Goal: Task Accomplishment & Management: Use online tool/utility

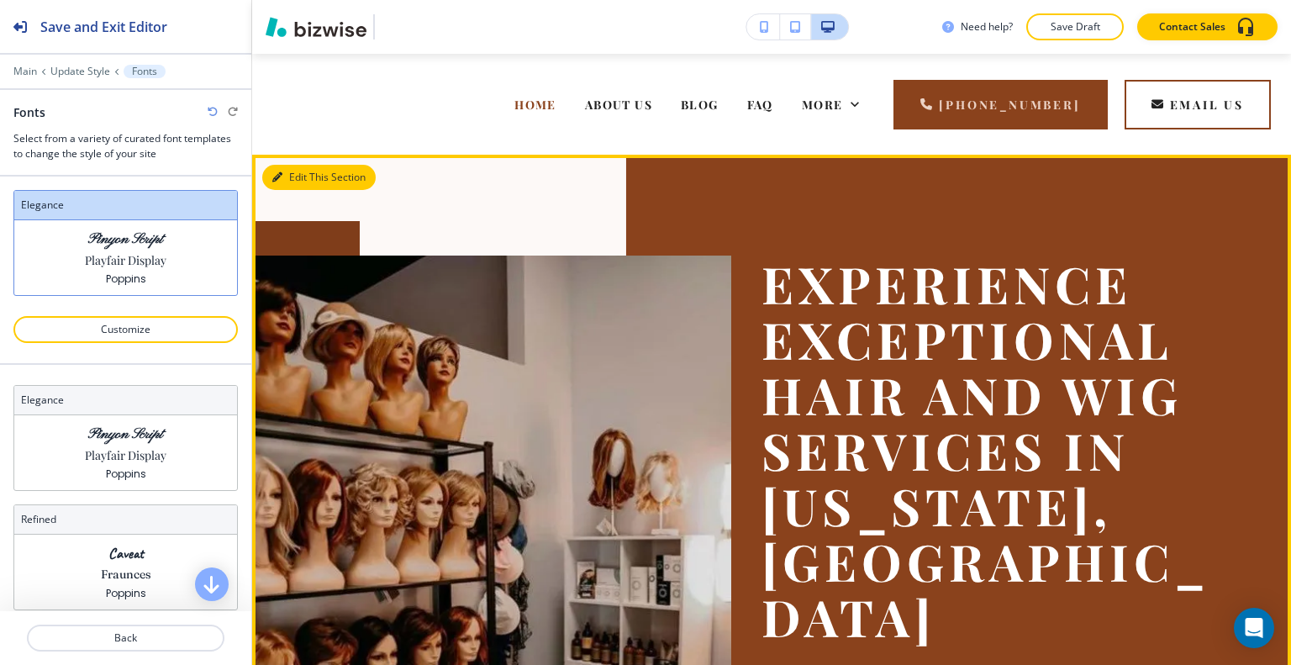
click at [298, 174] on button "Edit This Section" at bounding box center [318, 177] width 113 height 25
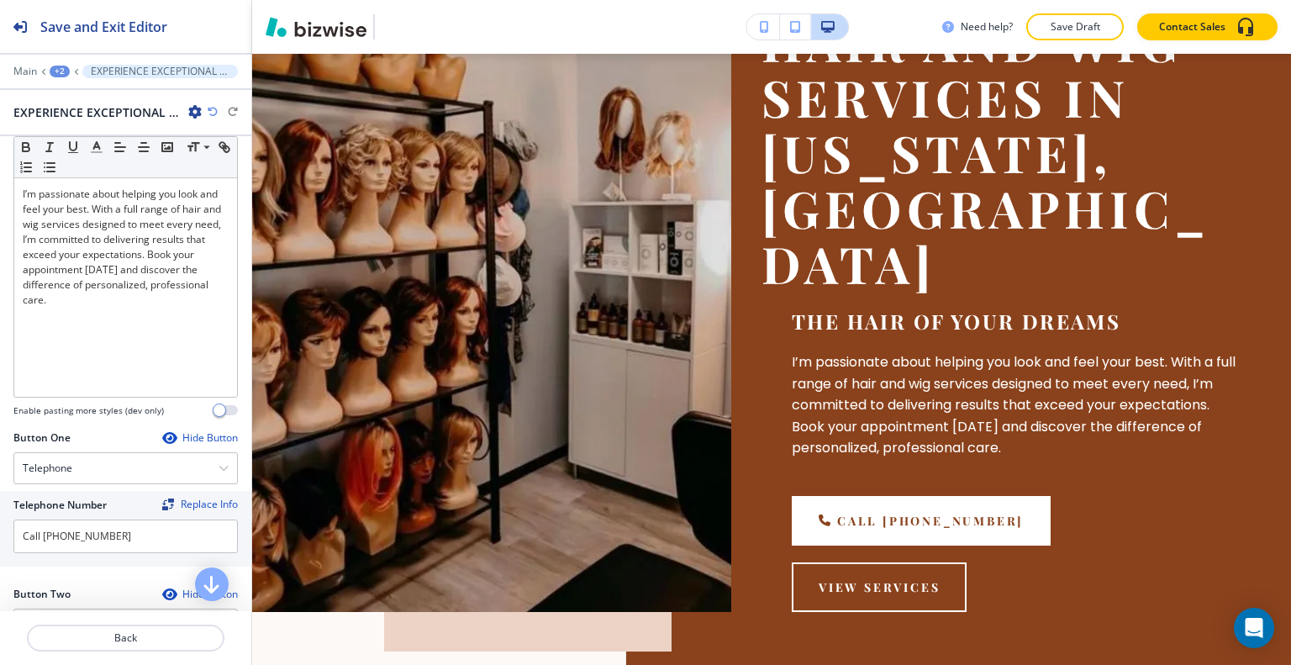
scroll to position [588, 0]
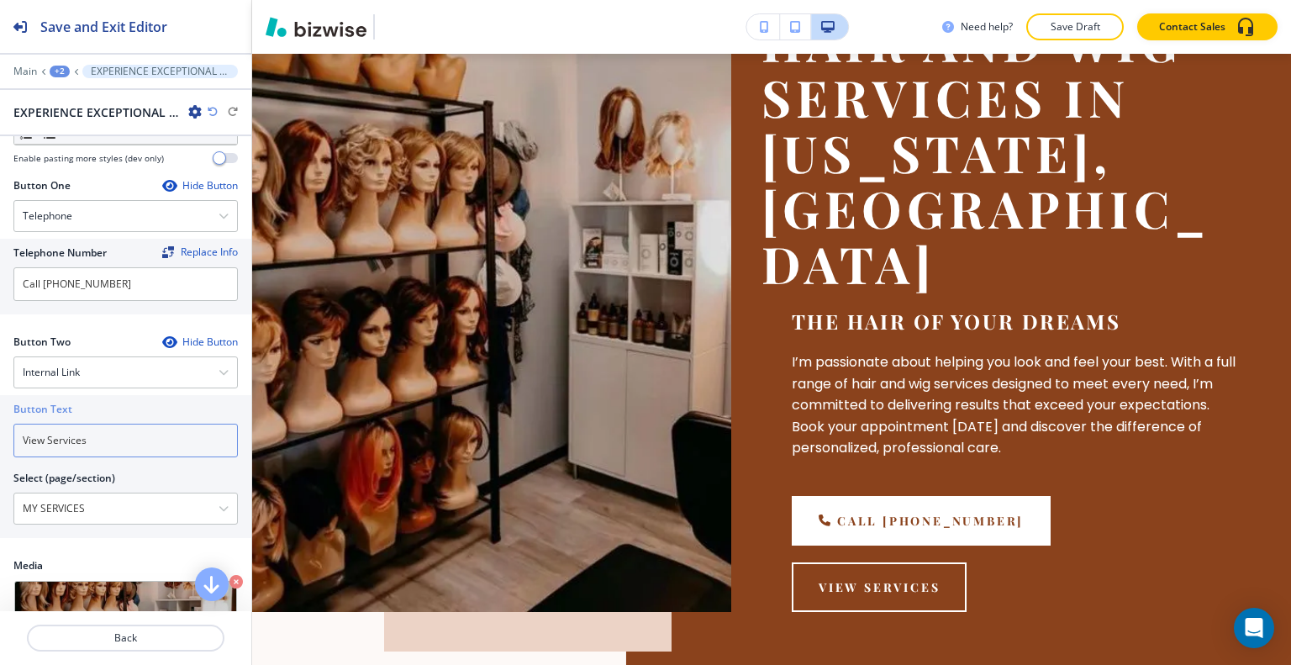
click at [119, 426] on input "View Services" at bounding box center [125, 441] width 224 height 34
drag, startPoint x: 119, startPoint y: 426, endPoint x: 0, endPoint y: 426, distance: 119.4
click at [0, 426] on div "Button Text View Services Select (page/section) MY SERVICES HOME HOME | EXPERIE…" at bounding box center [125, 466] width 251 height 143
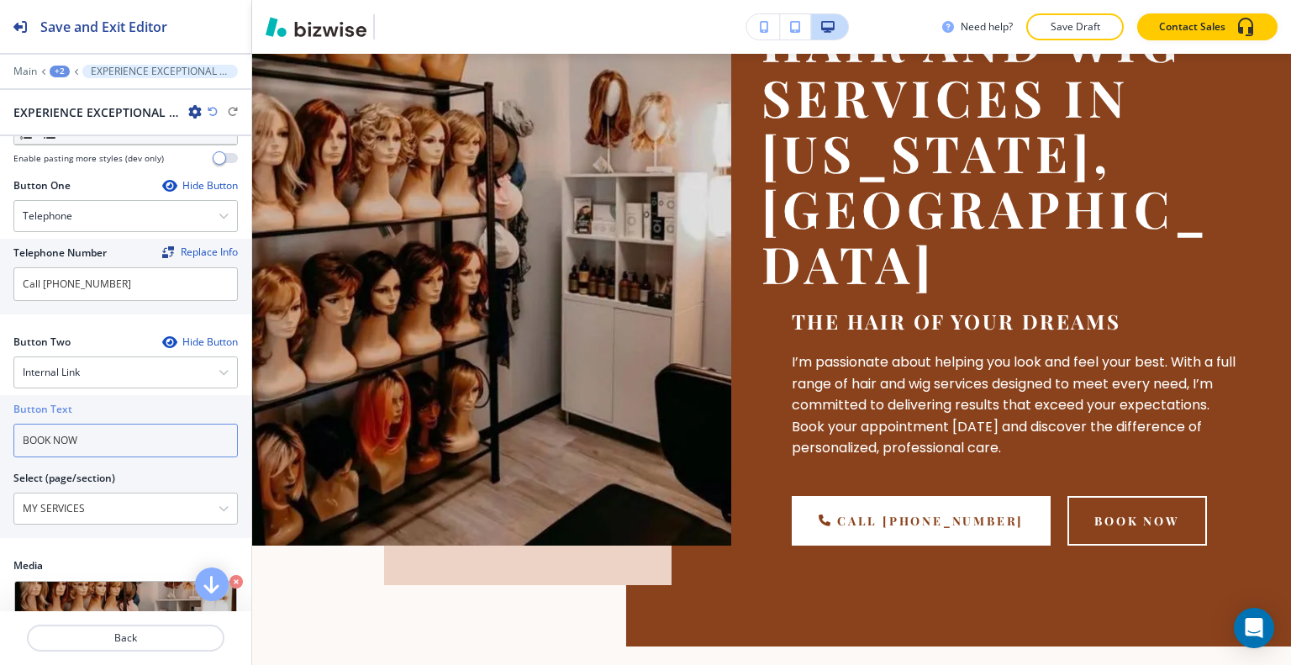
type input "BOOK NOW"
click at [118, 357] on div "Internal Link" at bounding box center [125, 372] width 223 height 30
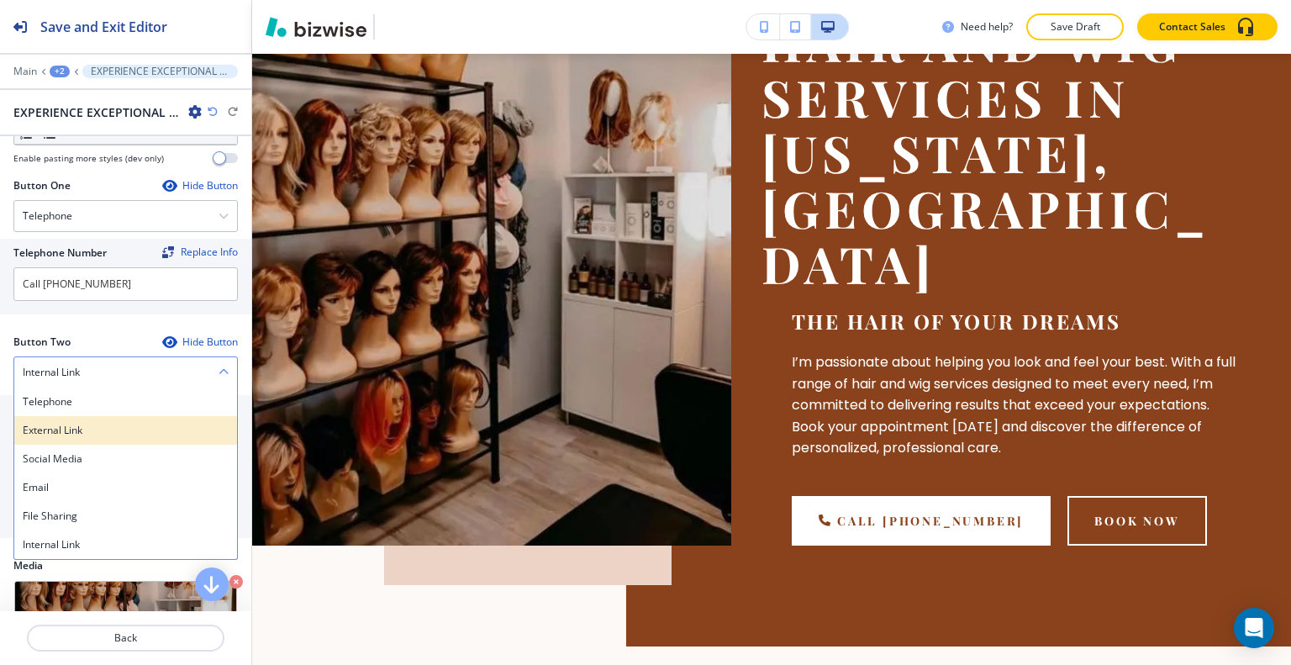
click at [100, 416] on div "External Link" at bounding box center [125, 430] width 223 height 29
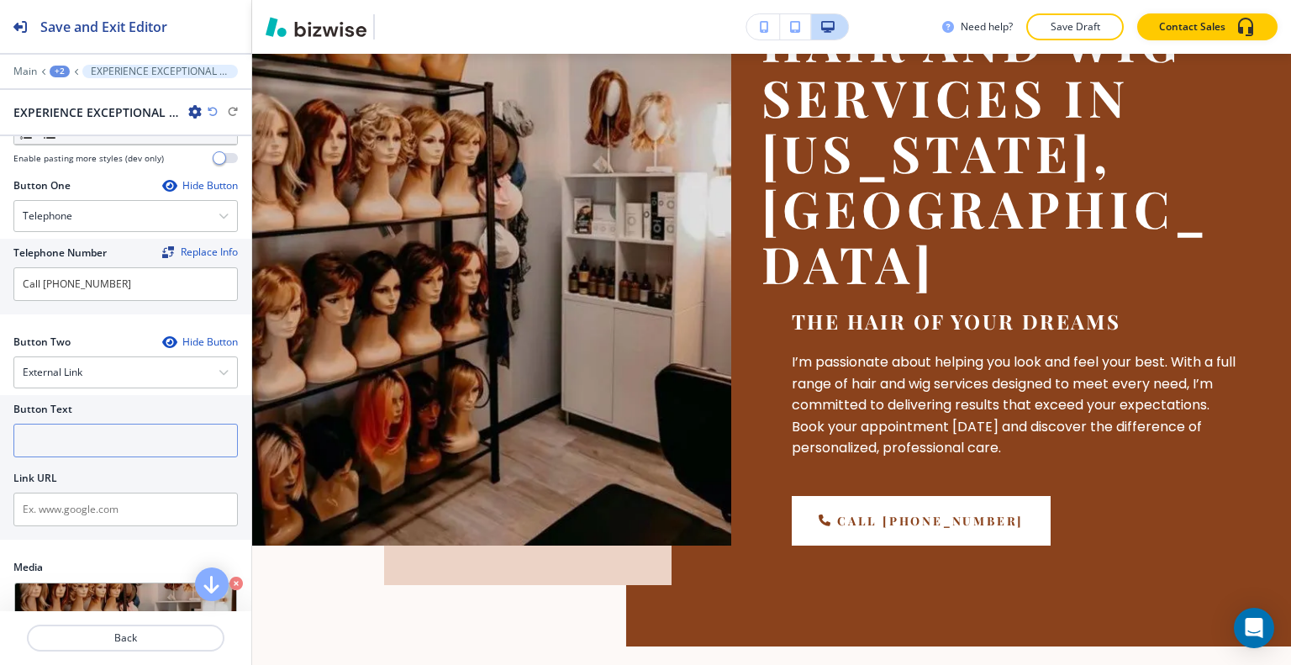
click at [96, 424] on input "text" at bounding box center [125, 441] width 224 height 34
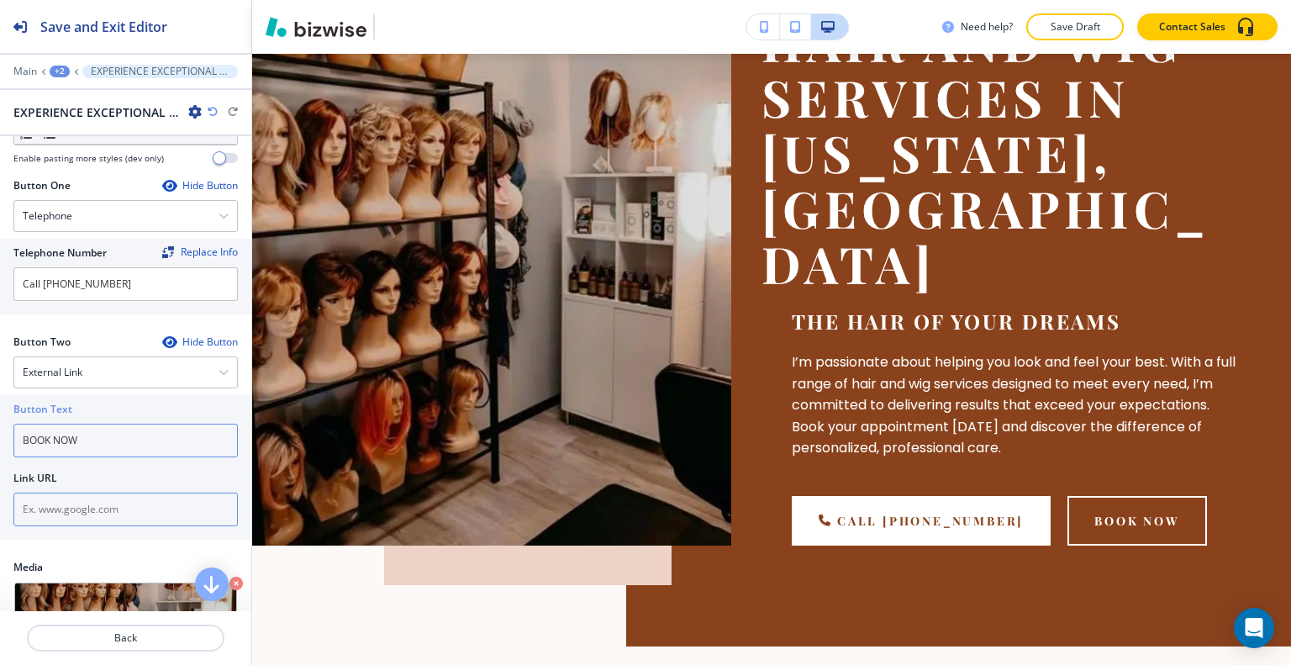
type input "BOOK NOW"
paste input "[URL][DOMAIN_NAME]"
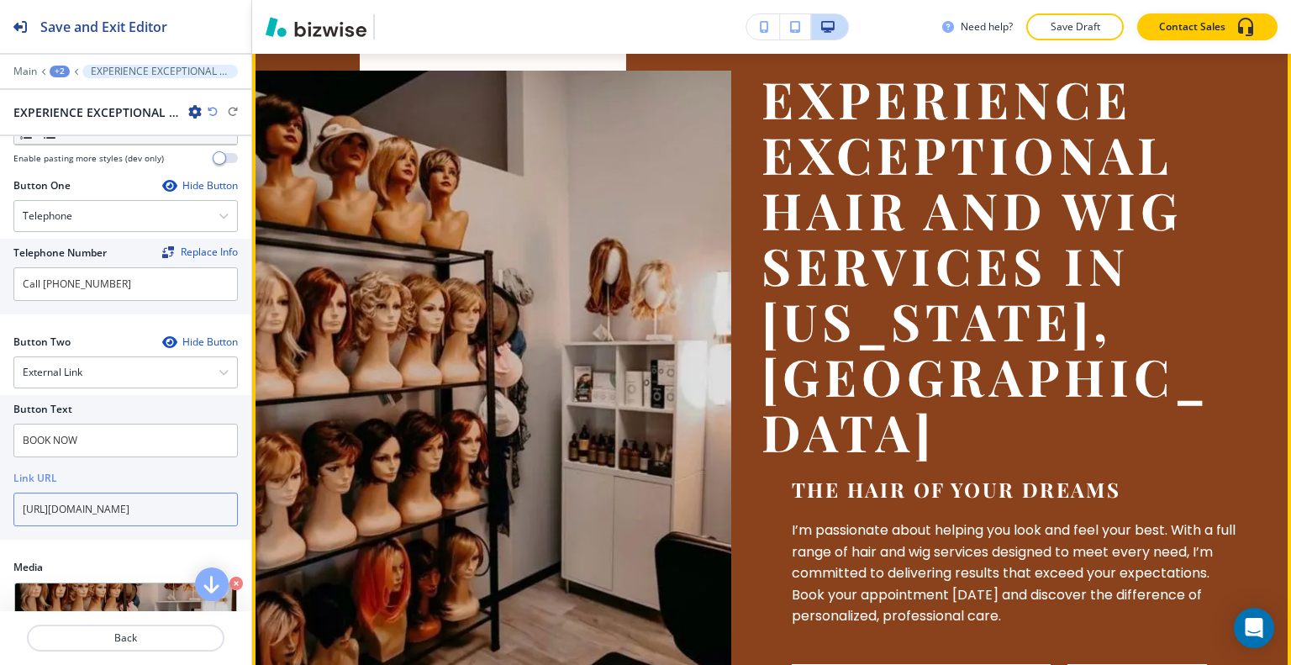
scroll to position [101, 0]
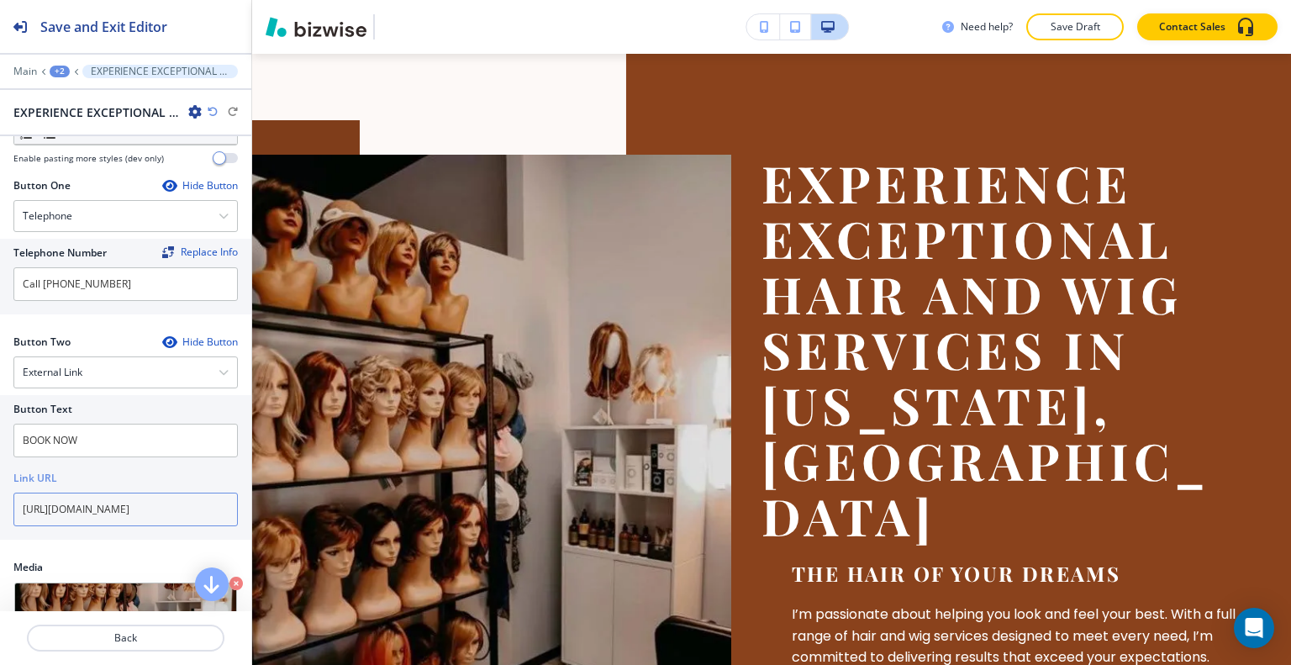
type input "[URL][DOMAIN_NAME]"
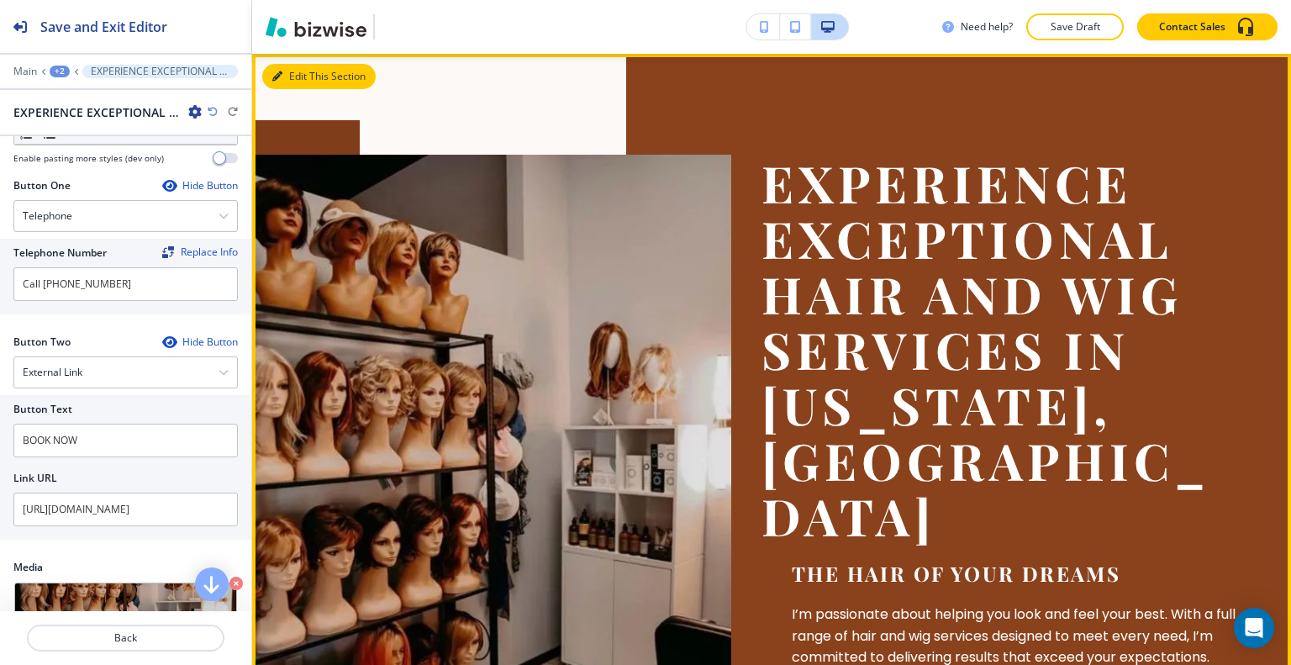
drag, startPoint x: 298, startPoint y: 71, endPoint x: 514, endPoint y: 275, distance: 297.9
click at [298, 71] on button "Edit This Section" at bounding box center [318, 76] width 113 height 25
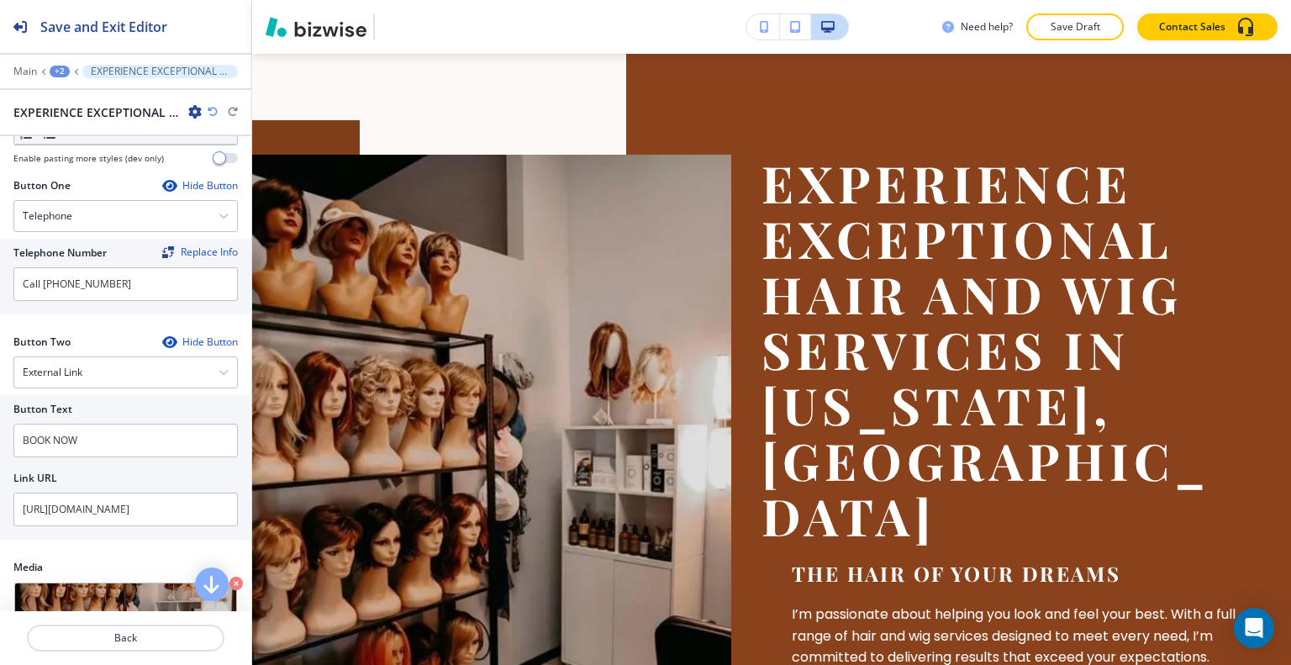
scroll to position [908, 0]
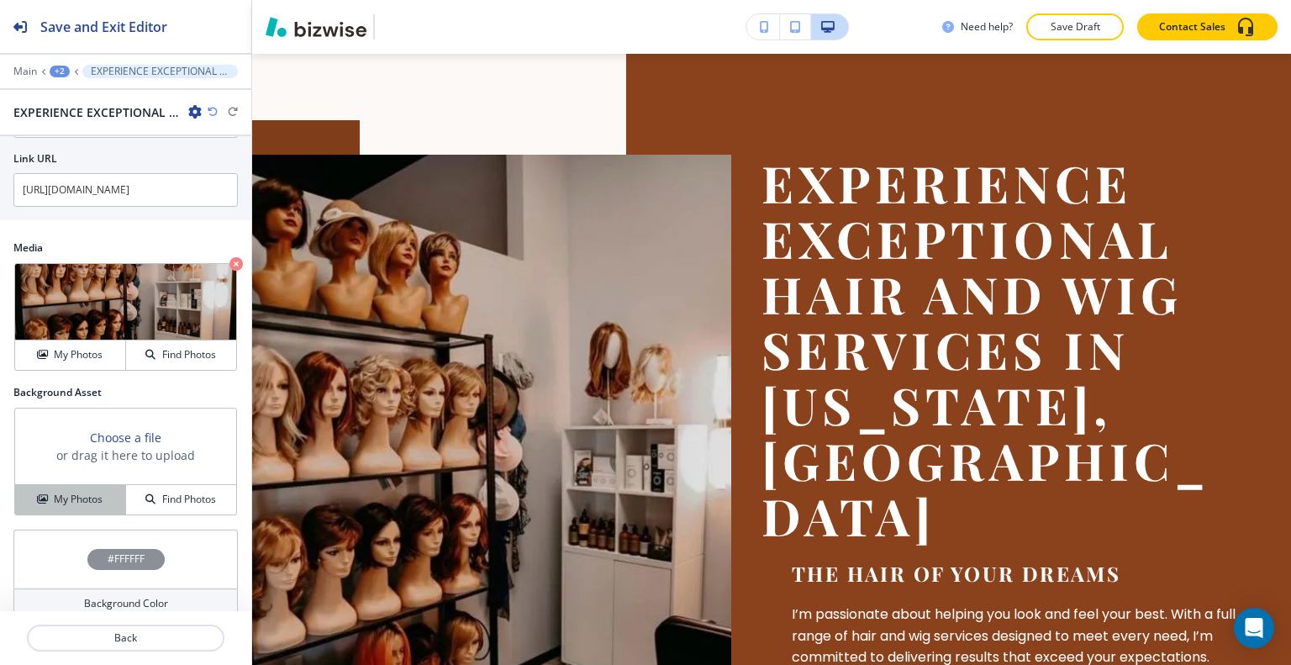
click at [83, 492] on h4 "My Photos" at bounding box center [78, 499] width 49 height 15
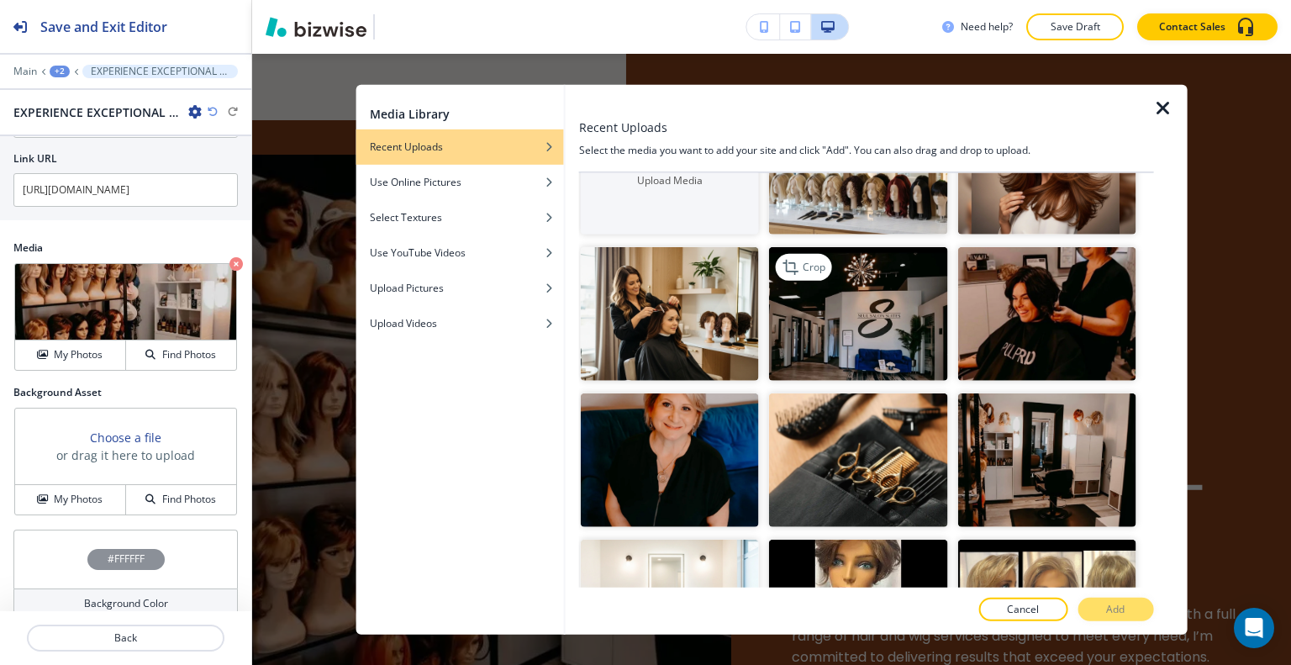
scroll to position [252, 0]
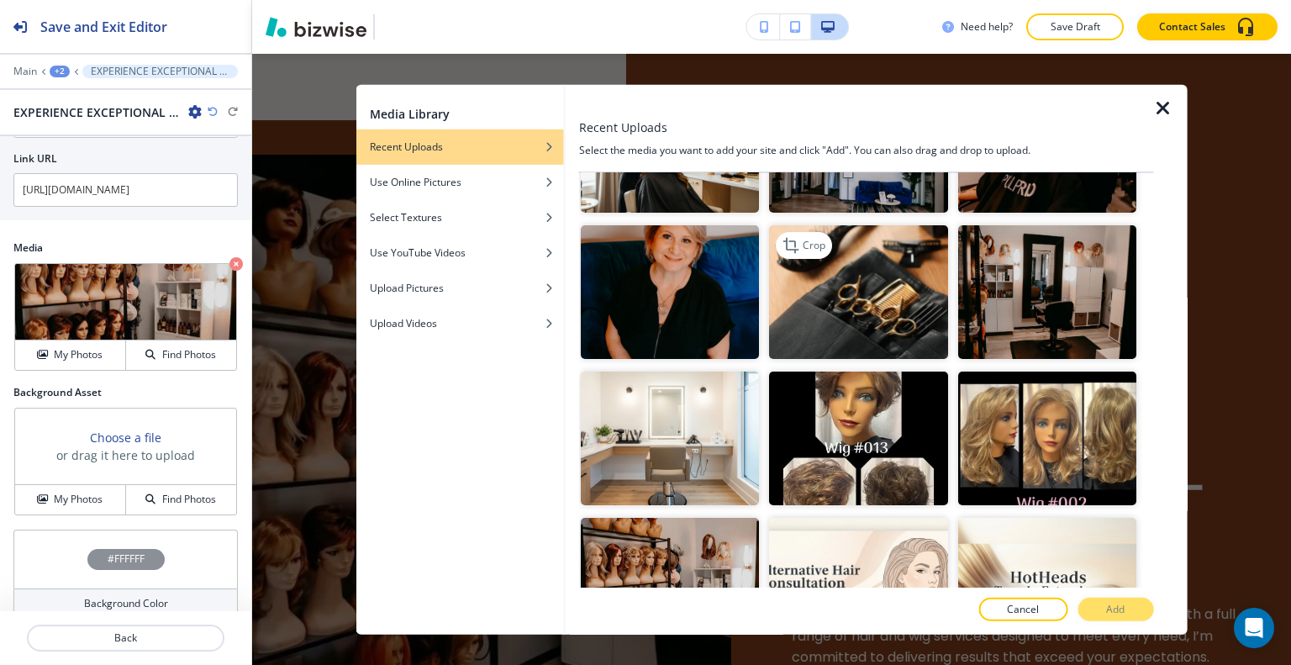
click at [871, 312] on img "button" at bounding box center [858, 292] width 178 height 134
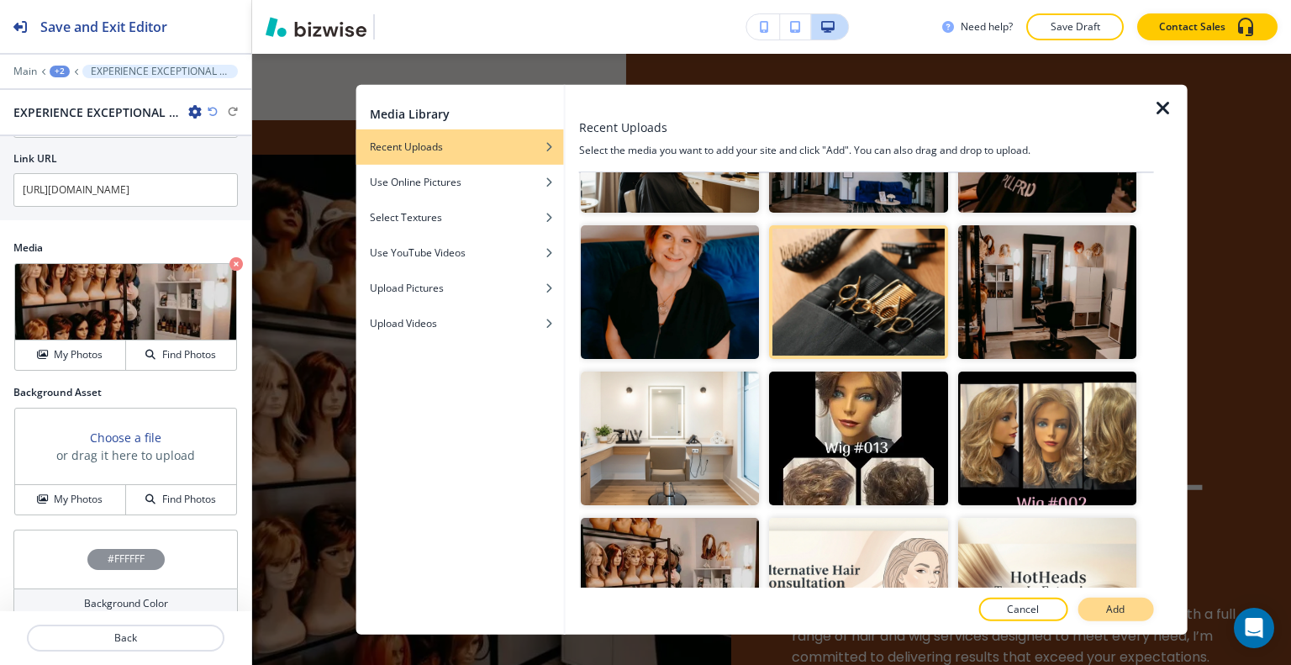
click at [1094, 601] on button "Add" at bounding box center [1116, 610] width 76 height 24
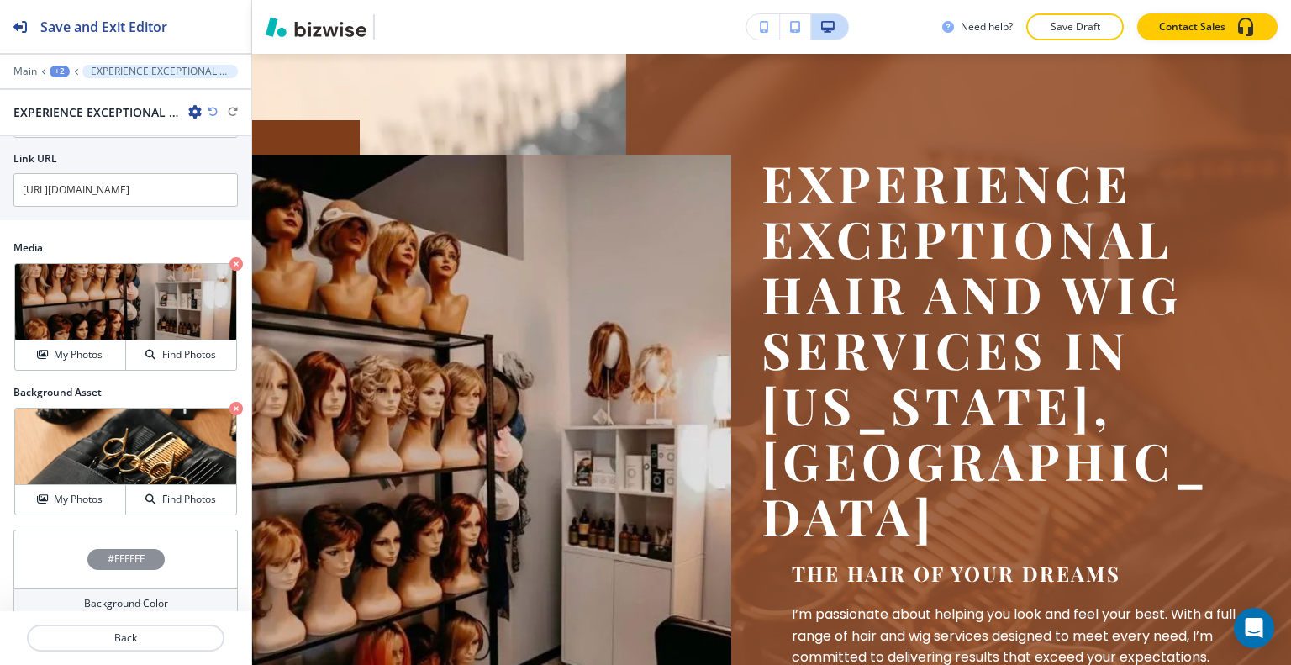
scroll to position [269, 0]
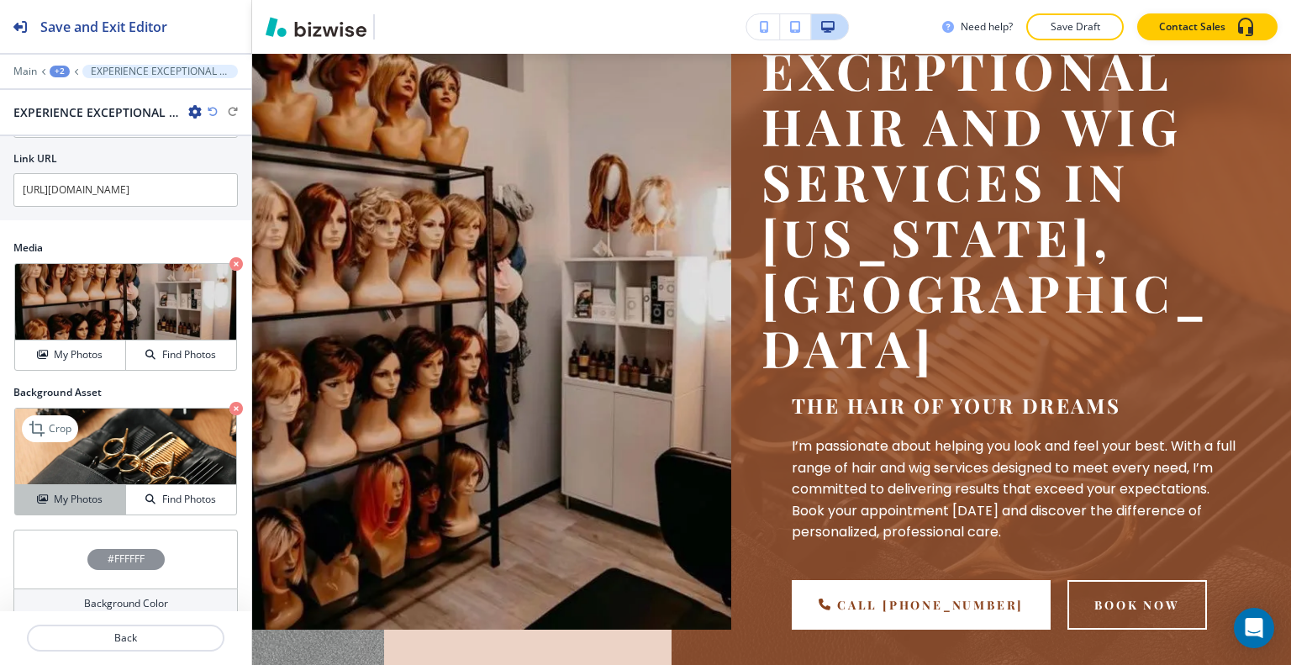
click at [94, 492] on h4 "My Photos" at bounding box center [78, 499] width 49 height 15
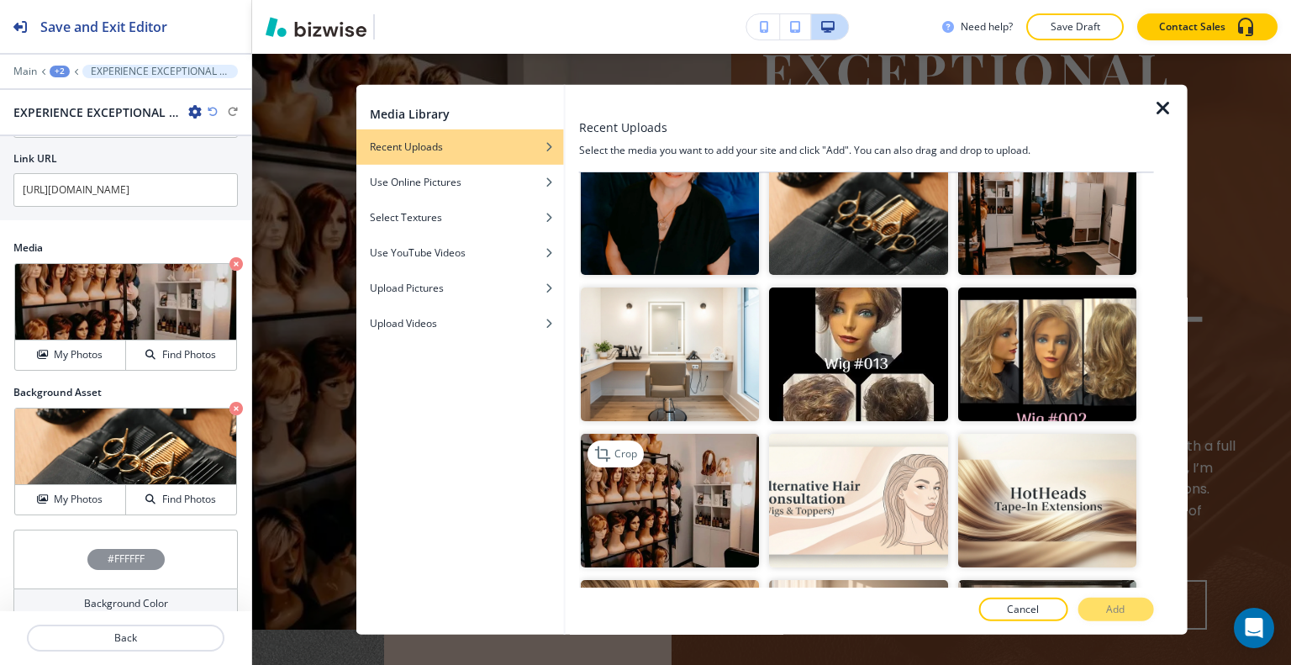
scroll to position [420, 0]
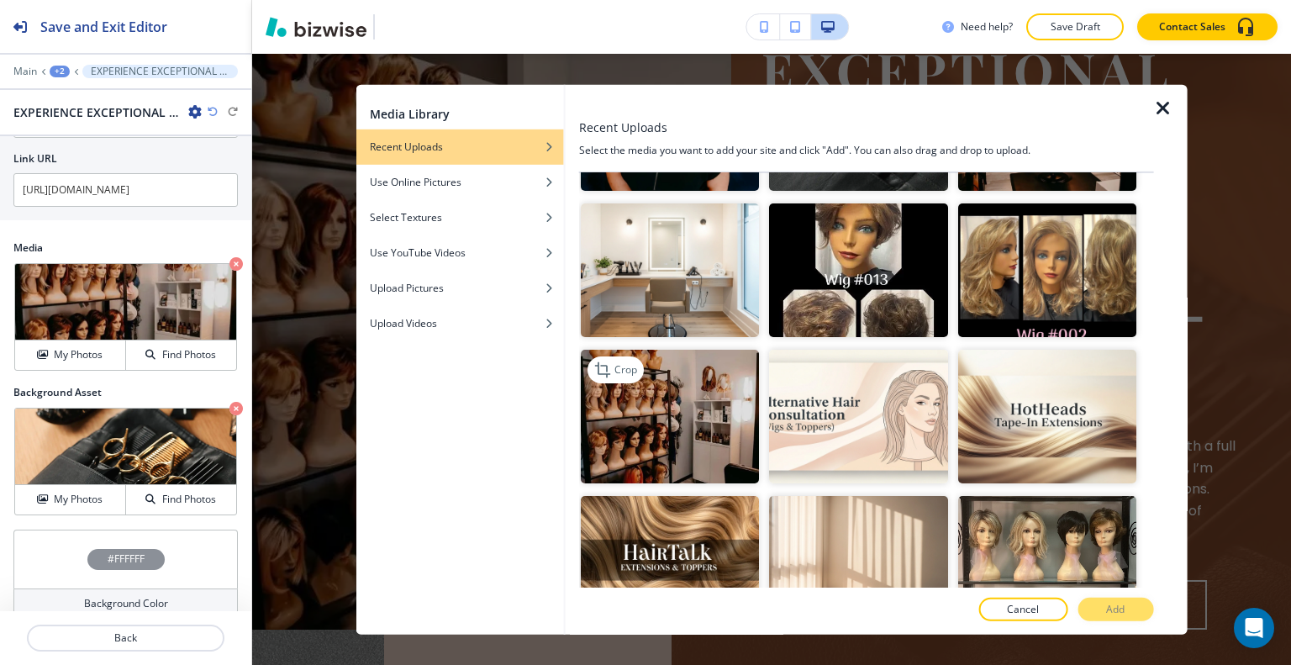
click at [654, 440] on img "button" at bounding box center [670, 417] width 178 height 134
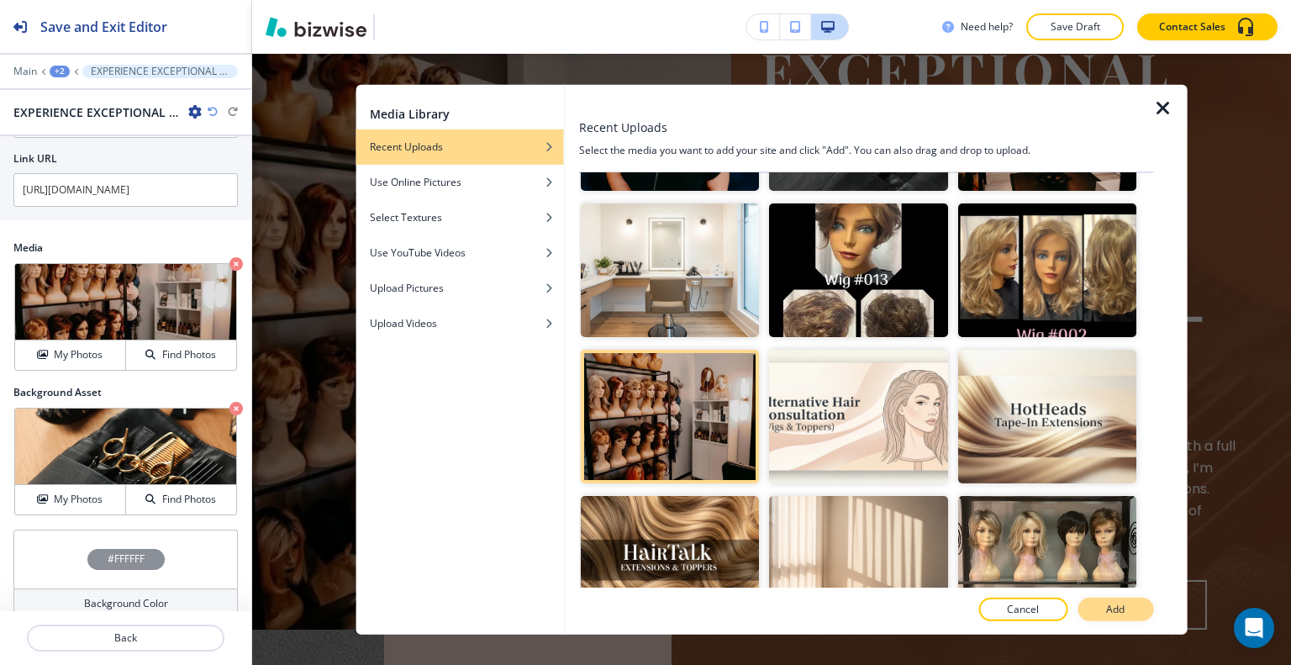
click at [1086, 608] on button "Add" at bounding box center [1116, 610] width 76 height 24
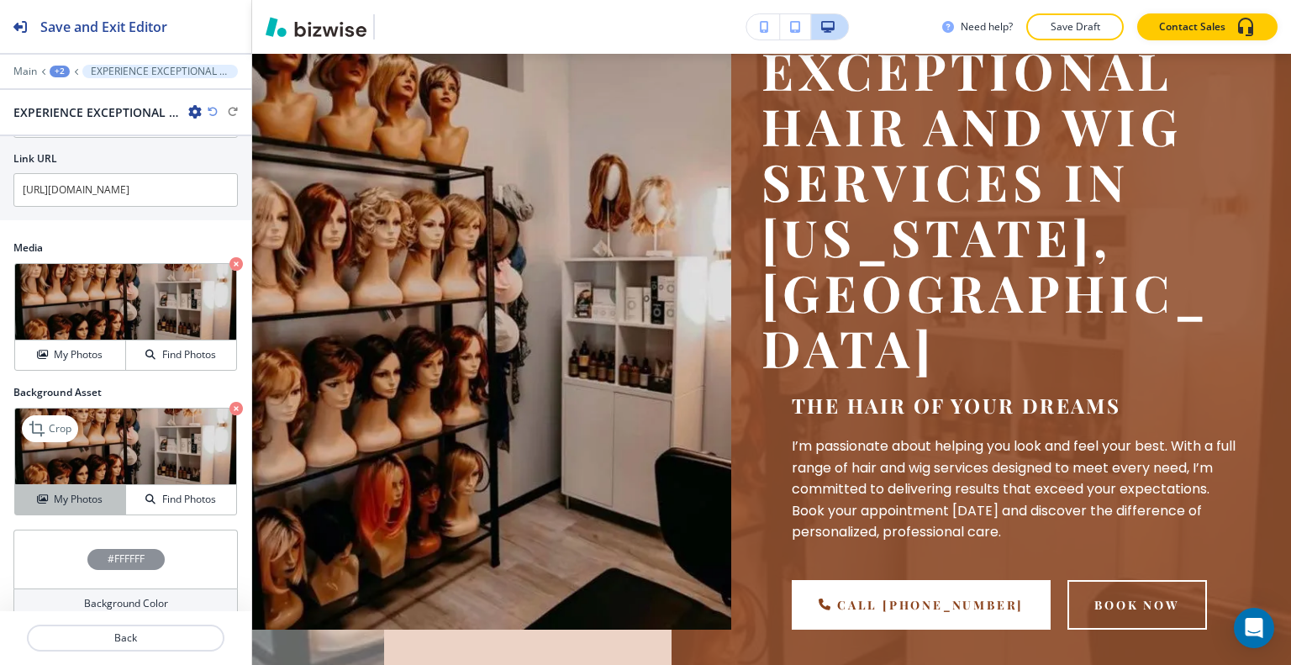
click at [104, 492] on div "My Photos" at bounding box center [70, 499] width 110 height 15
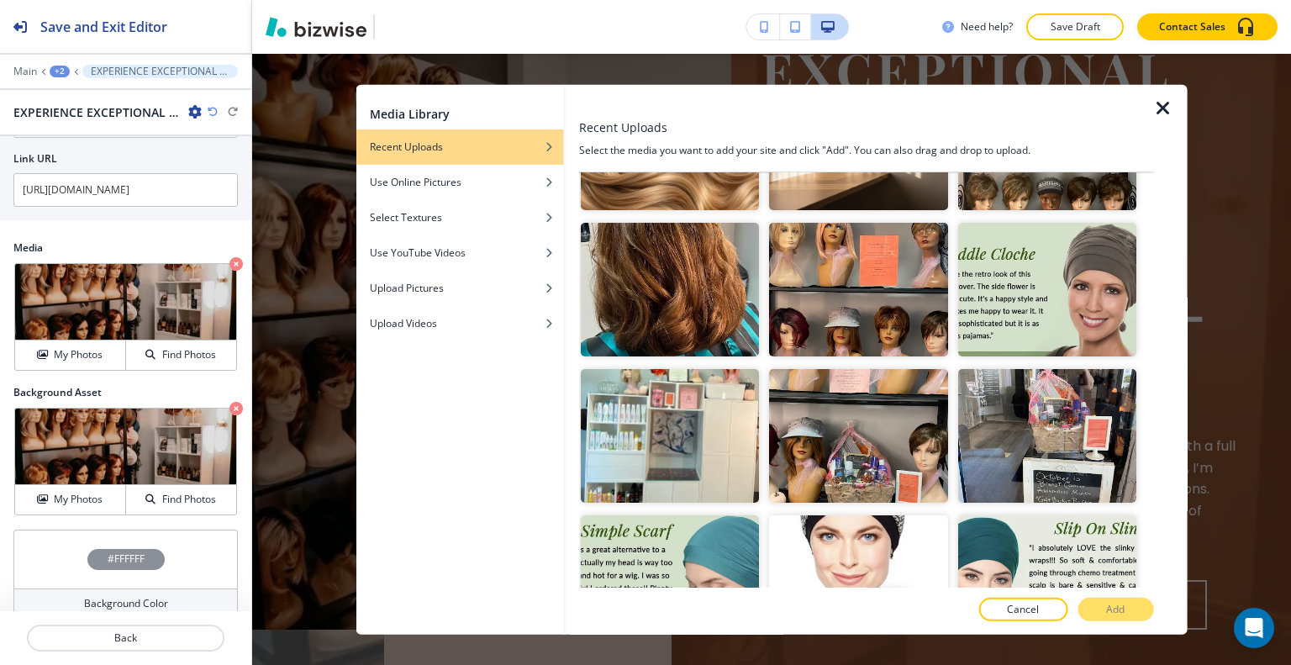
scroll to position [1261, 0]
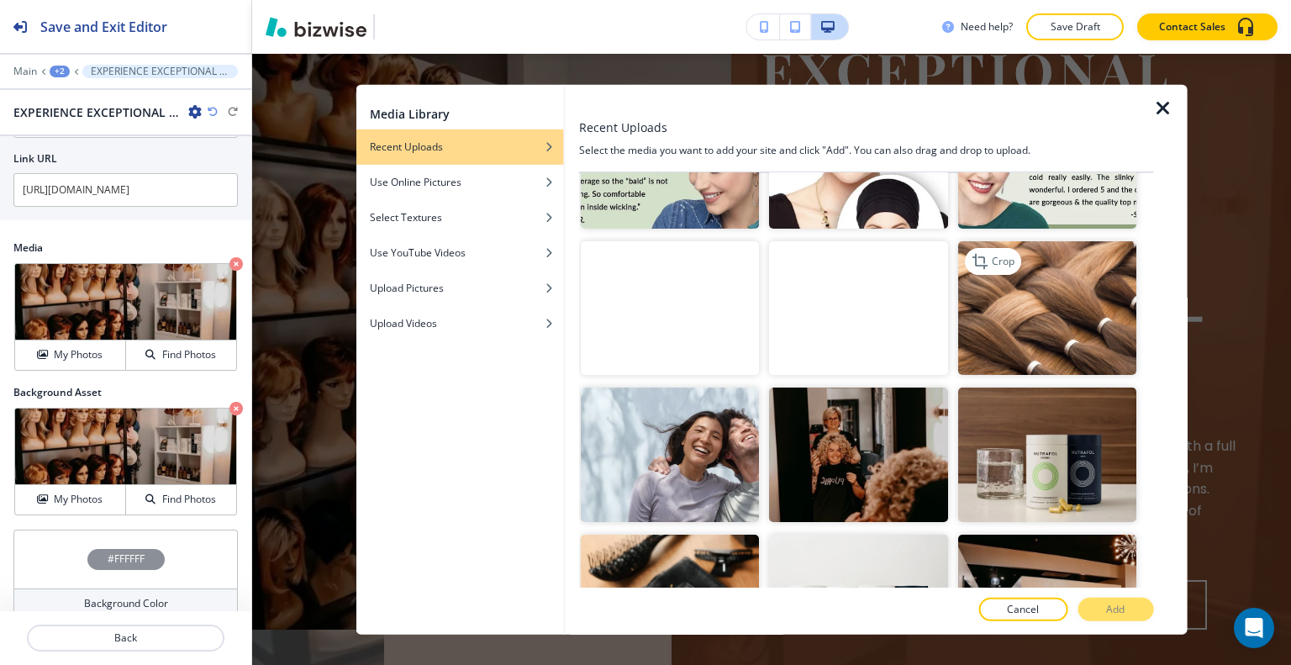
click at [1075, 293] on img "button" at bounding box center [1046, 308] width 178 height 134
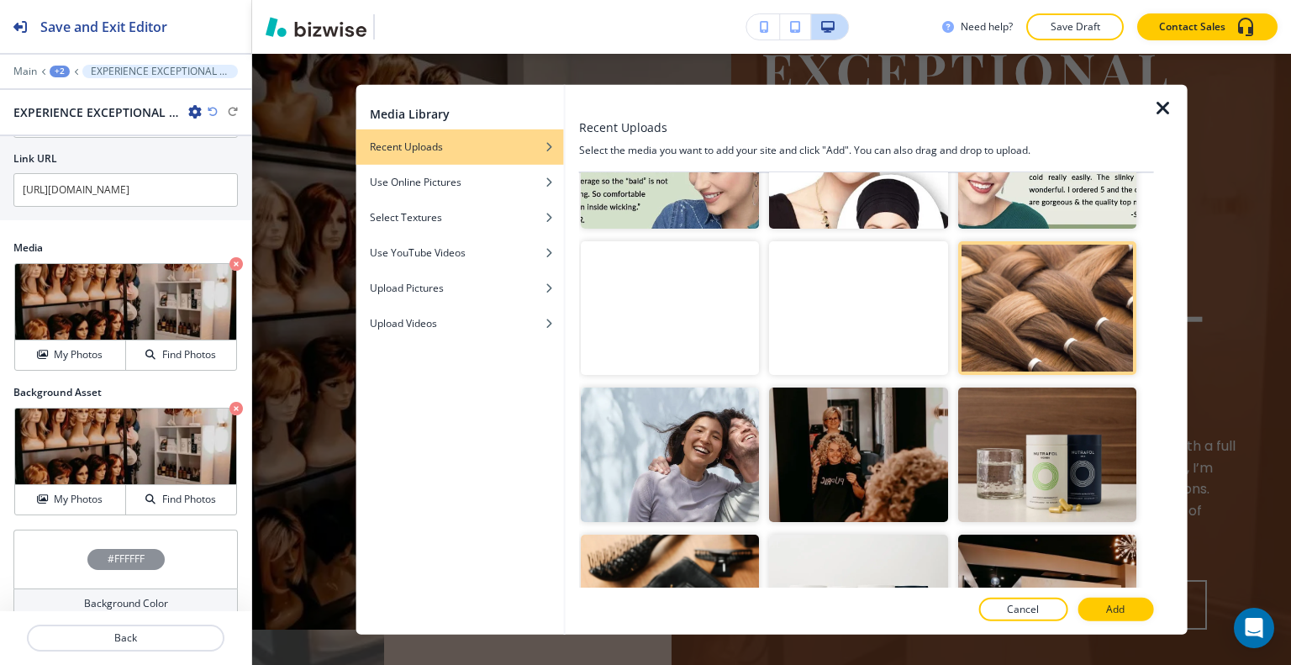
click at [1131, 610] on button "Add" at bounding box center [1116, 610] width 76 height 24
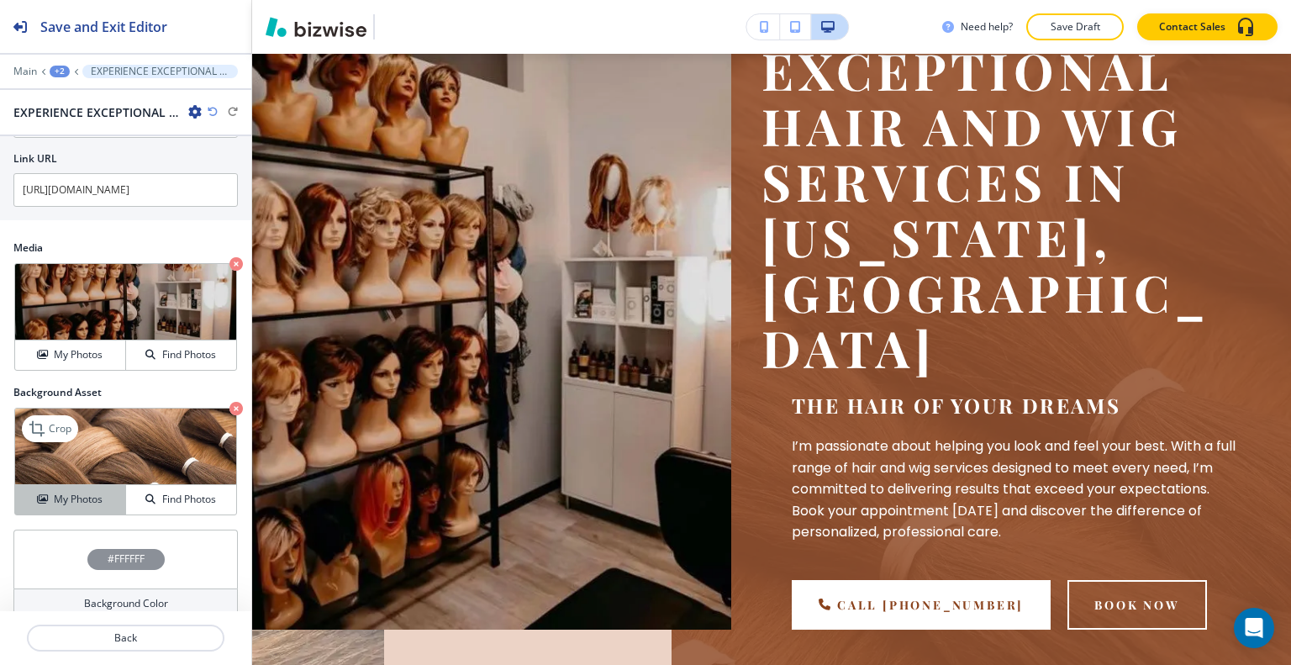
click at [104, 493] on div "Crop My Photos Find Photos" at bounding box center [125, 462] width 223 height 108
click at [98, 492] on h4 "My Photos" at bounding box center [78, 499] width 49 height 15
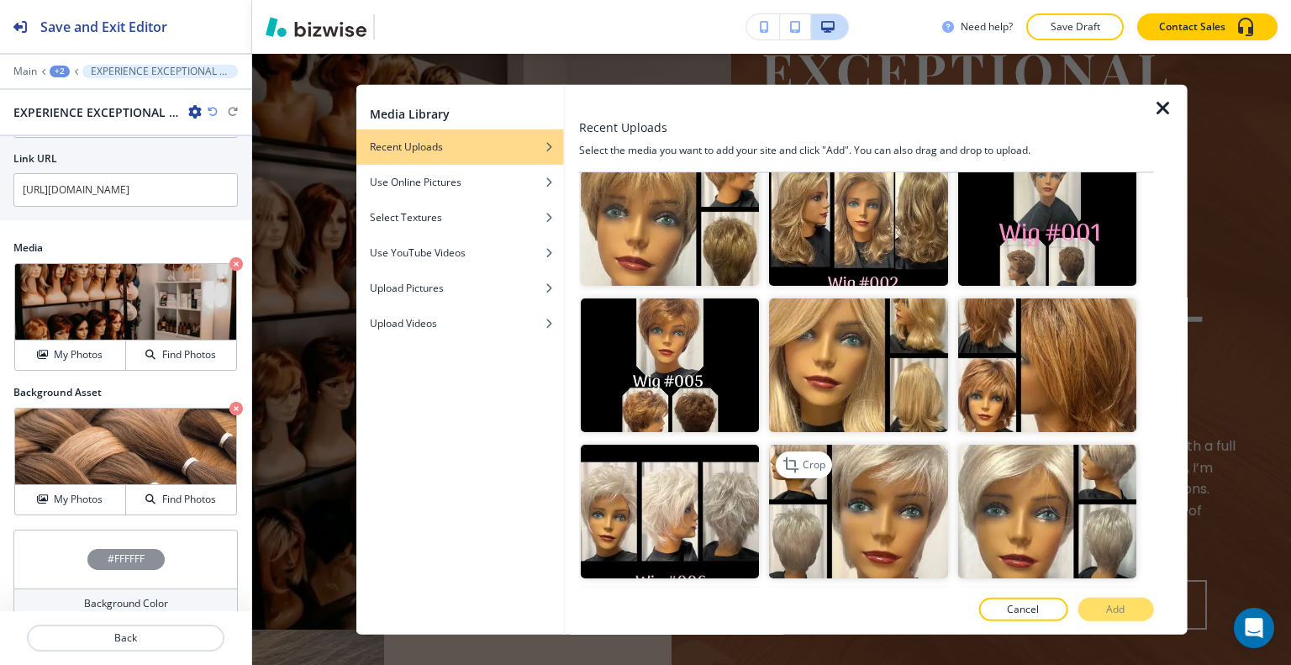
scroll to position [2744, 0]
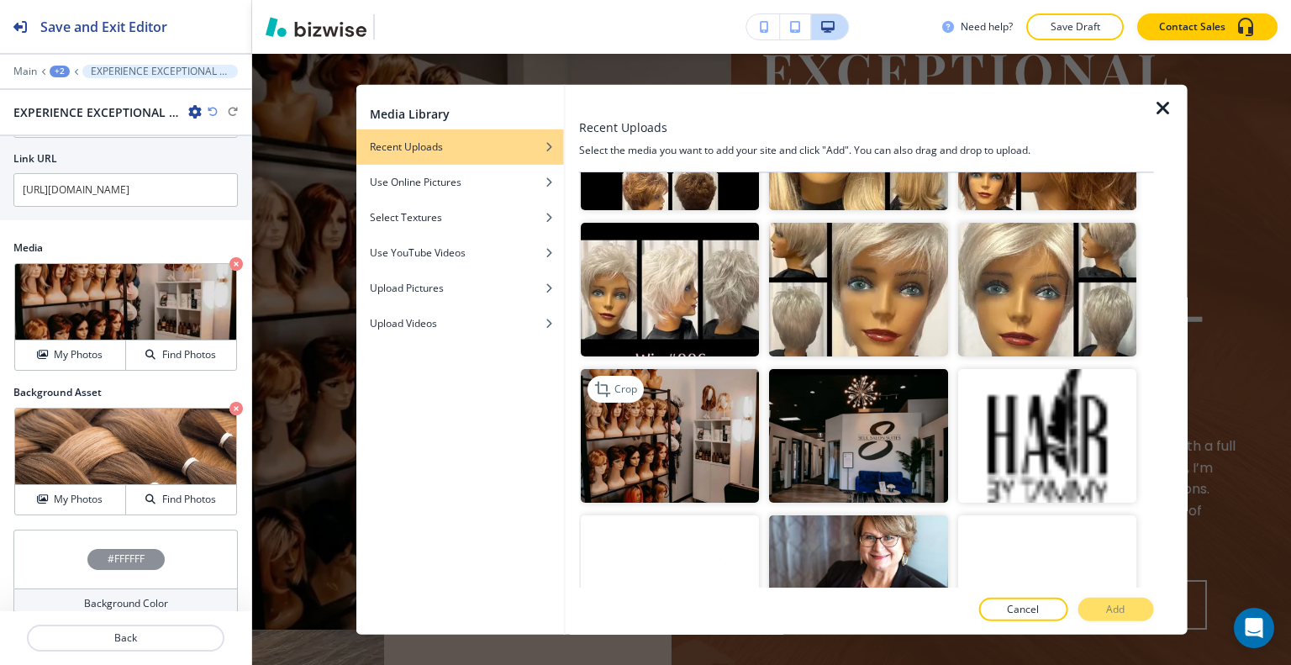
click at [678, 369] on img "button" at bounding box center [670, 436] width 178 height 134
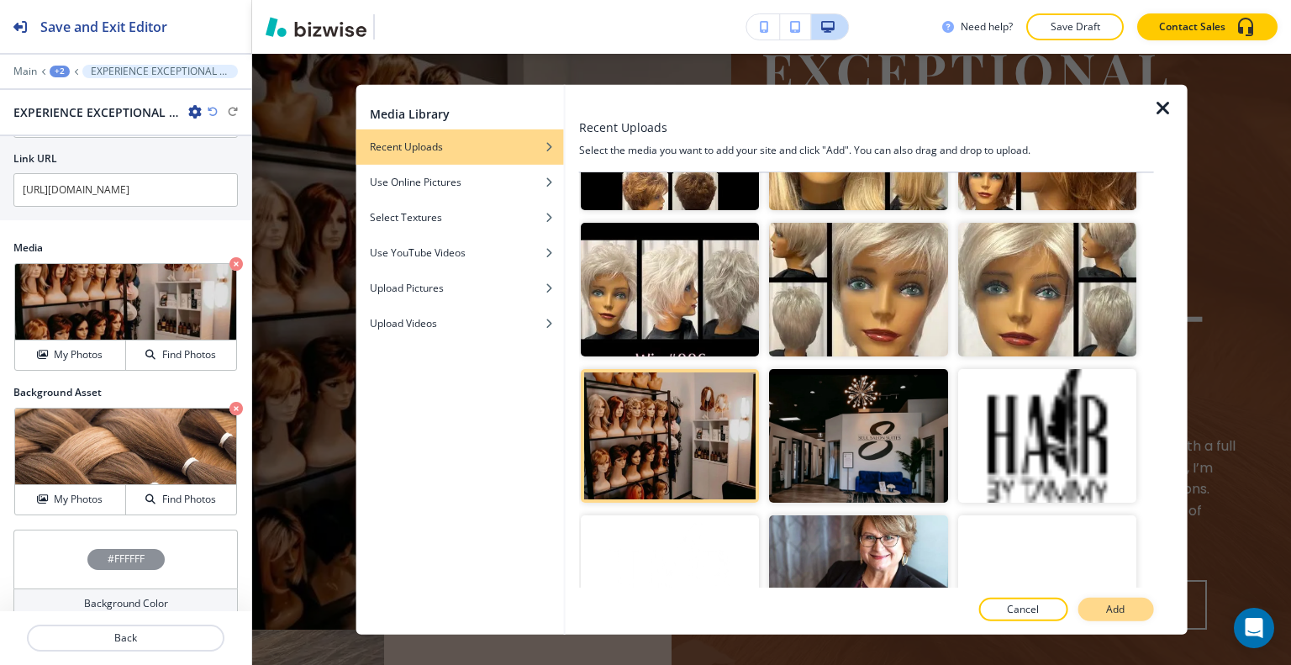
click at [1120, 612] on p "Add" at bounding box center [1115, 609] width 18 height 15
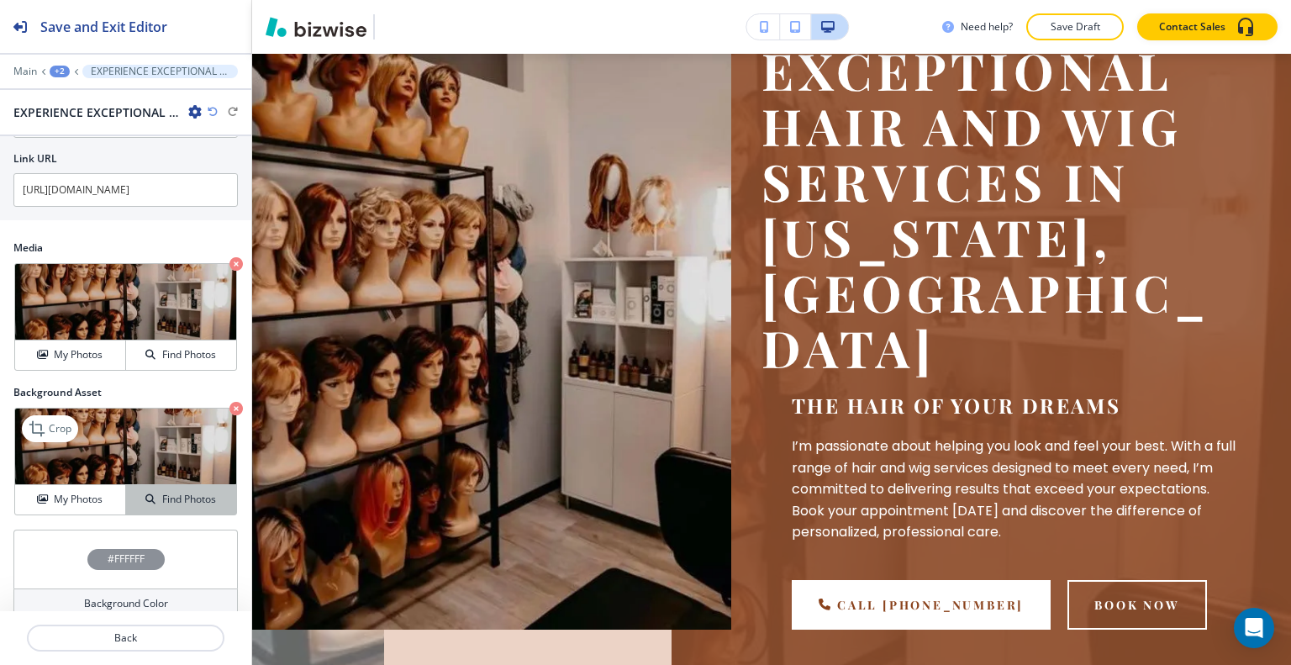
drag, startPoint x: 87, startPoint y: 472, endPoint x: 133, endPoint y: 472, distance: 45.4
click at [88, 492] on h4 "My Photos" at bounding box center [78, 499] width 49 height 15
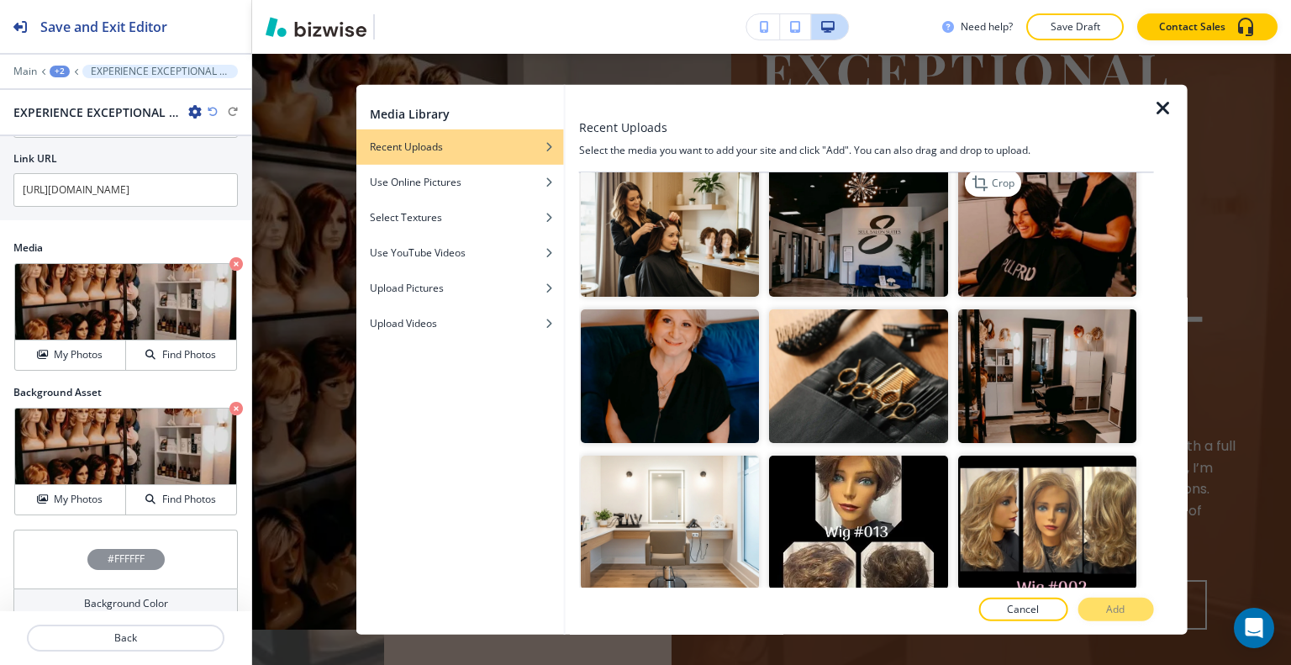
scroll to position [0, 0]
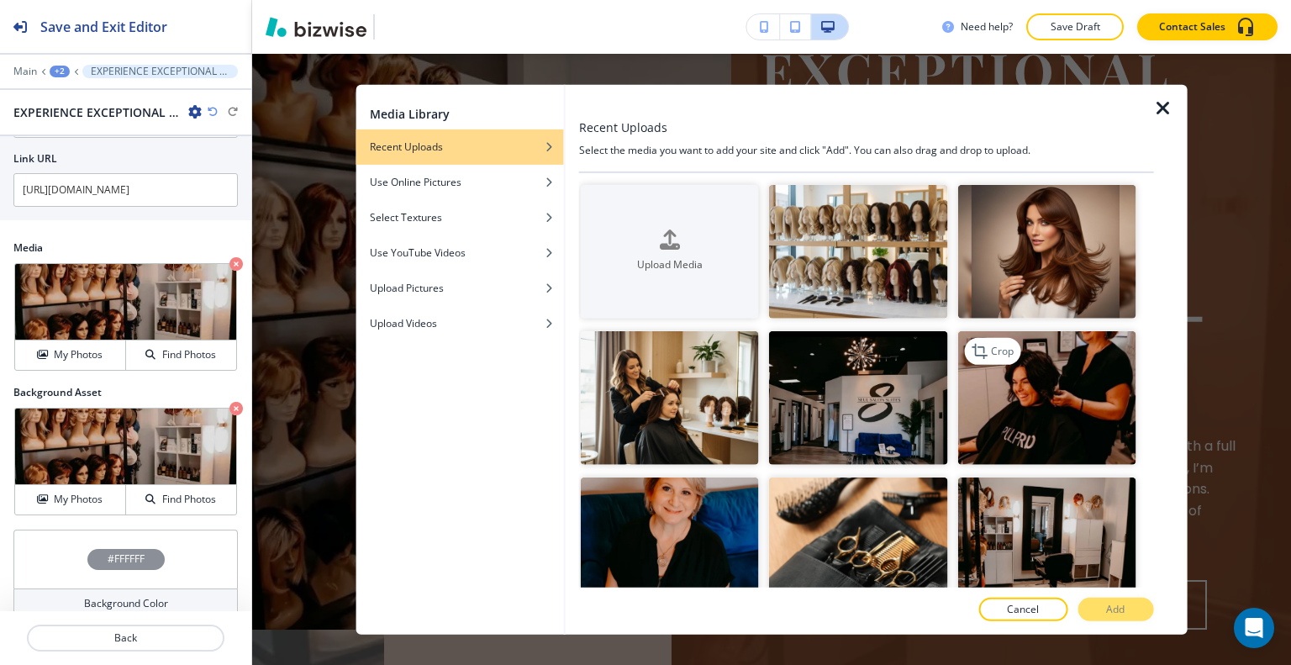
click at [1025, 370] on img "button" at bounding box center [1046, 398] width 178 height 134
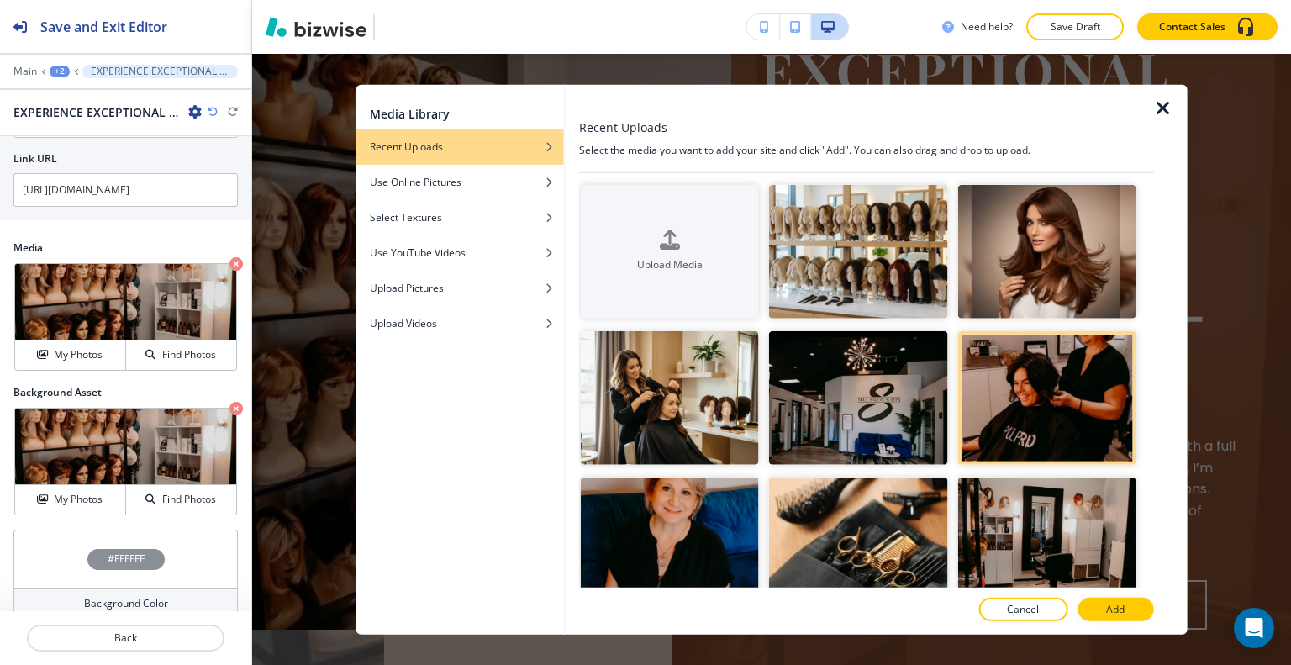
click at [1115, 624] on div at bounding box center [866, 627] width 575 height 13
click at [1117, 611] on p "Add" at bounding box center [1115, 609] width 18 height 15
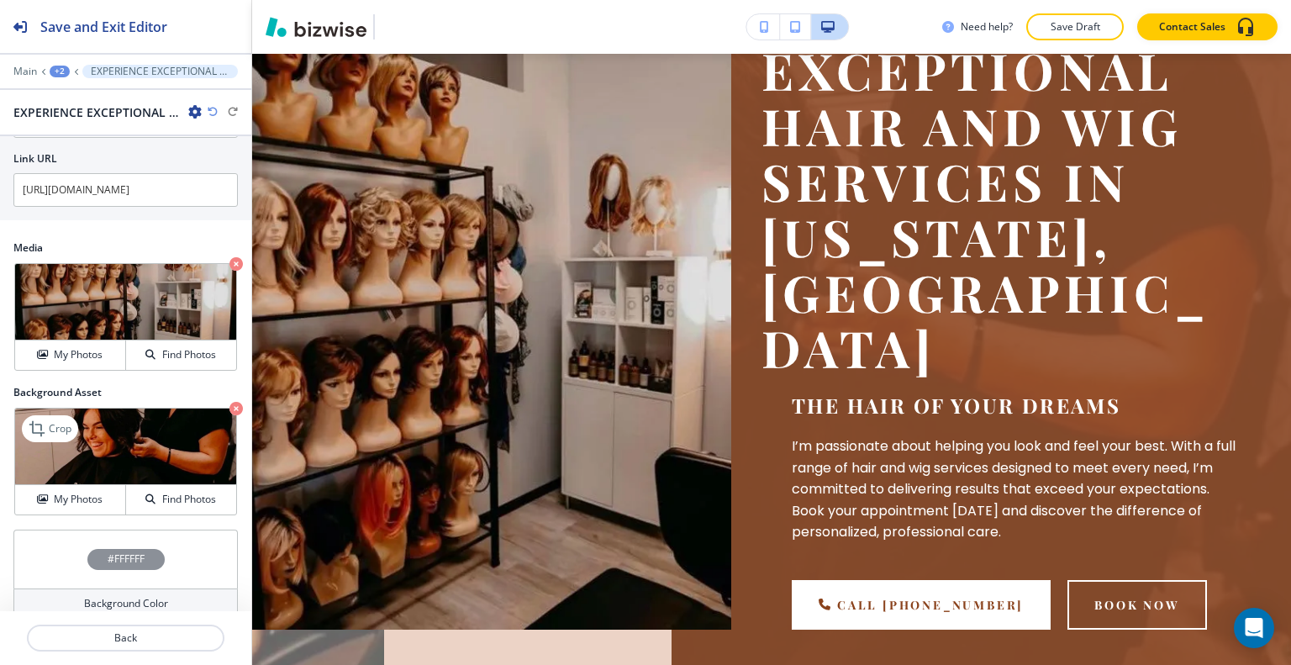
drag, startPoint x: 112, startPoint y: 472, endPoint x: 212, endPoint y: 458, distance: 101.0
click at [112, 492] on div "My Photos" at bounding box center [70, 499] width 110 height 15
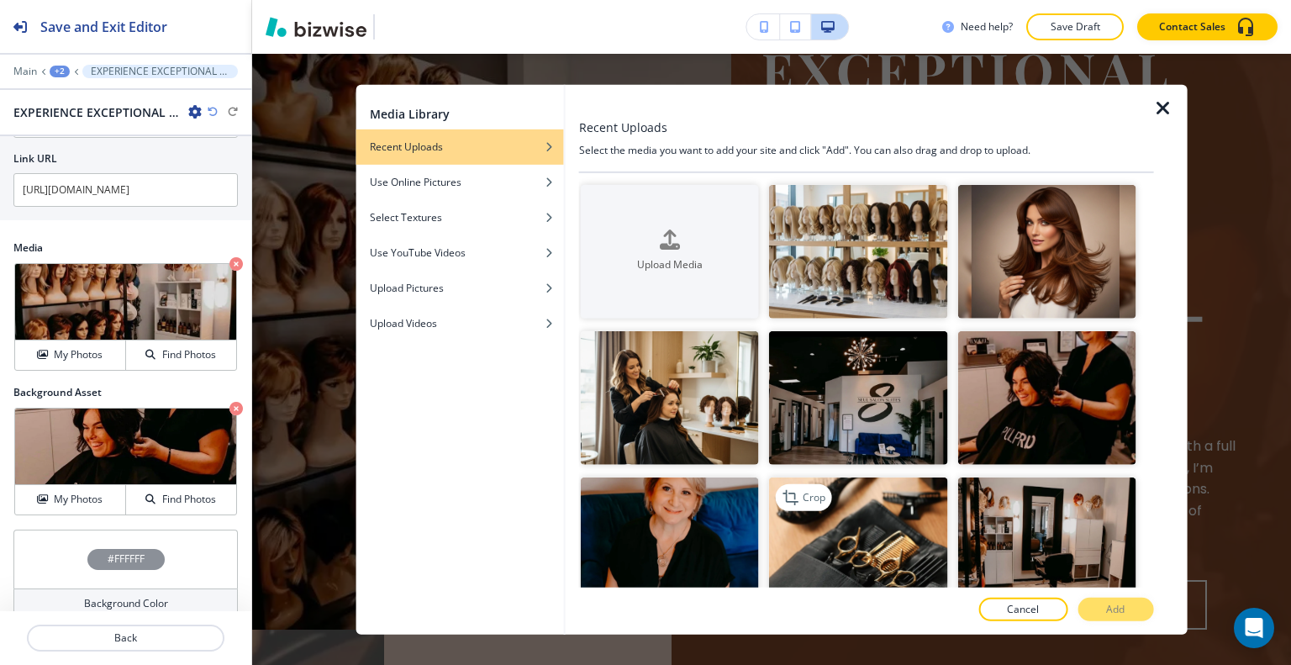
click at [860, 539] on img "button" at bounding box center [858, 544] width 178 height 134
click at [1123, 604] on p "Add" at bounding box center [1115, 609] width 18 height 15
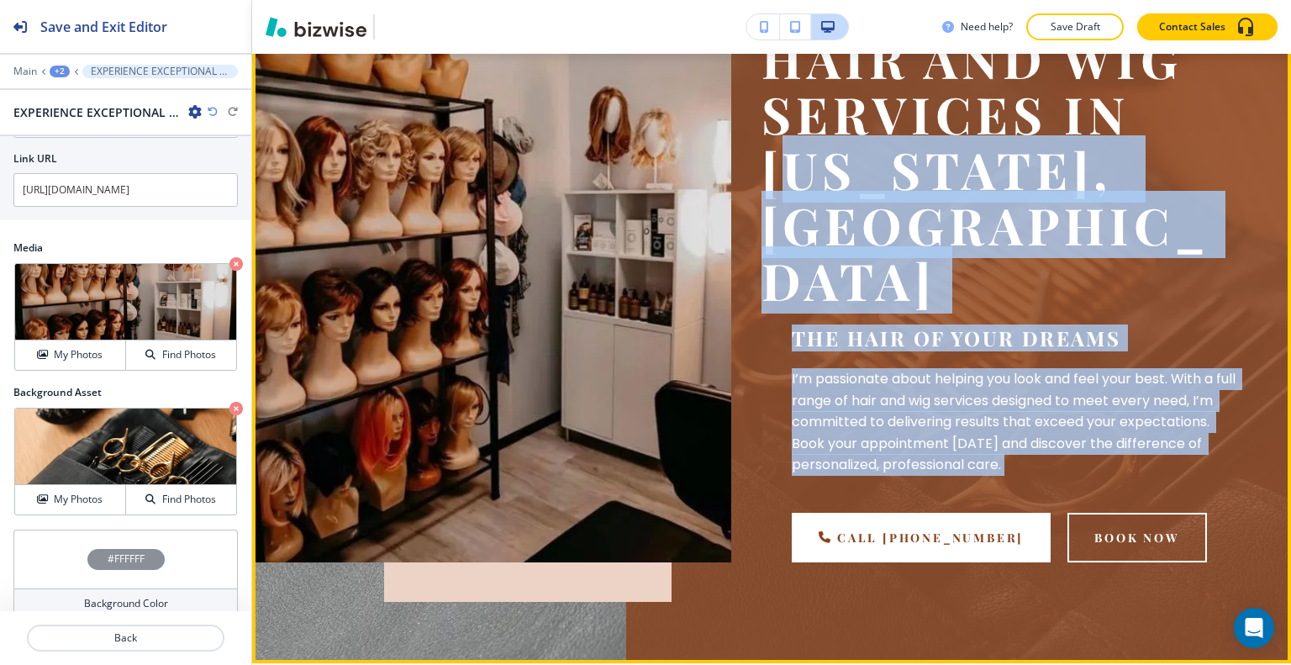
scroll to position [252, 0]
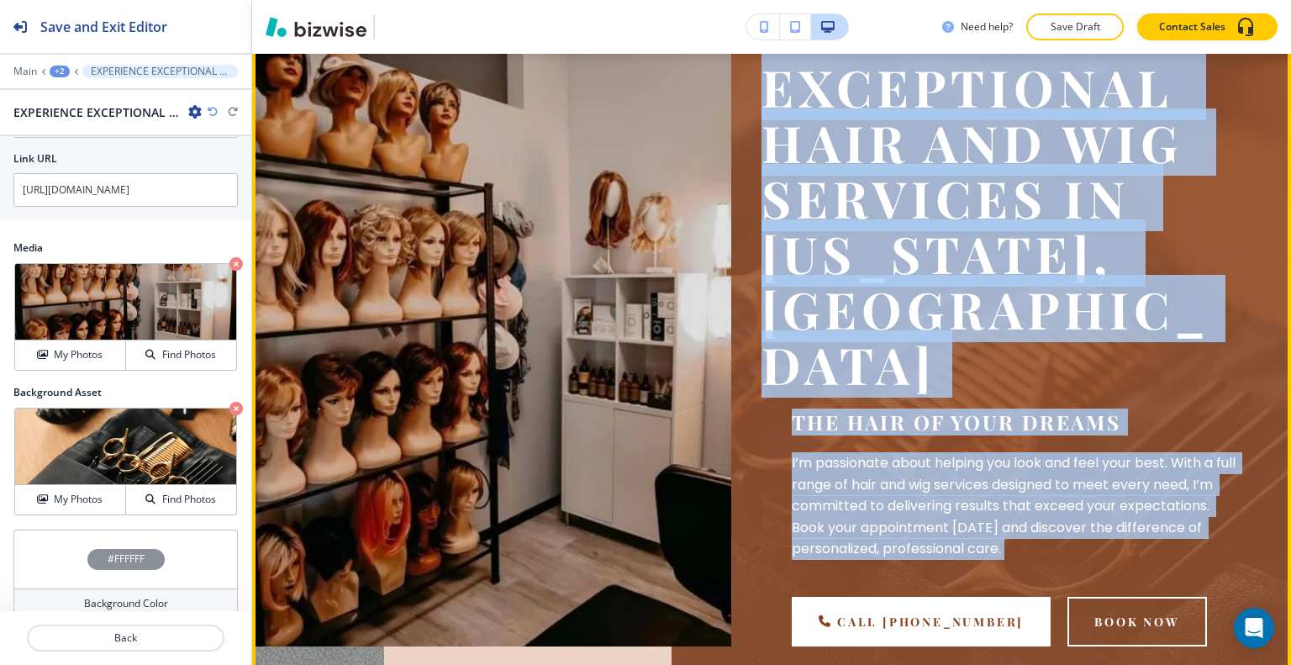
drag, startPoint x: 841, startPoint y: 505, endPoint x: 758, endPoint y: 112, distance: 401.9
copy main "EXCEPTIONAL HAIR AND WIG SERVICES IN [US_STATE], [GEOGRAPHIC_DATA] the hair of …"
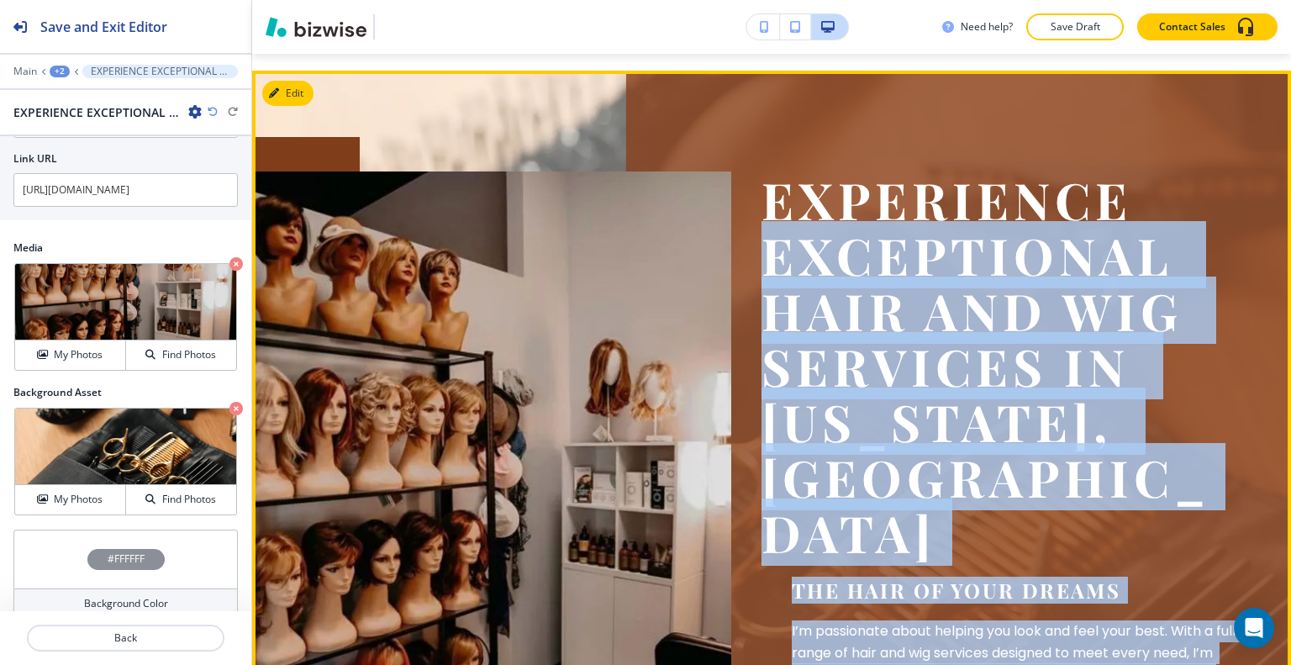
scroll to position [0, 0]
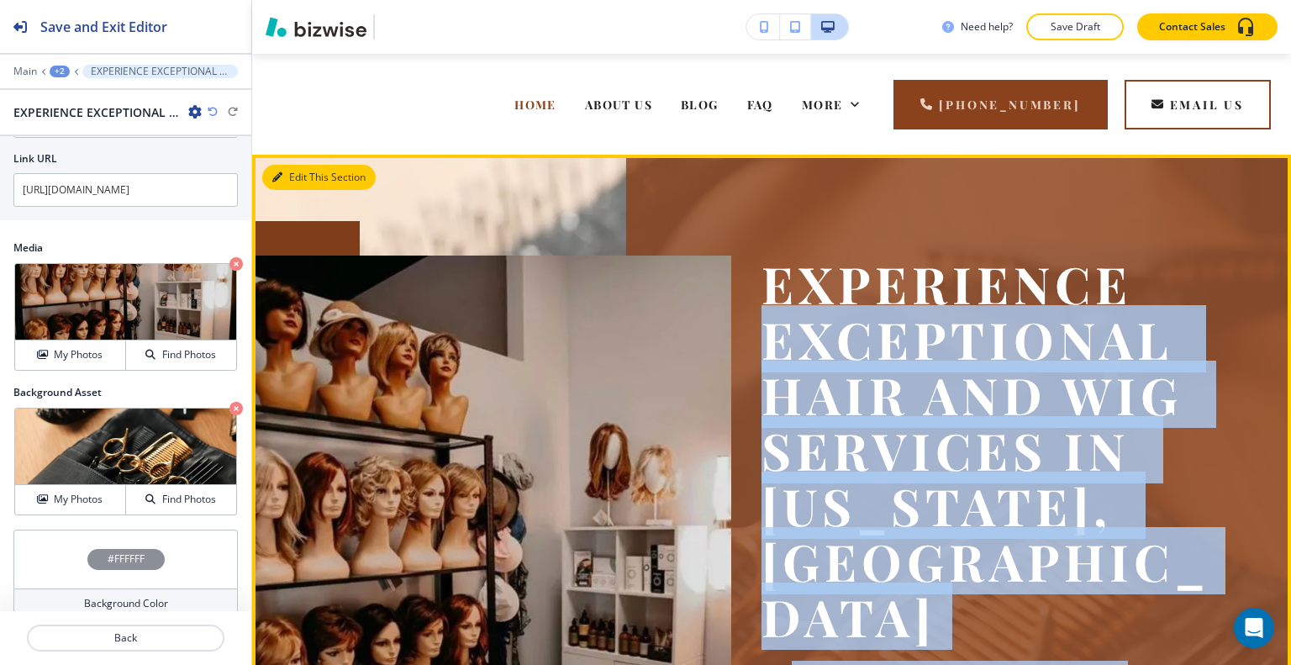
click at [290, 171] on button "Edit This Section" at bounding box center [318, 177] width 113 height 25
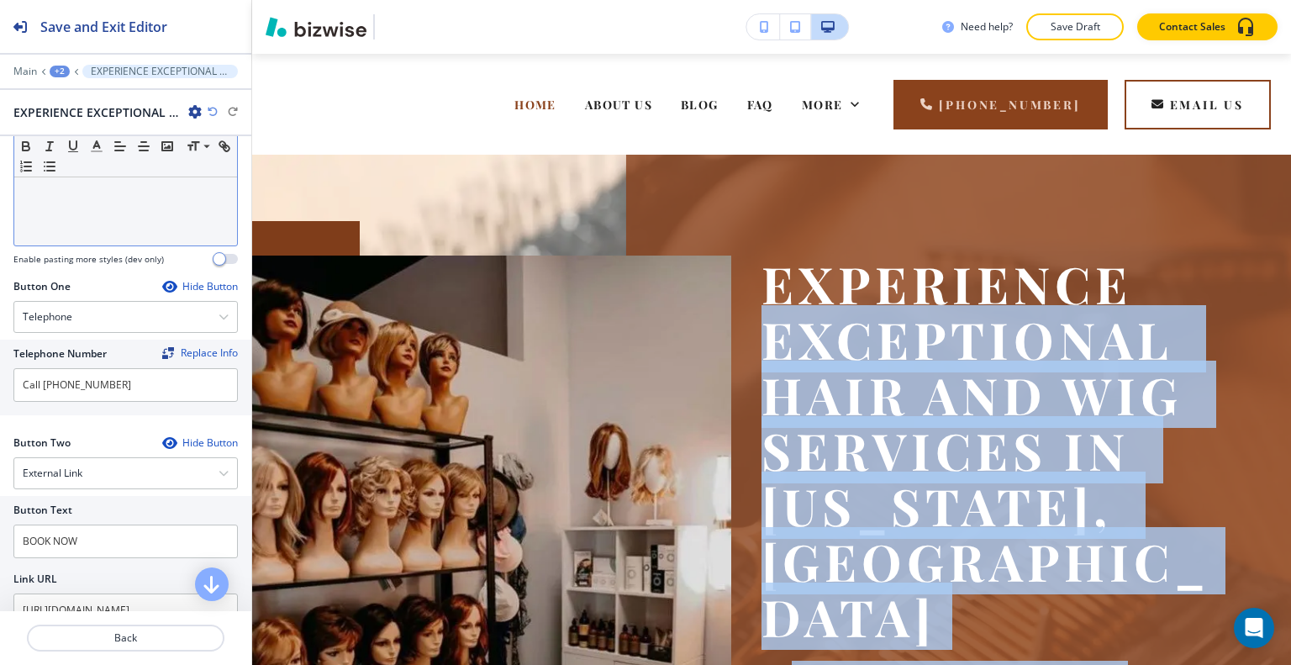
scroll to position [151, 0]
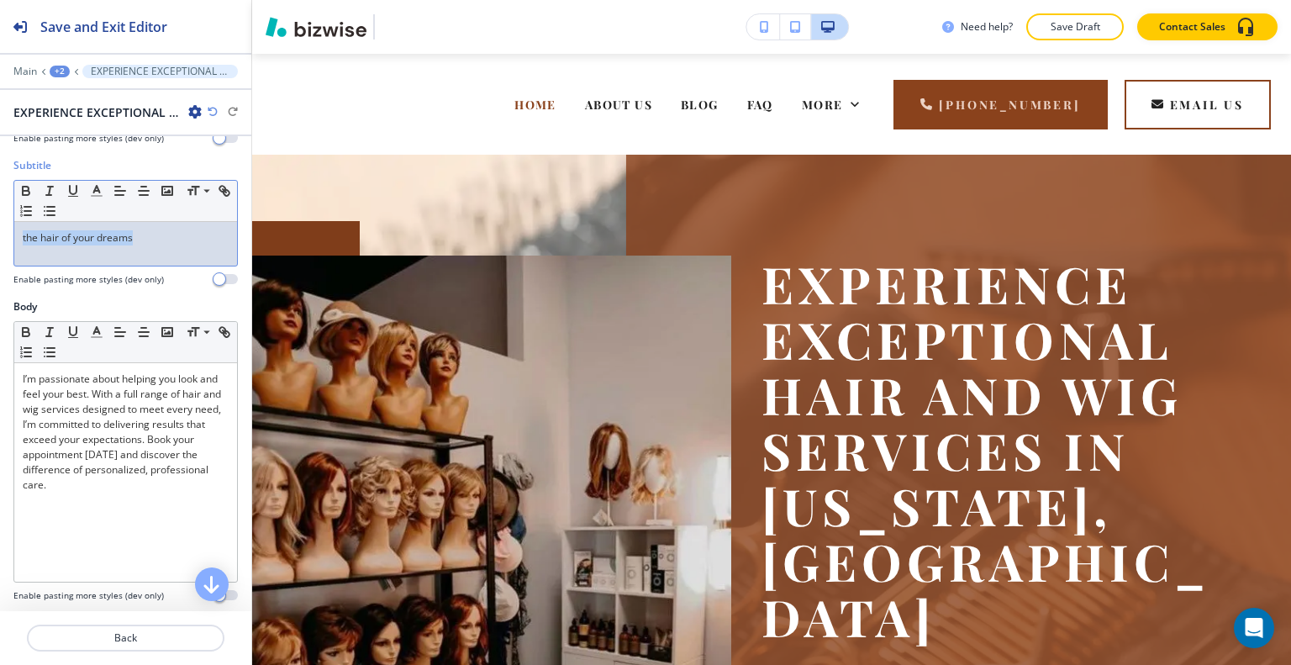
drag, startPoint x: 155, startPoint y: 235, endPoint x: 7, endPoint y: 229, distance: 148.1
click at [2, 229] on div "Subtitle Small Normal Large Huge the hair of your dreams Enable pasting more st…" at bounding box center [125, 228] width 251 height 141
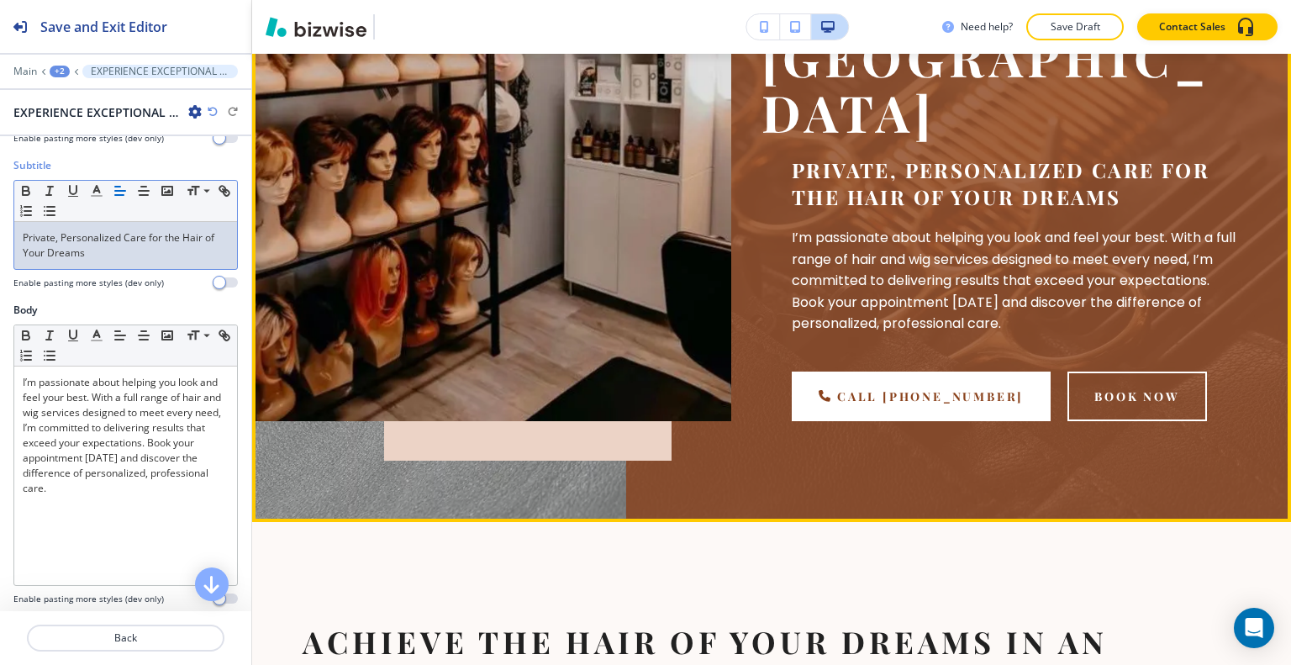
scroll to position [757, 0]
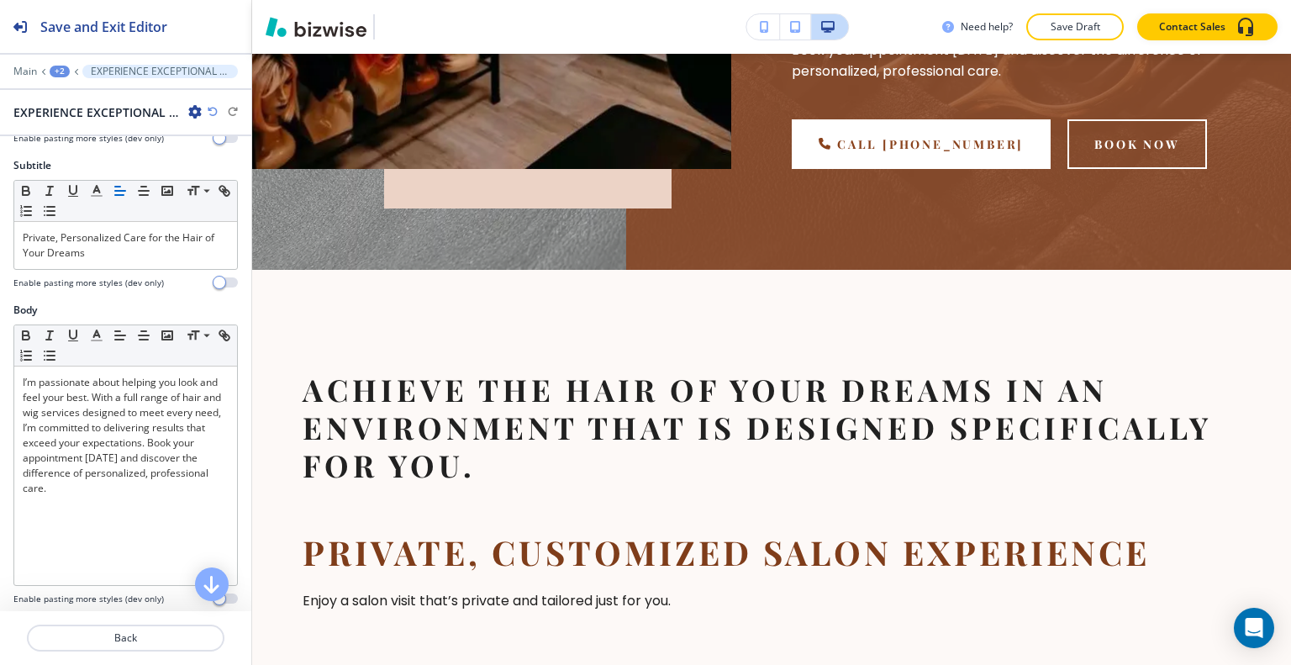
click at [58, 72] on div "+2" at bounding box center [60, 72] width 20 height 12
click at [74, 118] on button "HOME" at bounding box center [104, 128] width 108 height 30
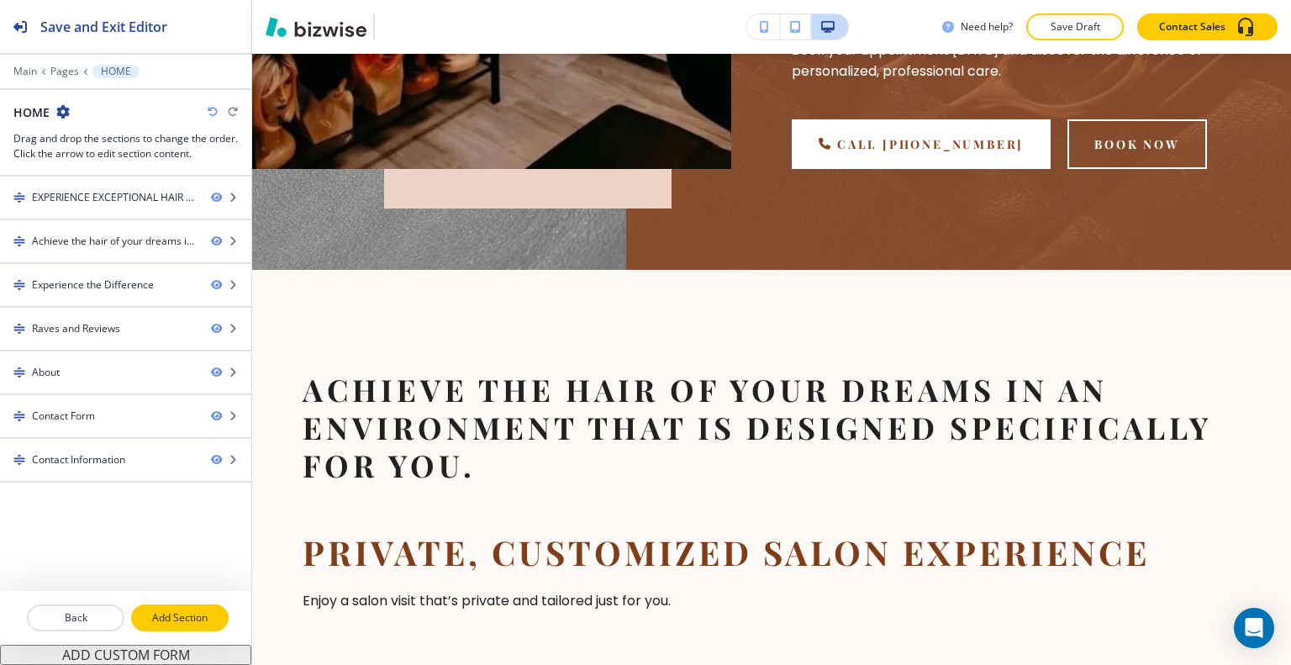
click at [179, 621] on p "Add Section" at bounding box center [180, 617] width 94 height 15
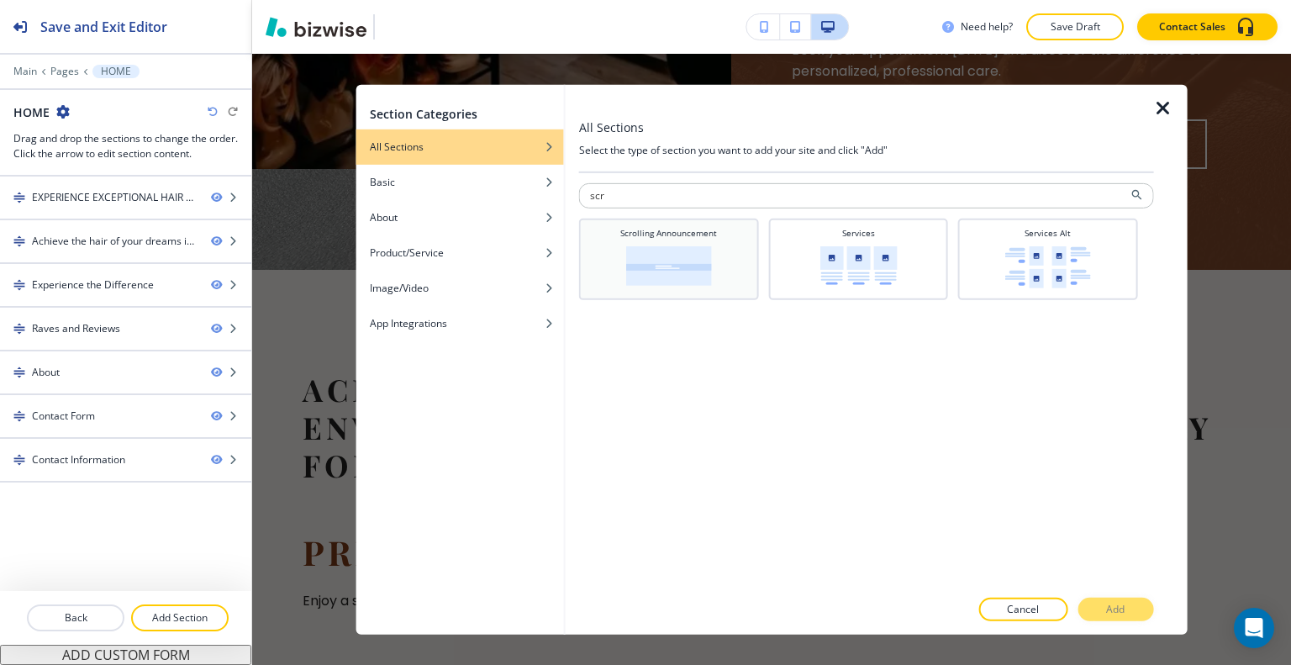
type input "scr"
click at [676, 236] on h4 "Scrolling Announcement" at bounding box center [668, 232] width 97 height 13
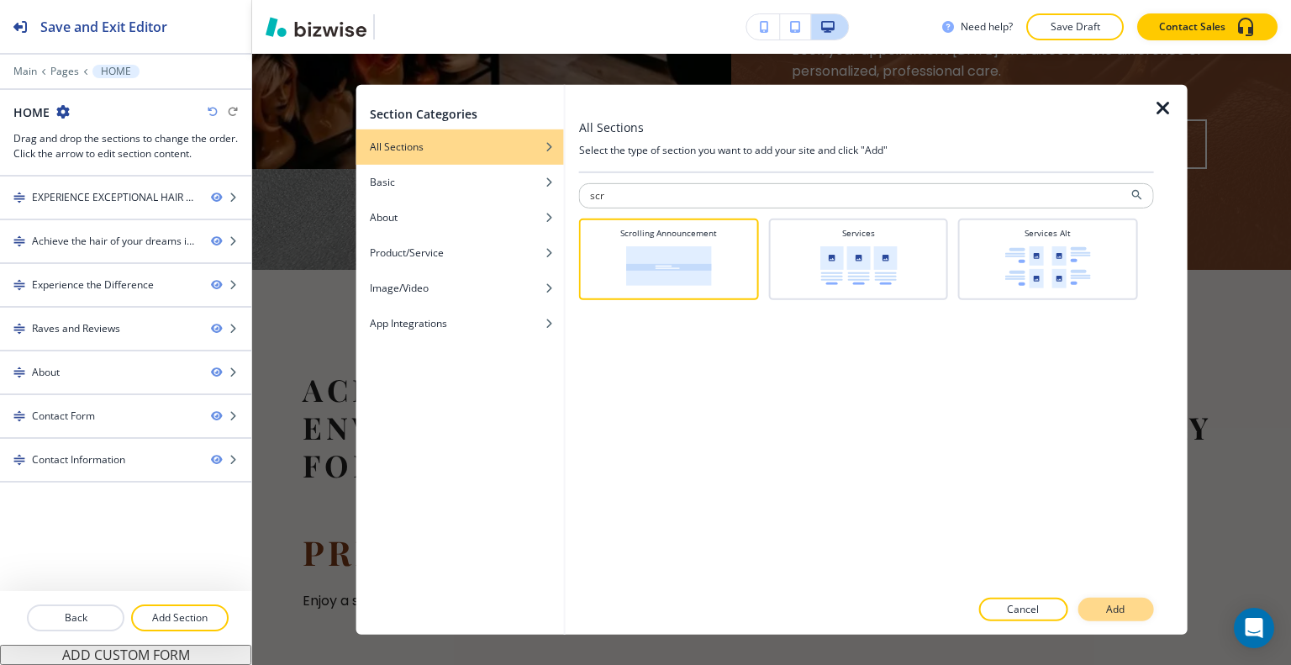
click at [1103, 614] on button "Add" at bounding box center [1116, 610] width 76 height 24
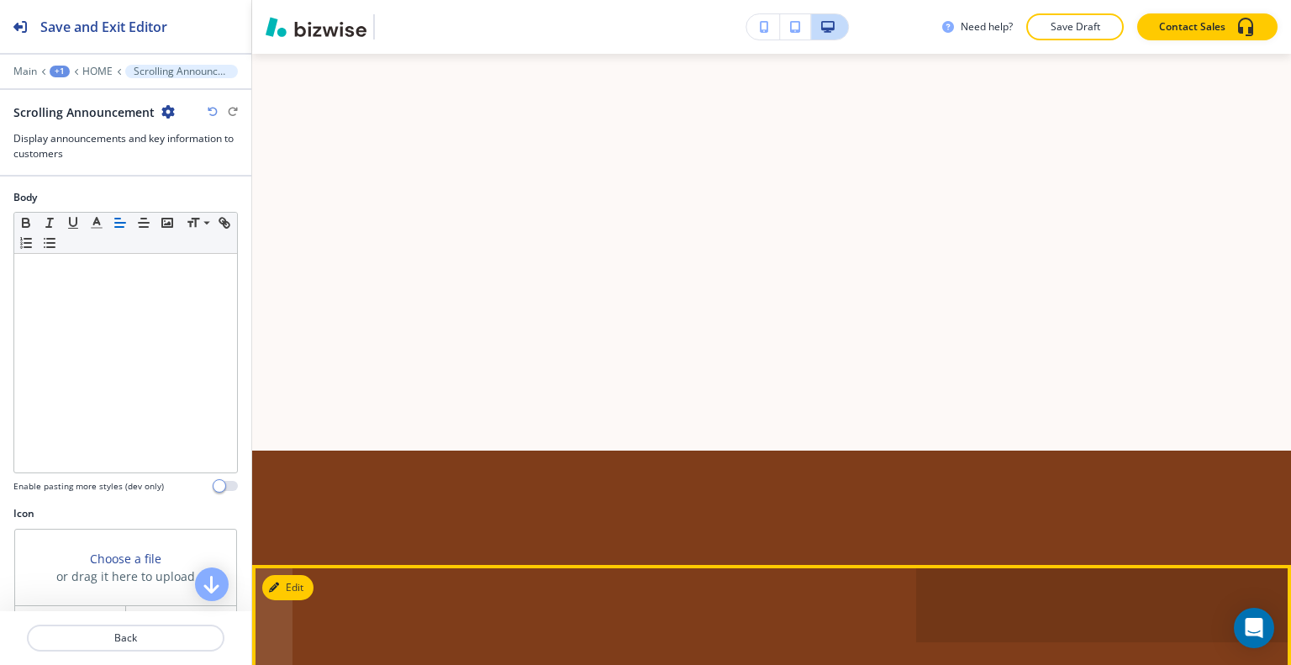
scroll to position [6606, 0]
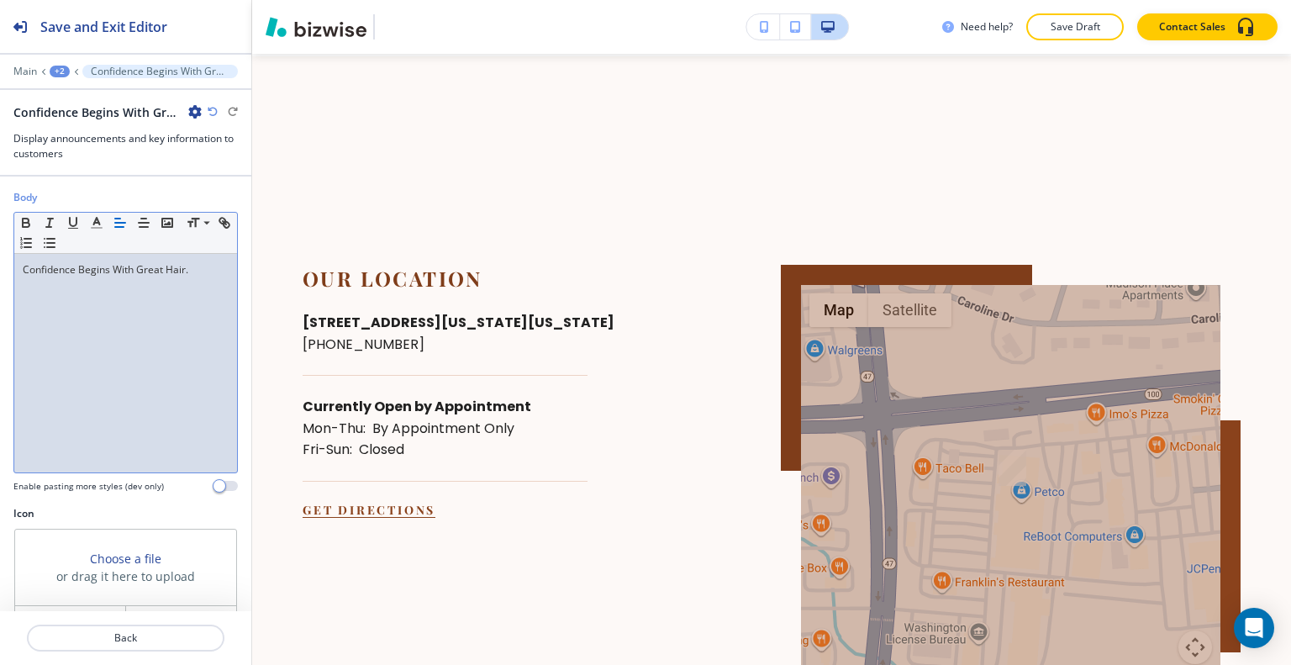
scroll to position [140, 0]
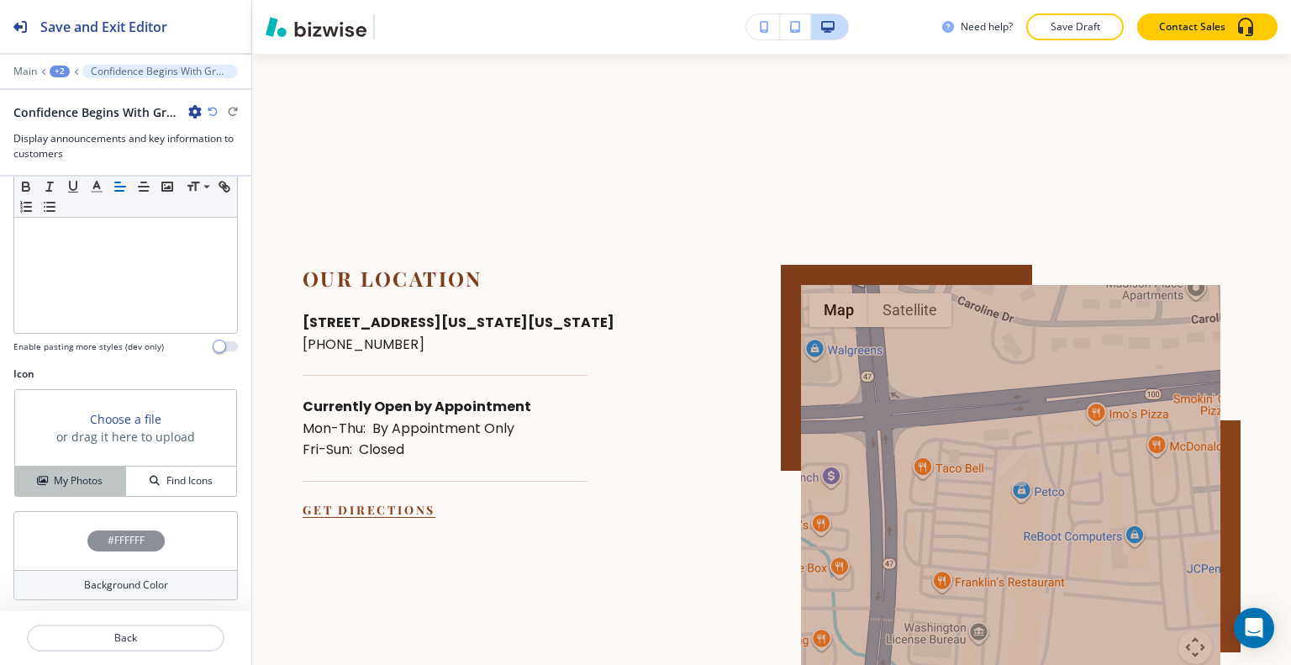
click at [71, 468] on button "My Photos" at bounding box center [70, 481] width 111 height 29
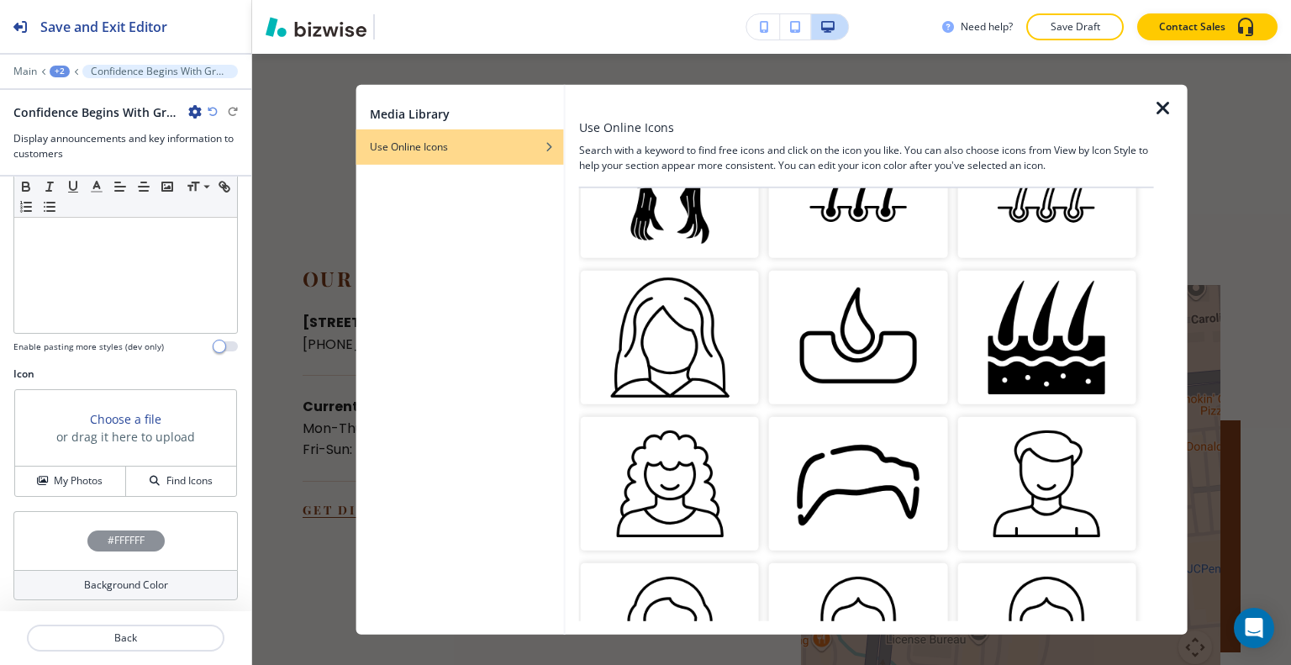
scroll to position [0, 0]
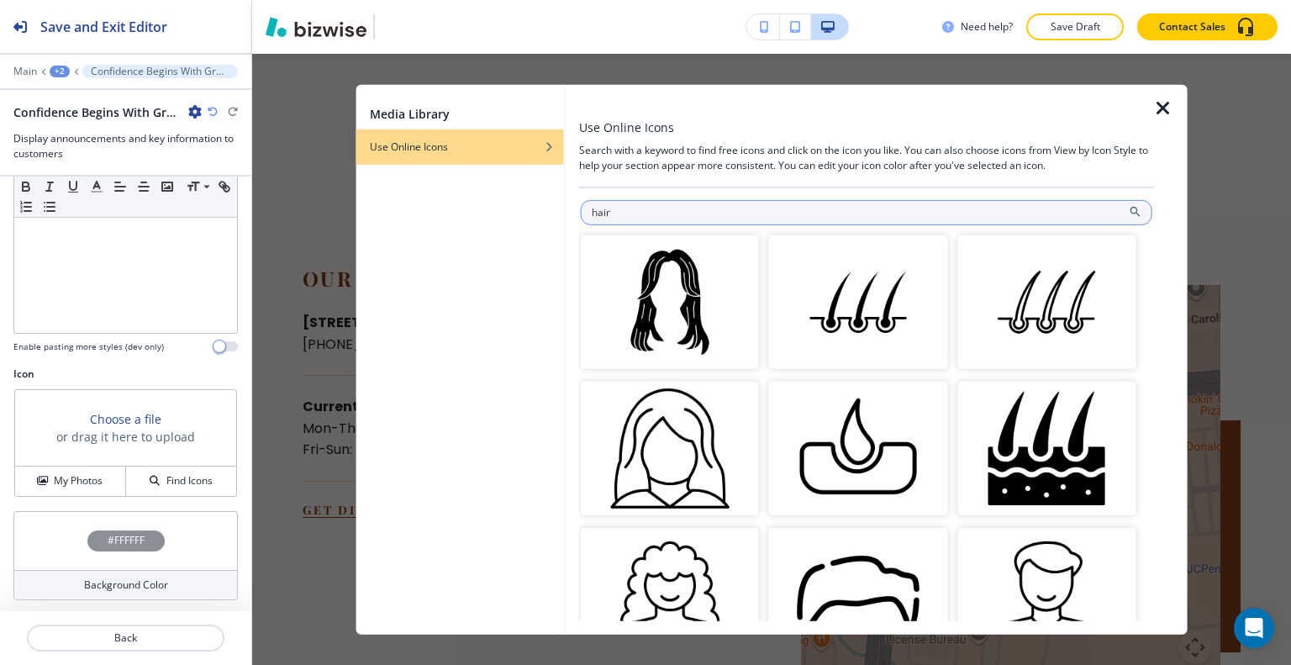
click at [657, 215] on input "hair" at bounding box center [867, 211] width 572 height 25
type input "hairs"
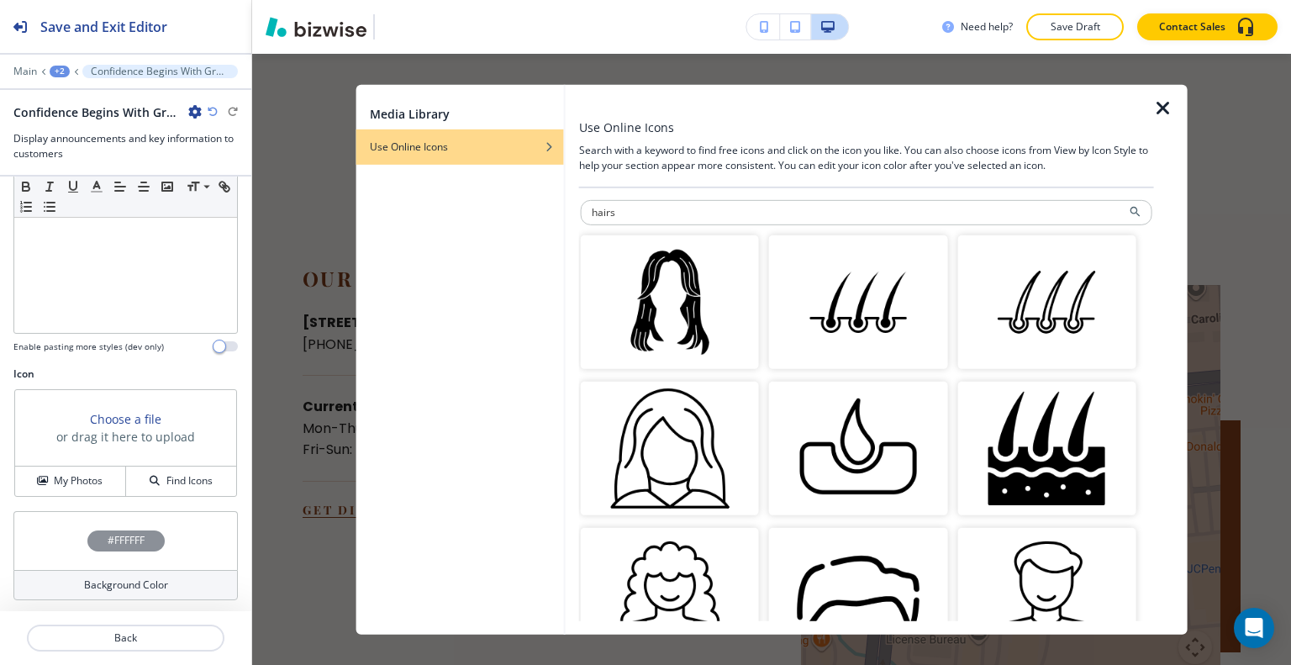
click at [695, 303] on img "button" at bounding box center [670, 302] width 178 height 134
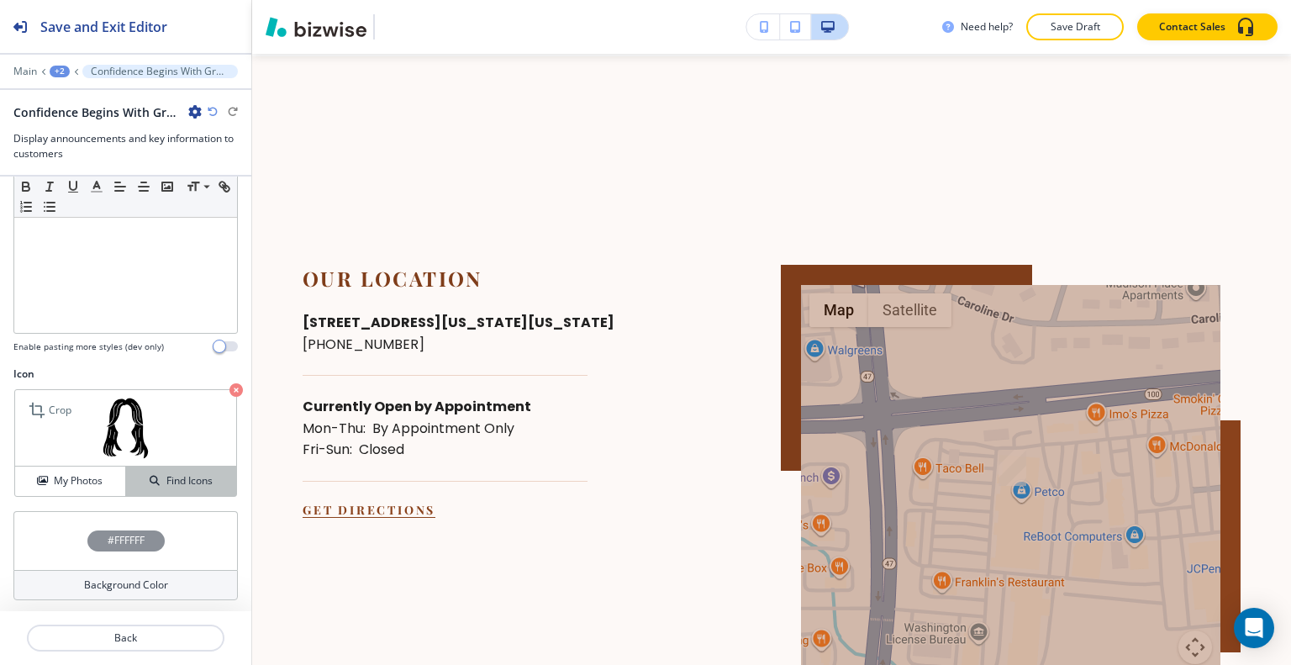
click at [126, 481] on div "Find Icons" at bounding box center [181, 480] width 110 height 15
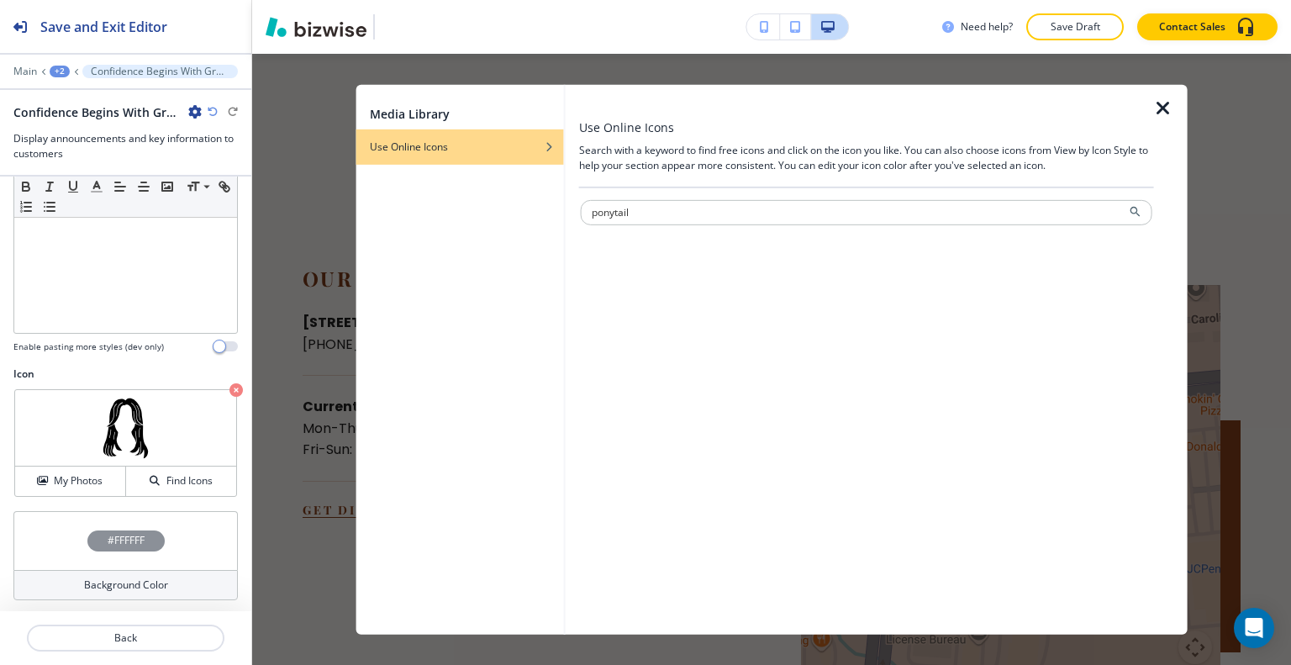
type input "ponytail"
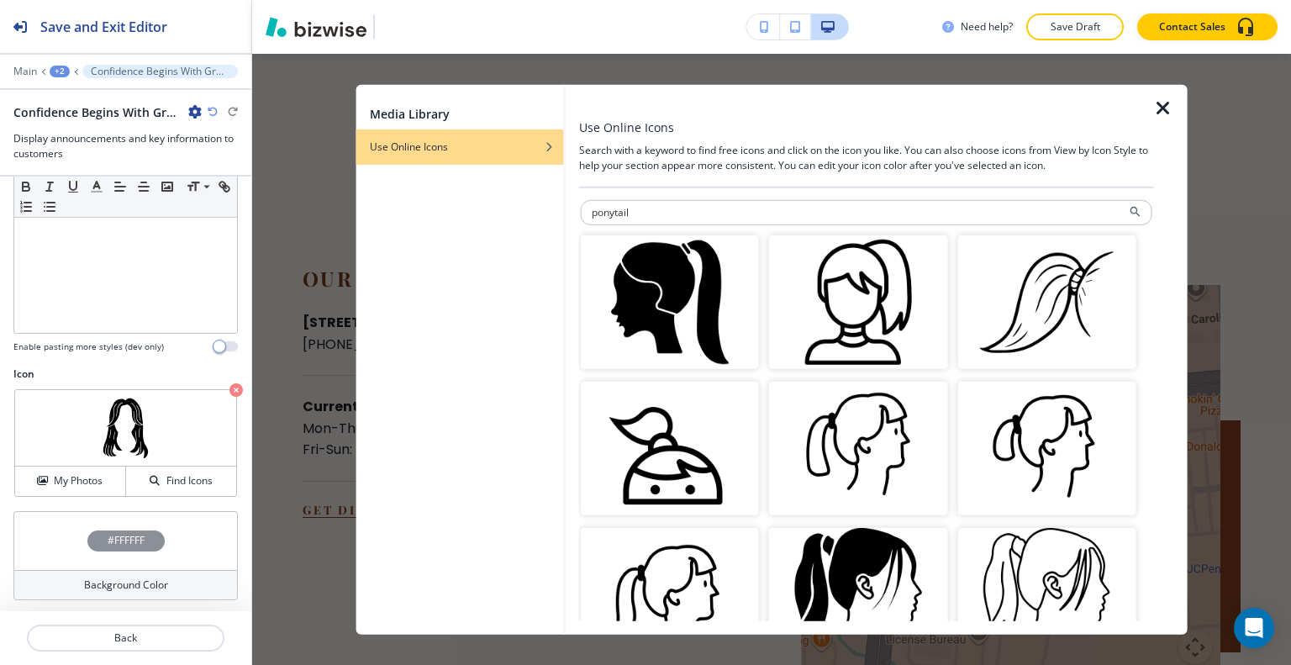
click at [699, 331] on img "button" at bounding box center [670, 302] width 178 height 134
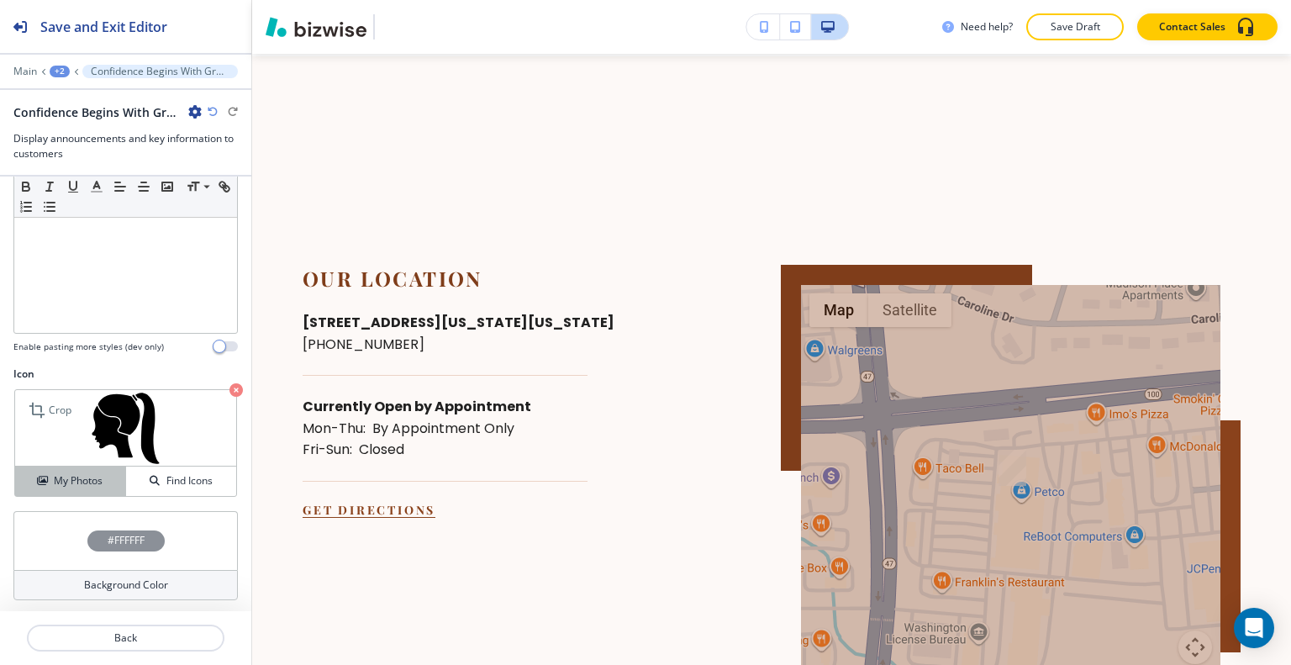
click at [86, 468] on button "My Photos" at bounding box center [70, 481] width 111 height 29
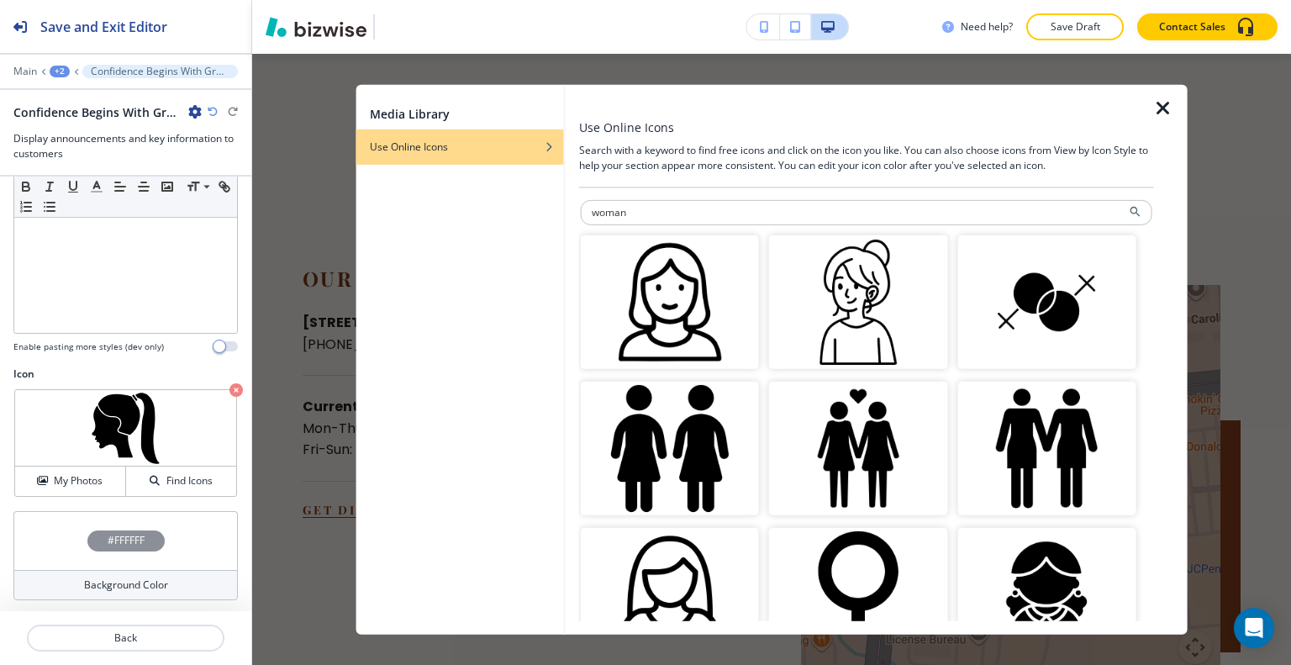
click at [653, 196] on div at bounding box center [866, 192] width 575 height 10
drag, startPoint x: 646, startPoint y: 203, endPoint x: 403, endPoint y: 198, distance: 242.1
click at [403, 198] on div "Media Library Use Online Icons Use Online Icons Search with a keyword to find f…" at bounding box center [771, 359] width 831 height 550
type input "ponytail"
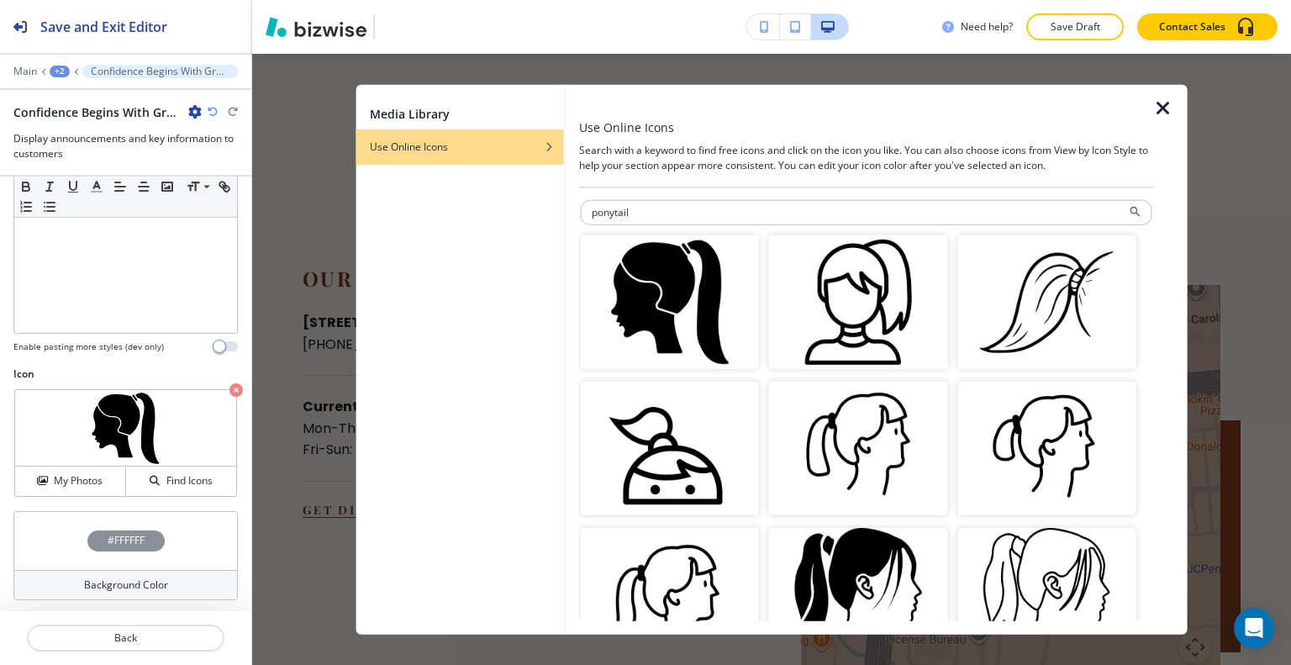
scroll to position [252, 0]
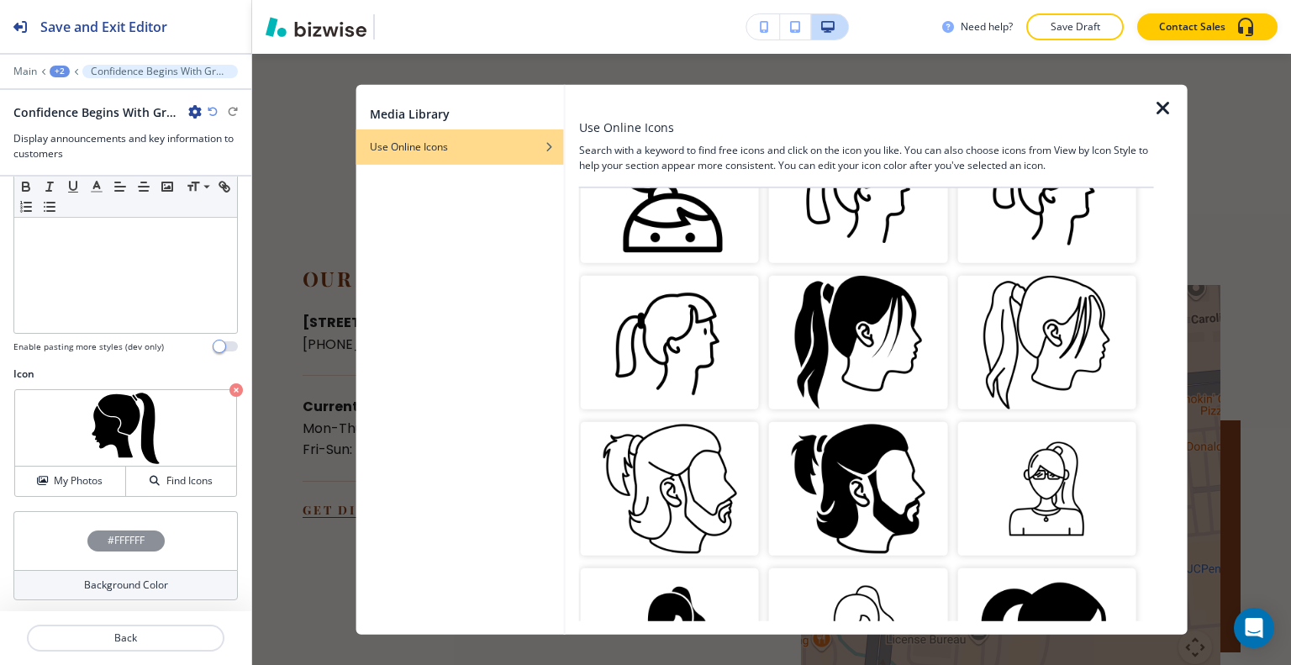
click at [873, 347] on img "button" at bounding box center [858, 343] width 178 height 134
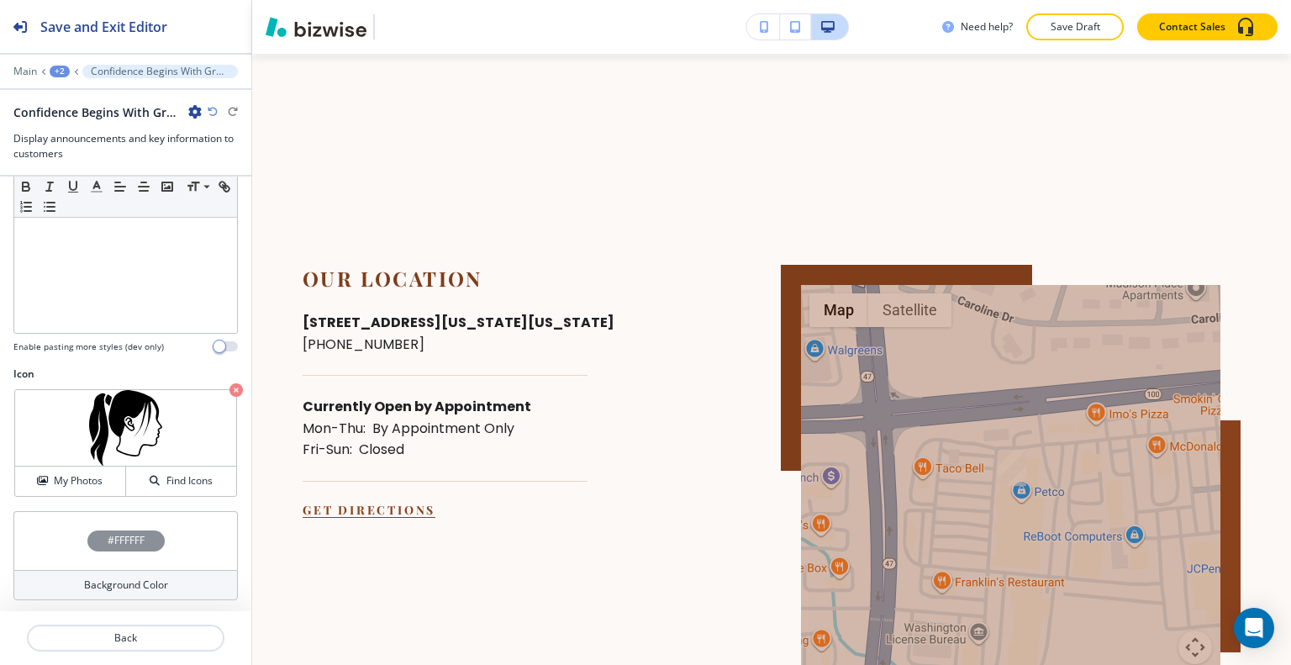
click at [50, 84] on div at bounding box center [125, 83] width 251 height 10
click at [50, 82] on div at bounding box center [125, 83] width 251 height 10
click at [59, 75] on div "+2" at bounding box center [60, 72] width 20 height 12
click at [71, 115] on button "HOME" at bounding box center [104, 128] width 108 height 30
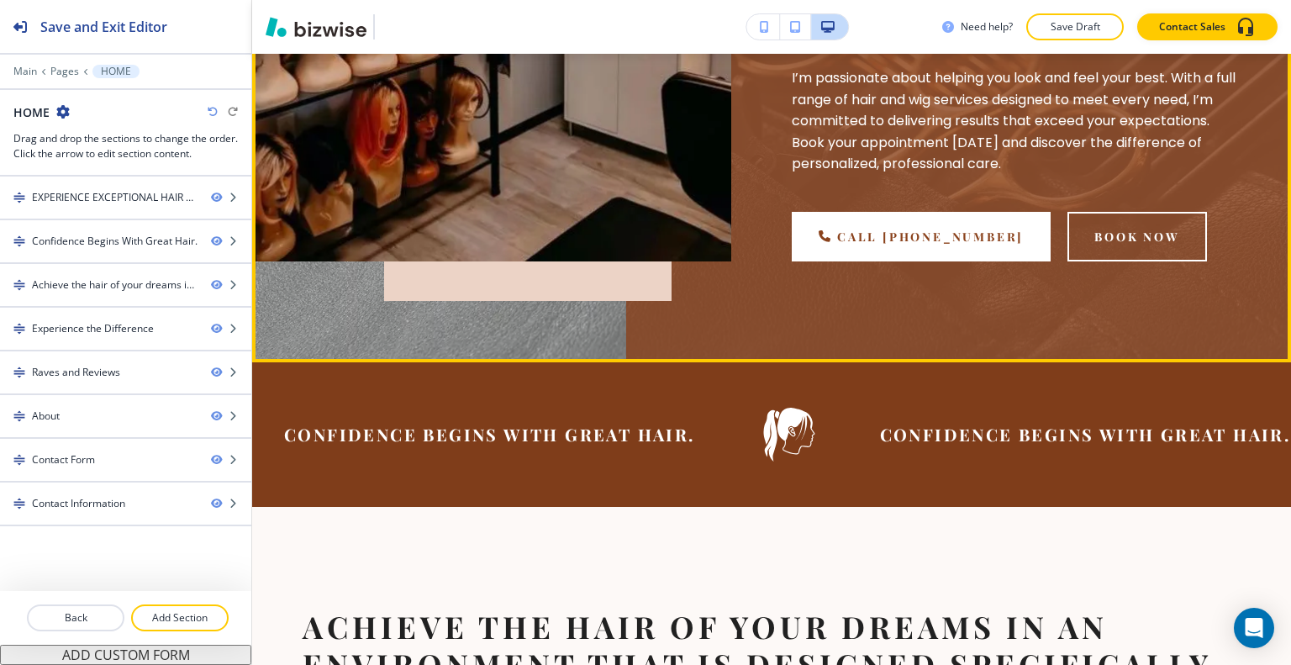
scroll to position [916, 0]
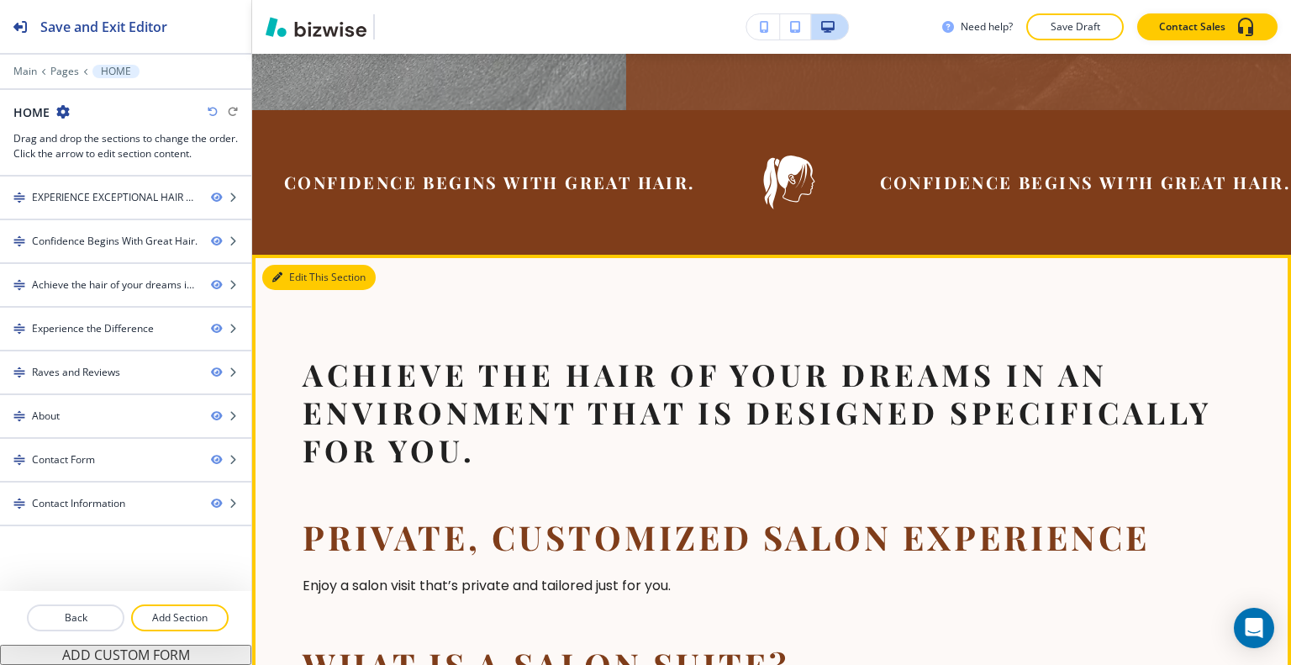
click at [293, 265] on button "Edit This Section" at bounding box center [318, 277] width 113 height 25
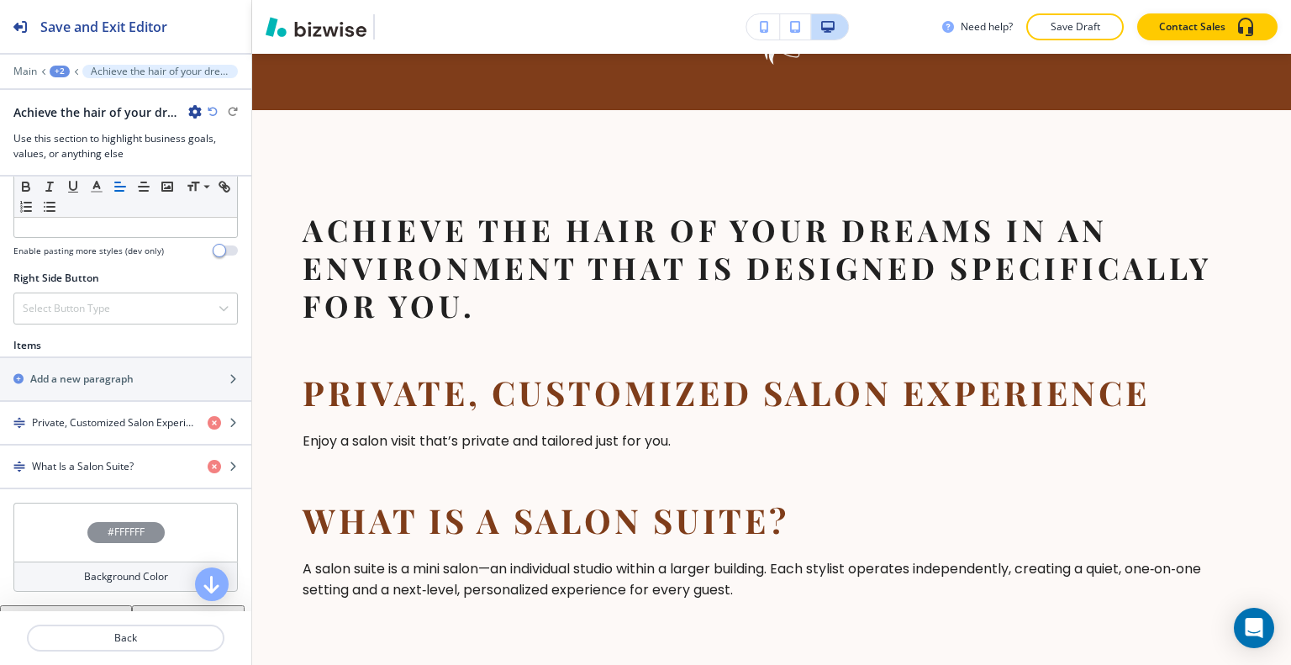
scroll to position [1020, 0]
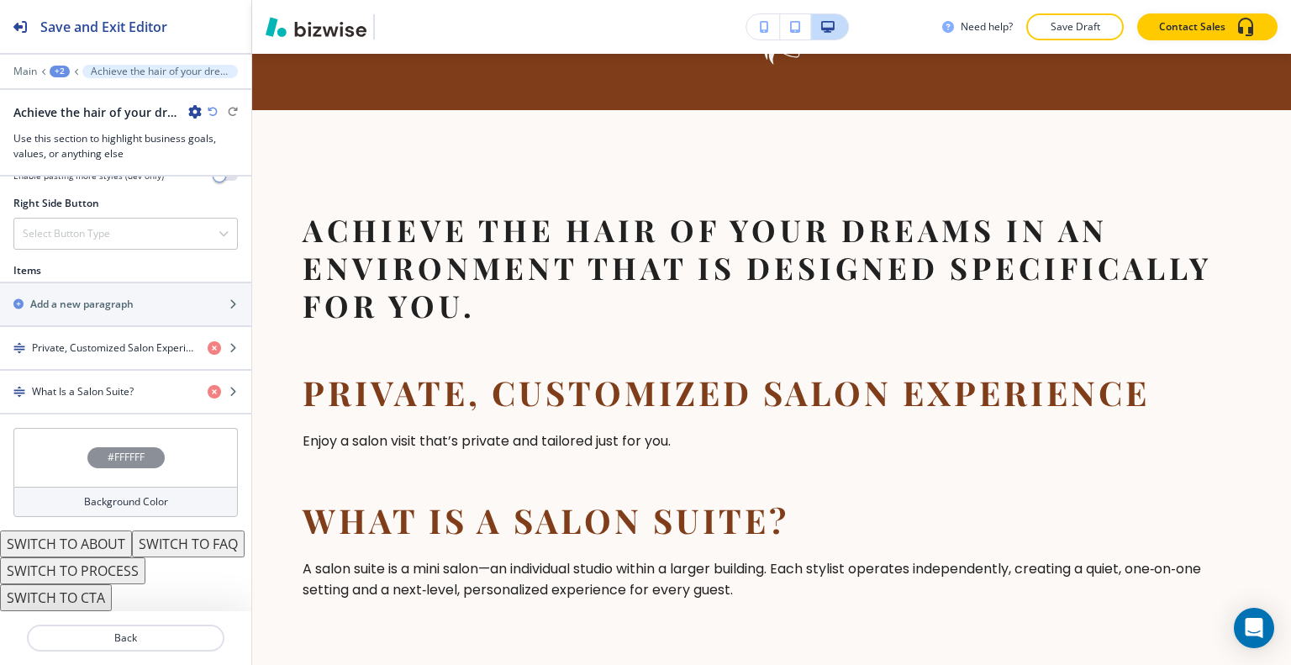
click at [81, 576] on button "SWITCH TO PROCESS" at bounding box center [72, 570] width 145 height 27
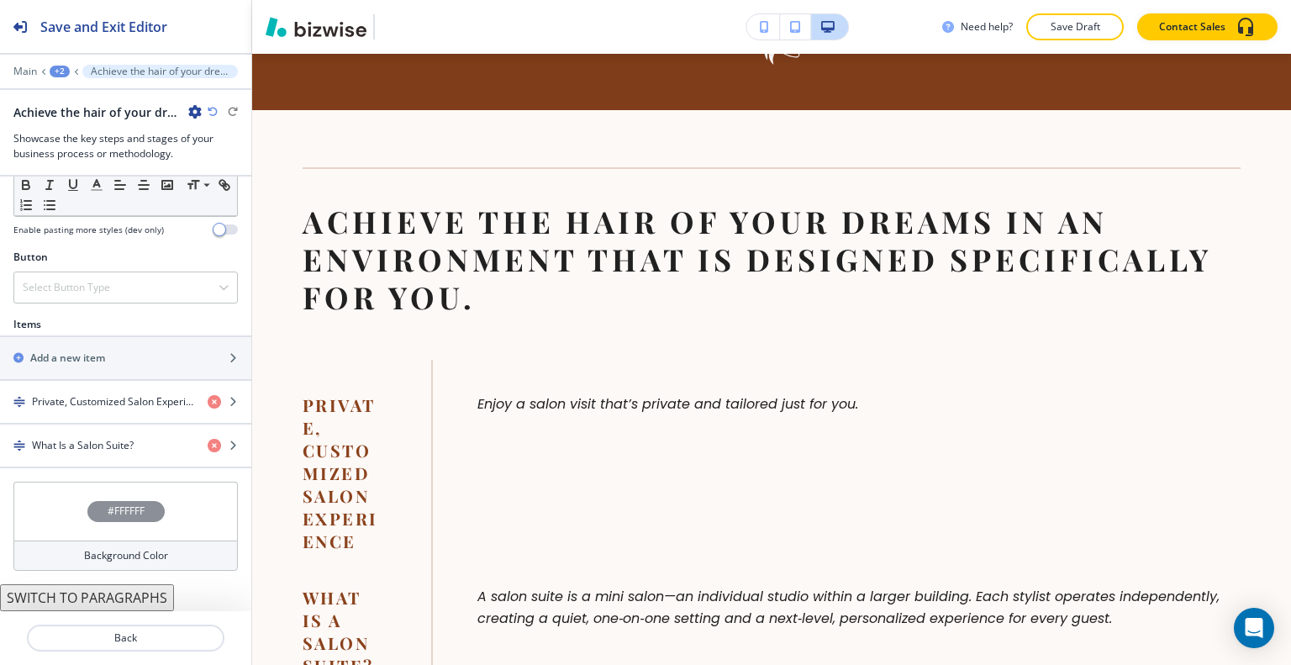
scroll to position [552, 0]
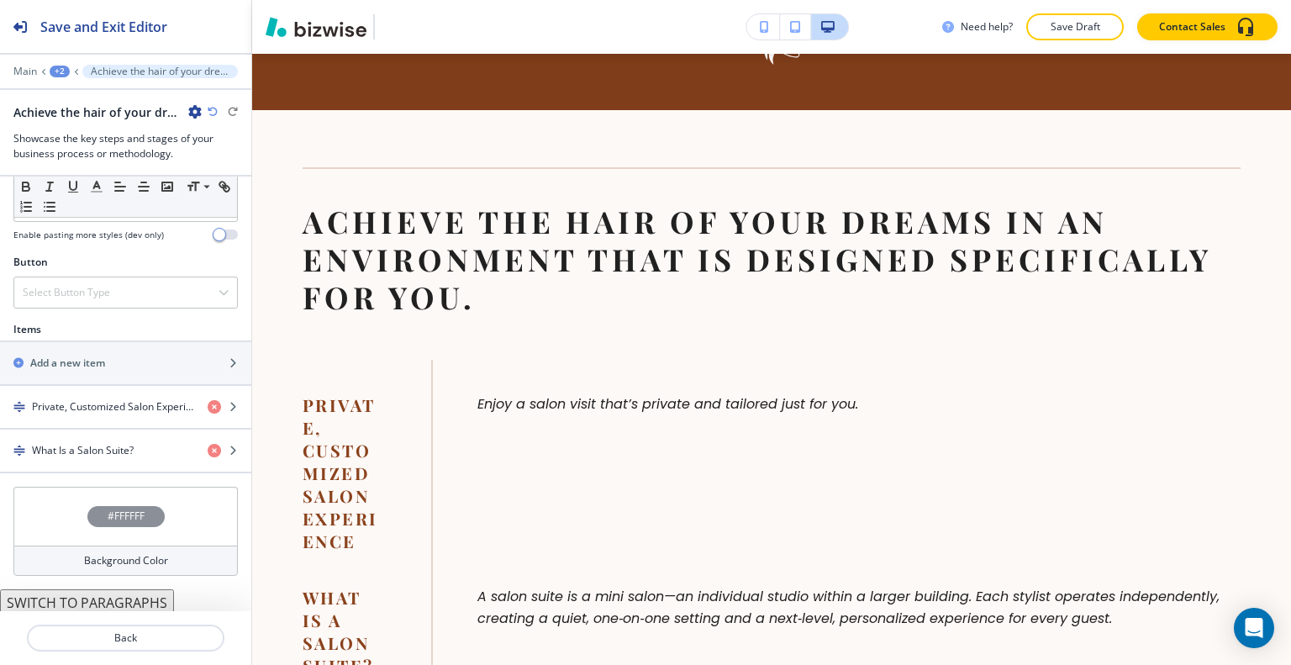
click at [211, 113] on icon "button" at bounding box center [213, 112] width 10 height 10
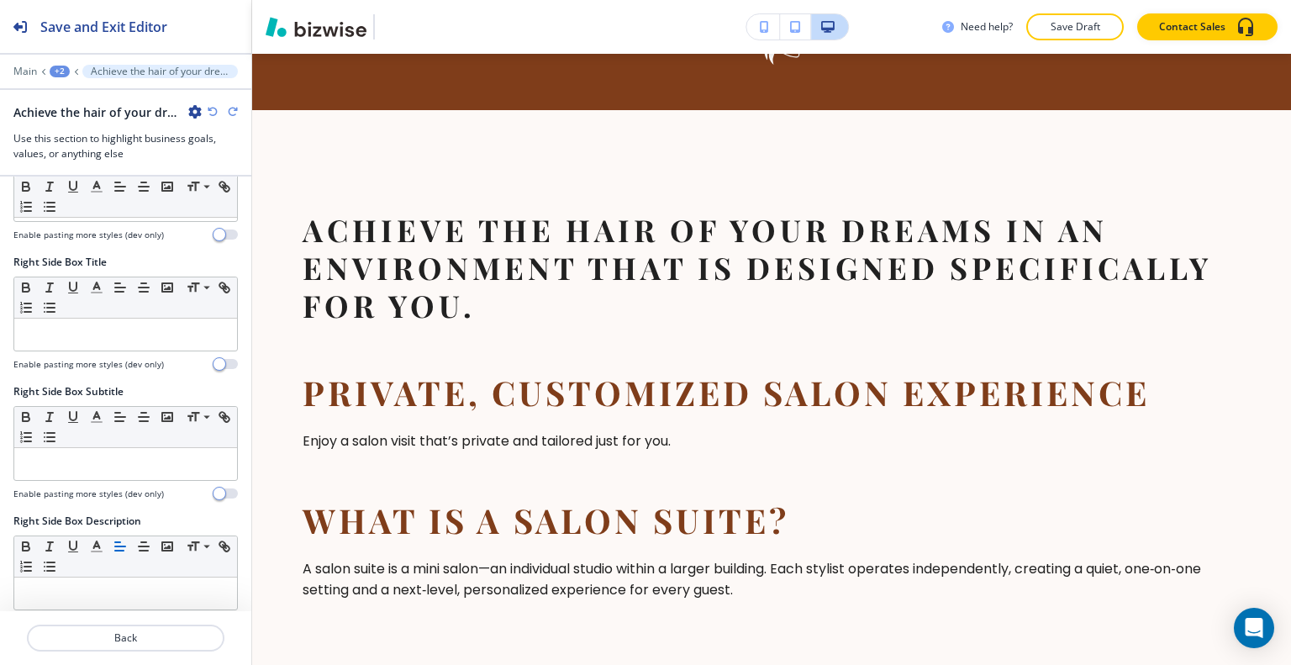
scroll to position [1020, 0]
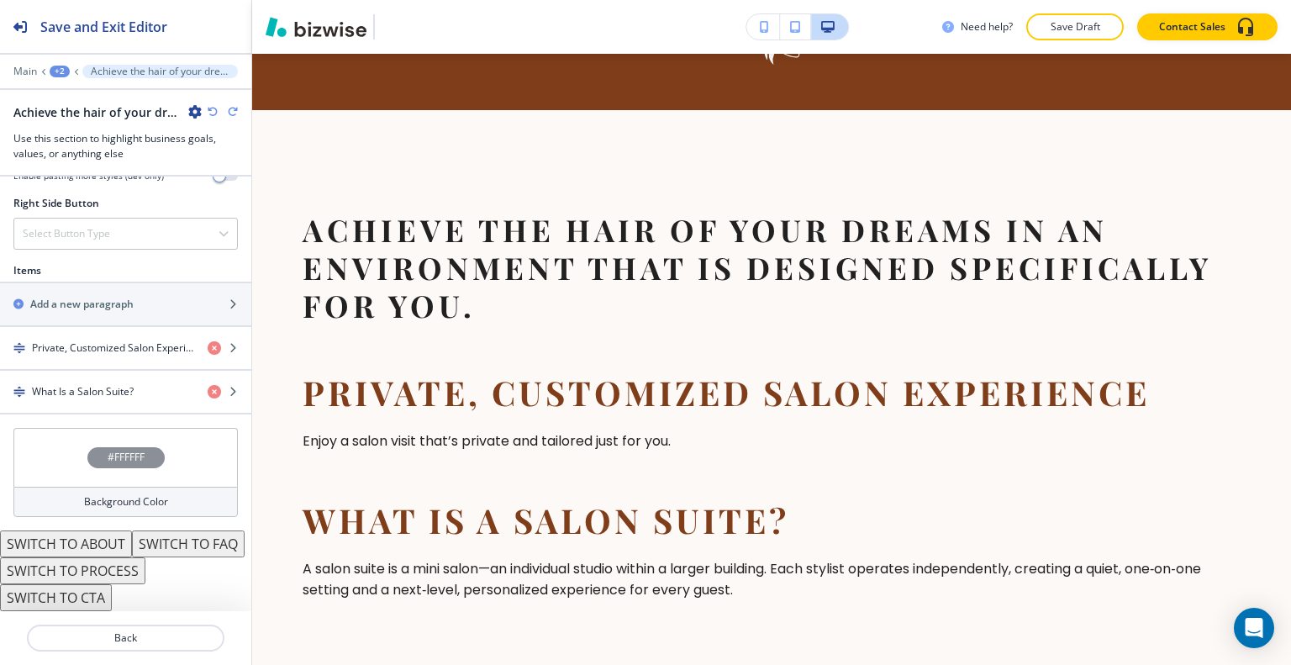
click at [91, 575] on button "SWITCH TO PROCESS" at bounding box center [72, 570] width 145 height 27
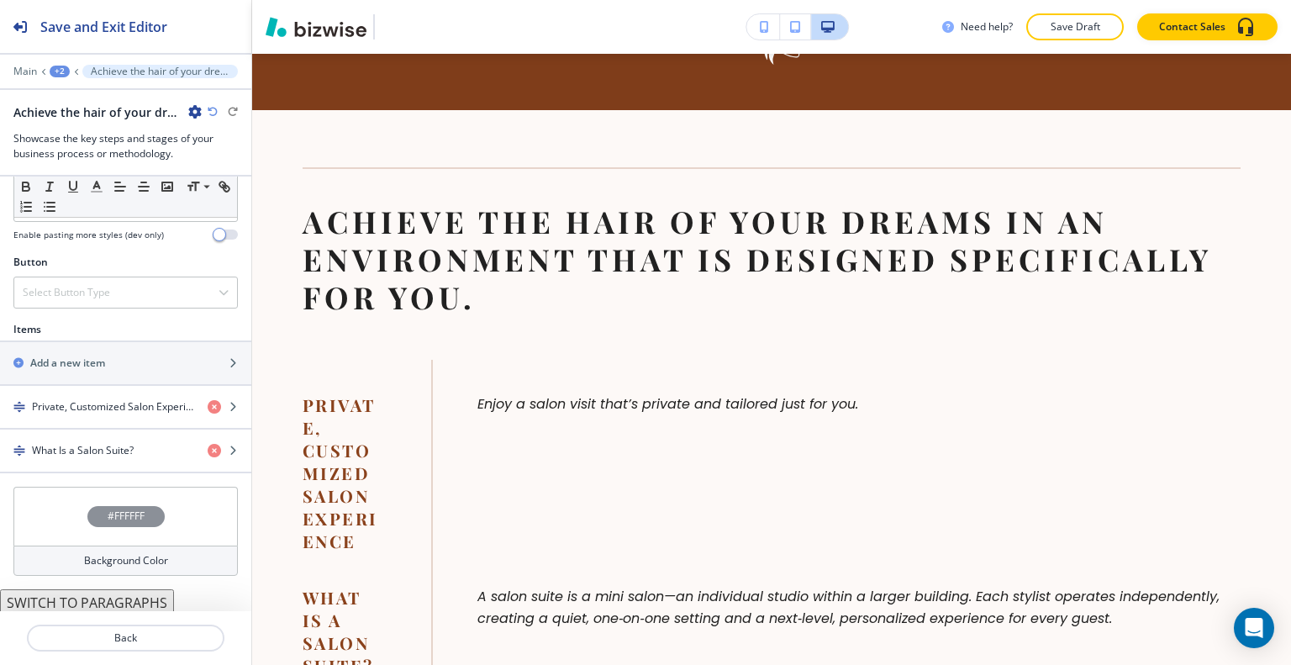
click at [208, 122] on div at bounding box center [125, 126] width 224 height 10
click at [205, 114] on div "Achieve the hair of your dreams in an environment that is designed specifically…" at bounding box center [125, 112] width 224 height 18
click at [216, 116] on icon "button" at bounding box center [213, 112] width 10 height 10
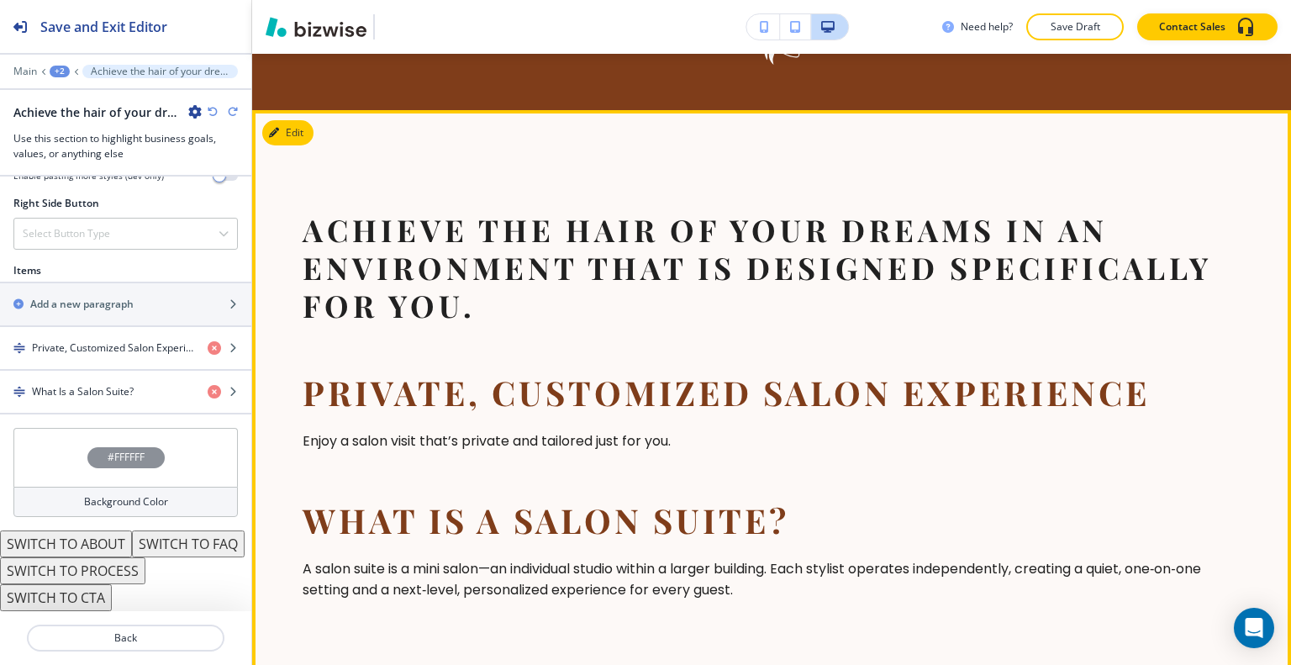
scroll to position [893, 0]
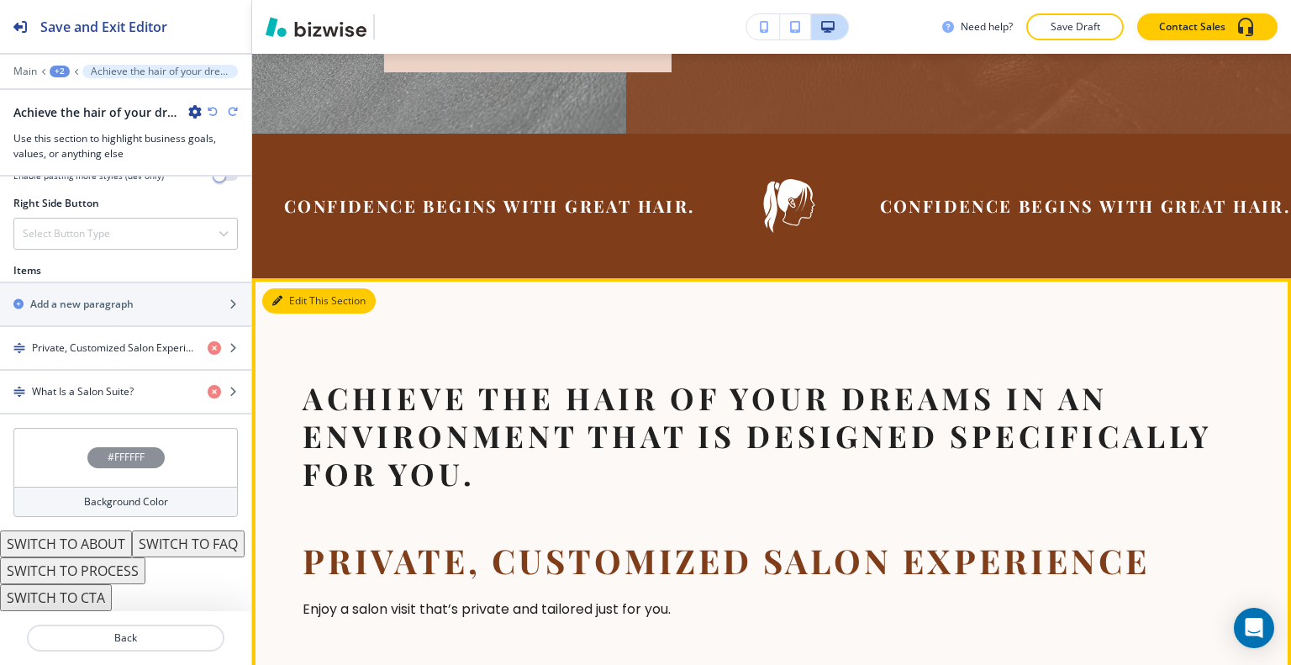
click at [298, 288] on button "Edit This Section" at bounding box center [318, 300] width 113 height 25
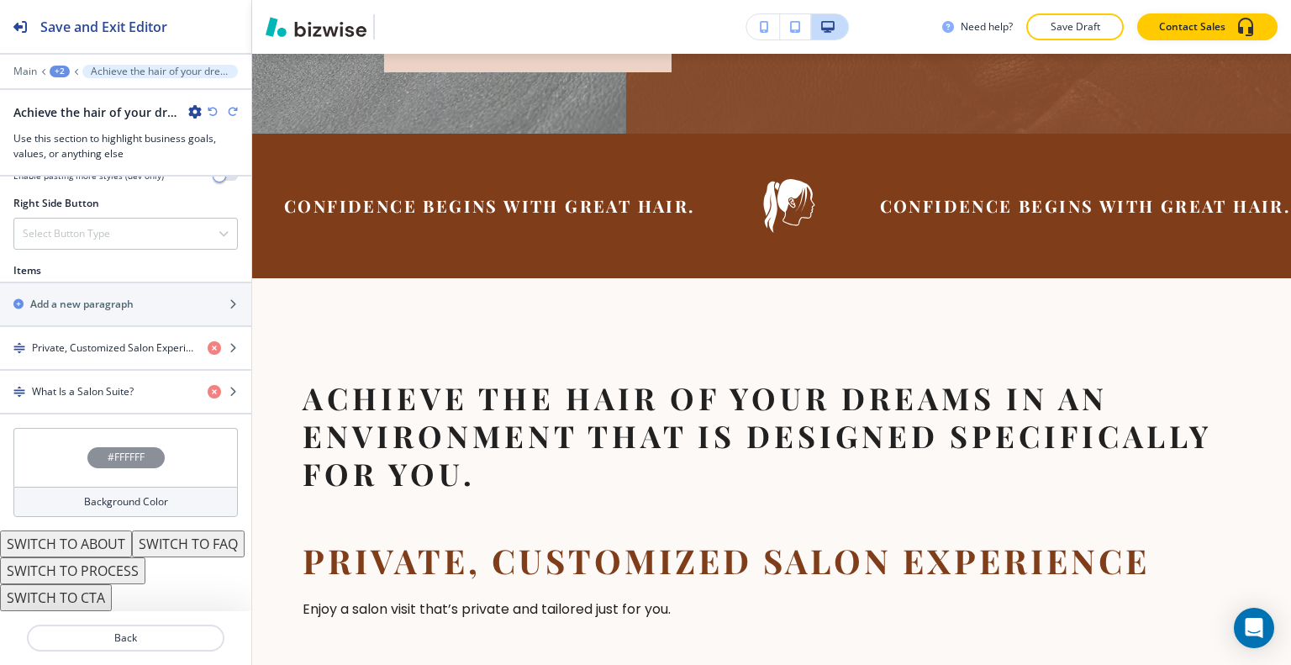
click at [105, 530] on button "SWITCH TO ABOUT" at bounding box center [66, 543] width 132 height 27
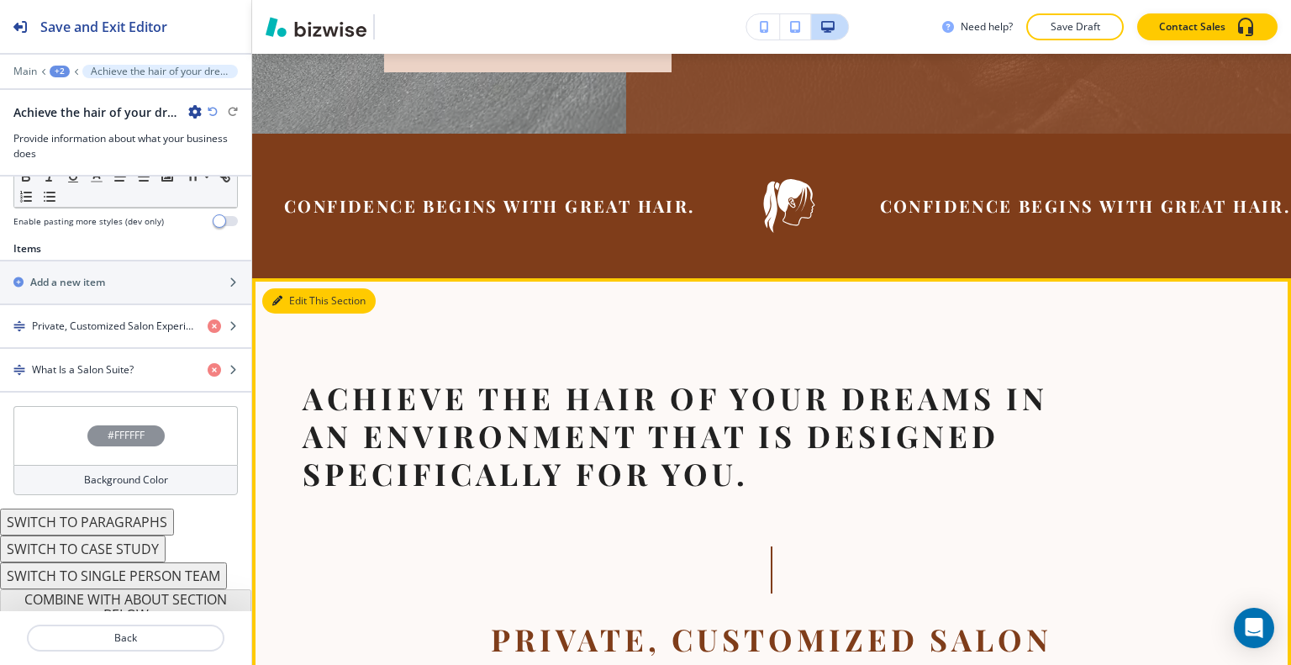
click at [295, 288] on button "Edit This Section" at bounding box center [318, 300] width 113 height 25
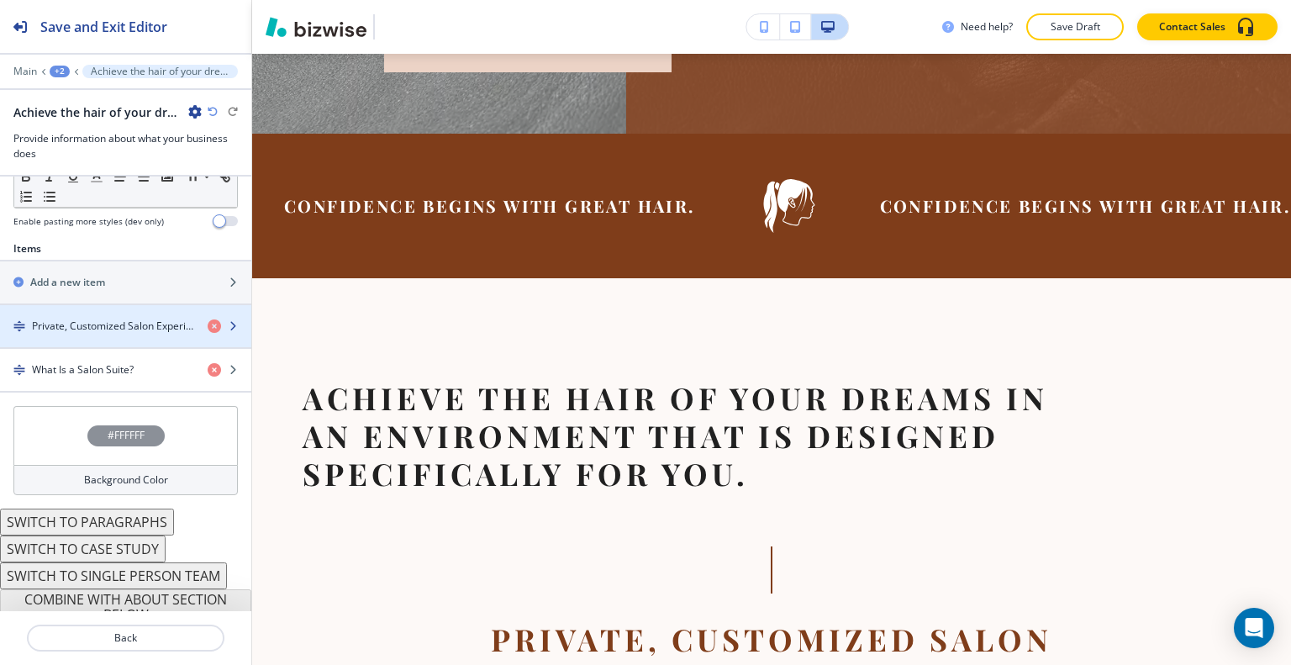
click at [103, 319] on h4 "Private, Customized Salon Experience" at bounding box center [113, 326] width 162 height 15
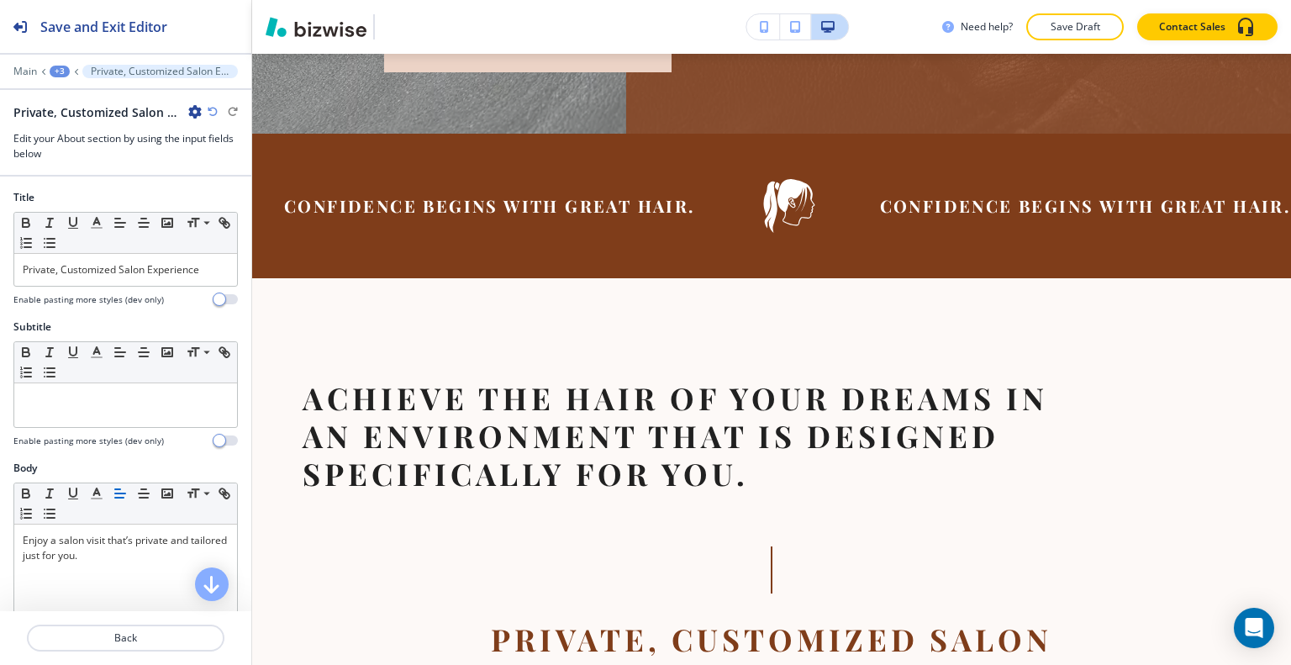
scroll to position [84, 0]
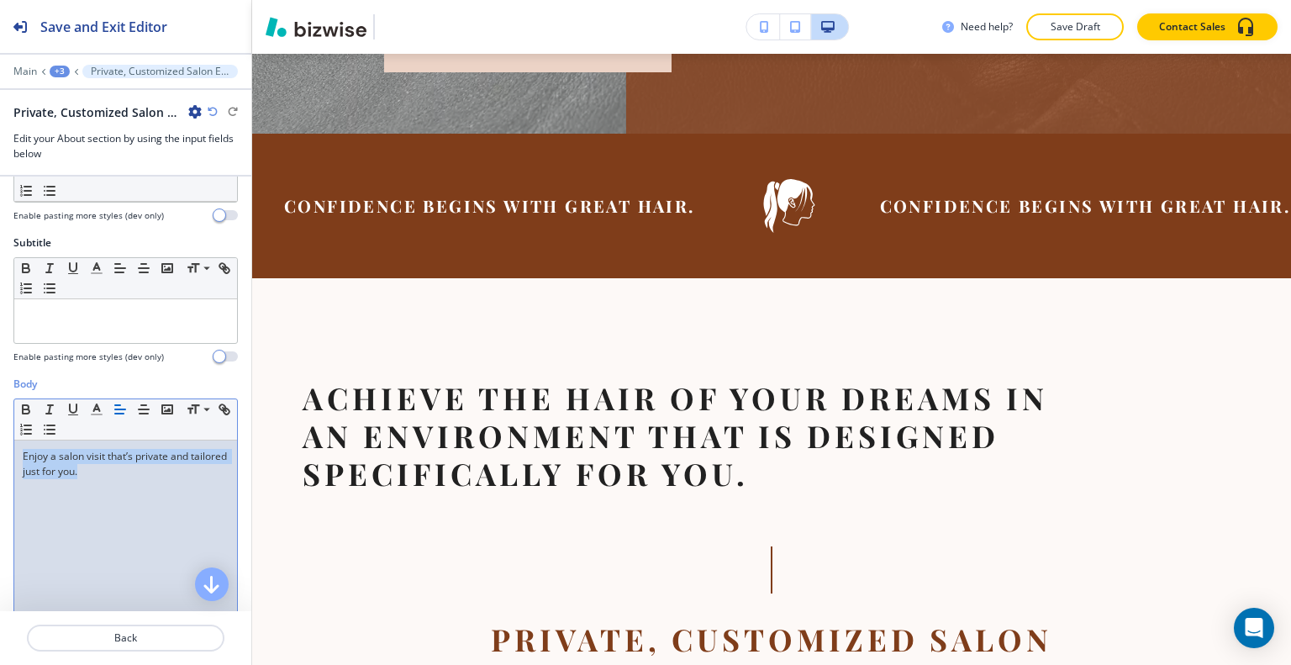
drag, startPoint x: 156, startPoint y: 468, endPoint x: 7, endPoint y: 438, distance: 151.8
click at [5, 438] on div "Body Small Normal Large Huge Enjoy a salon visit that’s private and tailored ju…" at bounding box center [125, 535] width 251 height 316
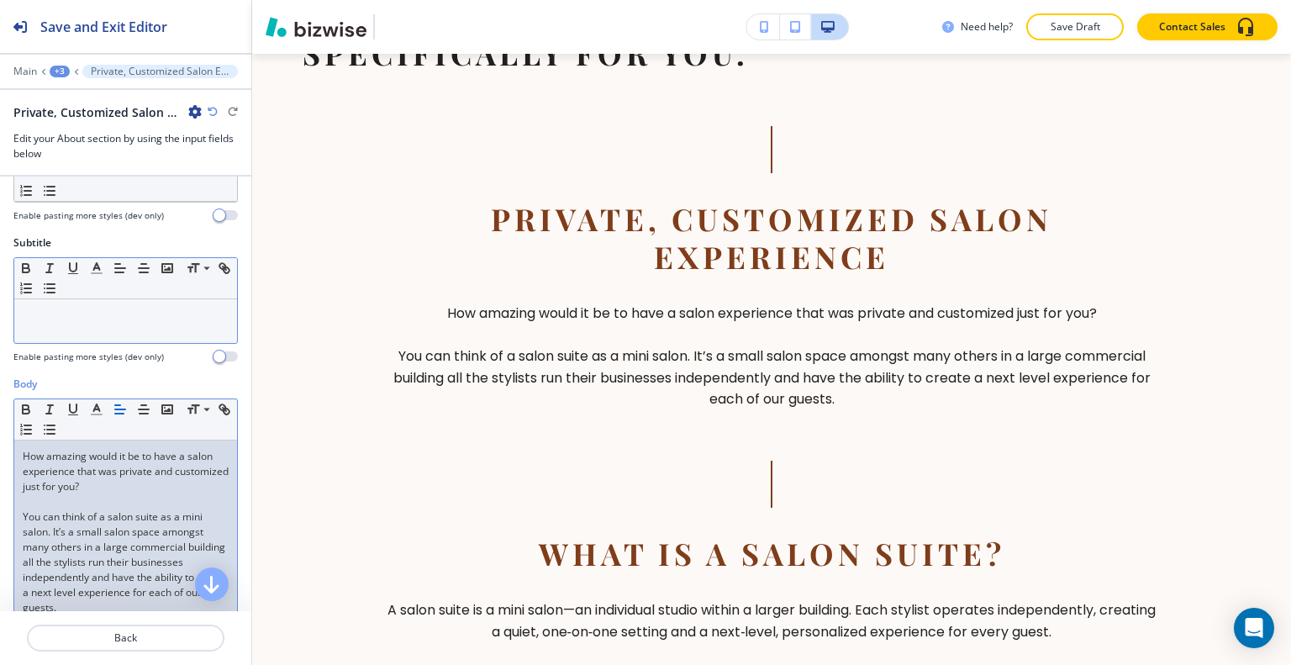
scroll to position [0, 0]
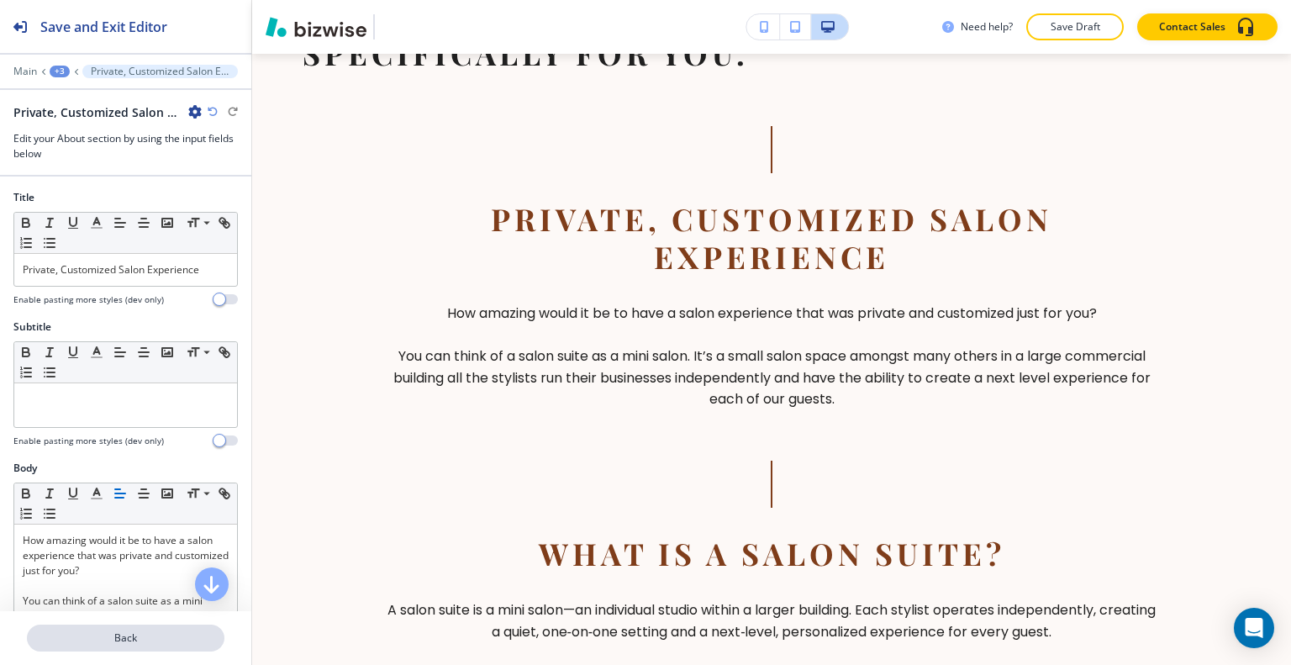
click at [140, 631] on p "Back" at bounding box center [126, 637] width 194 height 15
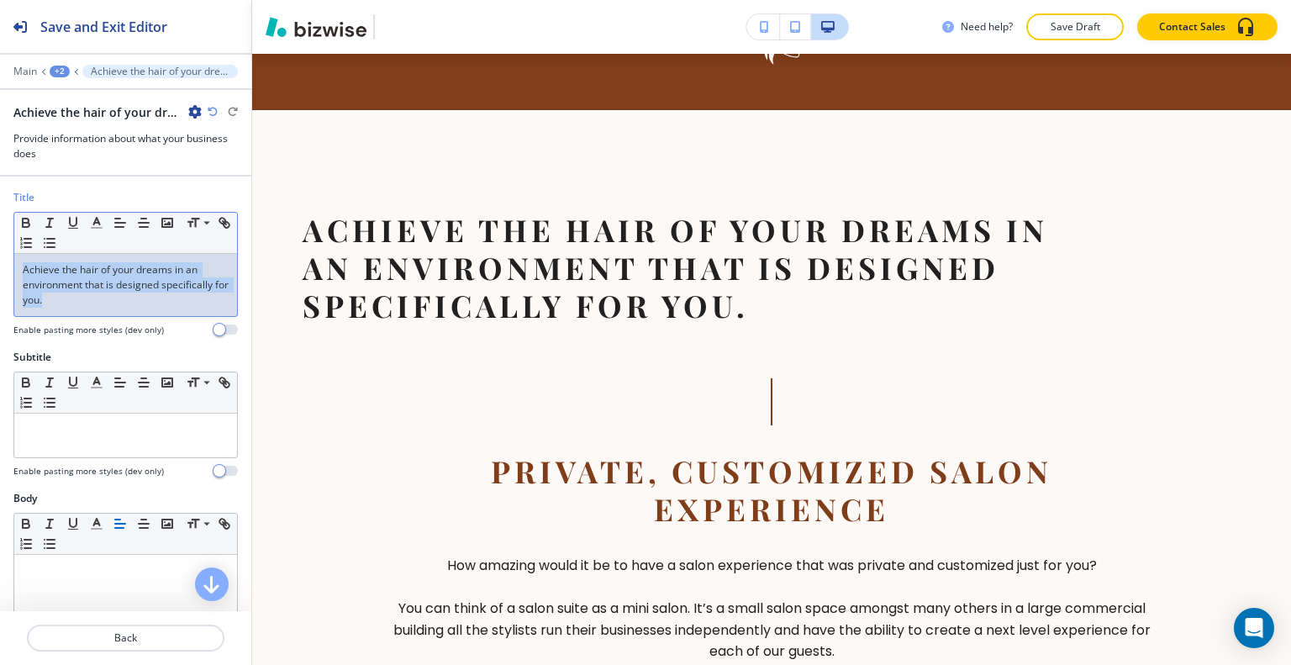
drag, startPoint x: 77, startPoint y: 301, endPoint x: 0, endPoint y: 208, distance: 120.5
click at [0, 208] on div "Title Small Normal Large Huge Achieve the hair of your dreams in an environment…" at bounding box center [125, 270] width 251 height 160
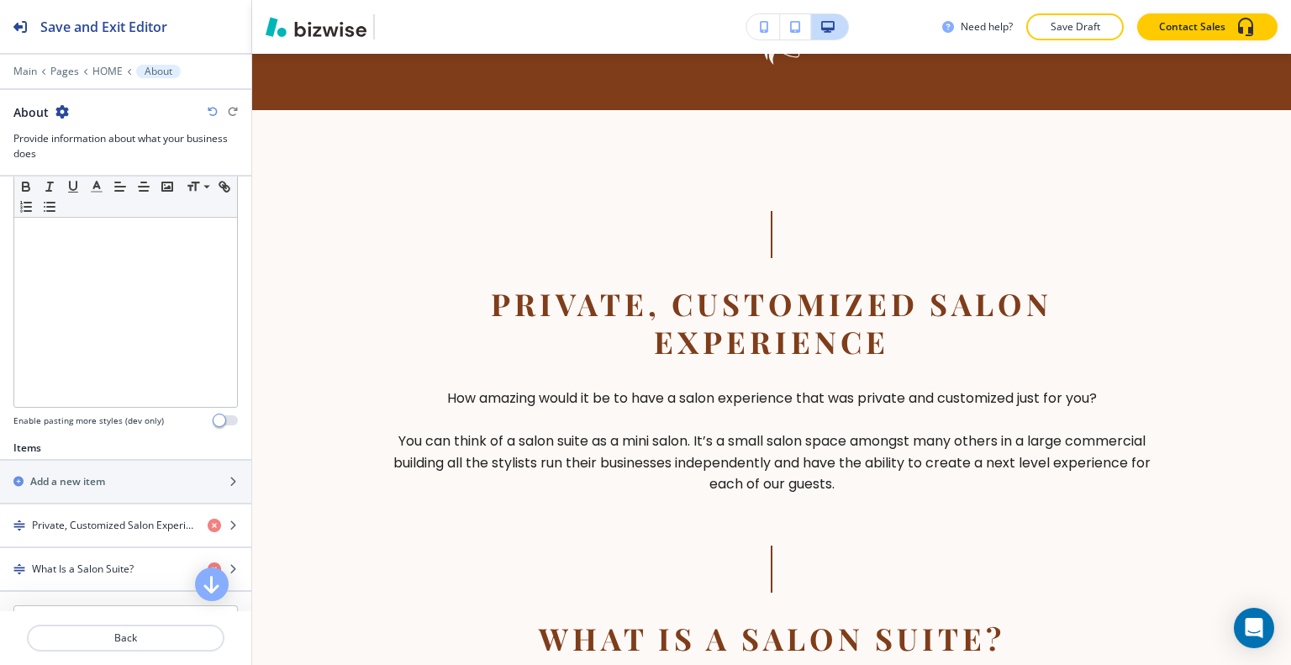
scroll to position [504, 0]
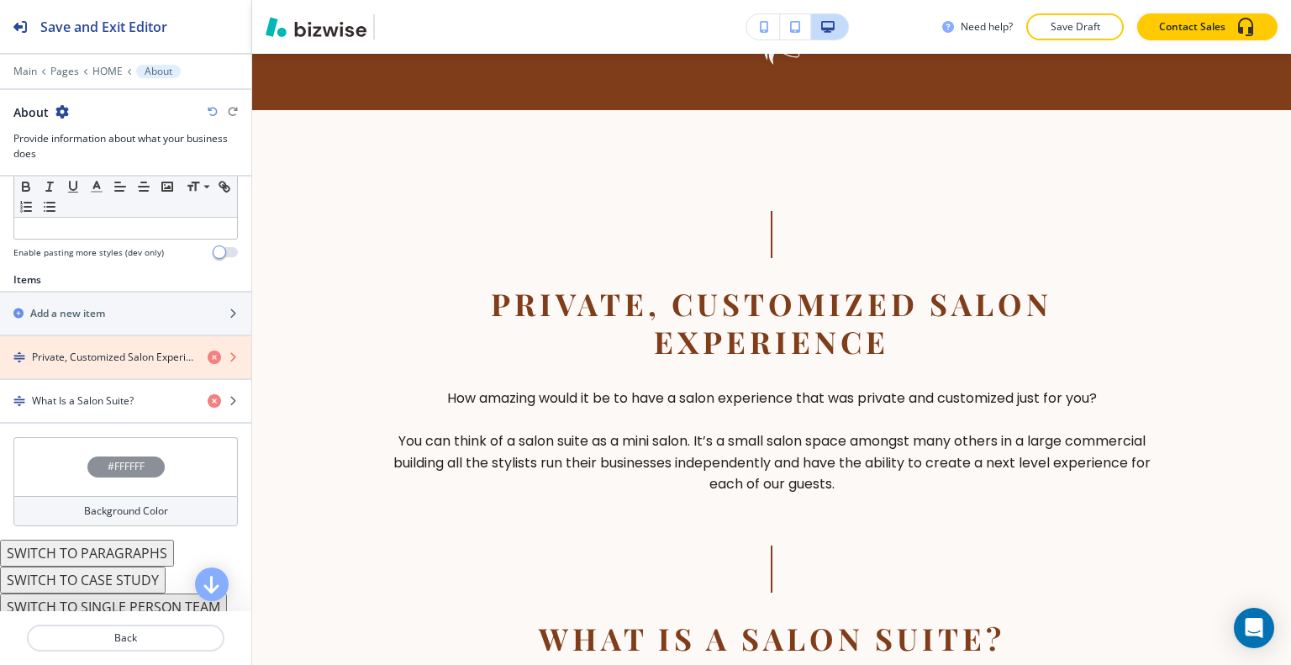
click at [208, 353] on icon "button" at bounding box center [214, 357] width 13 height 13
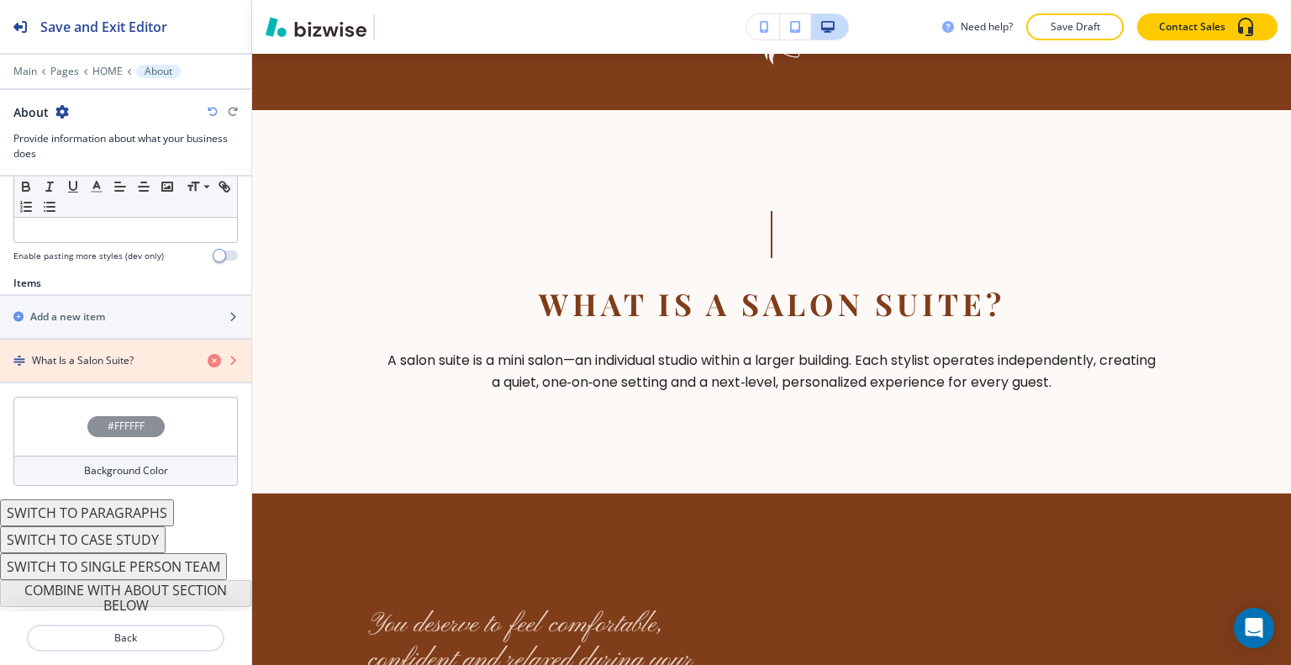
click at [208, 354] on icon "button" at bounding box center [214, 360] width 13 height 13
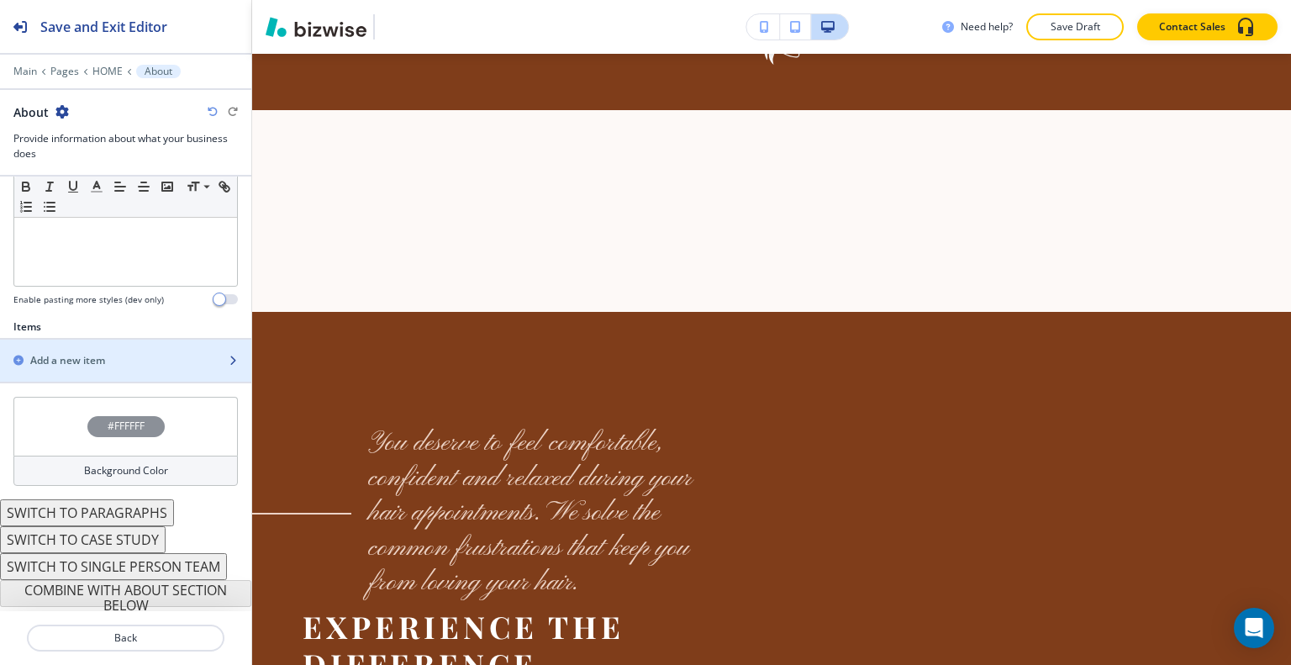
click at [138, 353] on div "Add a new item" at bounding box center [107, 360] width 214 height 15
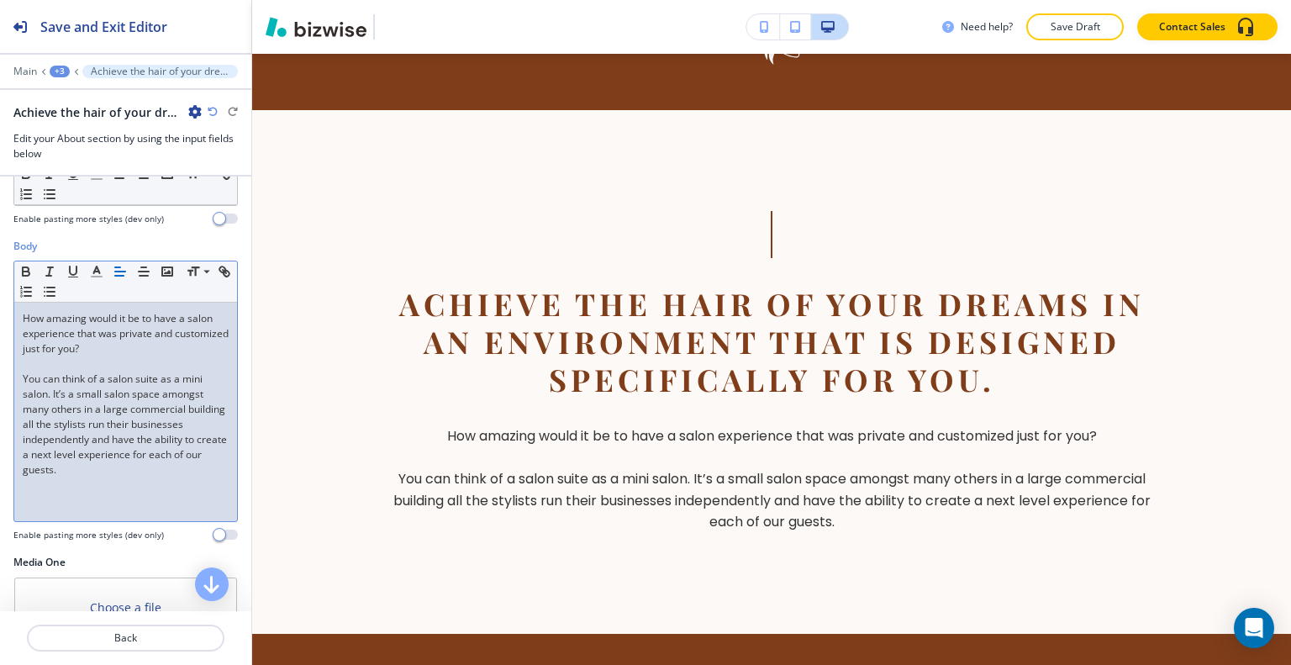
scroll to position [588, 0]
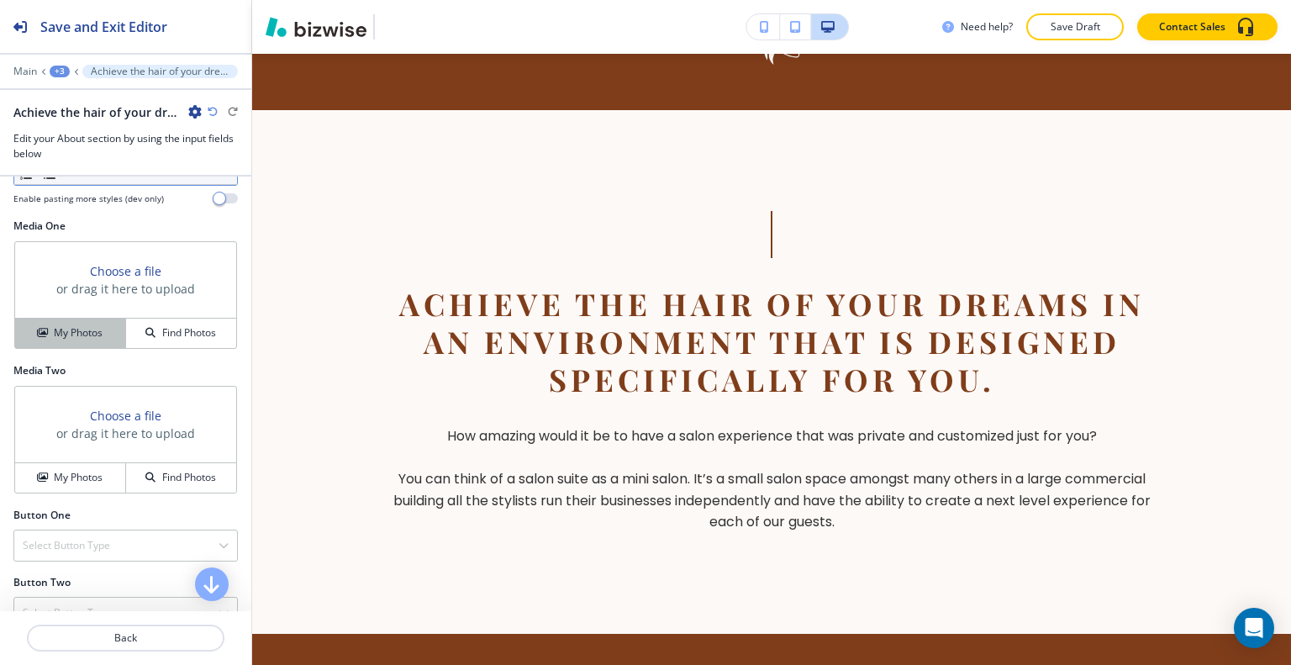
click at [84, 332] on h4 "My Photos" at bounding box center [78, 332] width 49 height 15
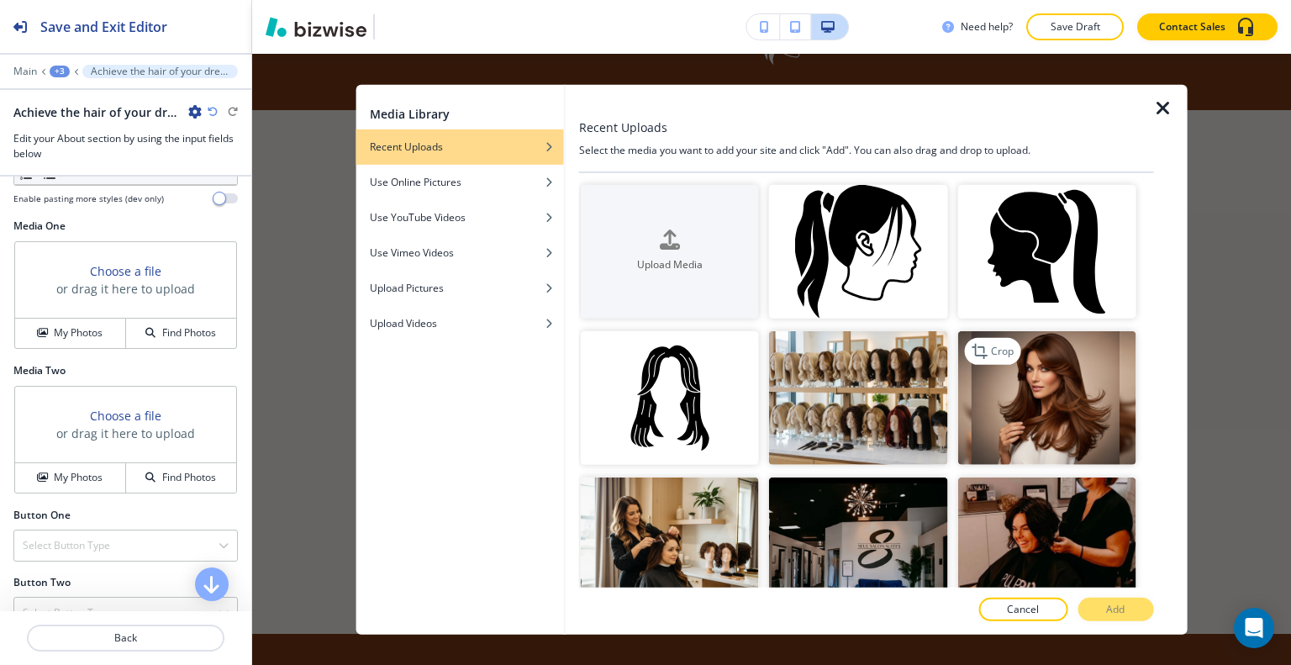
click at [1034, 413] on img "button" at bounding box center [1046, 398] width 178 height 134
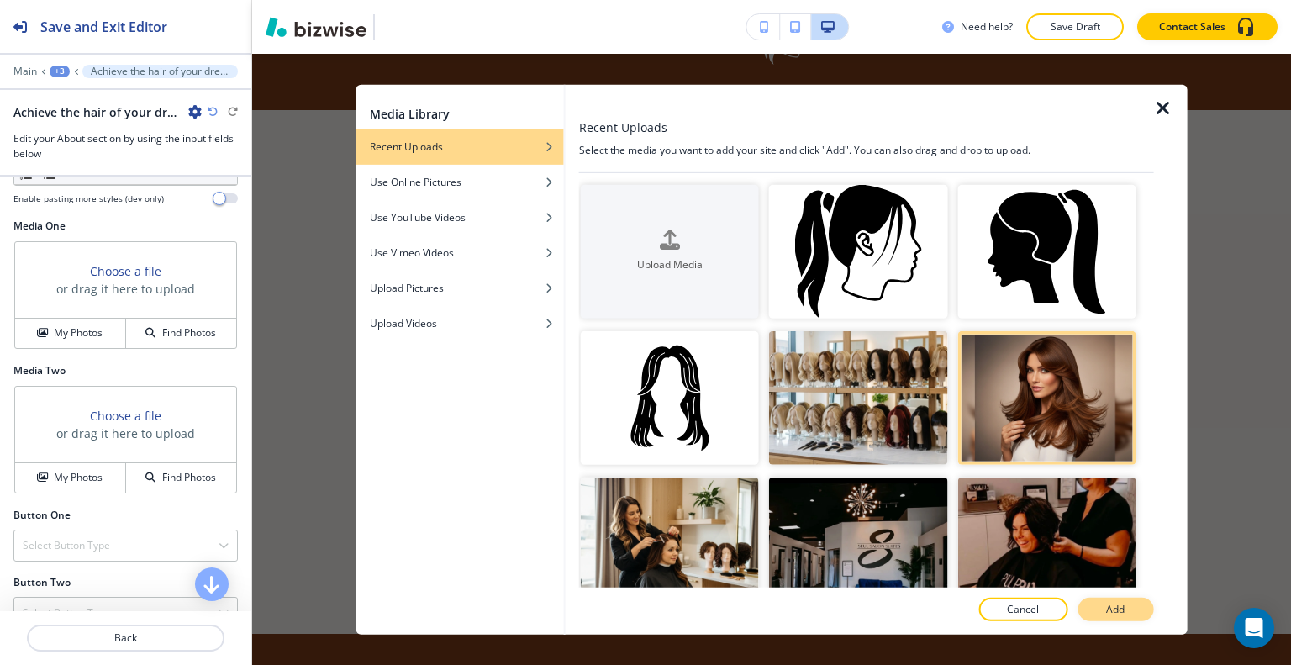
click at [1113, 608] on p "Add" at bounding box center [1115, 609] width 18 height 15
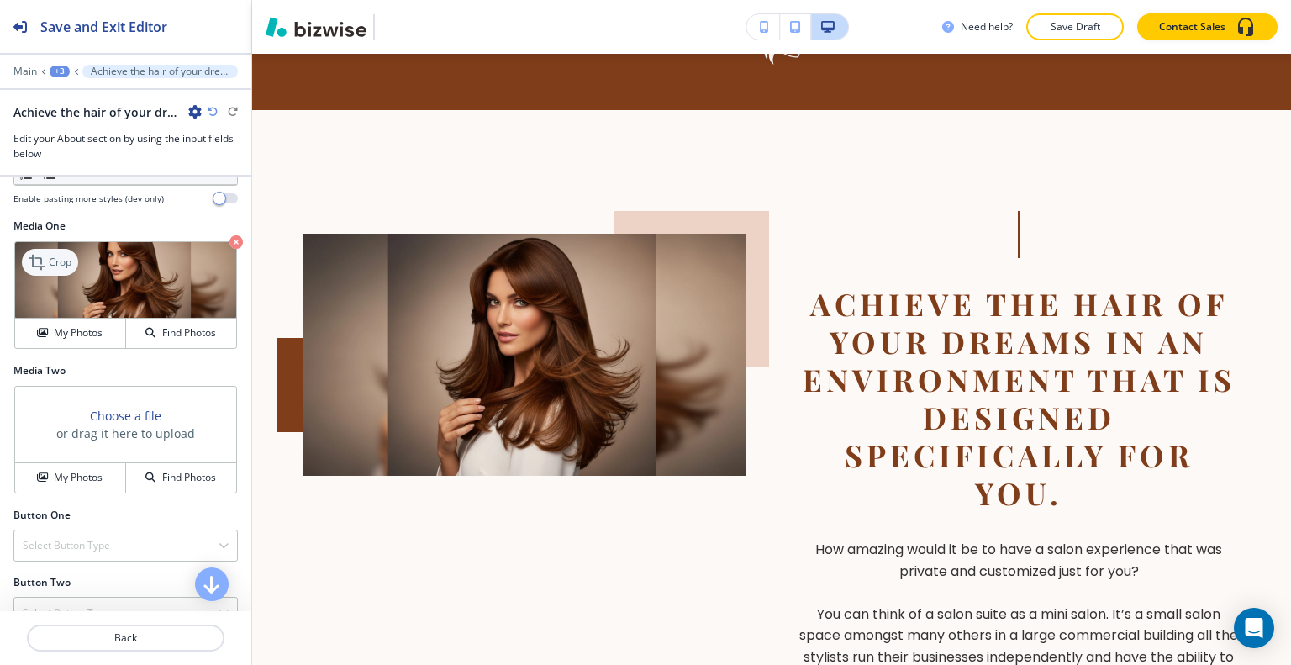
click at [55, 258] on p "Crop" at bounding box center [60, 262] width 23 height 15
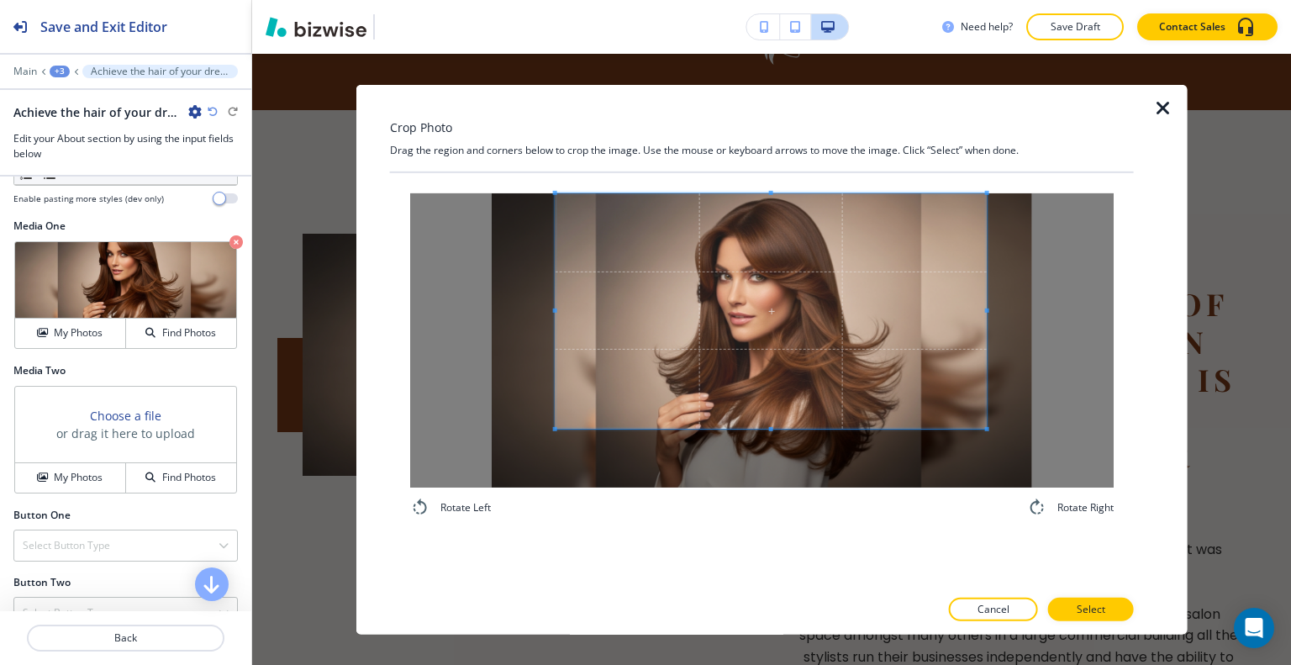
click at [773, 272] on span at bounding box center [771, 309] width 431 height 235
click at [745, 561] on div "Rotate Left Rotate Right" at bounding box center [762, 379] width 744 height 414
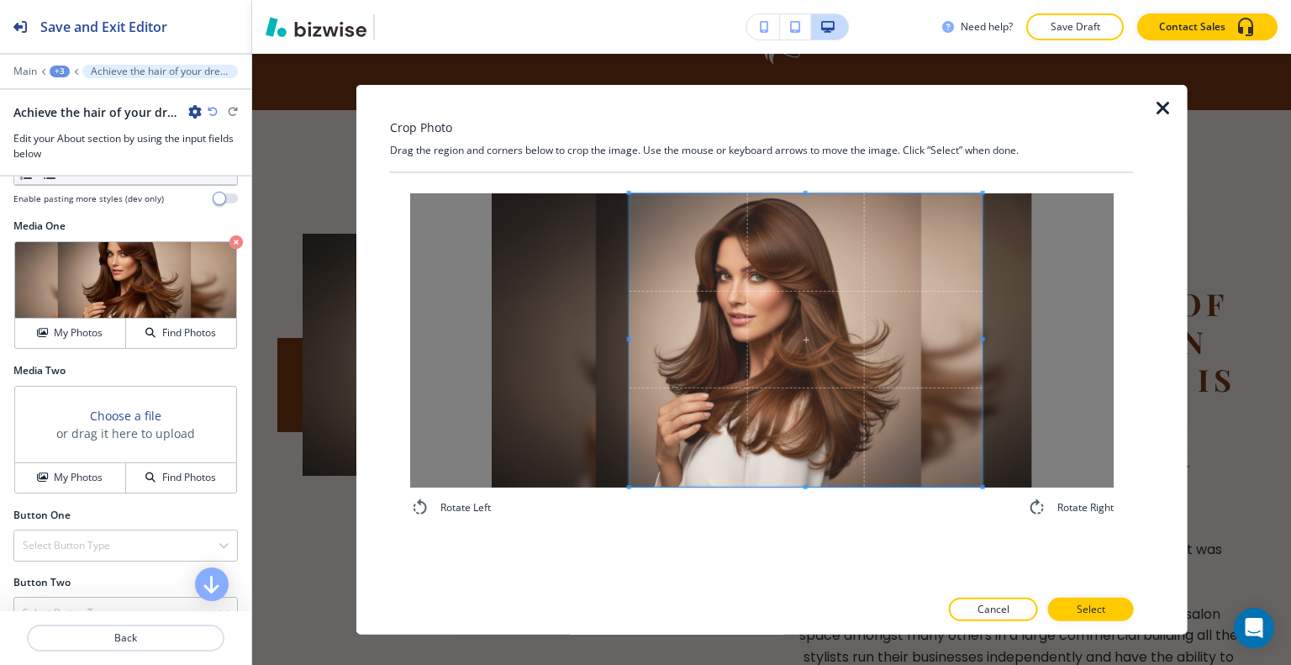
click at [627, 340] on span at bounding box center [629, 339] width 4 height 4
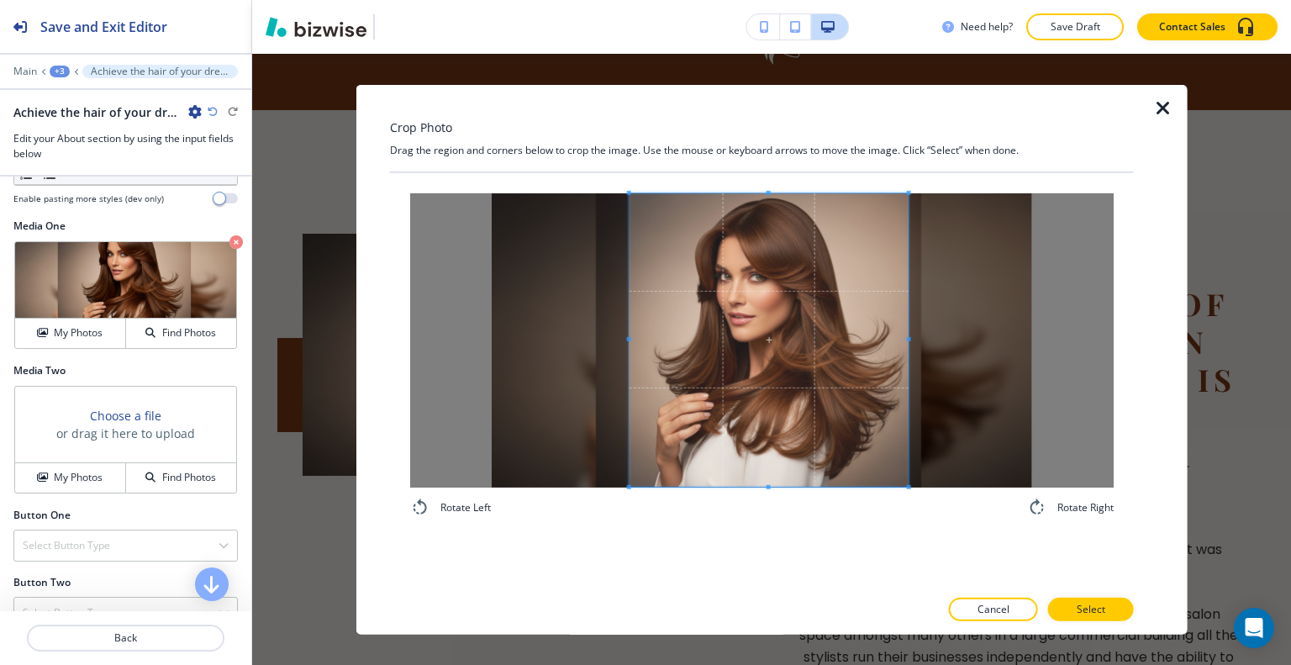
click at [909, 345] on div at bounding box center [769, 338] width 279 height 293
click at [1074, 604] on button "Select" at bounding box center [1091, 610] width 86 height 24
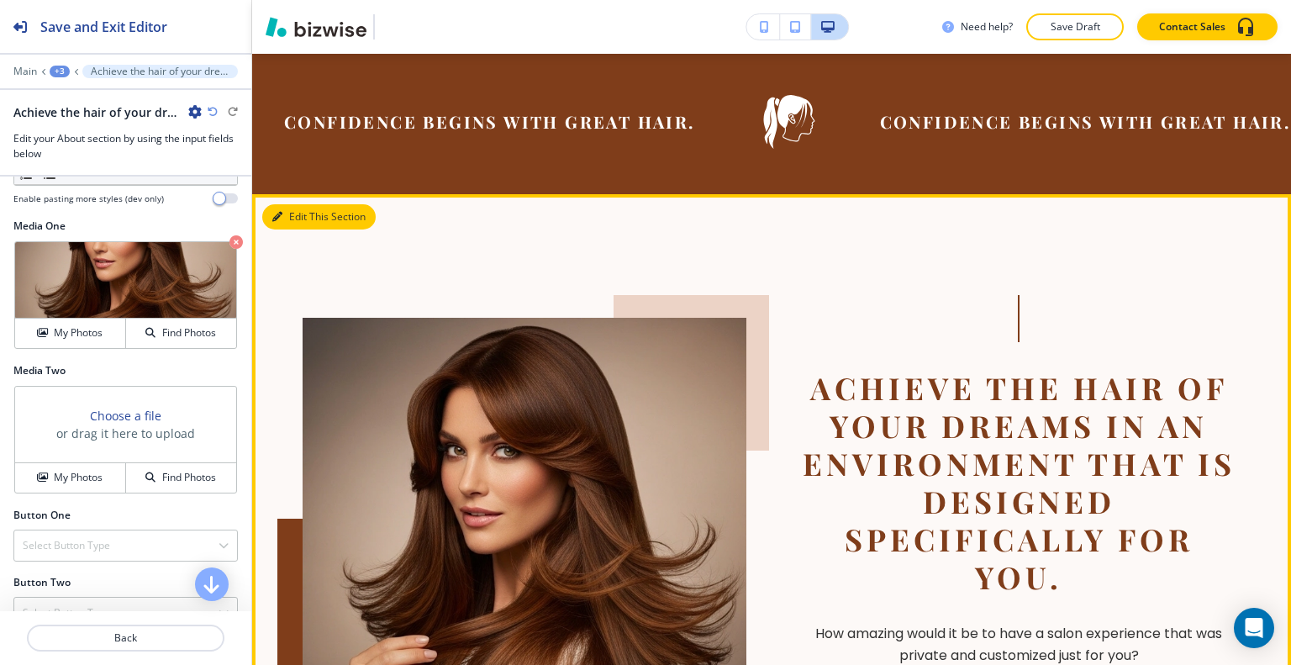
click at [299, 204] on button "Edit This Section" at bounding box center [318, 216] width 113 height 25
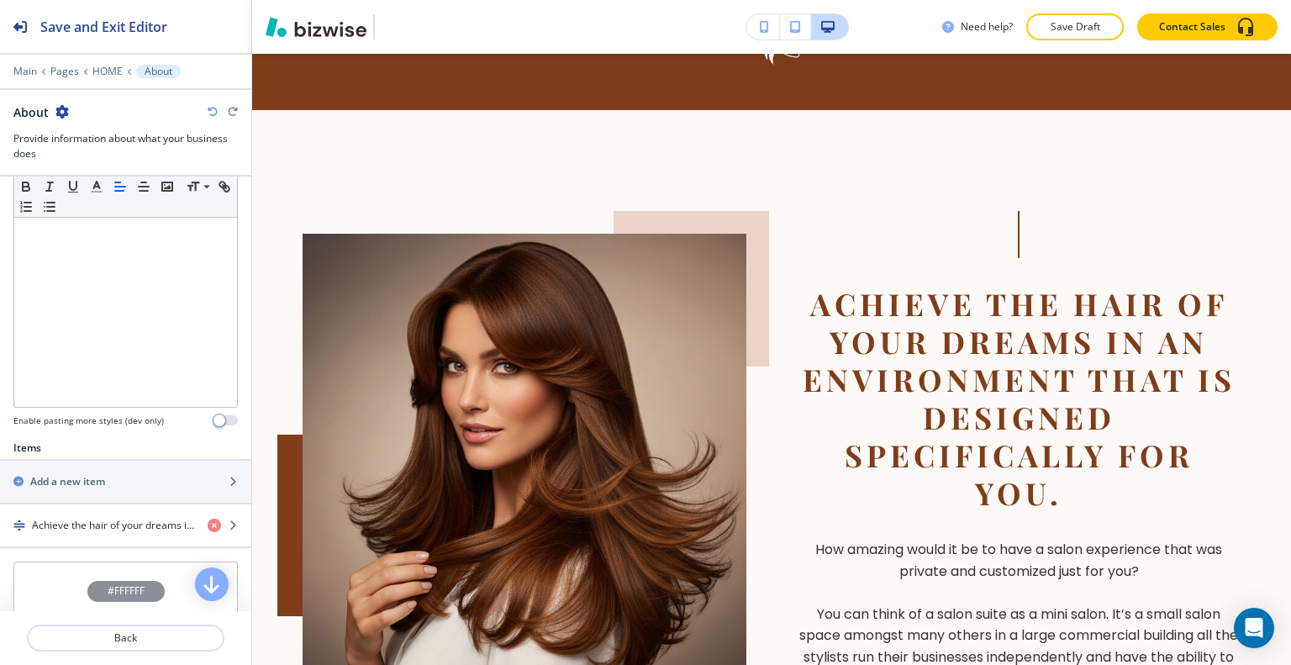
scroll to position [420, 0]
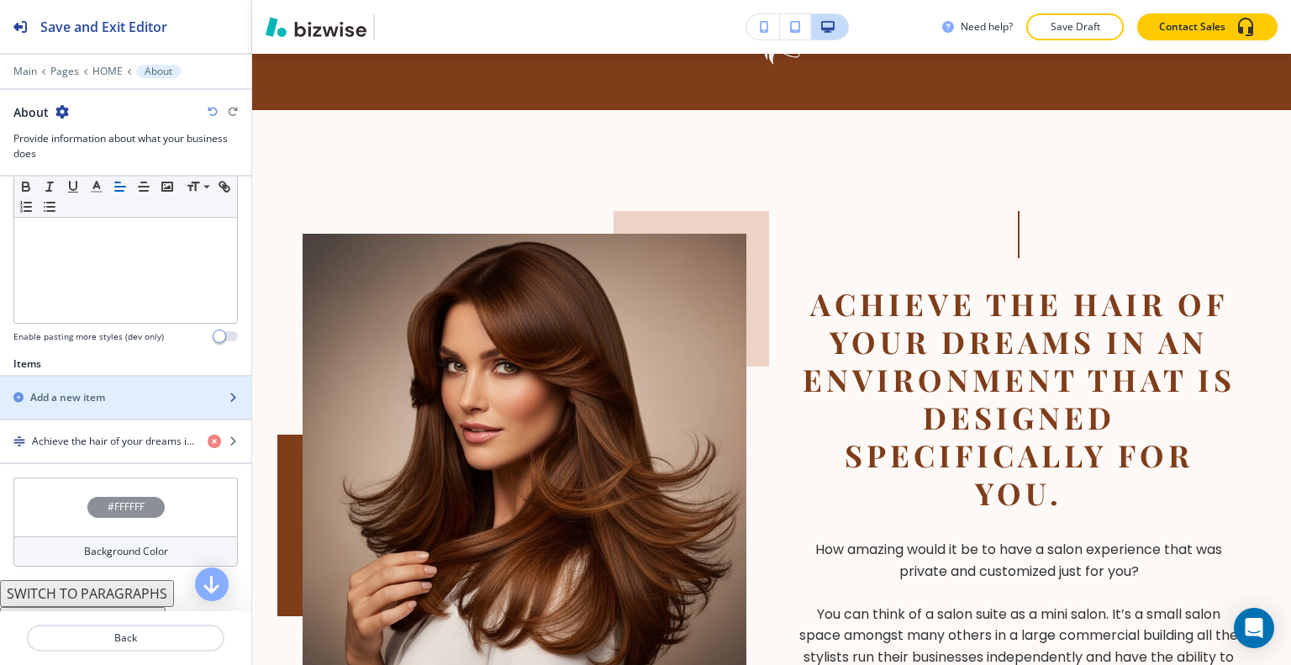
click at [125, 399] on div "Add a new item" at bounding box center [107, 397] width 214 height 15
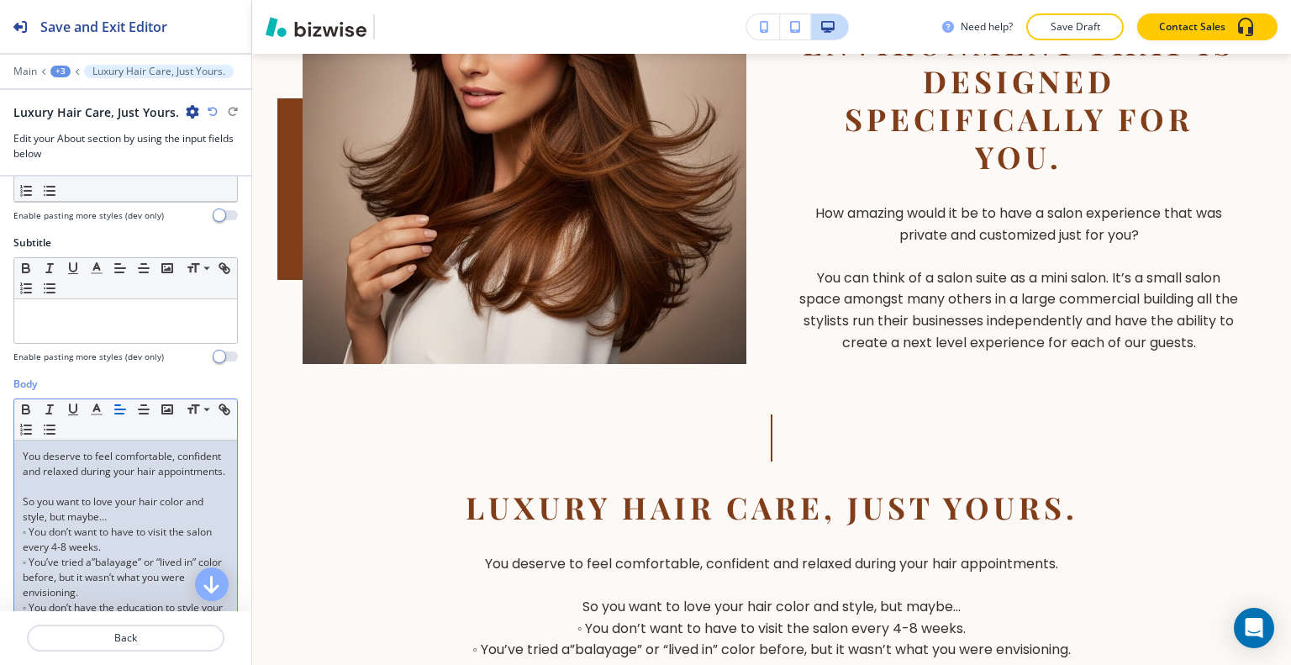
scroll to position [0, 0]
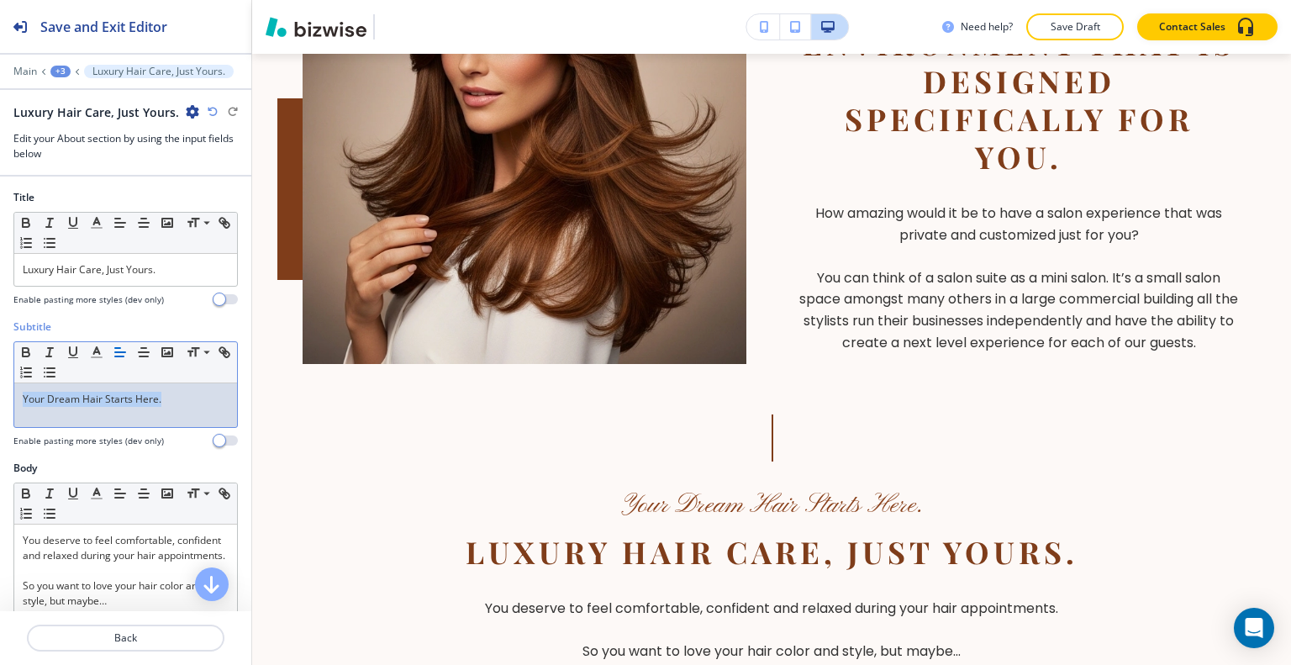
drag, startPoint x: 191, startPoint y: 398, endPoint x: 0, endPoint y: 411, distance: 191.3
click at [0, 411] on div "Subtitle Small Normal Large Huge Your Dream Hair Starts Here. Enable pasting mo…" at bounding box center [125, 389] width 251 height 141
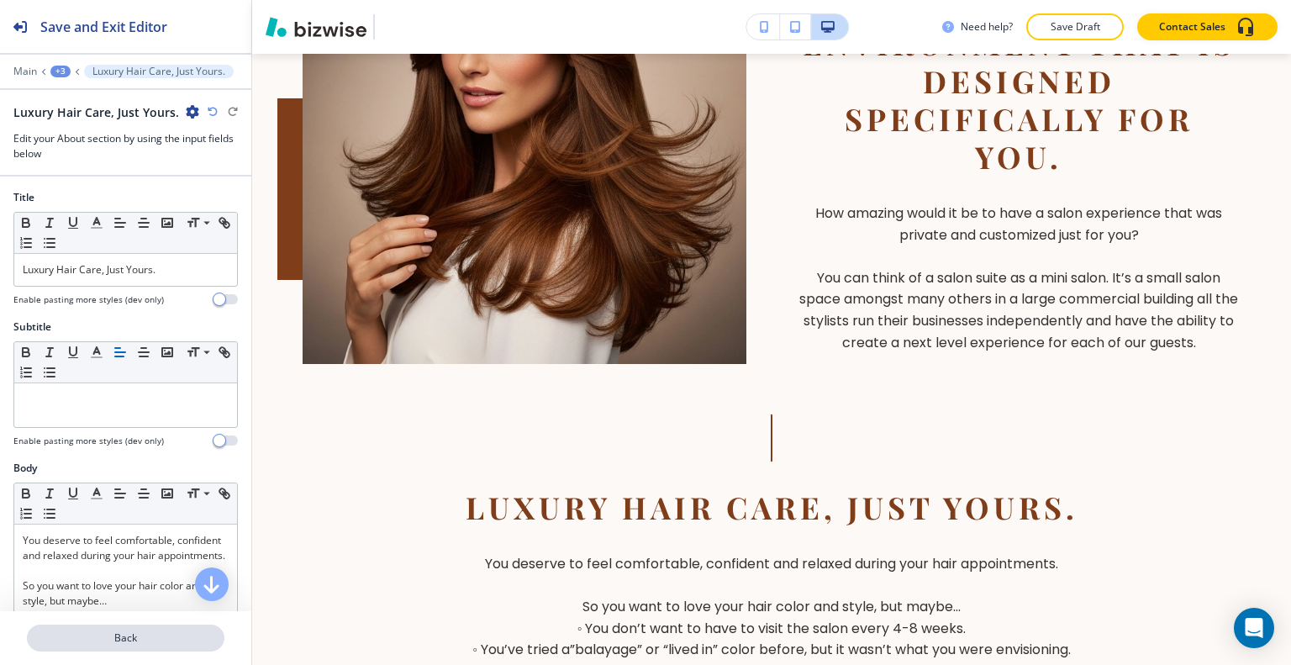
click at [156, 631] on p "Back" at bounding box center [126, 637] width 194 height 15
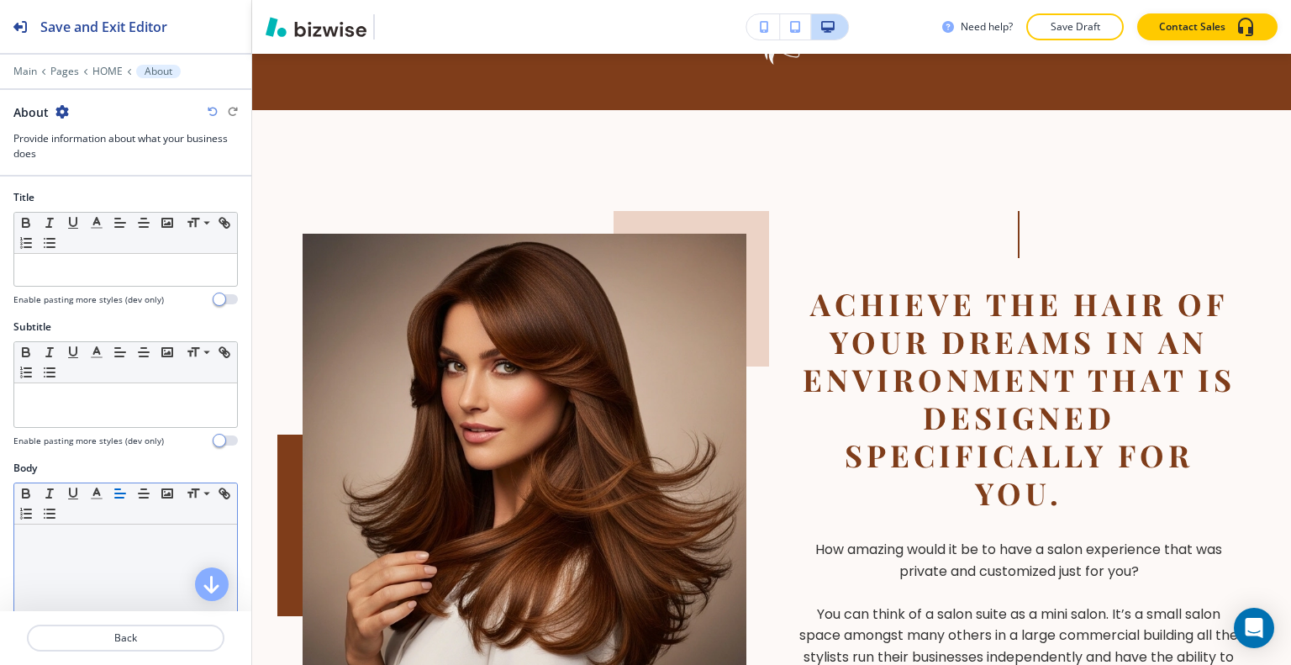
scroll to position [336, 0]
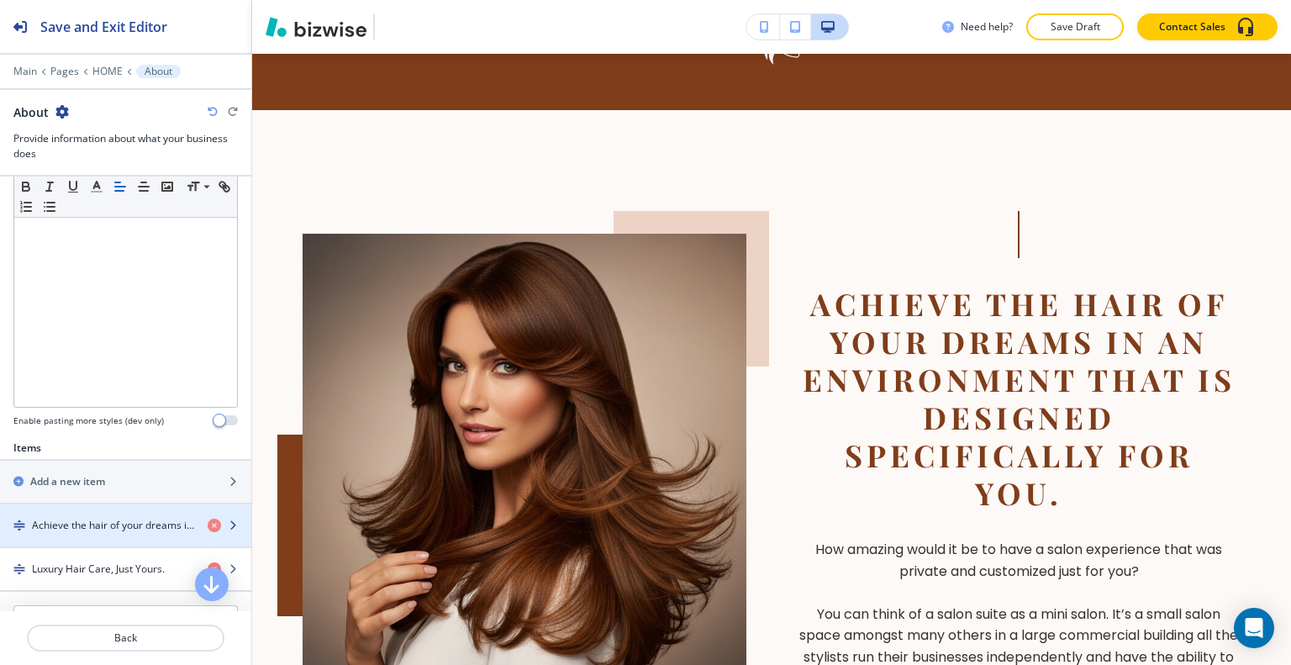
click at [113, 533] on div "button" at bounding box center [125, 539] width 251 height 13
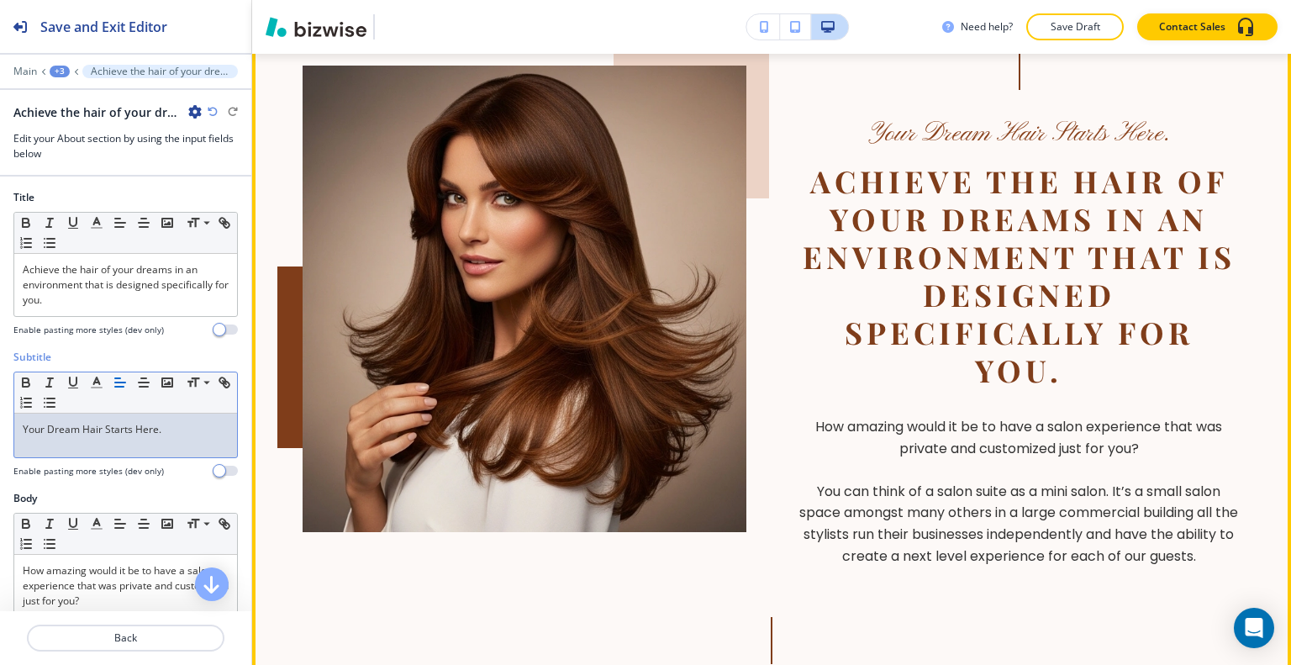
scroll to position [893, 0]
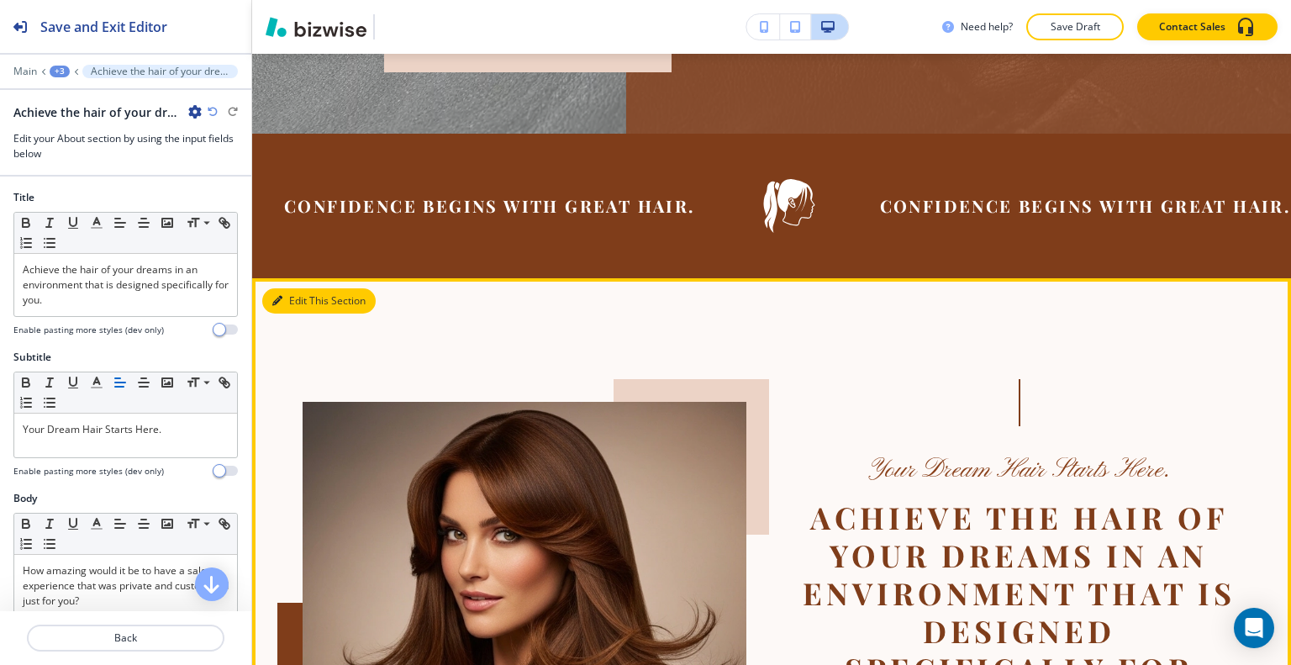
click at [302, 288] on button "Edit This Section" at bounding box center [318, 300] width 113 height 25
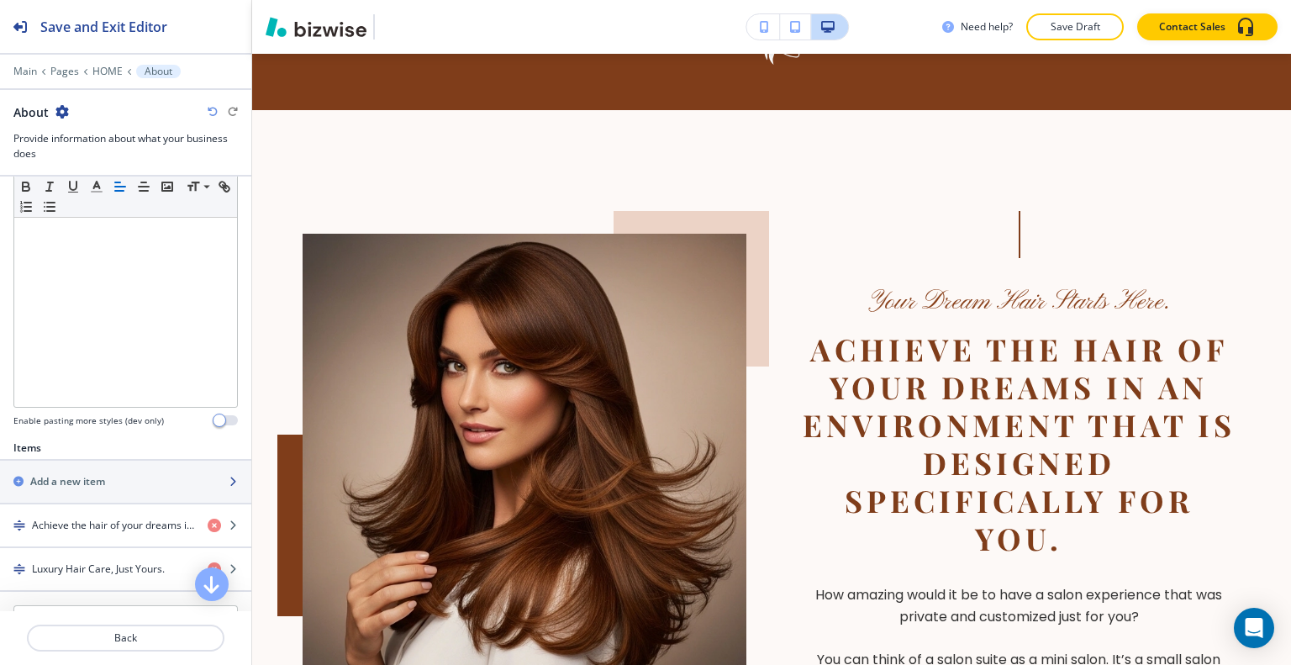
scroll to position [420, 0]
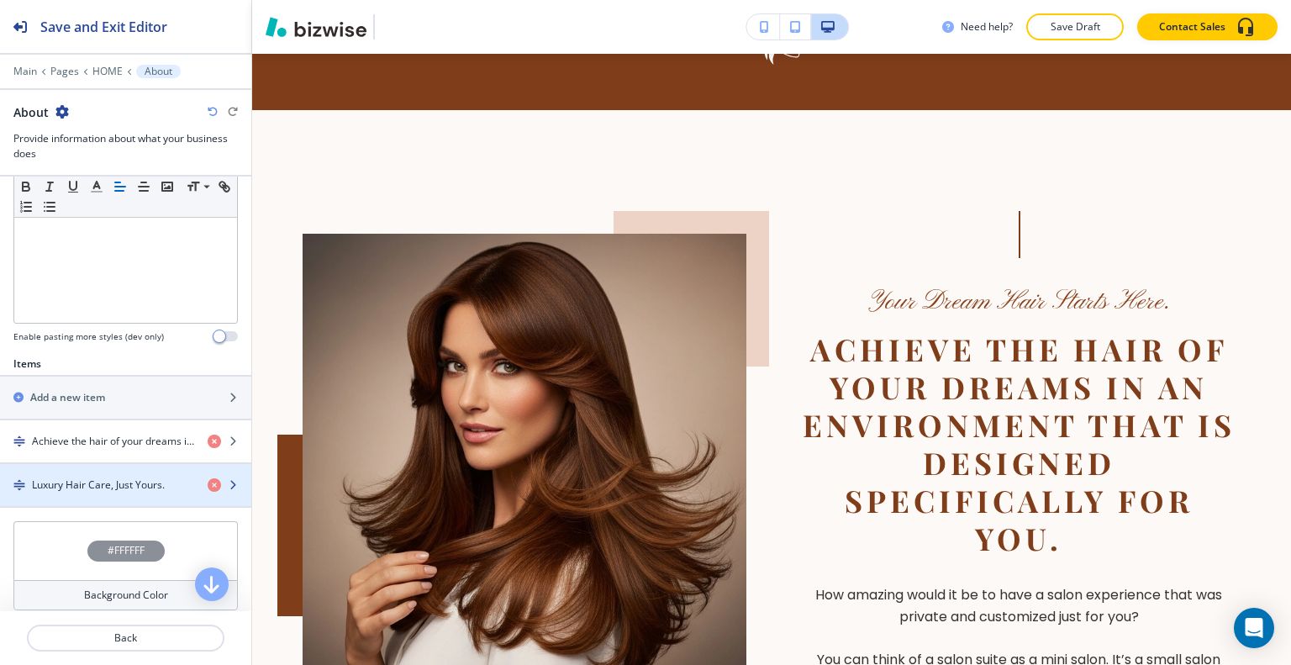
click at [50, 472] on div "button" at bounding box center [125, 470] width 251 height 13
click at [50, 471] on div "button" at bounding box center [125, 470] width 251 height 13
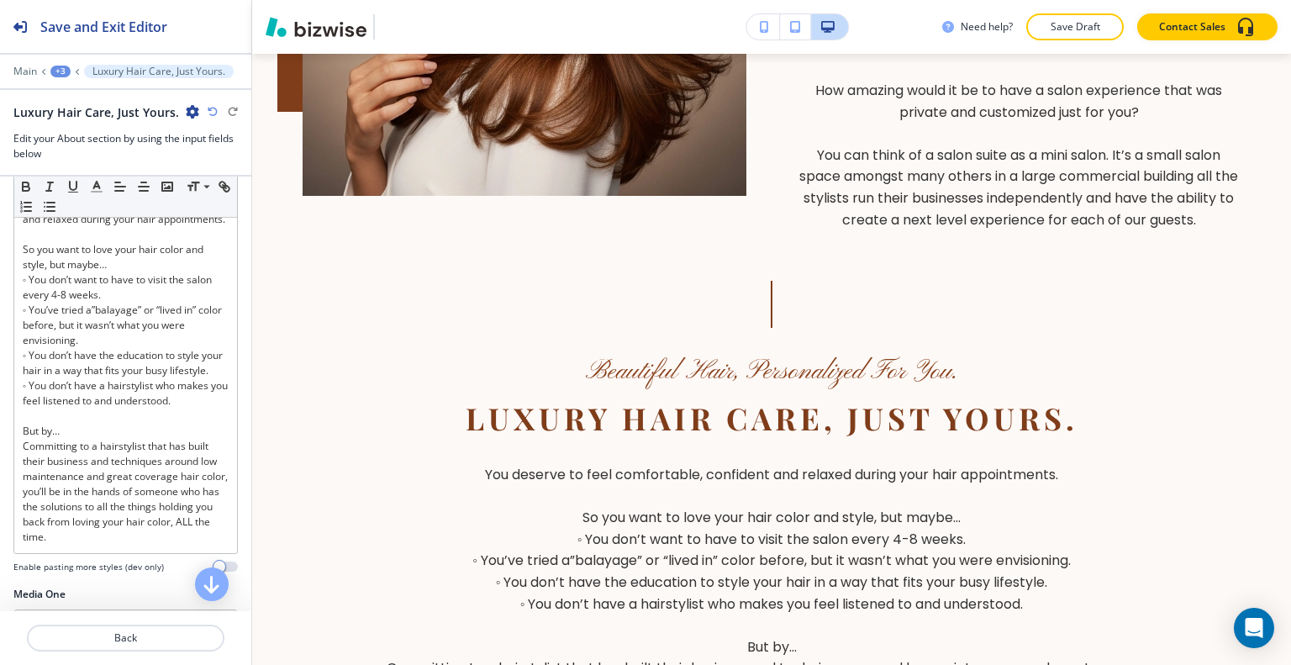
scroll to position [672, 0]
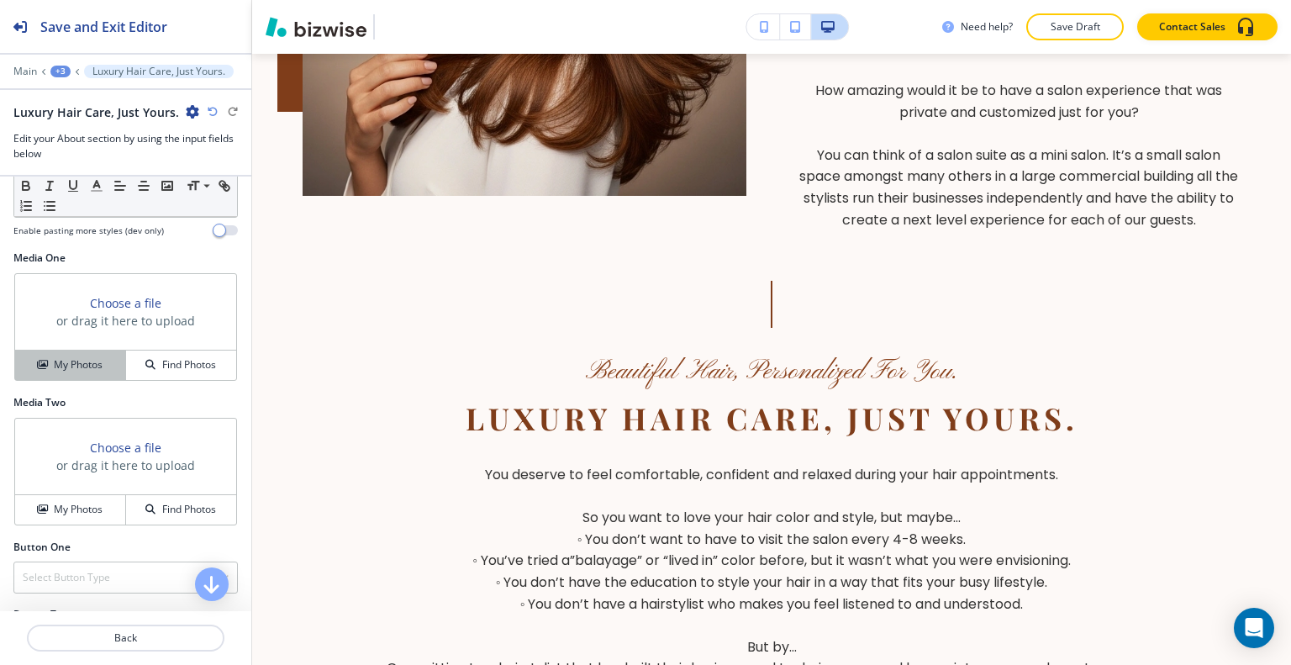
click at [92, 372] on h4 "My Photos" at bounding box center [78, 364] width 49 height 15
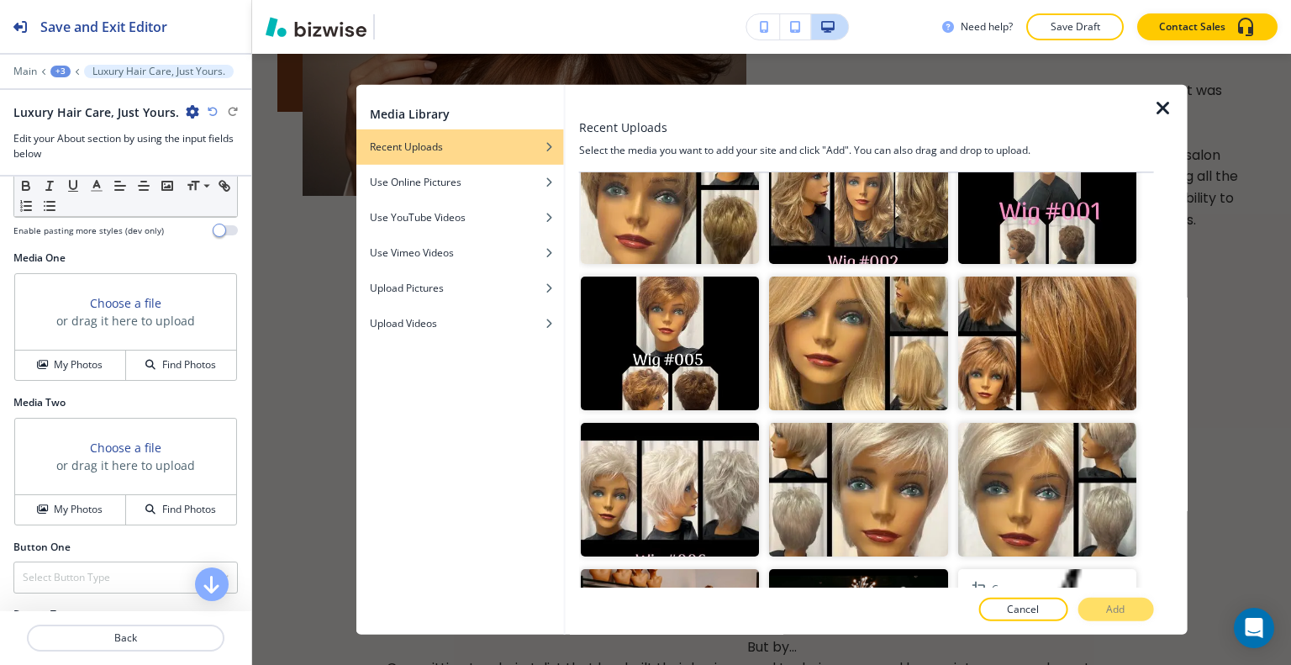
scroll to position [2886, 0]
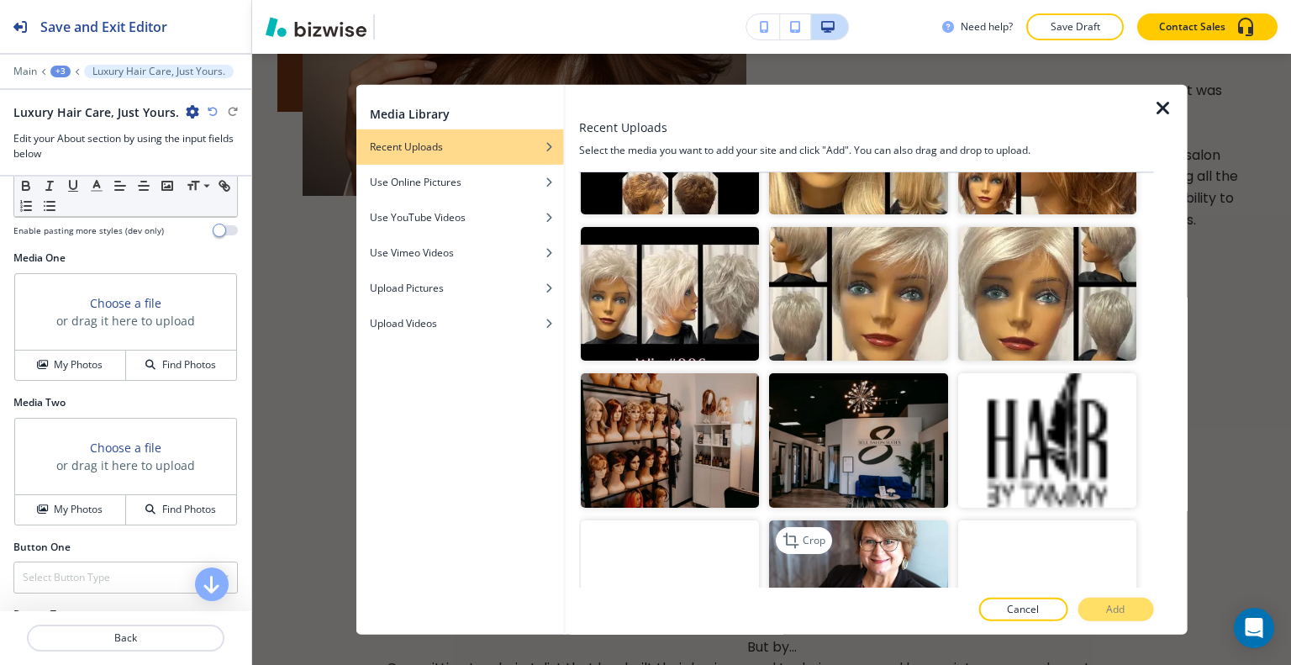
click at [909, 519] on img "button" at bounding box center [858, 586] width 178 height 134
click at [1094, 606] on button "Add" at bounding box center [1116, 610] width 76 height 24
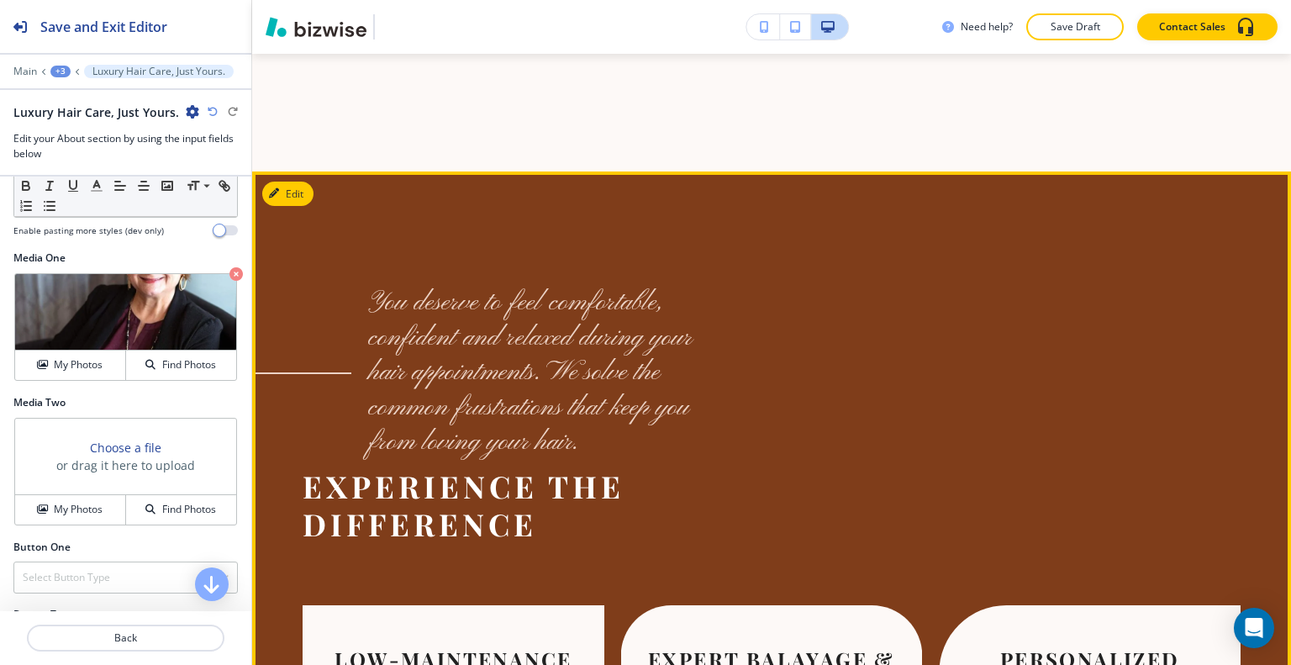
scroll to position [2658, 0]
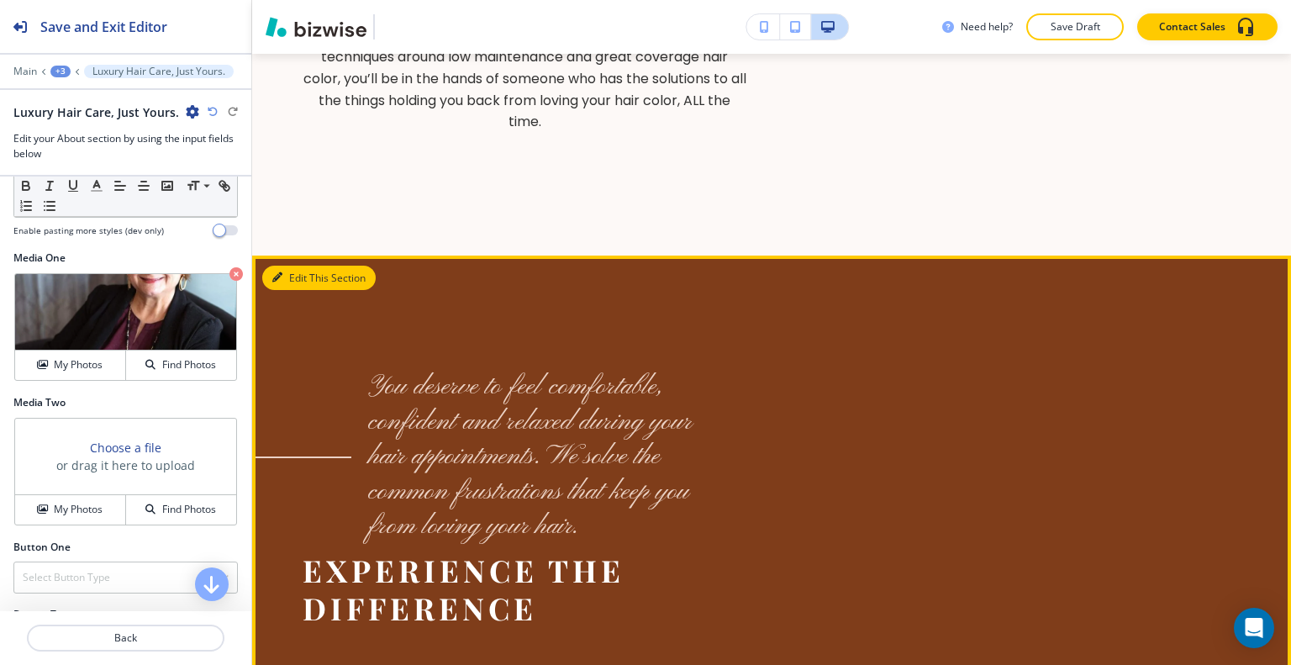
click at [309, 266] on button "Edit This Section" at bounding box center [318, 278] width 113 height 25
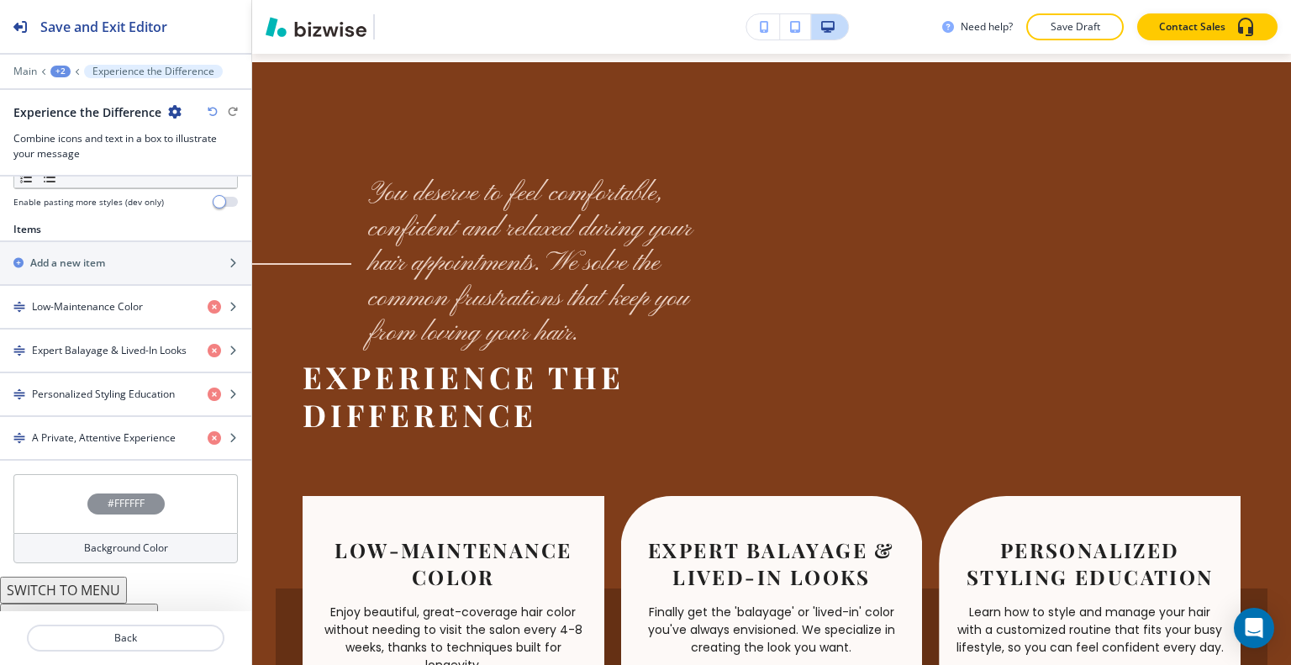
scroll to position [618, 0]
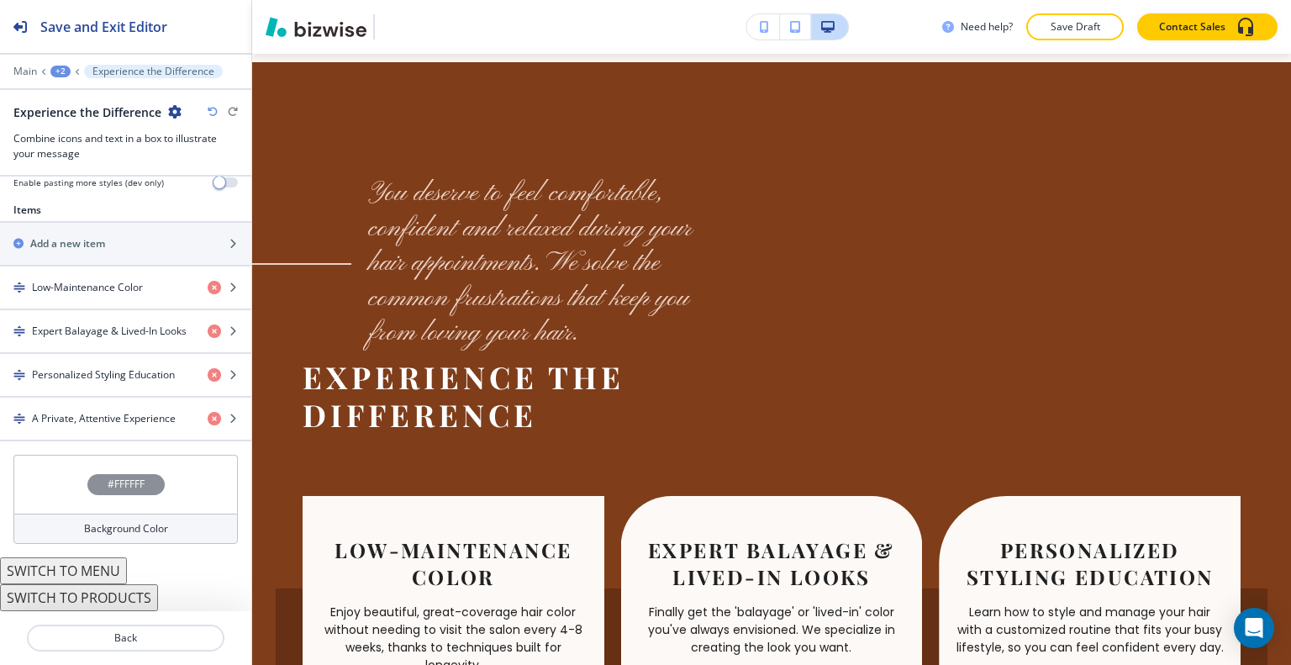
click at [98, 572] on button "SWITCH TO MENU" at bounding box center [63, 570] width 127 height 27
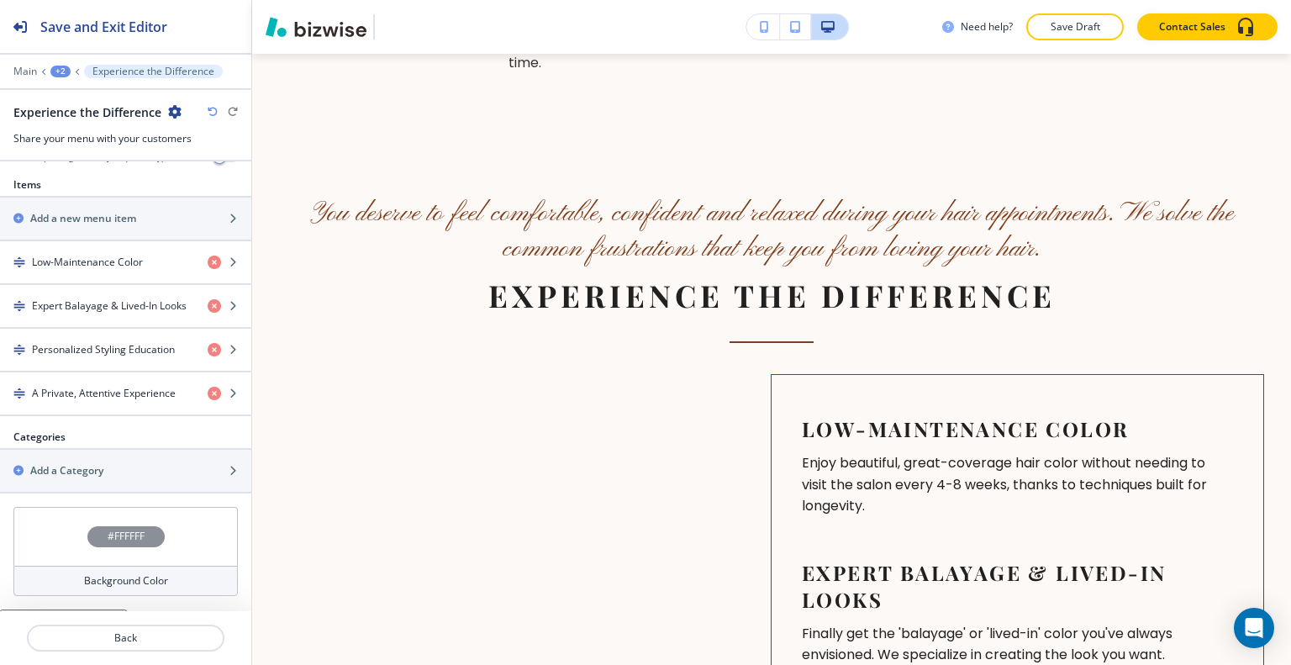
scroll to position [679, 0]
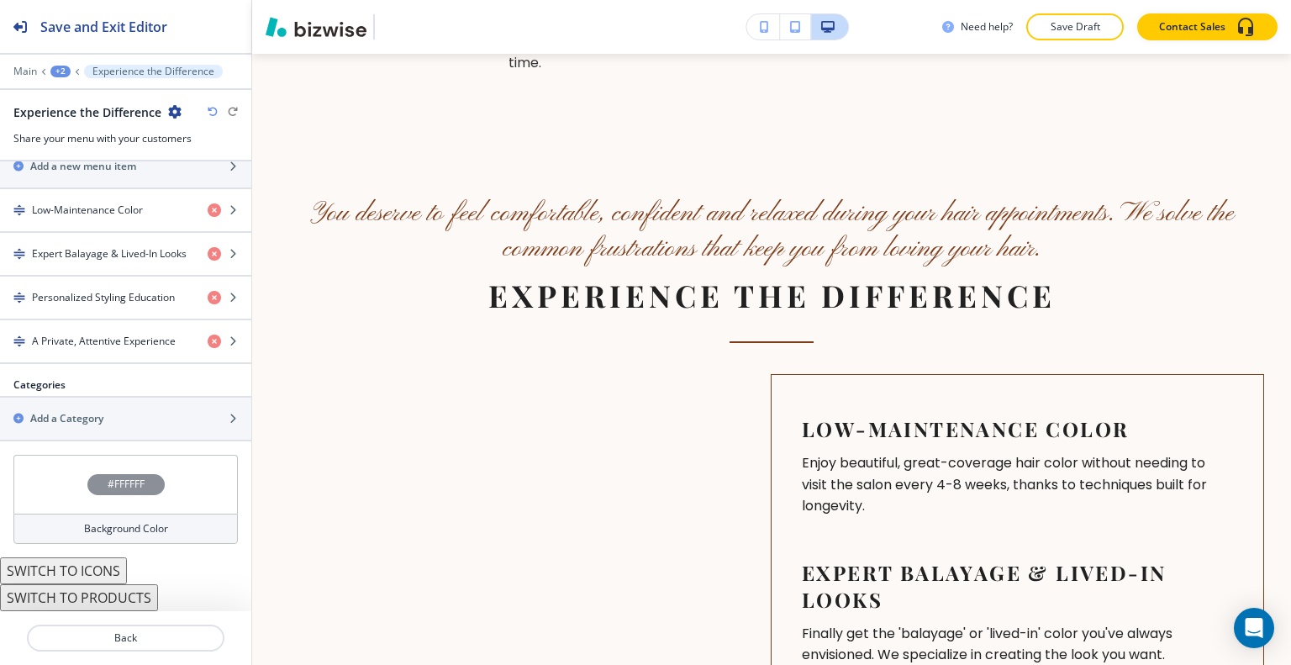
click at [83, 581] on button "SWITCH TO ICONS" at bounding box center [63, 570] width 127 height 27
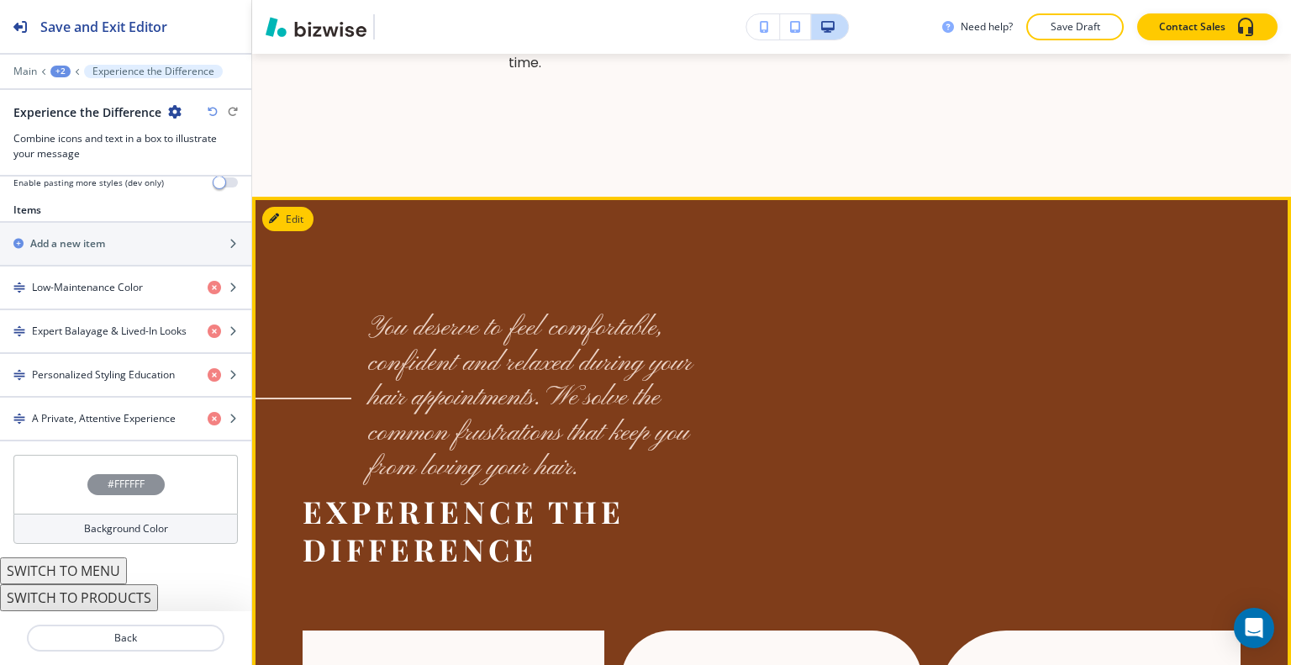
scroll to position [2717, 0]
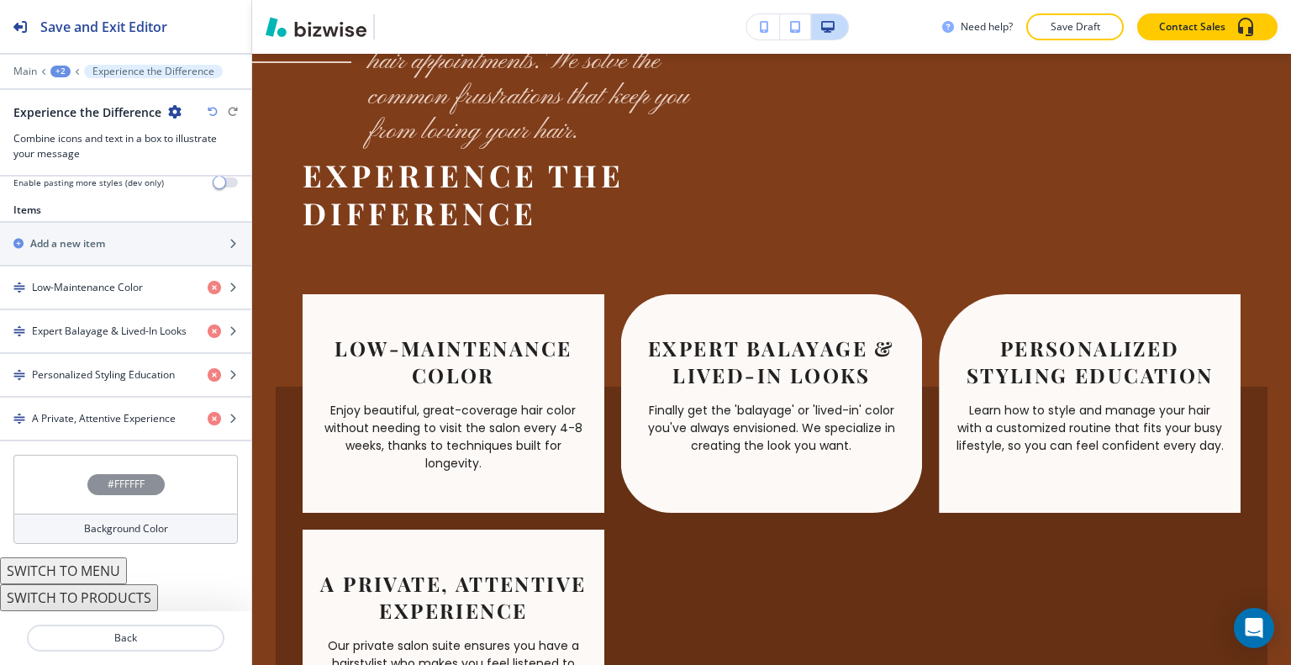
click at [108, 606] on button "SWITCH TO PRODUCTS" at bounding box center [79, 597] width 158 height 27
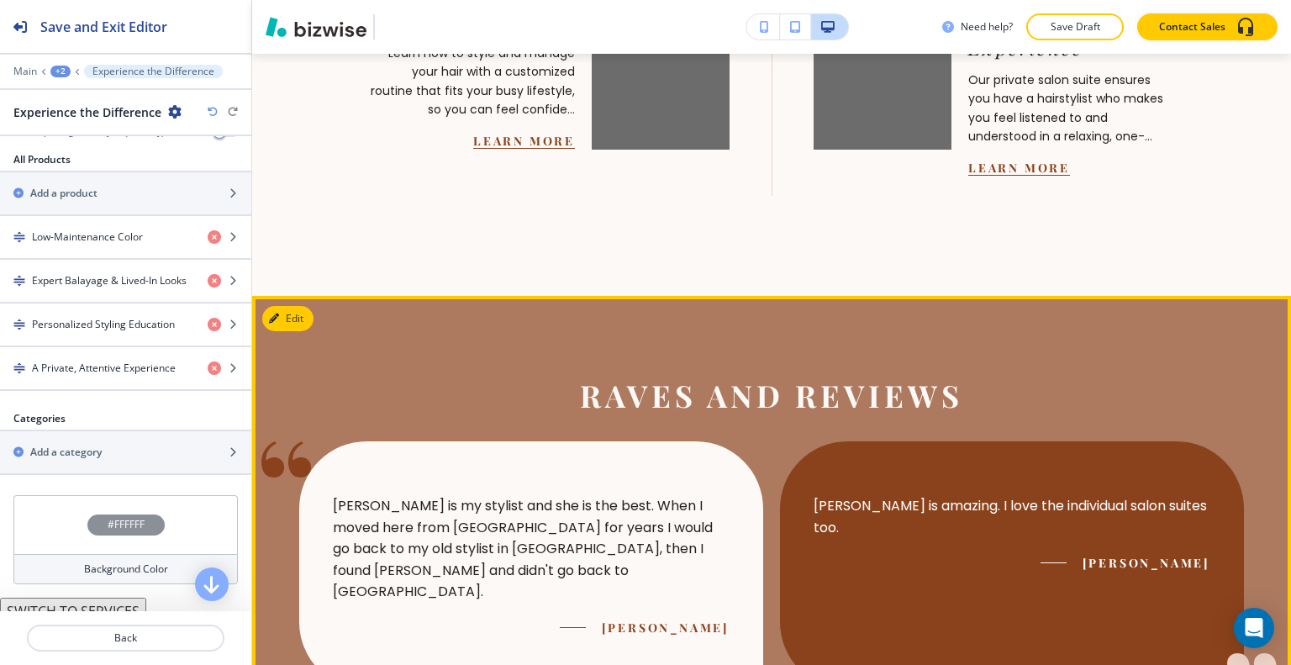
scroll to position [3087, 0]
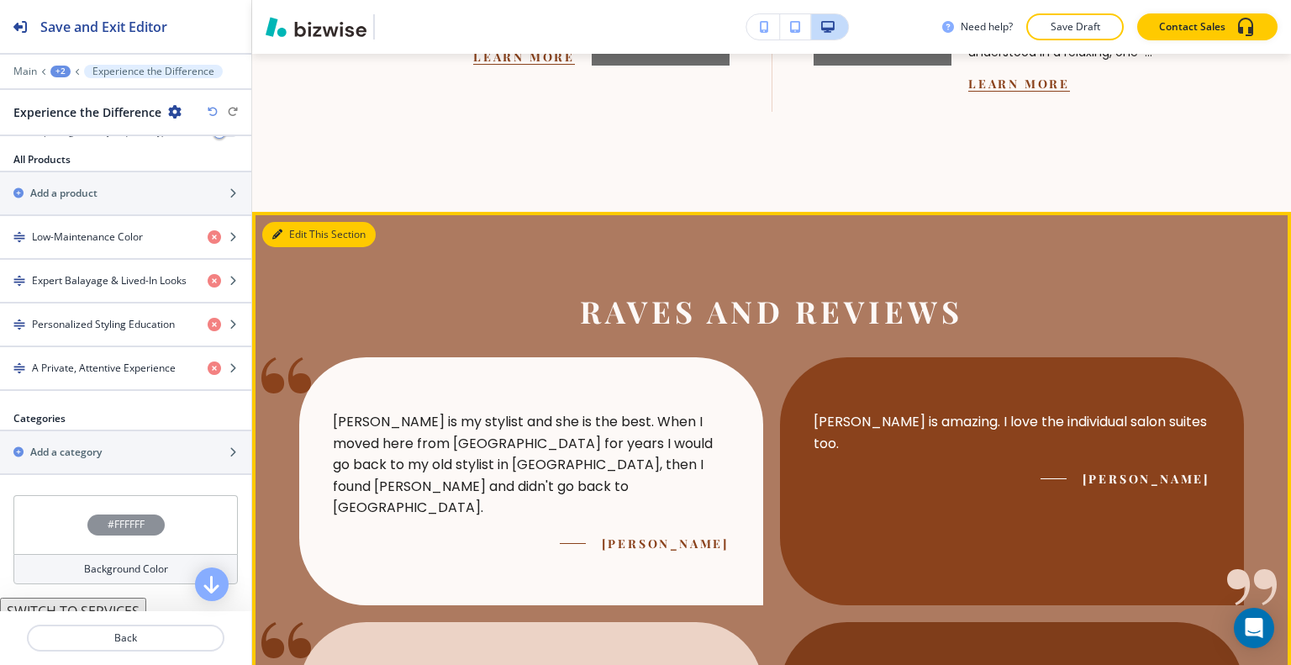
click at [296, 235] on button "Edit This Section" at bounding box center [318, 234] width 113 height 25
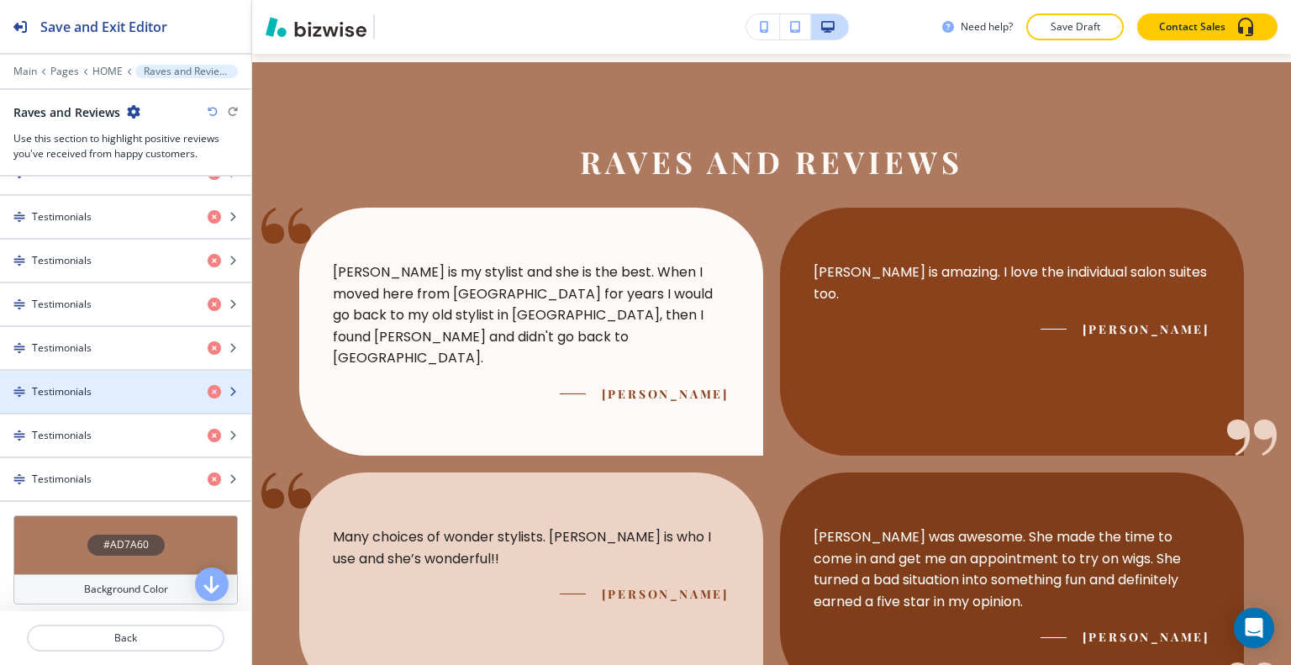
scroll to position [419, 0]
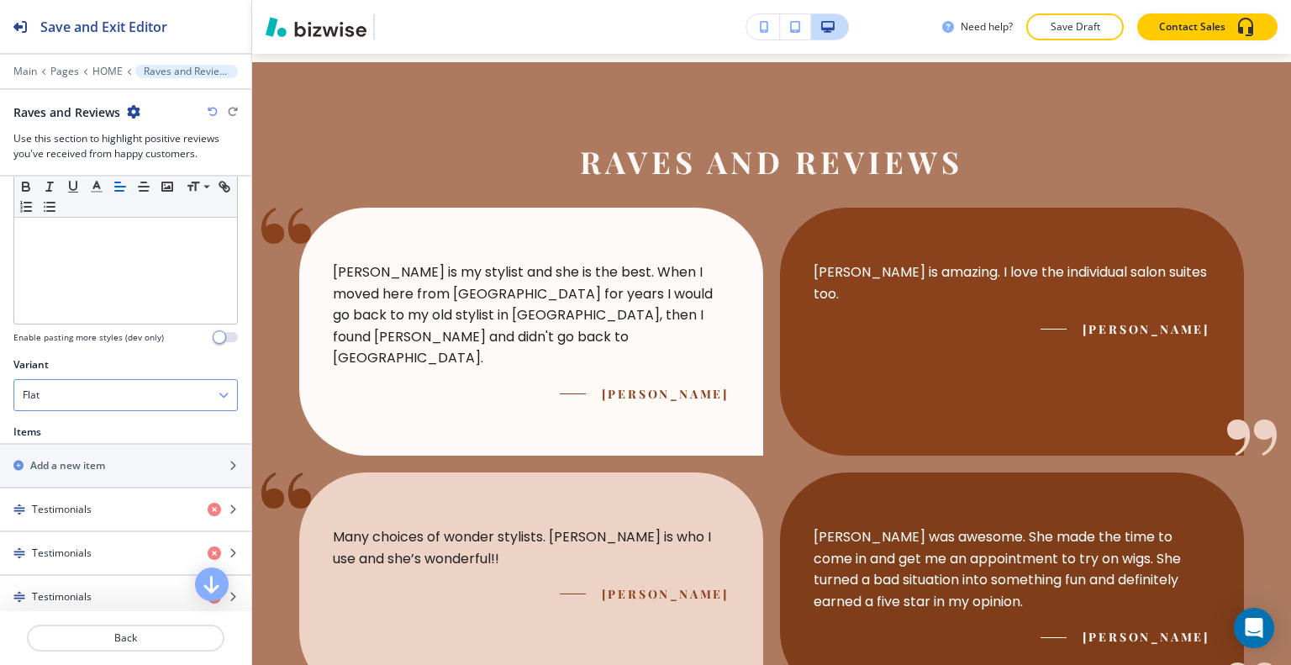
click at [119, 389] on div "Flat" at bounding box center [125, 395] width 223 height 30
click at [111, 455] on h4 "Slider" at bounding box center [126, 452] width 206 height 15
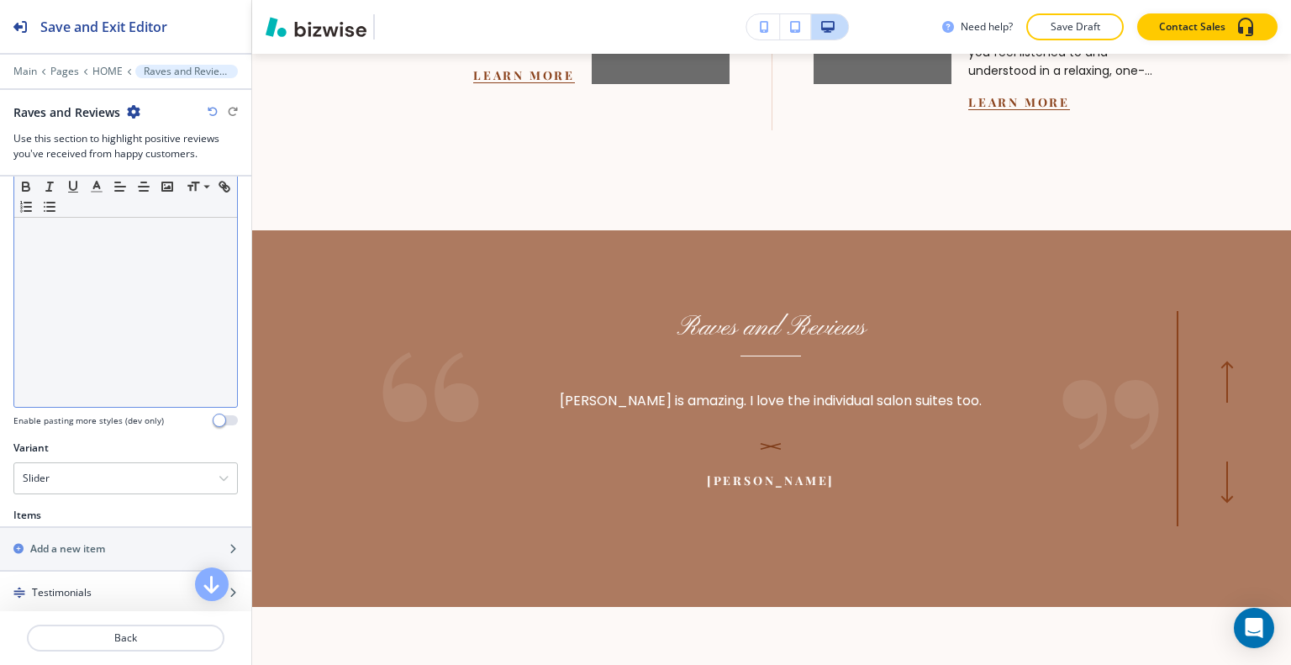
scroll to position [0, 0]
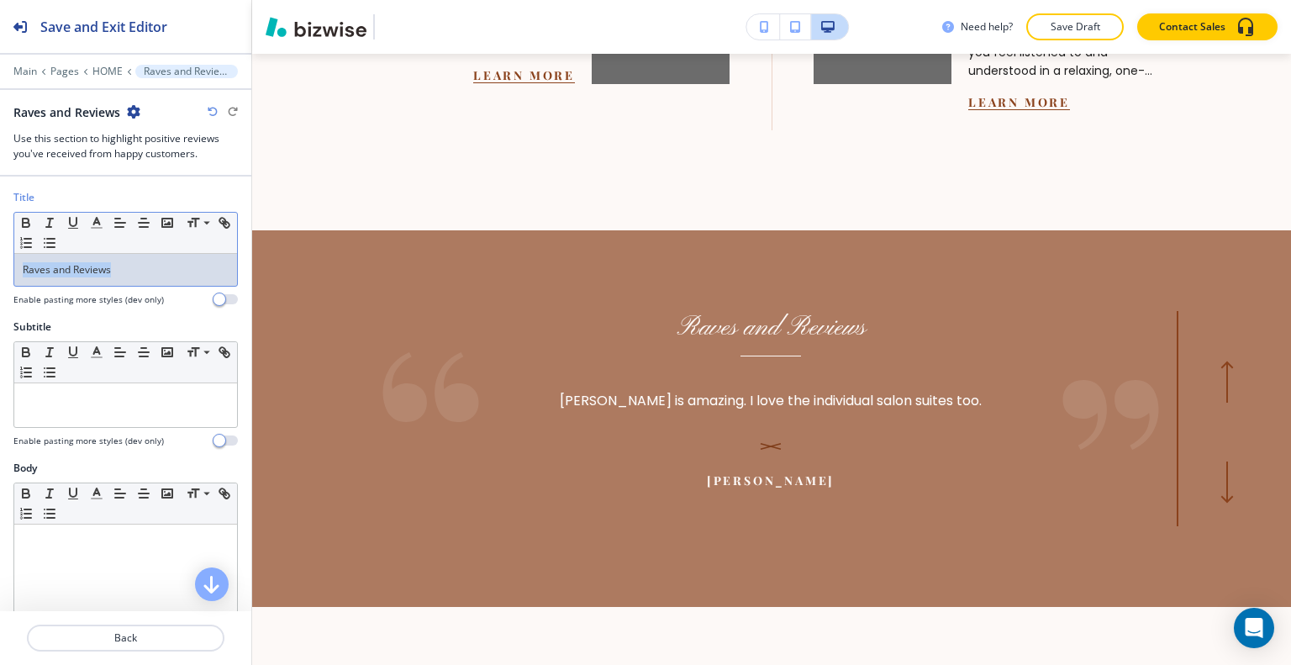
drag, startPoint x: 127, startPoint y: 279, endPoint x: 8, endPoint y: 272, distance: 118.7
click at [0, 275] on div "Title Small Normal Large Huge Raves and Reviews Enable pasting more styles (dev…" at bounding box center [125, 254] width 251 height 129
copy p "Raves and Reviews"
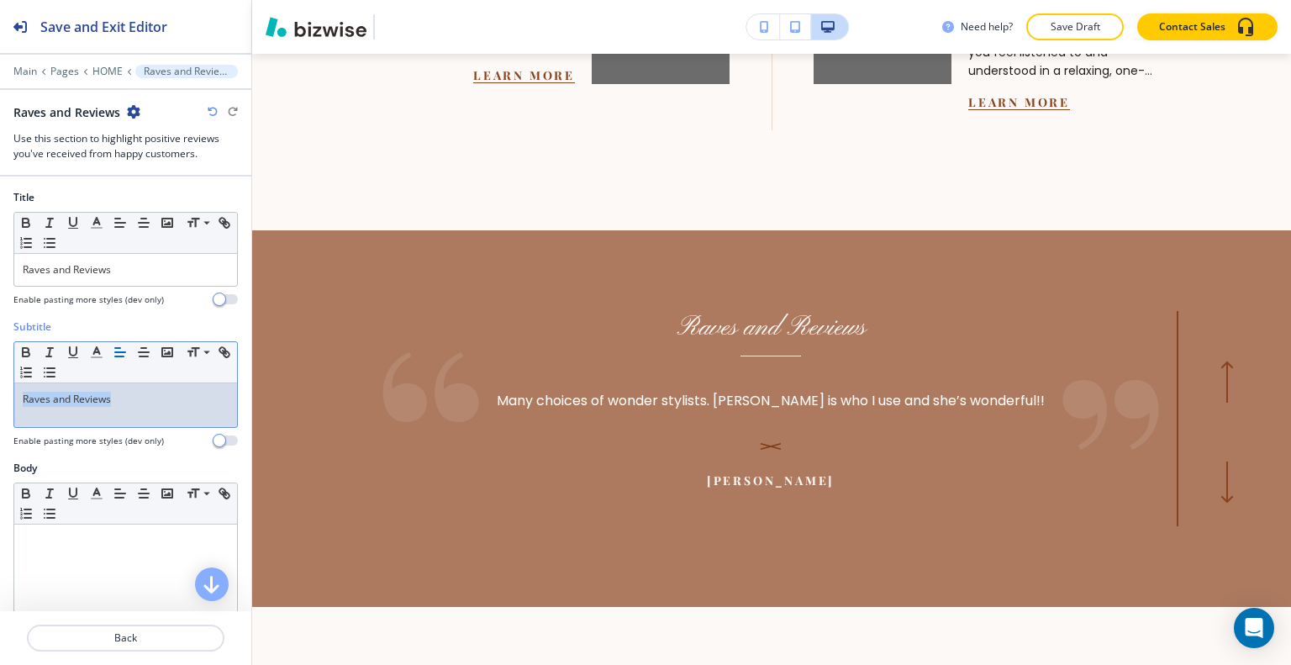
drag, startPoint x: 182, startPoint y: 421, endPoint x: 0, endPoint y: 426, distance: 182.5
click at [0, 426] on div "Subtitle Small Normal Large Huge Raves and Reviews Enable pasting more styles (…" at bounding box center [125, 389] width 251 height 141
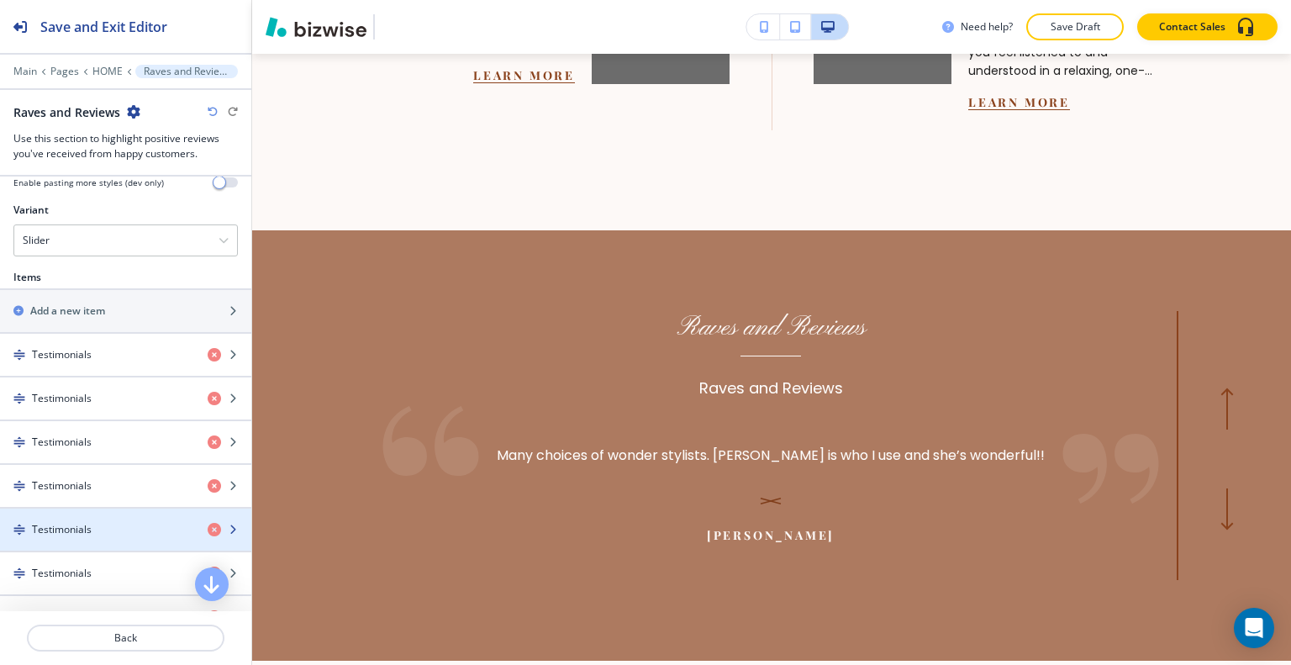
scroll to position [238, 0]
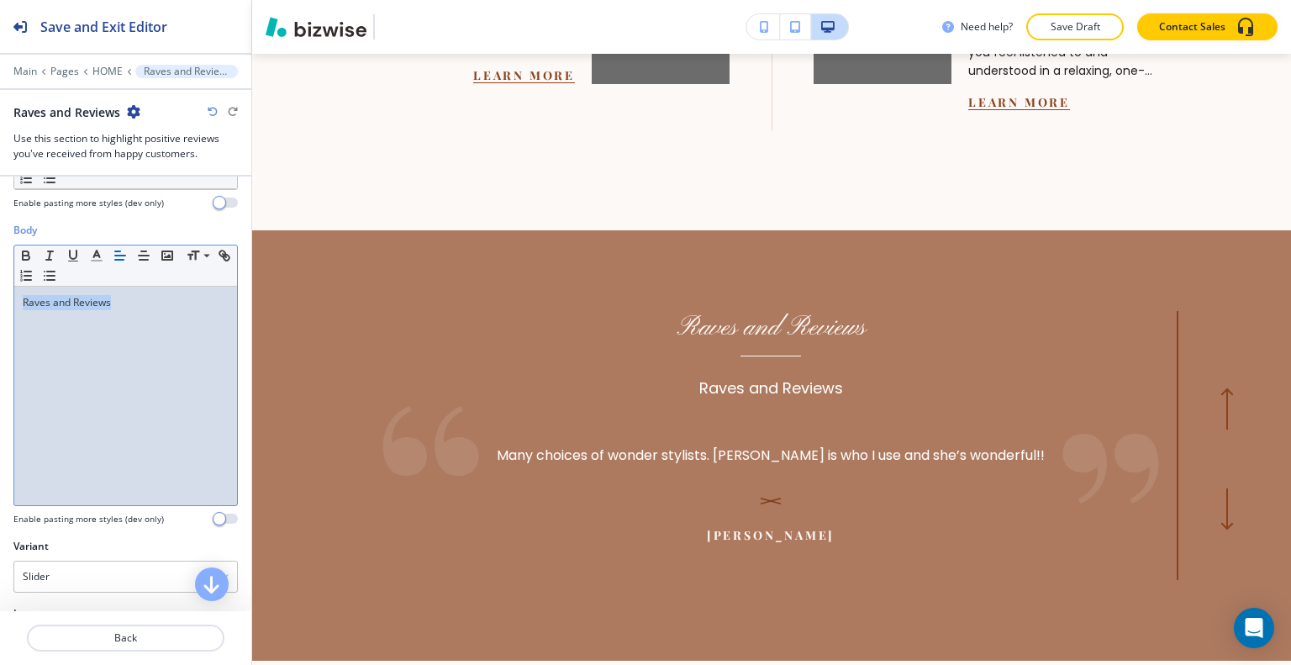
drag, startPoint x: 154, startPoint y: 315, endPoint x: 0, endPoint y: 276, distance: 158.8
click at [0, 276] on div "Body Small Normal Large Huge Raves and Reviews Enable pasting more styles (dev …" at bounding box center [125, 381] width 251 height 316
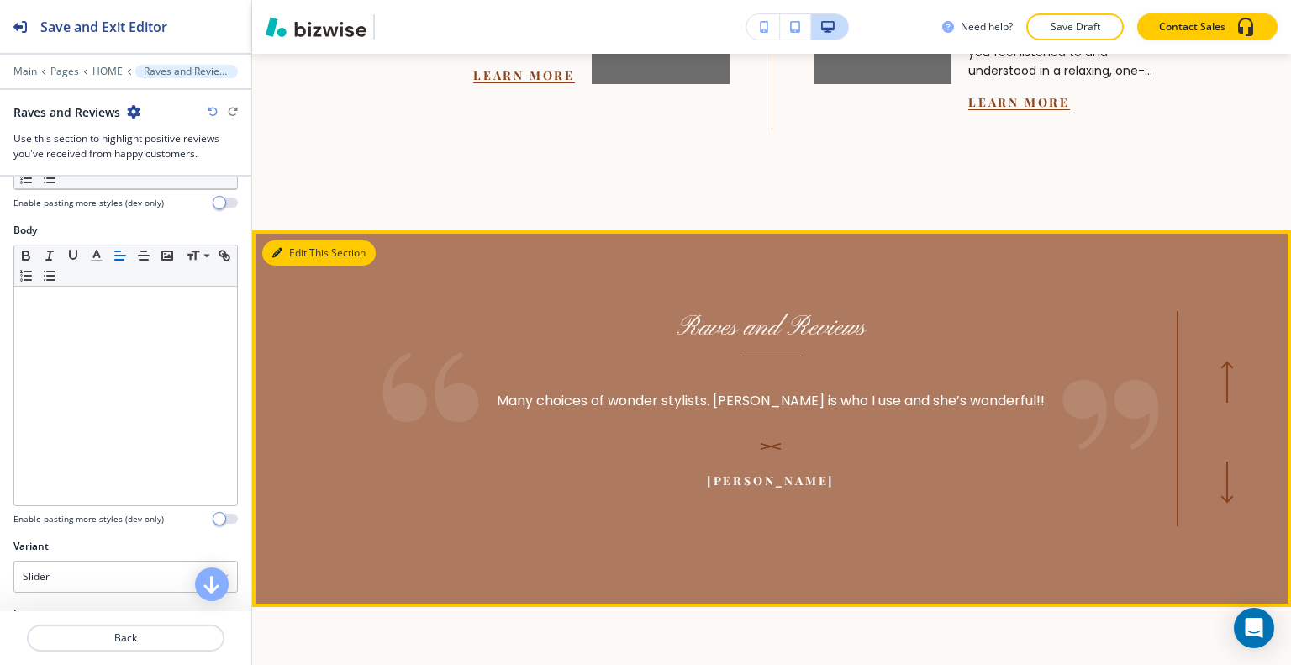
click at [283, 250] on button "Edit This Section" at bounding box center [318, 252] width 113 height 25
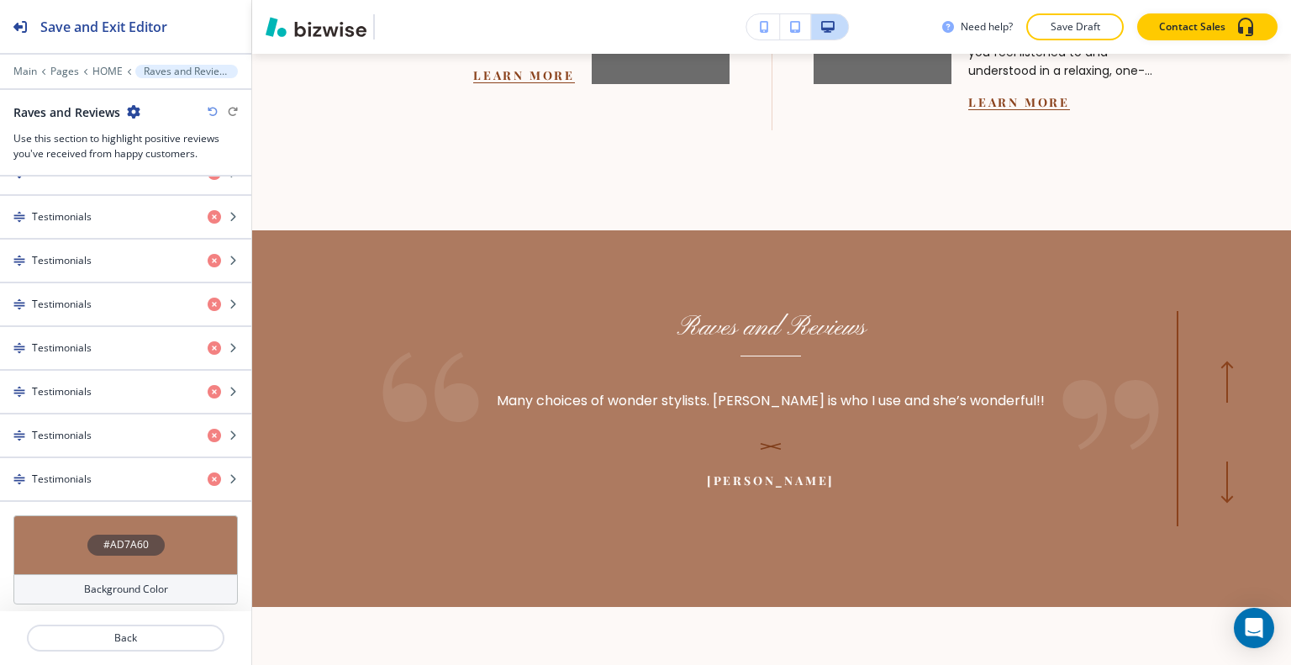
click at [69, 528] on div "#AD7A60" at bounding box center [125, 544] width 224 height 59
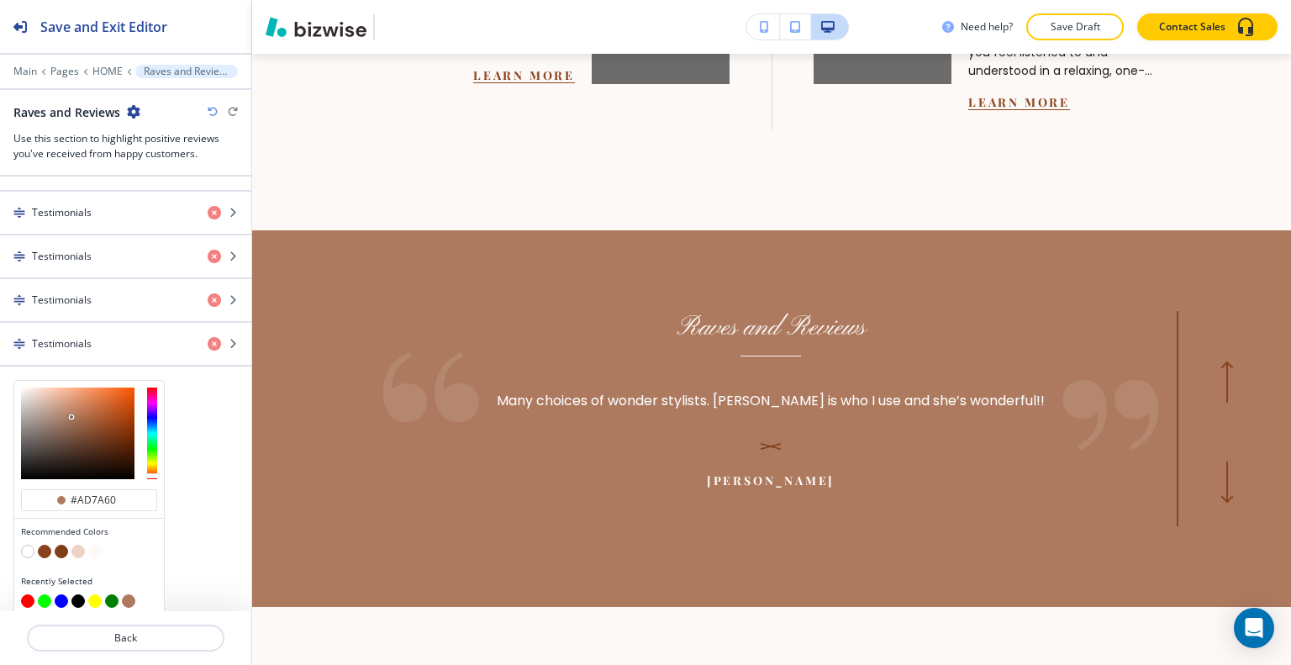
click at [61, 547] on button "button" at bounding box center [61, 551] width 13 height 13
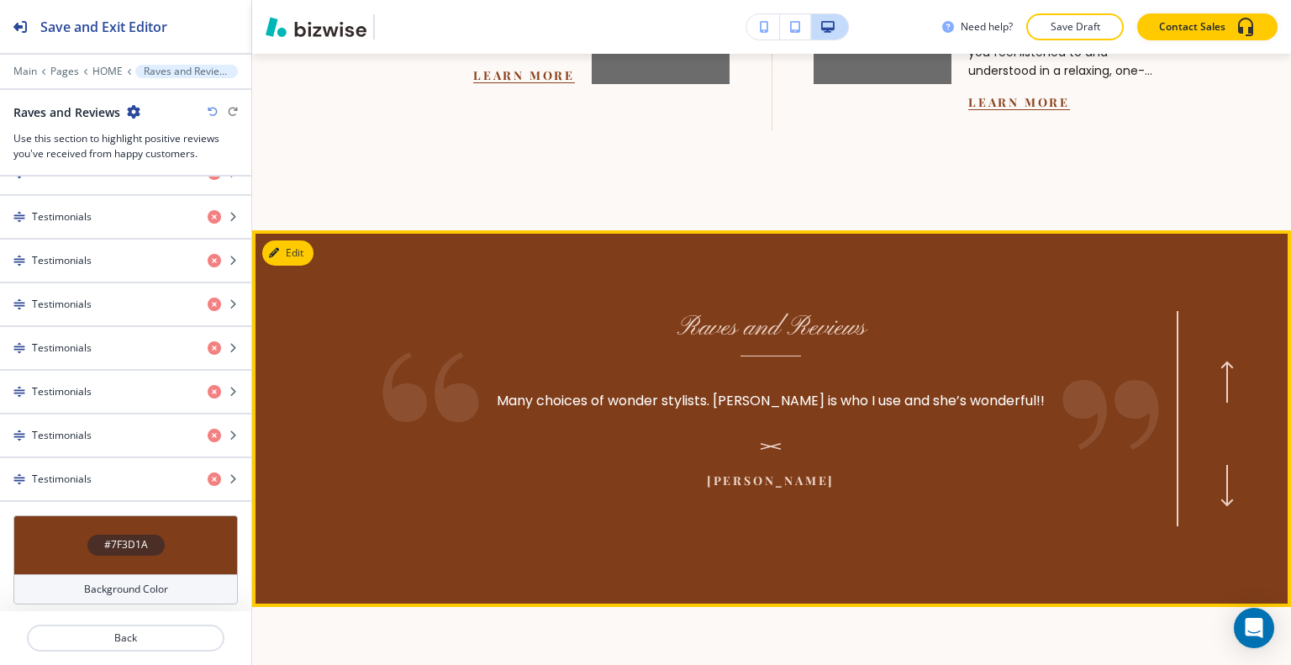
click at [1231, 482] on button "button" at bounding box center [1226, 485] width 55 height 27
click at [1220, 488] on icon "button" at bounding box center [1226, 486] width 13 height 42
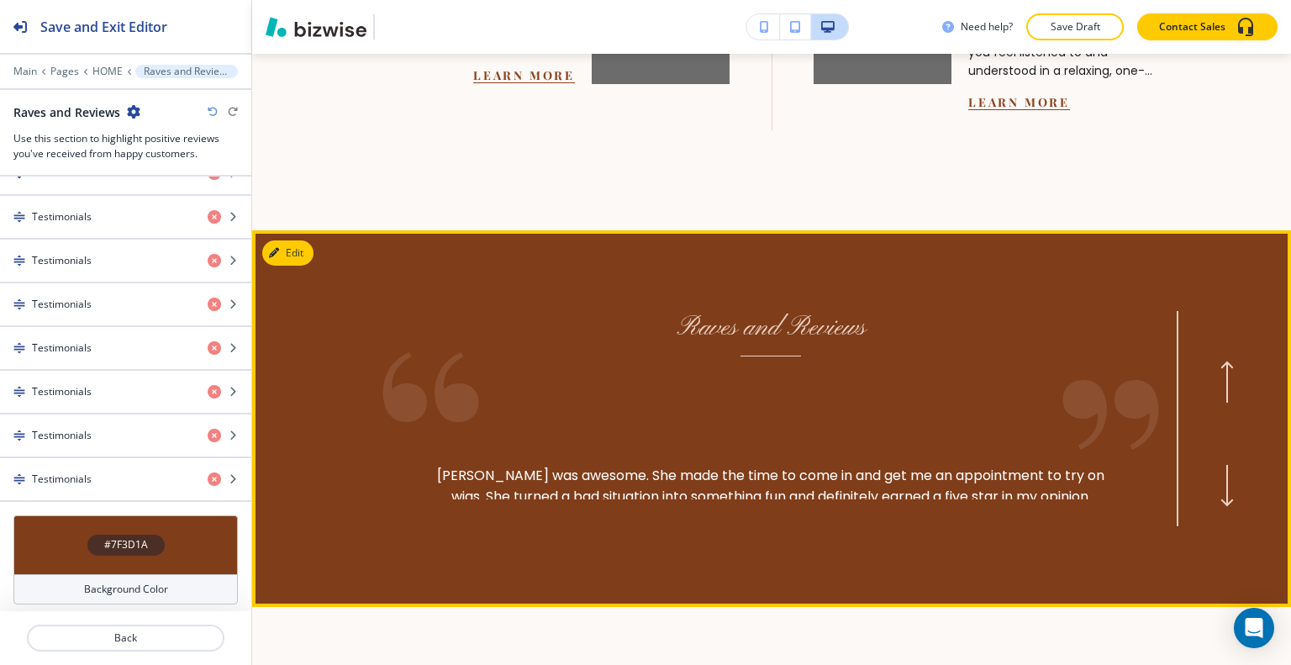
click at [1220, 488] on icon "button" at bounding box center [1226, 486] width 13 height 42
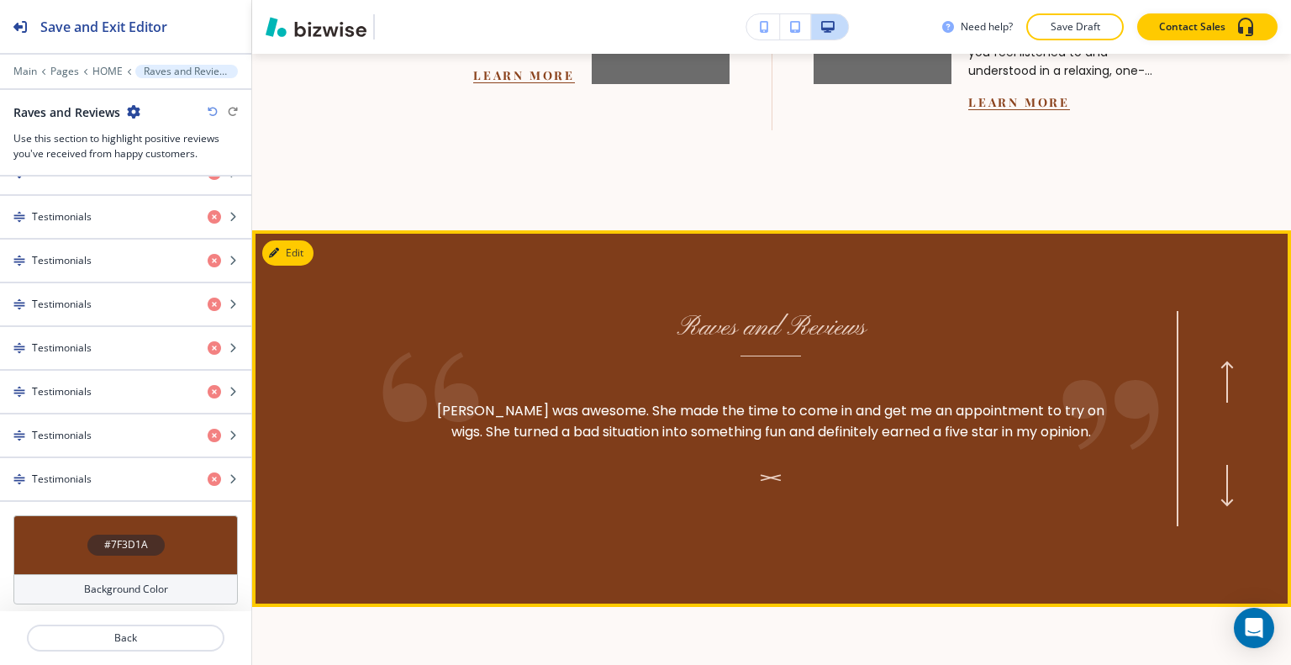
click at [1220, 486] on icon "button" at bounding box center [1226, 486] width 13 height 42
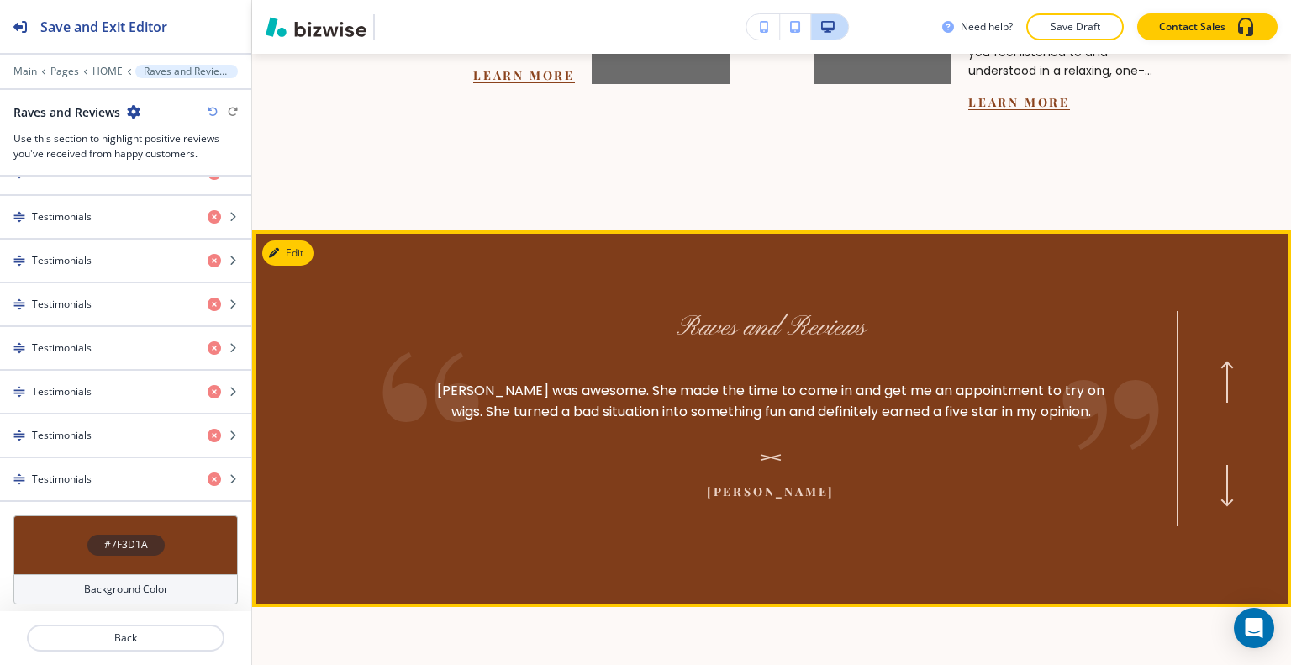
click at [1220, 486] on icon "button" at bounding box center [1226, 486] width 13 height 42
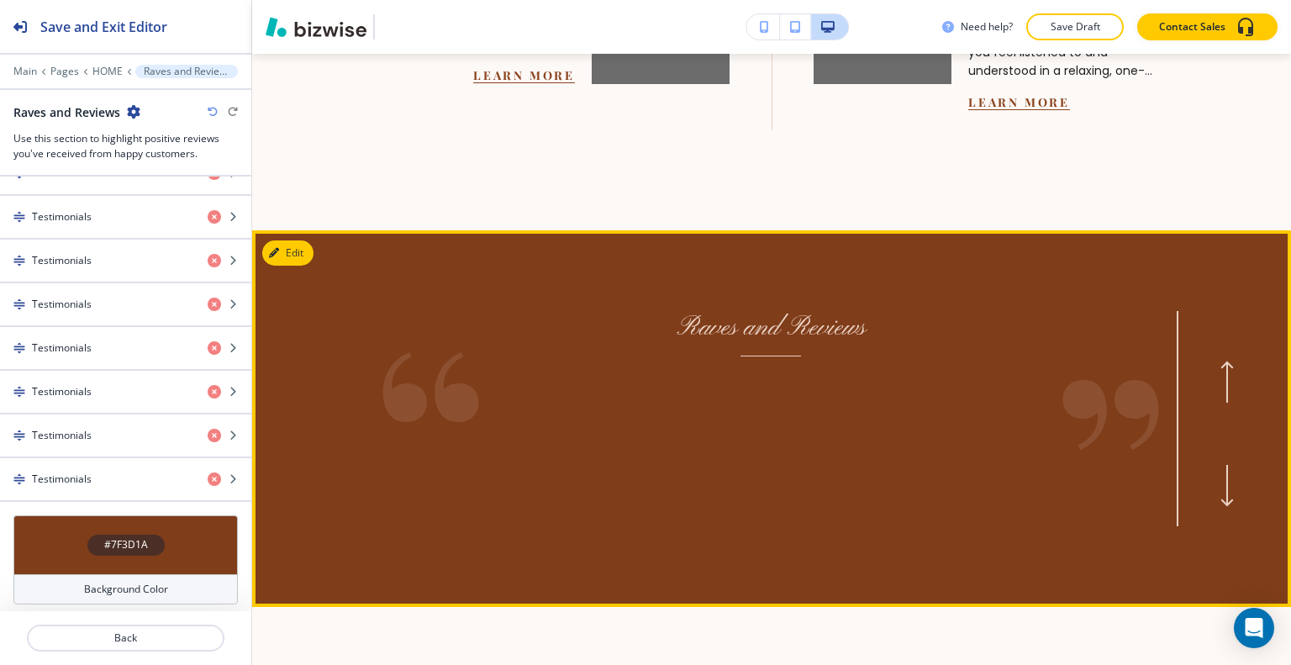
click at [1220, 486] on icon "button" at bounding box center [1226, 486] width 13 height 42
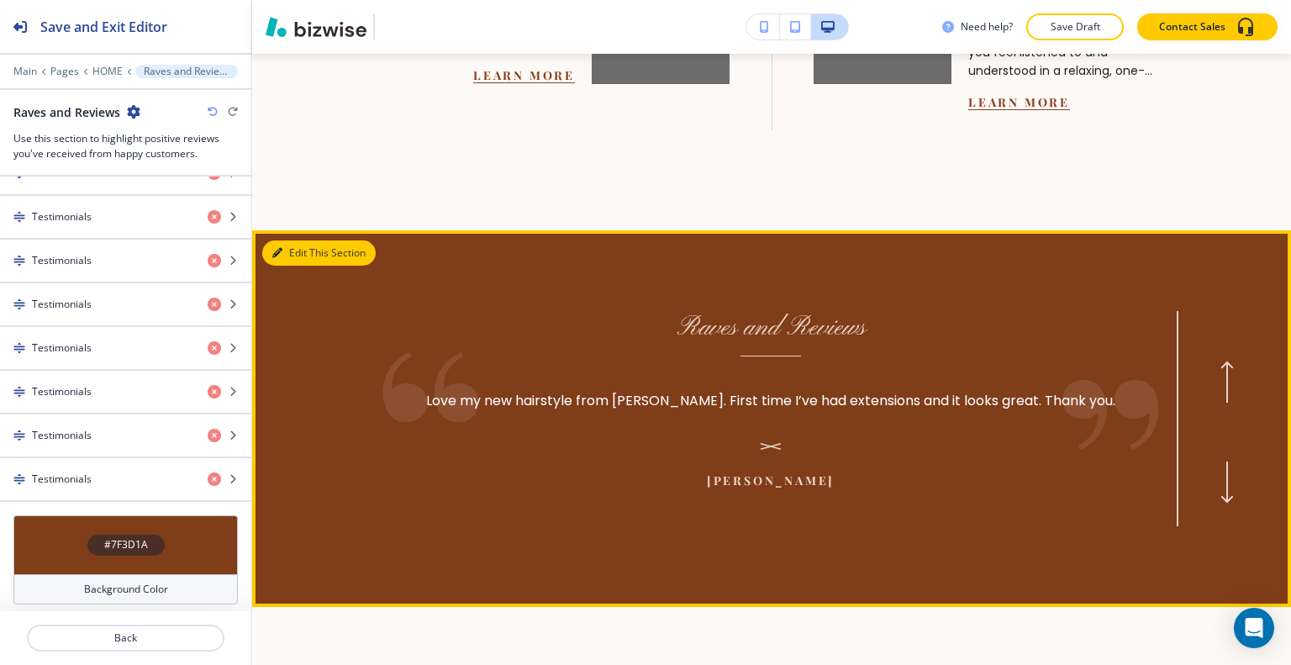
click at [313, 245] on div "Edit This Section Raves and Reviews I enjoyed meeting [PERSON_NAME]! She was ve…" at bounding box center [771, 418] width 1039 height 377
click at [289, 250] on button "Edit This Section" at bounding box center [318, 252] width 113 height 25
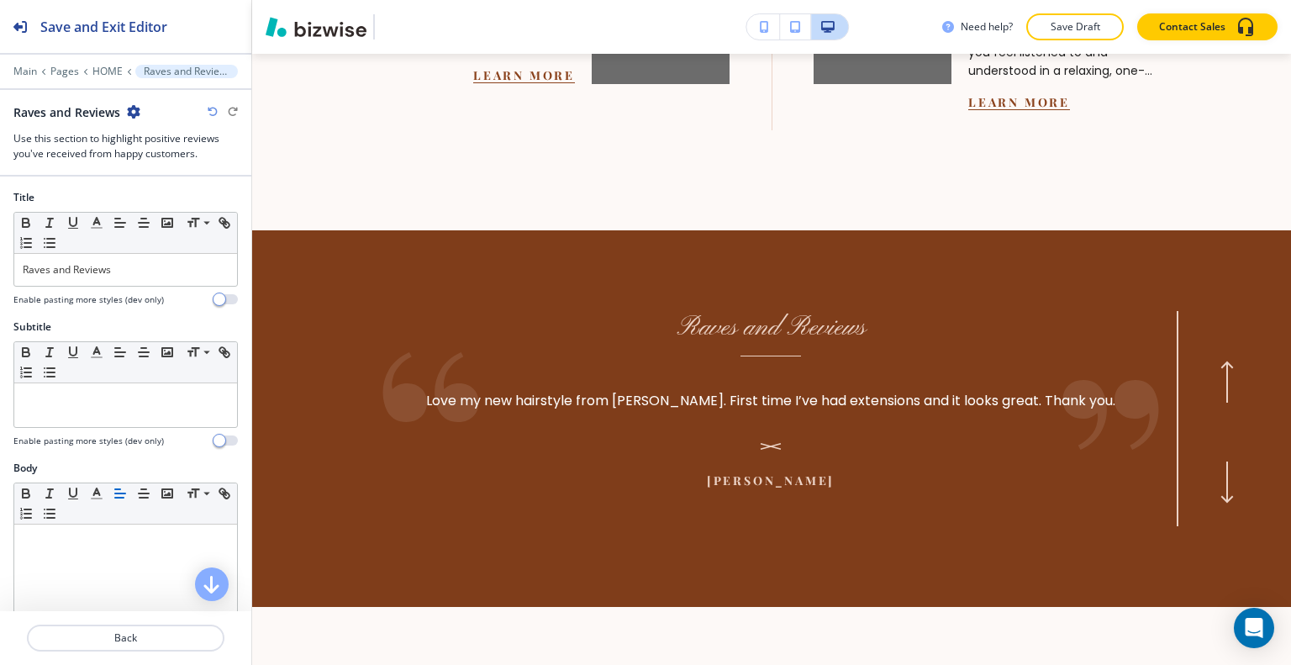
scroll to position [336, 0]
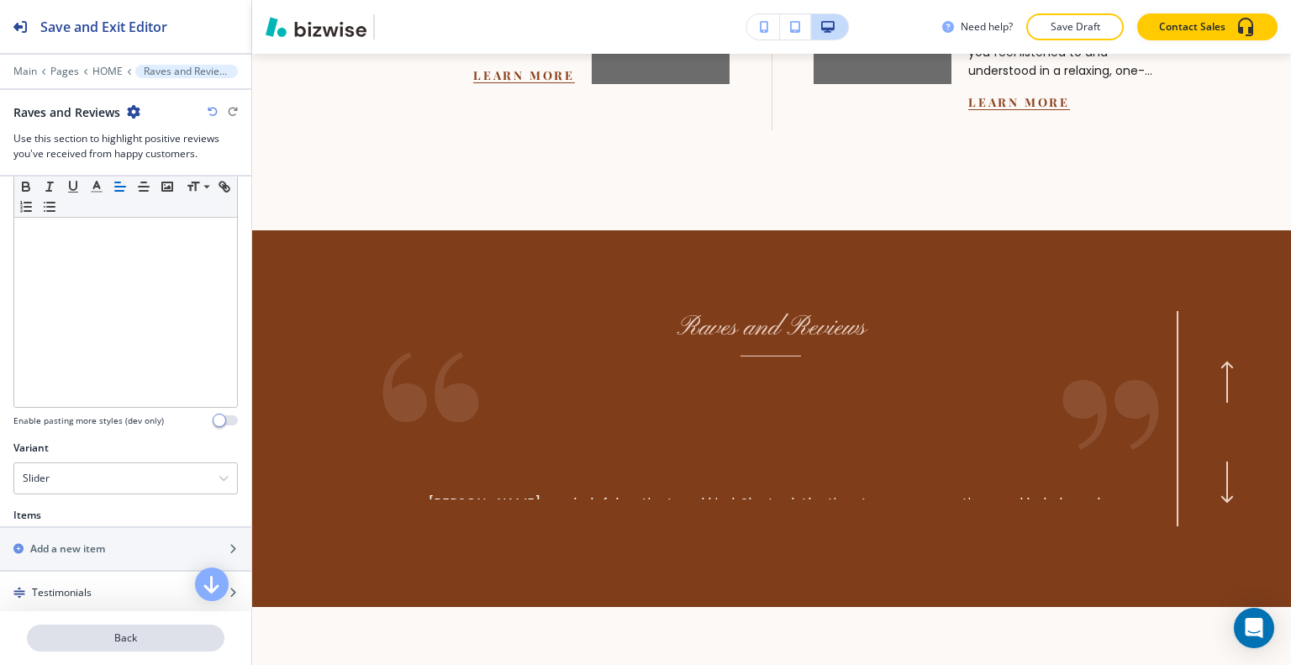
click at [125, 630] on p "Back" at bounding box center [126, 637] width 194 height 15
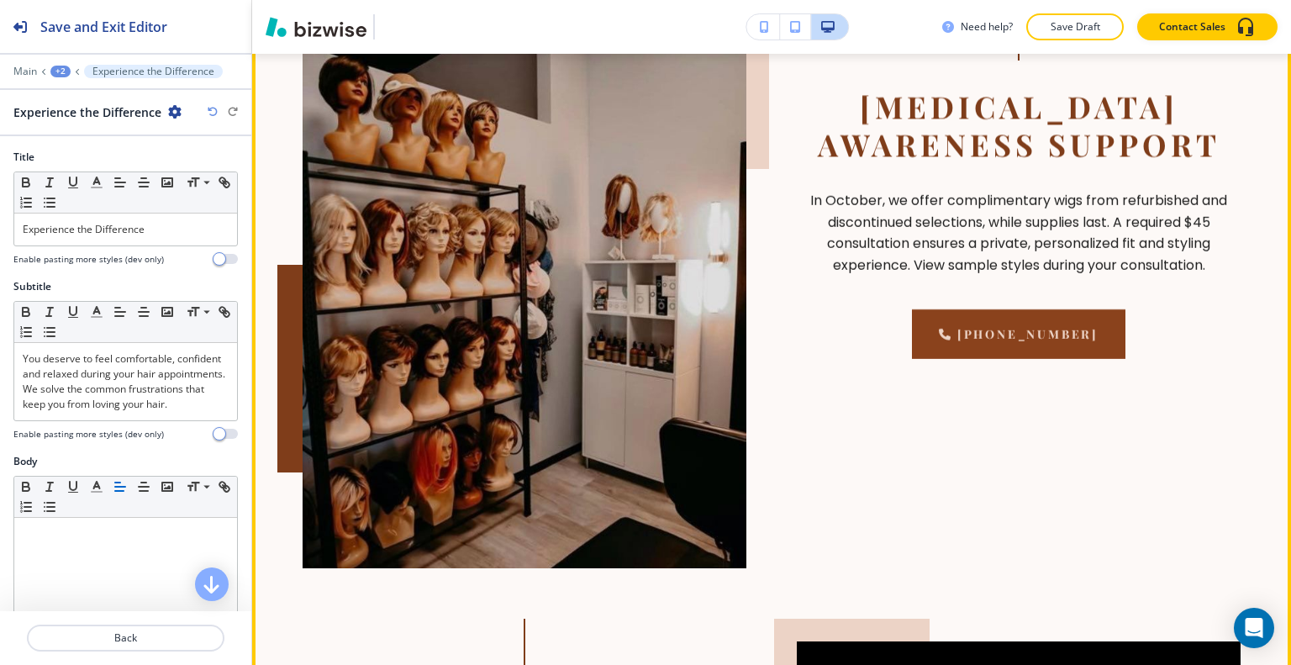
scroll to position [3594, 0]
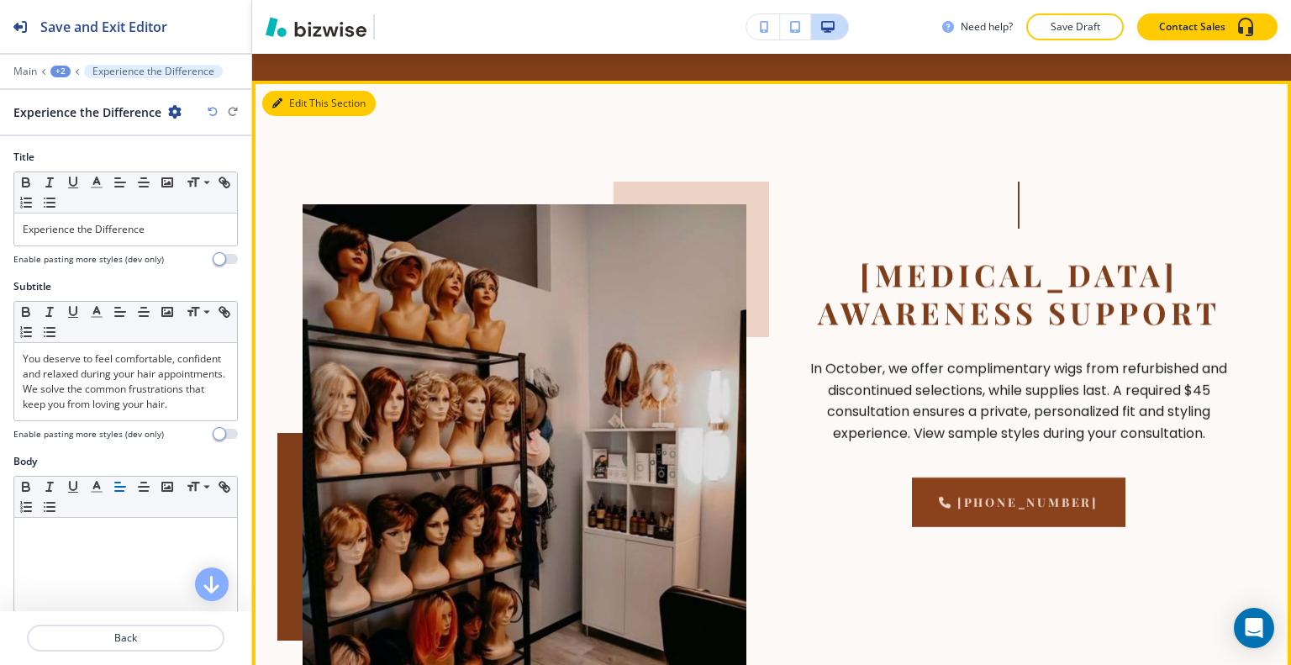
click at [299, 103] on button "Edit This Section" at bounding box center [318, 103] width 113 height 25
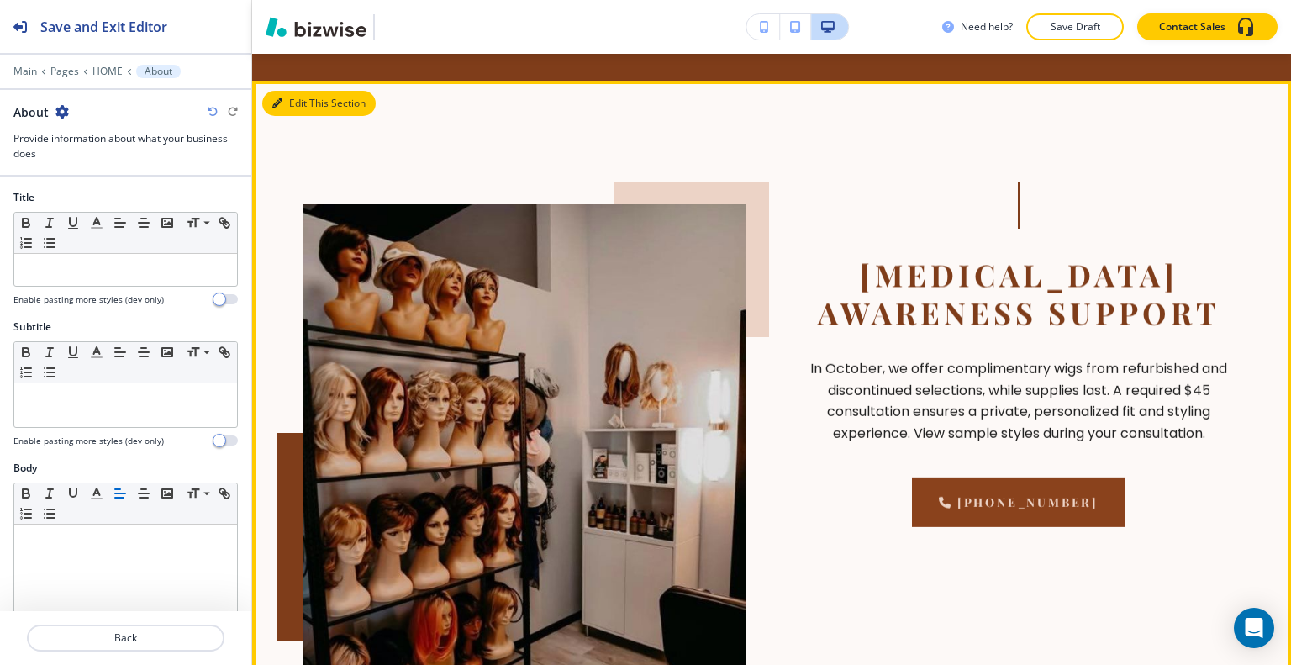
scroll to position [3613, 0]
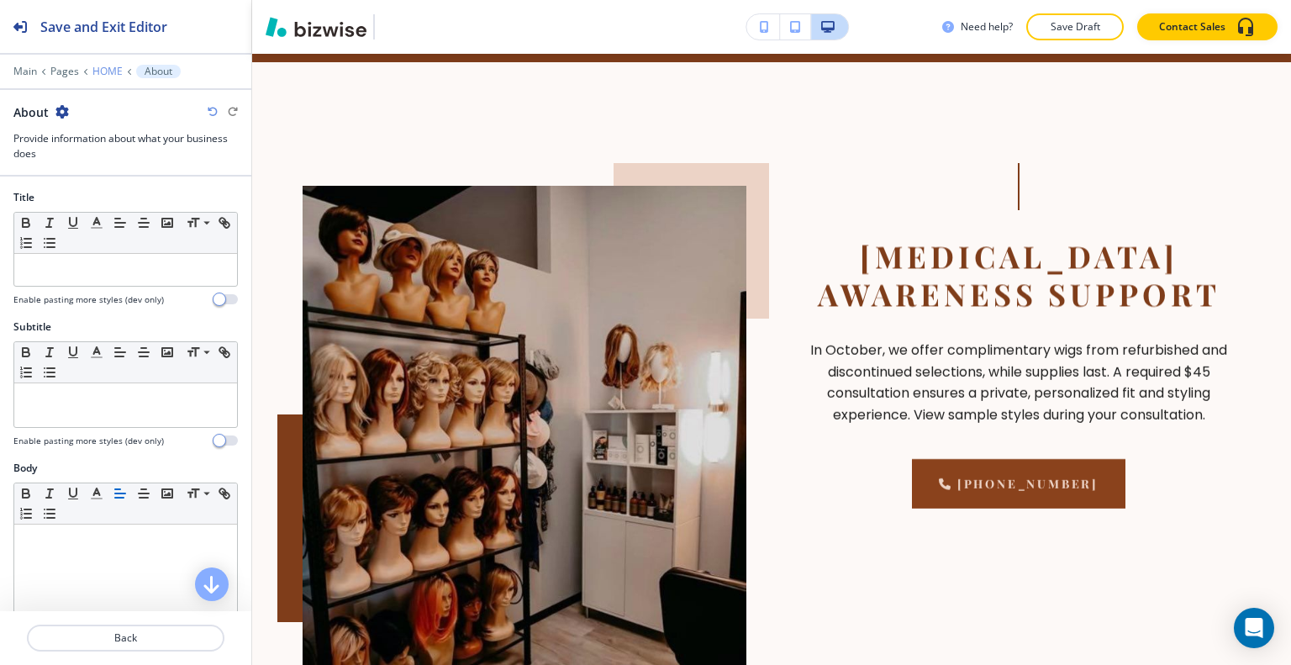
click at [111, 76] on p "HOME" at bounding box center [107, 72] width 30 height 12
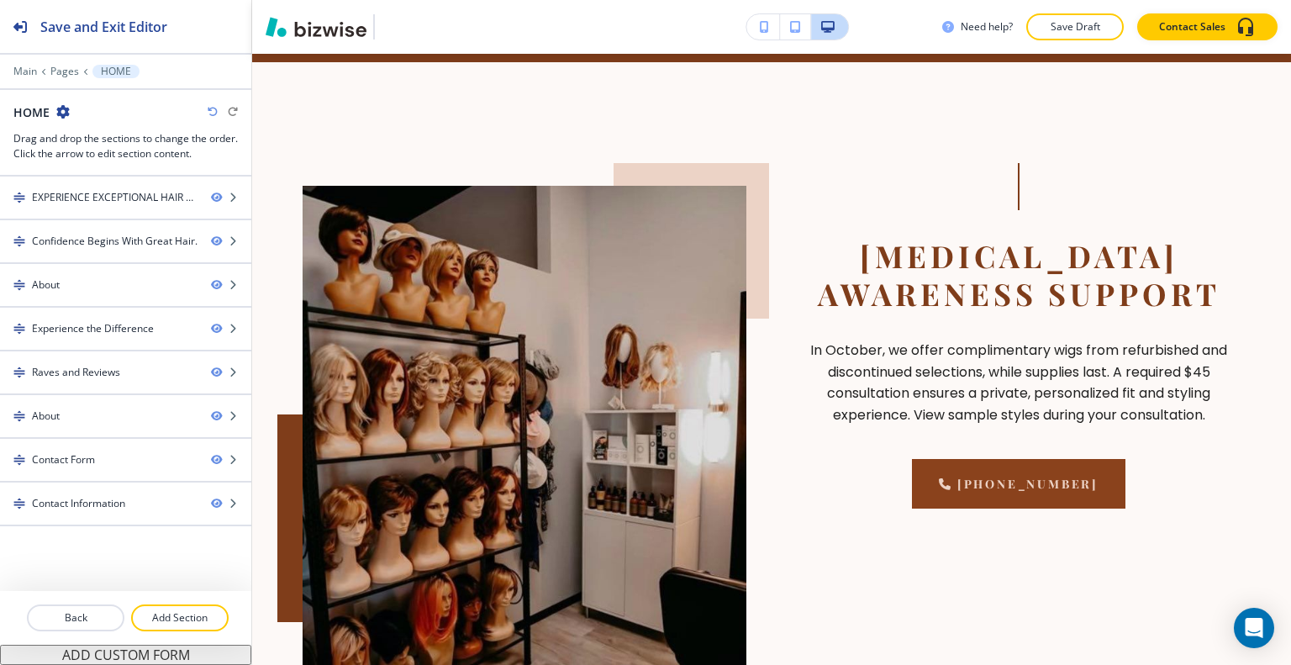
click at [208, 638] on div at bounding box center [125, 637] width 251 height 13
click at [195, 622] on p "Add Section" at bounding box center [180, 617] width 94 height 15
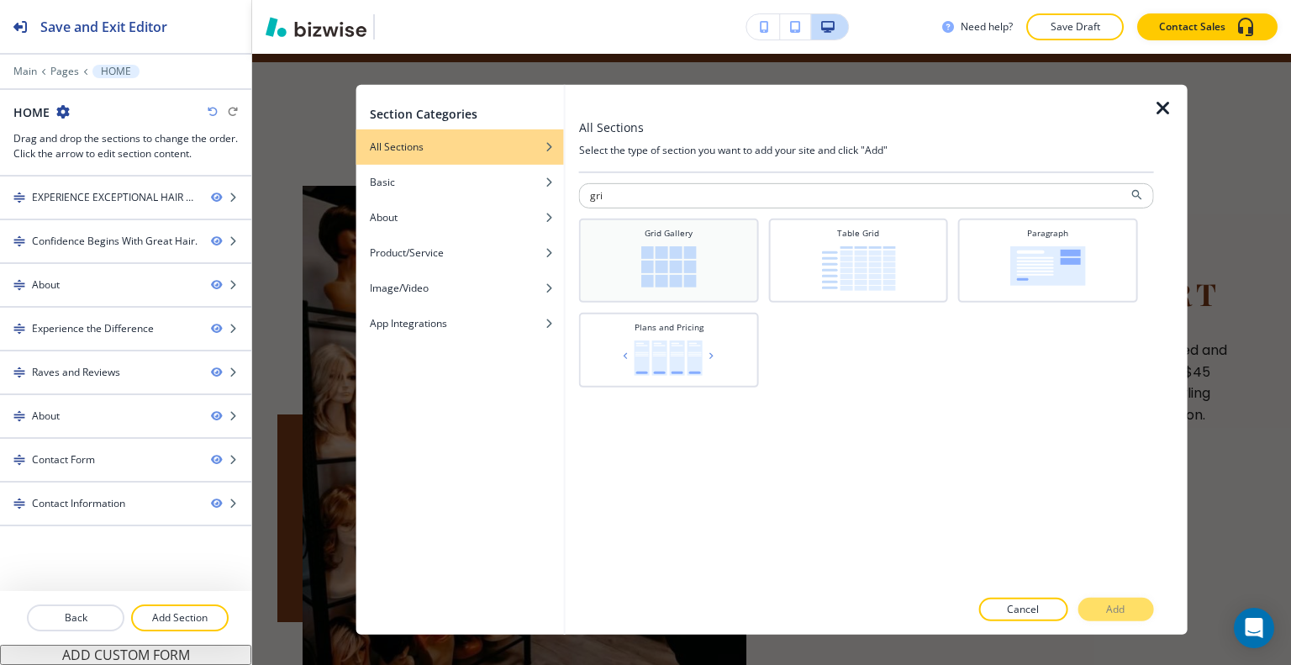
type input "gri"
click at [730, 262] on div "Grid Gallery" at bounding box center [669, 258] width 163 height 64
click at [1142, 606] on button "Add" at bounding box center [1116, 610] width 76 height 24
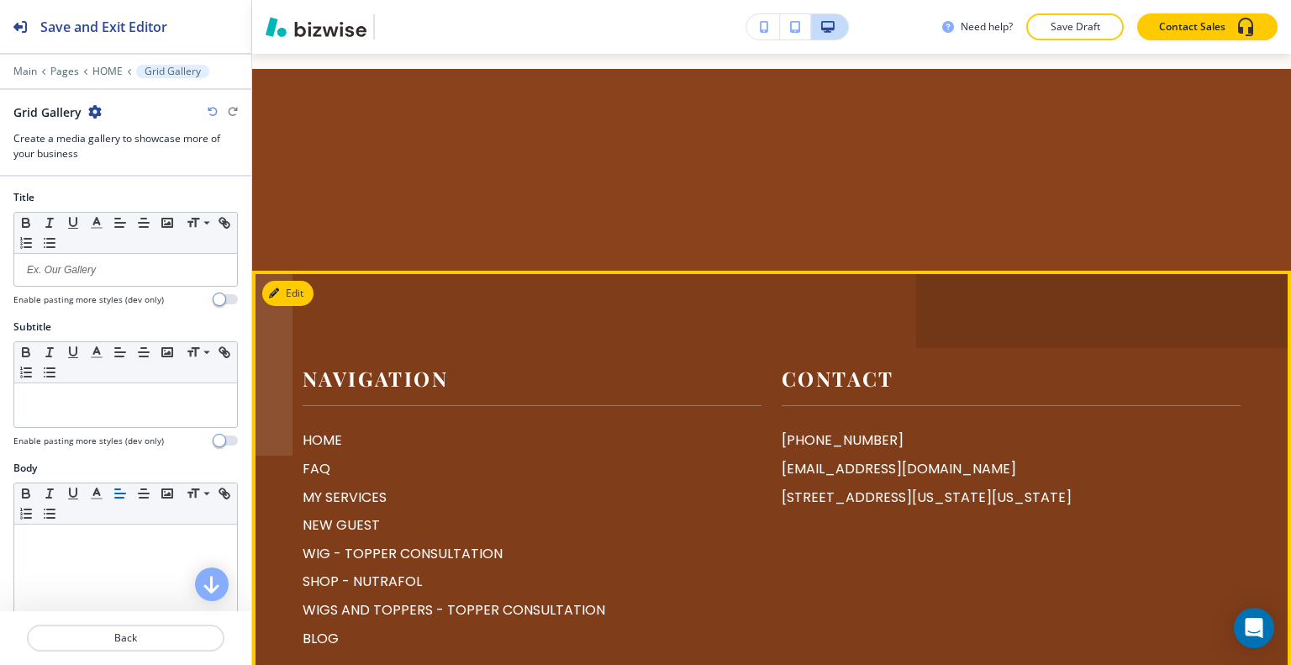
scroll to position [7040, 0]
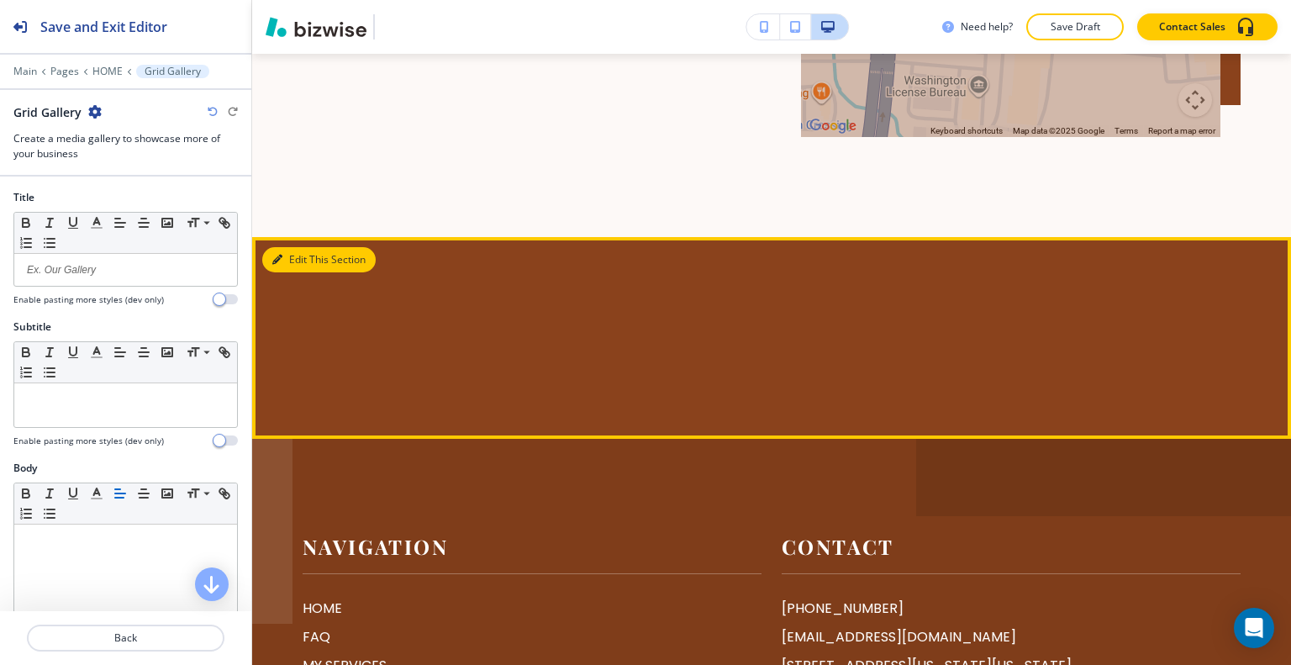
click at [291, 250] on button "Edit This Section" at bounding box center [318, 259] width 113 height 25
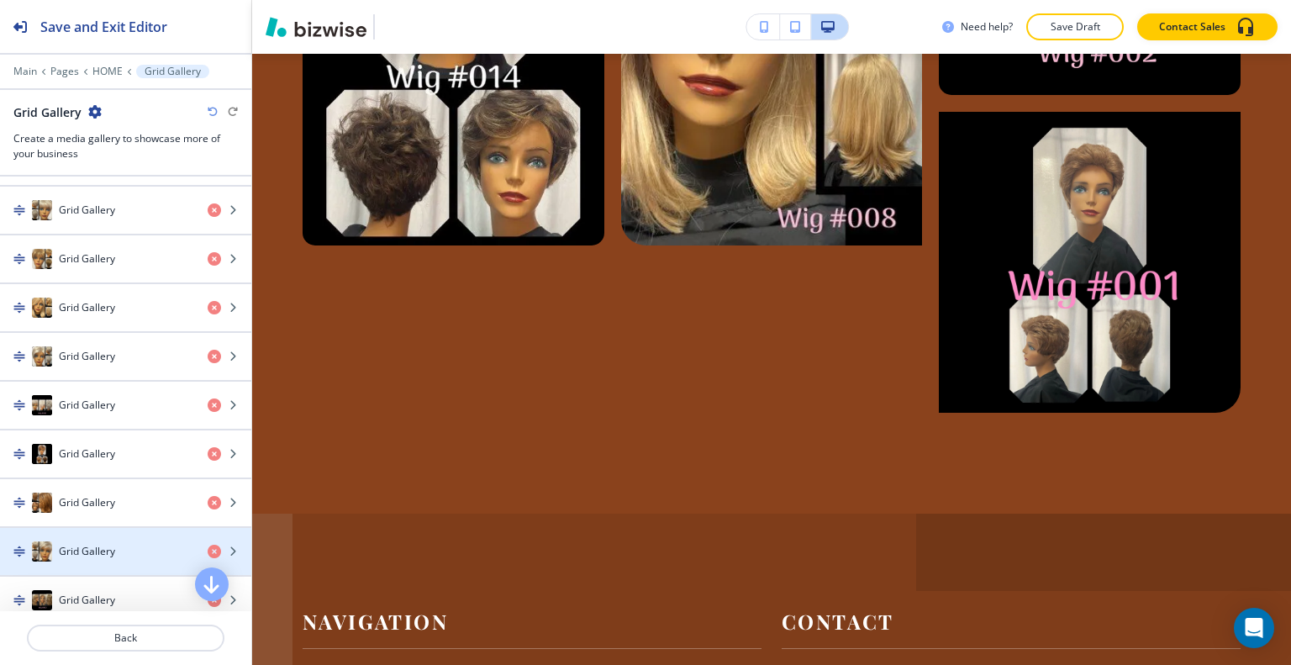
scroll to position [1425, 0]
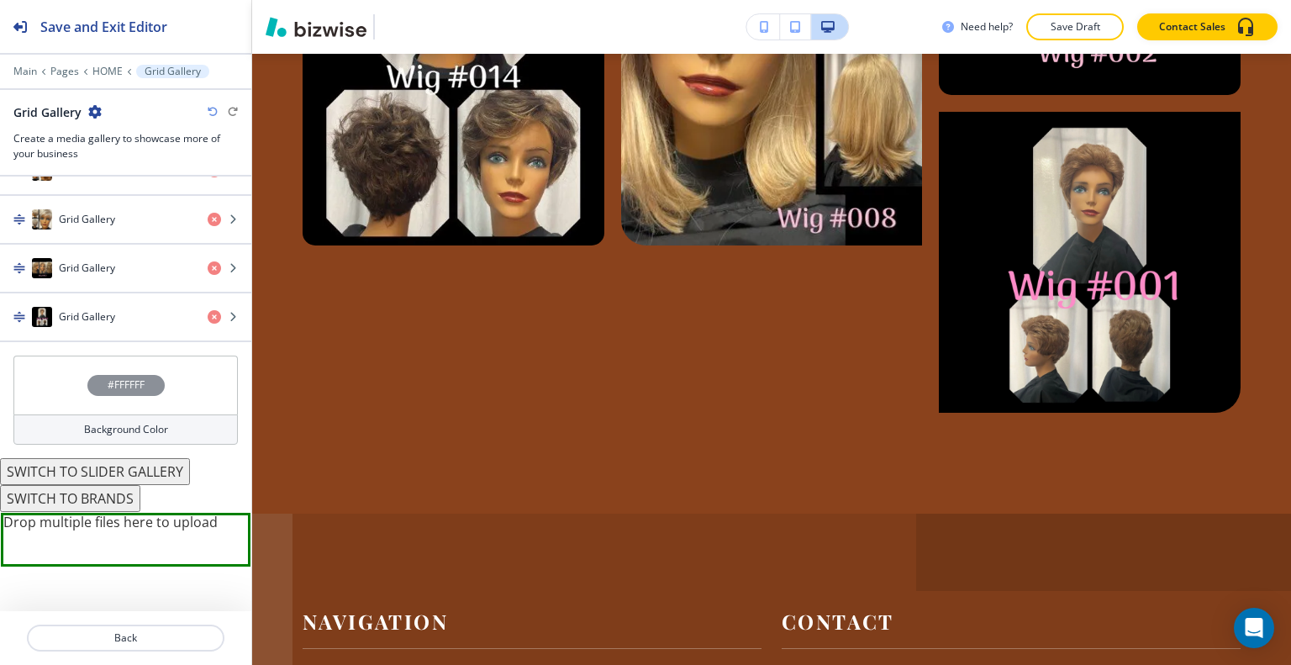
click at [139, 468] on button "SWITCH TO SLIDER GALLERY" at bounding box center [95, 471] width 190 height 27
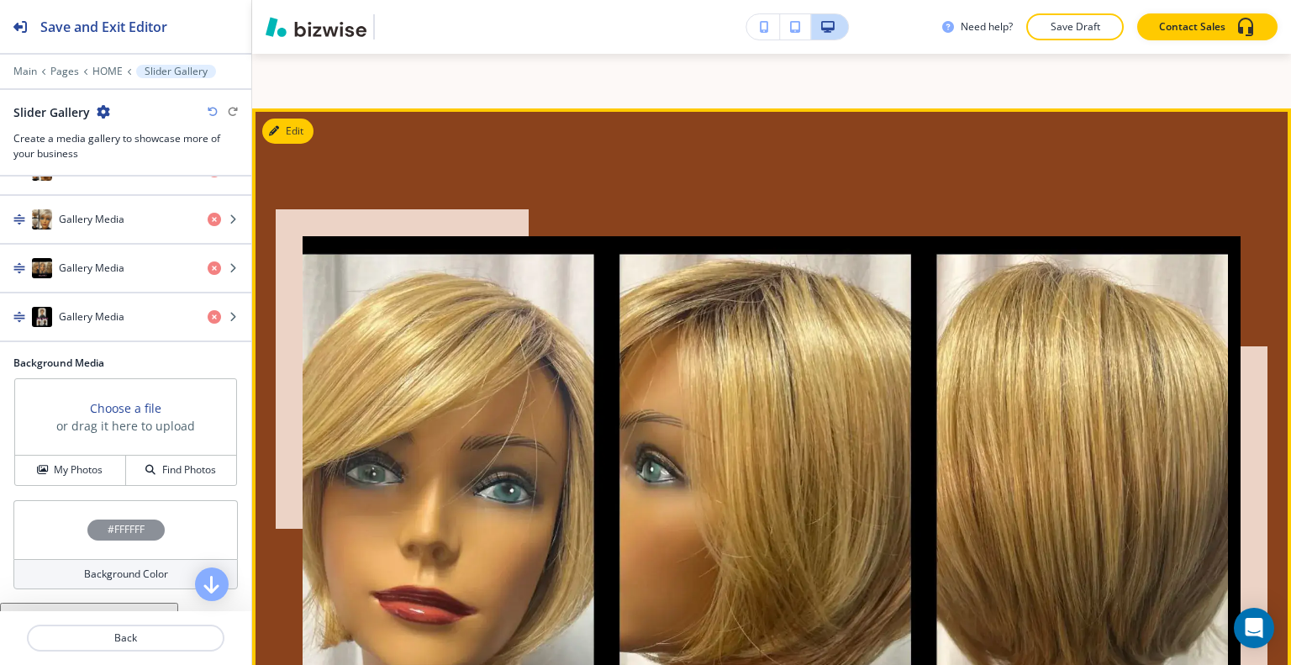
scroll to position [7420, 0]
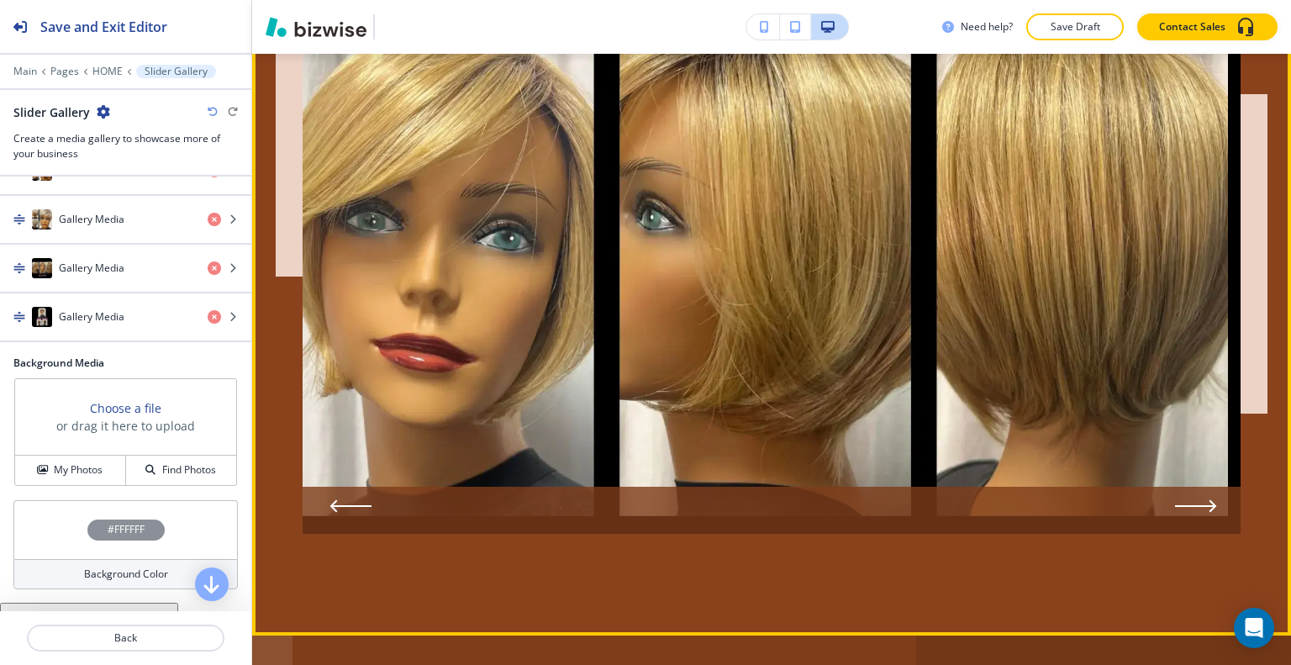
click at [1193, 499] on icon "Next Slide" at bounding box center [1196, 505] width 42 height 13
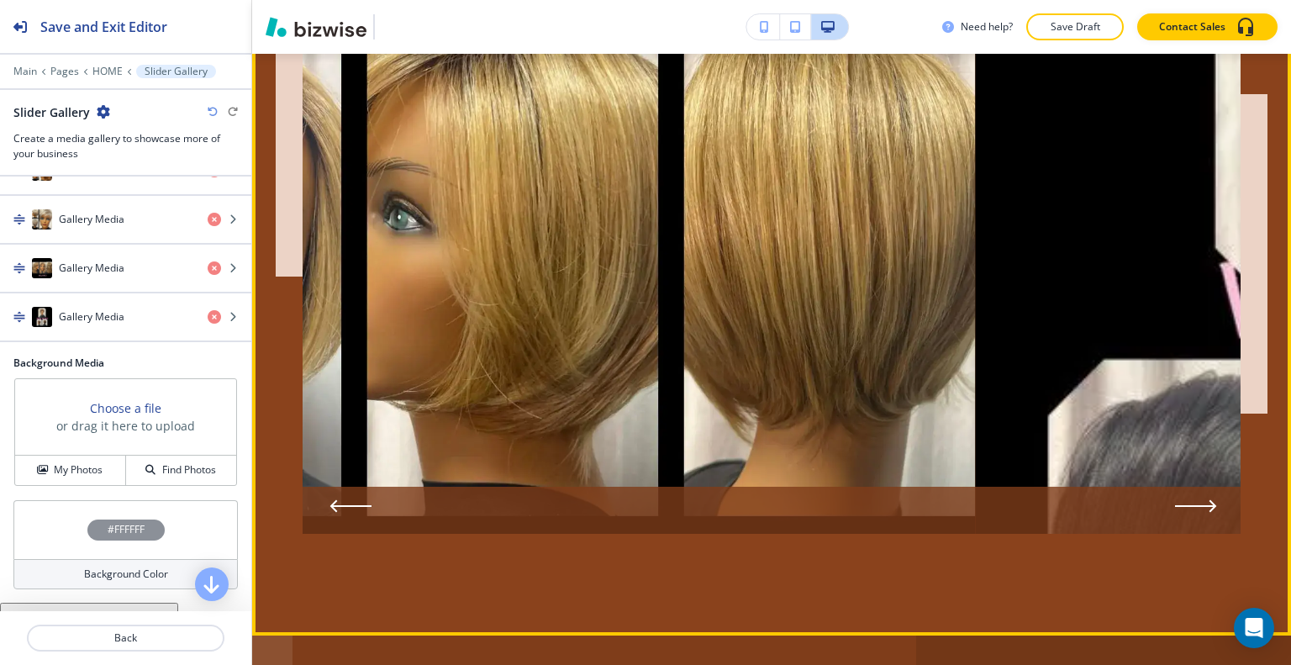
click at [1193, 499] on icon "Next Slide" at bounding box center [1196, 505] width 42 height 13
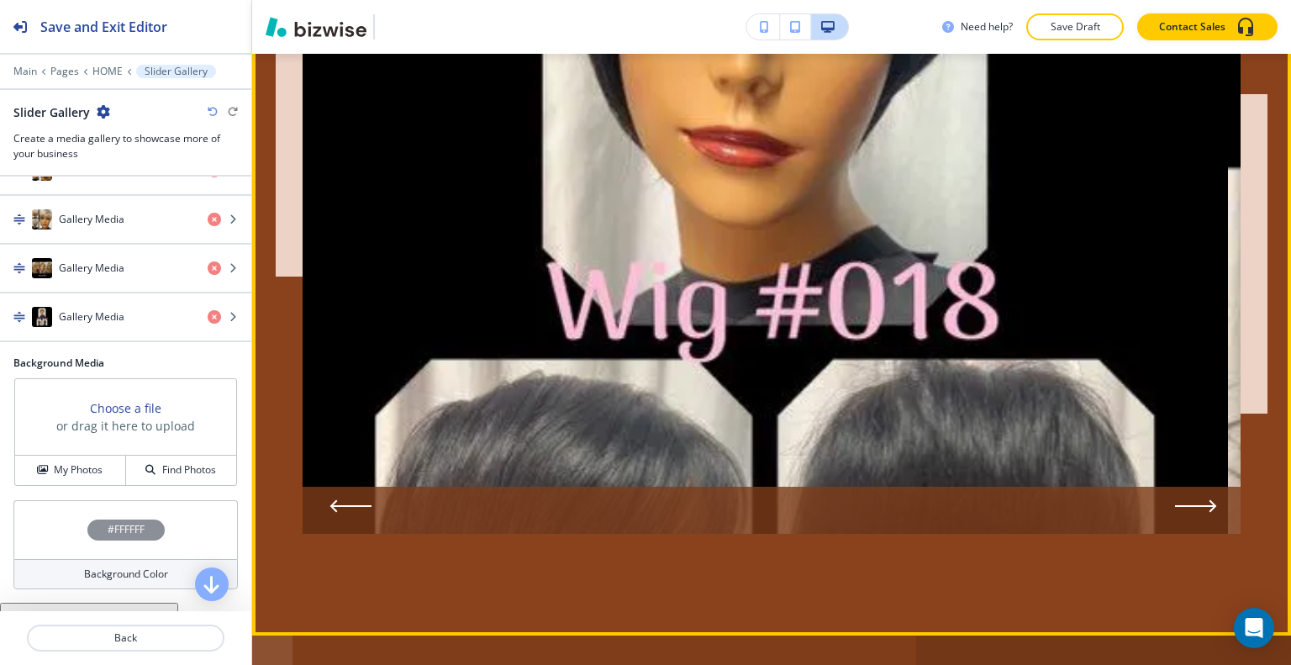
click at [1193, 499] on icon "Next Slide" at bounding box center [1196, 505] width 42 height 13
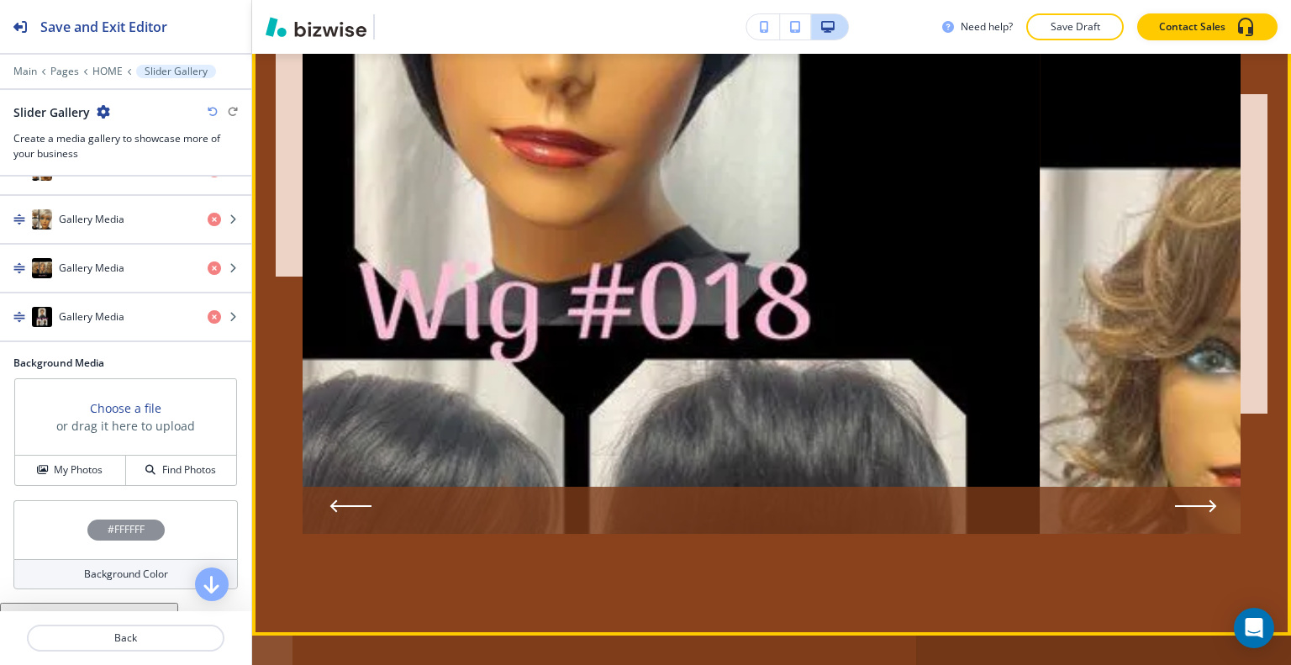
click at [1193, 499] on icon "Next Slide" at bounding box center [1196, 505] width 42 height 13
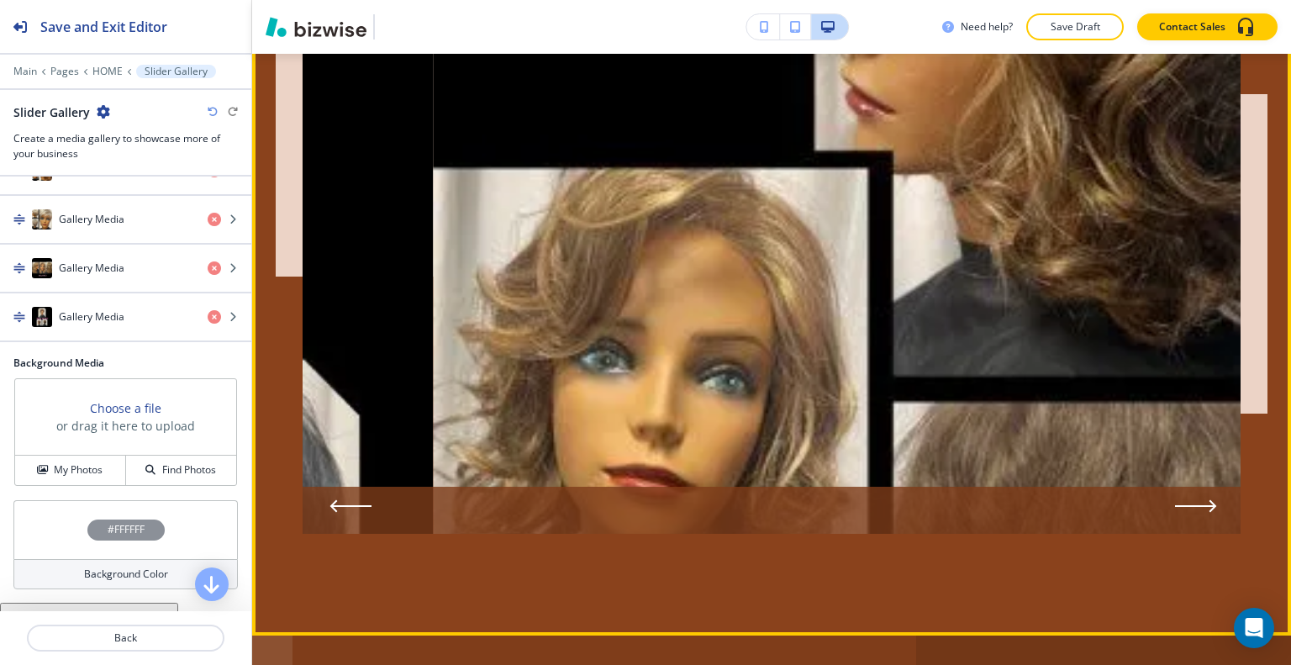
click at [1193, 499] on icon "Next Slide" at bounding box center [1196, 505] width 42 height 13
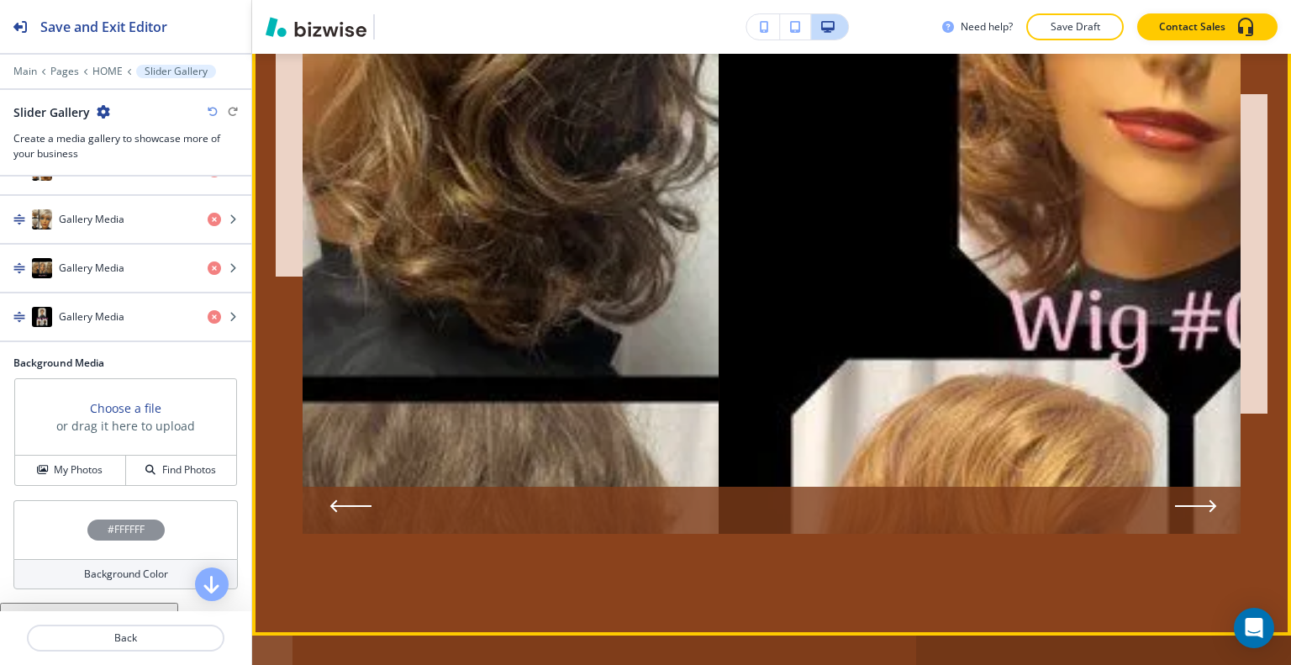
click at [1193, 499] on icon "Next Slide" at bounding box center [1196, 505] width 42 height 13
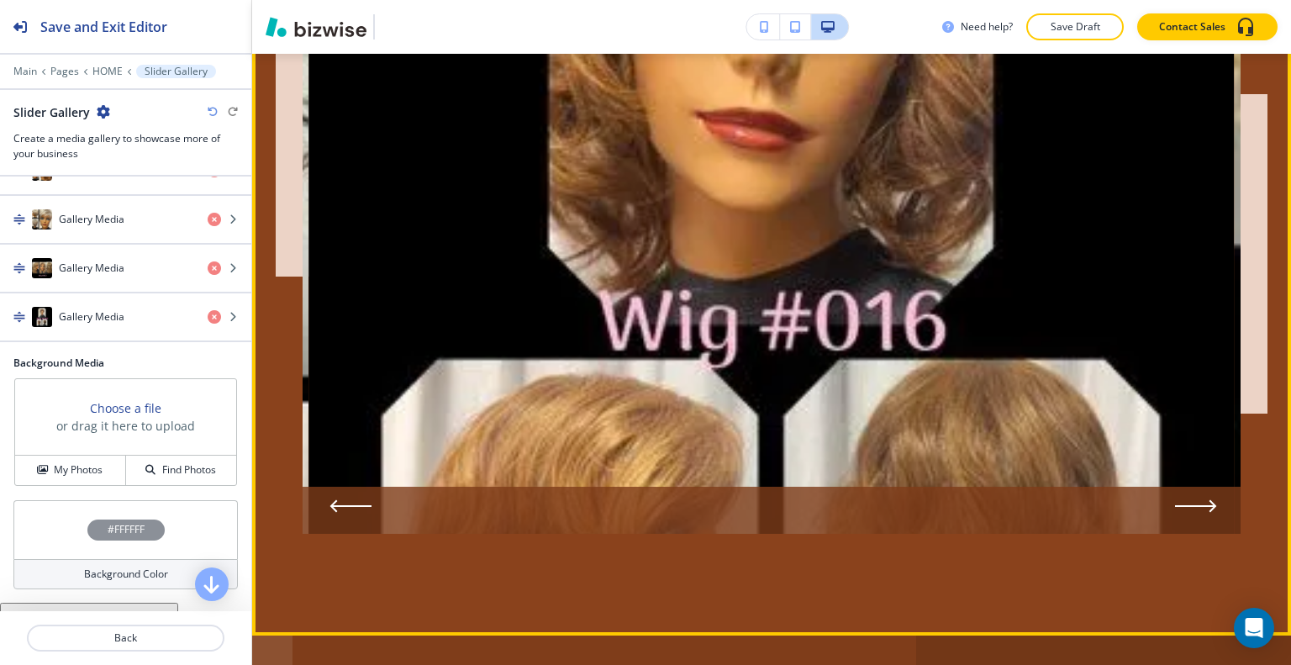
click at [1193, 499] on icon "Next Slide" at bounding box center [1196, 505] width 42 height 13
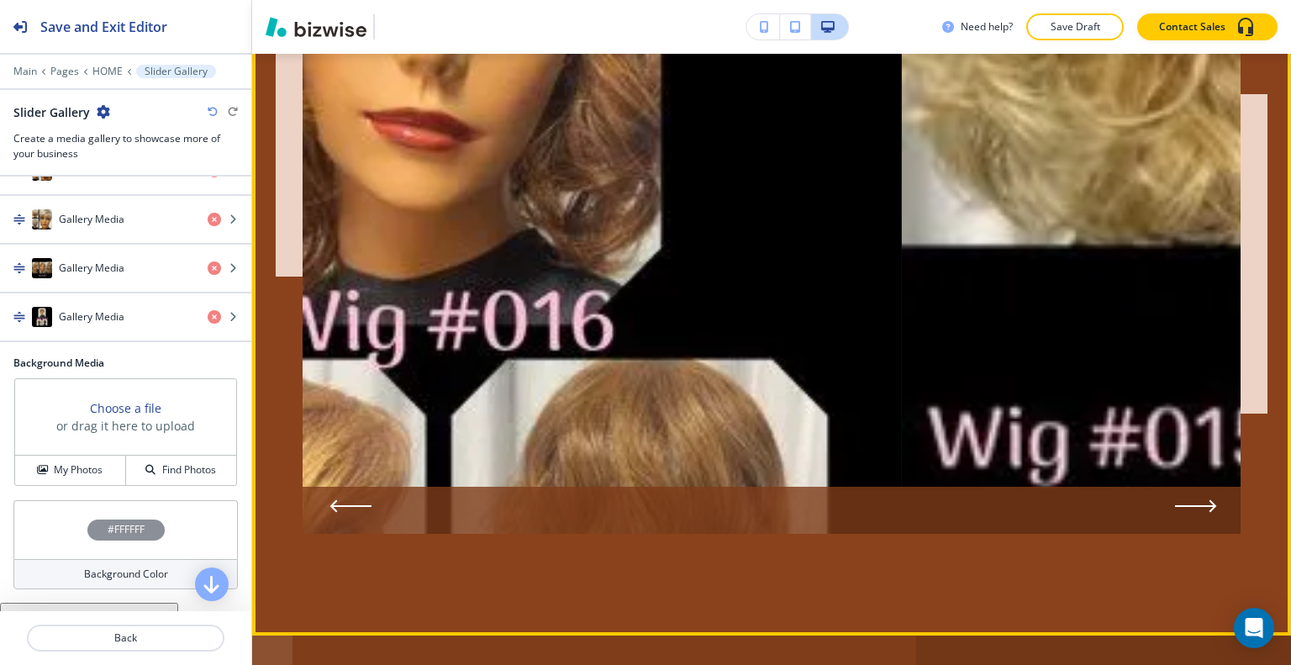
click at [1193, 499] on icon "Next Slide" at bounding box center [1196, 505] width 42 height 13
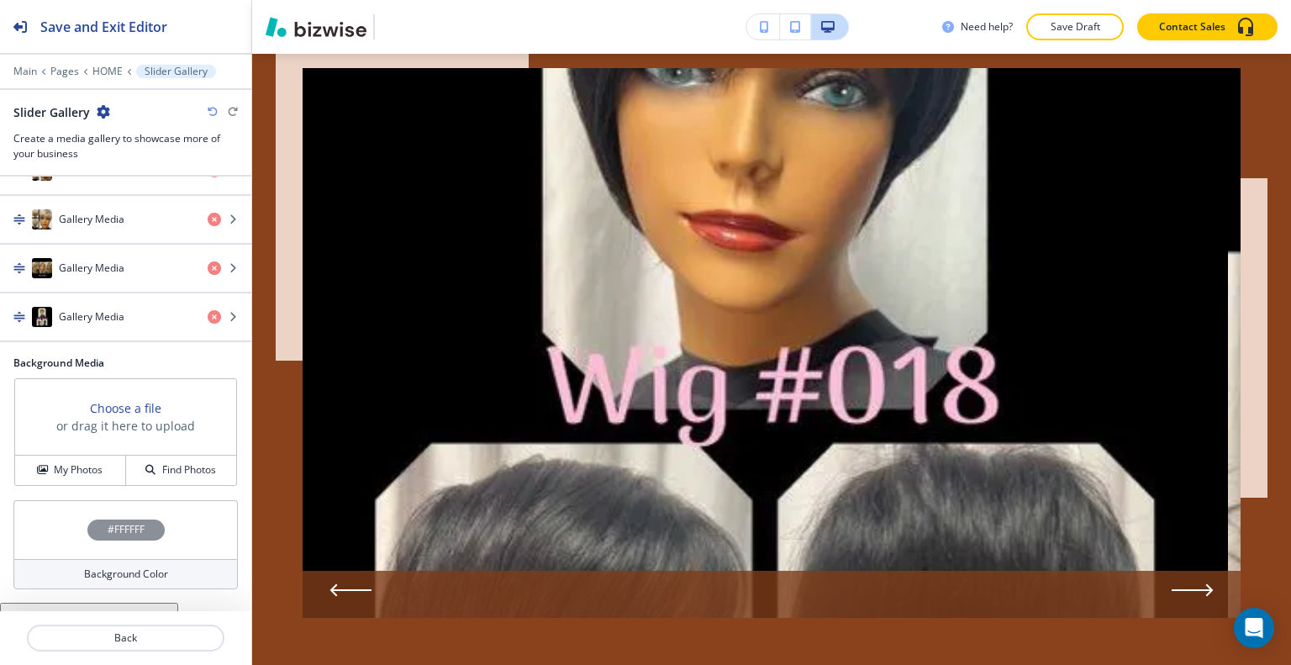
scroll to position [1568, 0]
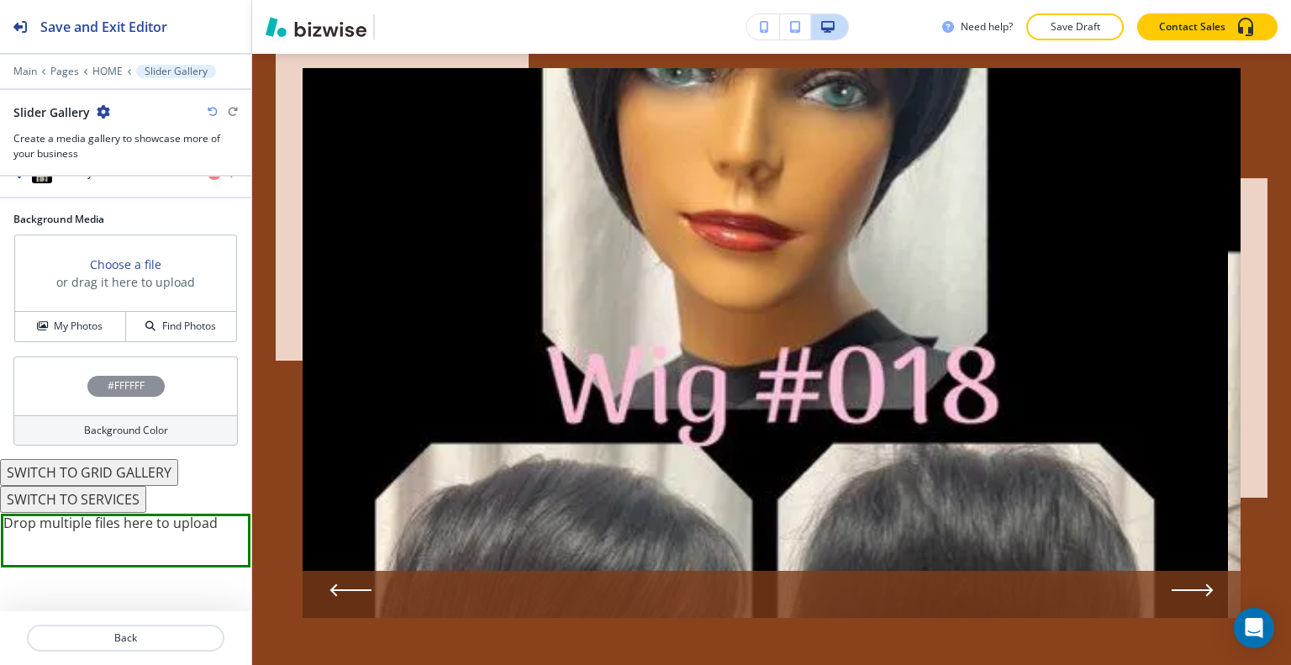
click at [118, 488] on button "SWITCH TO SERVICES" at bounding box center [73, 499] width 146 height 27
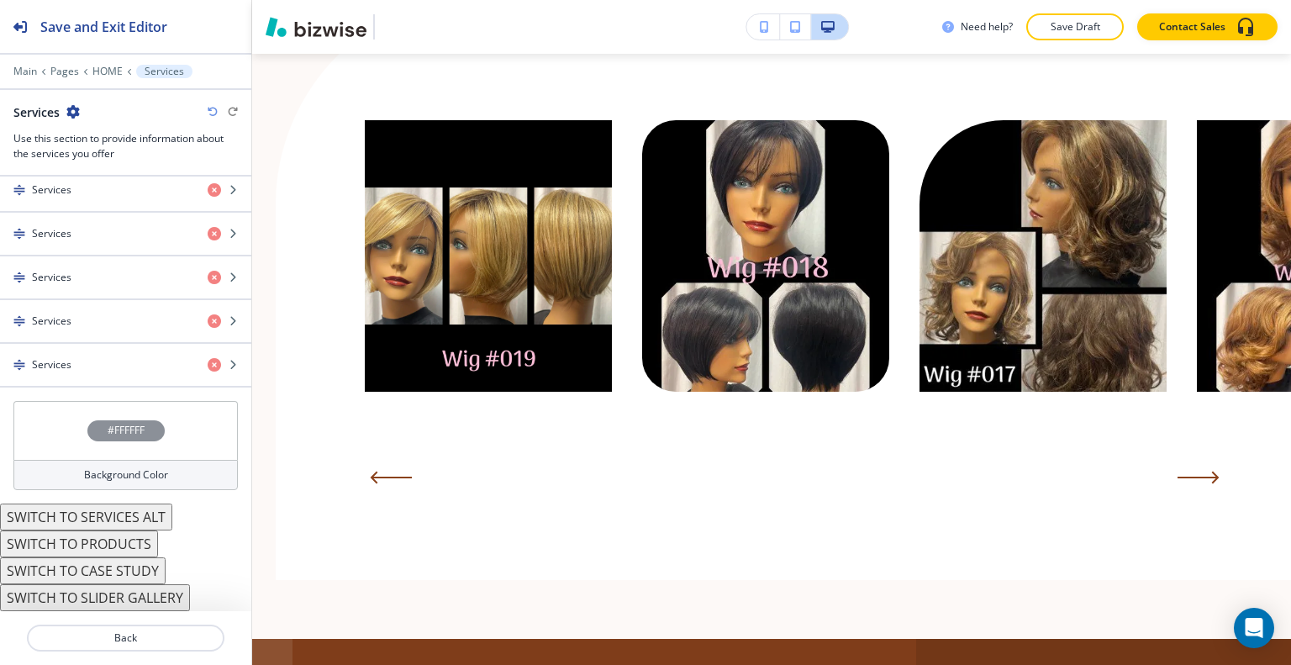
scroll to position [1273, 0]
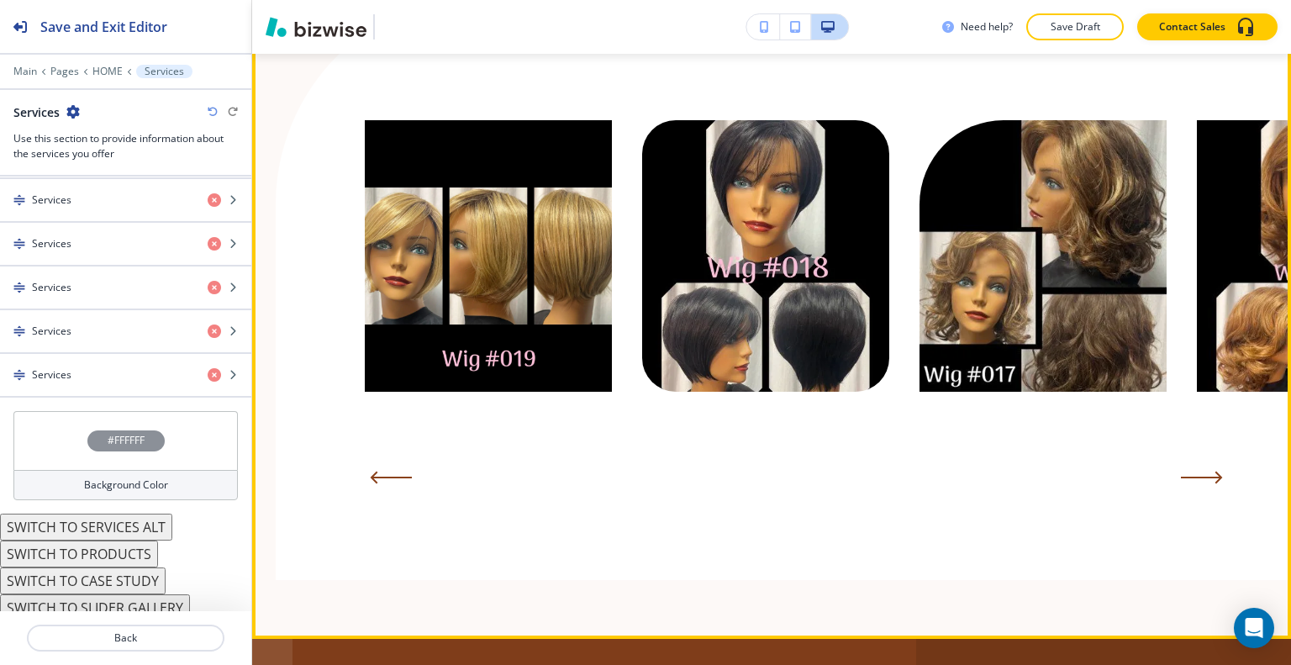
click at [1194, 472] on icon "Next Slide" at bounding box center [1202, 478] width 42 height 13
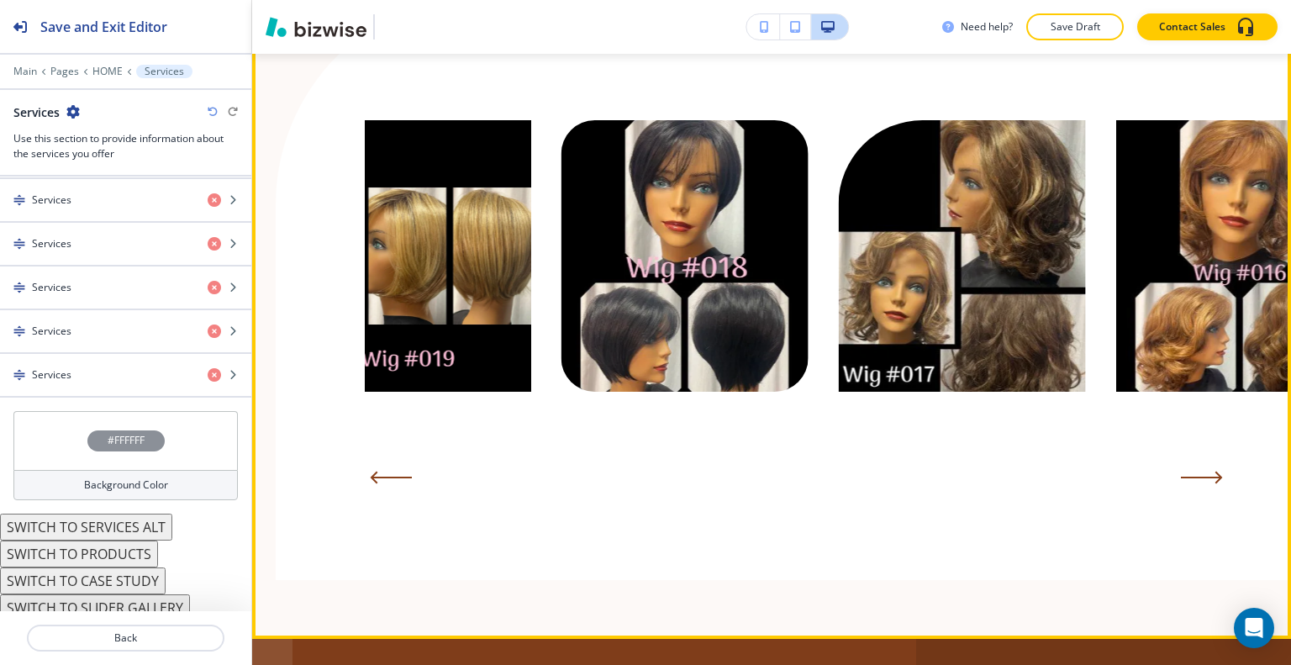
click at [1194, 472] on icon "Next Slide" at bounding box center [1202, 478] width 42 height 13
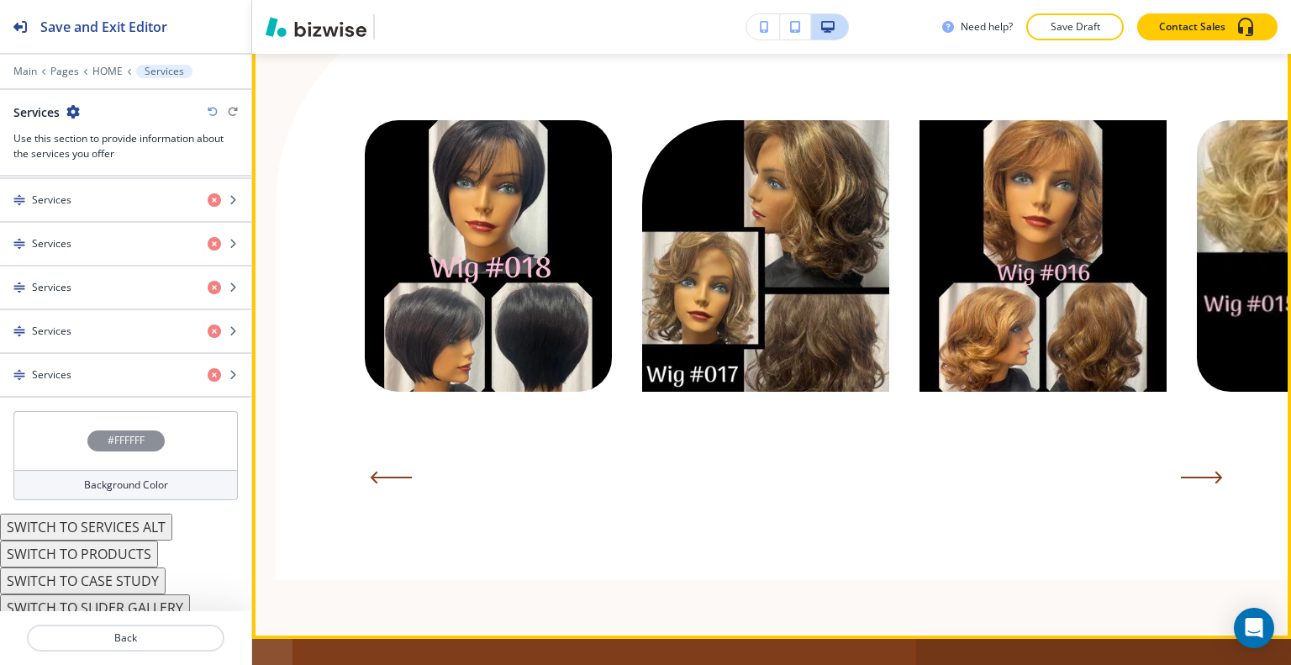
click at [1194, 472] on icon "Next Slide" at bounding box center [1202, 478] width 42 height 13
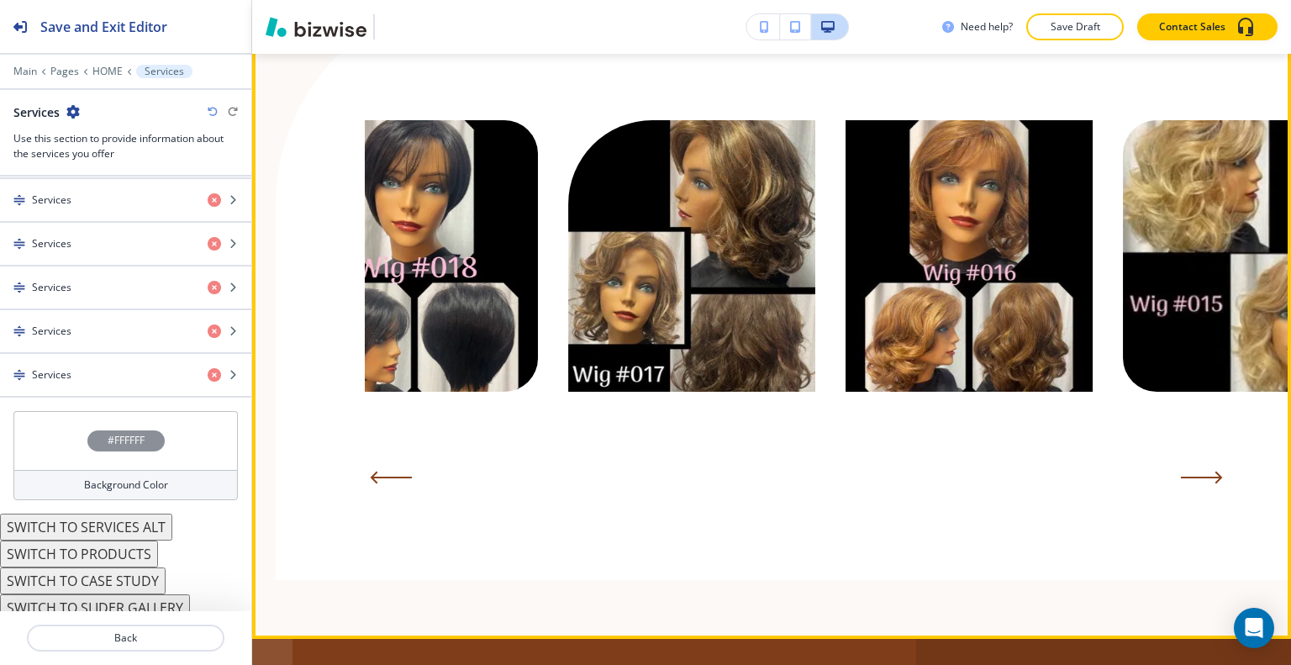
click at [1196, 472] on icon "Next Slide" at bounding box center [1202, 478] width 42 height 13
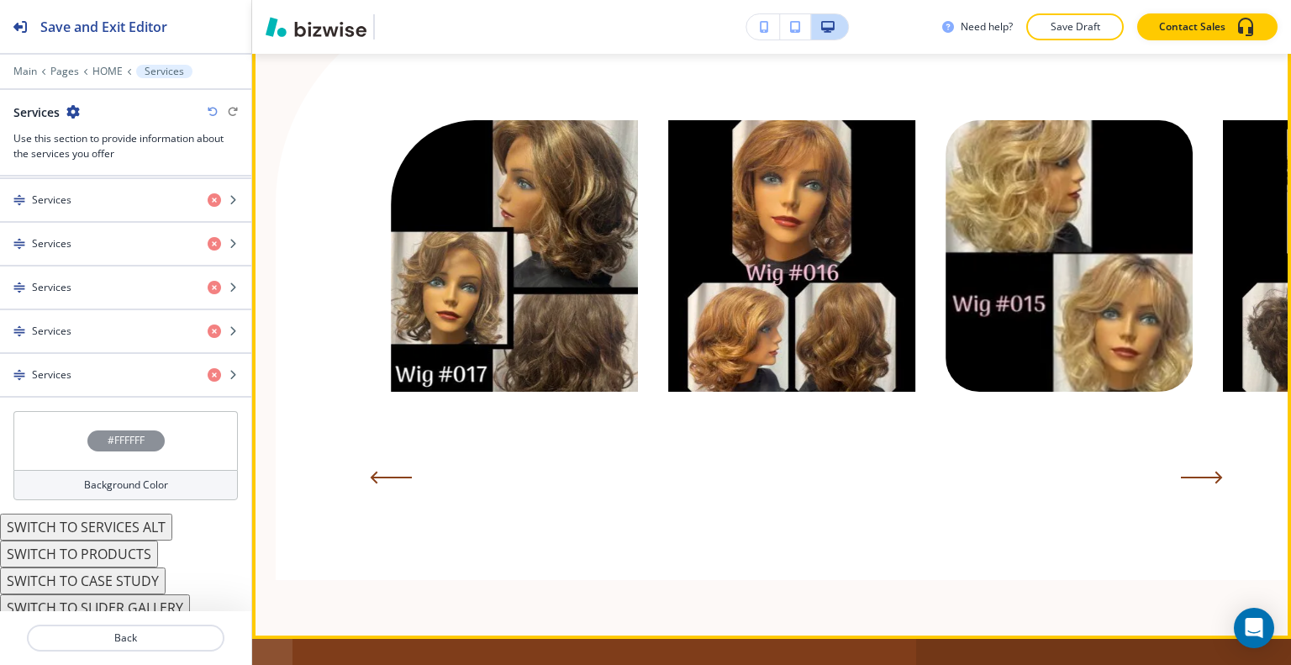
click at [1197, 472] on icon "Next Slide" at bounding box center [1202, 478] width 42 height 13
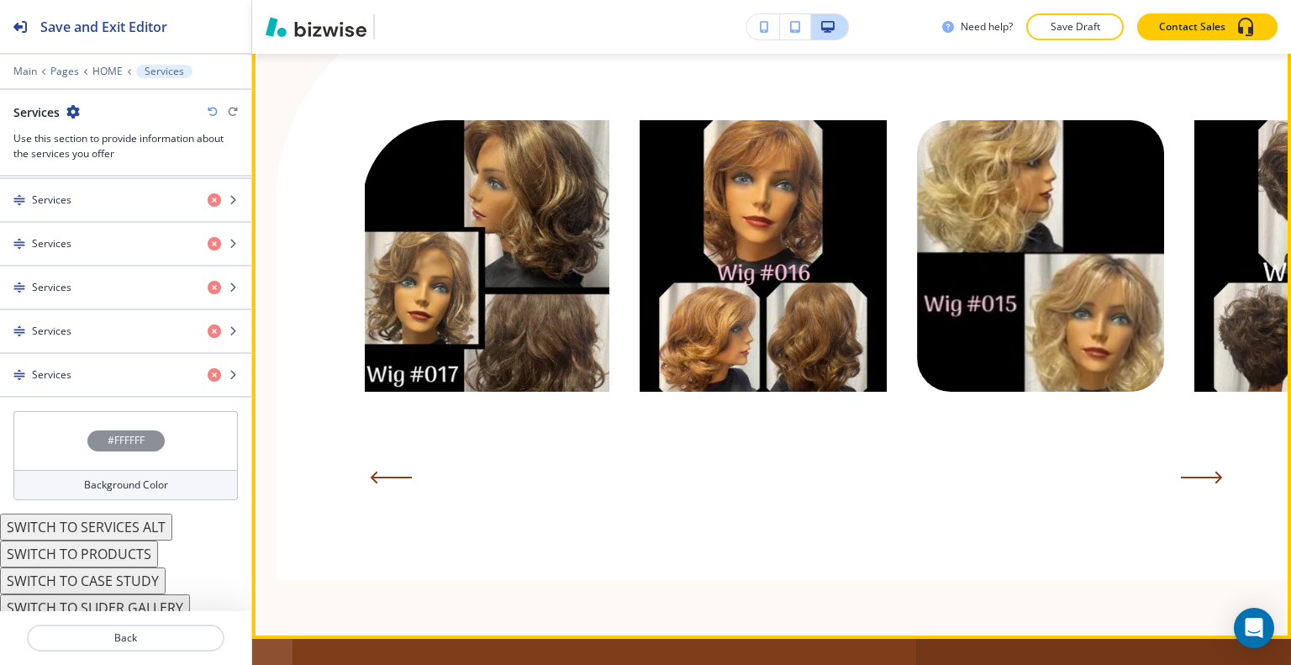
click at [1197, 472] on icon "Next Slide" at bounding box center [1202, 478] width 42 height 13
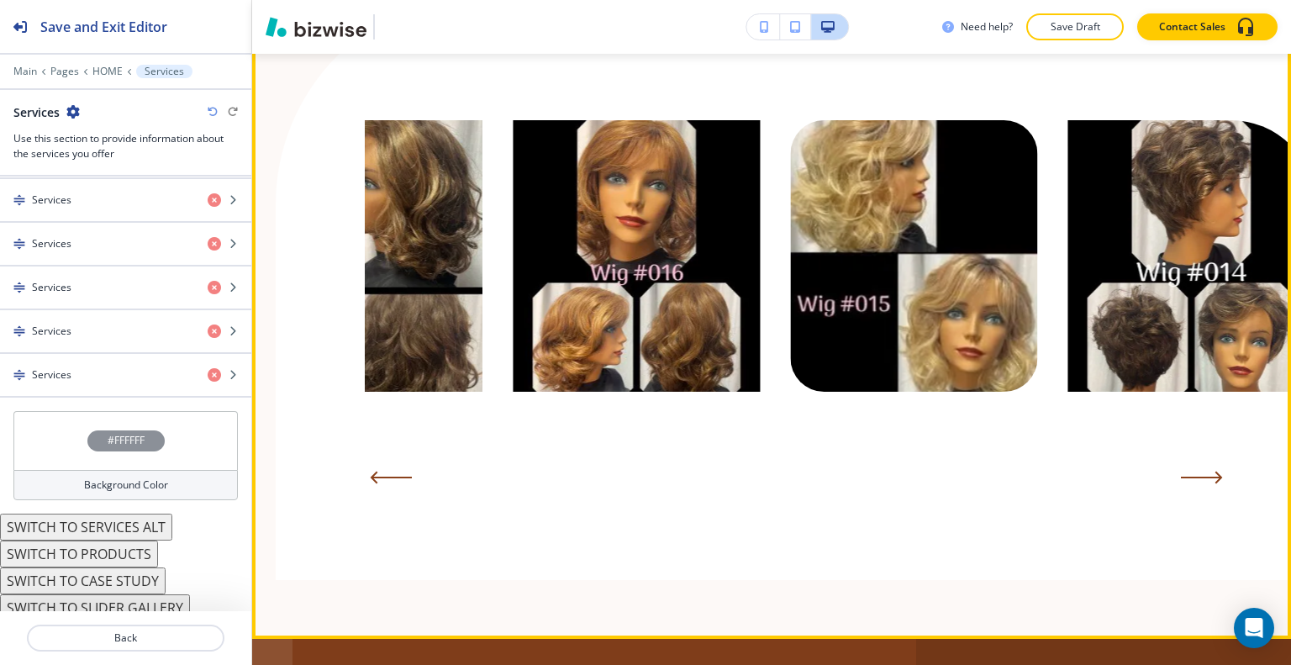
click at [1197, 472] on icon "Next Slide" at bounding box center [1202, 478] width 42 height 13
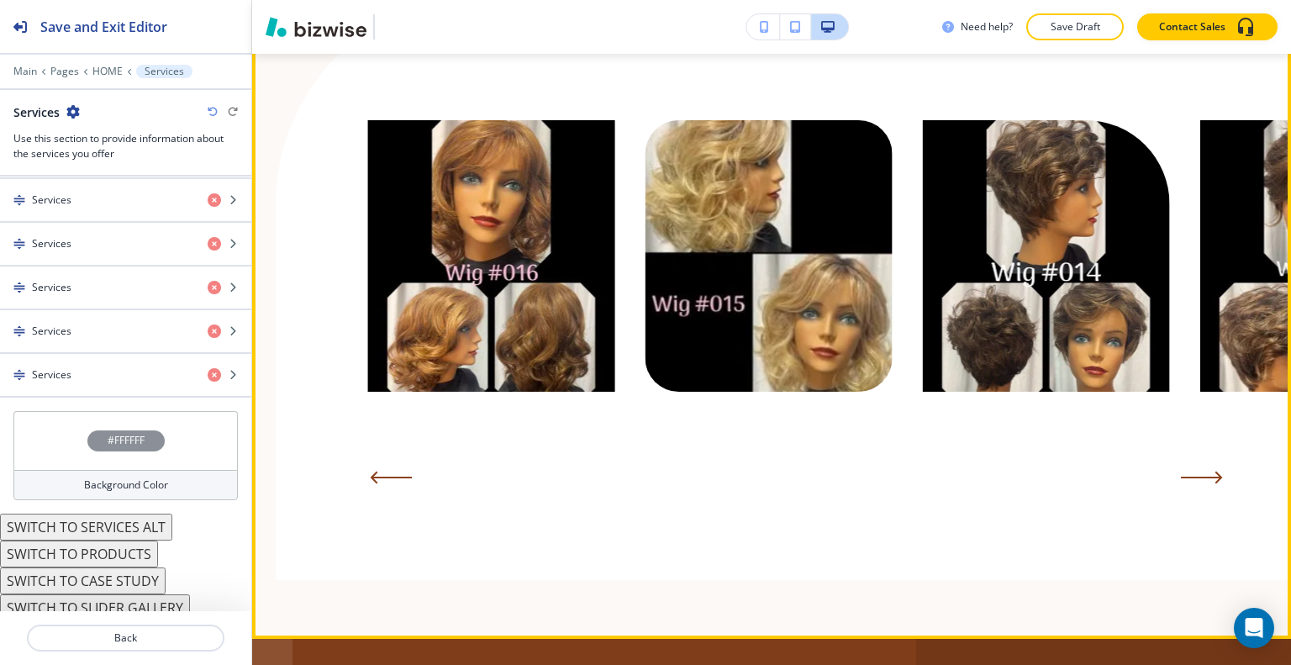
click at [1197, 472] on icon "Next Slide" at bounding box center [1202, 478] width 42 height 13
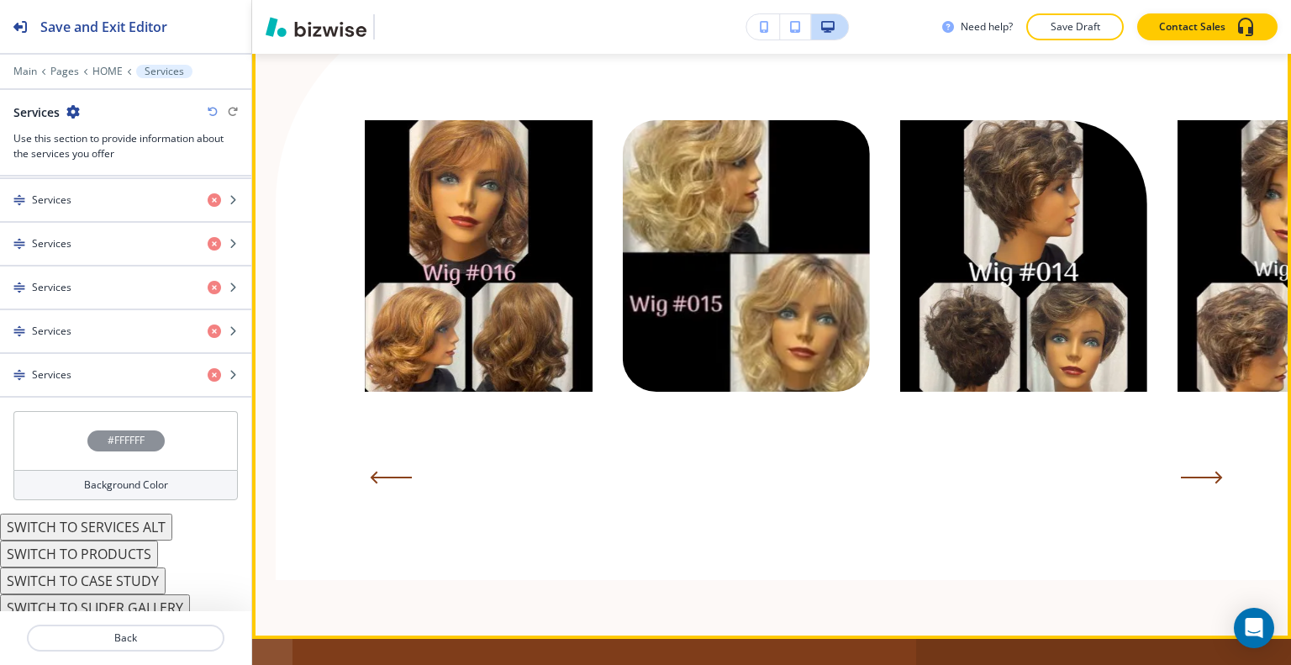
click at [1197, 472] on icon "Next Slide" at bounding box center [1202, 478] width 42 height 13
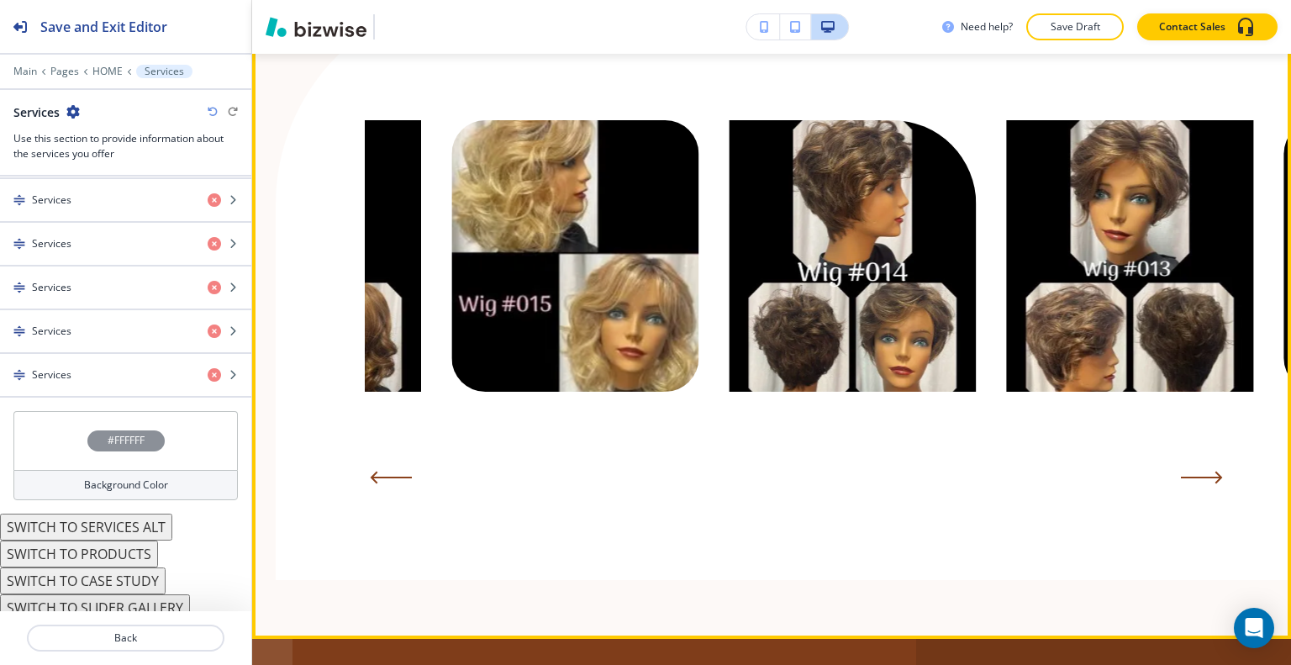
click at [1197, 472] on icon "Next Slide" at bounding box center [1202, 478] width 42 height 13
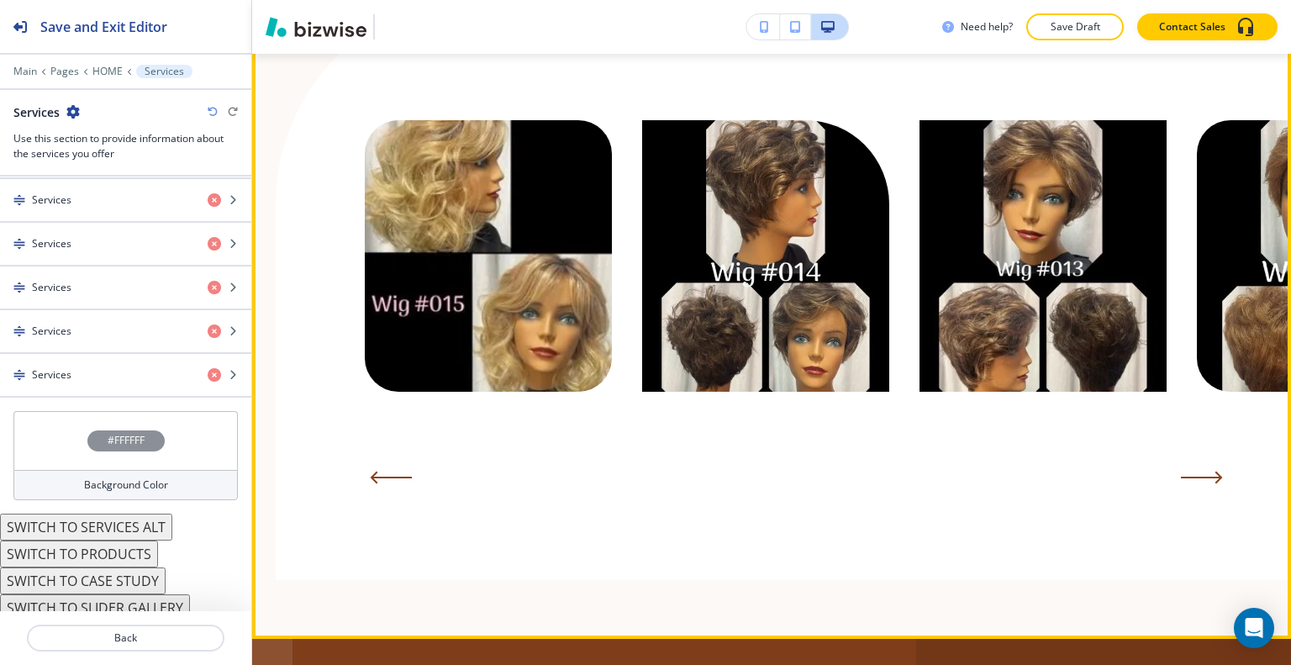
click at [1197, 472] on icon "Next Slide" at bounding box center [1202, 478] width 42 height 13
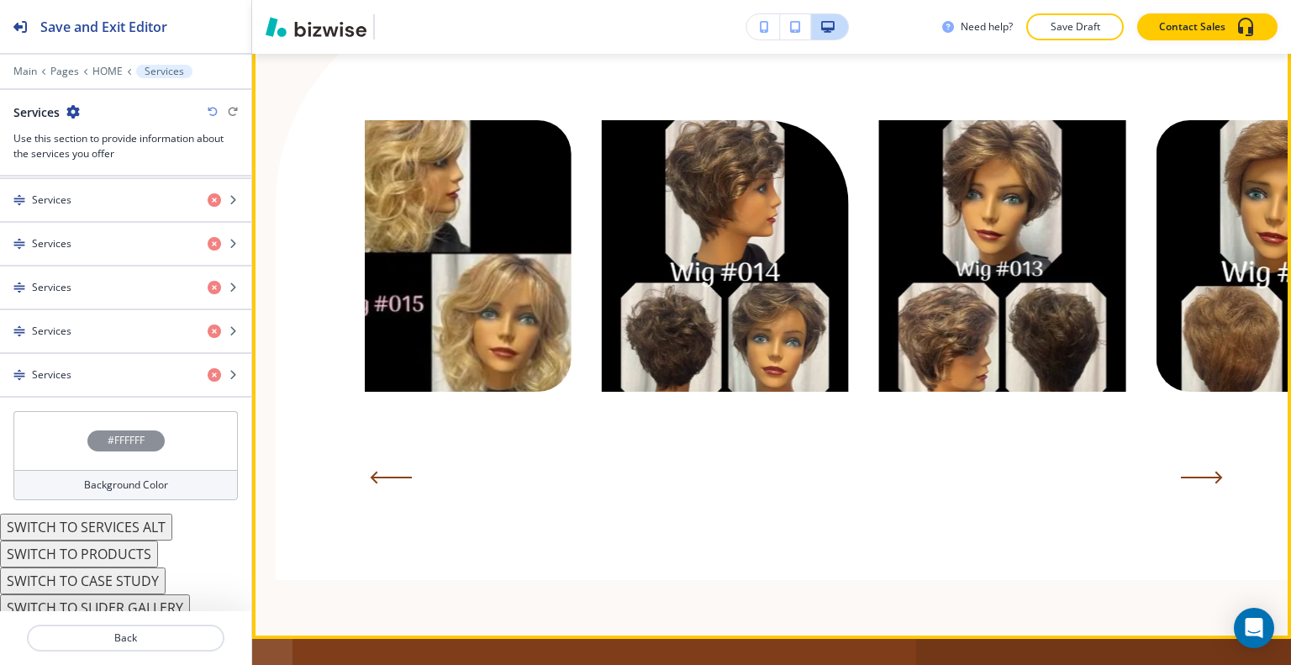
click at [1197, 472] on icon "Next Slide" at bounding box center [1202, 478] width 42 height 13
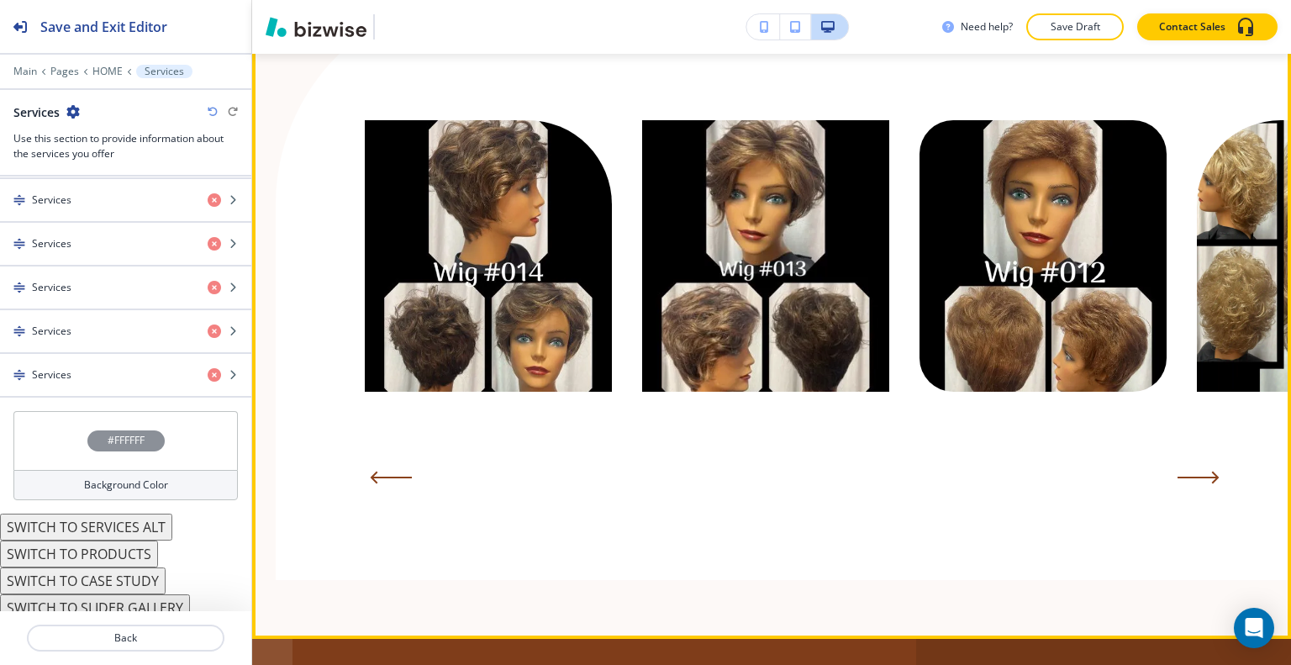
scroll to position [7168, 0]
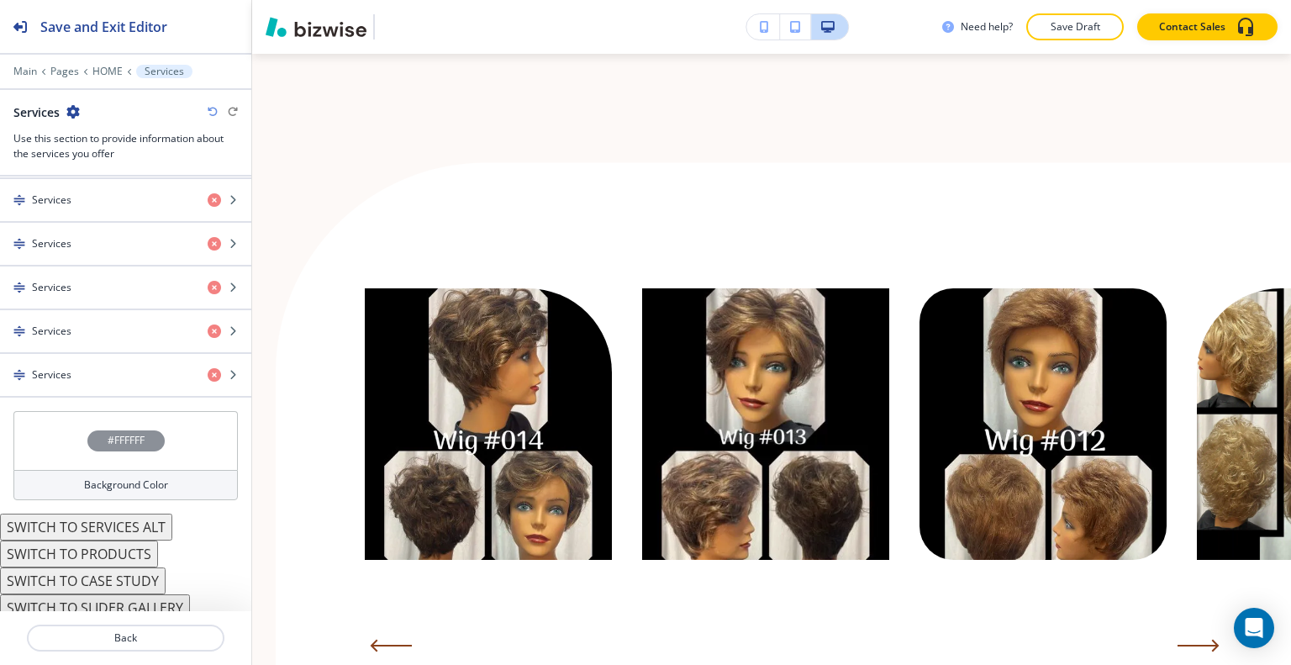
click at [305, 117] on div "Edit" at bounding box center [771, 457] width 1039 height 699
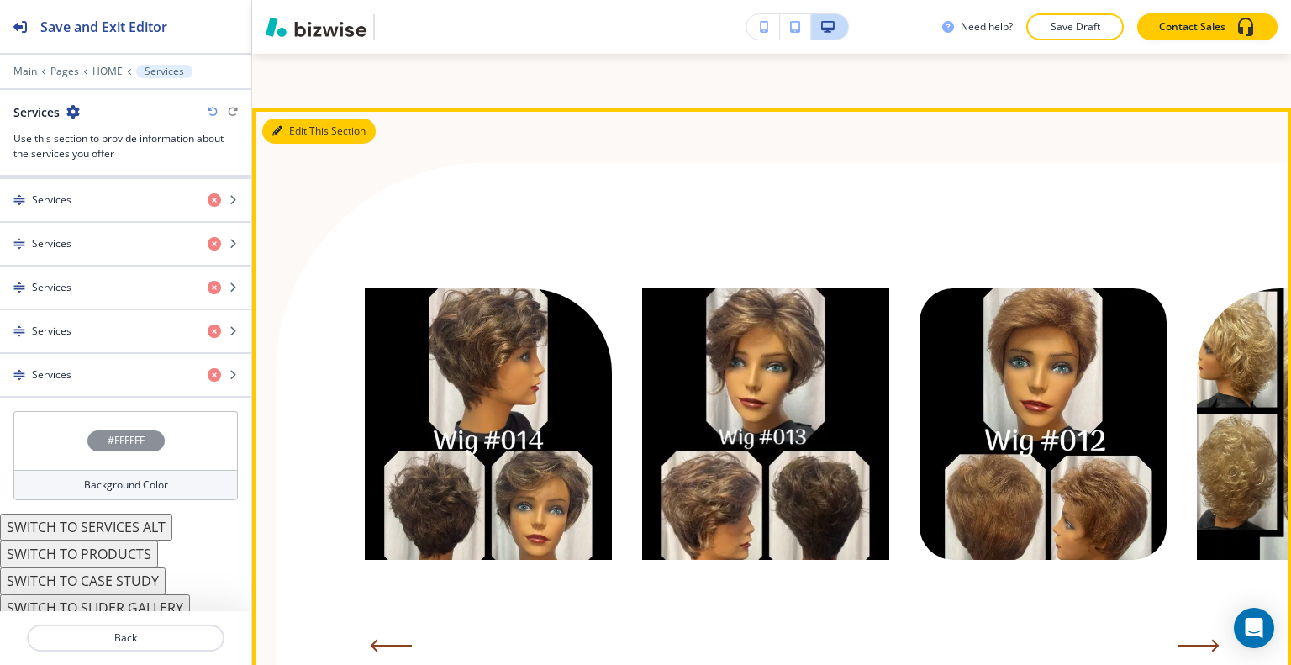
click at [293, 119] on button "Edit This Section" at bounding box center [318, 131] width 113 height 25
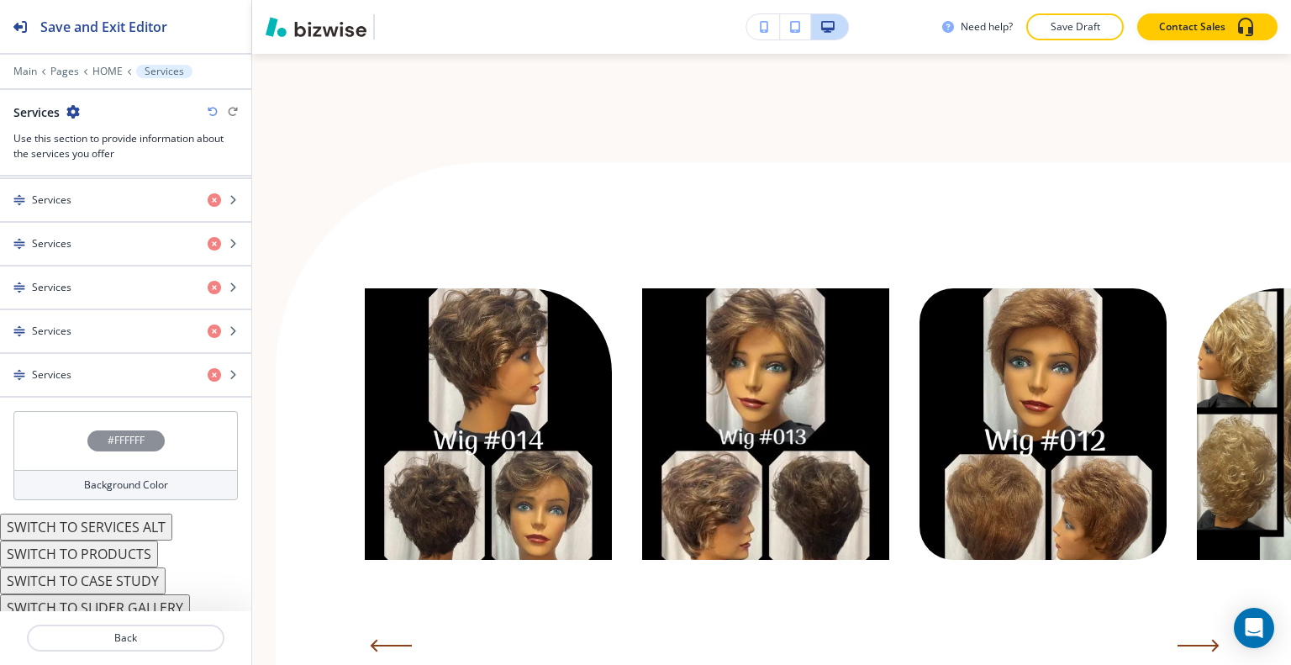
click at [116, 541] on button "SWITCH TO PRODUCTS" at bounding box center [79, 553] width 158 height 27
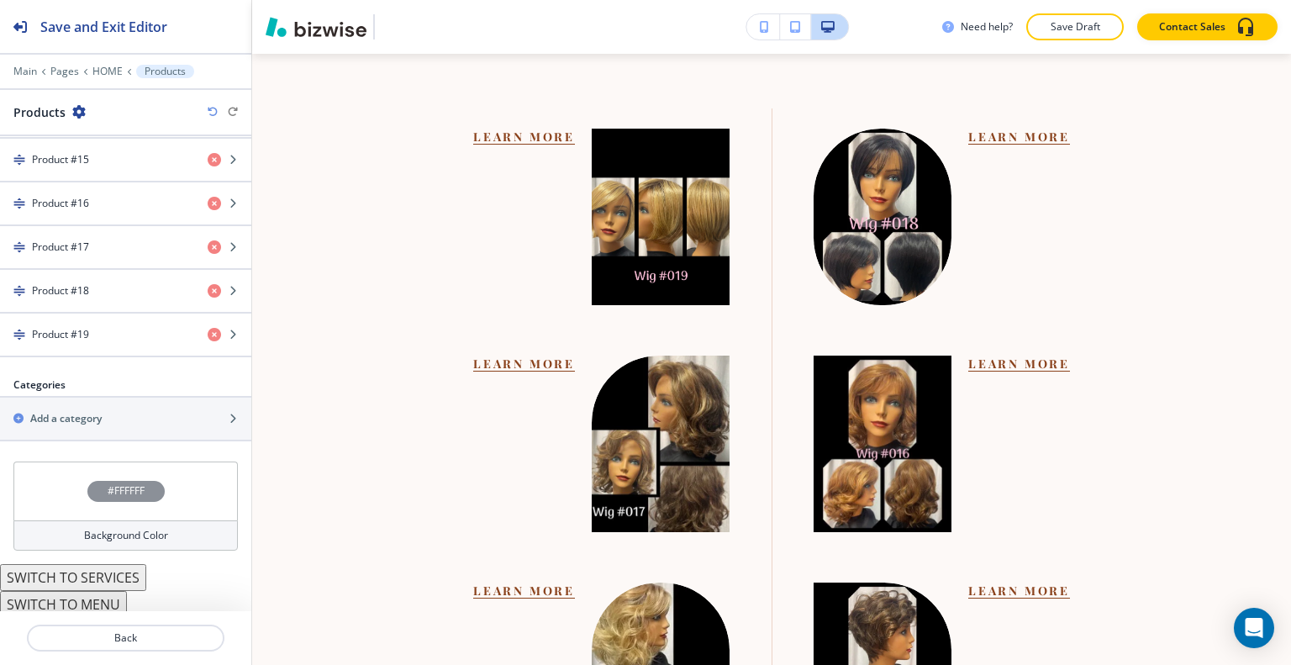
scroll to position [1323, 0]
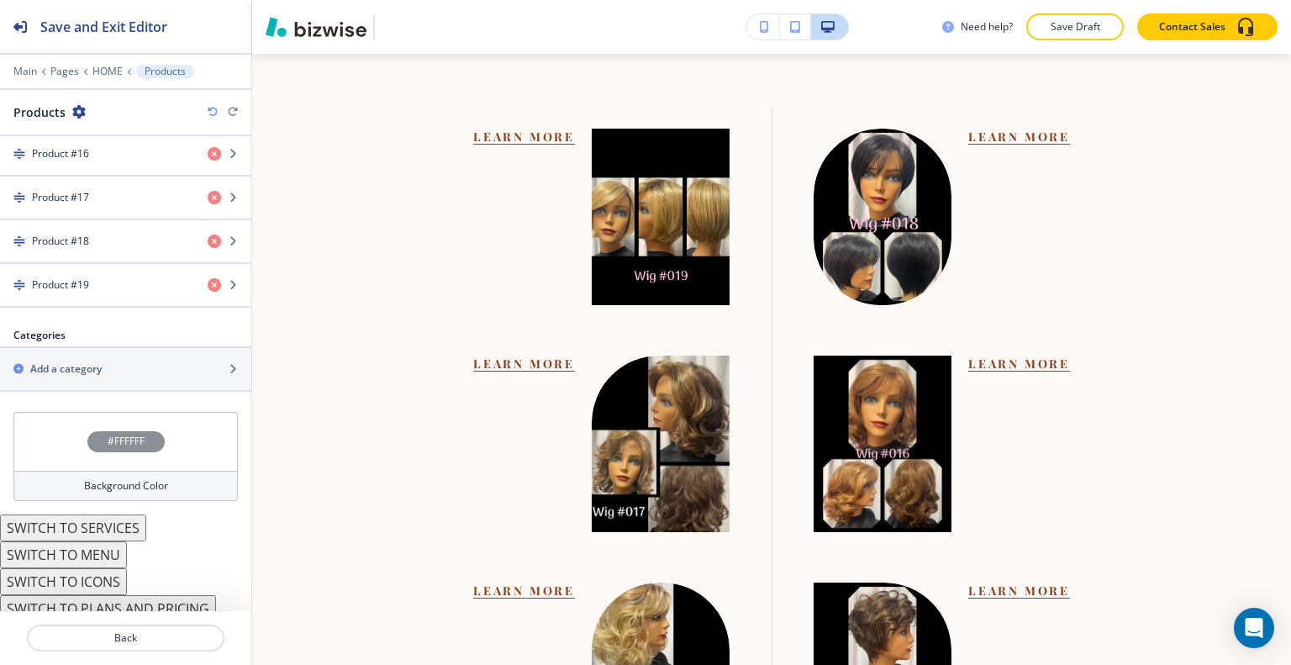
click at [215, 112] on icon "button" at bounding box center [213, 112] width 10 height 10
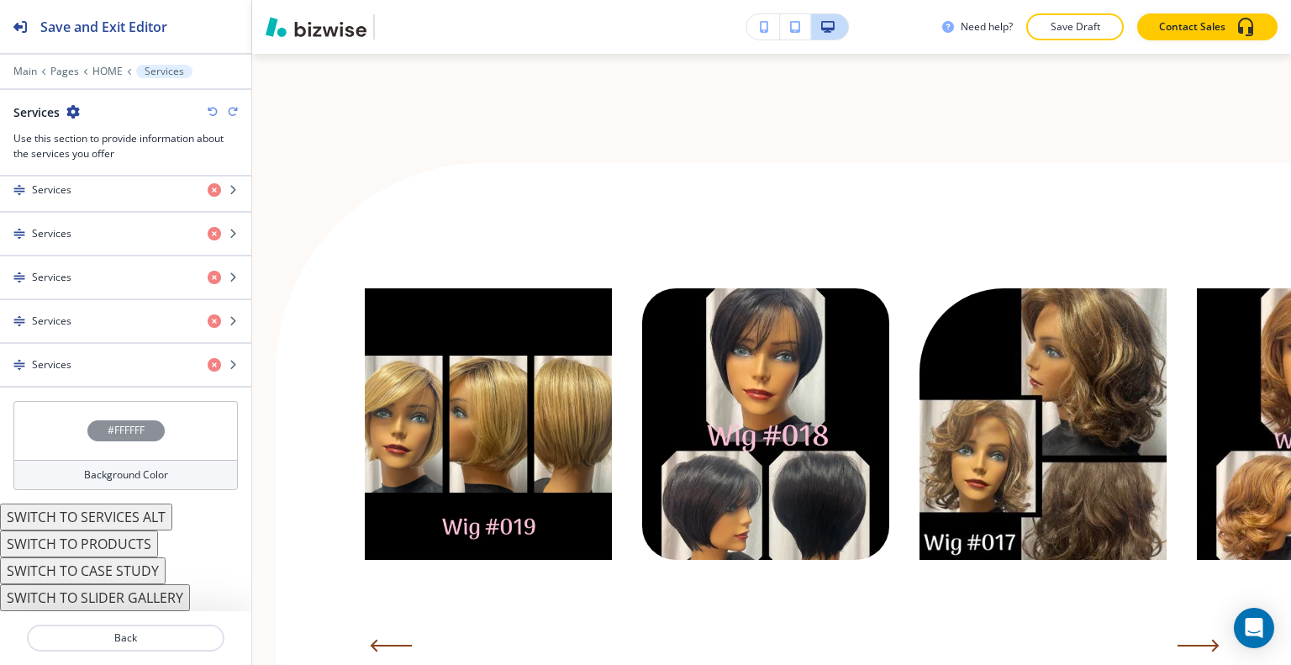
scroll to position [1273, 0]
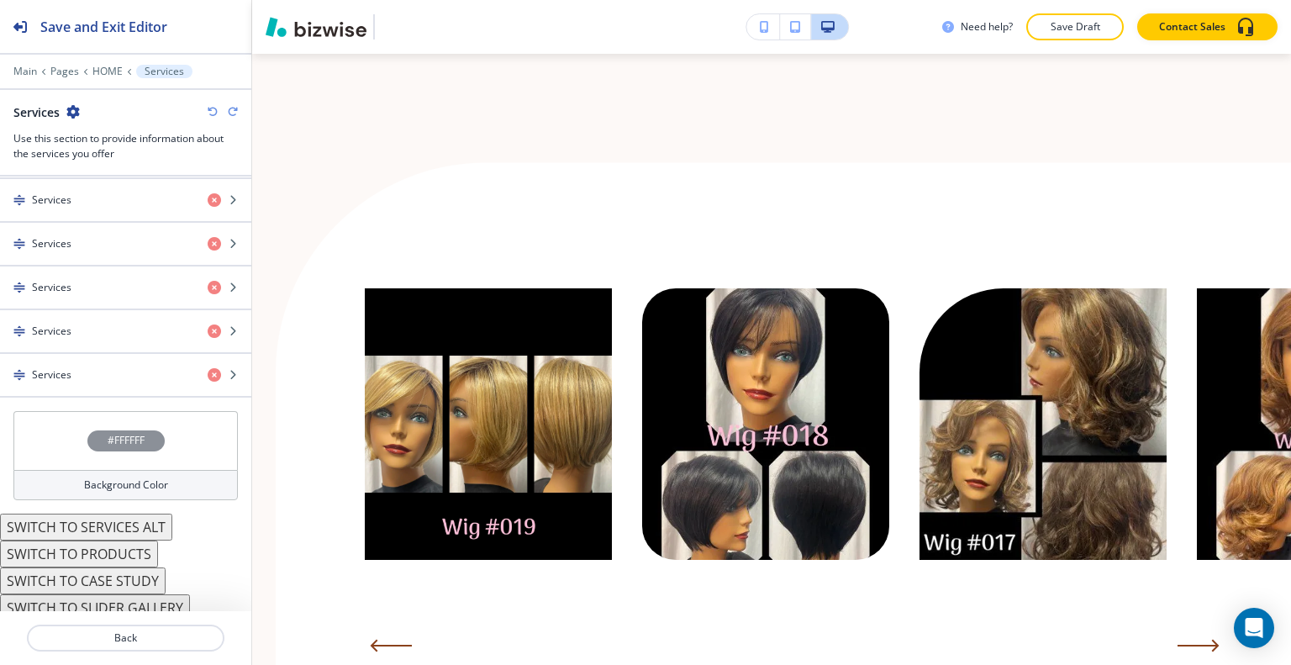
click at [134, 573] on button "SWITCH TO CASE STUDY" at bounding box center [83, 580] width 166 height 27
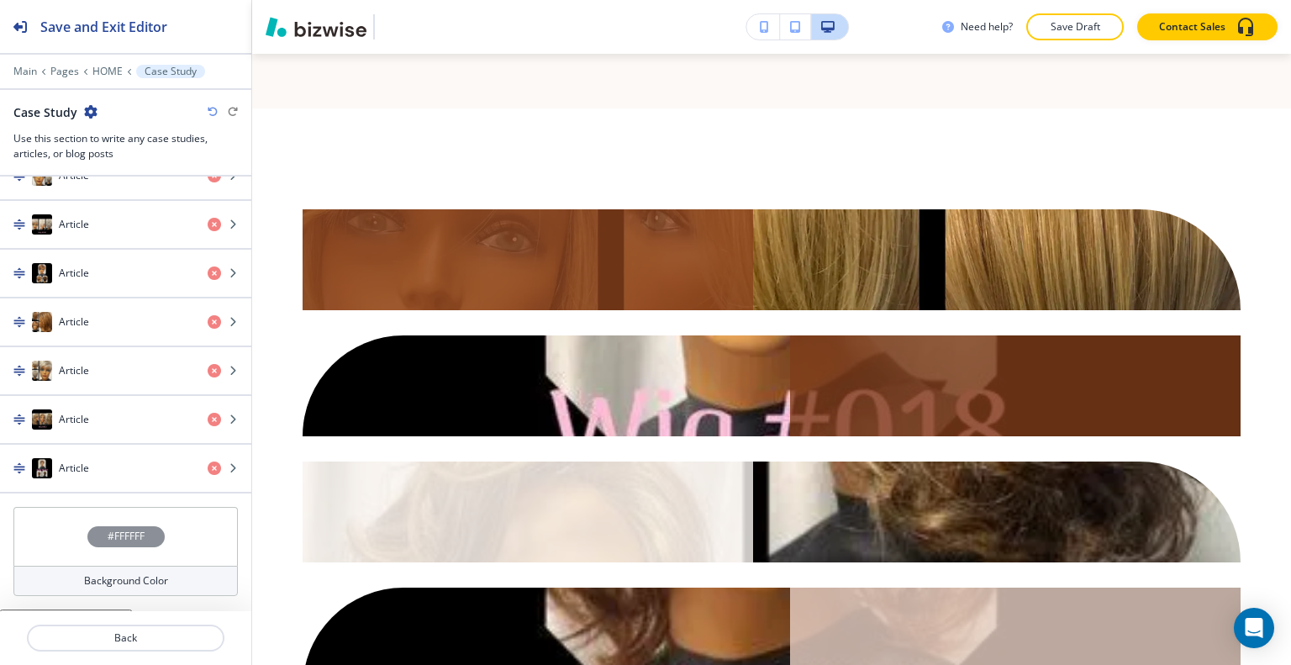
scroll to position [1315, 0]
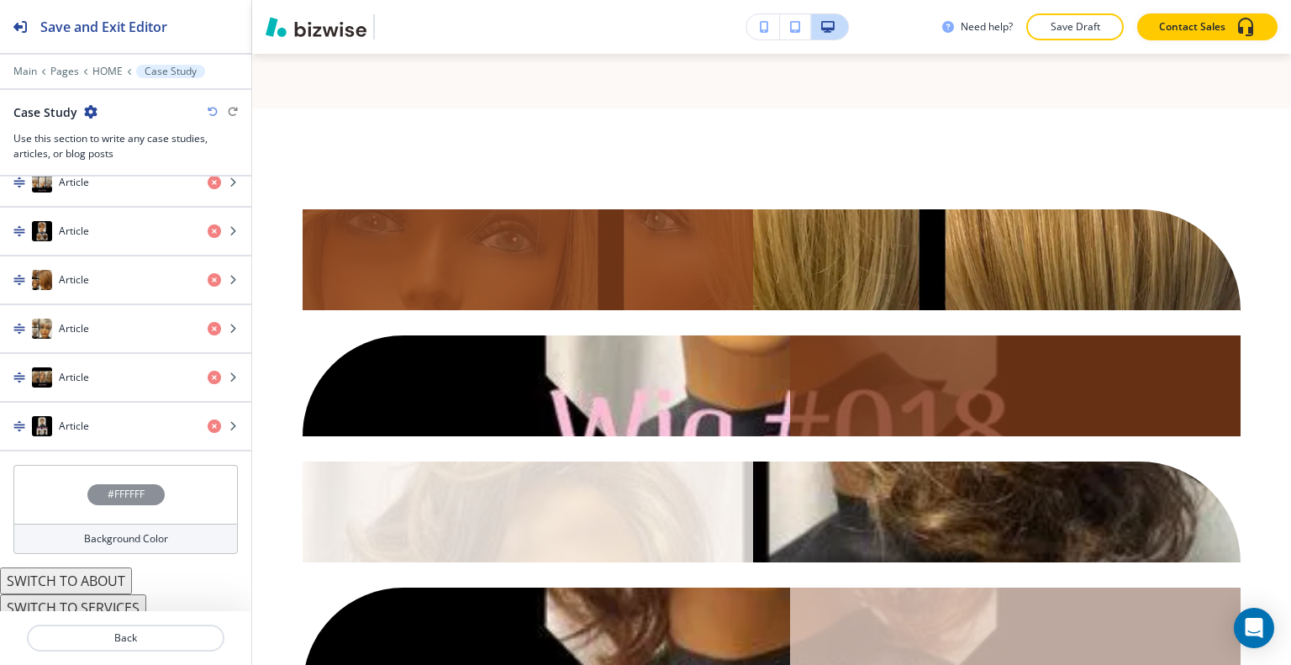
click at [214, 115] on icon "button" at bounding box center [213, 112] width 10 height 10
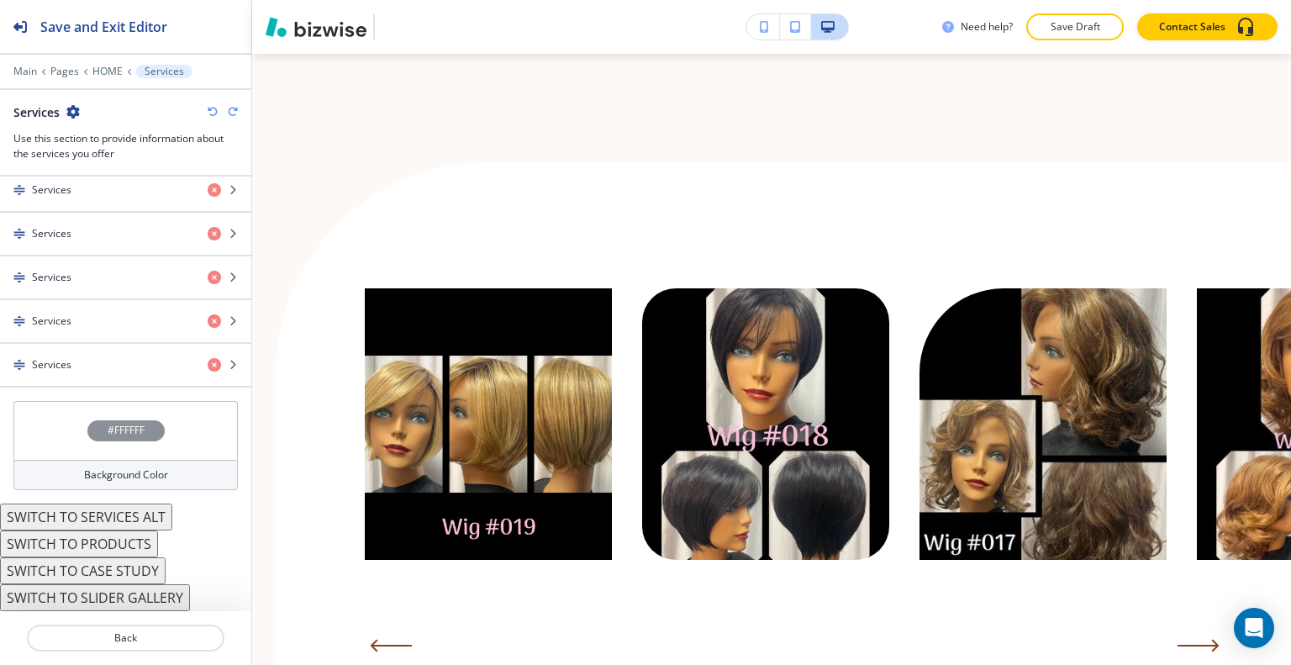
scroll to position [1273, 0]
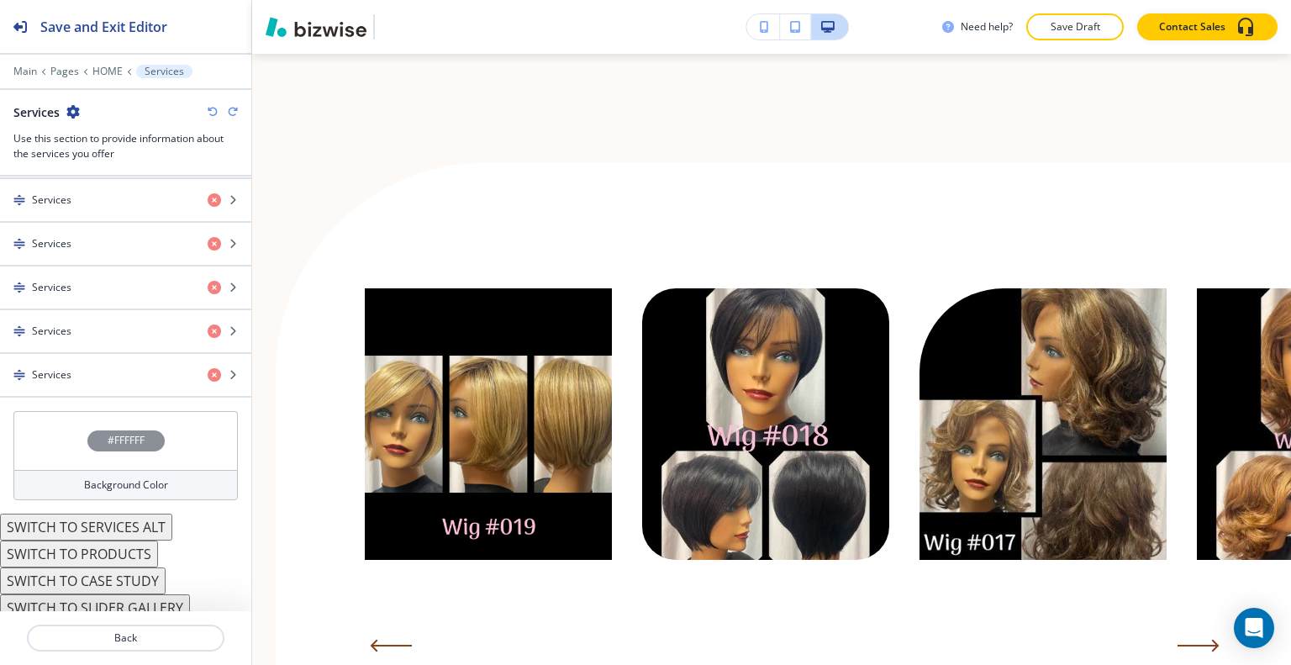
click at [88, 430] on div "#FFFFFF" at bounding box center [125, 440] width 77 height 21
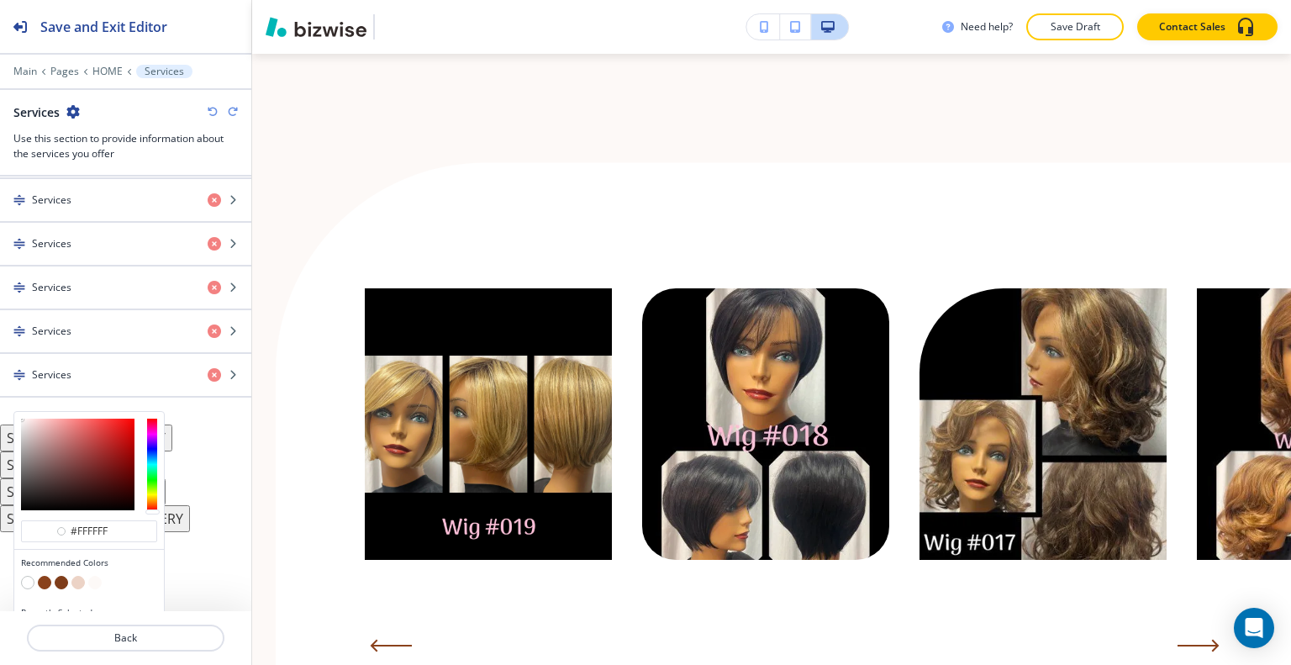
click at [61, 576] on button "button" at bounding box center [61, 582] width 13 height 13
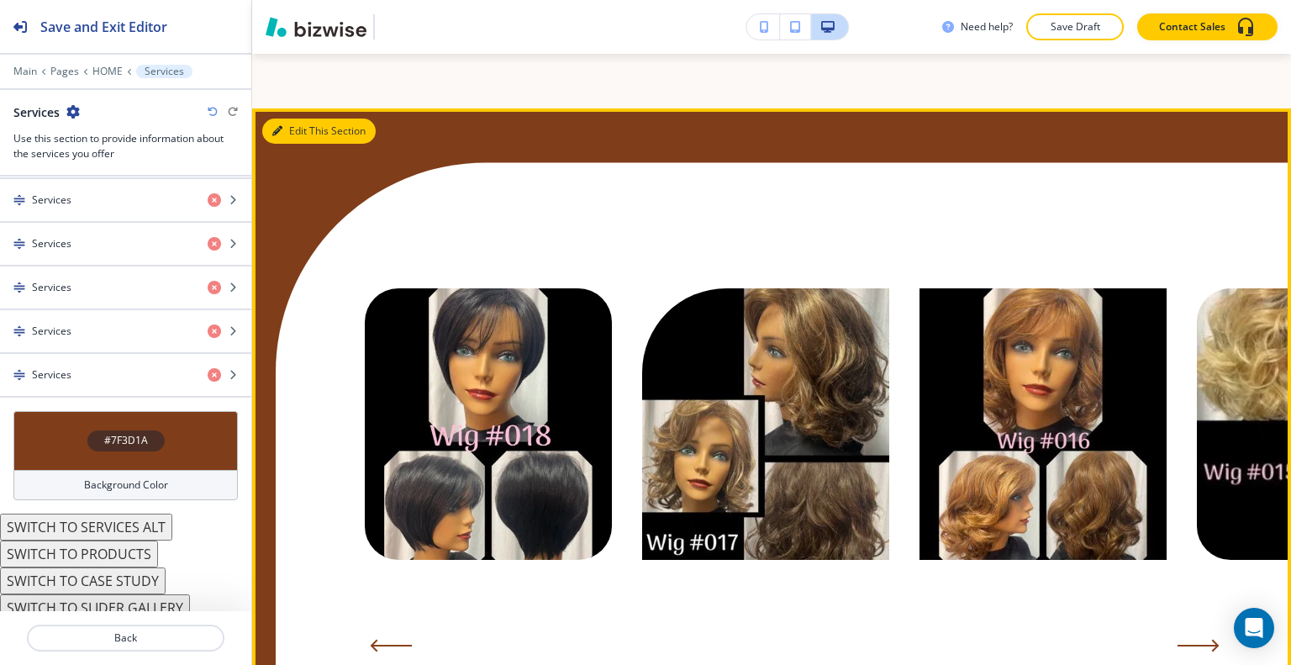
click at [303, 128] on button "Edit This Section" at bounding box center [318, 131] width 113 height 25
click at [300, 119] on button "Edit This Section" at bounding box center [318, 131] width 113 height 25
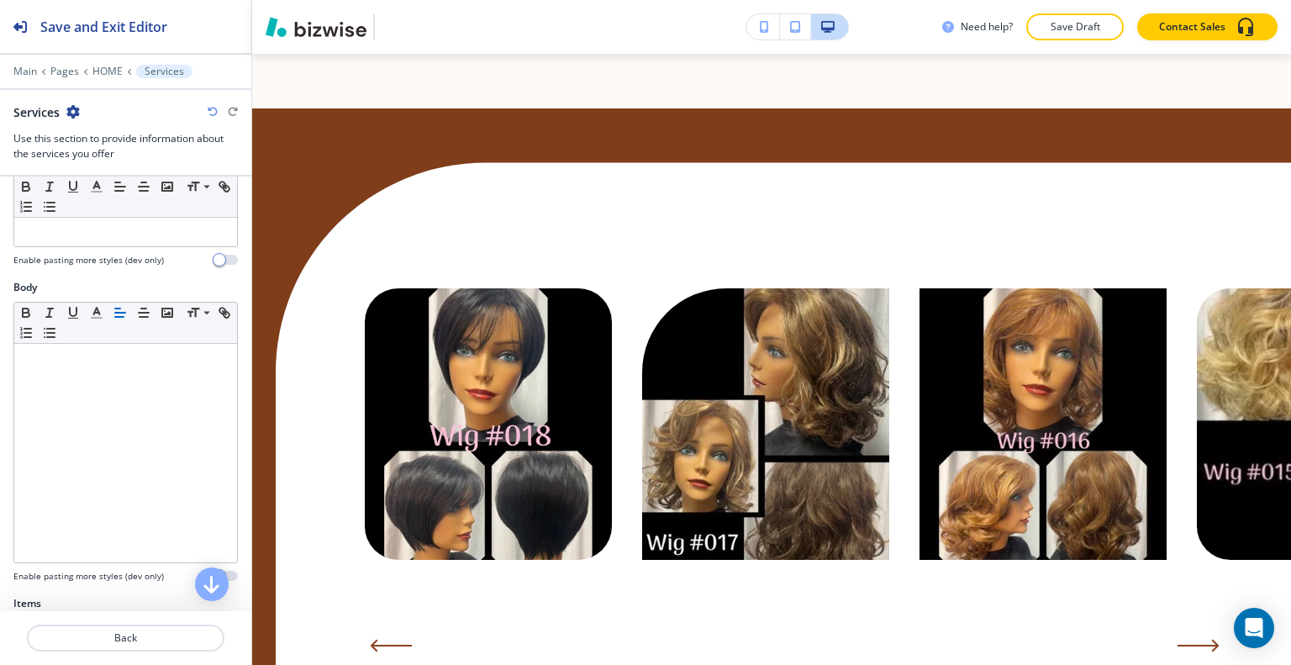
scroll to position [0, 0]
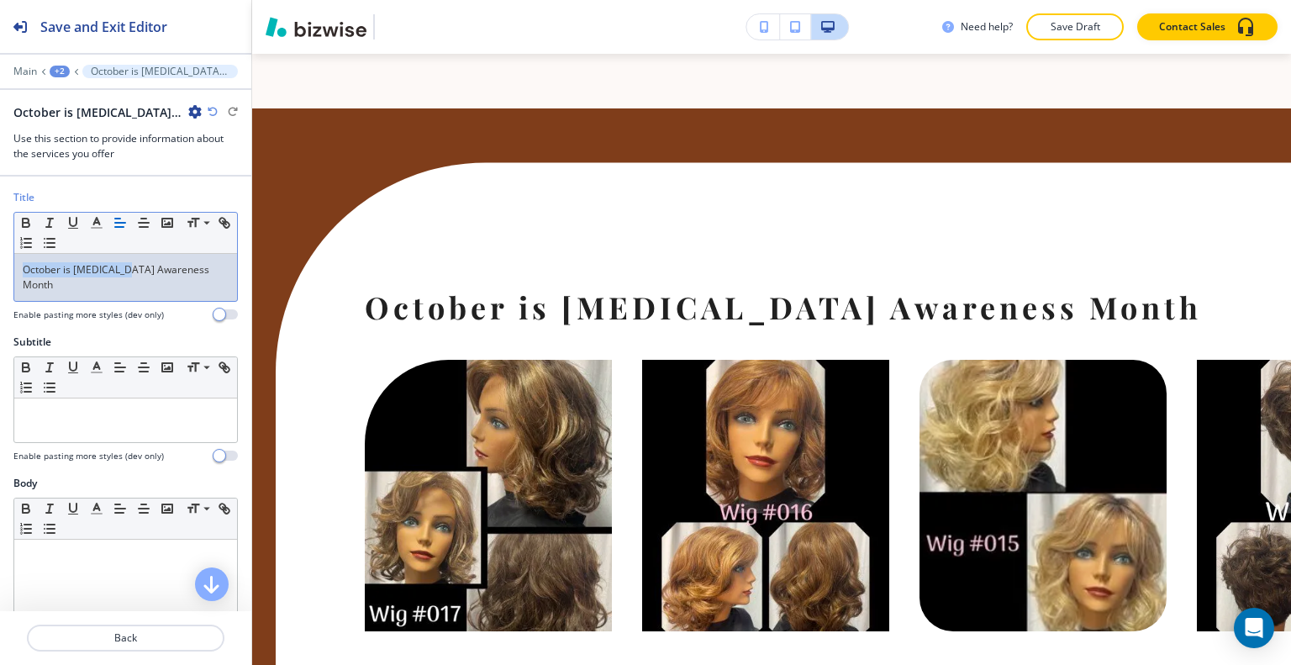
drag, startPoint x: 120, startPoint y: 274, endPoint x: 24, endPoint y: 253, distance: 98.1
click at [1, 266] on div "Title Small Normal Large Huge October is [MEDICAL_DATA] Awareness Month Enable …" at bounding box center [125, 262] width 251 height 145
click at [111, 278] on p "October is [MEDICAL_DATA] Awareness Month" at bounding box center [126, 277] width 206 height 30
drag, startPoint x: 73, startPoint y: 280, endPoint x: 8, endPoint y: 258, distance: 68.3
click at [3, 258] on div "Title Small Normal Large Huge October is [MEDICAL_DATA] Awareness Month Enable …" at bounding box center [125, 262] width 251 height 145
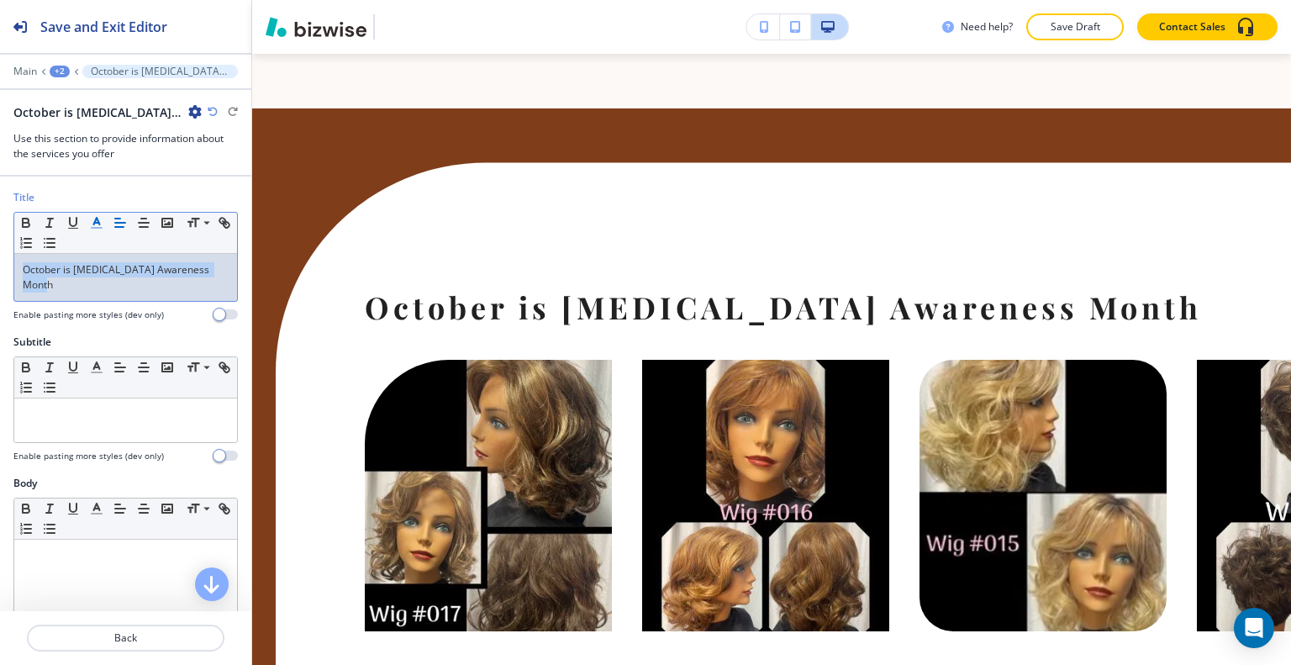
click at [92, 228] on line "button" at bounding box center [97, 228] width 10 height 0
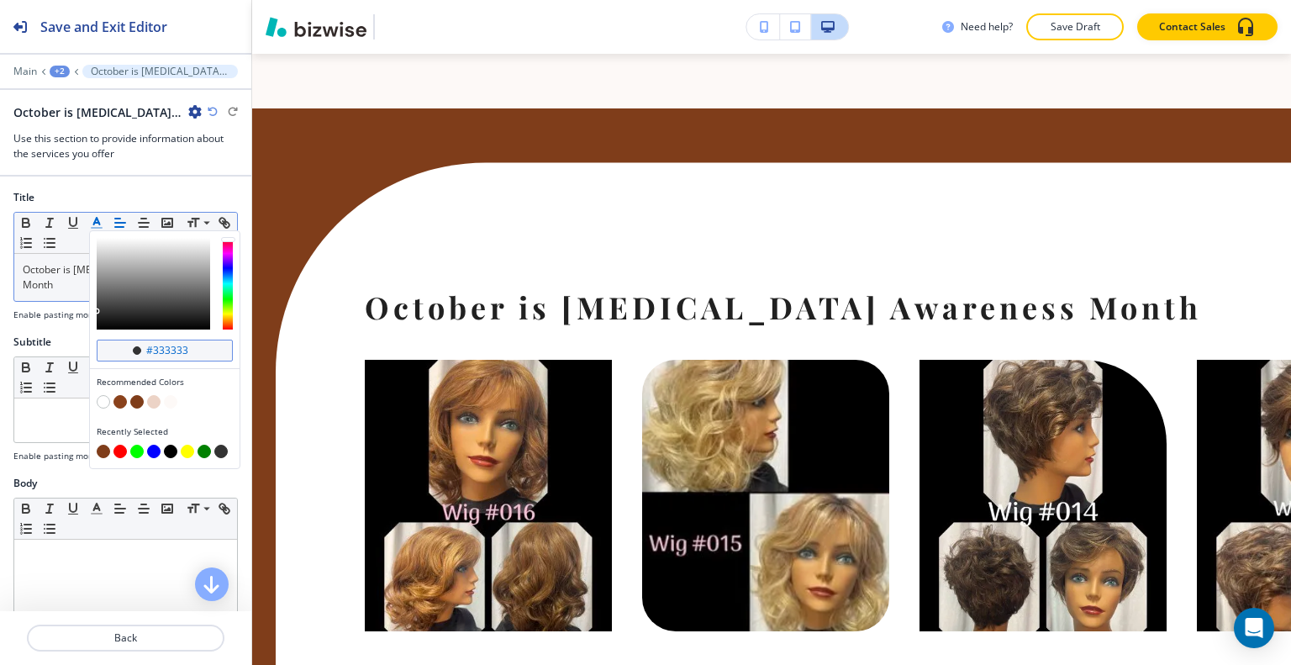
drag, startPoint x: 202, startPoint y: 346, endPoint x: 145, endPoint y: 346, distance: 57.2
click at [145, 346] on input "#333333" at bounding box center [174, 350] width 59 height 13
paste input "E04C81"
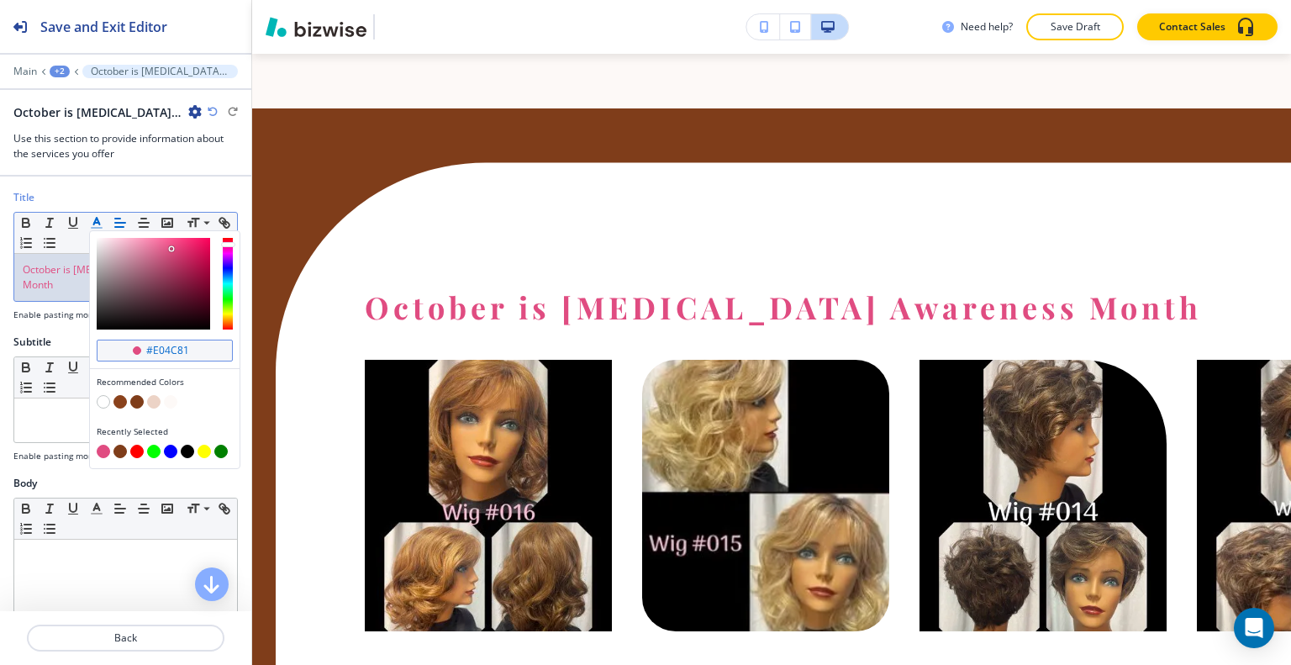
type input "#e04c81"
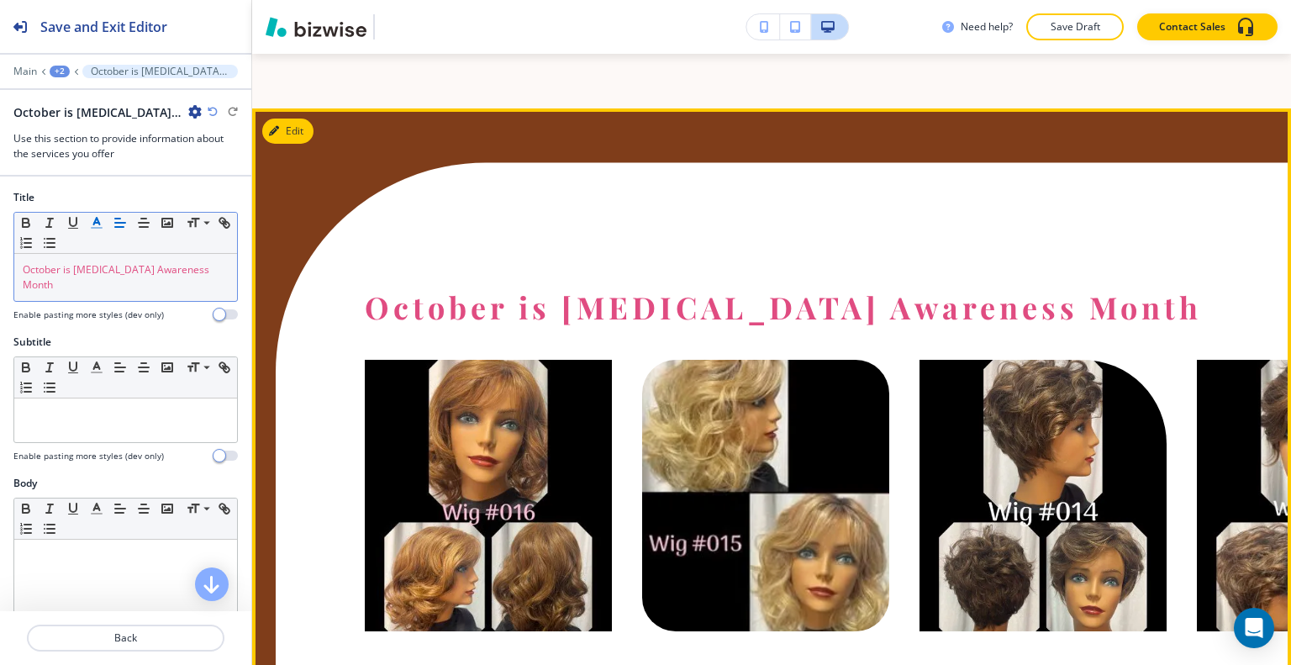
click at [555, 215] on div "October is [MEDICAL_DATA] Awareness Month" at bounding box center [783, 490] width 1015 height 657
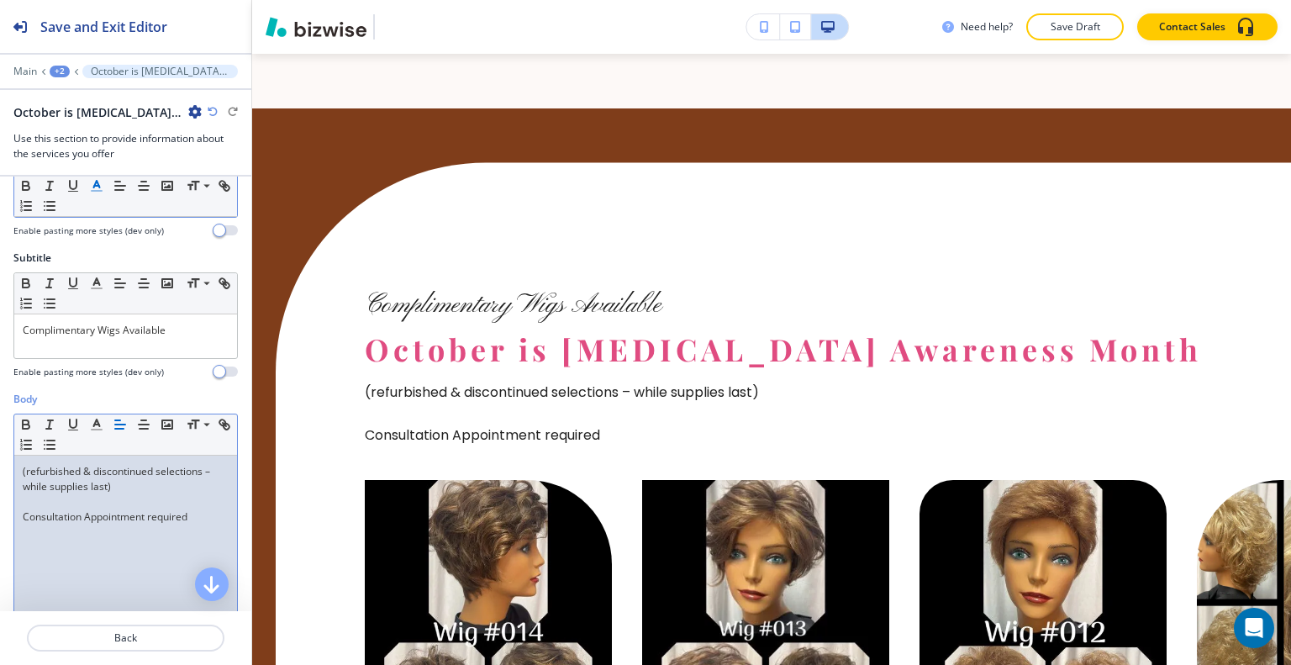
click at [24, 509] on p "Consultation Appointment required" at bounding box center [126, 516] width 206 height 15
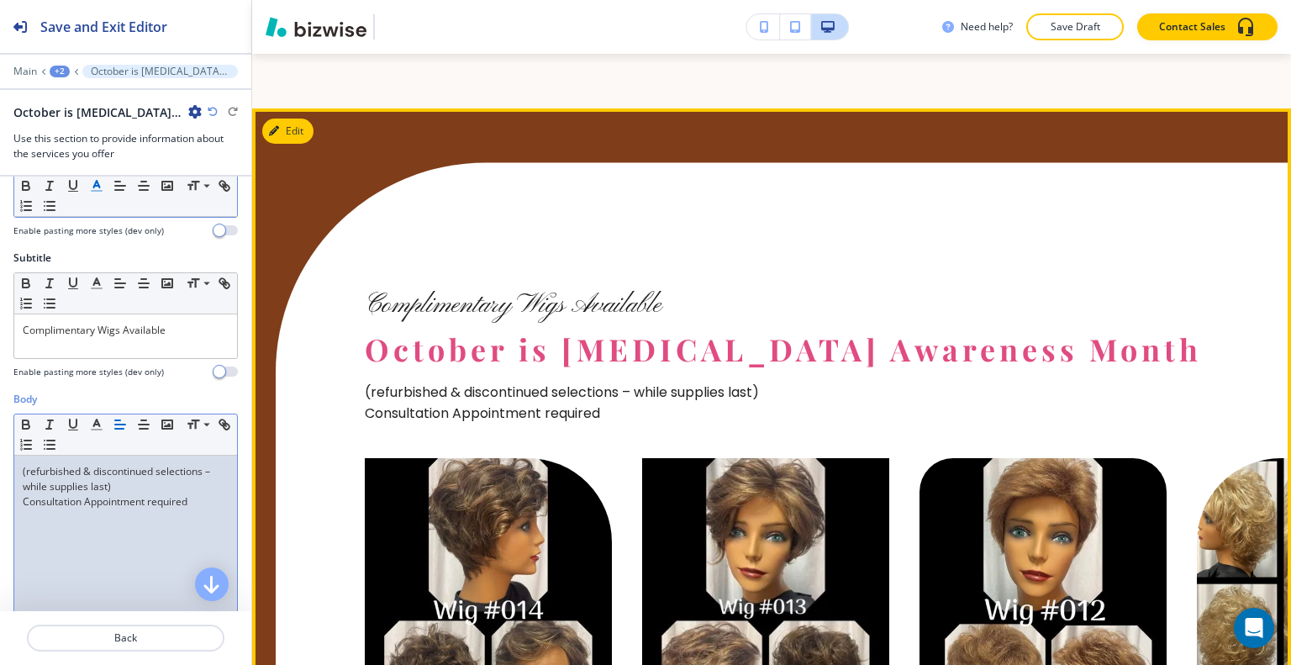
scroll to position [7589, 0]
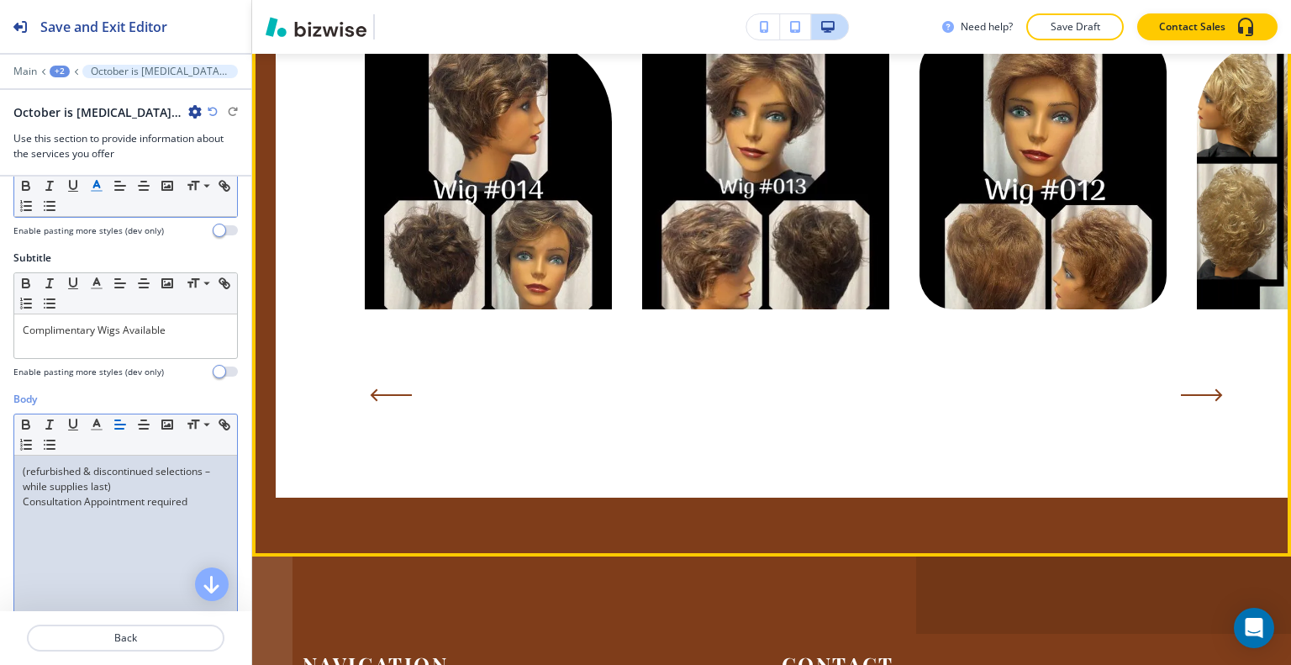
click at [1204, 377] on button "Next Slide" at bounding box center [1205, 395] width 59 height 37
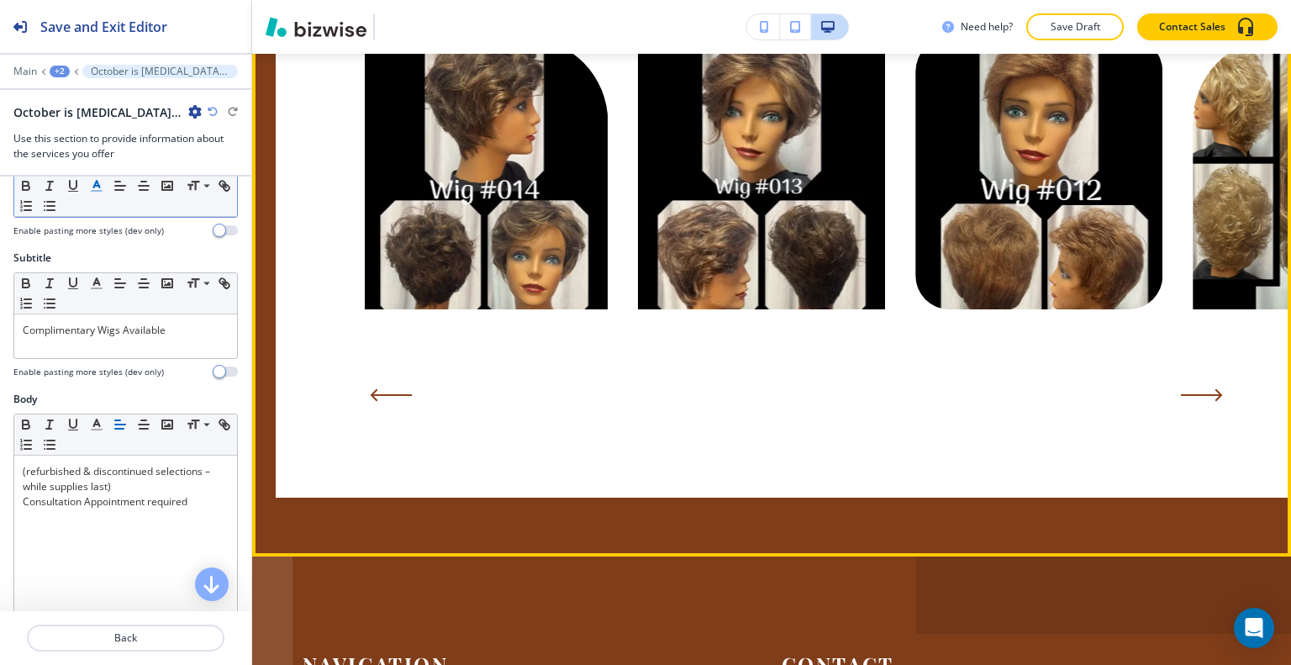
click at [1204, 377] on button "Next Slide" at bounding box center [1205, 395] width 59 height 37
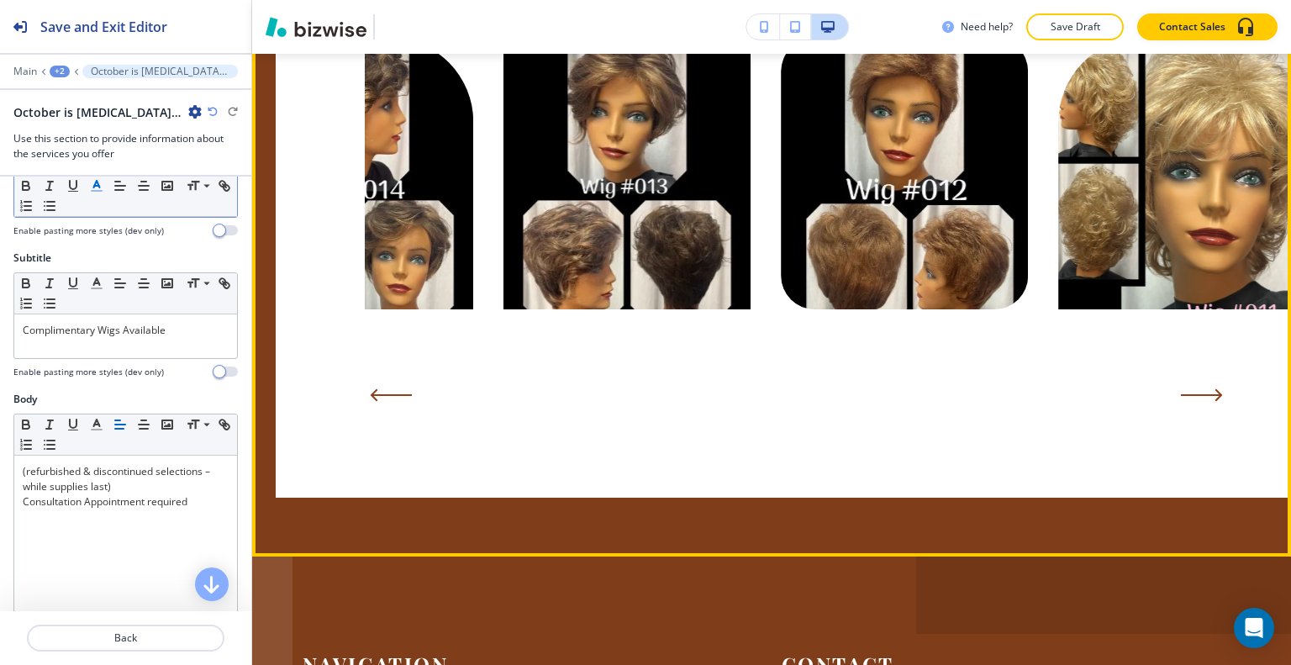
click at [1204, 377] on button "Next Slide" at bounding box center [1205, 395] width 59 height 37
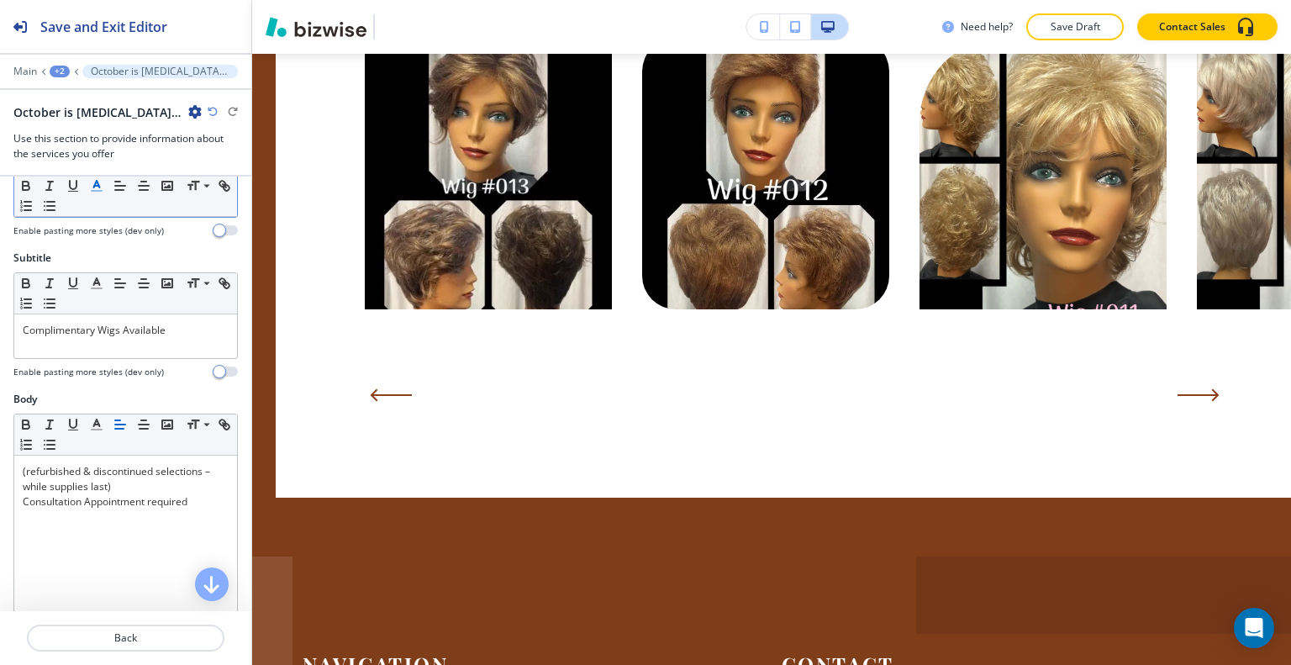
click at [55, 61] on div at bounding box center [125, 60] width 251 height 10
click at [55, 66] on div "+2" at bounding box center [60, 72] width 20 height 12
click at [68, 121] on p "HOME" at bounding box center [104, 127] width 86 height 15
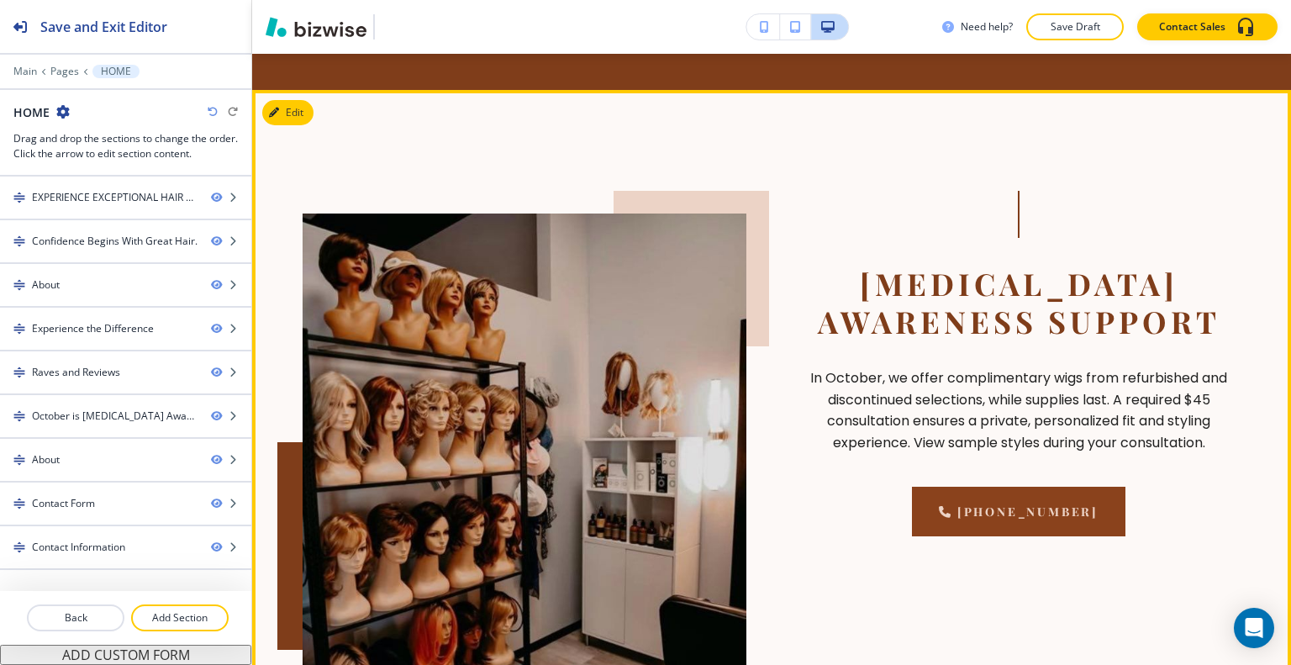
scroll to position [4369, 0]
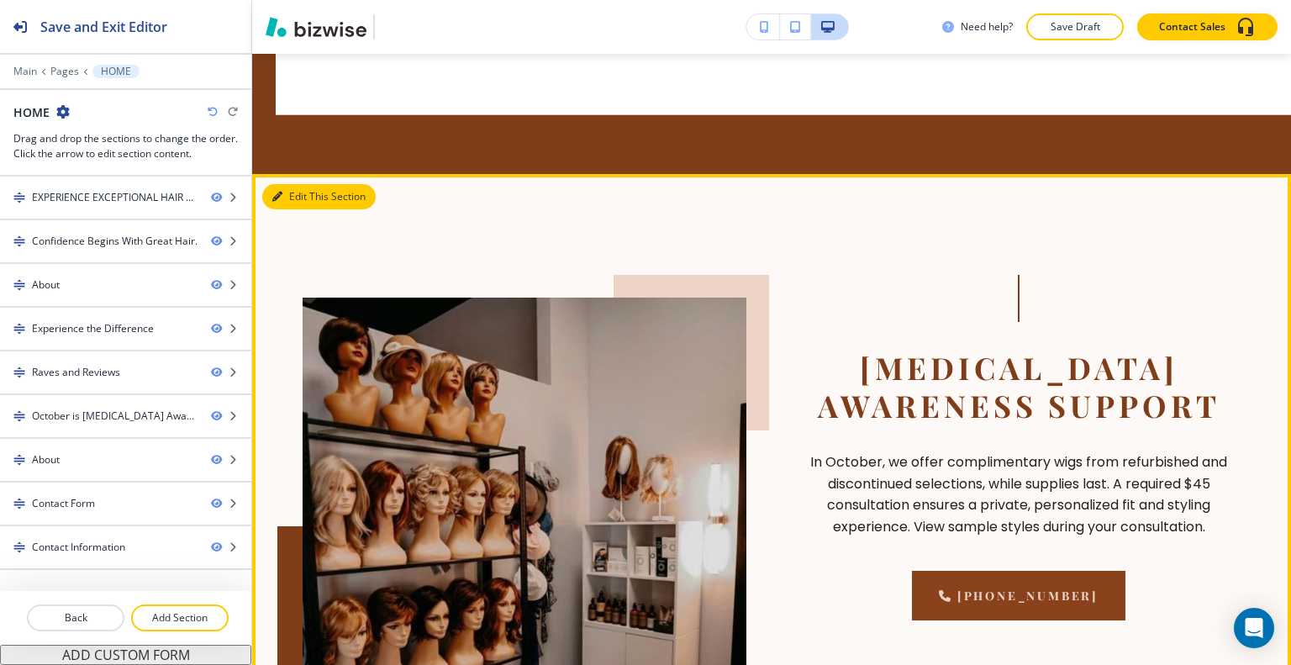
click at [289, 191] on button "Edit This Section" at bounding box center [318, 196] width 113 height 25
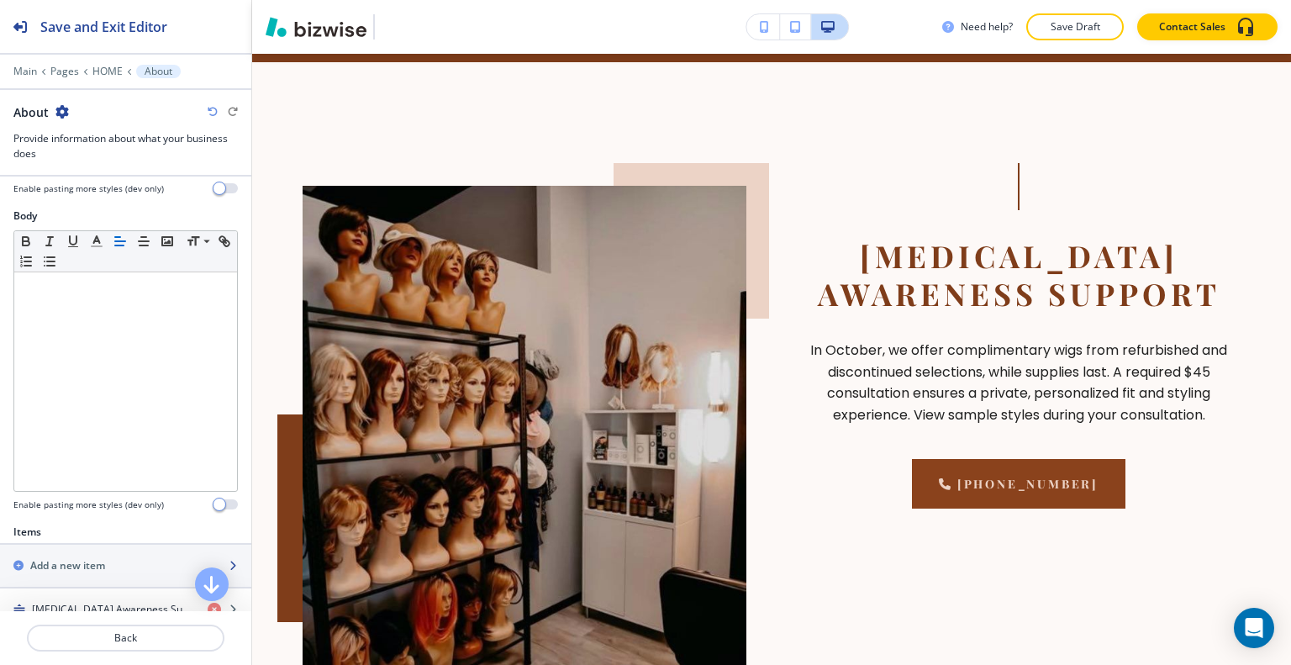
scroll to position [336, 0]
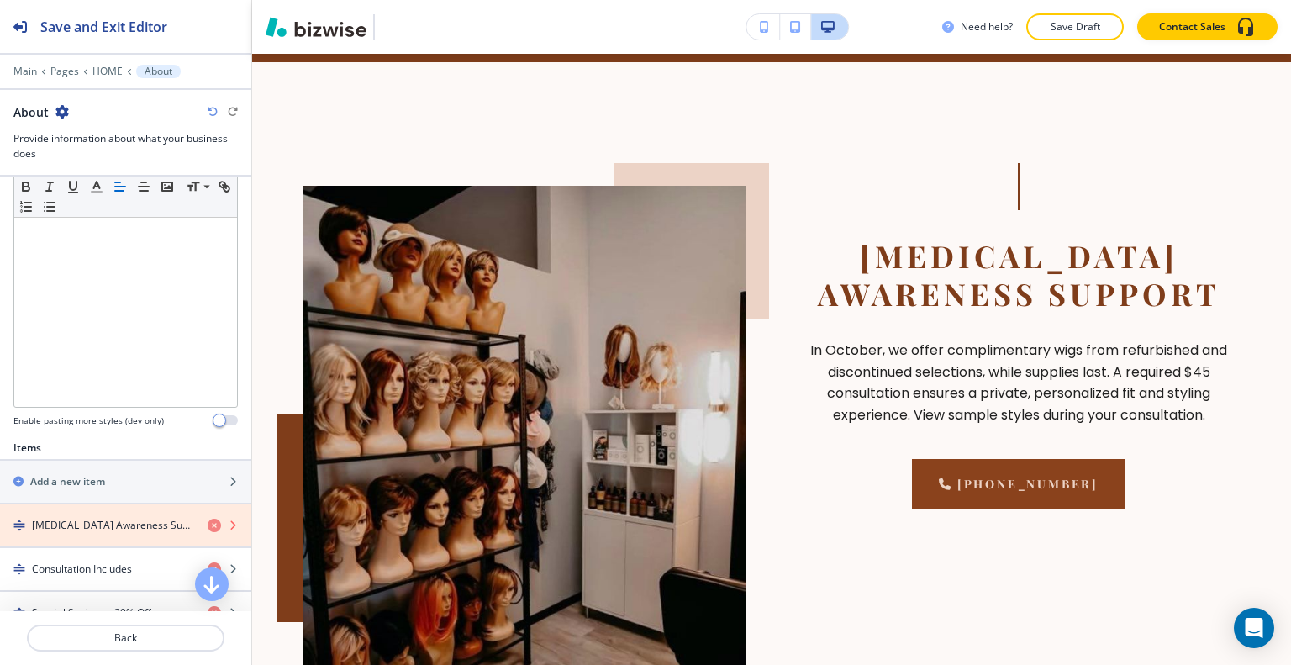
click at [208, 522] on icon "button" at bounding box center [214, 525] width 13 height 13
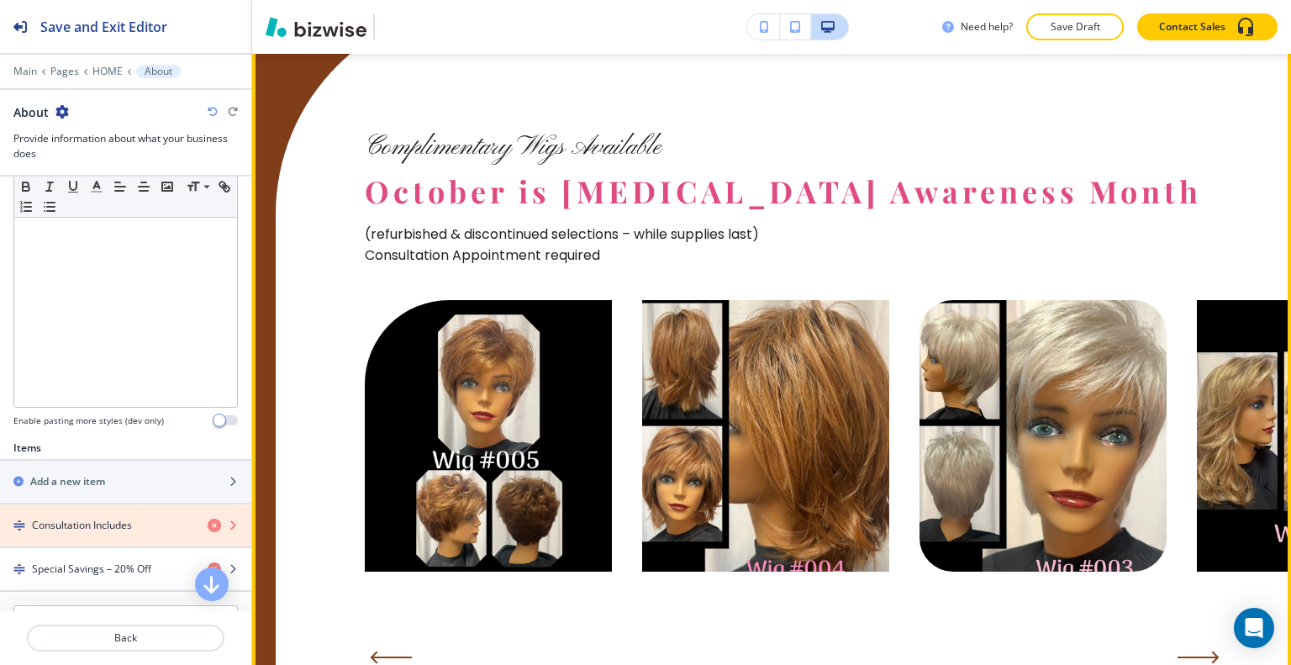
scroll to position [3472, 0]
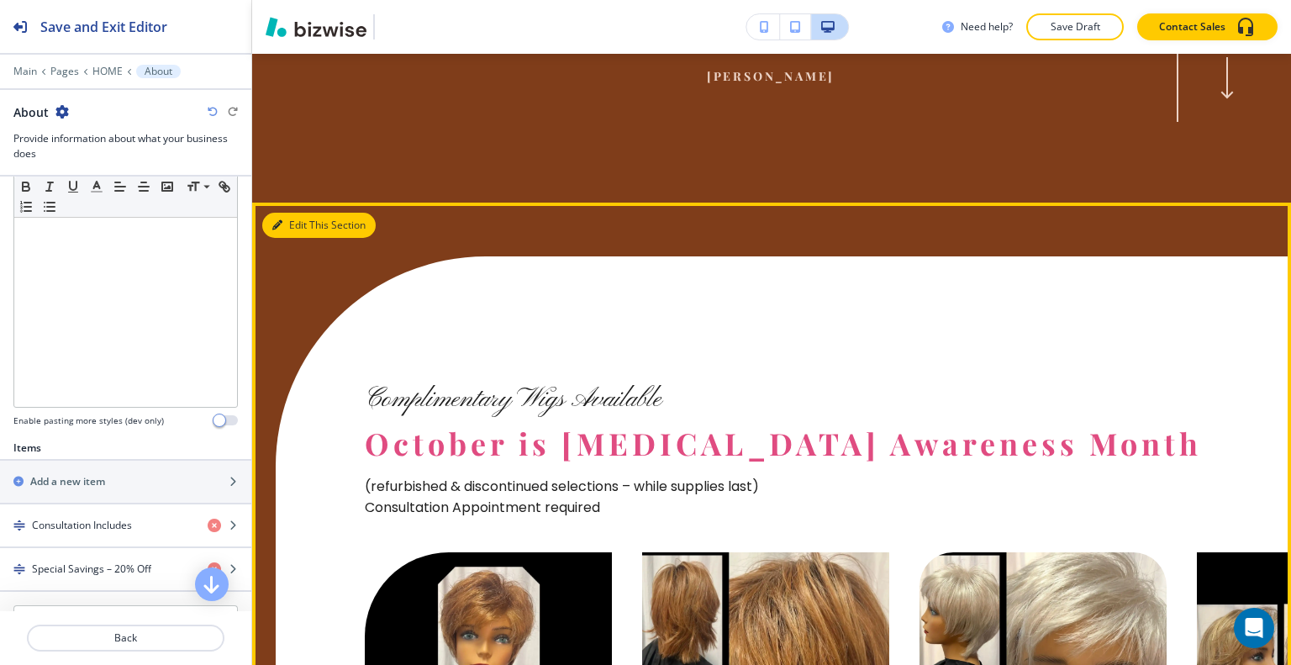
click at [296, 221] on button "Edit This Section" at bounding box center [318, 225] width 113 height 25
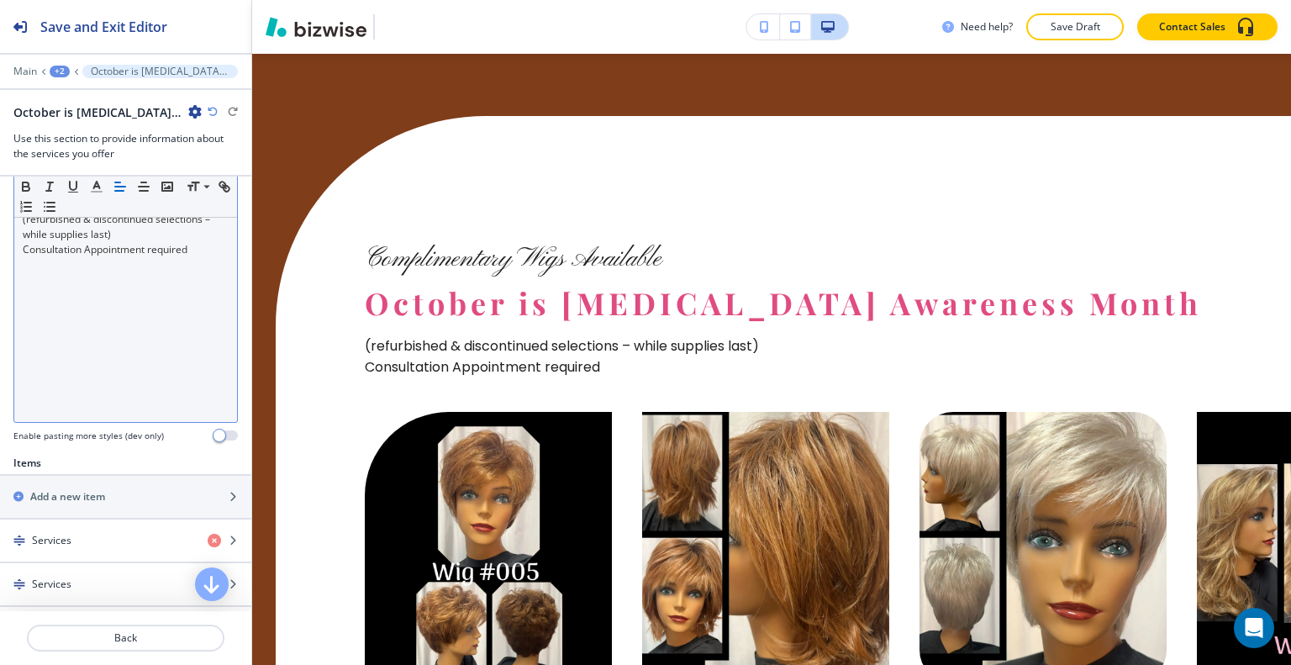
scroll to position [252, 0]
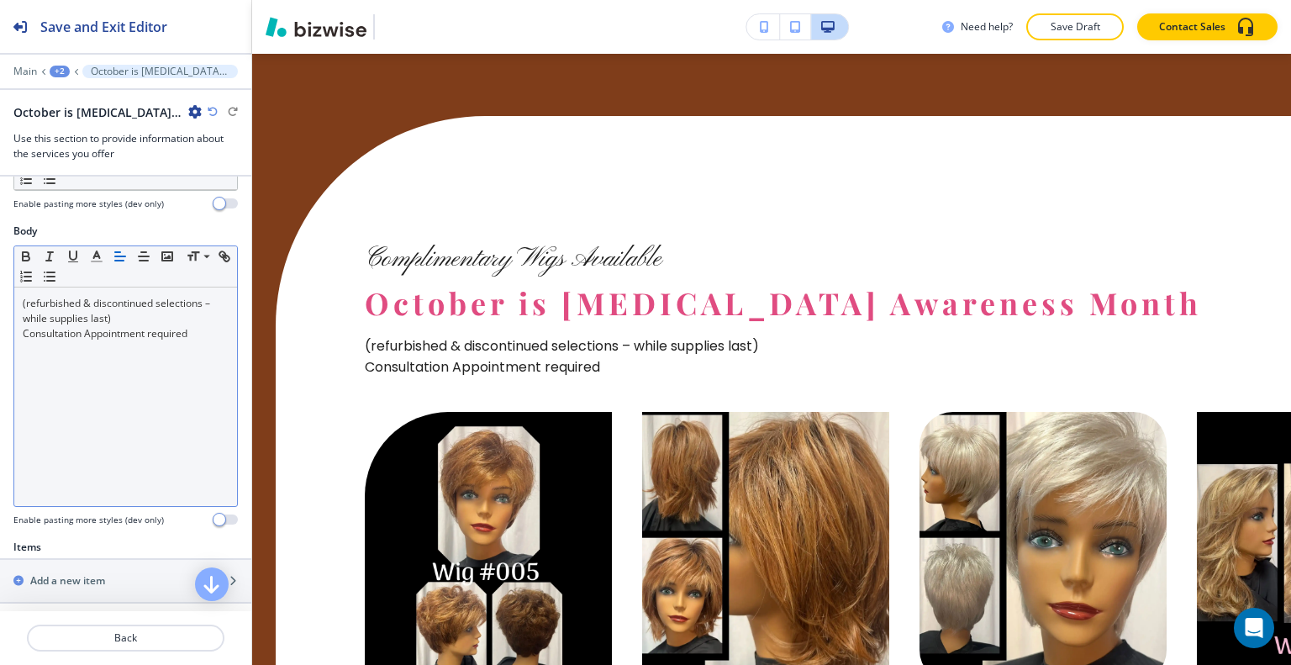
click at [205, 331] on p "Consultation Appointment required" at bounding box center [126, 333] width 206 height 15
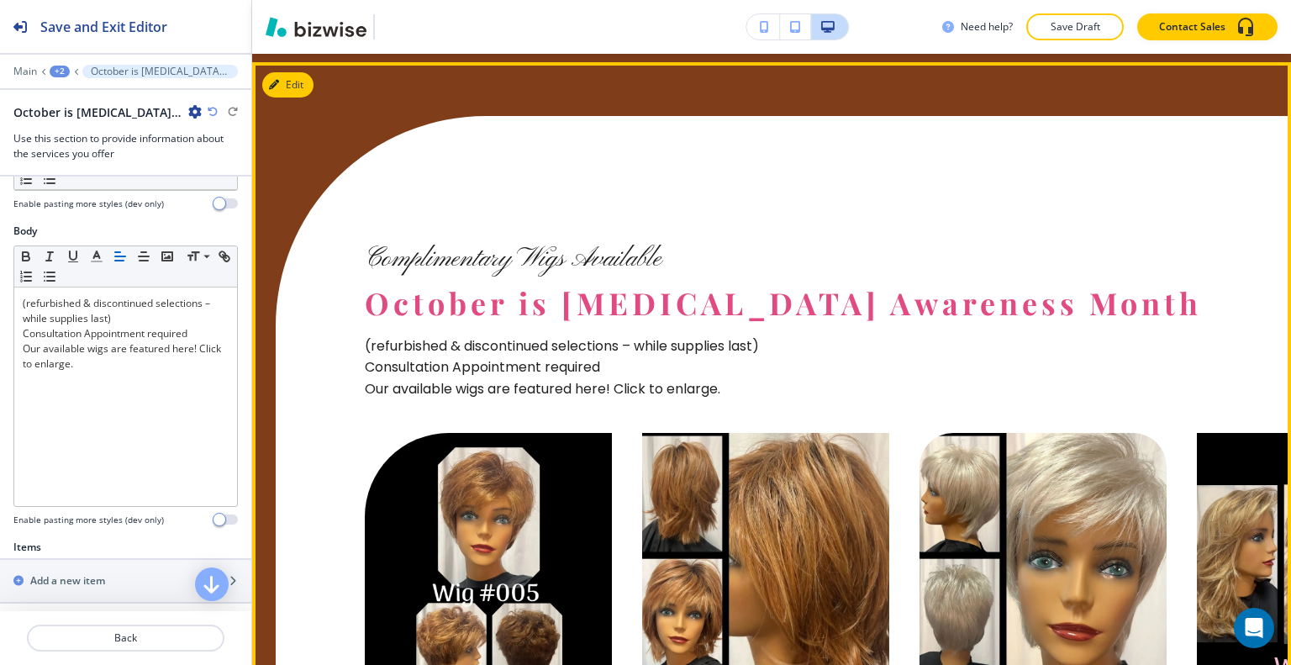
click at [504, 514] on img at bounding box center [488, 569] width 247 height 272
click at [544, 551] on img at bounding box center [488, 569] width 247 height 272
drag, startPoint x: 544, startPoint y: 550, endPoint x: 318, endPoint y: 481, distance: 236.4
click at [543, 551] on img at bounding box center [488, 569] width 247 height 272
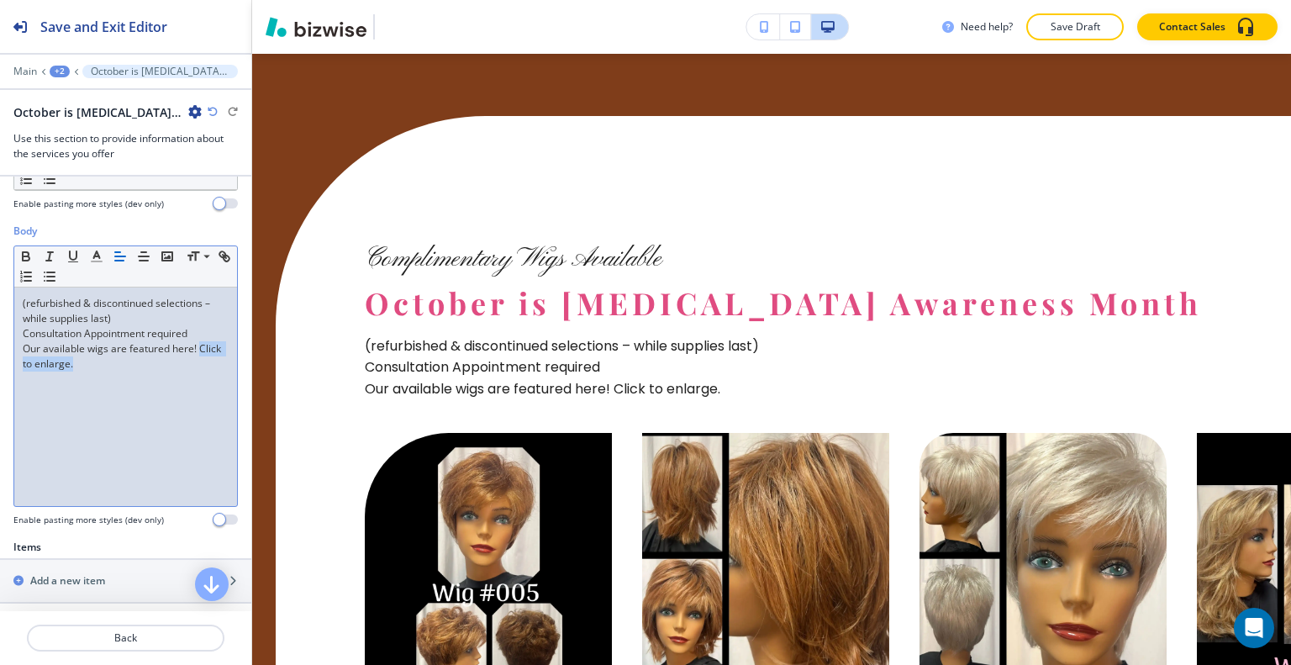
drag, startPoint x: 134, startPoint y: 369, endPoint x: 8, endPoint y: 361, distance: 127.2
click at [8, 361] on div "Body Small Normal Large Huge (refurbished & discontinued selections – while sup…" at bounding box center [125, 382] width 251 height 316
drag, startPoint x: 201, startPoint y: 341, endPoint x: 0, endPoint y: 351, distance: 201.1
click at [0, 351] on div "Body Small Normal Large Huge (refurbished & discontinued selections – while sup…" at bounding box center [125, 382] width 251 height 316
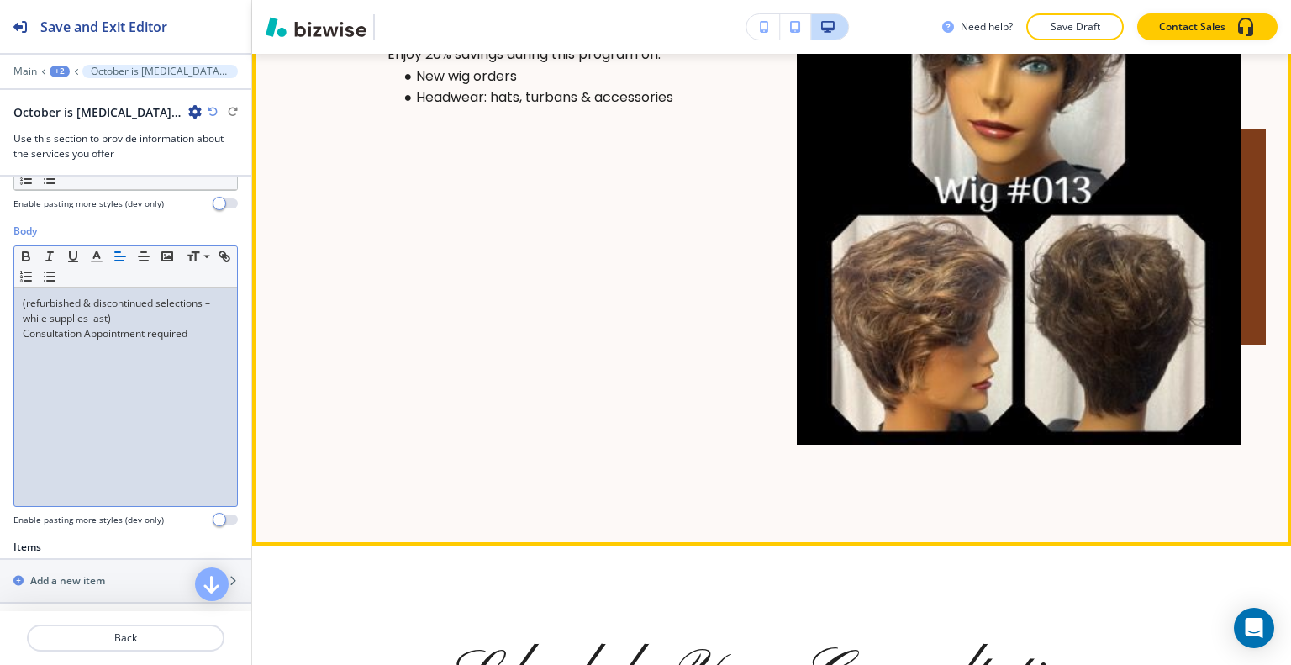
scroll to position [5630, 0]
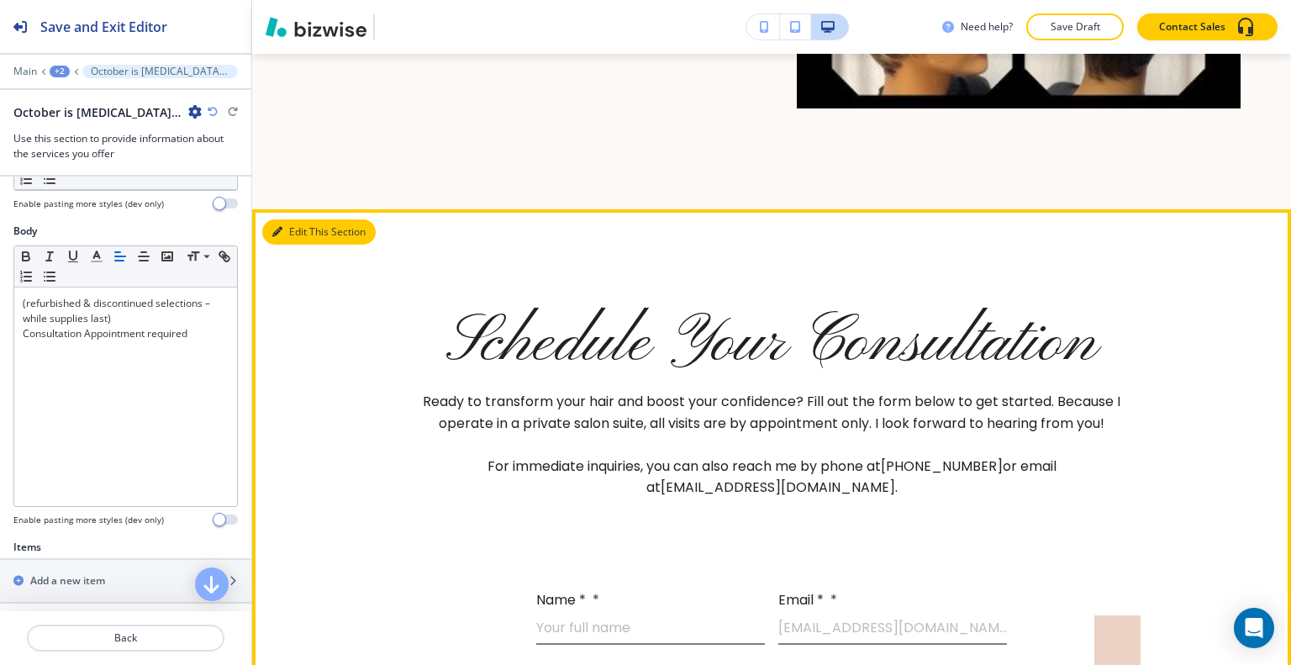
click at [286, 219] on button "Edit This Section" at bounding box center [318, 231] width 113 height 25
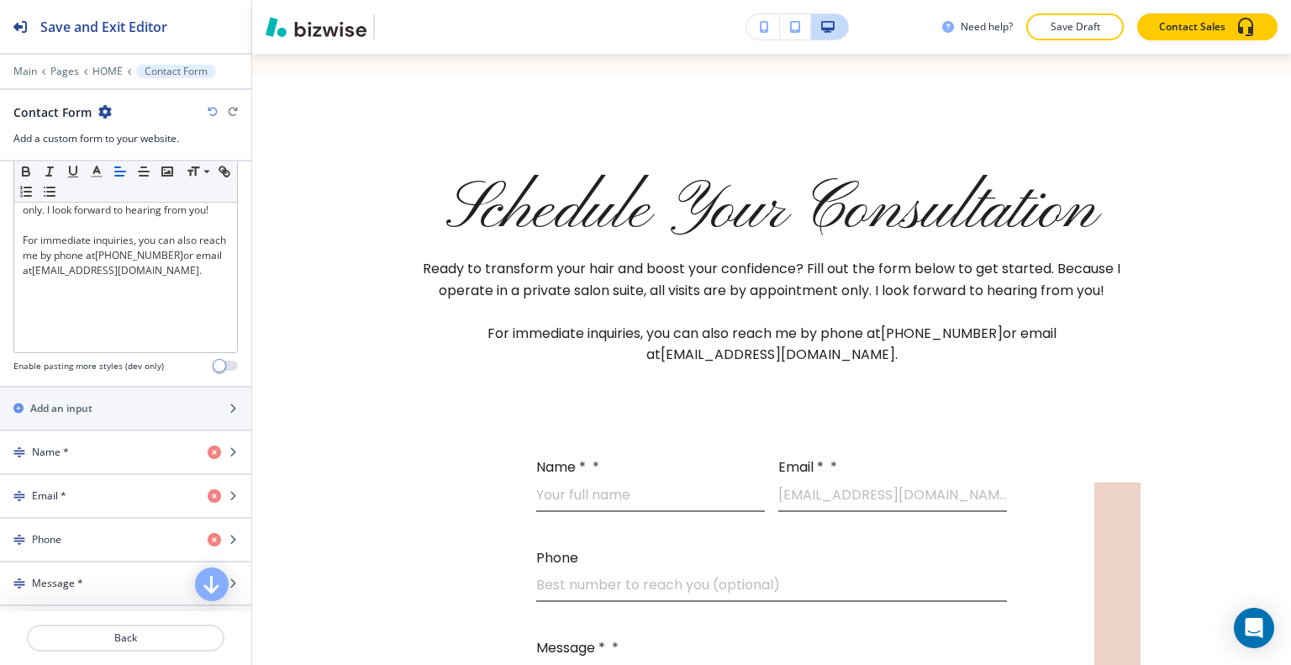
scroll to position [827, 0]
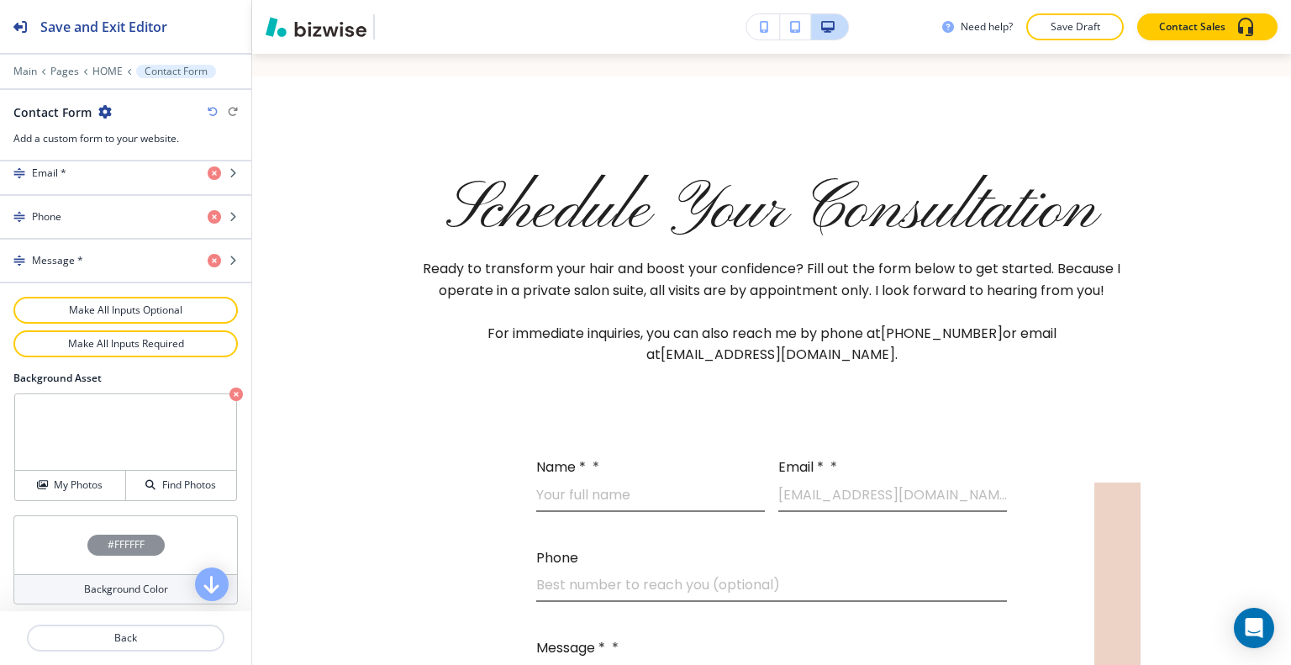
click at [103, 456] on img at bounding box center [125, 432] width 221 height 76
click at [90, 480] on h4 "My Photos" at bounding box center [78, 484] width 49 height 15
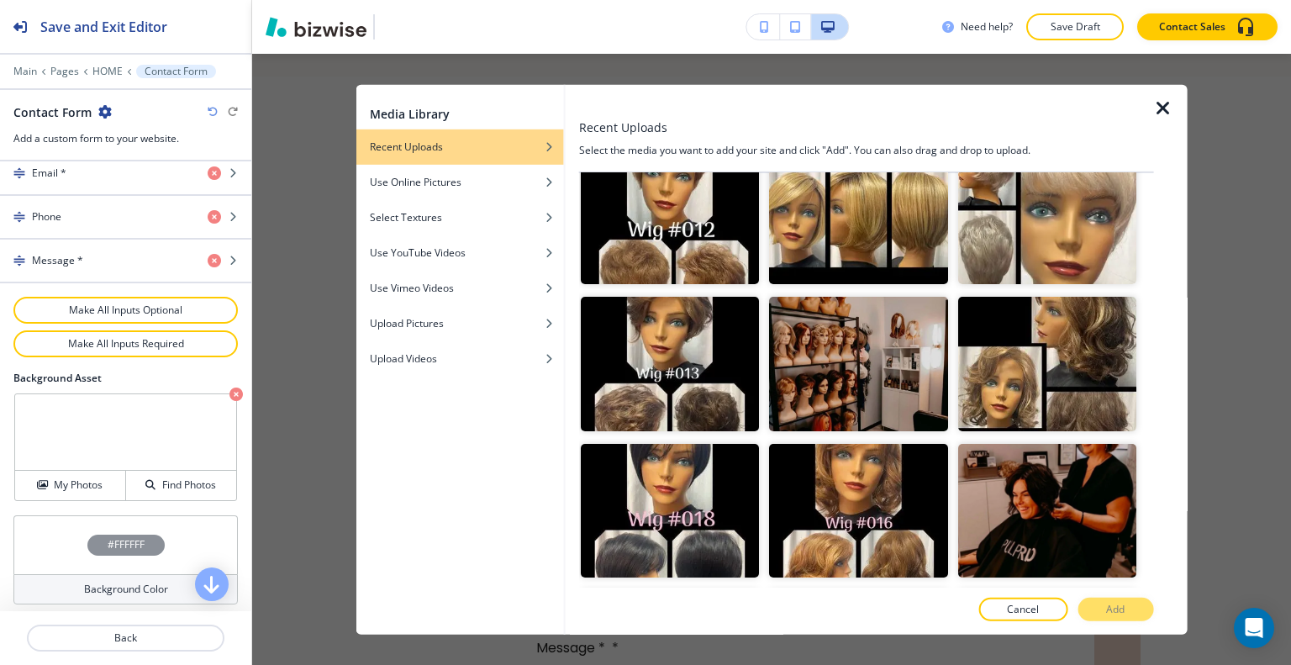
scroll to position [2458, 0]
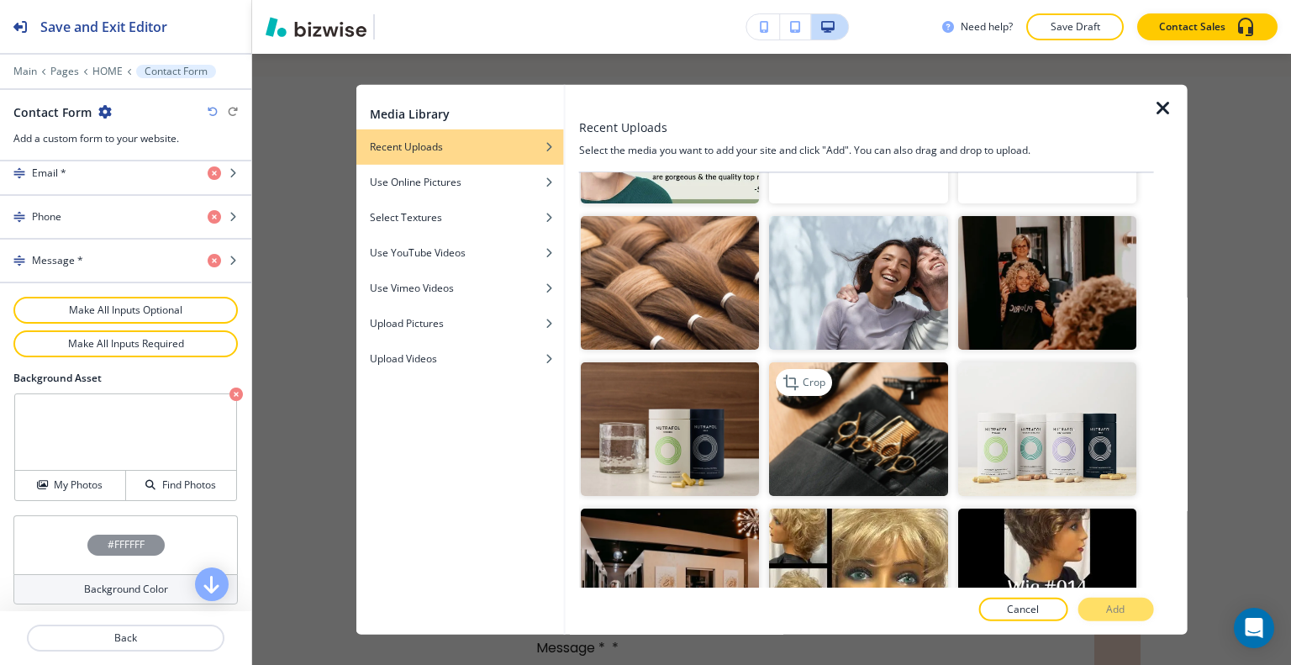
click at [881, 379] on img "button" at bounding box center [858, 429] width 178 height 134
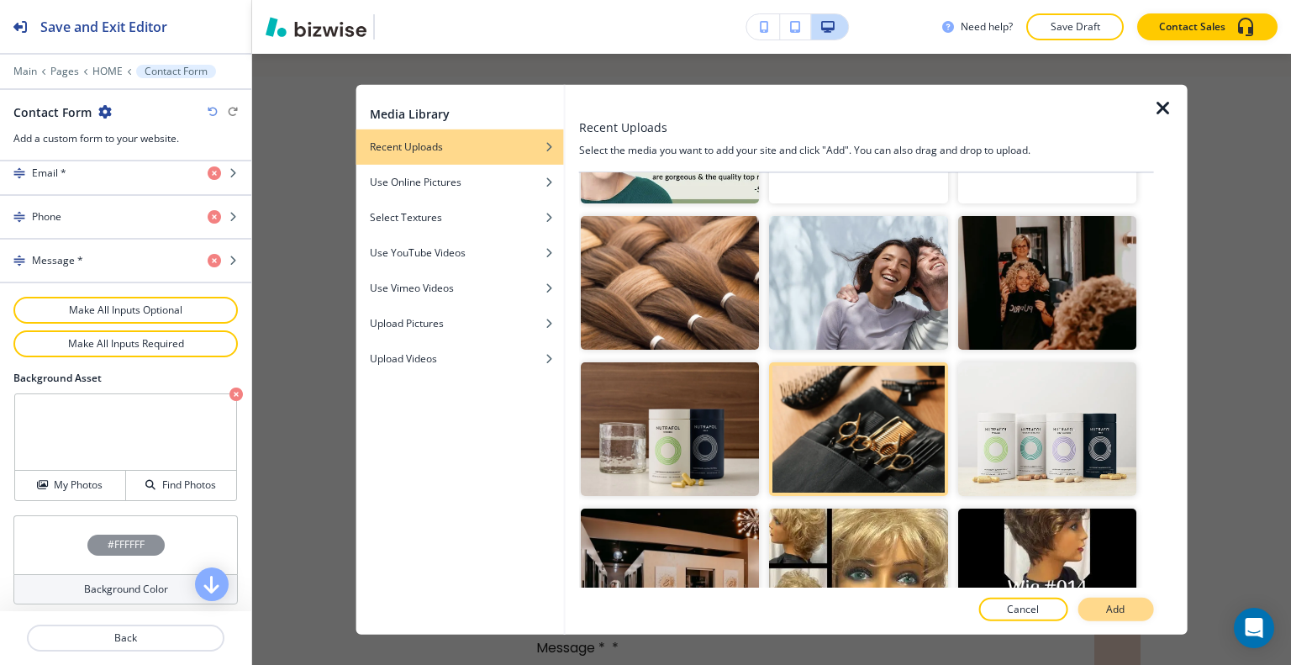
click at [1103, 608] on button "Add" at bounding box center [1116, 610] width 76 height 24
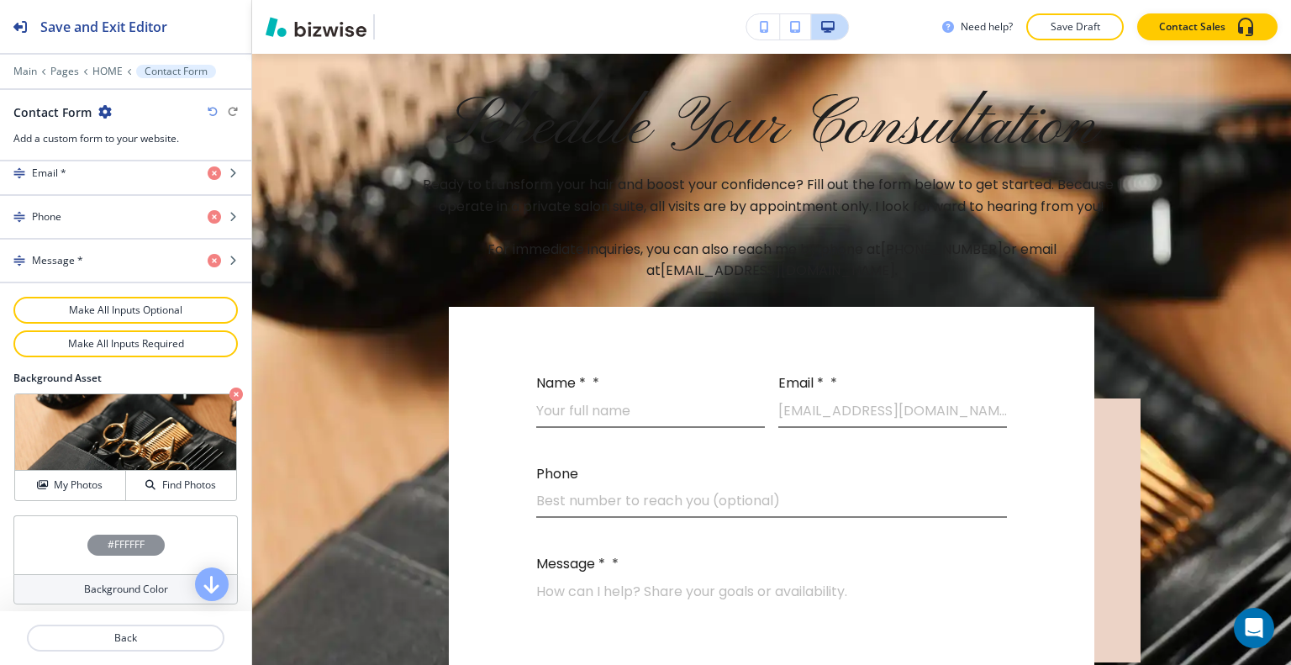
scroll to position [6015, 0]
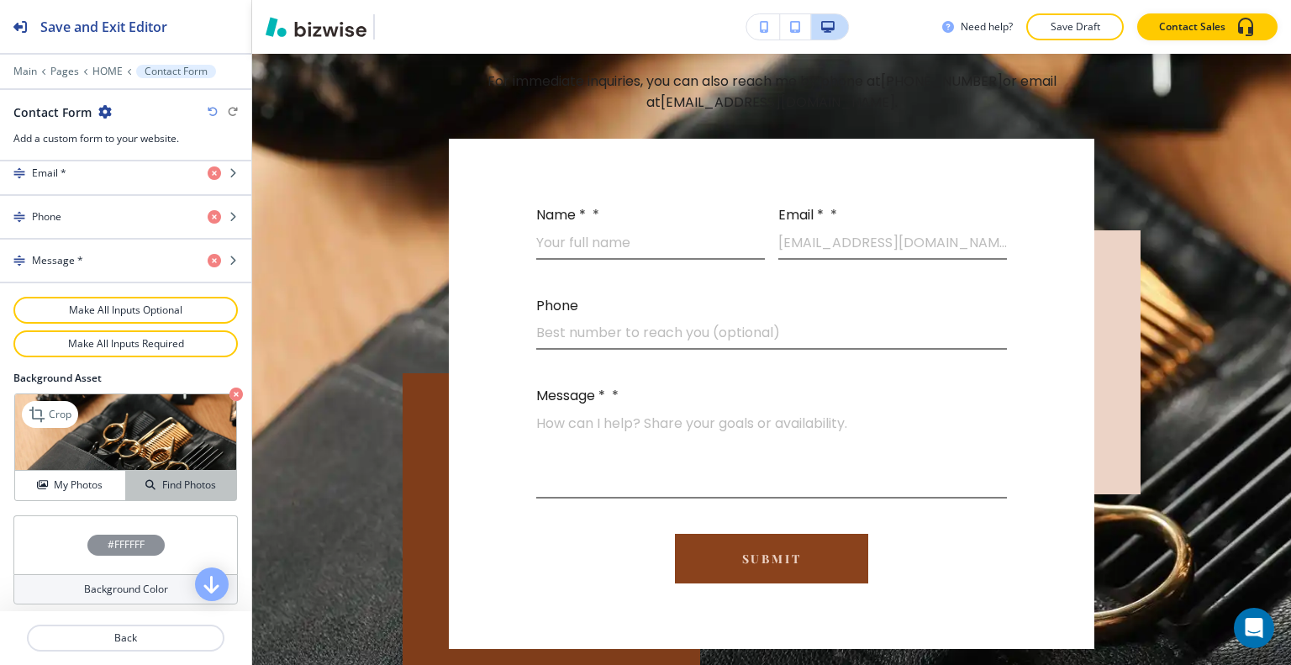
click at [126, 488] on button "Find Photos" at bounding box center [181, 485] width 110 height 29
drag, startPoint x: 88, startPoint y: 483, endPoint x: 131, endPoint y: 470, distance: 44.9
click at [91, 482] on h4 "My Photos" at bounding box center [78, 484] width 49 height 15
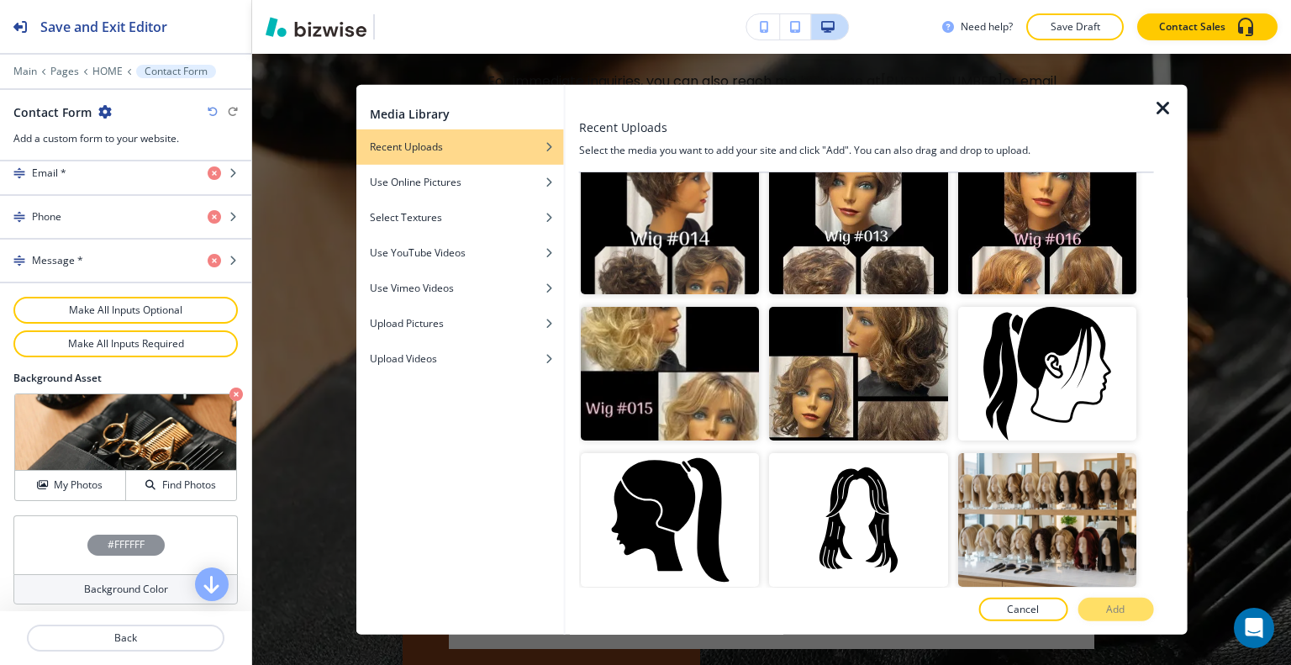
scroll to position [1093, 0]
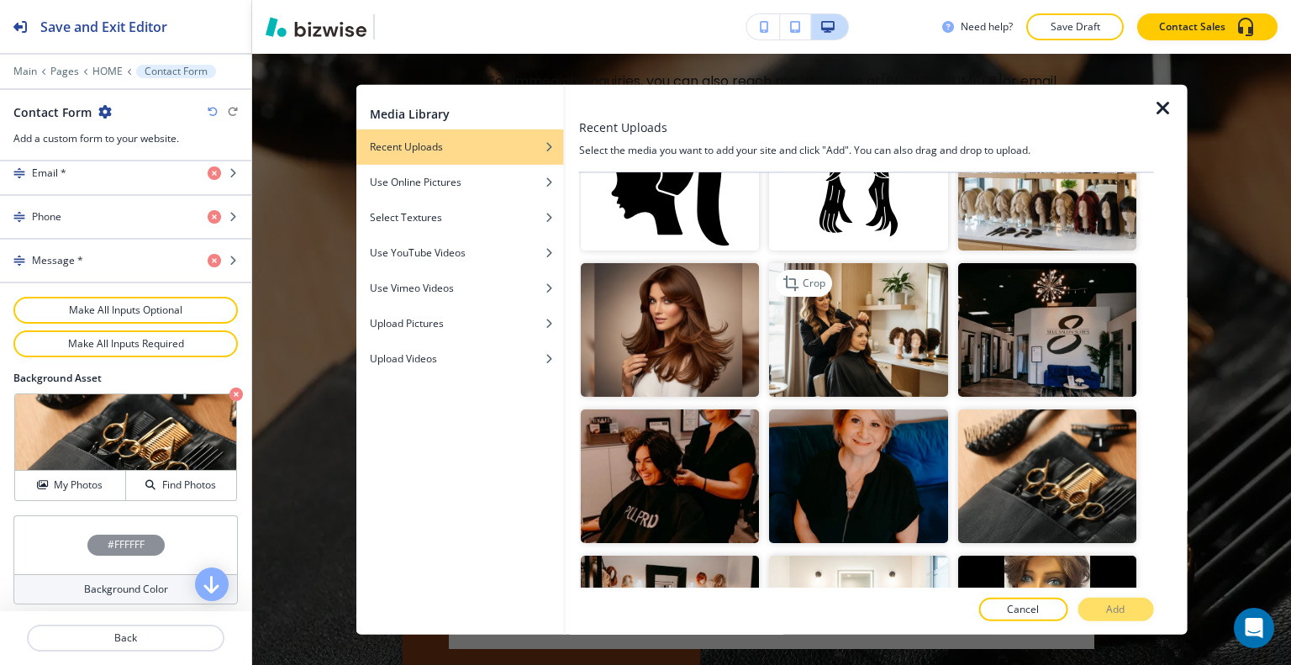
click at [850, 322] on img "button" at bounding box center [858, 330] width 178 height 134
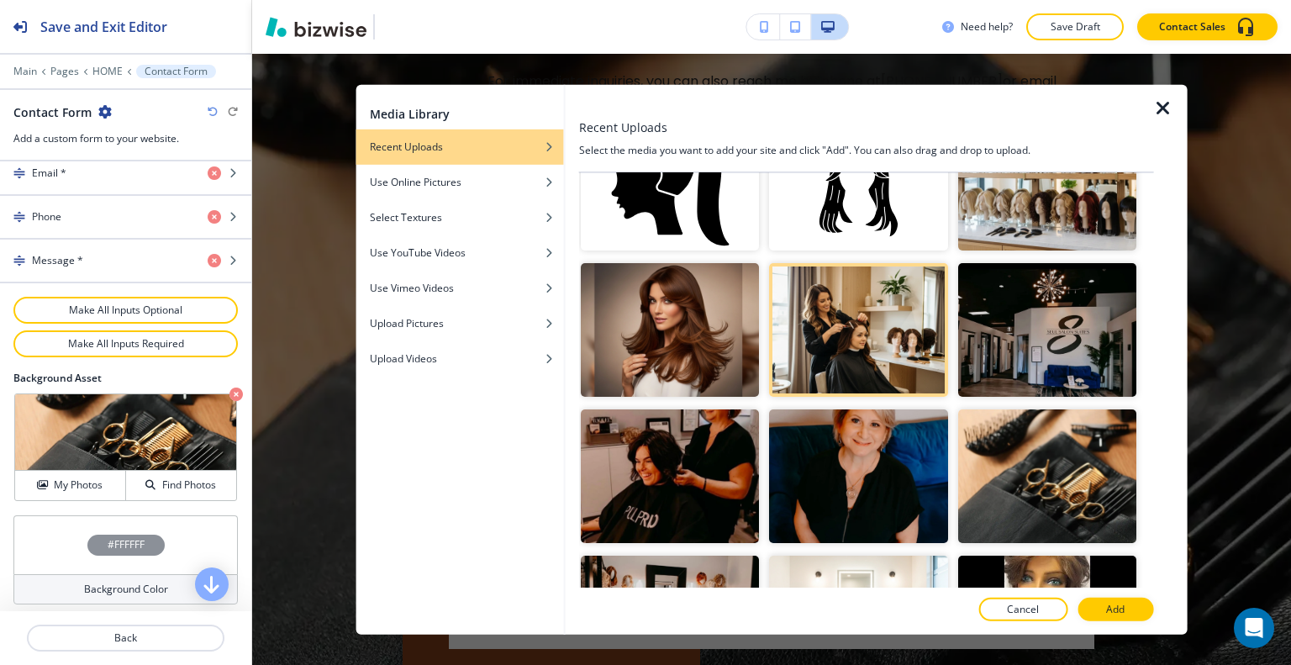
scroll to position [1009, 0]
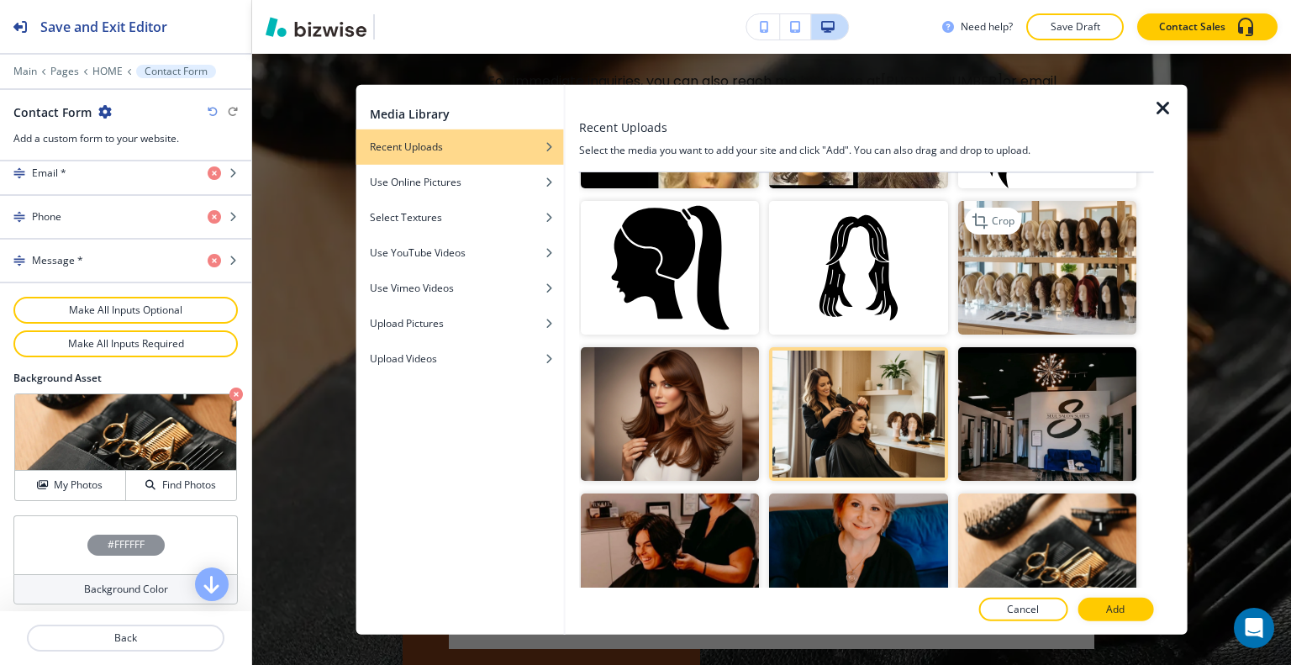
click at [1064, 286] on img "button" at bounding box center [1046, 268] width 178 height 134
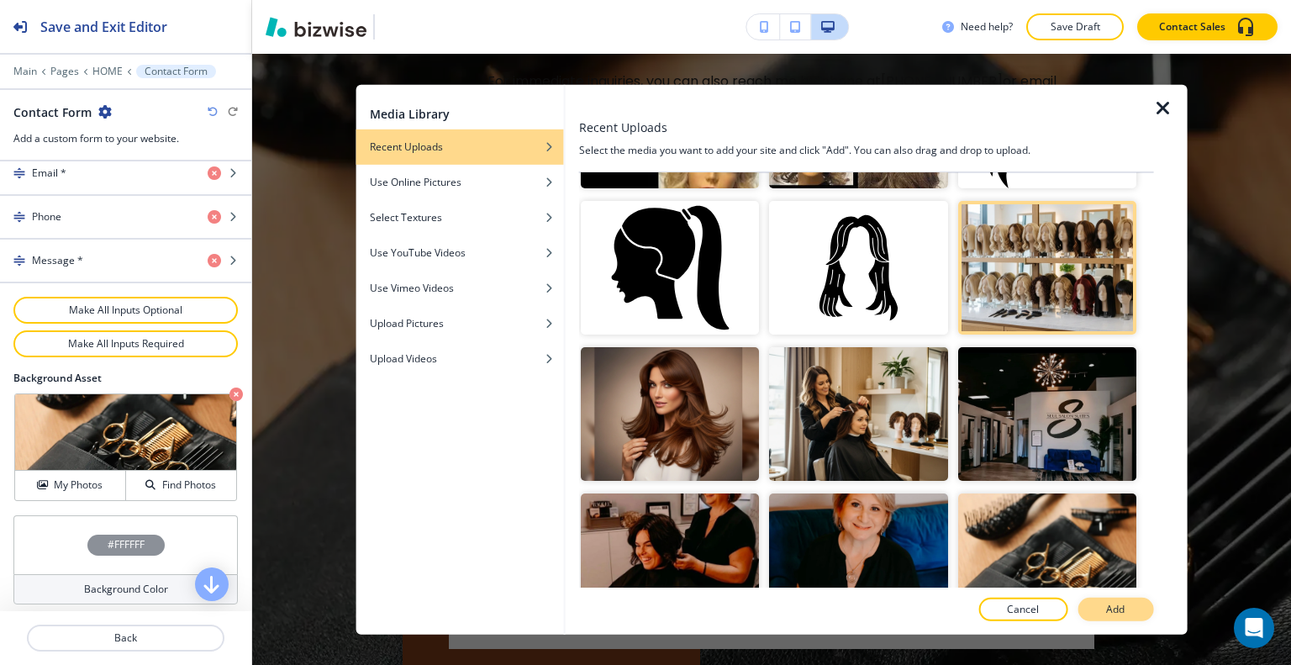
click at [1138, 614] on button "Add" at bounding box center [1116, 610] width 76 height 24
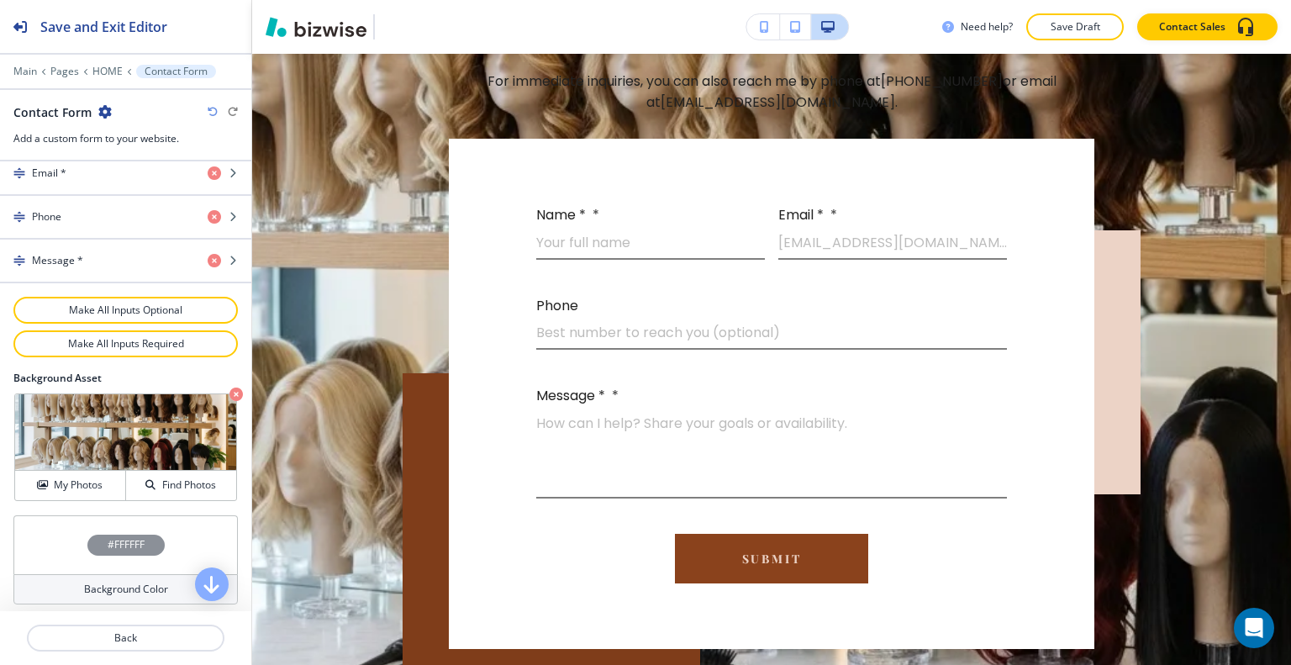
scroll to position [5847, 0]
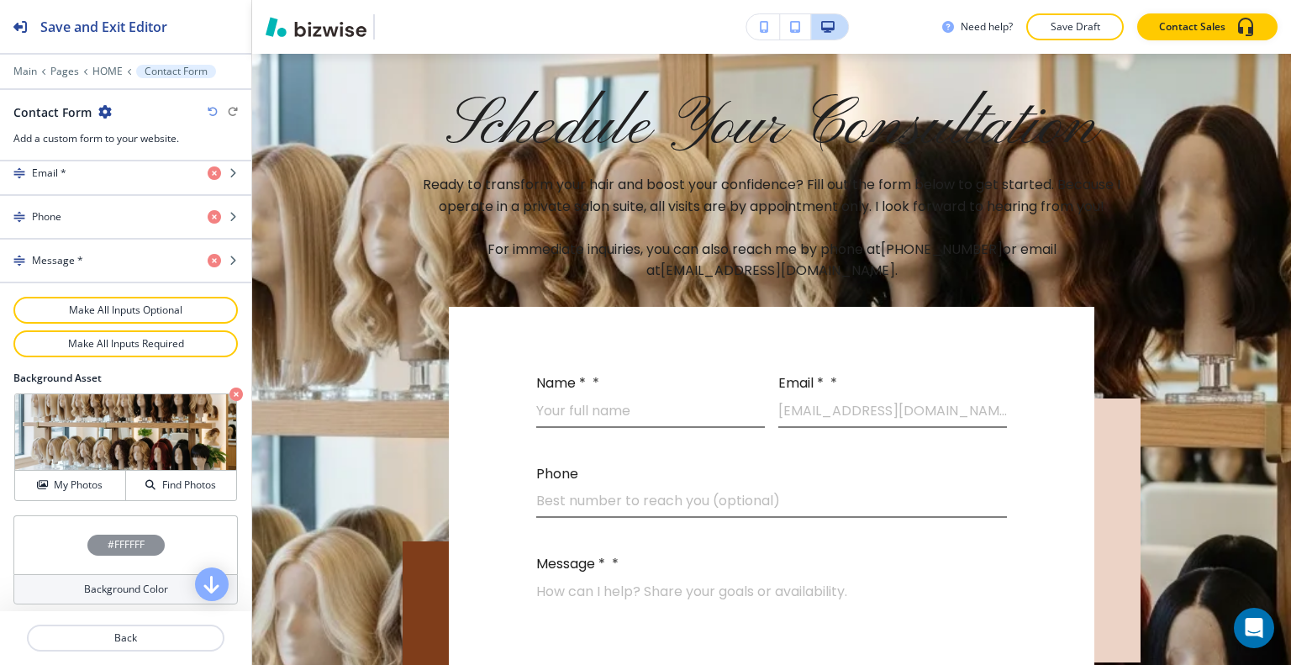
click at [75, 525] on div "#FFFFFF" at bounding box center [125, 544] width 224 height 59
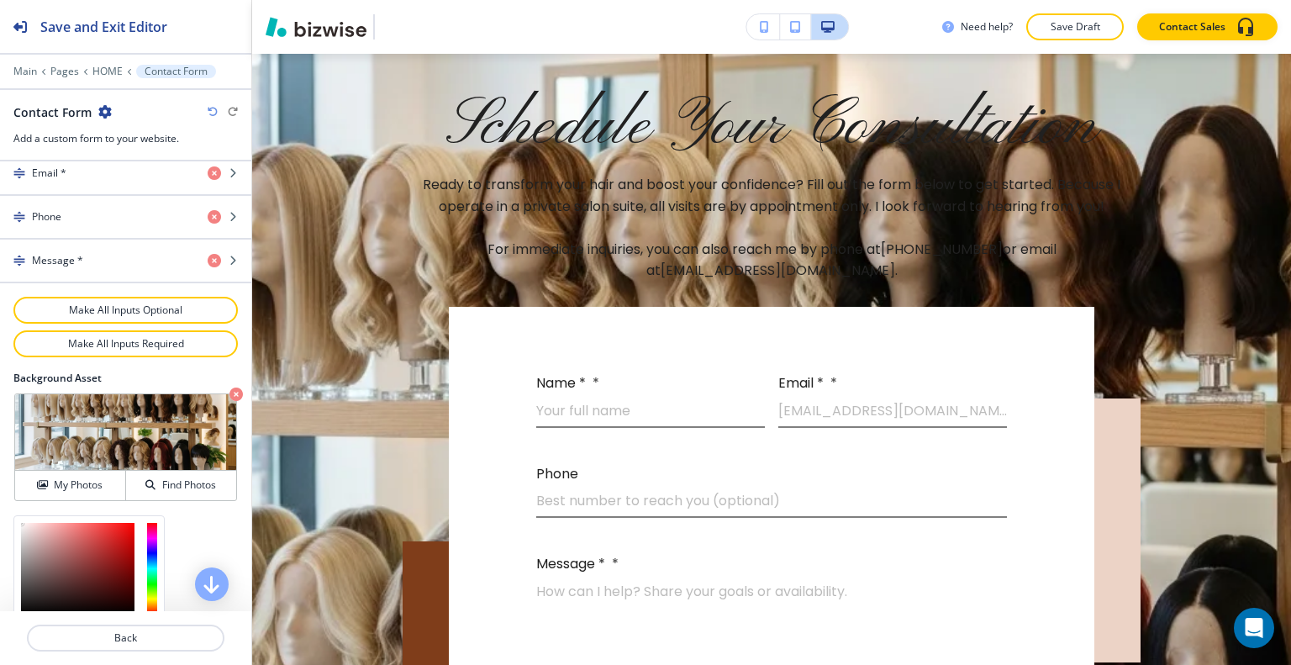
scroll to position [962, 0]
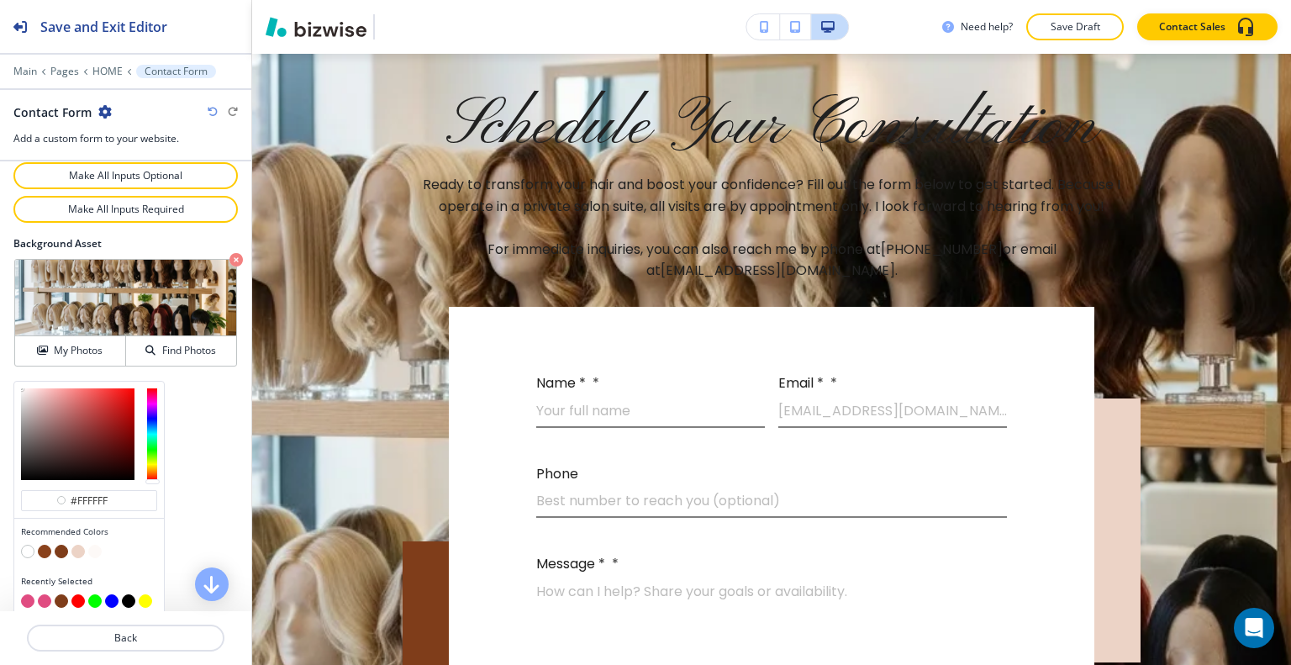
click at [62, 545] on button "button" at bounding box center [61, 551] width 13 height 13
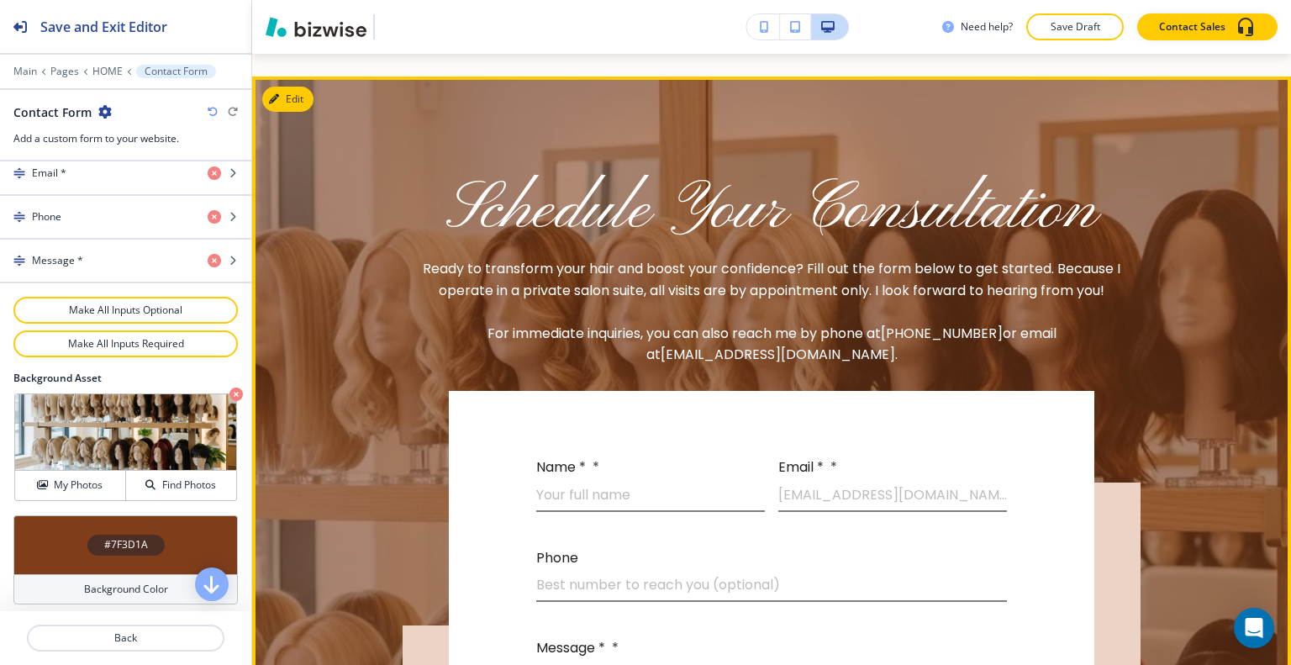
scroll to position [5679, 0]
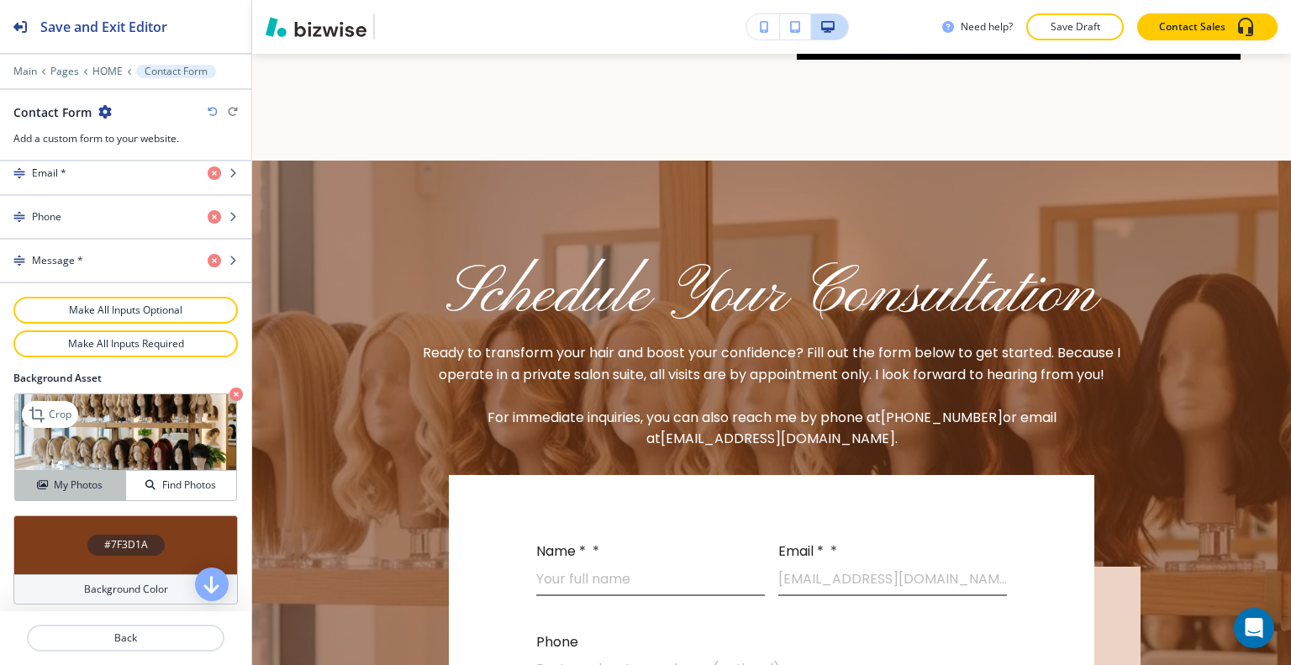
click at [84, 477] on h4 "My Photos" at bounding box center [78, 484] width 49 height 15
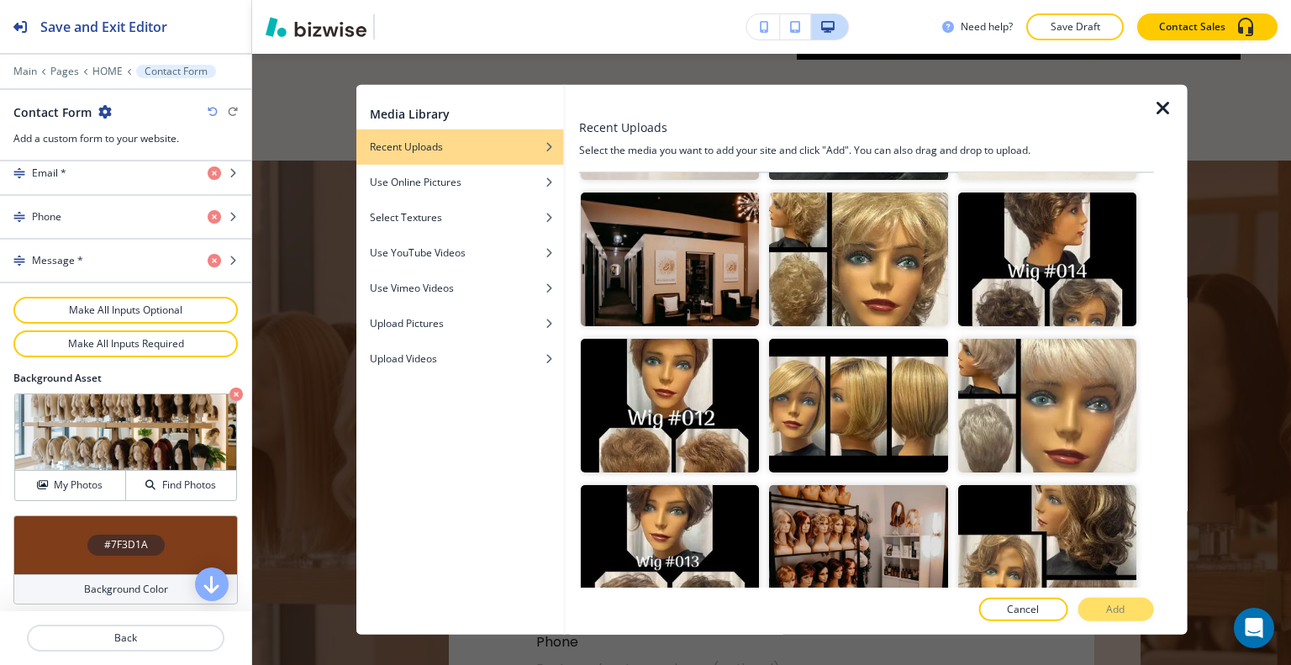
scroll to position [2690, 0]
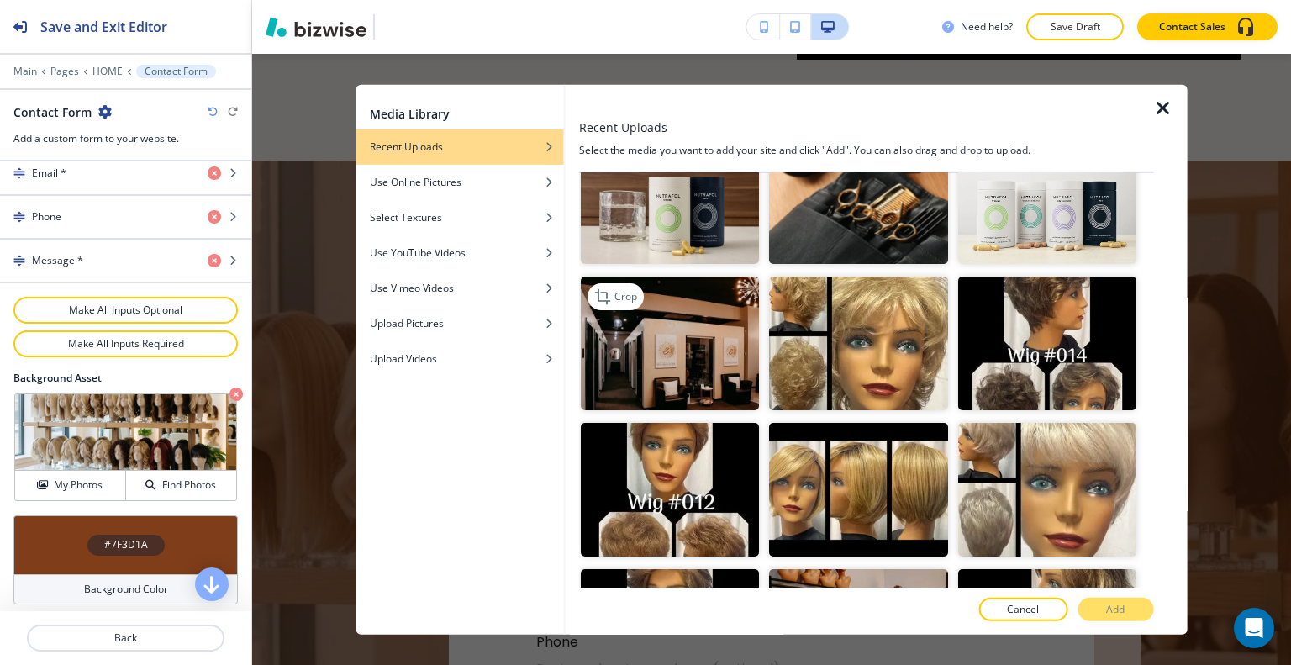
click at [686, 311] on img "button" at bounding box center [670, 344] width 178 height 134
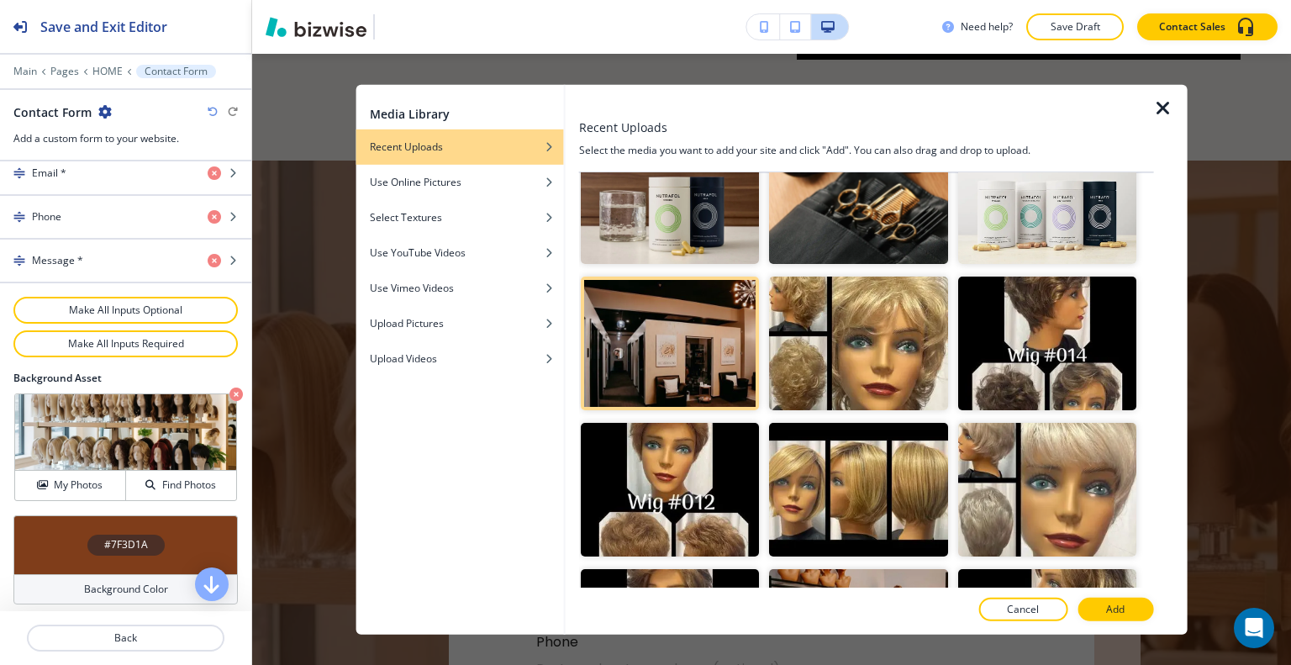
scroll to position [3110, 0]
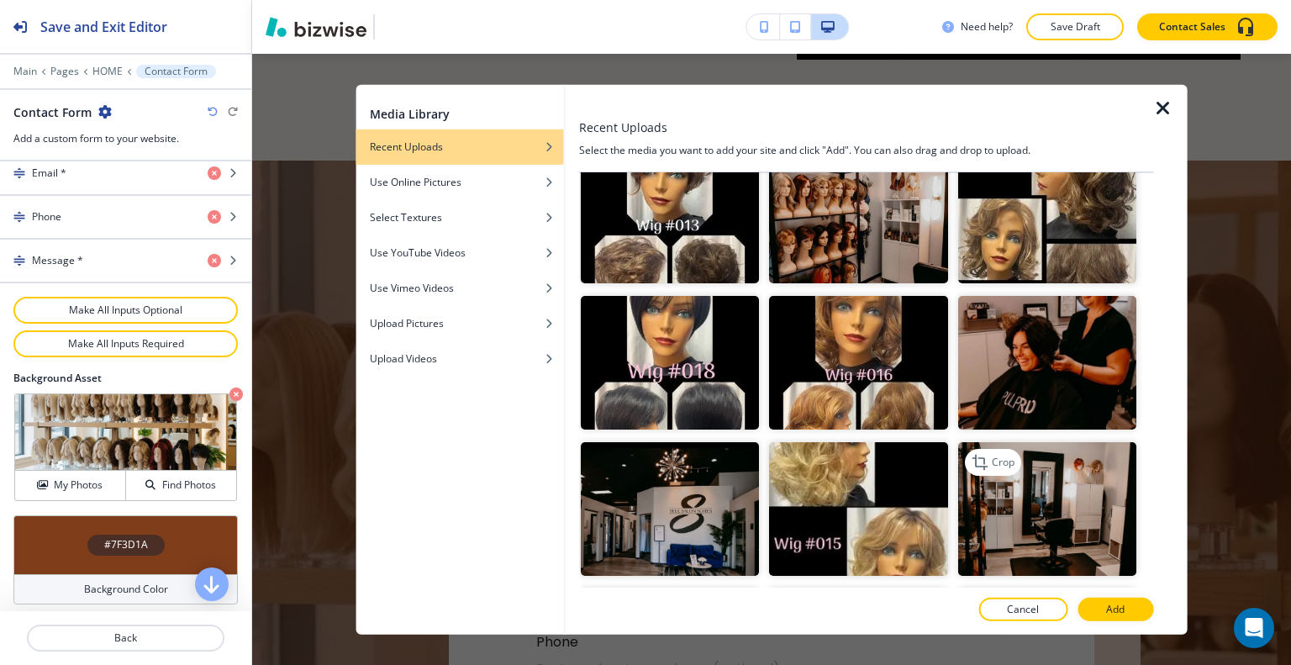
click at [1037, 442] on img "button" at bounding box center [1046, 509] width 178 height 134
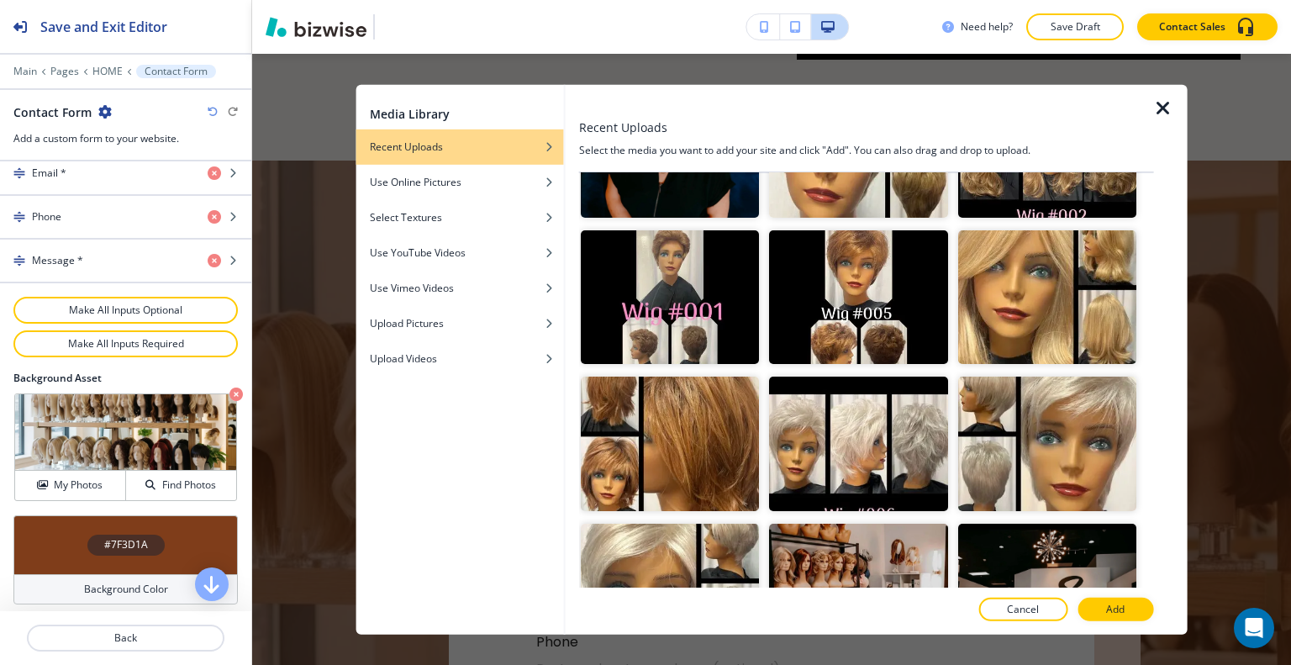
scroll to position [3887, 0]
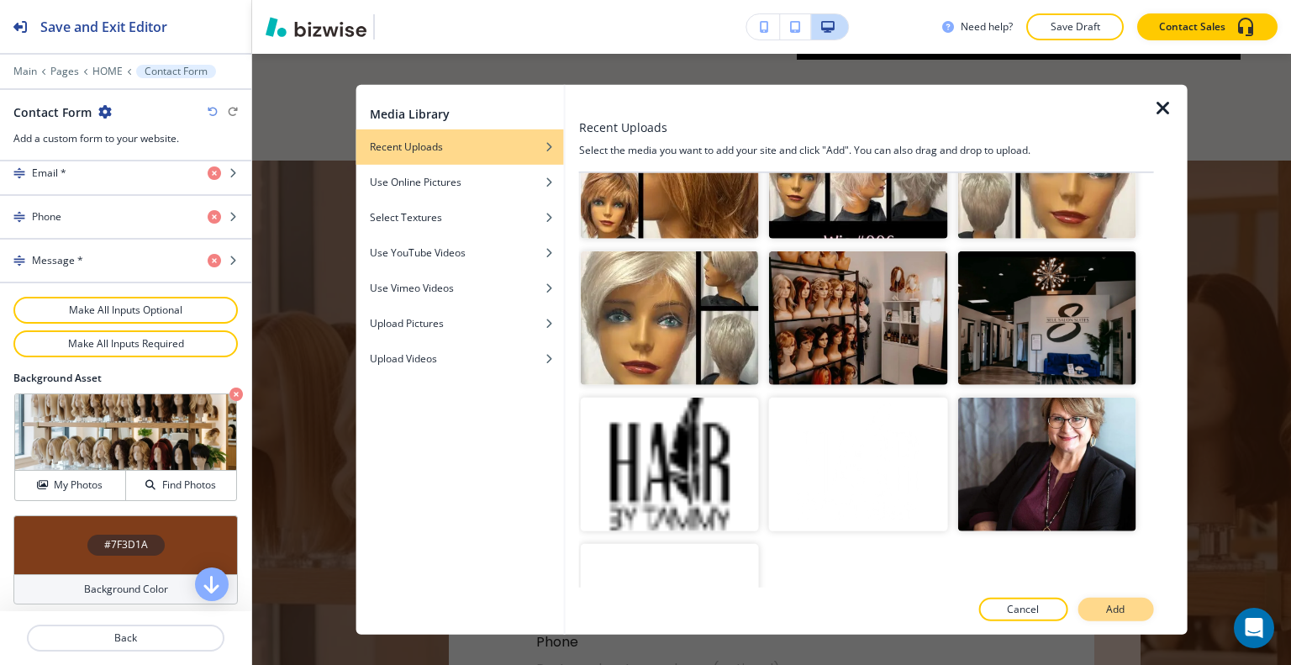
click at [1120, 606] on p "Add" at bounding box center [1115, 609] width 18 height 15
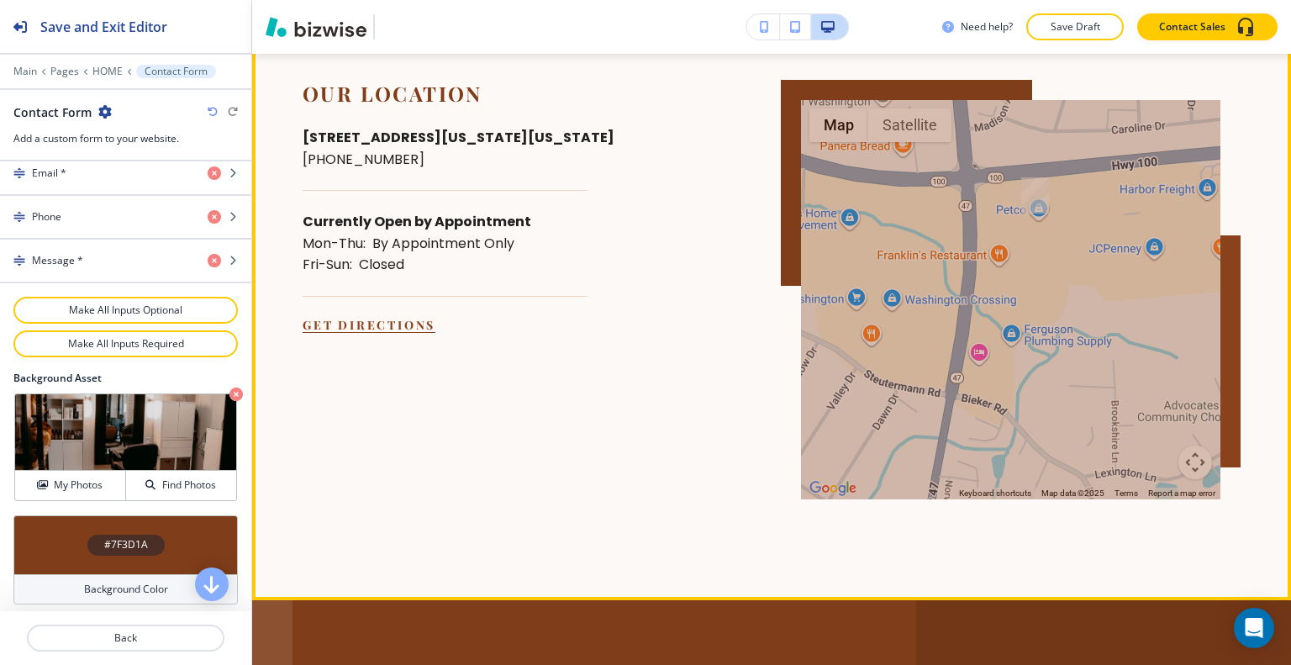
scroll to position [6688, 0]
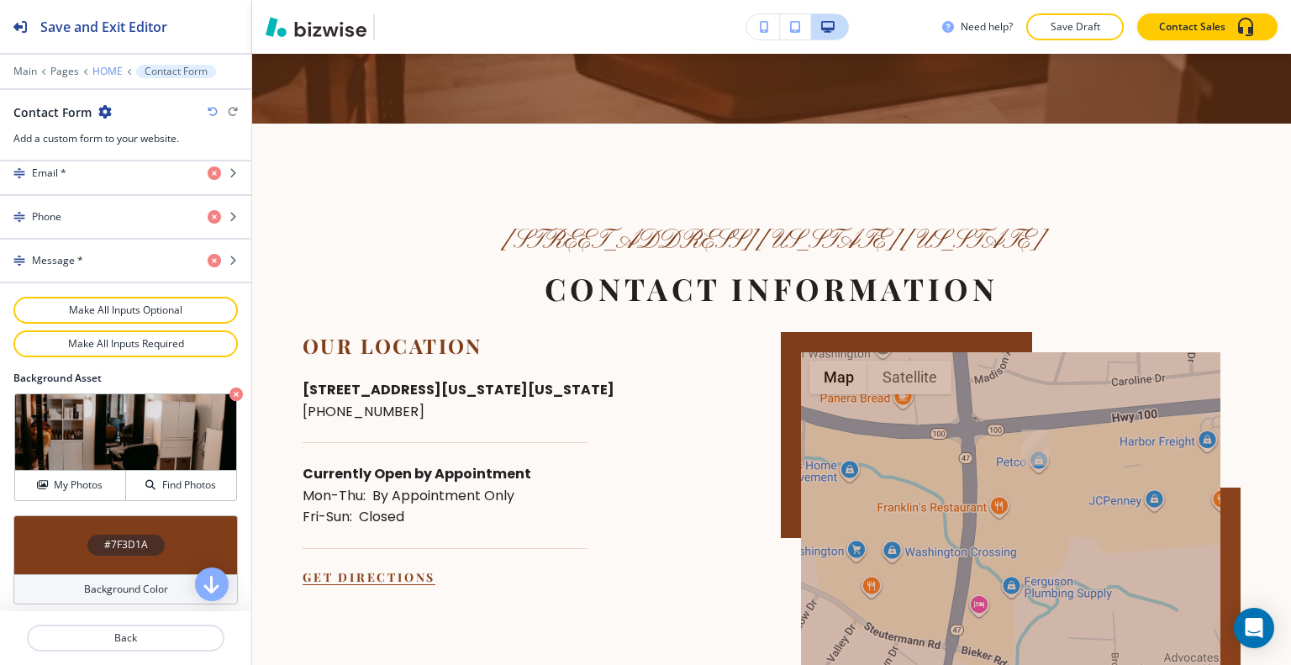
click at [104, 72] on p "HOME" at bounding box center [107, 72] width 30 height 12
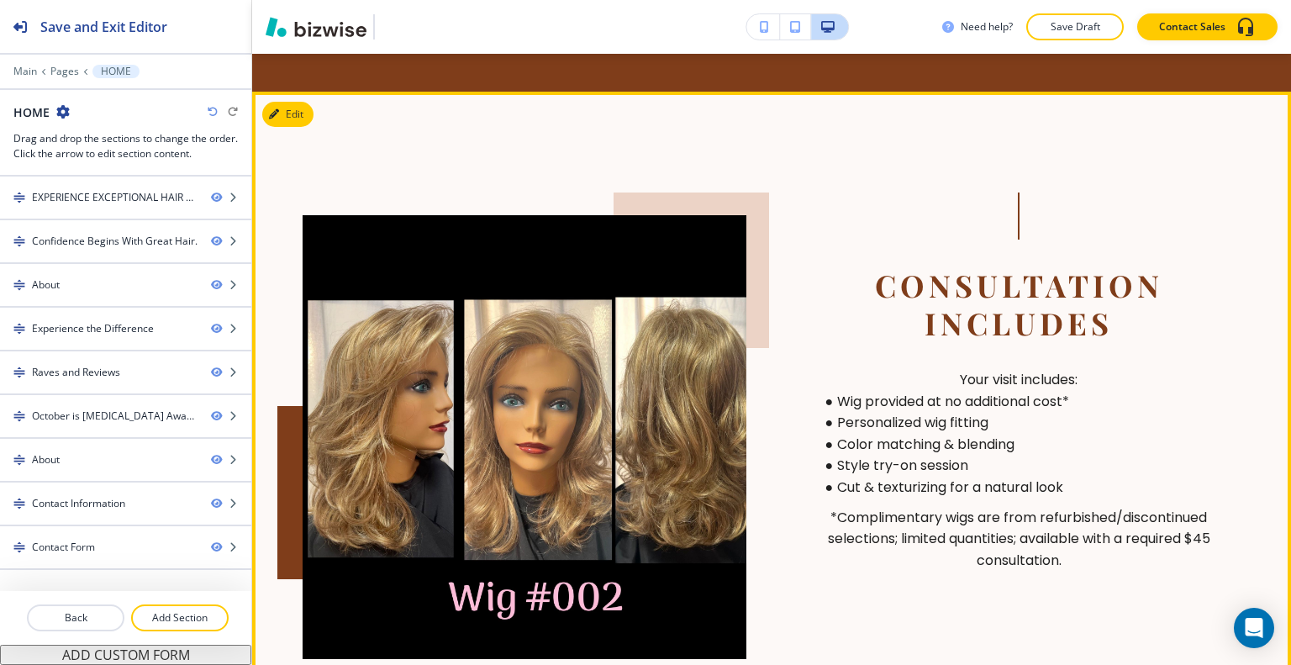
scroll to position [4872, 0]
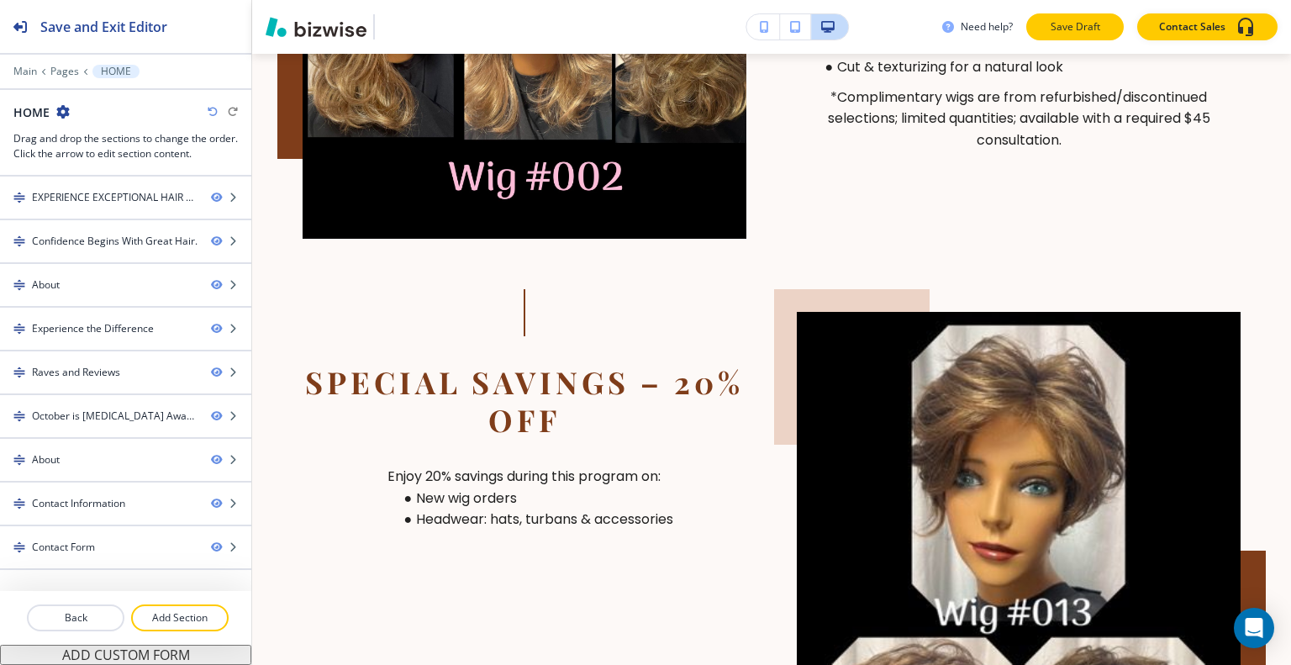
click at [1089, 33] on p "Save Draft" at bounding box center [1075, 26] width 54 height 15
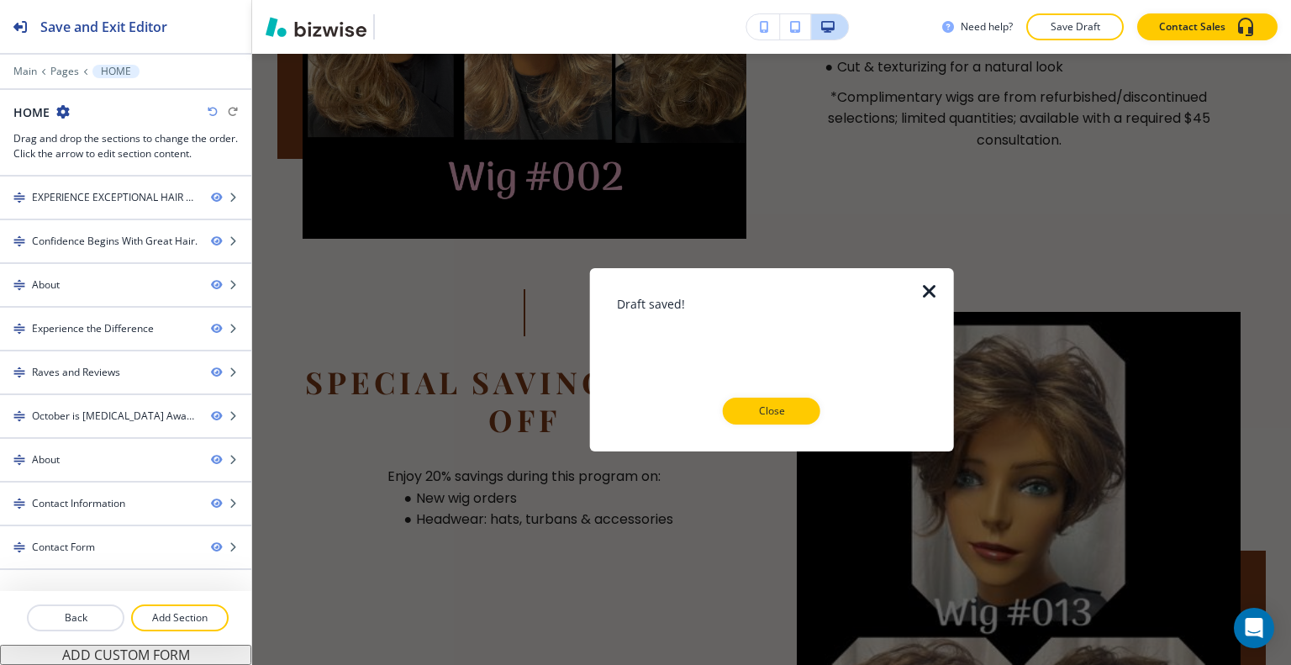
click at [797, 409] on p "Close" at bounding box center [772, 410] width 54 height 15
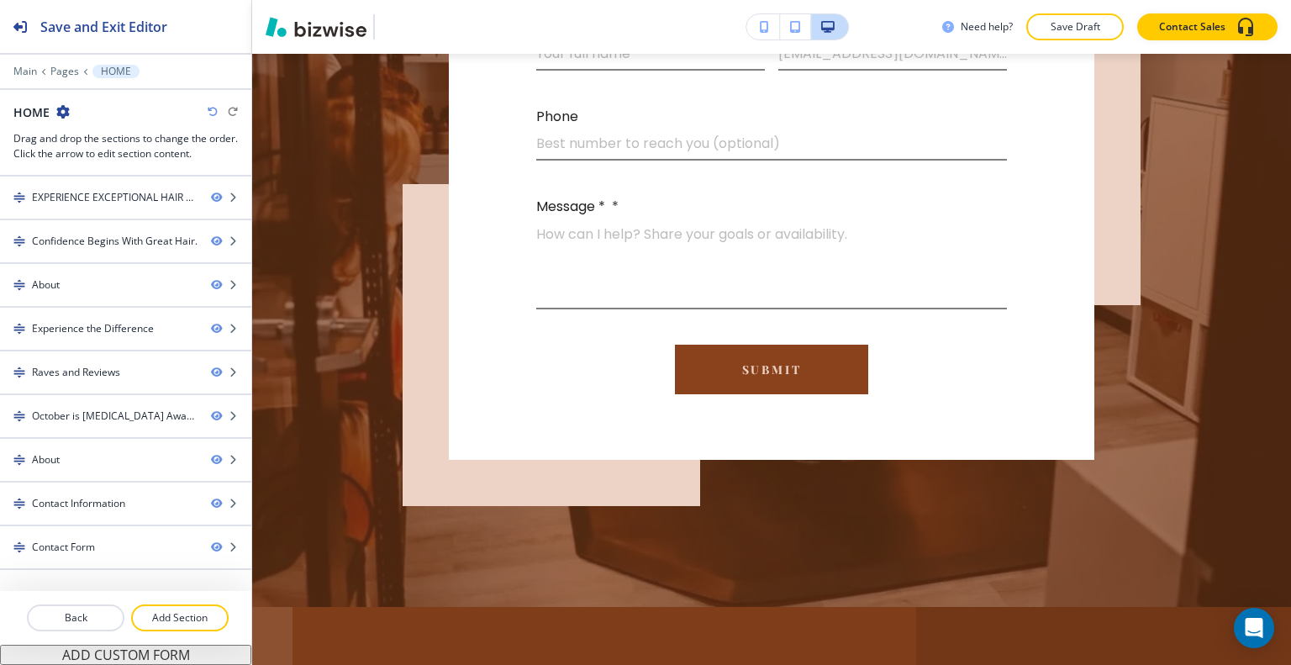
scroll to position [0, 0]
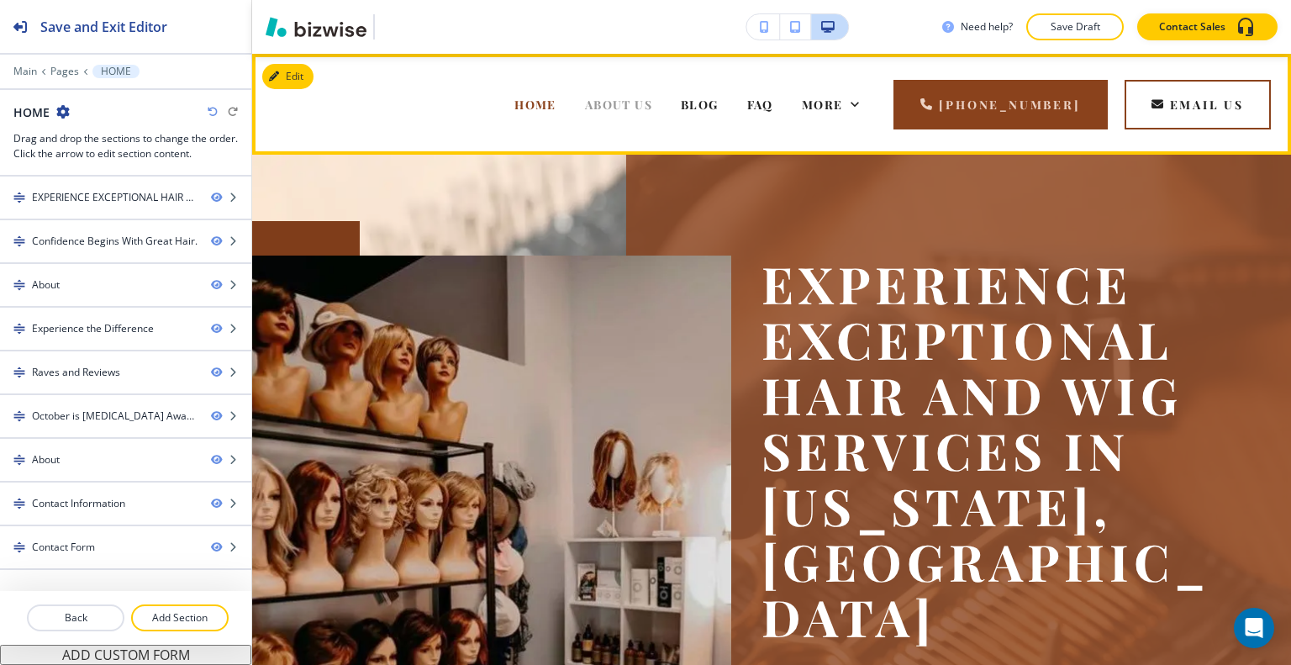
click at [585, 97] on span "ABOUT US" at bounding box center [618, 105] width 67 height 16
click at [585, 98] on span "ABOUT US" at bounding box center [618, 105] width 67 height 16
click at [681, 97] on span "BLOG" at bounding box center [700, 105] width 38 height 16
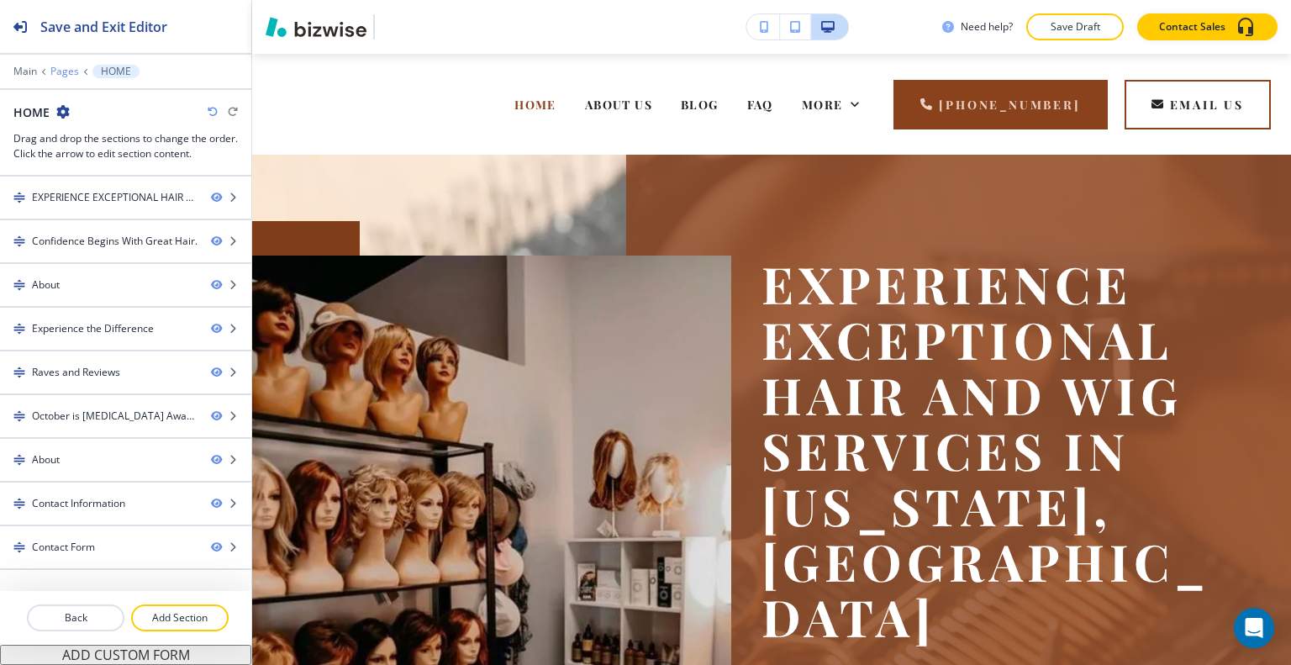
click at [62, 67] on p "Pages" at bounding box center [64, 72] width 29 height 12
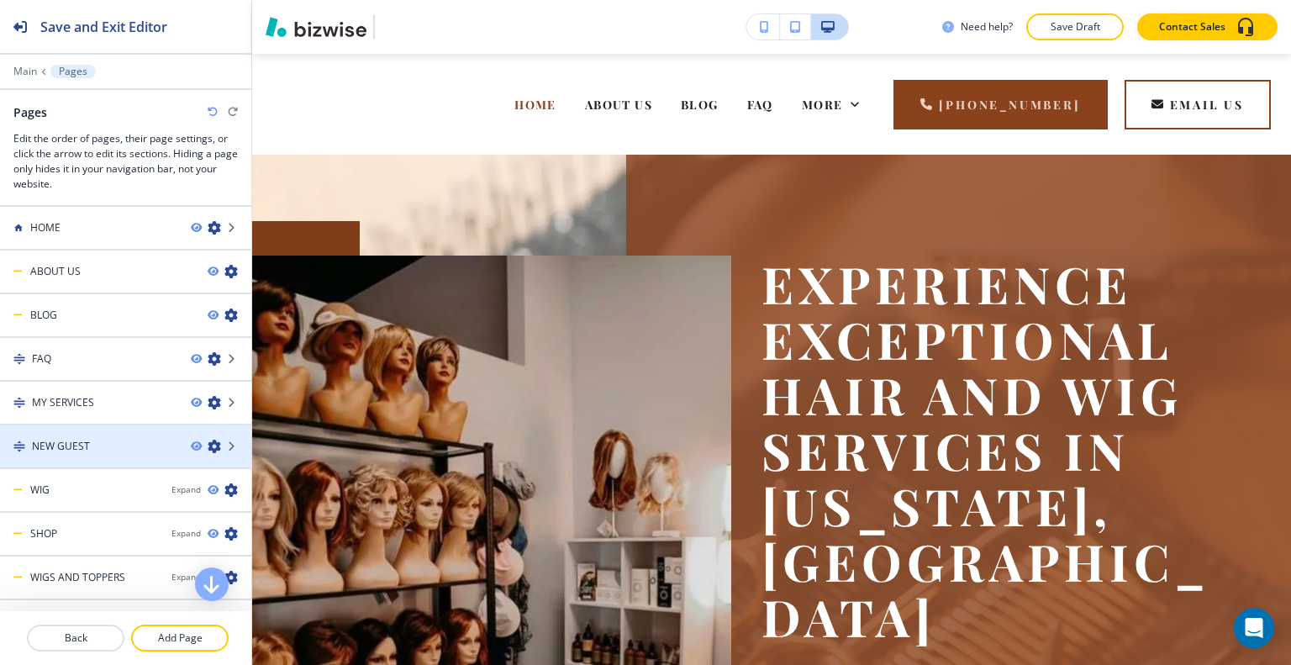
click at [111, 449] on div "NEW GUEST" at bounding box center [88, 446] width 177 height 15
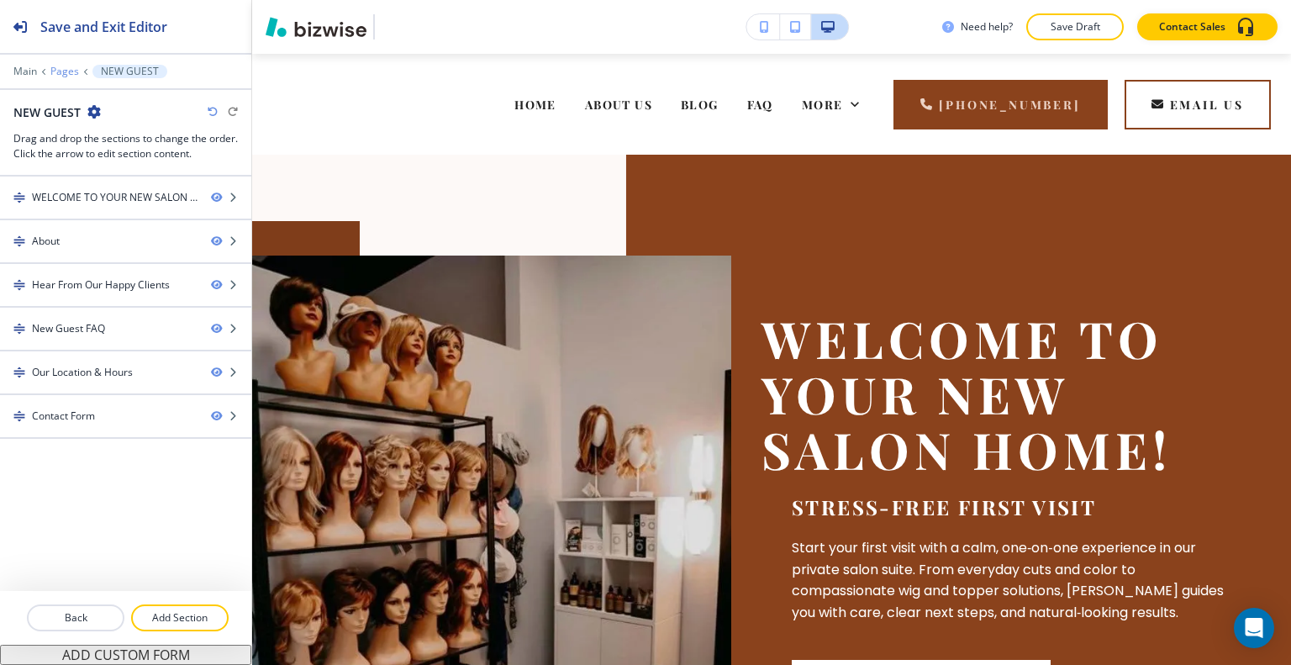
click at [61, 72] on p "Pages" at bounding box center [64, 72] width 29 height 12
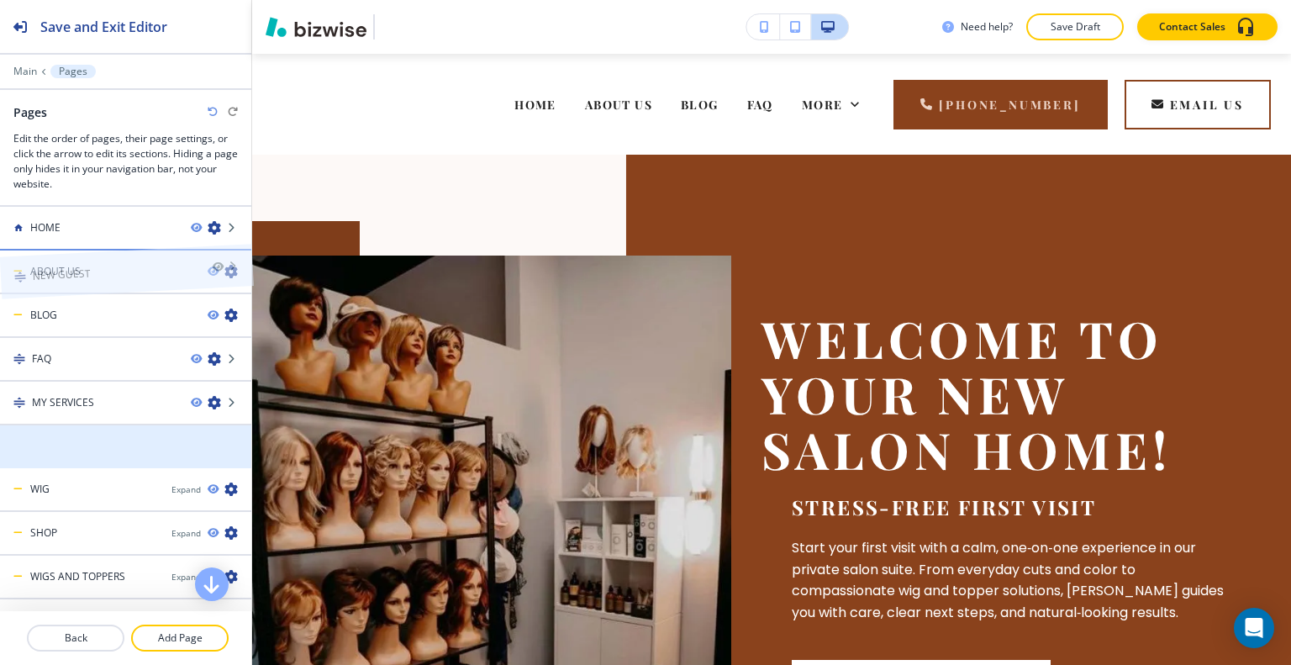
drag, startPoint x: 77, startPoint y: 440, endPoint x: 77, endPoint y: 241, distance: 199.2
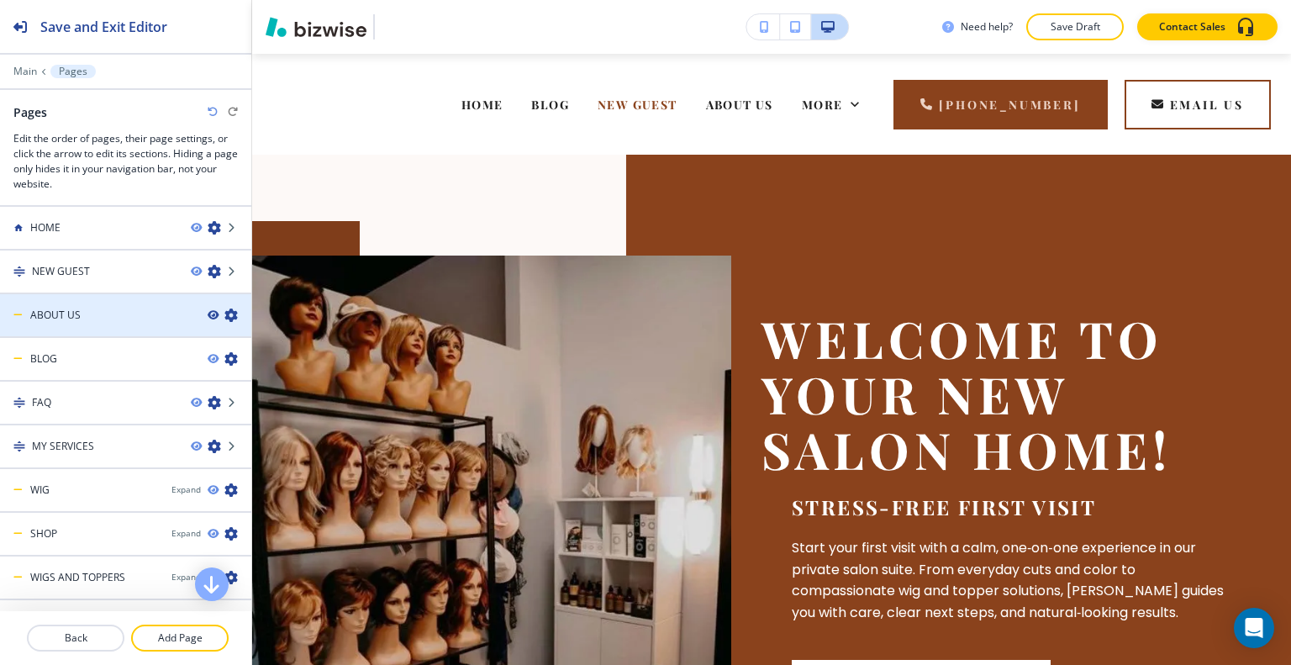
click at [208, 310] on icon "button" at bounding box center [213, 315] width 10 height 10
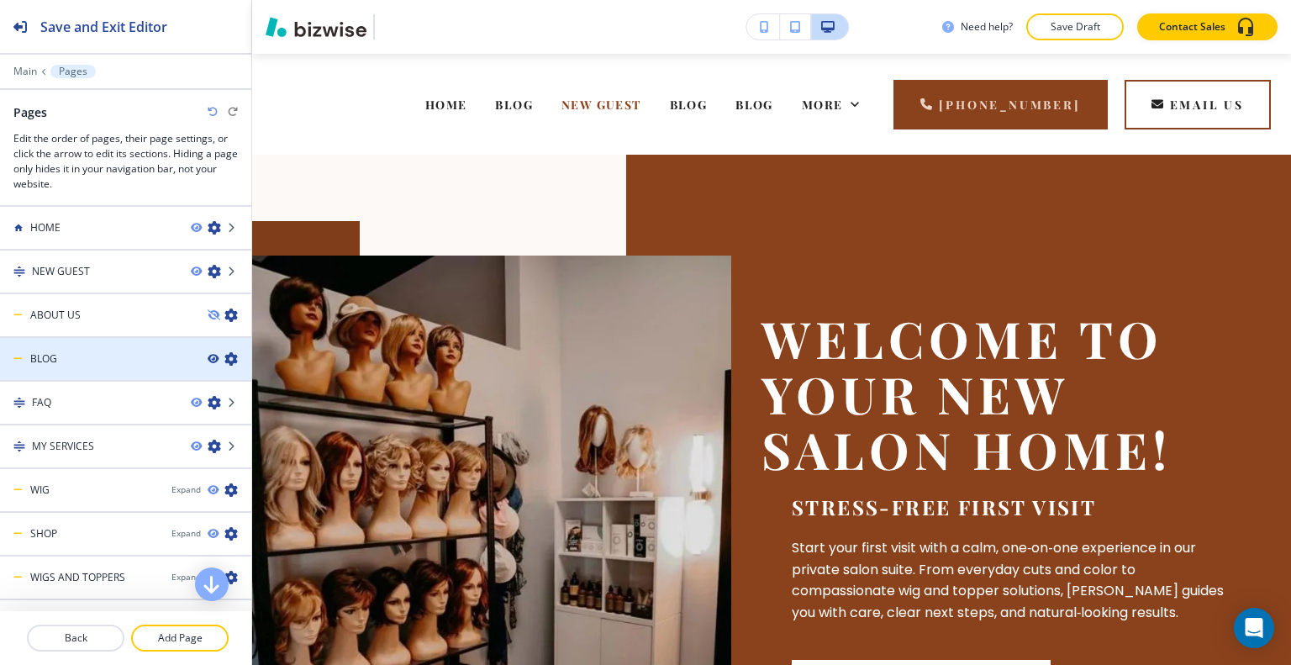
click at [208, 354] on icon "button" at bounding box center [213, 359] width 10 height 10
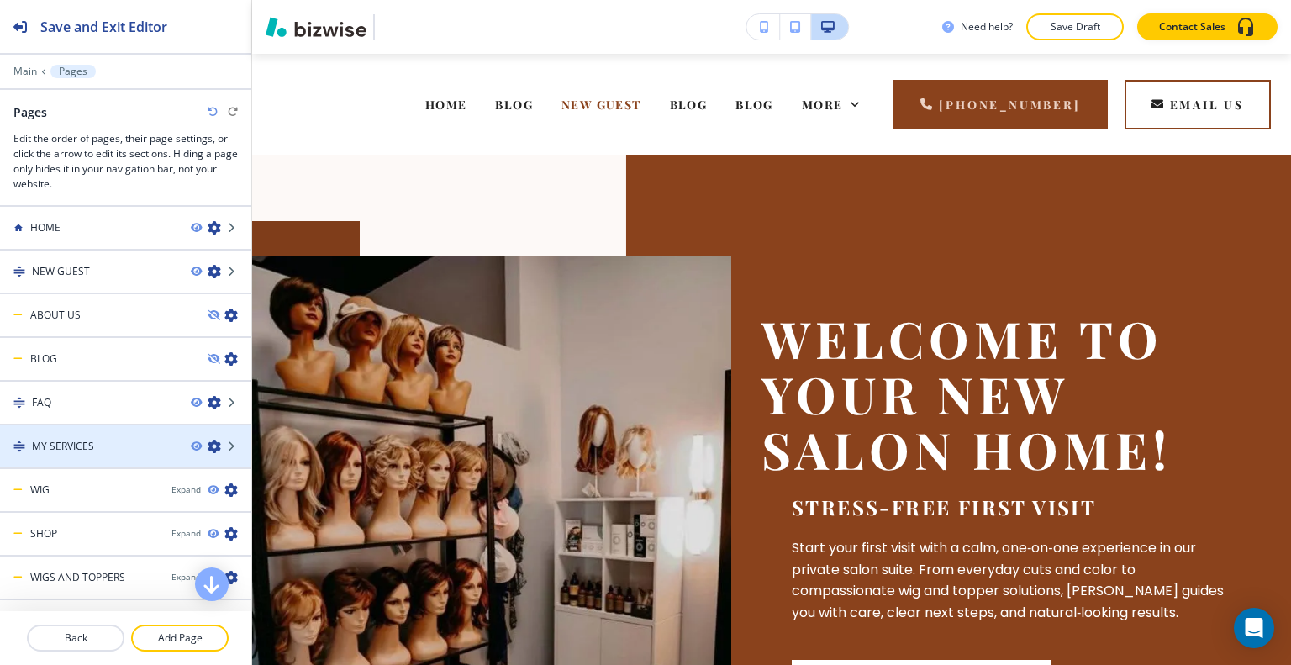
scroll to position [28, 0]
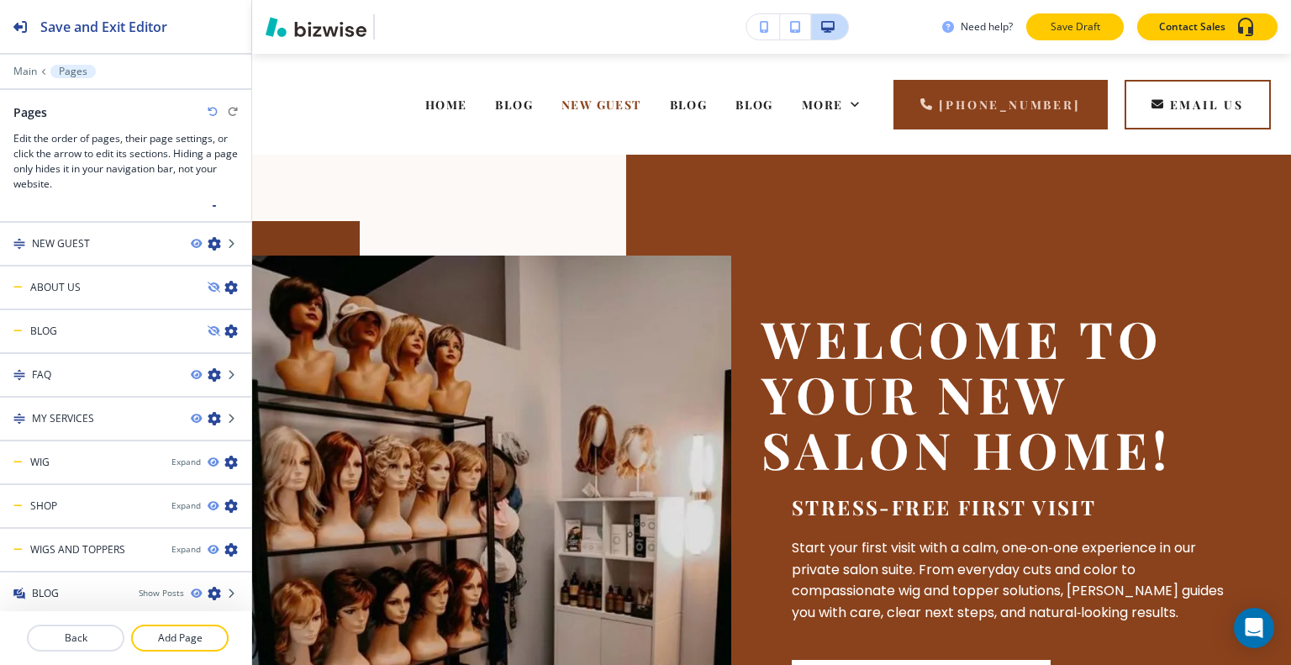
click at [1062, 19] on p "Save Draft" at bounding box center [1075, 26] width 54 height 15
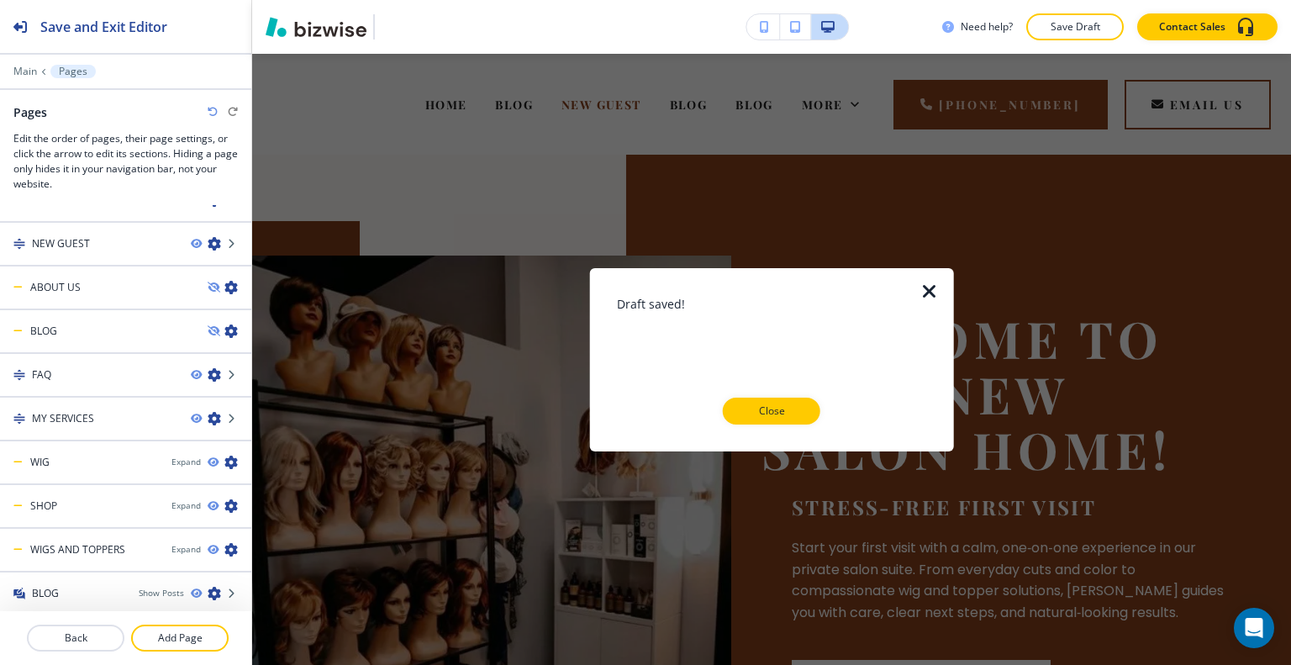
click at [937, 289] on icon "button" at bounding box center [930, 291] width 20 height 20
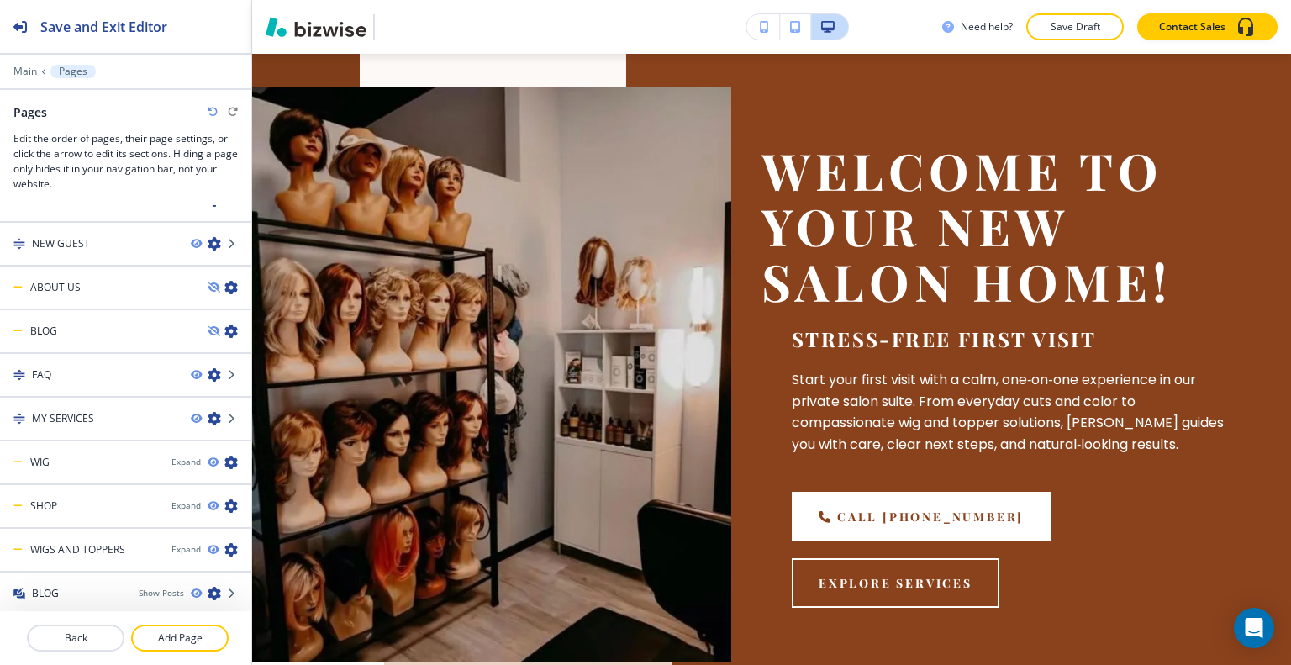
scroll to position [0, 0]
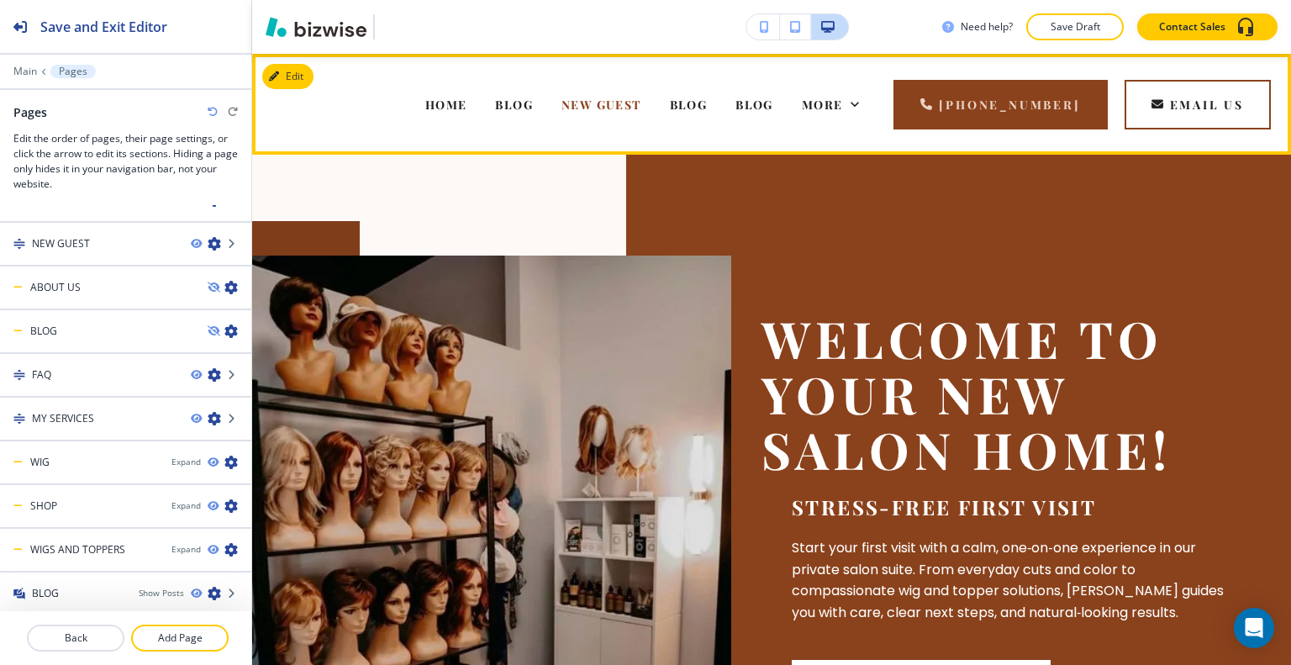
click at [470, 92] on div "HOME" at bounding box center [446, 104] width 71 height 67
click at [464, 98] on span "HOME" at bounding box center [446, 105] width 42 height 16
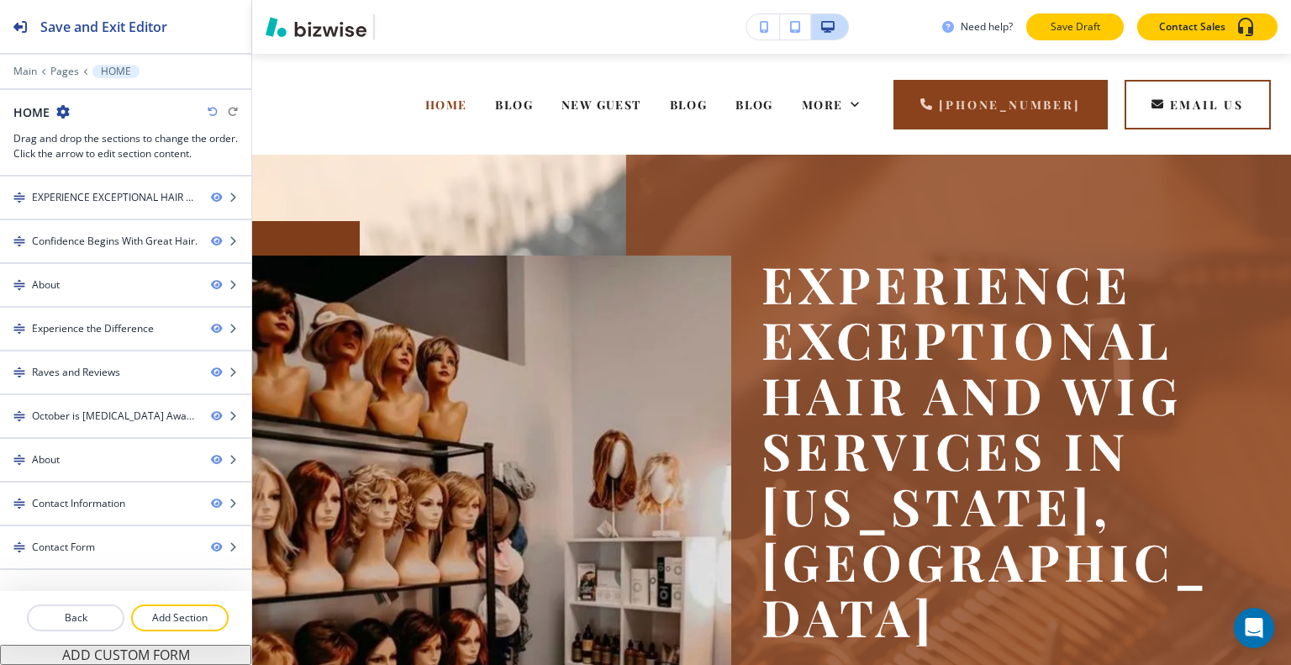
click at [1057, 14] on button "Save Draft" at bounding box center [1075, 26] width 98 height 27
click at [1062, 29] on div "Need help? Saving... Contact Sales" at bounding box center [1116, 26] width 349 height 27
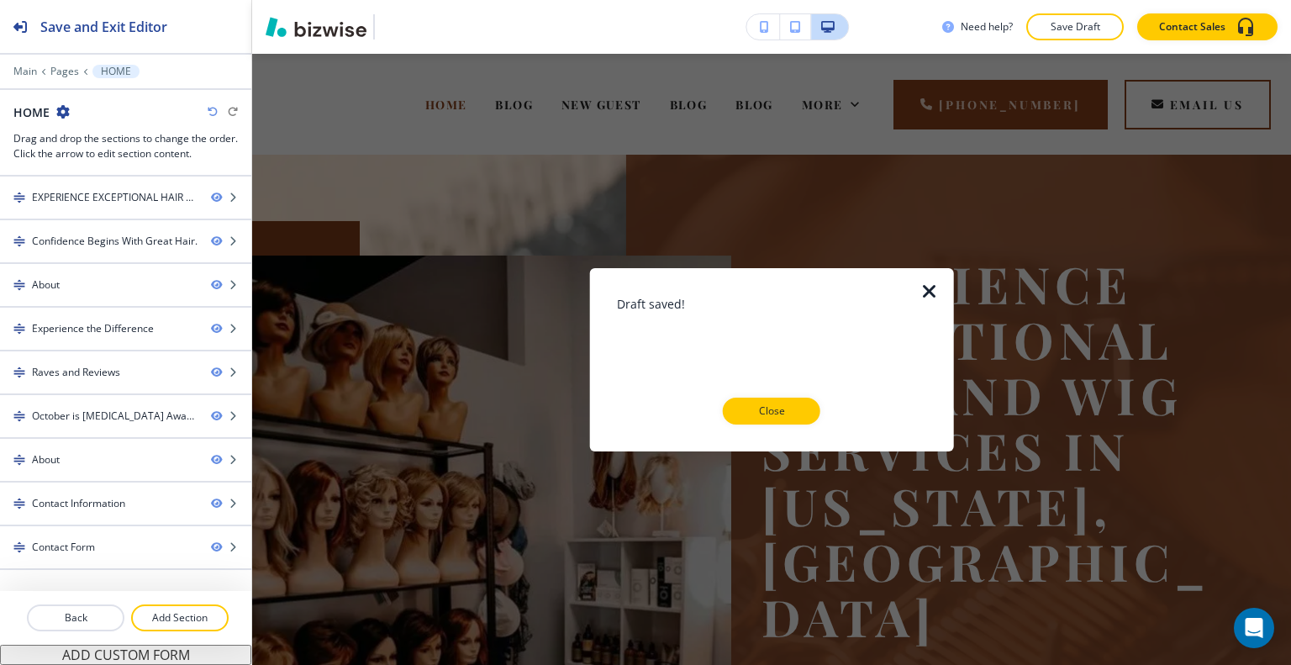
click at [790, 387] on div "Draft saved! Close" at bounding box center [772, 358] width 310 height 129
click at [786, 415] on p "Close" at bounding box center [772, 410] width 54 height 15
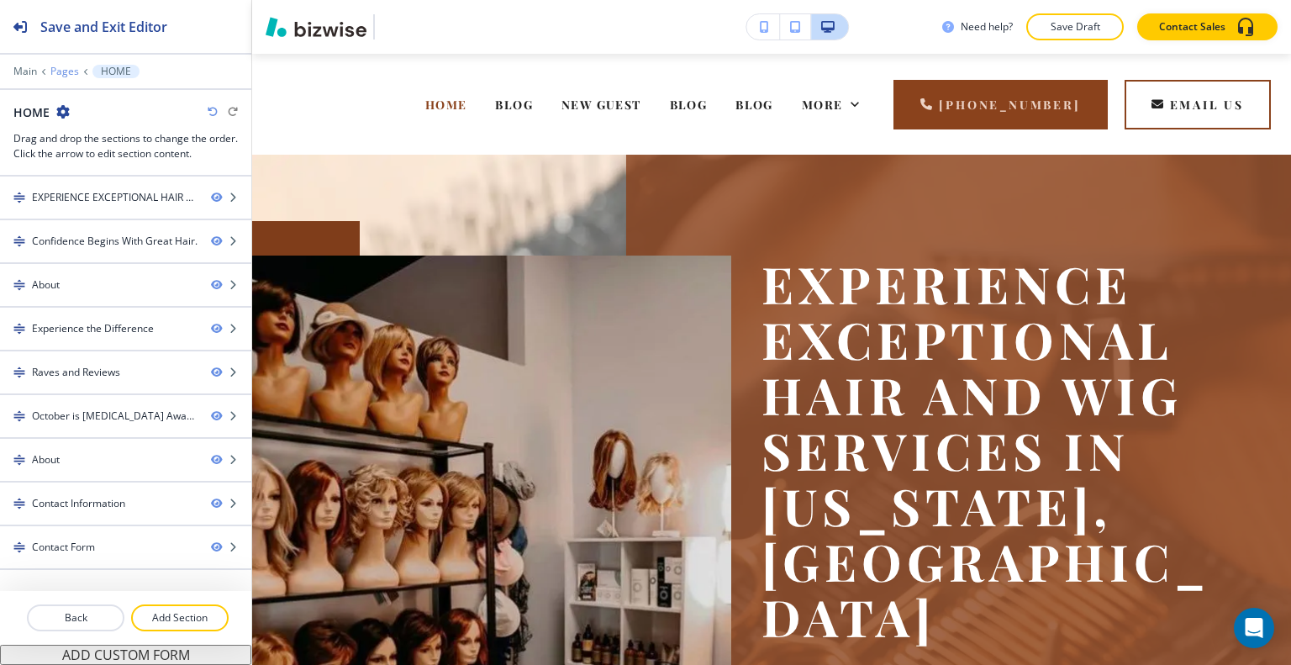
click at [61, 71] on p "Pages" at bounding box center [64, 72] width 29 height 12
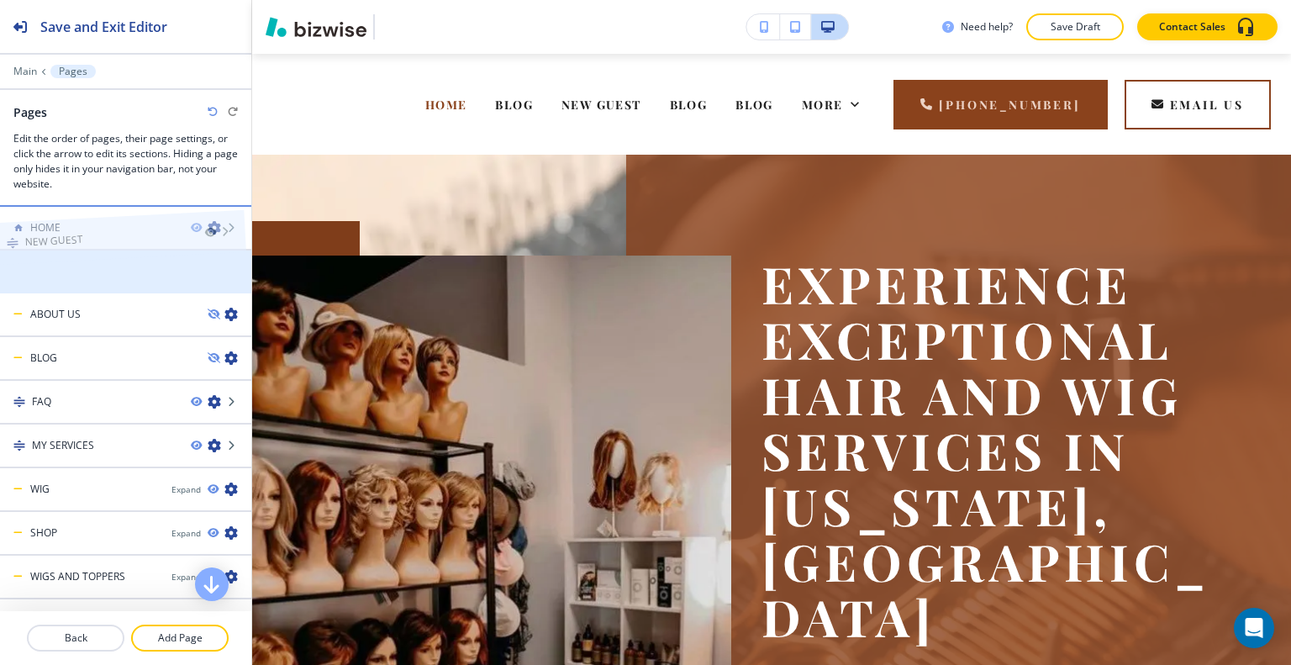
drag, startPoint x: 74, startPoint y: 268, endPoint x: 66, endPoint y: 209, distance: 59.3
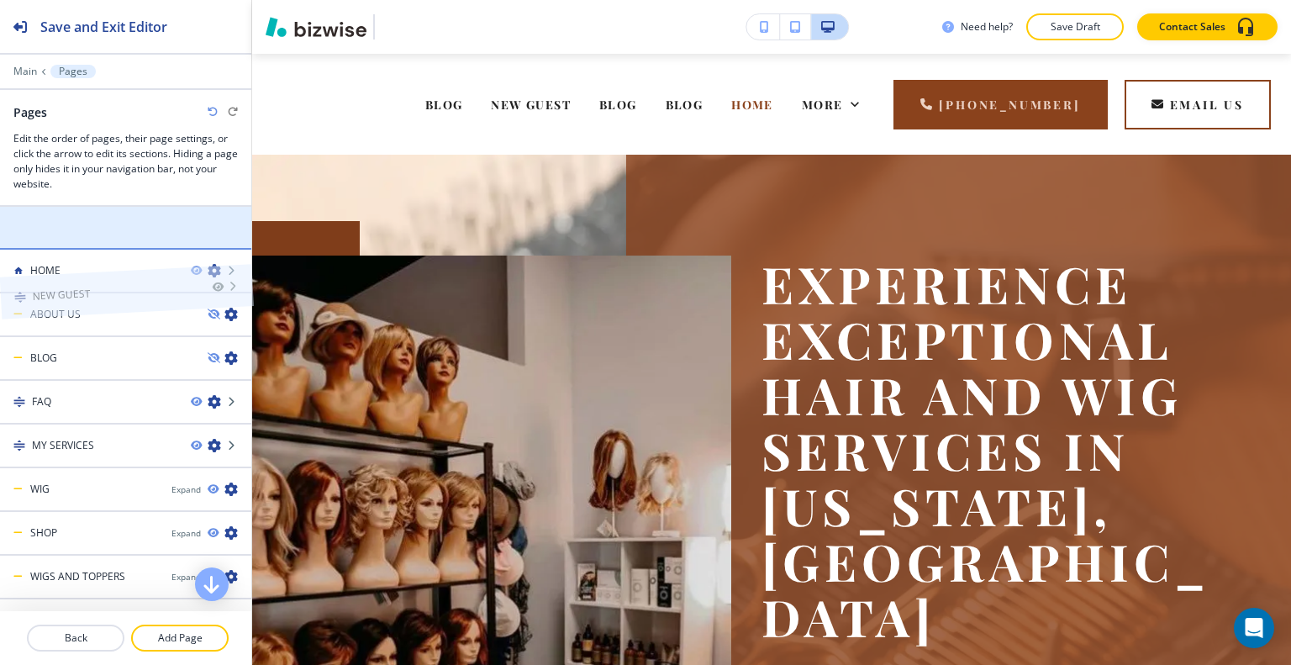
drag, startPoint x: 75, startPoint y: 226, endPoint x: 75, endPoint y: 264, distance: 37.8
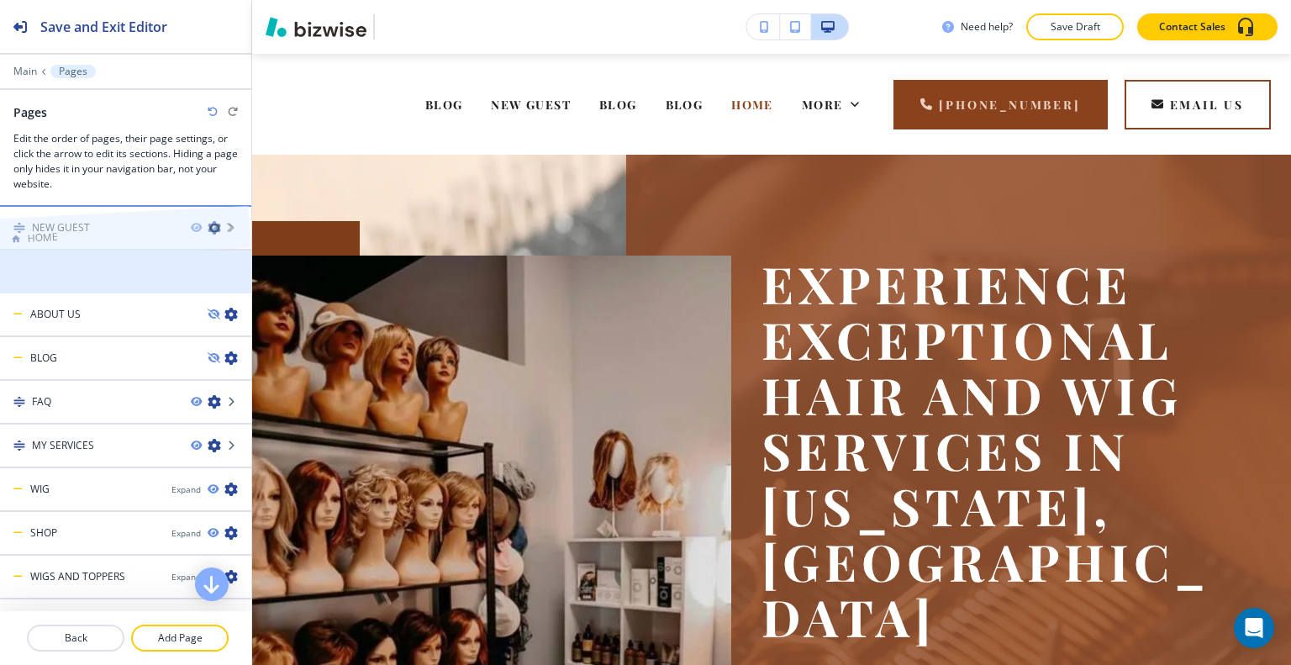
drag, startPoint x: 78, startPoint y: 272, endPoint x: 75, endPoint y: 208, distance: 64.0
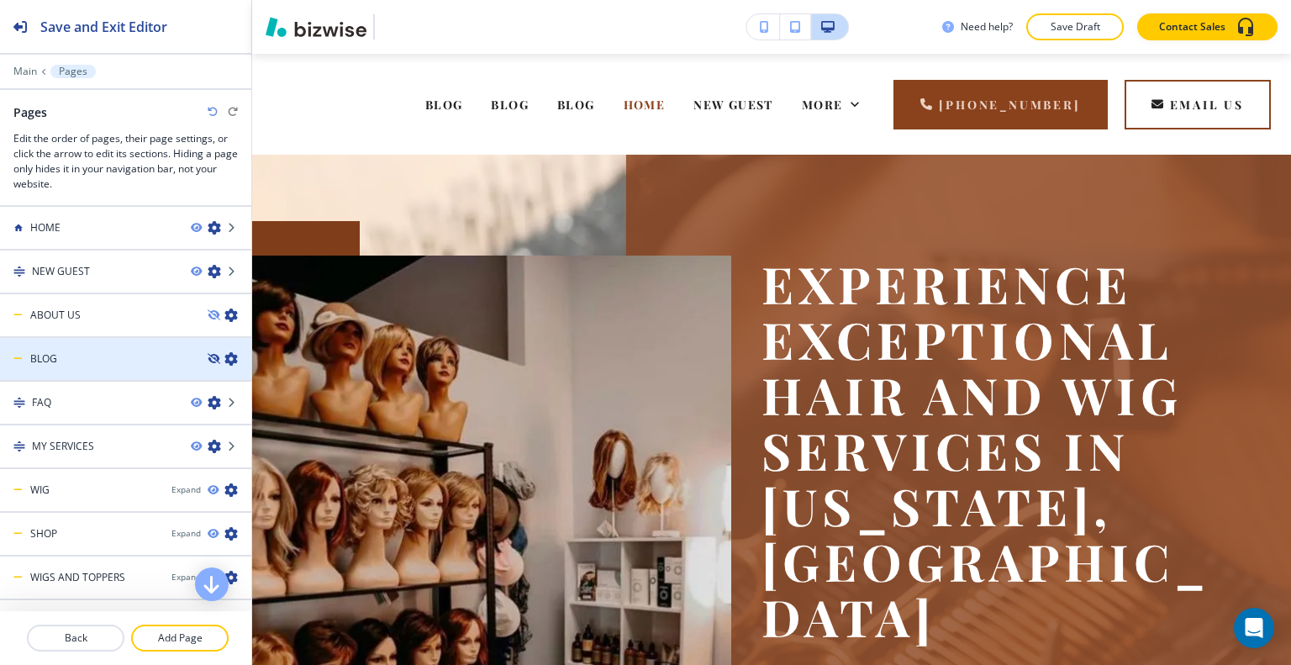
click at [208, 355] on icon "button" at bounding box center [213, 359] width 10 height 10
click at [208, 357] on icon "button" at bounding box center [213, 359] width 10 height 10
click at [1071, 34] on p "Save Draft" at bounding box center [1075, 26] width 54 height 15
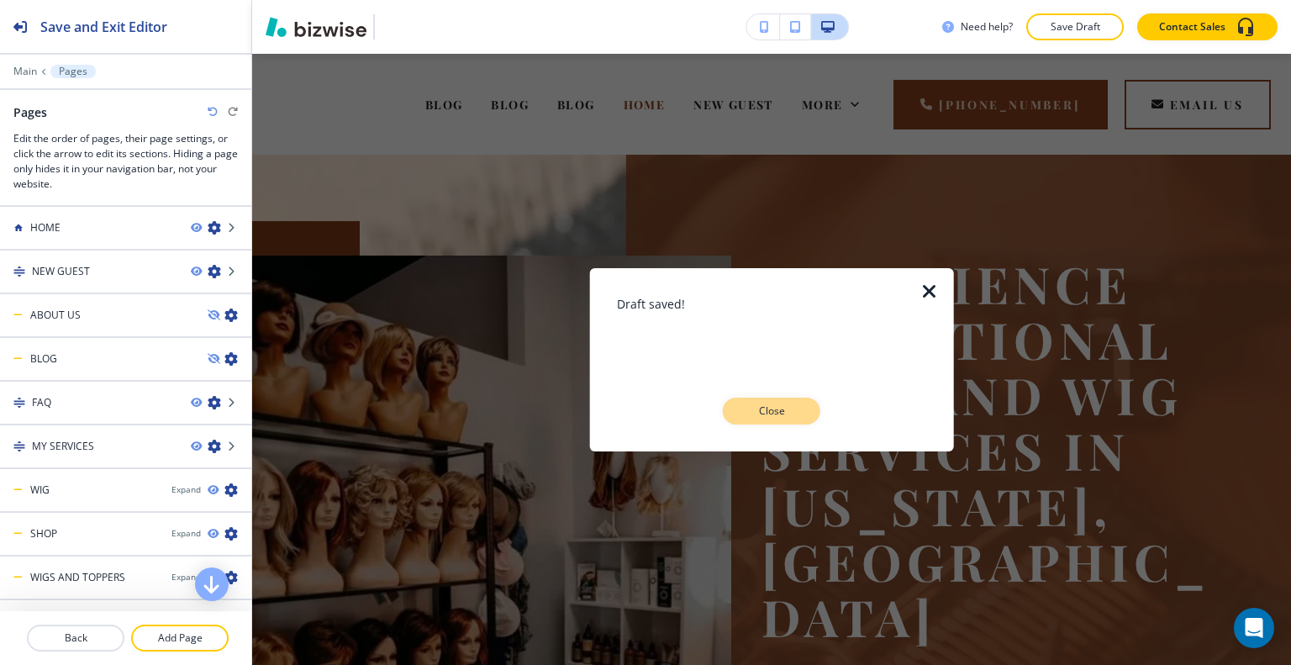
drag, startPoint x: 799, startPoint y: 389, endPoint x: 786, endPoint y: 415, distance: 29.3
click at [797, 398] on div "Draft saved! Close" at bounding box center [772, 358] width 310 height 129
click at [786, 415] on p "Close" at bounding box center [772, 410] width 54 height 15
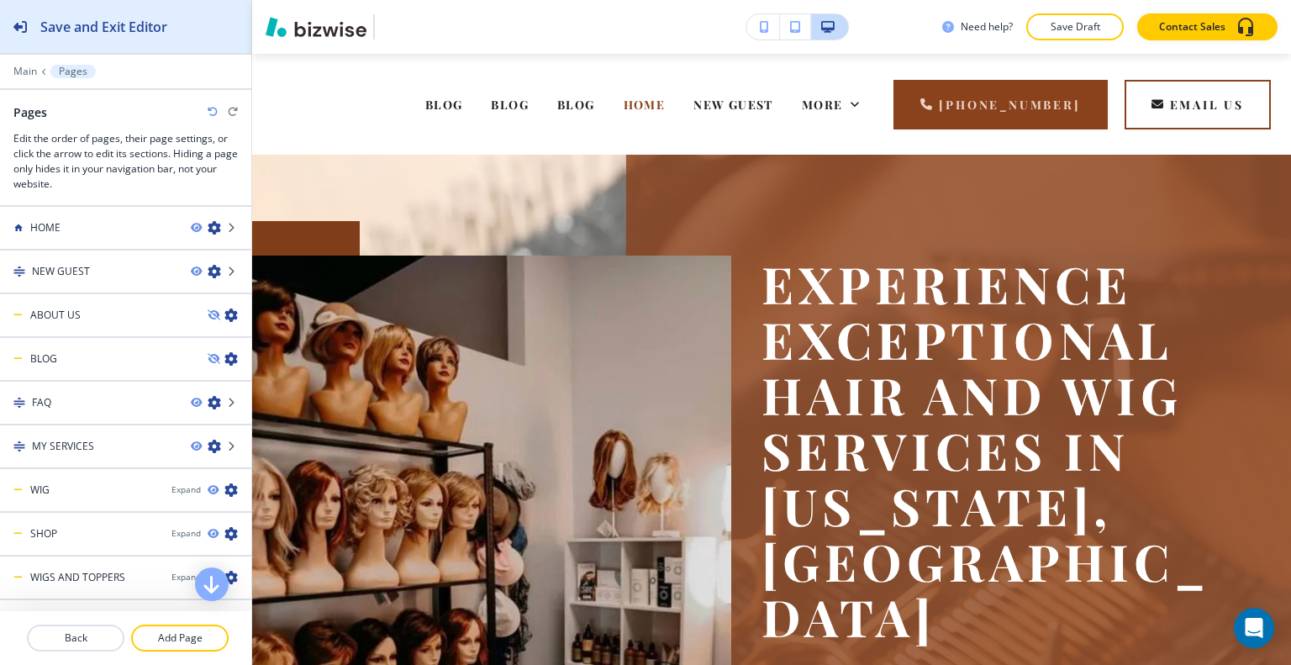
drag, startPoint x: 182, startPoint y: 50, endPoint x: 157, endPoint y: 36, distance: 28.6
click at [182, 50] on button "Save and Exit Editor" at bounding box center [125, 26] width 251 height 53
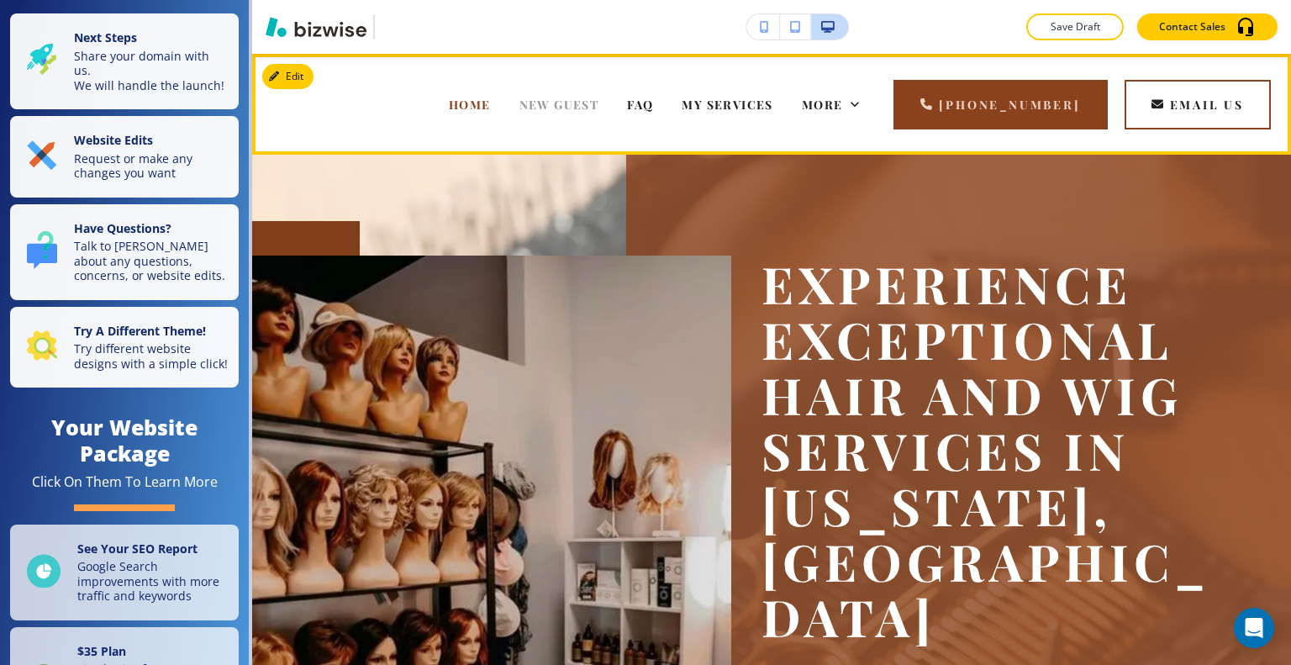
click at [545, 104] on span "NEW GUEST" at bounding box center [559, 105] width 80 height 16
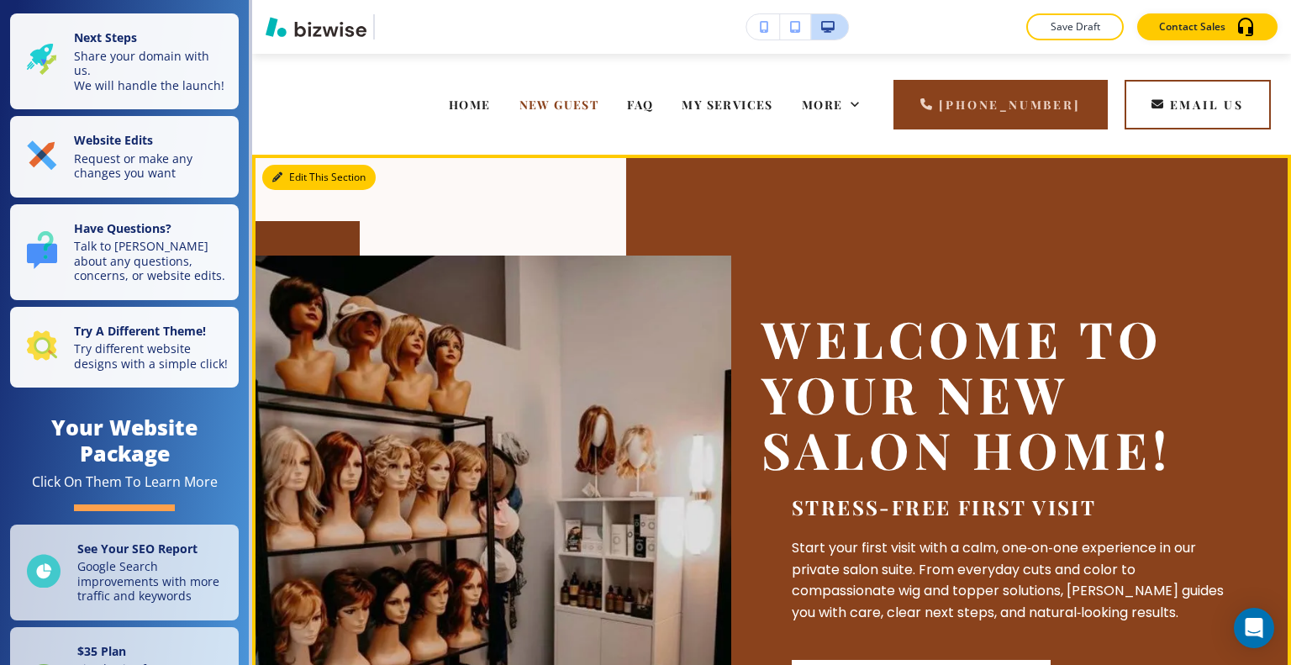
click at [293, 178] on button "Edit This Section" at bounding box center [318, 177] width 113 height 25
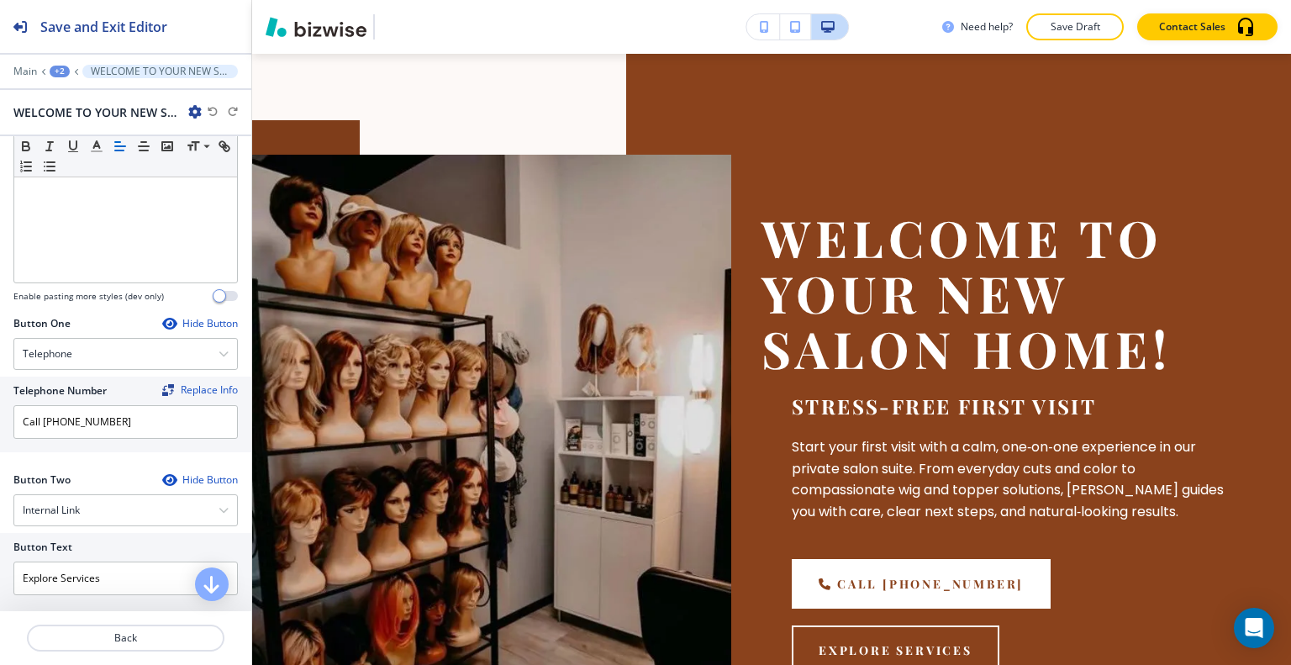
scroll to position [672, 0]
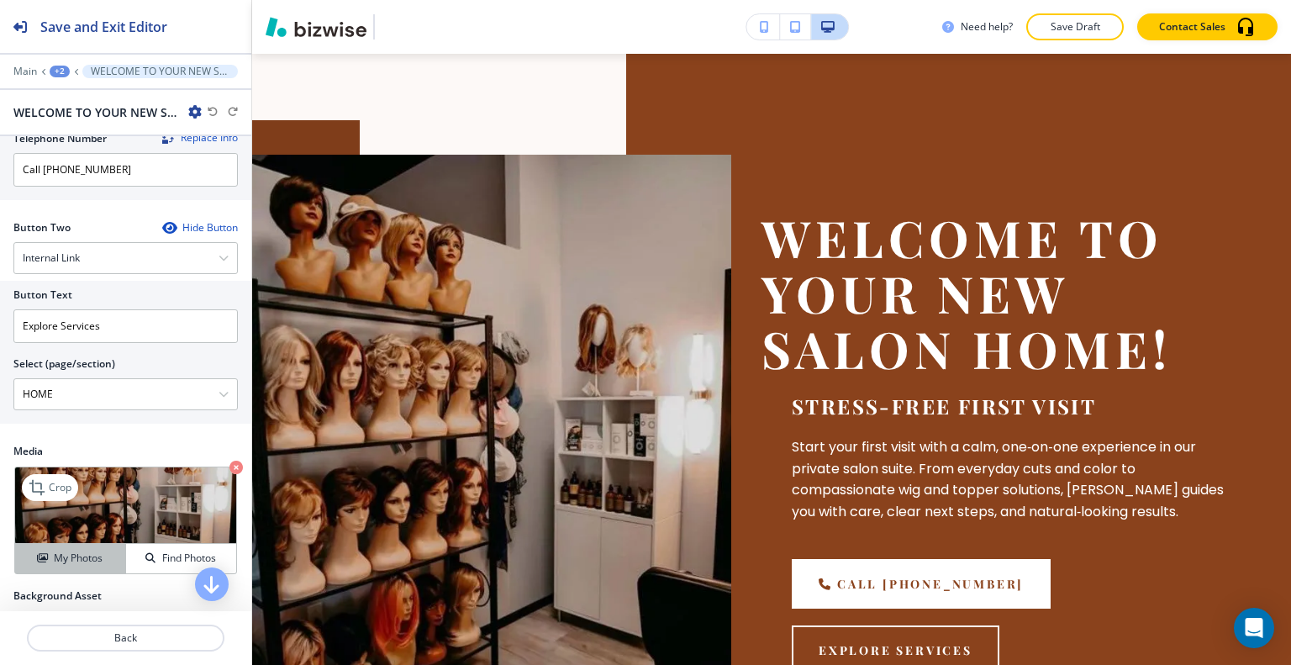
click at [87, 564] on button "My Photos" at bounding box center [70, 558] width 111 height 29
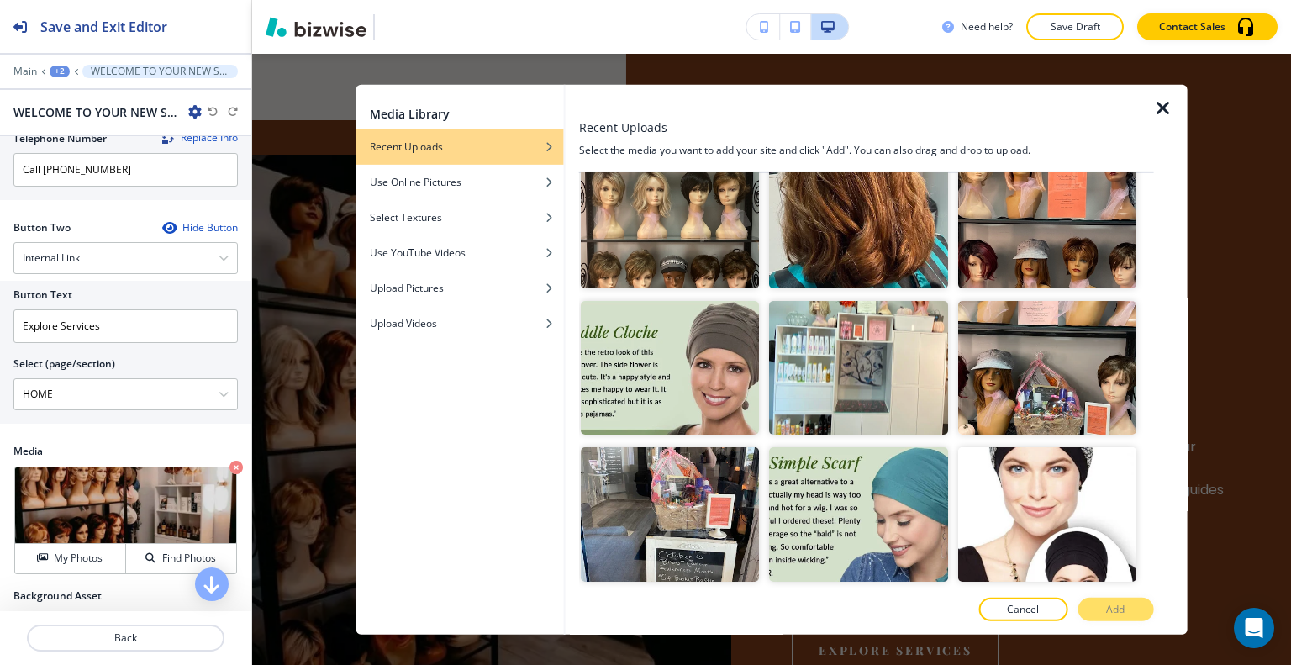
scroll to position [2270, 0]
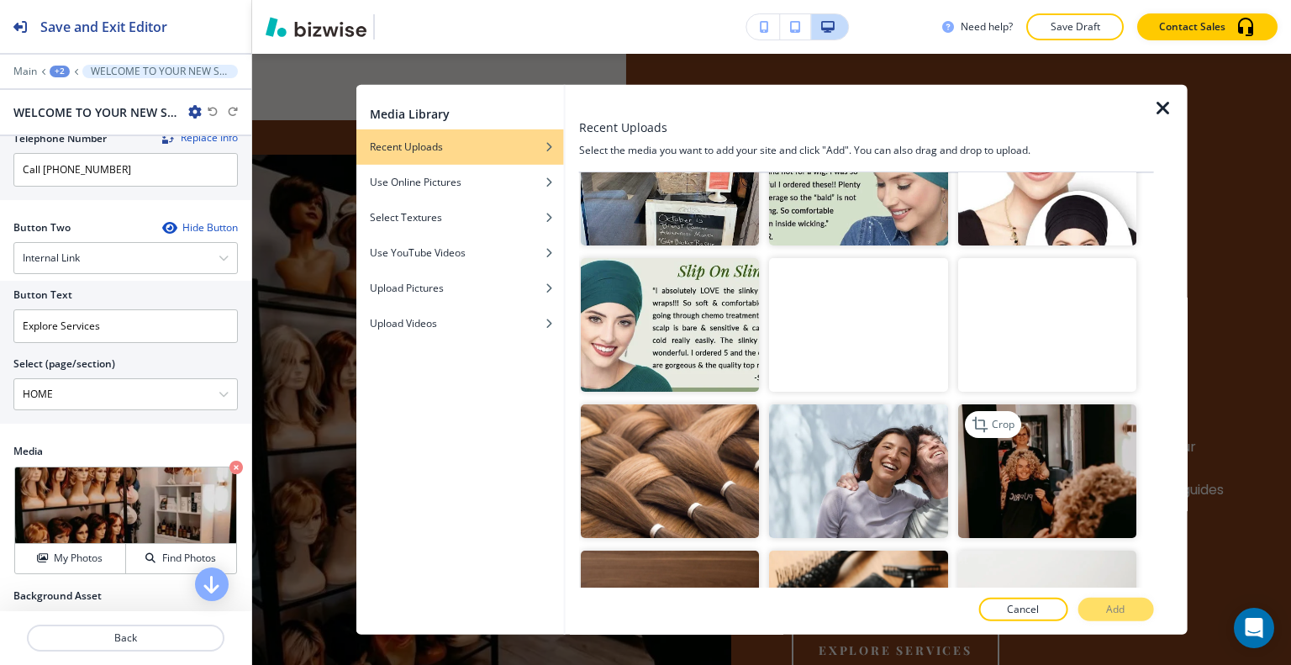
click at [1063, 433] on img "button" at bounding box center [1046, 471] width 178 height 134
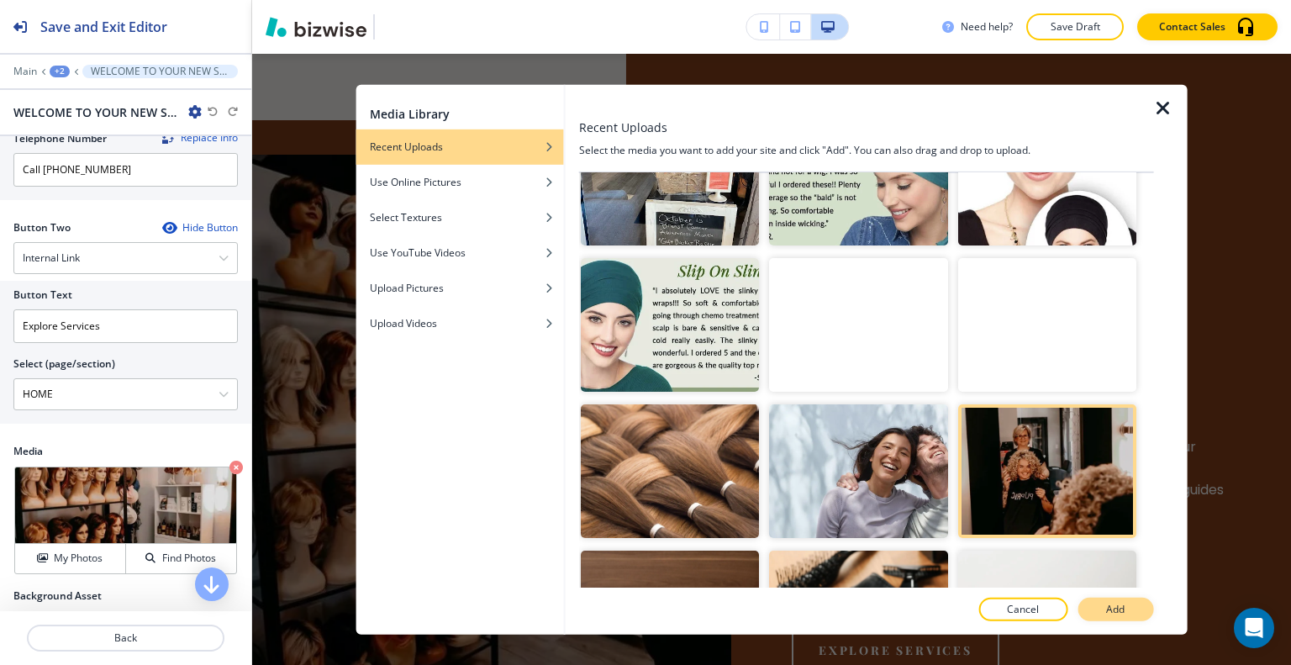
click at [1120, 615] on p "Add" at bounding box center [1115, 609] width 18 height 15
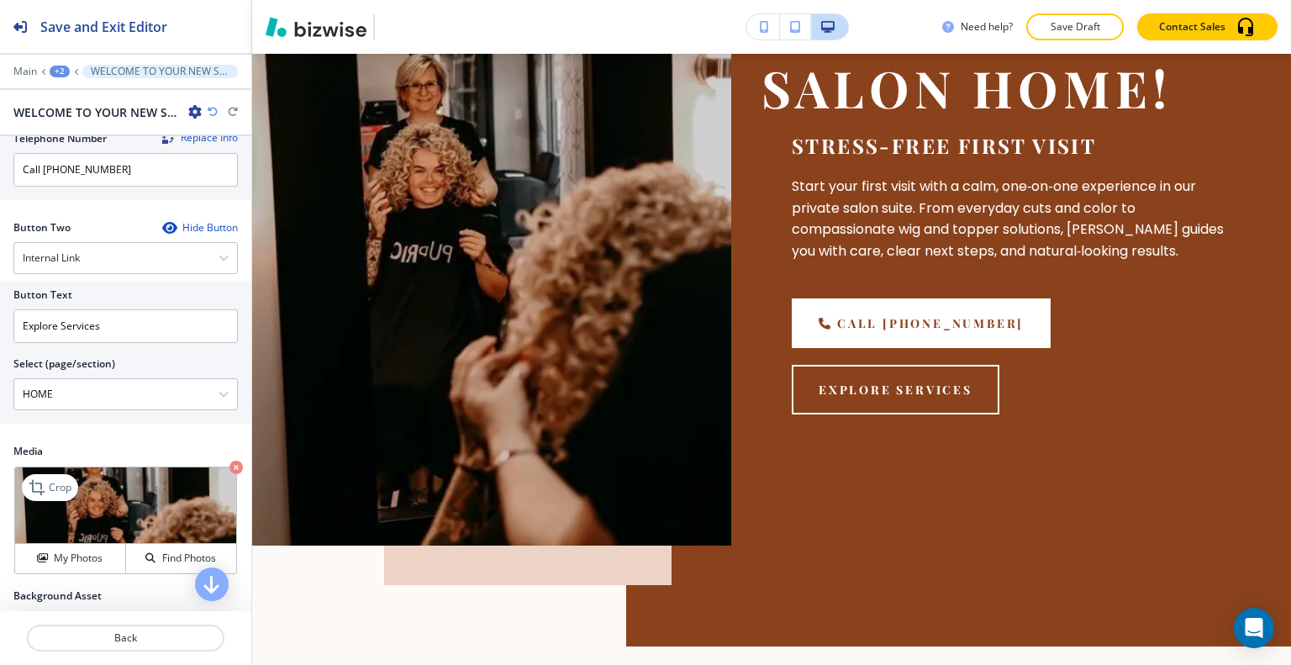
scroll to position [353, 0]
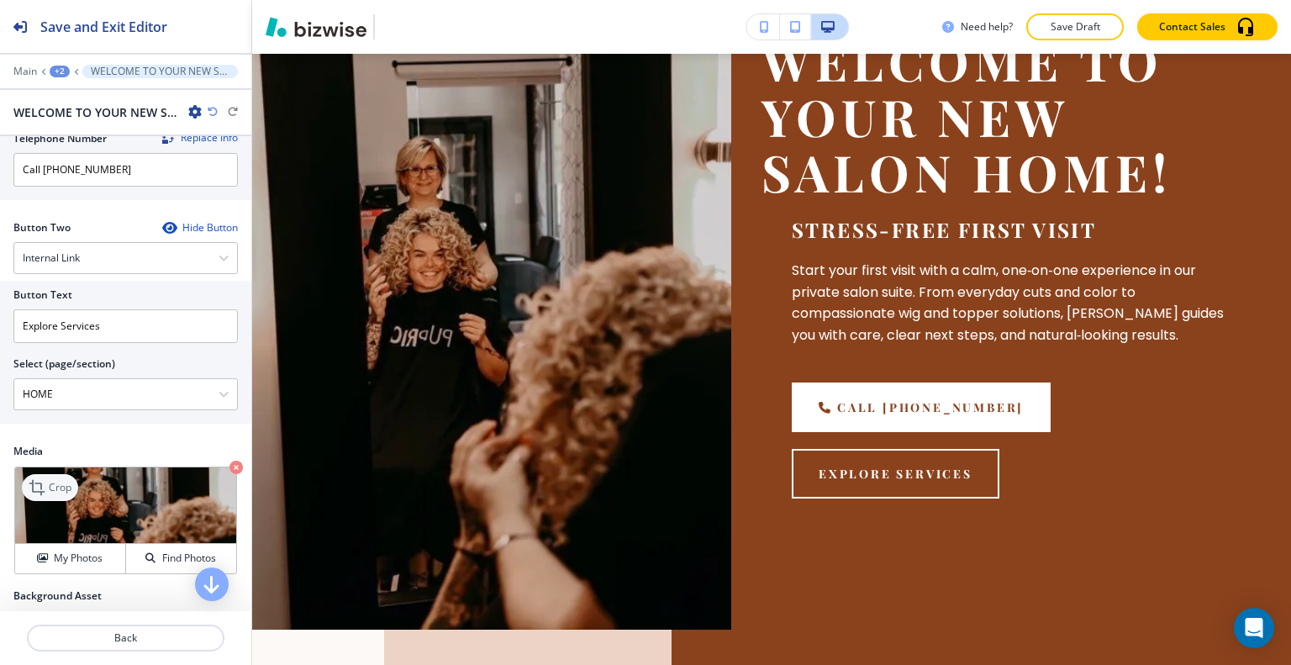
click at [69, 482] on p "Crop" at bounding box center [60, 487] width 23 height 15
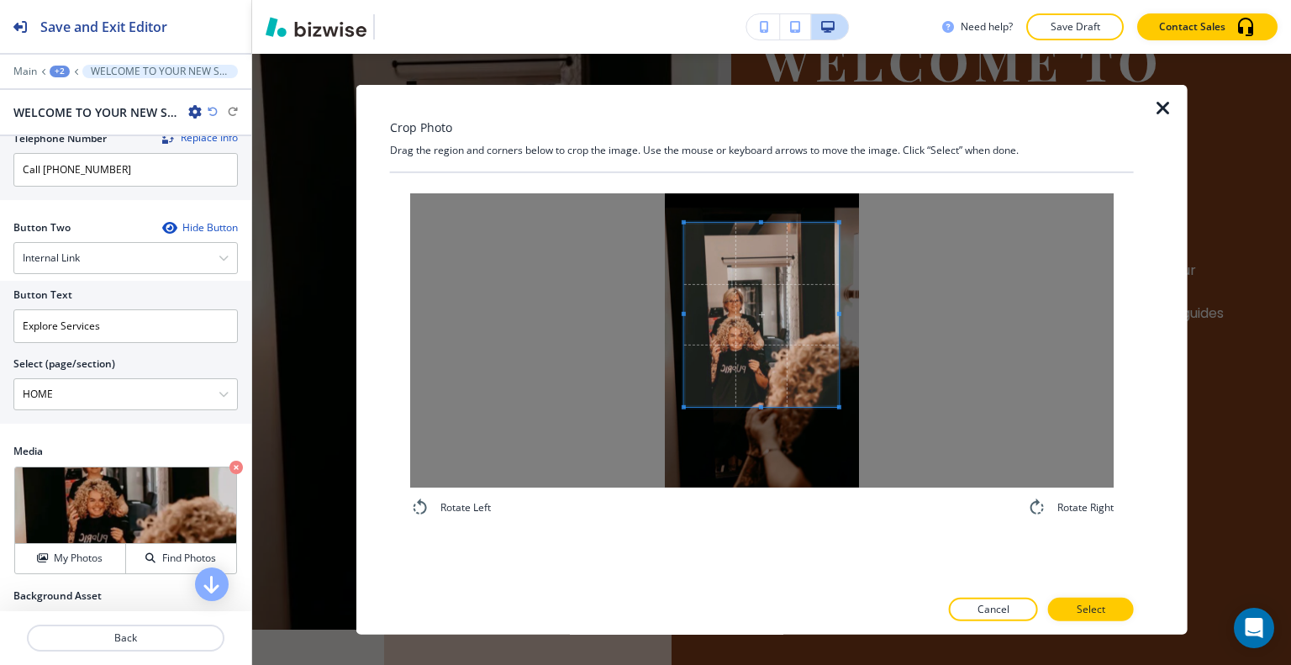
click at [756, 399] on div at bounding box center [761, 314] width 155 height 184
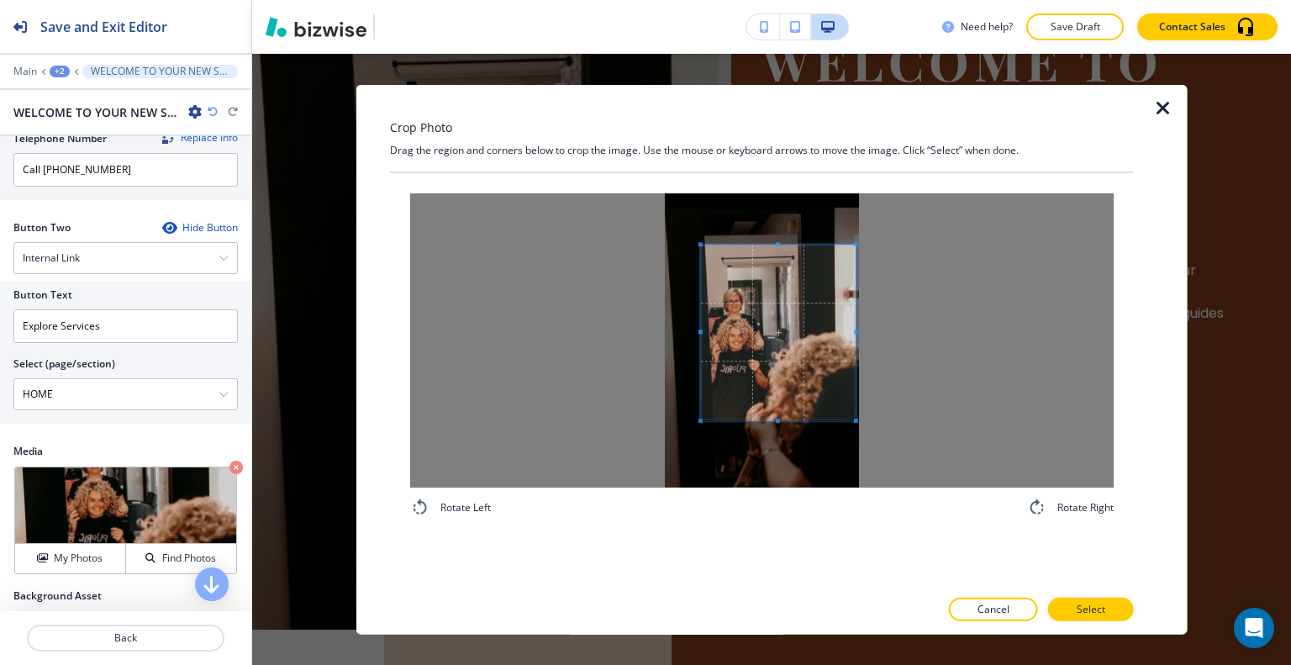
click at [770, 405] on span at bounding box center [778, 333] width 155 height 177
click at [651, 338] on div at bounding box center [762, 339] width 704 height 294
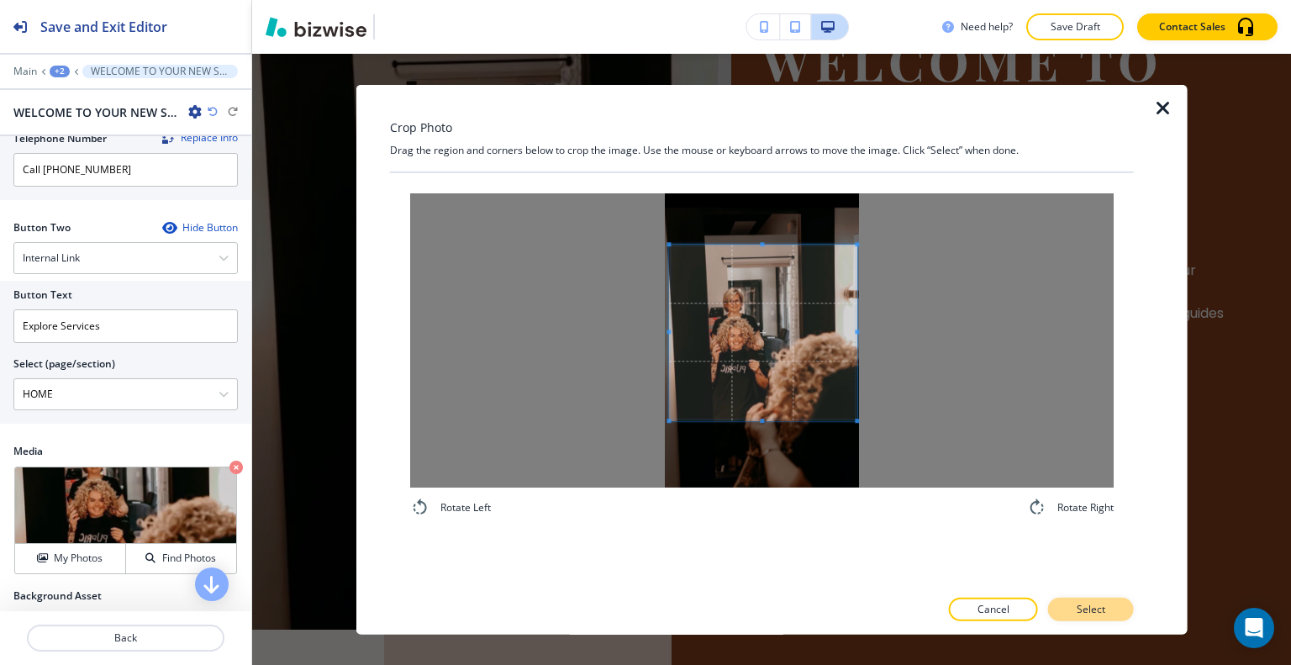
click at [1108, 593] on div at bounding box center [762, 593] width 744 height 10
click at [1114, 612] on button "Select" at bounding box center [1091, 610] width 86 height 24
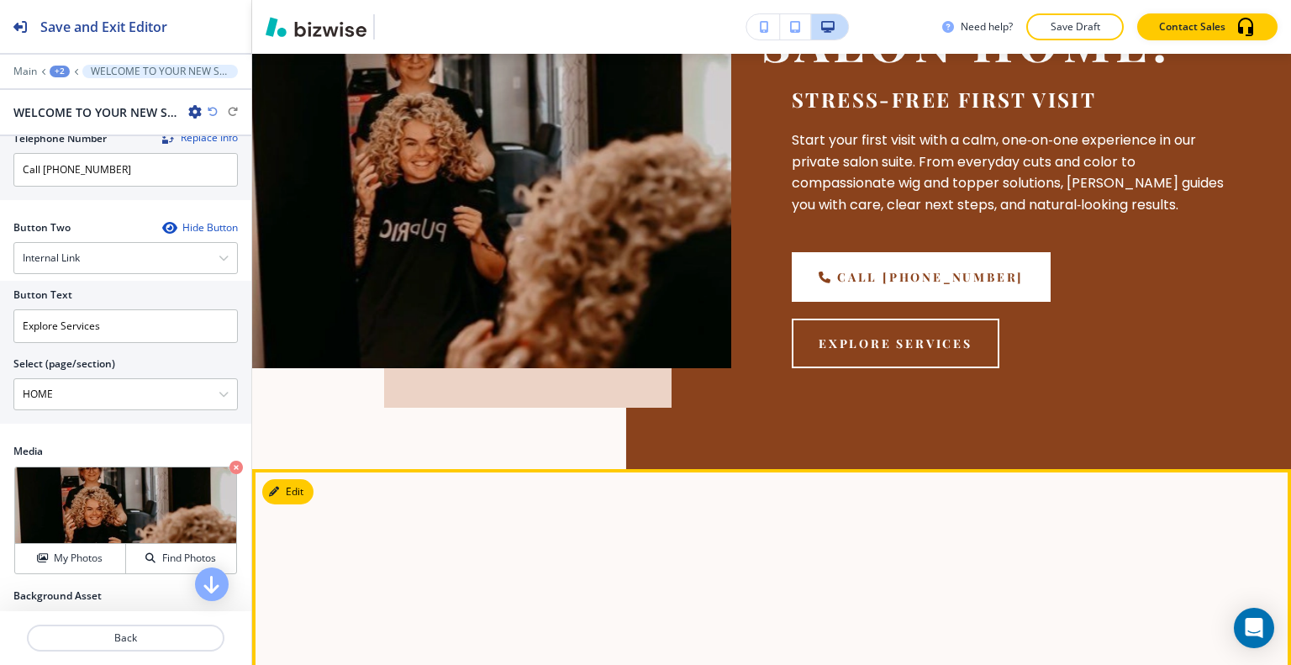
scroll to position [17, 0]
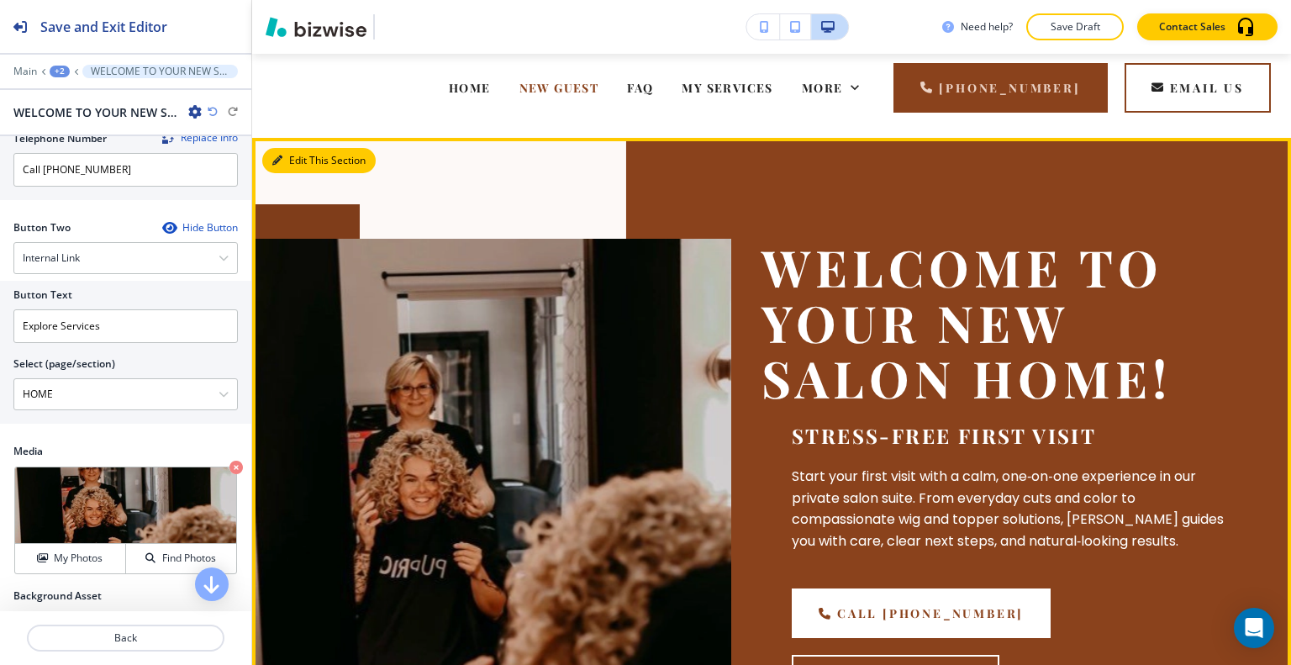
click at [288, 154] on button "Edit This Section" at bounding box center [318, 160] width 113 height 25
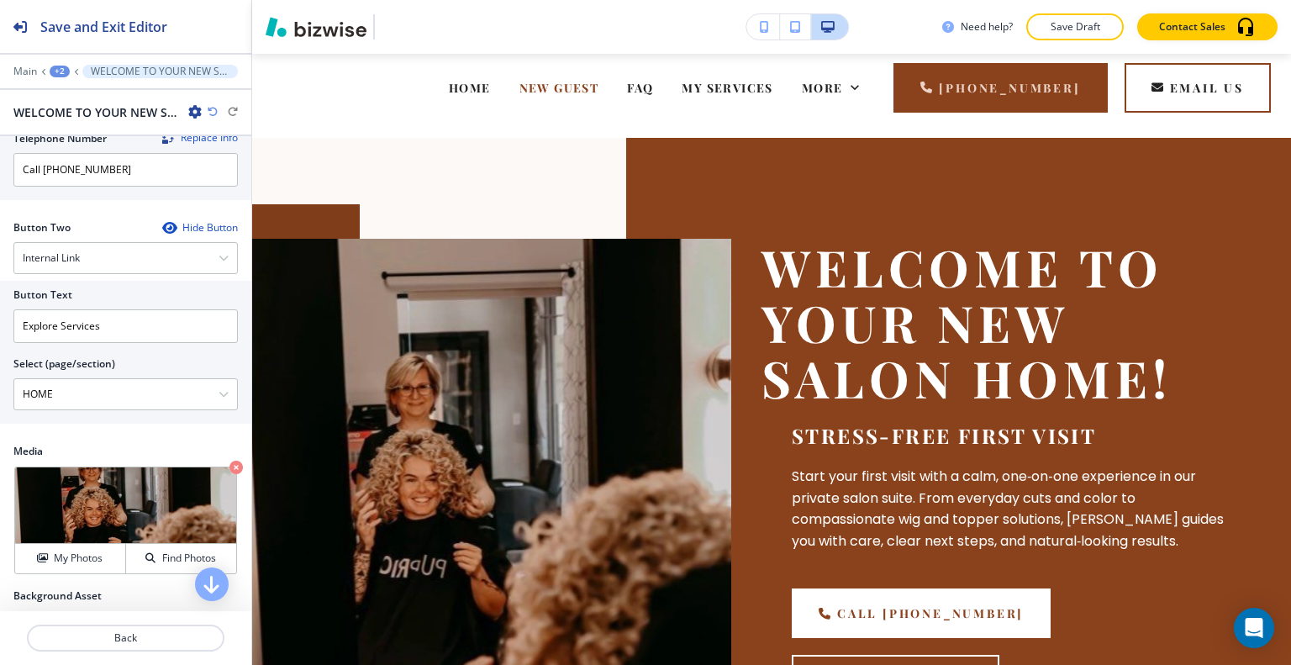
scroll to position [891, 0]
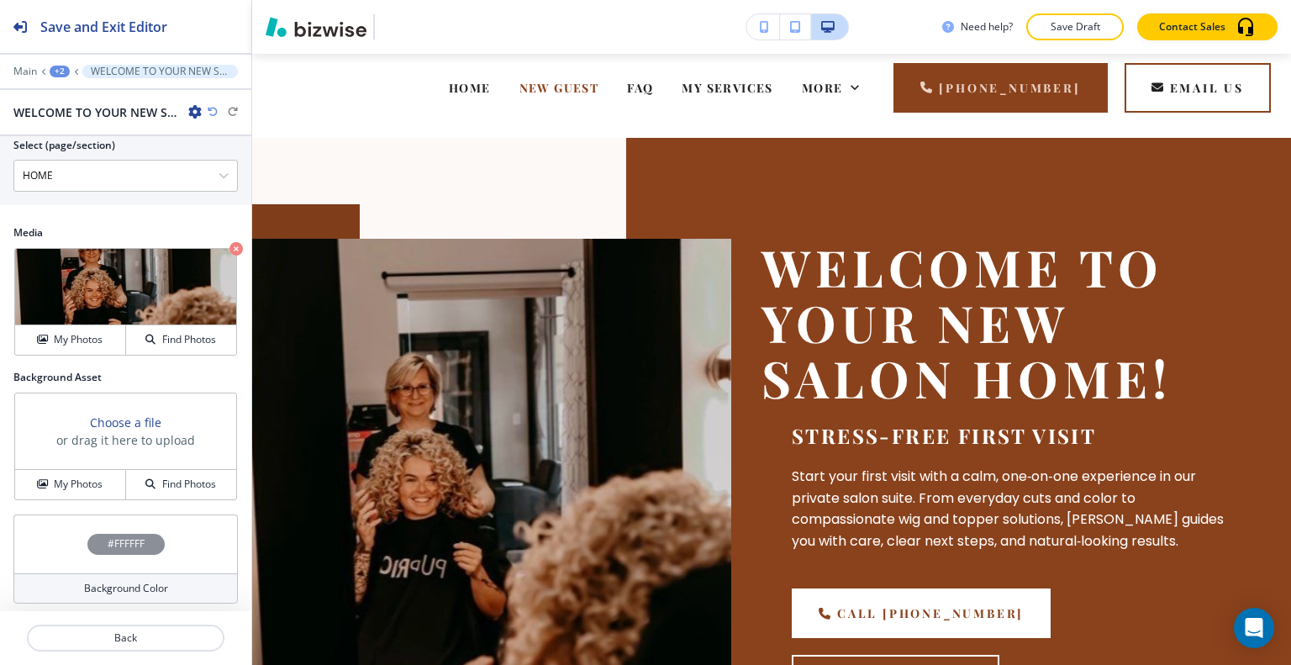
drag, startPoint x: 102, startPoint y: 477, endPoint x: 224, endPoint y: 460, distance: 124.0
click at [102, 478] on div "My Photos" at bounding box center [70, 484] width 110 height 15
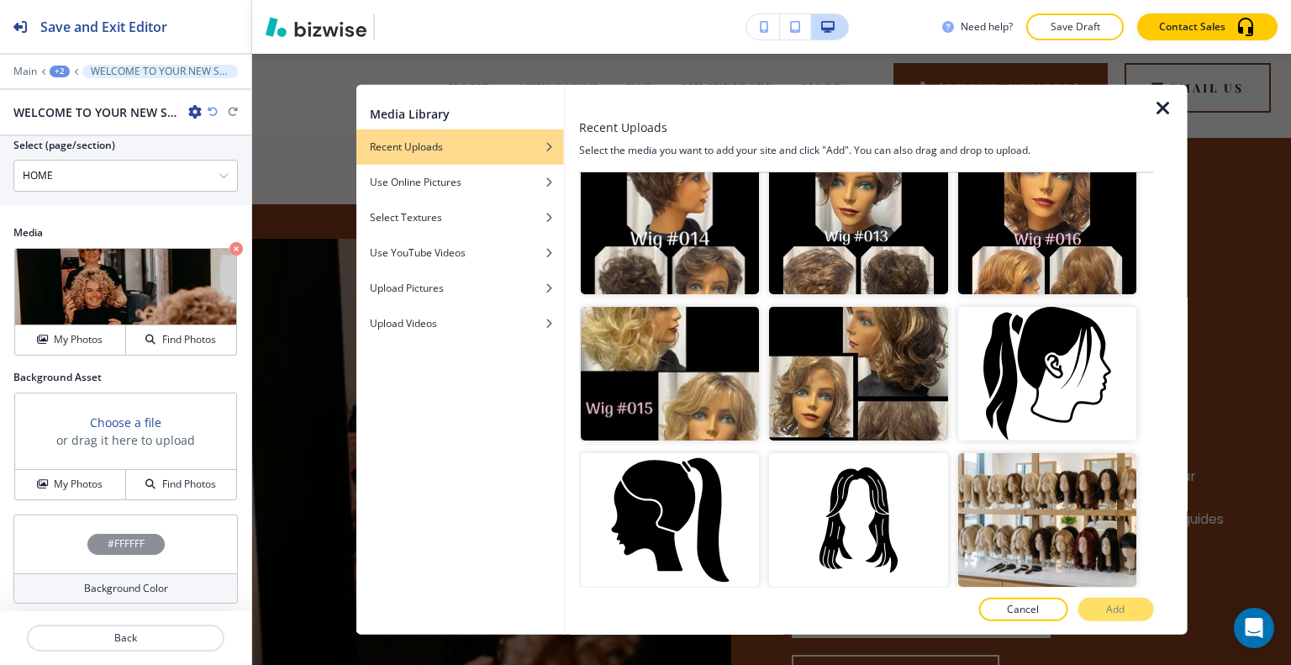
scroll to position [1177, 0]
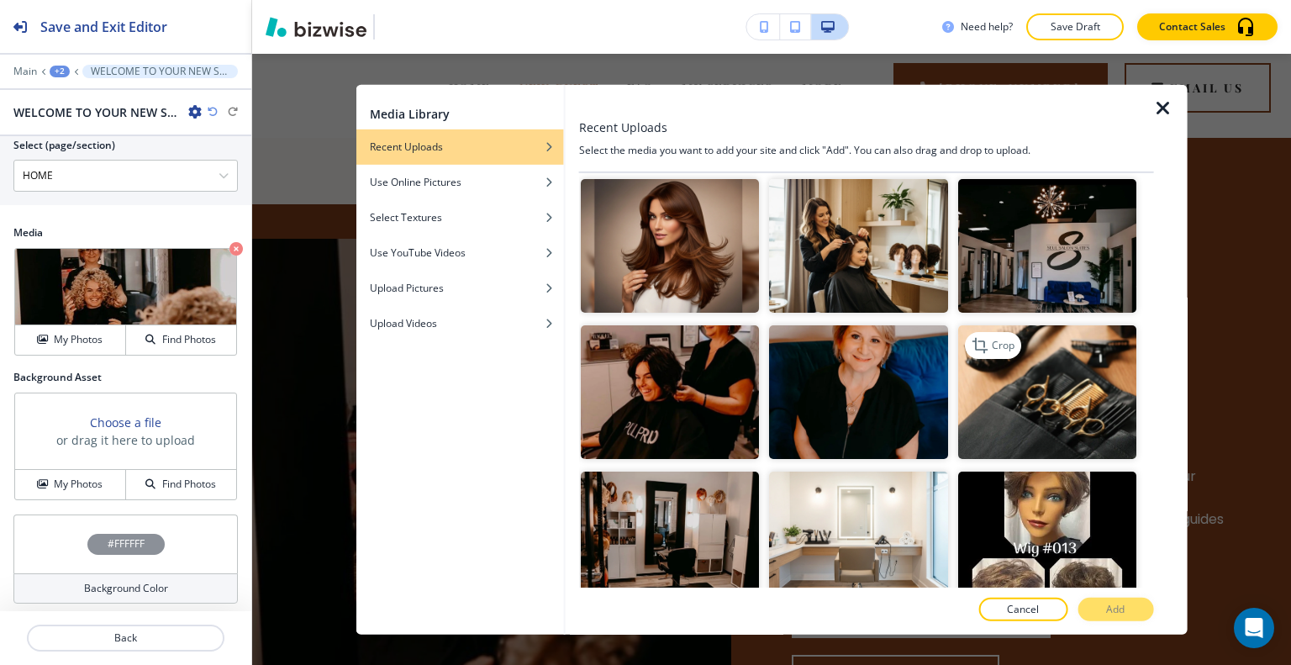
click at [1039, 379] on img "button" at bounding box center [1046, 392] width 178 height 134
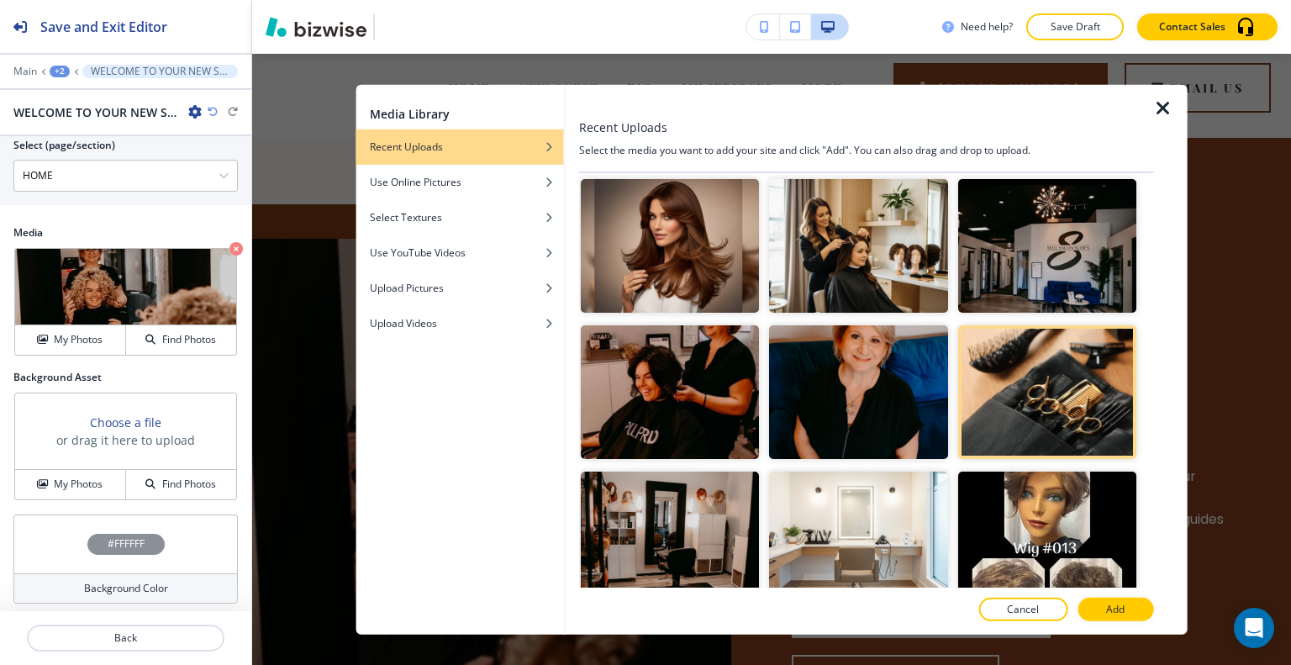
click at [1099, 618] on button "Add" at bounding box center [1116, 610] width 76 height 24
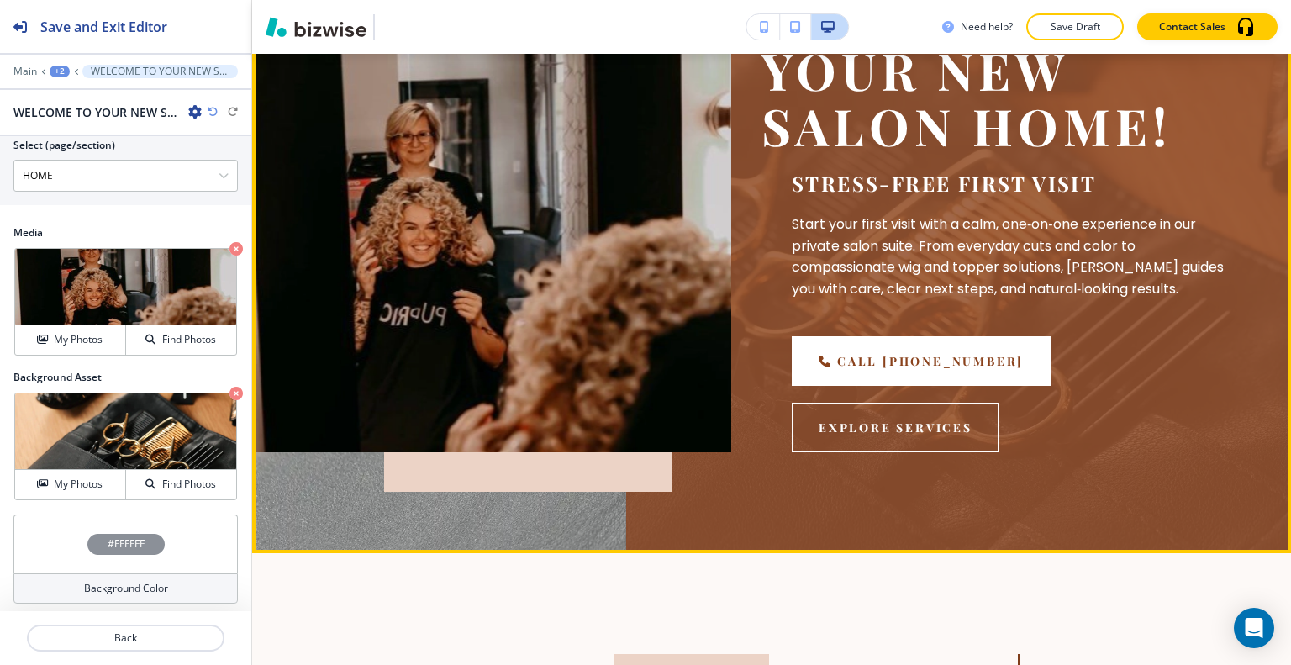
scroll to position [0, 0]
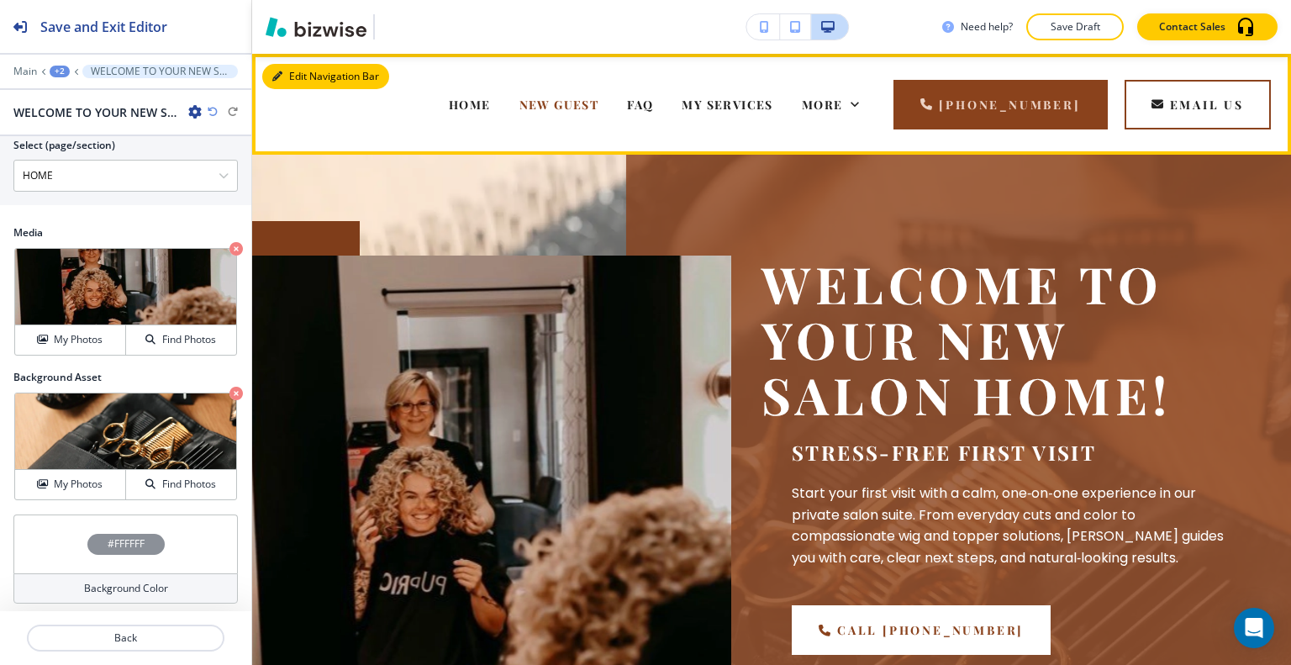
click at [299, 76] on button "Edit Navigation Bar" at bounding box center [325, 76] width 127 height 25
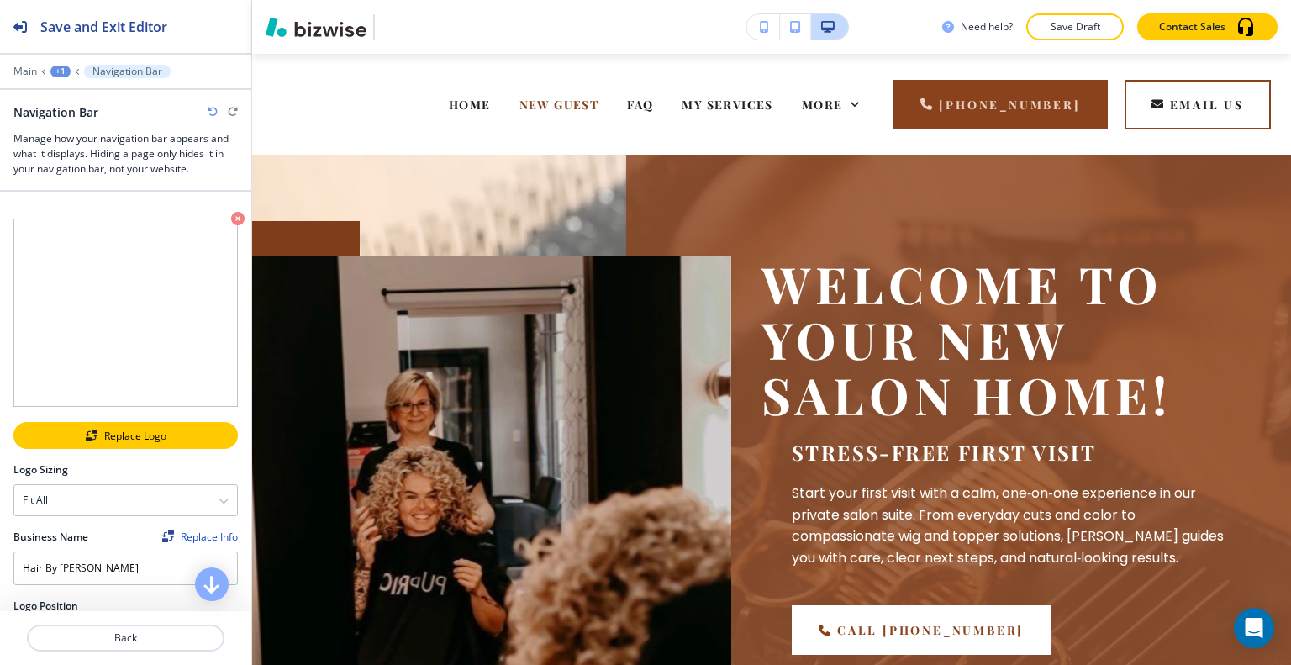
click at [130, 430] on div "Replace Logo" at bounding box center [125, 436] width 221 height 12
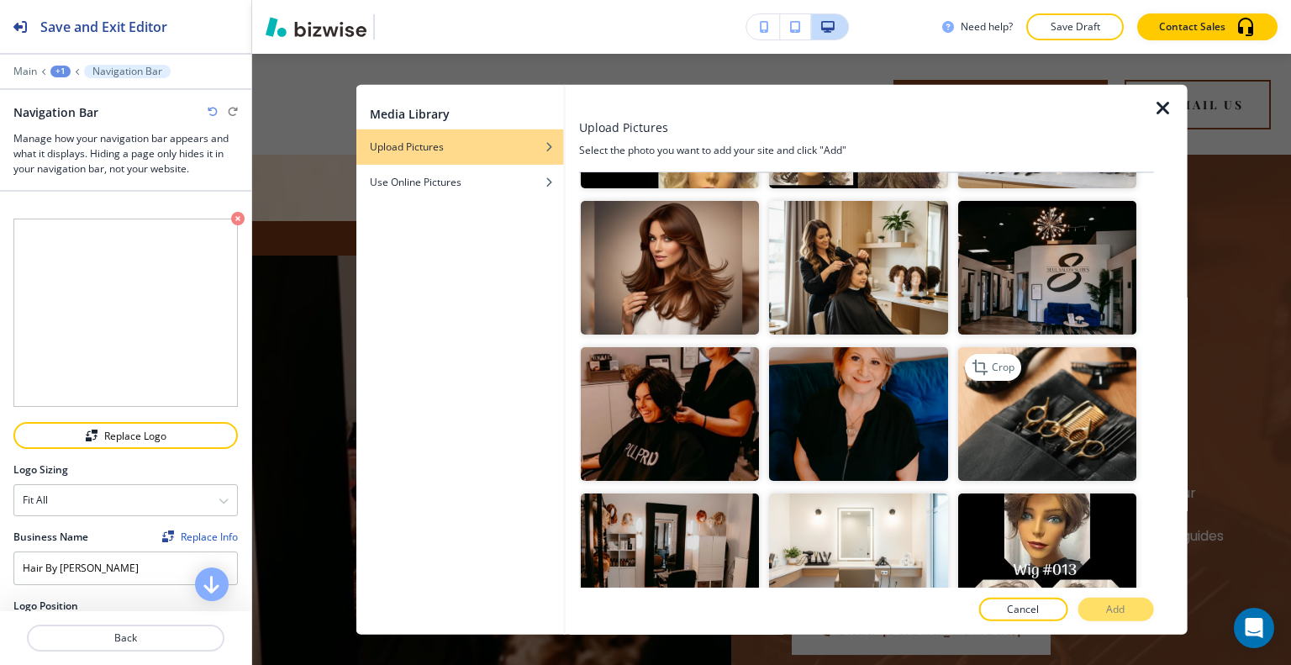
scroll to position [1177, 0]
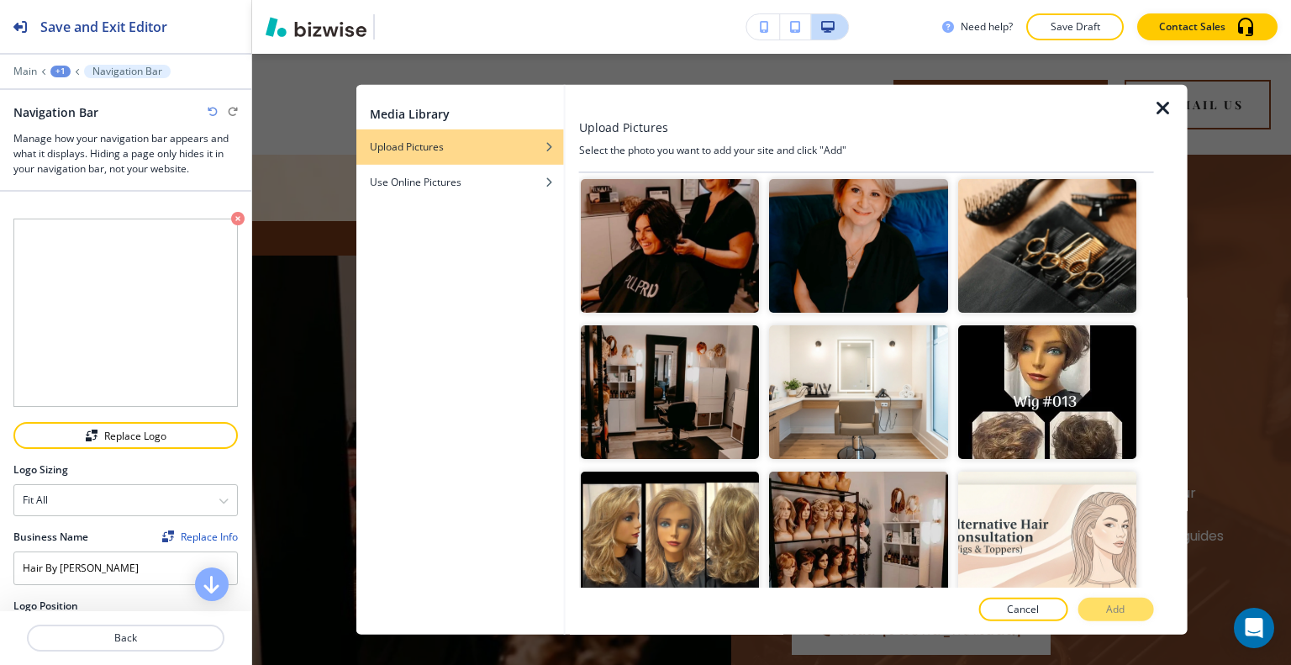
click at [1162, 101] on icon "button" at bounding box center [1163, 108] width 20 height 20
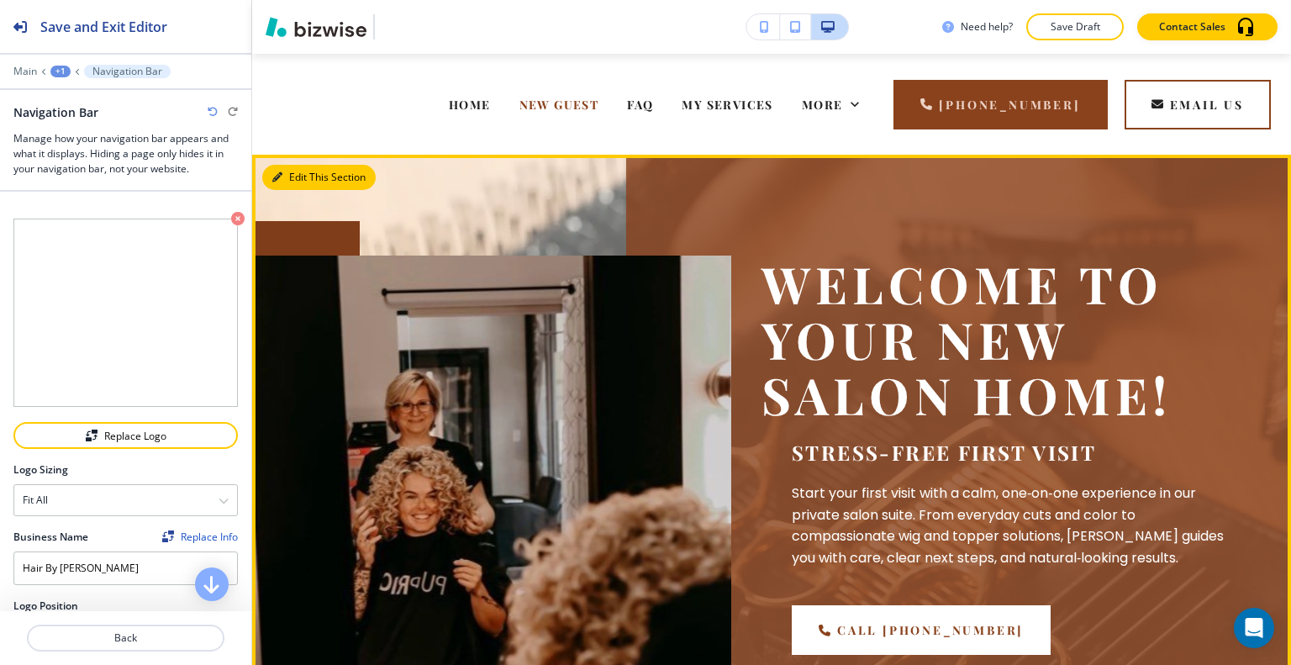
click at [279, 175] on icon "button" at bounding box center [277, 177] width 10 height 10
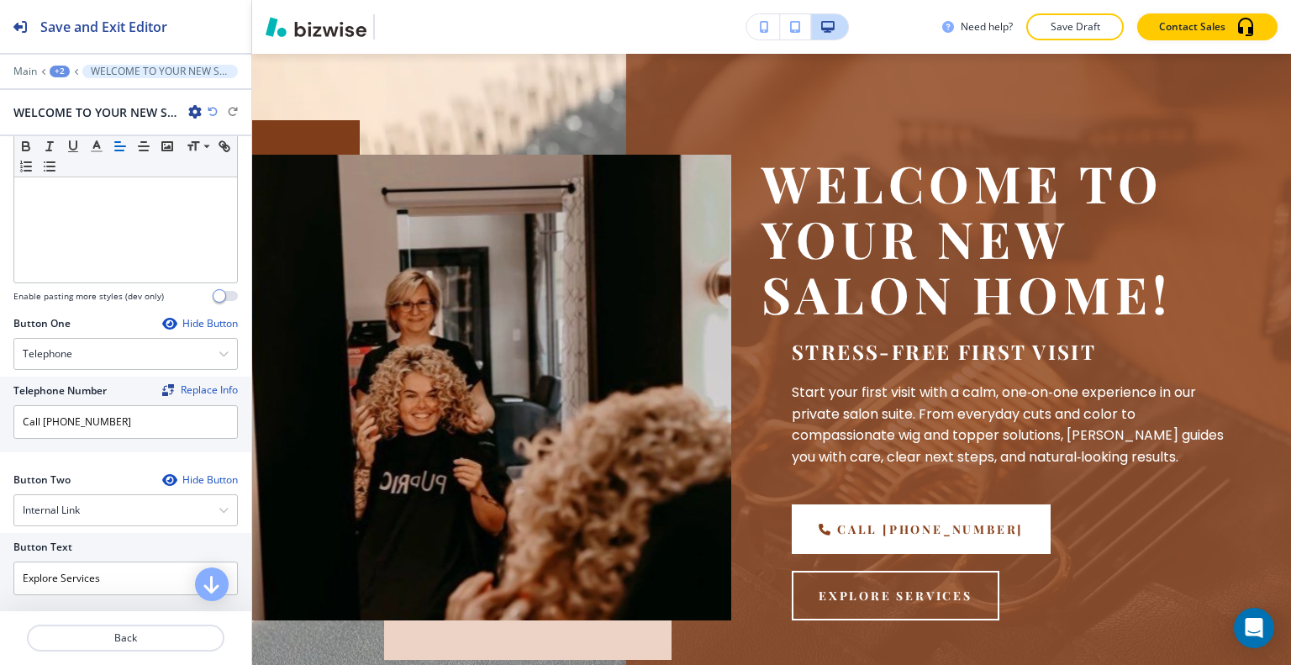
scroll to position [504, 0]
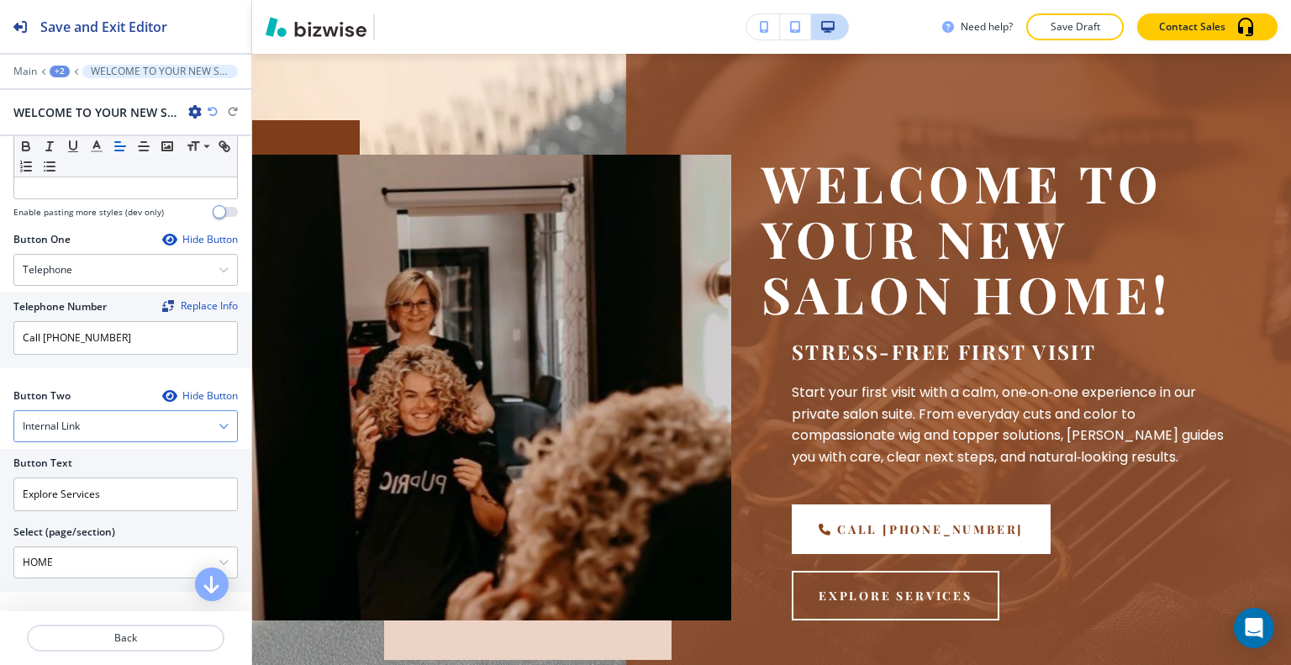
click at [84, 435] on div "Internal Link" at bounding box center [125, 426] width 223 height 30
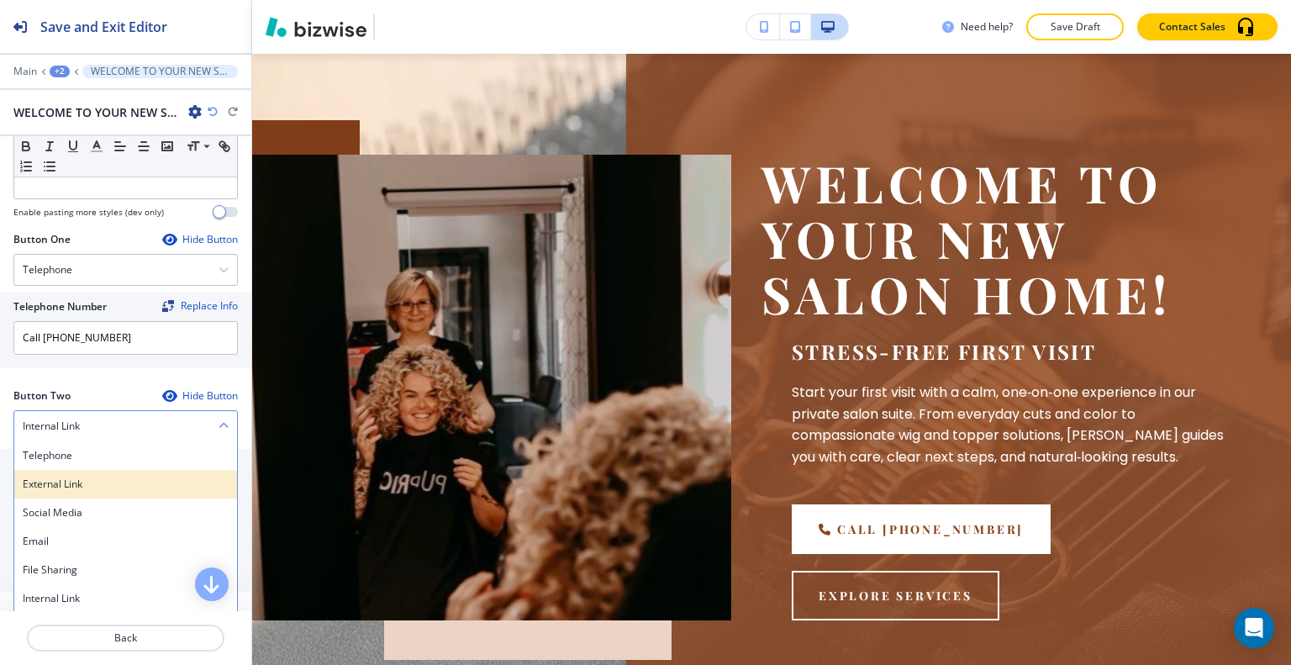
click at [84, 482] on h4 "External Link" at bounding box center [126, 484] width 206 height 15
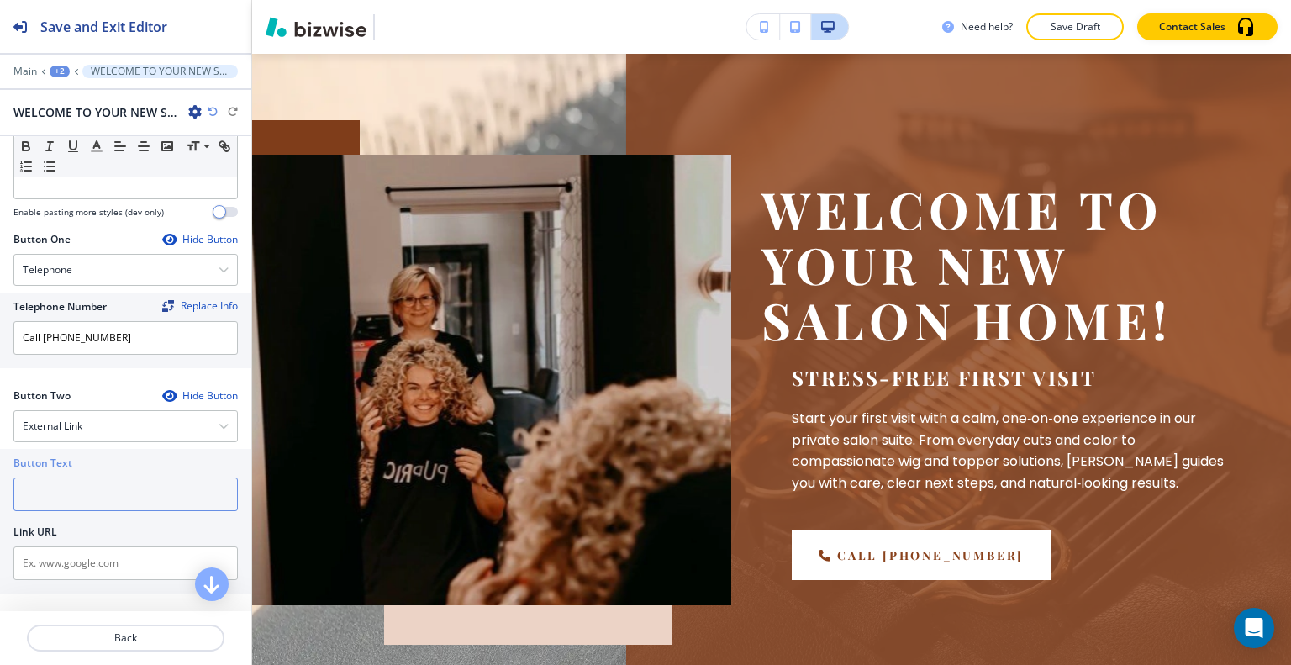
click at [80, 493] on input "text" at bounding box center [125, 494] width 224 height 34
type input "book now"
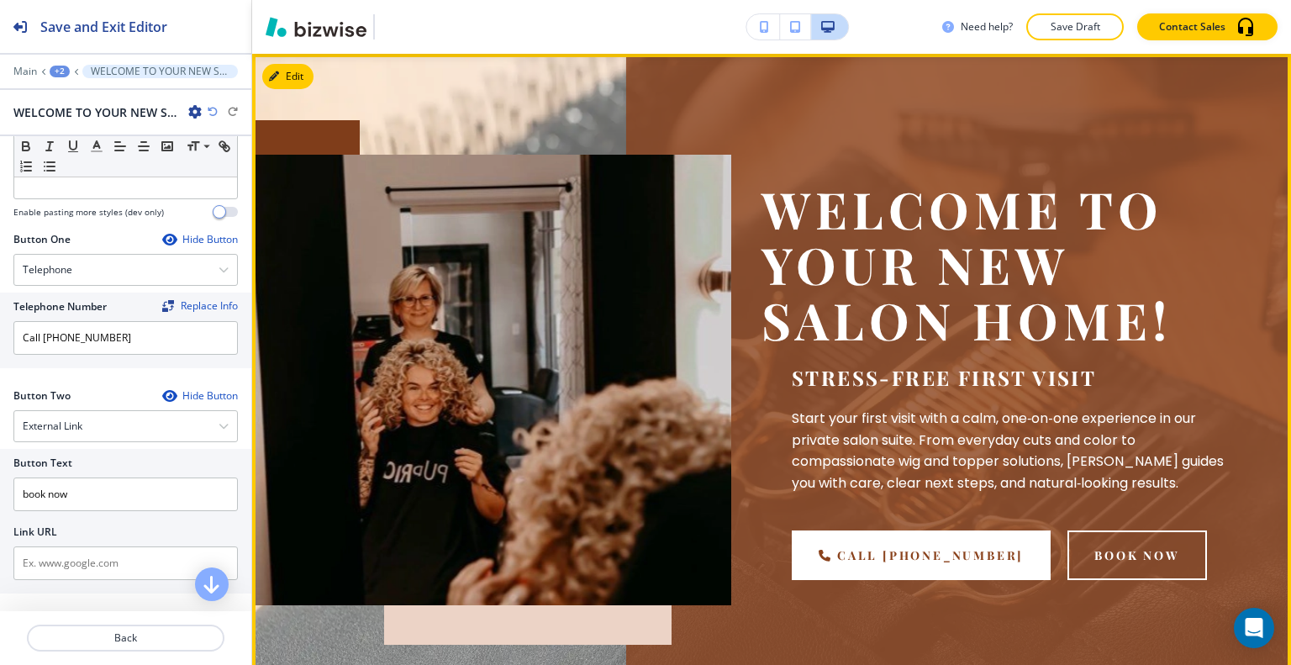
click at [296, 90] on div "WELCOME TO YOUR NEW SALON HOME! Stress‑free first visit Start your first visit …" at bounding box center [771, 380] width 1039 height 652
click at [293, 73] on button "Edit This Section" at bounding box center [318, 76] width 113 height 25
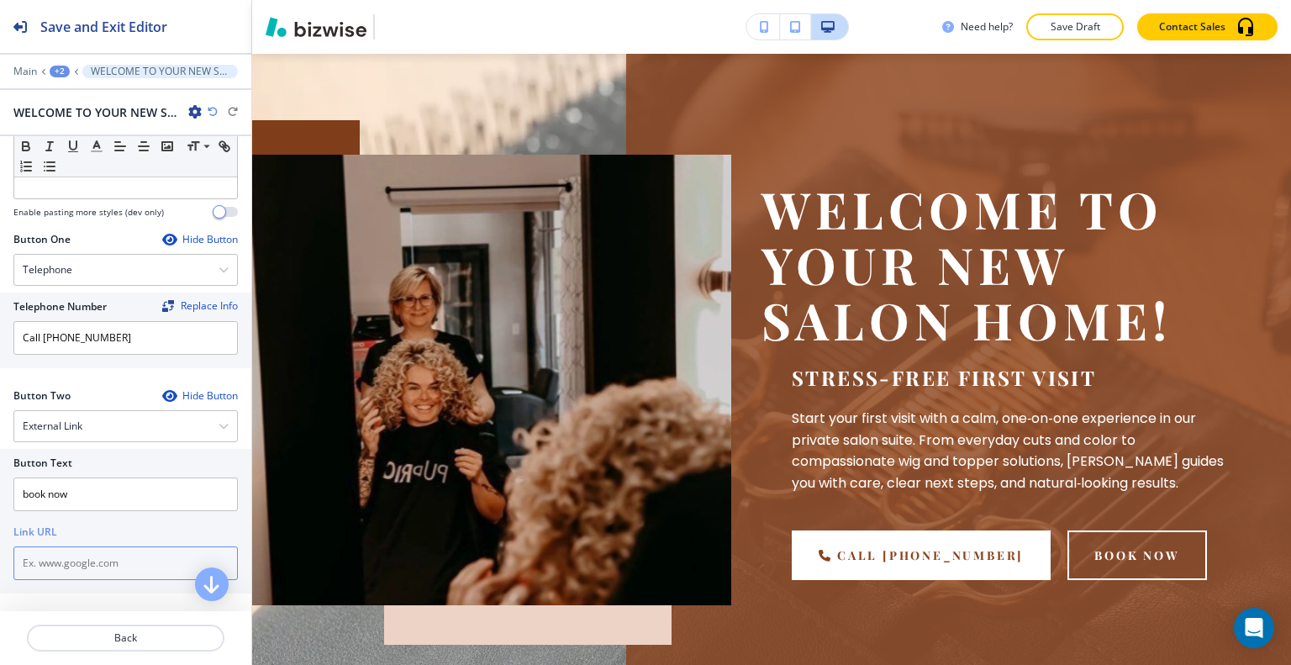
paste input "[URL][DOMAIN_NAME]"
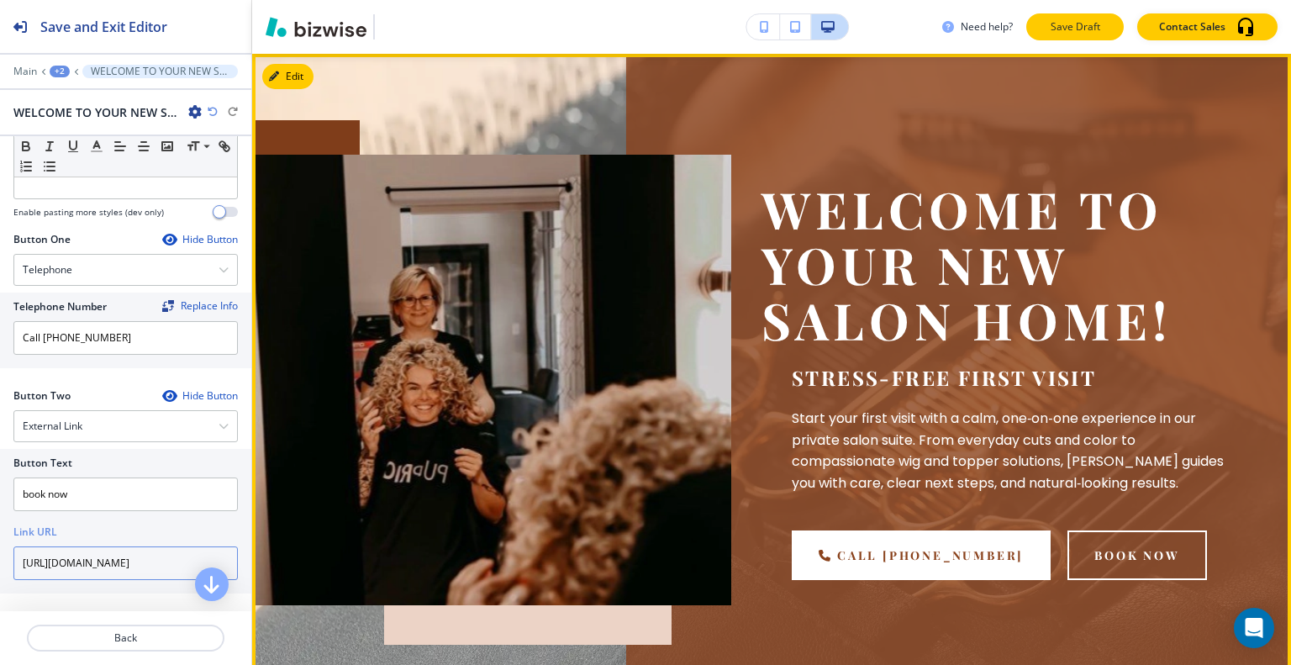
type input "[URL][DOMAIN_NAME]"
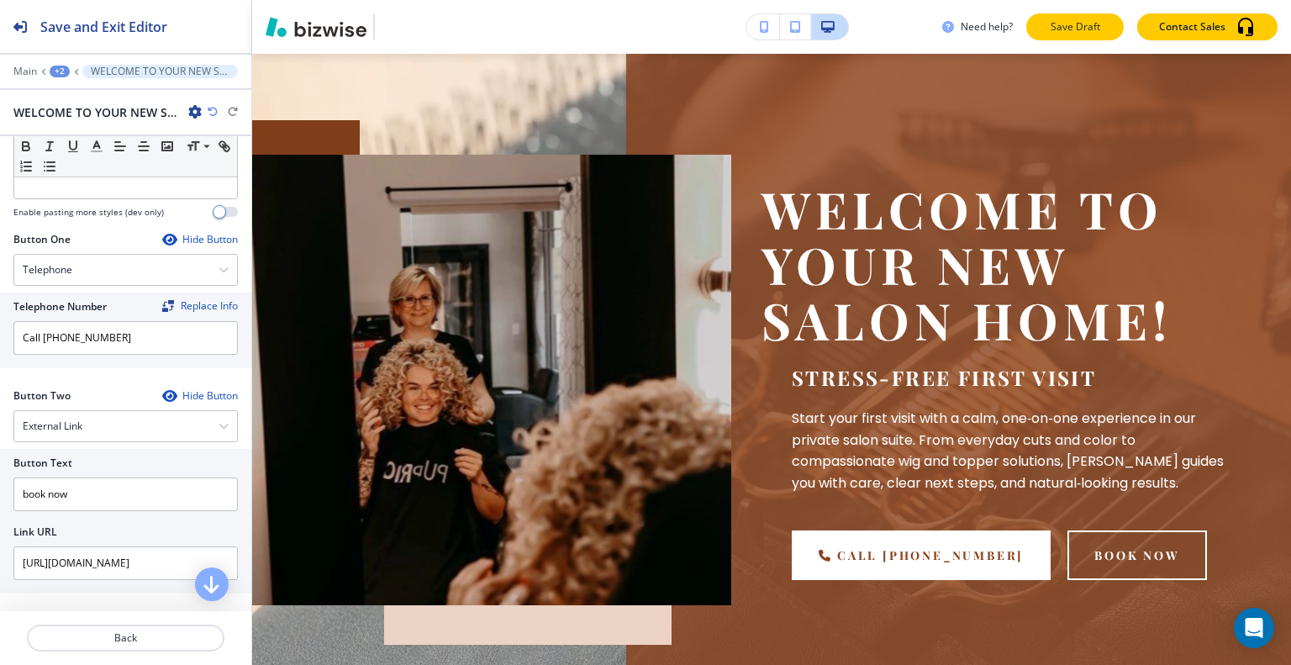
scroll to position [0, 0]
click at [1041, 16] on button "Save Draft" at bounding box center [1075, 26] width 98 height 27
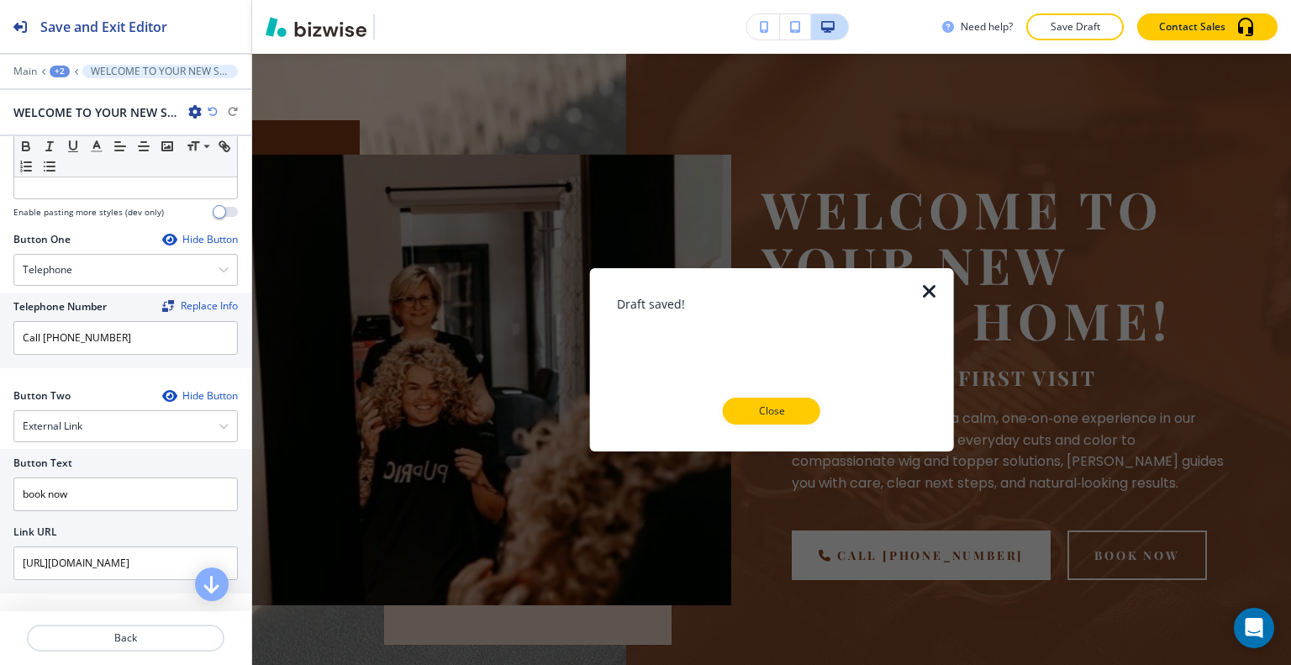
click at [787, 414] on p "Close" at bounding box center [772, 410] width 54 height 15
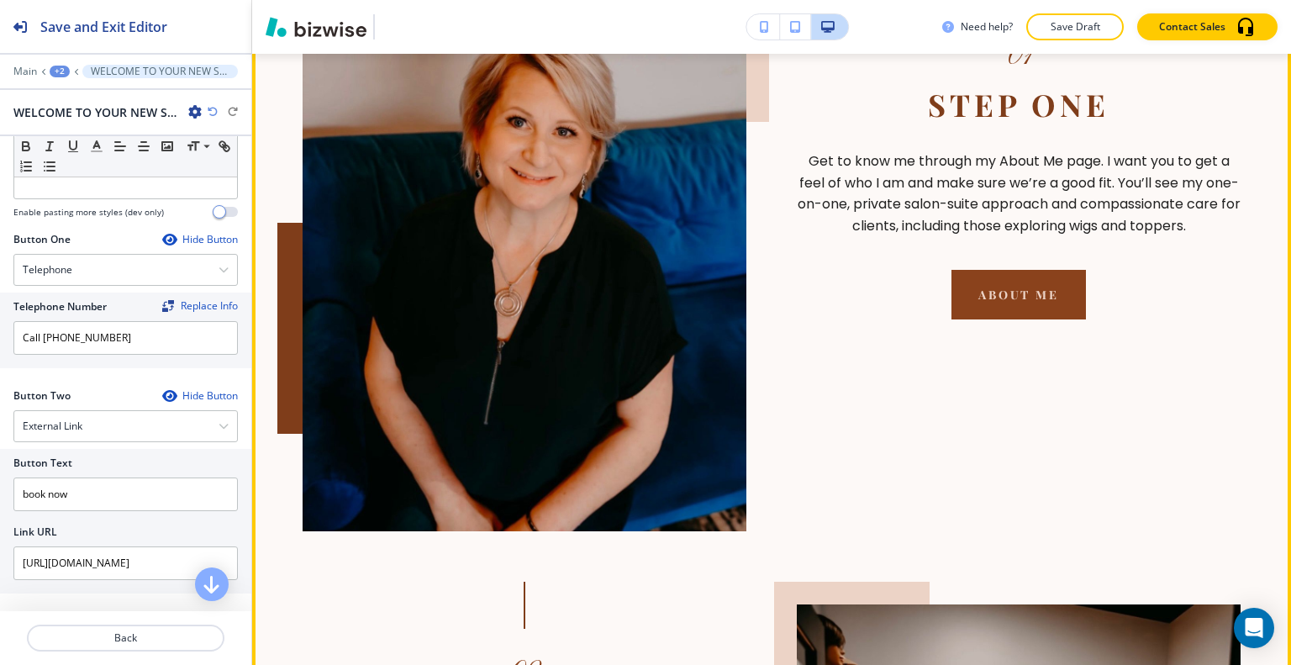
scroll to position [521, 0]
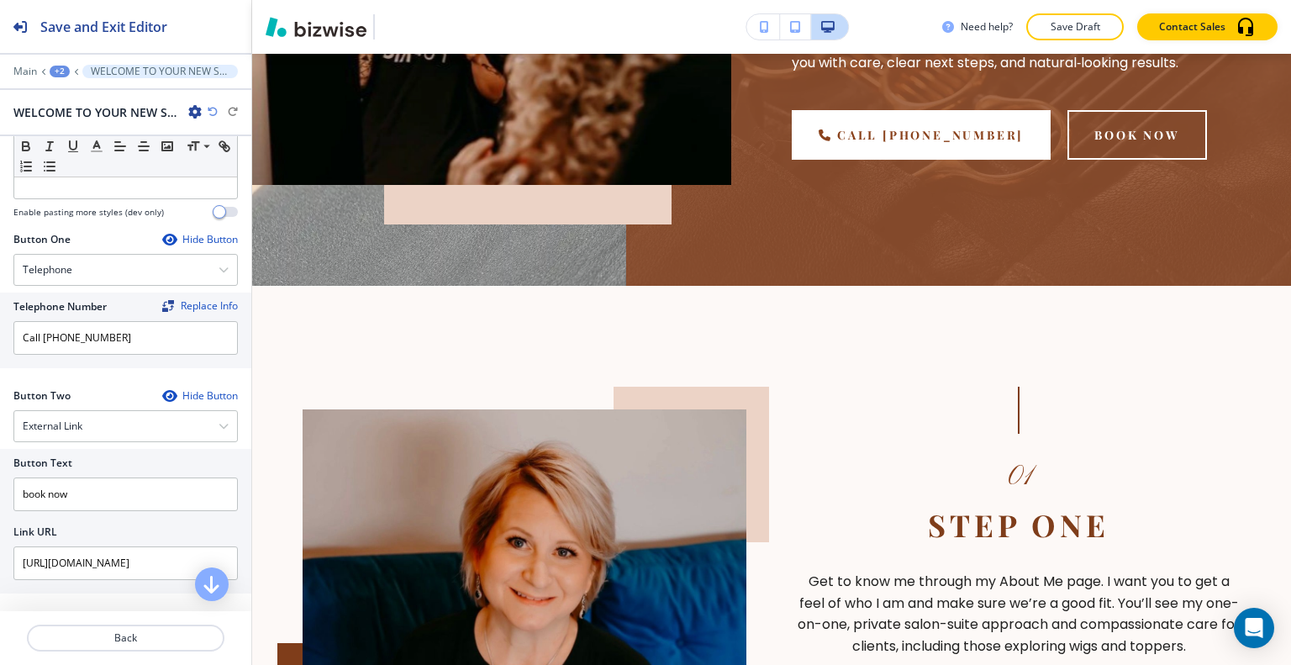
click at [54, 70] on div "+2" at bounding box center [60, 72] width 20 height 12
click at [78, 120] on p "NEW GUEST" at bounding box center [104, 127] width 86 height 15
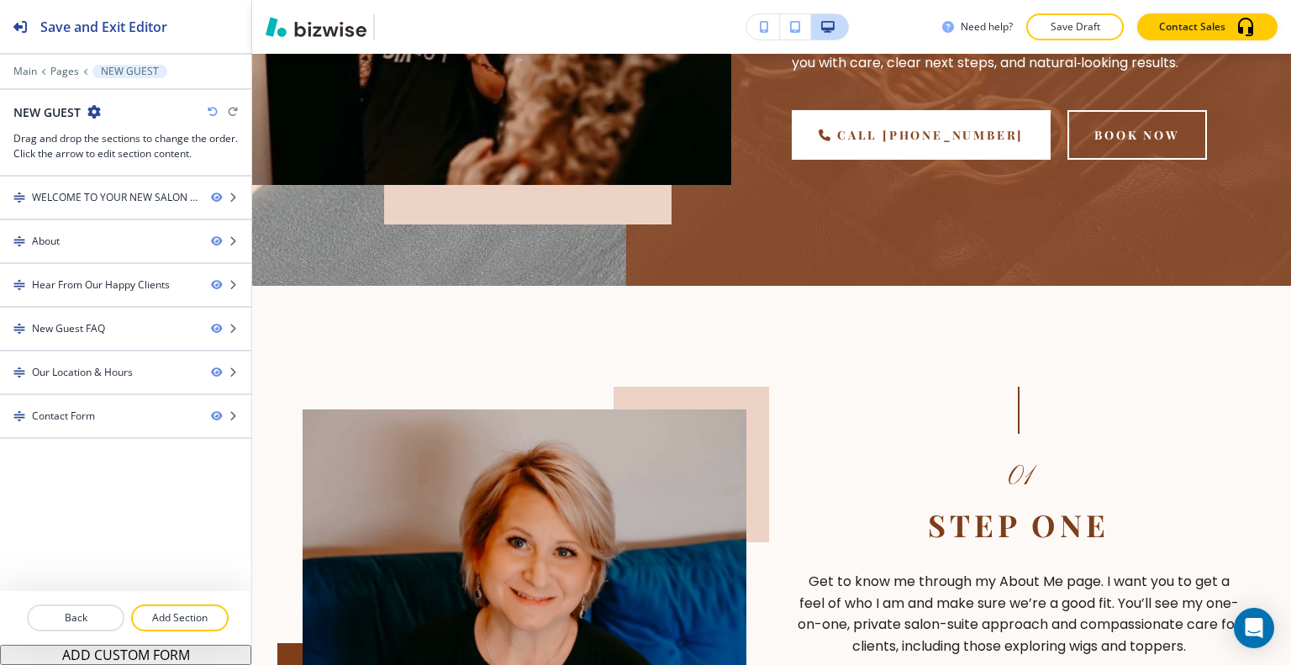
click at [185, 598] on div at bounding box center [125, 597] width 251 height 13
click at [174, 633] on div at bounding box center [125, 637] width 251 height 13
click at [190, 618] on p "Add Section" at bounding box center [180, 617] width 94 height 15
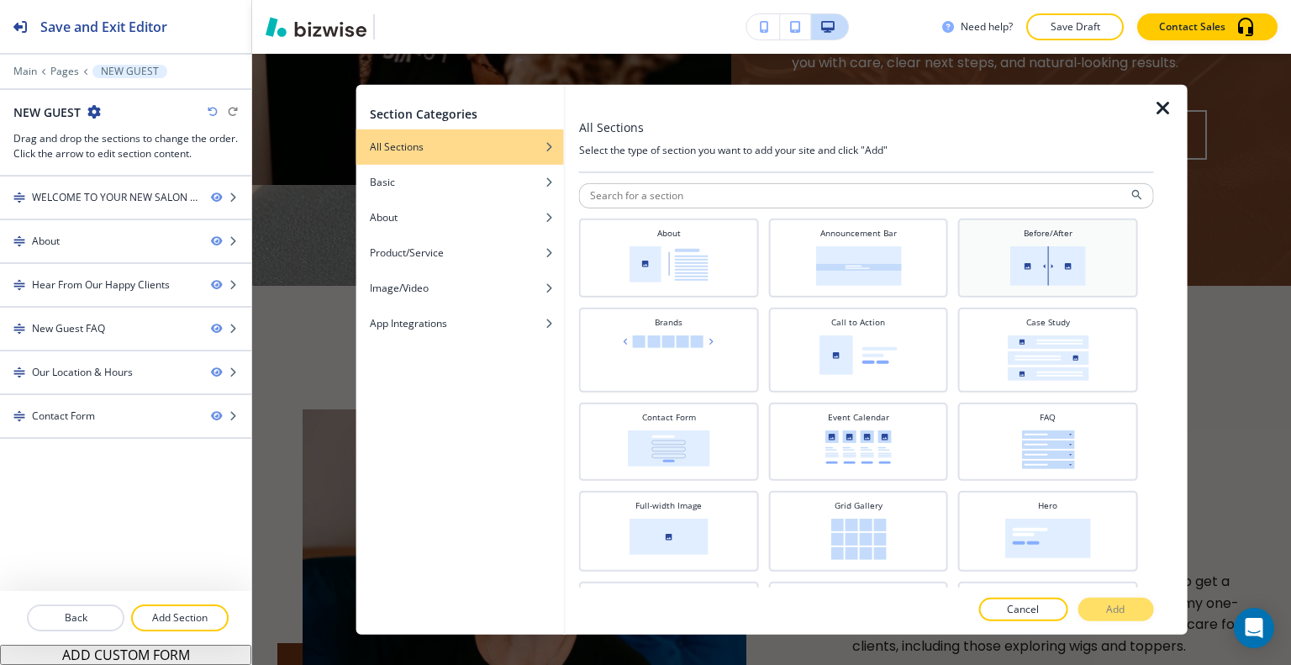
click at [1030, 269] on img at bounding box center [1048, 265] width 76 height 40
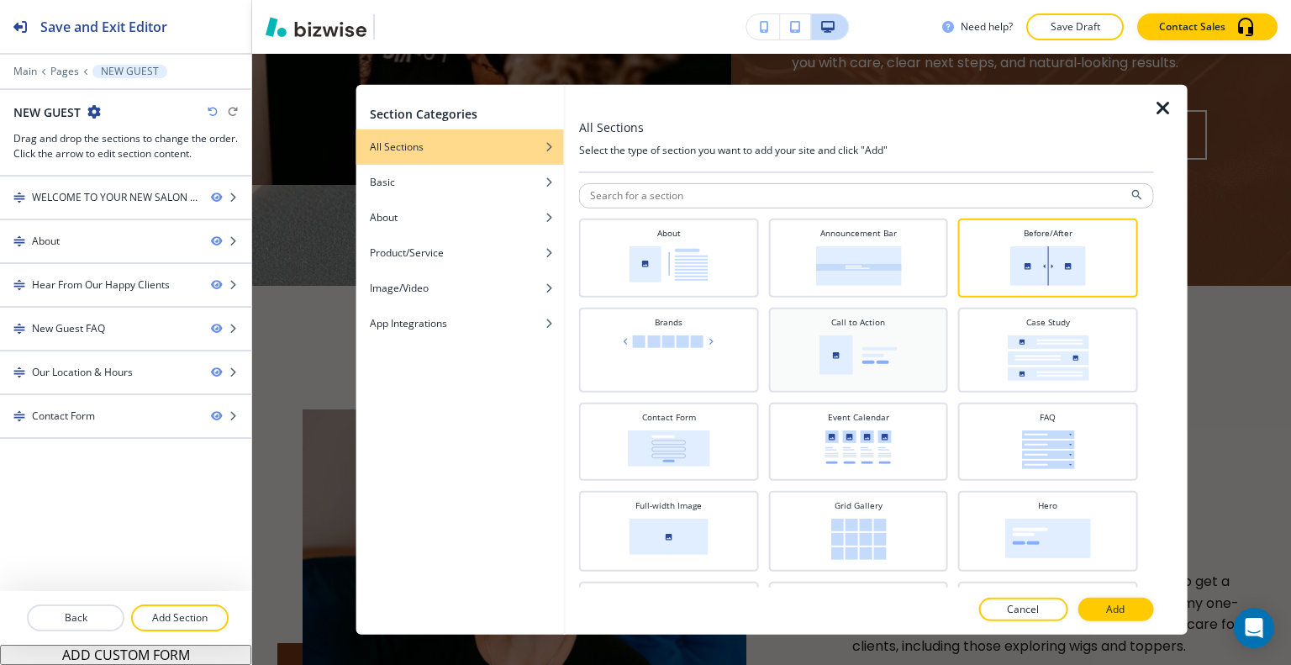
click at [878, 335] on img at bounding box center [859, 355] width 78 height 40
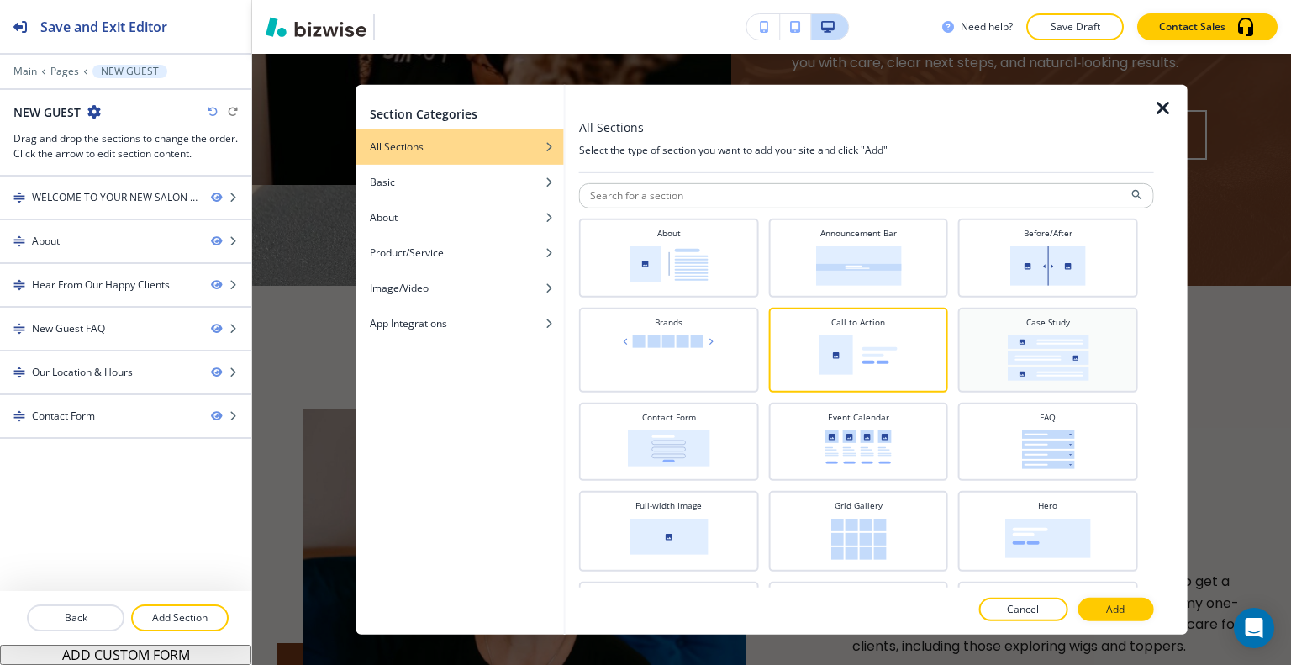
click at [1025, 377] on img at bounding box center [1048, 357] width 82 height 45
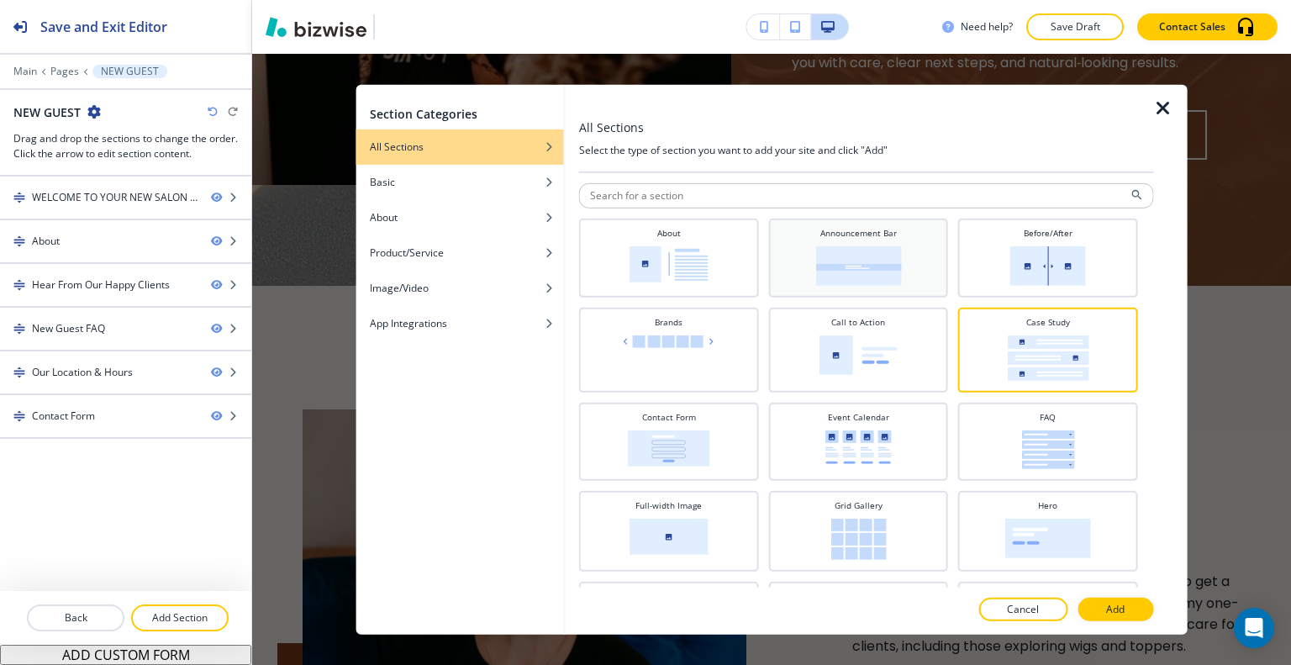
click at [882, 269] on img at bounding box center [858, 265] width 86 height 40
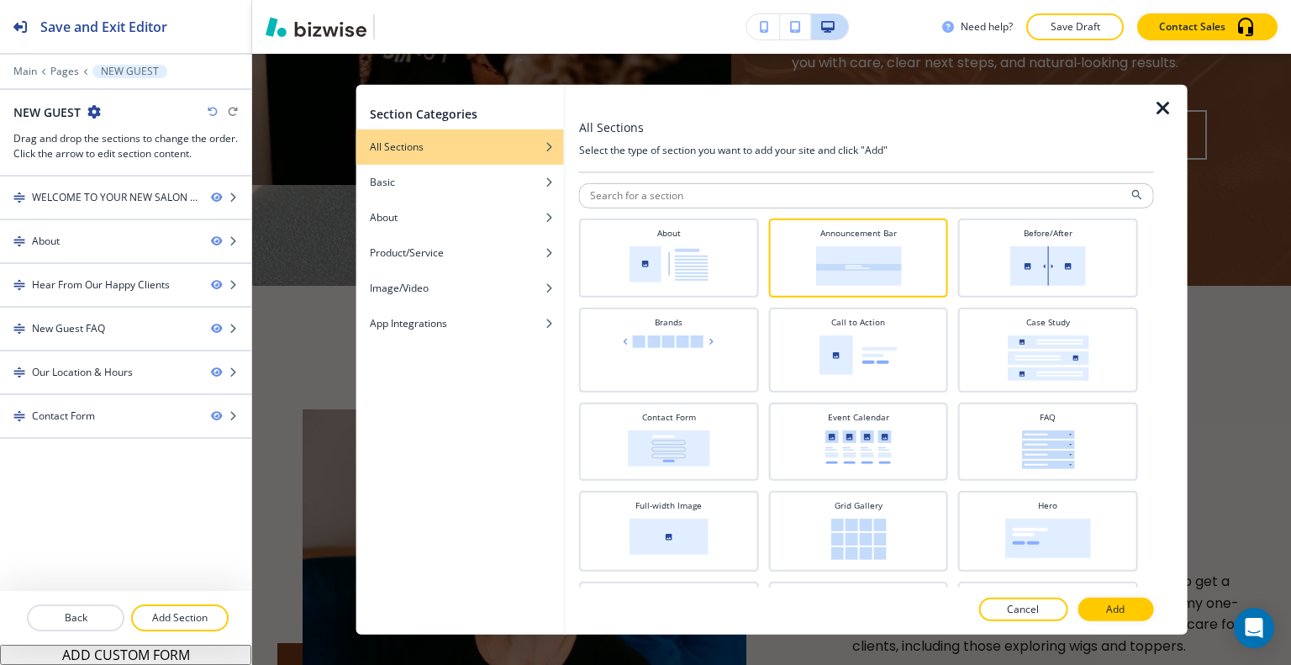
scroll to position [336, 0]
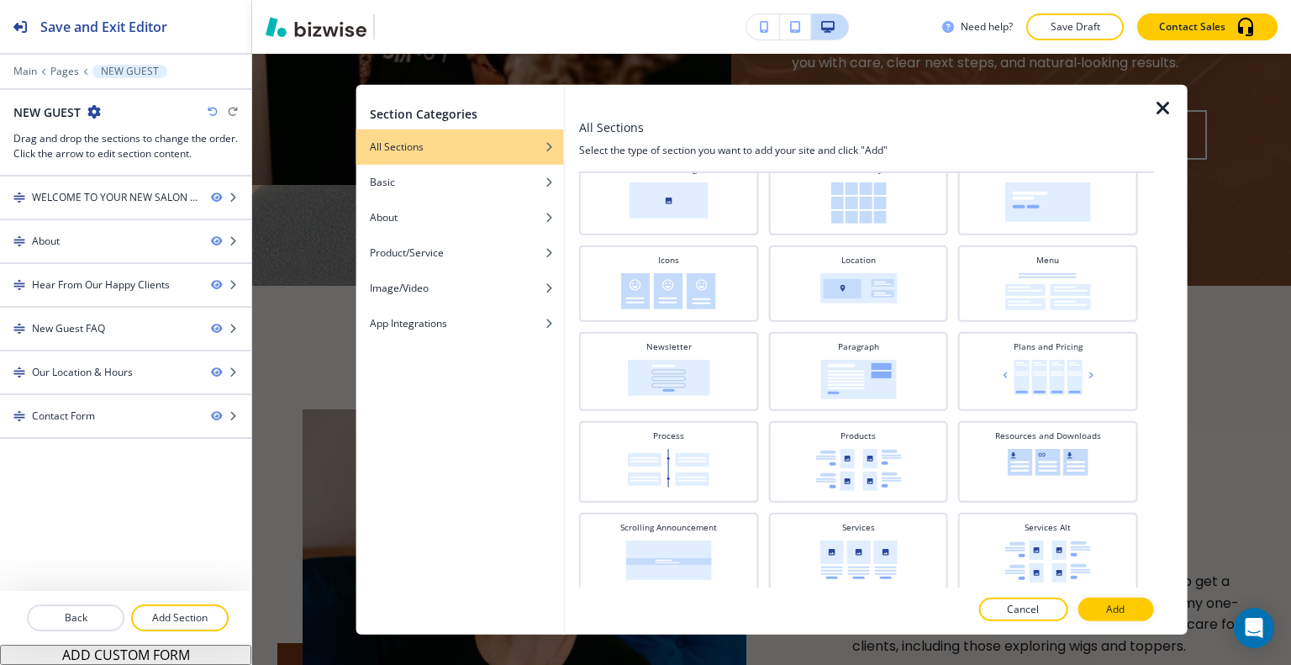
drag, startPoint x: 1128, startPoint y: 614, endPoint x: 1089, endPoint y: 605, distance: 40.4
click at [1128, 614] on button "Add" at bounding box center [1116, 610] width 76 height 24
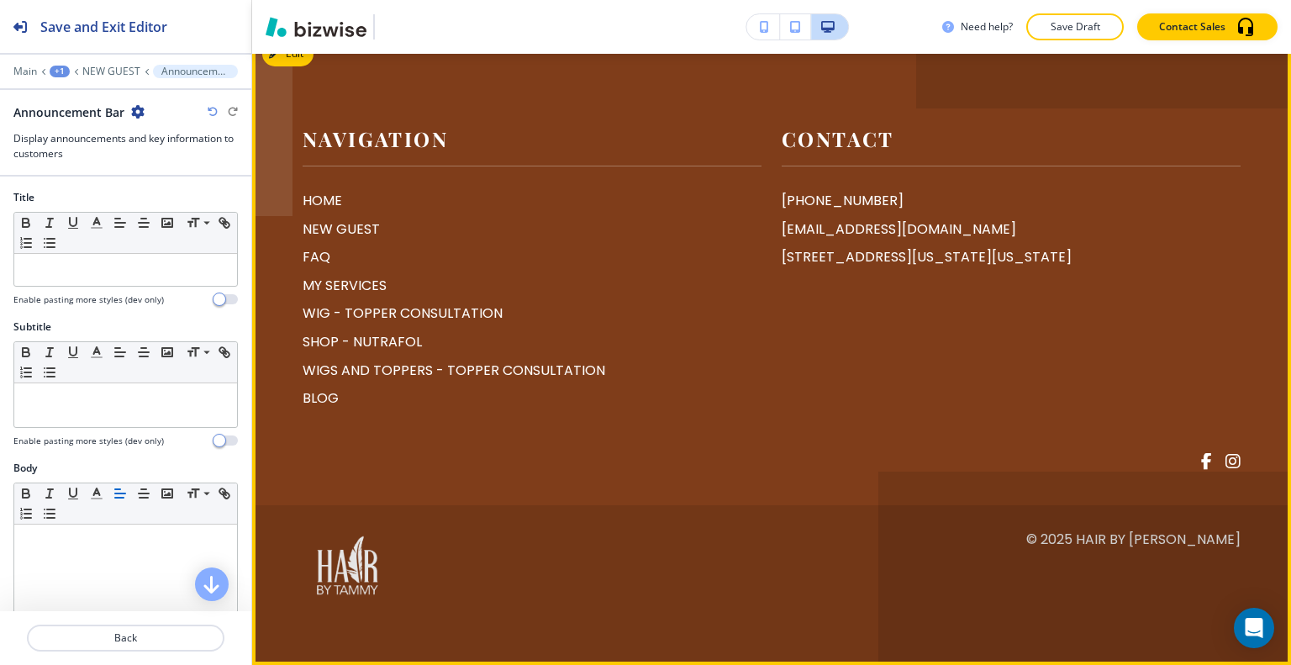
scroll to position [6553, 0]
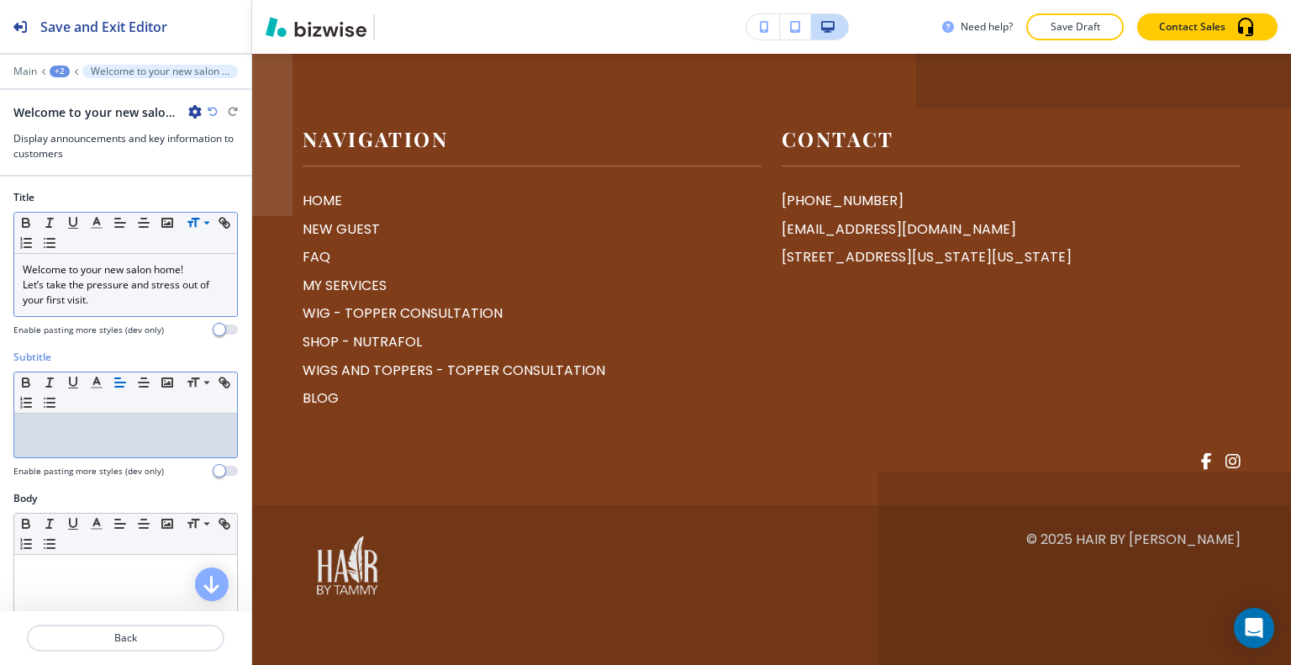
scroll to position [0, 0]
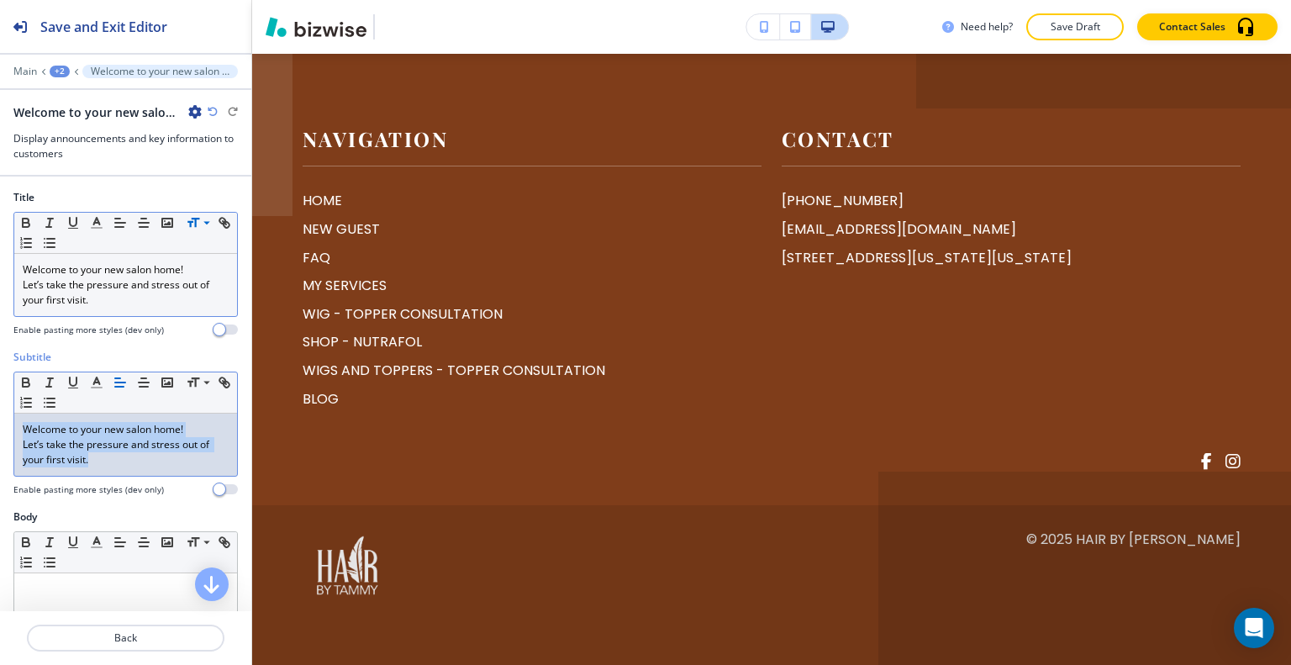
drag, startPoint x: 182, startPoint y: 464, endPoint x: 0, endPoint y: 352, distance: 213.2
click at [0, 353] on div "Subtitle Small Normal Large Huge Welcome to your new salon home! ﻿Let’s take th…" at bounding box center [125, 430] width 251 height 160
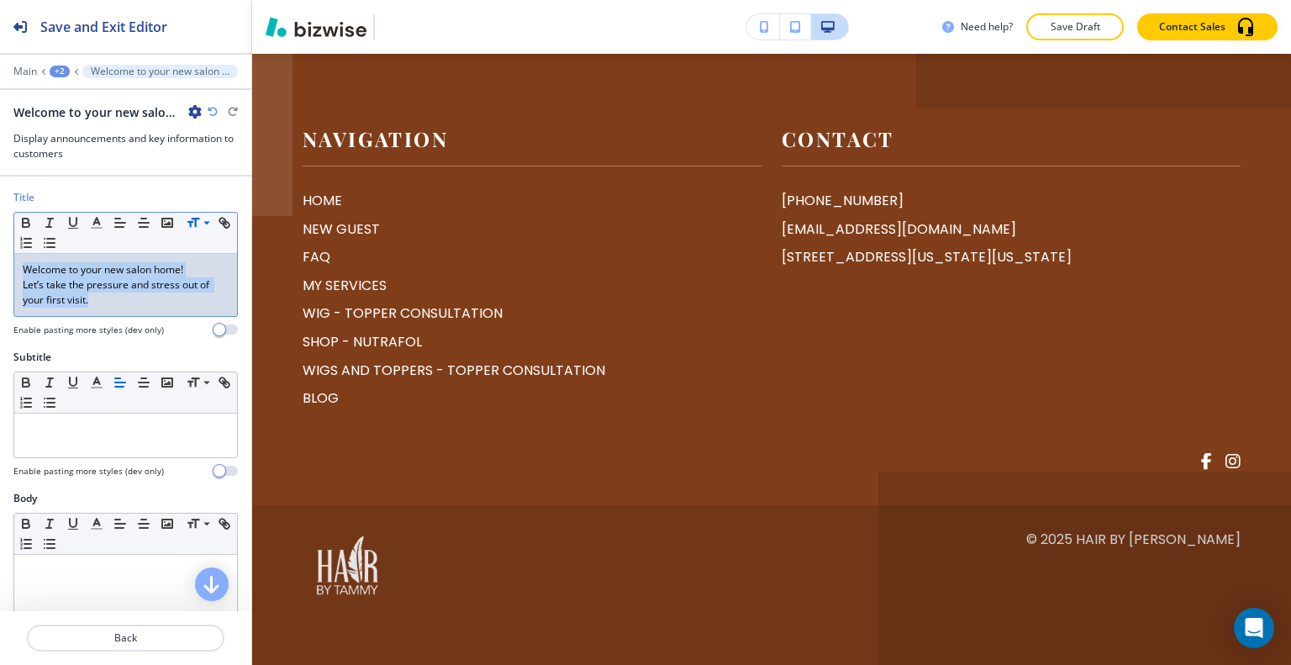
drag, startPoint x: 114, startPoint y: 308, endPoint x: 13, endPoint y: 248, distance: 117.6
click at [0, 248] on div "Title Small Normal Large Huge Welcome to your new salon home! ﻿Let’s take the p…" at bounding box center [125, 270] width 251 height 160
click at [137, 218] on icon "button" at bounding box center [143, 222] width 15 height 15
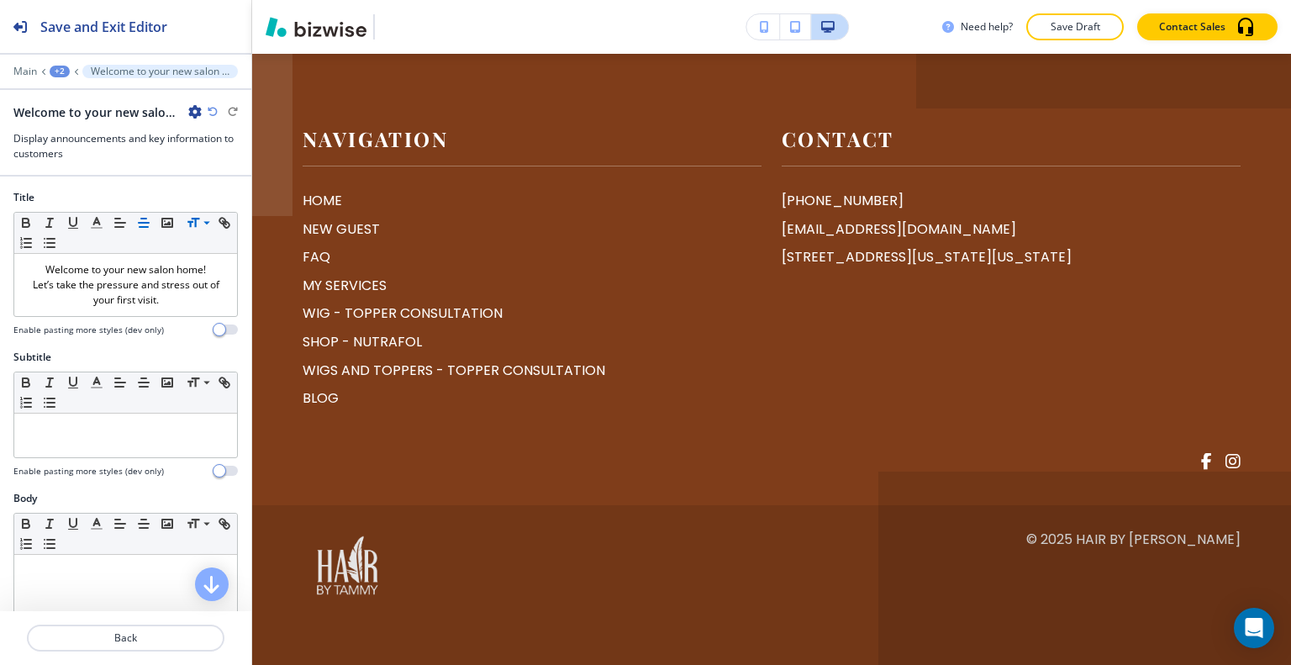
click at [52, 66] on div "+2" at bounding box center [60, 72] width 20 height 12
click at [65, 120] on p "NEW GUEST" at bounding box center [104, 127] width 86 height 15
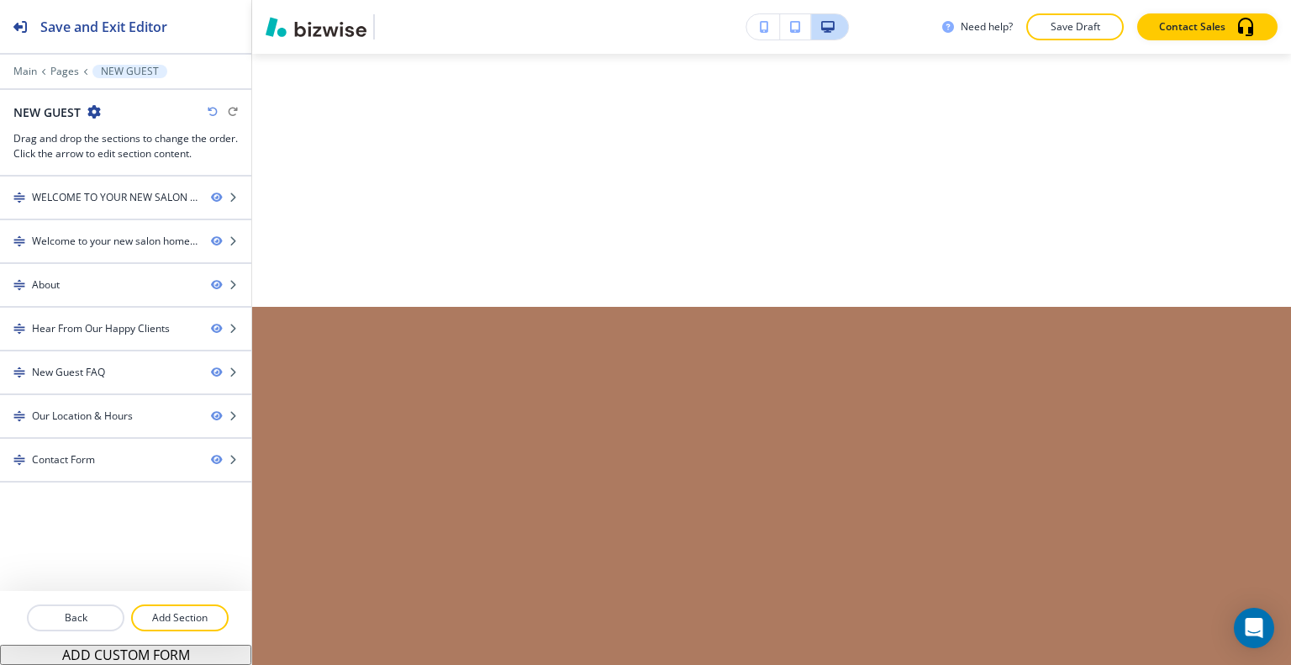
scroll to position [3857, 0]
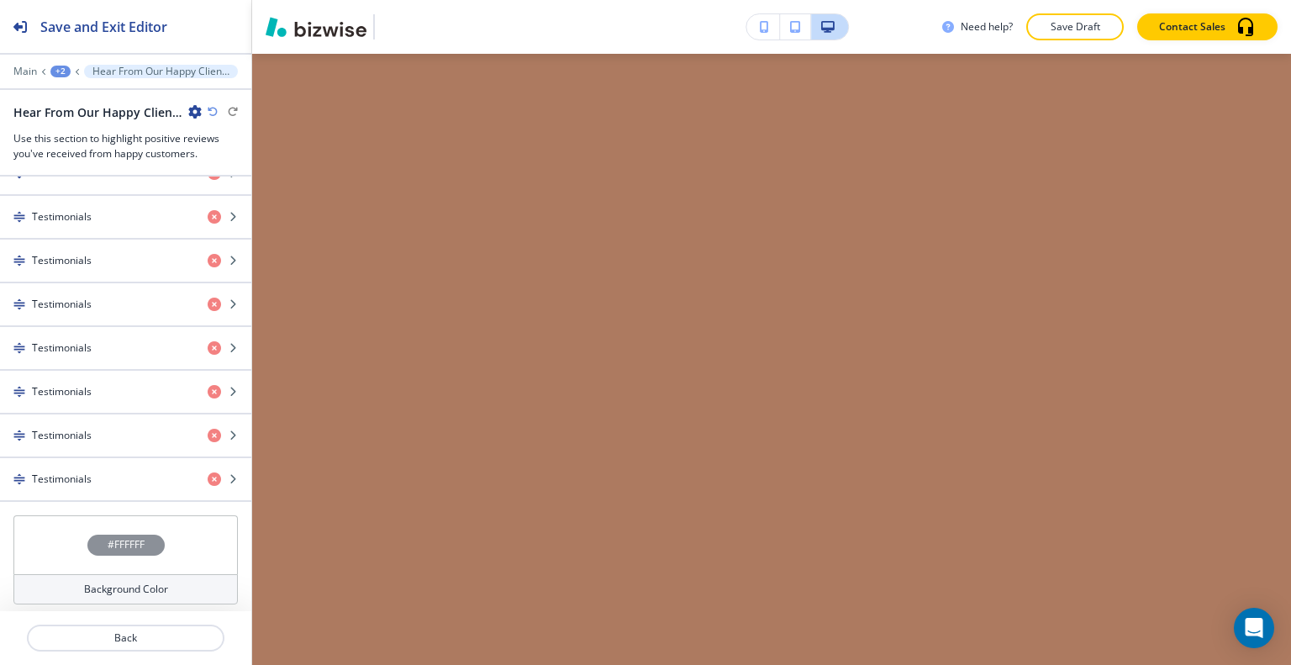
click at [44, 531] on div "#FFFFFF" at bounding box center [125, 544] width 224 height 59
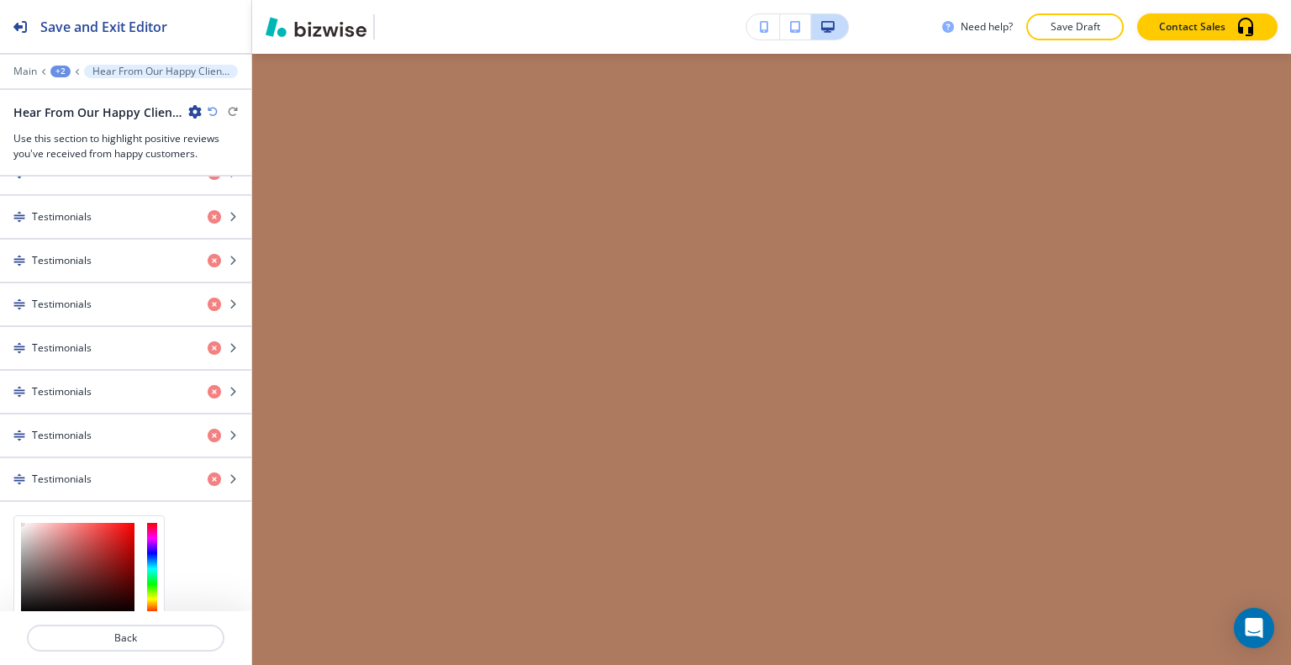
scroll to position [891, 0]
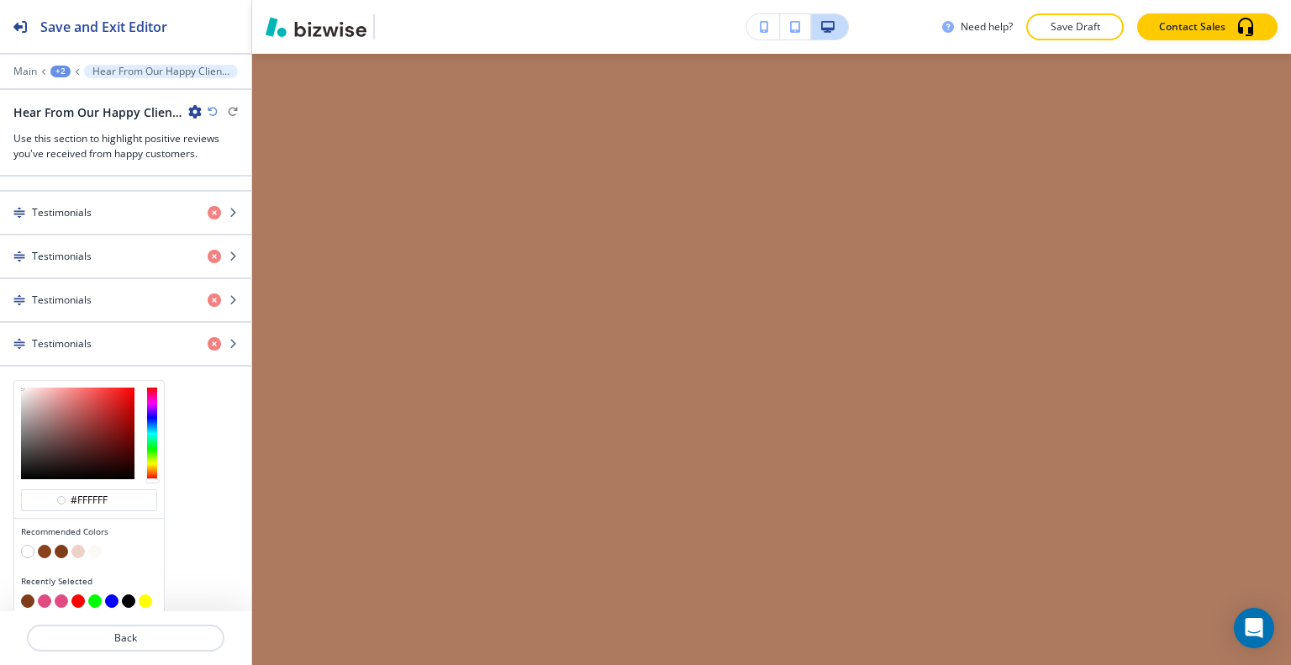
click at [63, 545] on button "button" at bounding box center [61, 551] width 13 height 13
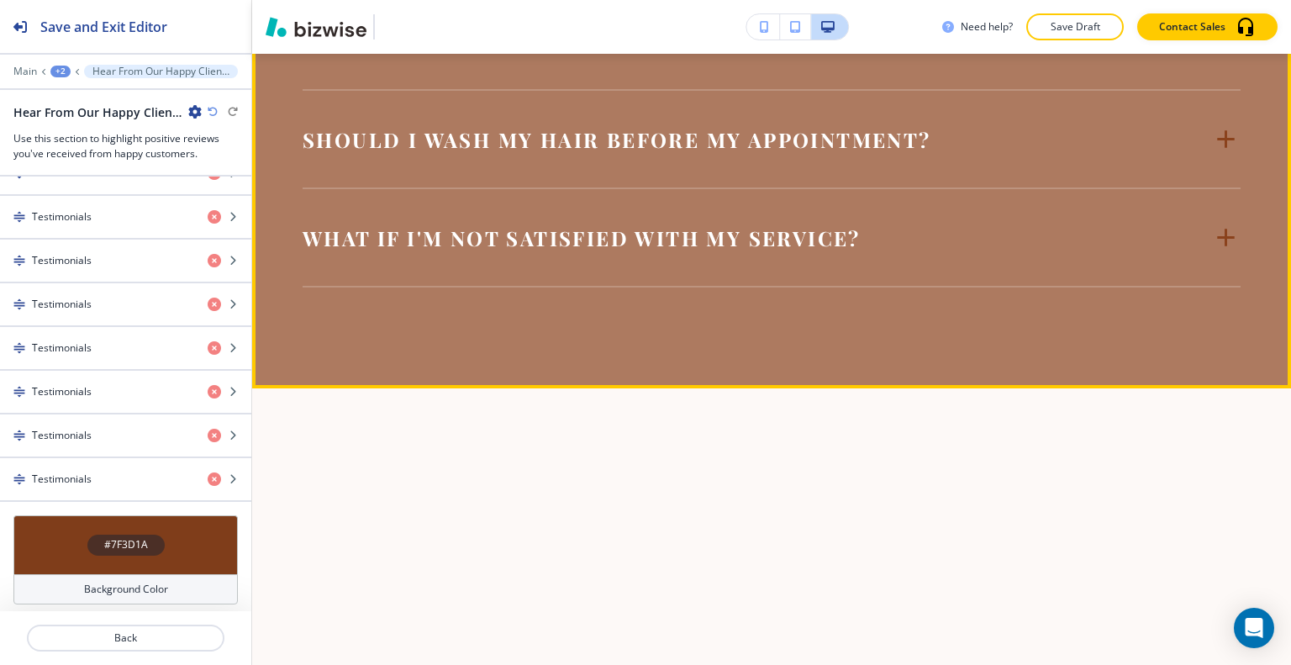
scroll to position [4339, 0]
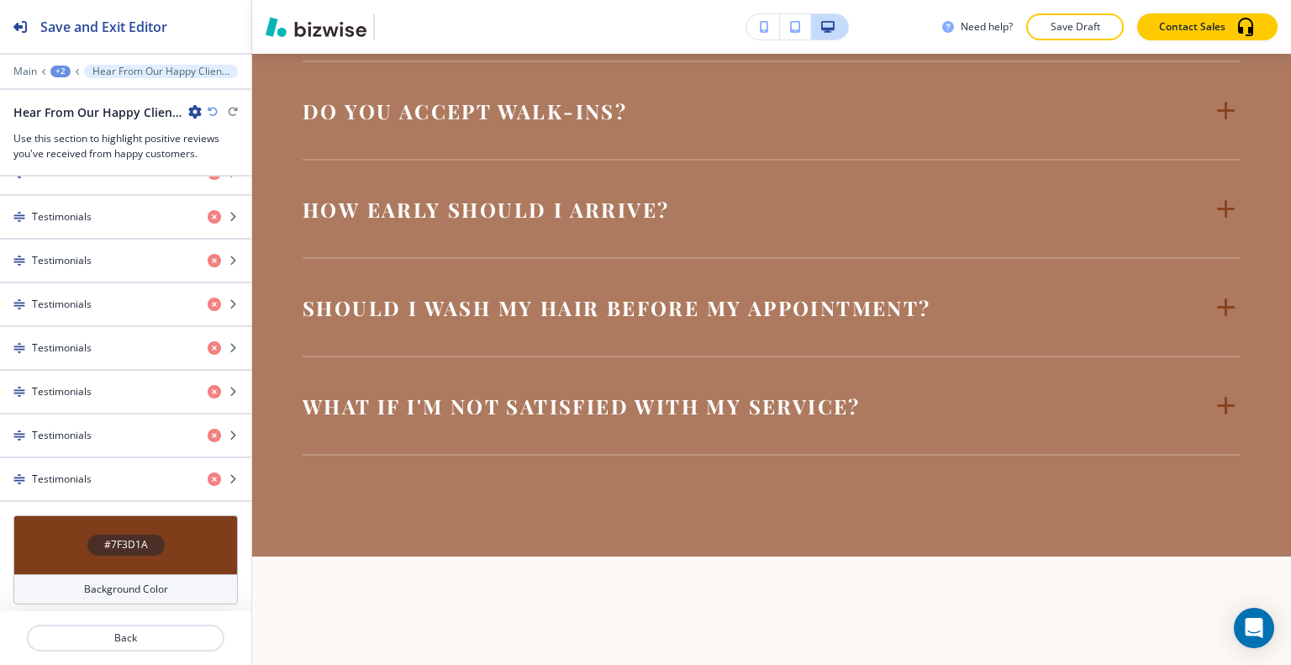
click at [306, 205] on div "Edit What to expect on your first visit. New Guest FAQ What is your cancellatio…" at bounding box center [771, 6] width 1039 height 1102
click at [39, 533] on div "#7F3D1A" at bounding box center [125, 544] width 224 height 59
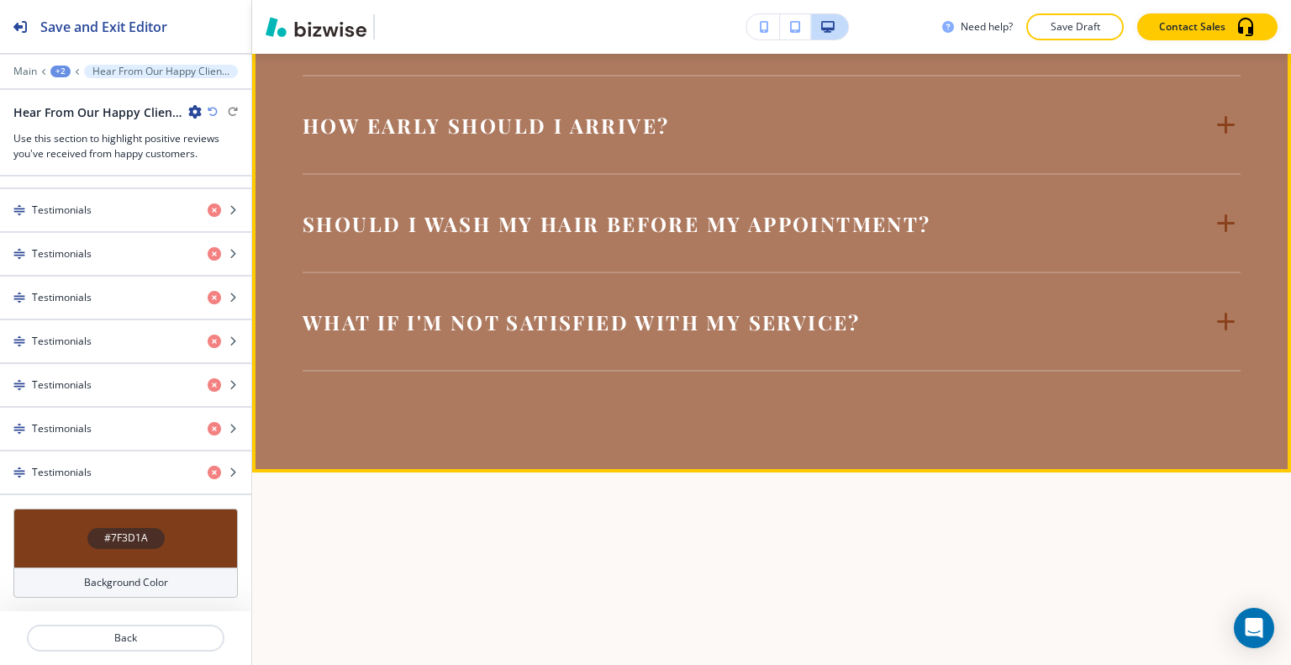
scroll to position [756, 0]
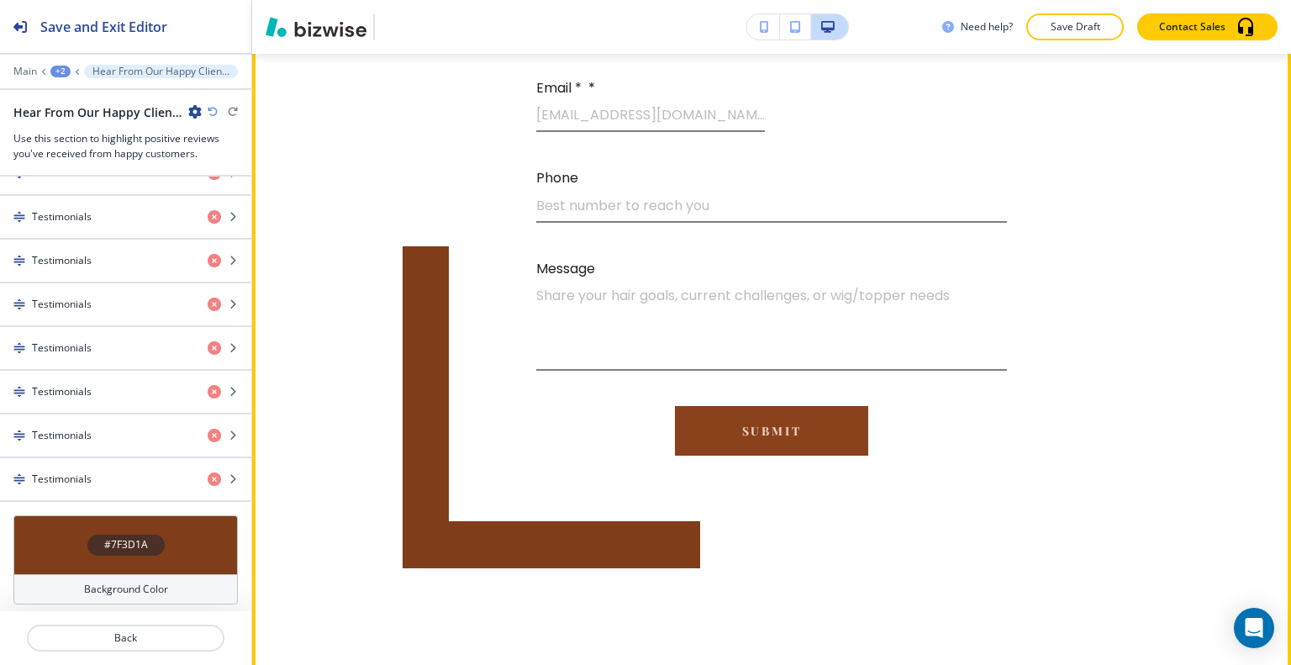
scroll to position [6188, 0]
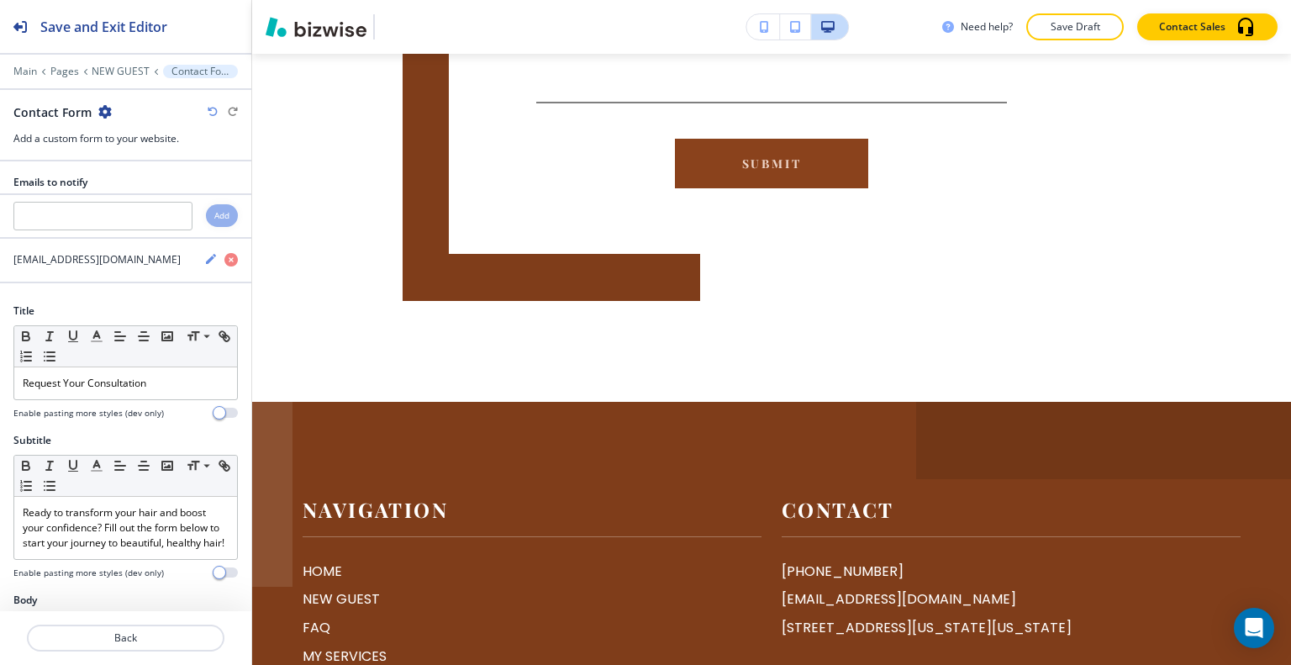
click at [103, 112] on icon "button" at bounding box center [104, 111] width 13 height 13
click at [170, 186] on button "Delete Section" at bounding box center [151, 199] width 108 height 30
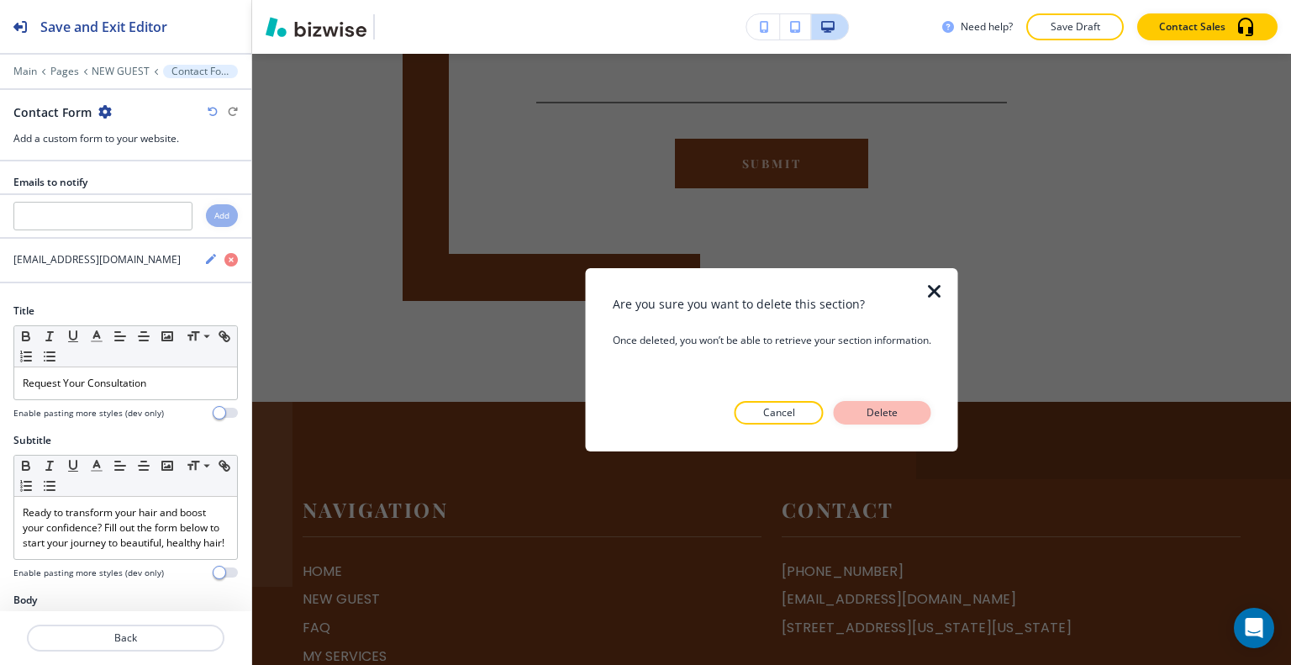
click at [918, 402] on button "Delete" at bounding box center [883, 413] width 98 height 24
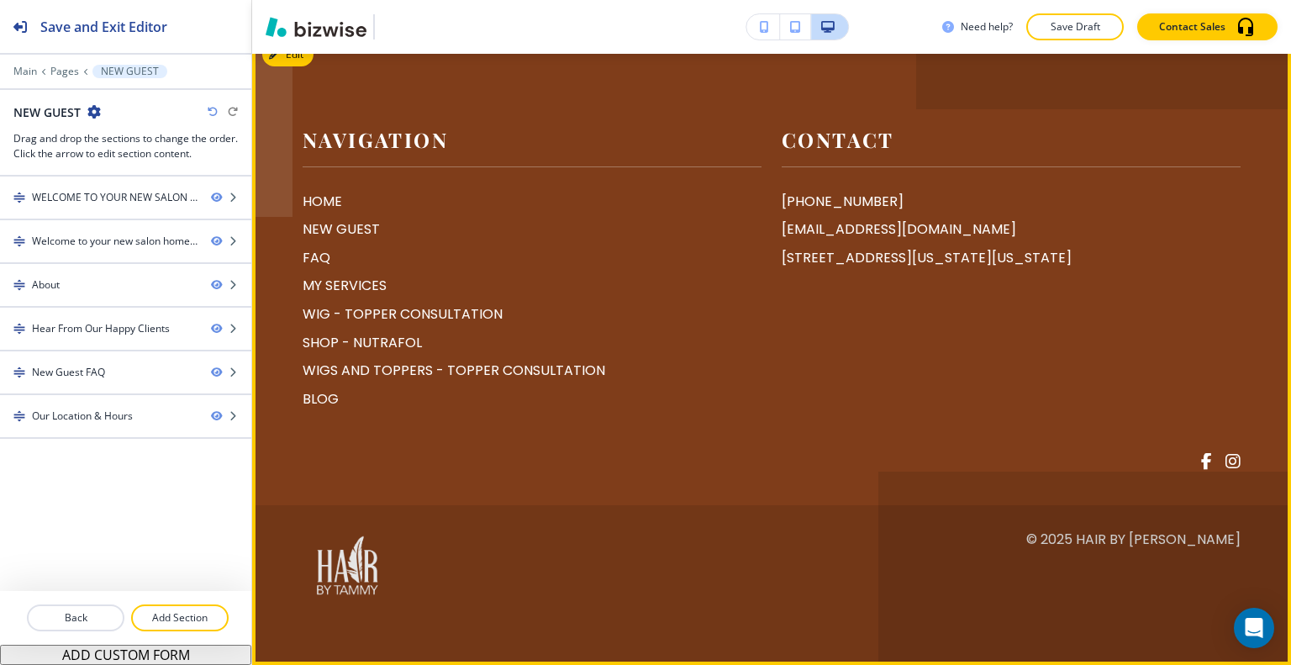
scroll to position [6035, 0]
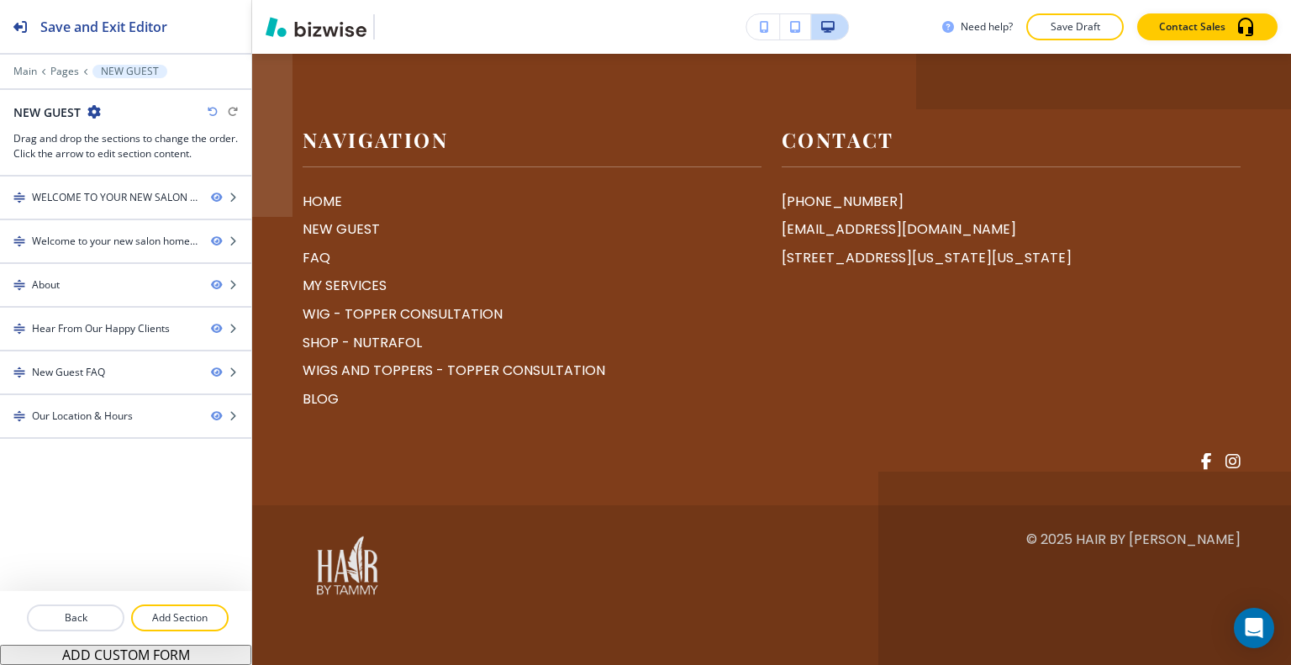
click at [30, 65] on div "Main Pages NEW GUEST" at bounding box center [125, 71] width 224 height 13
click at [21, 67] on p "Main" at bounding box center [25, 72] width 24 height 12
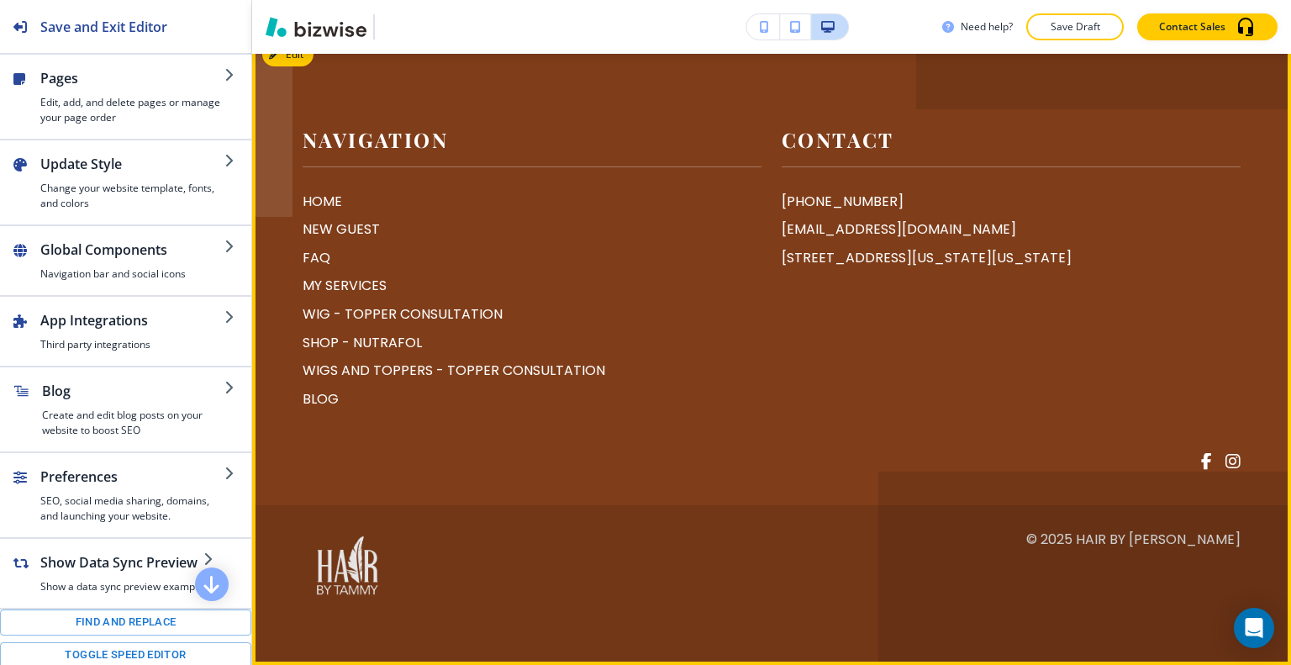
click at [299, 410] on div "HOME NEW GUEST FAQ MY SERVICES WIG - TOPPER CONSULTATION SHOP - NUTRAFOL WIGS A…" at bounding box center [525, 293] width 472 height 233
click at [318, 213] on p "HOME" at bounding box center [532, 202] width 459 height 22
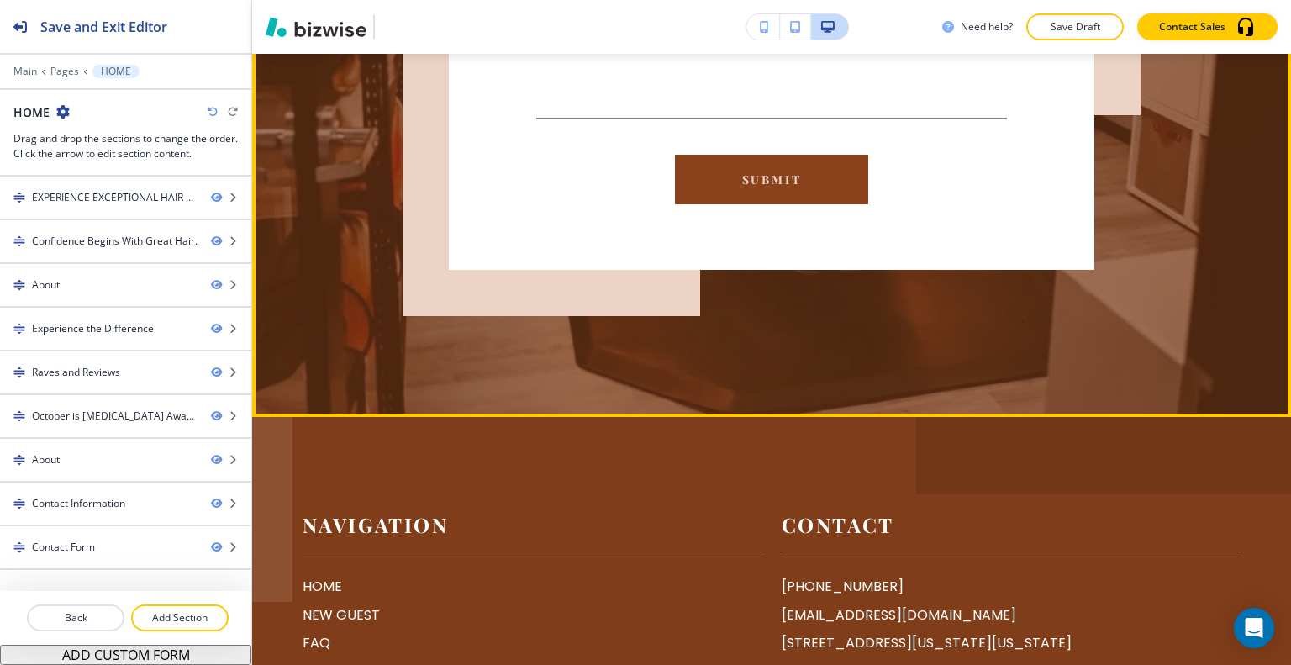
scroll to position [6307, 0]
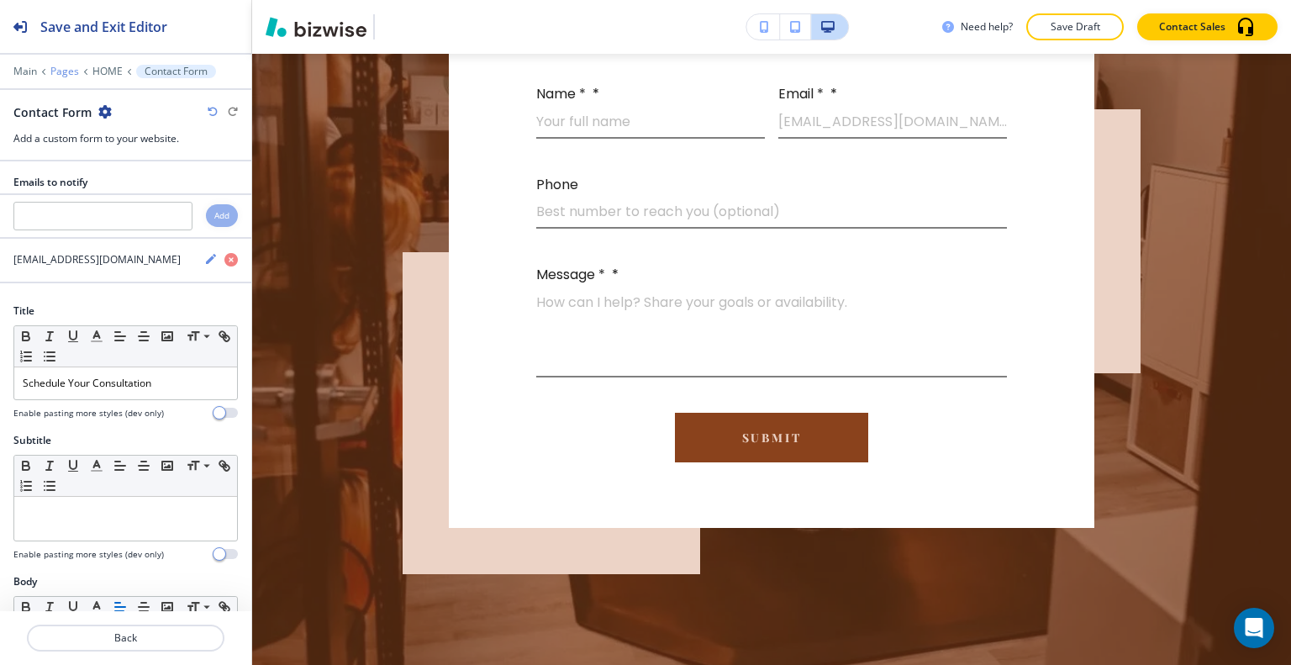
click at [64, 75] on p "Pages" at bounding box center [64, 72] width 29 height 12
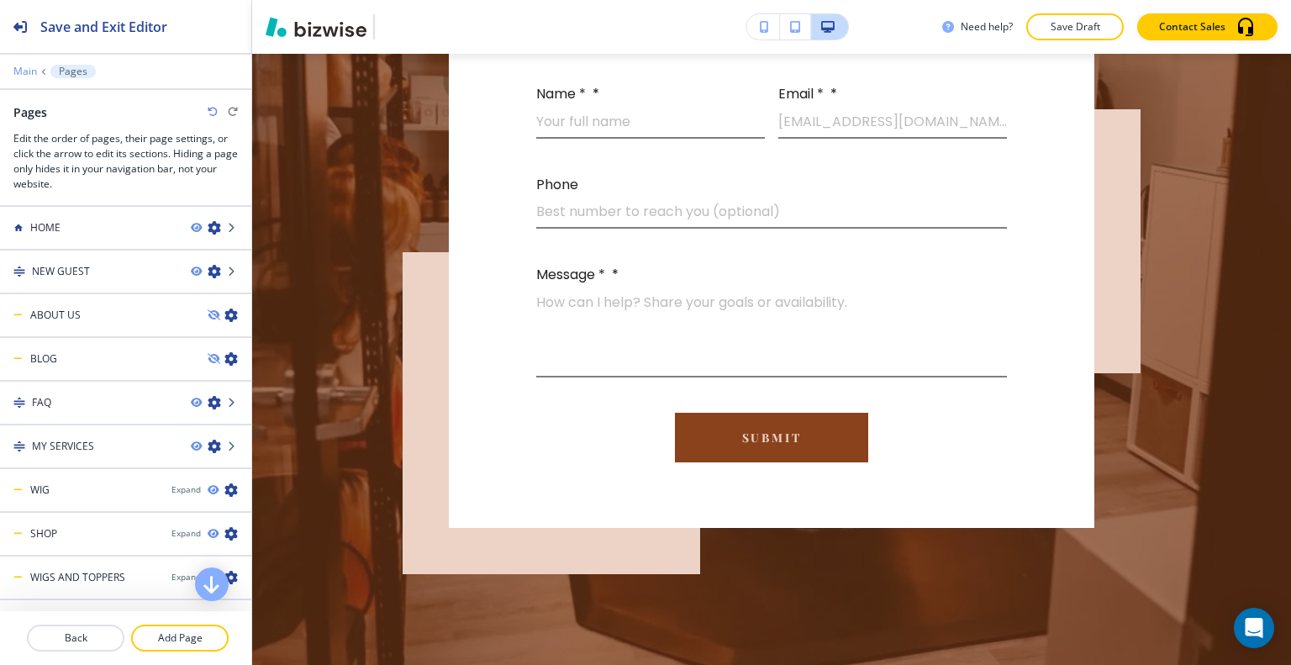
click at [18, 70] on p "Main" at bounding box center [25, 72] width 24 height 12
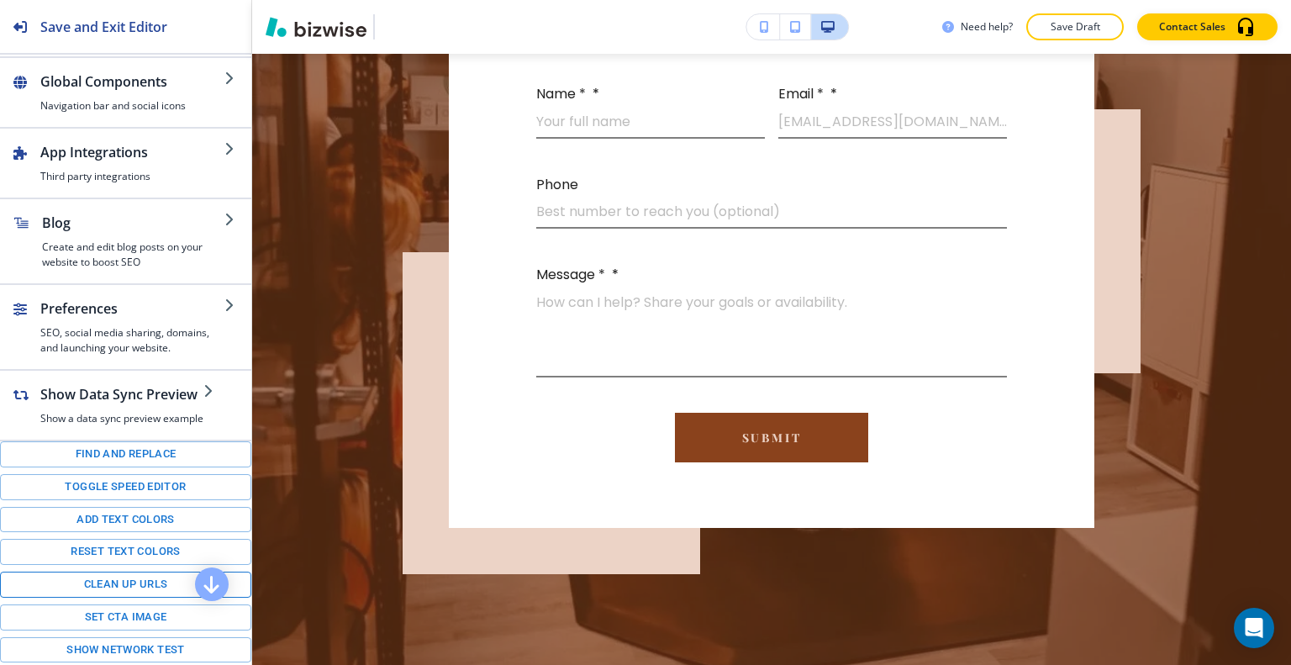
scroll to position [257, 0]
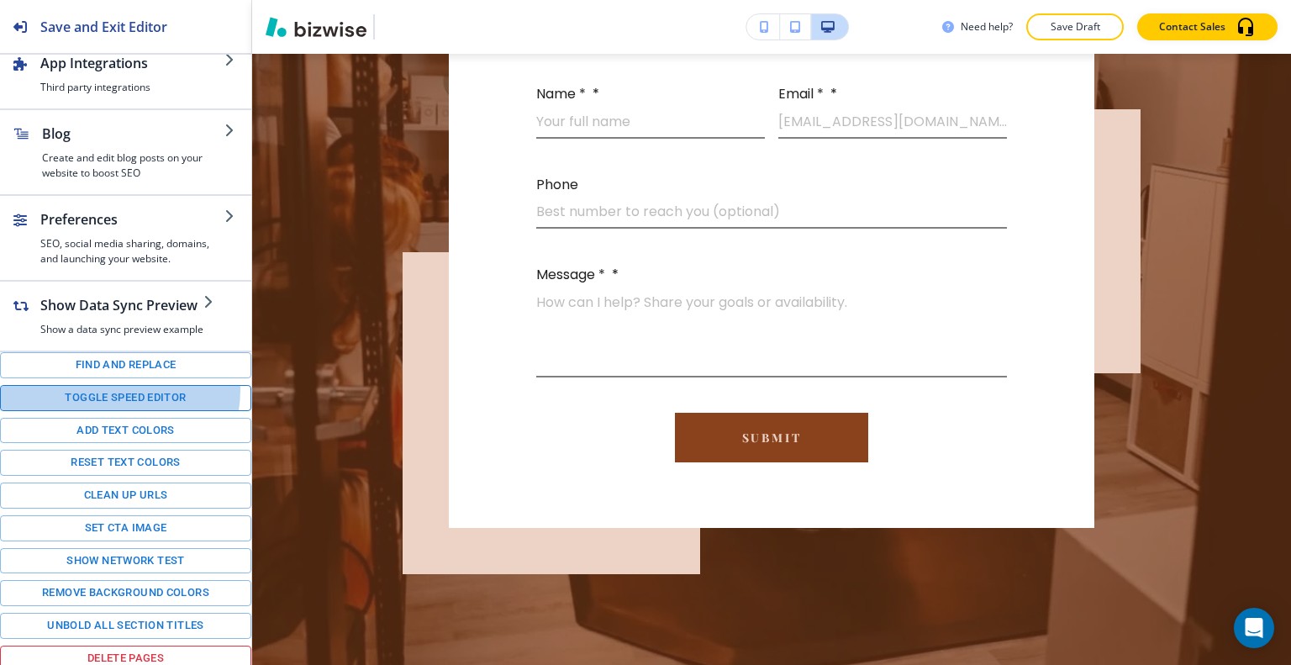
click at [109, 386] on button "Toggle speed editor" at bounding box center [125, 398] width 251 height 26
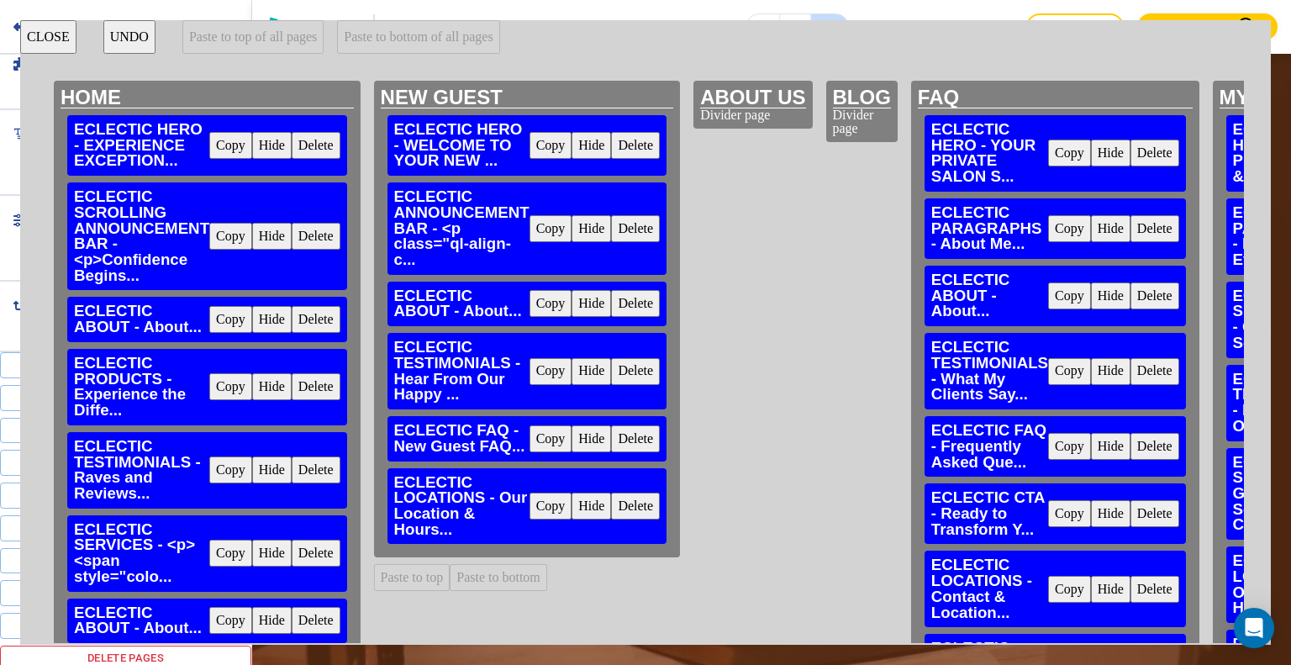
scroll to position [210, 0]
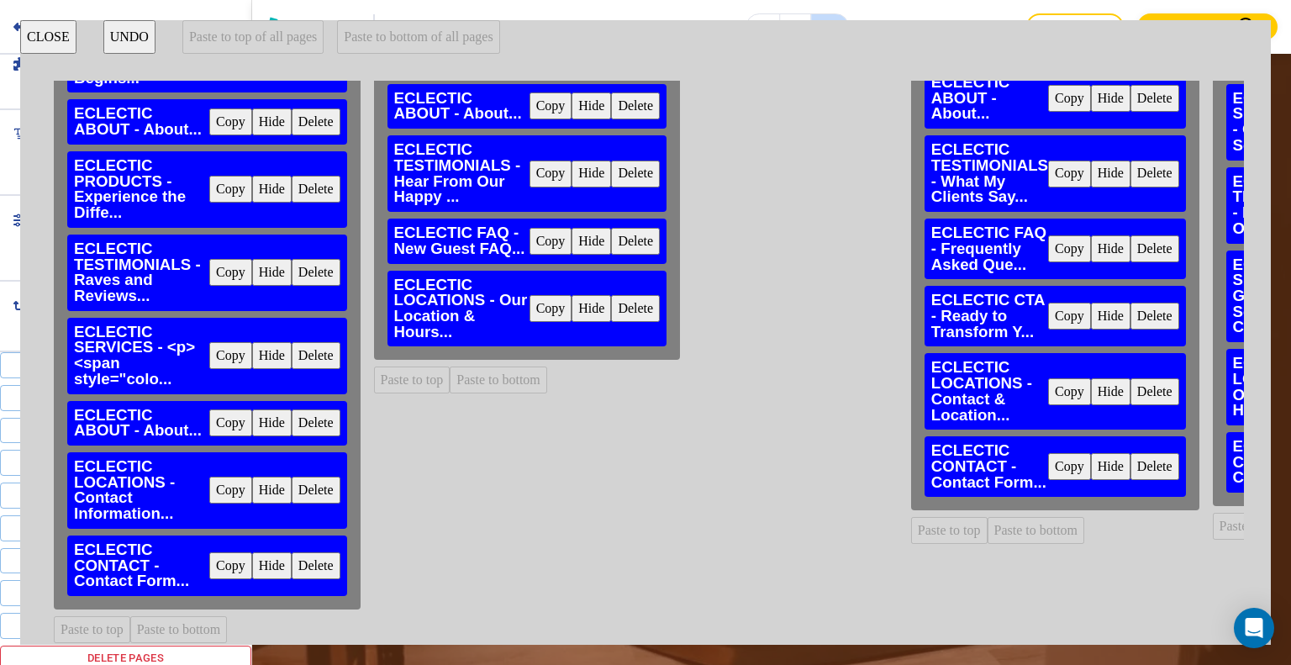
click at [235, 555] on button "Copy" at bounding box center [230, 565] width 43 height 27
click at [534, 366] on button "Paste to bottom" at bounding box center [499, 379] width 98 height 27
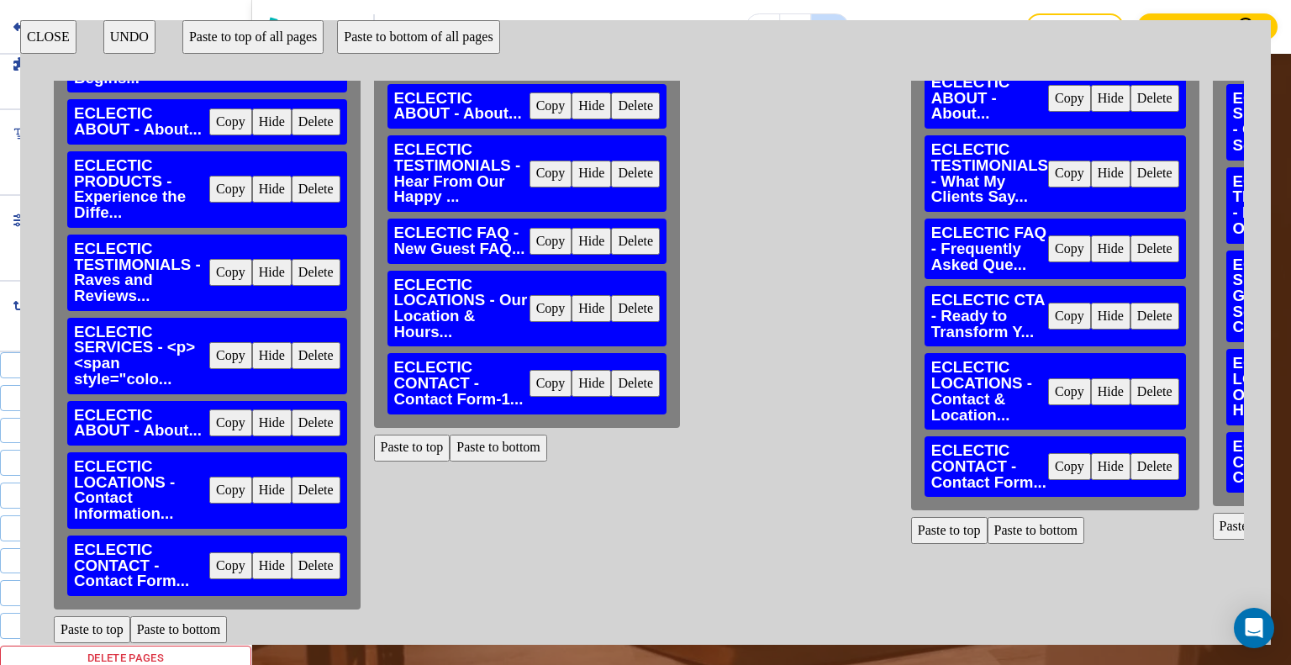
click at [123, 39] on button "UNDO" at bounding box center [129, 37] width 52 height 34
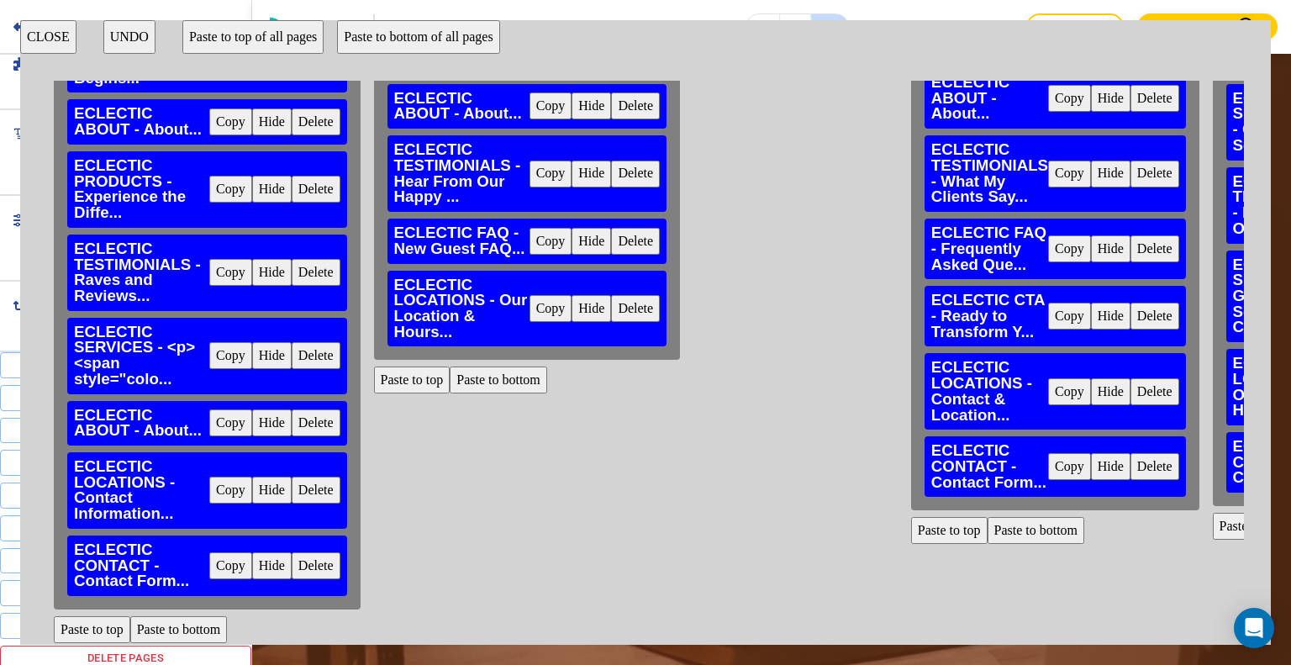
scroll to position [0, 0]
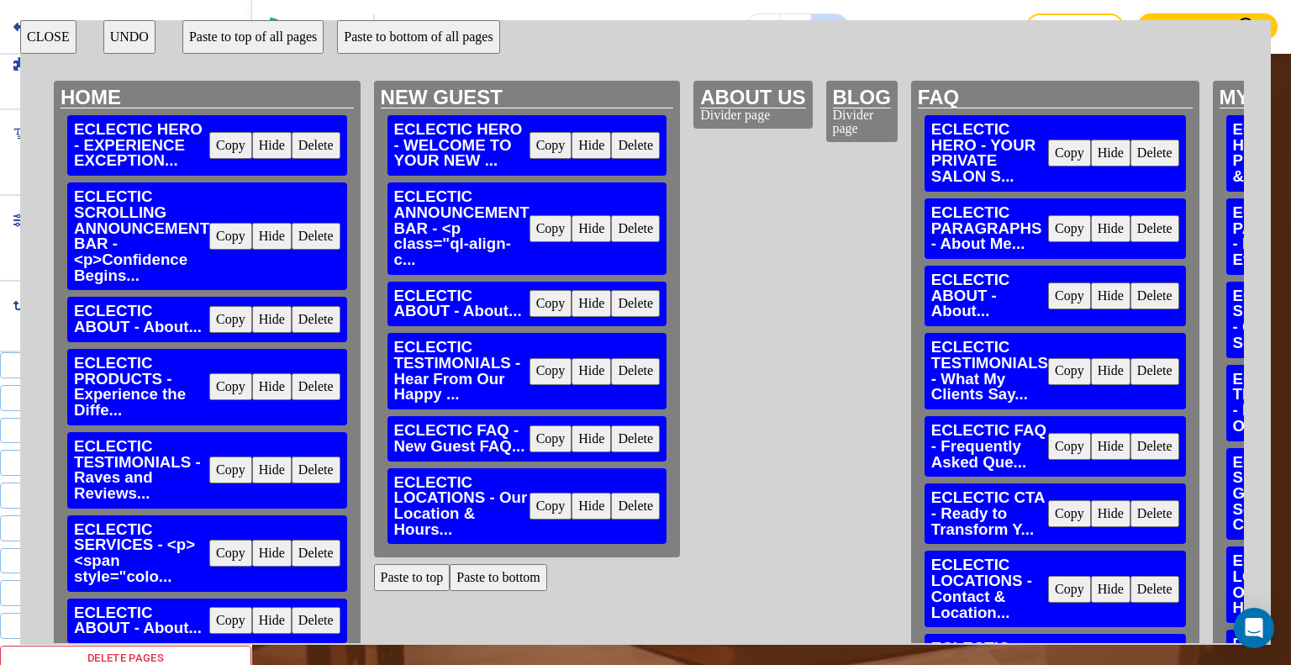
click at [410, 50] on button "Paste to bottom of all pages" at bounding box center [418, 37] width 162 height 34
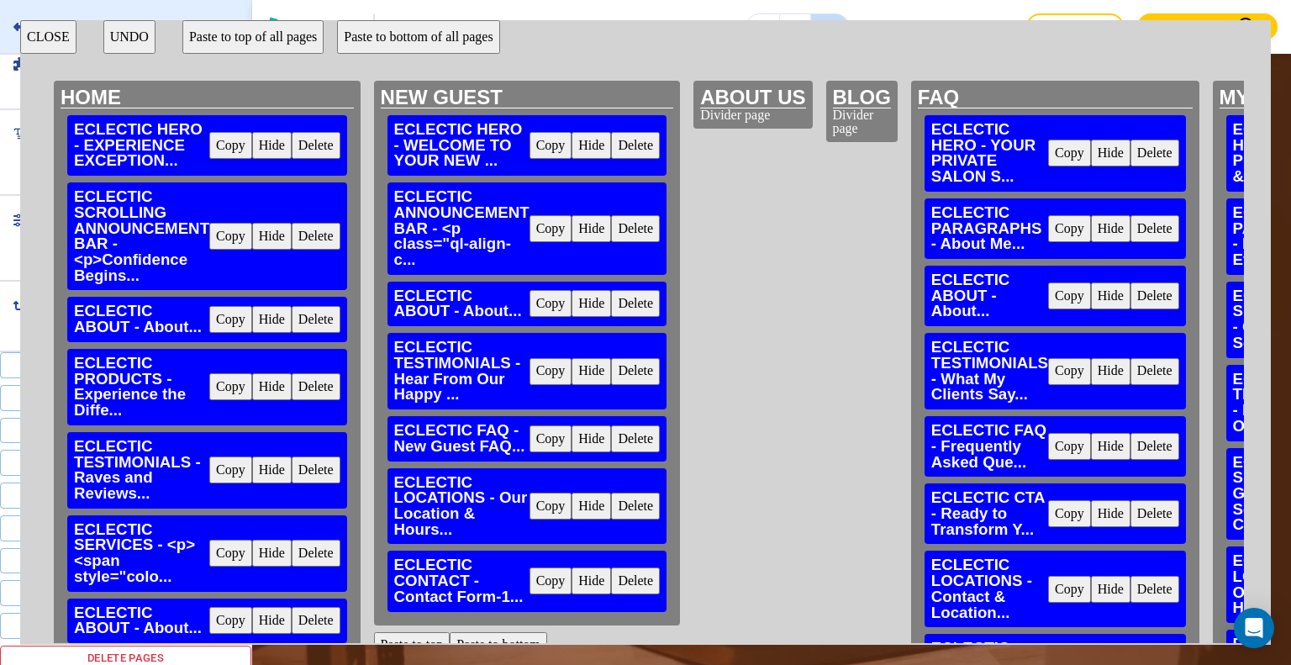
click at [57, 35] on button "CLOSE" at bounding box center [48, 37] width 56 height 34
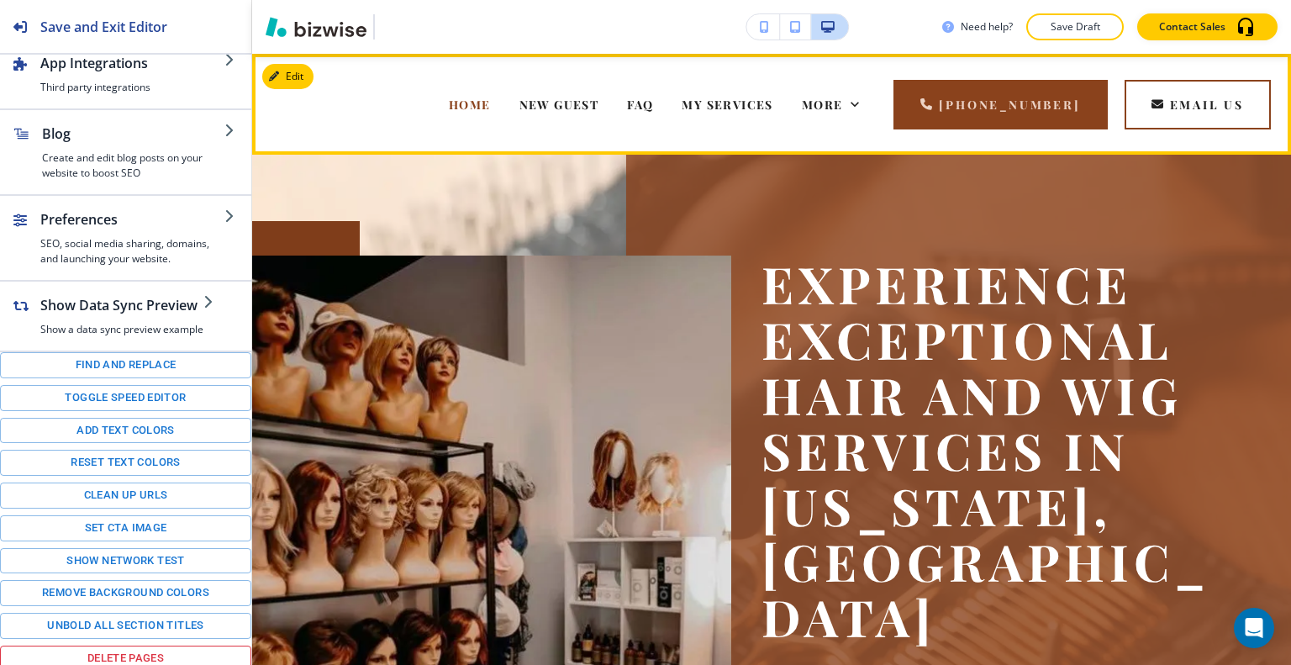
click at [562, 82] on div "NEW GUEST" at bounding box center [559, 104] width 108 height 67
click at [565, 87] on div "NEW GUEST" at bounding box center [559, 104] width 108 height 67
click at [575, 100] on span "NEW GUEST" at bounding box center [559, 105] width 80 height 16
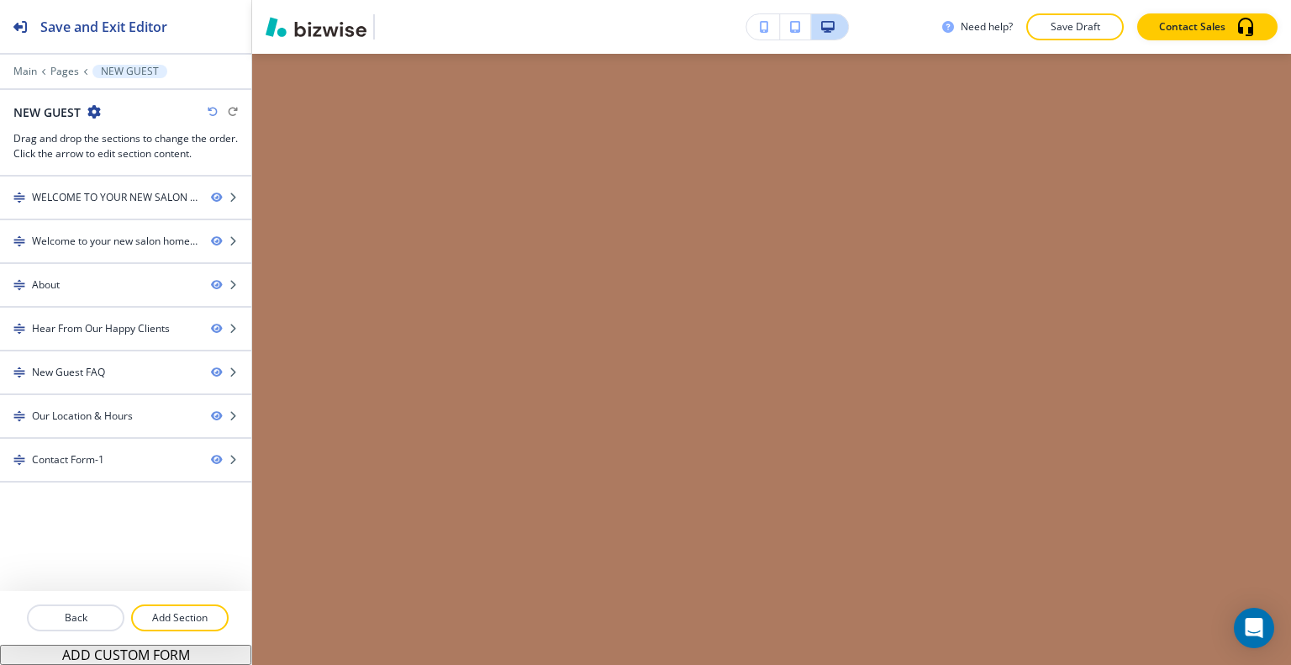
scroll to position [4455, 0]
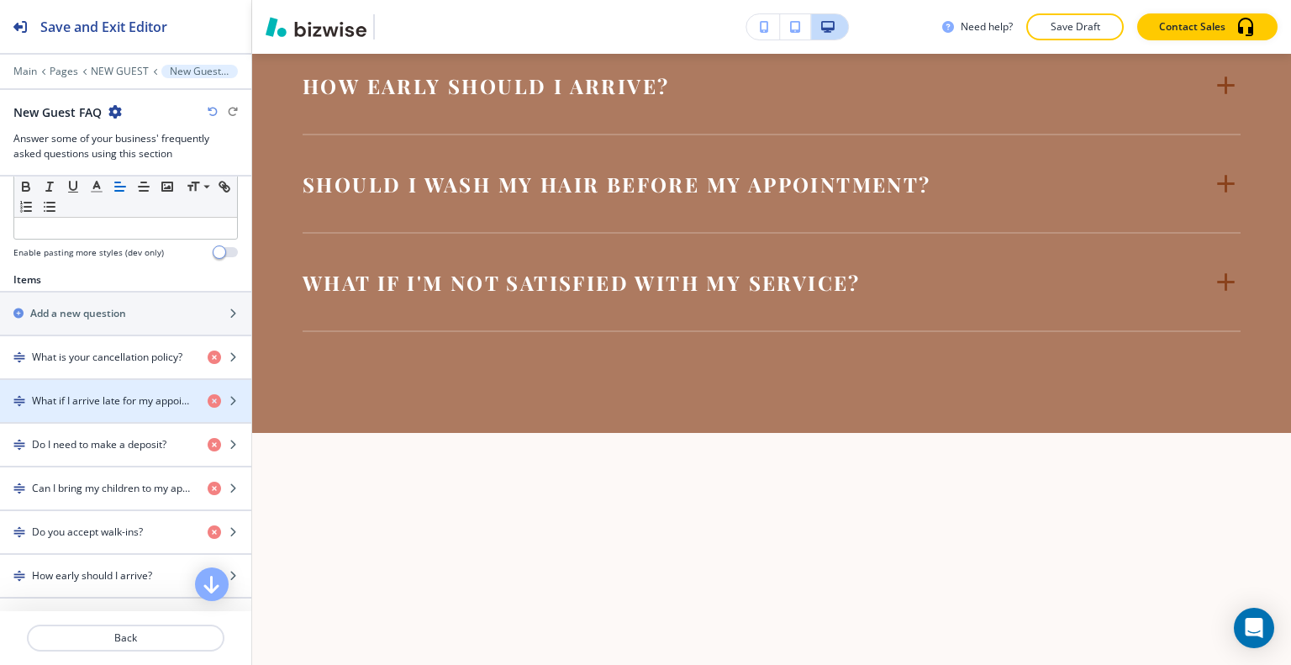
scroll to position [716, 0]
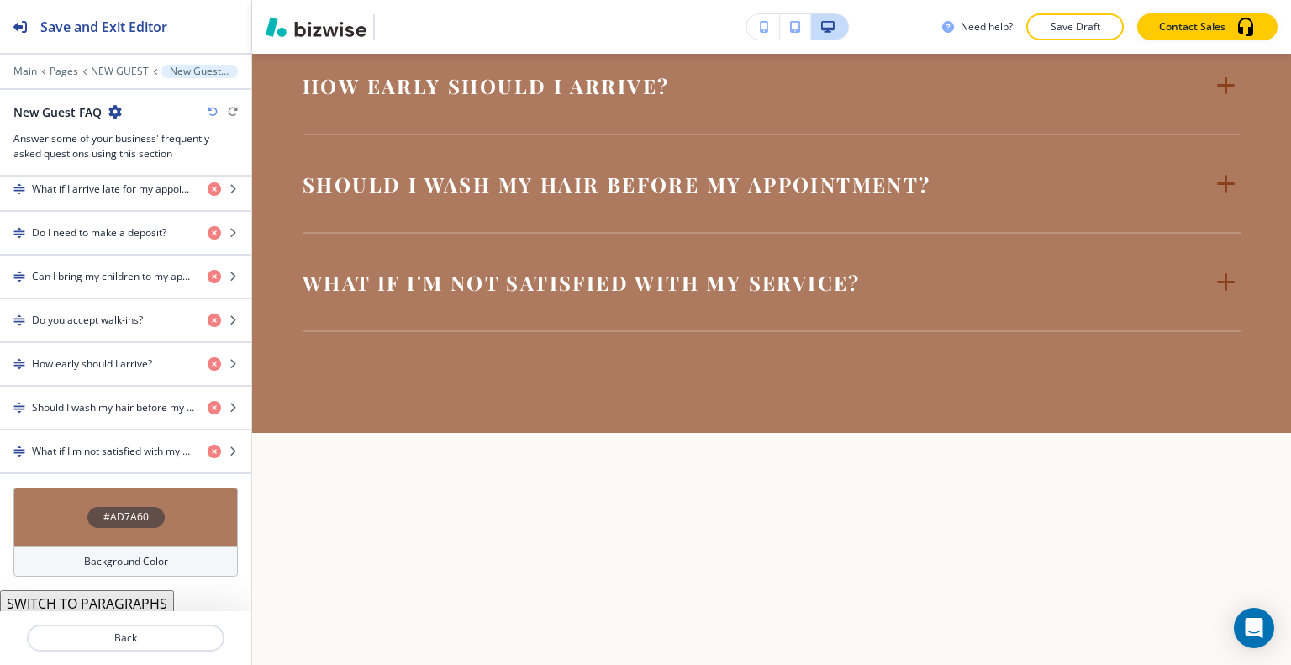
click at [62, 519] on div "#AD7A60" at bounding box center [125, 517] width 224 height 59
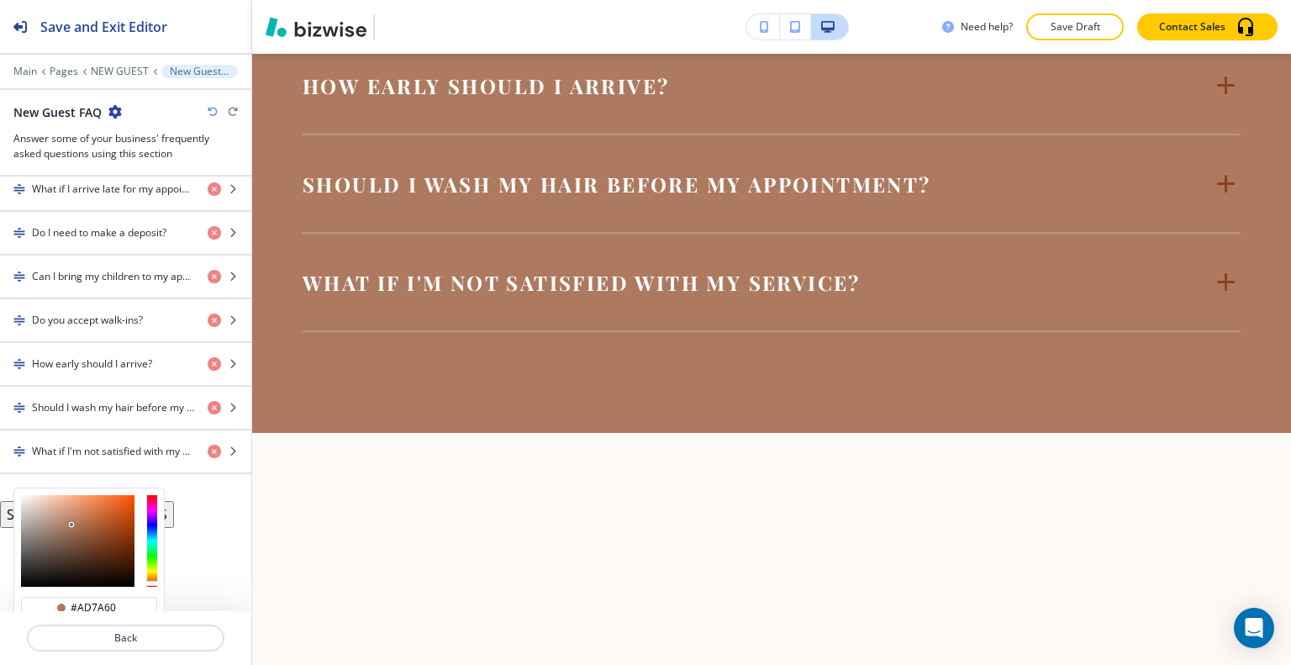
scroll to position [824, 0]
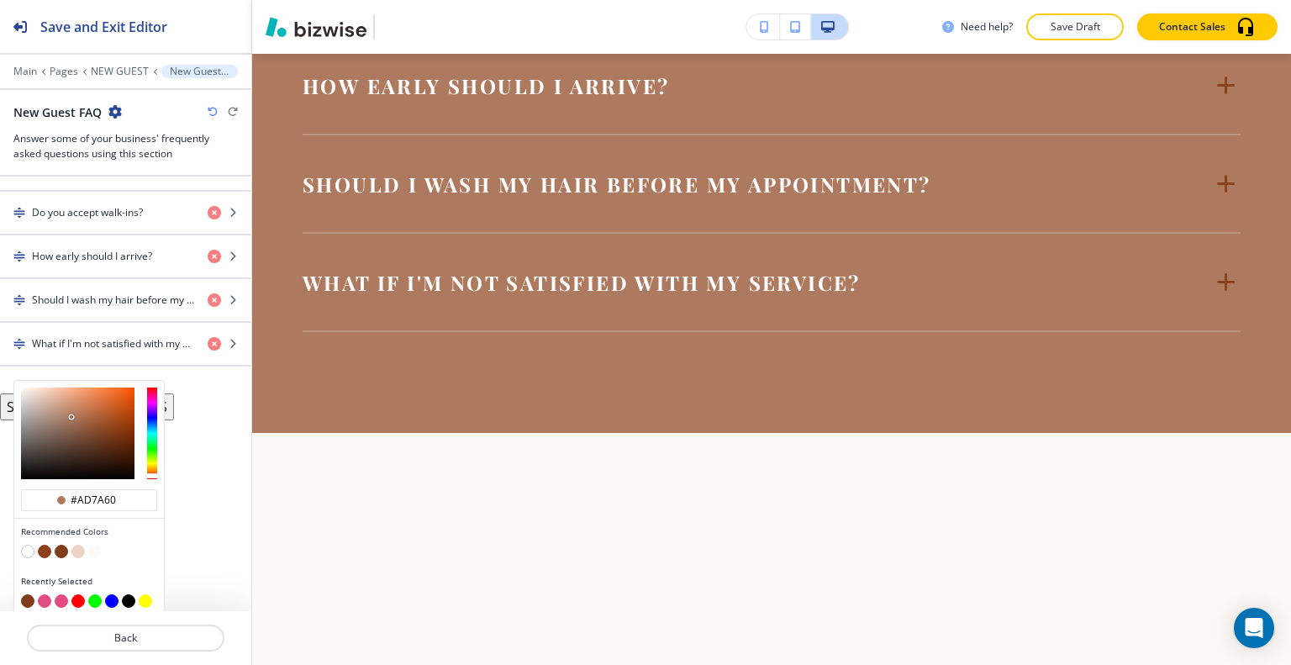
click at [23, 546] on button "button" at bounding box center [27, 551] width 13 height 13
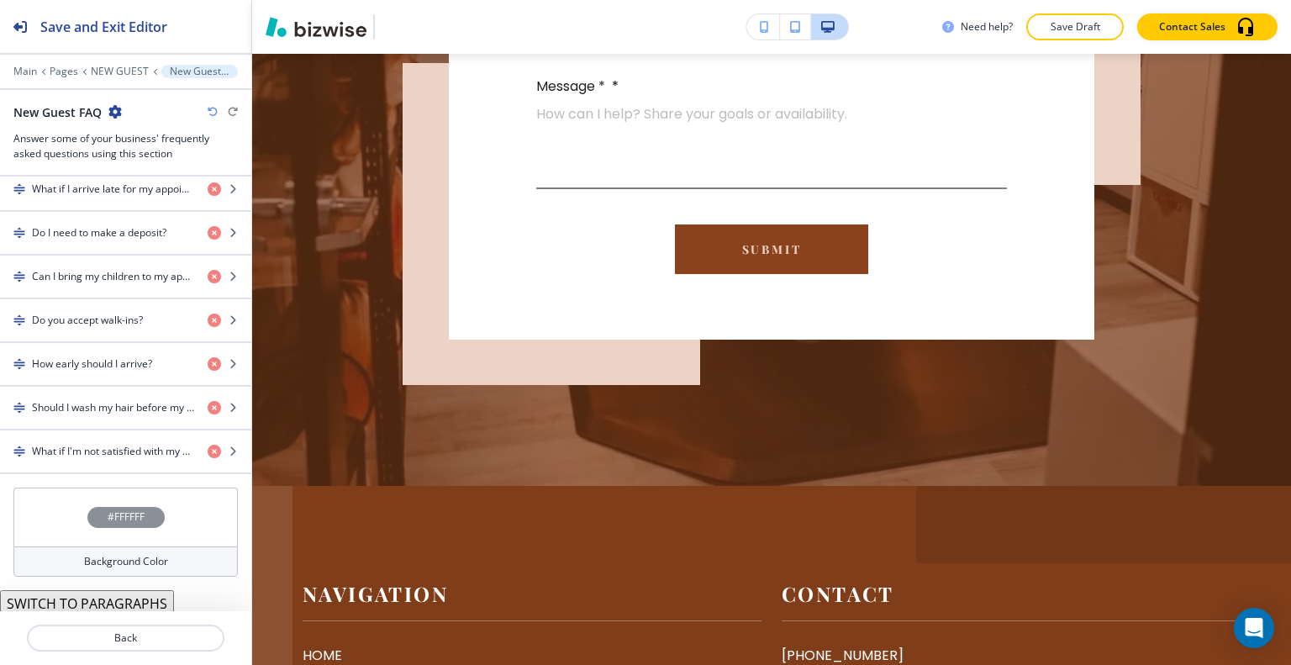
scroll to position [0, 0]
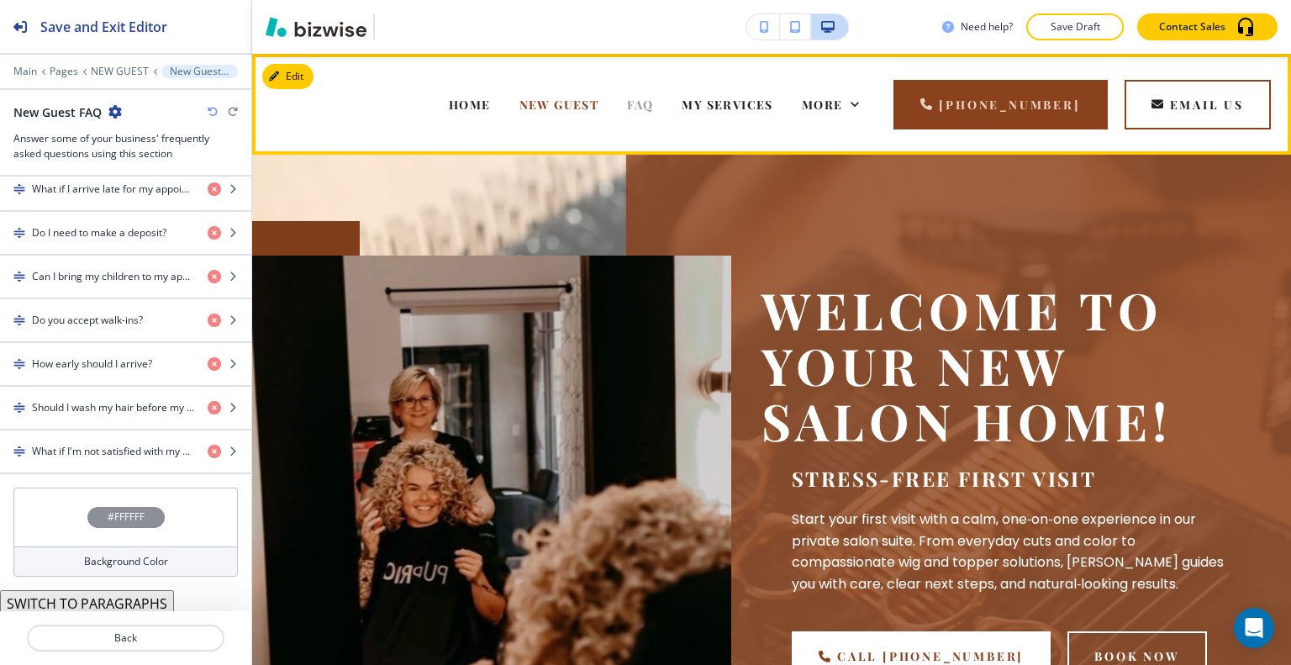
click at [653, 102] on span "FAQ" at bounding box center [640, 105] width 26 height 16
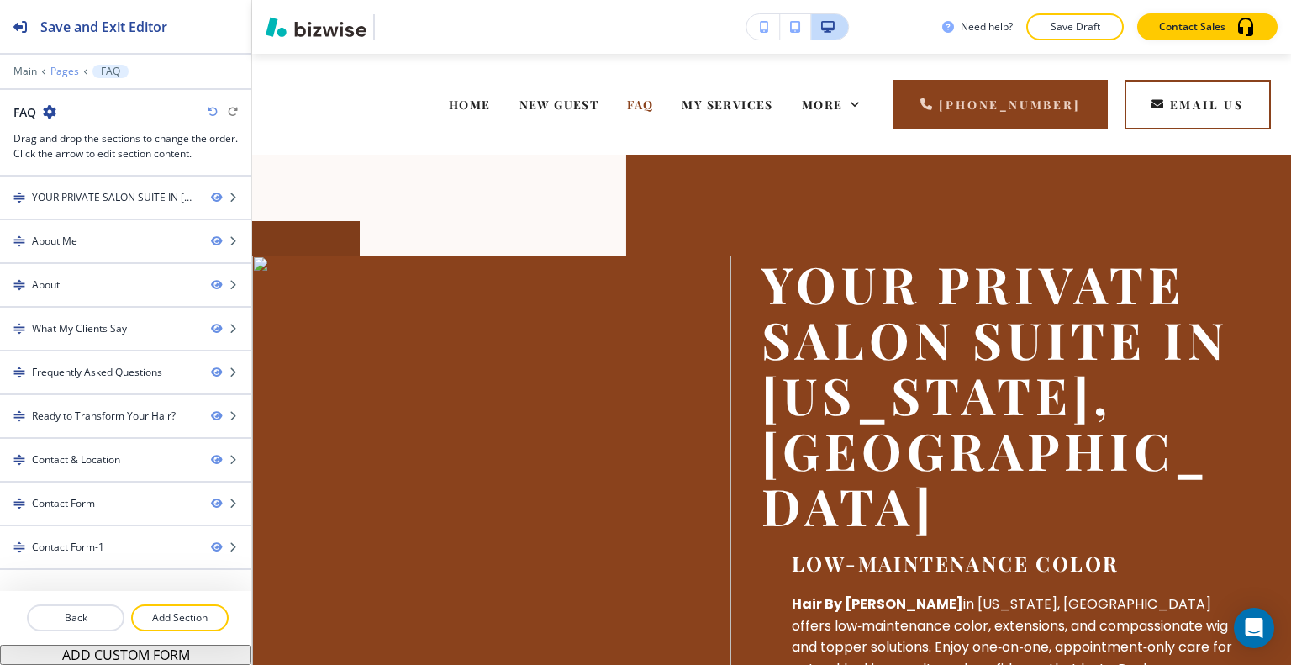
click at [66, 71] on p "Pages" at bounding box center [64, 72] width 29 height 12
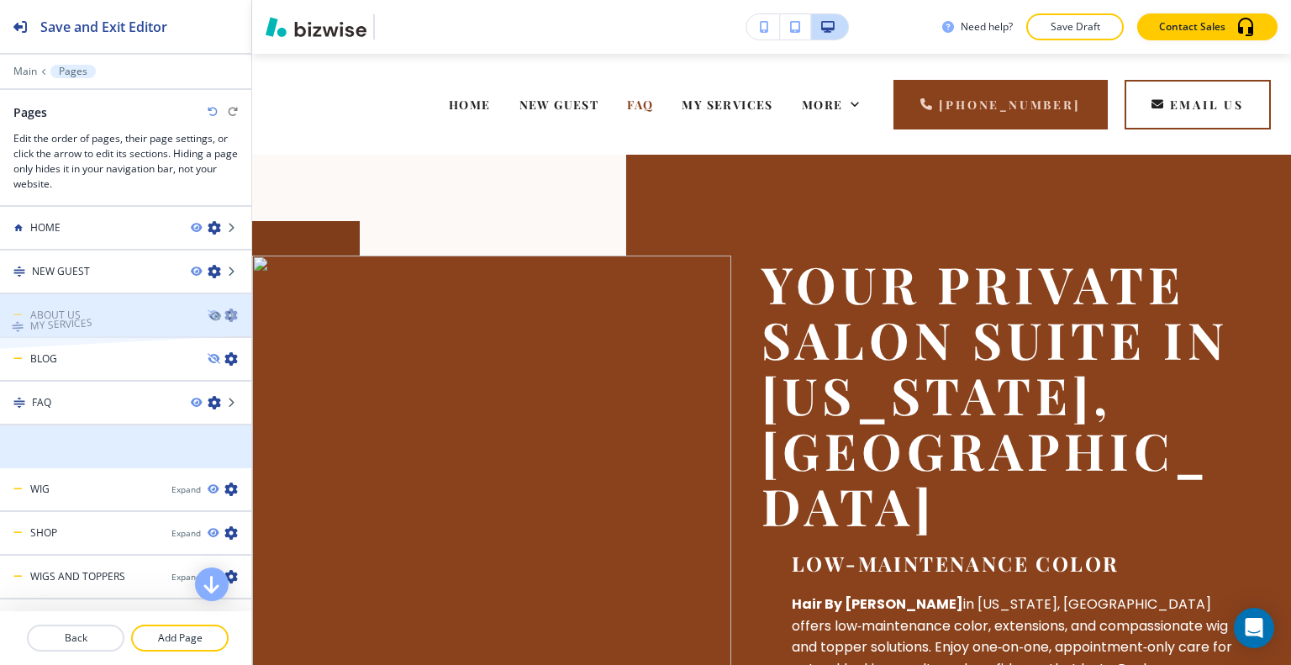
drag, startPoint x: 101, startPoint y: 440, endPoint x: 98, endPoint y: 290, distance: 149.6
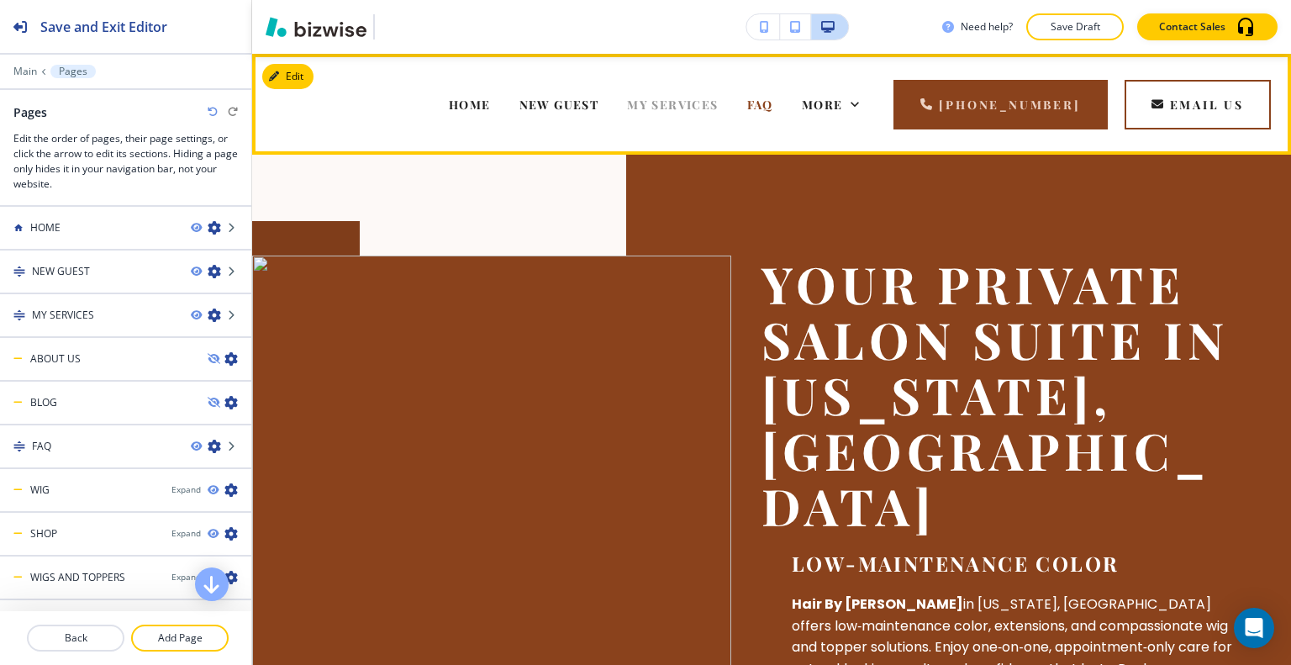
click at [691, 103] on span "MY SERVICES" at bounding box center [672, 105] width 91 height 16
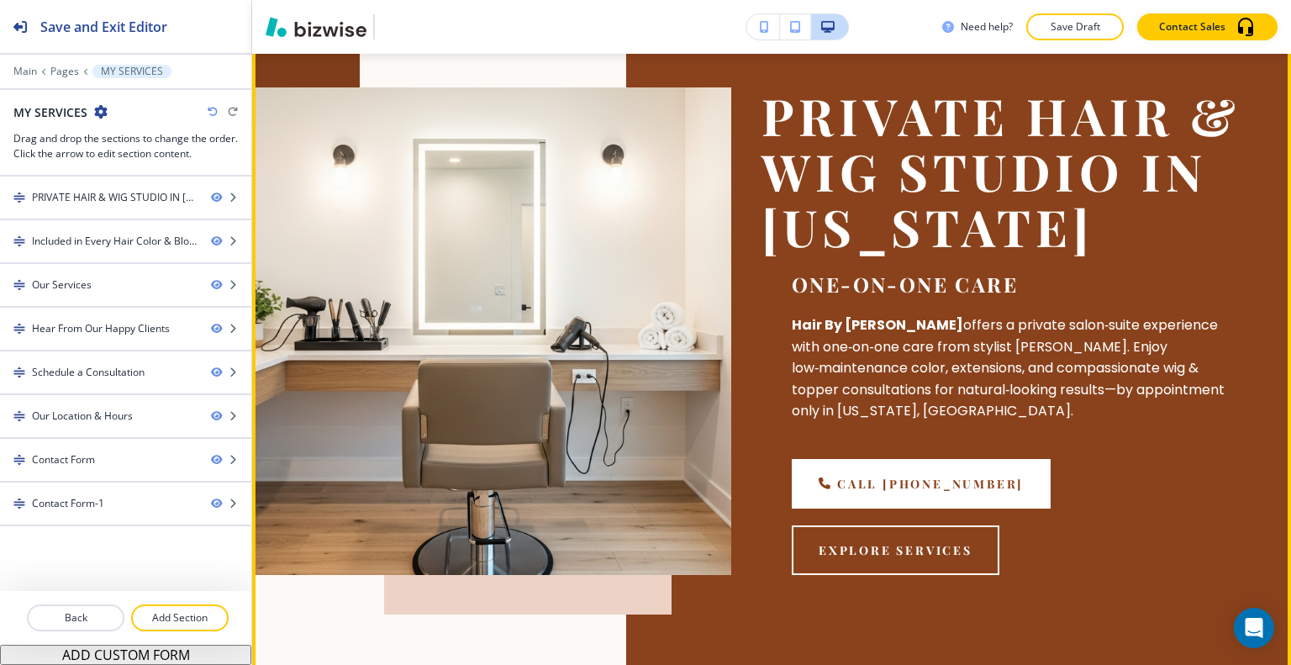
scroll to position [84, 0]
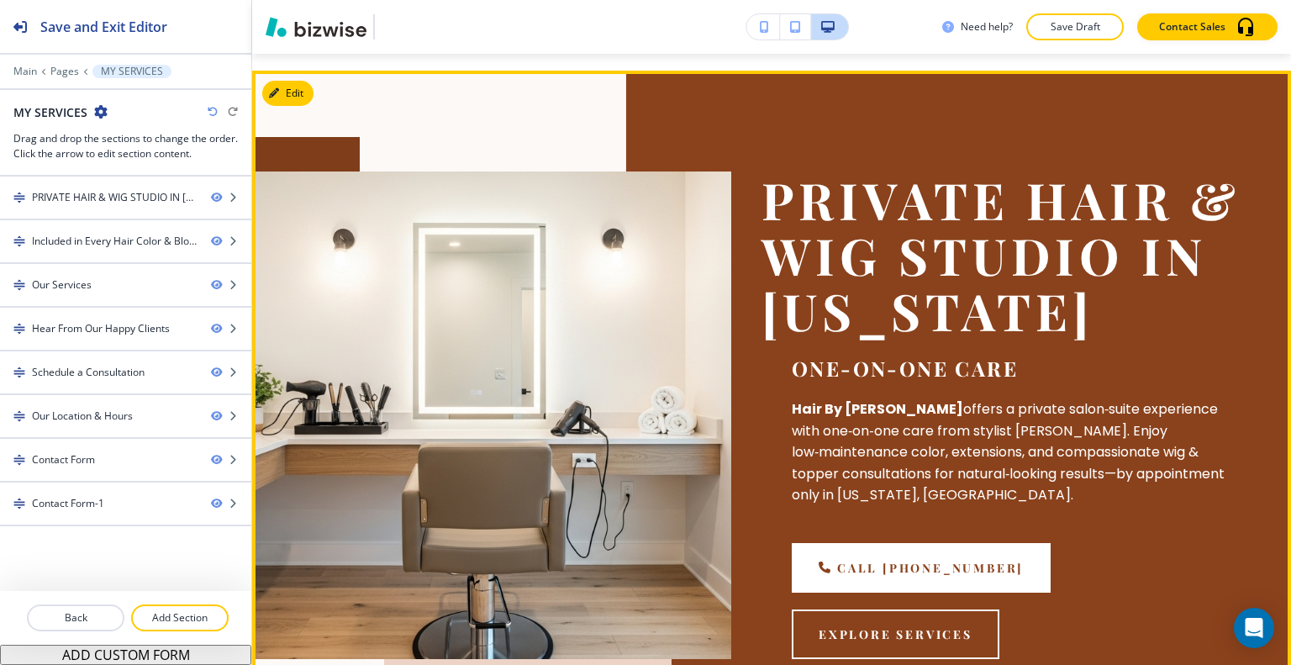
click at [290, 109] on div "PRIVATE HAIR & WIG STUDIO IN WASHINGTON One-on-one care Hair By Tammy offers a …" at bounding box center [771, 415] width 1039 height 689
click at [289, 86] on button "Edit This Section" at bounding box center [318, 93] width 113 height 25
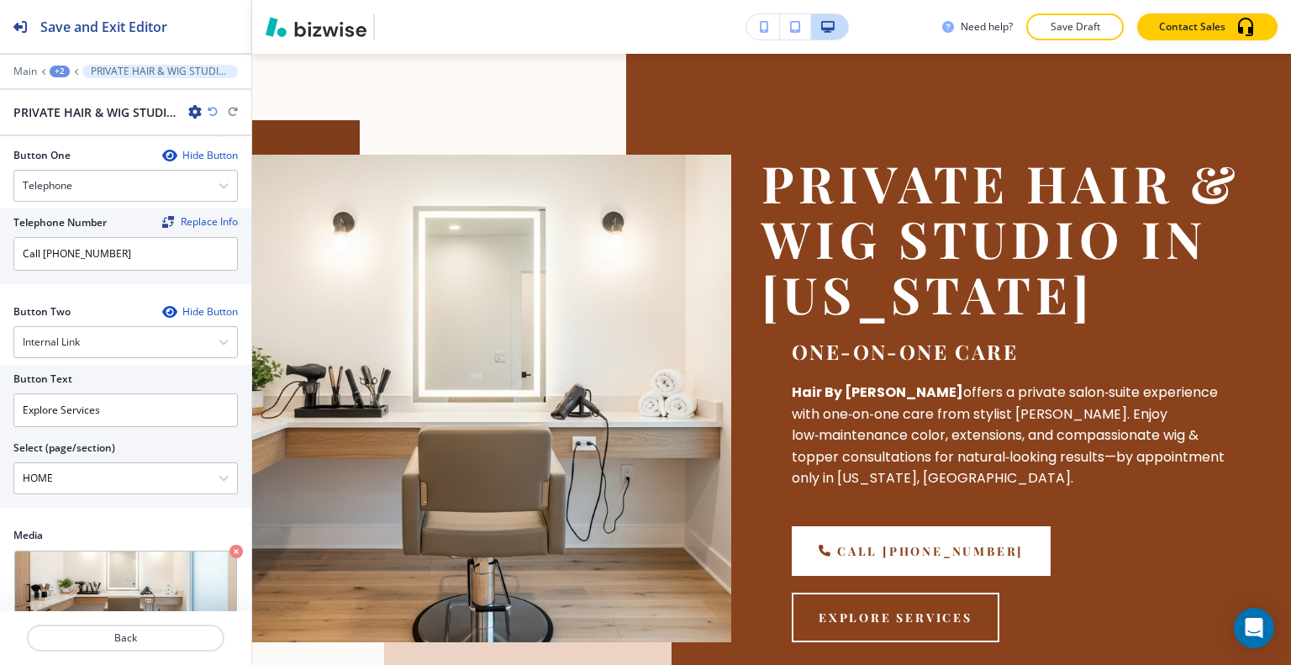
scroll to position [907, 0]
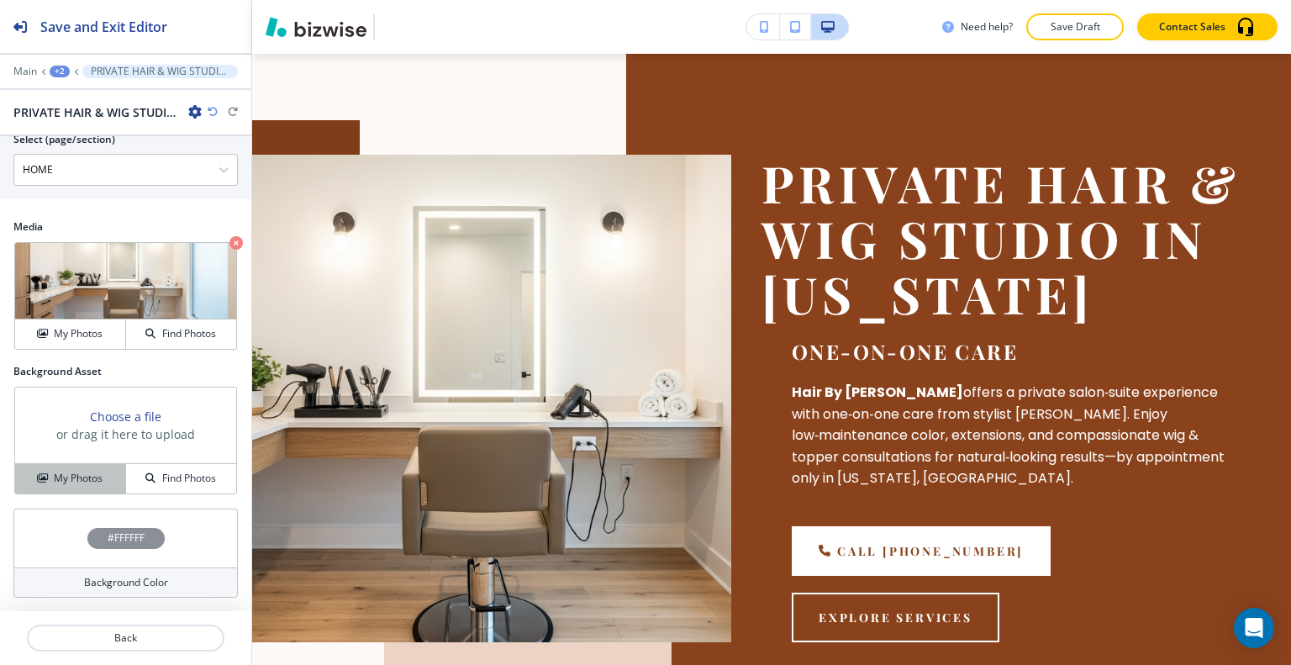
click at [83, 485] on h4 "My Photos" at bounding box center [78, 478] width 49 height 15
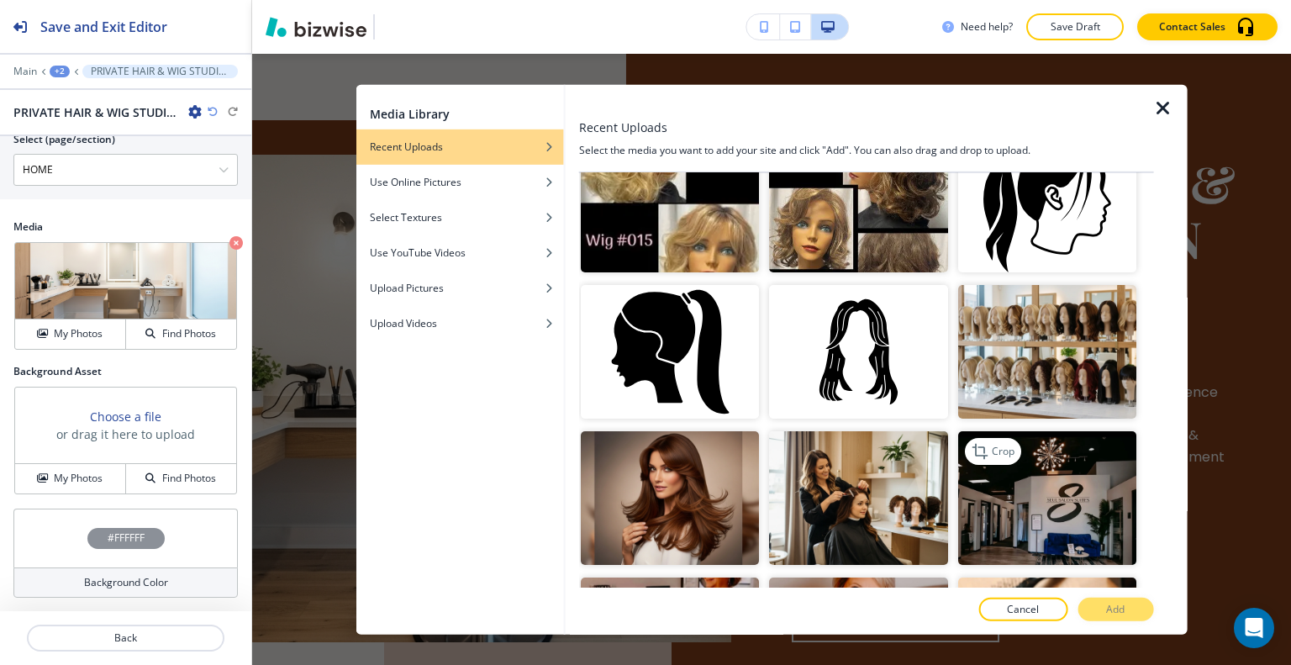
scroll to position [1009, 0]
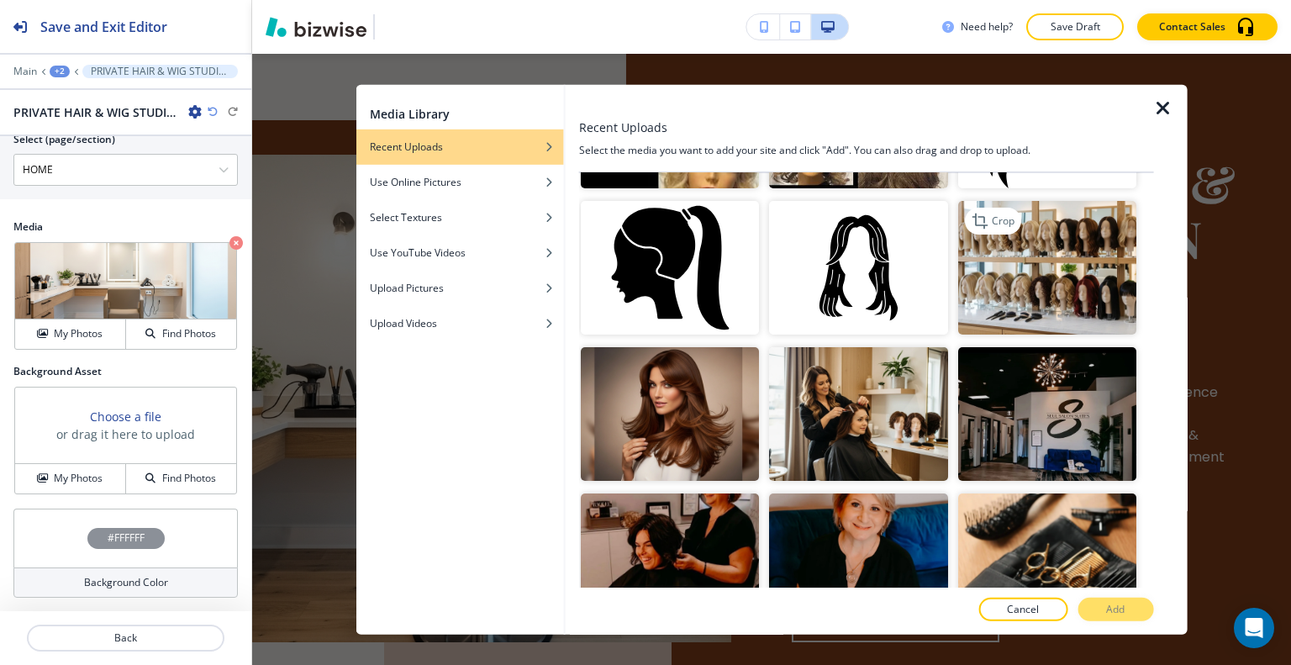
click at [1041, 240] on img "button" at bounding box center [1046, 268] width 178 height 134
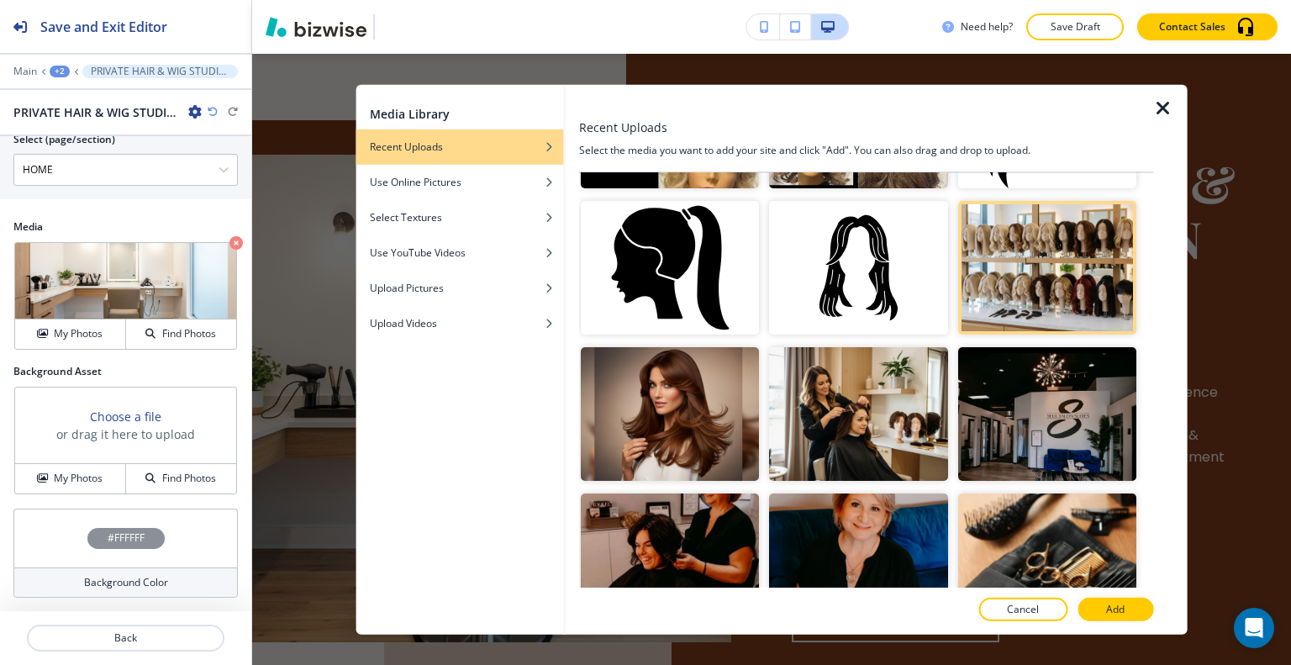
click at [1123, 619] on button "Add" at bounding box center [1116, 610] width 76 height 24
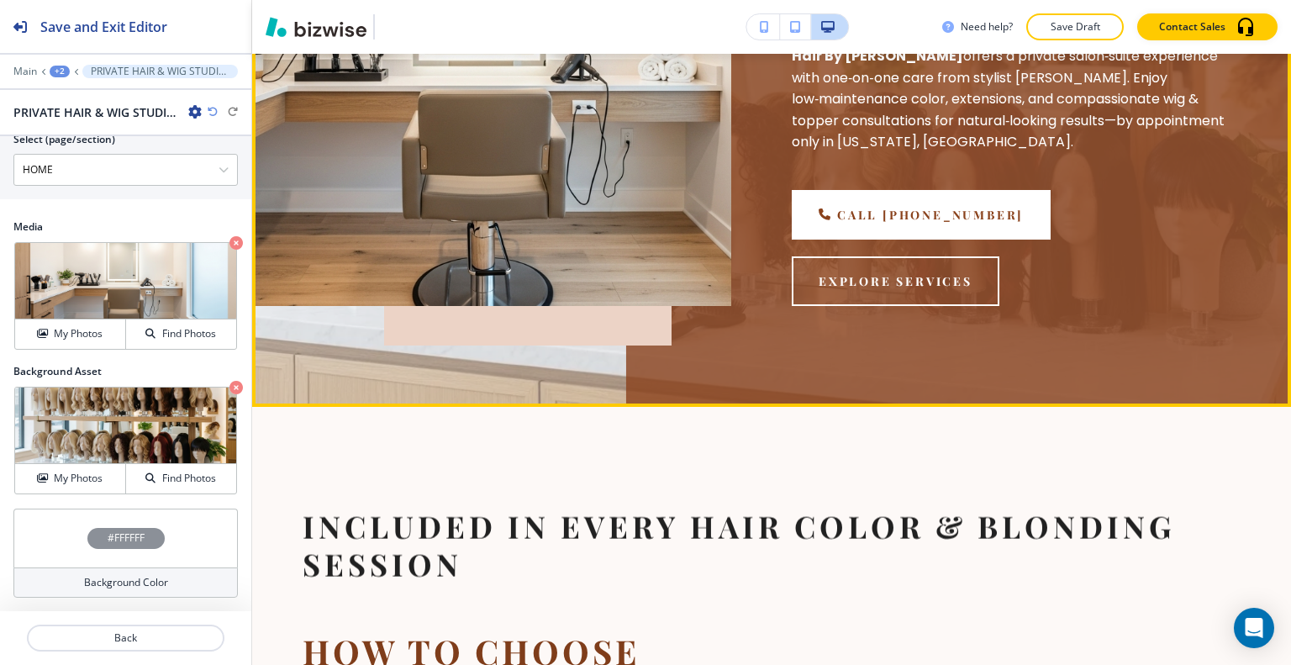
scroll to position [0, 0]
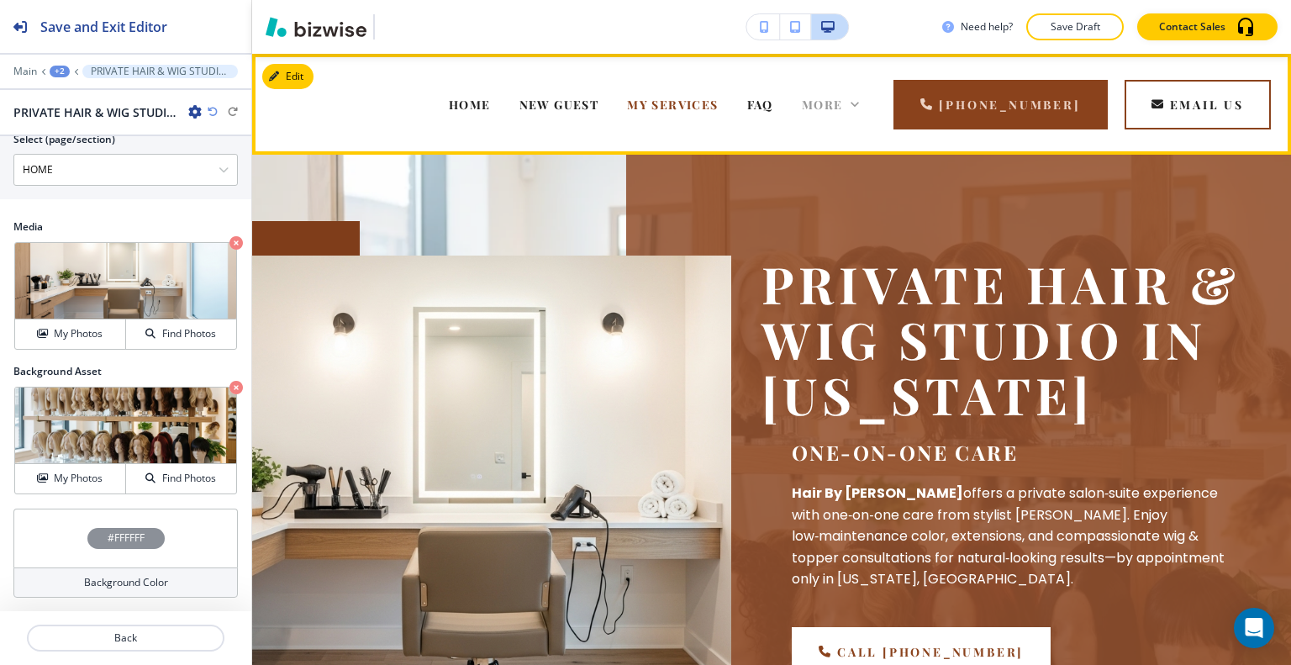
click at [860, 108] on div "More" at bounding box center [831, 104] width 58 height 17
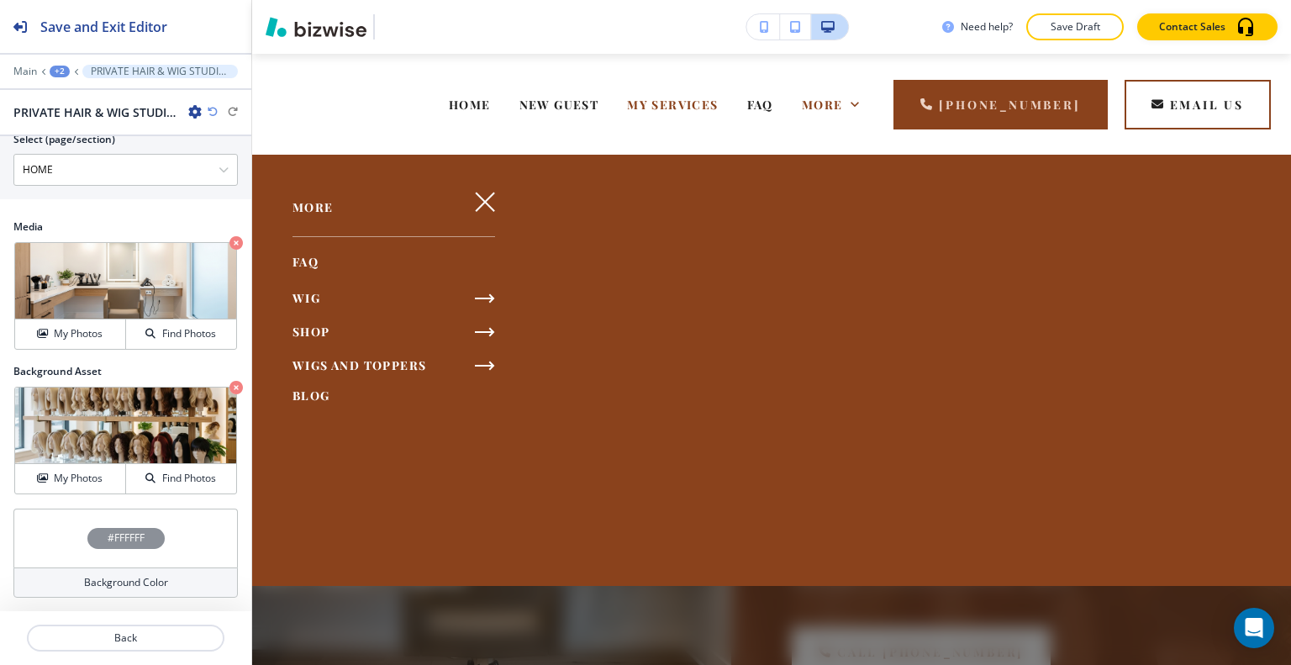
click at [59, 66] on div "+2" at bounding box center [60, 72] width 20 height 12
click at [66, 88] on button "Pages" at bounding box center [104, 97] width 108 height 29
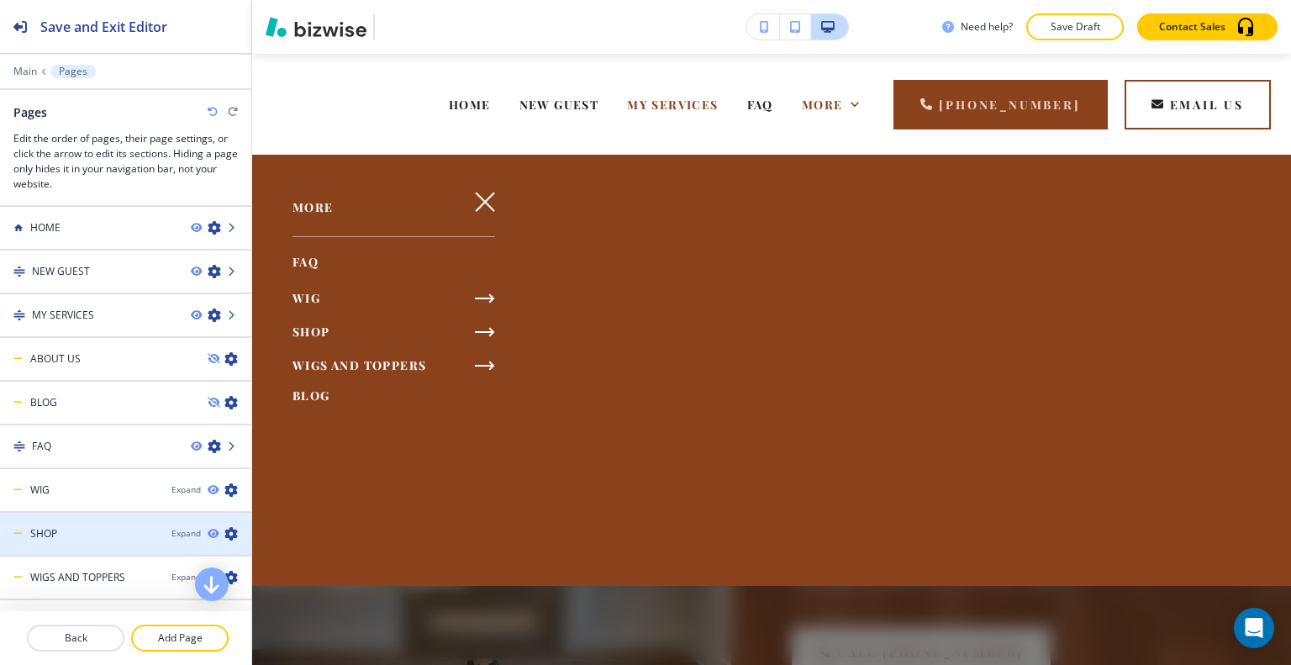
scroll to position [28, 0]
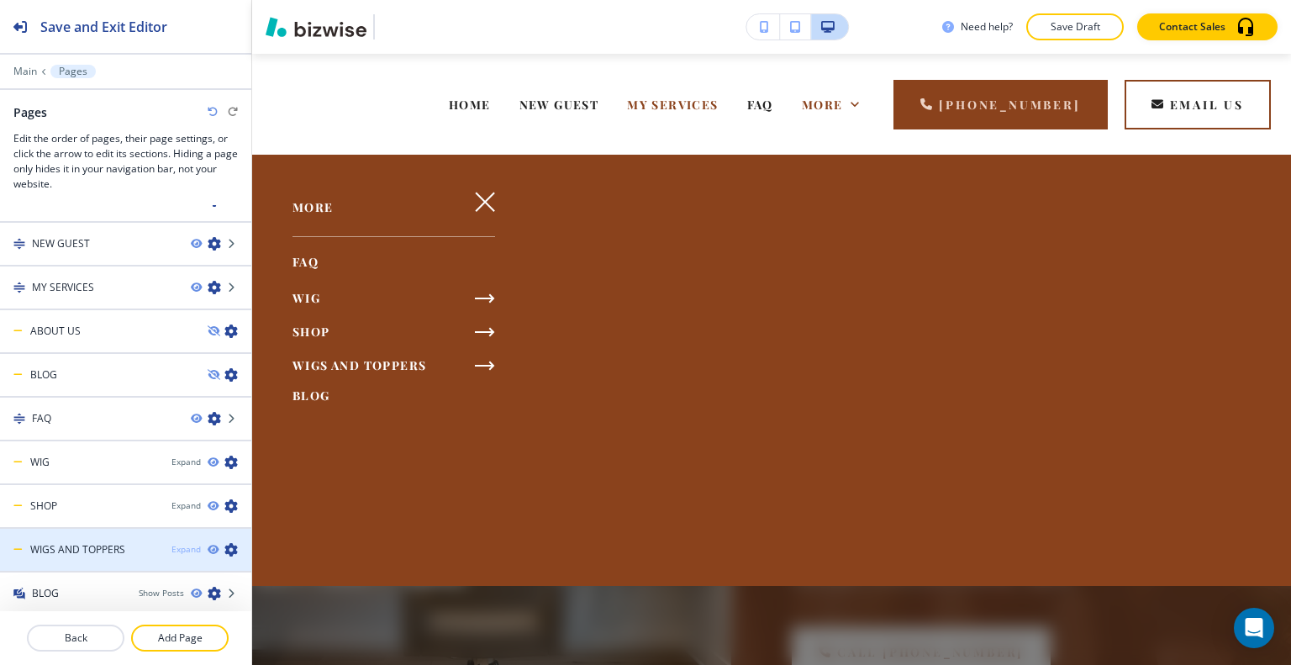
click at [183, 546] on div "Expand" at bounding box center [185, 549] width 29 height 13
click at [129, 548] on h4 "TOPPER CONSULTATION" at bounding box center [103, 550] width 116 height 15
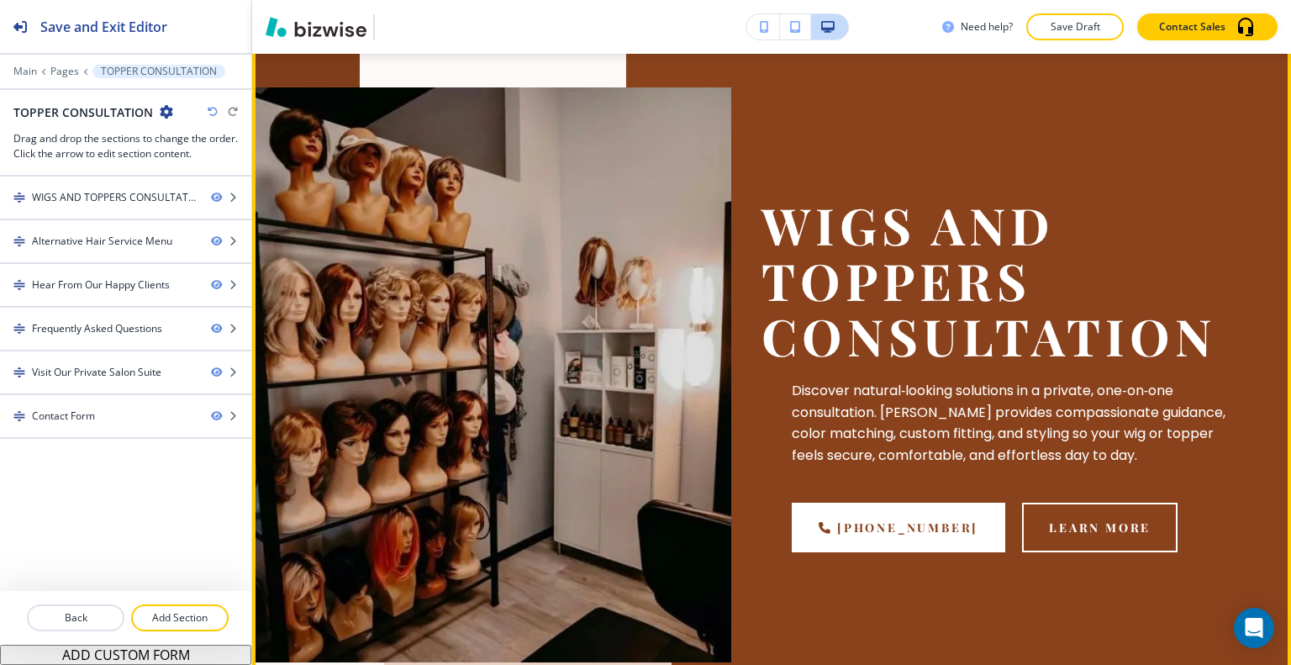
scroll to position [84, 0]
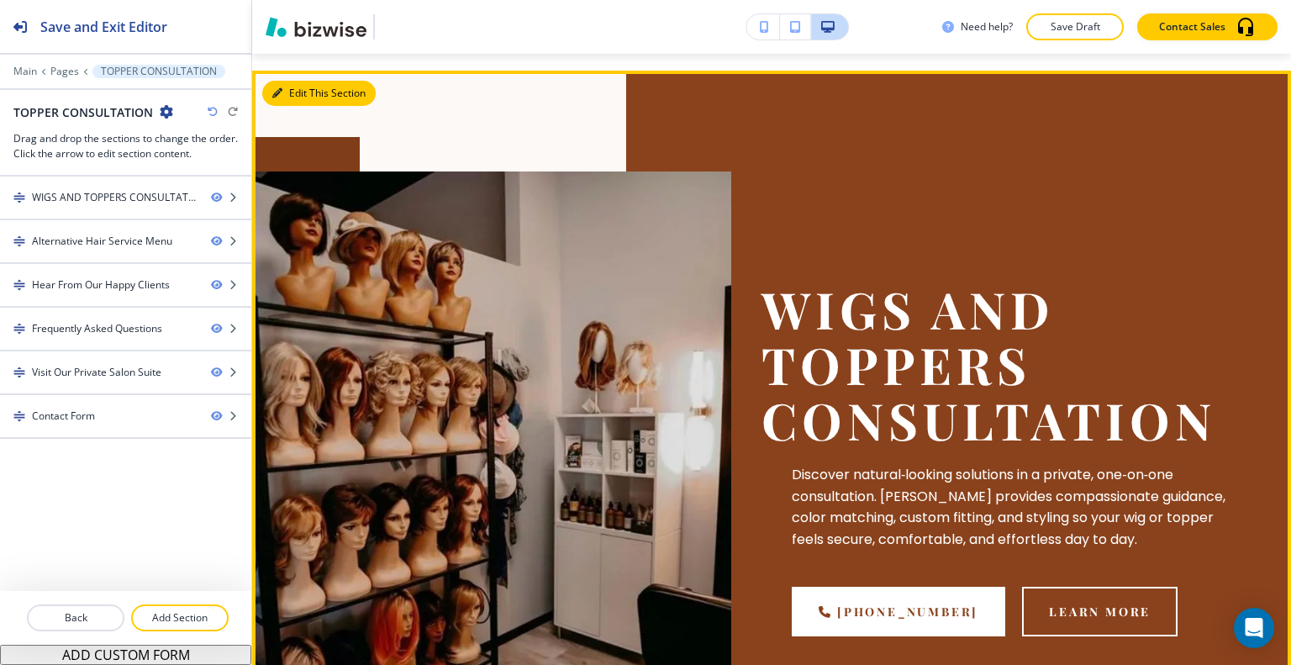
click at [298, 89] on button "Edit This Section" at bounding box center [318, 93] width 113 height 25
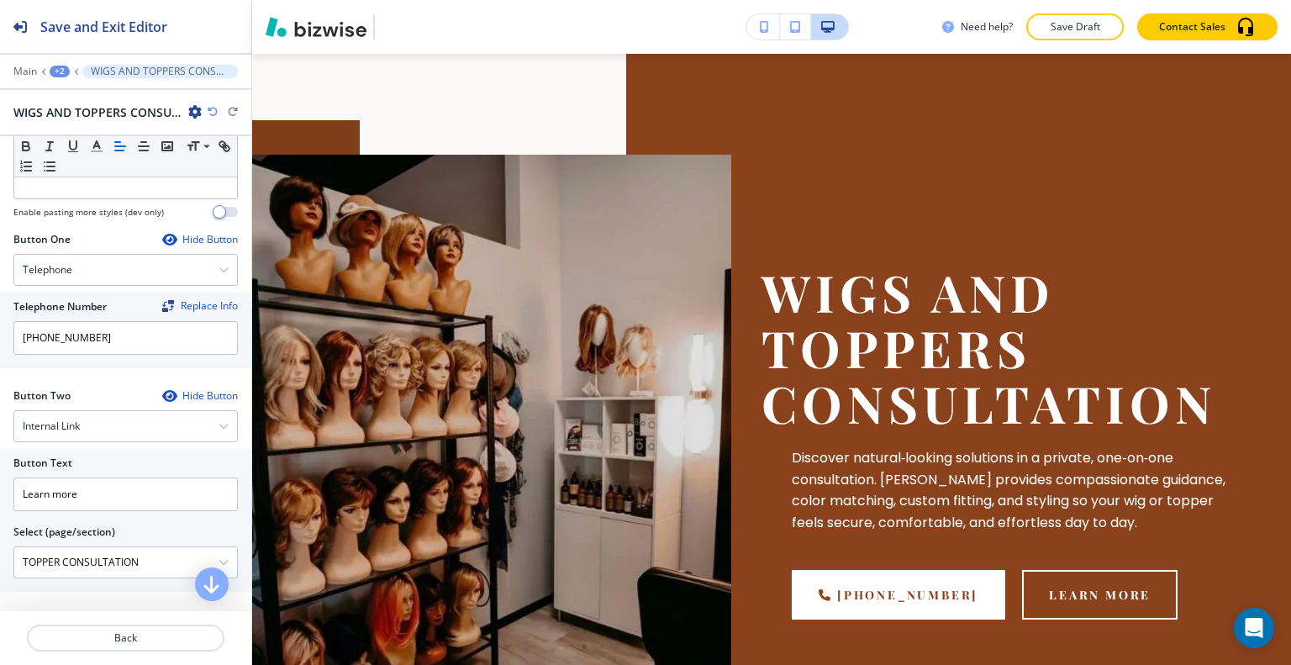
scroll to position [891, 0]
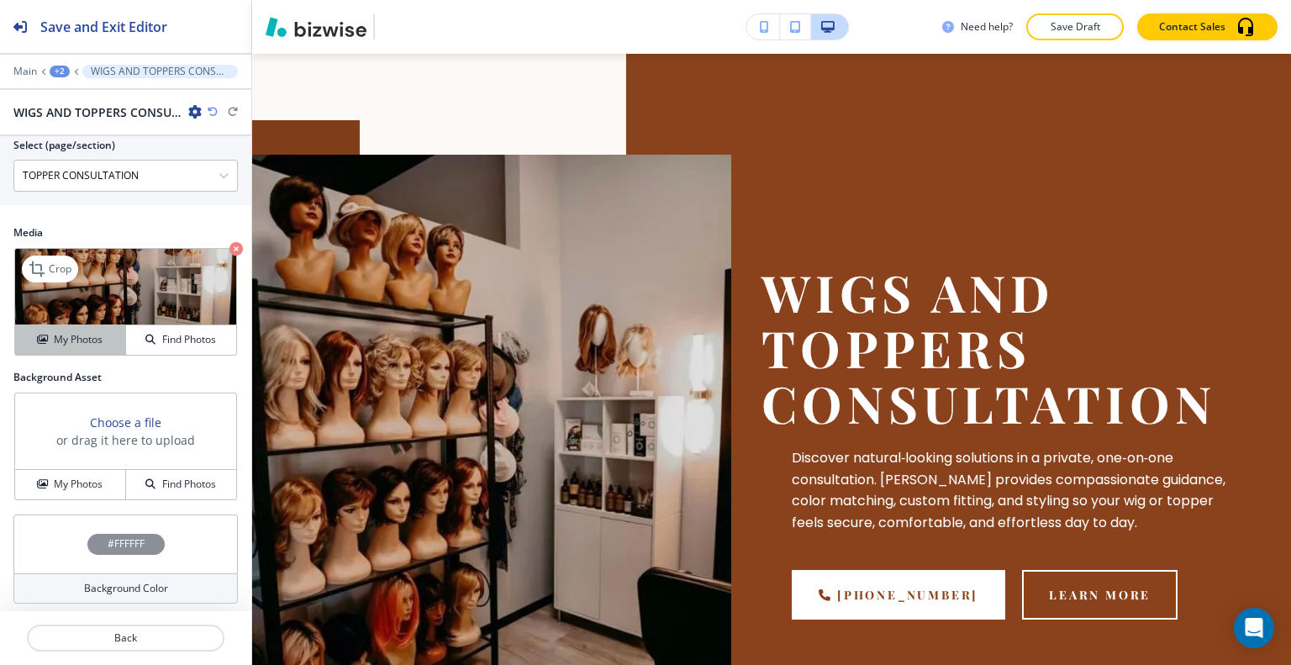
click at [98, 332] on h4 "My Photos" at bounding box center [78, 339] width 49 height 15
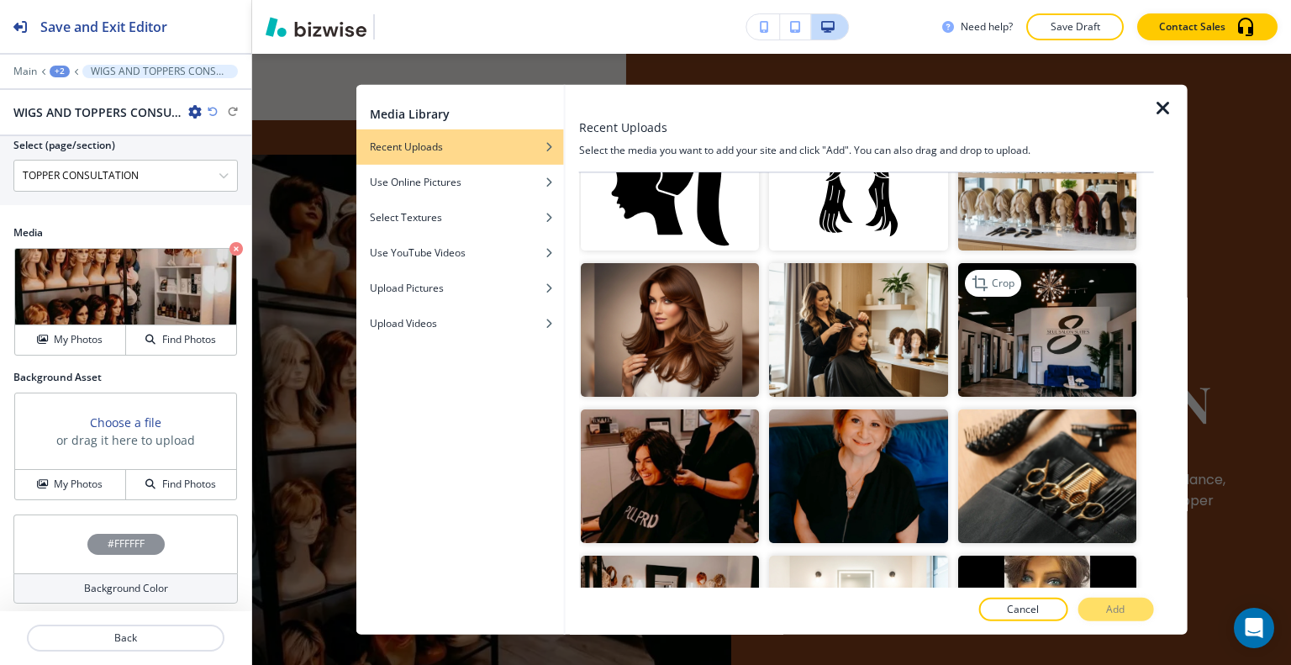
scroll to position [925, 0]
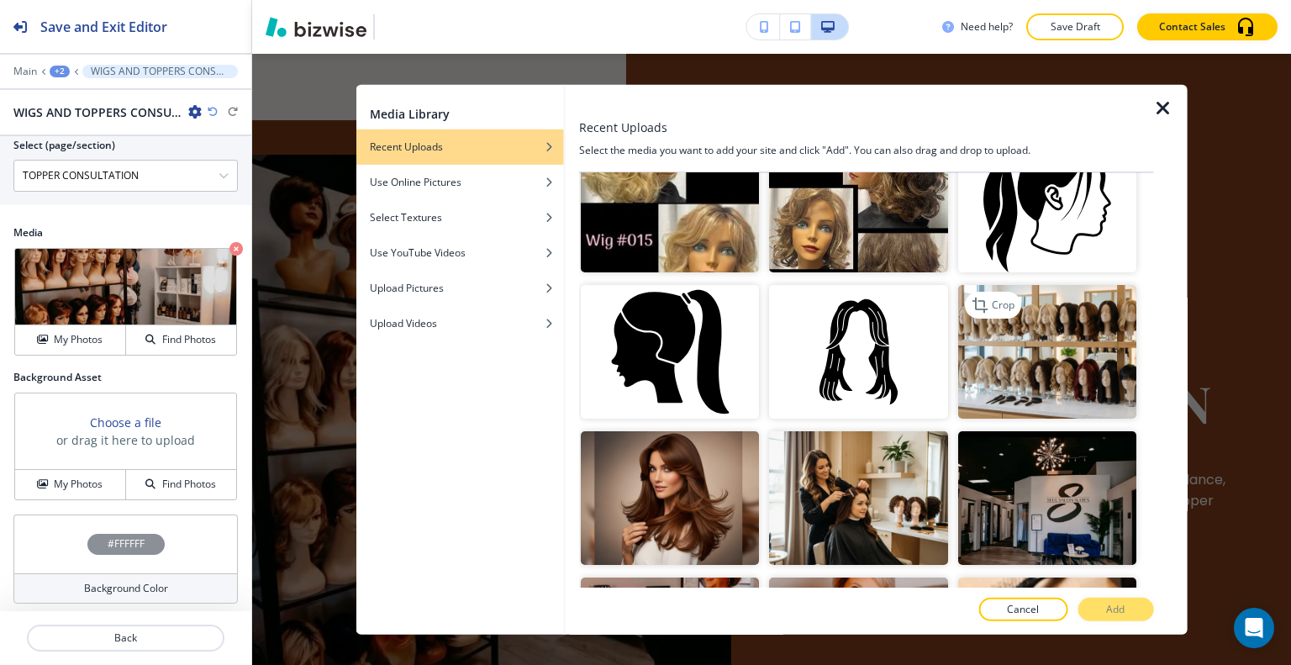
click at [1013, 323] on img "button" at bounding box center [1046, 352] width 178 height 134
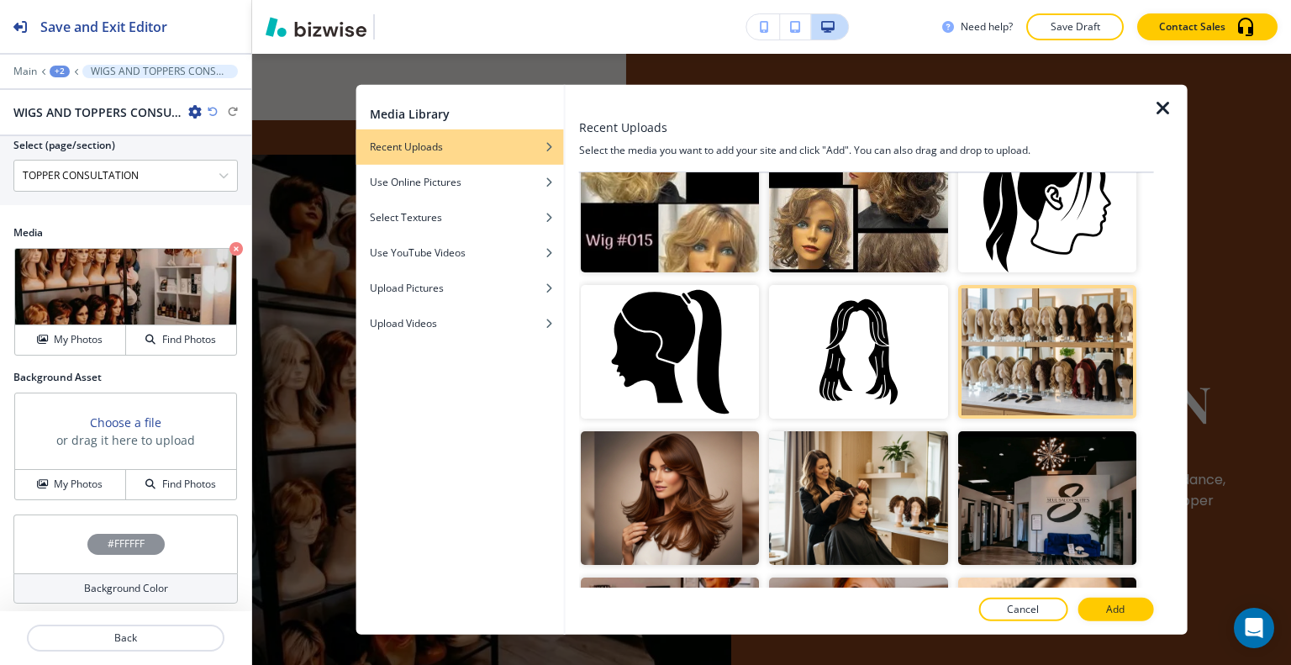
click at [1094, 595] on div at bounding box center [866, 593] width 575 height 10
click at [1094, 605] on button "Add" at bounding box center [1116, 610] width 76 height 24
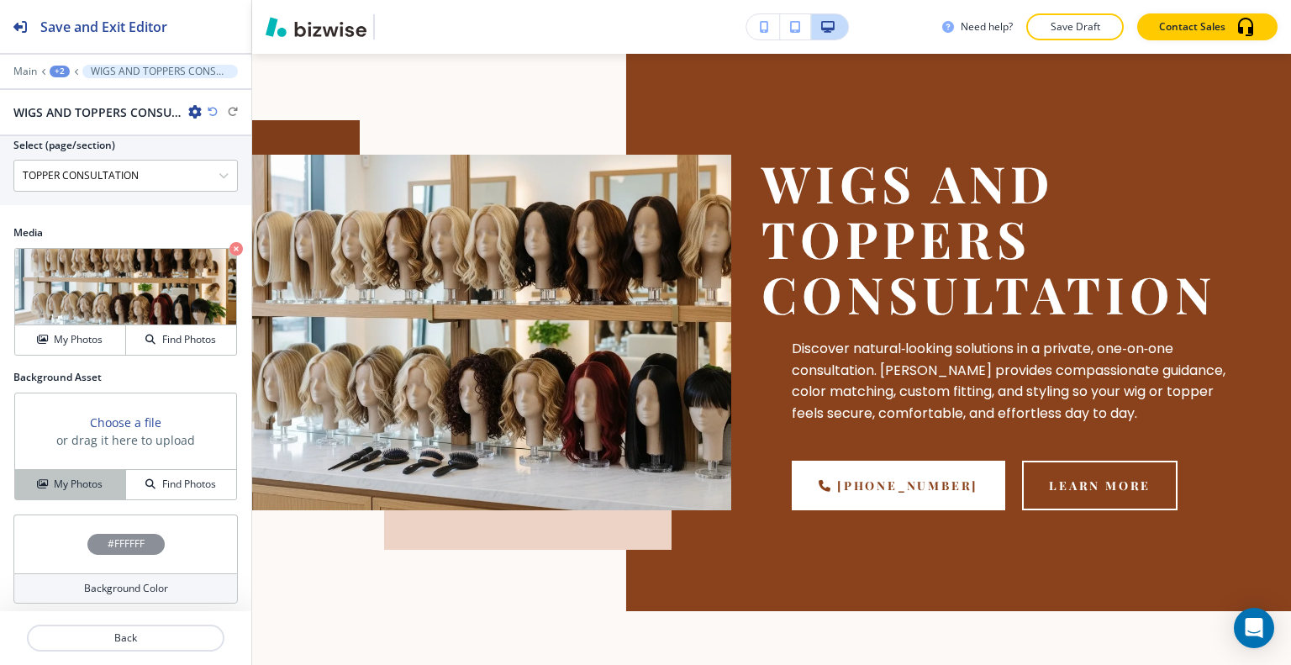
click at [96, 477] on h4 "My Photos" at bounding box center [78, 484] width 49 height 15
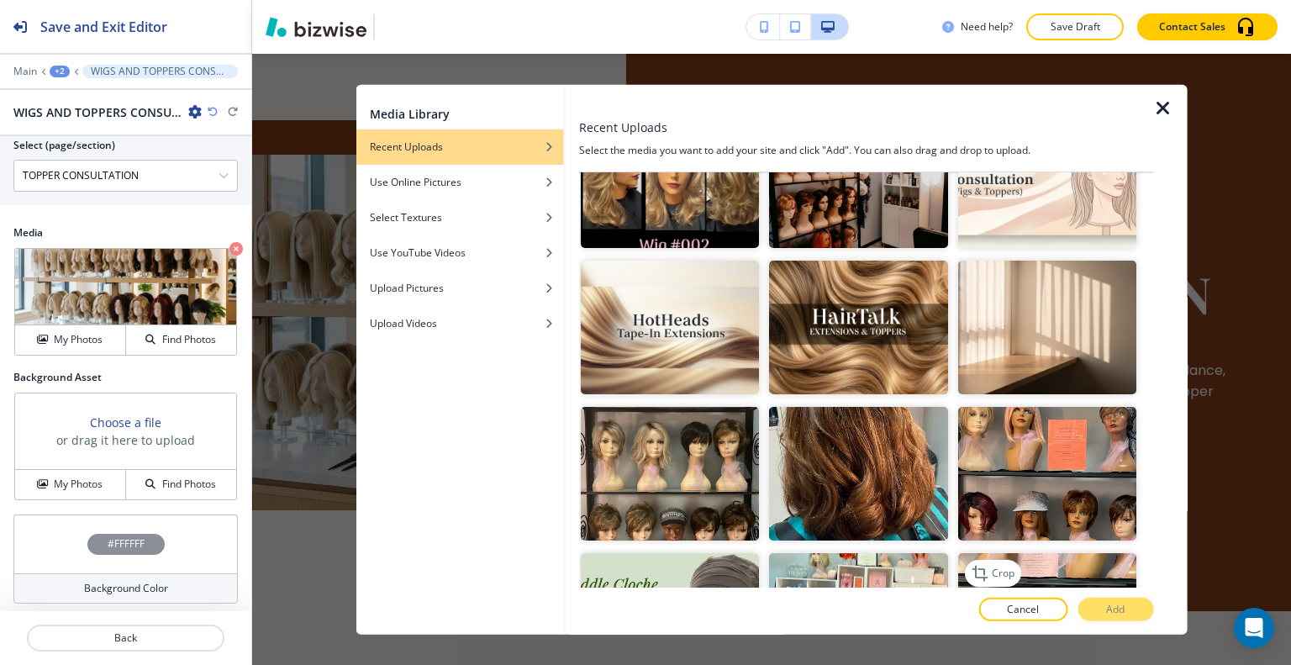
scroll to position [1849, 0]
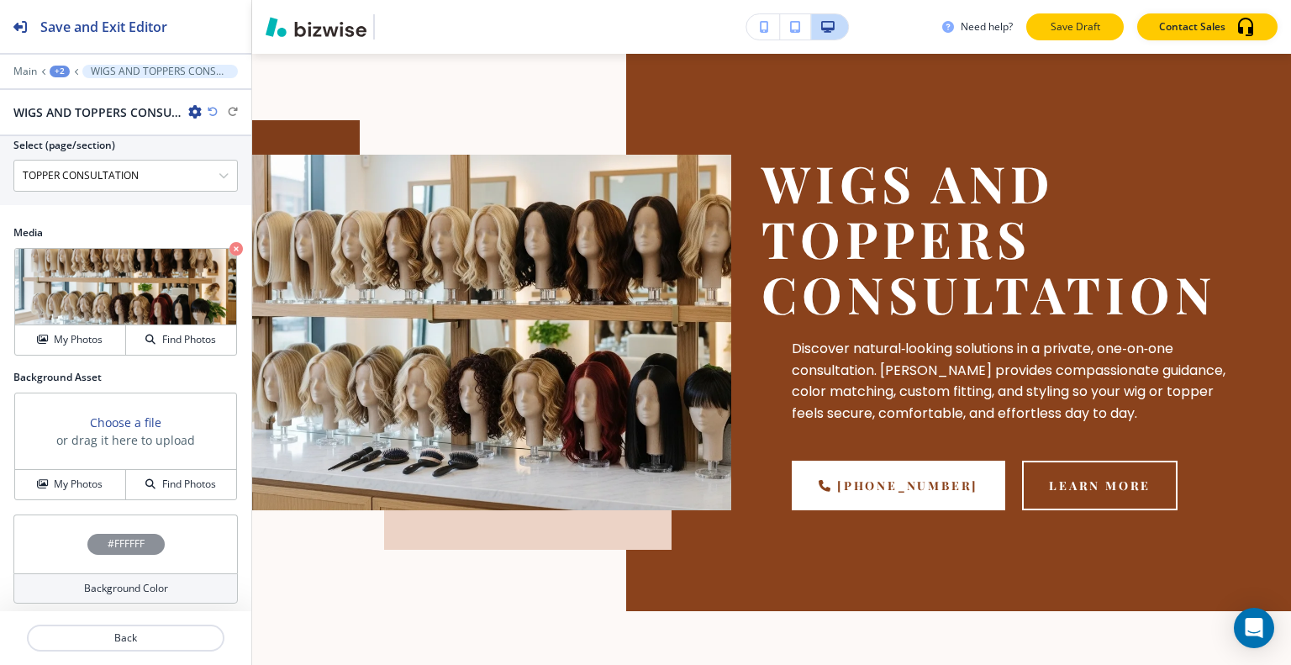
click at [1066, 22] on p "Save Draft" at bounding box center [1075, 26] width 54 height 15
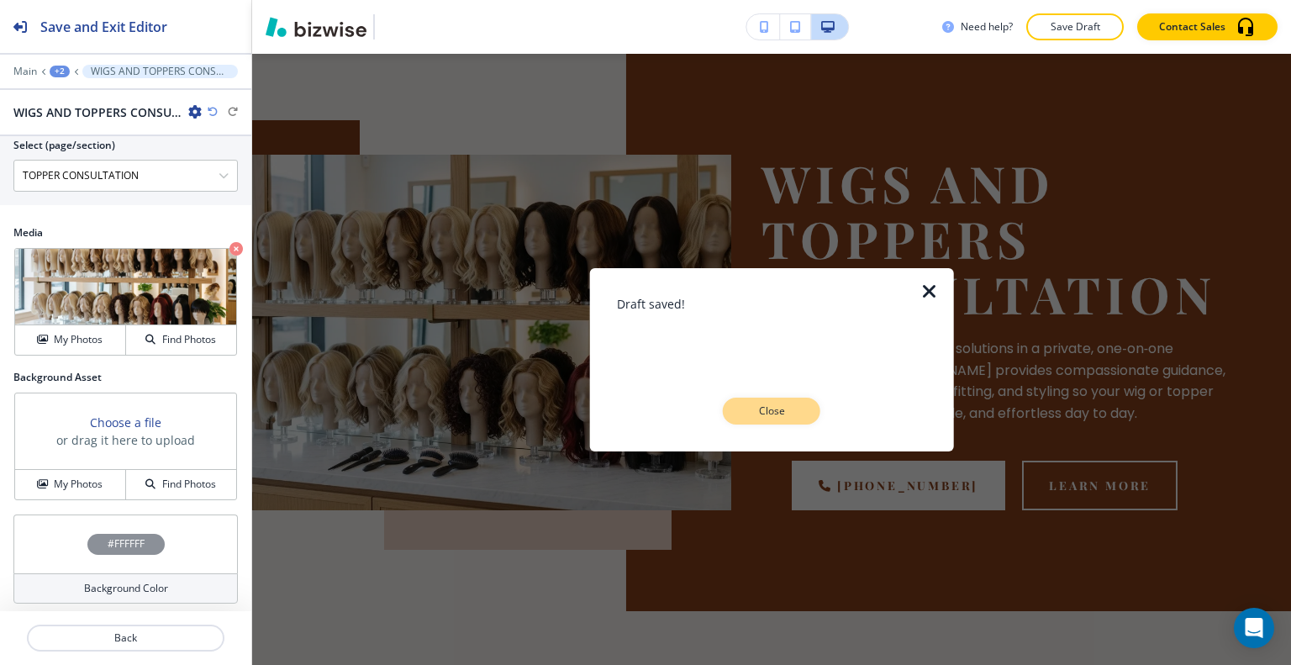
click at [800, 412] on button "Close" at bounding box center [772, 411] width 98 height 27
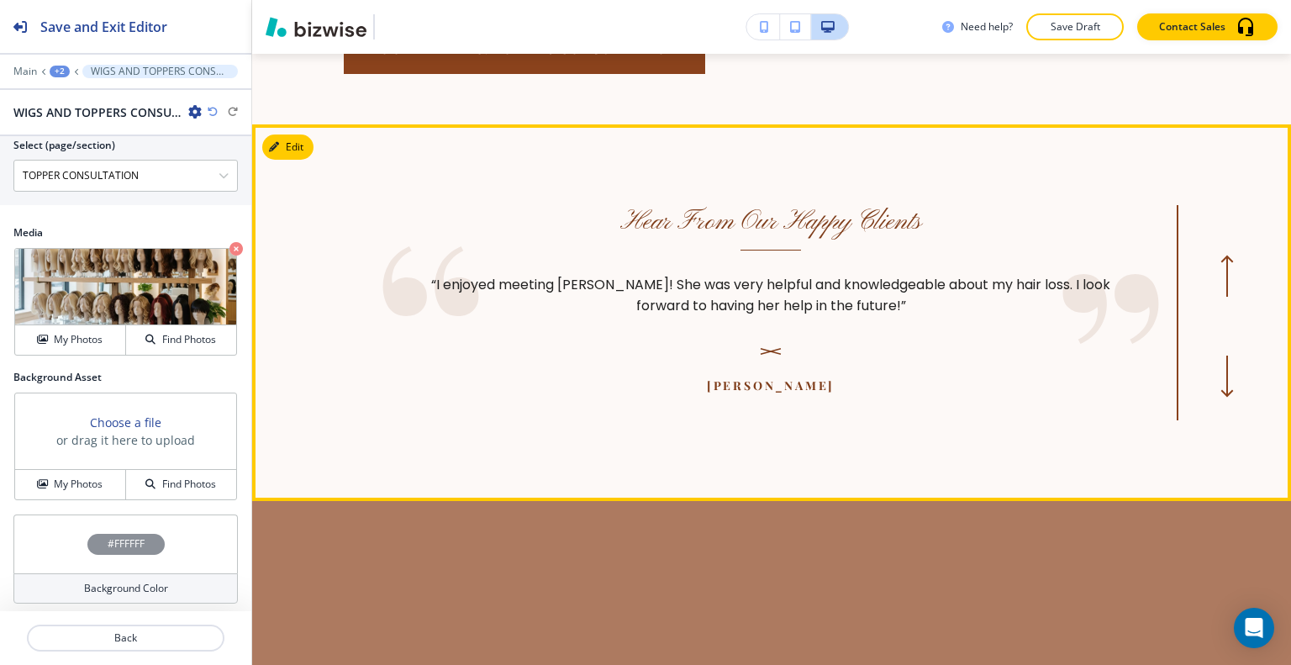
scroll to position [2202, 0]
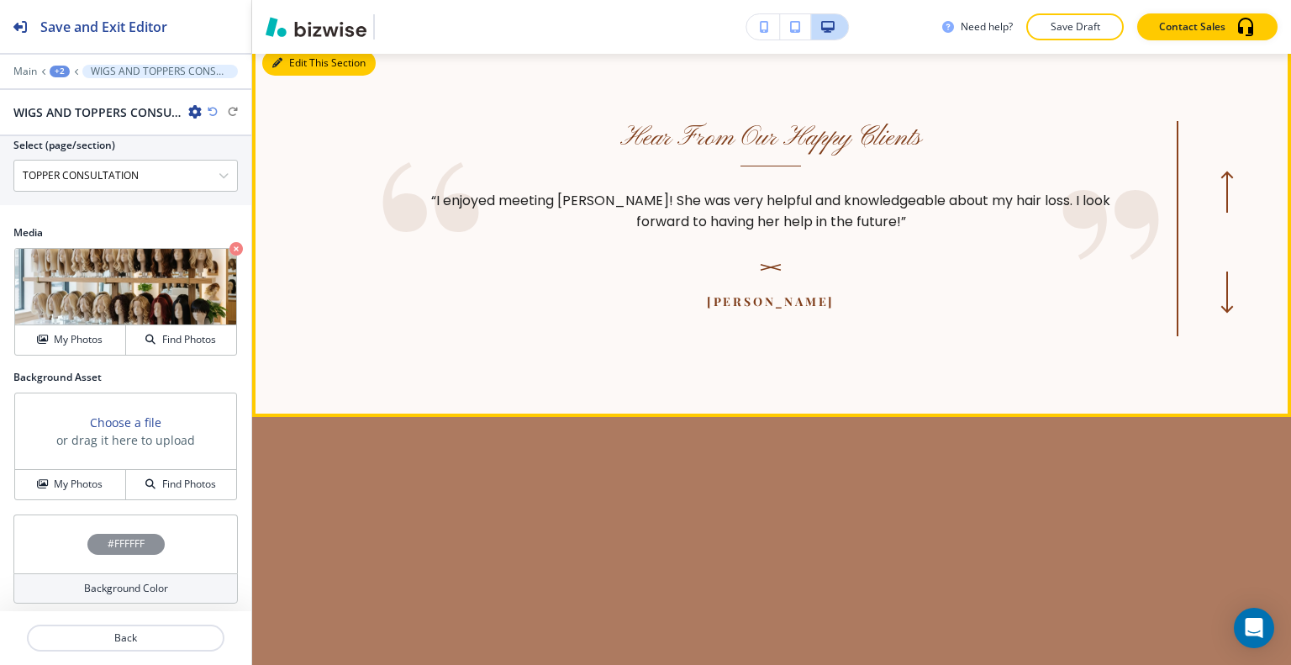
click at [300, 76] on button "Edit This Section" at bounding box center [318, 62] width 113 height 25
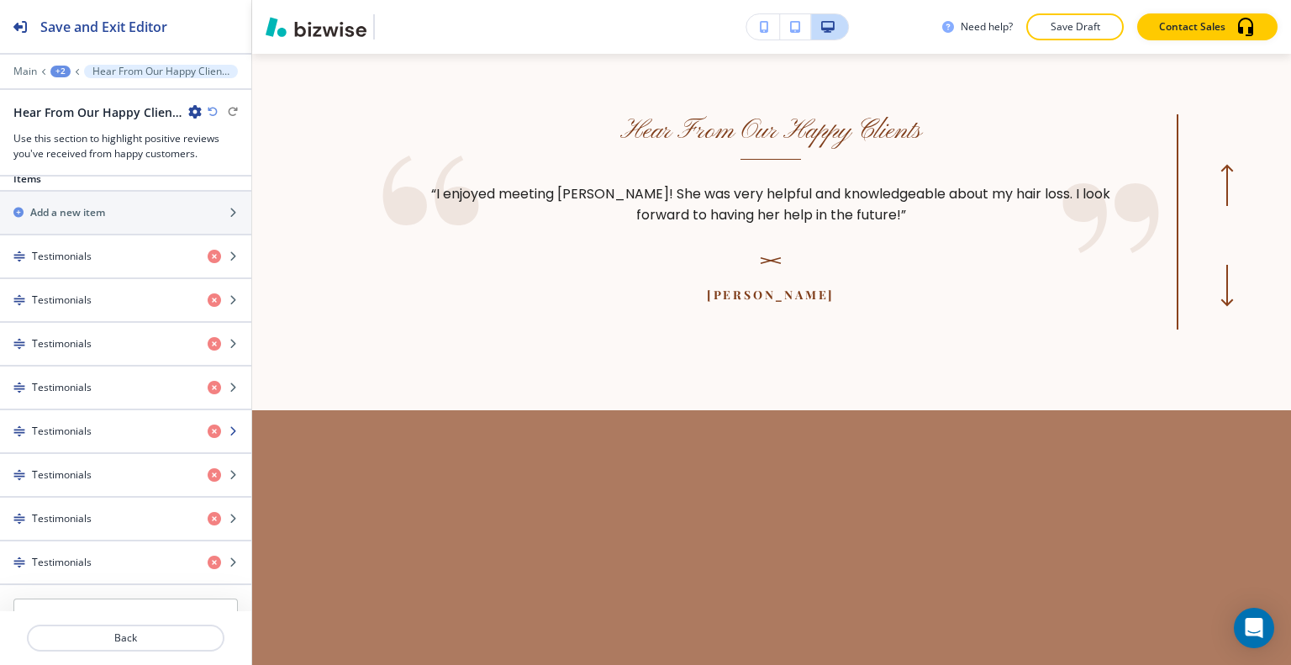
scroll to position [756, 0]
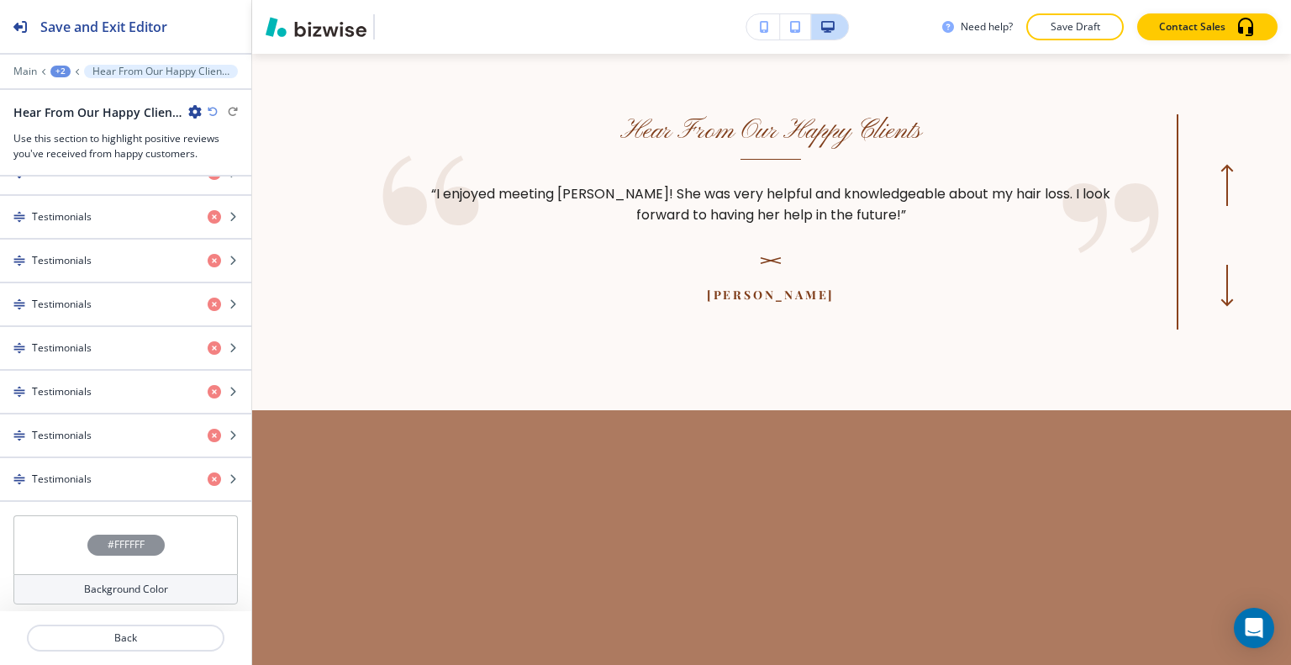
click at [25, 546] on div "#FFFFFF" at bounding box center [125, 544] width 224 height 59
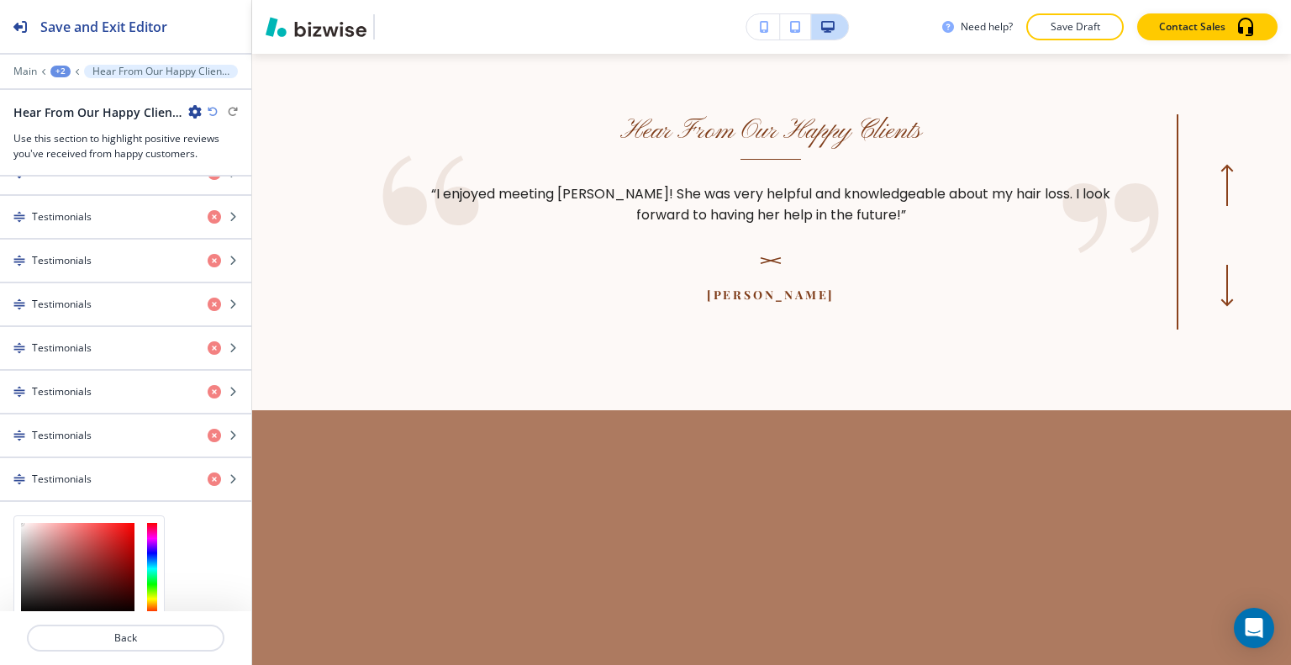
scroll to position [891, 0]
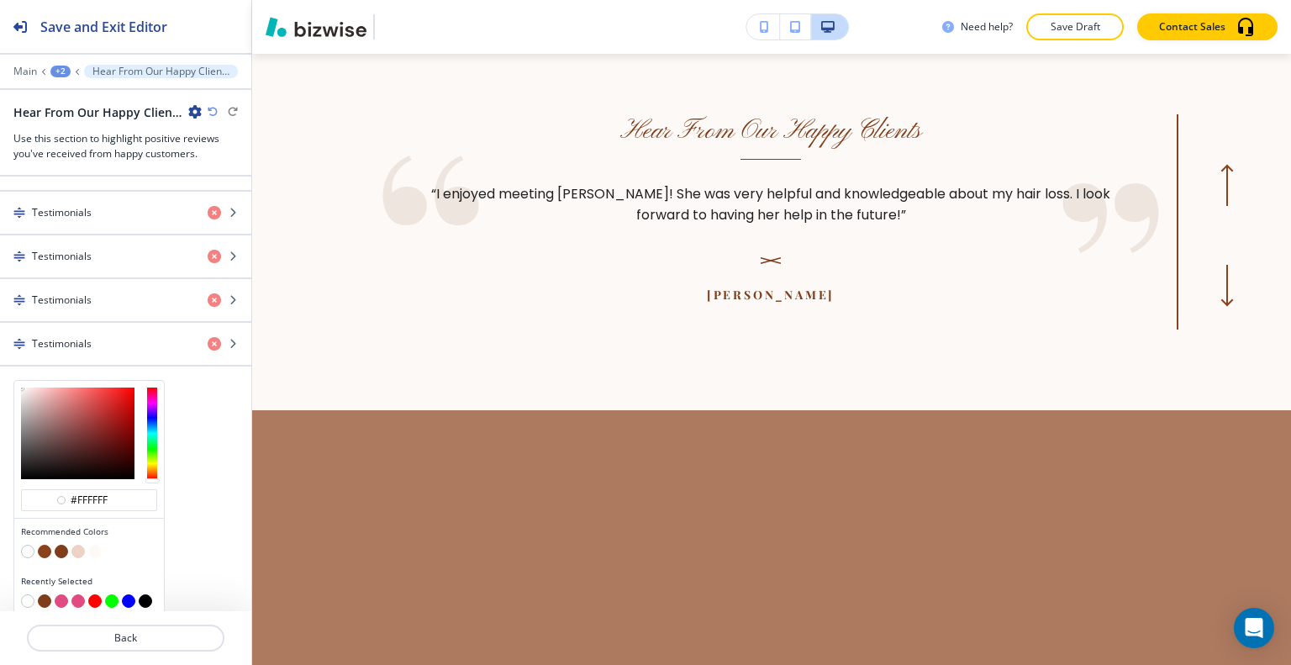
click at [61, 545] on button "button" at bounding box center [61, 551] width 13 height 13
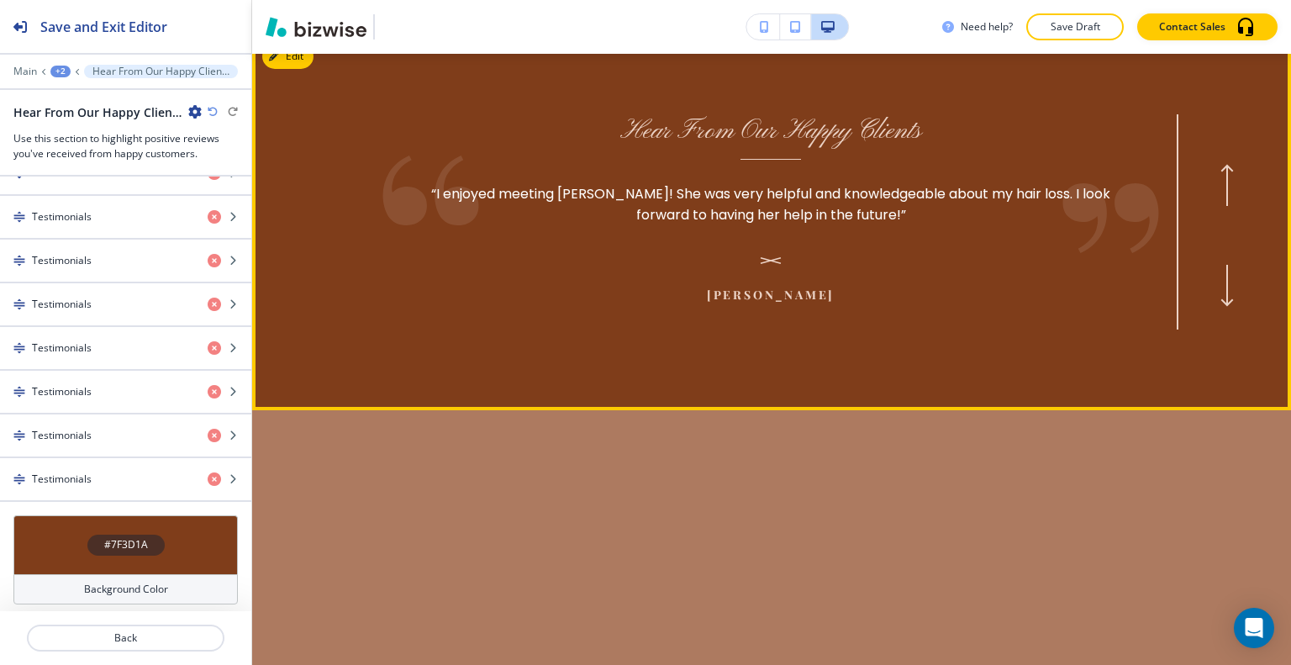
scroll to position [2596, 0]
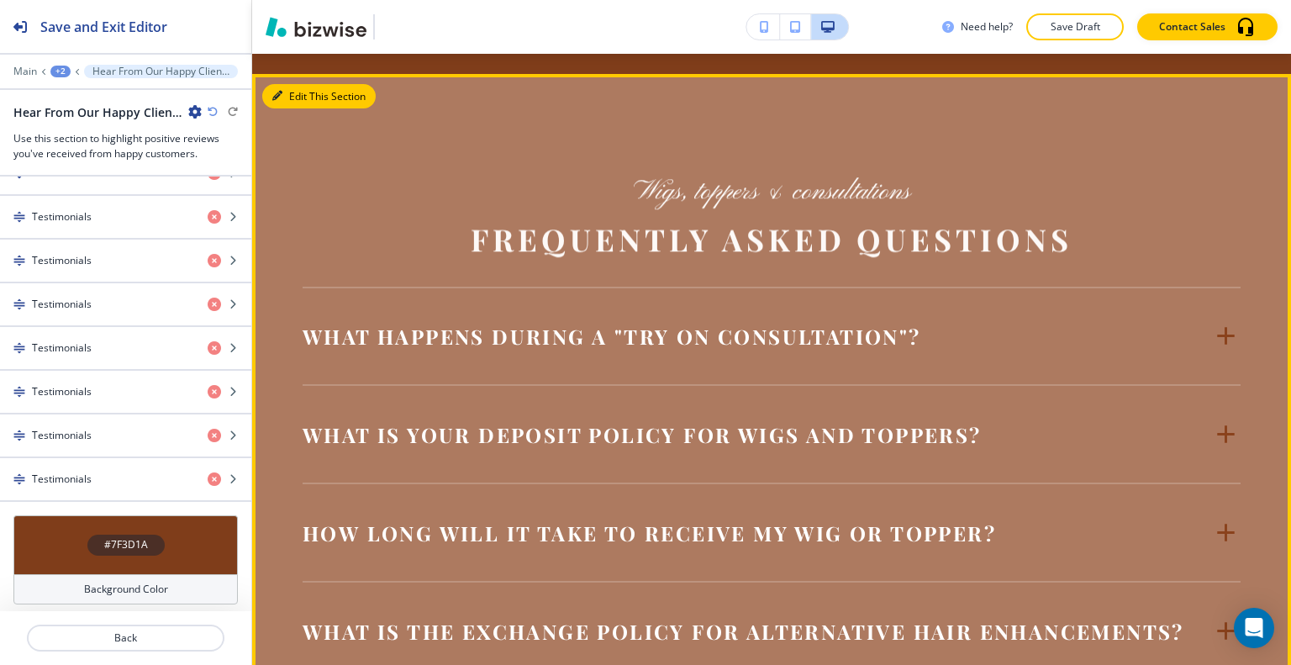
click at [289, 109] on button "Edit This Section" at bounding box center [318, 96] width 113 height 25
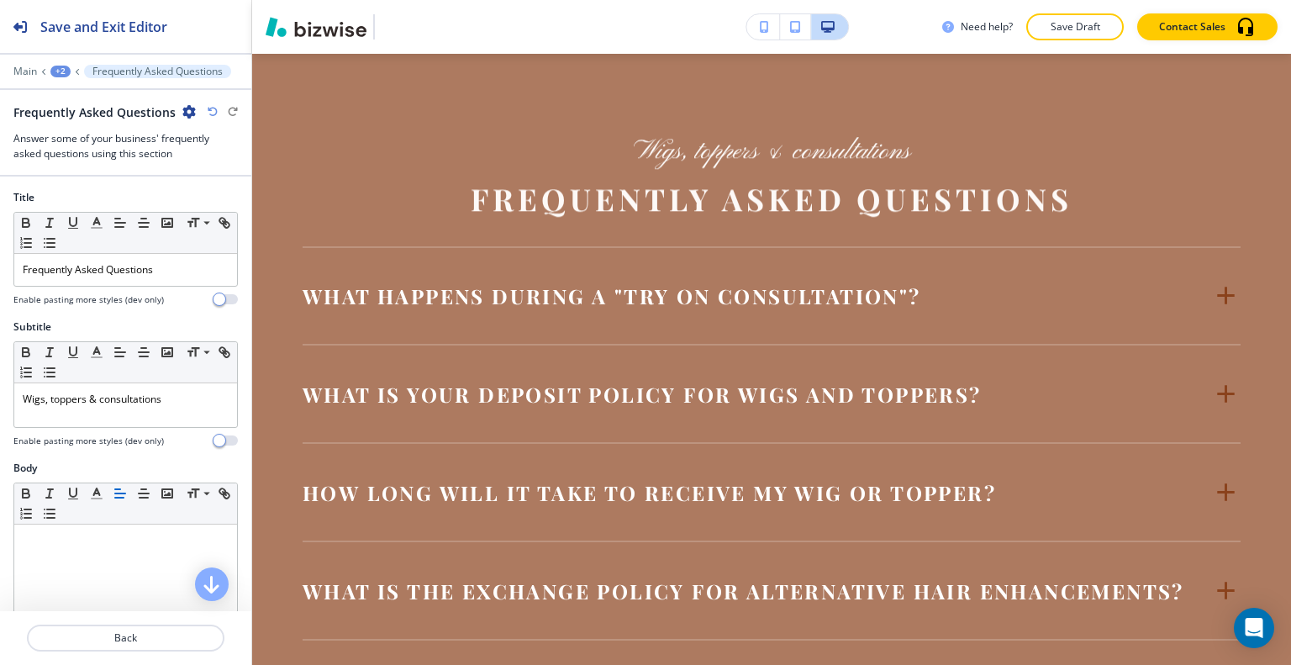
scroll to position [629, 0]
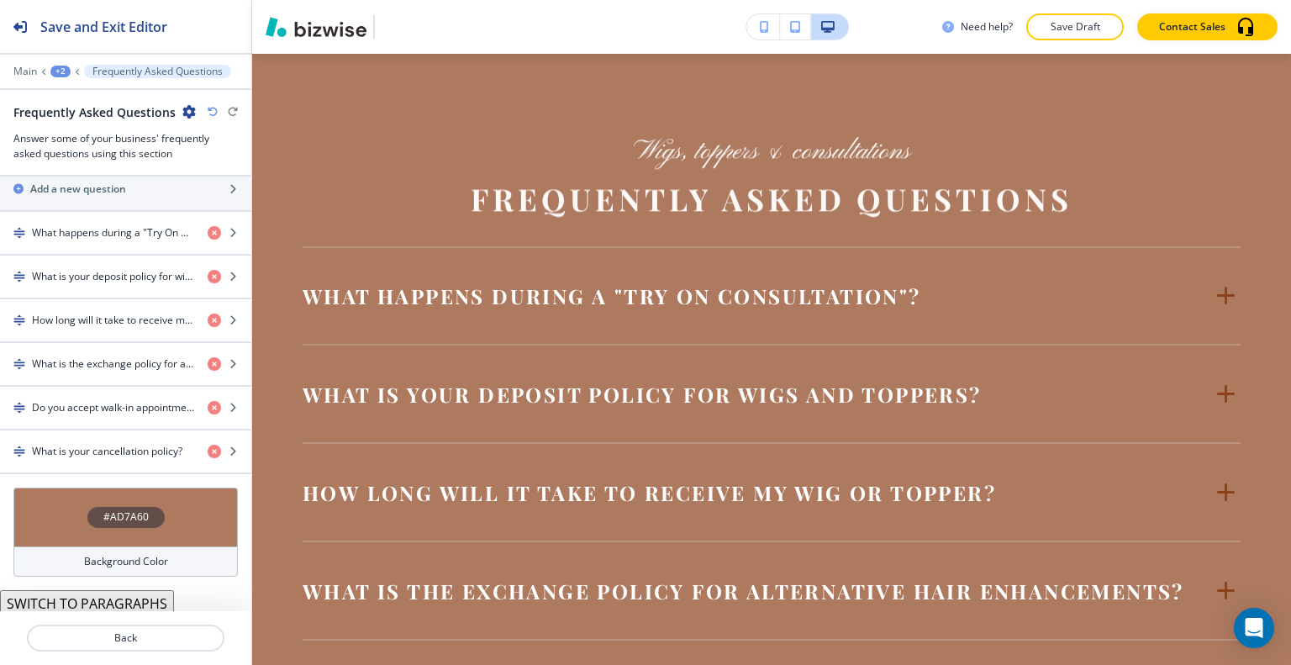
click at [46, 524] on div "#AD7A60" at bounding box center [125, 517] width 224 height 59
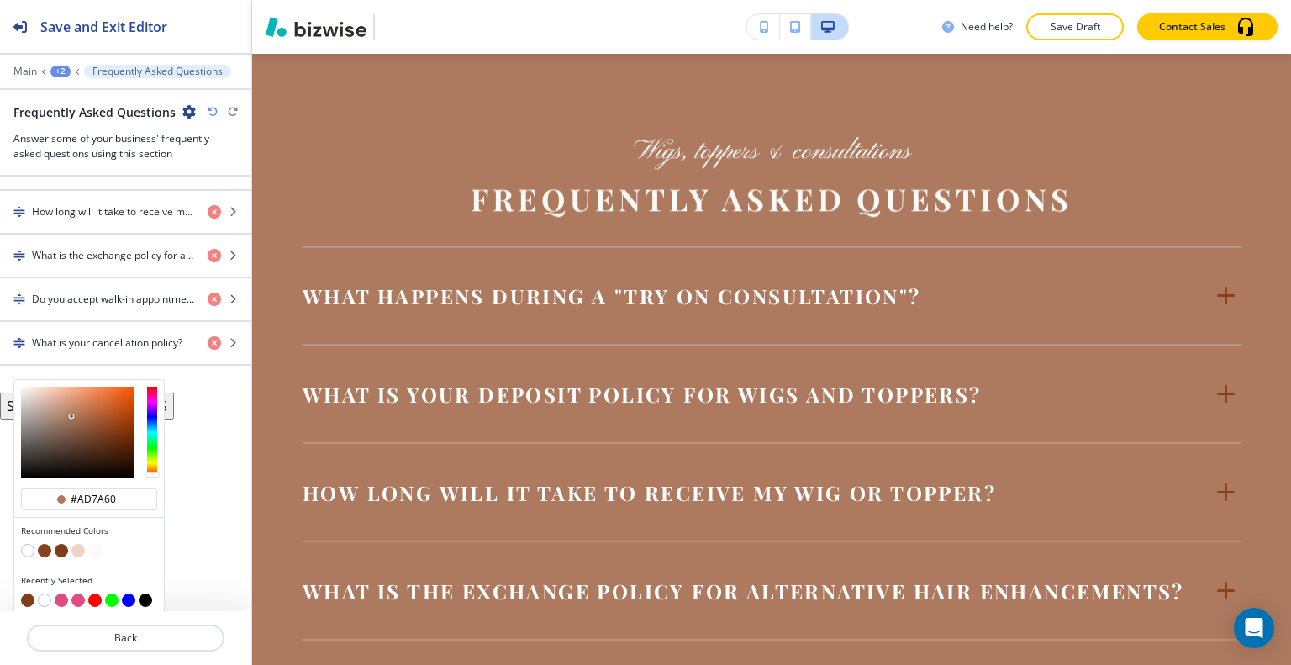
click at [29, 545] on button "button" at bounding box center [27, 550] width 13 height 13
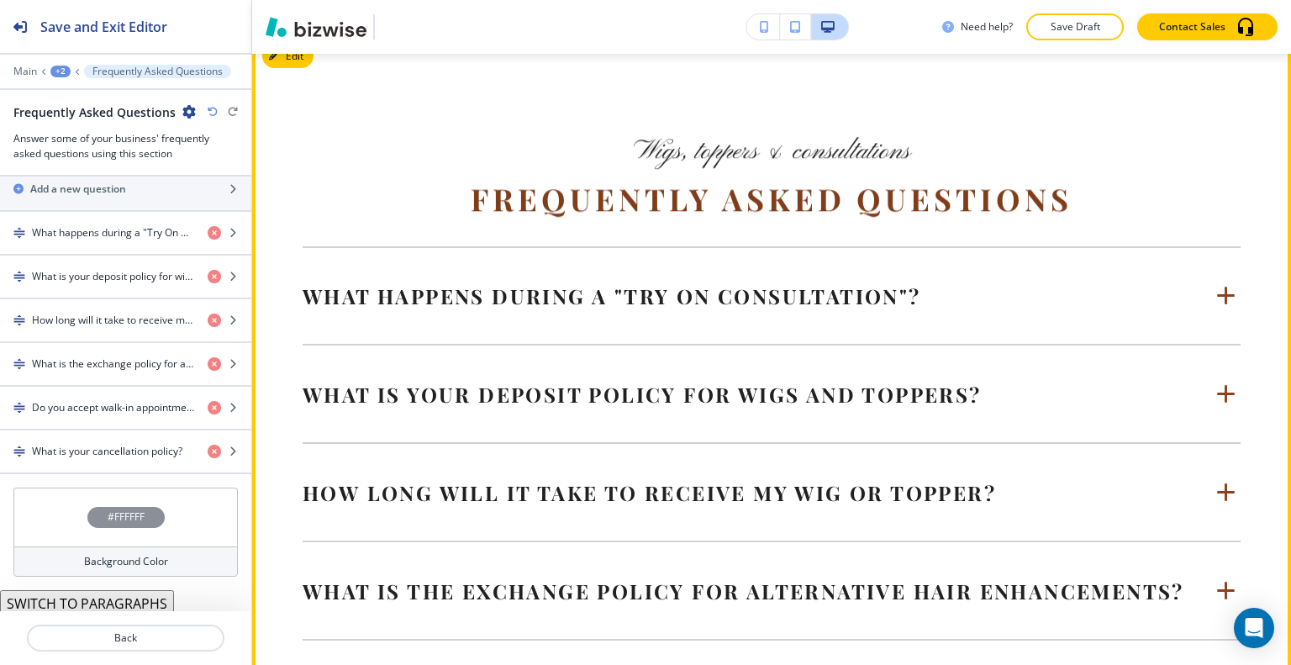
scroll to position [3308, 0]
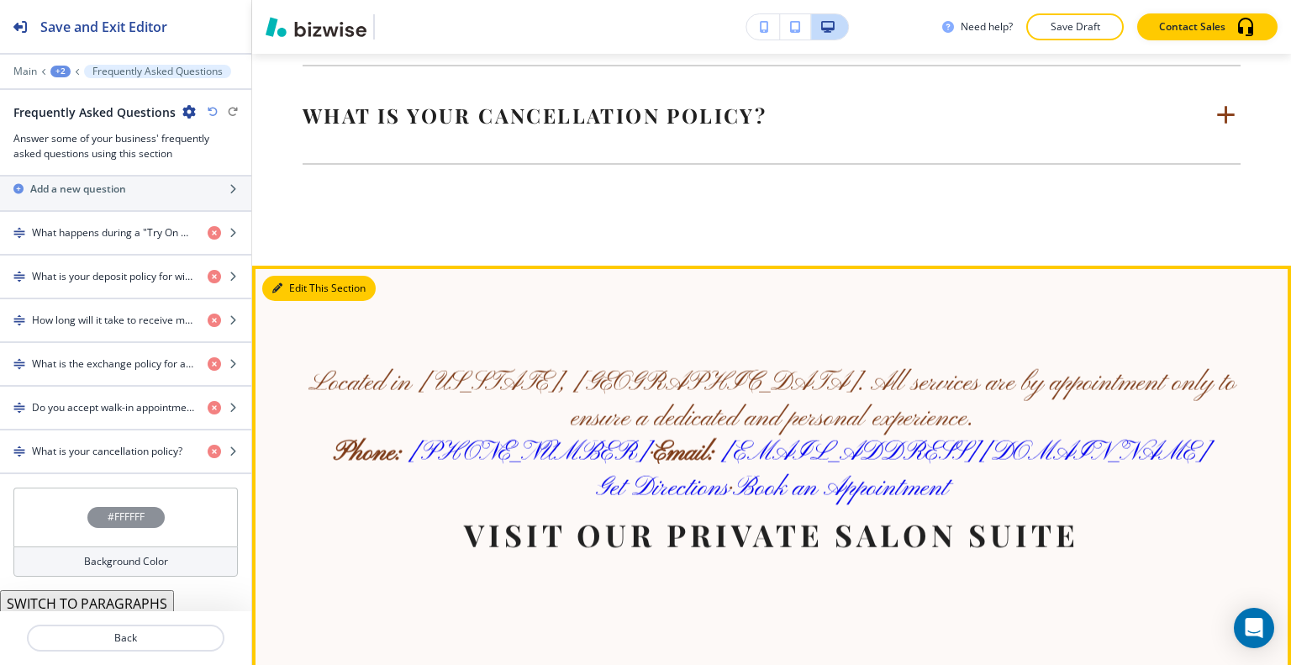
click at [294, 301] on button "Edit This Section" at bounding box center [318, 288] width 113 height 25
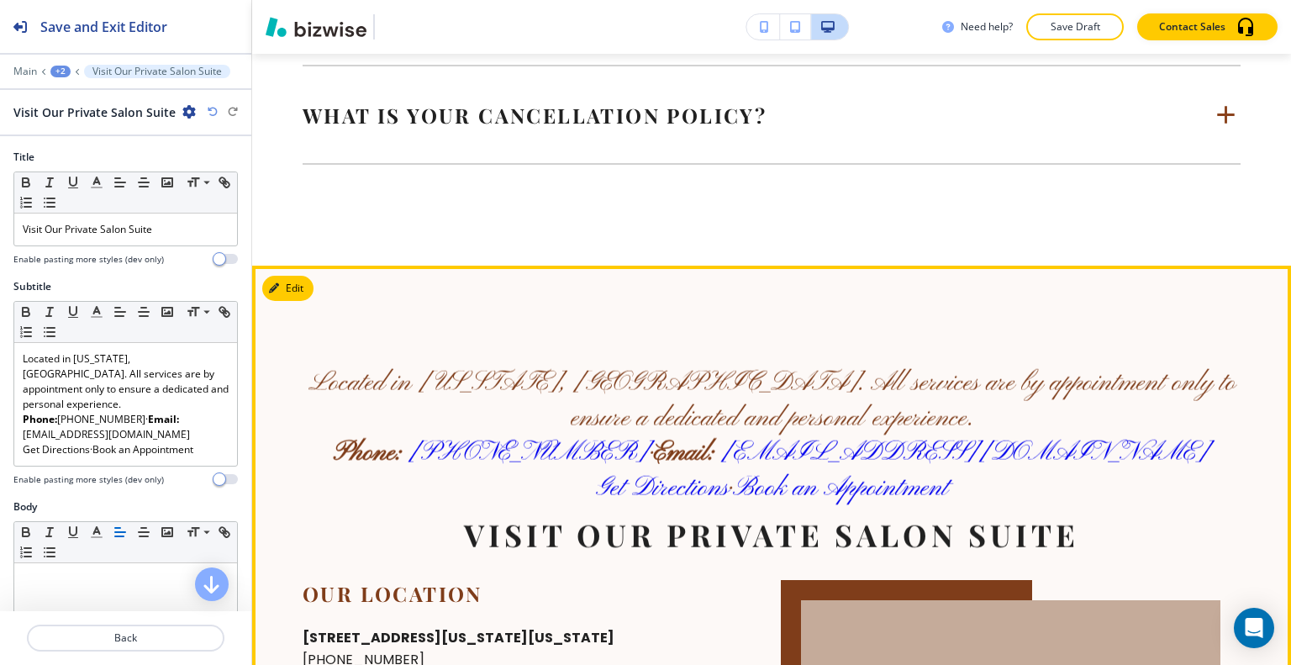
scroll to position [3540, 0]
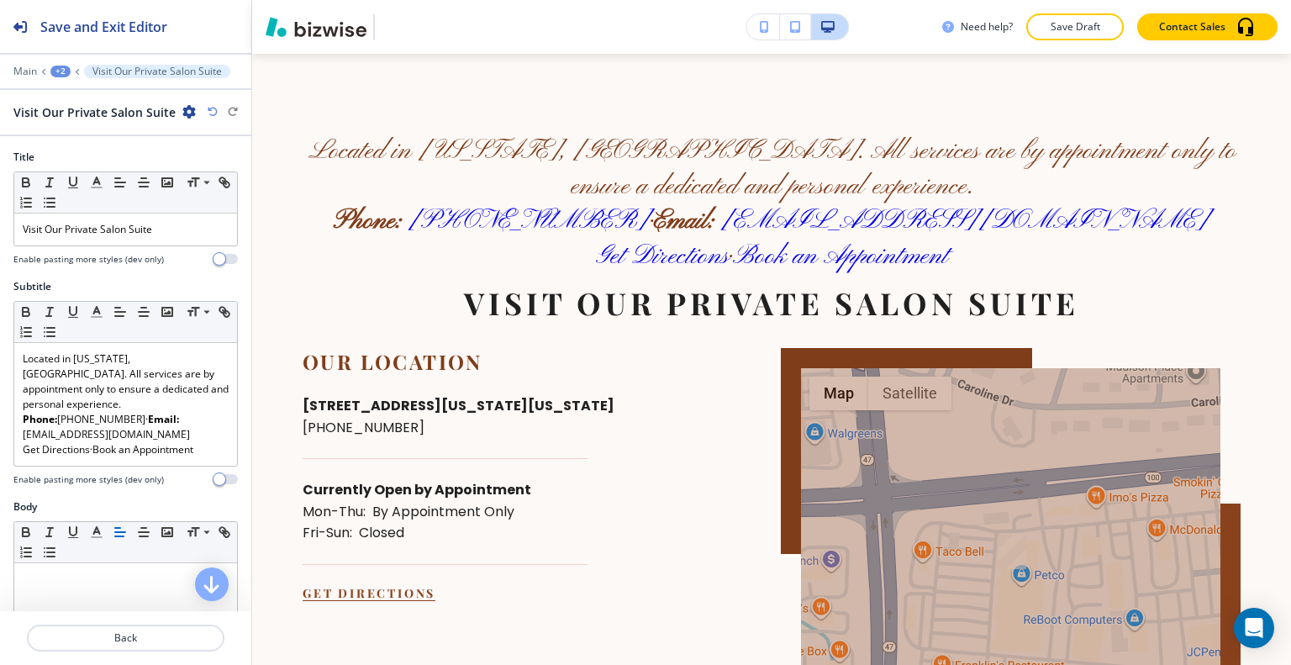
click at [182, 114] on icon "button" at bounding box center [188, 111] width 13 height 13
drag, startPoint x: 212, startPoint y: 193, endPoint x: 250, endPoint y: 214, distance: 42.9
click at [219, 201] on p "Delete Section" at bounding box center [233, 199] width 86 height 15
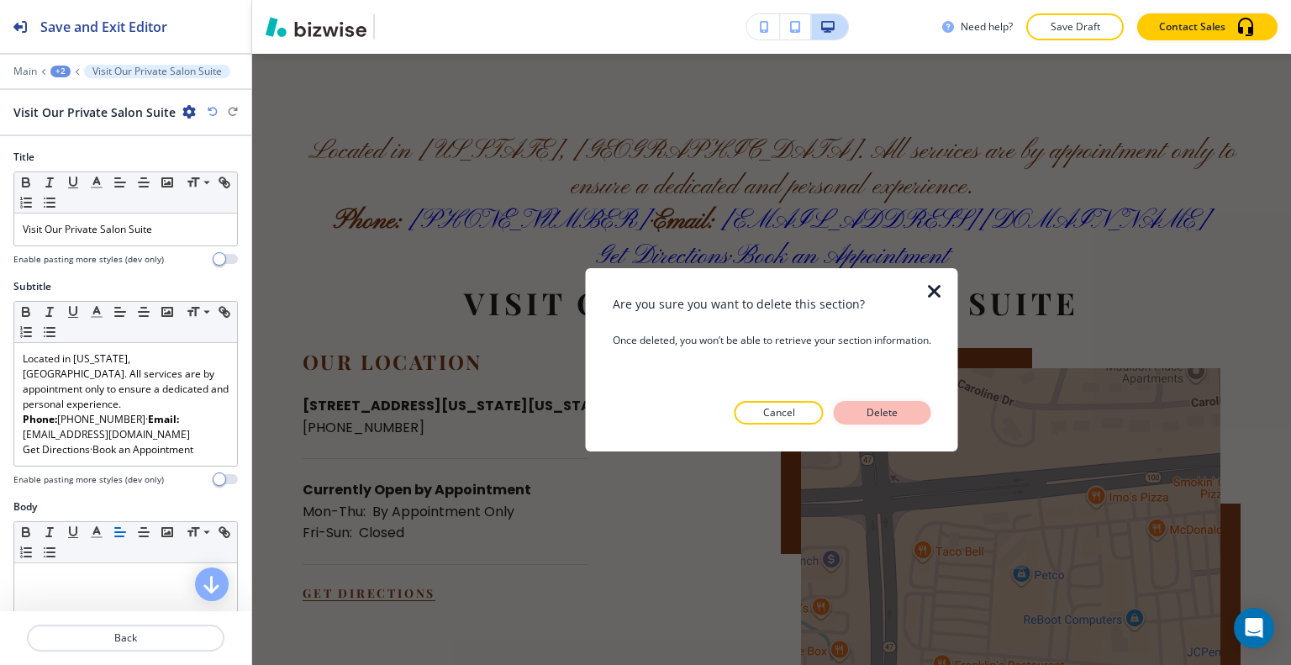
click at [913, 423] on button "Delete" at bounding box center [883, 413] width 98 height 24
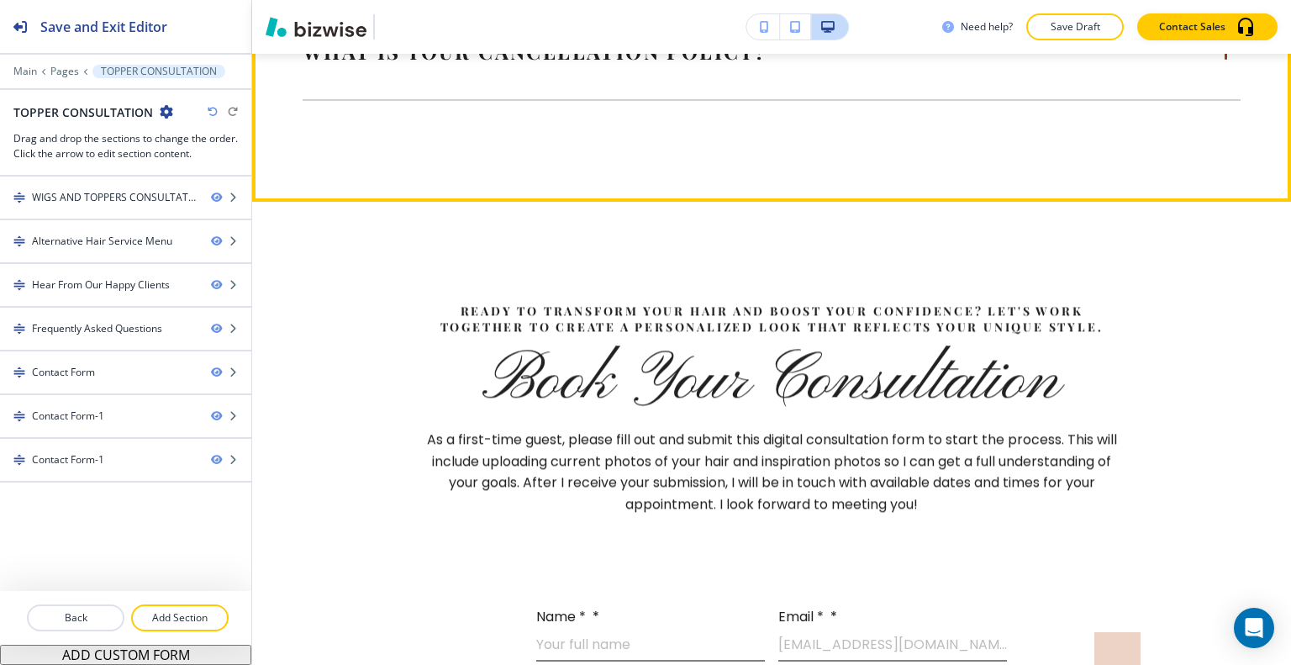
scroll to position [3204, 0]
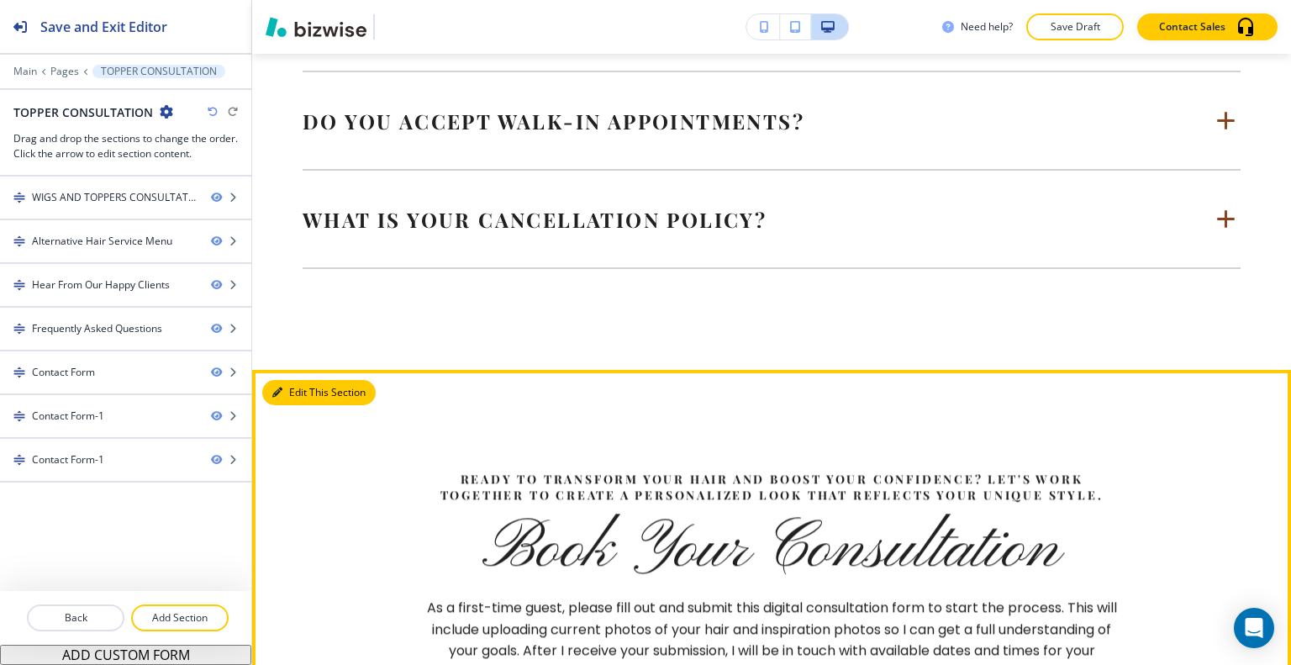
click at [298, 405] on button "Edit This Section" at bounding box center [318, 392] width 113 height 25
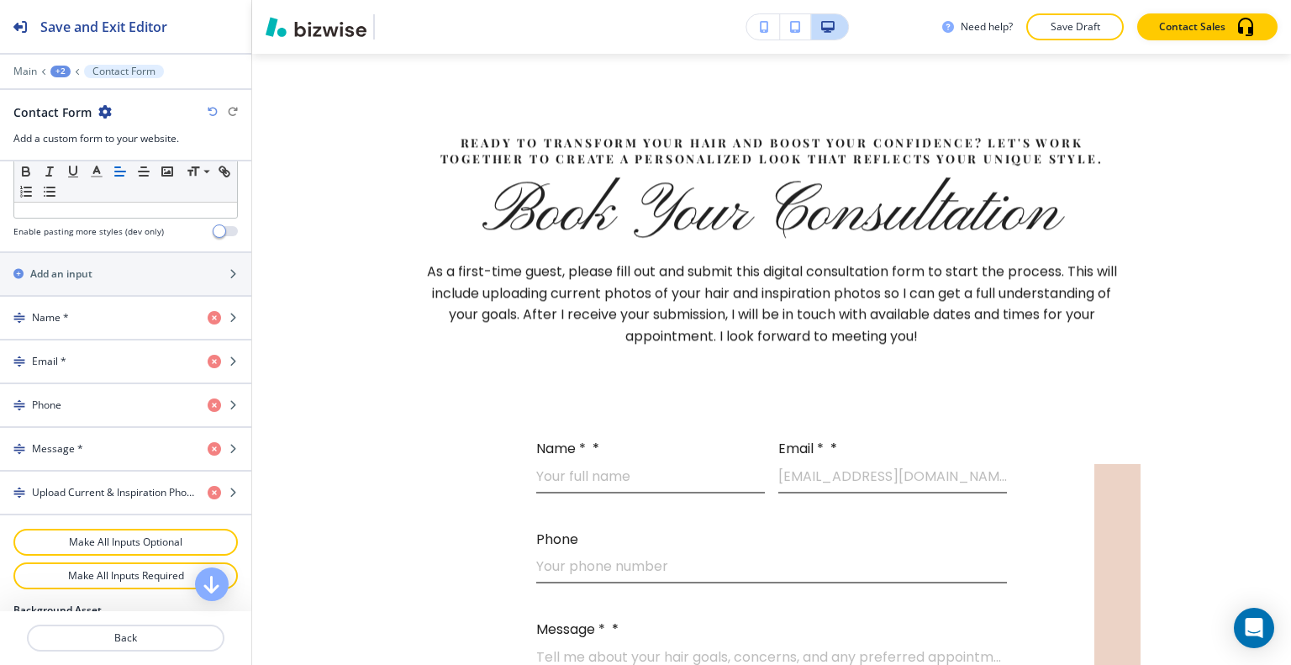
scroll to position [904, 0]
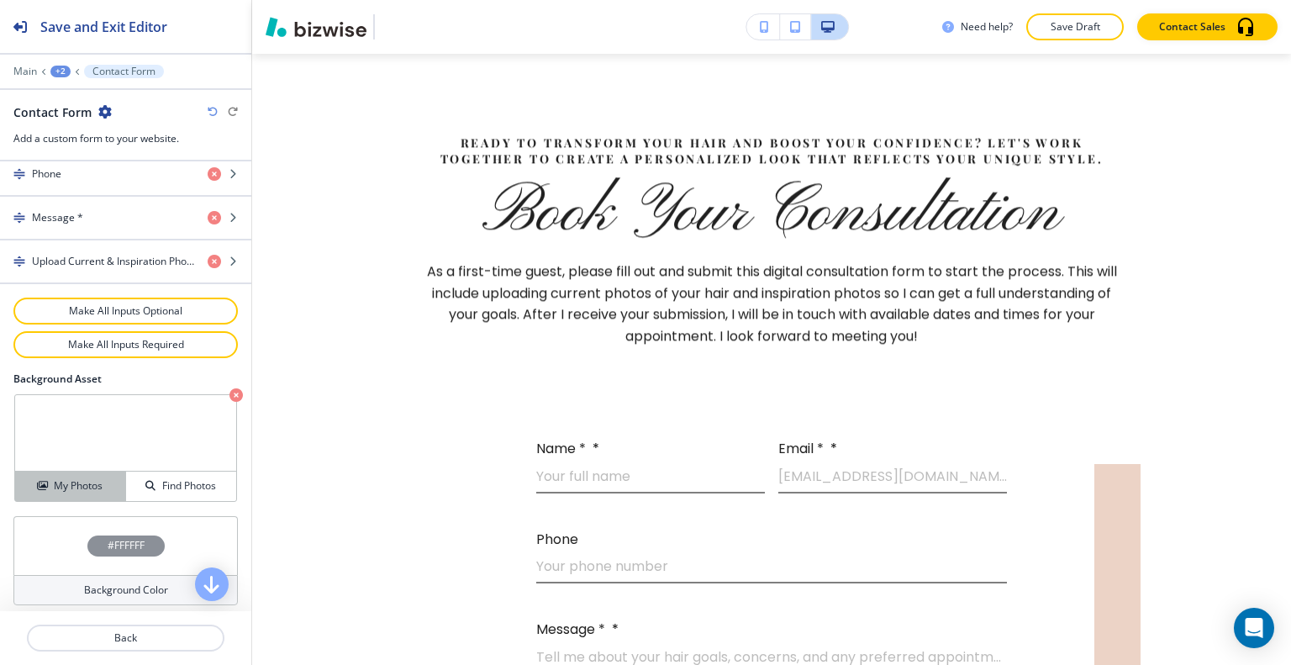
click at [94, 472] on button "My Photos" at bounding box center [70, 486] width 111 height 29
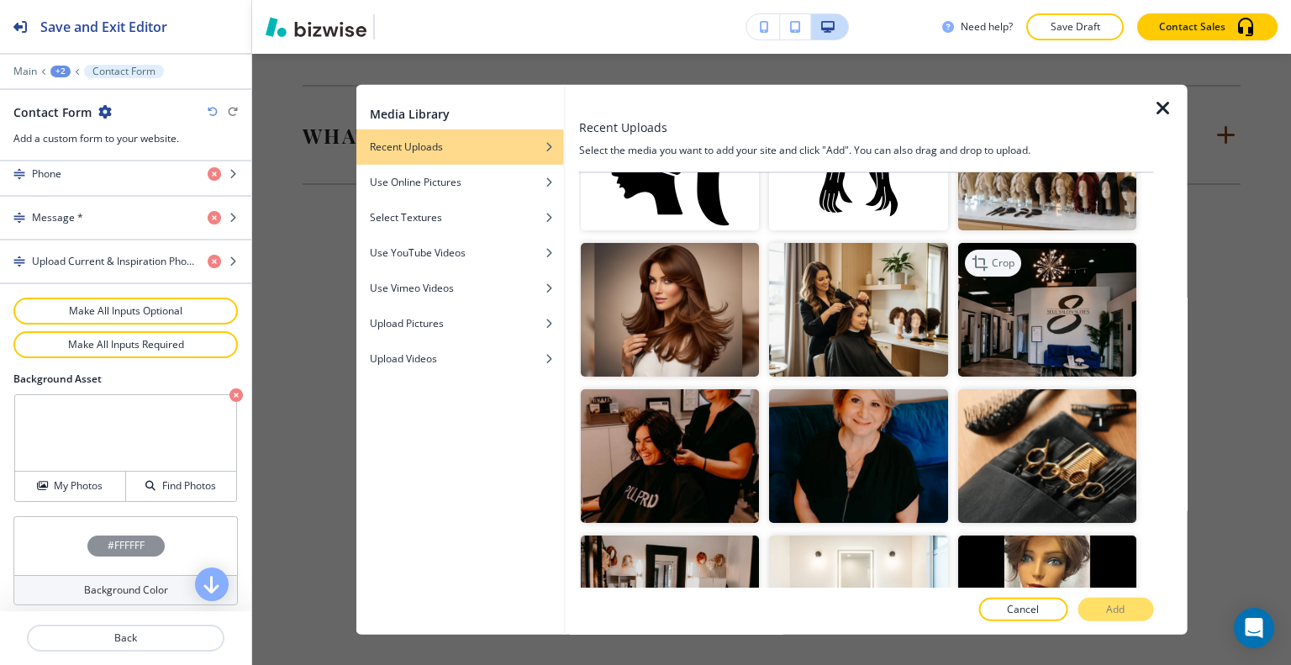
scroll to position [945, 0]
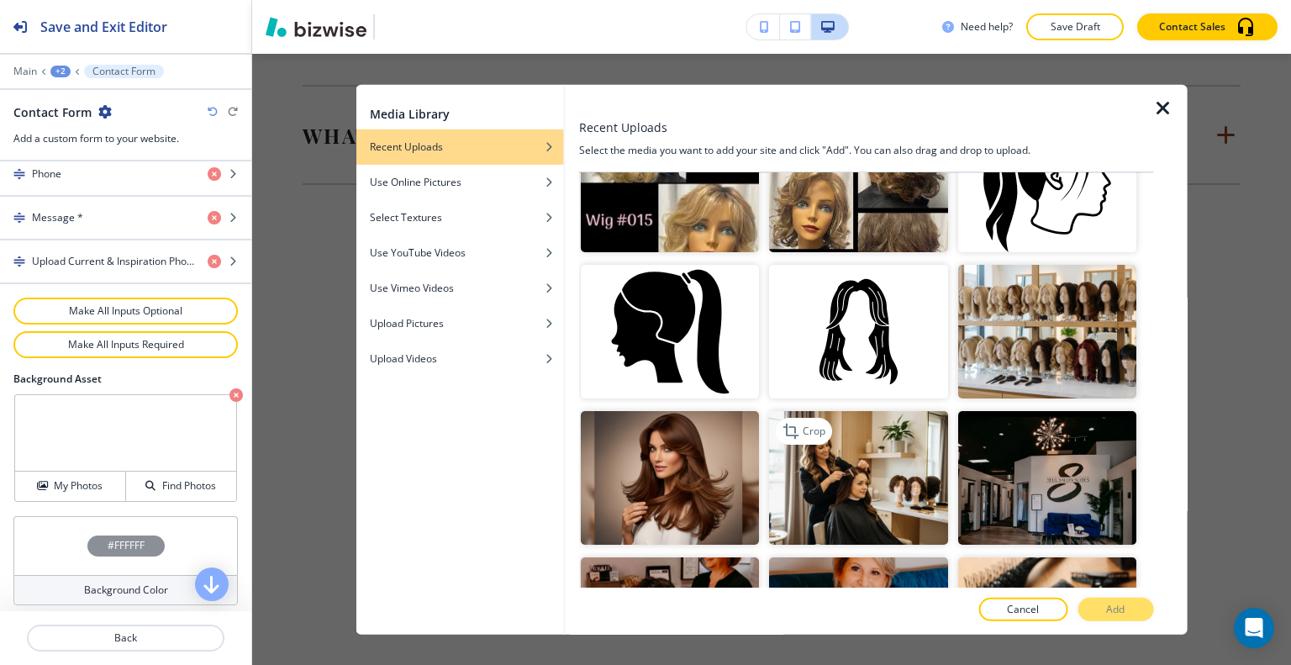
click at [851, 450] on img "button" at bounding box center [858, 478] width 178 height 134
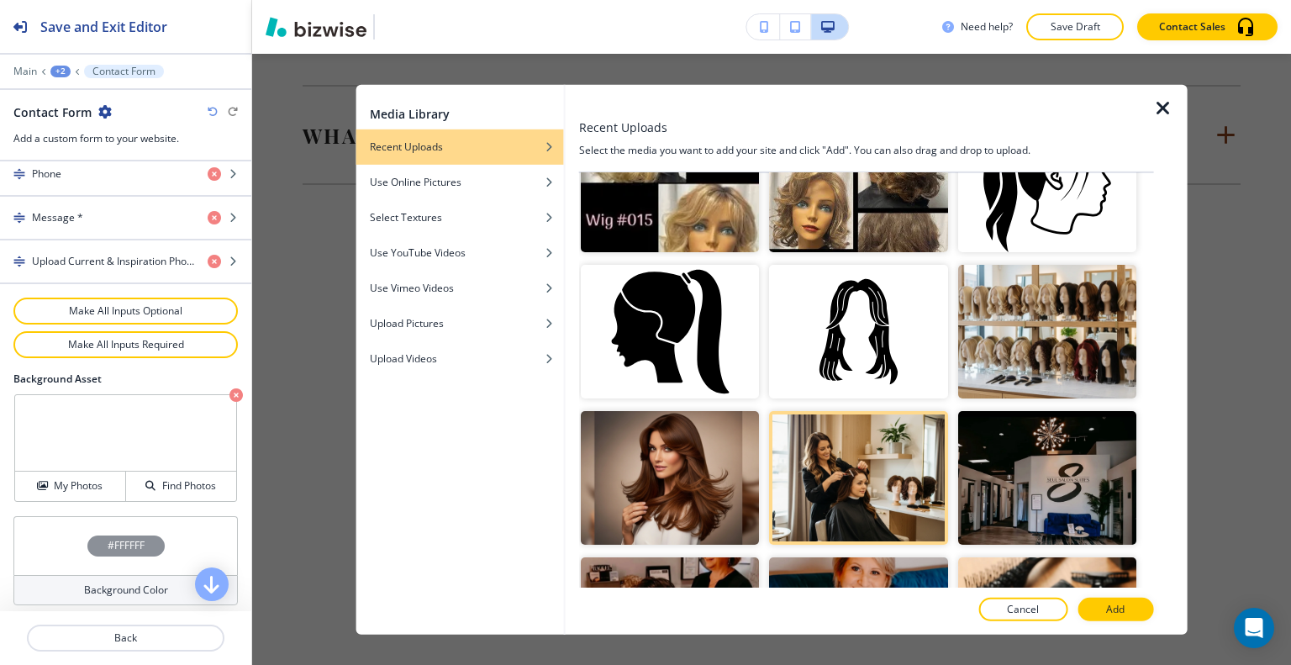
click at [1113, 606] on p "Add" at bounding box center [1115, 609] width 18 height 15
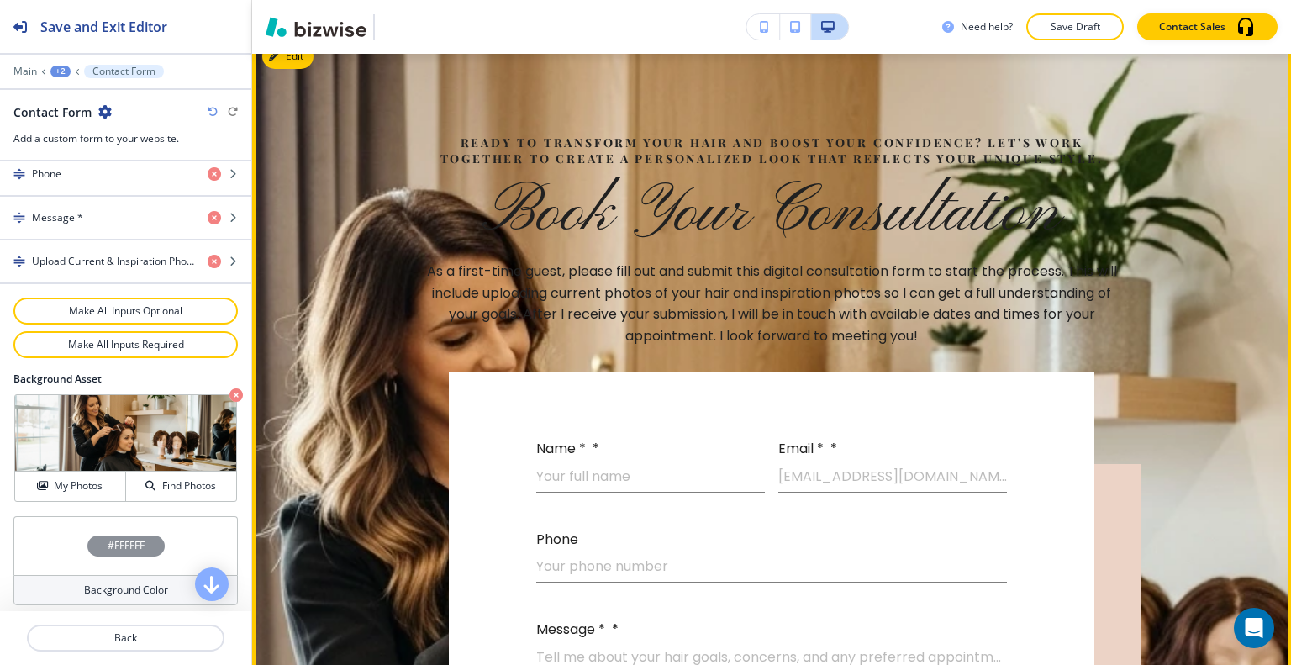
scroll to position [3793, 0]
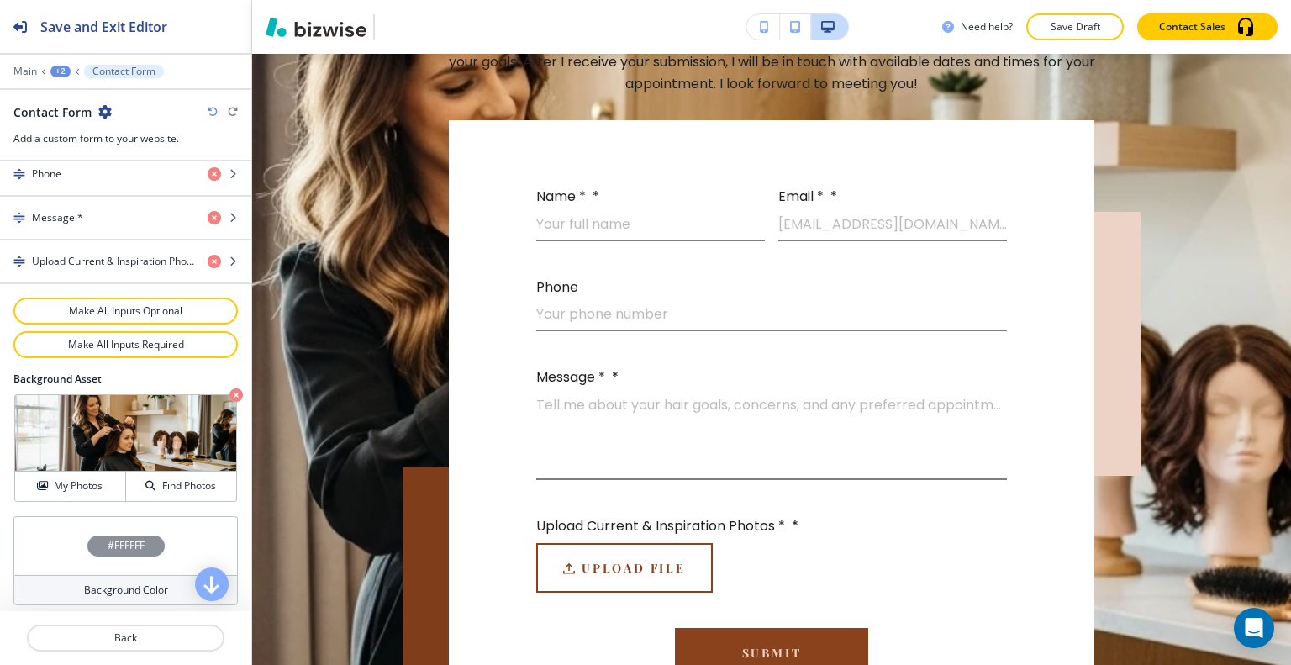
click at [37, 547] on div "#FFFFFF" at bounding box center [125, 545] width 224 height 59
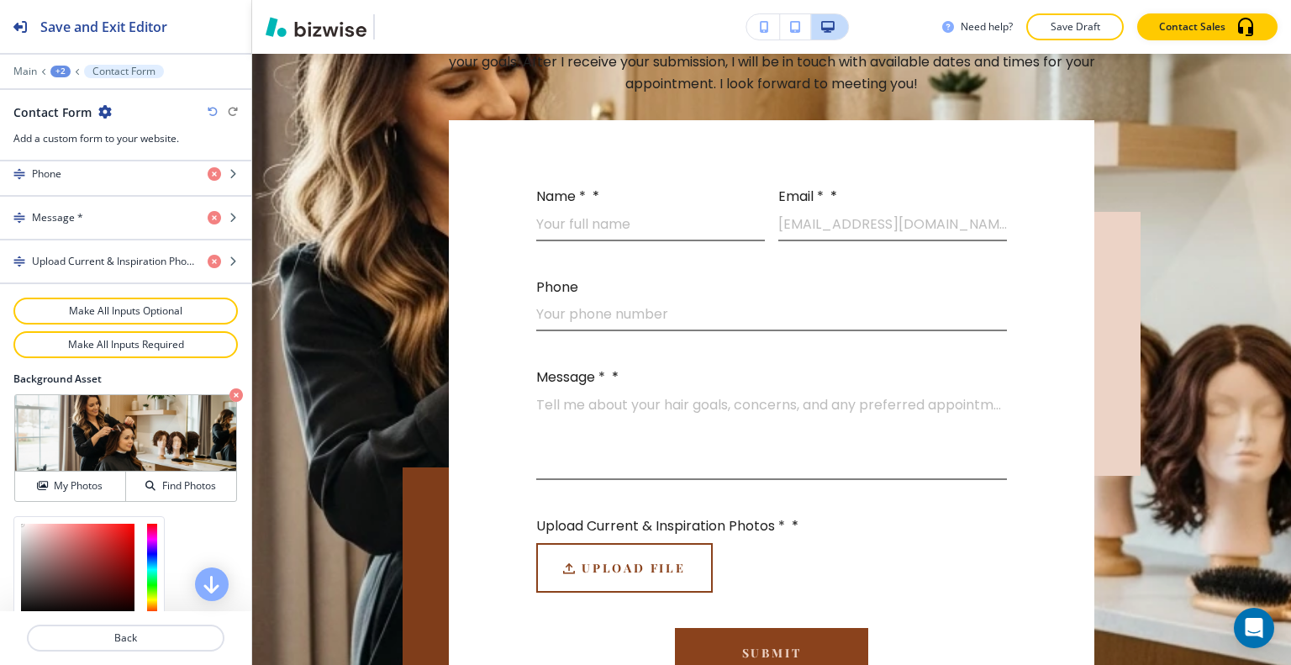
scroll to position [1039, 0]
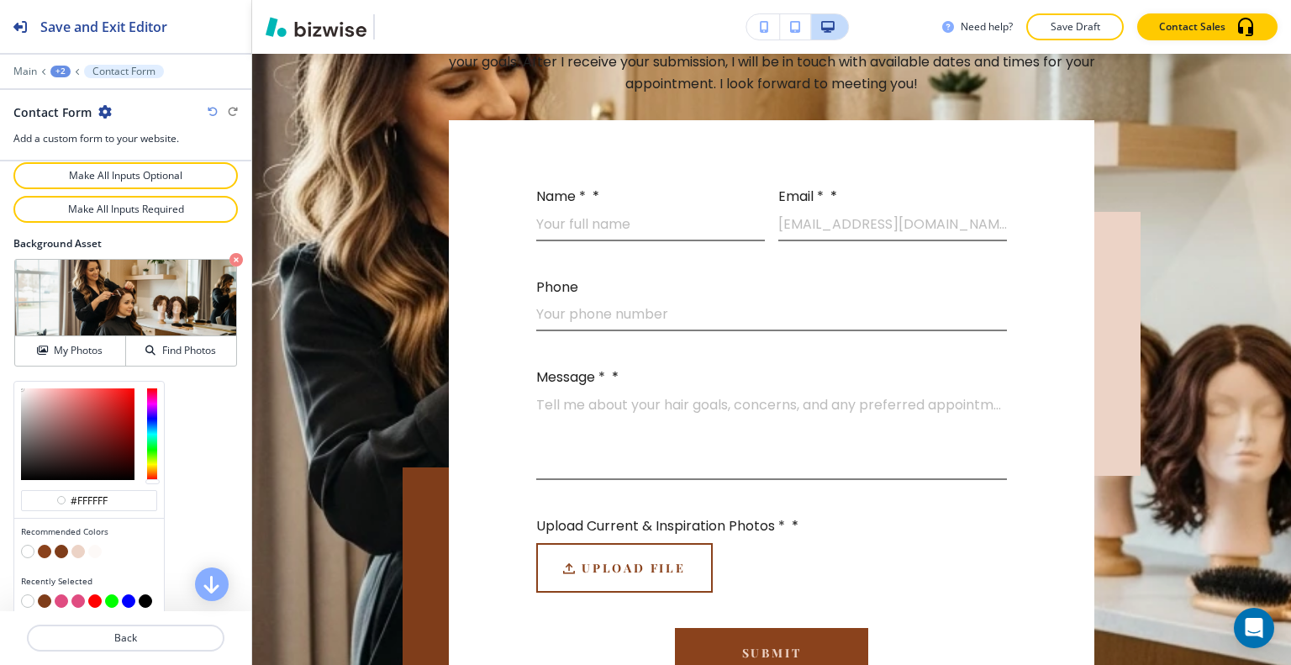
click at [65, 546] on button "button" at bounding box center [61, 551] width 13 height 13
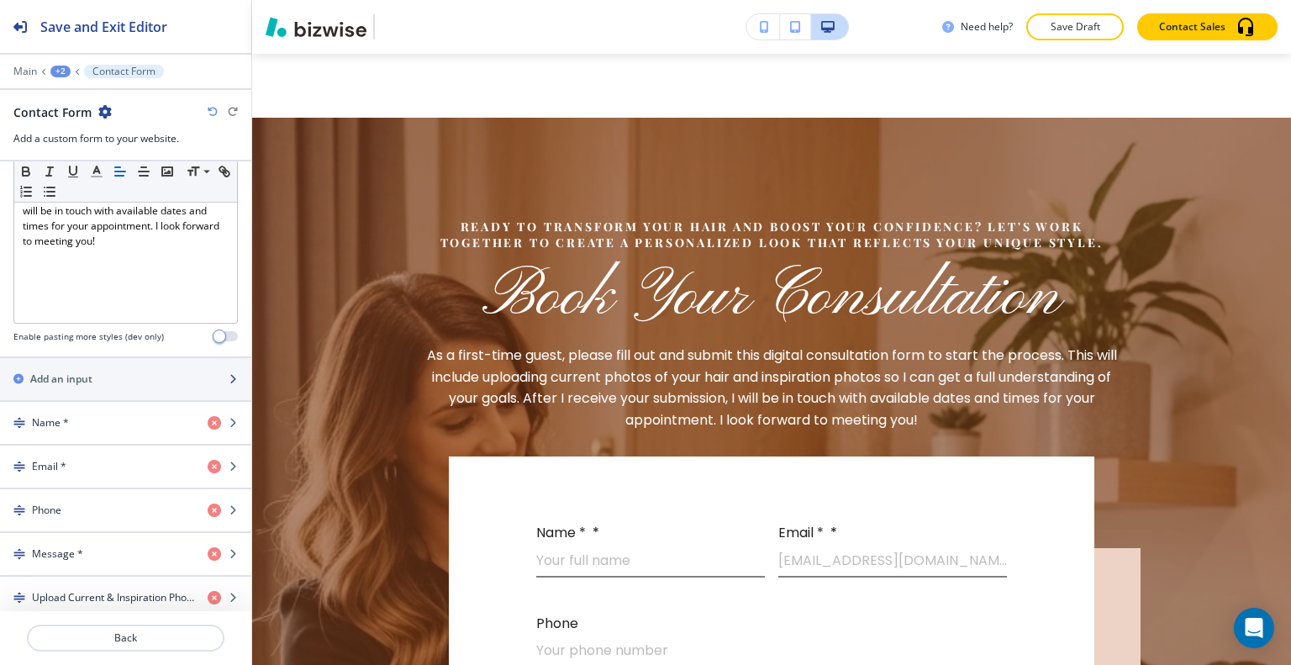
scroll to position [147, 0]
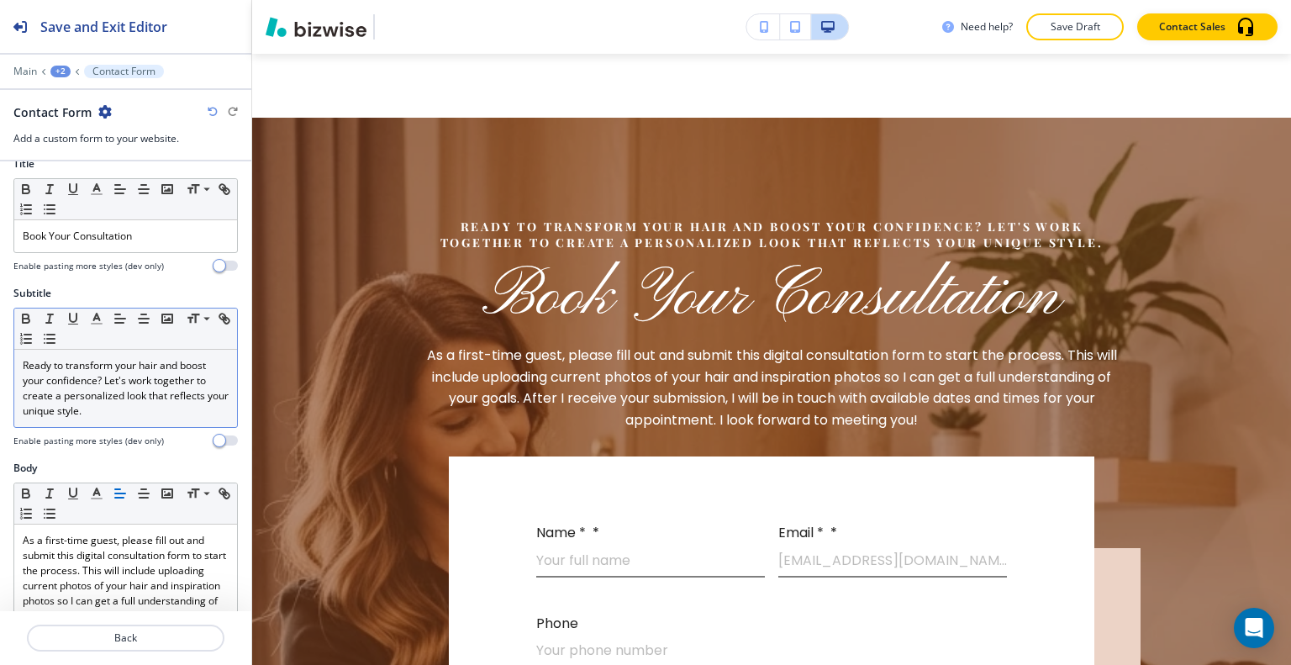
click at [117, 428] on div at bounding box center [125, 431] width 224 height 7
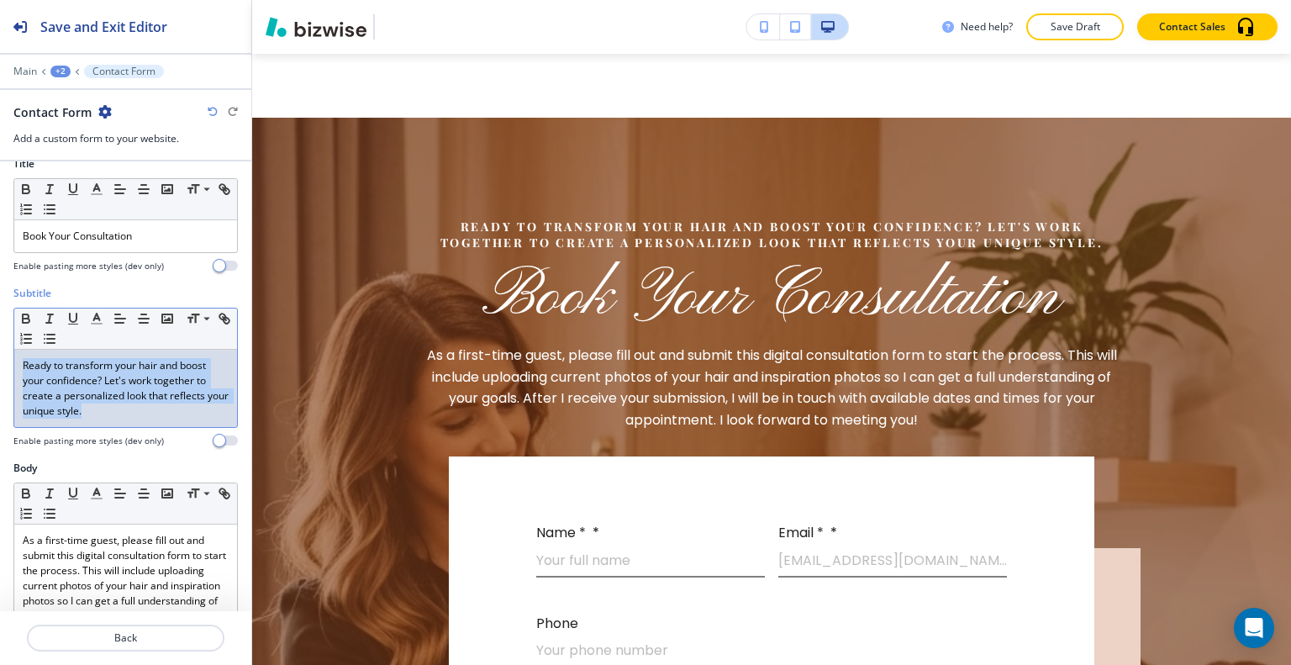
drag, startPoint x: 122, startPoint y: 411, endPoint x: 62, endPoint y: 359, distance: 79.2
click at [7, 325] on div "Subtitle Small Normal Large Huge Ready to transform your hair and boost your co…" at bounding box center [125, 373] width 251 height 175
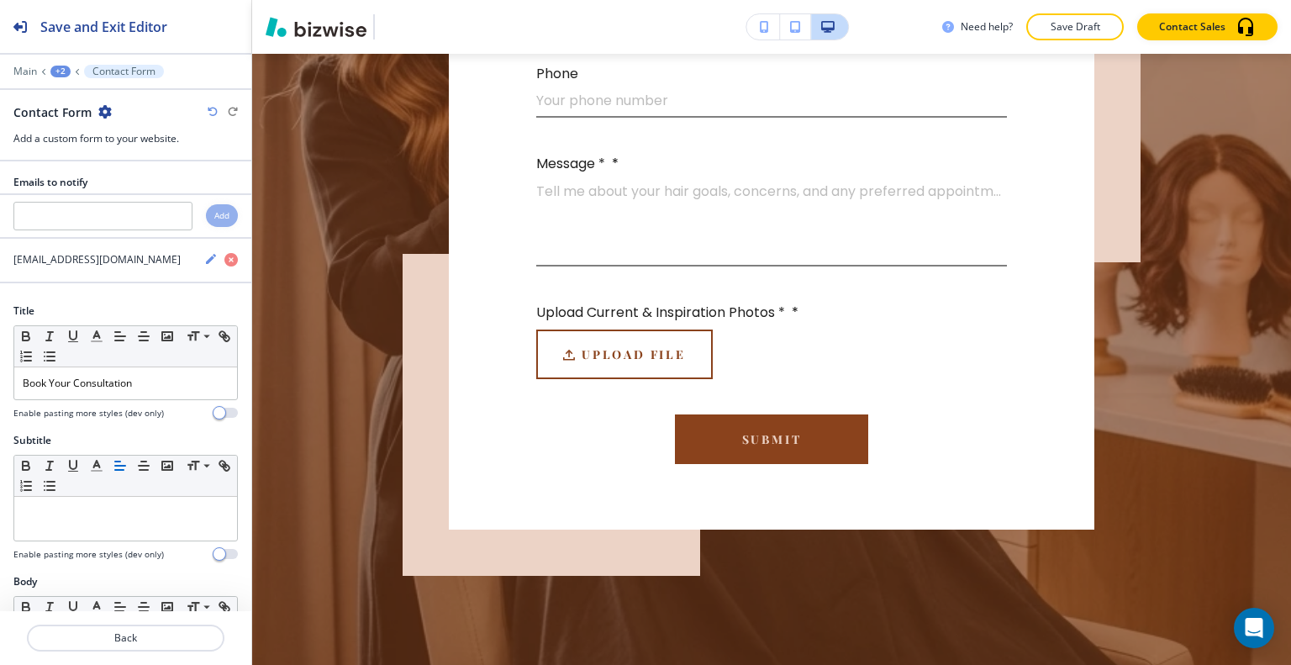
scroll to position [4717, 0]
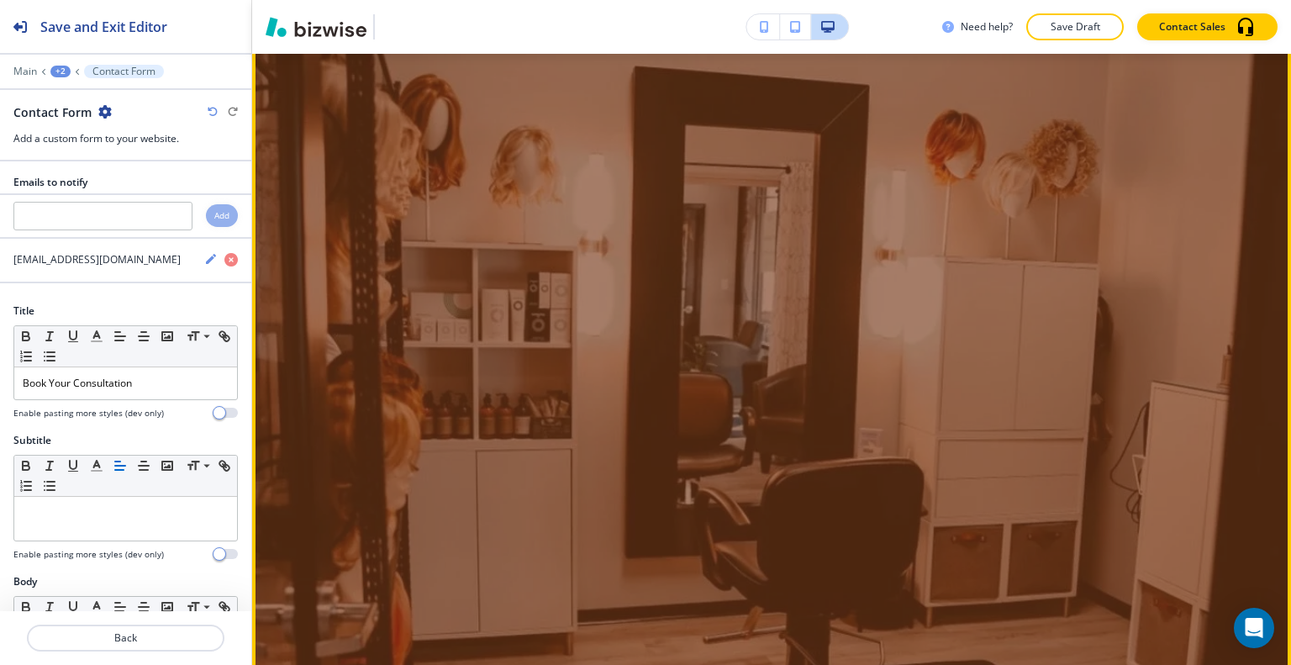
drag, startPoint x: 638, startPoint y: 452, endPoint x: 646, endPoint y: 458, distance: 10.3
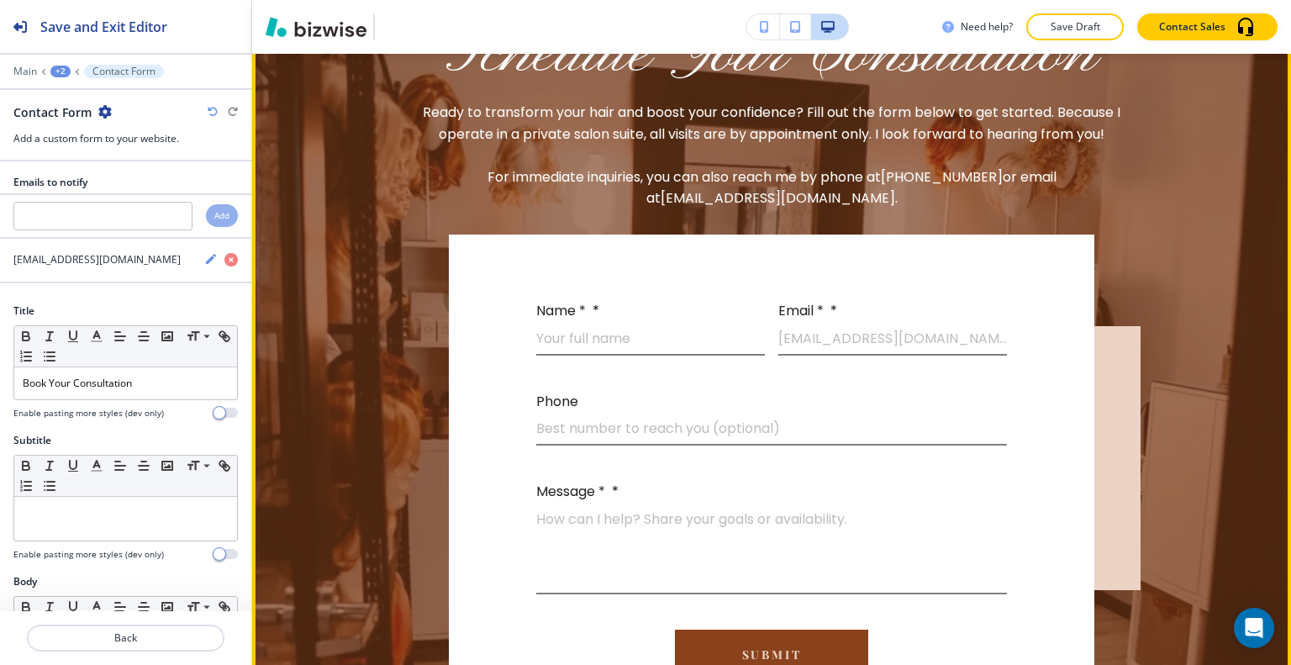
drag, startPoint x: 646, startPoint y: 458, endPoint x: 1247, endPoint y: 377, distance: 606.4
click at [1247, 377] on div "Schedule Your Consultation Ready to transform your hair and boost your confiden…" at bounding box center [771, 406] width 1039 height 972
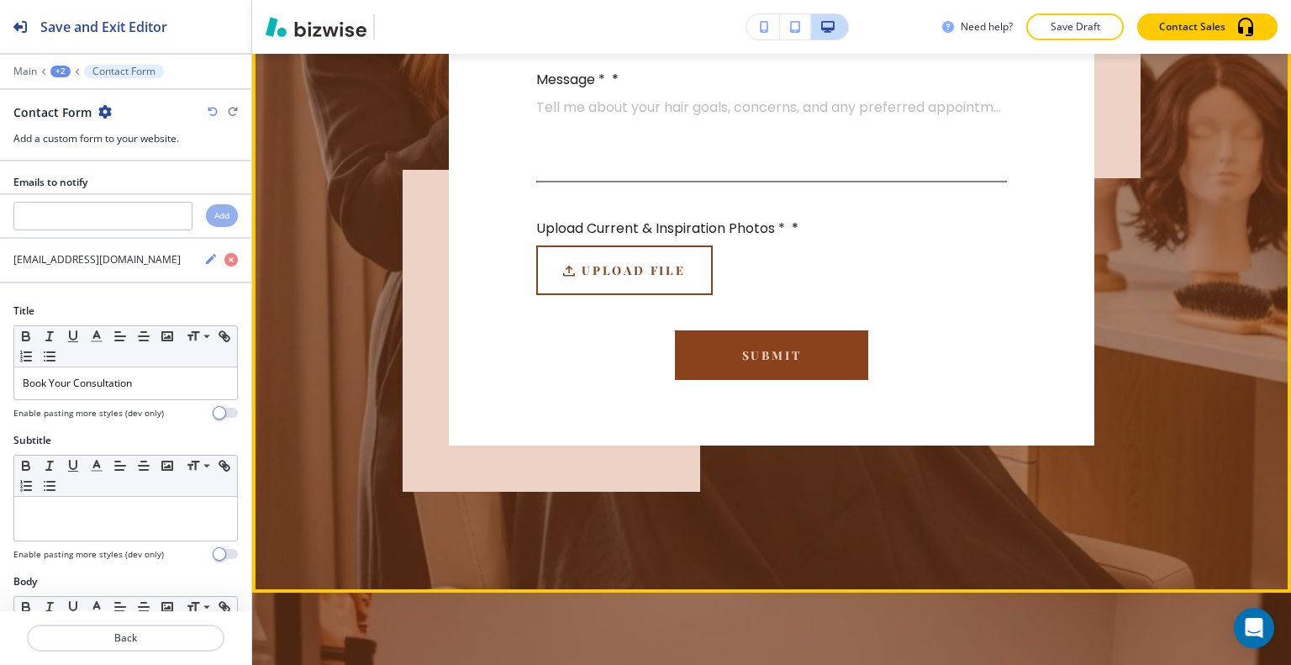
scroll to position [4465, 0]
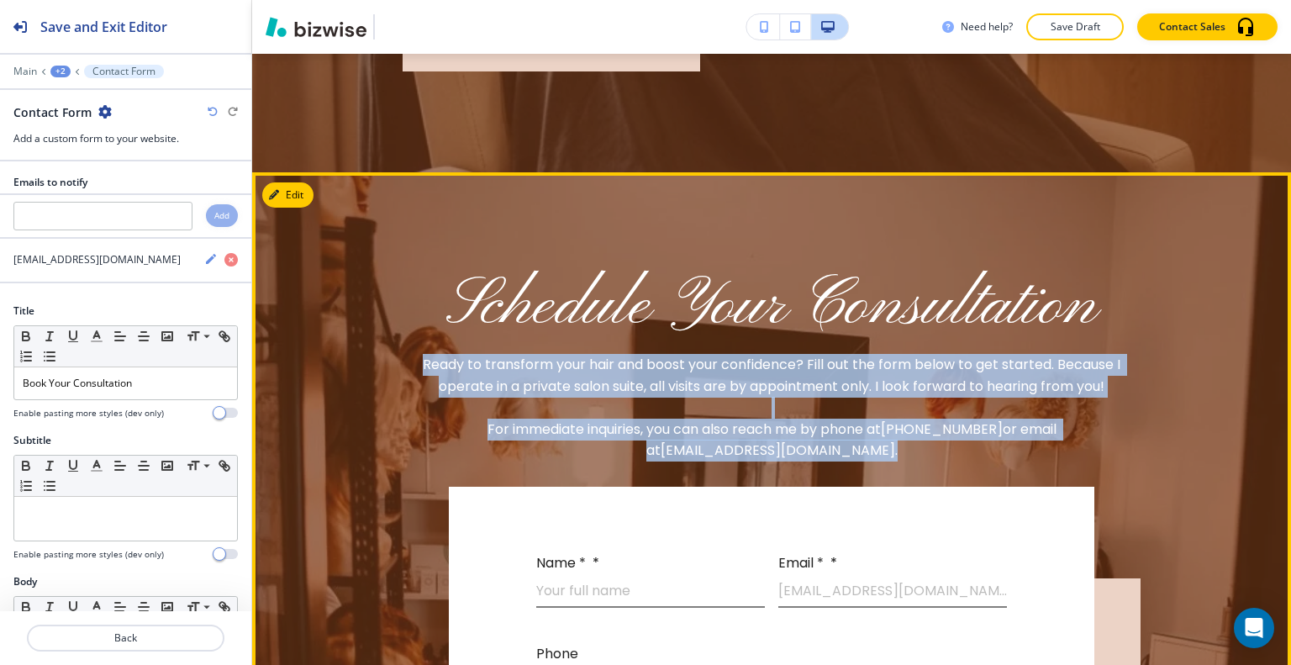
drag, startPoint x: 892, startPoint y: 489, endPoint x: 410, endPoint y: 377, distance: 494.6
click at [410, 377] on p "Ready to transform your hair and boost your confidence? Fill out the form below…" at bounding box center [772, 408] width 938 height 108
copy p "Ready to transform your hair and boost your confidence? Fill out the form below…"
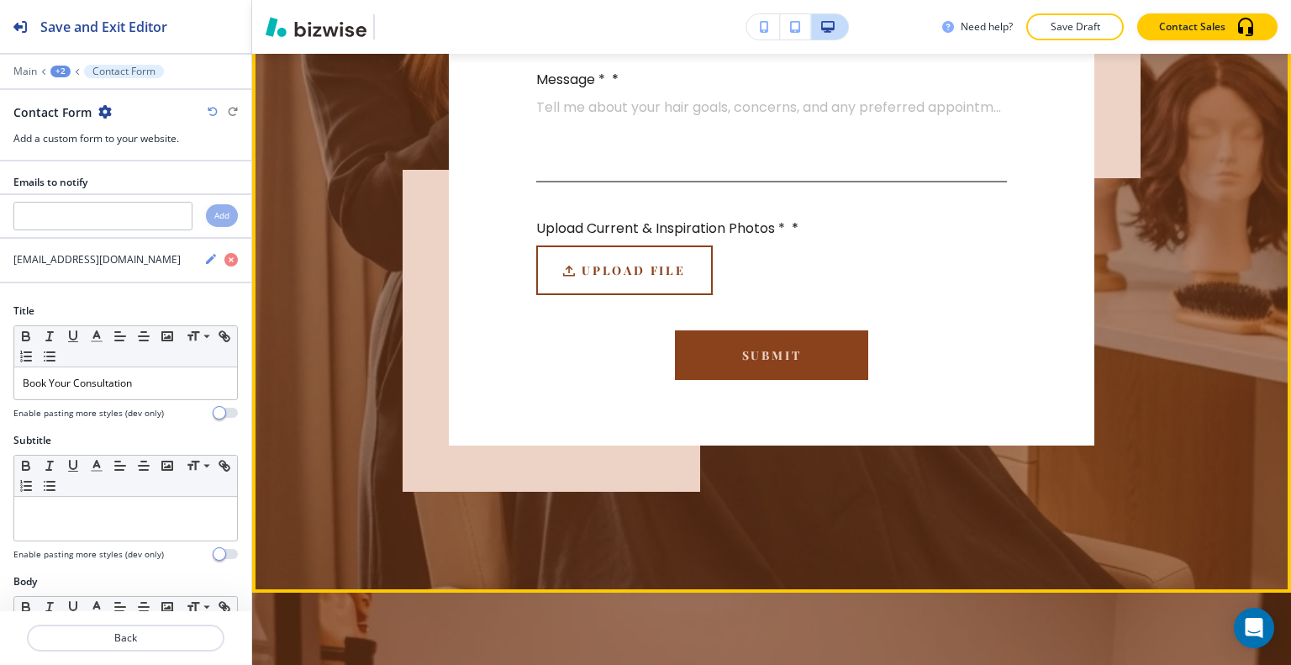
scroll to position [3456, 0]
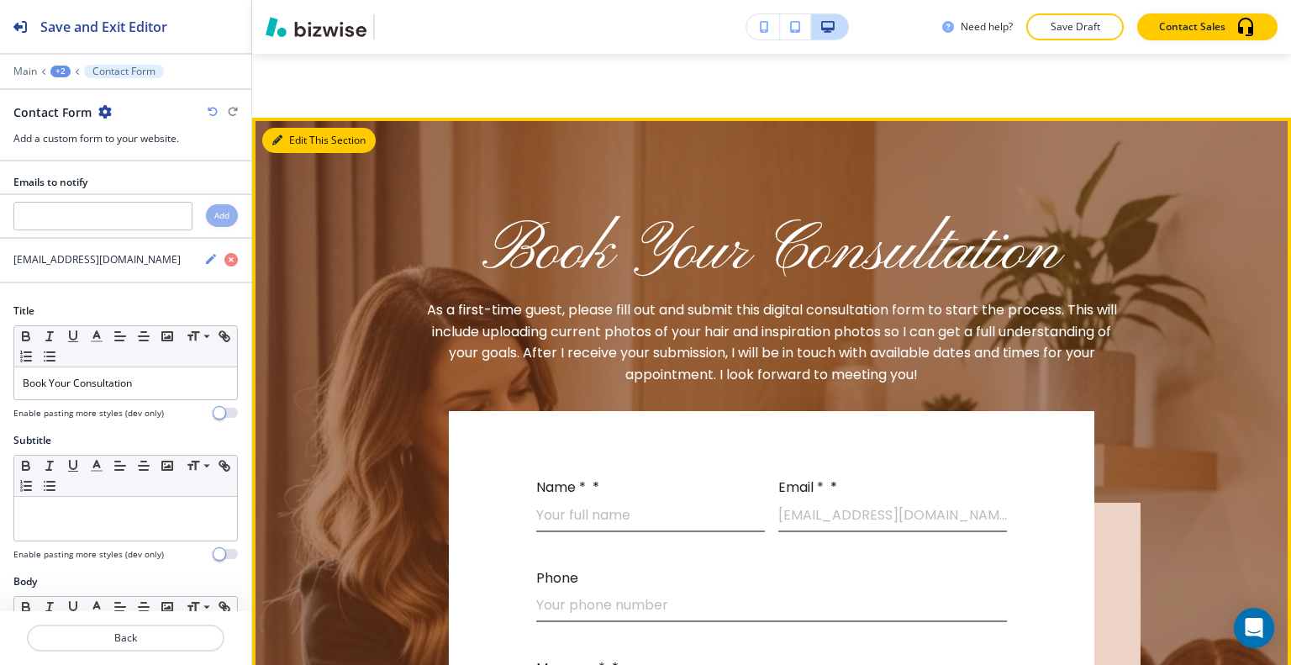
click at [286, 153] on button "Edit This Section" at bounding box center [318, 140] width 113 height 25
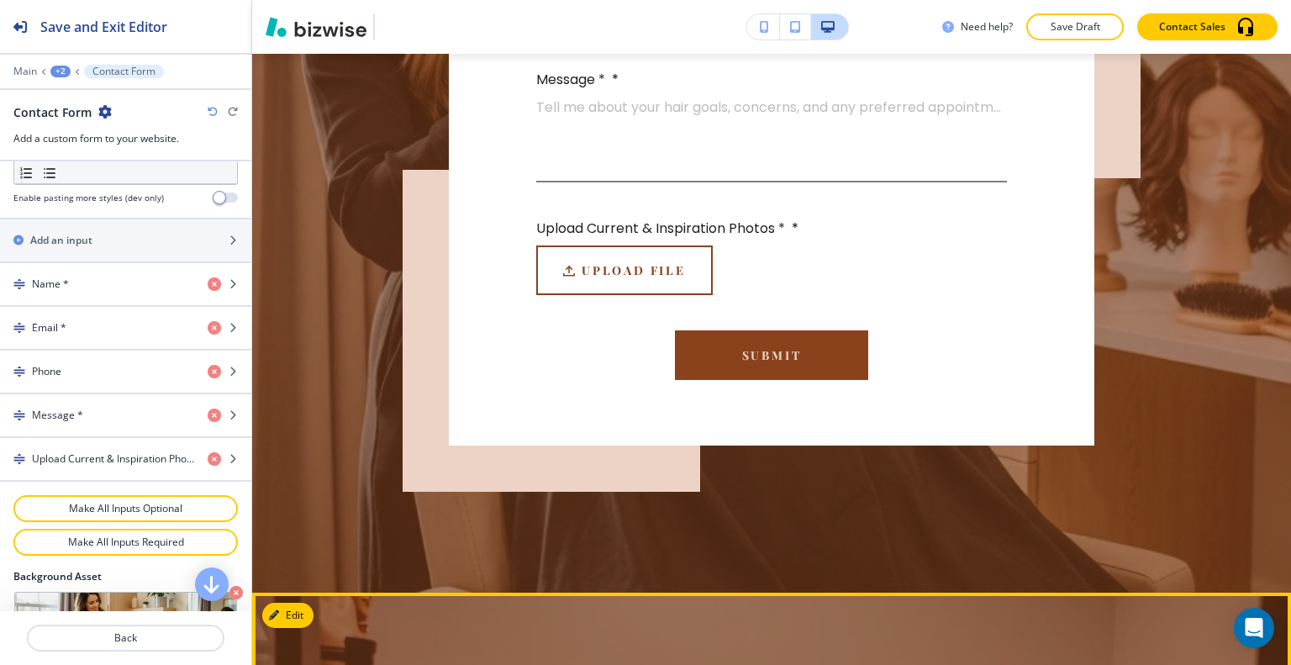
scroll to position [4381, 0]
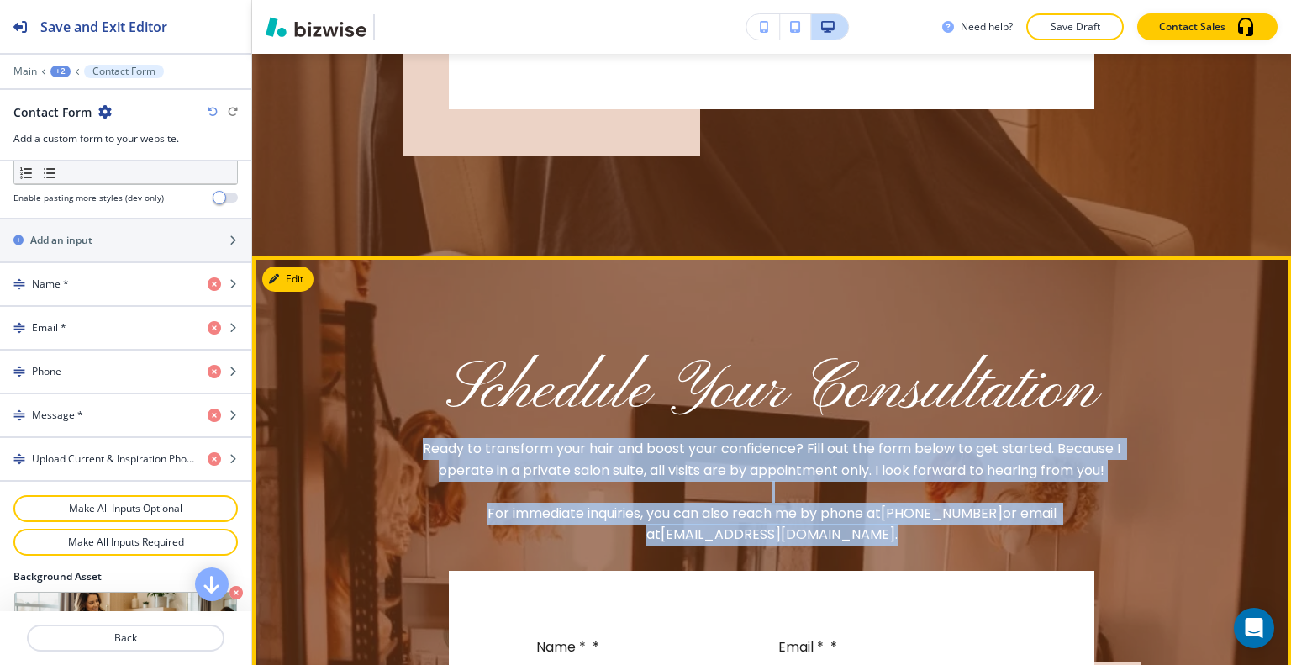
copy p "Ready to transform your hair and boost your confidence? Fill out the form below…"
click at [282, 292] on button "Edit This Section" at bounding box center [318, 278] width 113 height 25
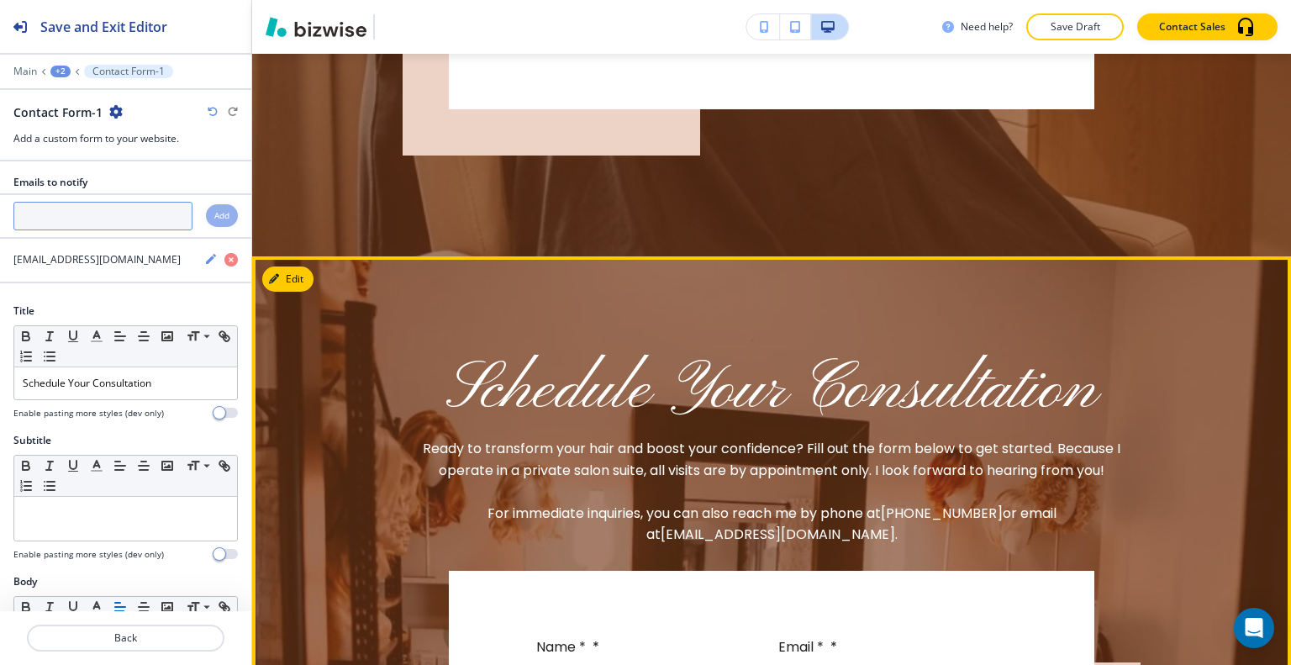
scroll to position [4602, 0]
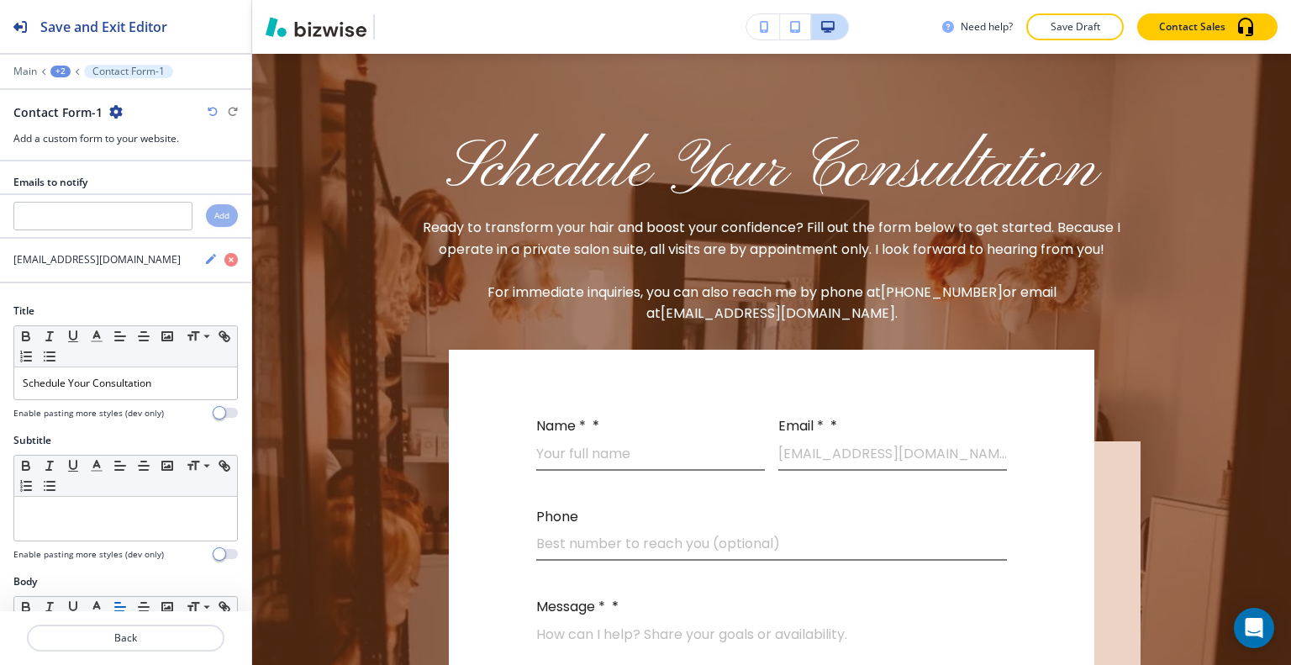
click at [114, 117] on icon "button" at bounding box center [115, 111] width 13 height 13
click at [148, 201] on p "Delete Section" at bounding box center [162, 199] width 86 height 15
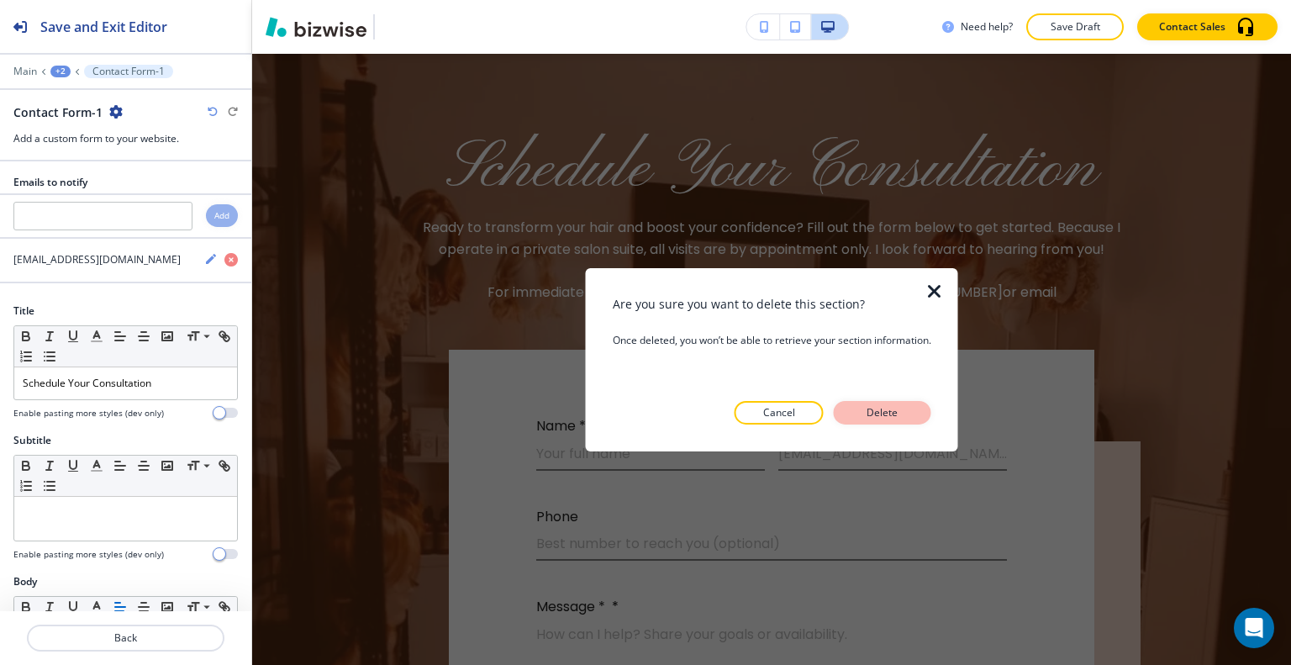
click at [881, 416] on p "Delete" at bounding box center [882, 412] width 40 height 15
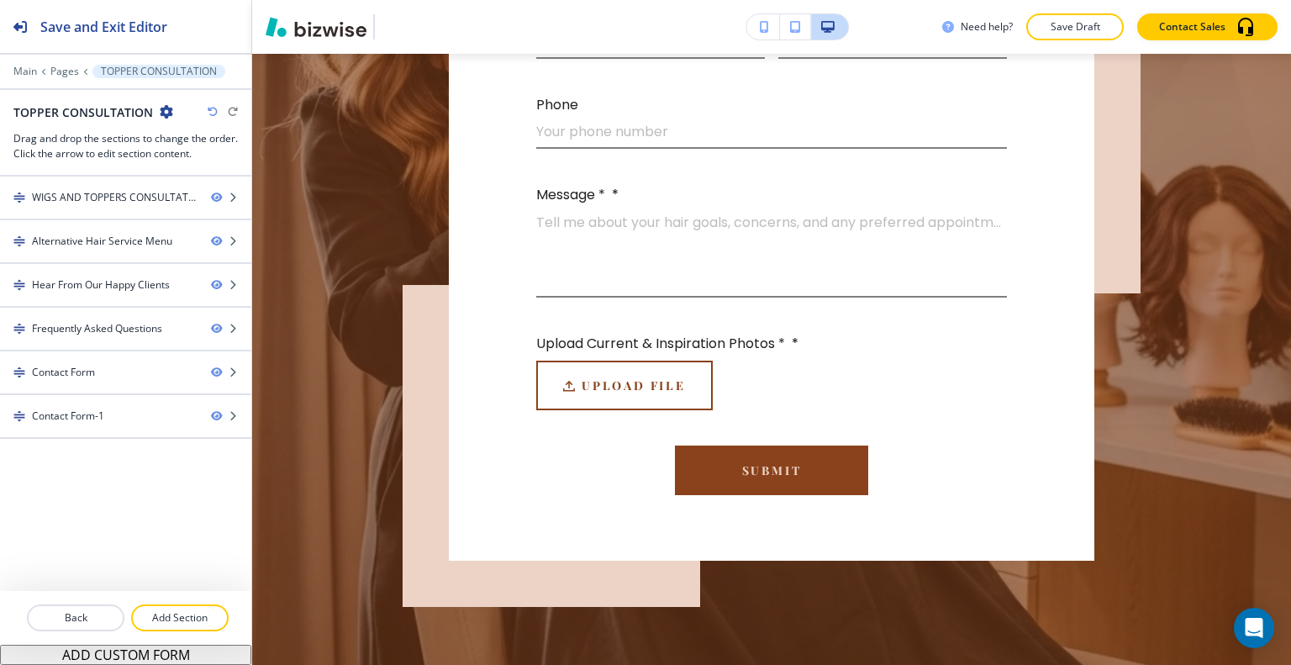
scroll to position [4518, 0]
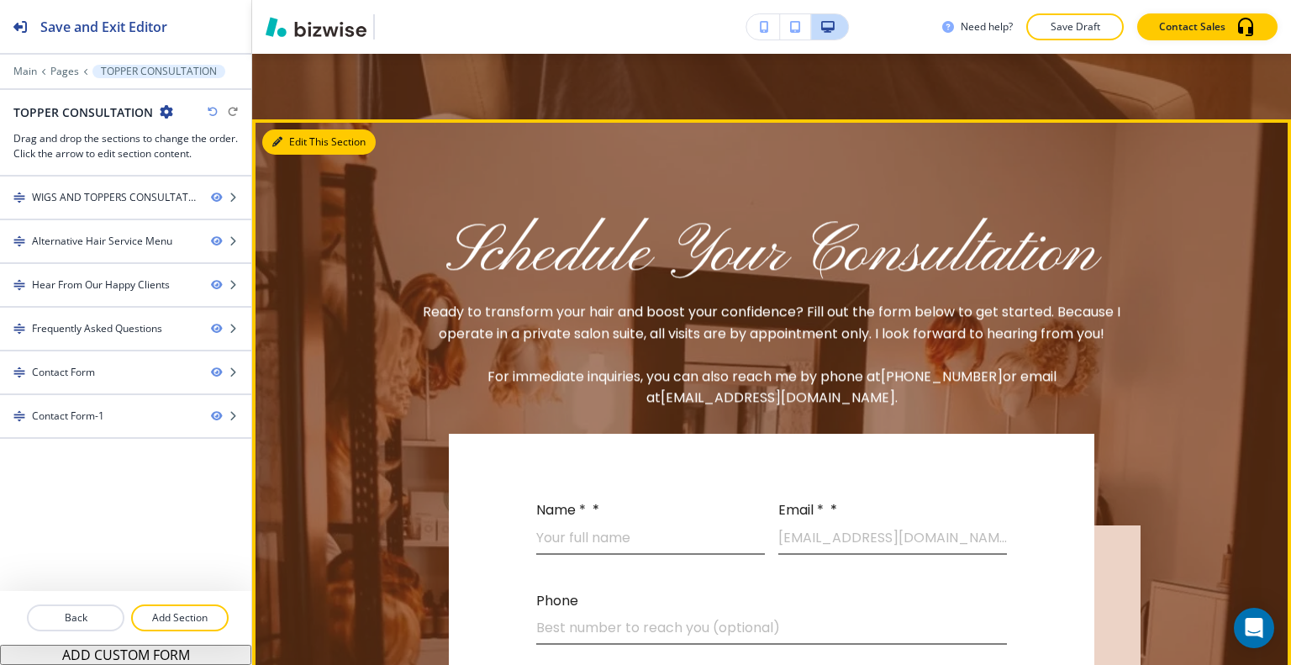
click at [298, 155] on button "Edit This Section" at bounding box center [318, 141] width 113 height 25
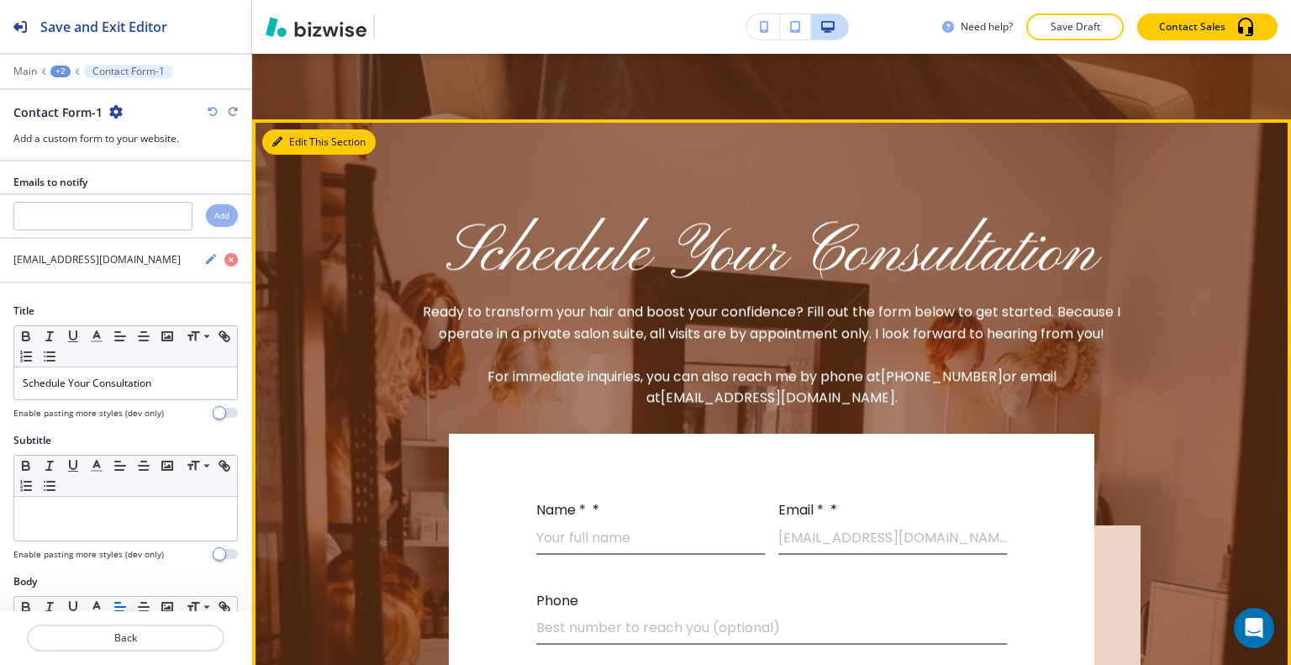
scroll to position [4602, 0]
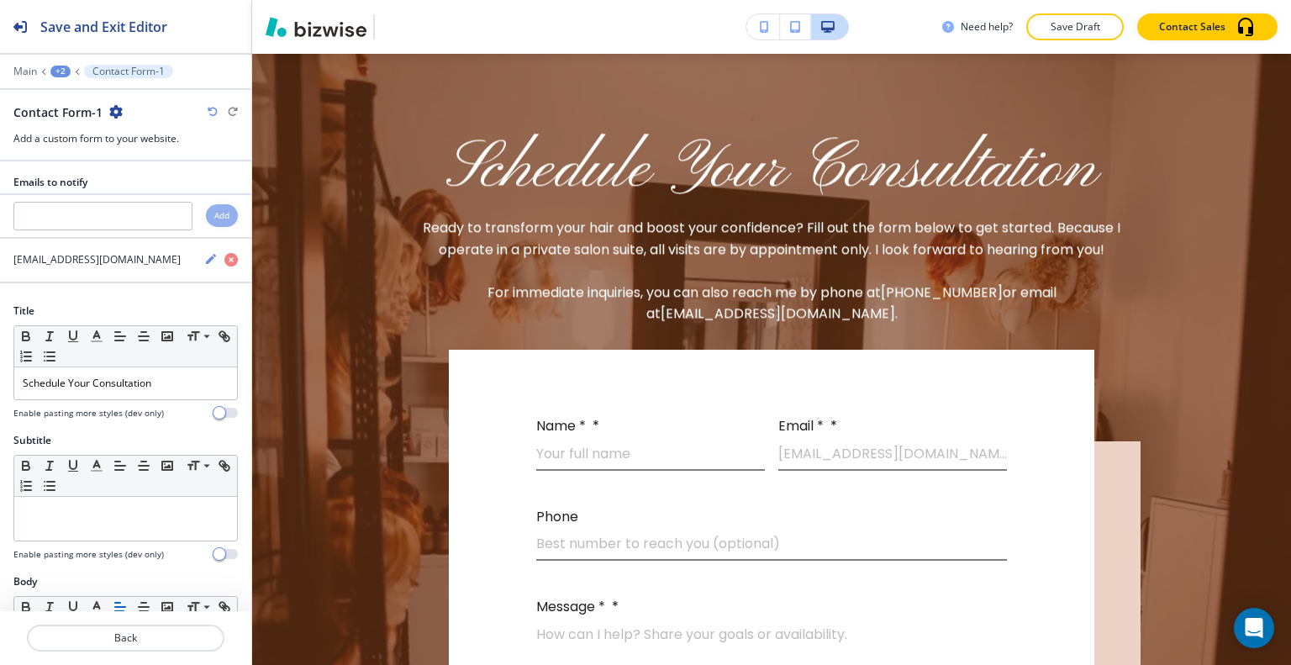
click at [116, 109] on icon "button" at bounding box center [115, 111] width 13 height 13
click at [170, 199] on p "Delete Section" at bounding box center [162, 199] width 86 height 15
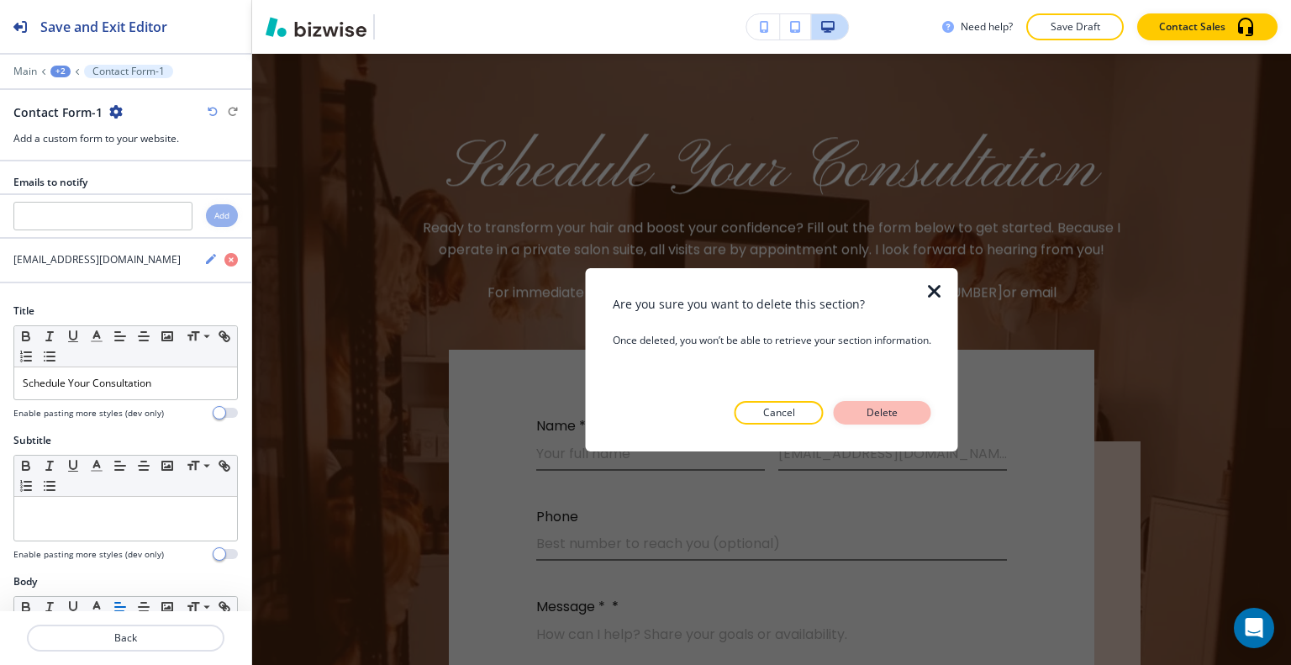
click at [901, 416] on p "Delete" at bounding box center [882, 412] width 40 height 15
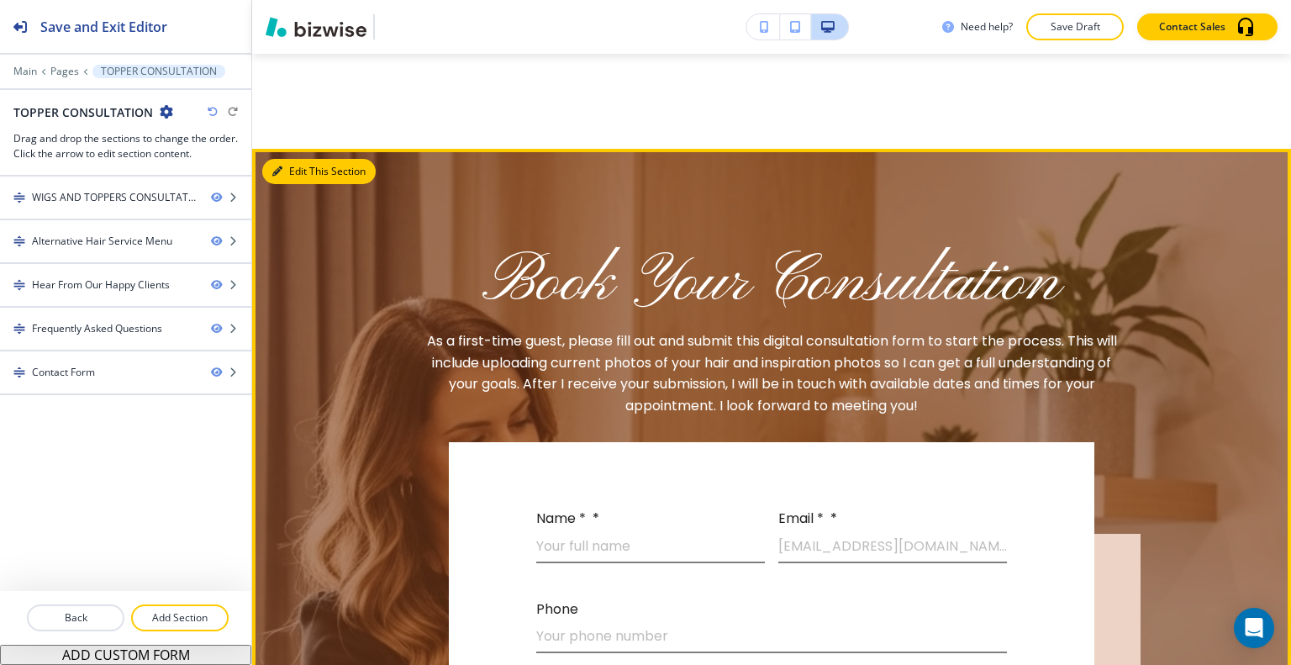
click at [292, 184] on button "Edit This Section" at bounding box center [318, 171] width 113 height 25
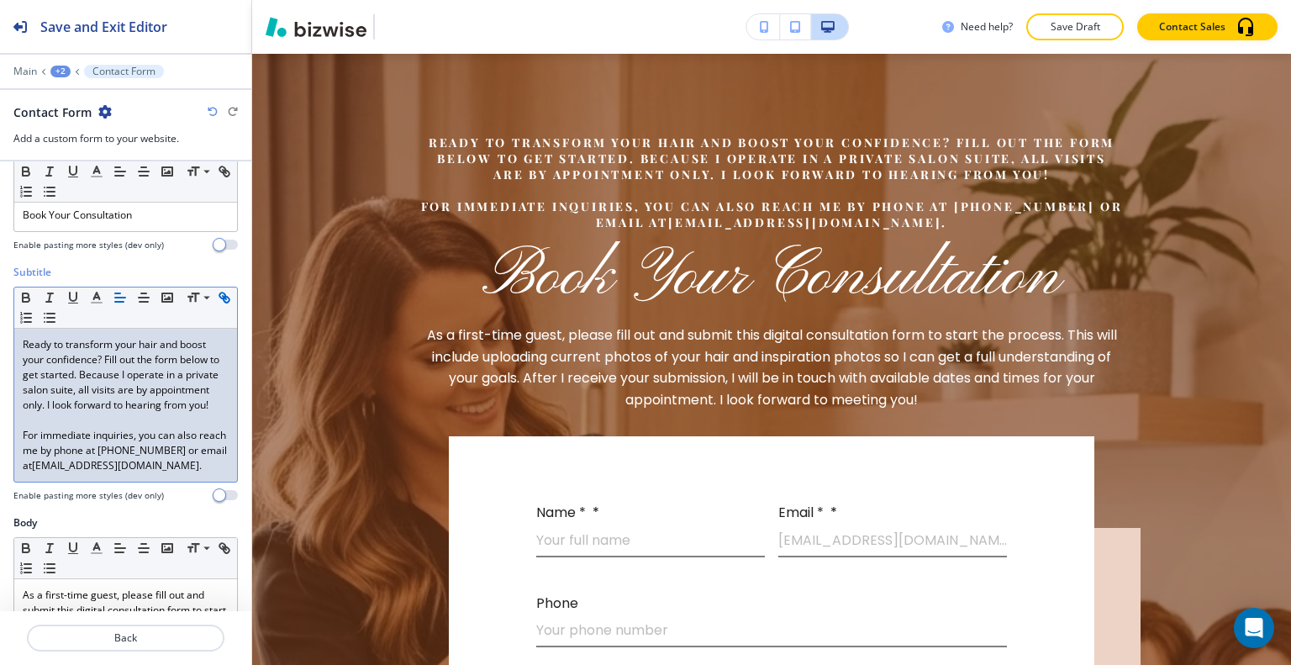
scroll to position [0, 0]
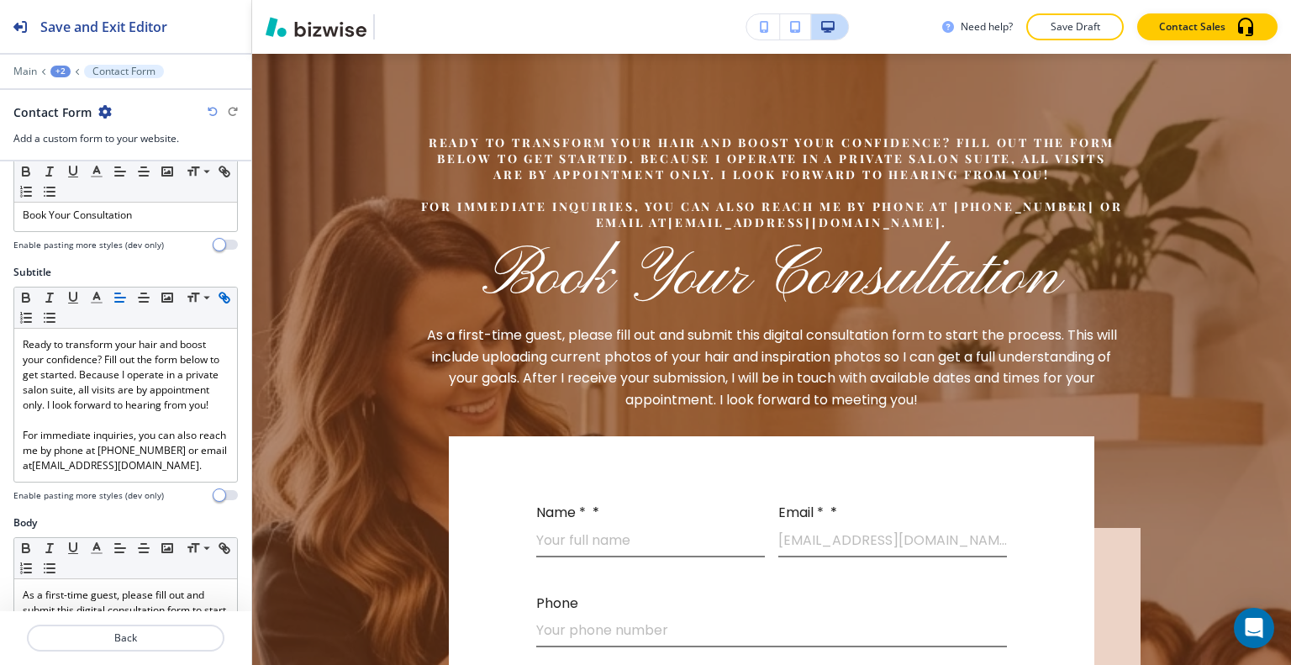
click at [212, 110] on icon "button" at bounding box center [213, 112] width 10 height 10
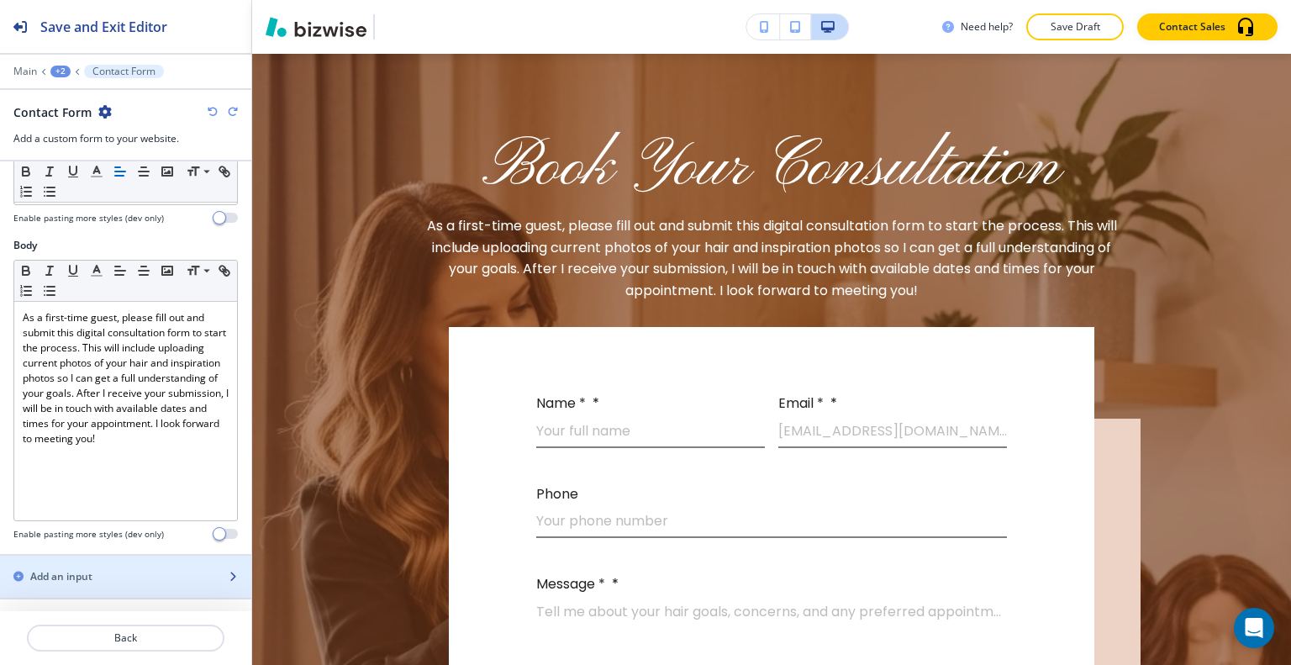
scroll to position [420, 0]
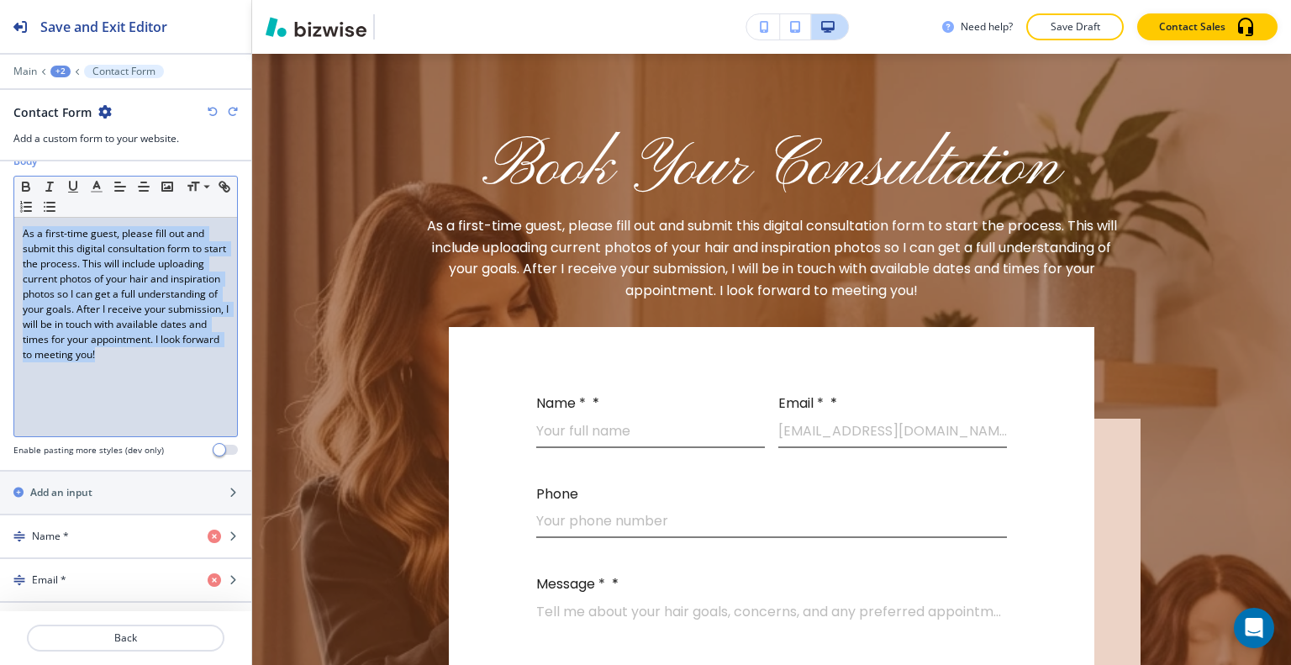
drag, startPoint x: 136, startPoint y: 370, endPoint x: 44, endPoint y: 235, distance: 163.2
click at [0, 205] on div "Body Small Normal Large Huge As a first-time guest, please fill out and submit …" at bounding box center [125, 312] width 251 height 316
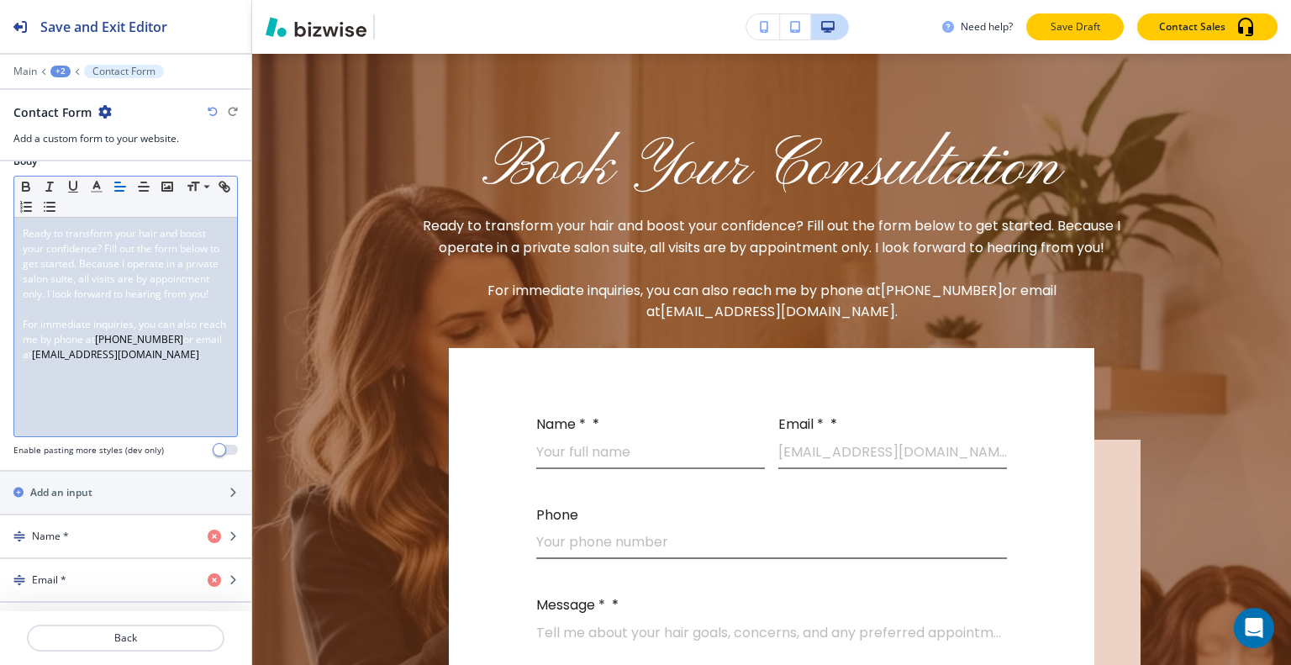
click at [1063, 19] on button "Save Draft" at bounding box center [1075, 26] width 98 height 27
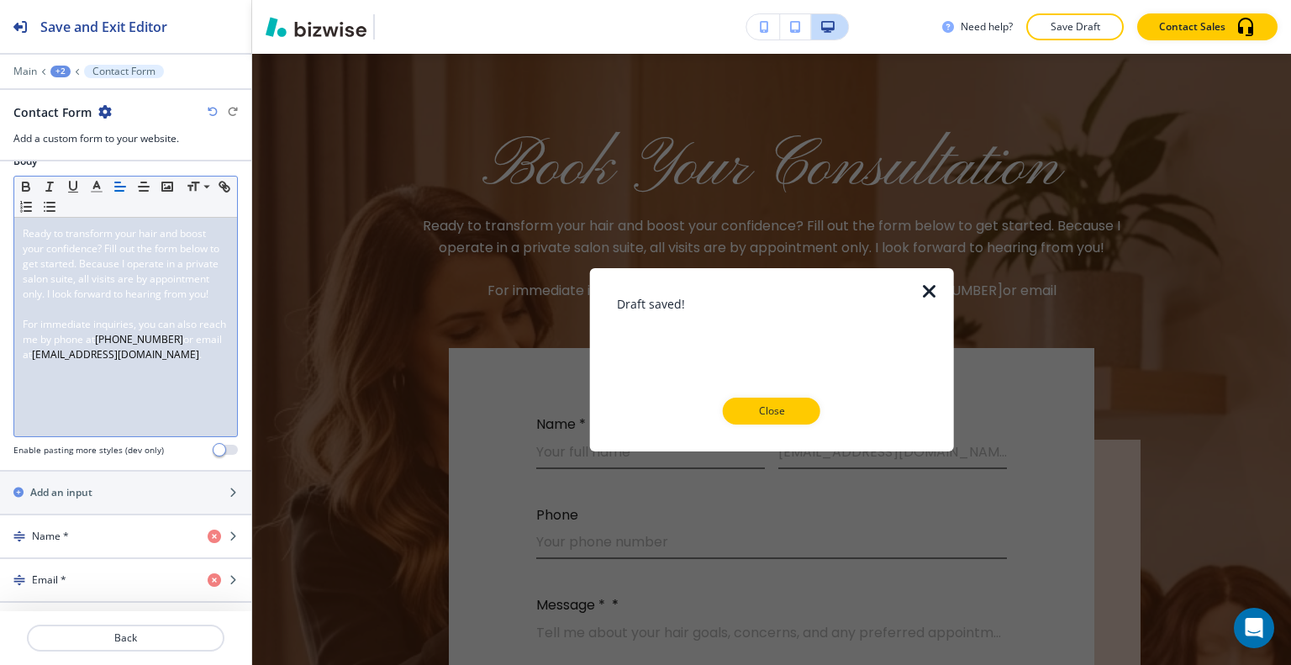
click at [771, 386] on div "Draft saved! Close" at bounding box center [772, 358] width 310 height 129
click at [802, 404] on button "Close" at bounding box center [772, 411] width 98 height 27
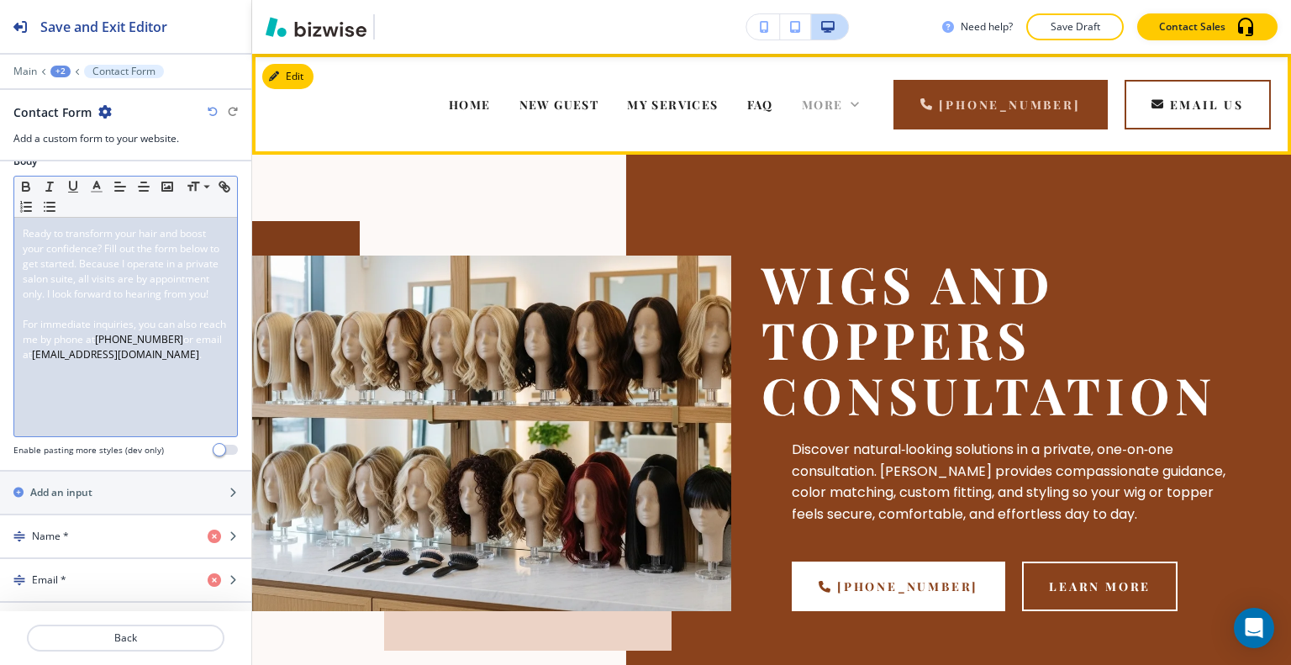
click at [843, 102] on span "More" at bounding box center [822, 105] width 41 height 16
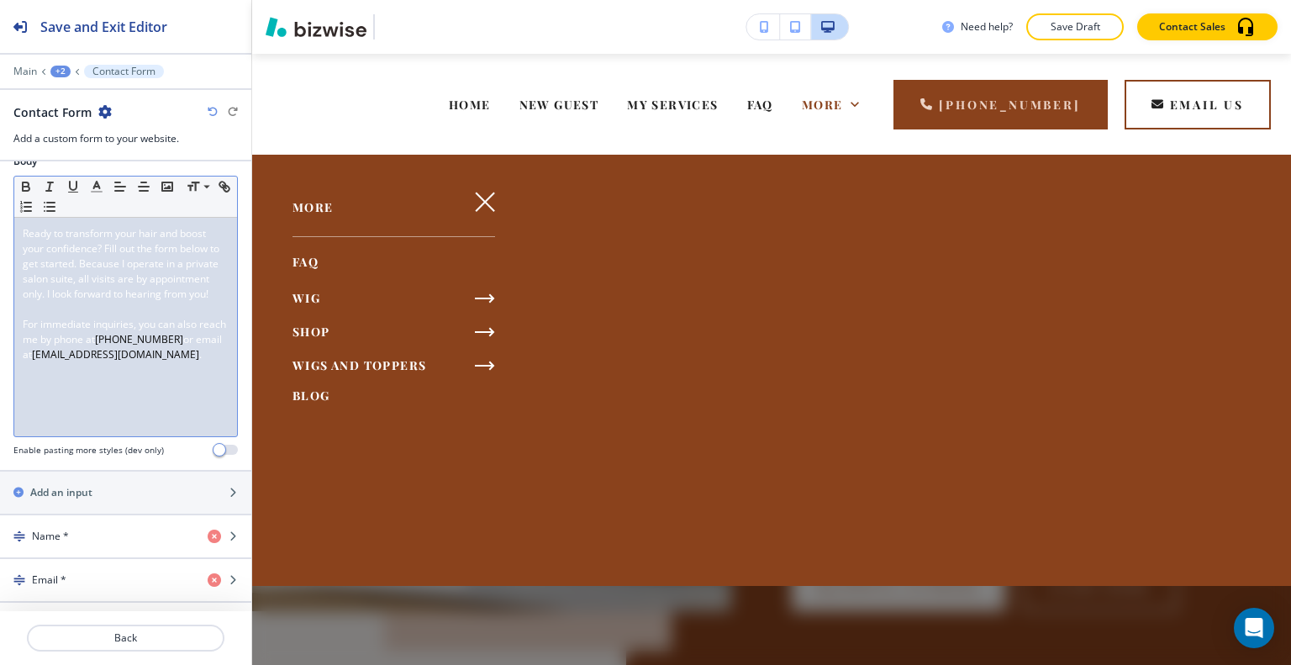
click at [319, 389] on span "BLOG" at bounding box center [312, 395] width 38 height 16
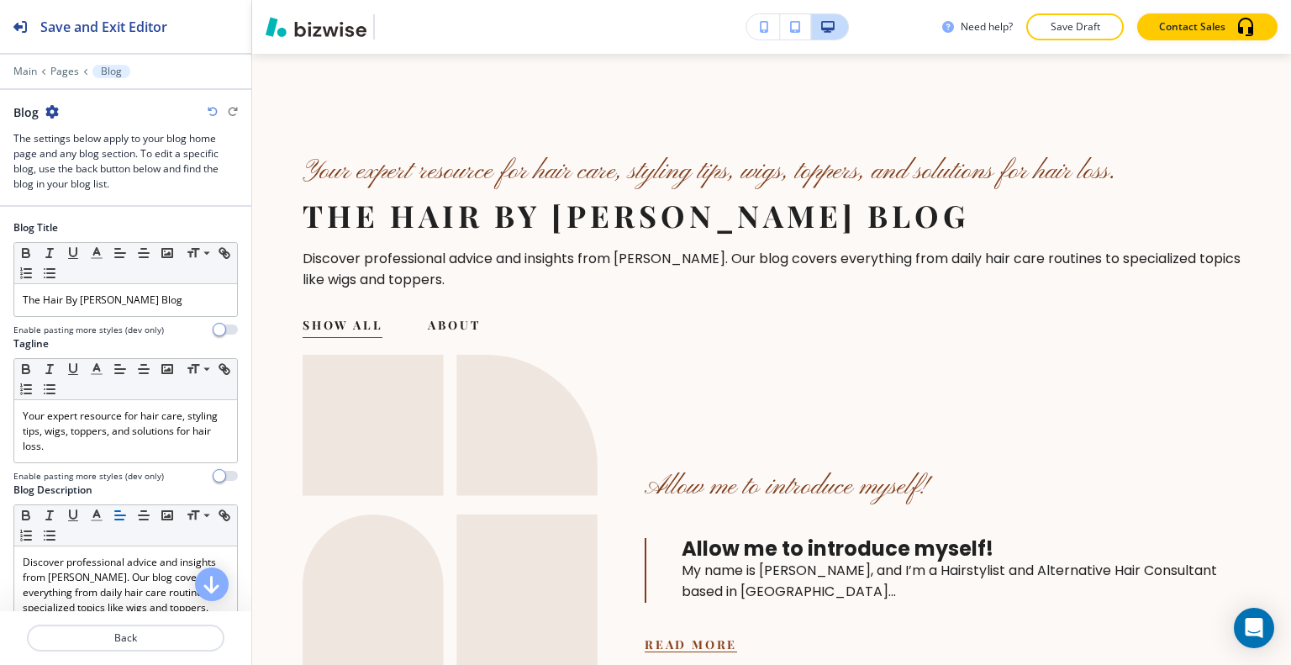
scroll to position [353, 0]
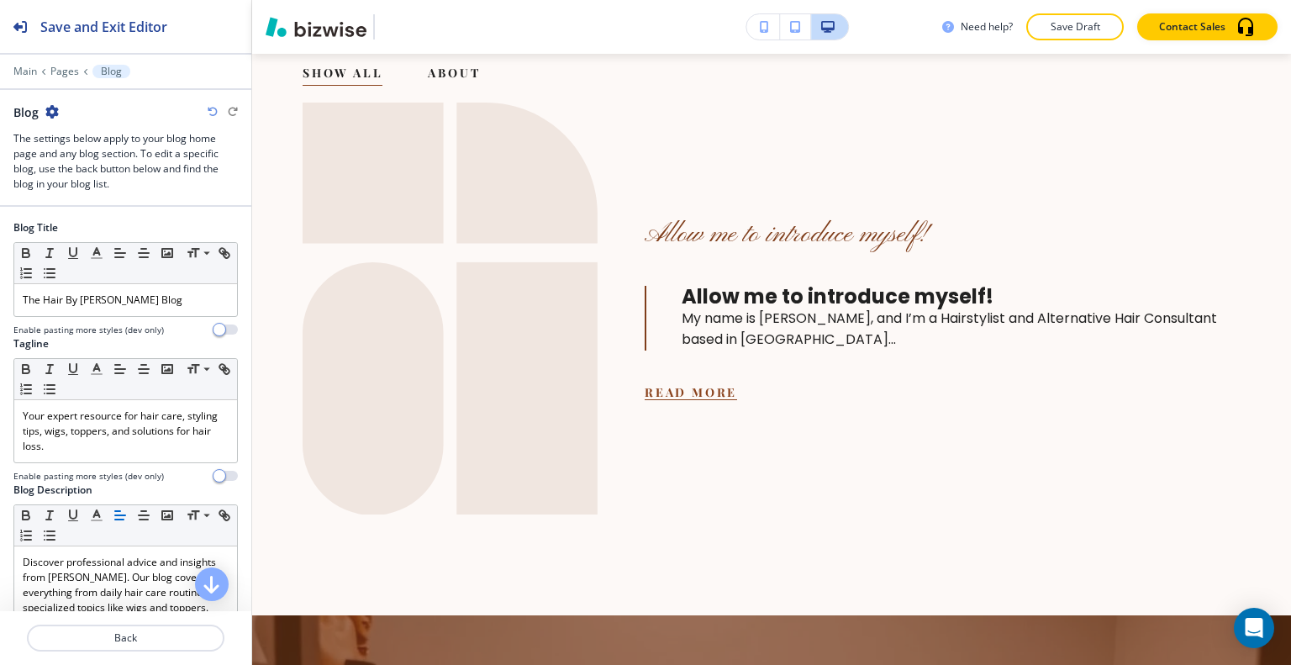
click at [501, 306] on rect at bounding box center [526, 388] width 141 height 253
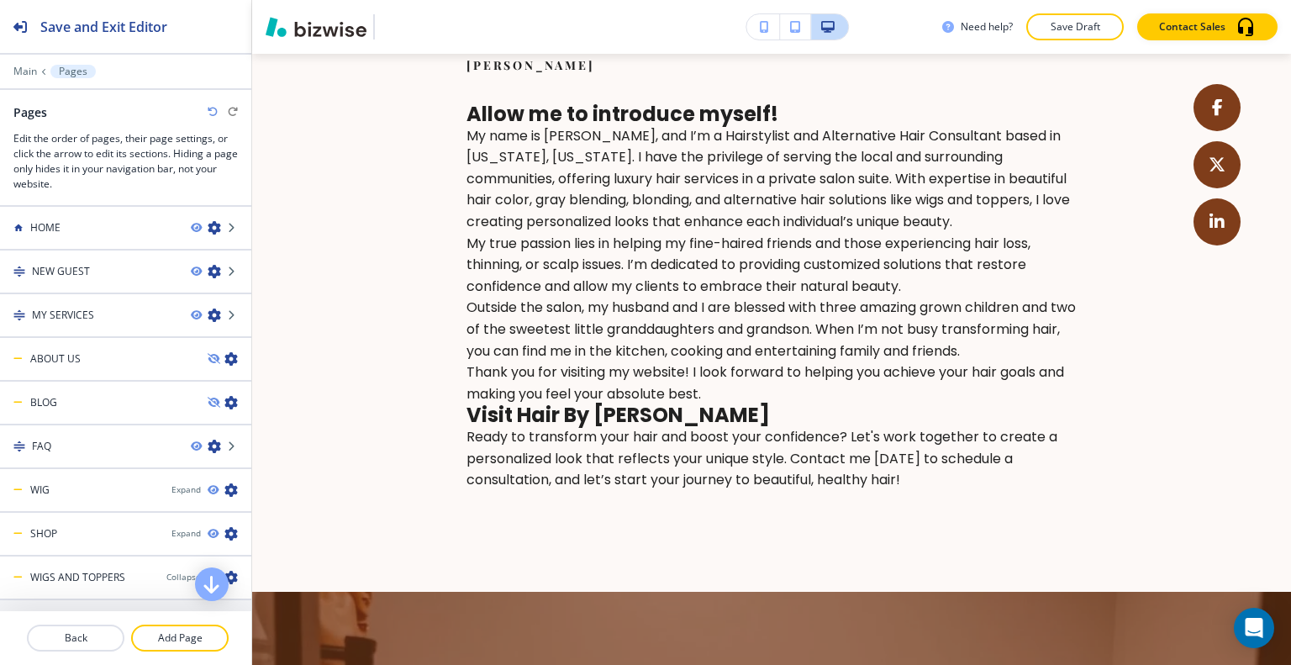
scroll to position [0, 0]
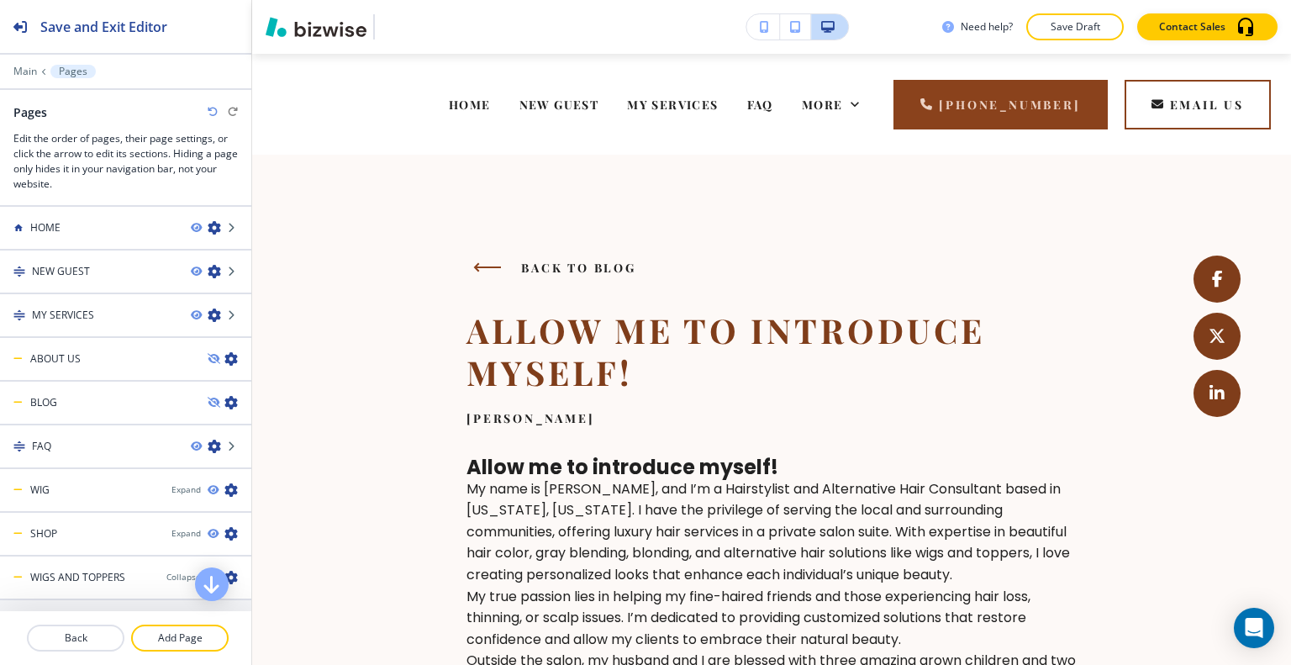
click at [575, 264] on span "Back to blog" at bounding box center [578, 268] width 115 height 16
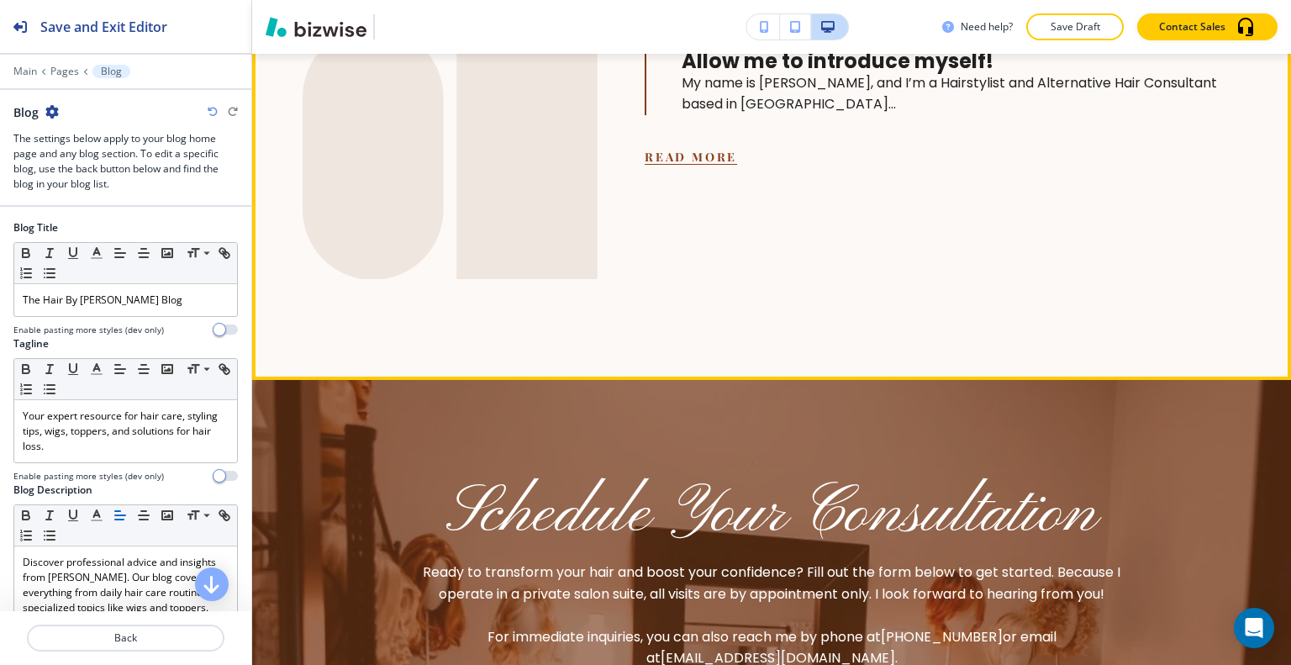
scroll to position [336, 0]
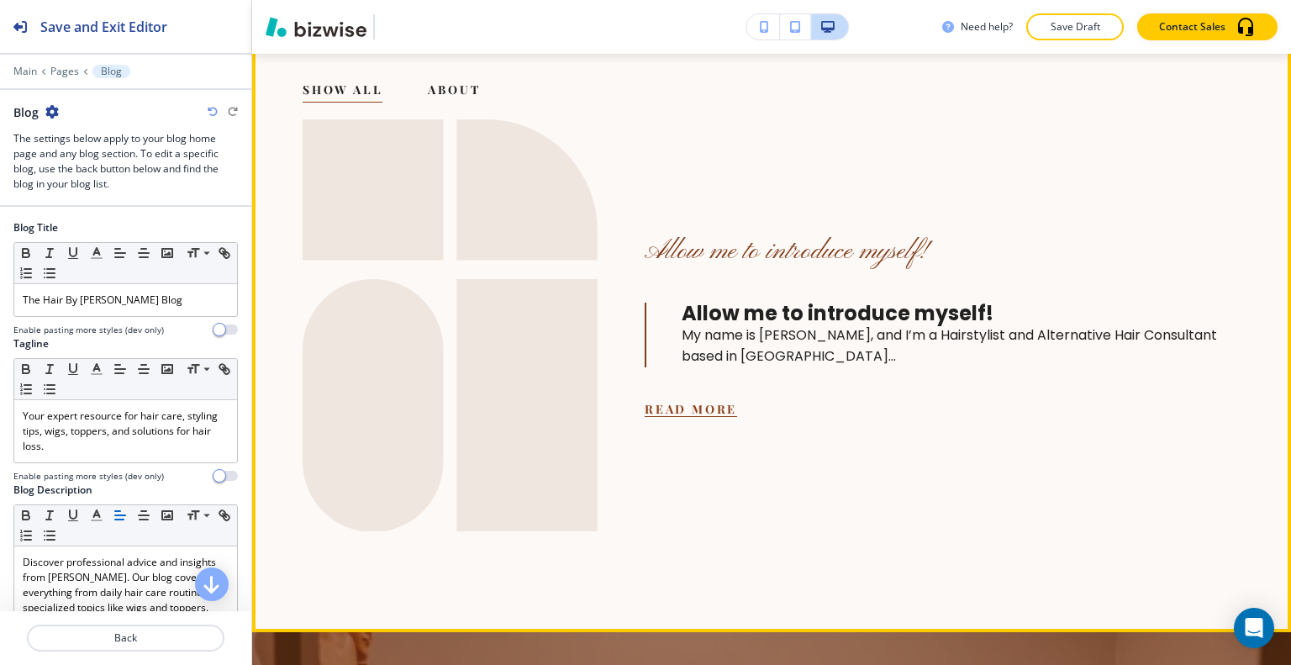
click at [698, 409] on button "Read More" at bounding box center [691, 409] width 92 height 16
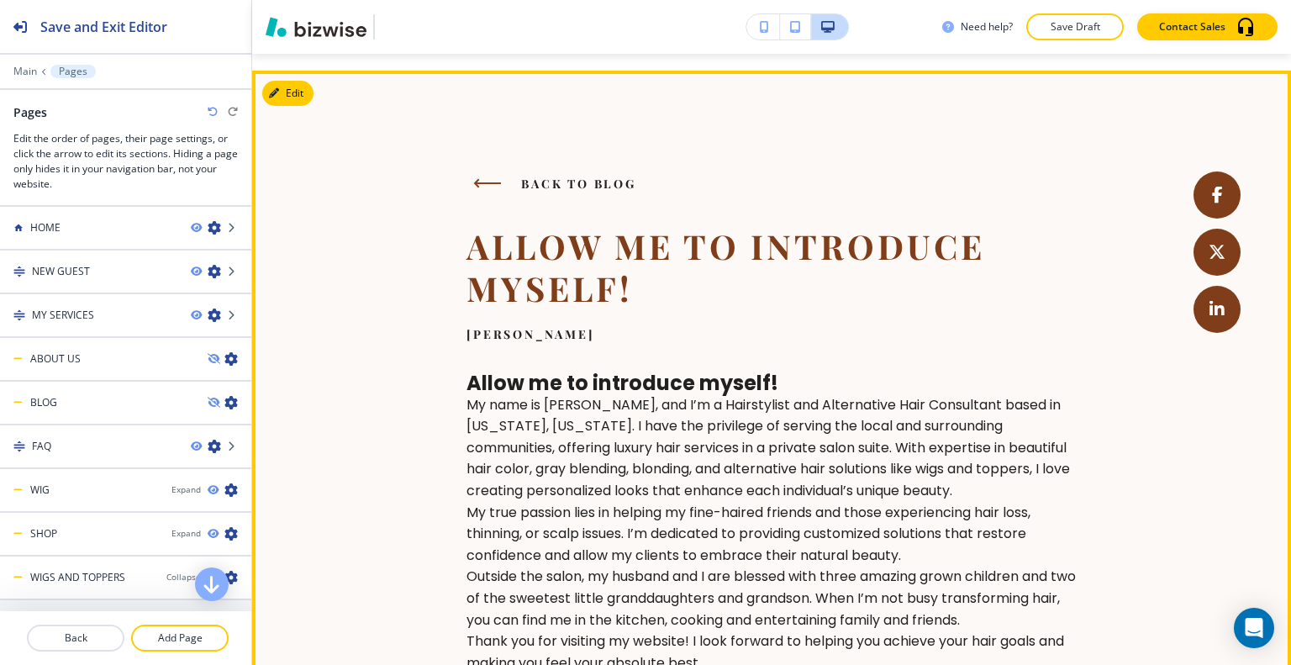
scroll to position [0, 0]
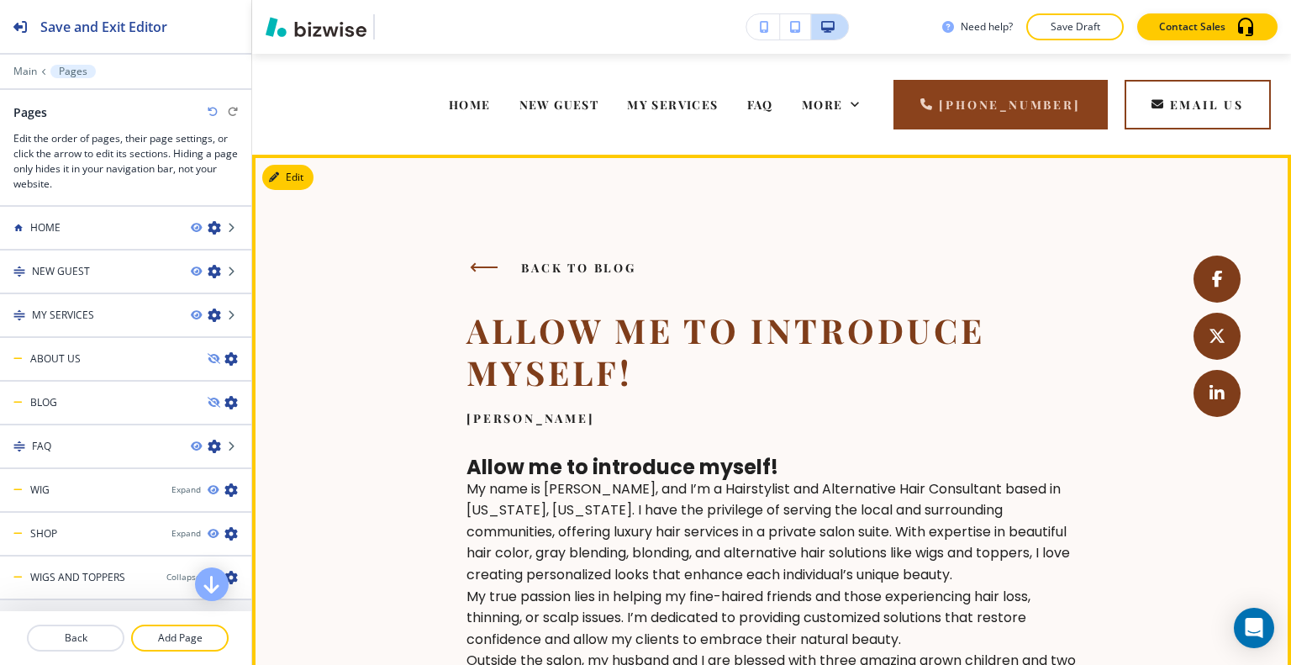
click at [488, 265] on button "button" at bounding box center [483, 268] width 41 height 24
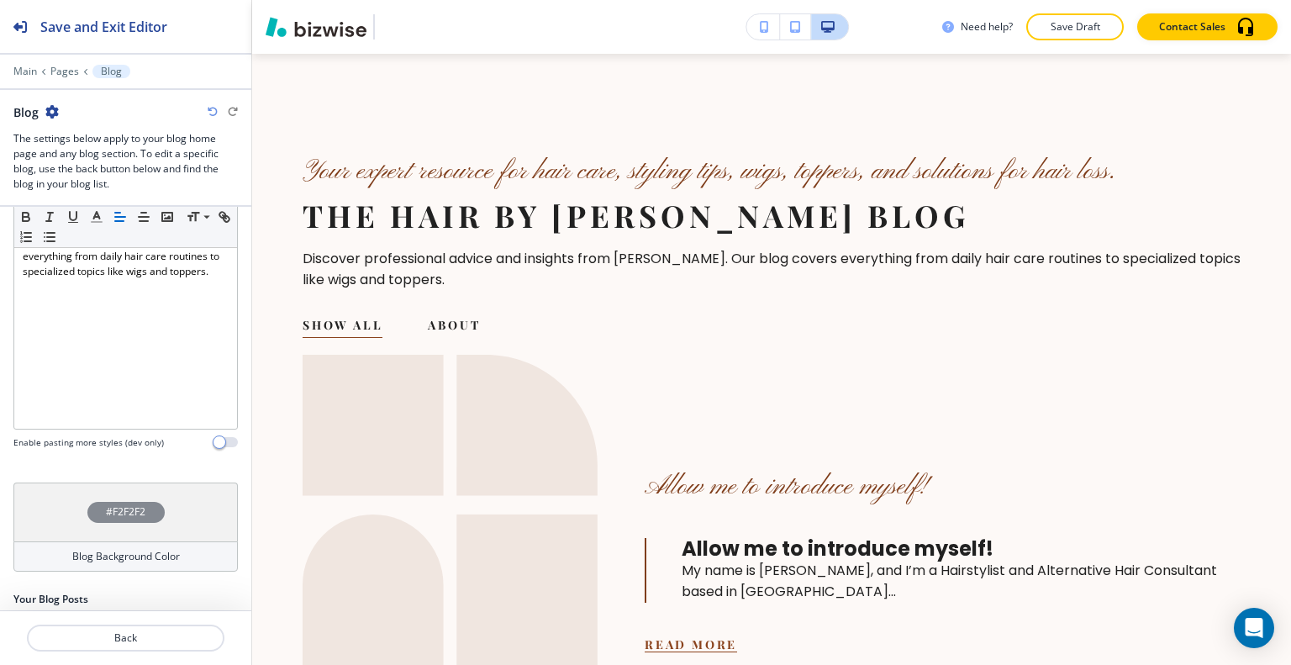
scroll to position [440, 0]
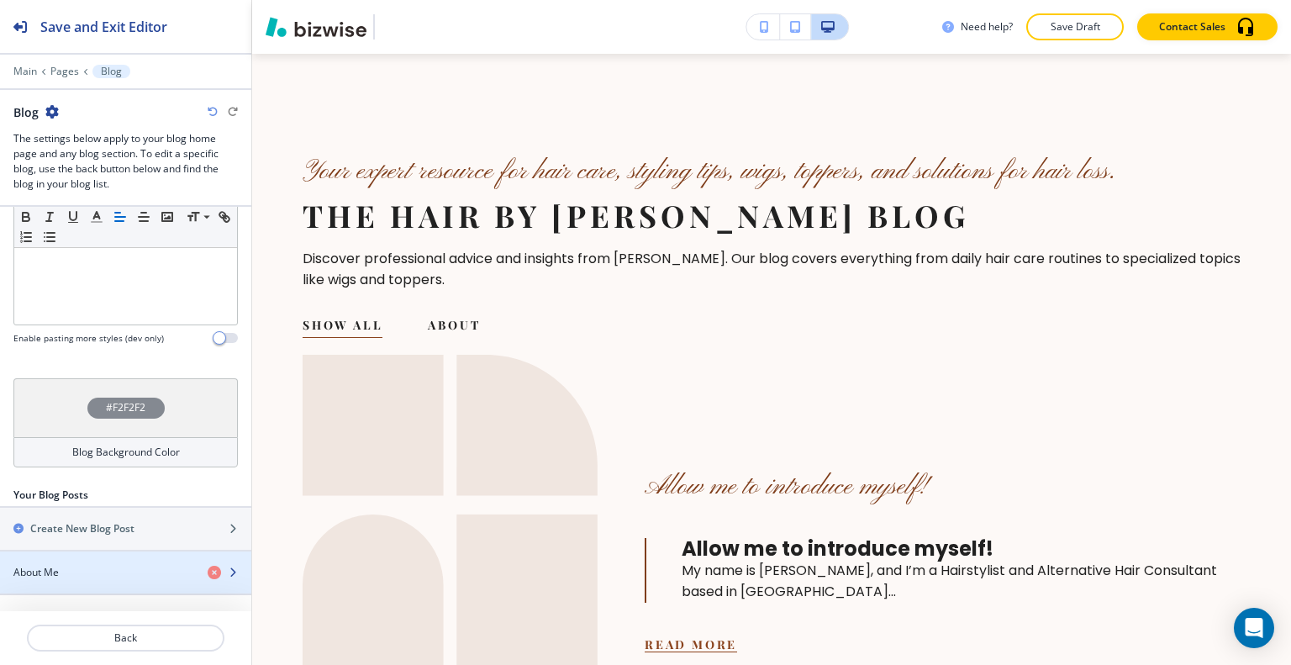
click at [80, 567] on div "About Me" at bounding box center [97, 572] width 194 height 15
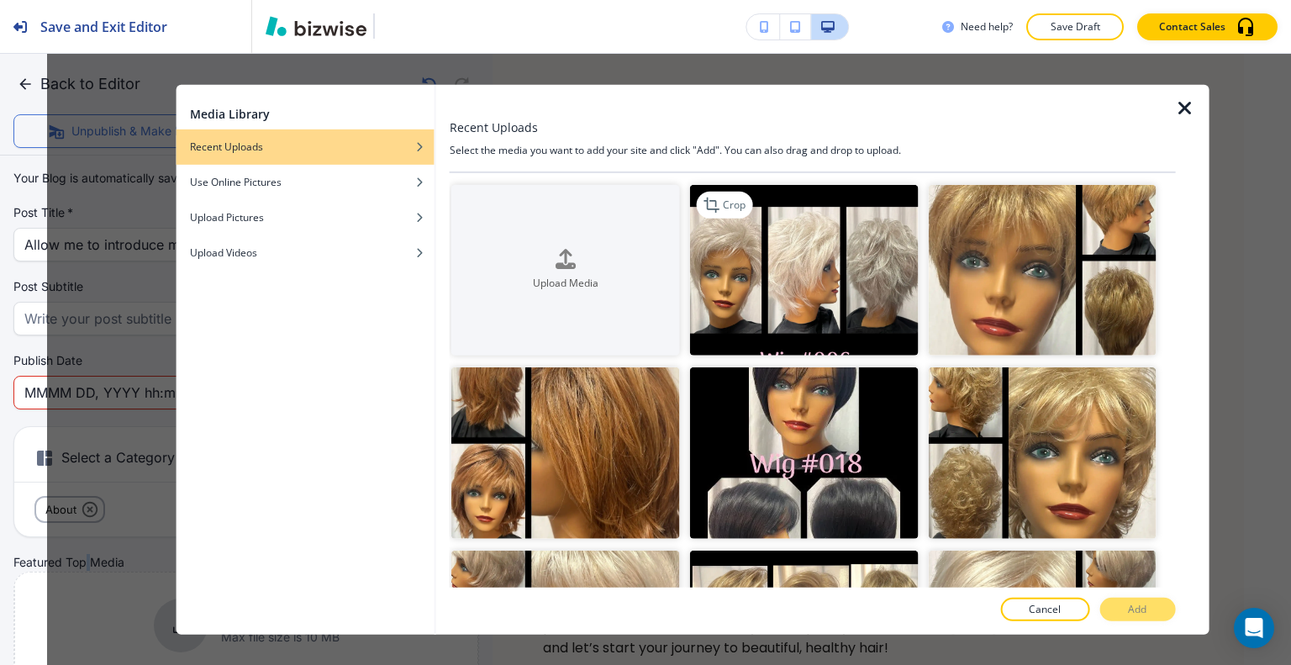
click at [820, 291] on img "button" at bounding box center [803, 269] width 229 height 171
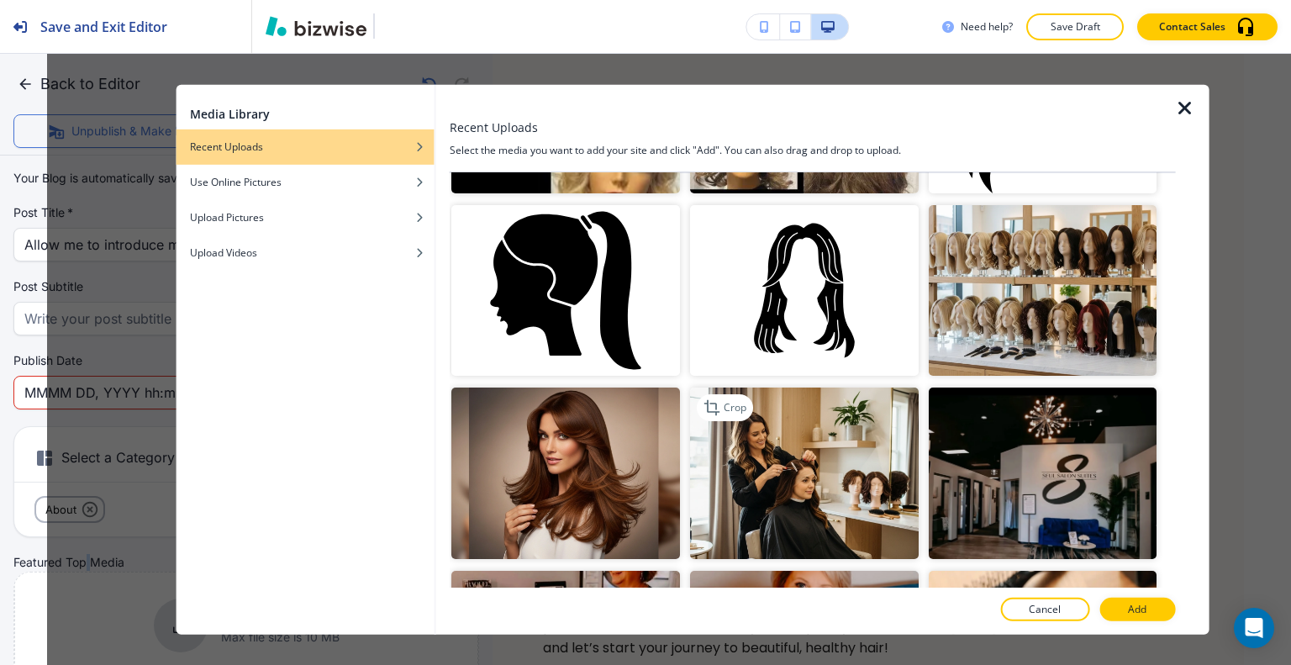
scroll to position [1429, 0]
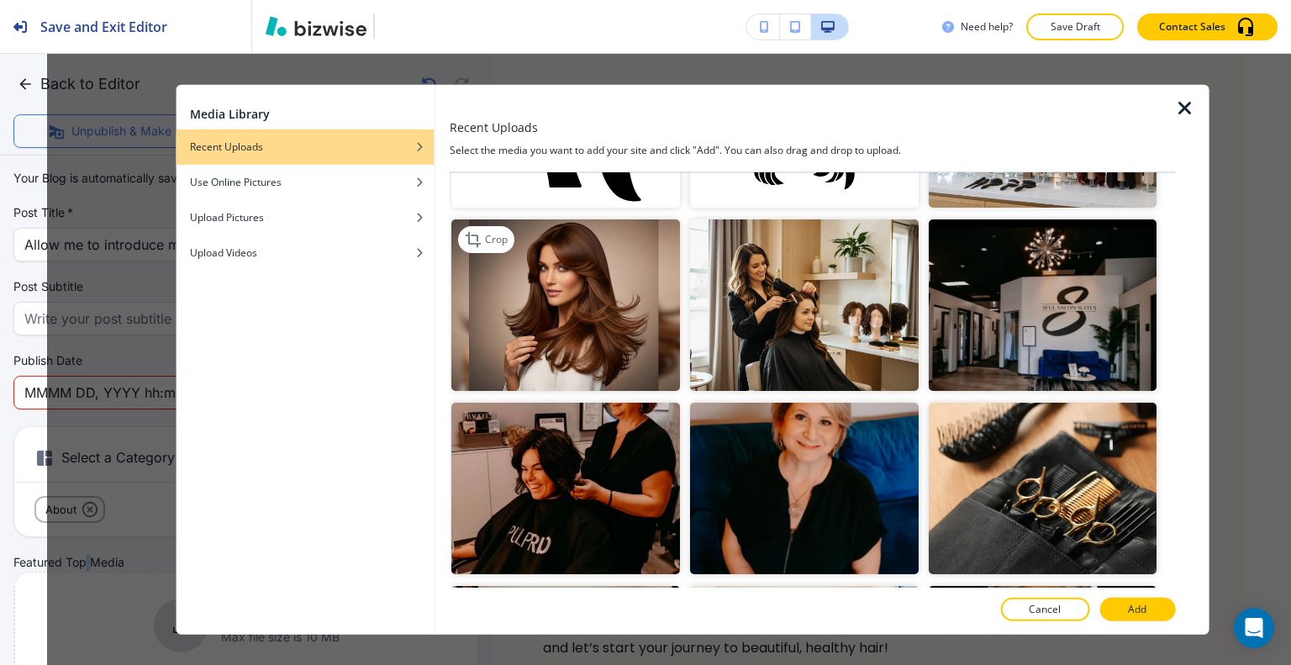
click at [629, 313] on img "button" at bounding box center [565, 304] width 229 height 171
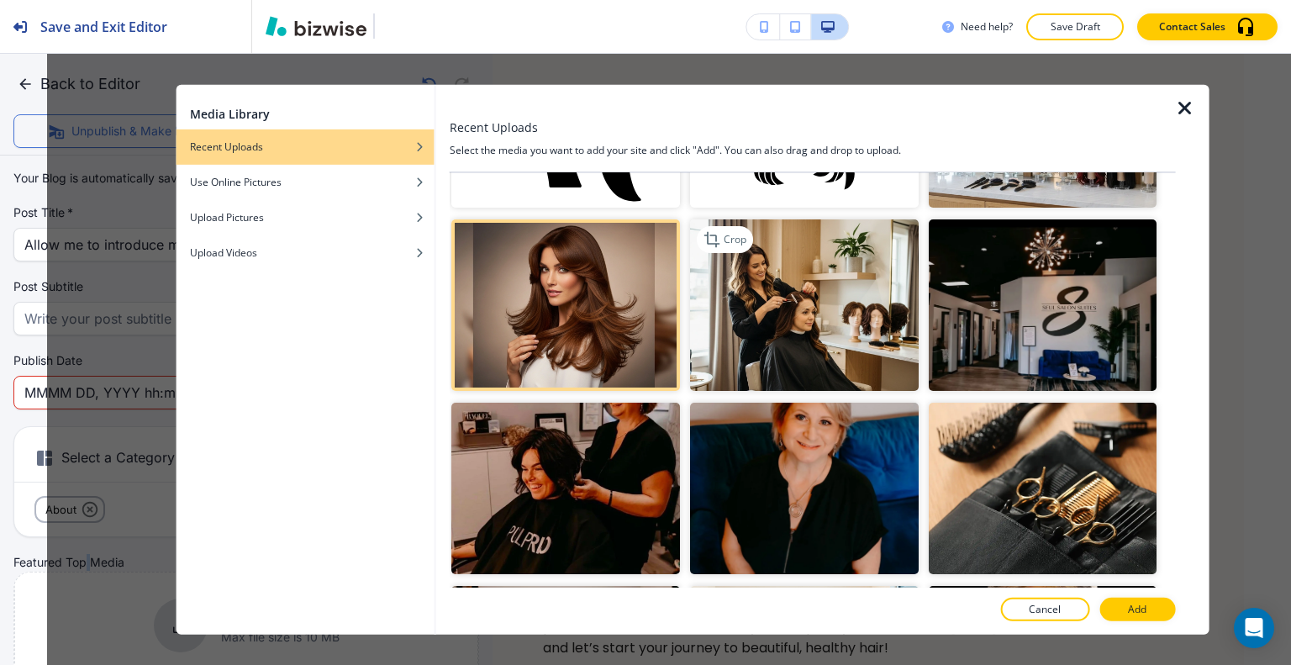
click at [777, 319] on img "button" at bounding box center [803, 304] width 229 height 171
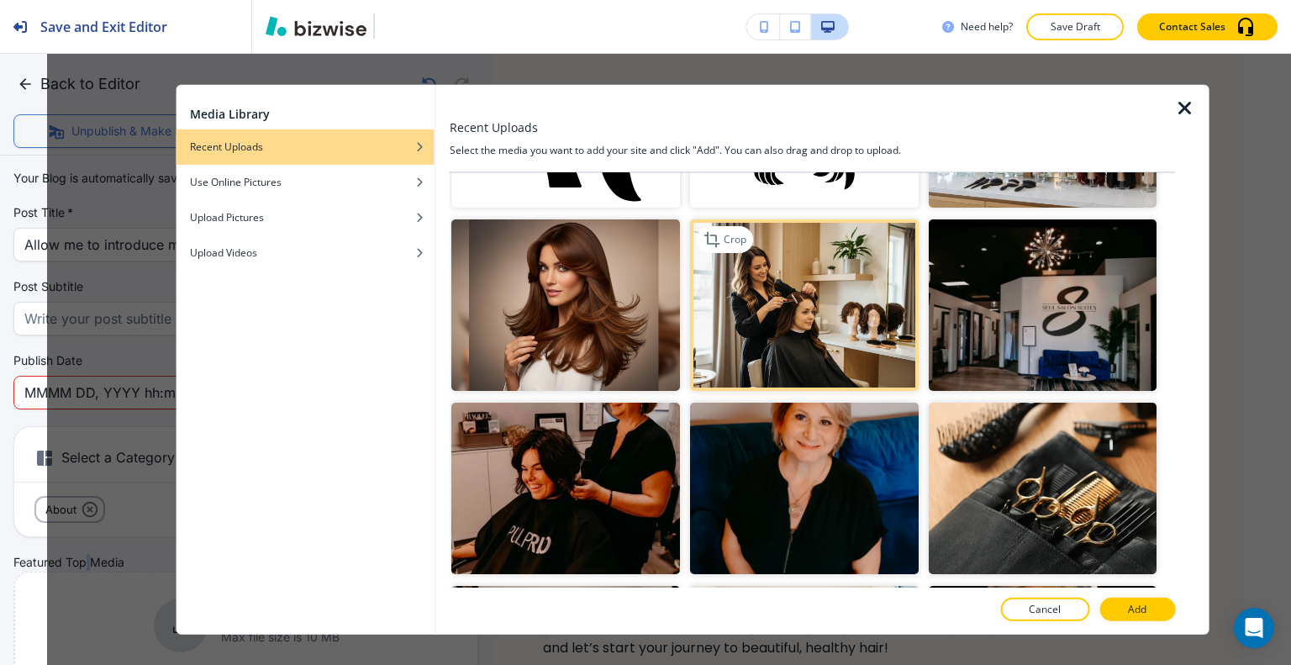
click at [830, 318] on img "button" at bounding box center [803, 304] width 229 height 171
click at [1161, 612] on button "Add" at bounding box center [1137, 610] width 76 height 24
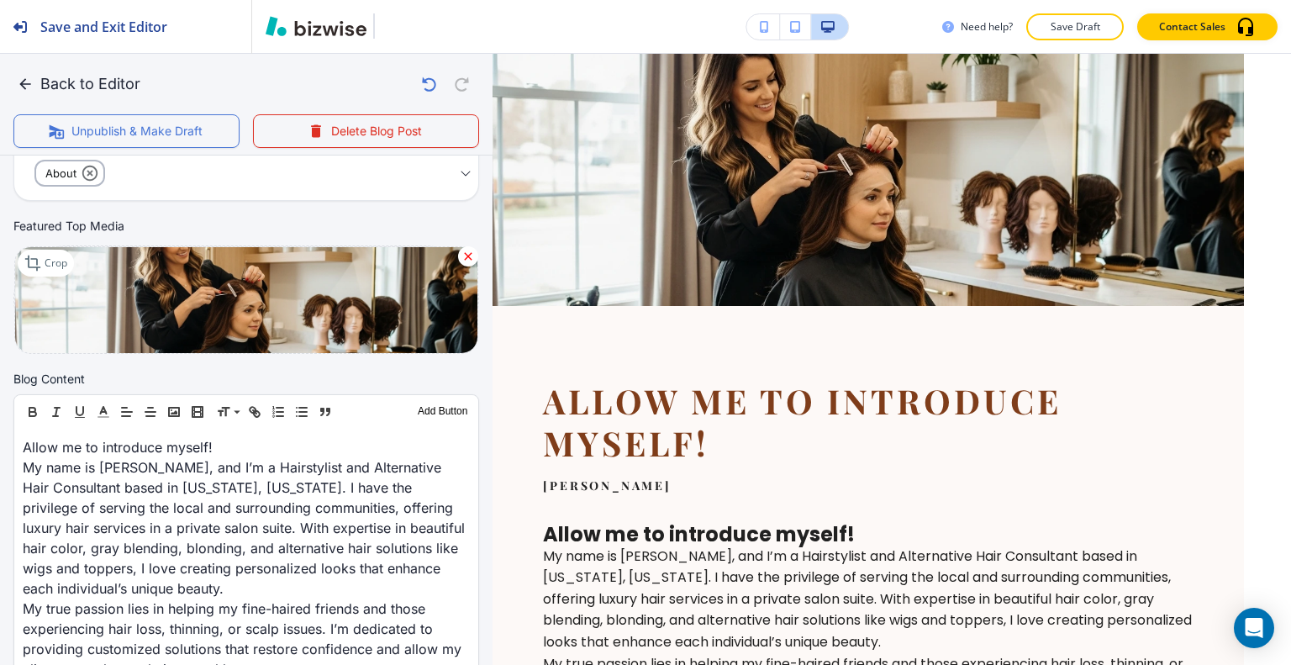
scroll to position [84, 0]
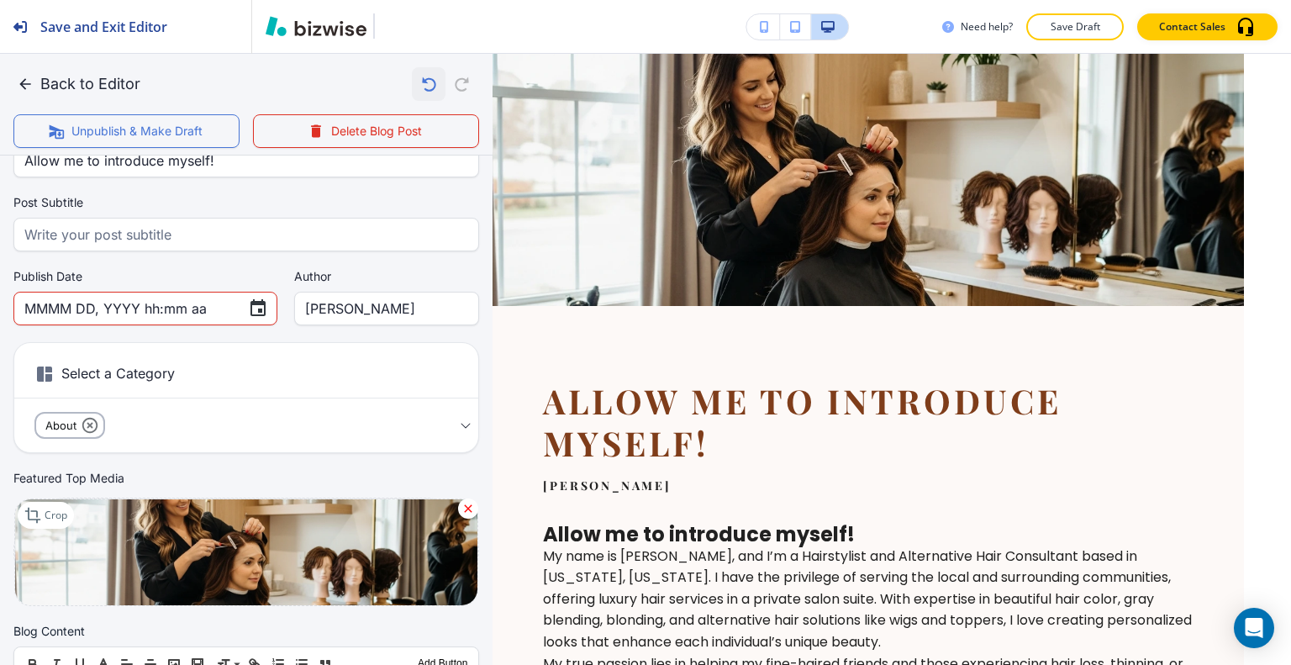
click at [417, 82] on icon "button" at bounding box center [428, 84] width 29 height 29
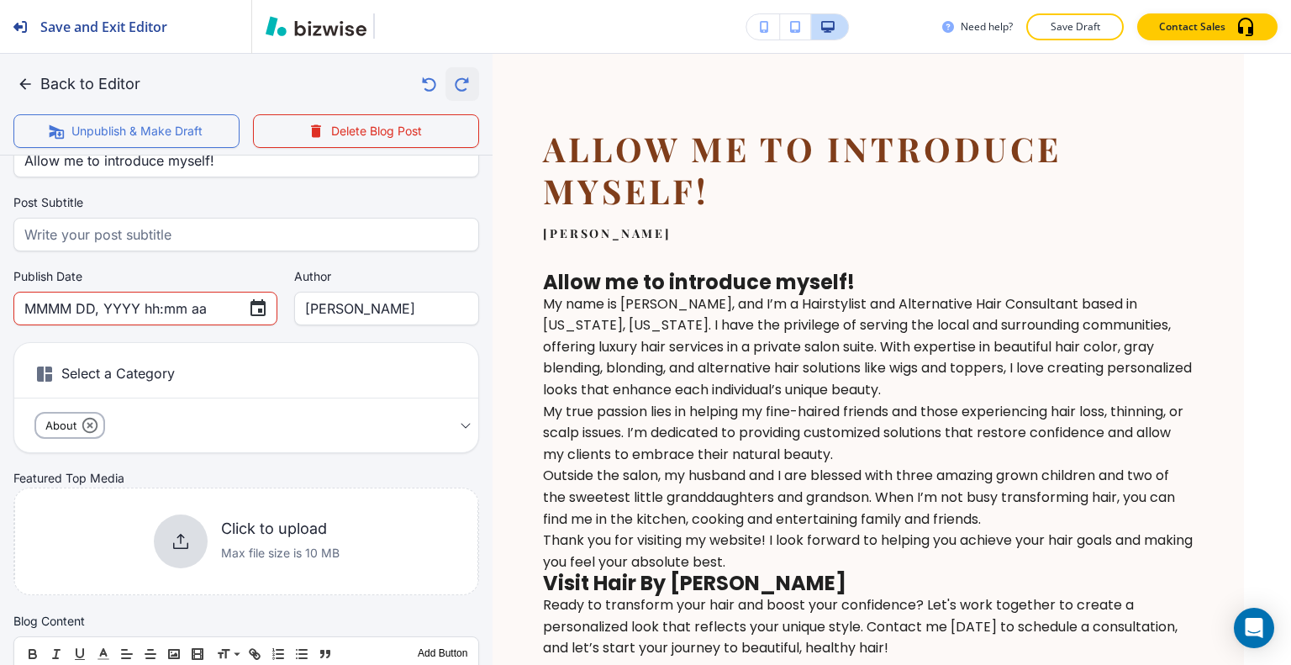
click at [448, 85] on icon "button" at bounding box center [462, 84] width 29 height 29
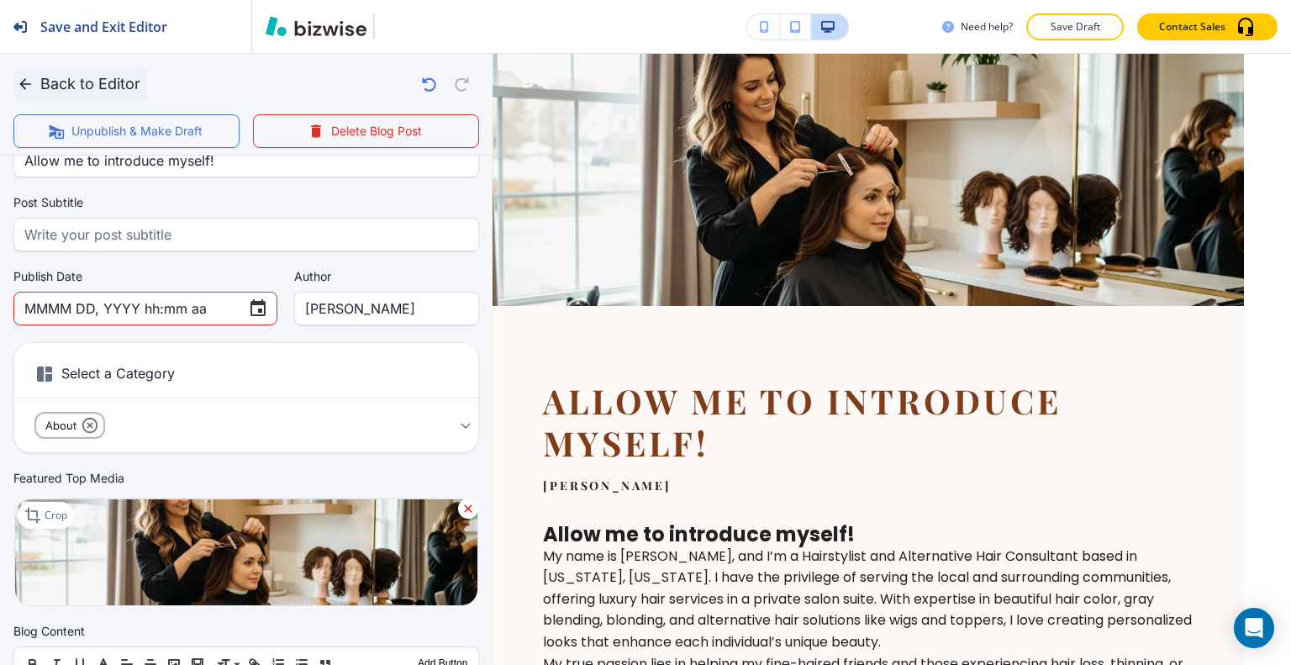
click at [33, 84] on icon "button" at bounding box center [25, 84] width 17 height 17
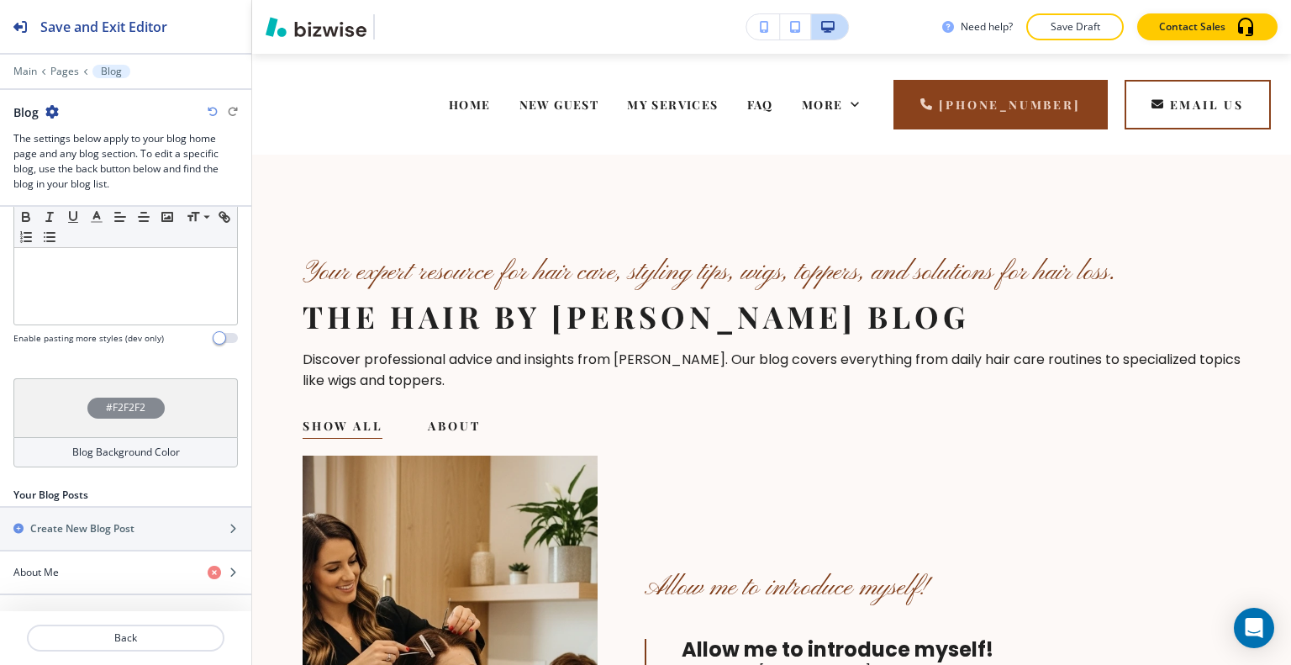
click at [37, 72] on div "Main Pages Blog" at bounding box center [125, 71] width 224 height 13
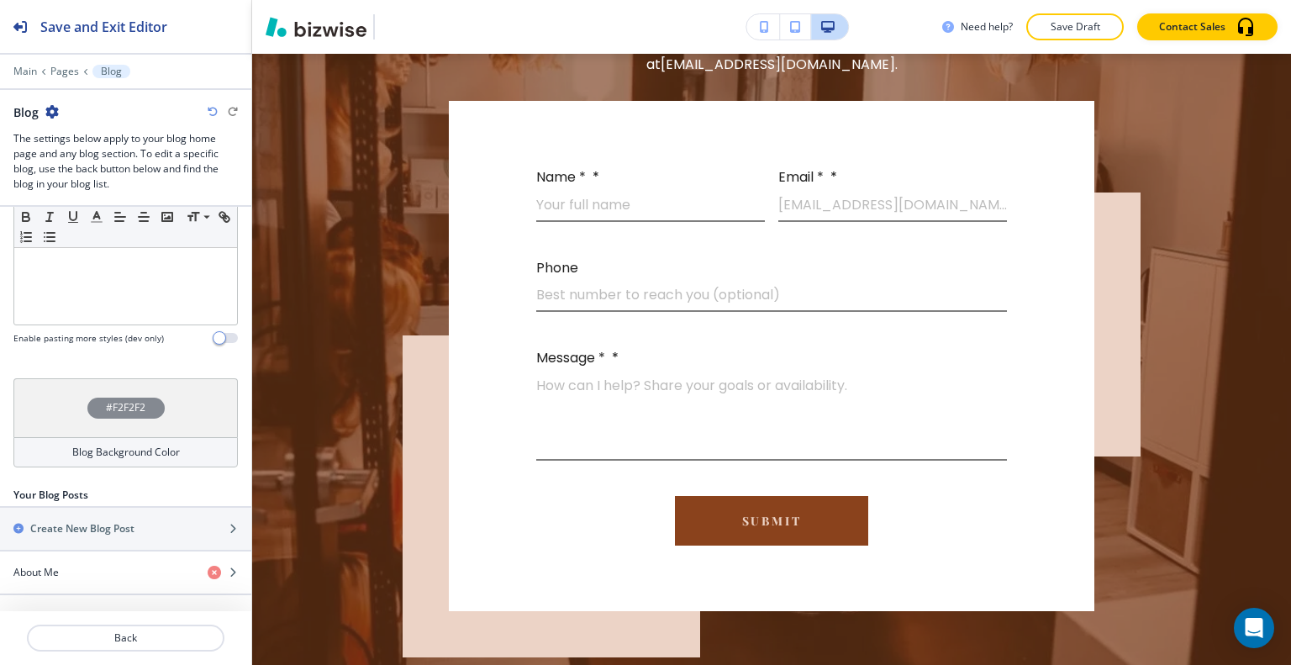
scroll to position [0, 0]
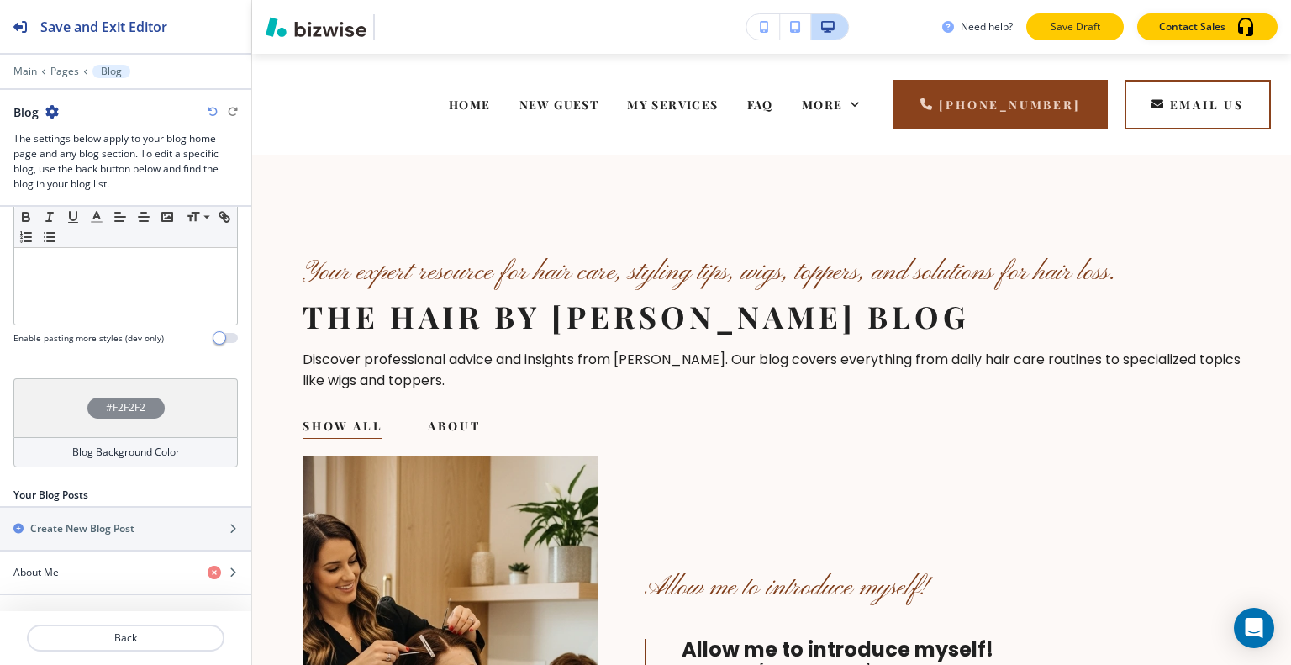
click at [1110, 13] on button "Save Draft" at bounding box center [1075, 26] width 98 height 27
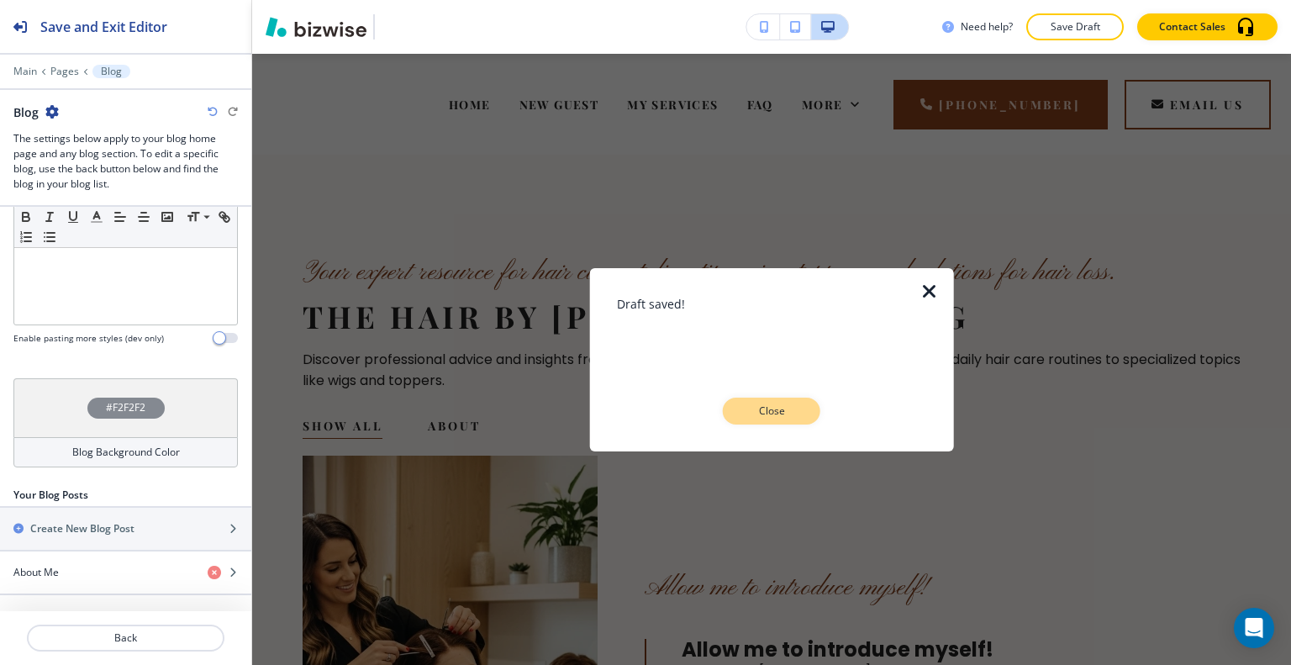
click at [763, 403] on p "Close" at bounding box center [772, 410] width 54 height 15
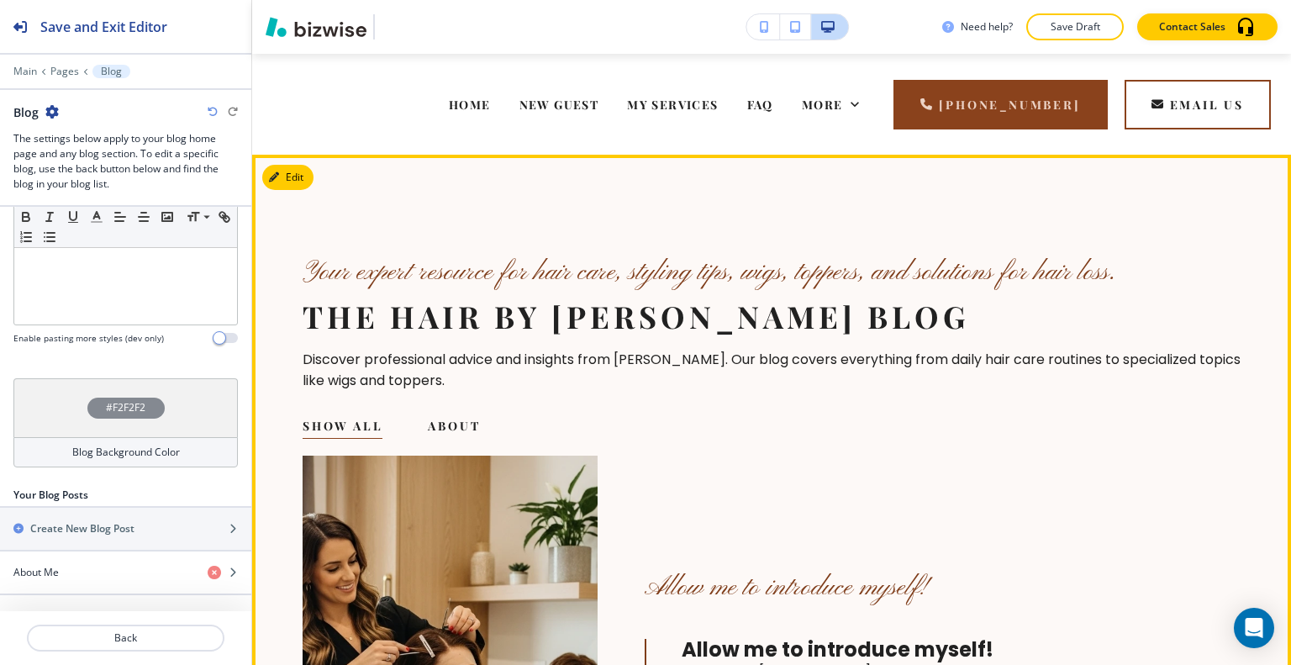
click at [1173, 230] on section "Your expert resource for hair care, styling tips, wigs, toppers, and solutions …" at bounding box center [771, 562] width 1039 height 814
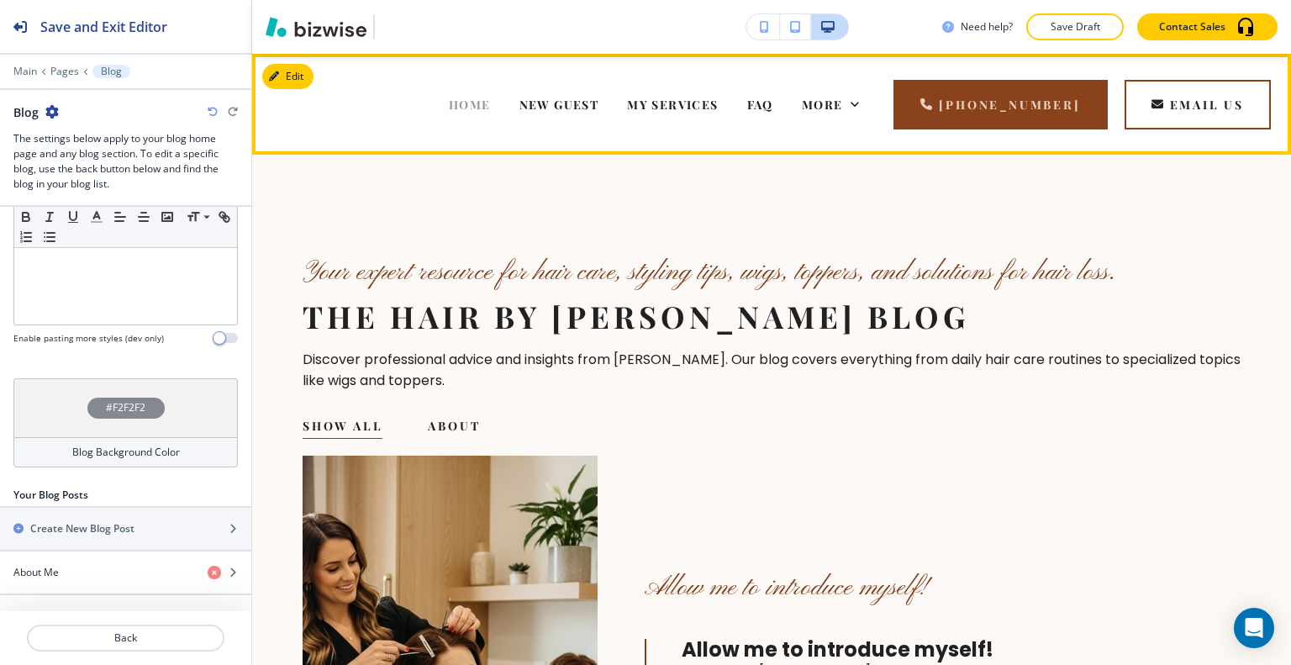
click at [491, 107] on span "HOME" at bounding box center [470, 105] width 42 height 16
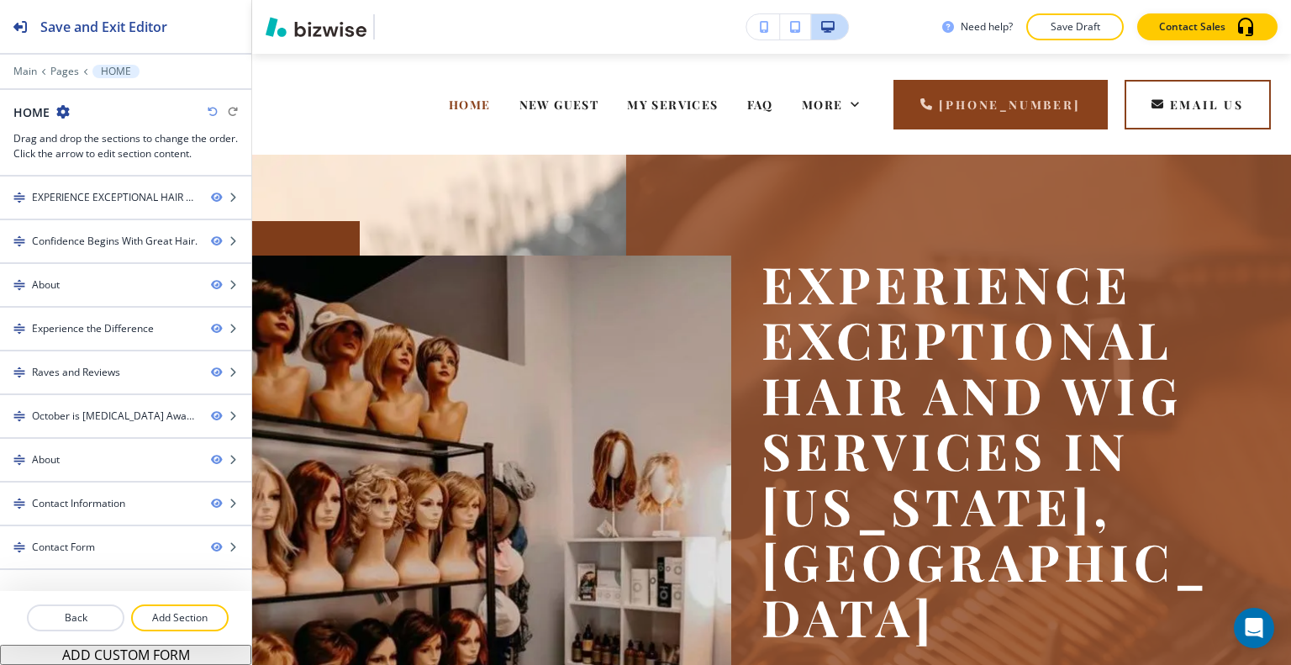
click at [299, 77] on div "Edit HOME NEW GUEST MY SERVICES FAQ WIG SHOP WIGS AND TOPPERS BLOG More (636) 6…" at bounding box center [771, 104] width 1039 height 101
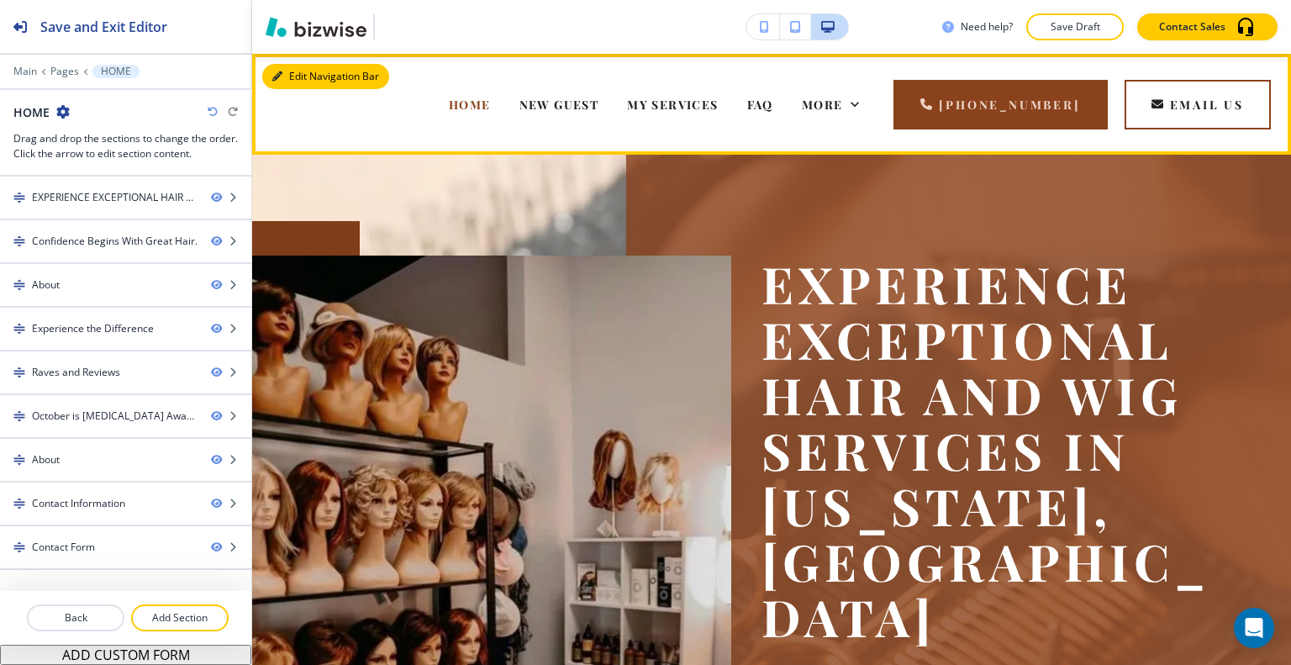
click at [287, 79] on button "Edit Navigation Bar" at bounding box center [325, 76] width 127 height 25
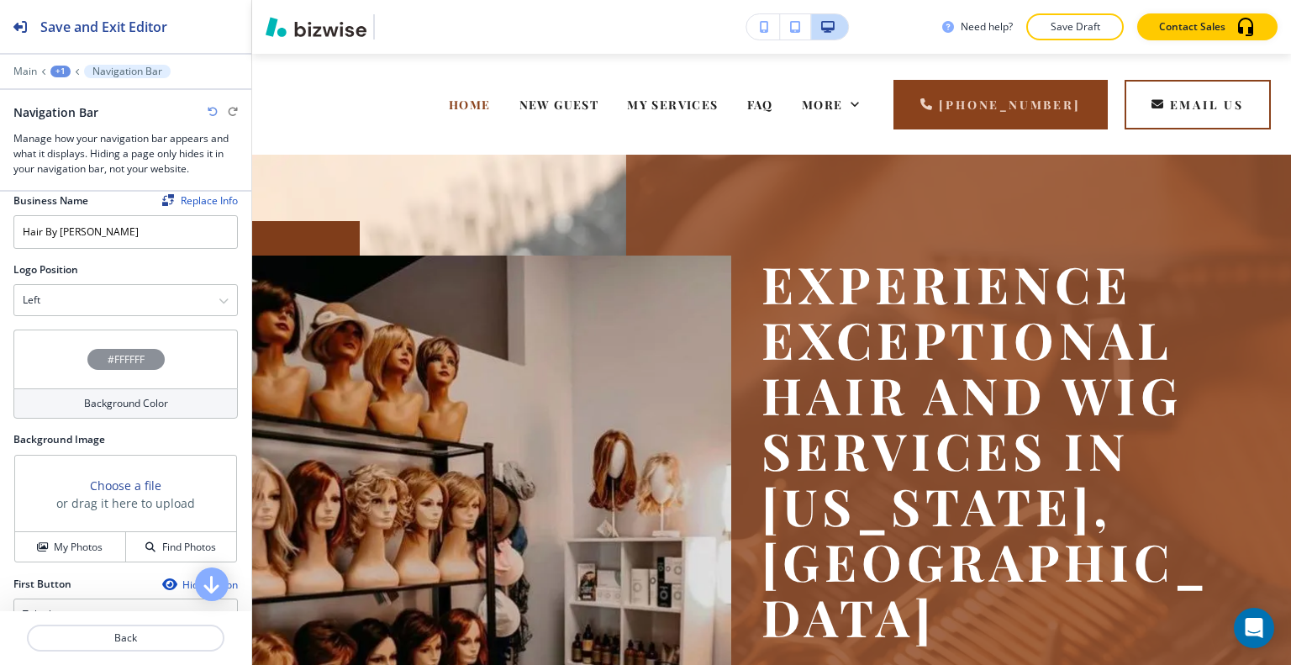
scroll to position [84, 0]
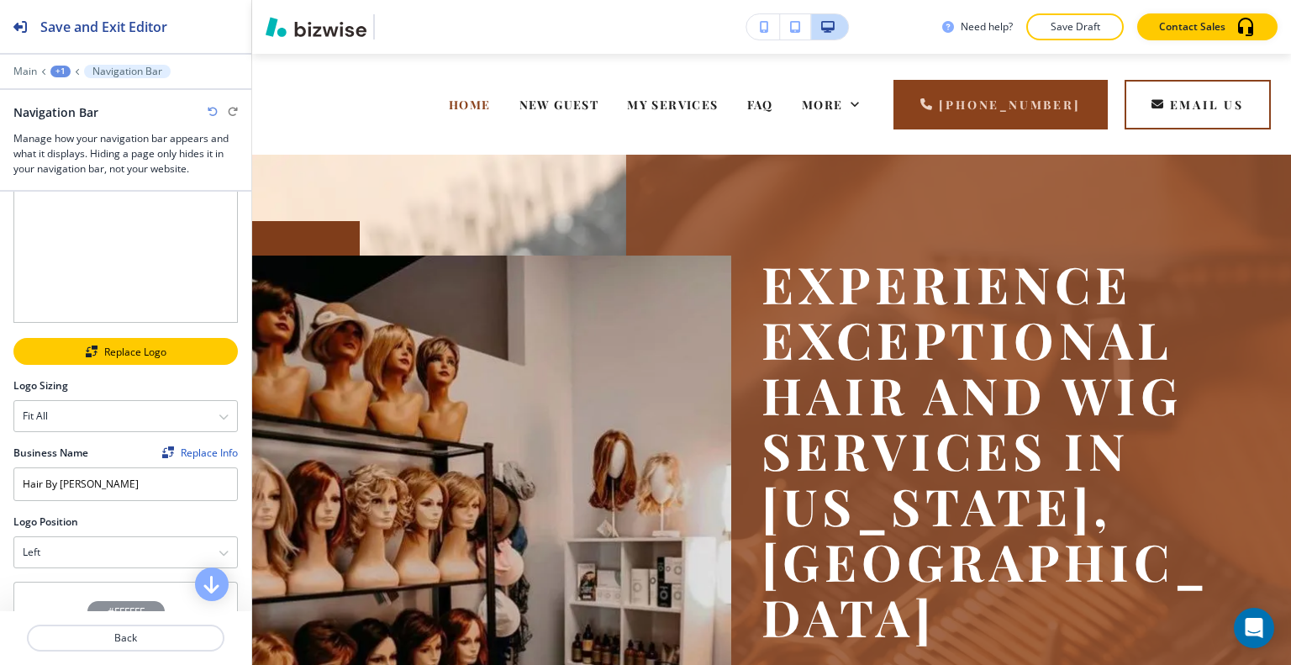
click at [127, 351] on button "Replace Logo" at bounding box center [125, 351] width 224 height 27
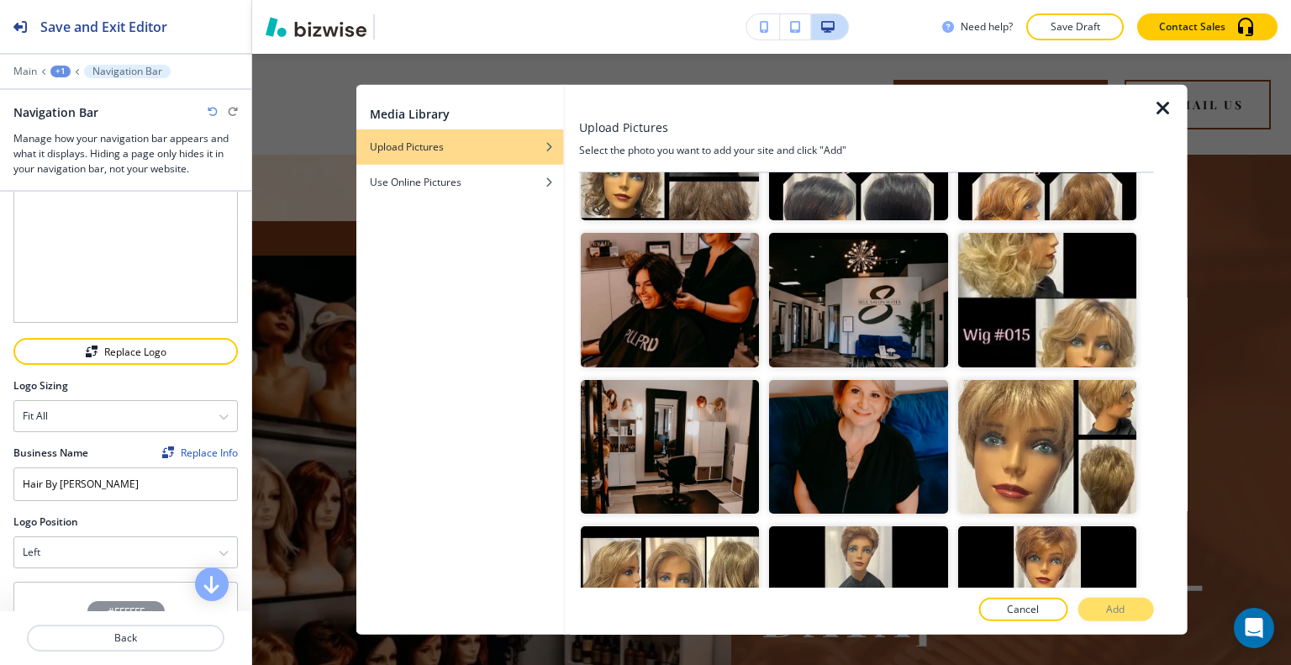
scroll to position [3601, 0]
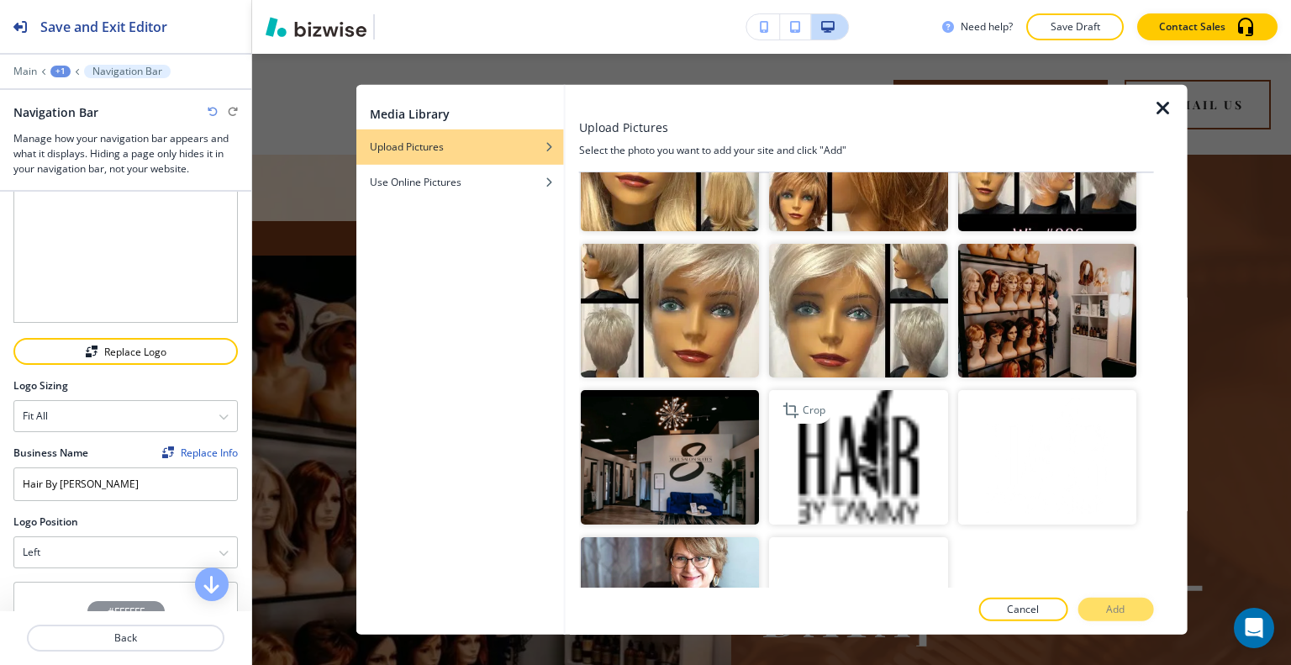
click at [874, 419] on img "button" at bounding box center [858, 457] width 178 height 134
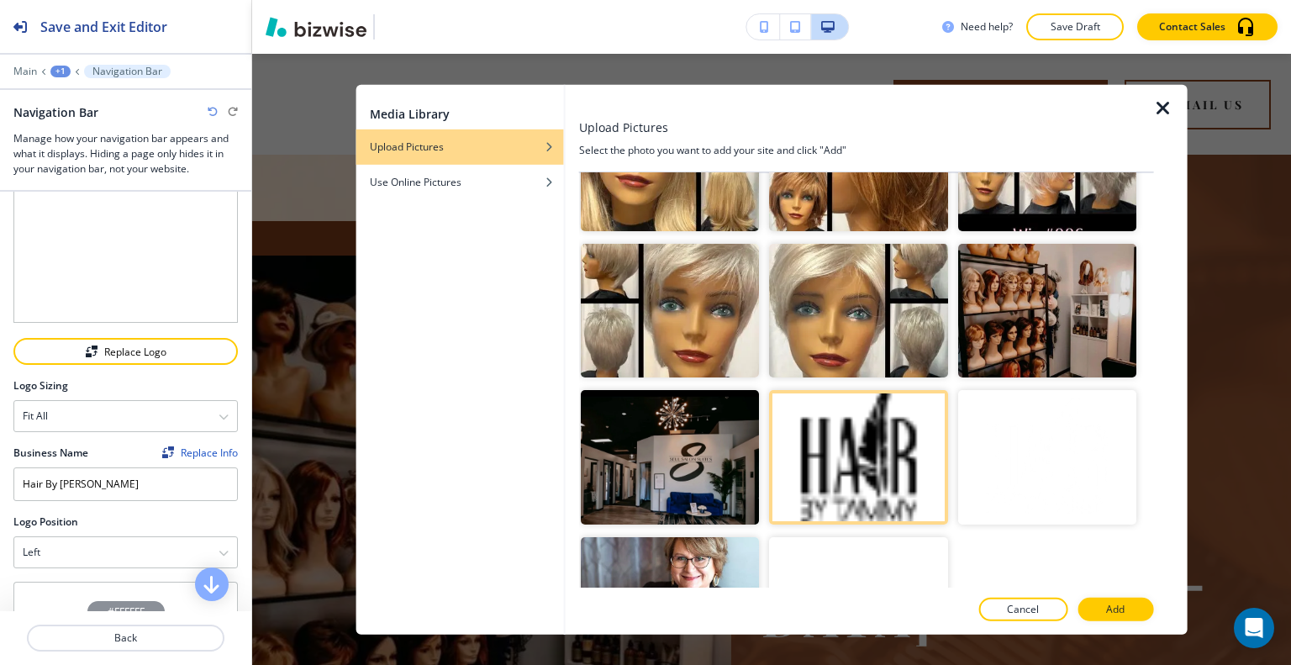
click at [1136, 605] on button "Add" at bounding box center [1116, 610] width 76 height 24
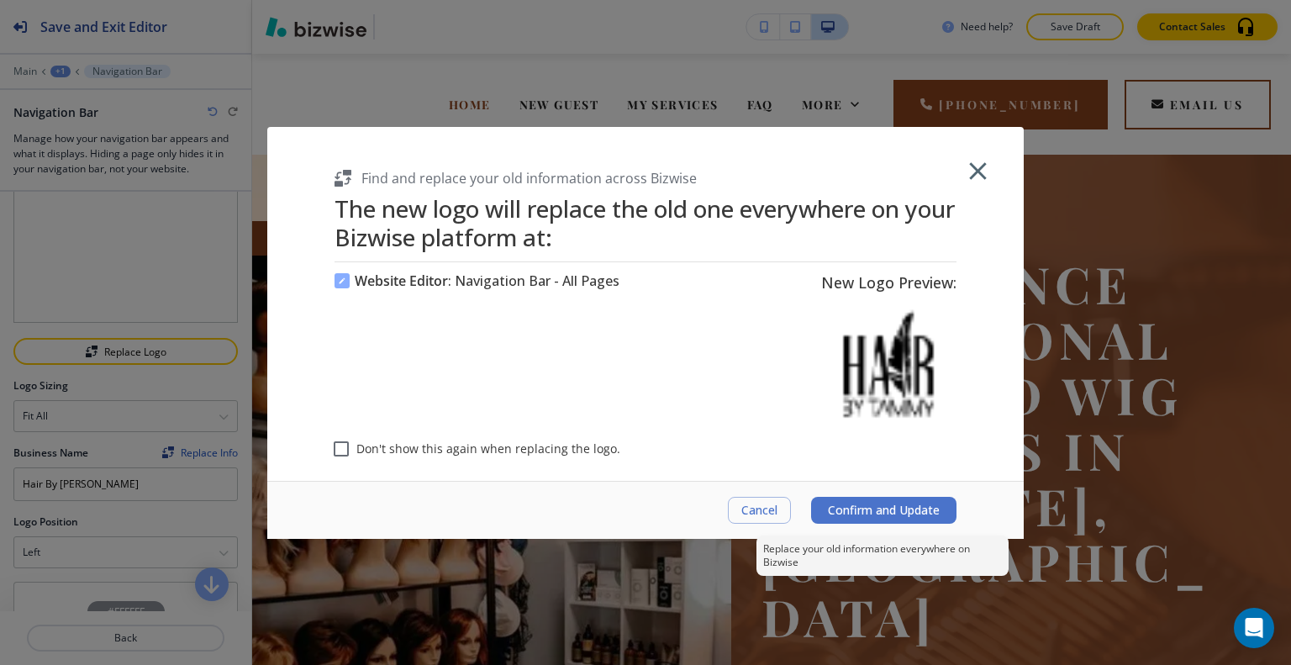
click at [894, 514] on span "Confirm and Update" at bounding box center [884, 509] width 112 height 13
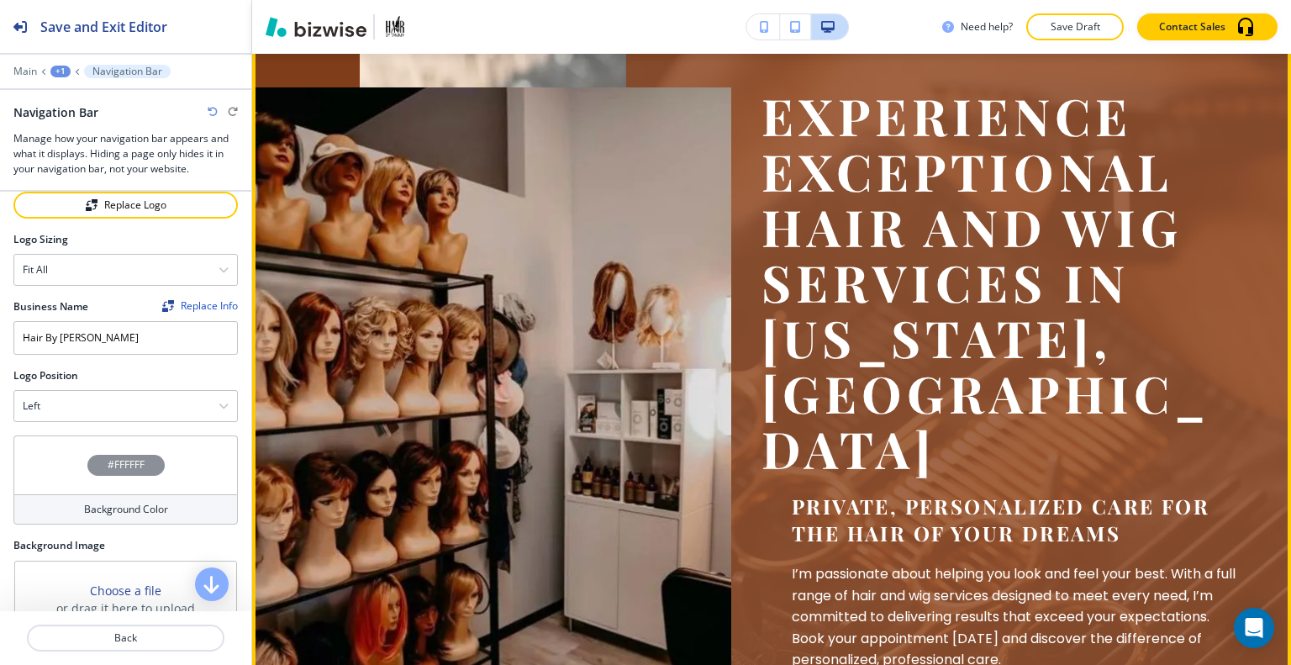
scroll to position [0, 0]
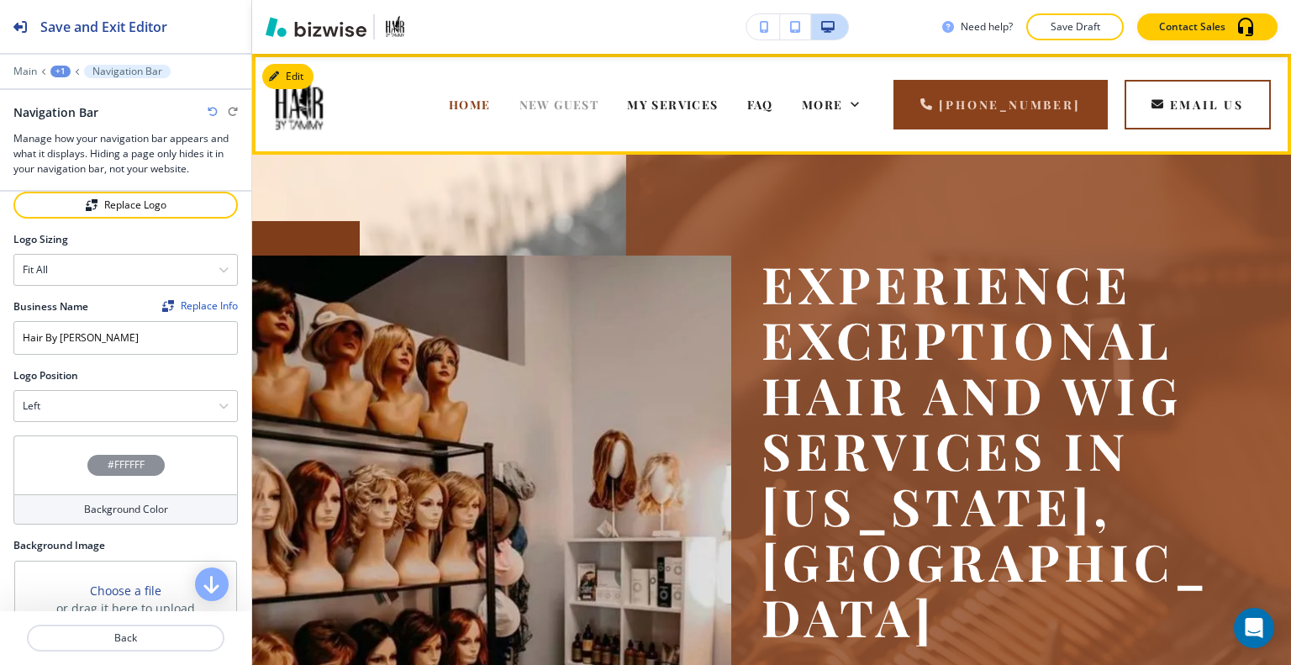
click at [522, 108] on span "NEW GUEST" at bounding box center [559, 105] width 80 height 16
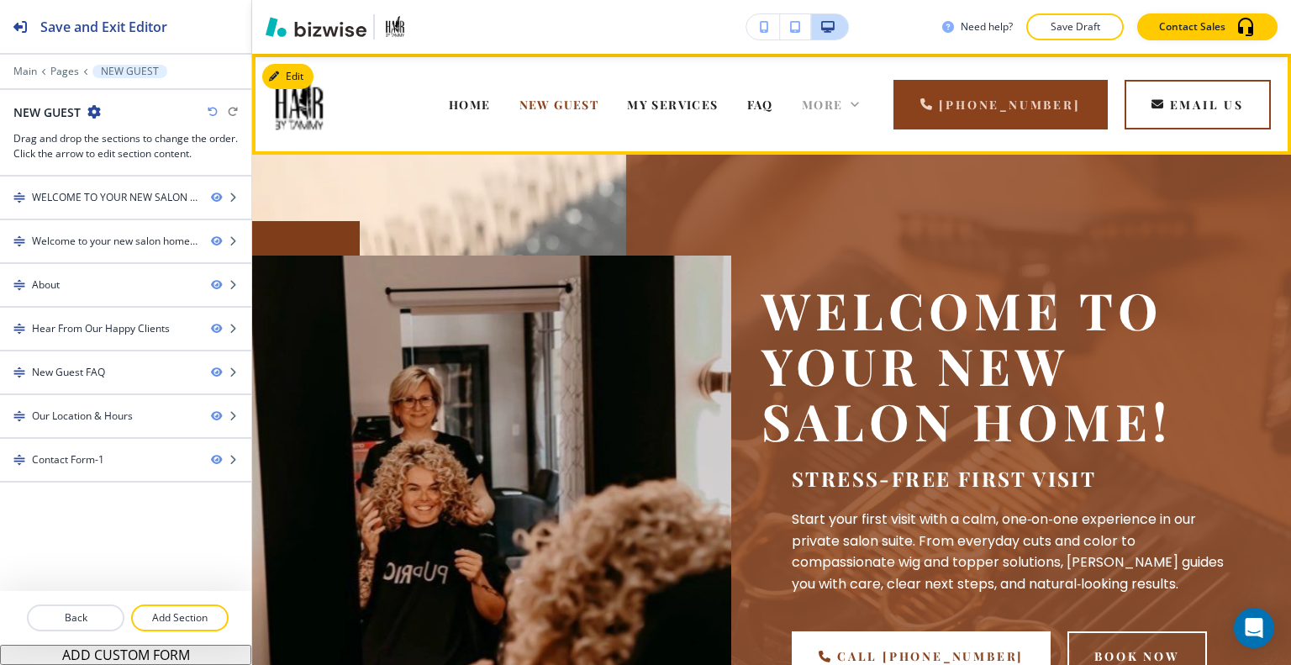
click at [863, 104] on icon at bounding box center [854, 104] width 17 height 17
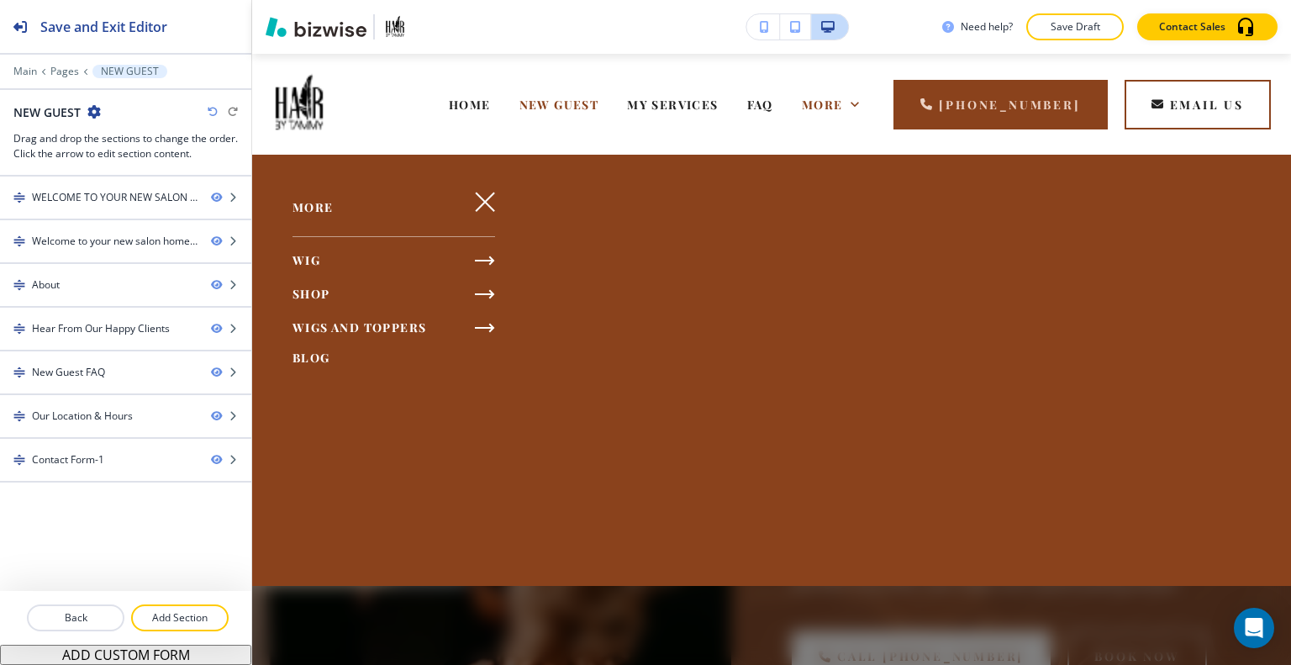
click at [357, 324] on span "WIGS AND TOPPERS" at bounding box center [360, 327] width 134 height 16
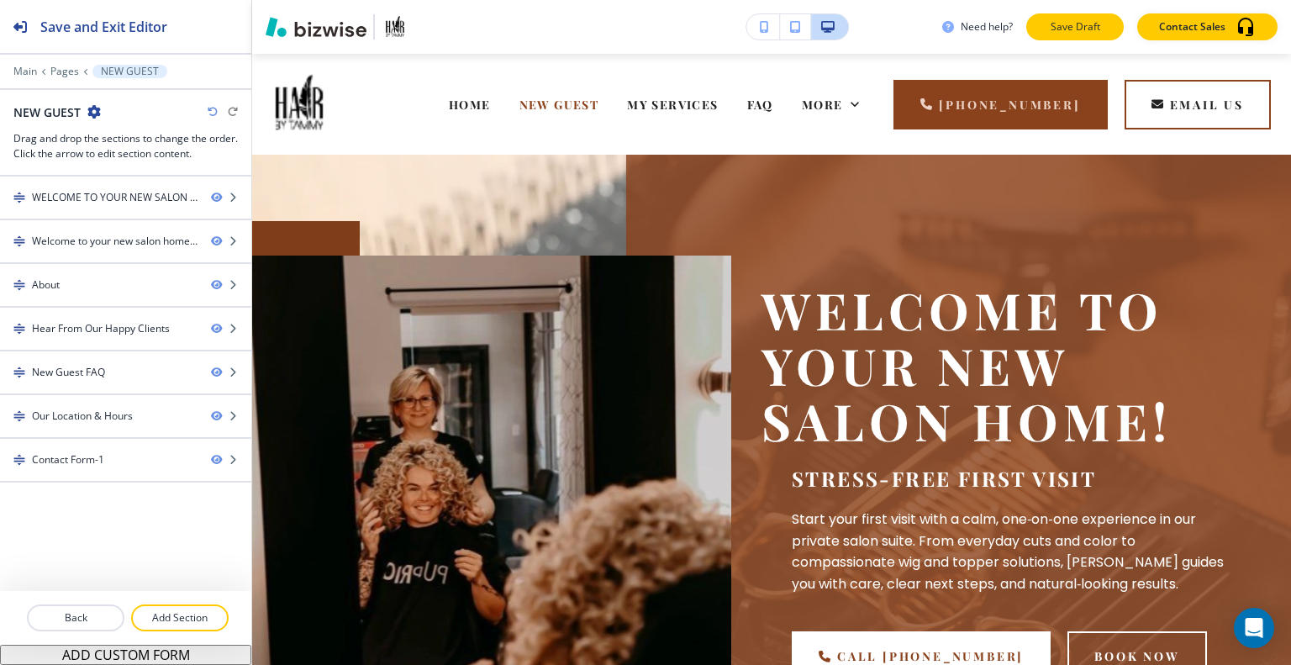
click at [1084, 32] on p "Save Draft" at bounding box center [1075, 26] width 54 height 15
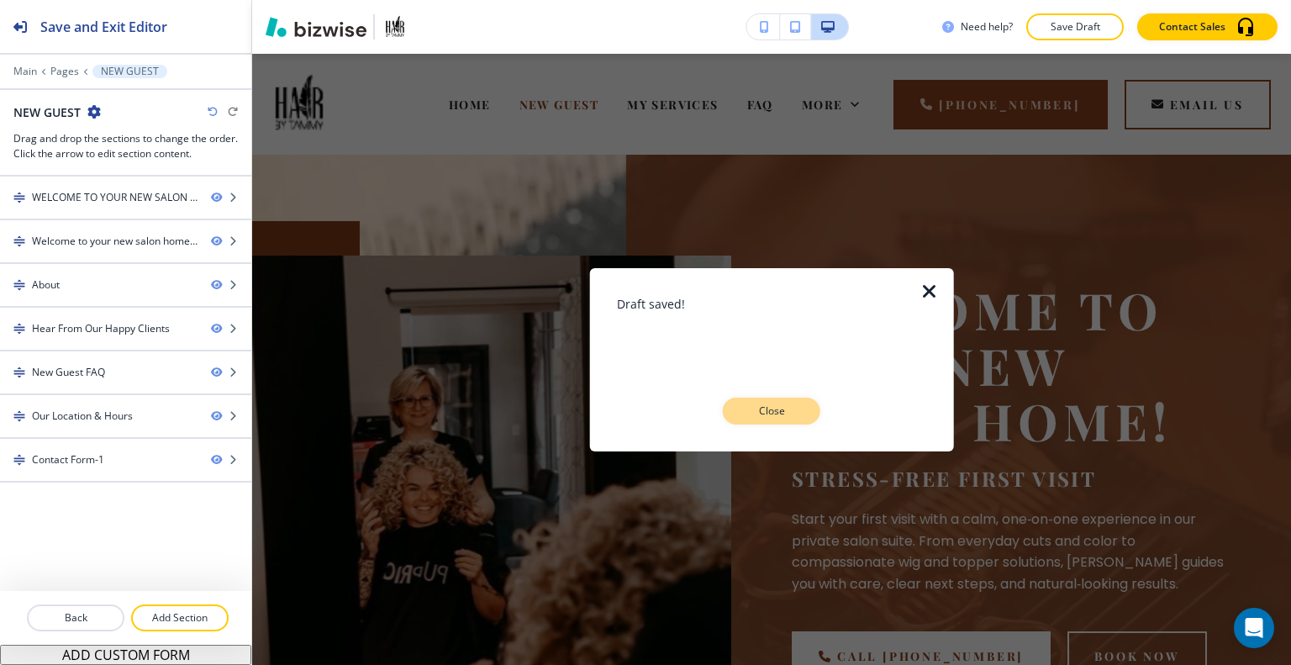
click at [807, 403] on button "Close" at bounding box center [772, 411] width 98 height 27
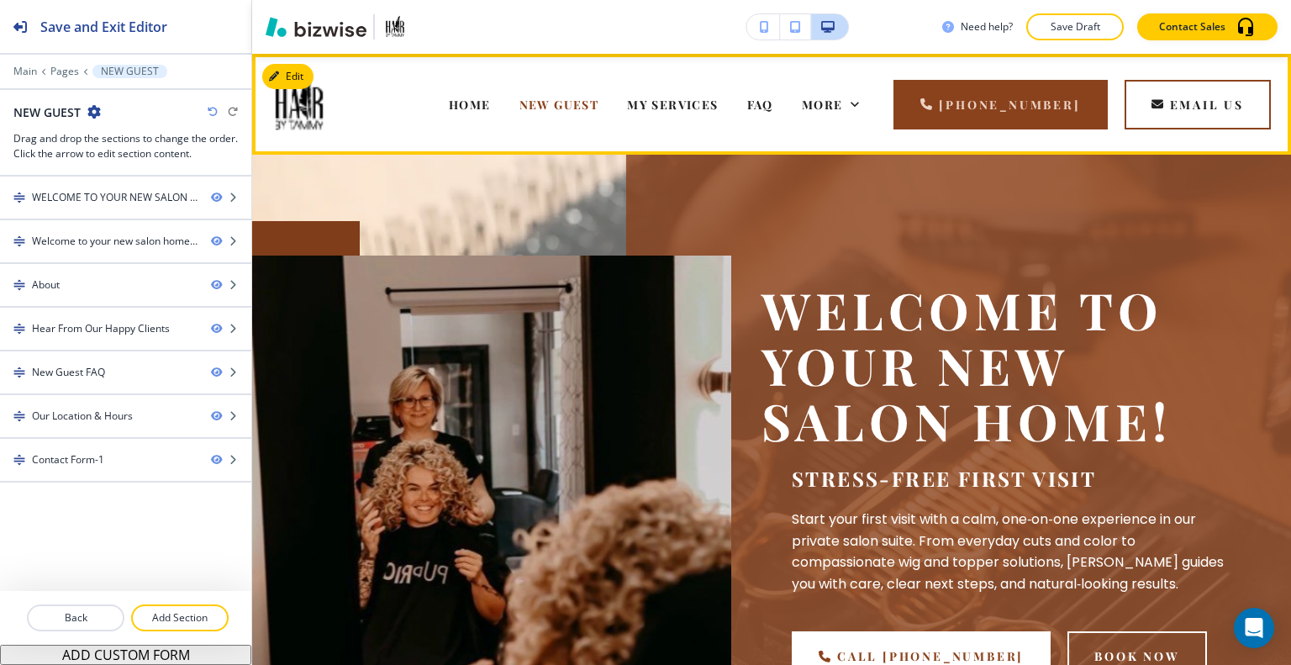
click at [435, 92] on div "HOME" at bounding box center [470, 104] width 71 height 67
click at [449, 106] on span "HOME" at bounding box center [470, 105] width 42 height 16
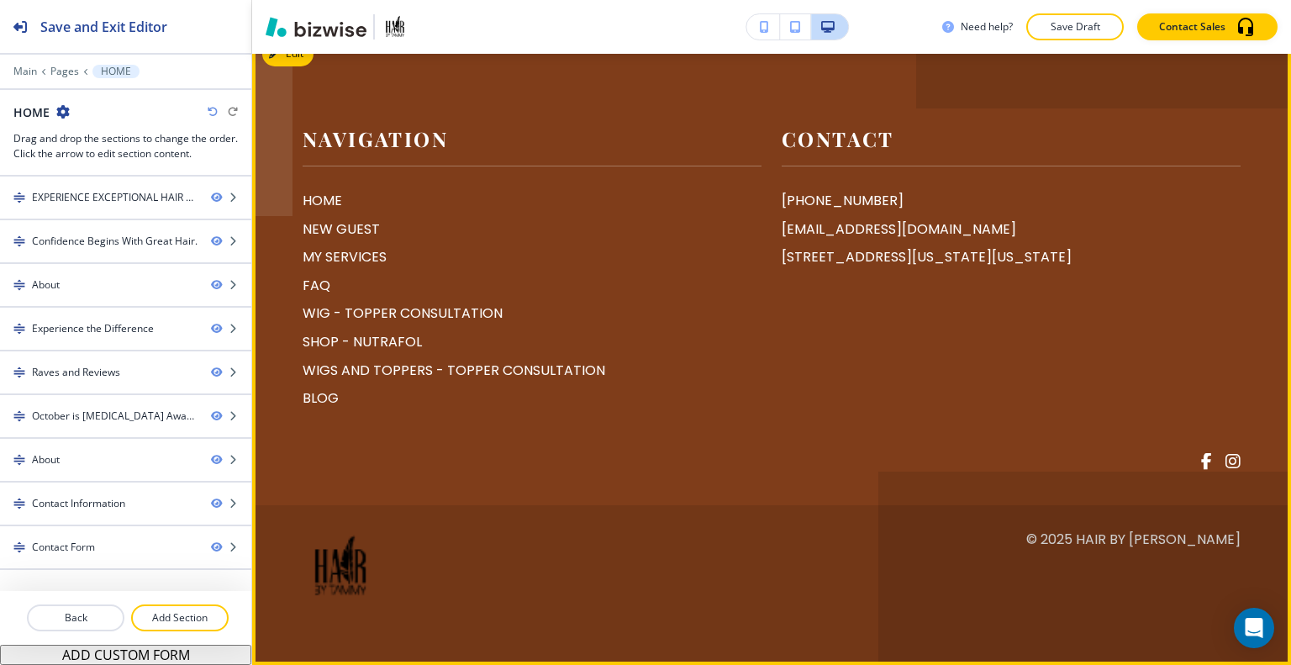
scroll to position [7399, 0]
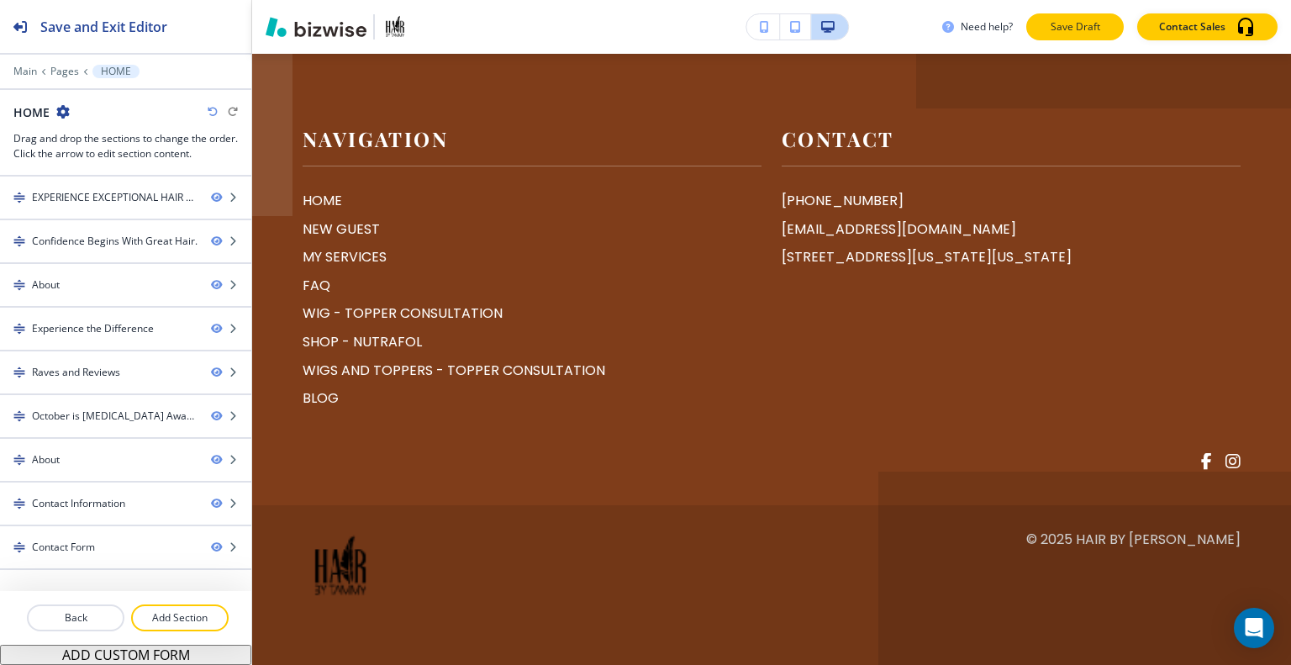
click at [1076, 29] on p "Save Draft" at bounding box center [1075, 26] width 54 height 15
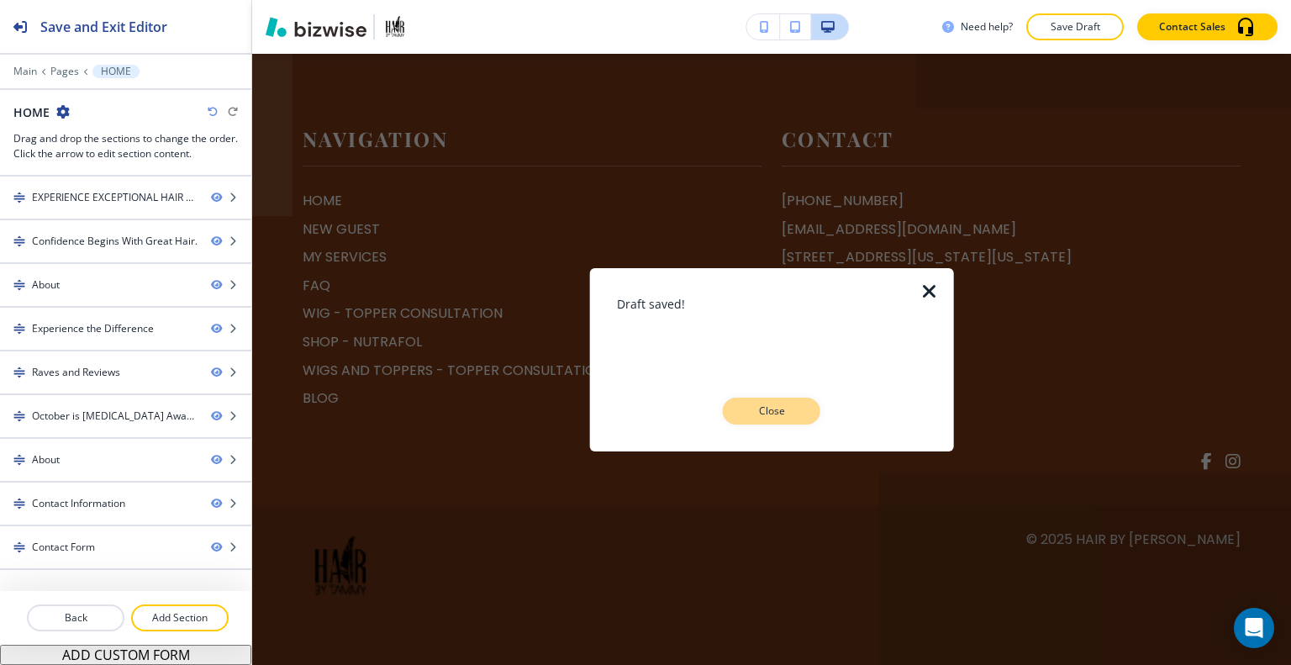
click at [779, 407] on p "Close" at bounding box center [772, 410] width 54 height 15
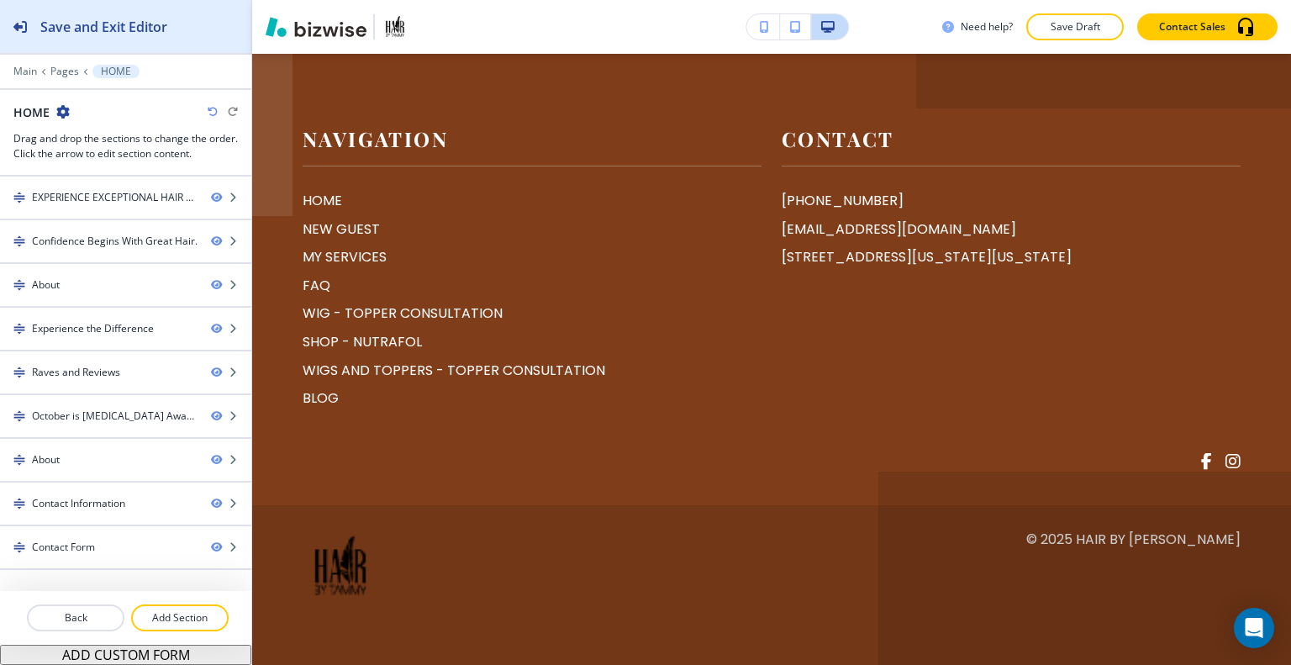
click at [163, 15] on div "Save and Exit Editor" at bounding box center [83, 26] width 167 height 53
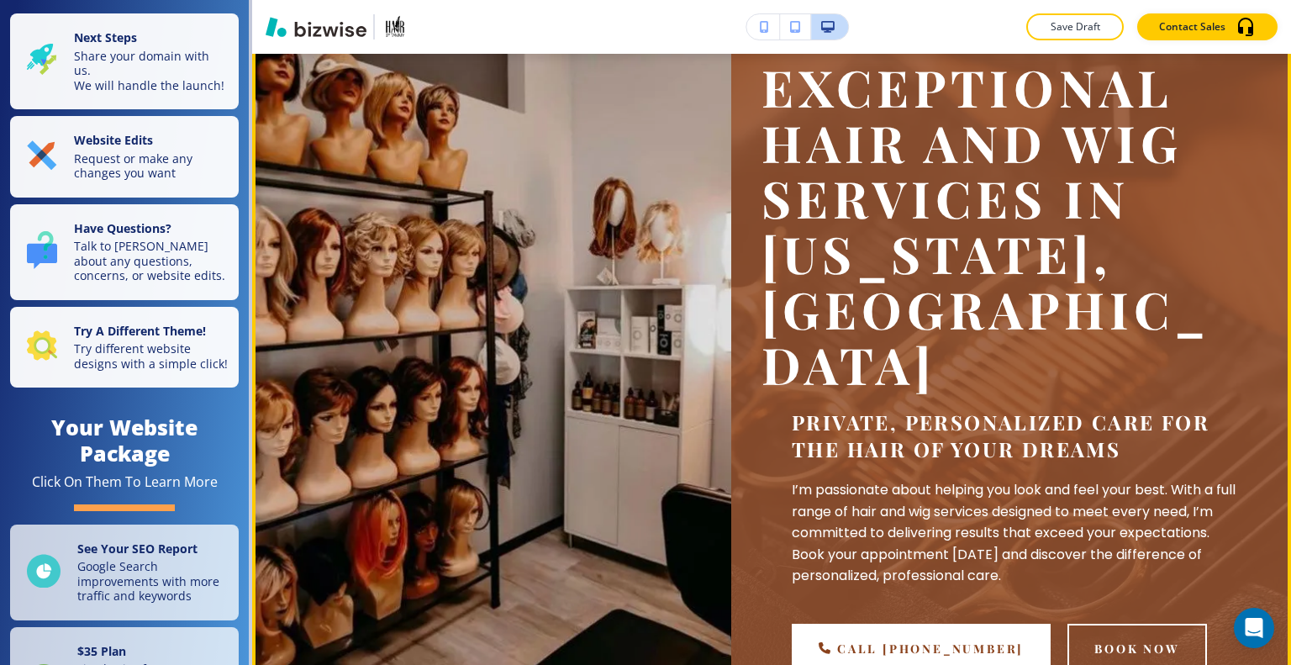
scroll to position [84, 0]
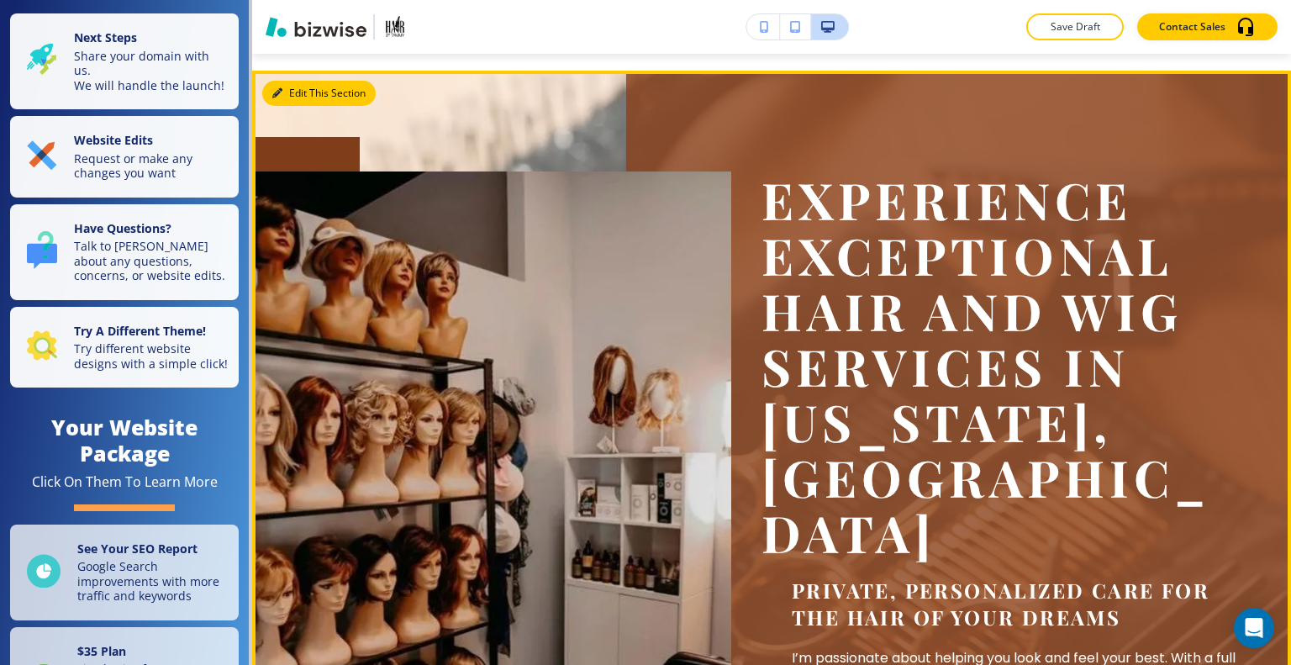
click at [302, 90] on button "Edit This Section" at bounding box center [318, 93] width 113 height 25
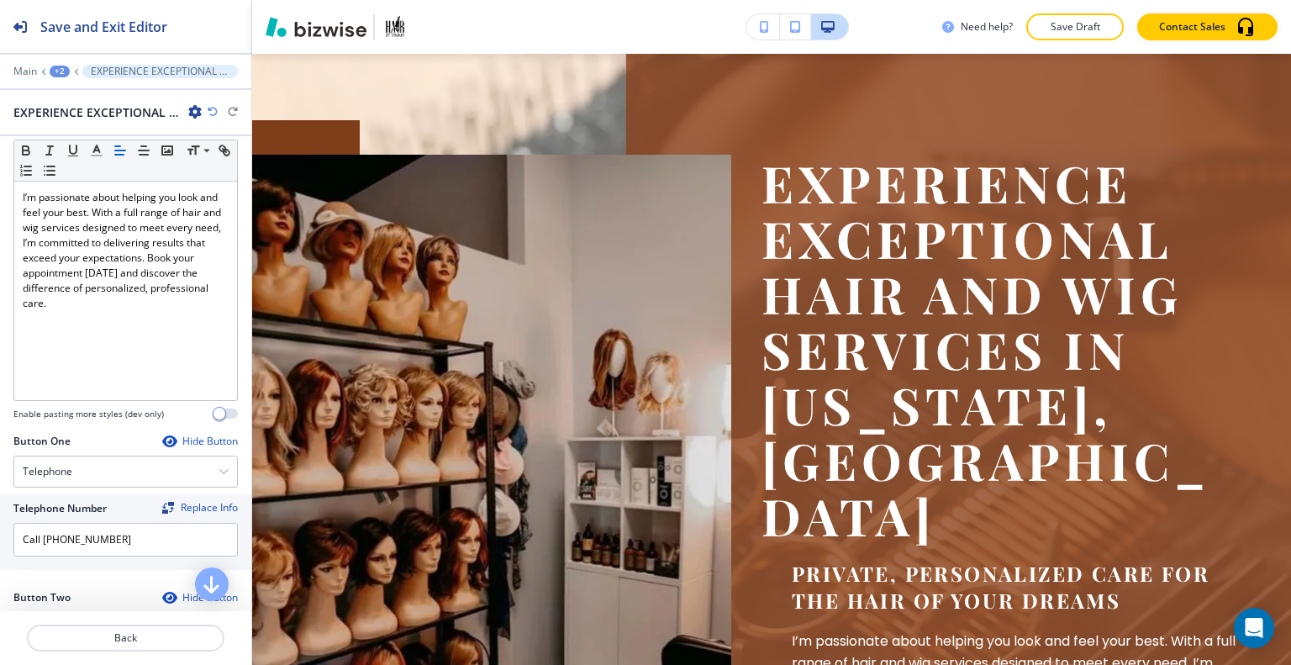
scroll to position [504, 0]
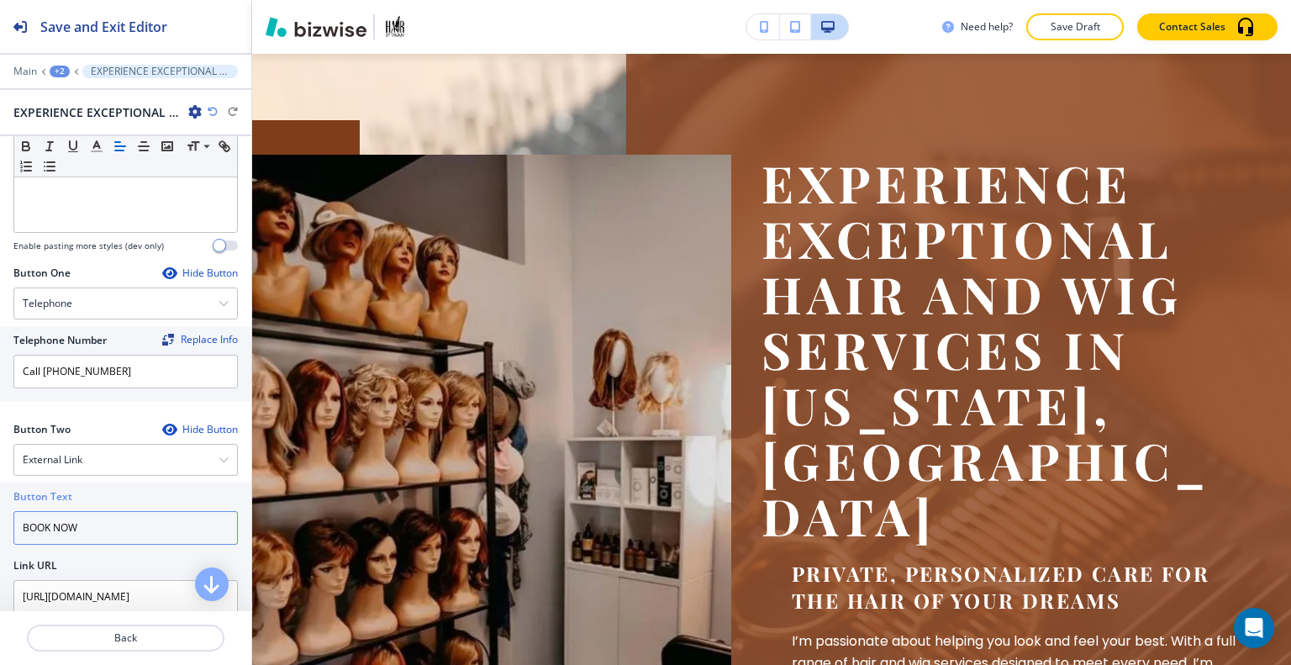
click at [108, 514] on input "BOOK NOW" at bounding box center [125, 528] width 224 height 34
drag, startPoint x: 104, startPoint y: 511, endPoint x: 0, endPoint y: 484, distance: 107.6
click at [0, 484] on div "Button Text BOOK NOW Link URL https://hairbytammygrim.glossgenius.com/" at bounding box center [125, 554] width 251 height 145
type input "shop now"
click at [61, 600] on div "Button Text shop now Link URL https://hairbytammygrim.glossgenius.com/" at bounding box center [125, 554] width 251 height 145
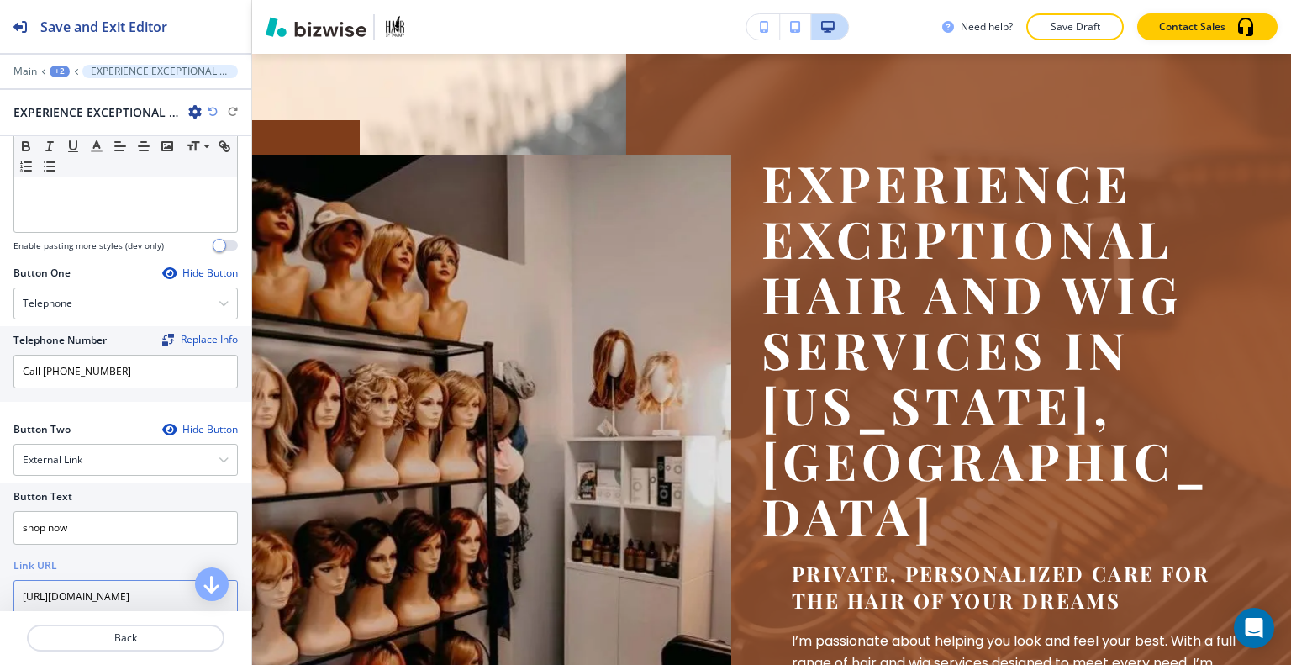
click at [62, 581] on input "[URL][DOMAIN_NAME]" at bounding box center [125, 597] width 224 height 34
type input "https://airbytammygrim.glossgenius.com/"
click at [114, 594] on div "Button Text shop now Link URL https://airbytammygrim.glossgenius.com/" at bounding box center [125, 554] width 251 height 145
click at [117, 580] on input "https://airbytammygrim.glossgenius.com/" at bounding box center [125, 597] width 224 height 34
paste input "https://shop.saloninteractive.com/store/HairbyTammy"
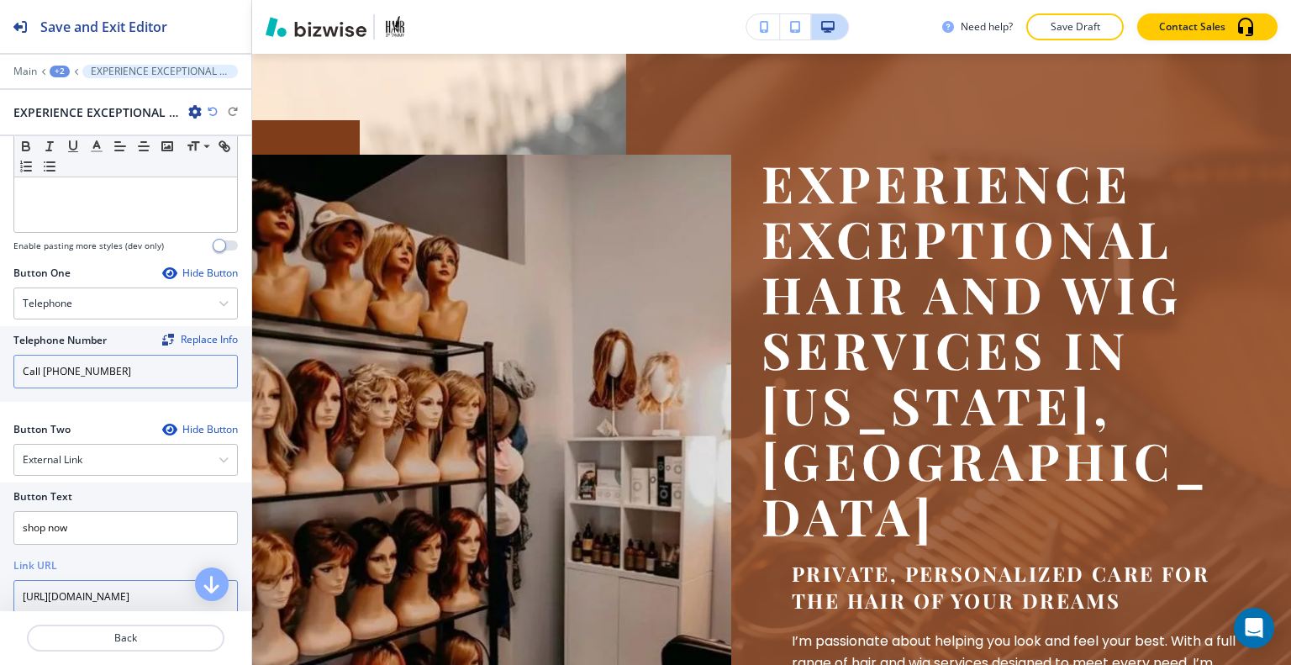
scroll to position [0, 61]
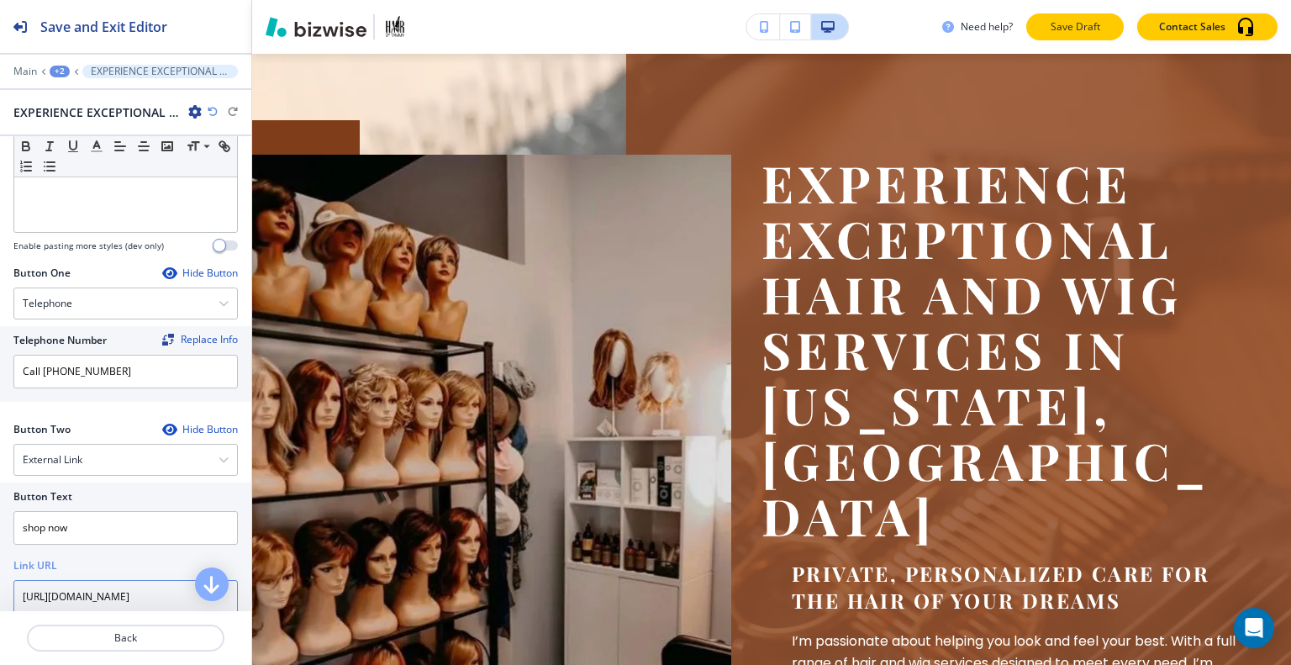
type input "https://shop.saloninteractive.com/store/HairbyTammy"
click at [1076, 28] on p "Save Draft" at bounding box center [1075, 26] width 54 height 15
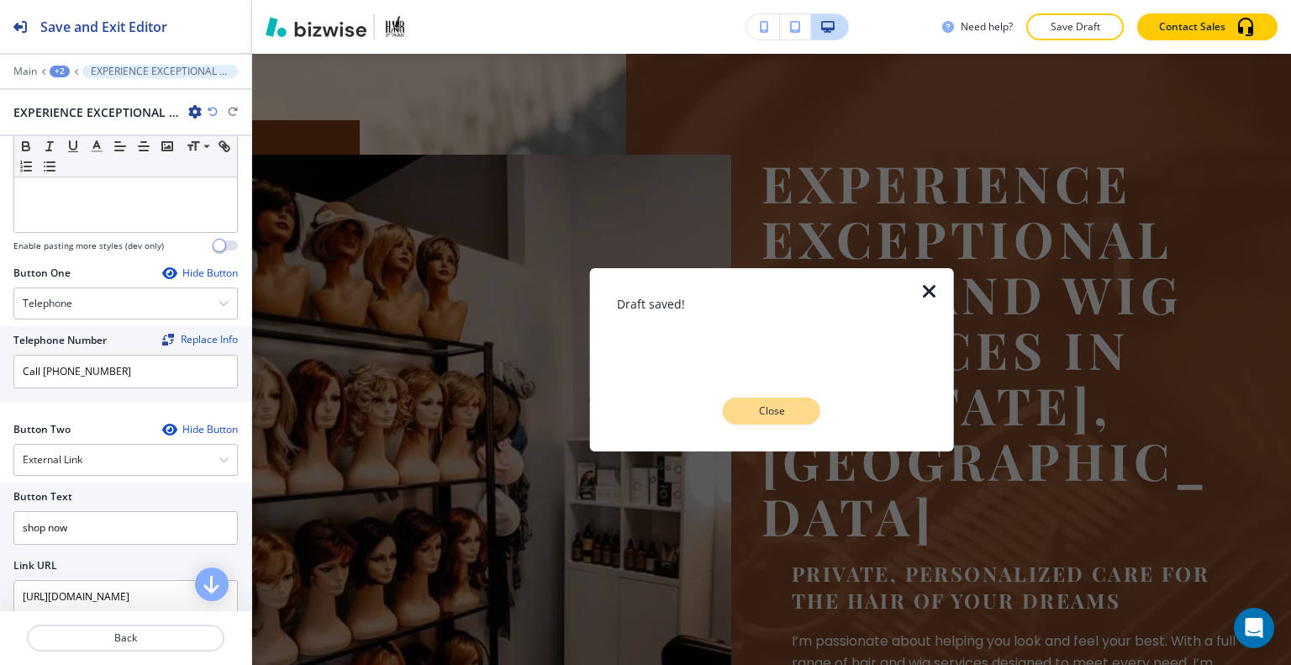
click at [799, 401] on button "Close" at bounding box center [772, 411] width 98 height 27
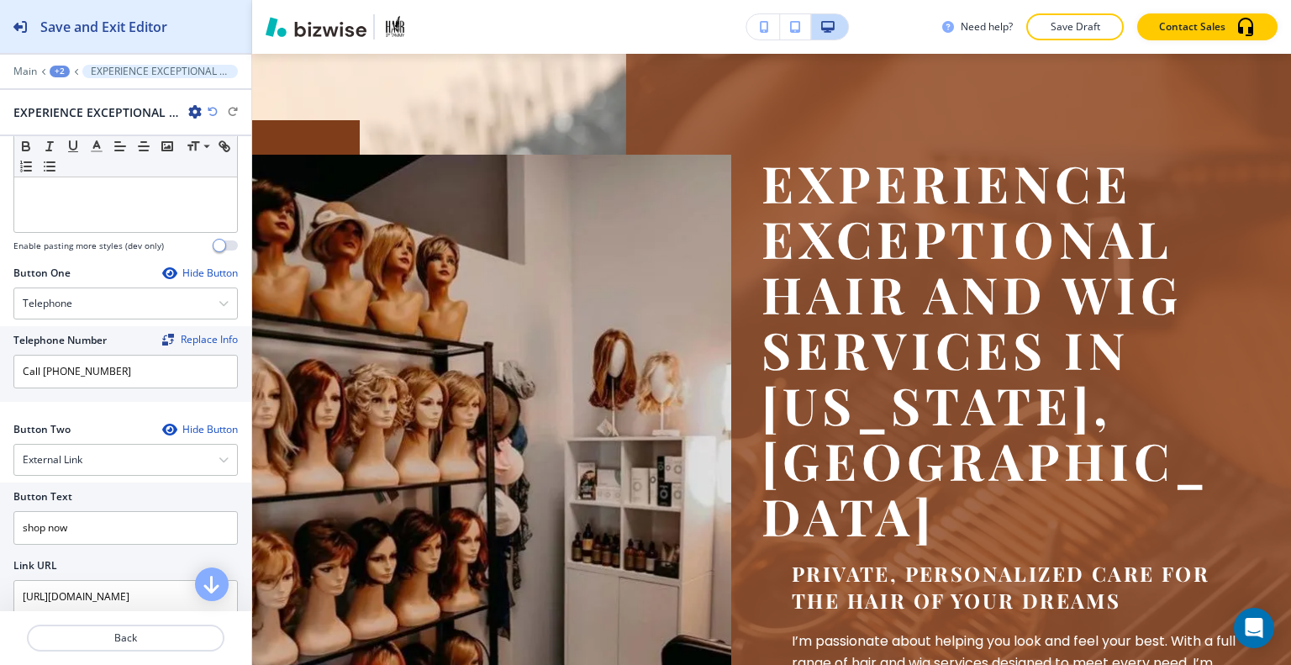
click at [181, 38] on button "Save and Exit Editor" at bounding box center [125, 26] width 251 height 53
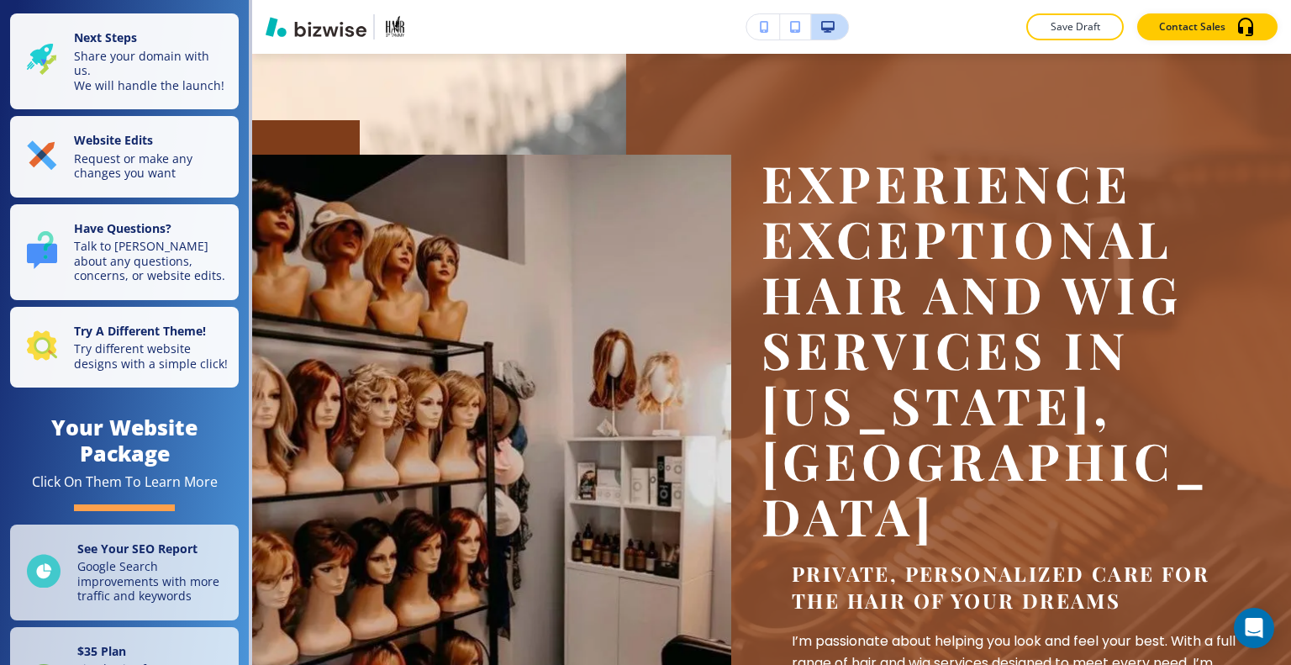
click at [1089, 34] on p "Save Draft" at bounding box center [1075, 26] width 54 height 15
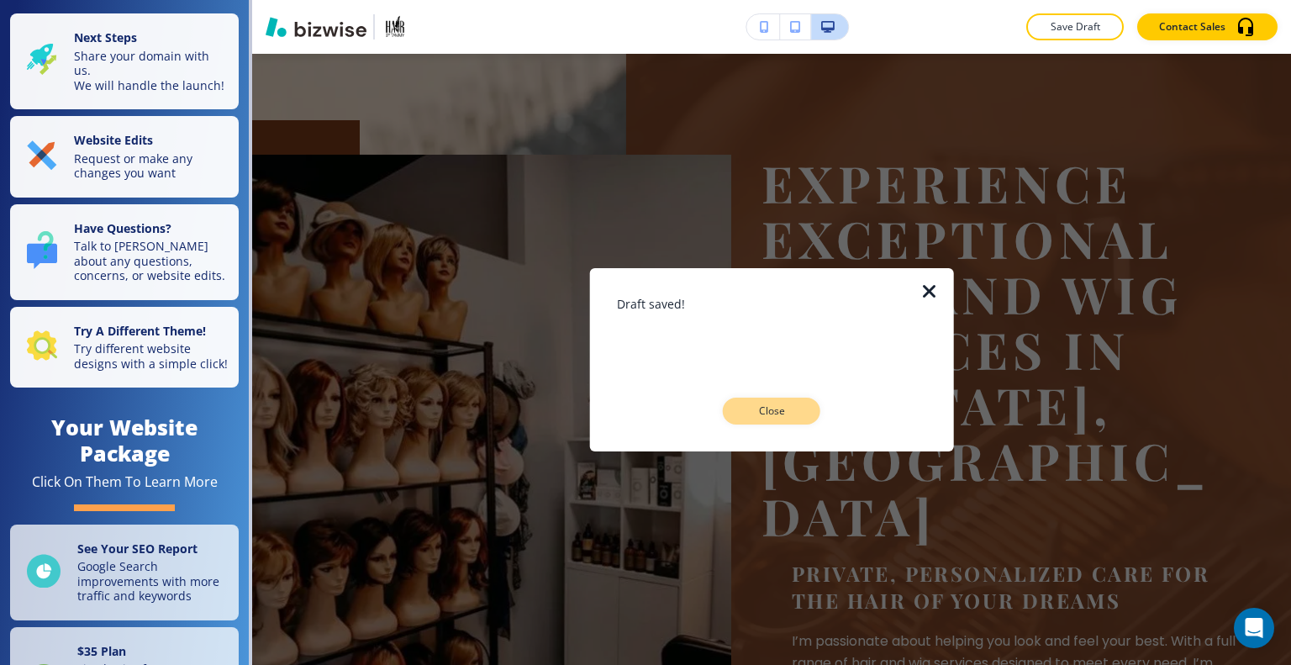
click at [733, 411] on button "Close" at bounding box center [772, 411] width 98 height 27
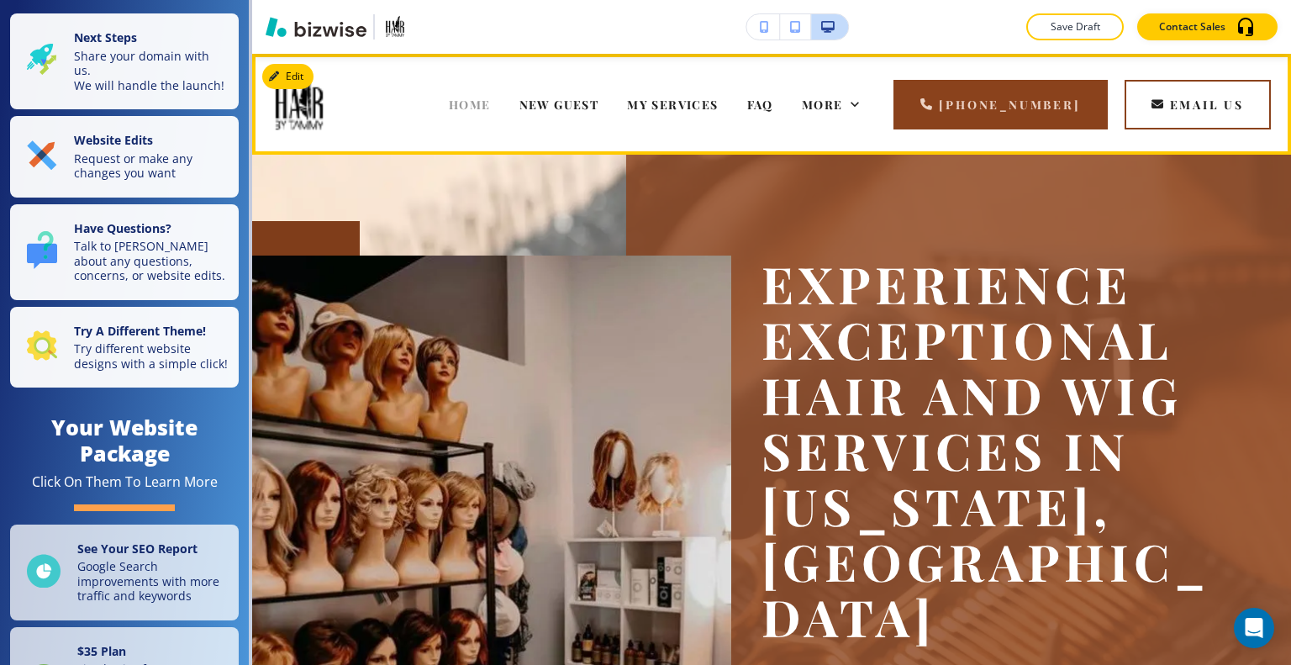
click at [449, 101] on span "HOME" at bounding box center [470, 105] width 42 height 16
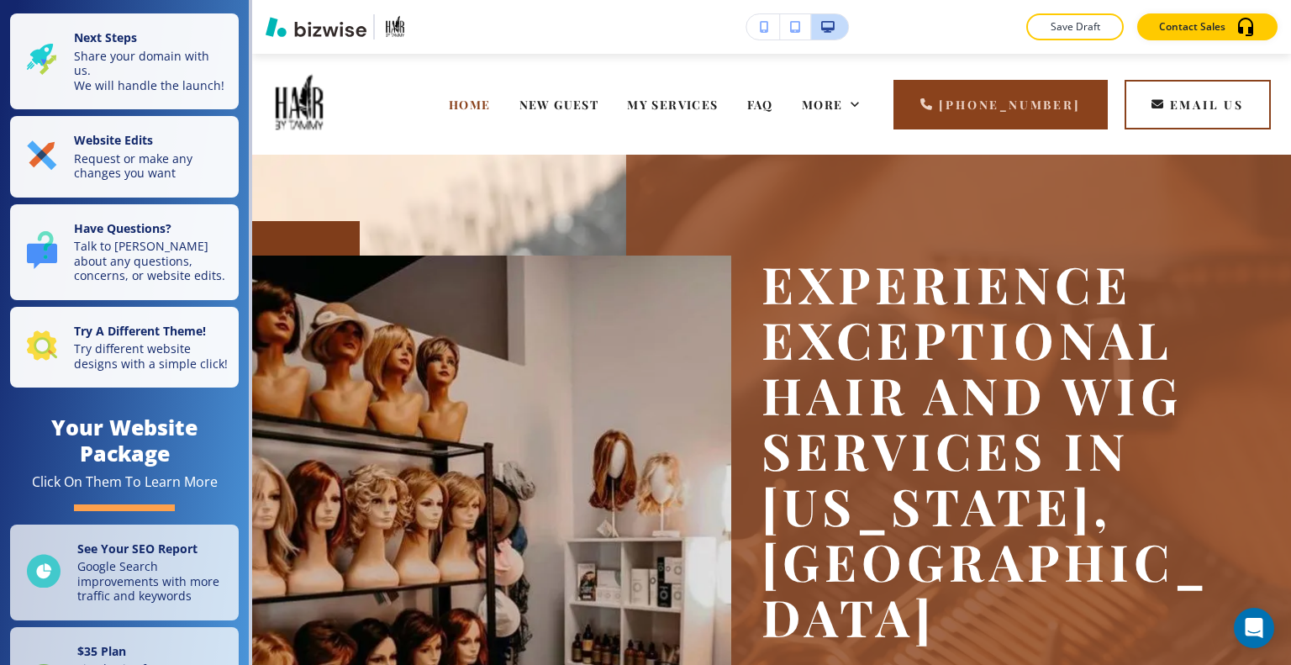
click at [293, 80] on div "Edit HOME NEW GUEST MY SERVICES FAQ WIG SHOP WIGS AND TOPPERS BLOG More (636) 6…" at bounding box center [771, 104] width 1039 height 101
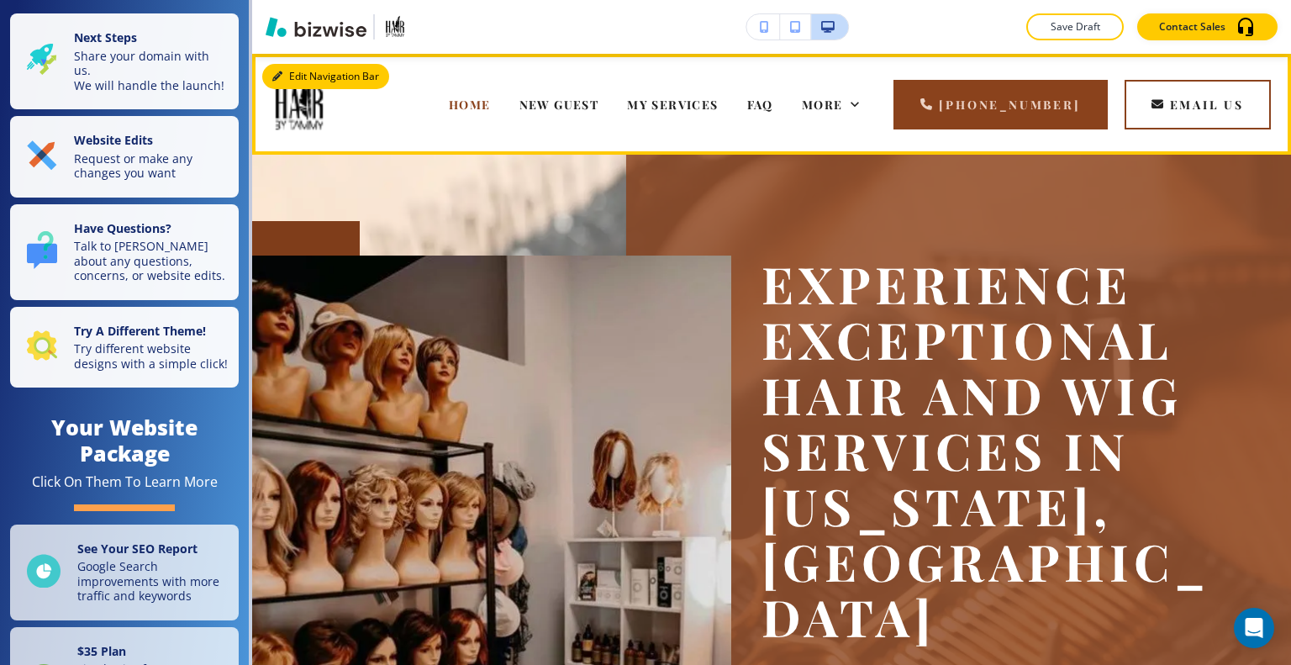
click at [299, 82] on button "Edit Navigation Bar" at bounding box center [325, 76] width 127 height 25
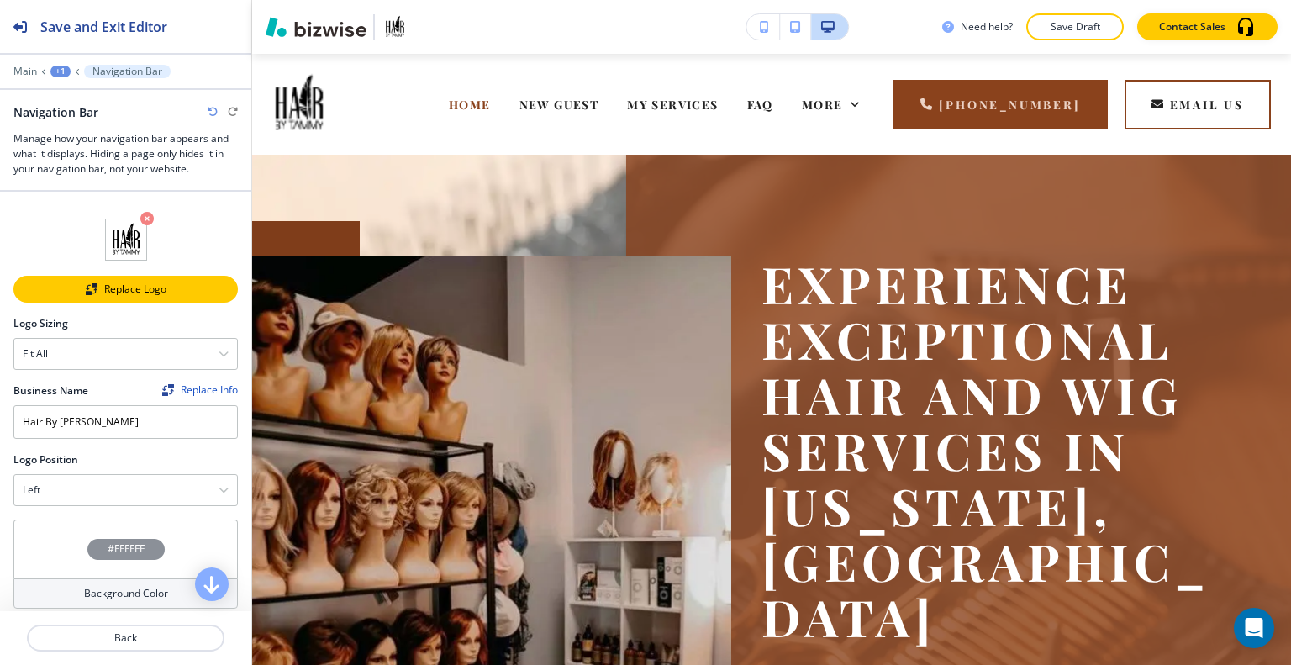
click at [114, 286] on div "Replace Logo" at bounding box center [125, 289] width 221 height 12
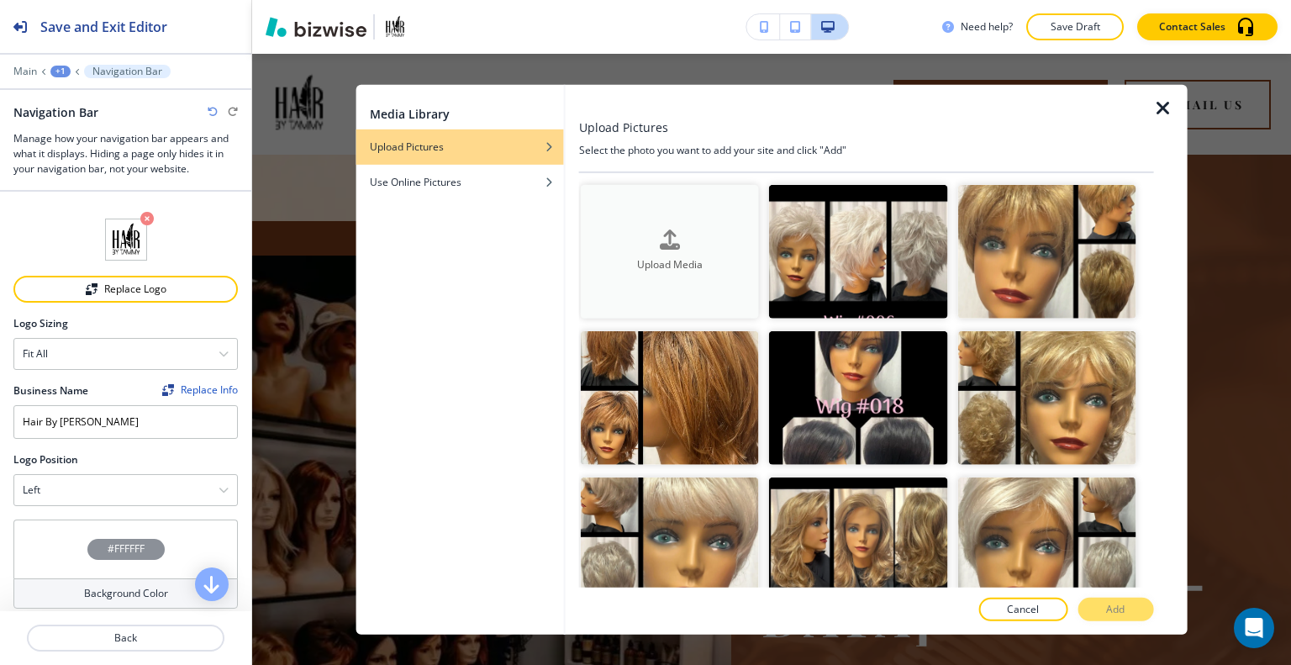
click at [628, 251] on div "button" at bounding box center [670, 253] width 178 height 7
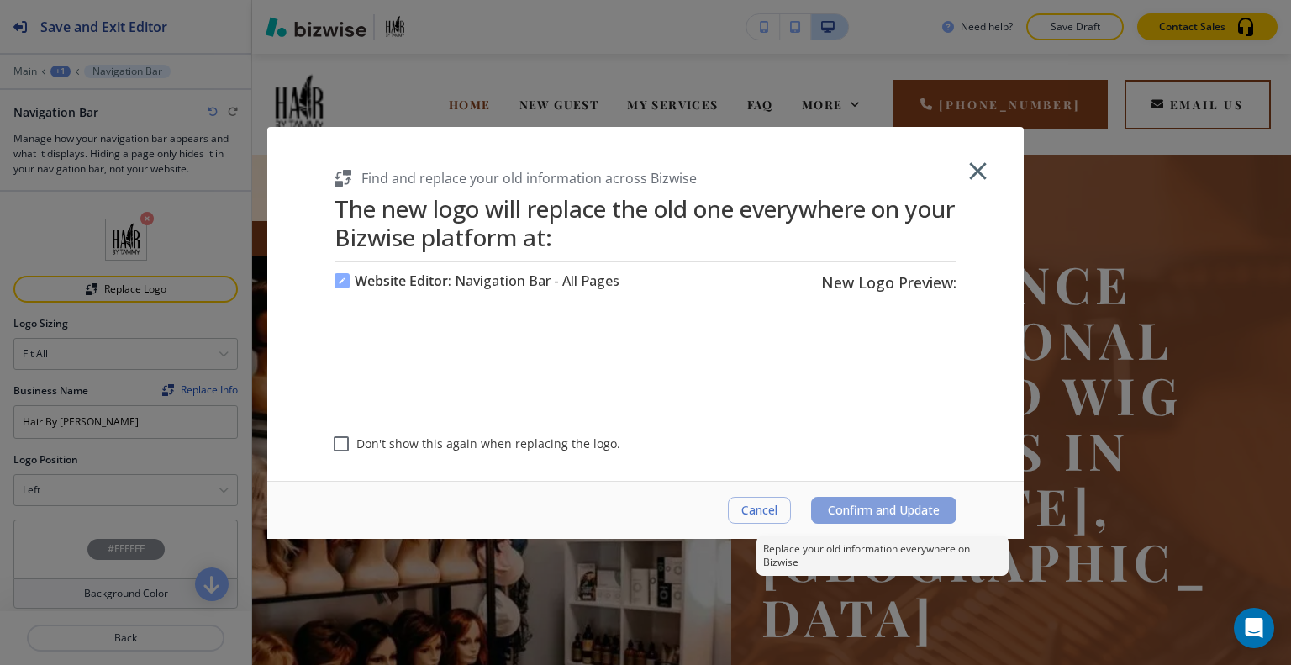
click at [884, 511] on span "Confirm and Update" at bounding box center [884, 509] width 112 height 13
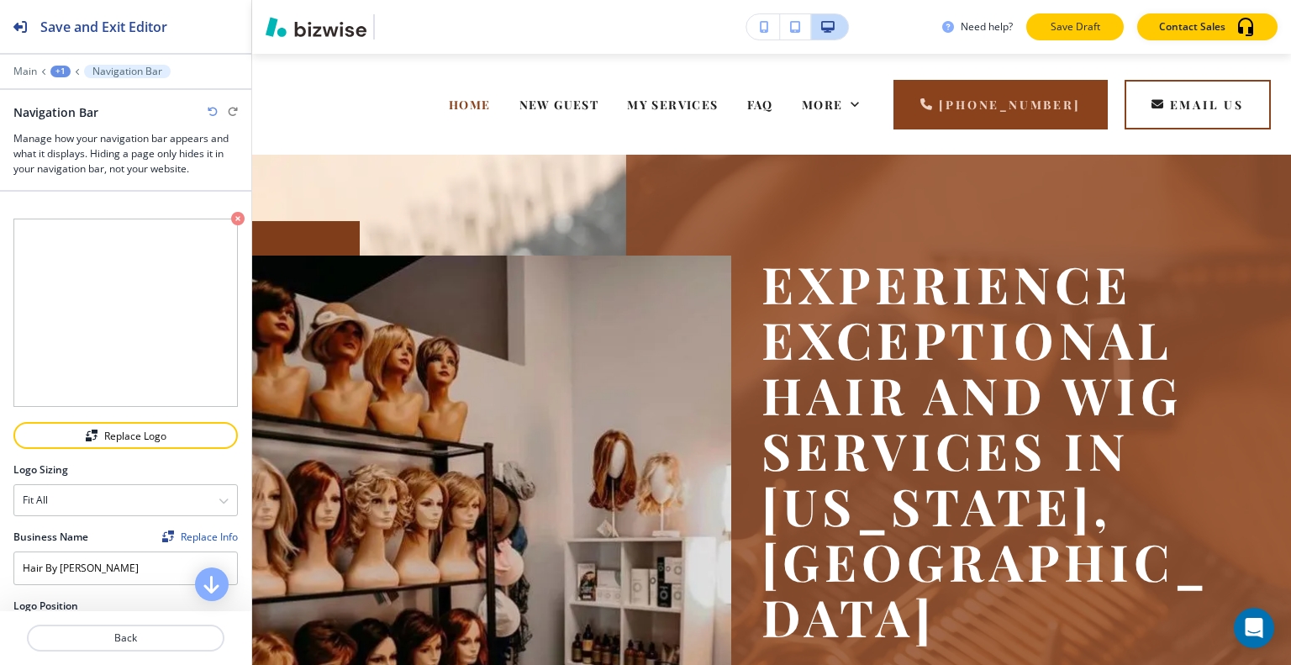
click at [1053, 26] on p "Save Draft" at bounding box center [1075, 26] width 54 height 15
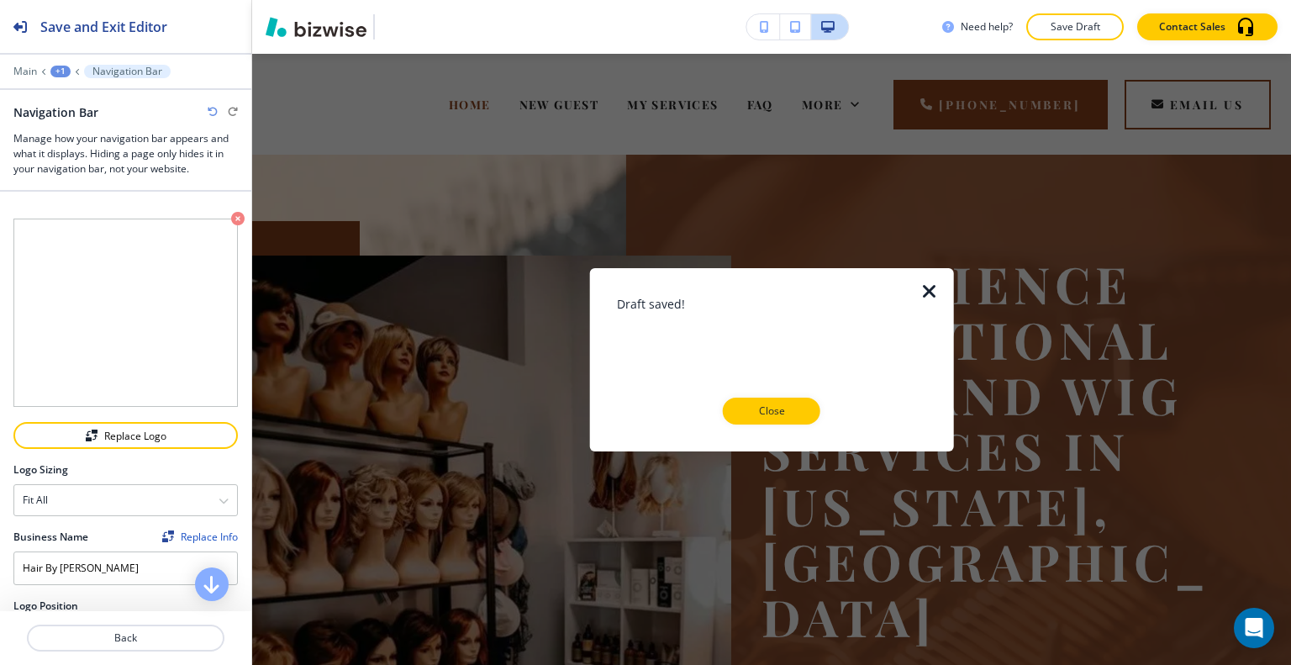
click at [764, 406] on p "Close" at bounding box center [772, 410] width 54 height 15
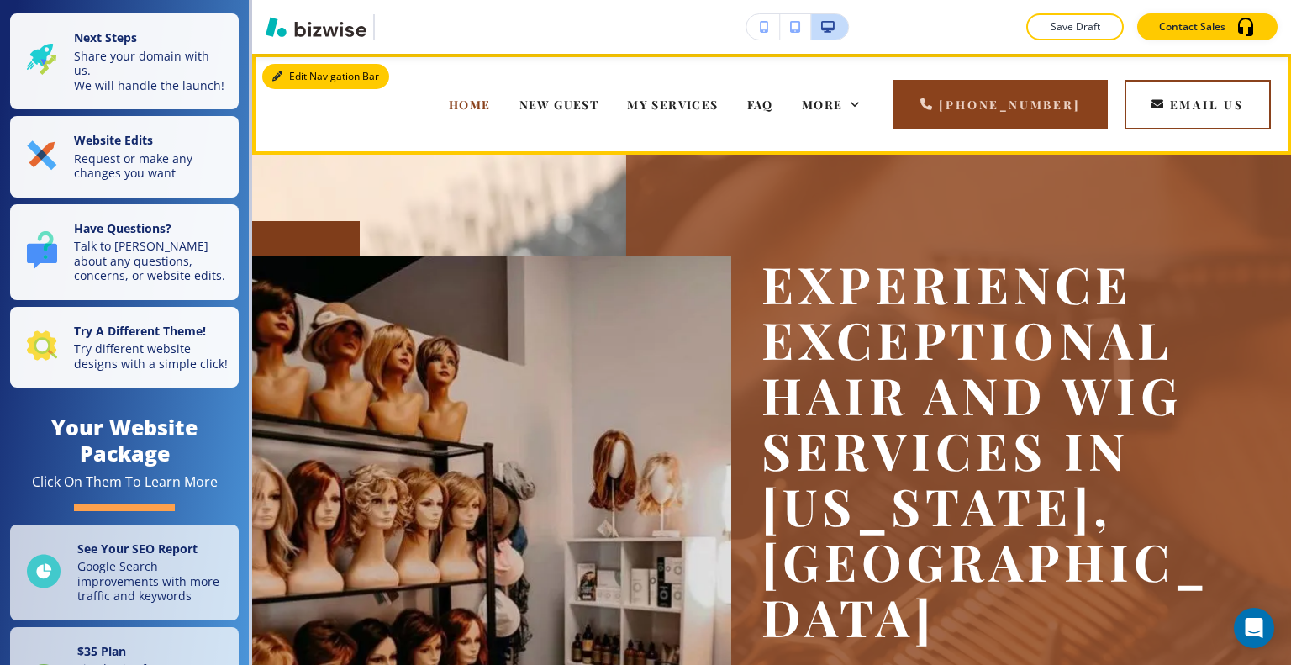
click at [309, 77] on button "Edit Navigation Bar" at bounding box center [325, 76] width 127 height 25
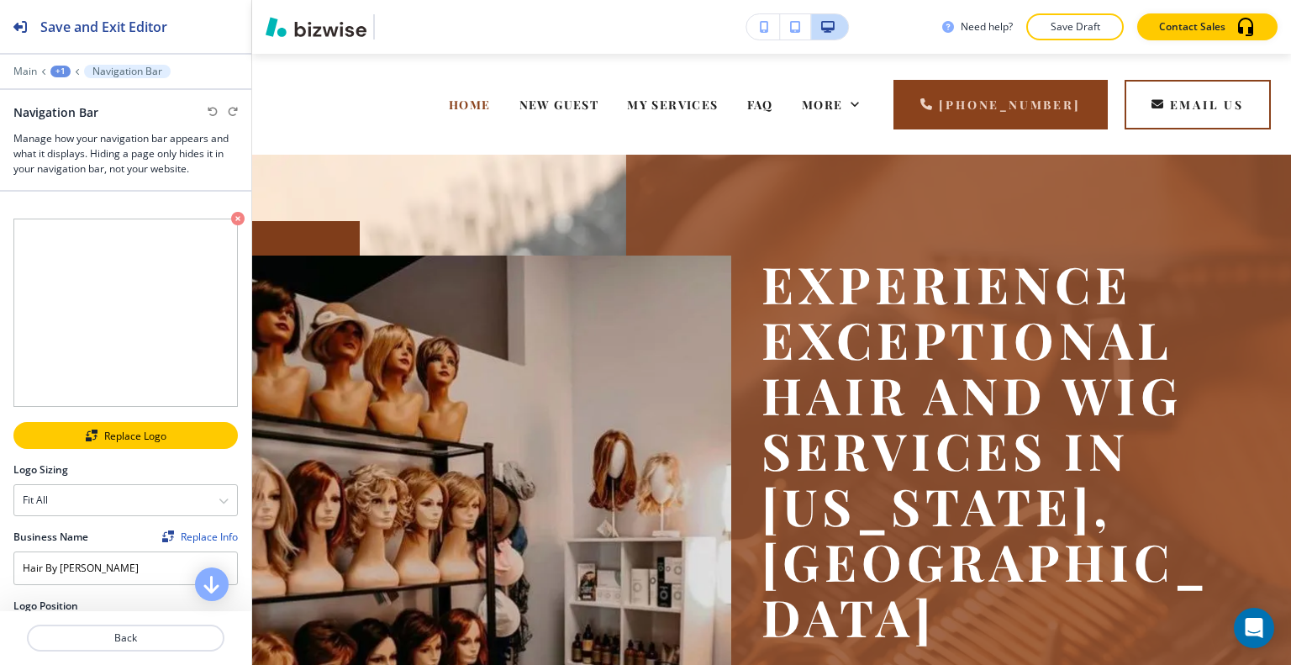
click at [103, 430] on div "Replace Logo" at bounding box center [125, 436] width 221 height 12
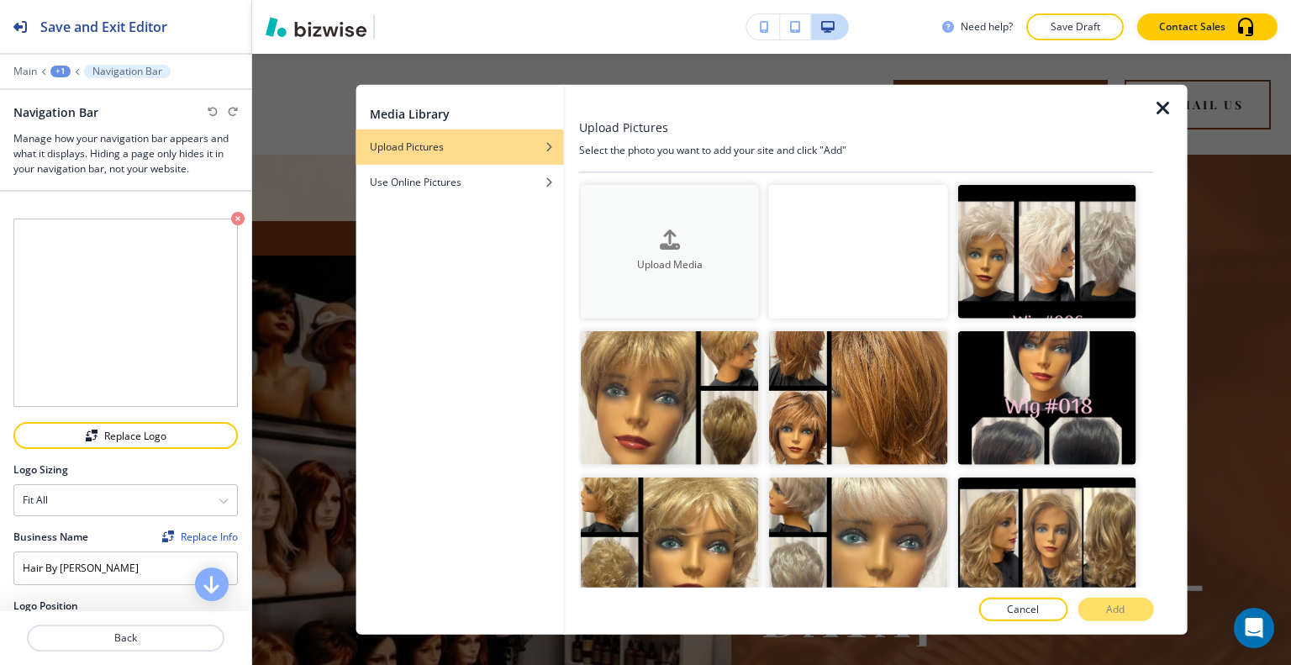
click at [675, 251] on div "button" at bounding box center [670, 253] width 178 height 7
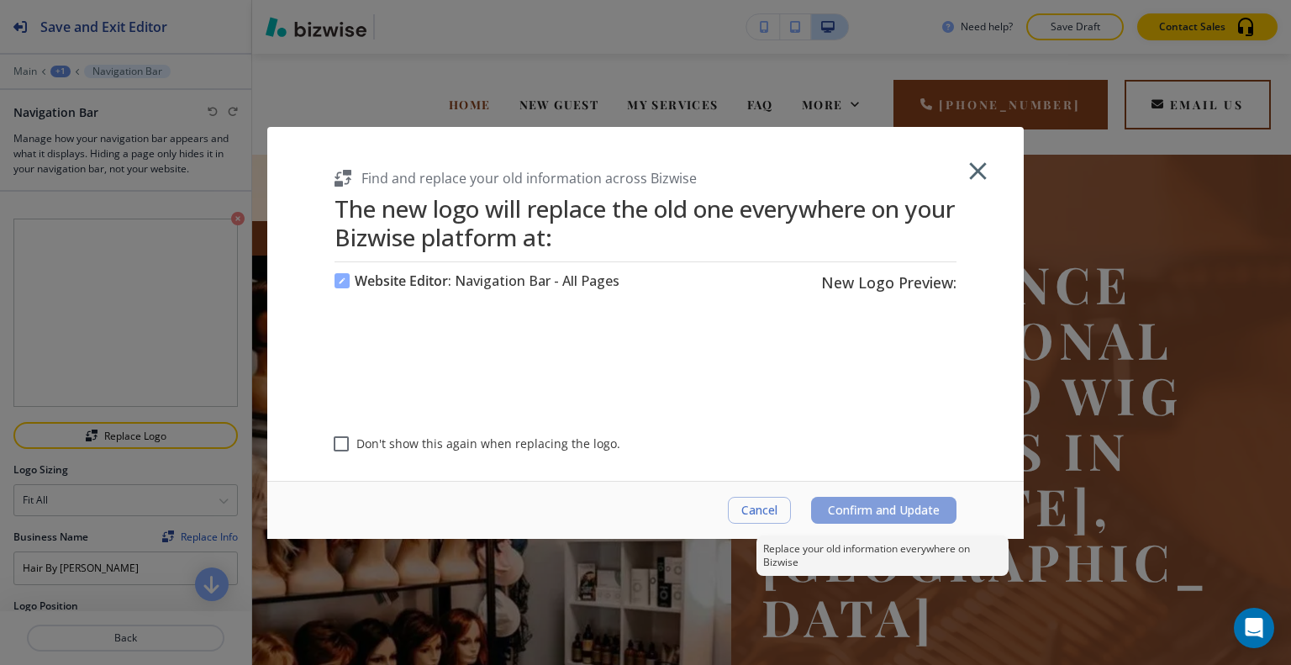
click at [920, 521] on button "Confirm and Update" at bounding box center [883, 510] width 145 height 27
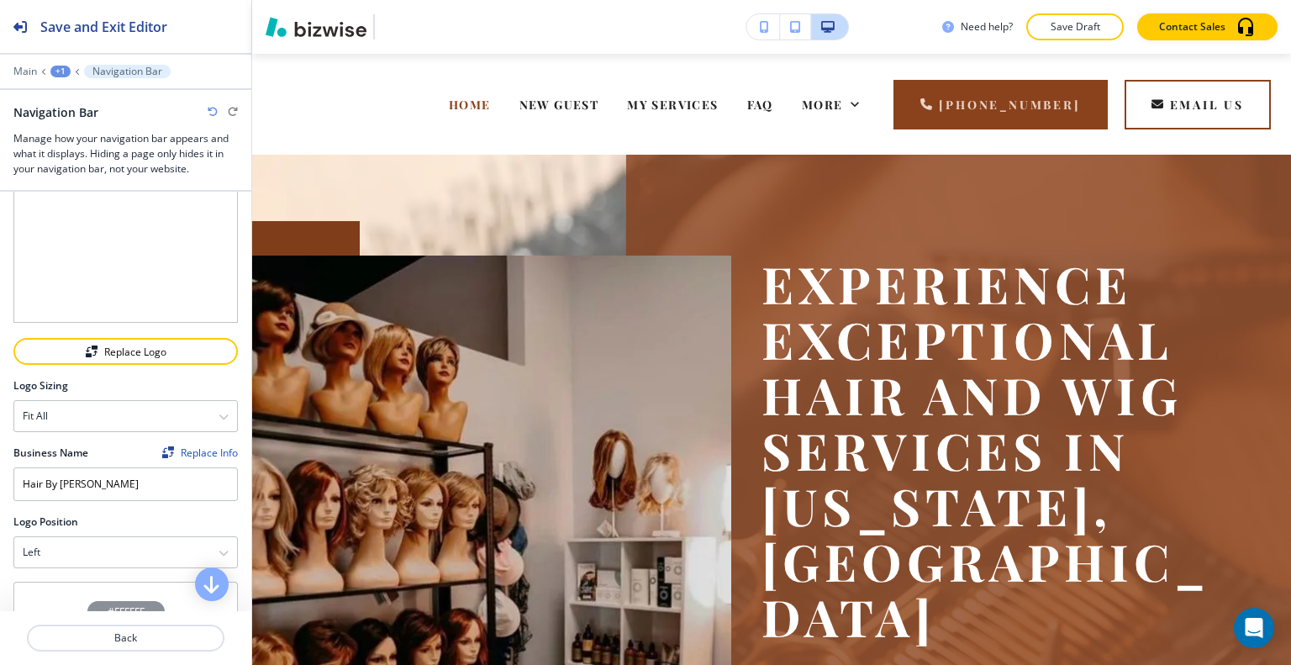
scroll to position [336, 0]
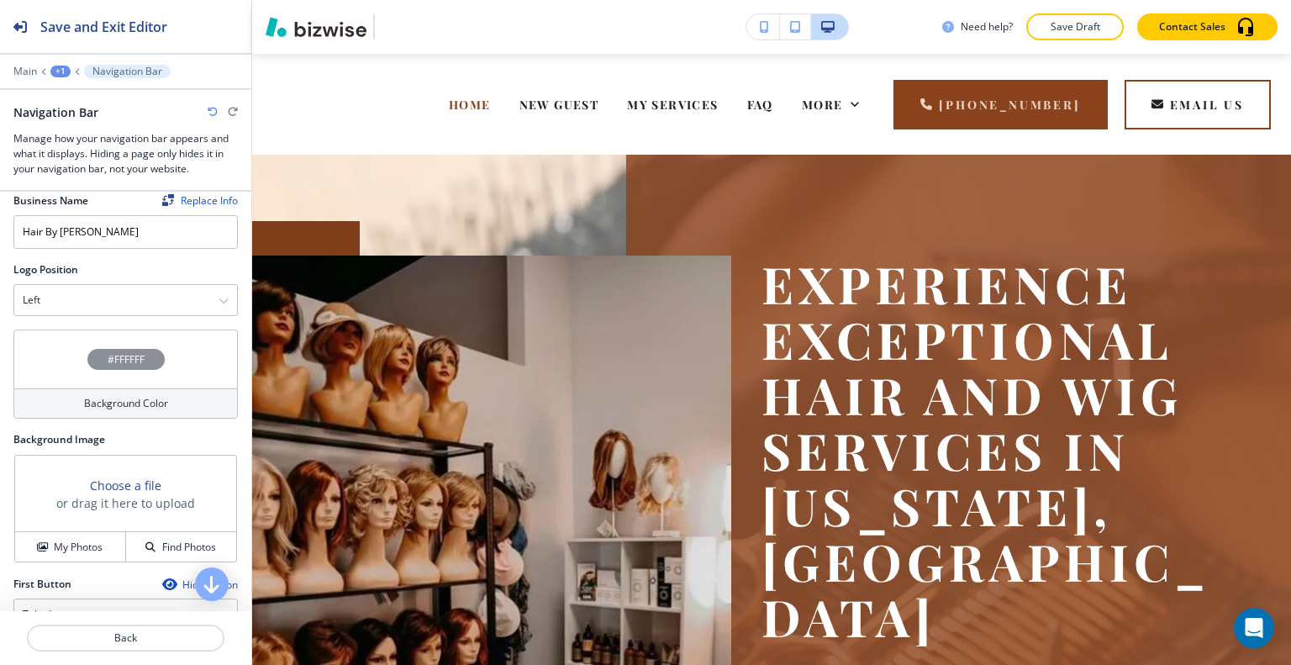
click at [77, 316] on div at bounding box center [125, 322] width 224 height 13
click at [71, 346] on div "#FFFFFF" at bounding box center [125, 359] width 224 height 59
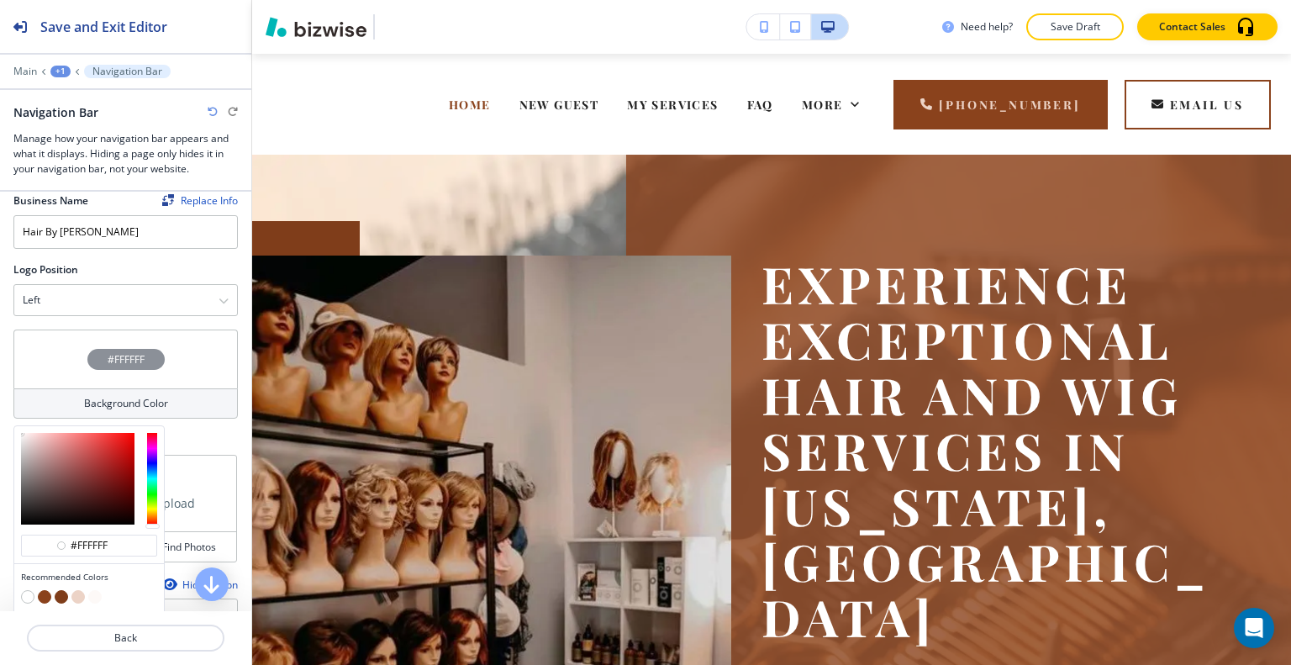
scroll to position [420, 0]
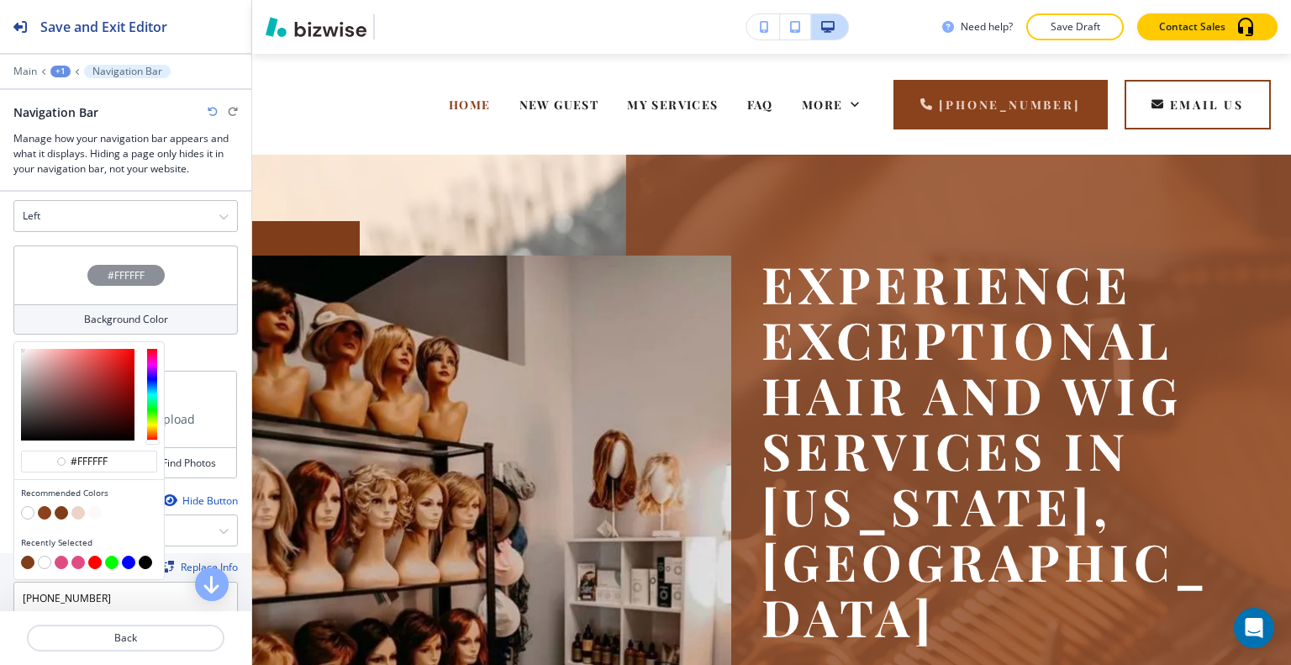
click at [57, 506] on button "button" at bounding box center [61, 512] width 13 height 13
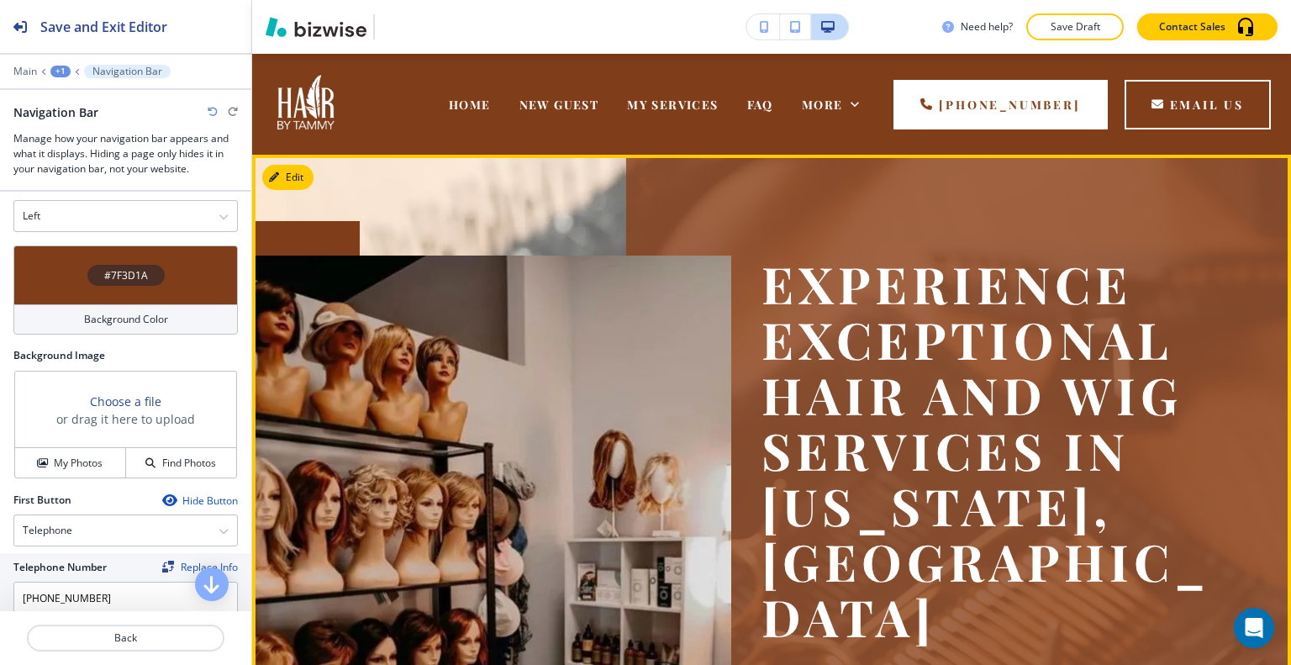
click at [518, 161] on div "EXPERIENCE EXCEPTIONAL HAIR AND WIG SERVICES IN WASHINGTON, MO Private, Persona…" at bounding box center [771, 591] width 1039 height 872
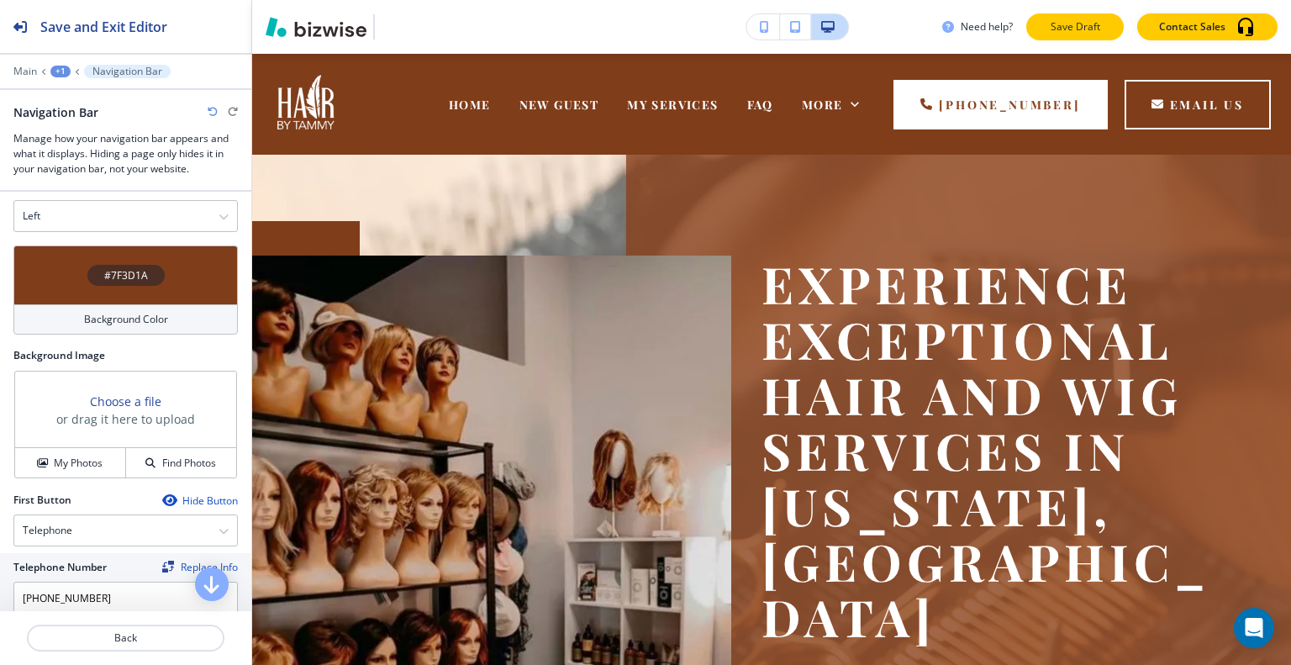
click at [1058, 23] on p "Save Draft" at bounding box center [1075, 26] width 54 height 15
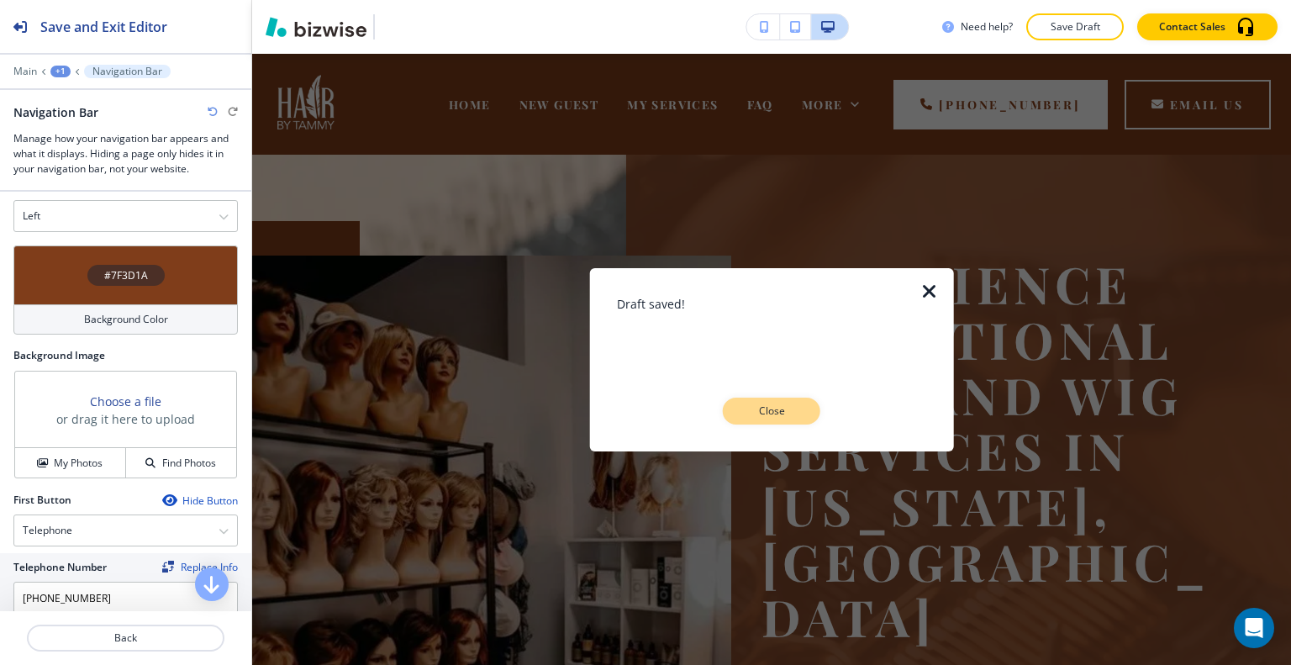
click at [780, 410] on p "Close" at bounding box center [772, 410] width 54 height 15
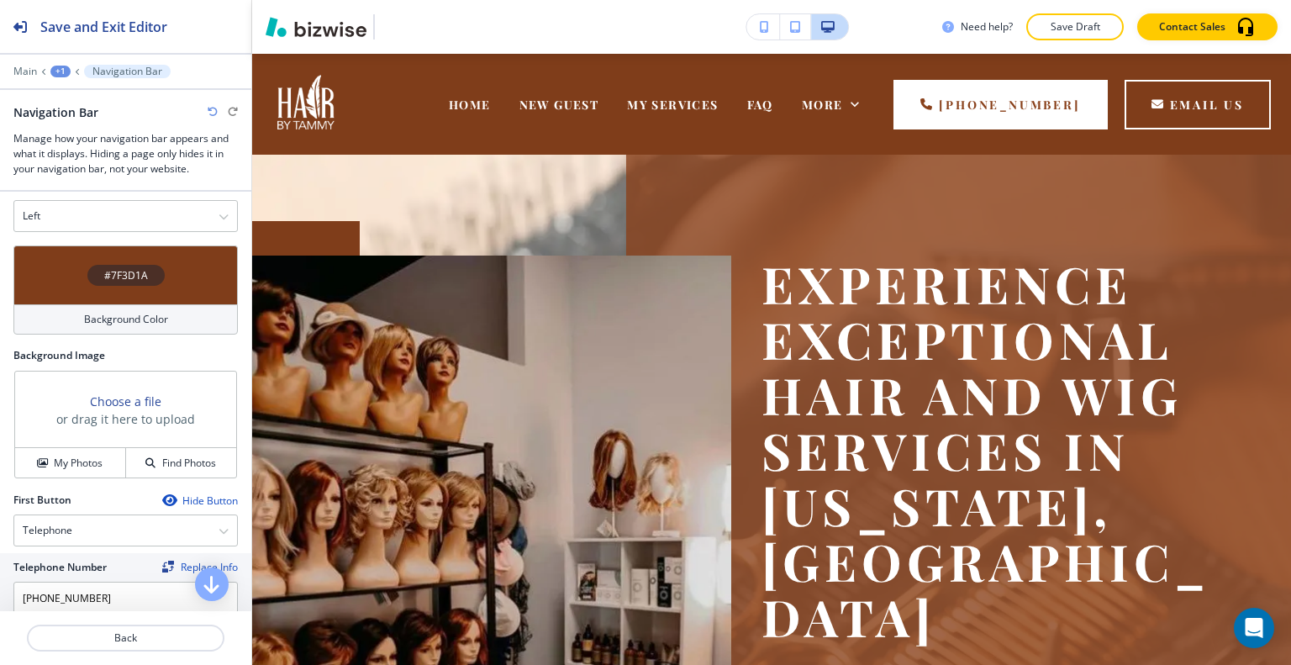
click at [53, 275] on div "#7F3D1A" at bounding box center [125, 274] width 224 height 59
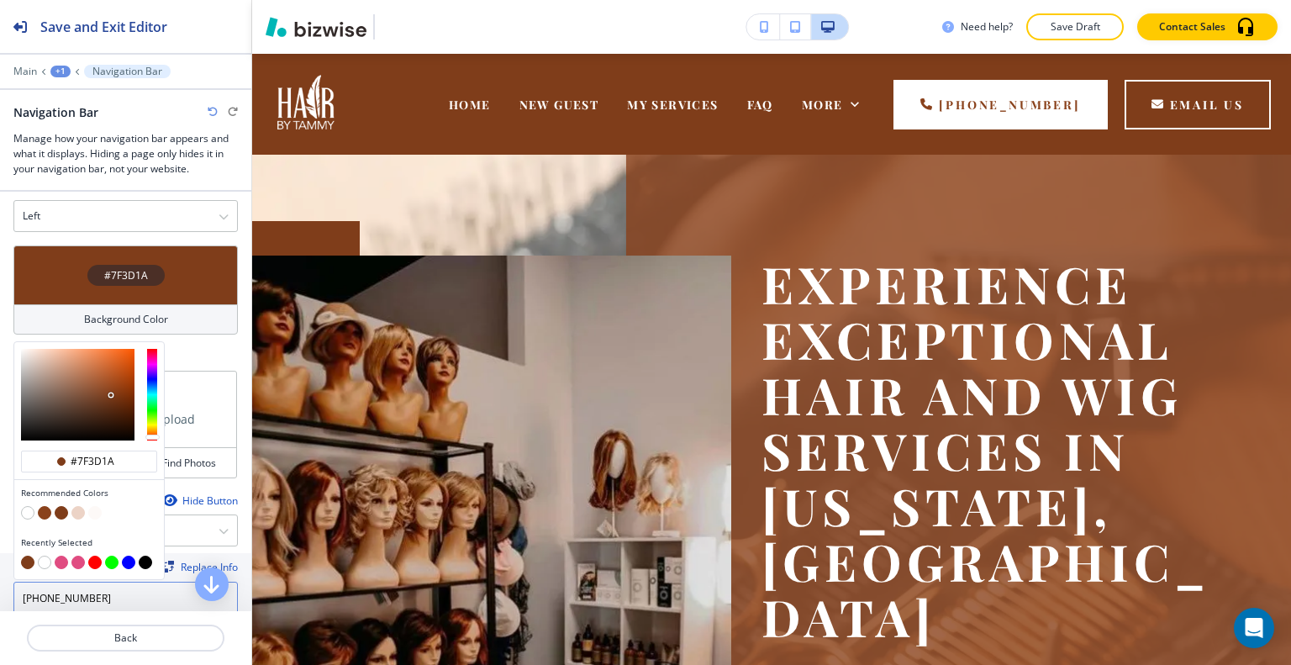
scroll to position [504, 0]
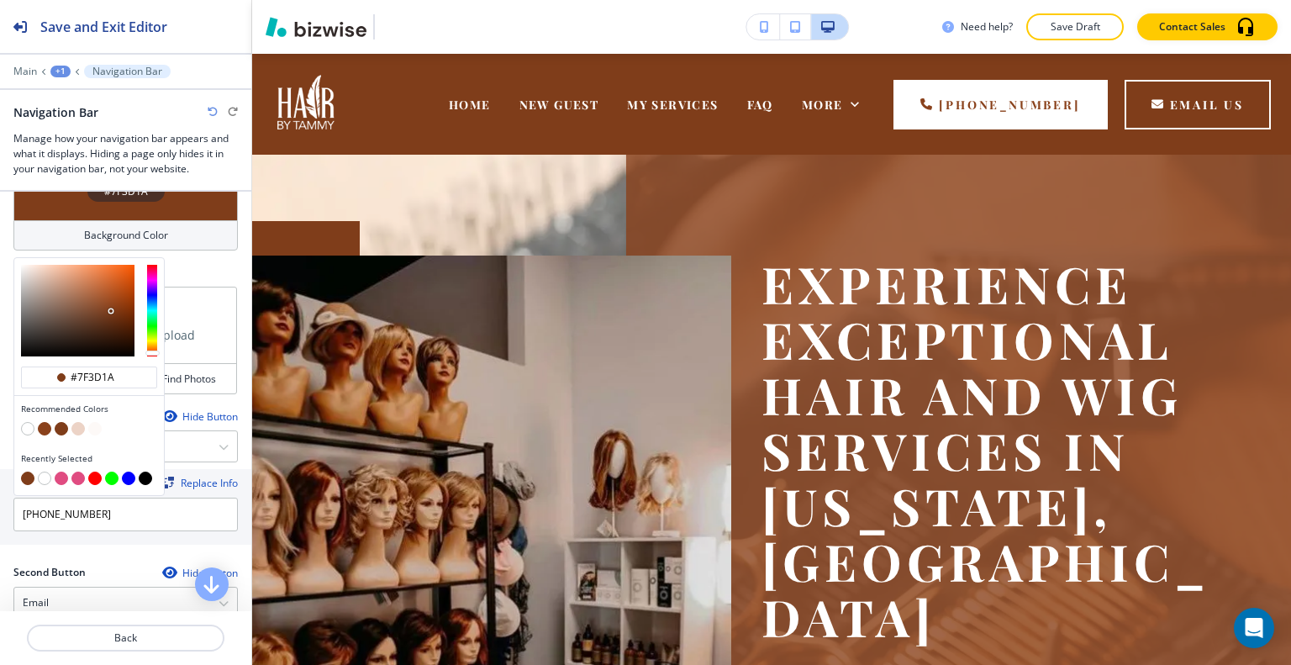
click at [145, 474] on div at bounding box center [89, 480] width 136 height 17
click at [145, 472] on button "button" at bounding box center [145, 478] width 13 height 13
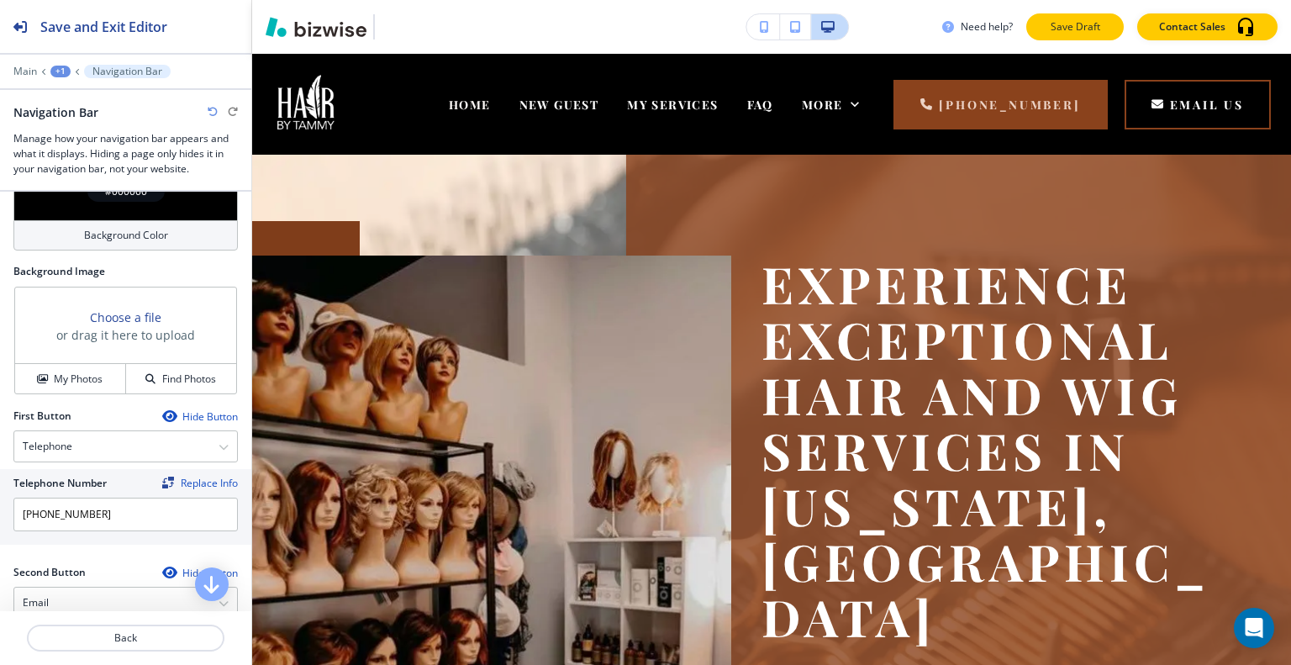
click at [1059, 21] on p "Save Draft" at bounding box center [1075, 26] width 54 height 15
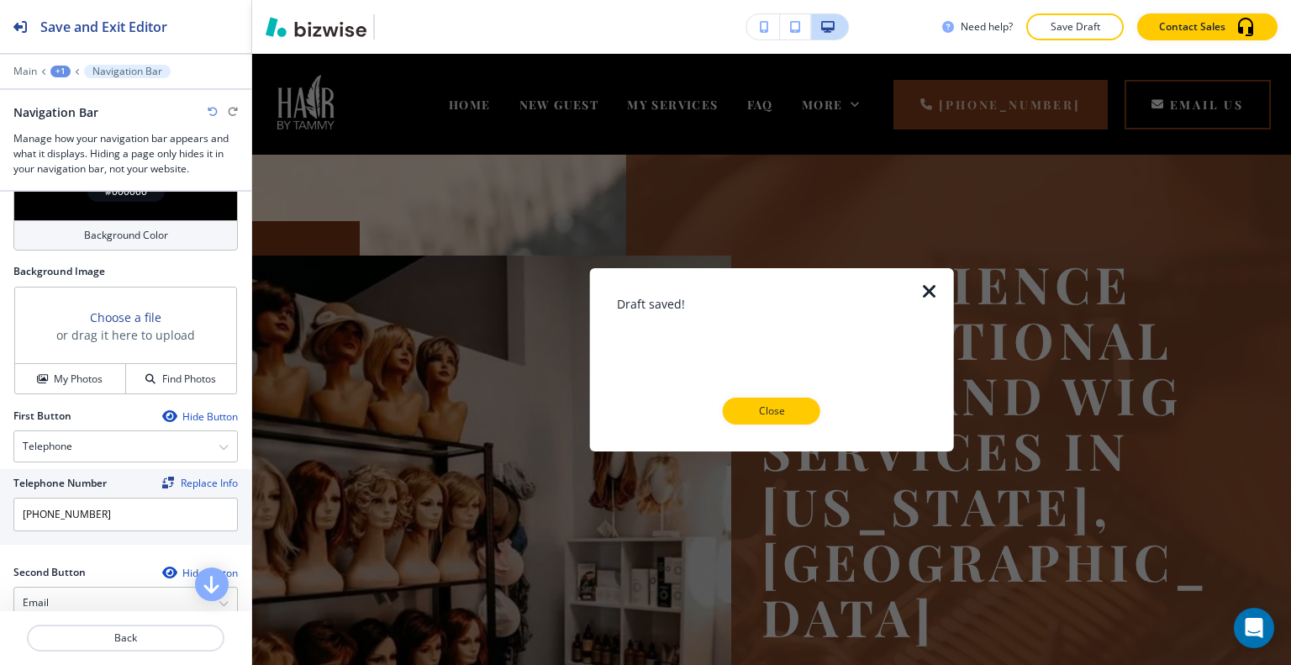
click at [790, 410] on p "Close" at bounding box center [772, 410] width 54 height 15
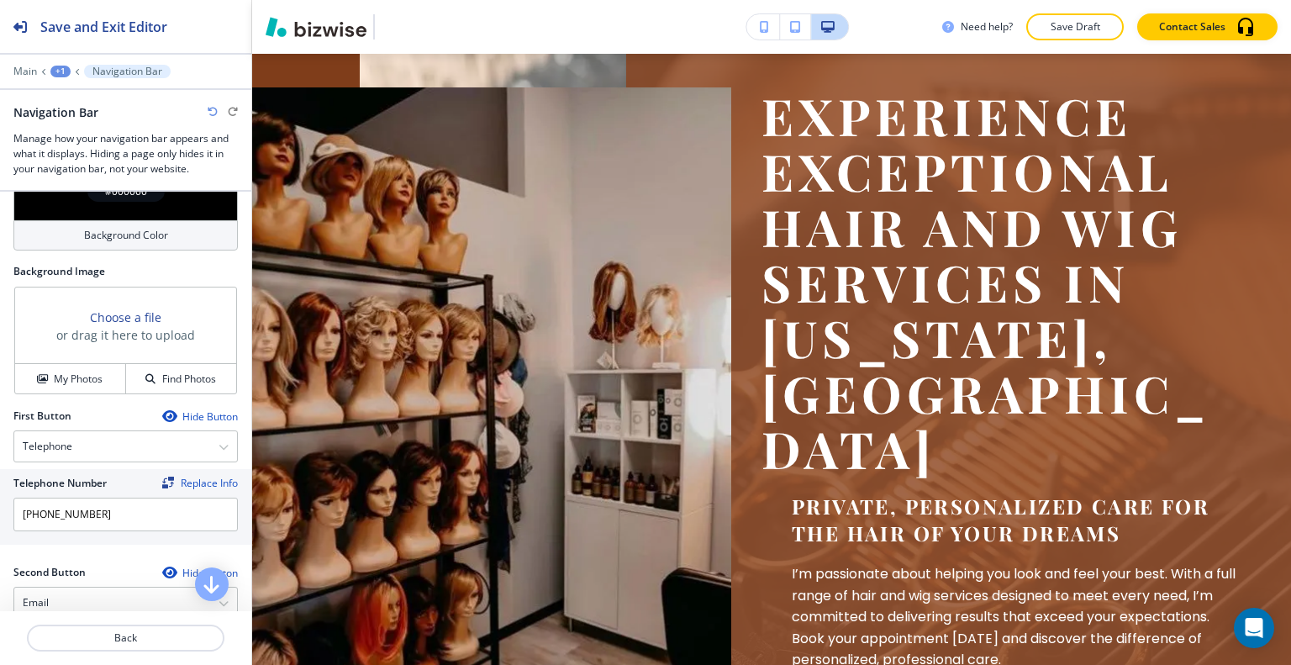
scroll to position [0, 0]
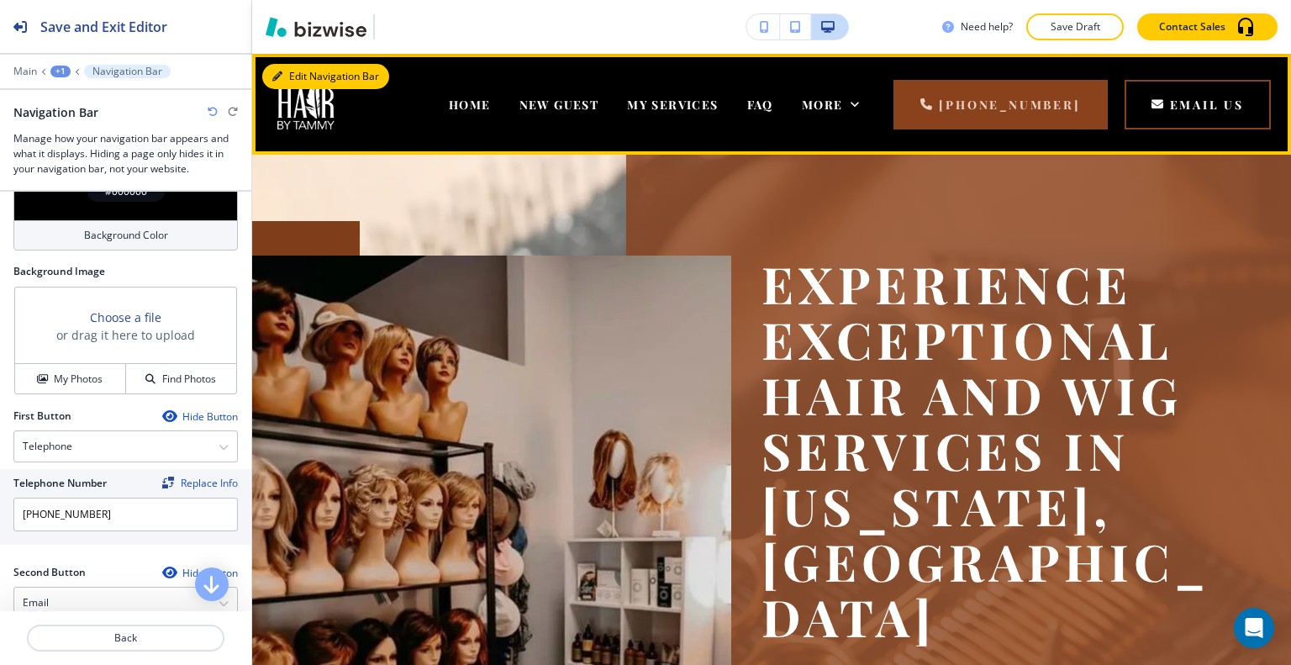
click at [308, 80] on button "Edit Navigation Bar" at bounding box center [325, 76] width 127 height 25
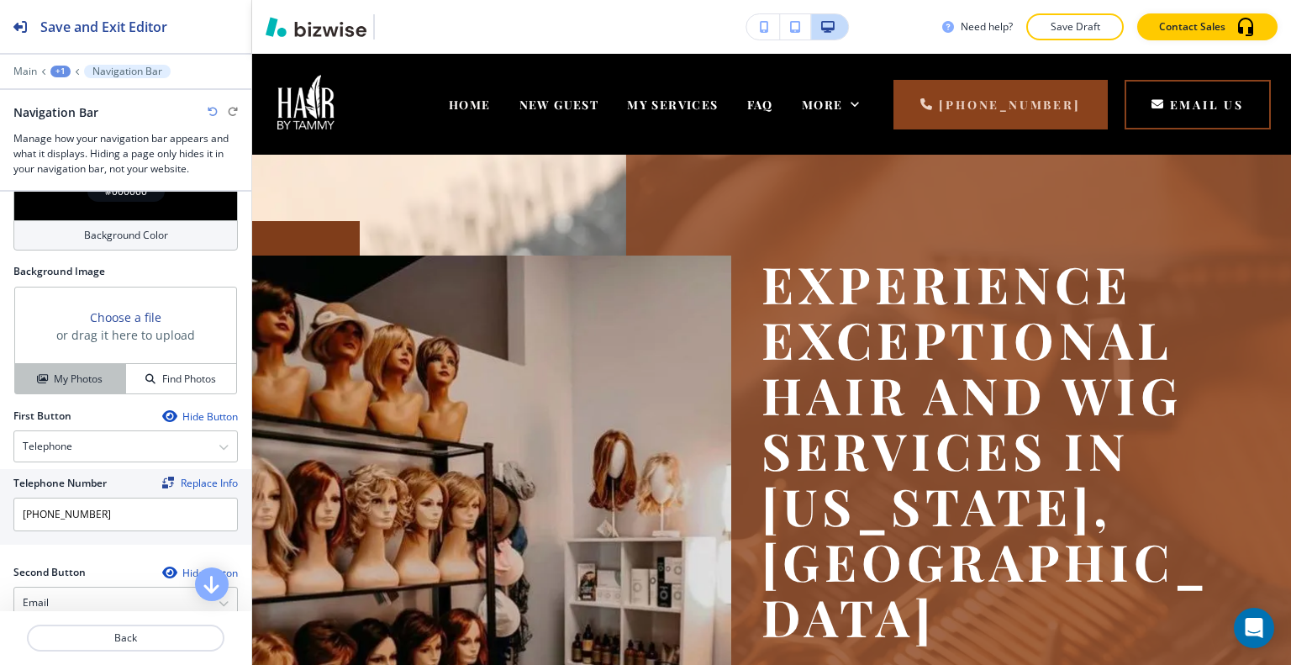
click at [105, 372] on div "My Photos" at bounding box center [70, 379] width 110 height 15
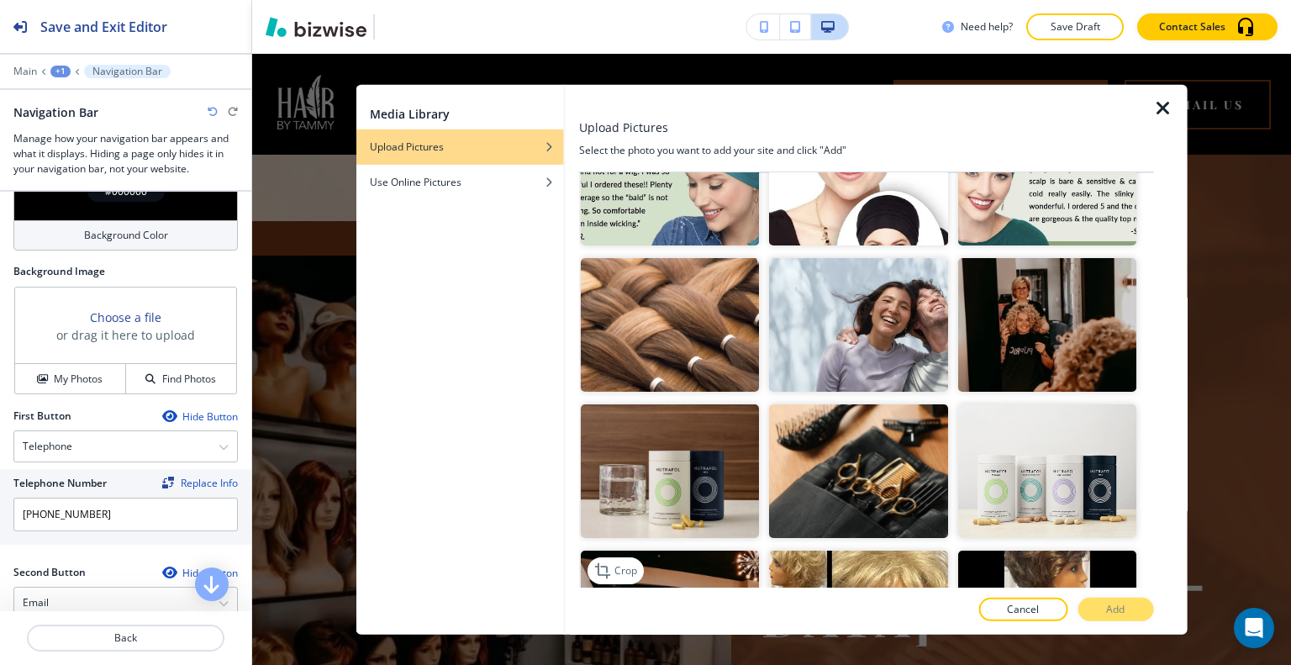
scroll to position [2354, 0]
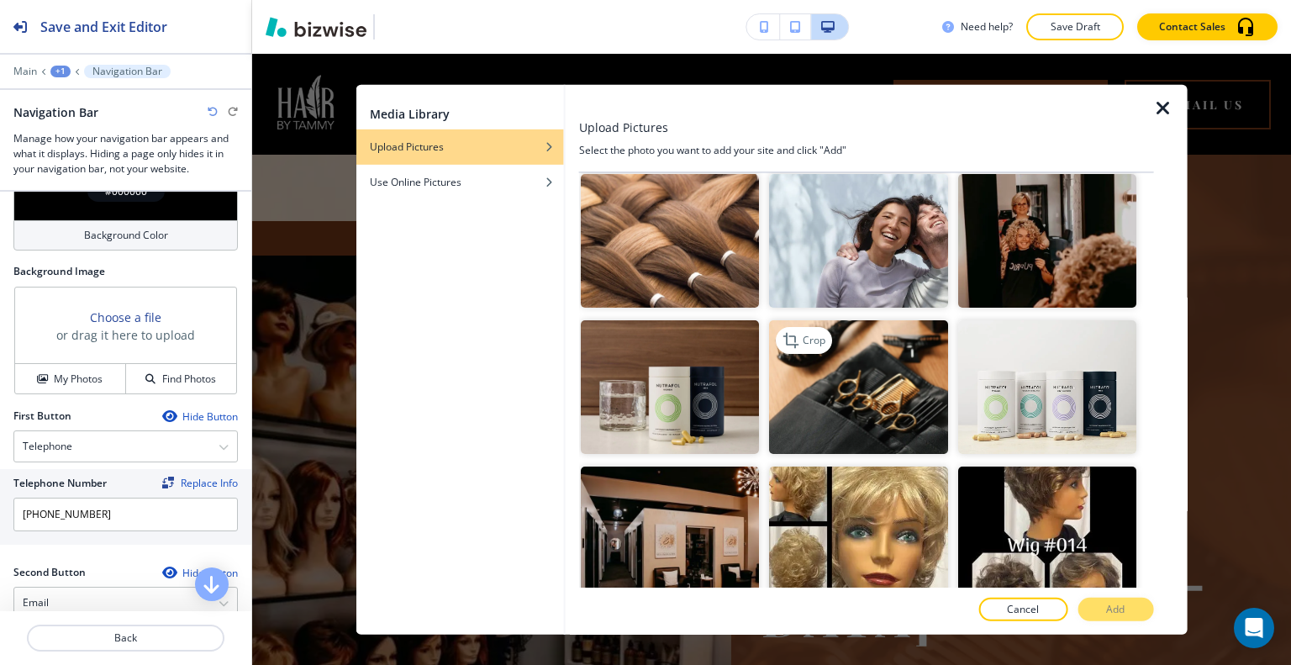
click at [862, 359] on img "button" at bounding box center [858, 387] width 178 height 134
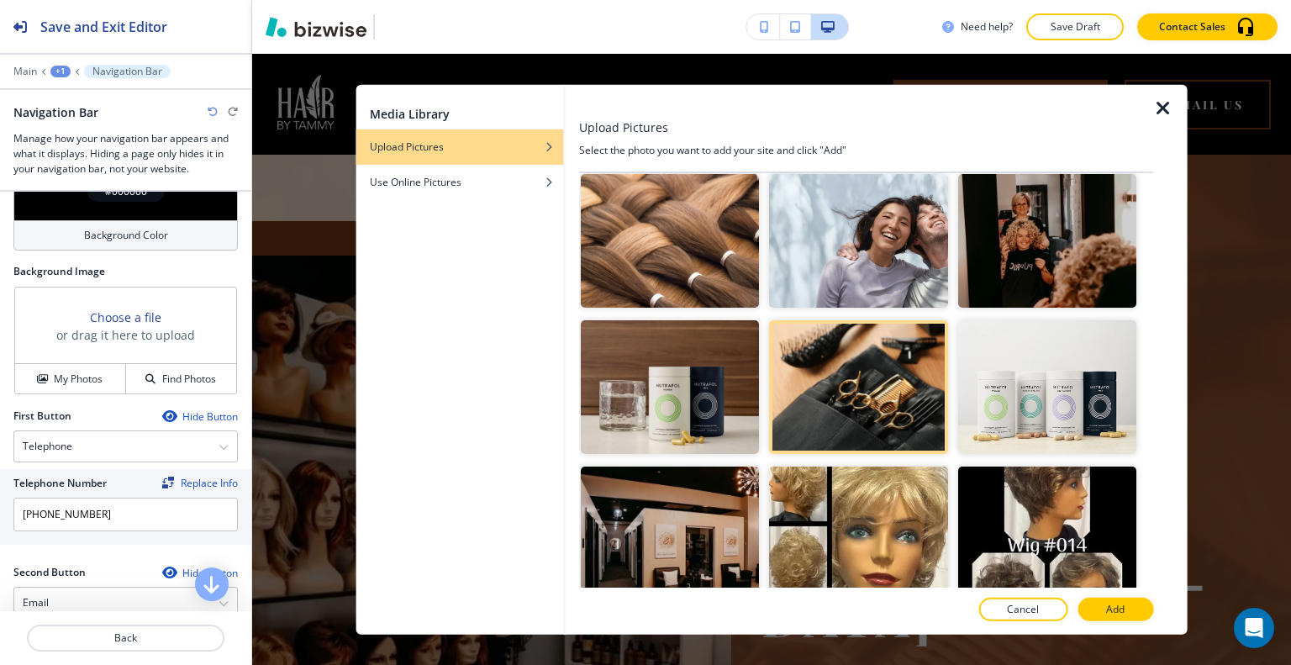
click at [1097, 594] on div at bounding box center [866, 593] width 575 height 10
click at [1104, 606] on button "Add" at bounding box center [1116, 610] width 76 height 24
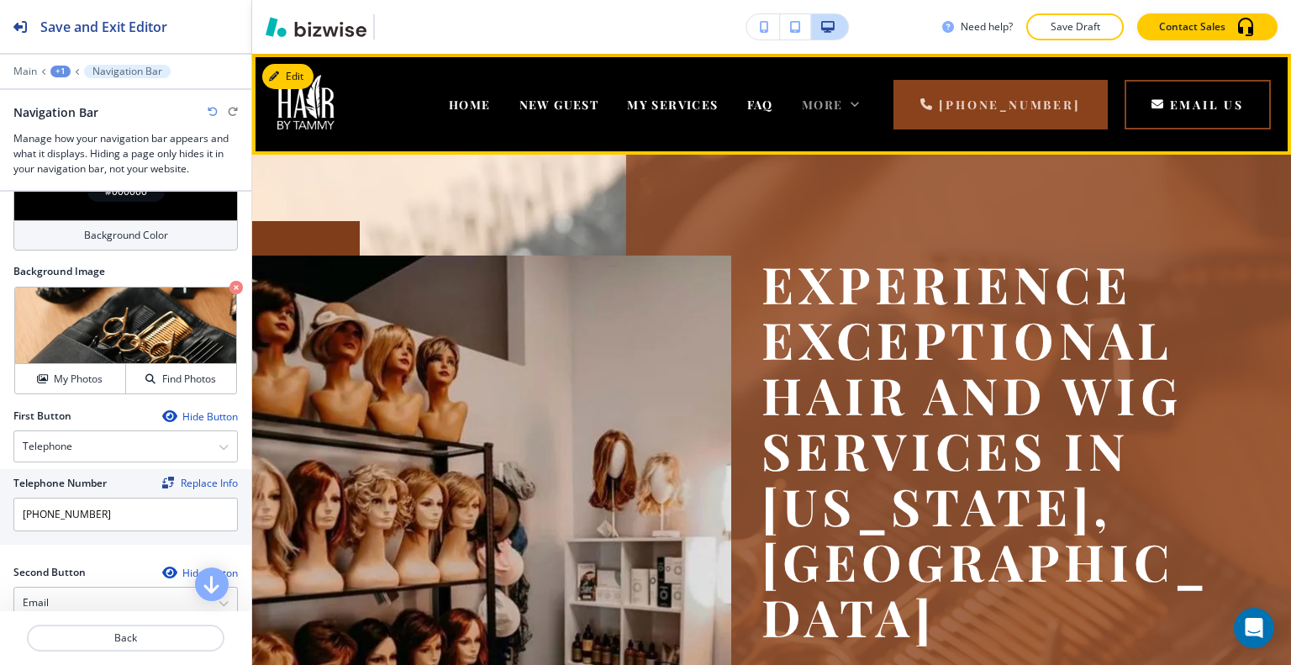
click at [863, 107] on icon at bounding box center [854, 104] width 17 height 17
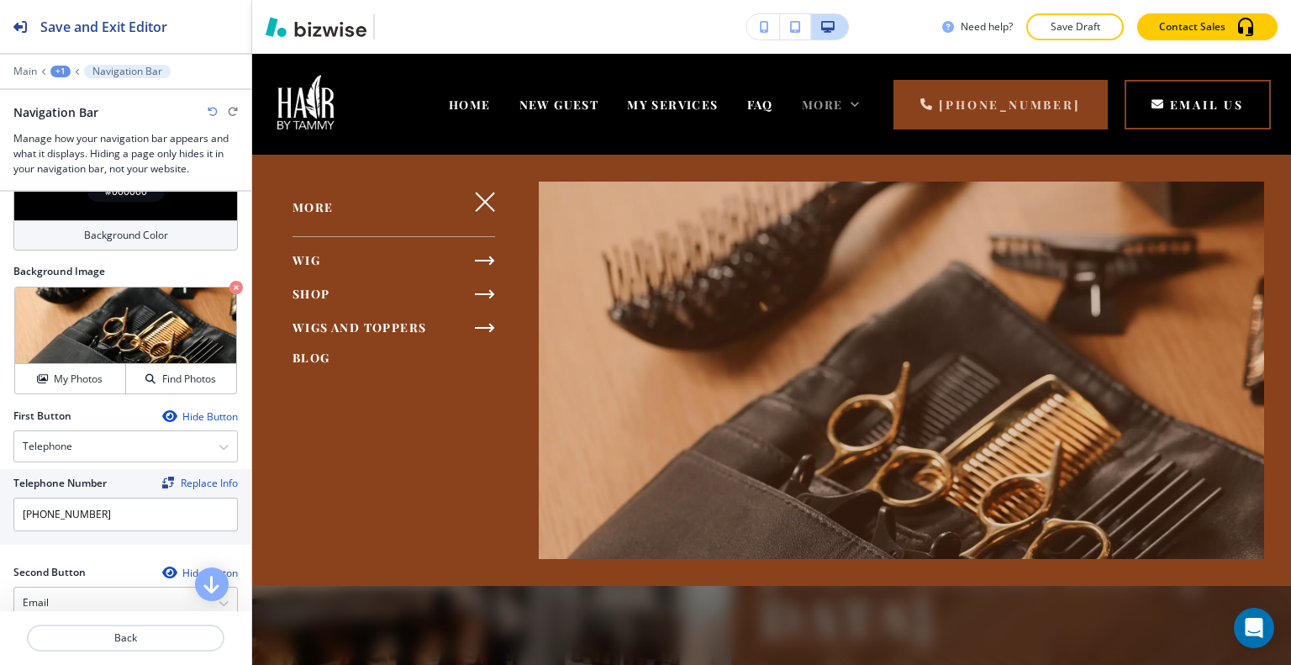
click at [859, 105] on icon at bounding box center [855, 104] width 8 height 5
click at [479, 110] on span "HOME" at bounding box center [470, 105] width 42 height 16
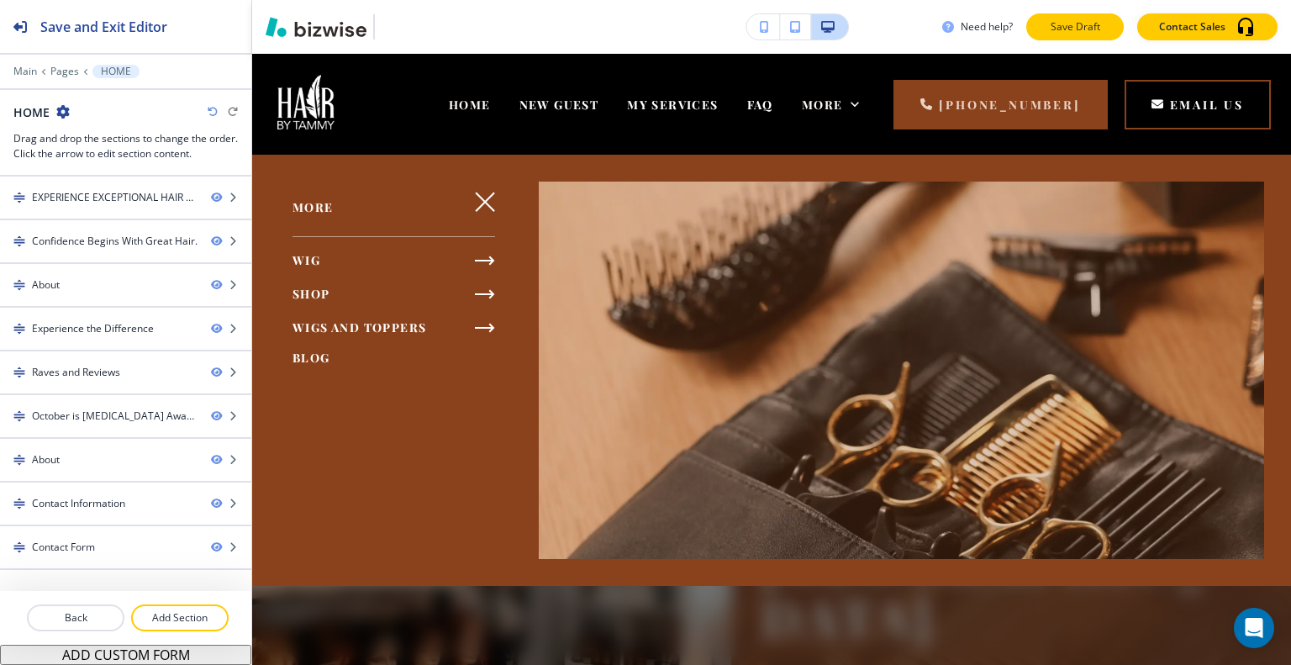
click at [1069, 14] on button "Save Draft" at bounding box center [1075, 26] width 98 height 27
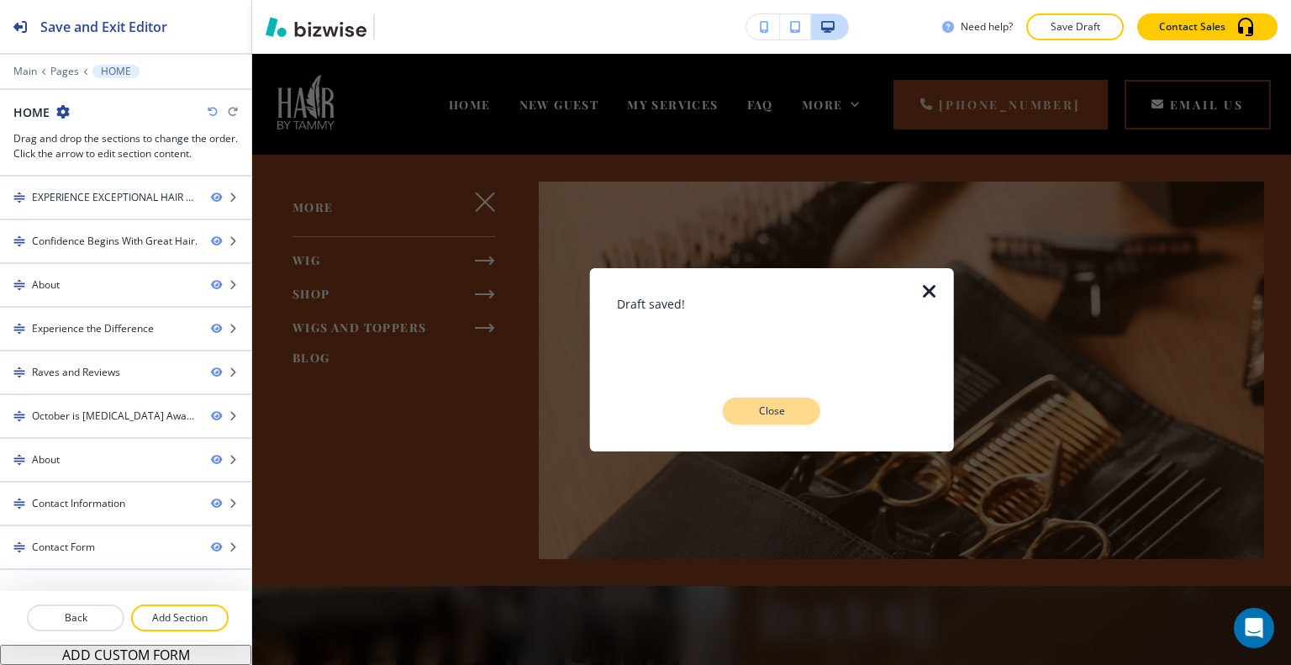
click at [761, 408] on p "Close" at bounding box center [772, 410] width 54 height 15
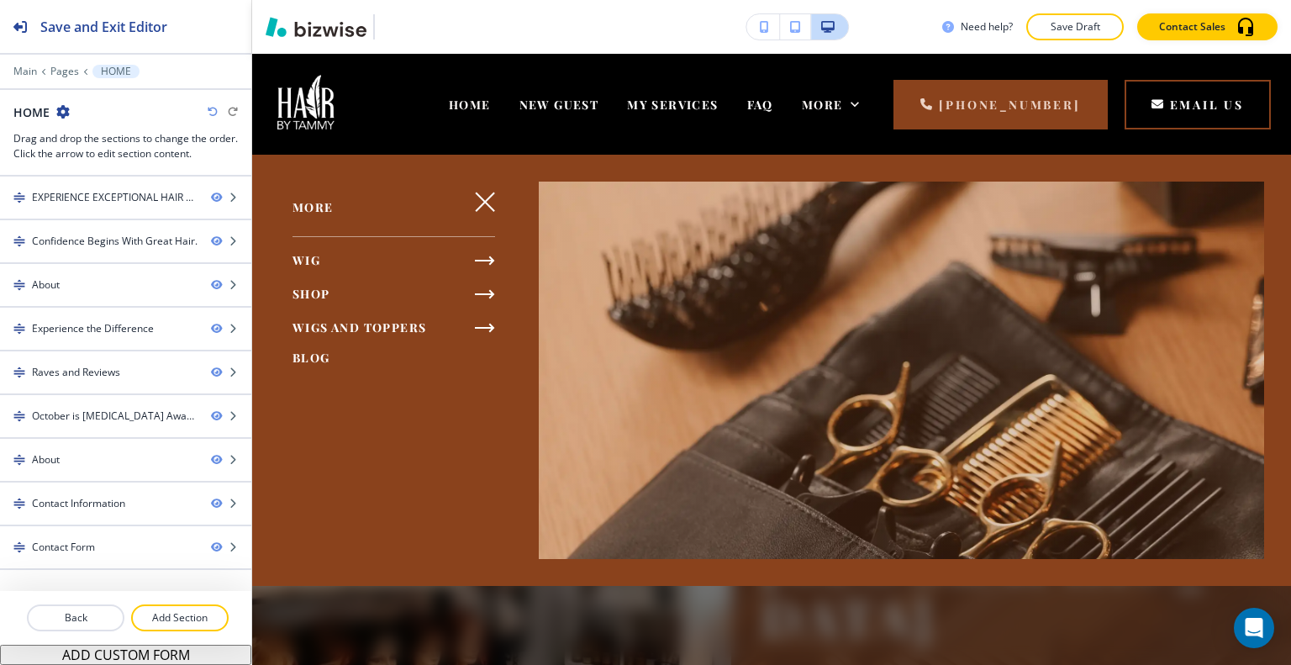
click at [880, 598] on div at bounding box center [771, 410] width 1039 height 510
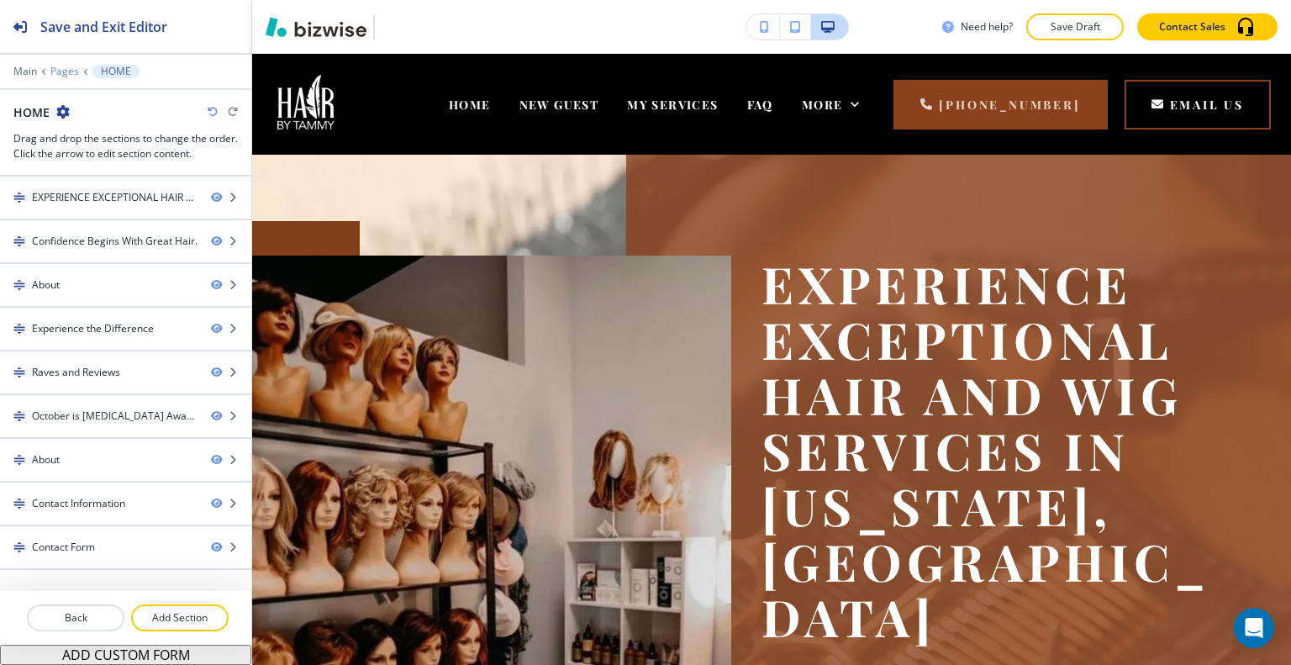
click at [72, 66] on p "Pages" at bounding box center [64, 72] width 29 height 12
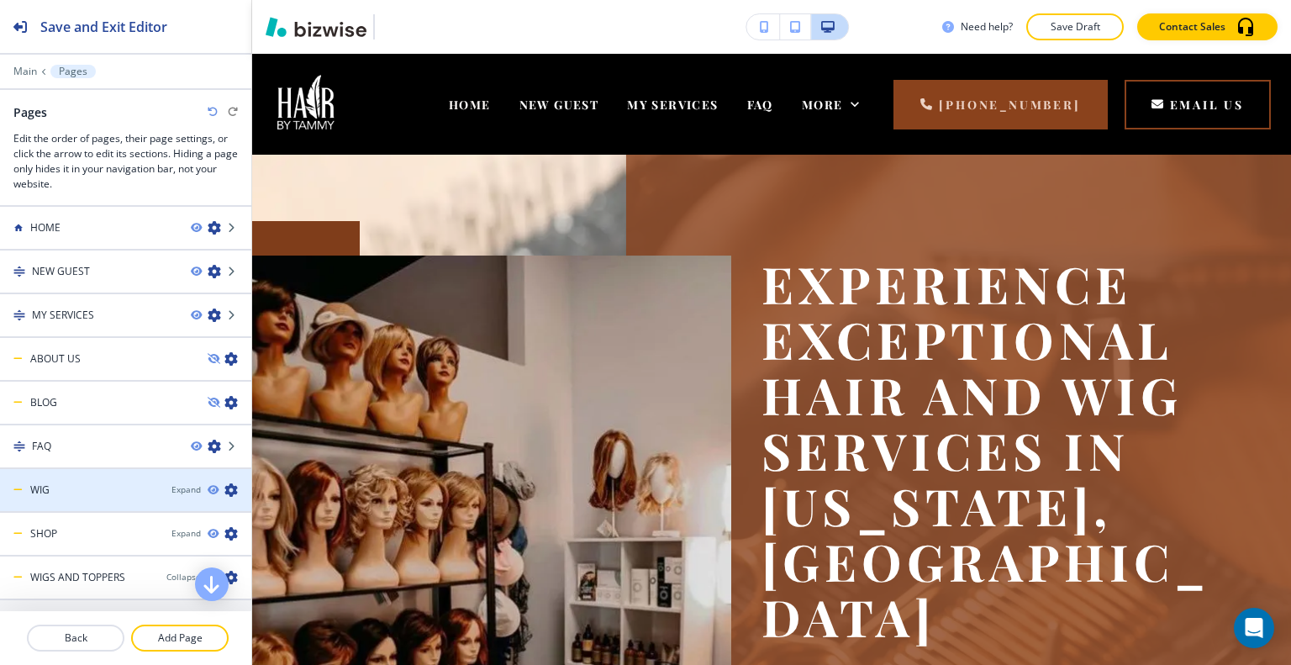
scroll to position [71, 0]
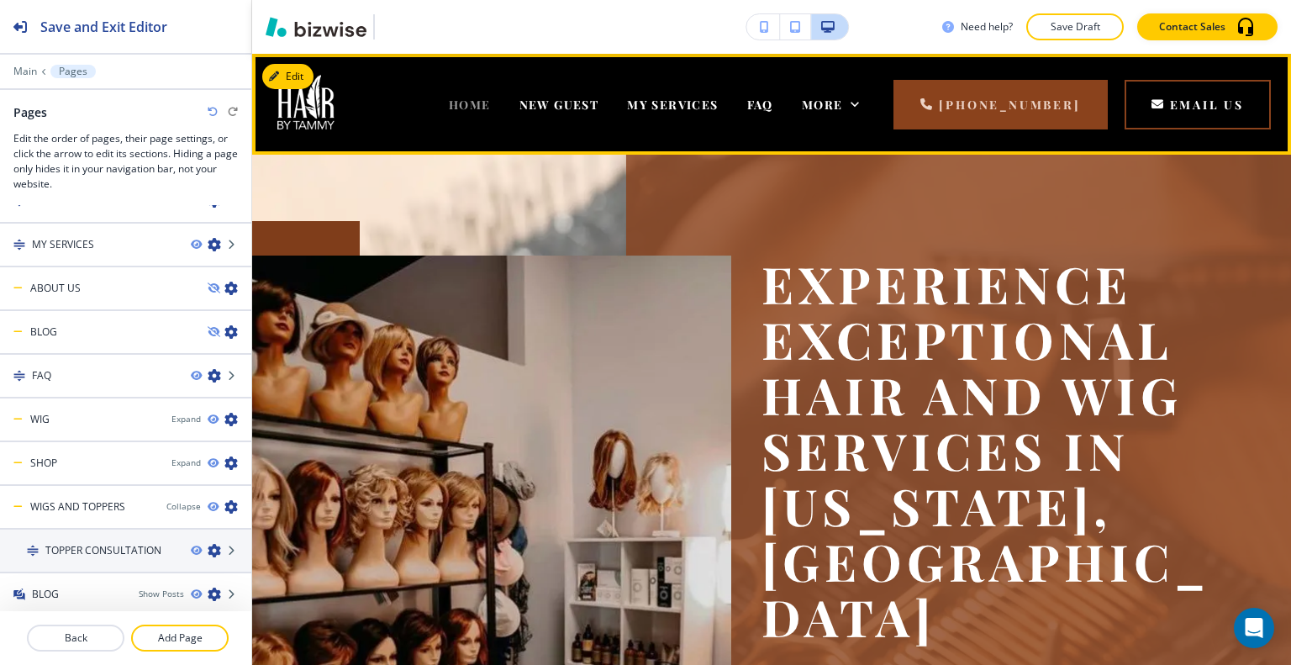
click at [491, 111] on span "HOME" at bounding box center [470, 105] width 42 height 16
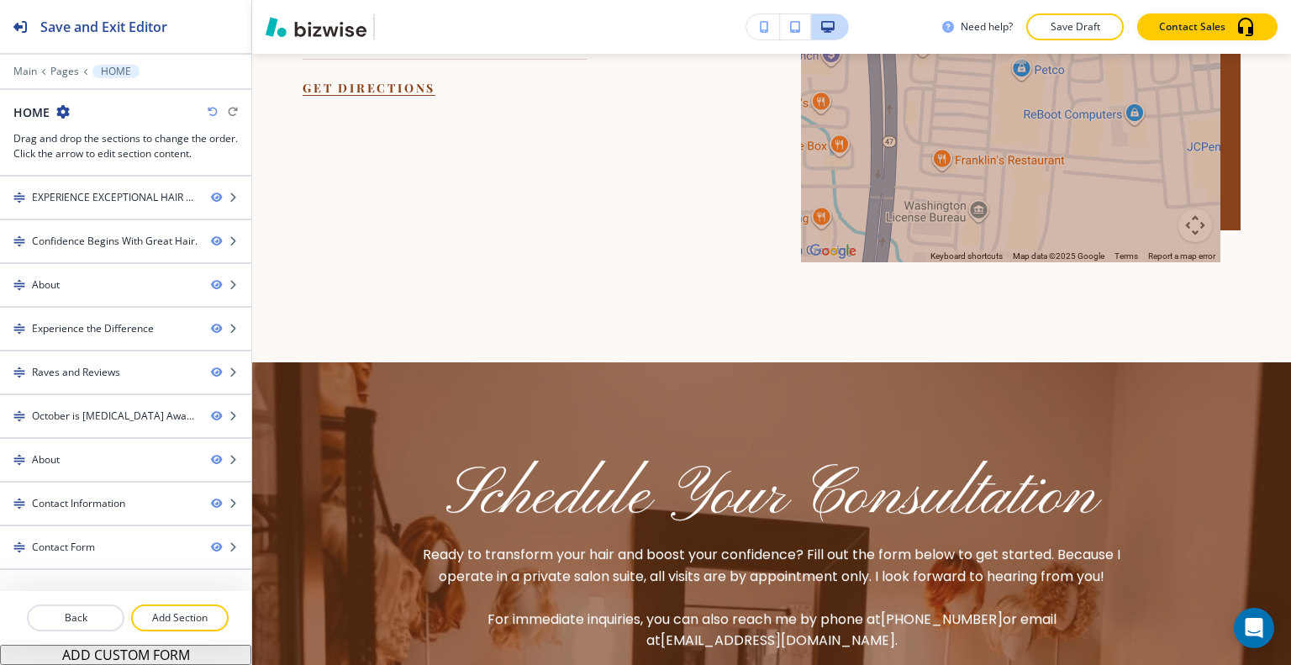
scroll to position [5390, 0]
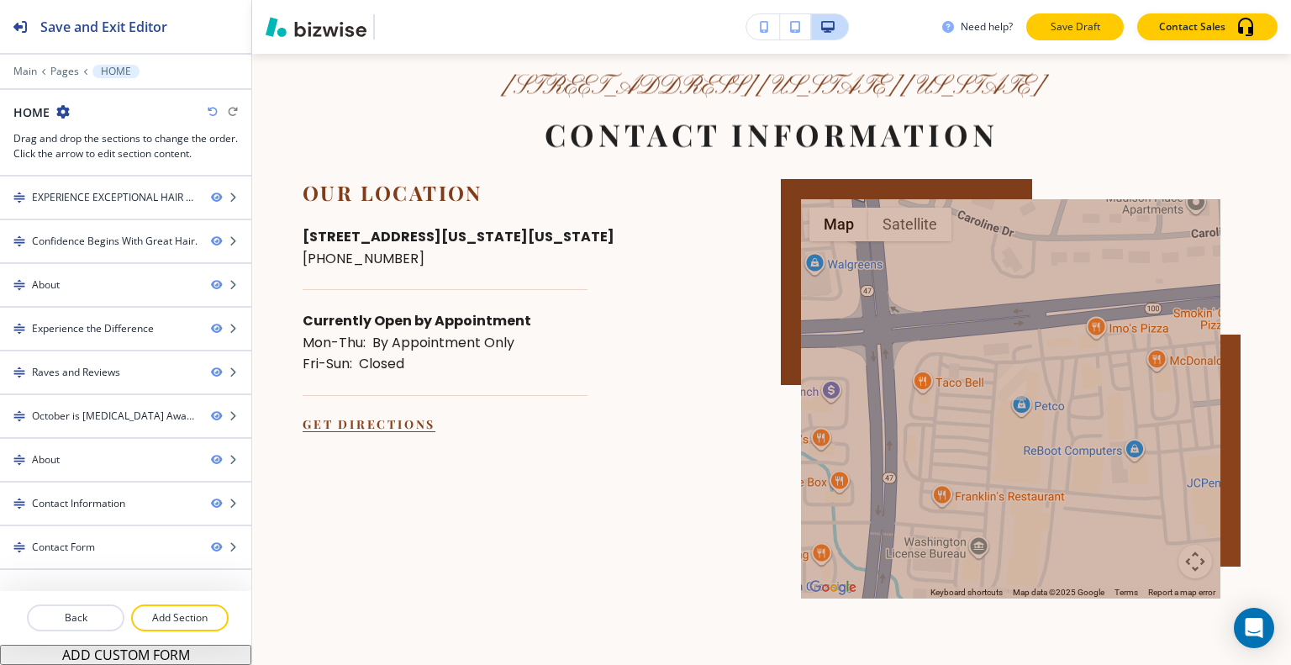
click at [1082, 21] on p "Save Draft" at bounding box center [1075, 26] width 54 height 15
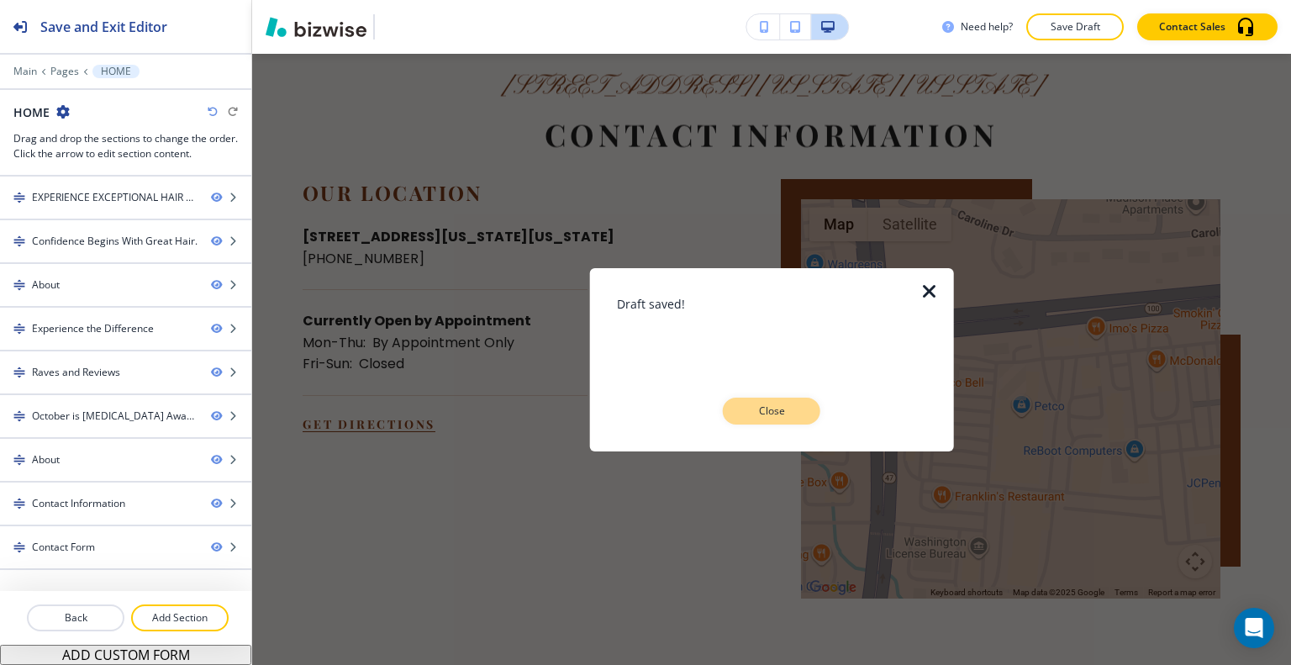
click at [783, 411] on p "Close" at bounding box center [772, 410] width 54 height 15
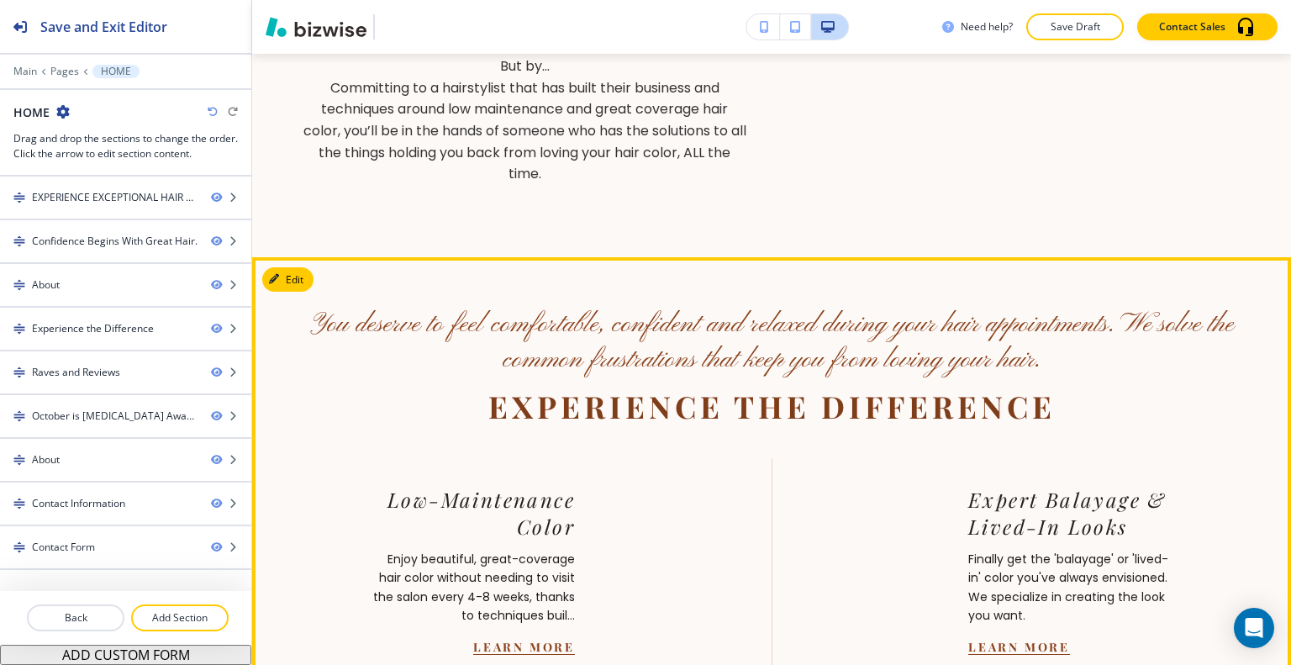
scroll to position [2522, 0]
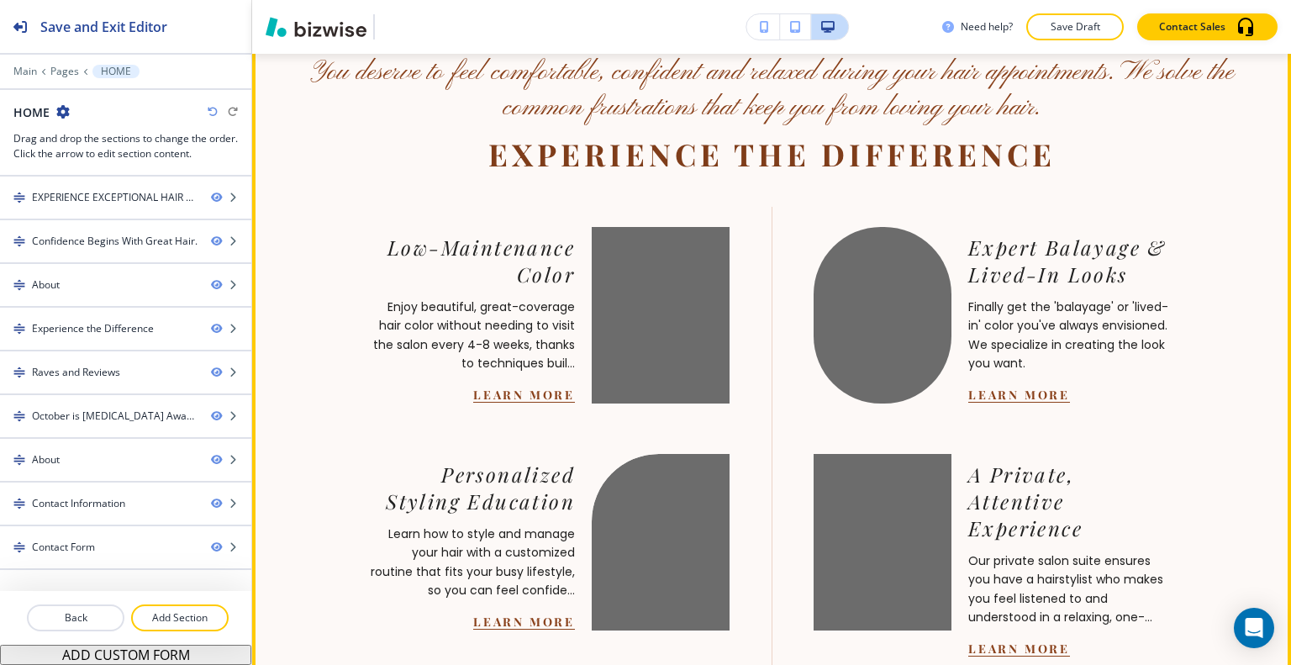
click at [1005, 386] on button "Learn More" at bounding box center [1019, 394] width 102 height 16
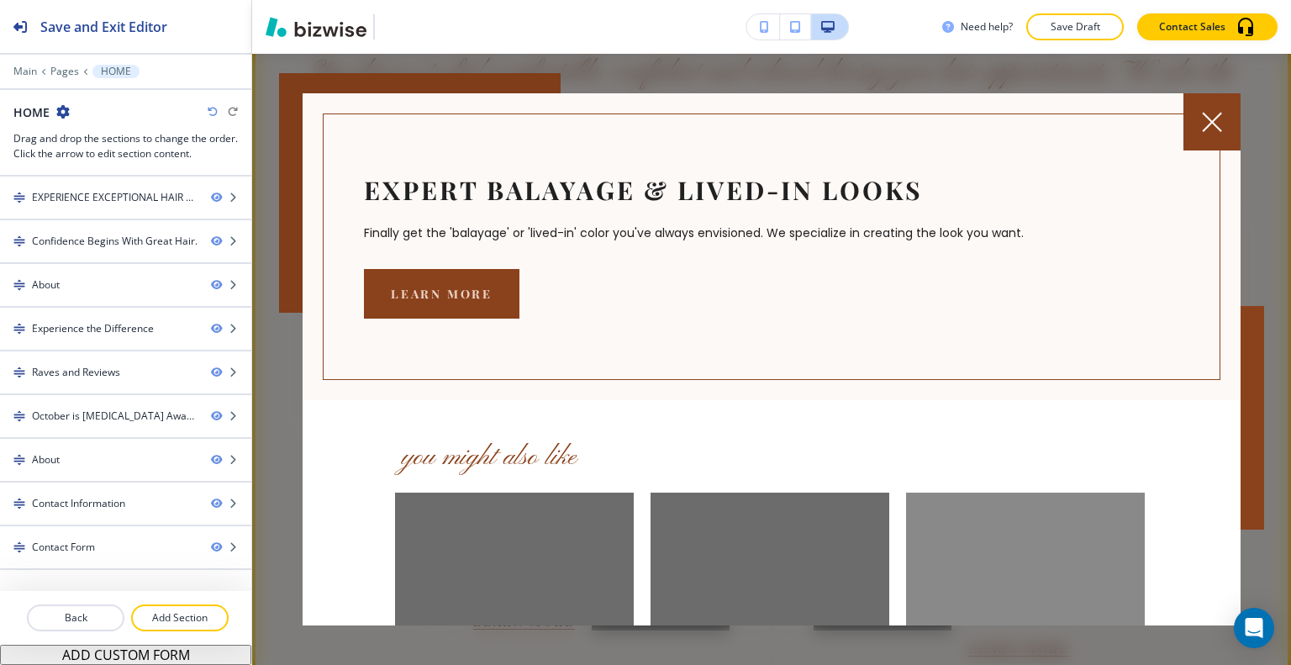
scroll to position [140, 0]
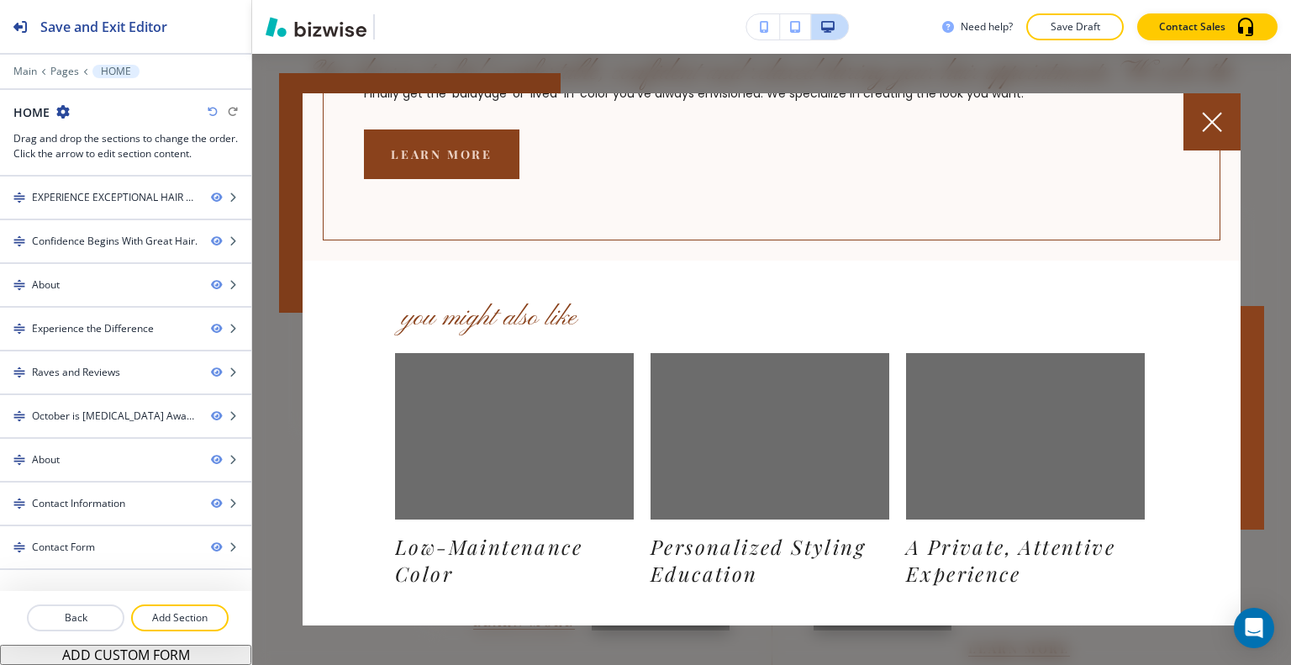
drag, startPoint x: 1218, startPoint y: 119, endPoint x: 1217, endPoint y: 127, distance: 8.4
click at [1218, 124] on icon at bounding box center [1212, 122] width 20 height 20
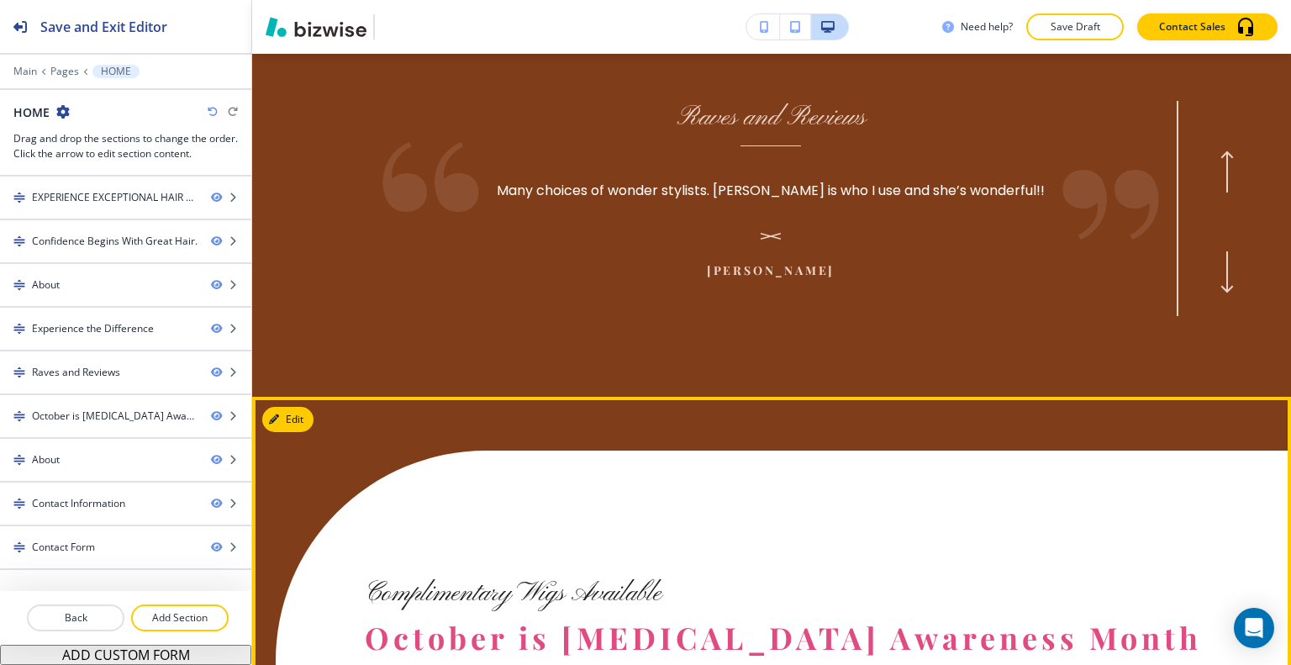
scroll to position [3614, 0]
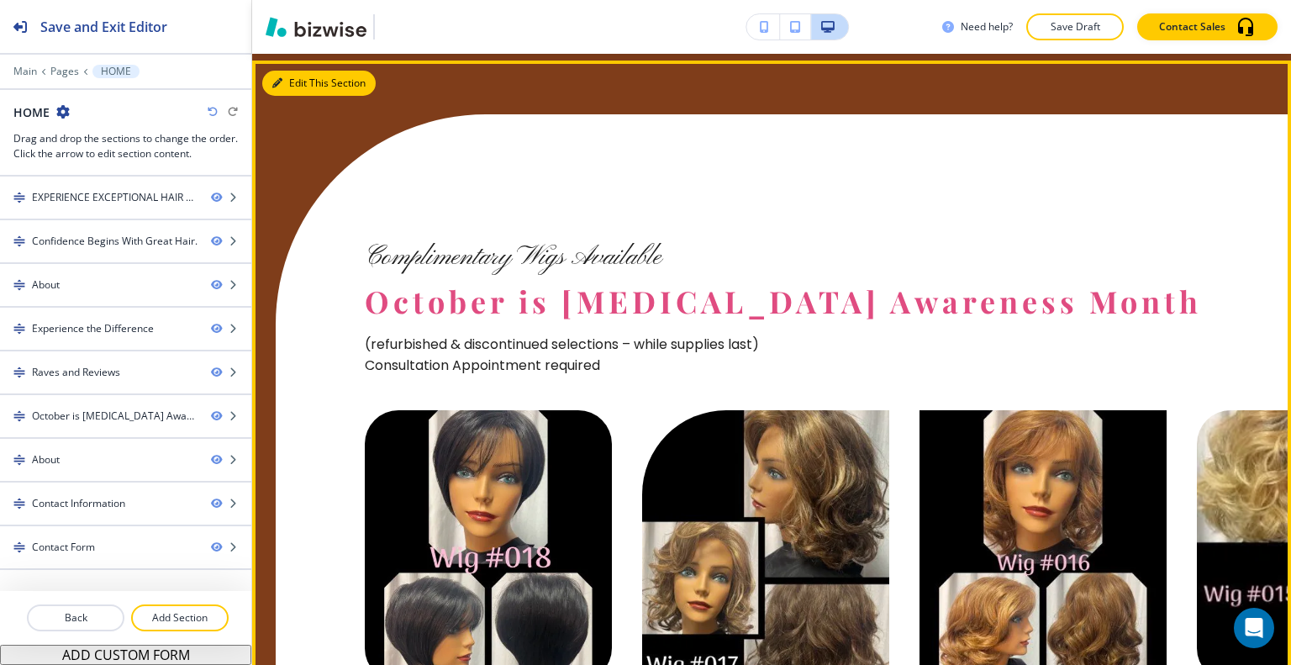
click at [298, 71] on button "Edit This Section" at bounding box center [318, 83] width 113 height 25
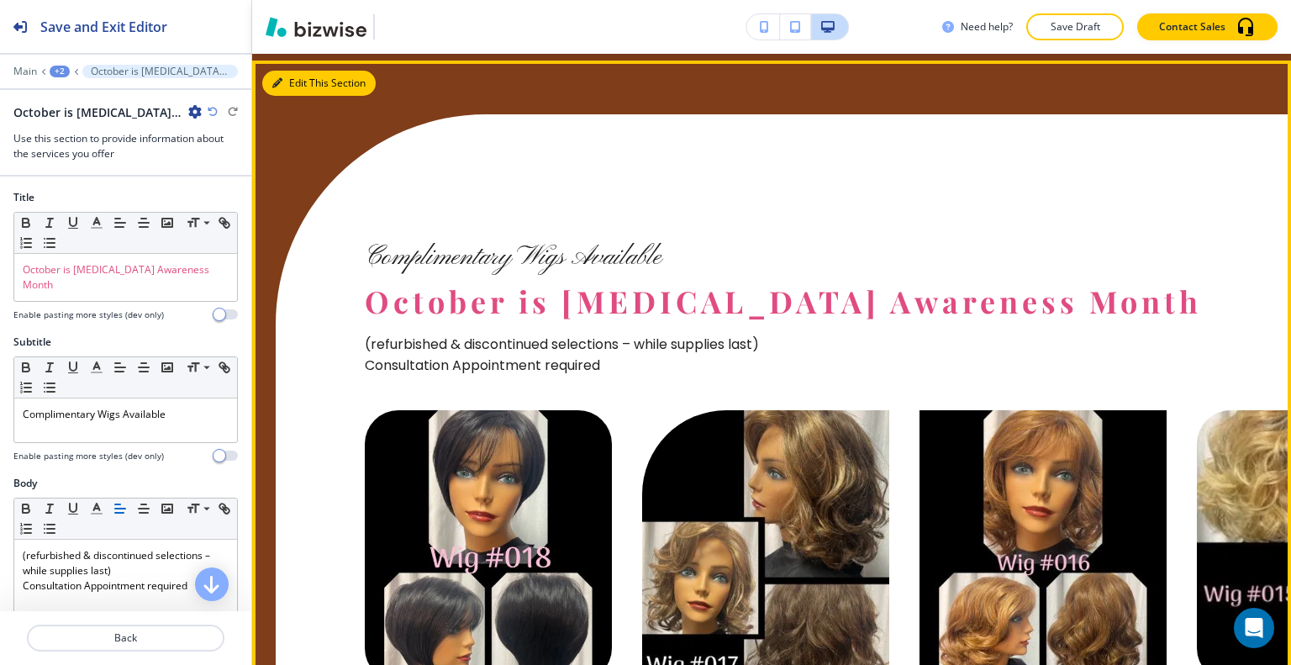
scroll to position [3613, 0]
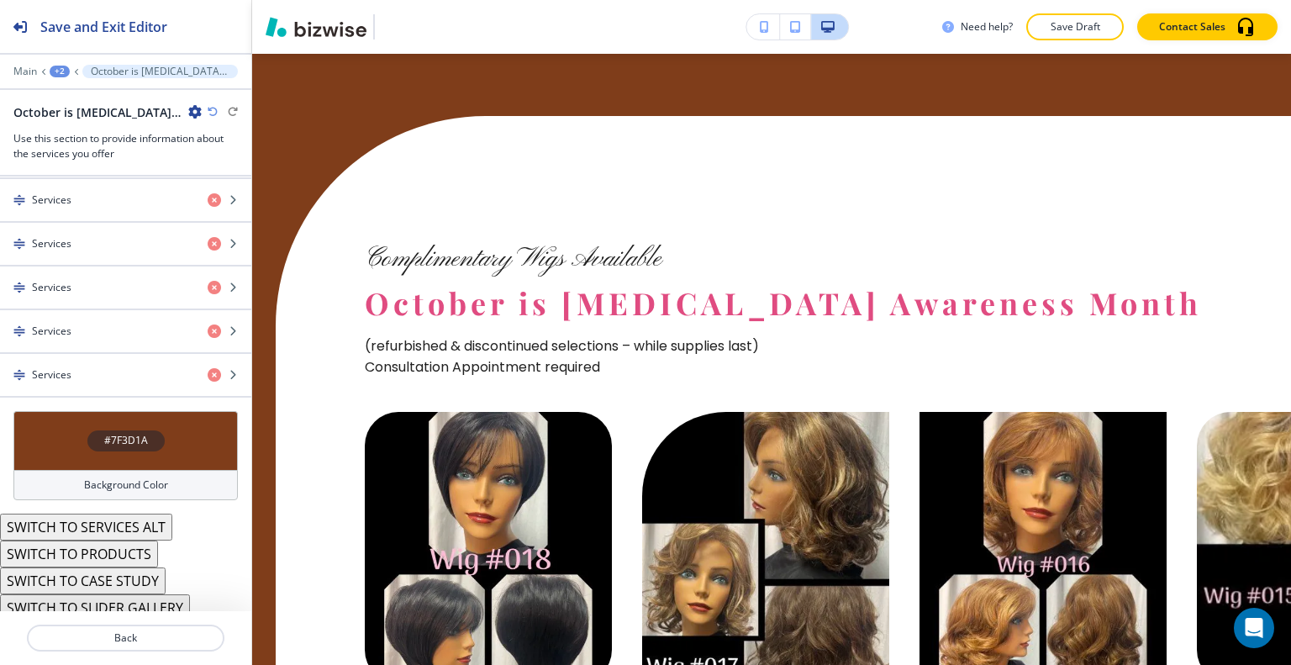
click at [55, 426] on div "#7F3D1A" at bounding box center [125, 440] width 224 height 59
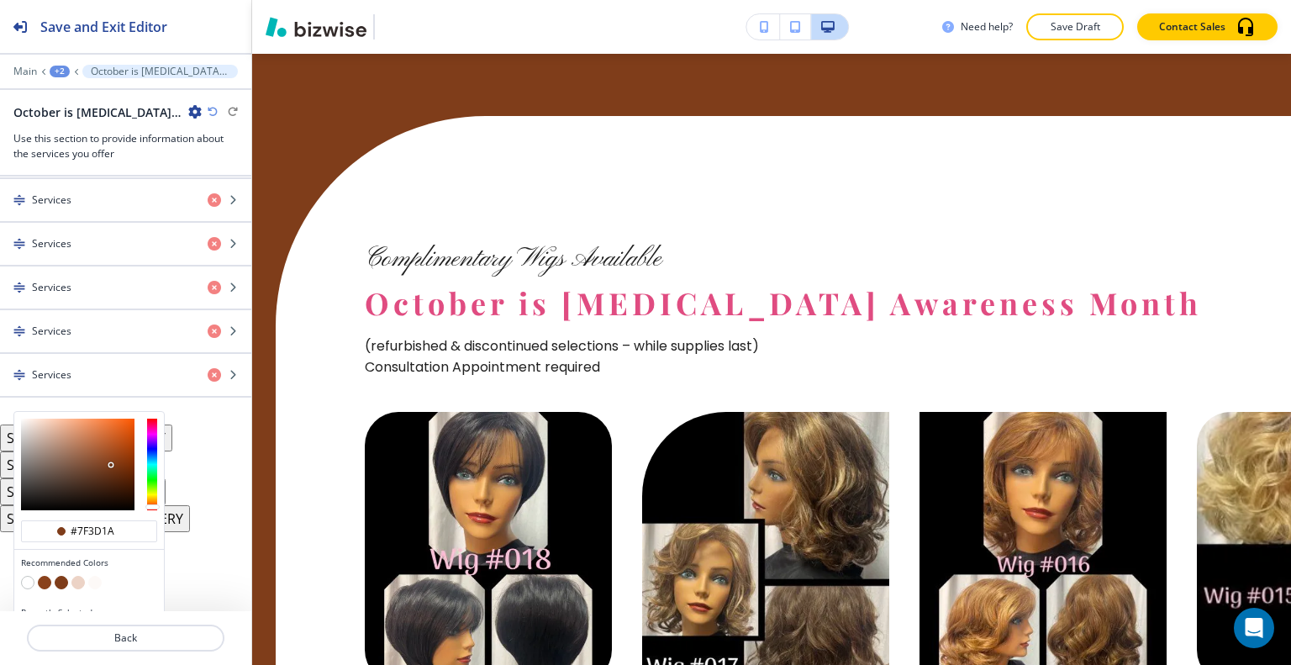
scroll to position [1316, 0]
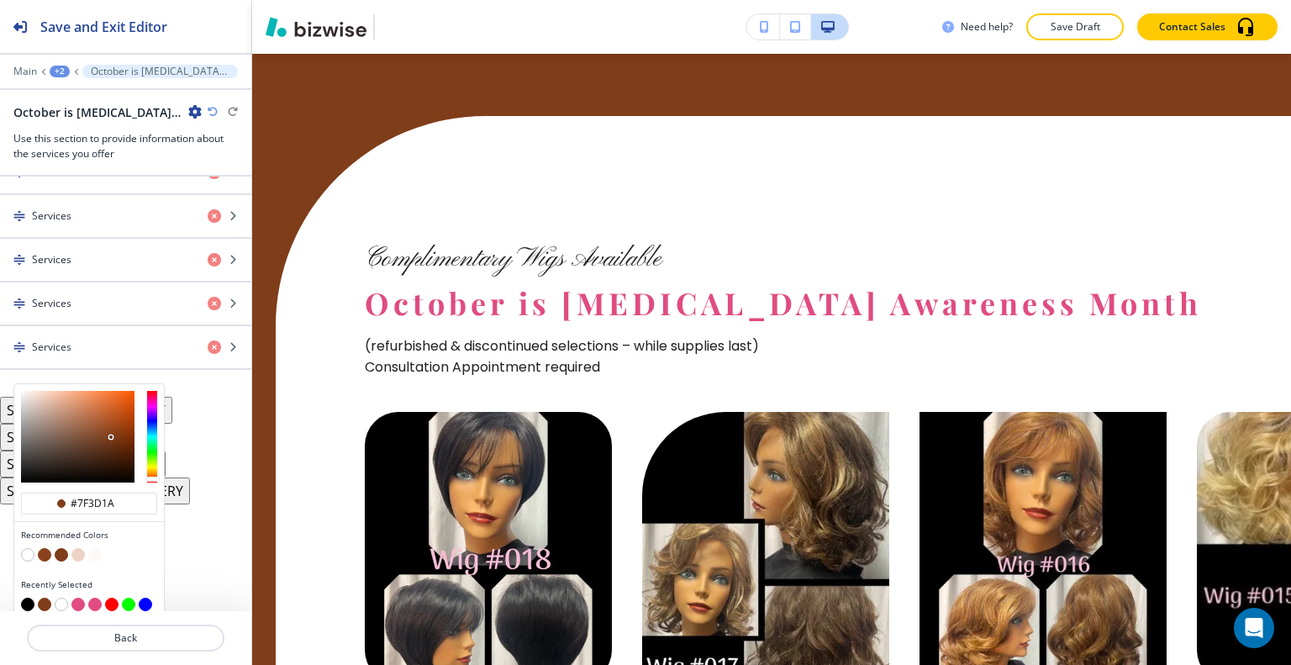
drag, startPoint x: 82, startPoint y: 595, endPoint x: 81, endPoint y: 604, distance: 9.4
click at [82, 601] on div at bounding box center [89, 606] width 136 height 17
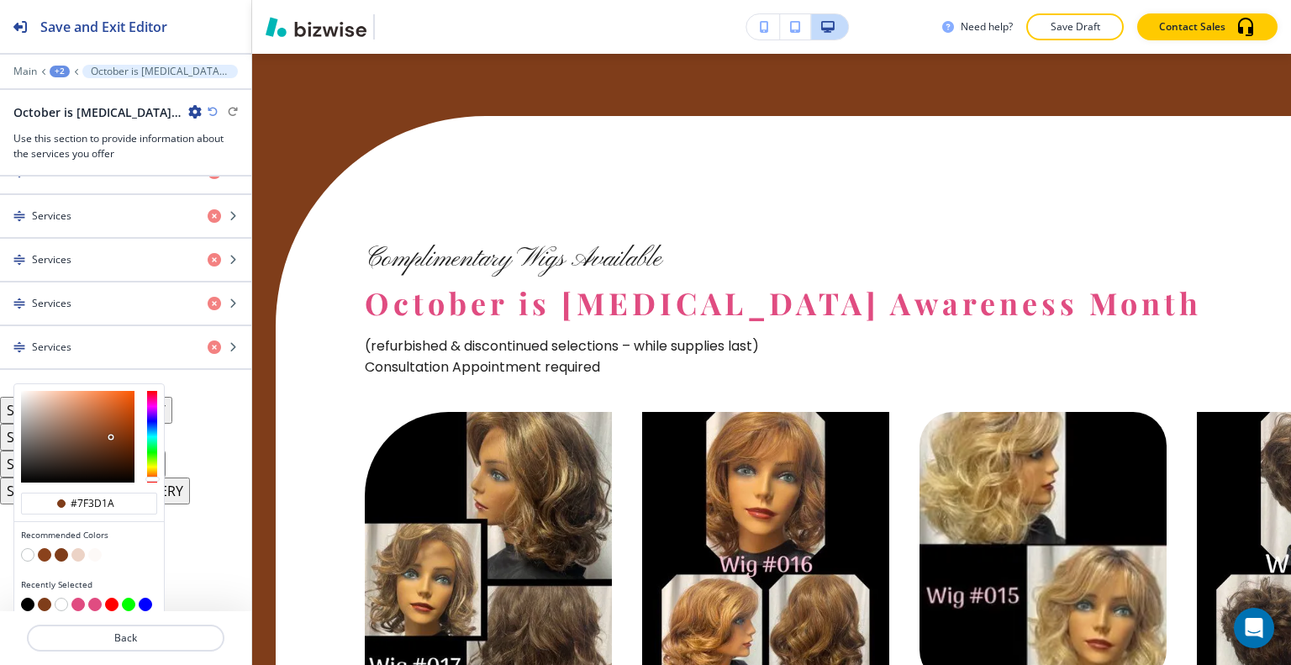
click at [77, 598] on button "button" at bounding box center [77, 604] width 13 height 13
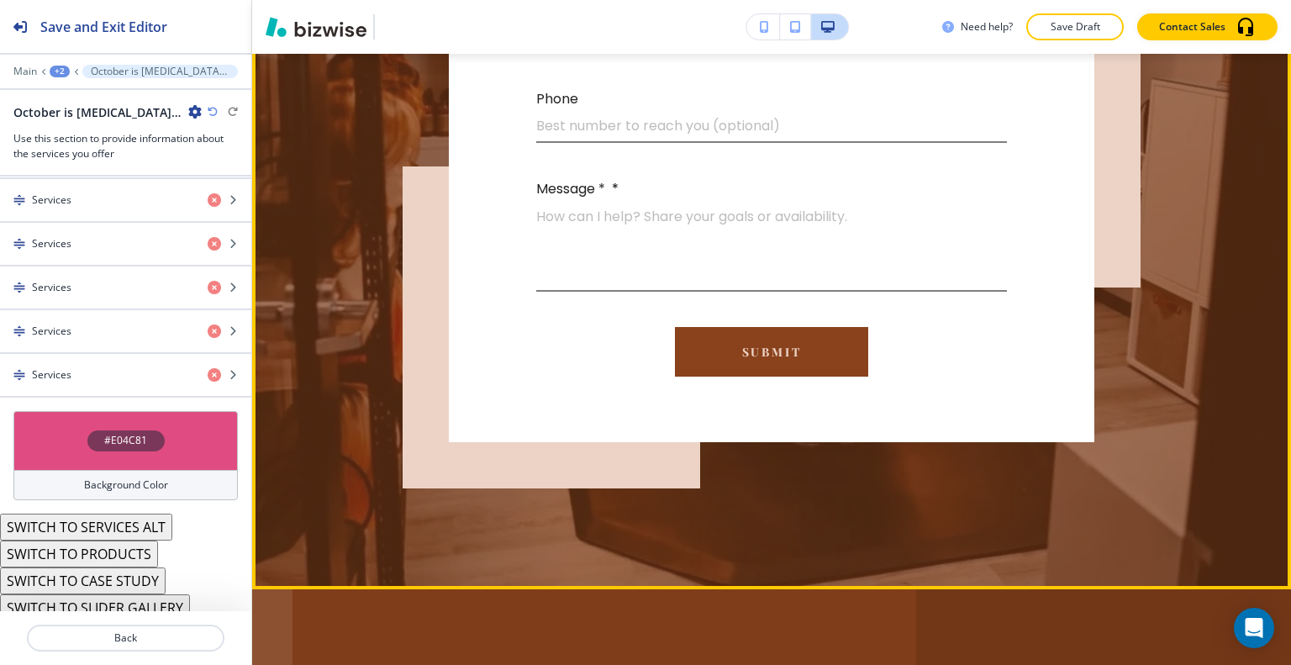
scroll to position [6891, 0]
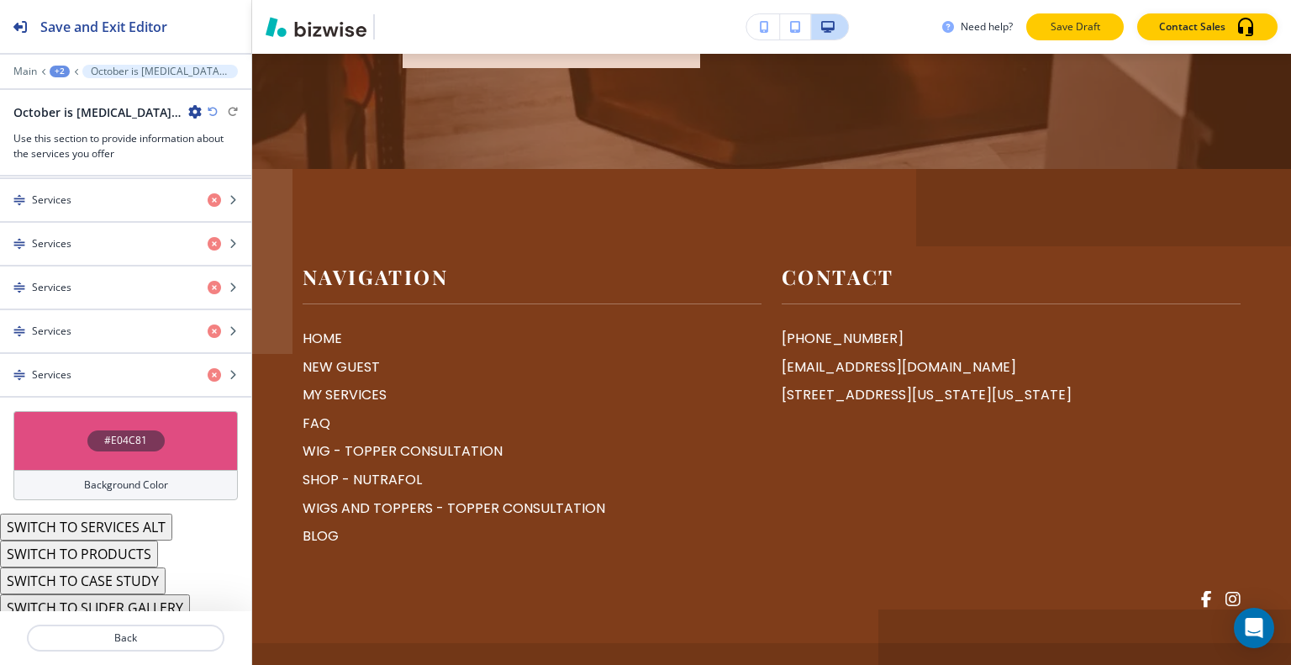
click at [1078, 35] on button "Save Draft" at bounding box center [1075, 26] width 98 height 27
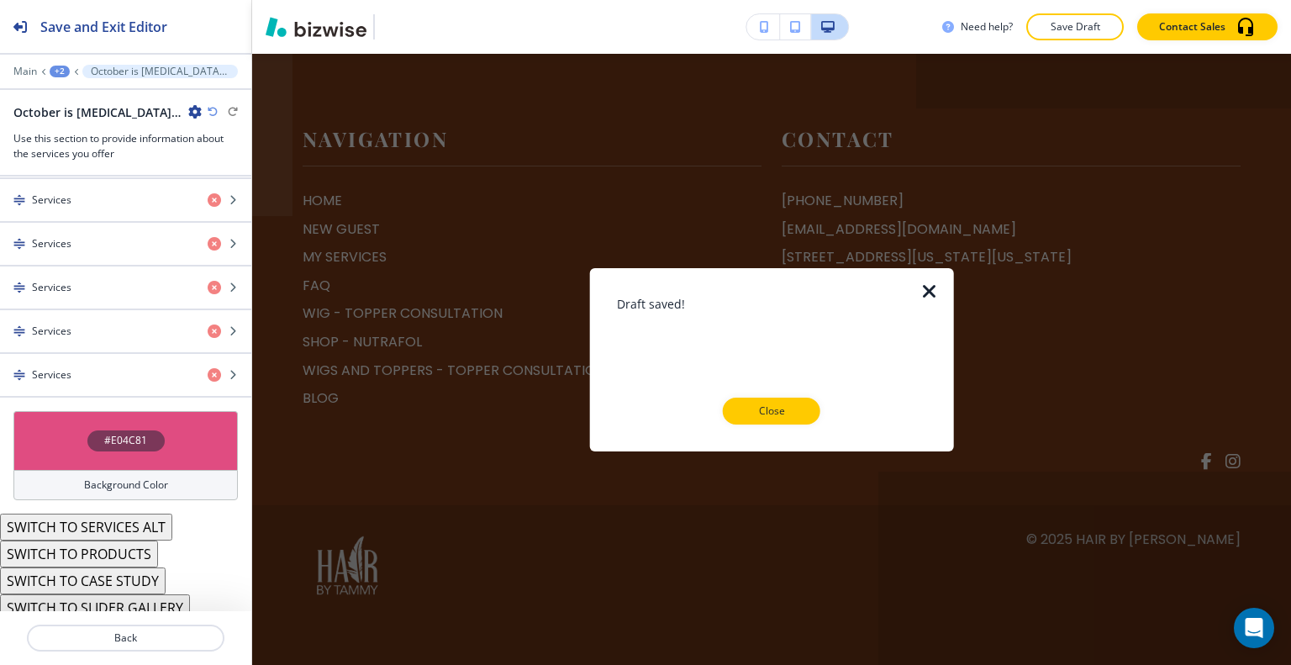
scroll to position [7227, 0]
click at [772, 408] on p "Close" at bounding box center [772, 410] width 54 height 15
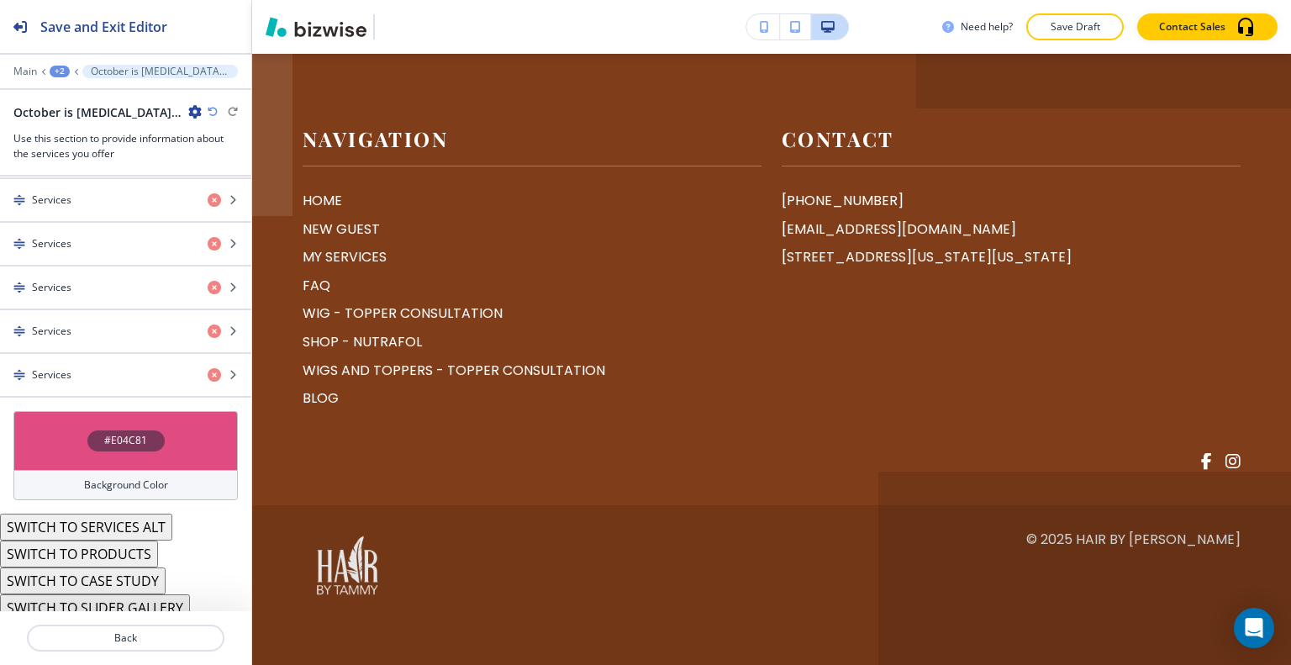
click at [55, 66] on div "+2" at bounding box center [60, 72] width 20 height 12
click at [68, 127] on p "HOME" at bounding box center [104, 127] width 86 height 15
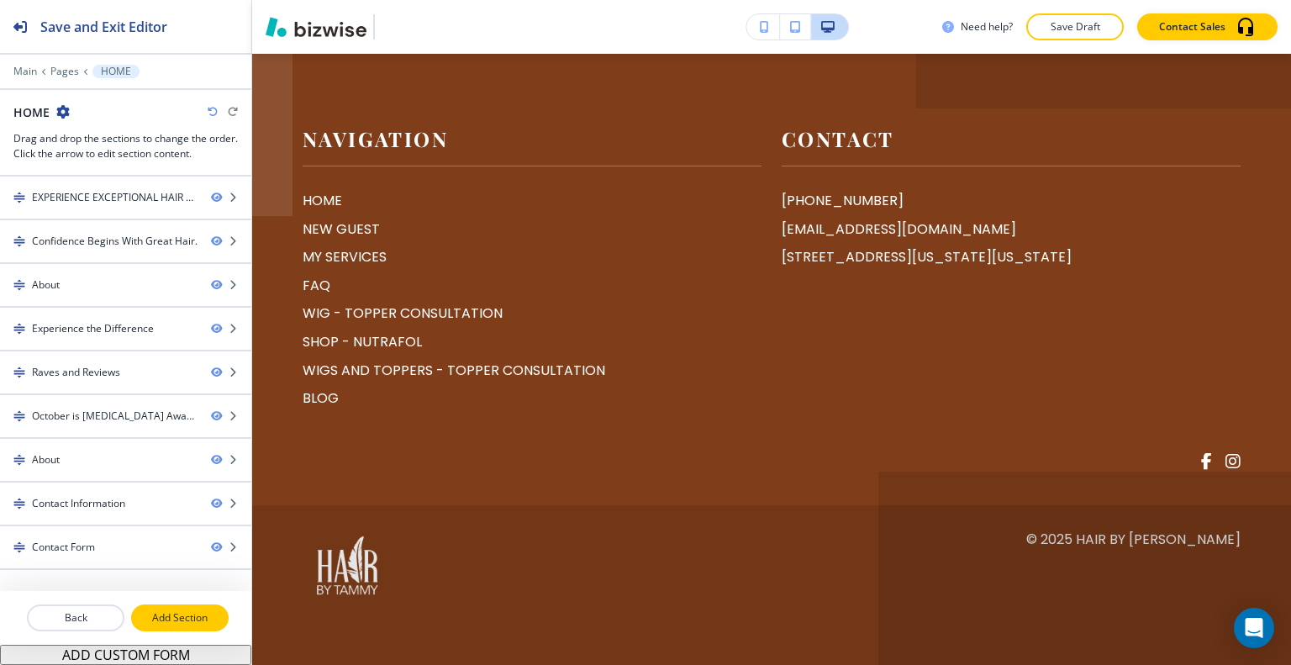
click at [171, 621] on p "Add Section" at bounding box center [180, 617] width 94 height 15
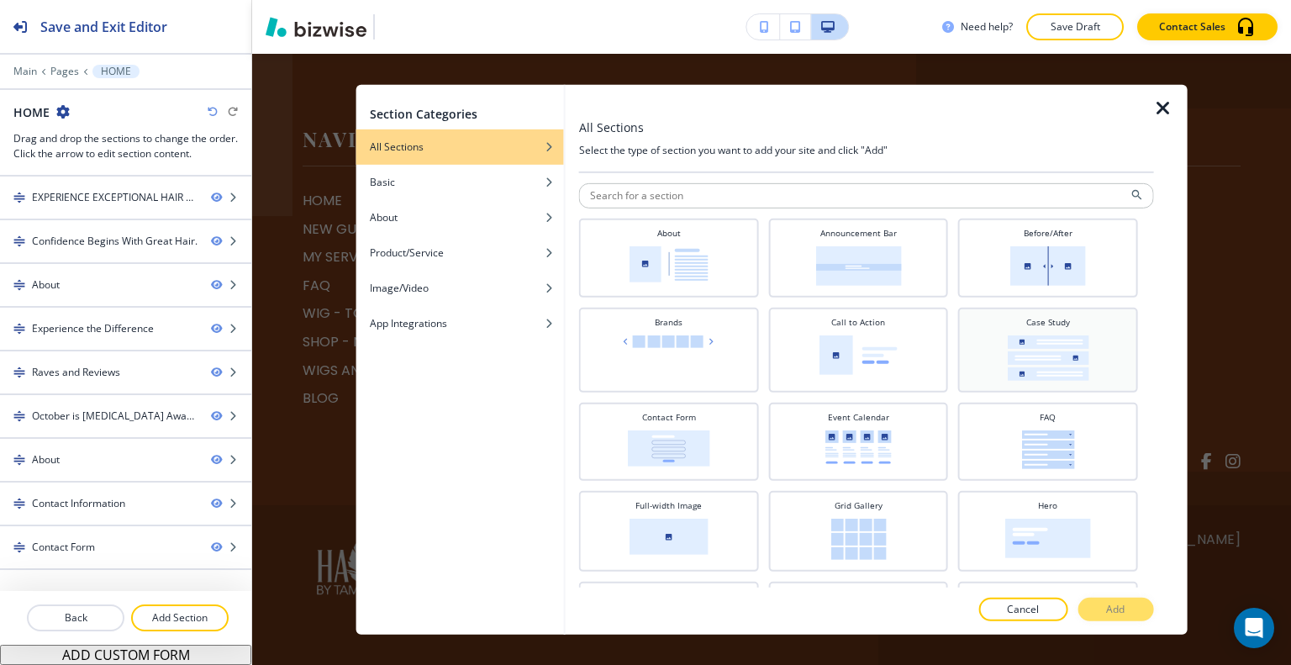
click at [1029, 328] on div "Case Study" at bounding box center [1048, 347] width 163 height 65
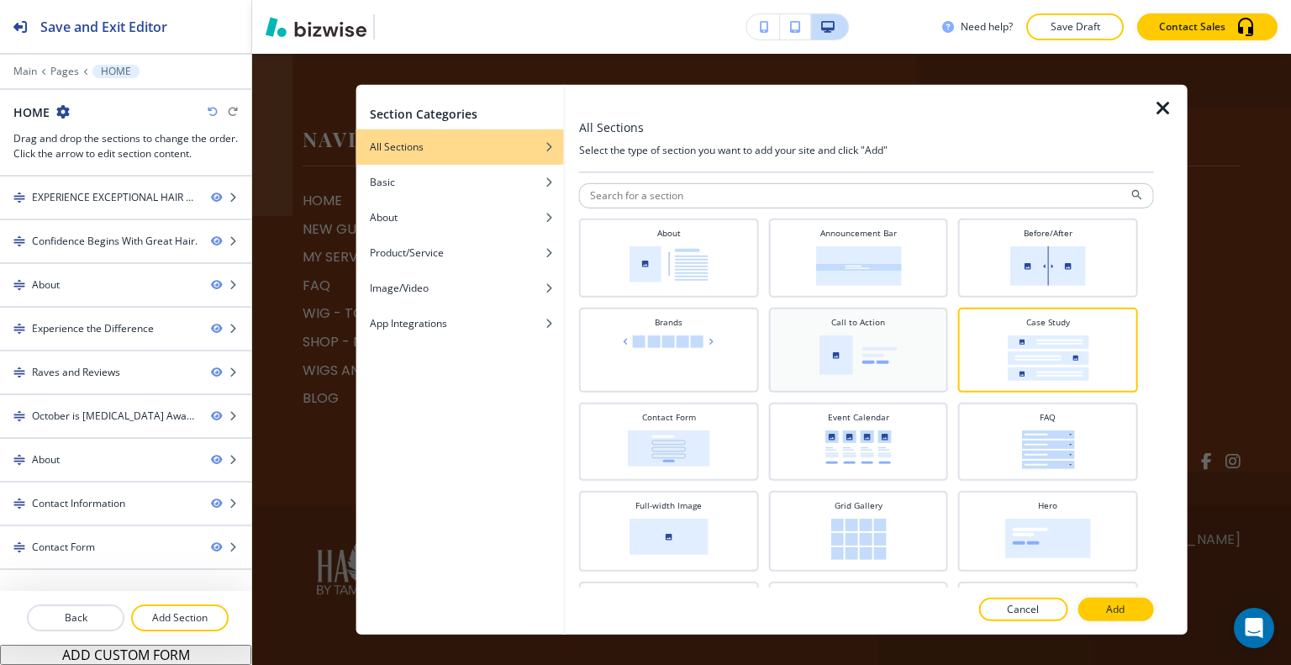
click at [840, 345] on img at bounding box center [859, 355] width 78 height 40
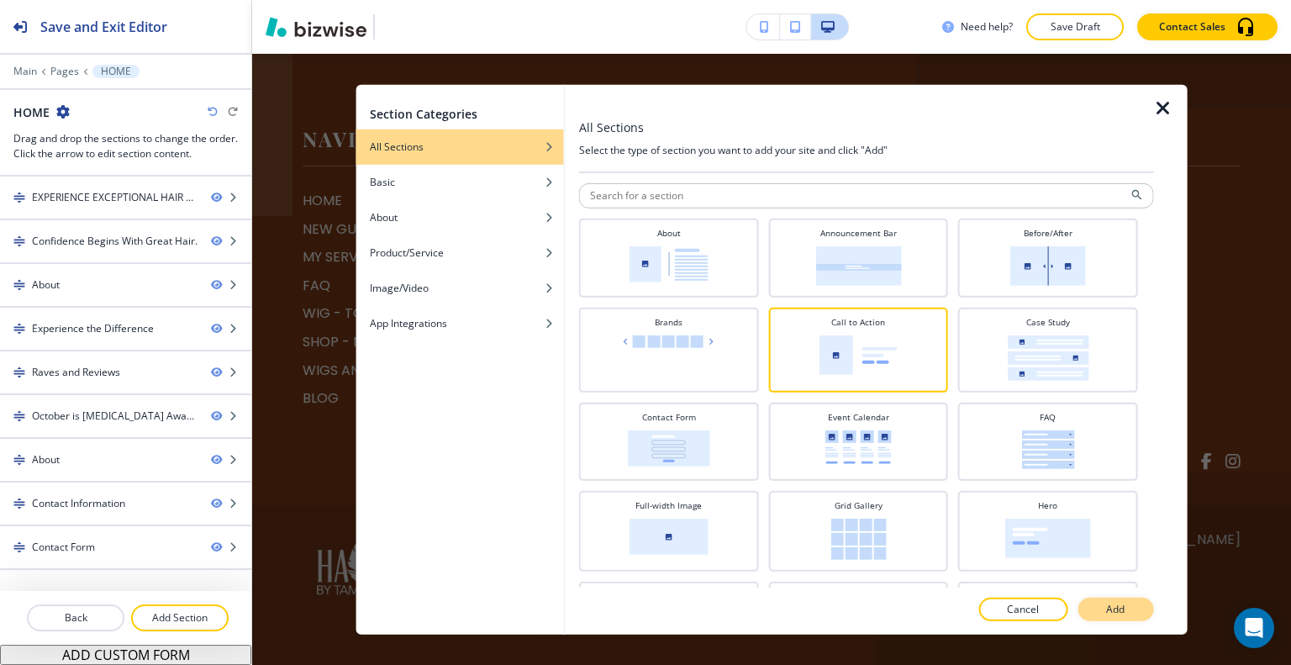
click at [1147, 609] on button "Add" at bounding box center [1116, 610] width 76 height 24
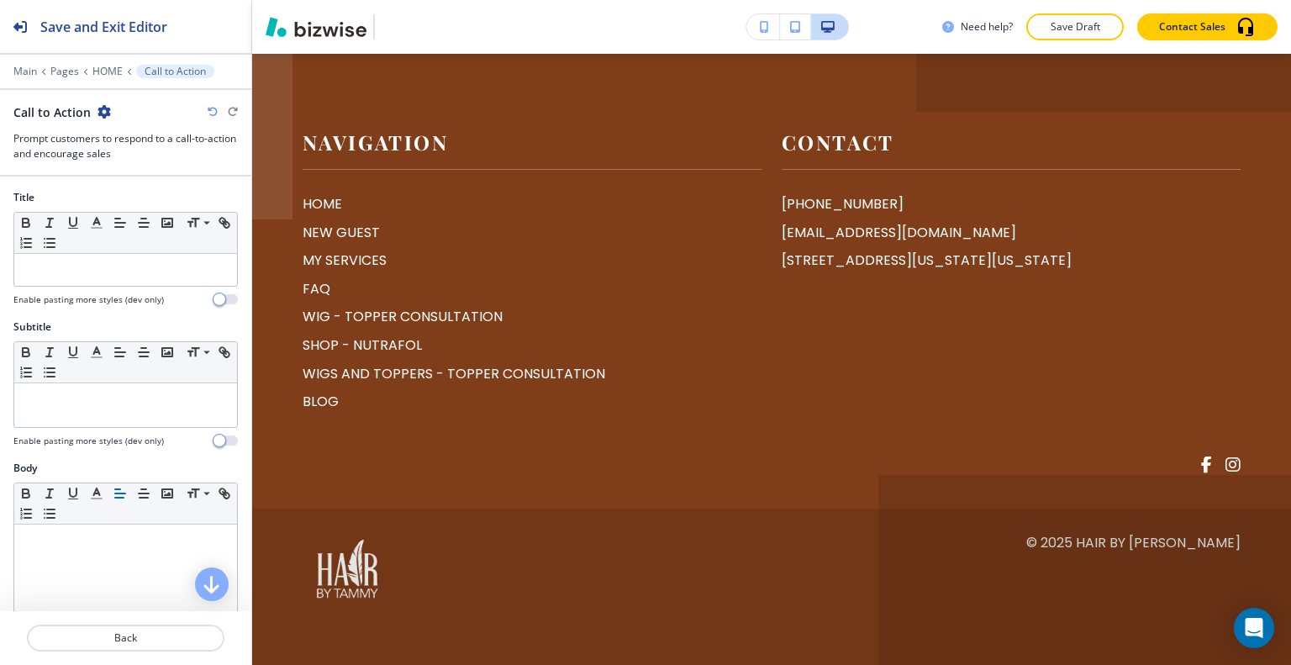
scroll to position [7377, 0]
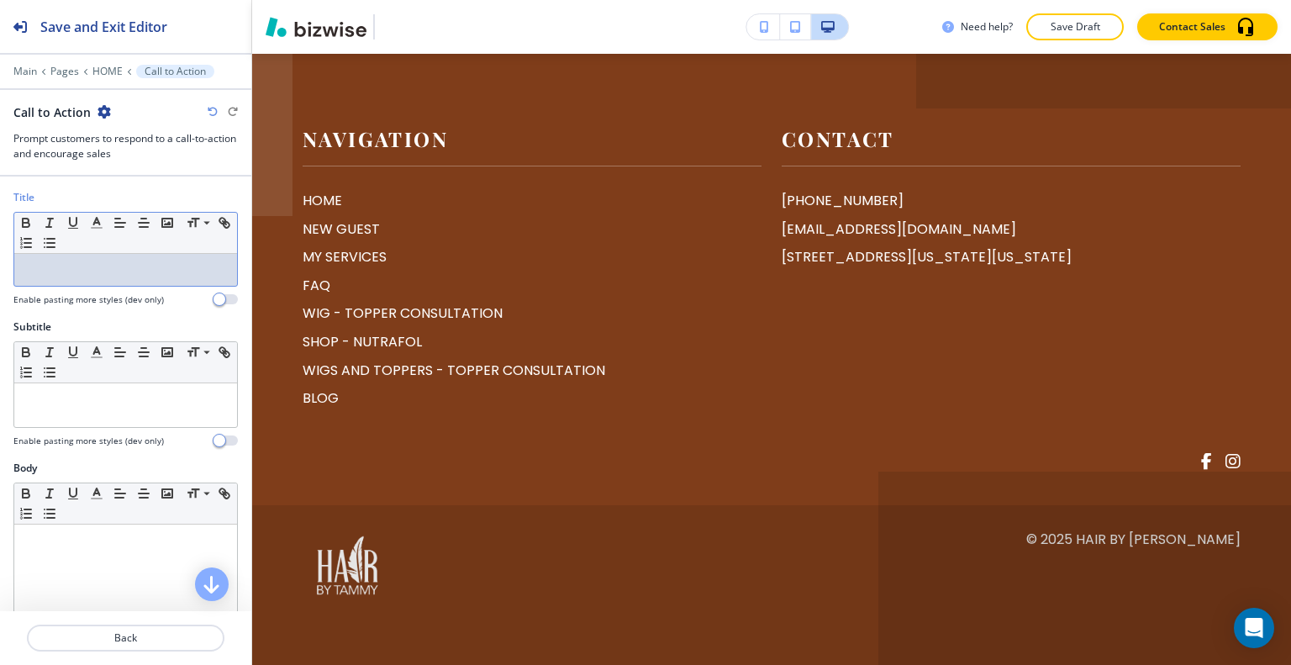
drag, startPoint x: 66, startPoint y: 304, endPoint x: 62, endPoint y: 268, distance: 36.4
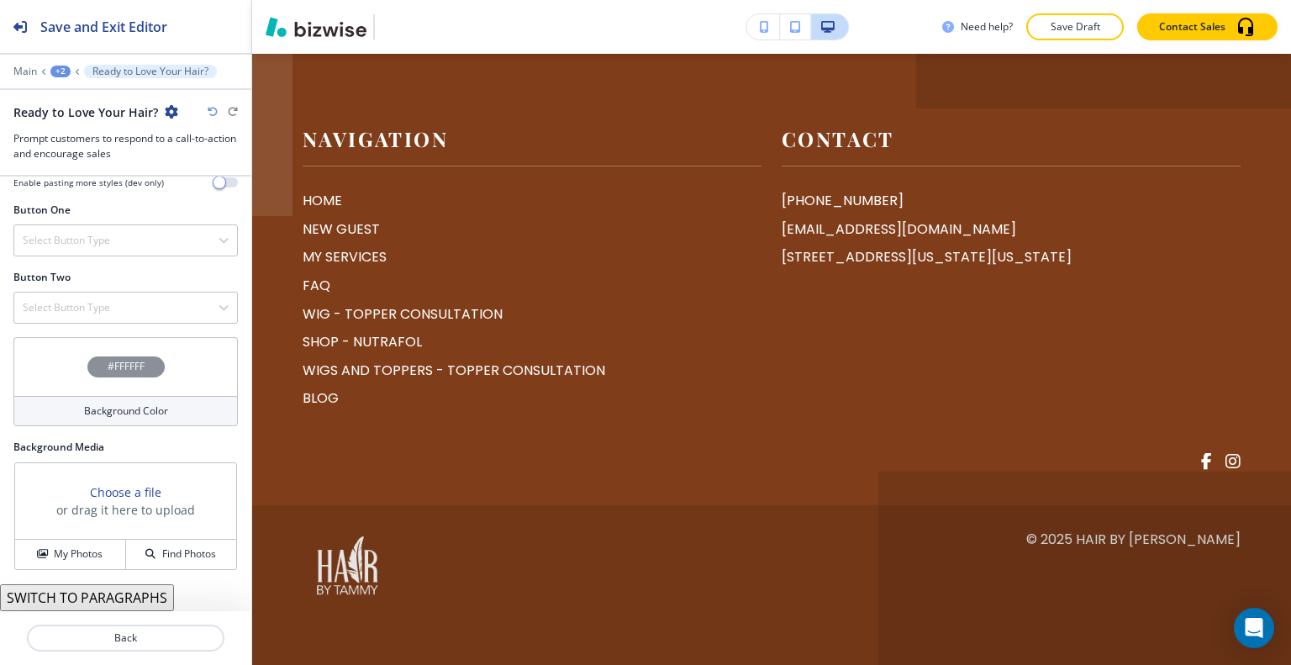
scroll to position [597, 0]
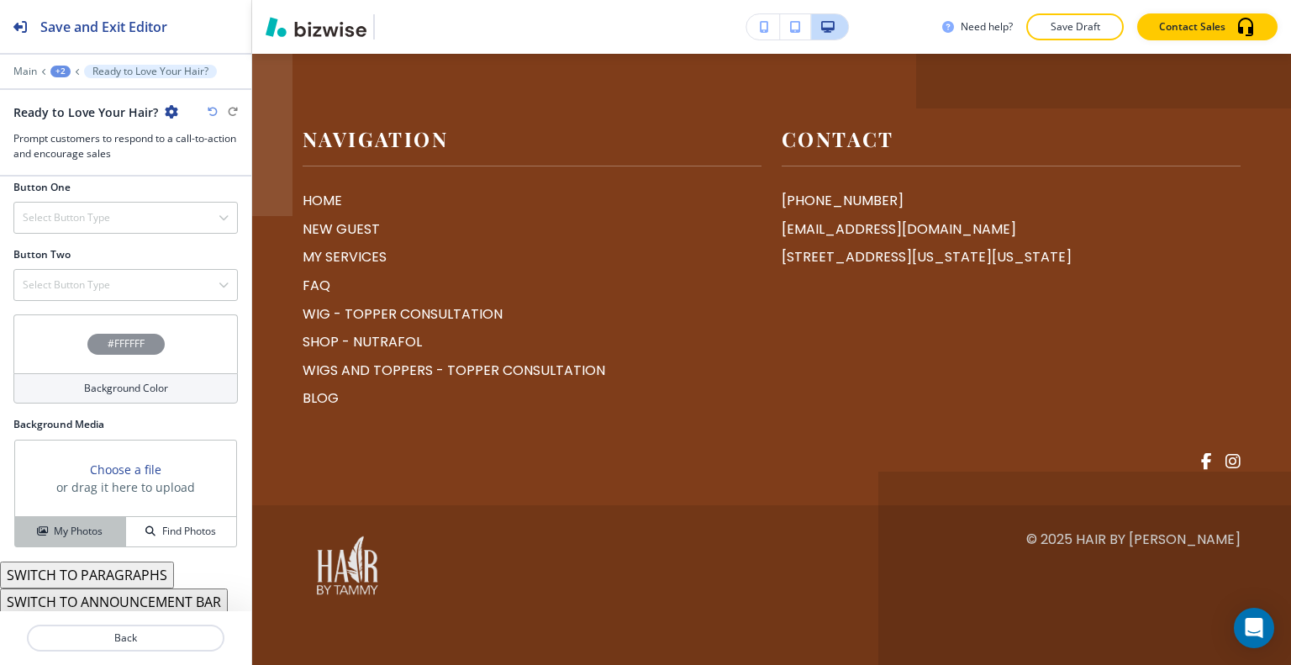
click at [82, 540] on button "My Photos" at bounding box center [70, 531] width 111 height 29
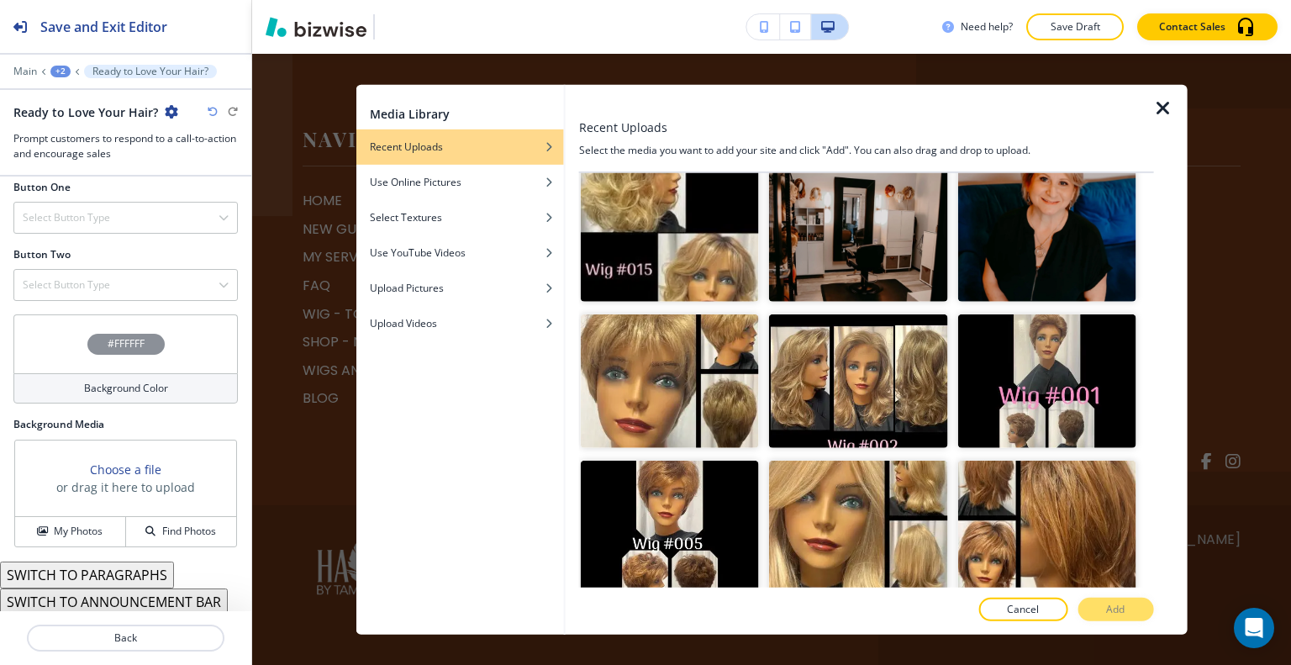
scroll to position [3887, 0]
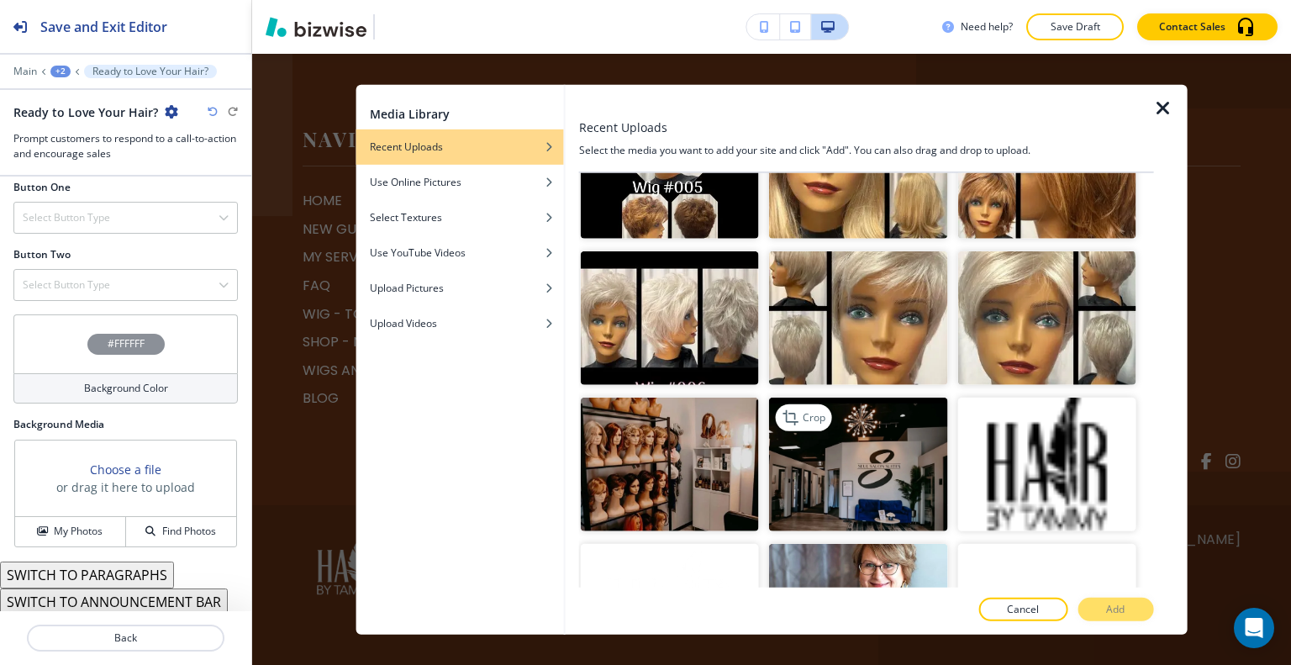
click at [899, 399] on img "button" at bounding box center [858, 465] width 178 height 134
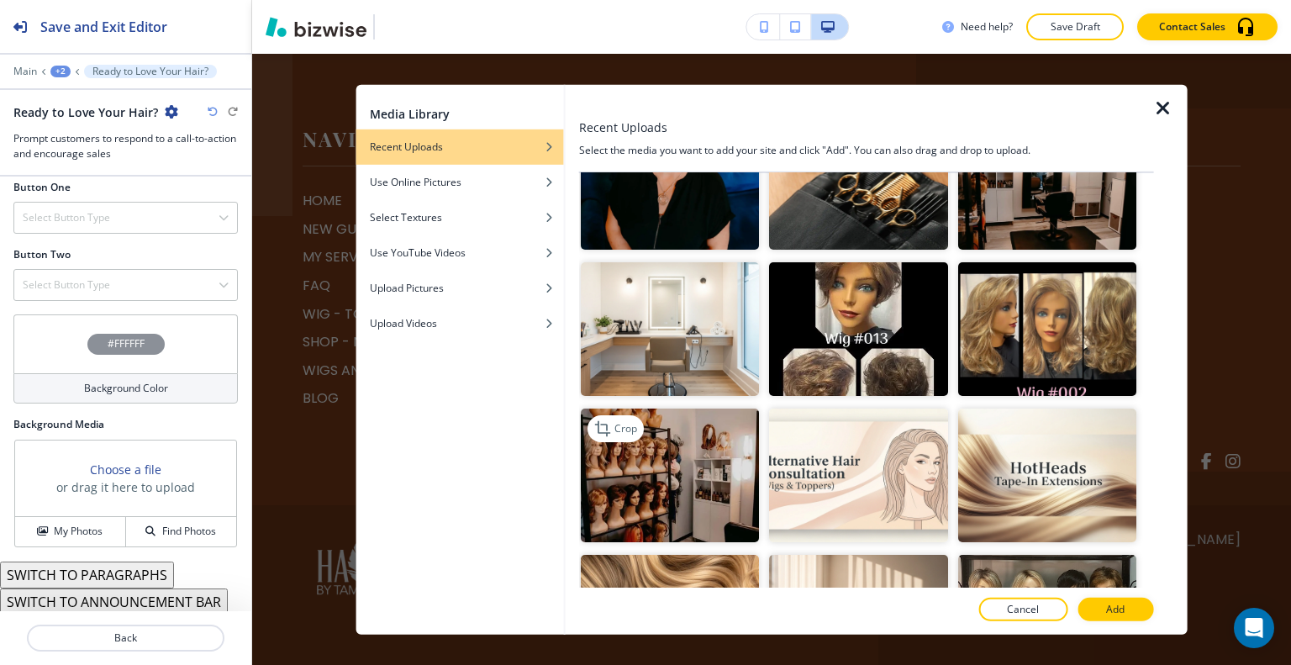
scroll to position [1281, 0]
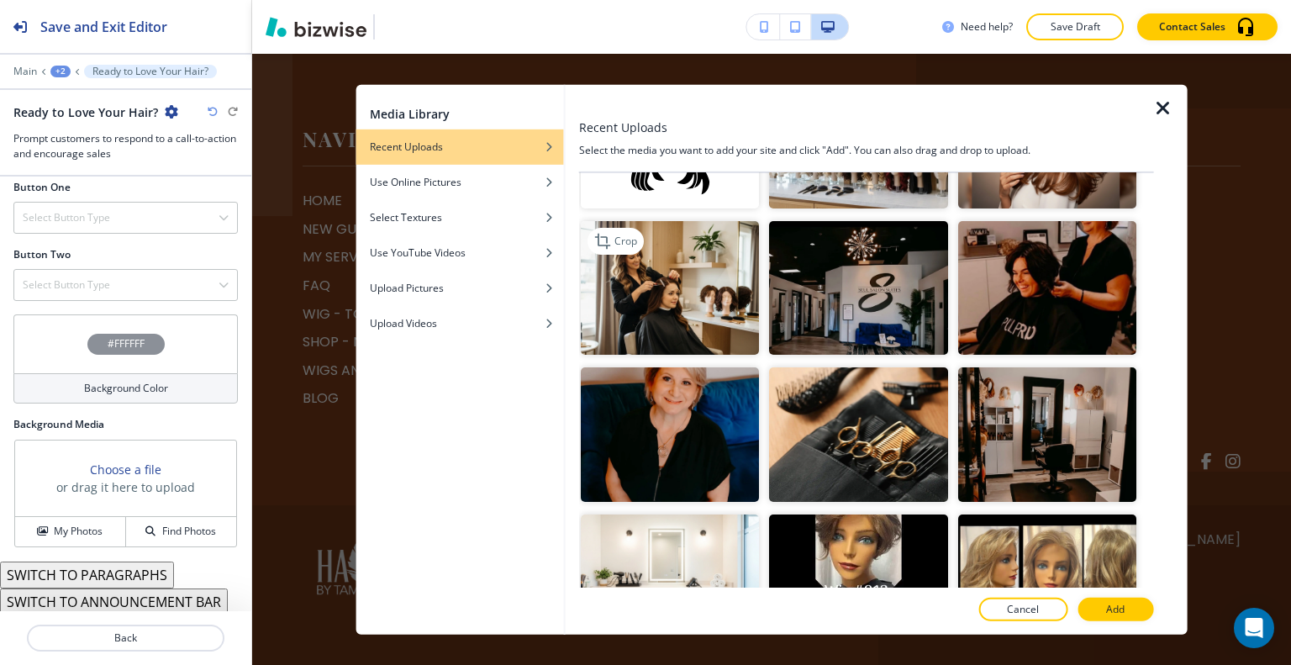
click at [696, 250] on img "button" at bounding box center [670, 288] width 178 height 134
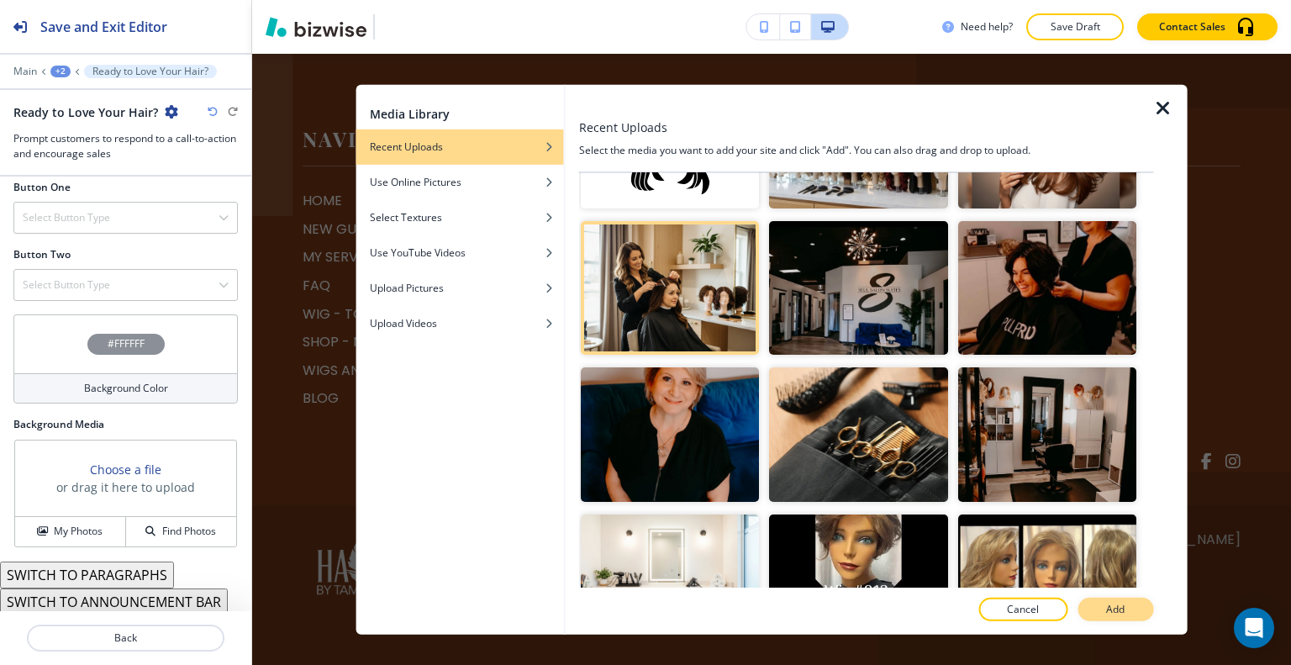
click at [1128, 608] on button "Add" at bounding box center [1116, 610] width 76 height 24
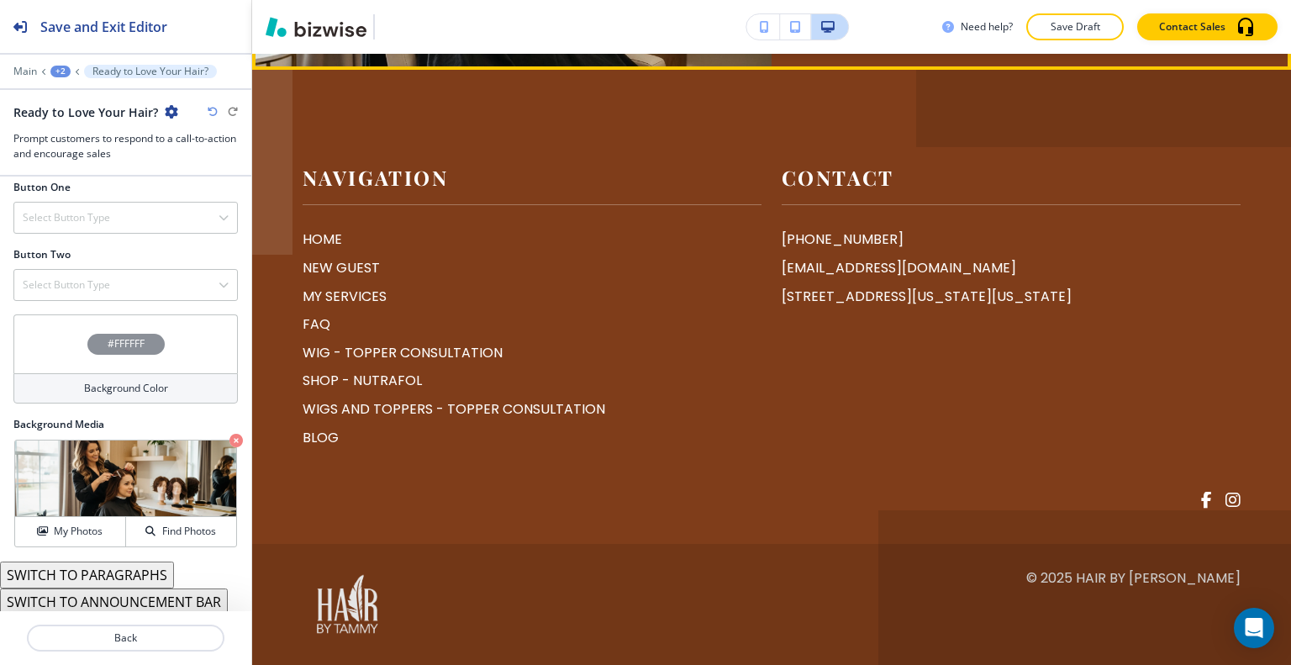
scroll to position [7209, 0]
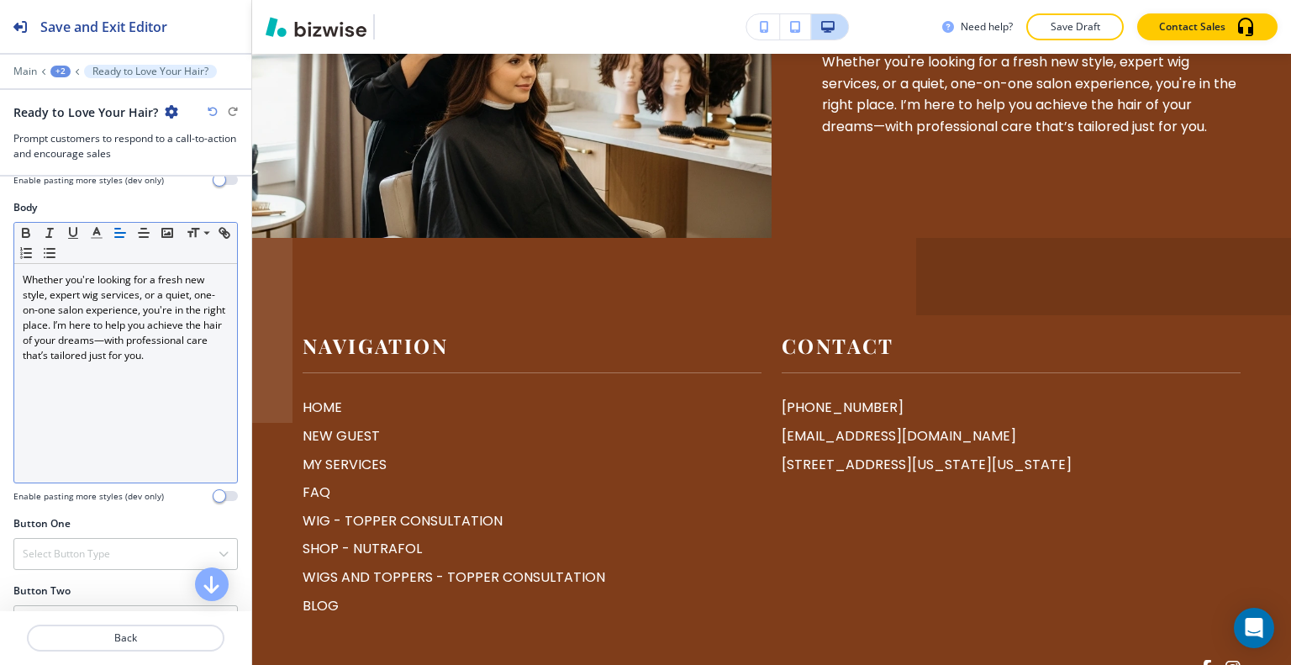
scroll to position [429, 0]
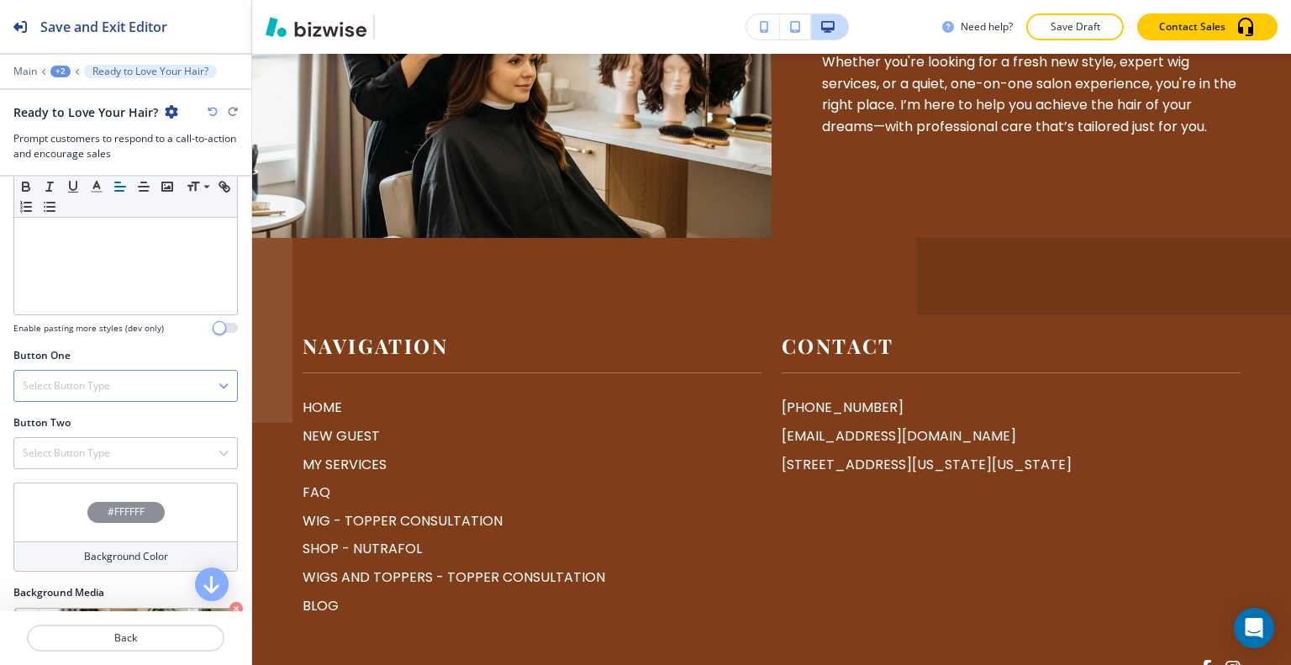
click at [116, 379] on div "Select Button Type" at bounding box center [125, 386] width 223 height 30
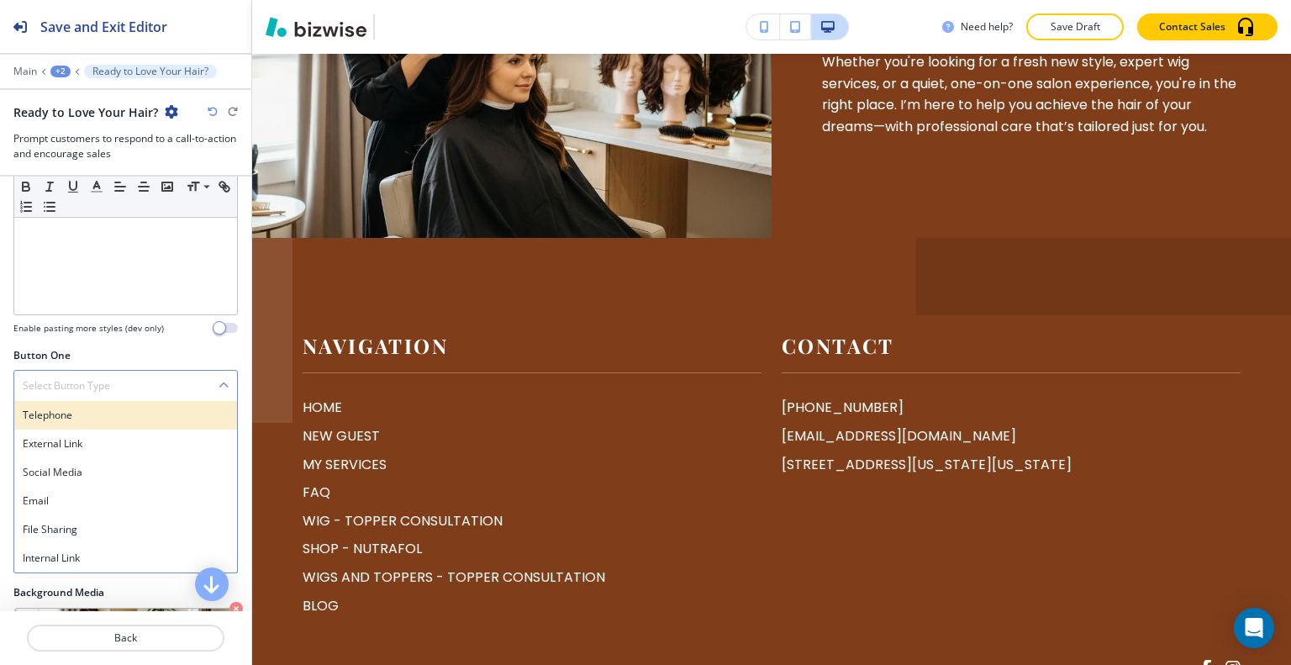
click at [98, 420] on div "Telephone" at bounding box center [125, 415] width 223 height 29
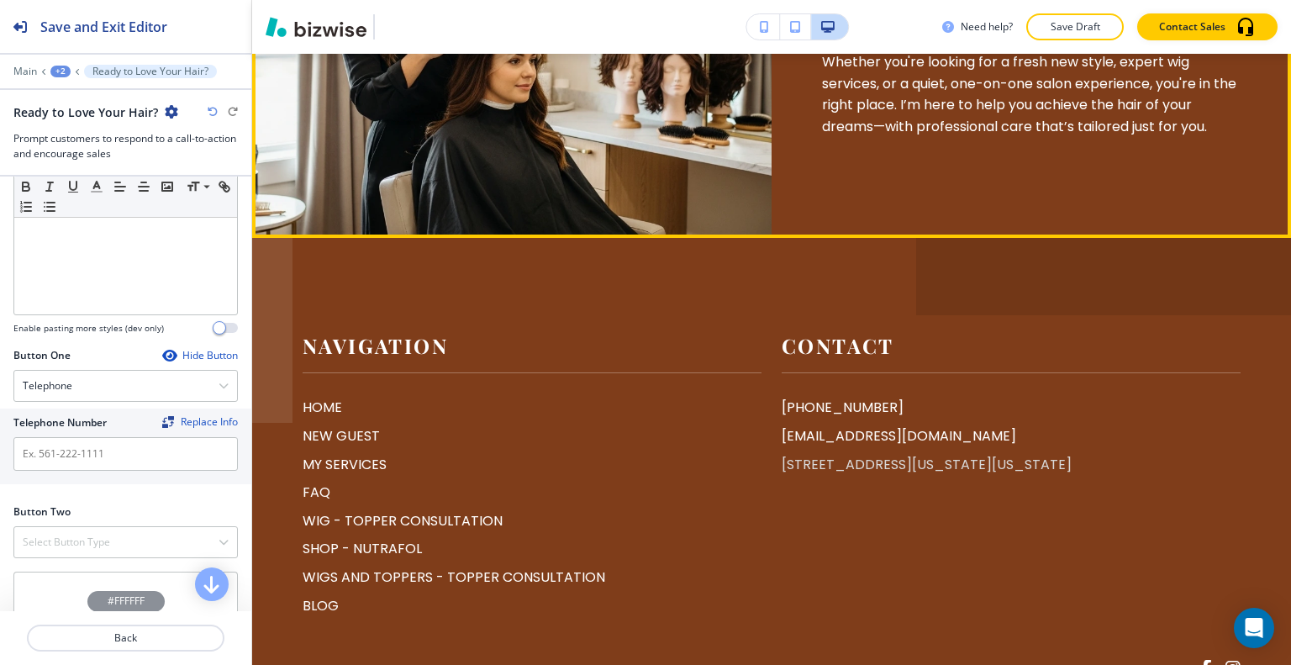
scroll to position [7629, 0]
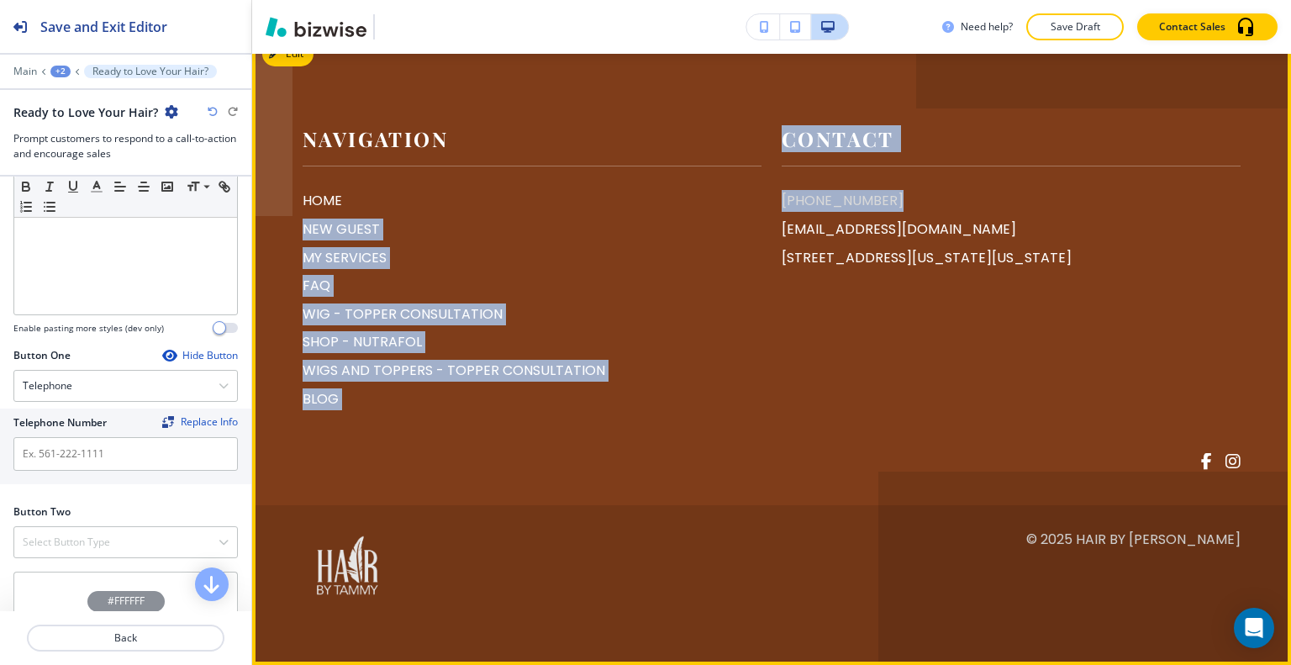
drag, startPoint x: 892, startPoint y: 352, endPoint x: 794, endPoint y: 356, distance: 97.6
click at [751, 359] on div "Navigation HOME NEW GUEST MY SERVICES FAQ WIG - TOPPER CONSULTATION SHOP - NUTR…" at bounding box center [761, 277] width 958 height 390
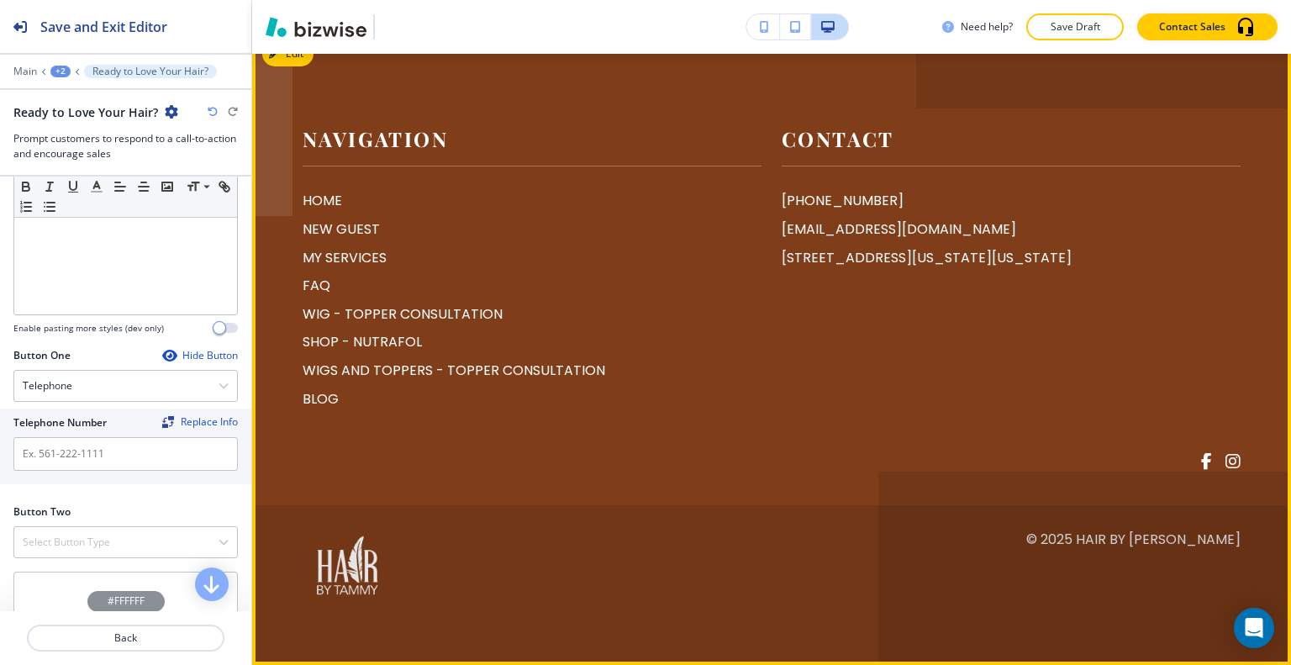
click at [983, 268] on div "(636) 667-7099 hairbytammygrim@gmail.com 1082 Washington Square Center Suite #1…" at bounding box center [1011, 229] width 459 height 78
drag, startPoint x: 931, startPoint y: 358, endPoint x: 782, endPoint y: 357, distance: 149.6
click at [782, 268] on div "(636) 667-7099 hairbytammygrim@gmail.com 1082 Washington Square Center Suite #1…" at bounding box center [1011, 229] width 459 height 78
click at [733, 375] on div "HOME NEW GUEST MY SERVICES FAQ WIG - TOPPER CONSULTATION SHOP - NUTRAFOL WIGS A…" at bounding box center [525, 293] width 472 height 233
drag, startPoint x: 908, startPoint y: 352, endPoint x: 773, endPoint y: 356, distance: 134.5
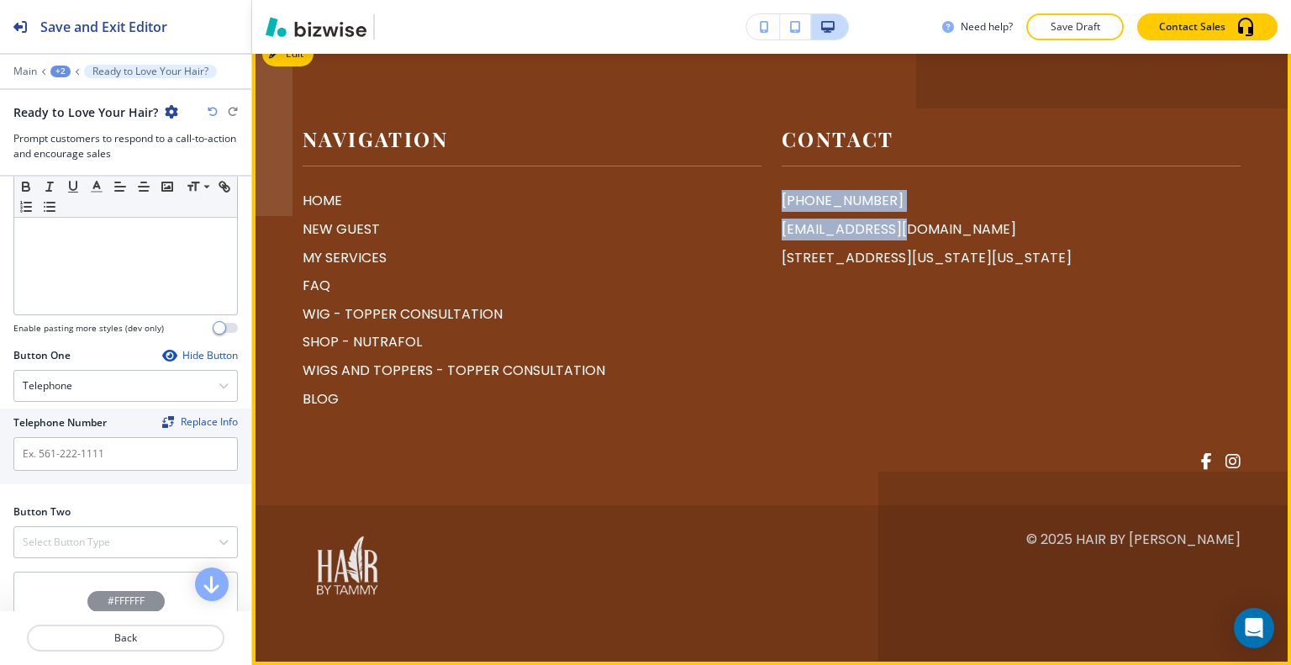
click at [769, 356] on div "Contact (636) 667-7099 hairbytammygrim@gmail.com 1082 Washington Square Center …" at bounding box center [1001, 246] width 479 height 328
click at [999, 268] on div "(636) 667-7099 hairbytammygrim@gmail.com 1082 Washington Square Center Suite #1…" at bounding box center [1011, 229] width 459 height 78
drag, startPoint x: 763, startPoint y: 352, endPoint x: 885, endPoint y: 352, distance: 121.9
click at [885, 352] on div "Contact (636) 667-7099 hairbytammygrim@gmail.com 1082 Washington Square Center …" at bounding box center [1001, 246] width 479 height 328
copy p "[PHONE_NUMBER]"
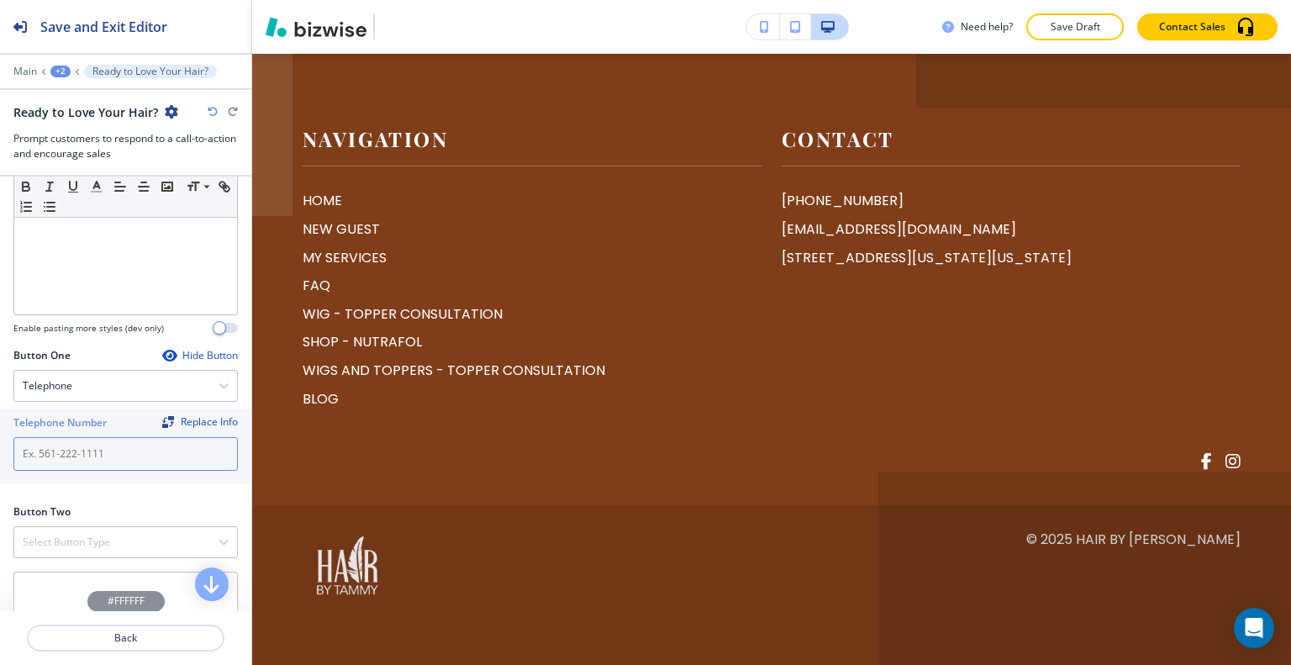
paste input "[PHONE_NUMBER]"
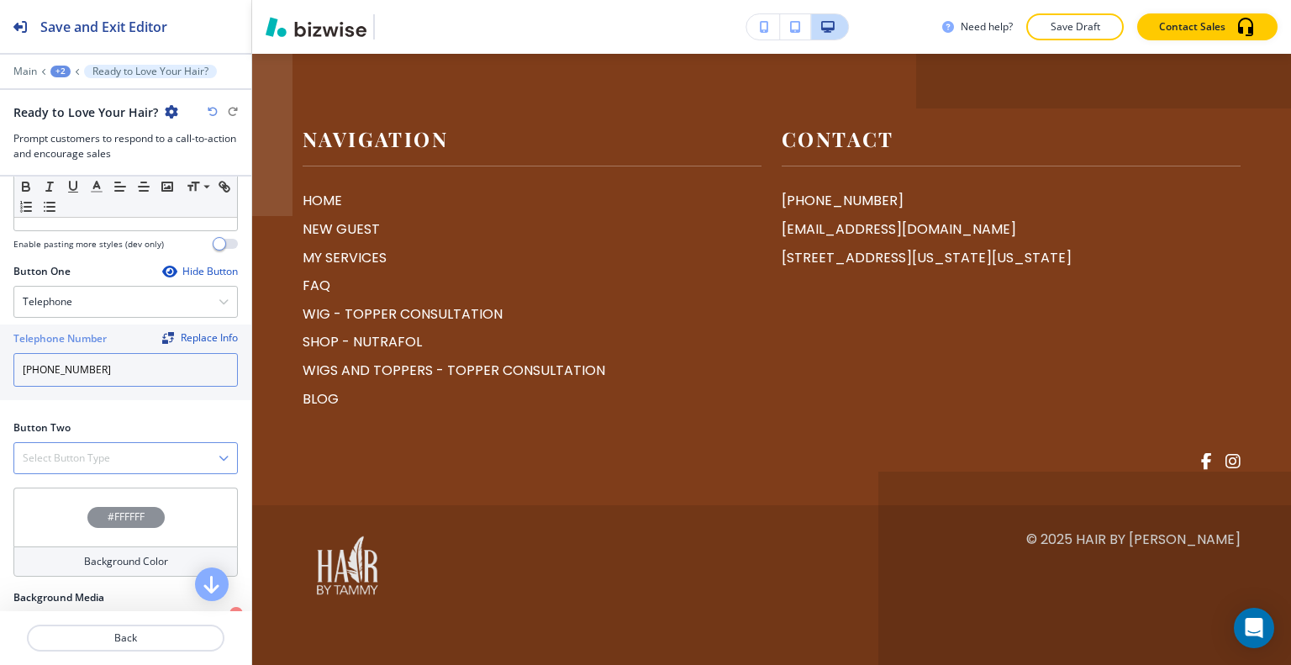
type input "[PHONE_NUMBER]"
click at [128, 451] on div "Select Button Type" at bounding box center [125, 458] width 223 height 30
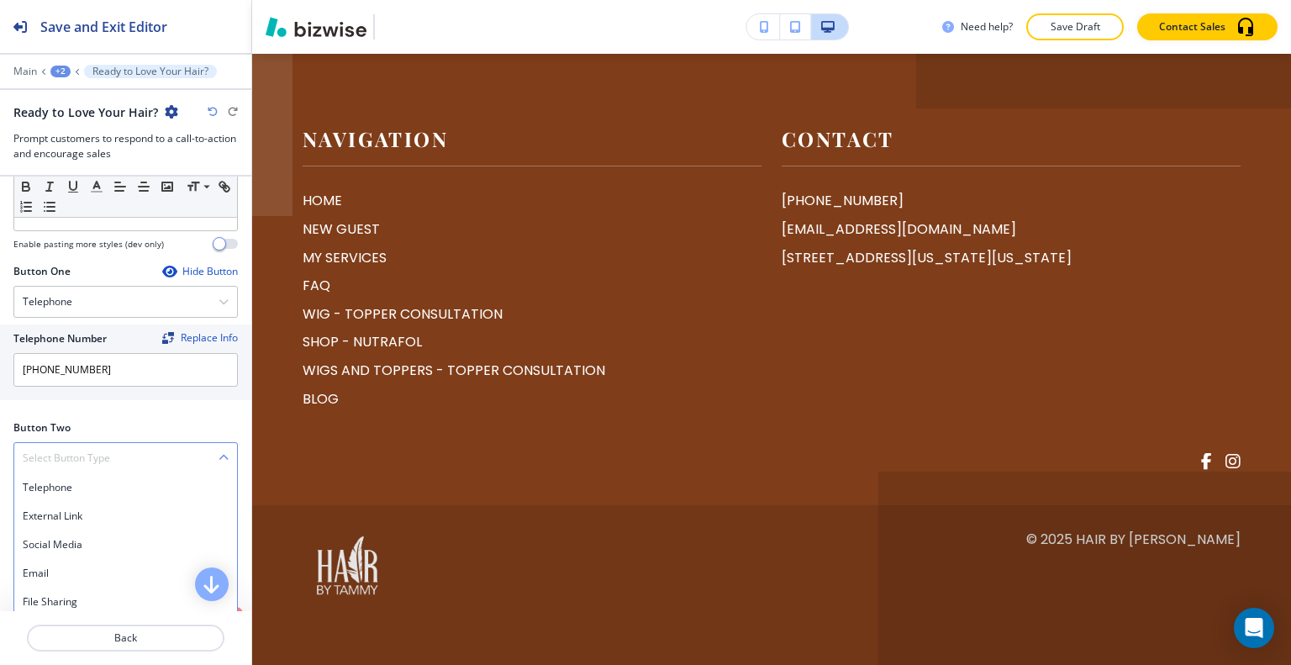
scroll to position [681, 0]
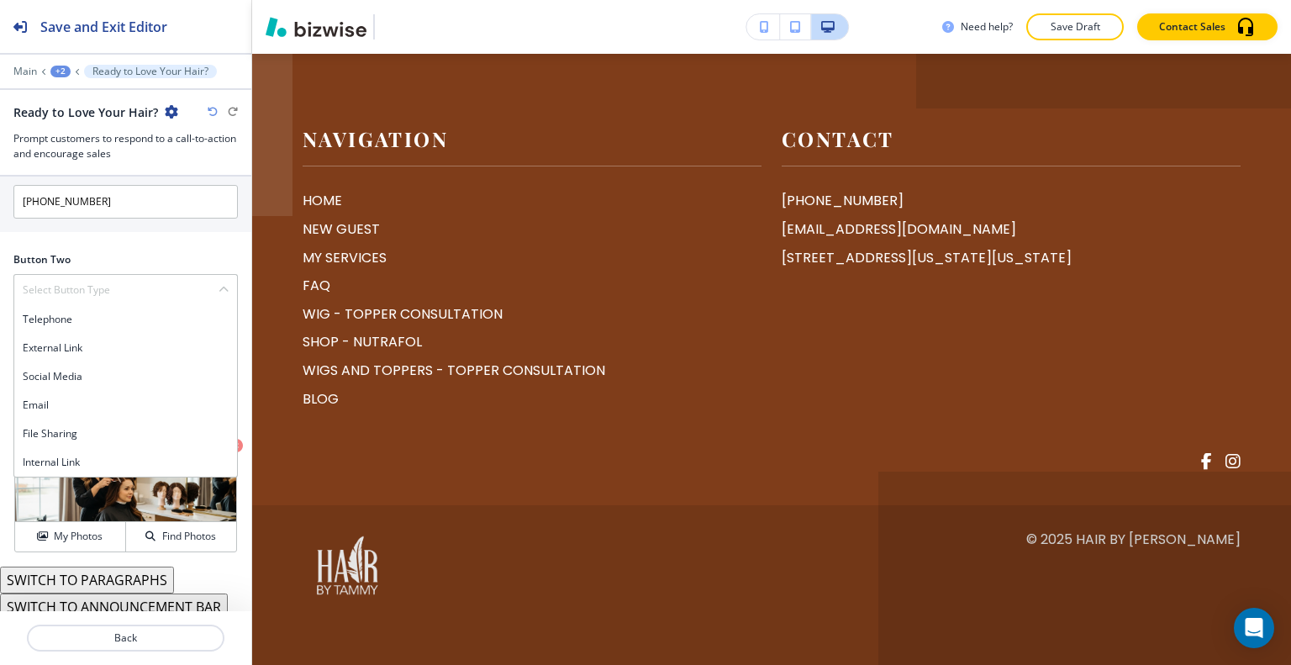
click at [99, 457] on h4 "Internal Link" at bounding box center [126, 462] width 206 height 15
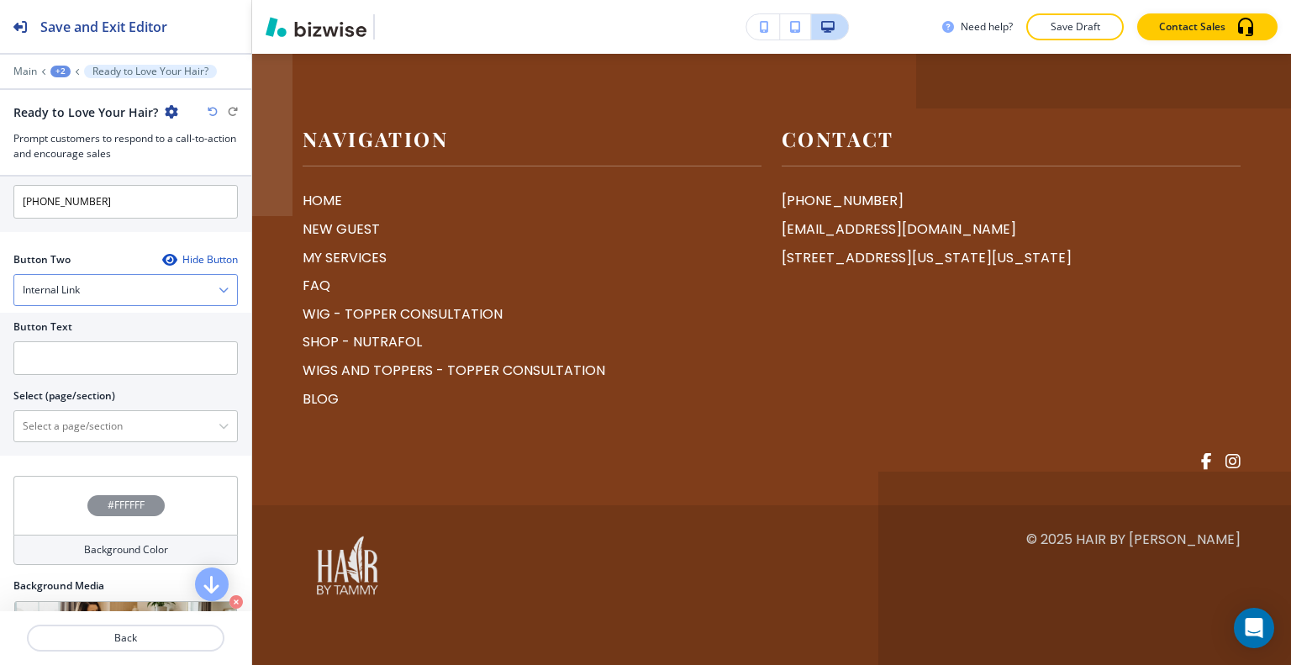
click at [137, 280] on div "Internal Link" at bounding box center [125, 290] width 223 height 30
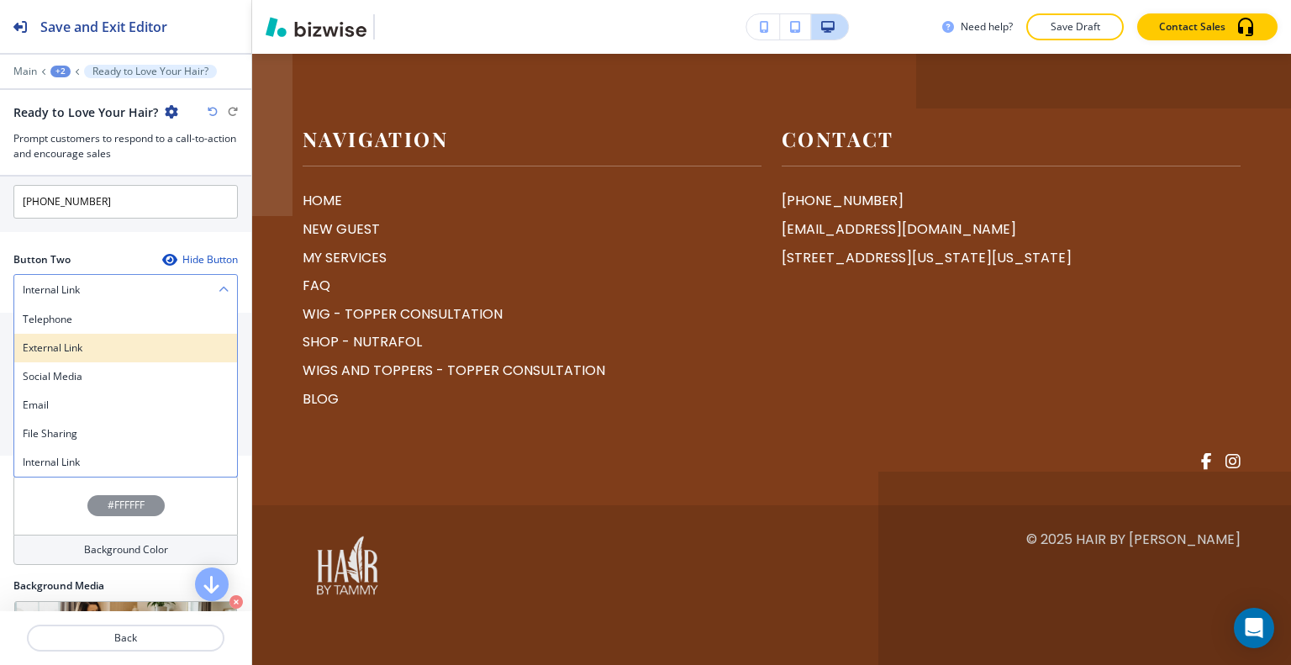
click at [98, 350] on h4 "External Link" at bounding box center [126, 347] width 206 height 15
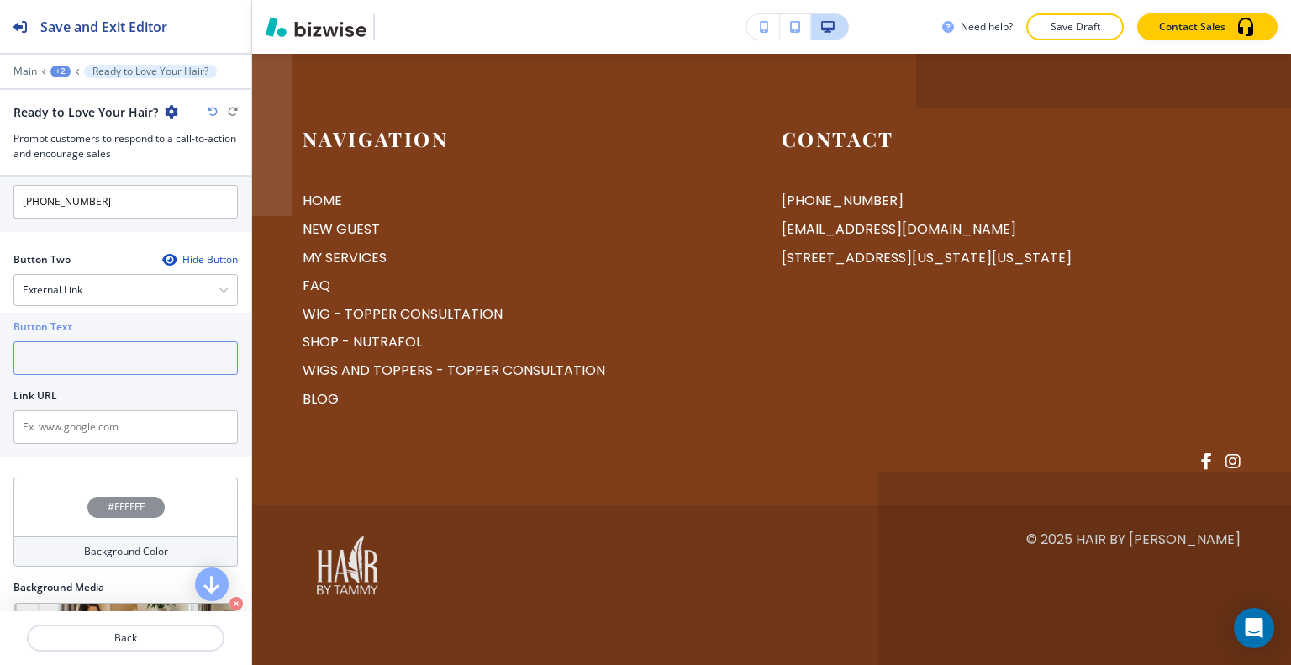
click at [82, 351] on input "text" at bounding box center [125, 358] width 224 height 34
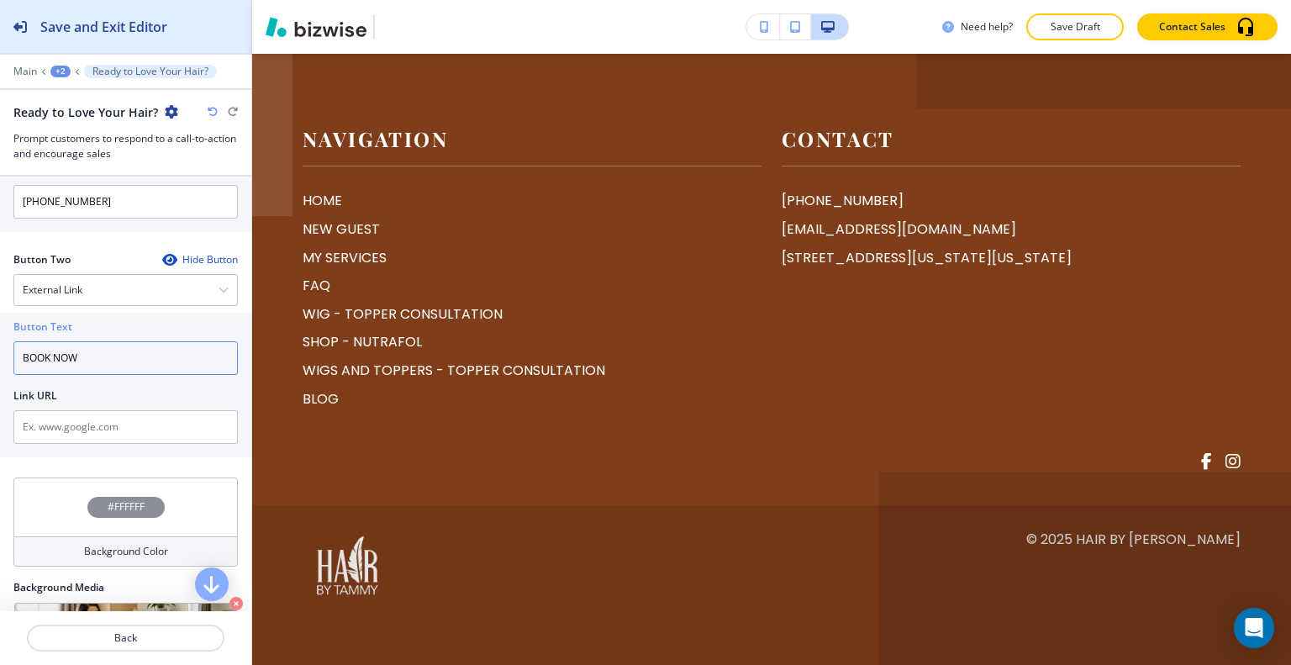
type input "BOOK NOW"
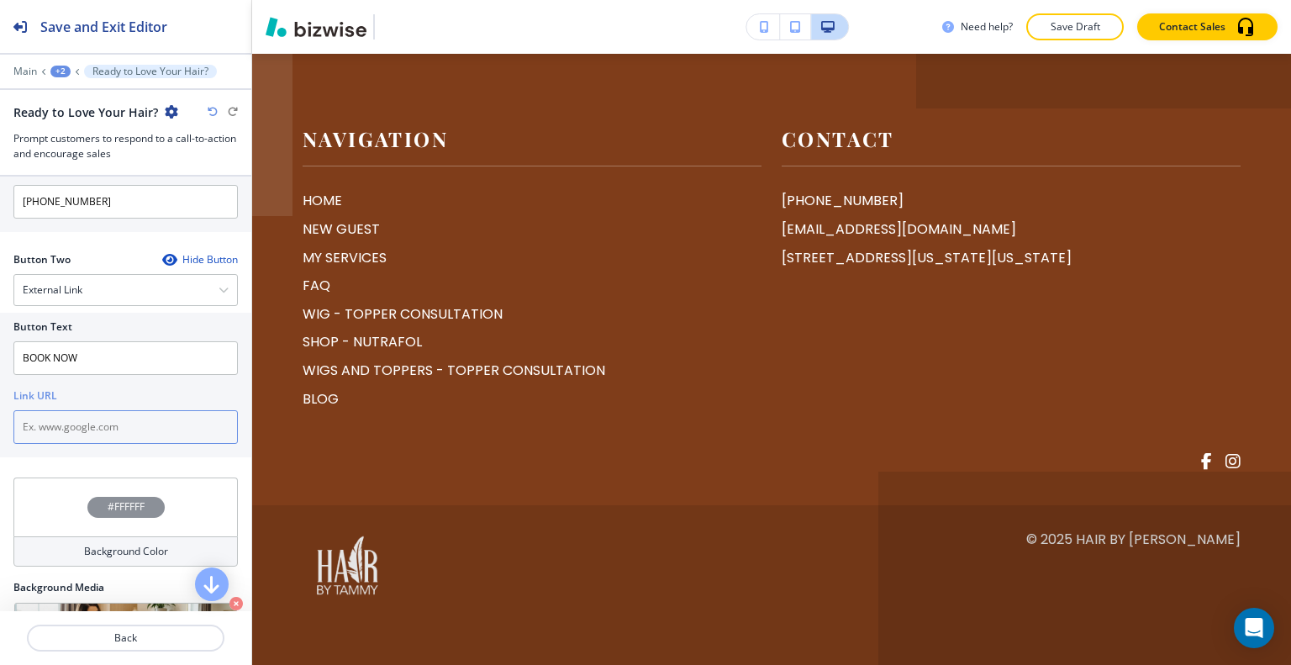
paste input "[URL][DOMAIN_NAME]"
type input "[URL][DOMAIN_NAME]"
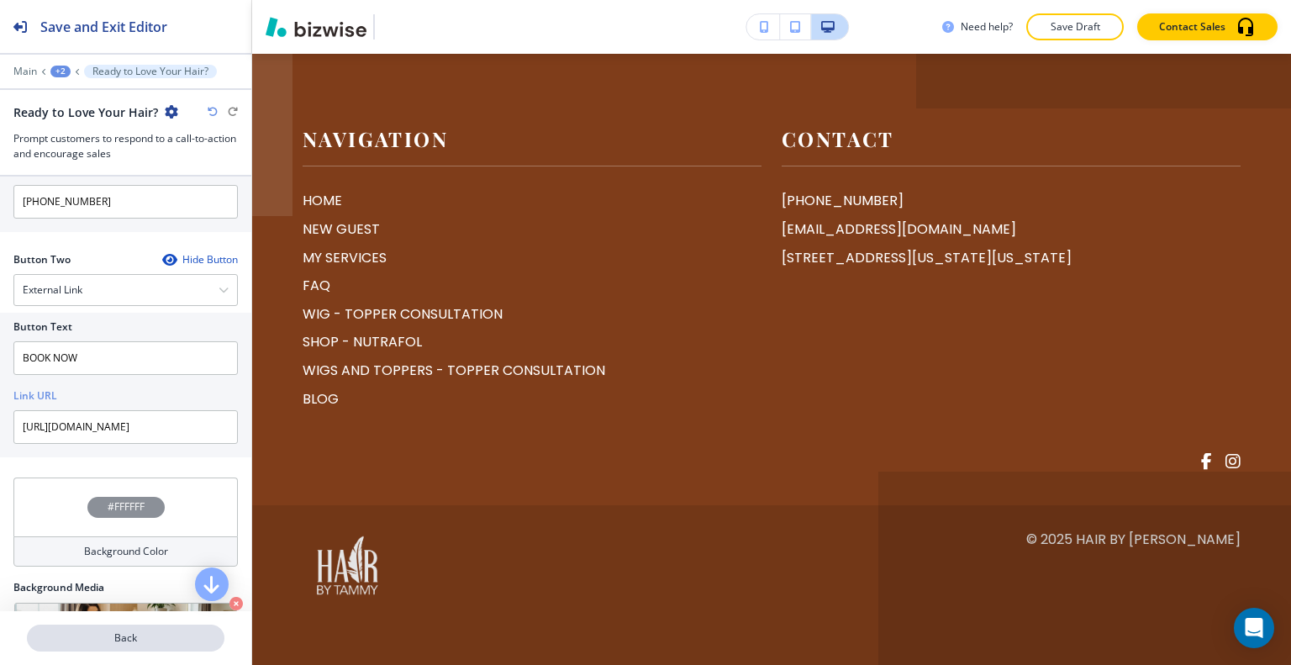
scroll to position [0, 0]
click at [148, 641] on p "Back" at bounding box center [126, 637] width 194 height 15
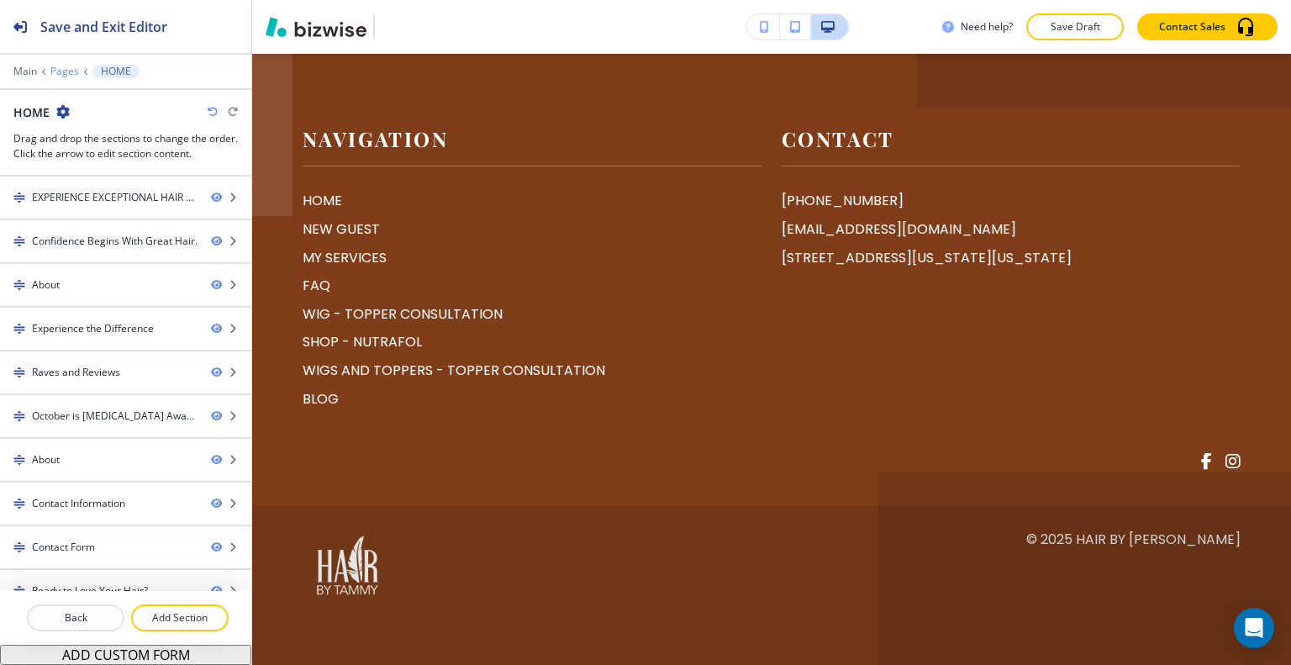
click at [67, 67] on p "Pages" at bounding box center [64, 72] width 29 height 12
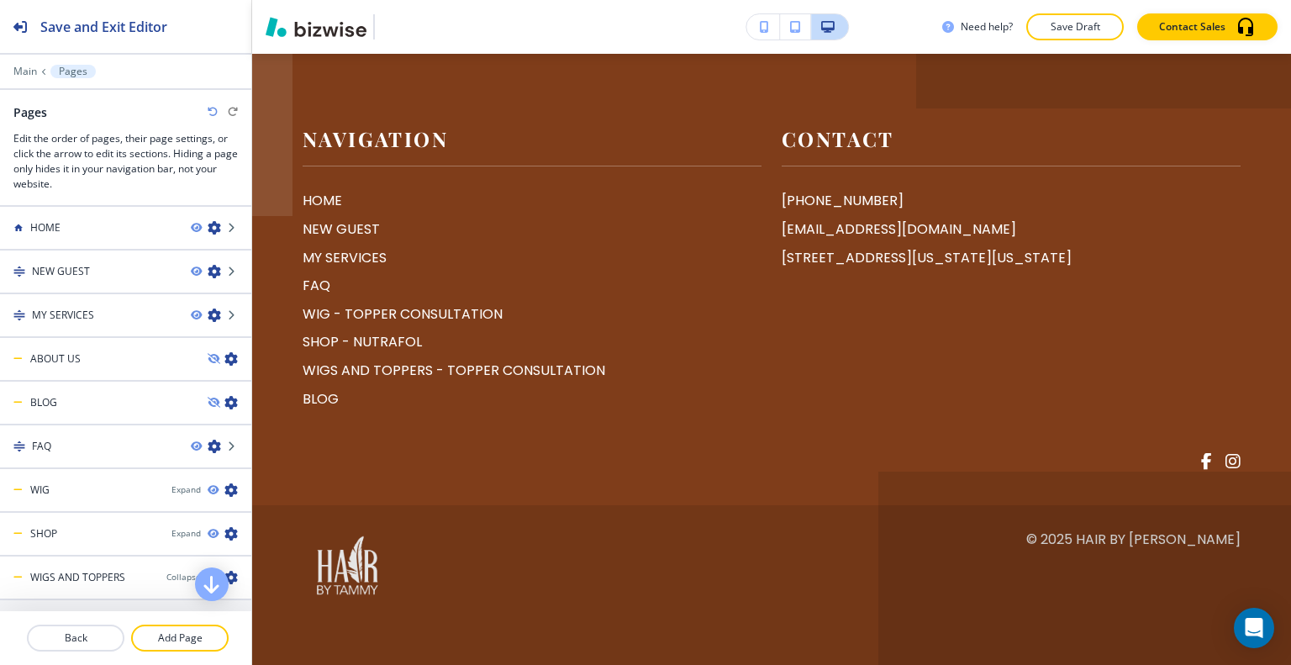
click at [90, 244] on div at bounding box center [125, 241] width 251 height 13
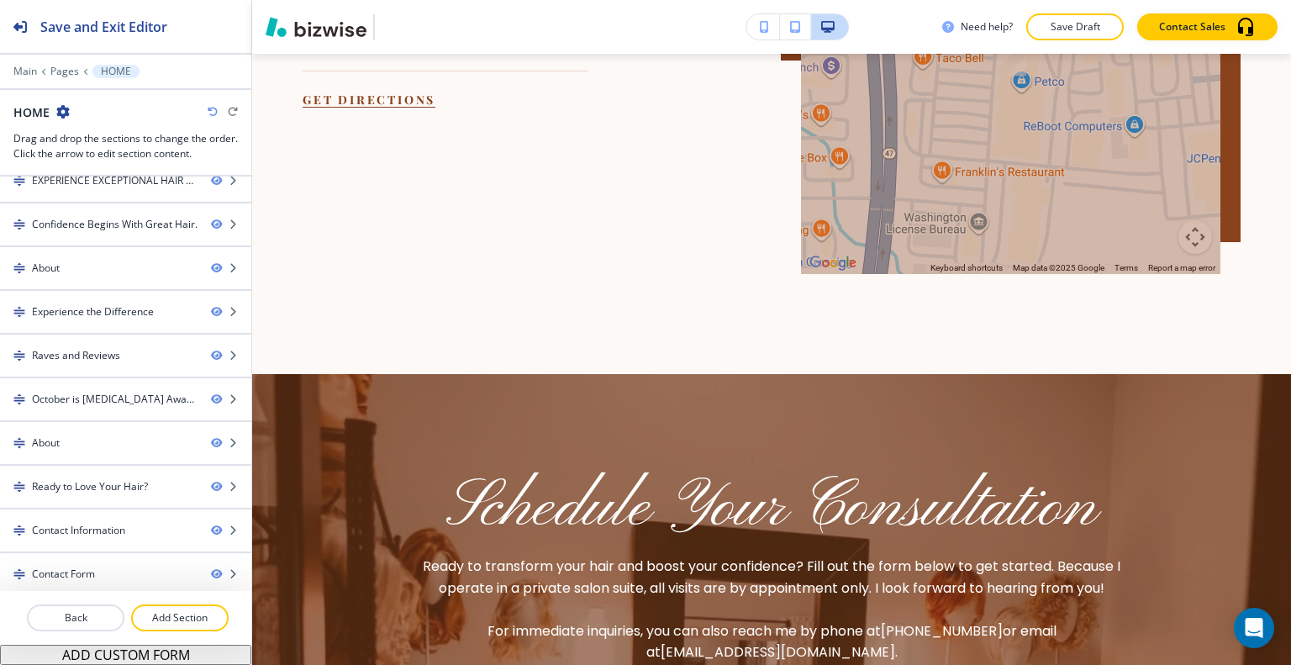
scroll to position [6435, 0]
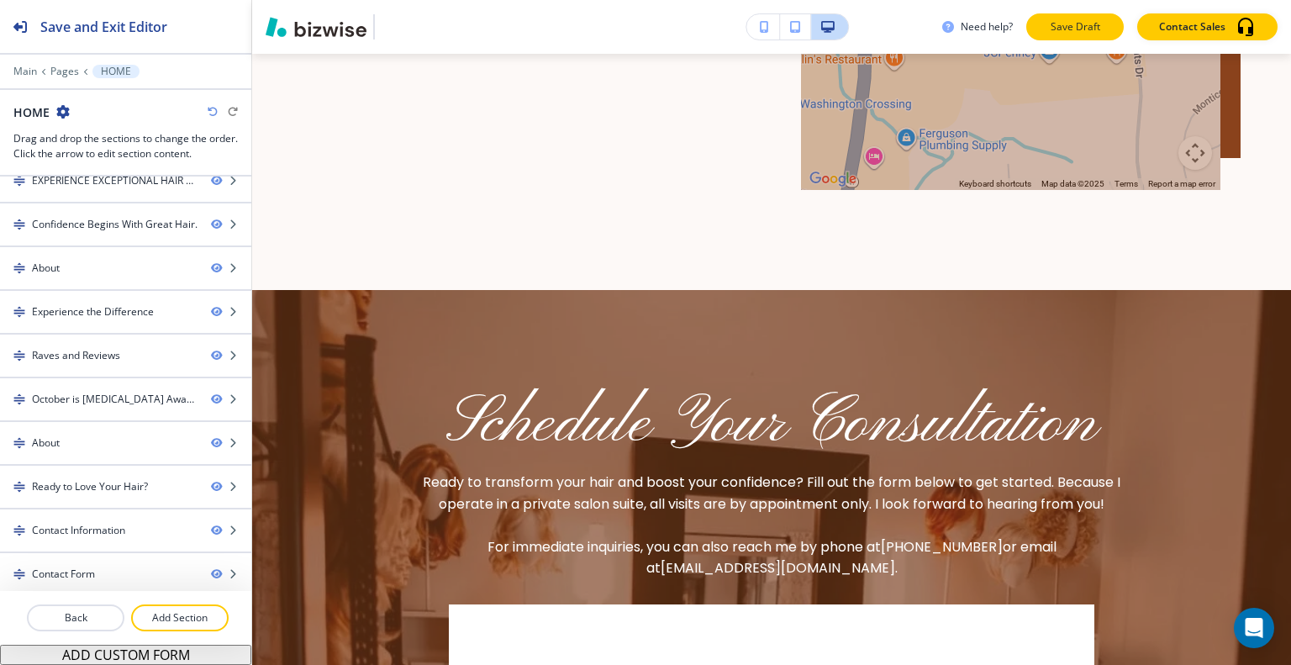
click at [1080, 33] on p "Save Draft" at bounding box center [1075, 26] width 54 height 15
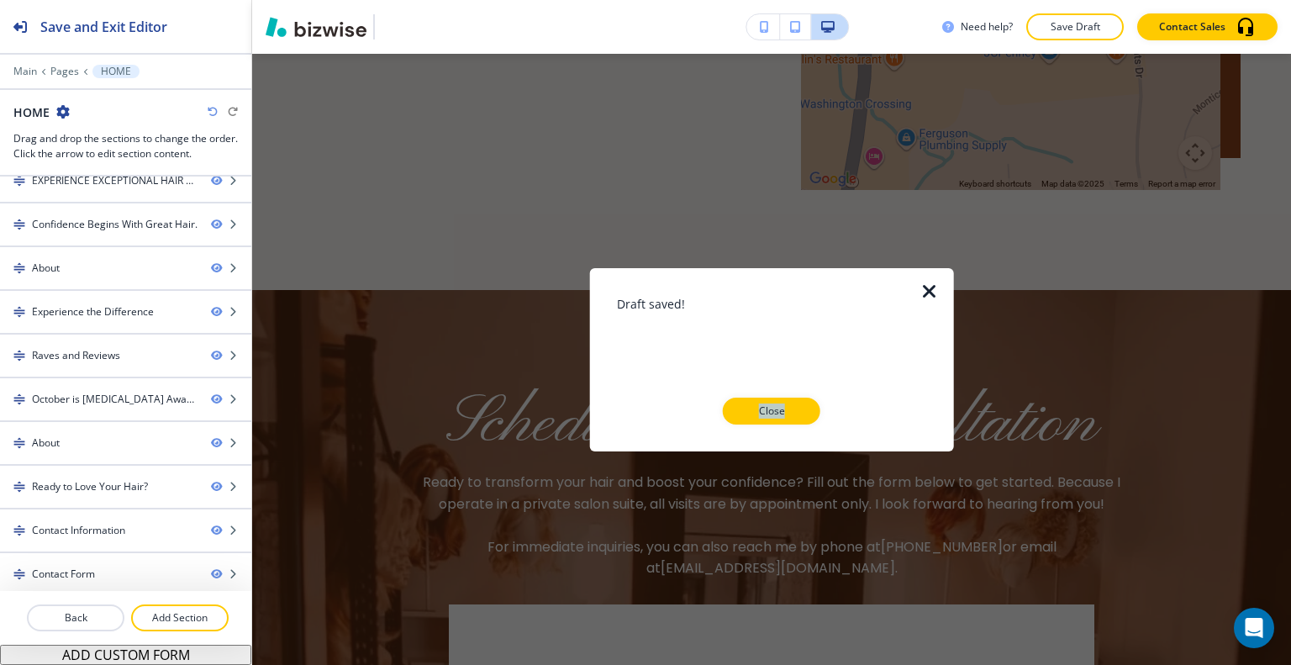
drag, startPoint x: 738, startPoint y: 426, endPoint x: 799, endPoint y: 441, distance: 63.2
click at [741, 423] on div "Draft saved! Close" at bounding box center [772, 358] width 310 height 183
click at [783, 419] on button "Close" at bounding box center [772, 411] width 98 height 27
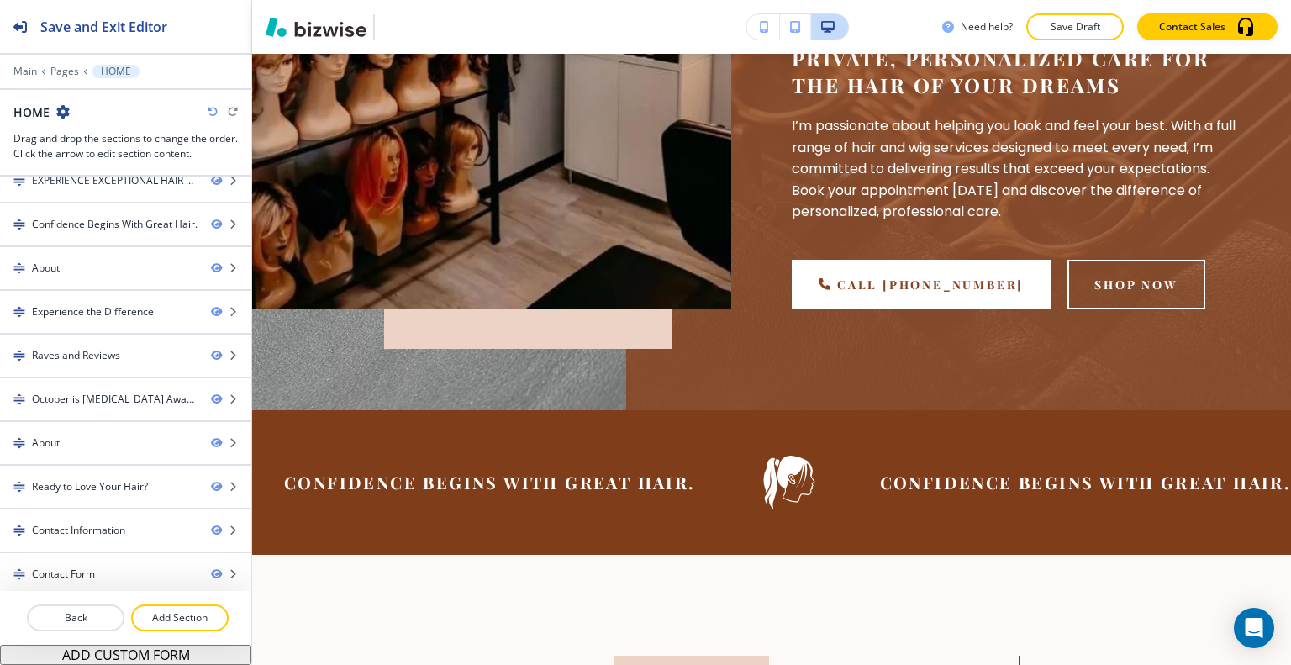
scroll to position [0, 0]
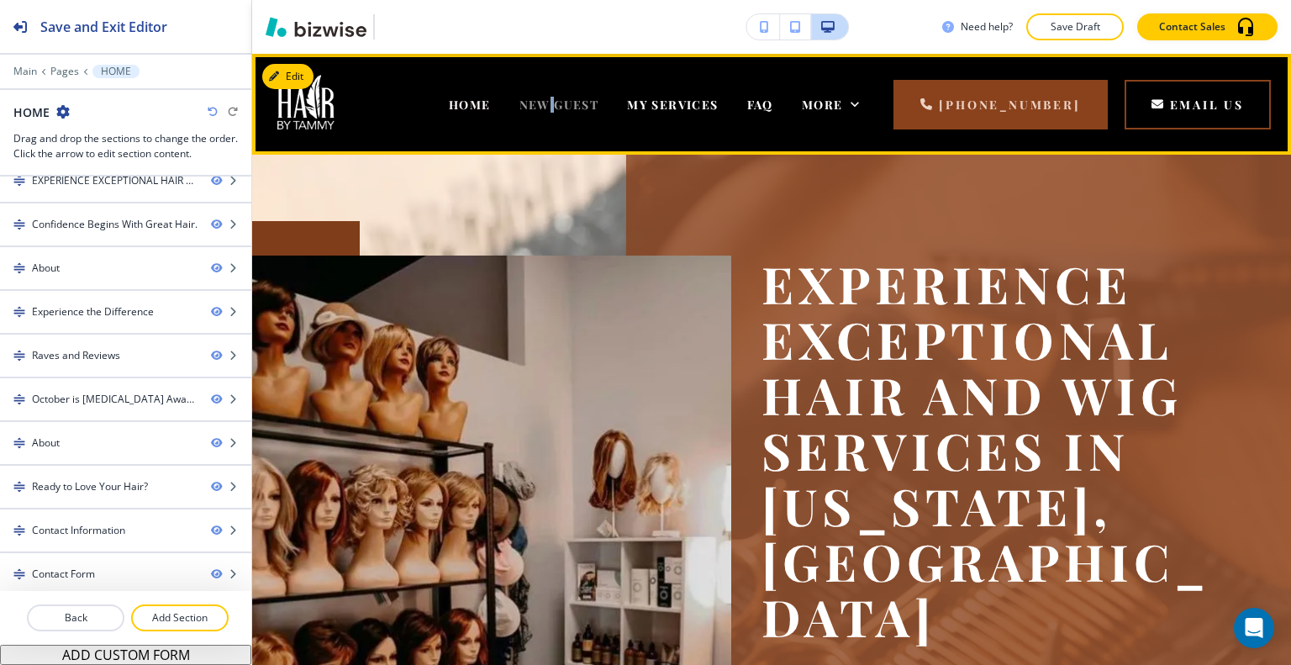
click at [570, 100] on span "NEW GUEST" at bounding box center [559, 105] width 80 height 16
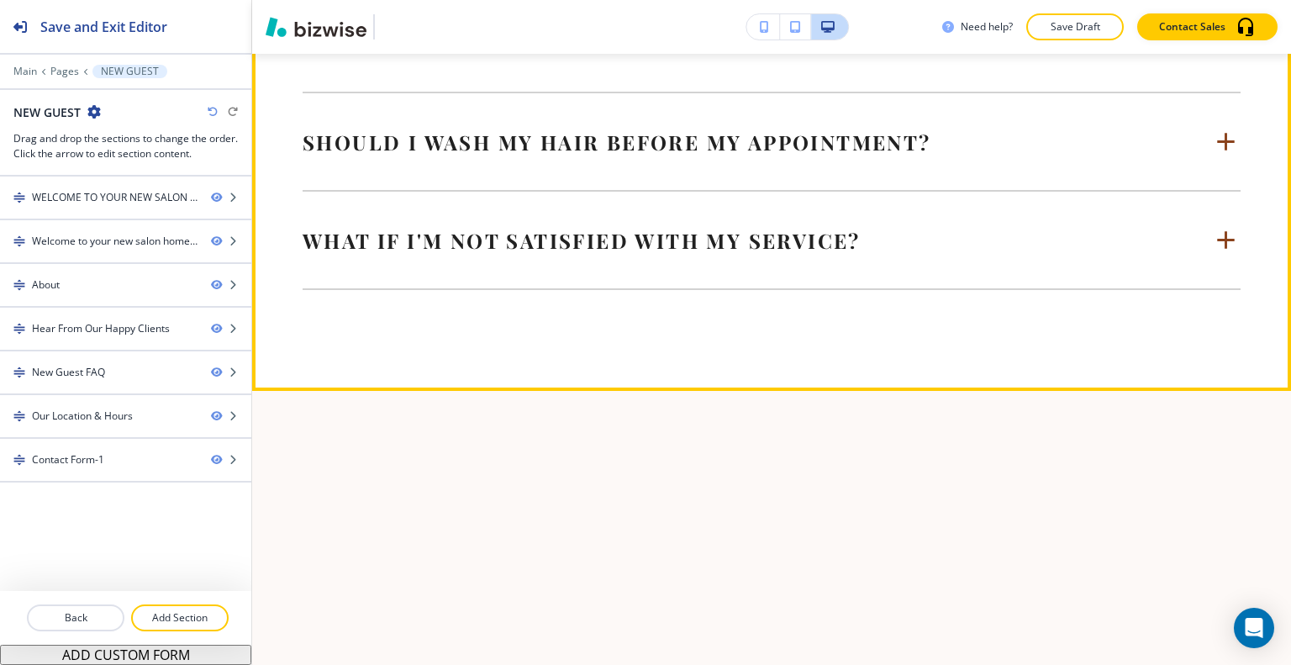
scroll to position [4539, 0]
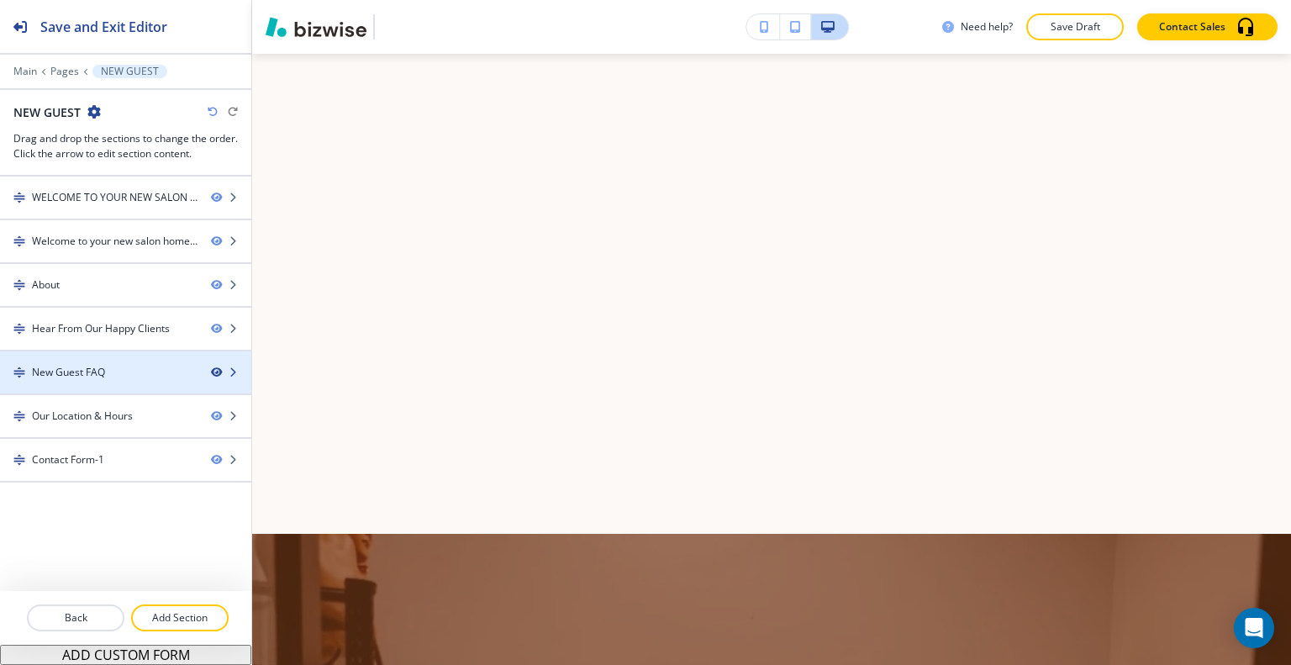
click at [218, 369] on icon "button" at bounding box center [216, 372] width 10 height 10
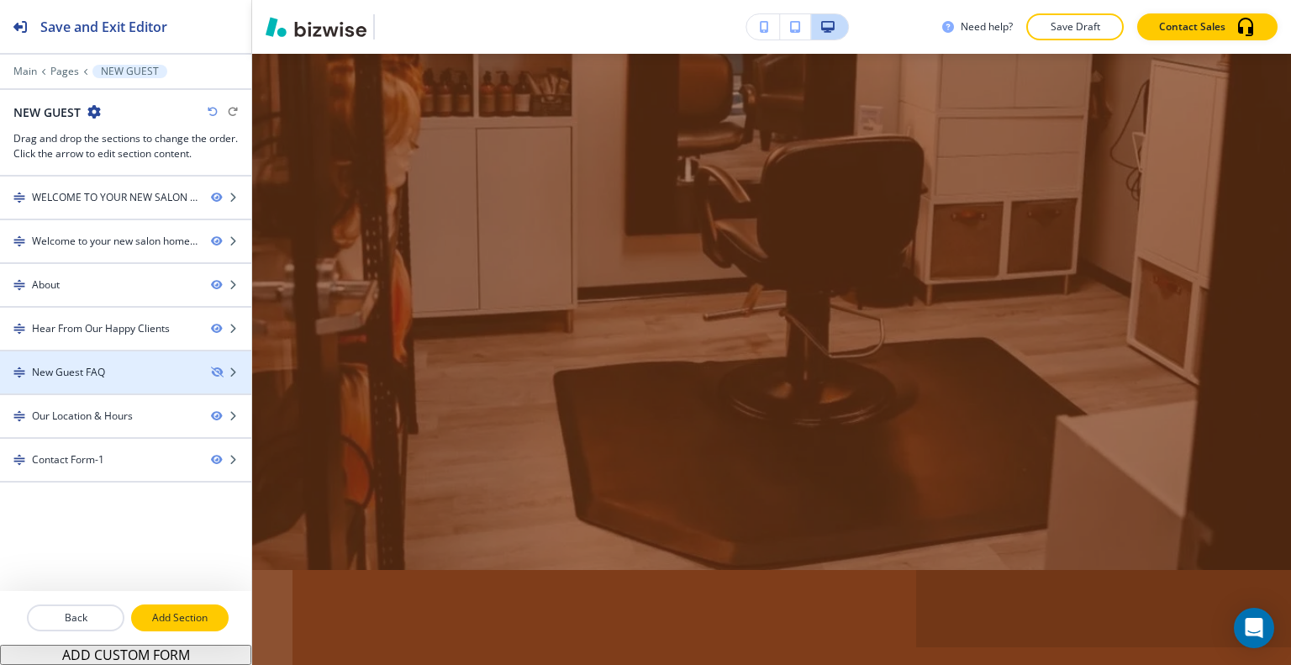
click at [166, 612] on p "Add Section" at bounding box center [180, 617] width 94 height 15
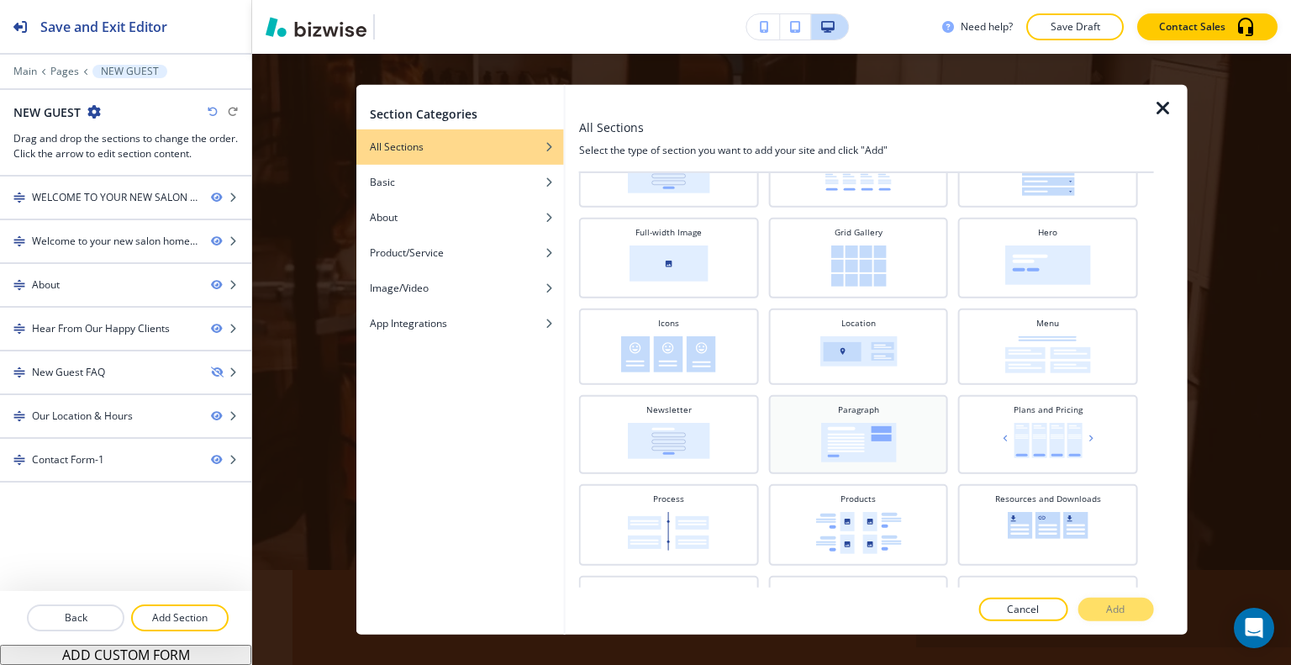
scroll to position [0, 0]
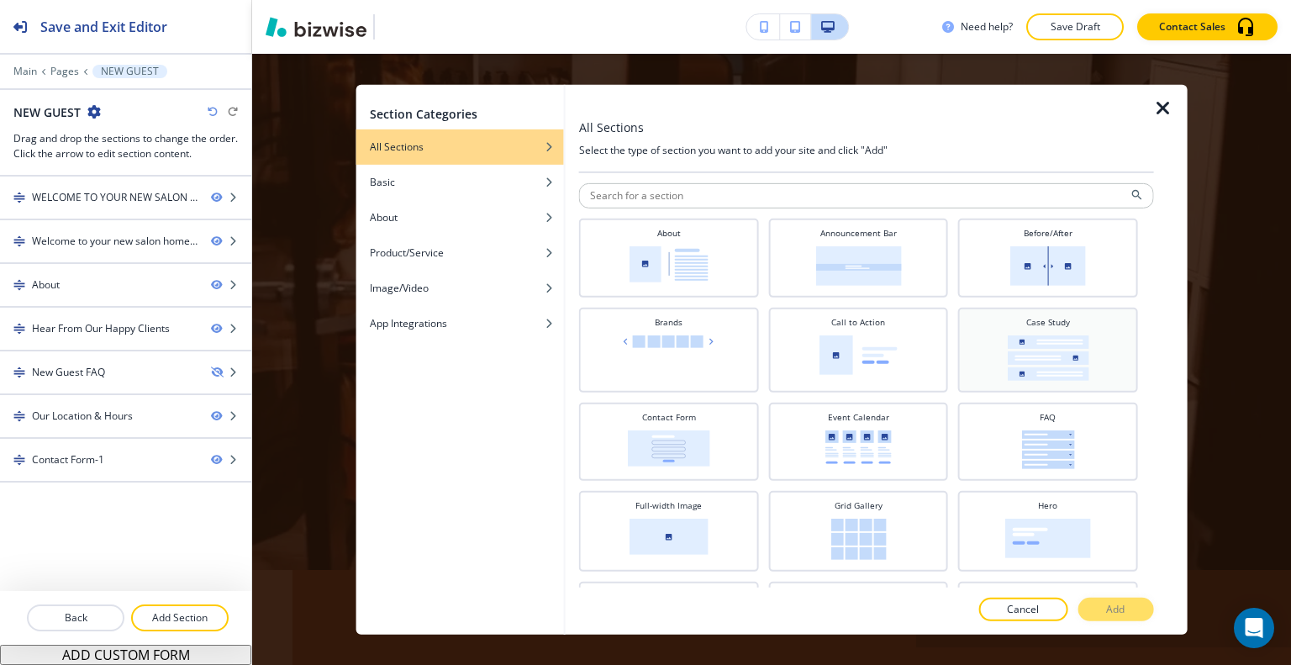
click at [1017, 366] on img at bounding box center [1048, 357] width 82 height 45
click at [1118, 596] on div at bounding box center [866, 593] width 575 height 10
click at [1113, 605] on p "Add" at bounding box center [1115, 609] width 18 height 15
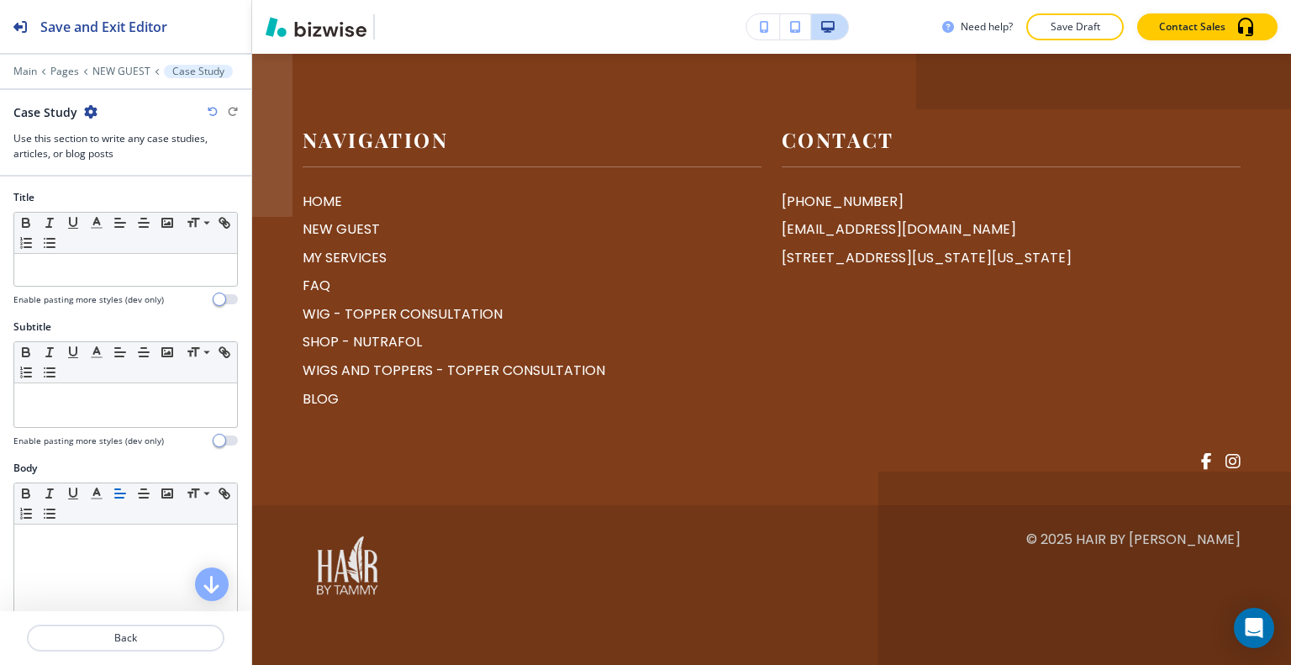
scroll to position [5927, 0]
drag, startPoint x: 283, startPoint y: 403, endPoint x: 280, endPoint y: 419, distance: 15.5
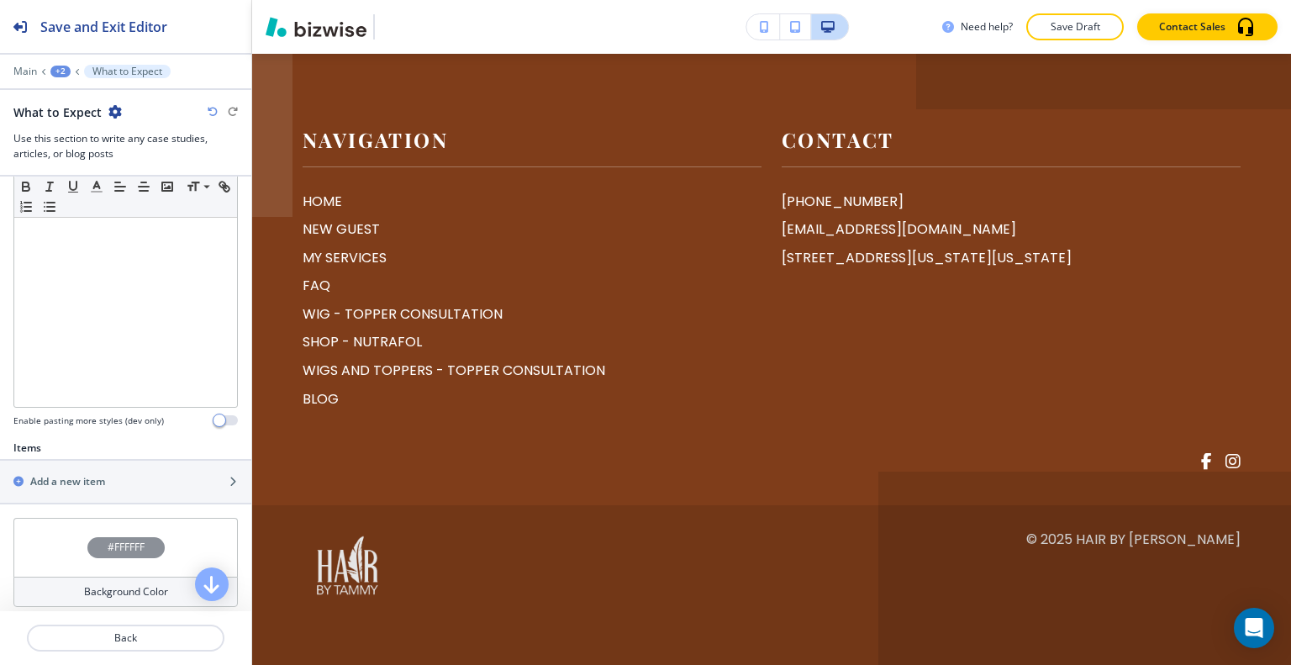
scroll to position [396, 0]
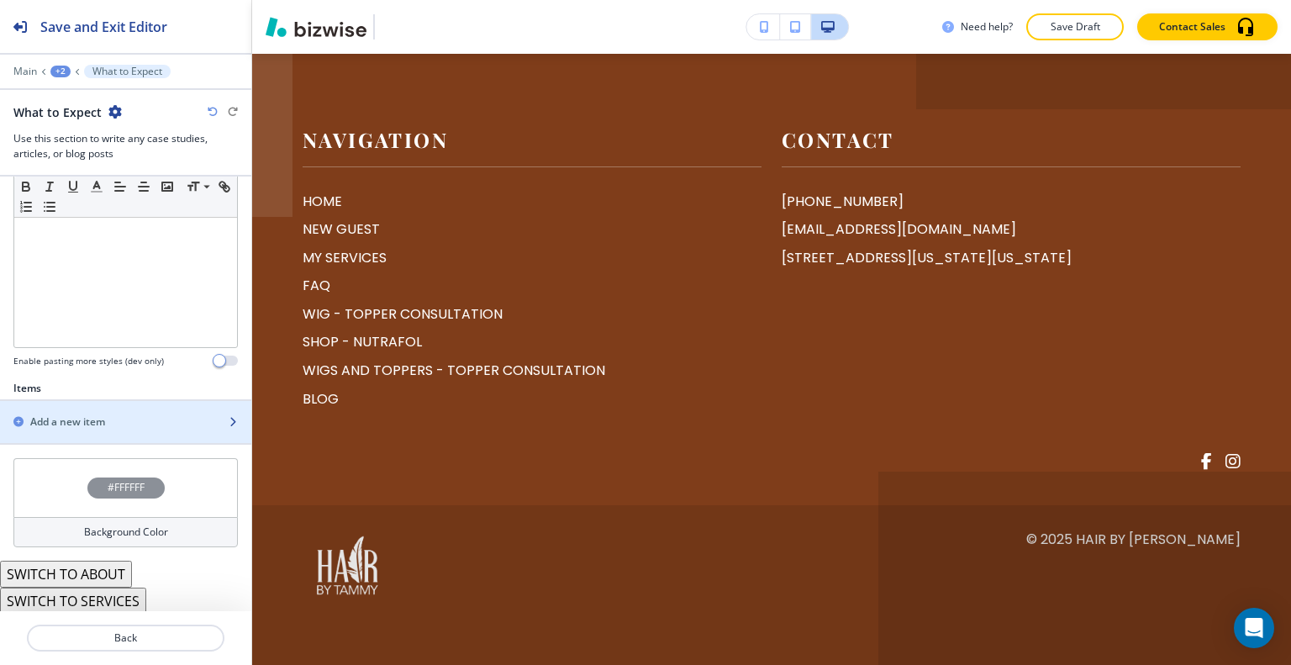
click at [82, 414] on h2 "Add a new item" at bounding box center [67, 421] width 75 height 15
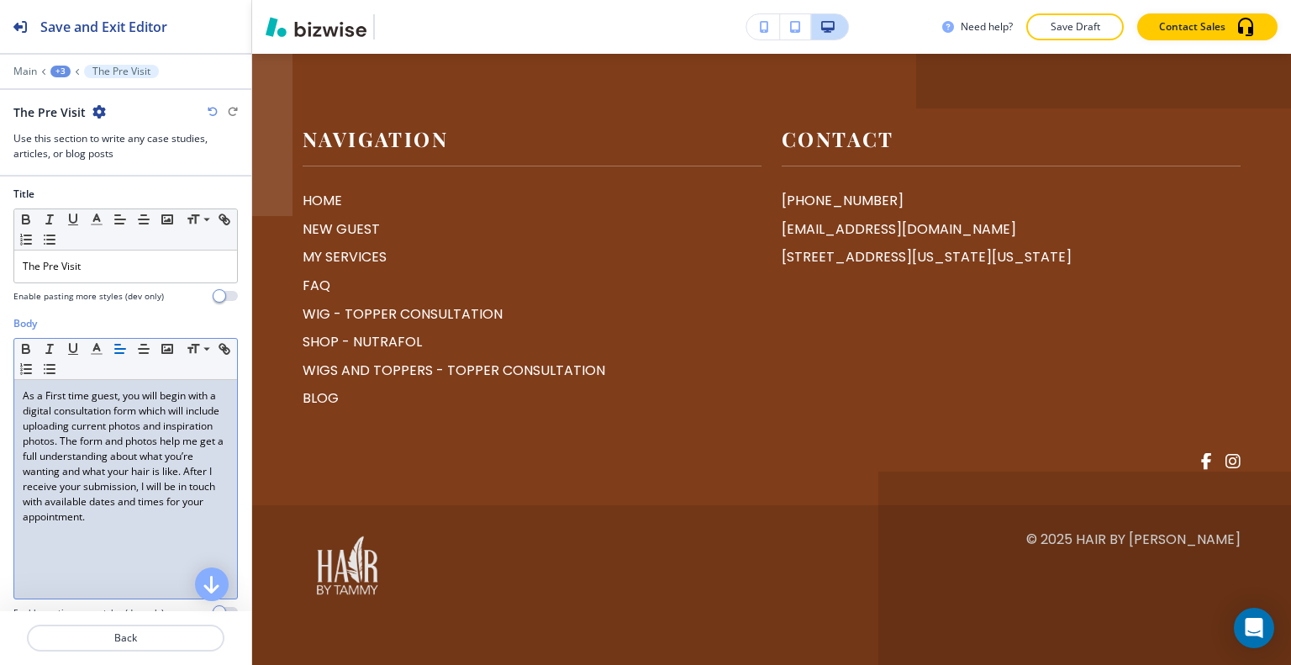
scroll to position [233, 0]
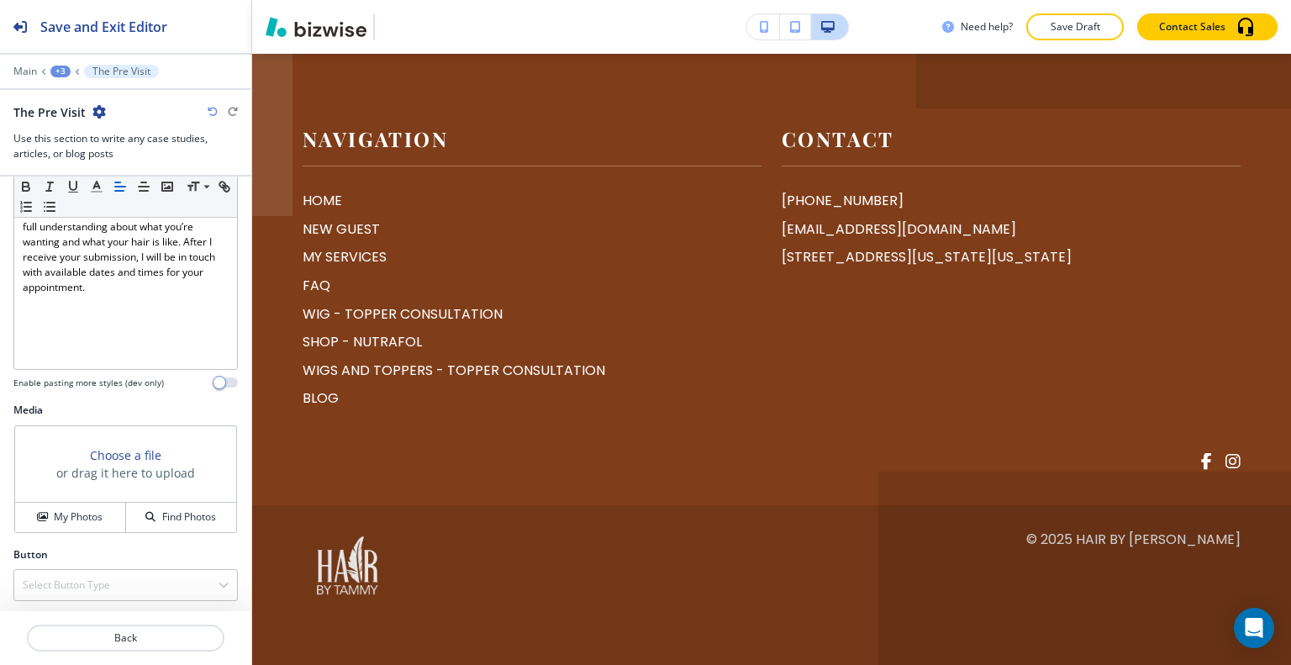
click at [93, 497] on div "Choose a file or drag it here to upload" at bounding box center [125, 464] width 221 height 76
click at [101, 530] on div "Media Choose a file or drag it here to upload My Photos Find Photos" at bounding box center [125, 475] width 251 height 145
click at [98, 518] on h4 "My Photos" at bounding box center [78, 516] width 49 height 15
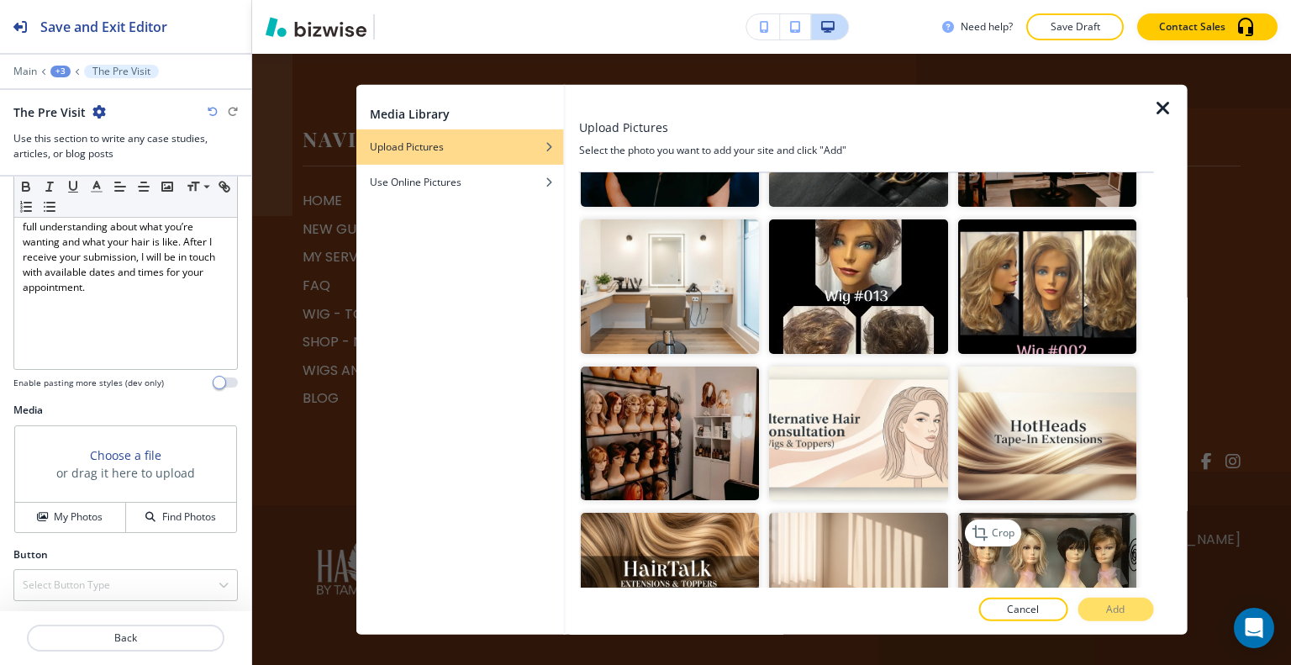
scroll to position [1513, 0]
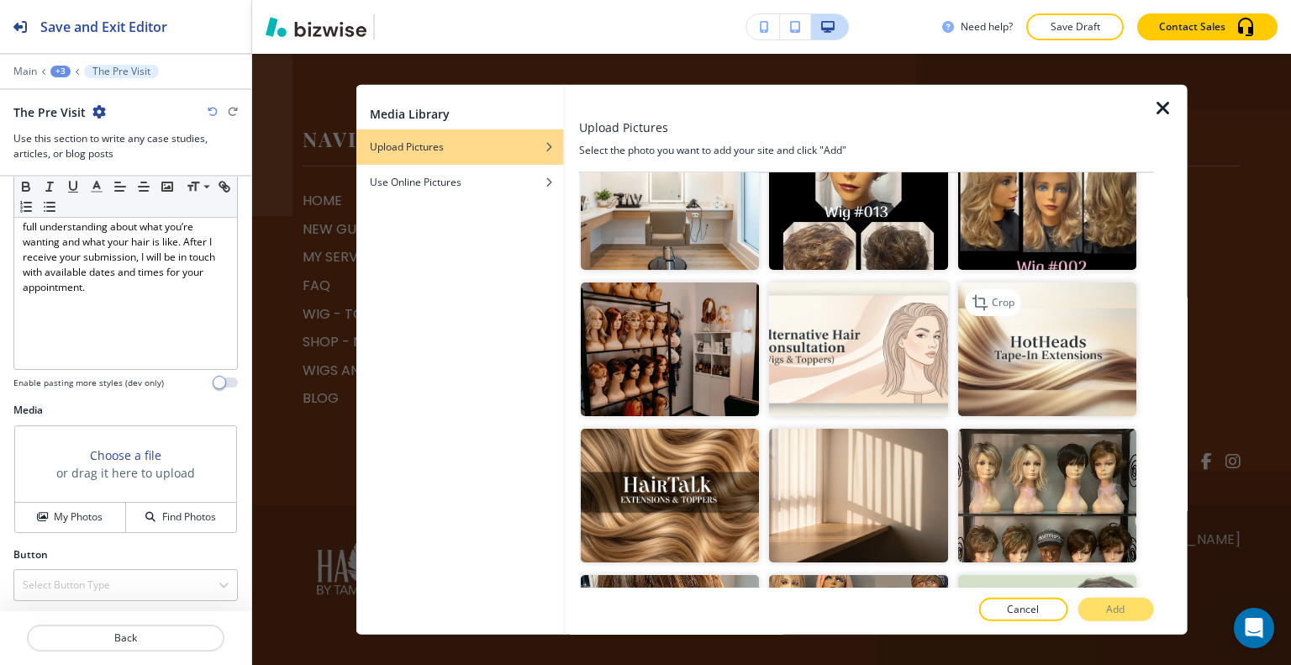
click at [1044, 329] on img "button" at bounding box center [1046, 349] width 178 height 134
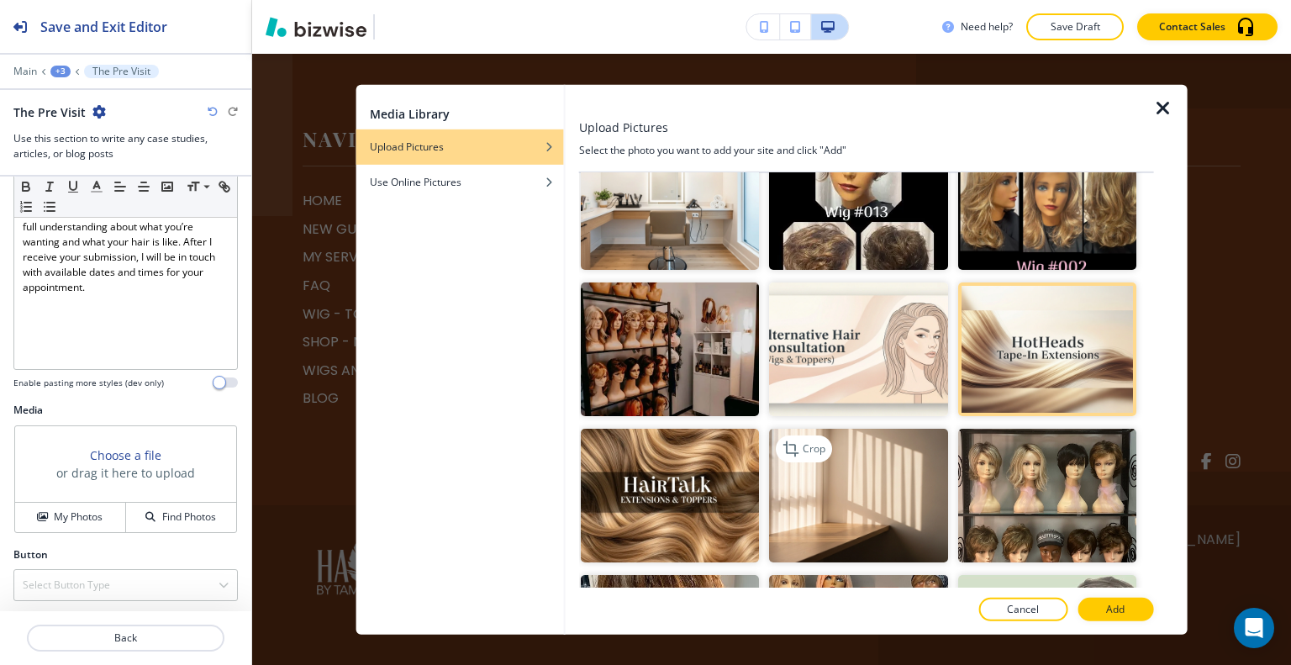
click at [854, 450] on img "button" at bounding box center [858, 496] width 178 height 134
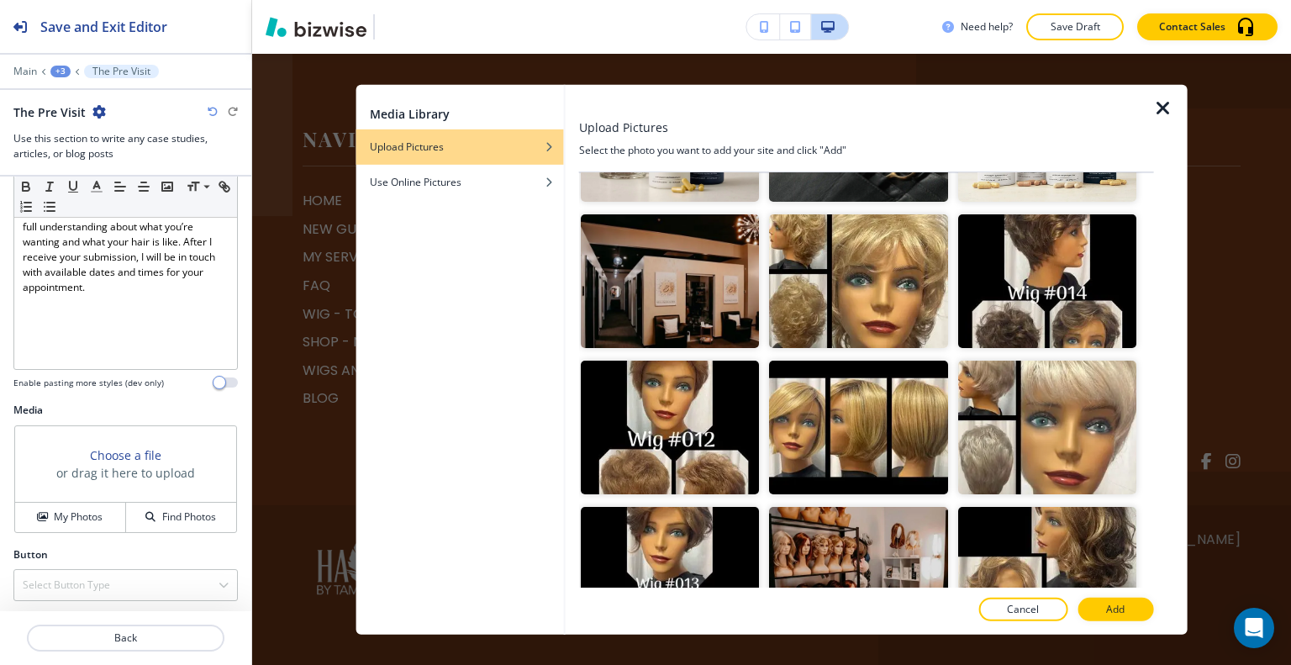
scroll to position [2270, 0]
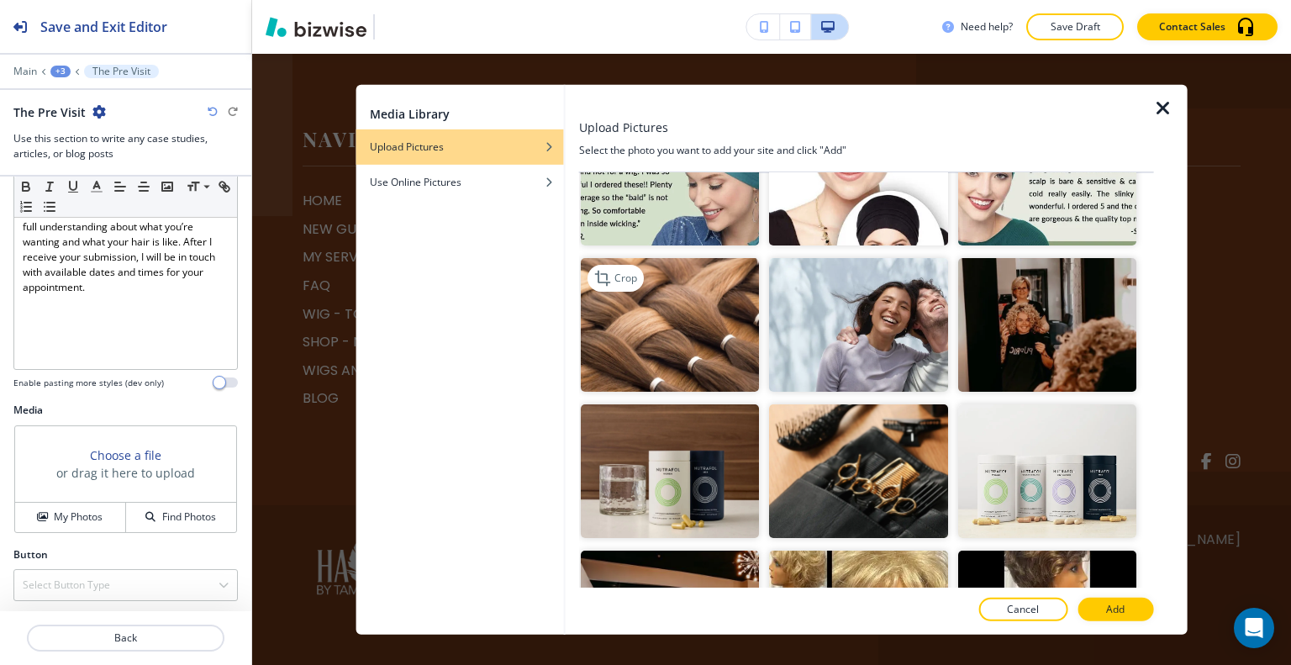
click at [640, 257] on img "button" at bounding box center [670, 324] width 178 height 134
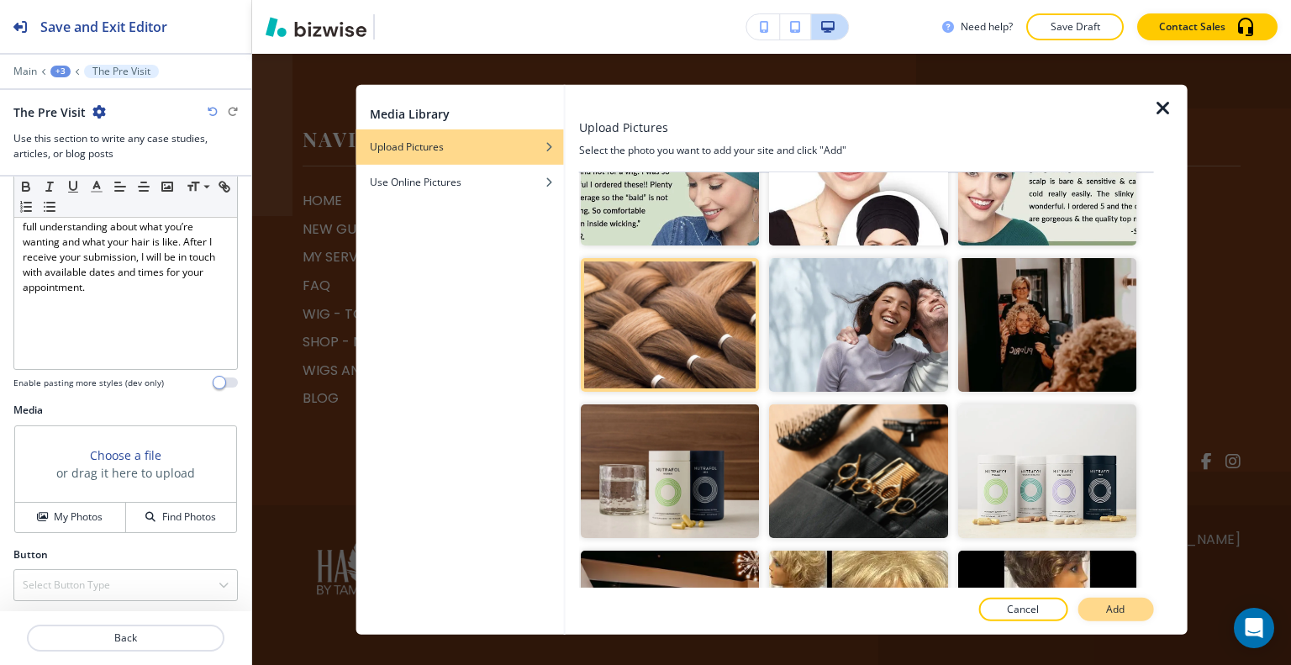
click at [1094, 601] on button "Add" at bounding box center [1116, 610] width 76 height 24
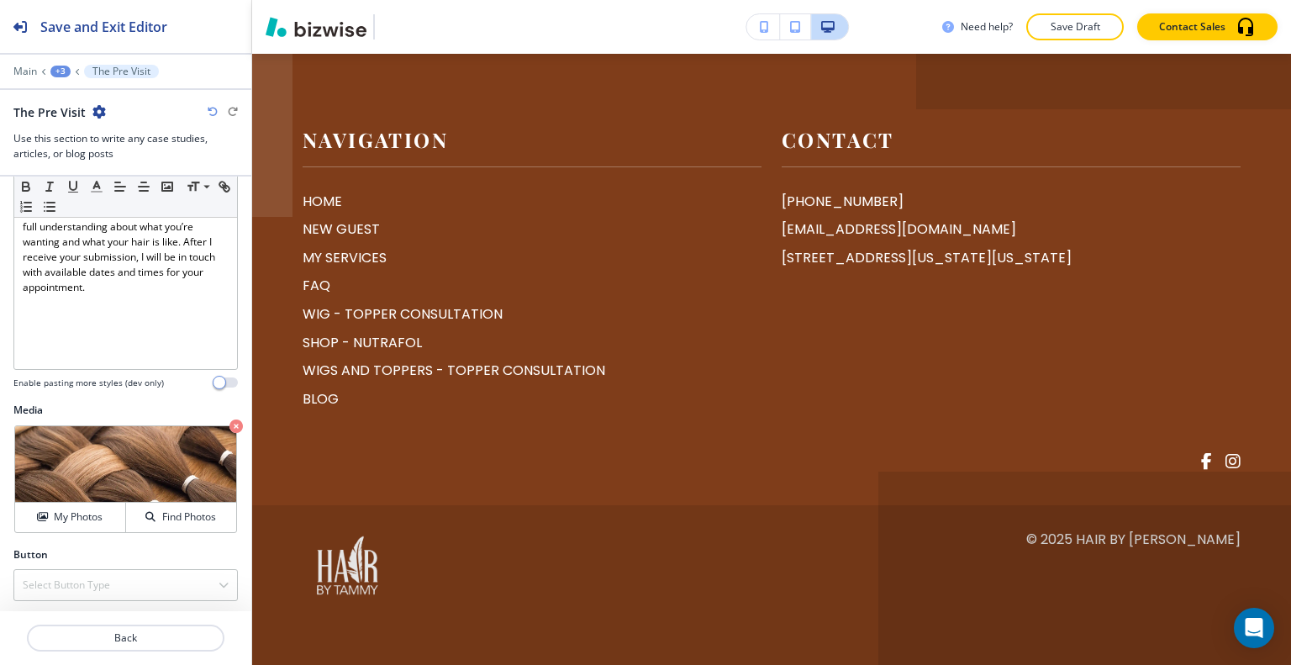
scroll to position [6011, 0]
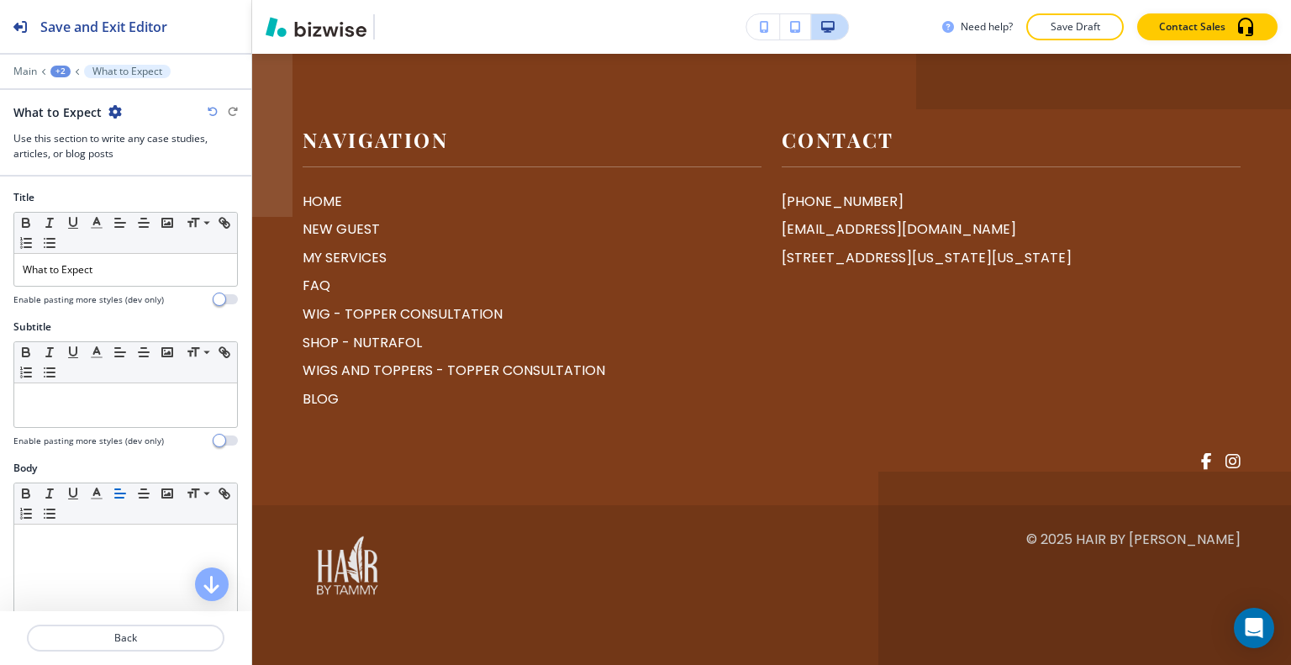
scroll to position [444, 0]
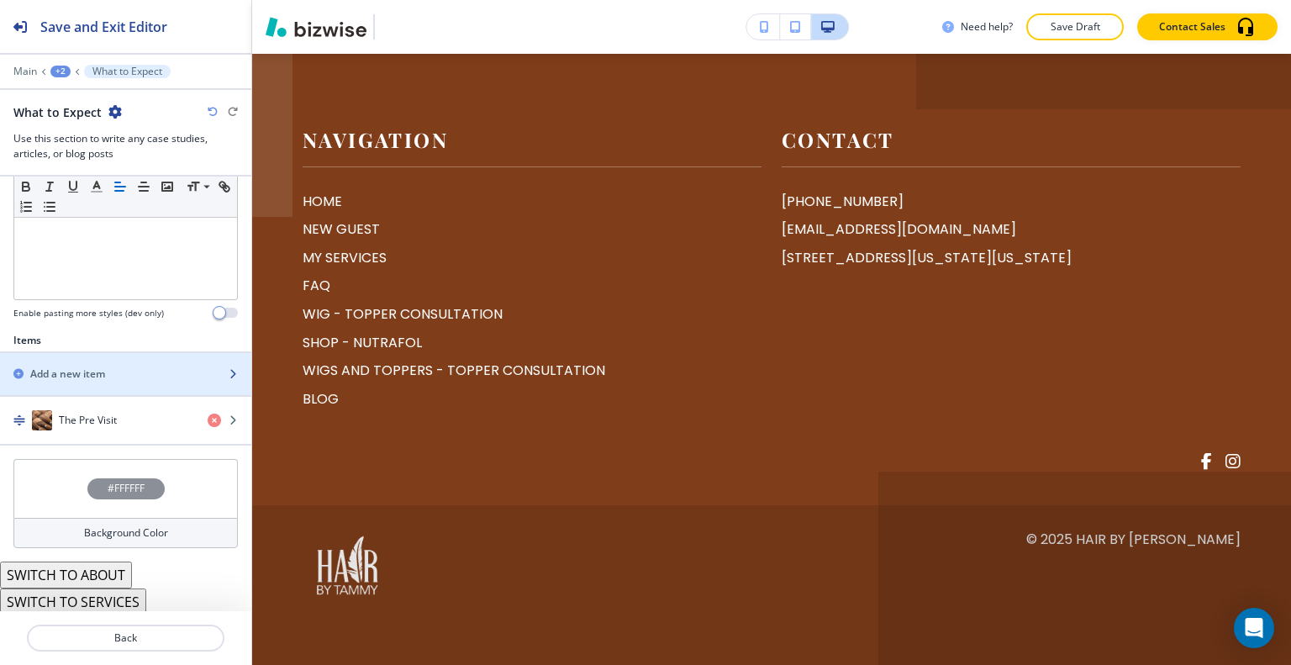
click at [134, 386] on div "button" at bounding box center [125, 388] width 251 height 13
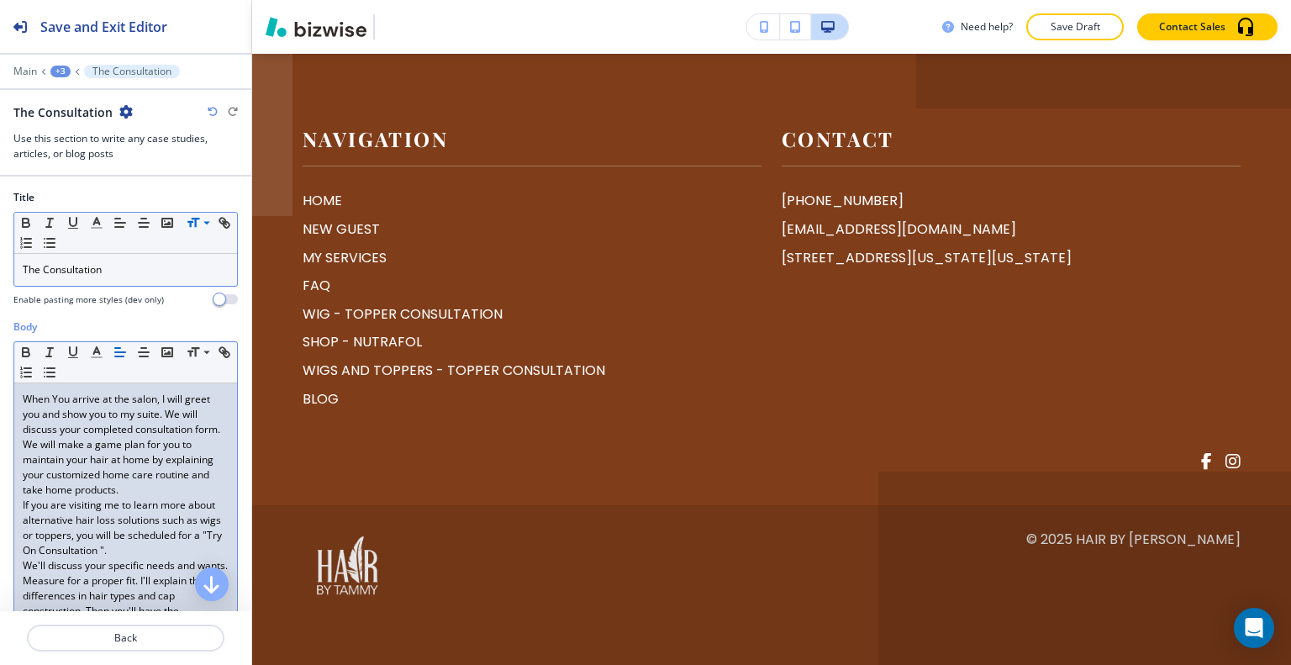
scroll to position [288, 0]
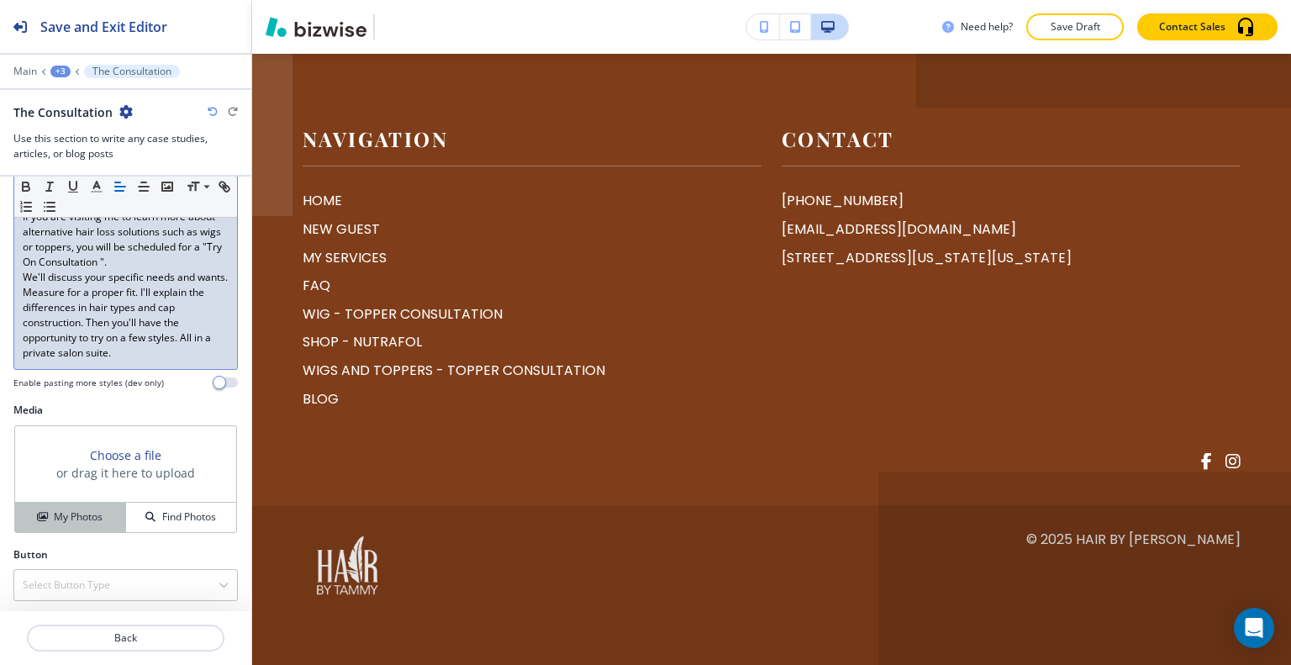
click at [104, 509] on div "My Photos" at bounding box center [70, 516] width 110 height 15
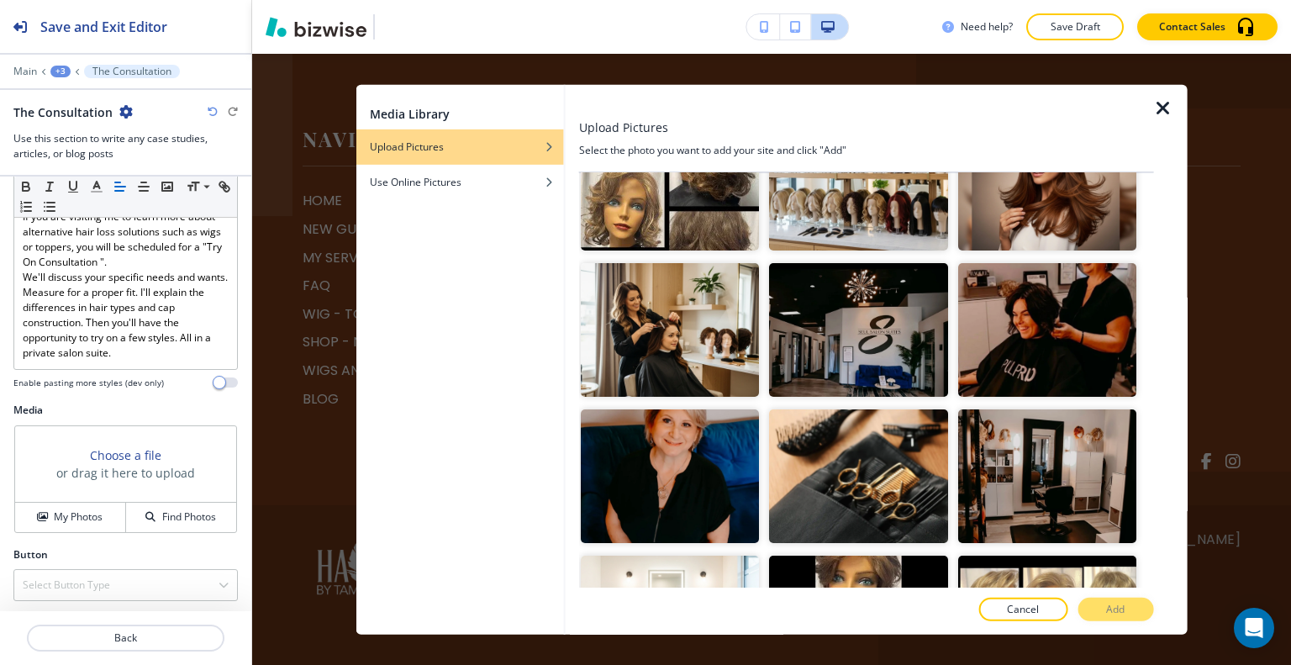
scroll to position [1177, 0]
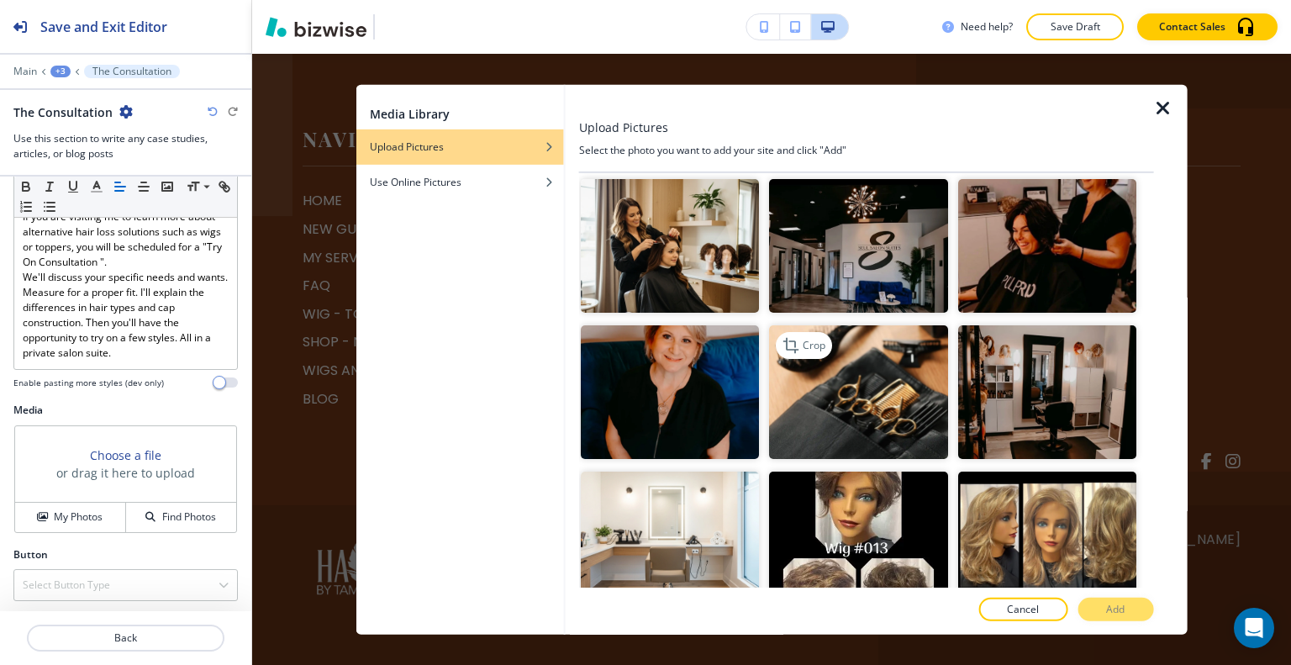
click at [878, 382] on img "button" at bounding box center [858, 392] width 178 height 134
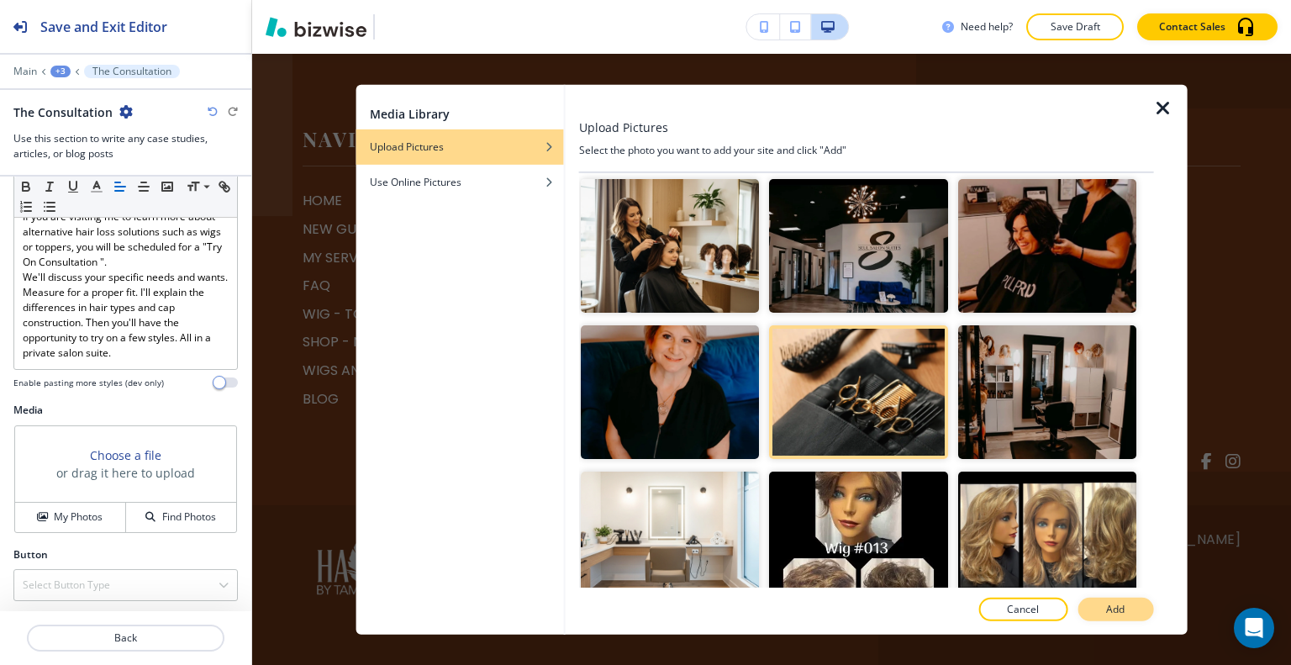
click at [1103, 609] on button "Add" at bounding box center [1116, 610] width 76 height 24
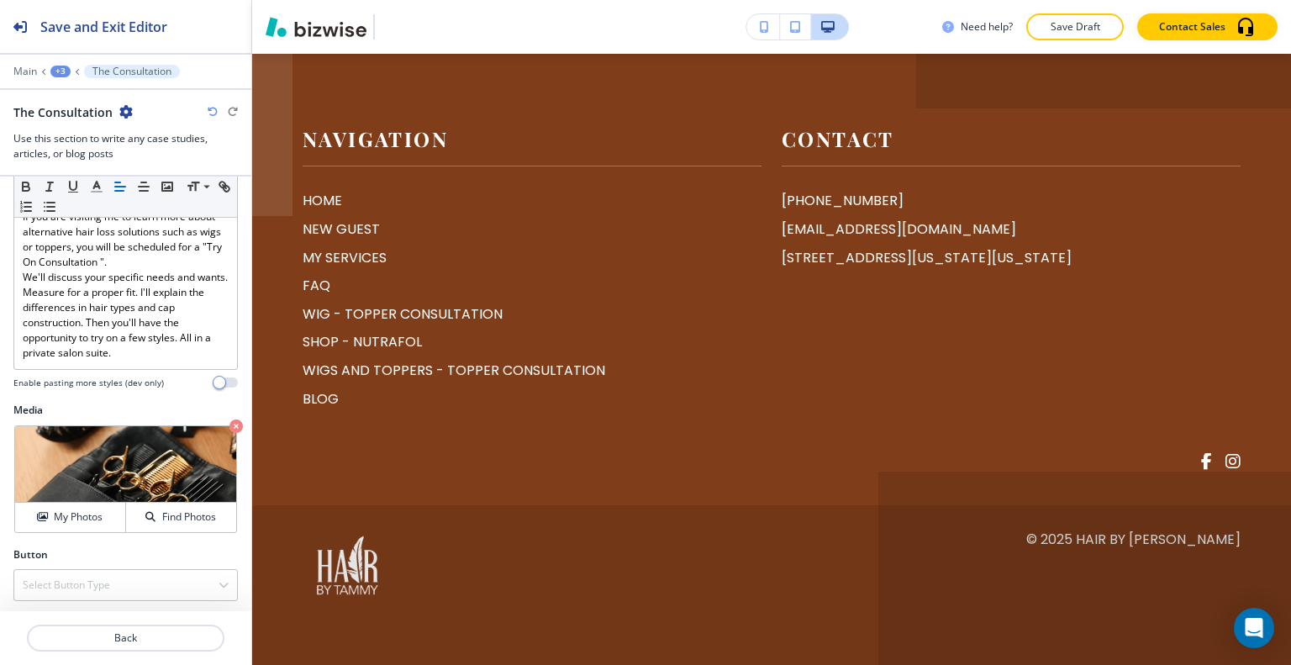
scroll to position [6095, 0]
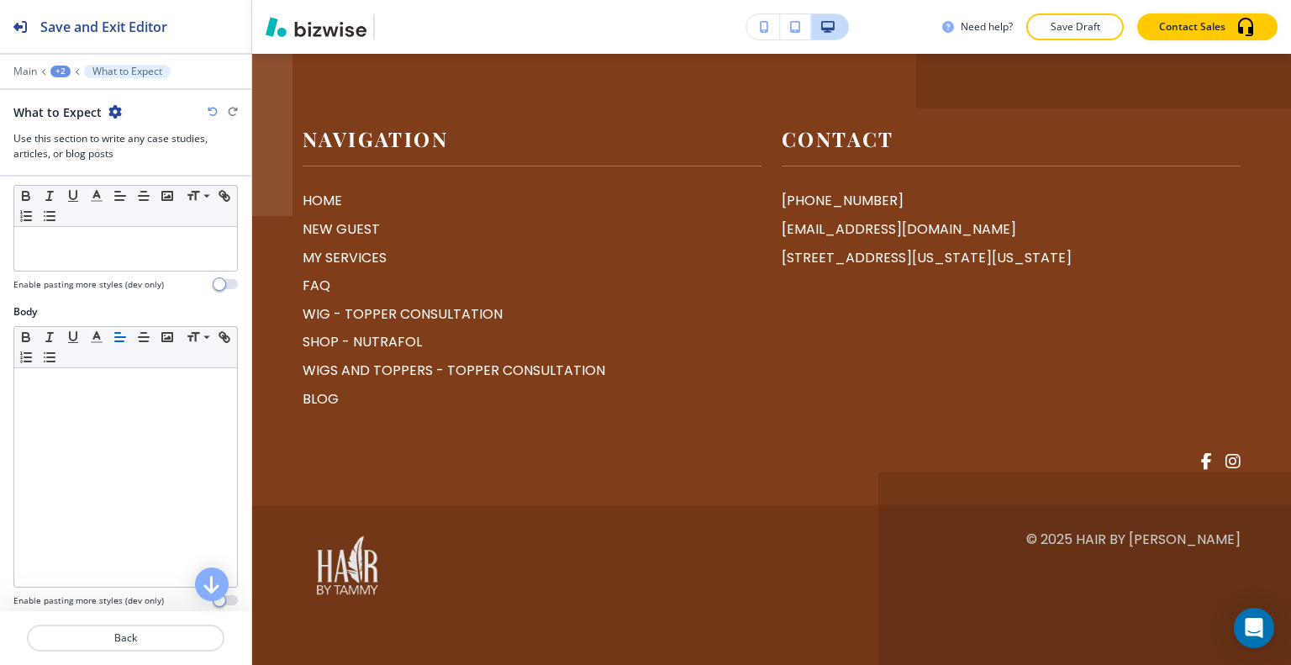
scroll to position [493, 0]
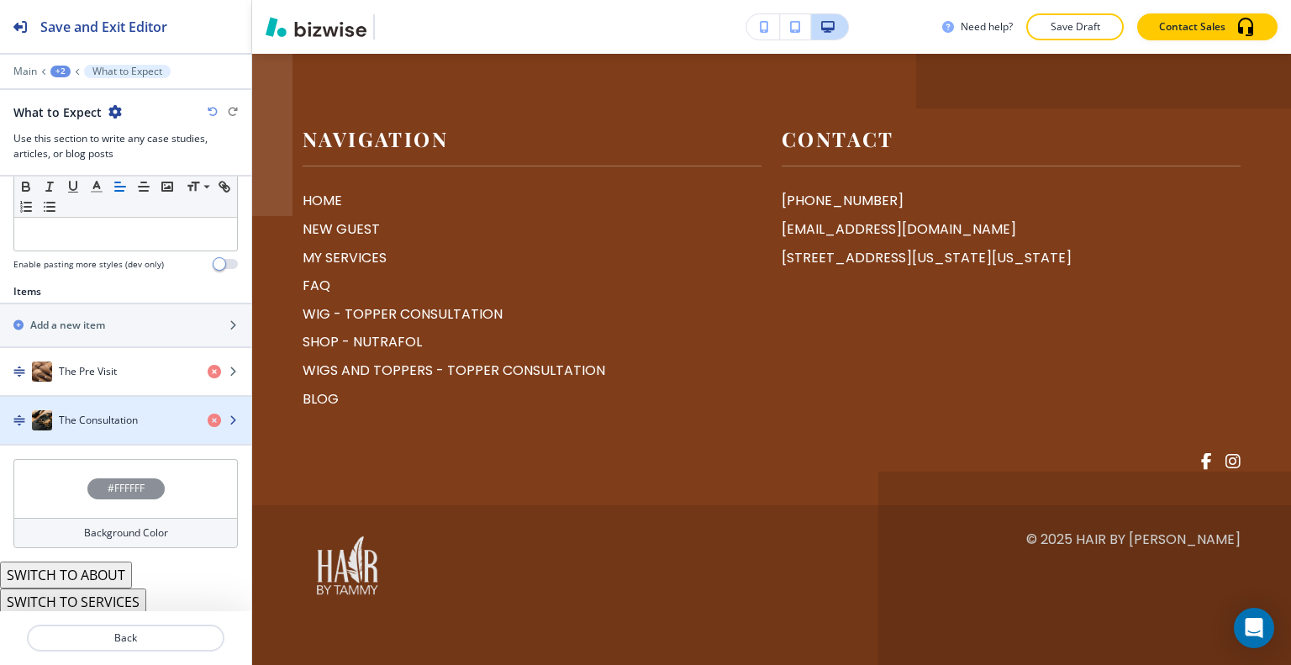
click at [115, 431] on div "button" at bounding box center [125, 436] width 251 height 13
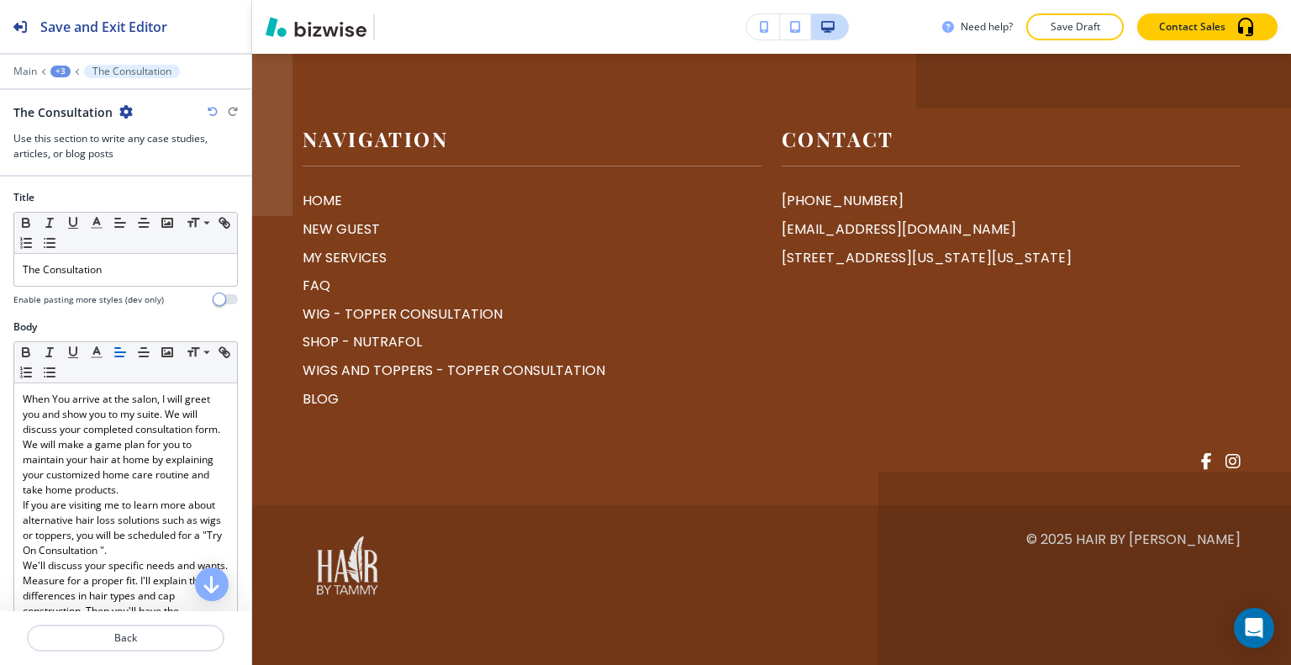
scroll to position [288, 0]
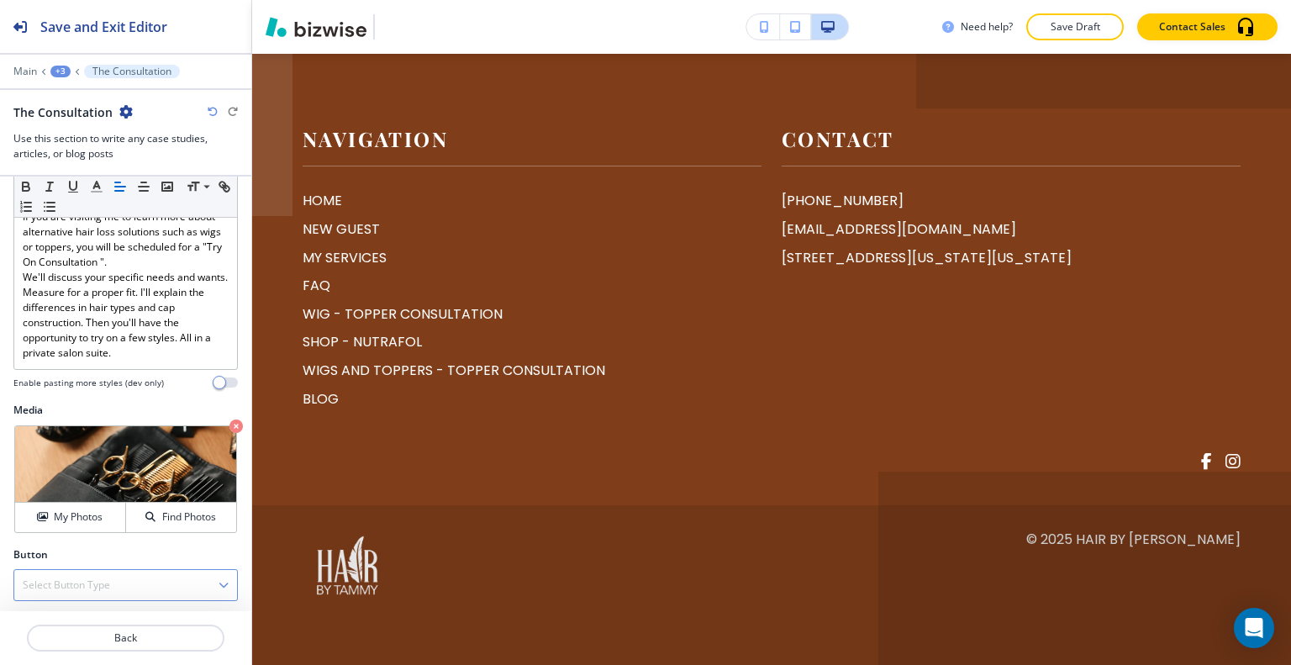
click at [111, 570] on div "Select Button Type" at bounding box center [125, 585] width 223 height 30
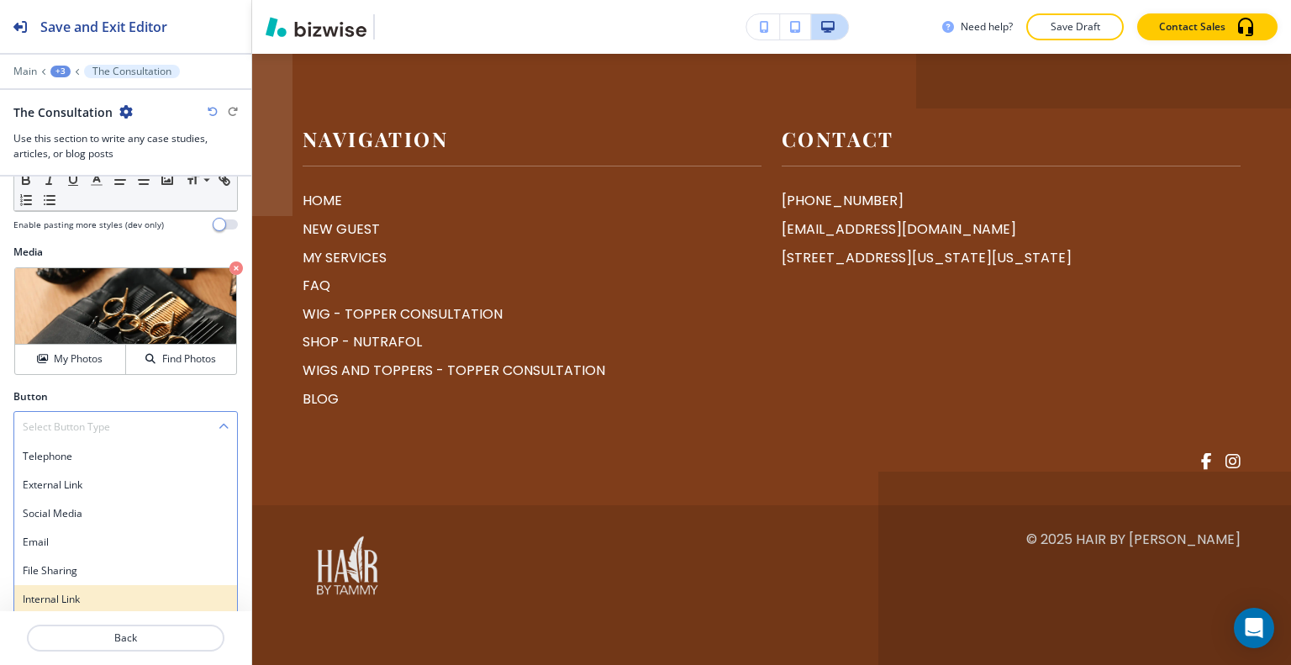
click at [91, 592] on h4 "Internal Link" at bounding box center [126, 599] width 206 height 15
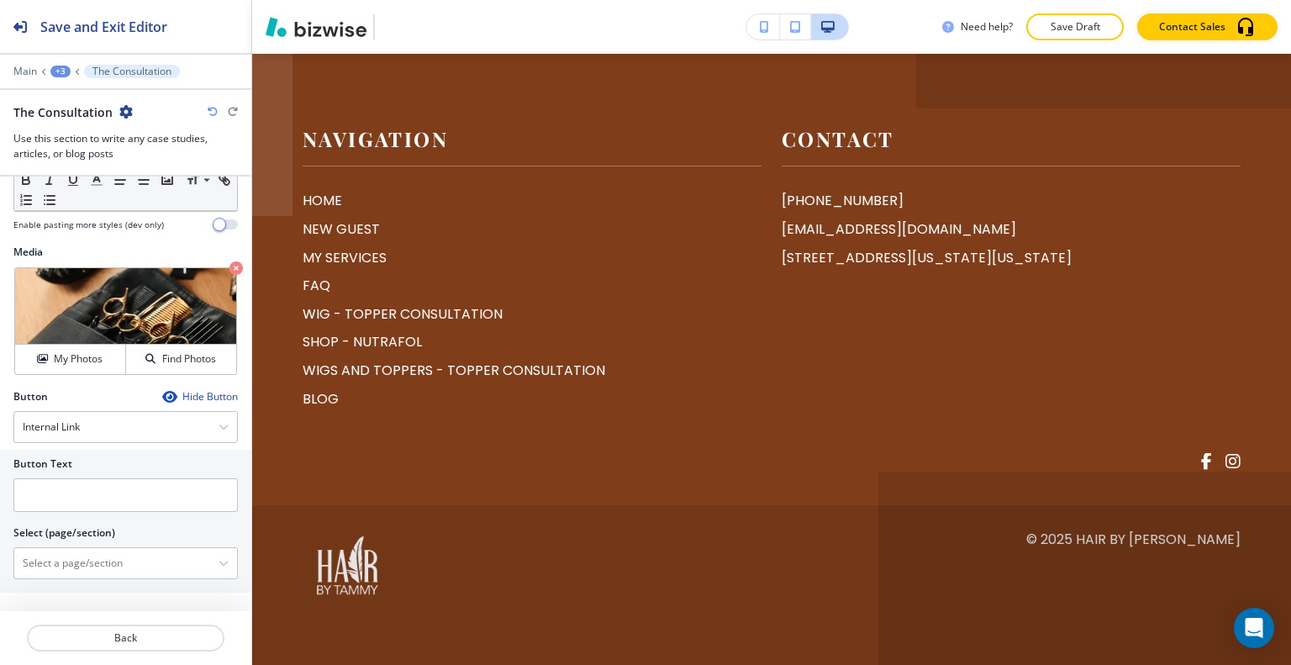
scroll to position [430, 0]
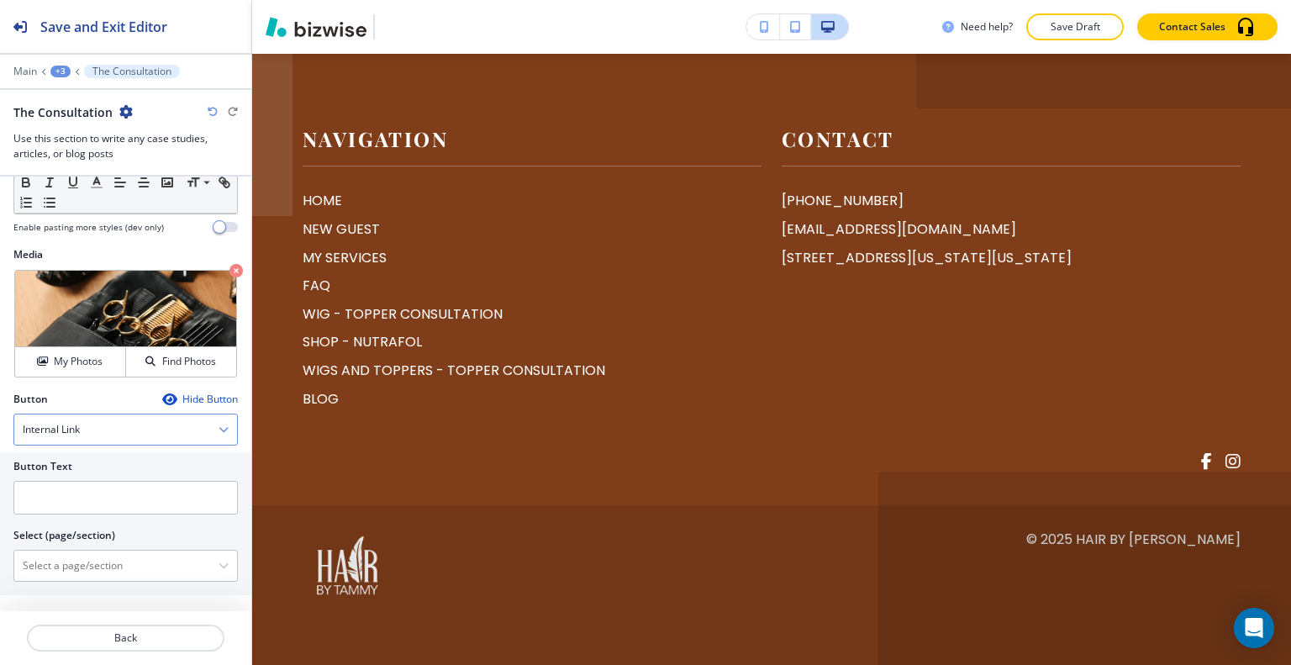
click at [145, 420] on div "Internal Link" at bounding box center [125, 429] width 223 height 30
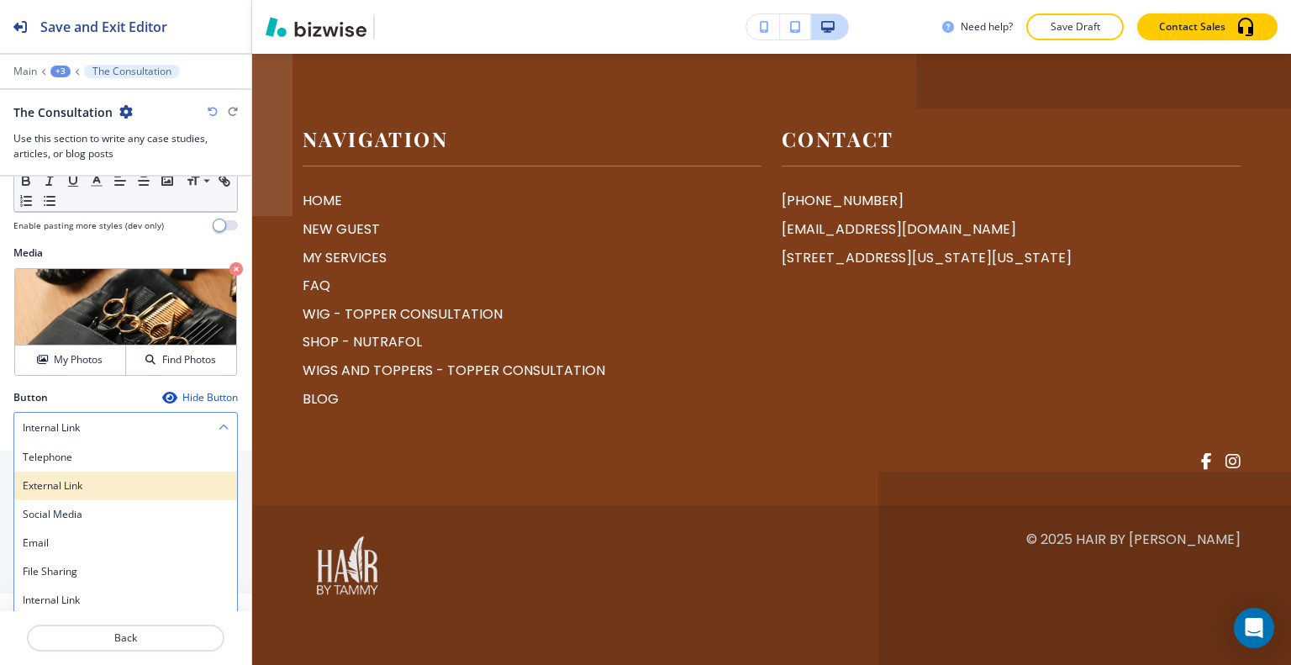
click at [107, 492] on div "External Link" at bounding box center [125, 486] width 223 height 29
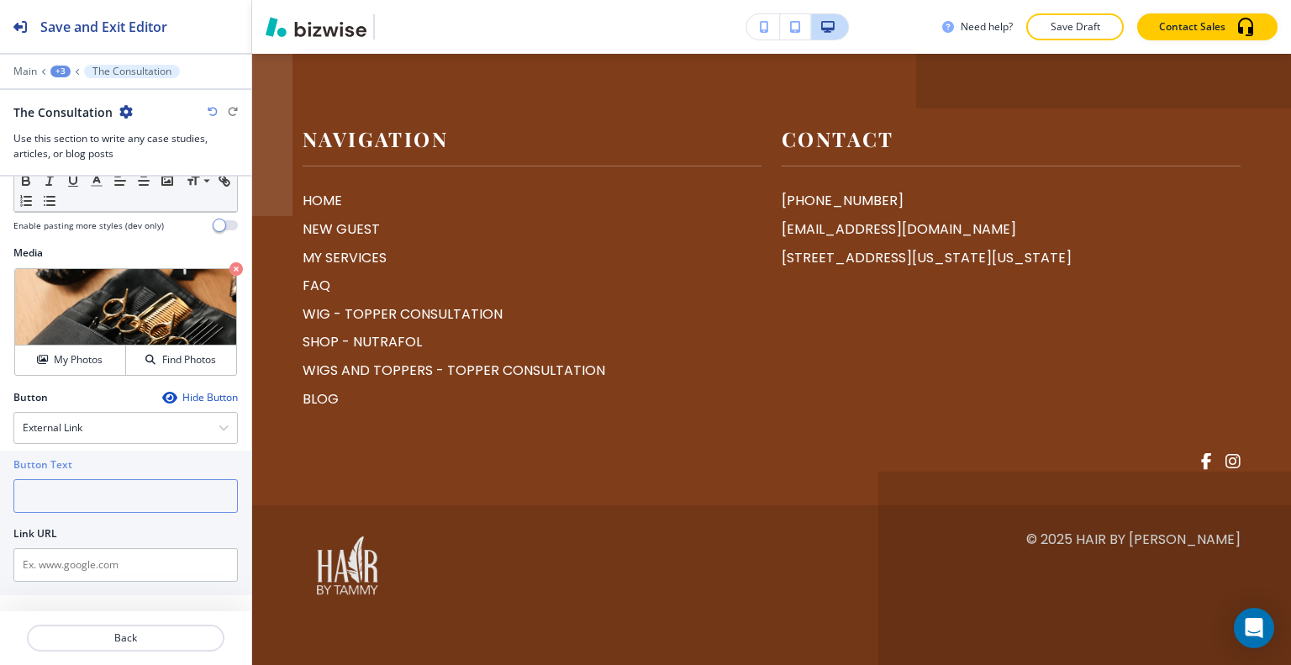
click at [103, 490] on input "text" at bounding box center [125, 496] width 224 height 34
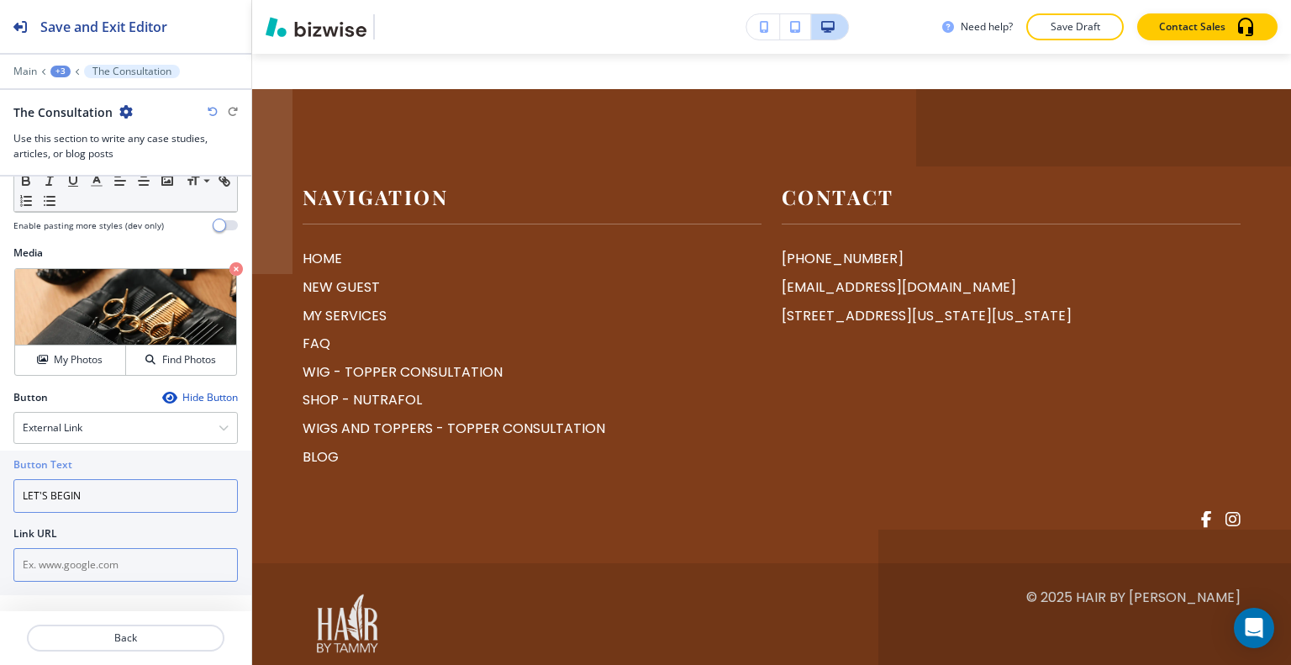
type input "LET'S BEGIN"
paste input "https://form.jotform.com/240674534484058"
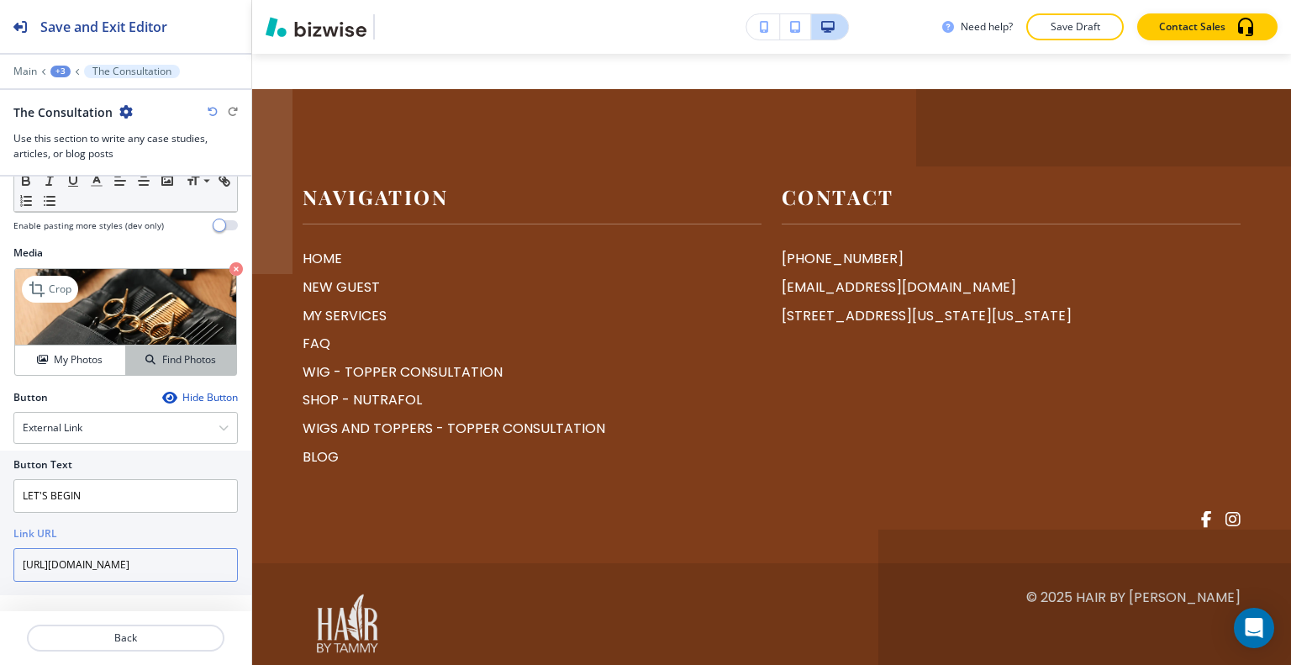
scroll to position [0, 14]
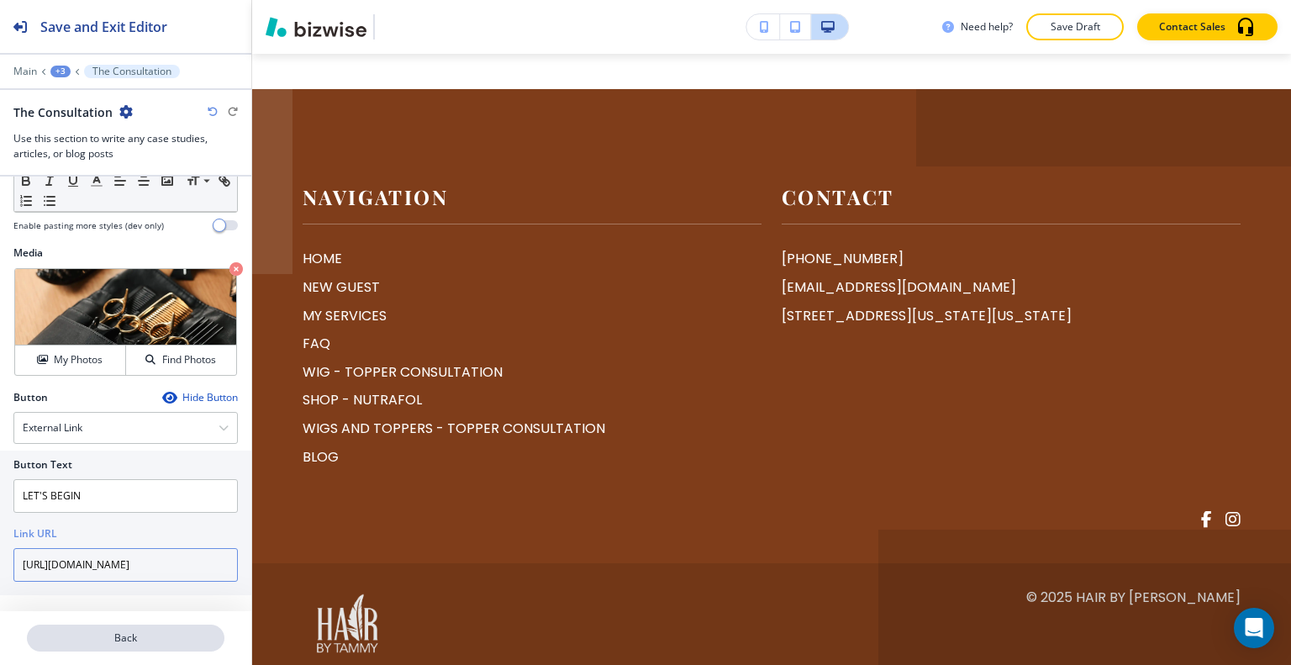
type input "https://form.jotform.com/240674534484058"
click at [155, 640] on p "Back" at bounding box center [126, 637] width 194 height 15
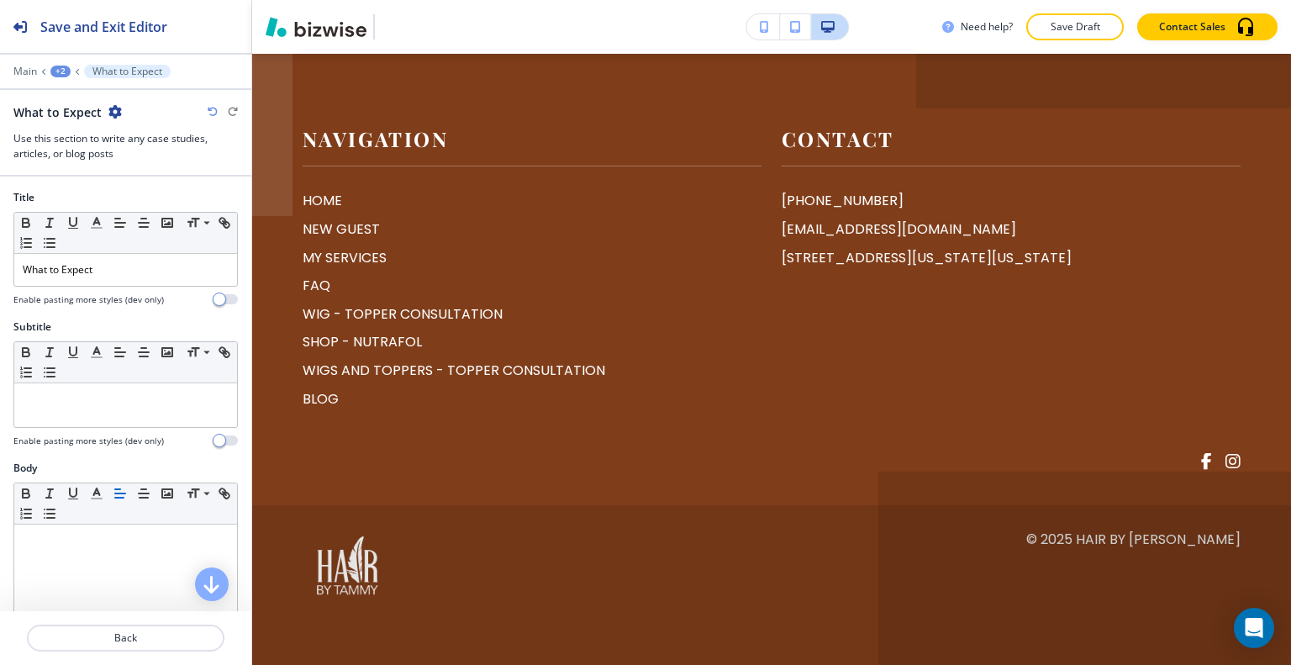
scroll to position [6683, 0]
click at [60, 81] on div at bounding box center [125, 83] width 251 height 10
click at [59, 73] on div "+2" at bounding box center [60, 72] width 20 height 12
click at [71, 123] on p "NEW GUEST" at bounding box center [104, 127] width 86 height 15
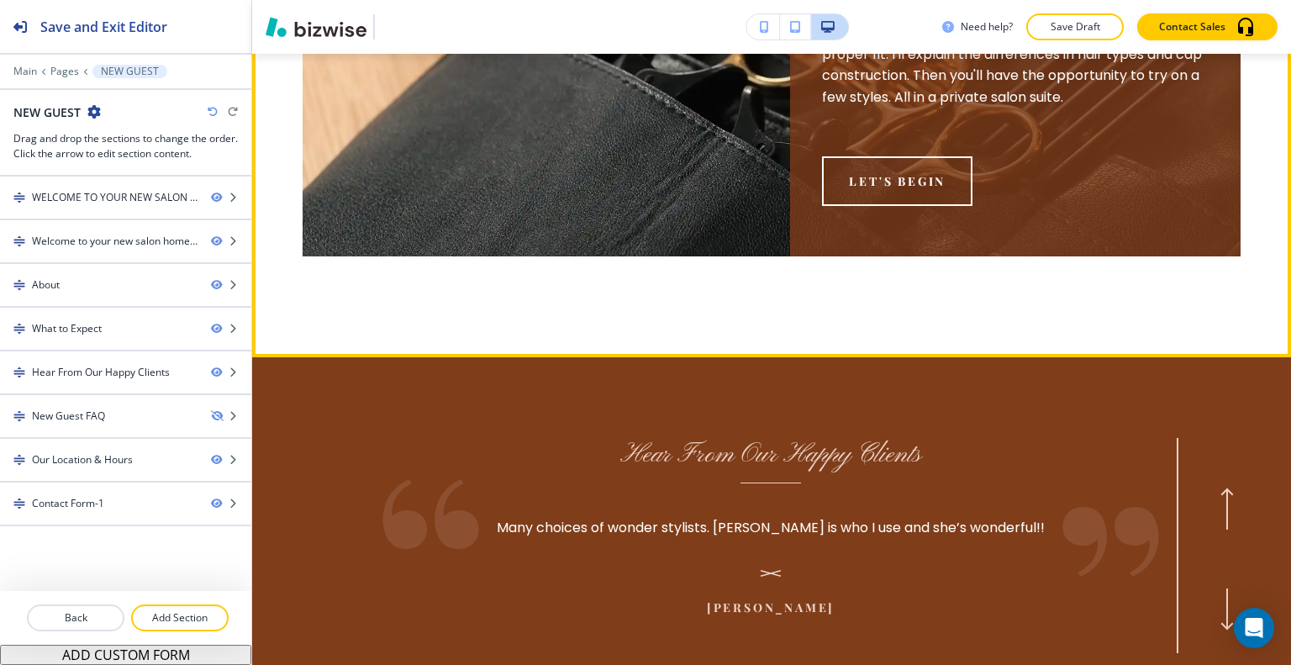
scroll to position [4003, 0]
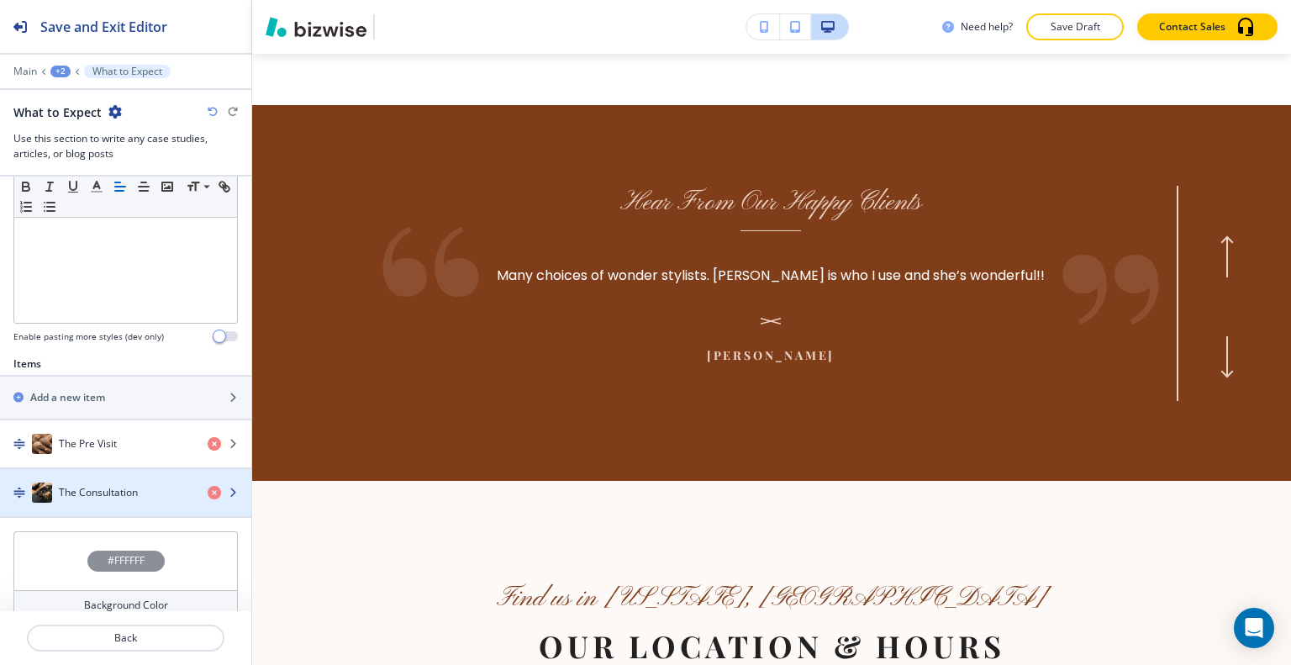
scroll to position [493, 0]
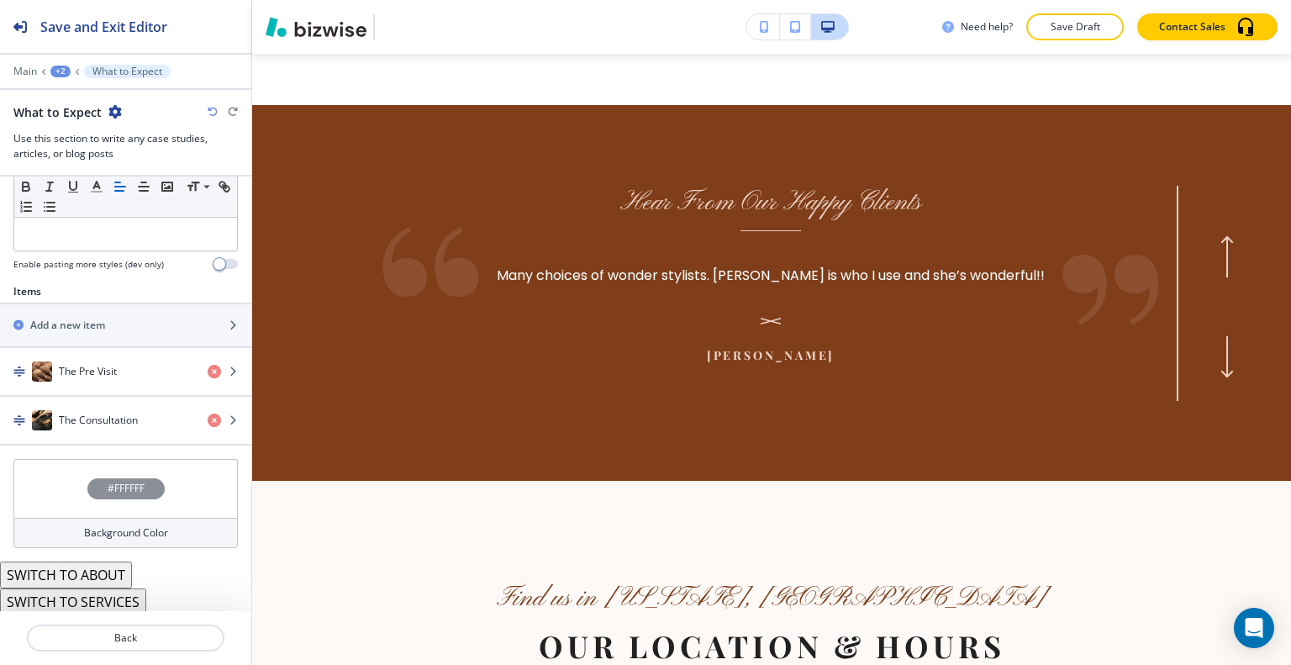
click at [57, 459] on div "#FFFFFF" at bounding box center [125, 488] width 224 height 59
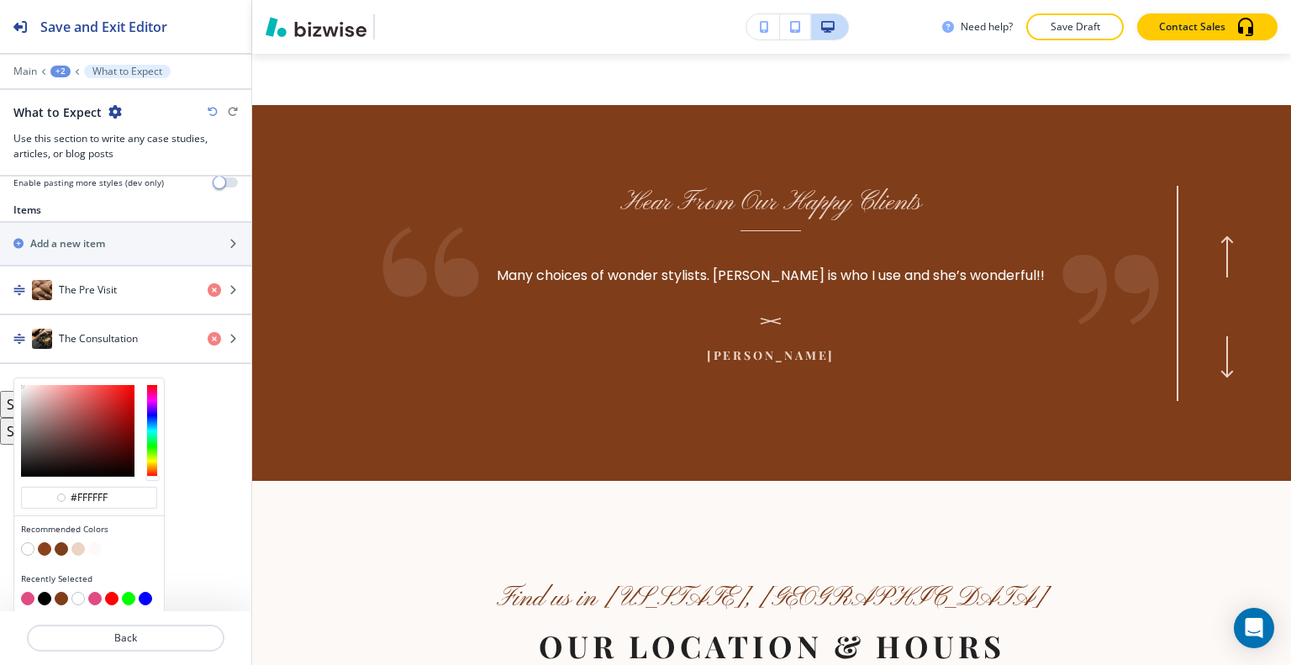
click at [76, 544] on button "button" at bounding box center [77, 548] width 13 height 13
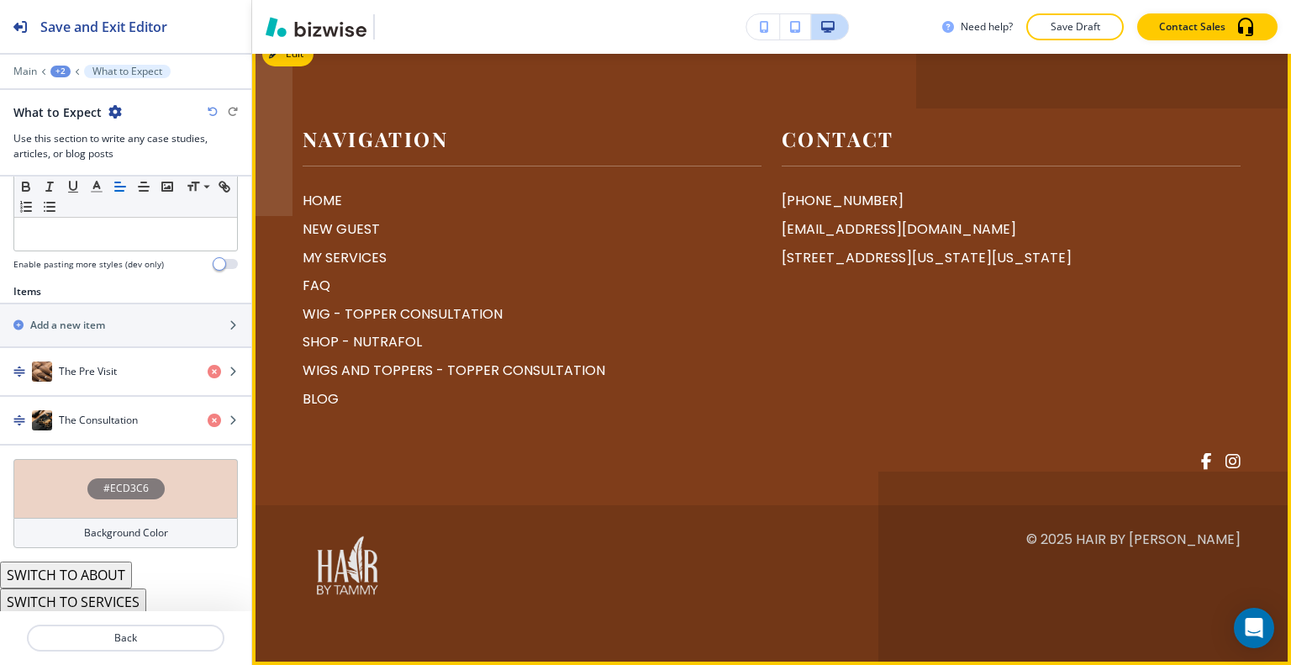
scroll to position [6856, 0]
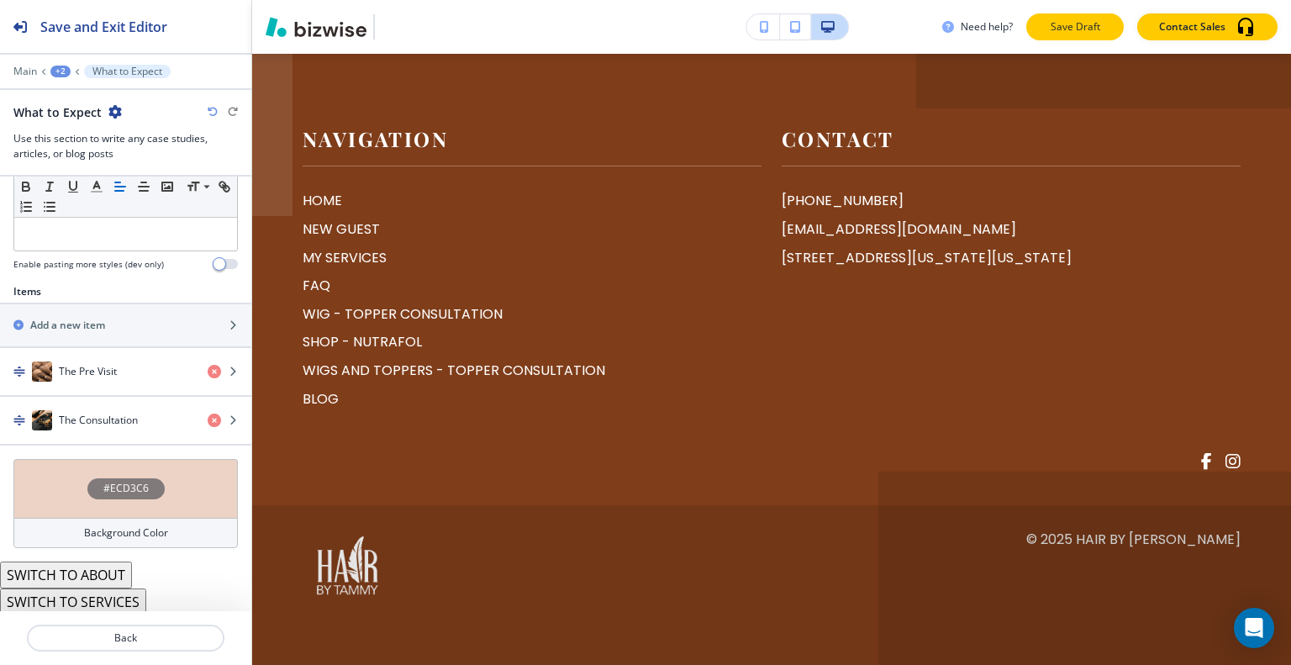
click at [1073, 25] on p "Save Draft" at bounding box center [1075, 26] width 54 height 15
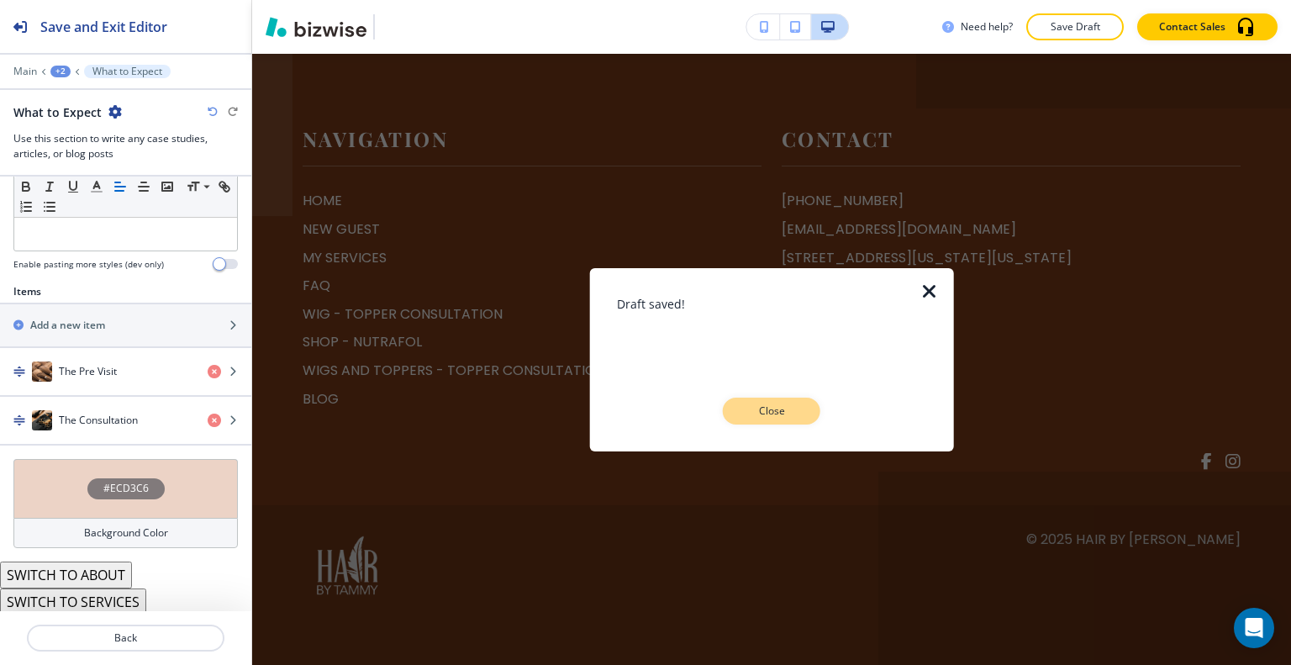
click at [778, 419] on button "Close" at bounding box center [772, 411] width 98 height 27
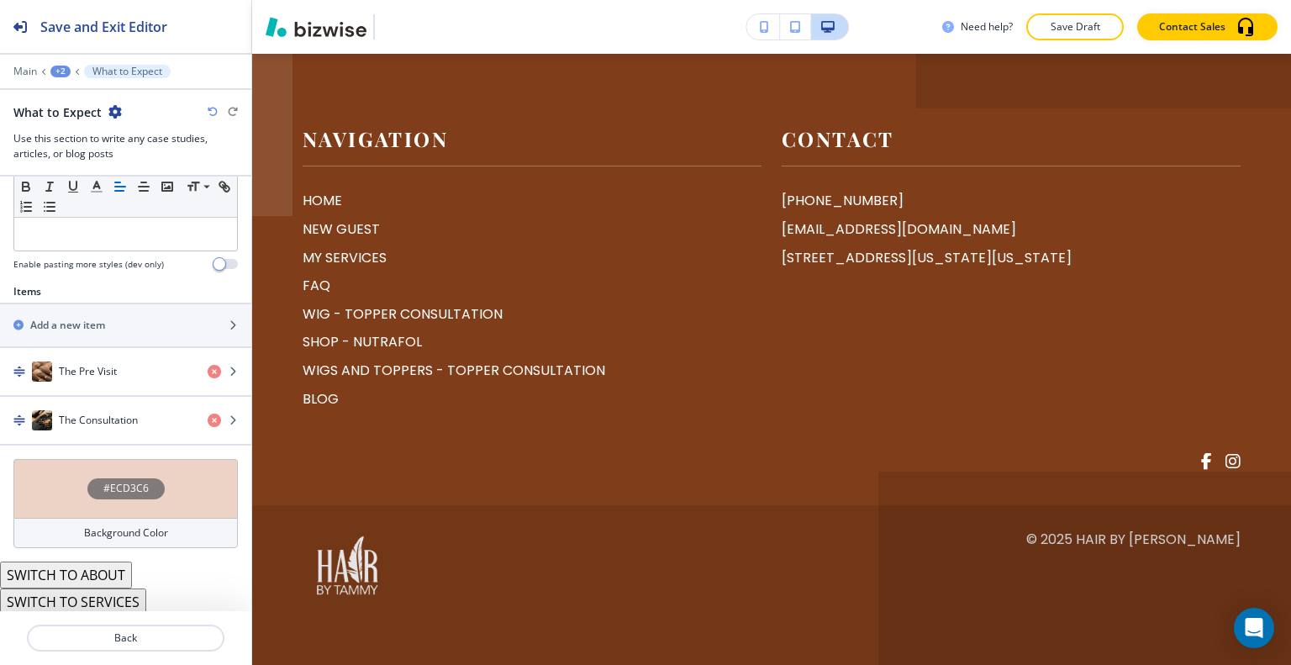
scroll to position [5931, 0]
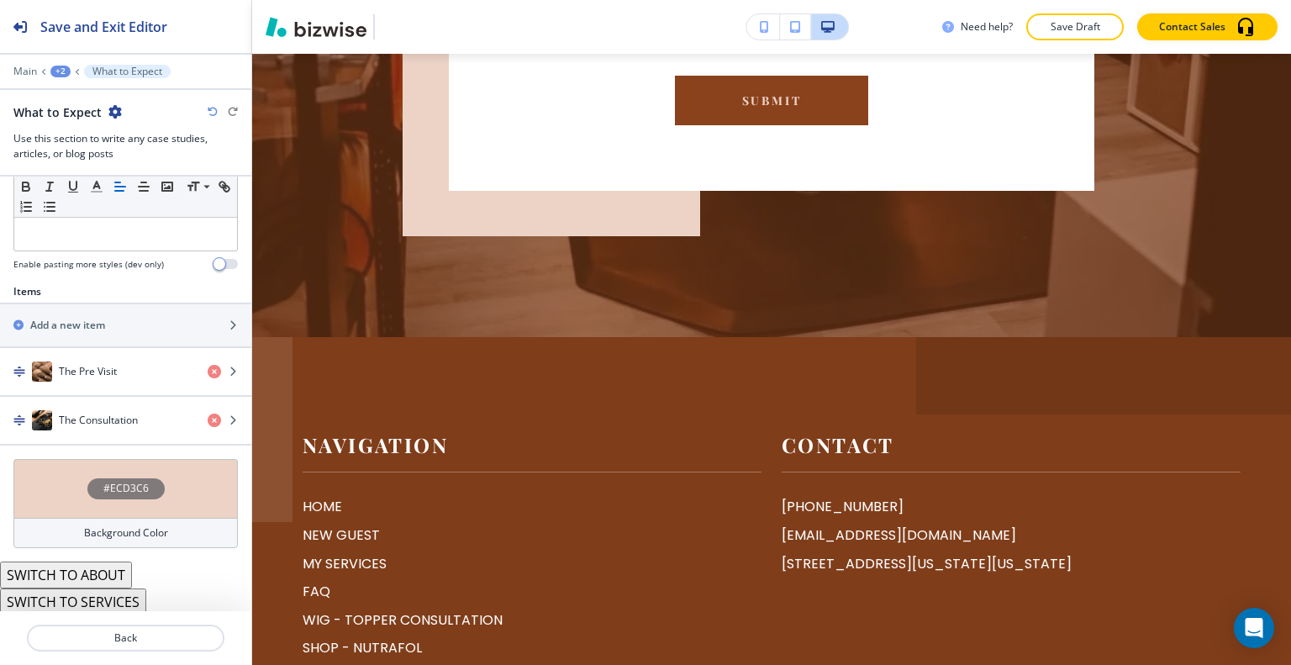
click at [1067, 34] on button "Save Draft" at bounding box center [1075, 26] width 98 height 27
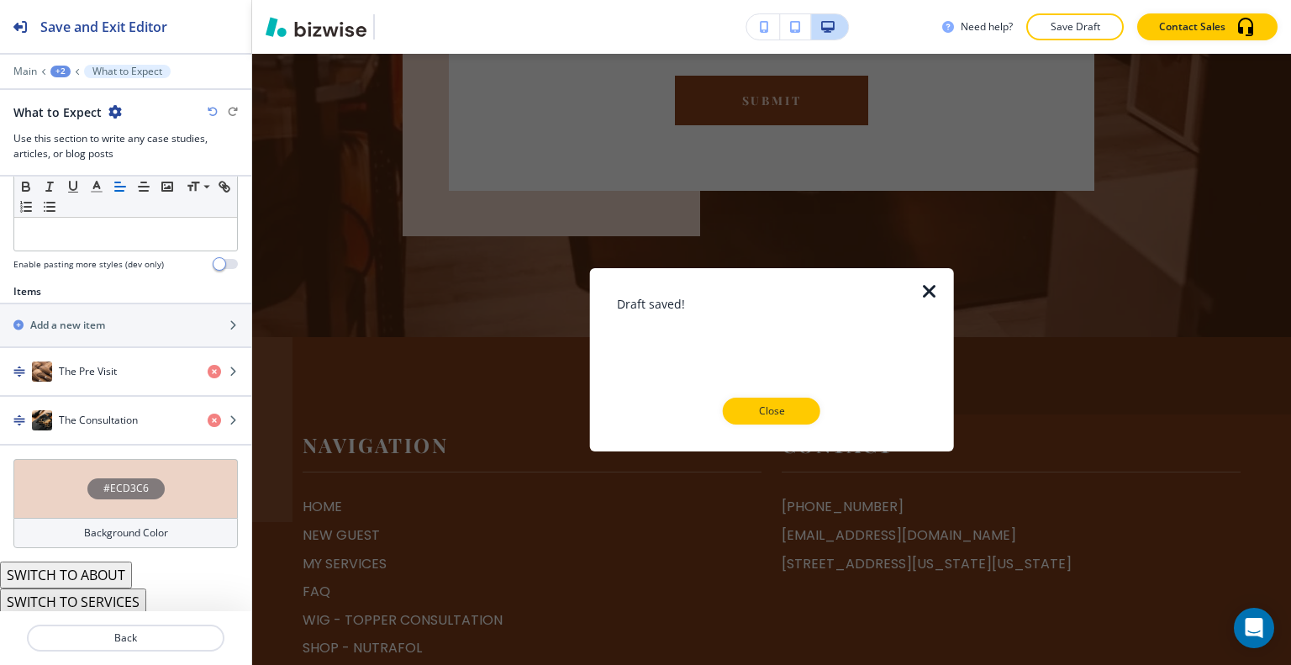
drag, startPoint x: 783, startPoint y: 410, endPoint x: 989, endPoint y: 425, distance: 206.5
click at [784, 410] on p "Close" at bounding box center [772, 410] width 54 height 15
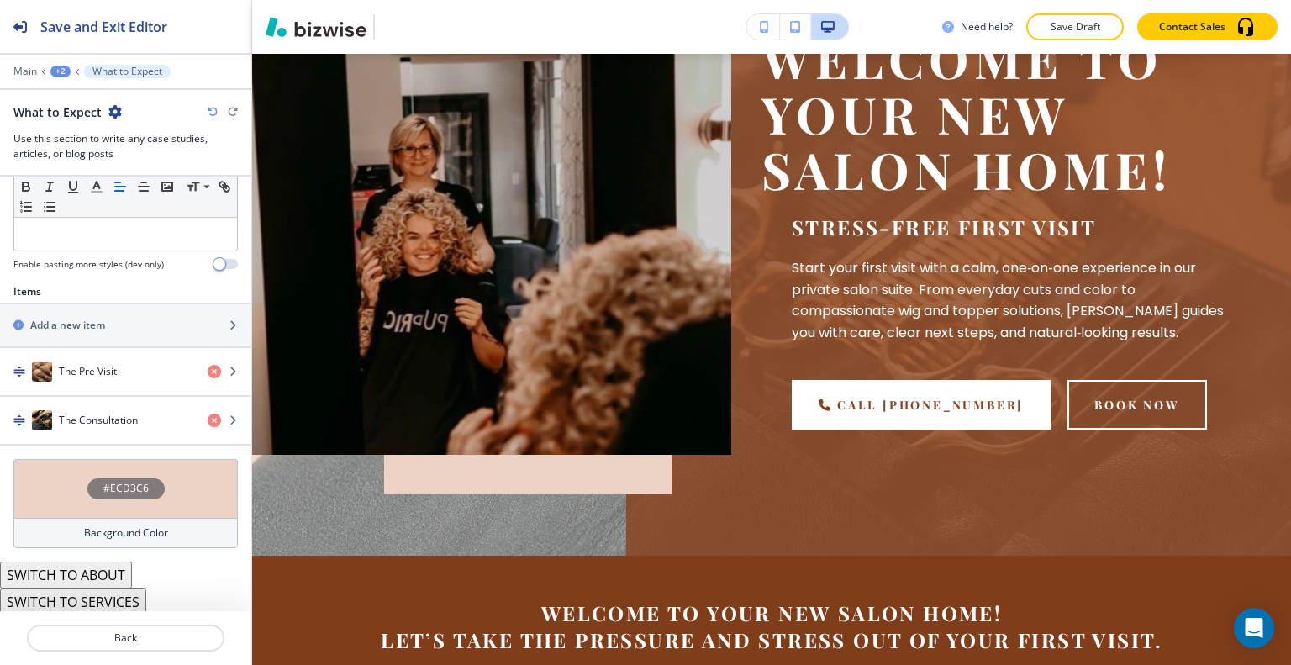
scroll to position [0, 0]
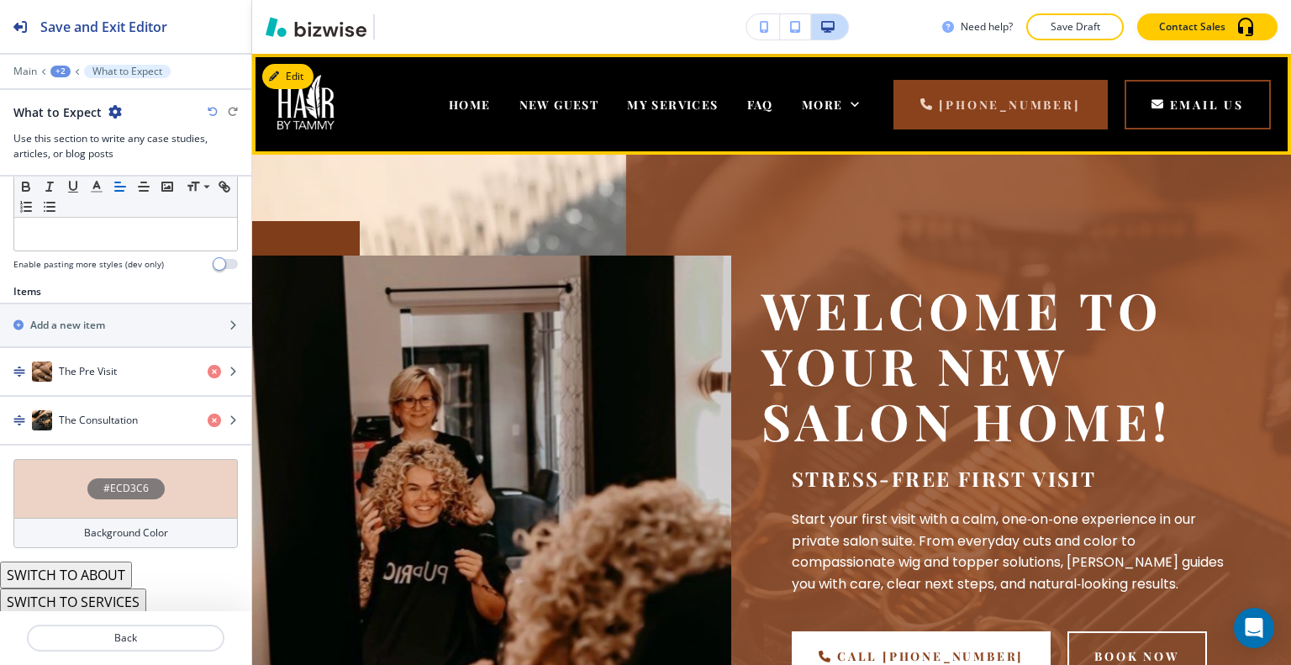
click at [584, 89] on div "NEW GUEST" at bounding box center [559, 104] width 108 height 67
click at [584, 100] on span "NEW GUEST" at bounding box center [559, 105] width 80 height 16
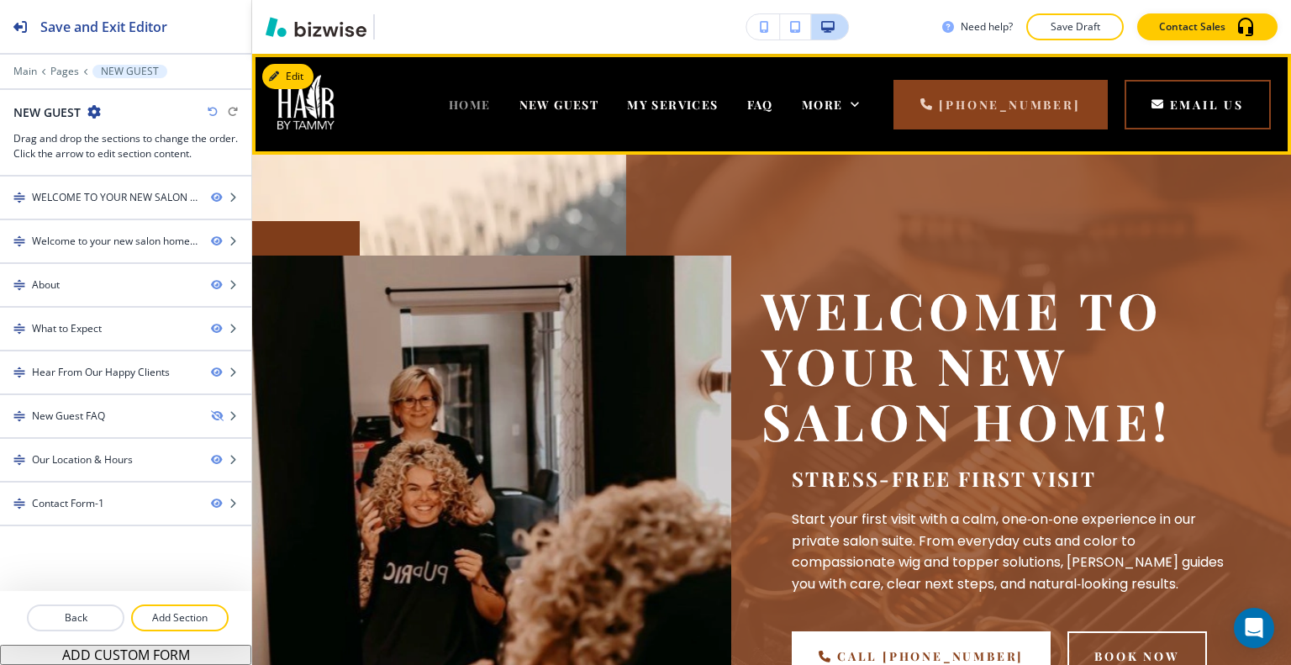
click at [477, 107] on span "HOME" at bounding box center [470, 105] width 42 height 16
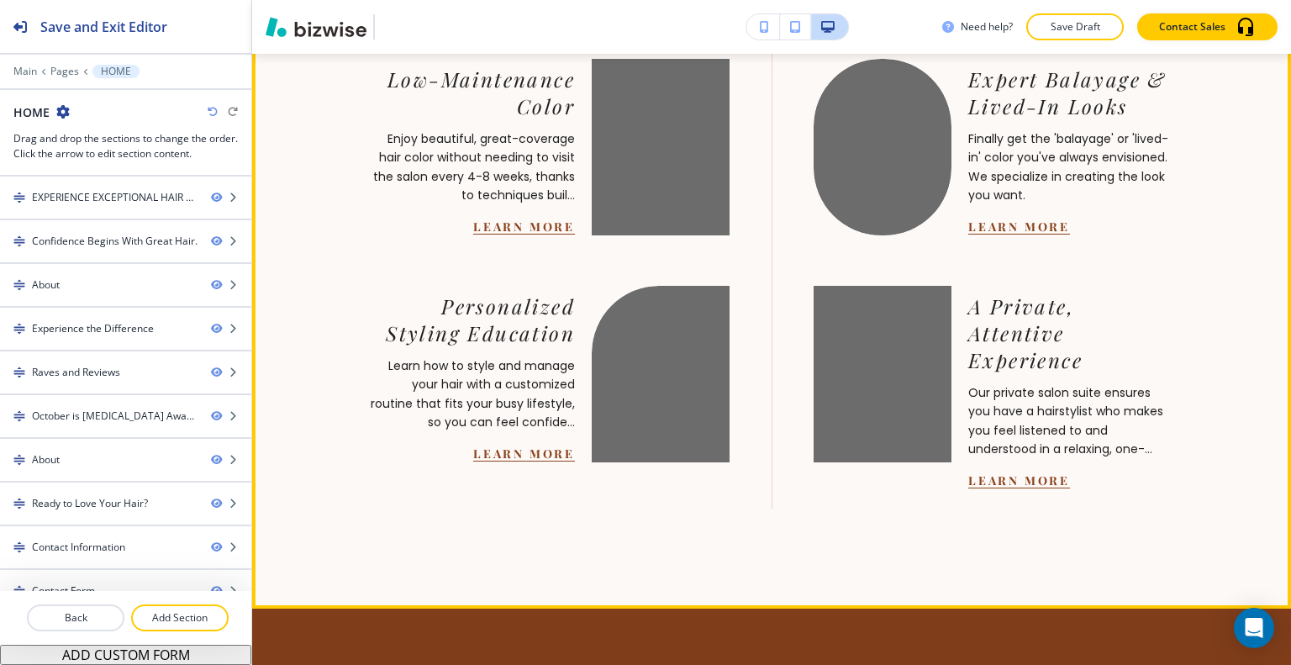
scroll to position [2354, 0]
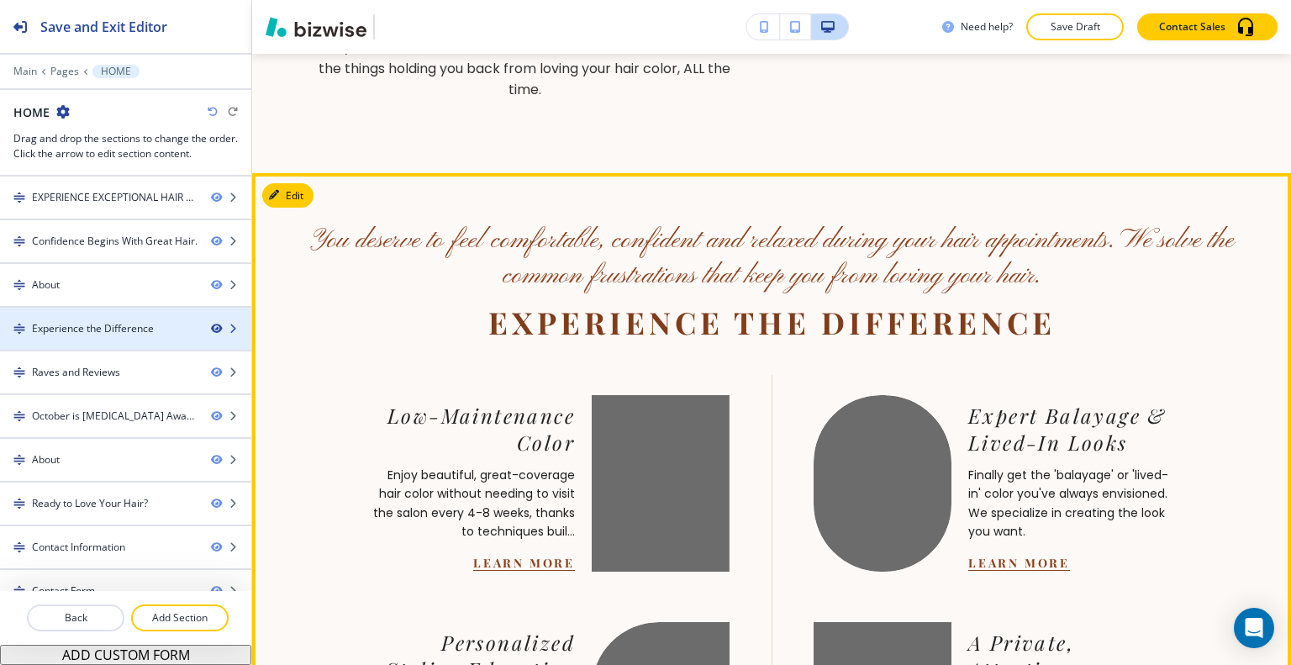
click at [211, 325] on icon "button" at bounding box center [216, 329] width 10 height 10
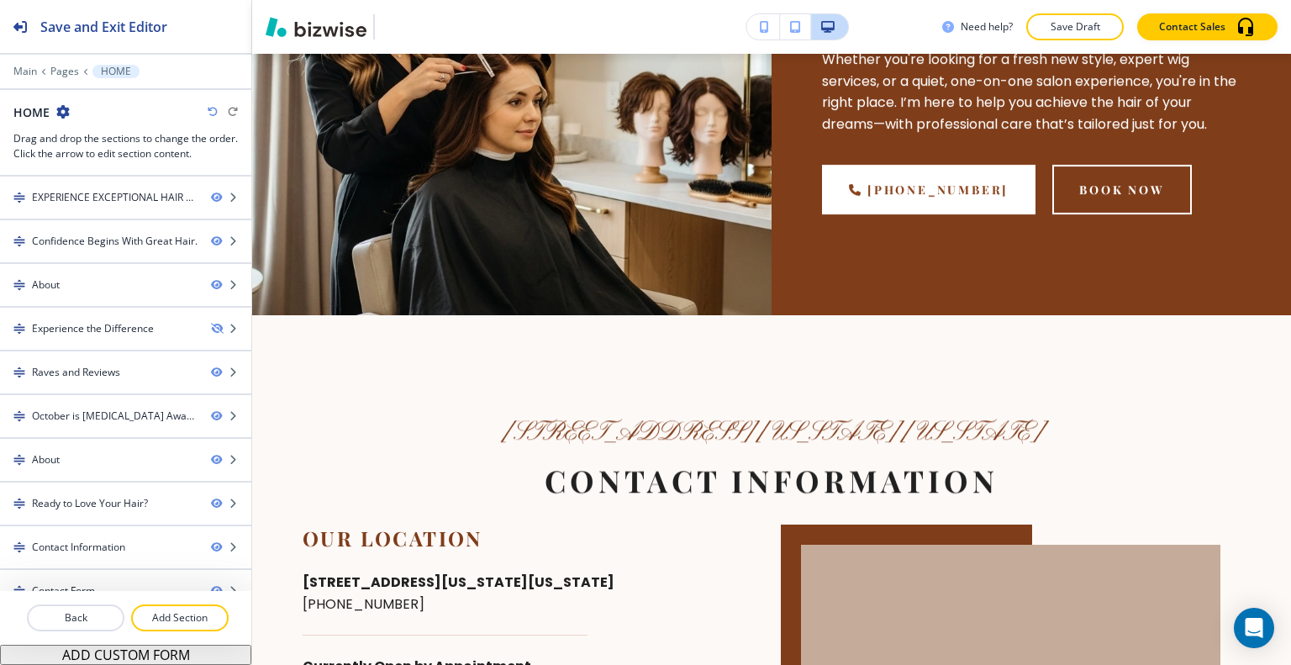
scroll to position [7246, 0]
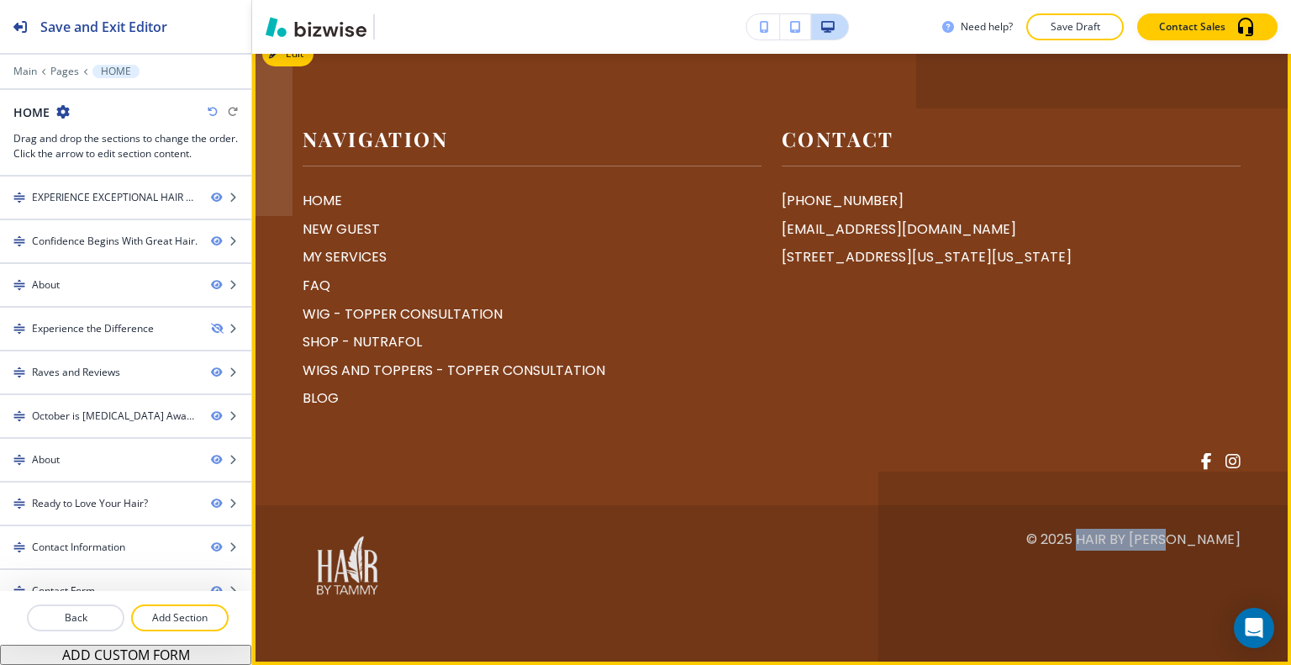
drag, startPoint x: 1241, startPoint y: 544, endPoint x: 1126, endPoint y: 543, distance: 114.3
click at [1126, 543] on footer "Navigation HOME NEW GUEST MY SERVICES FAQ WIG - TOPPER CONSULTATION SHOP - NUTR…" at bounding box center [771, 348] width 1039 height 634
copy p "Hair By Tammy"
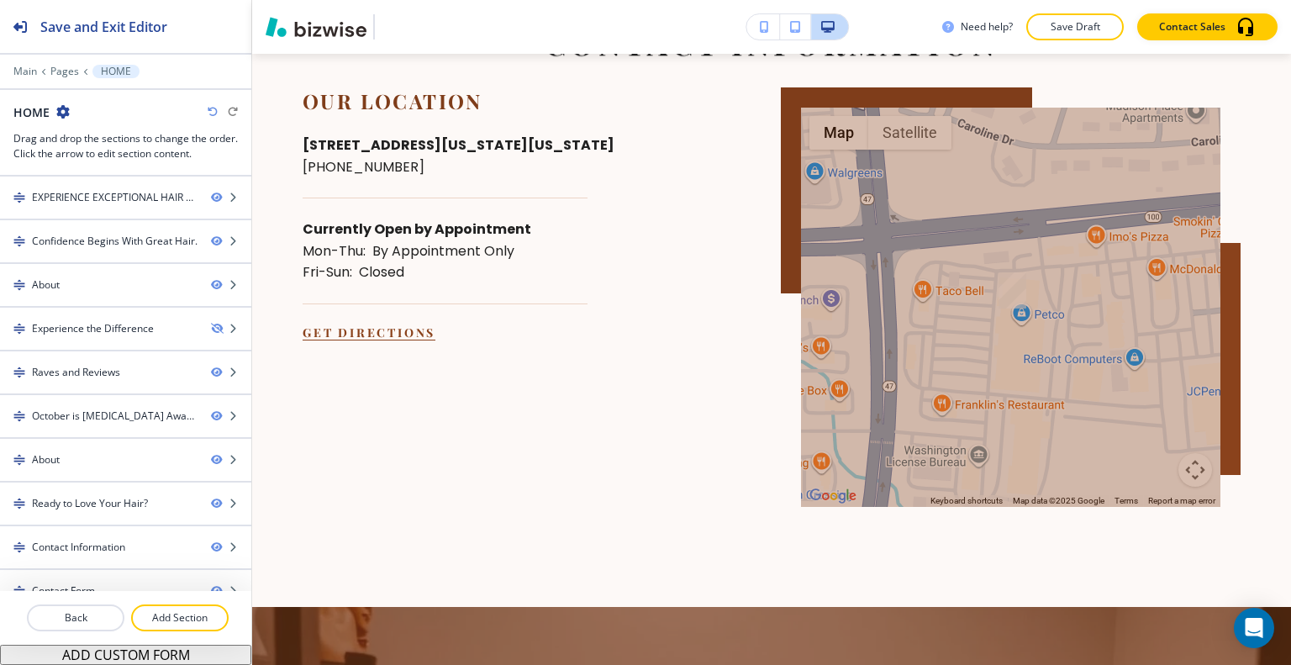
scroll to position [4892, 0]
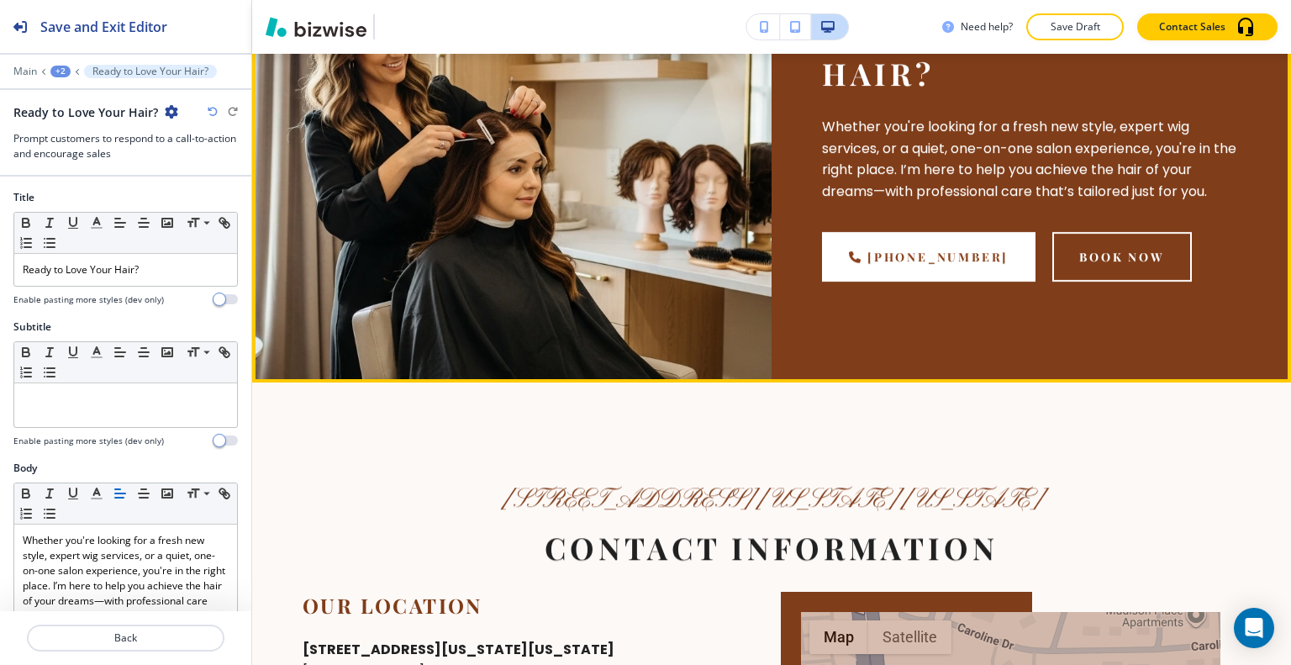
scroll to position [5041, 0]
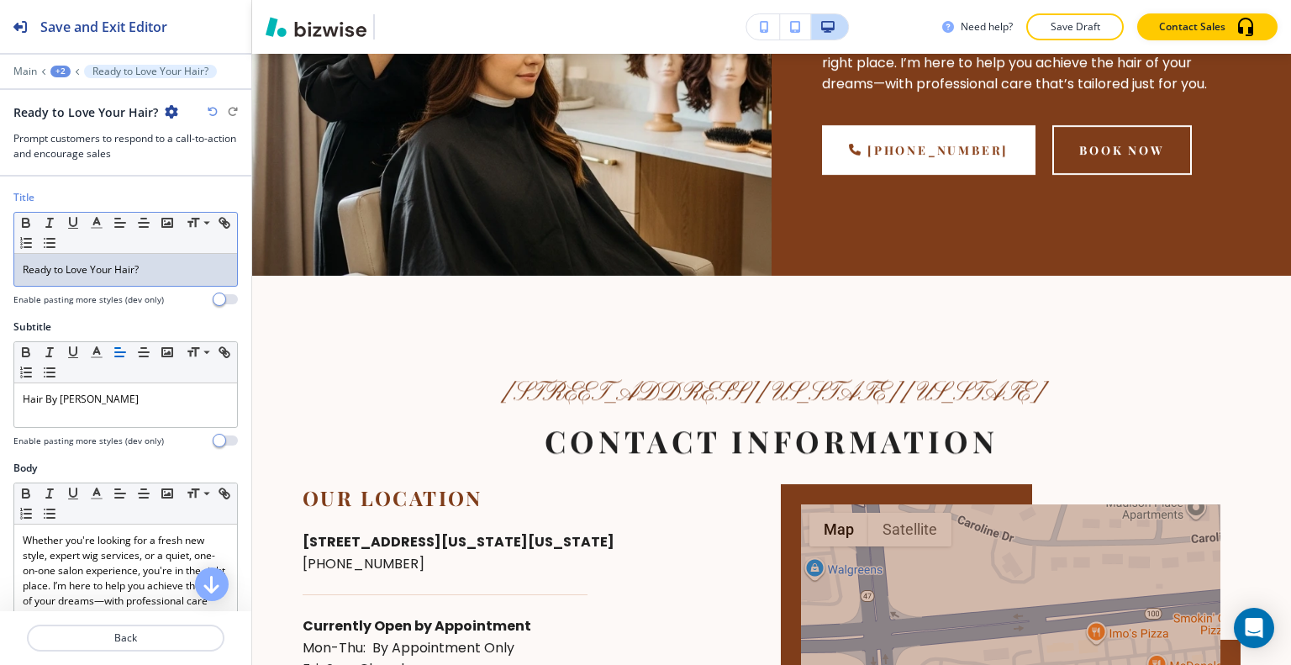
click at [178, 266] on p "Ready to Love Your Hair?" at bounding box center [126, 269] width 206 height 15
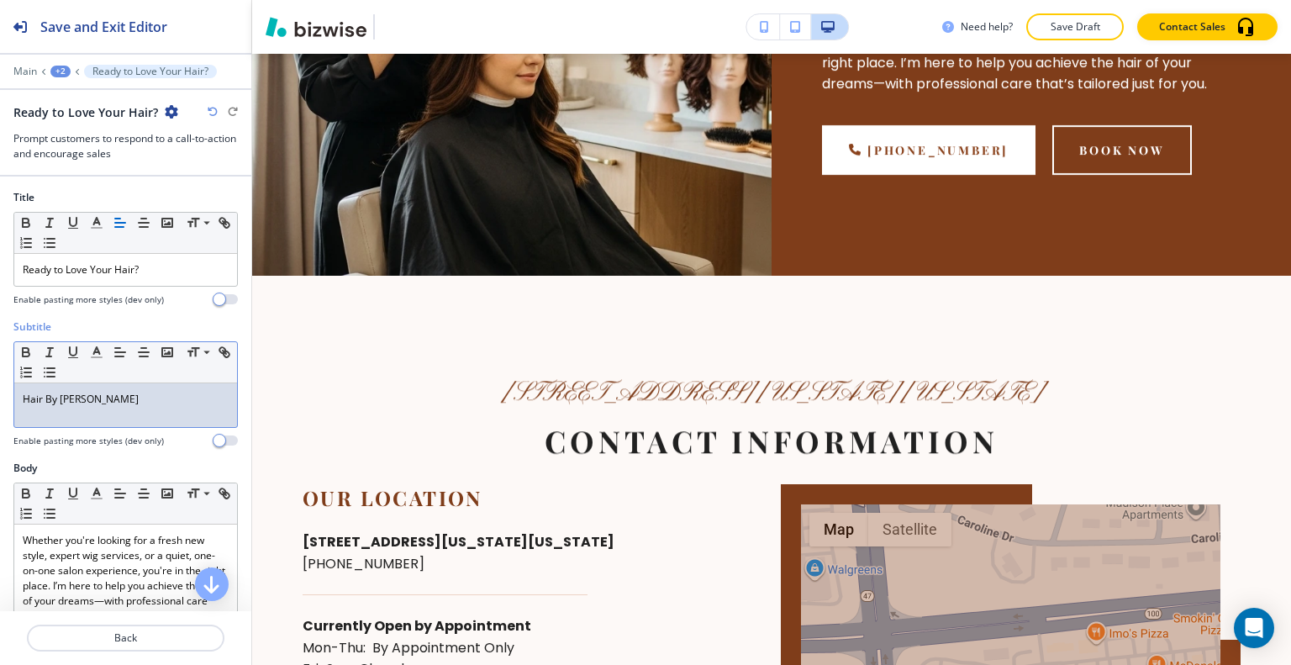
click at [134, 392] on p "Hair By Tammy" at bounding box center [126, 399] width 206 height 15
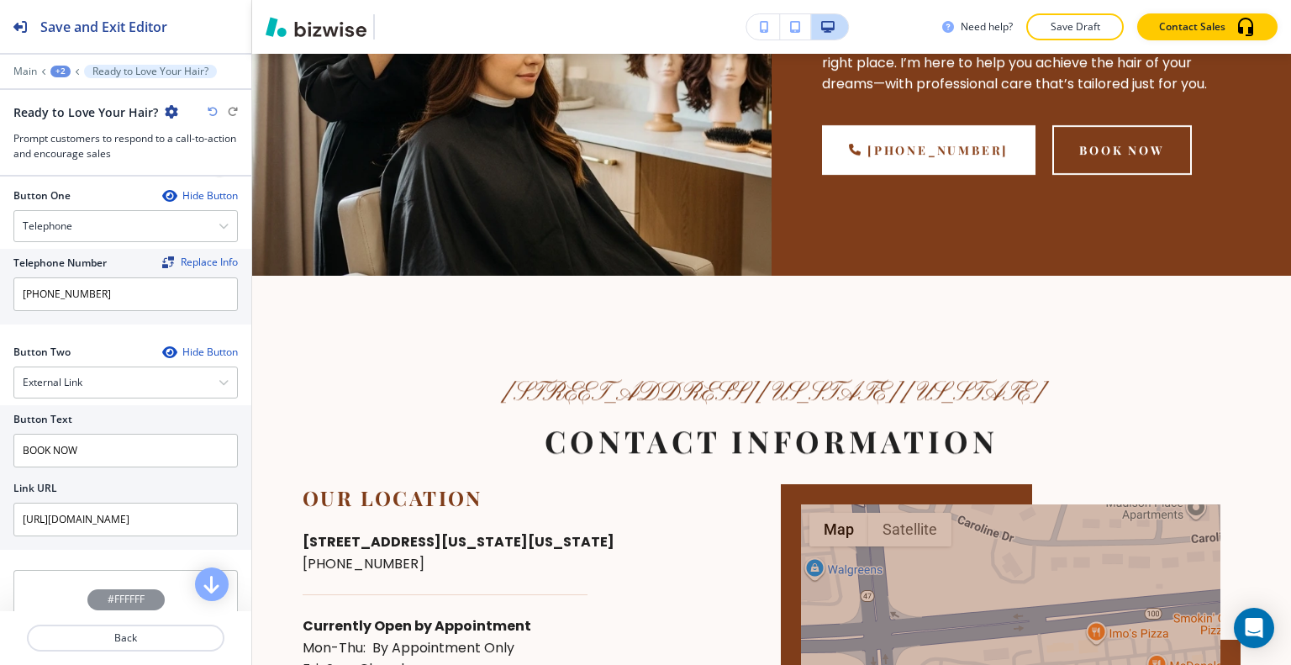
scroll to position [672, 0]
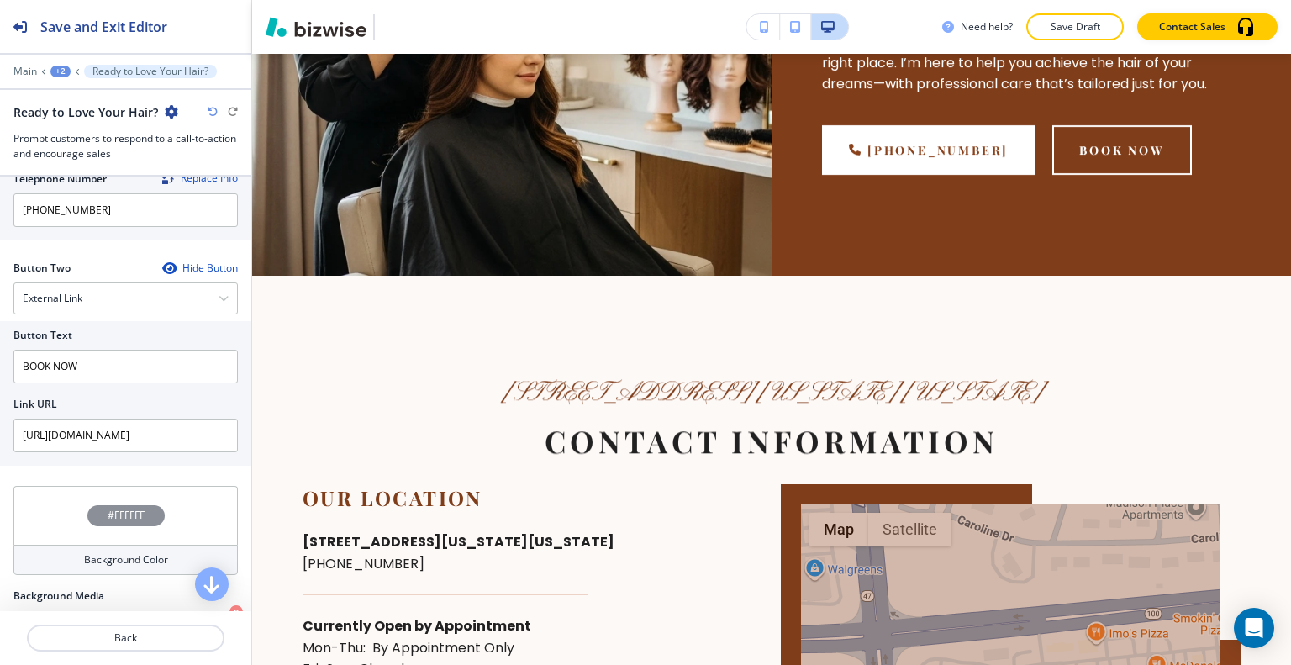
click at [171, 113] on icon "button" at bounding box center [171, 111] width 13 height 13
click at [187, 157] on button "Duplicate Section" at bounding box center [215, 169] width 108 height 29
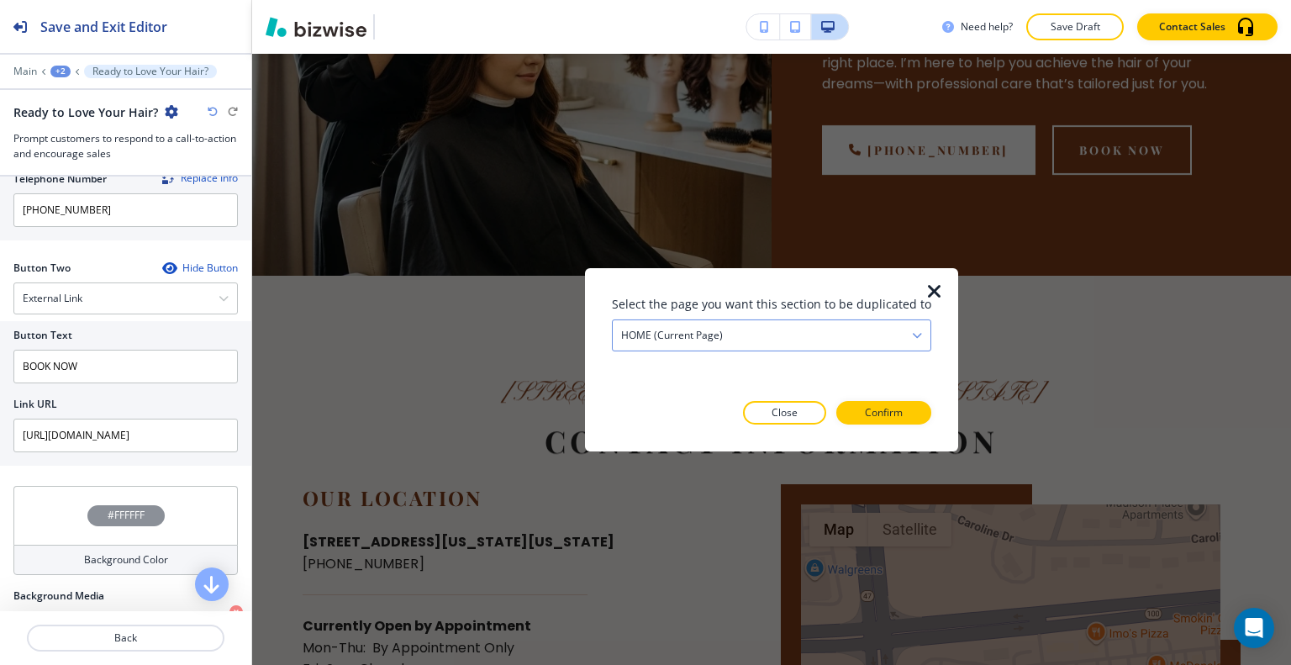
click at [758, 345] on div "HOME (current page)" at bounding box center [772, 334] width 318 height 30
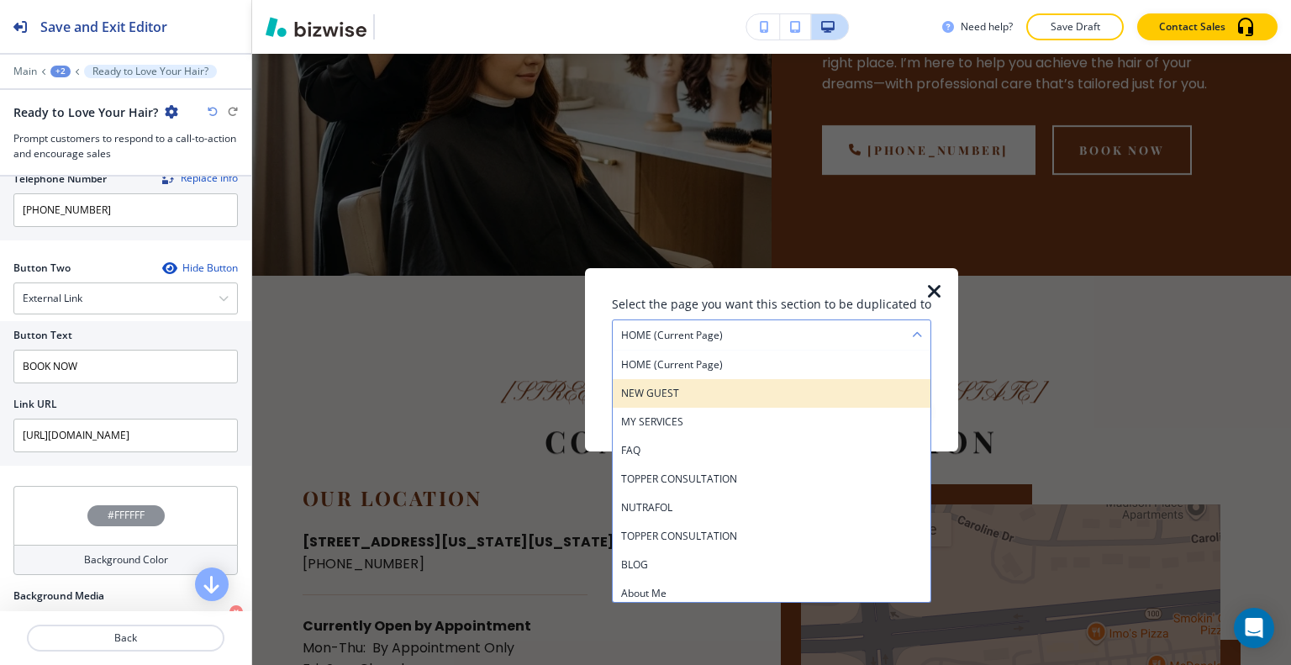
click at [760, 393] on h4 "NEW GUEST" at bounding box center [771, 392] width 301 height 15
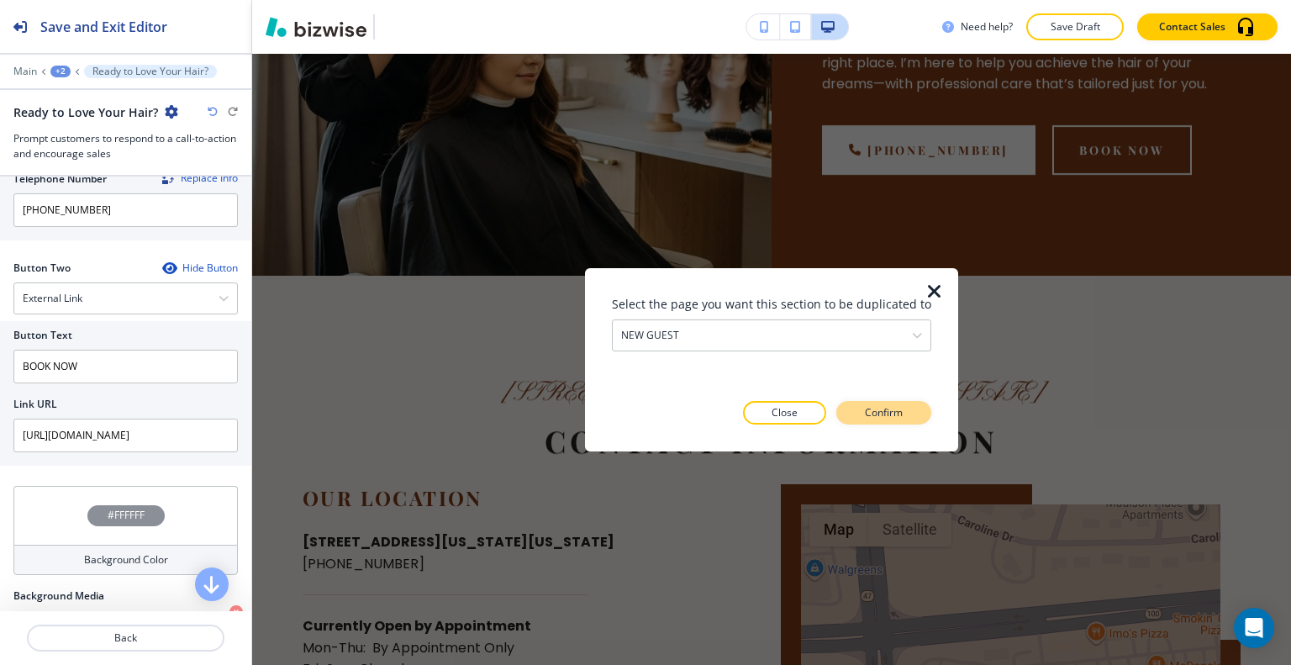
click at [888, 413] on p "Confirm" at bounding box center [884, 412] width 38 height 15
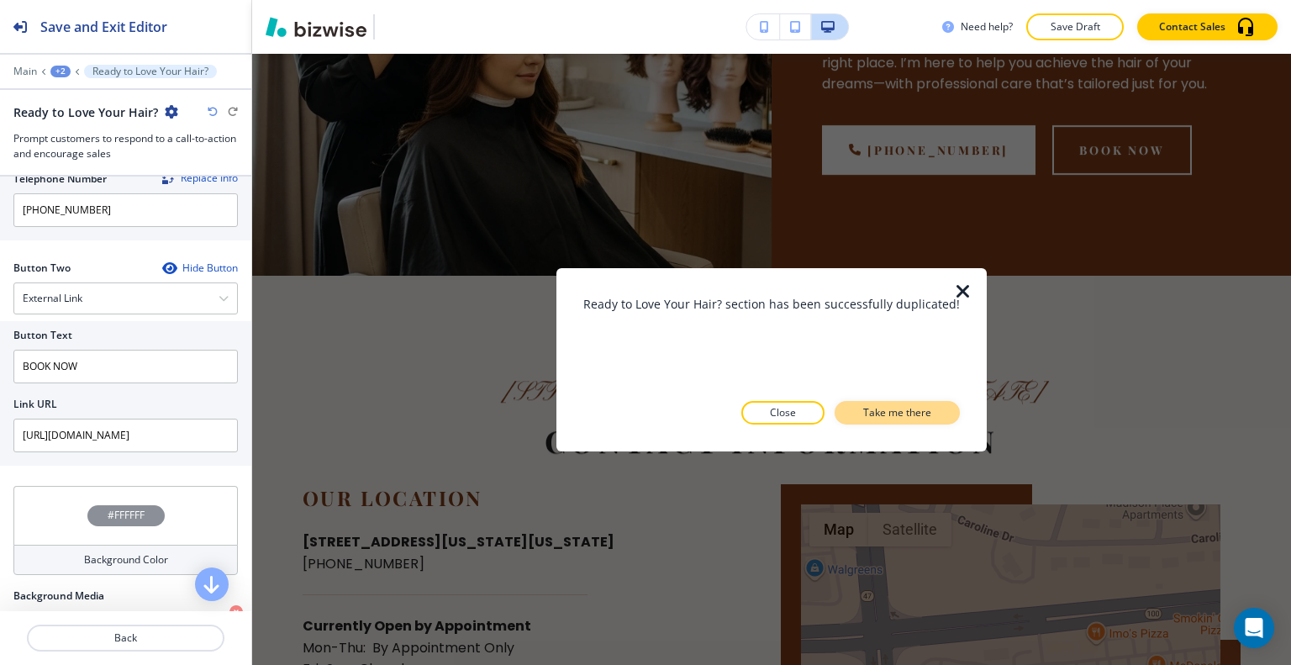
click at [891, 415] on p "Take me there" at bounding box center [897, 412] width 68 height 15
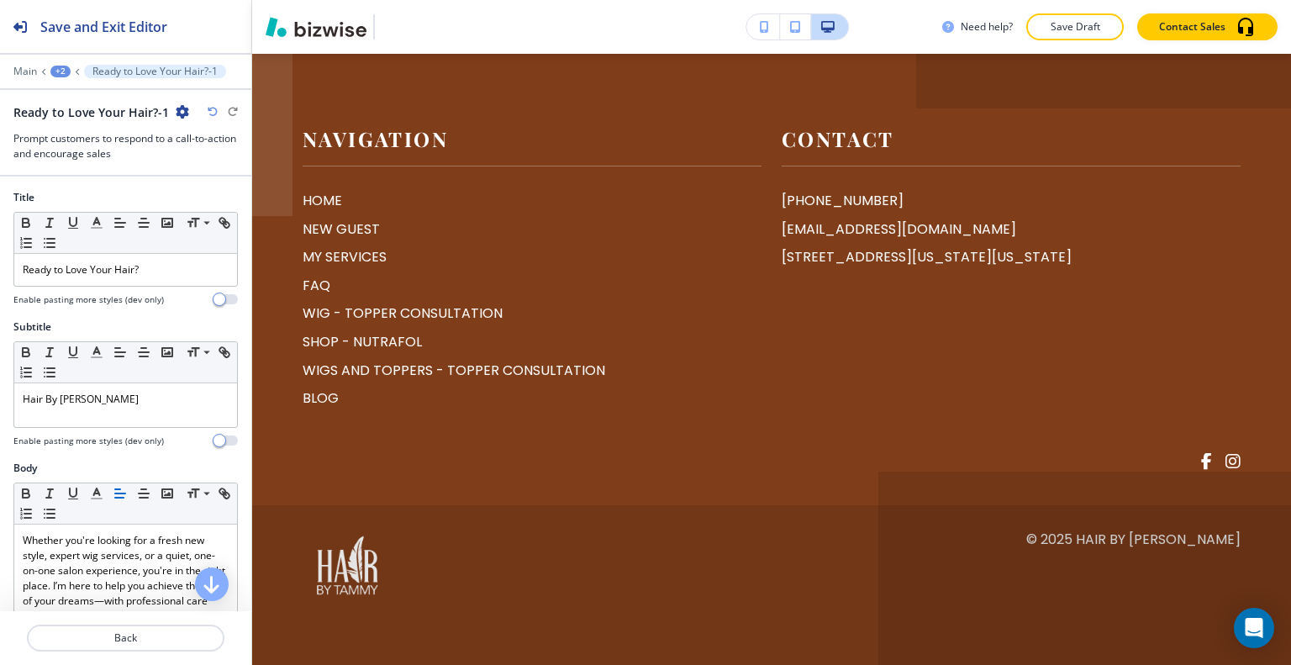
scroll to position [7115, 0]
drag, startPoint x: 168, startPoint y: 272, endPoint x: 70, endPoint y: 261, distance: 99.0
click at [0, 266] on div "Title Small Normal Large Huge Ready to Love Your Hair? Enable pasting more styl…" at bounding box center [125, 254] width 251 height 129
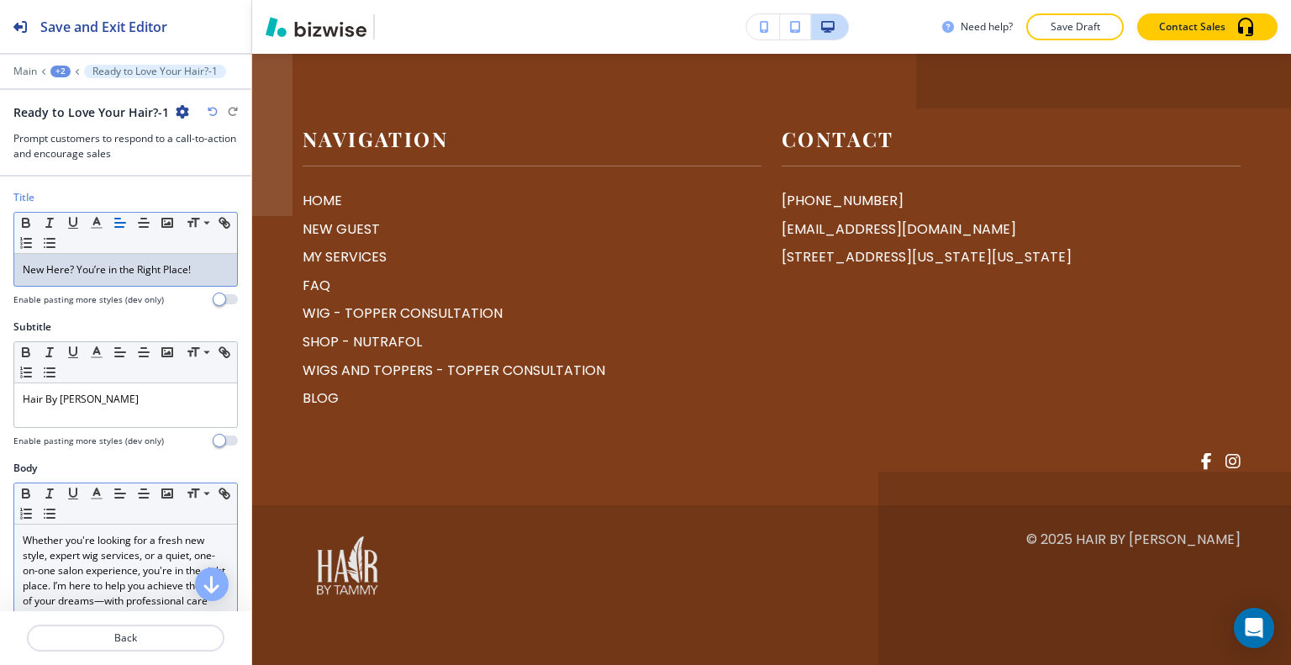
scroll to position [84, 0]
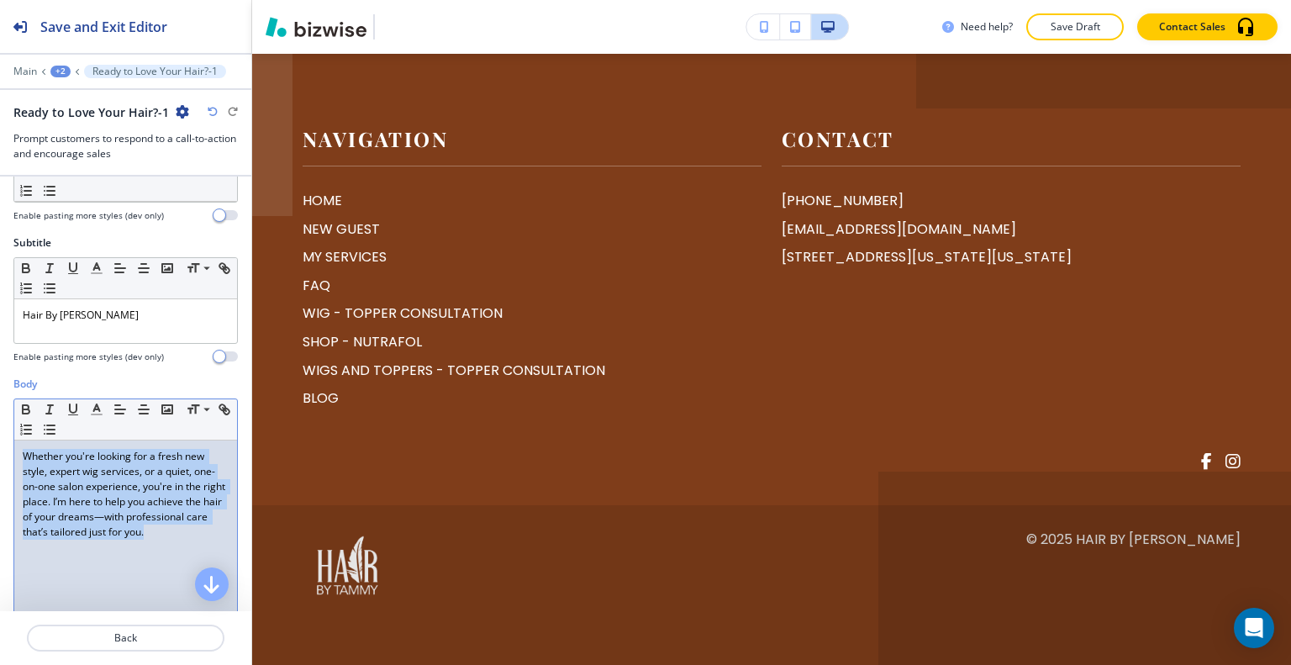
drag, startPoint x: 31, startPoint y: 515, endPoint x: 0, endPoint y: 443, distance: 78.7
click at [0, 443] on div "Body Small Normal Large Huge Whether you're looking for a fresh new style, expe…" at bounding box center [125, 535] width 251 height 316
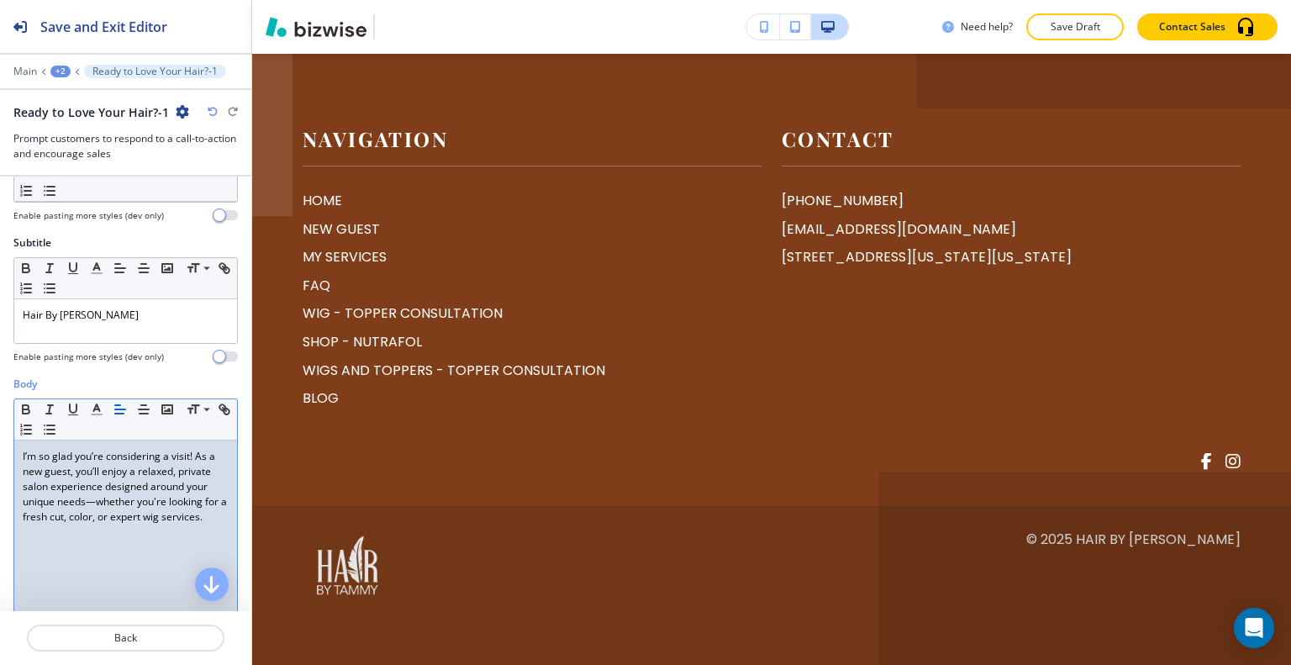
scroll to position [420, 0]
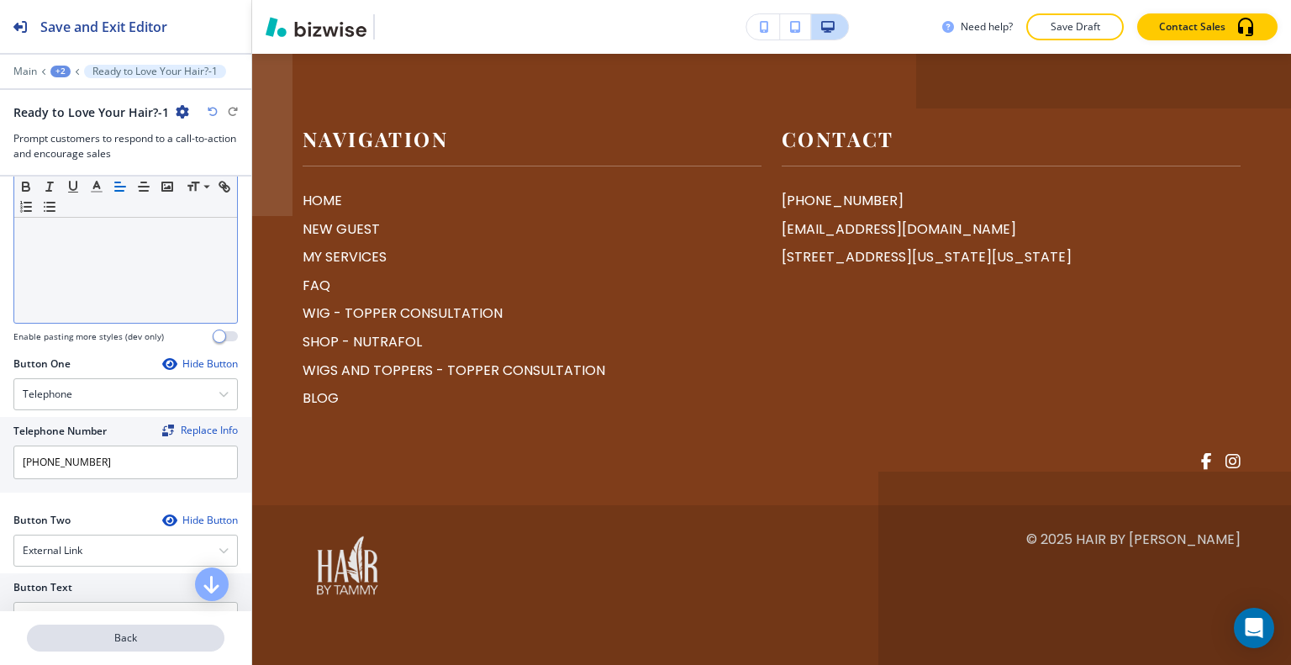
click at [125, 636] on p "Back" at bounding box center [126, 637] width 194 height 15
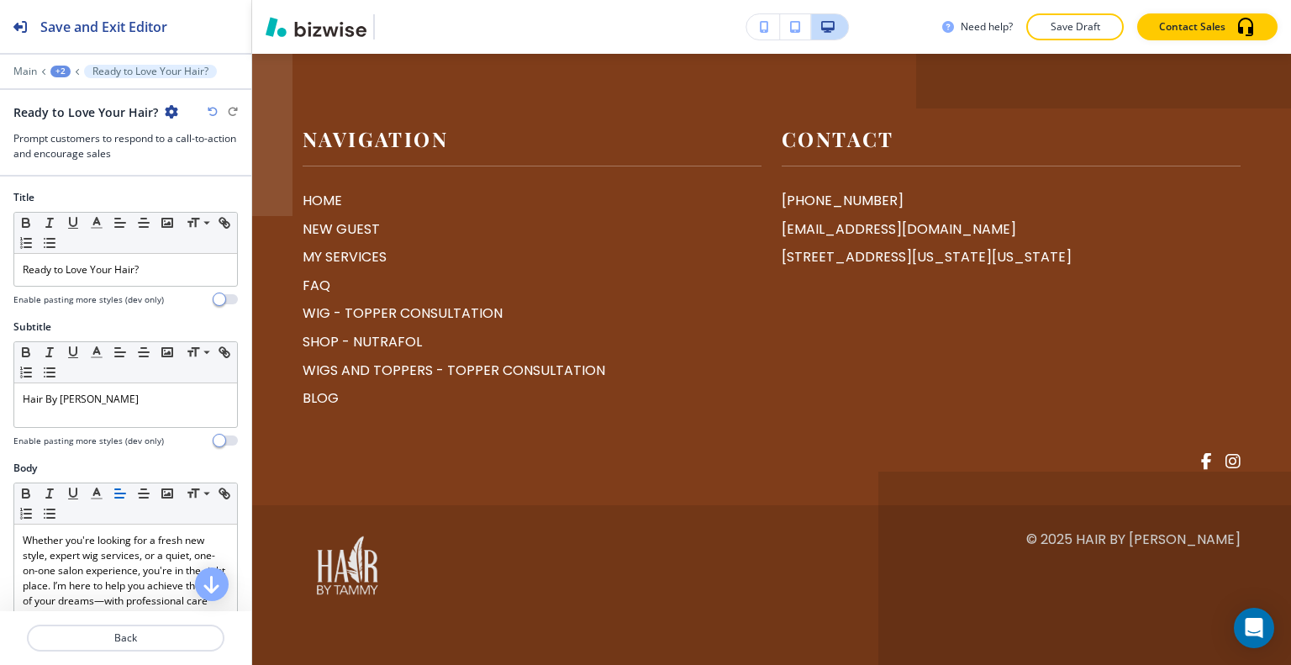
click at [55, 73] on div "+2" at bounding box center [60, 72] width 20 height 12
click at [75, 124] on p "HOME" at bounding box center [104, 127] width 86 height 15
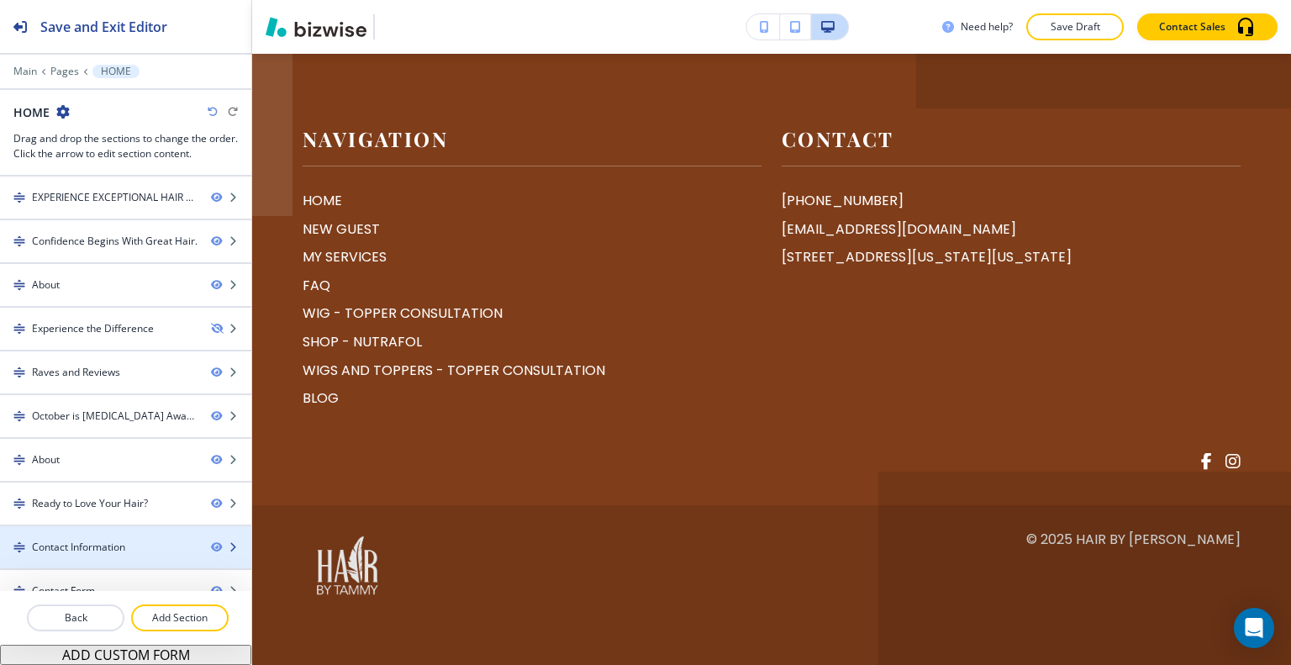
scroll to position [17, 0]
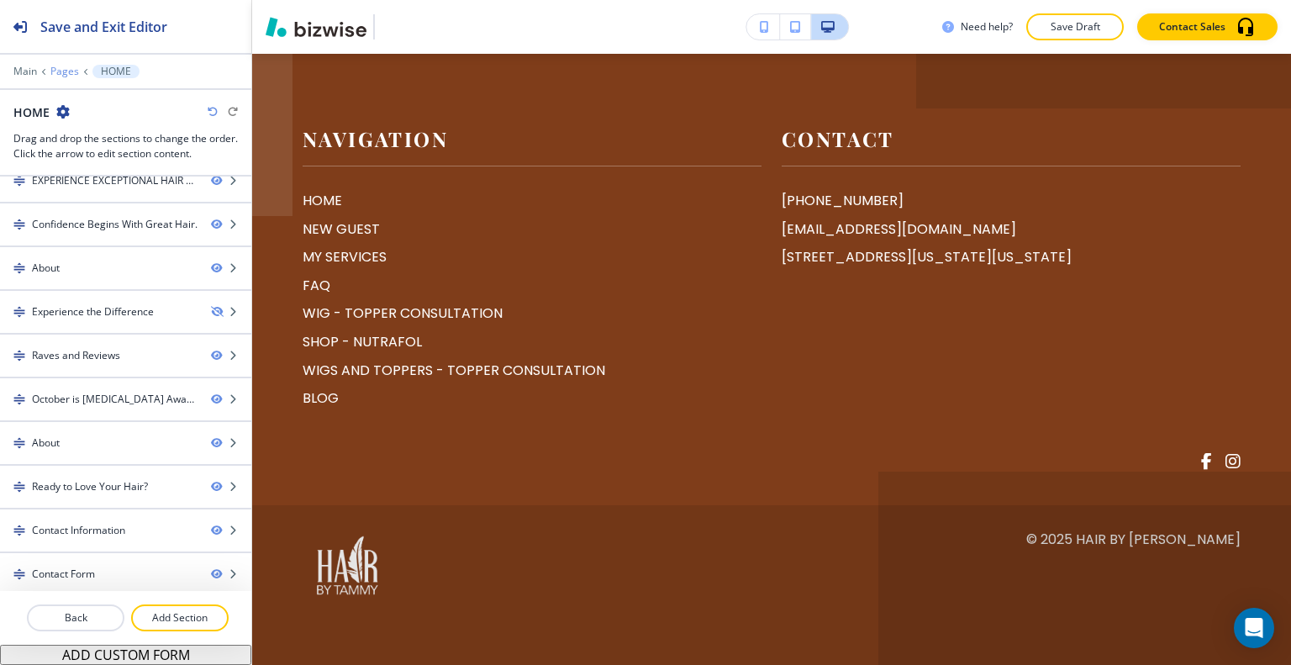
click at [71, 71] on p "Pages" at bounding box center [64, 72] width 29 height 12
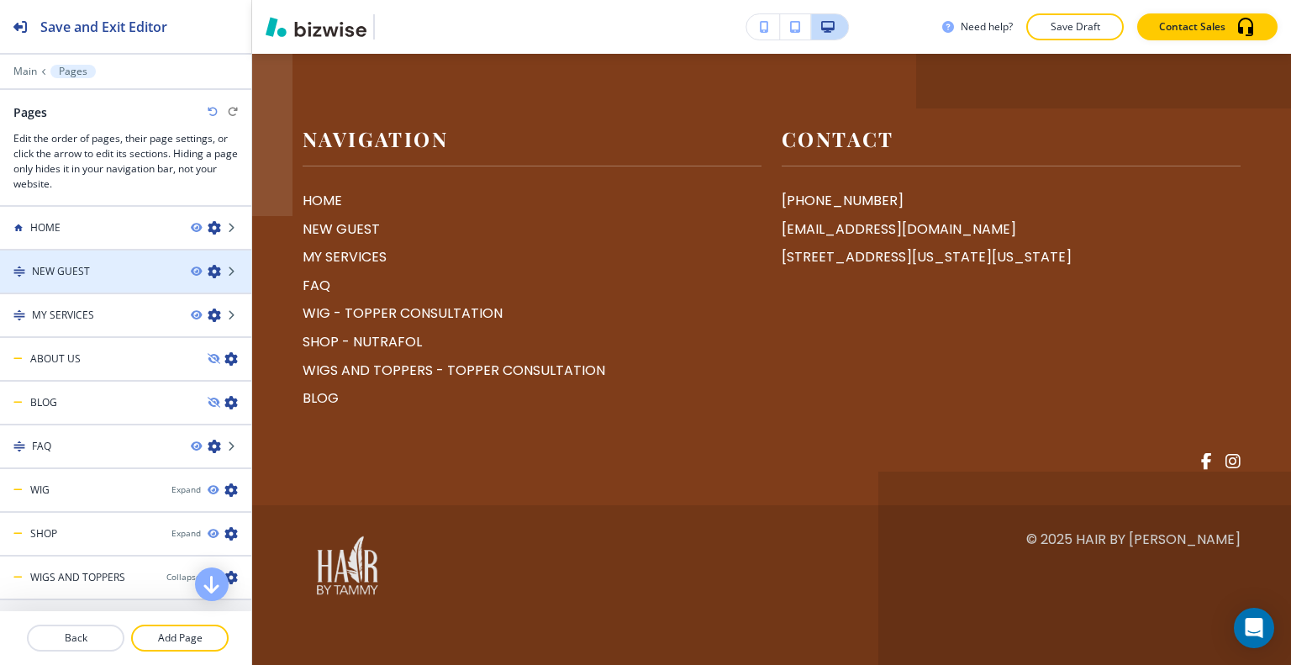
click at [77, 272] on h4 "NEW GUEST" at bounding box center [61, 271] width 58 height 15
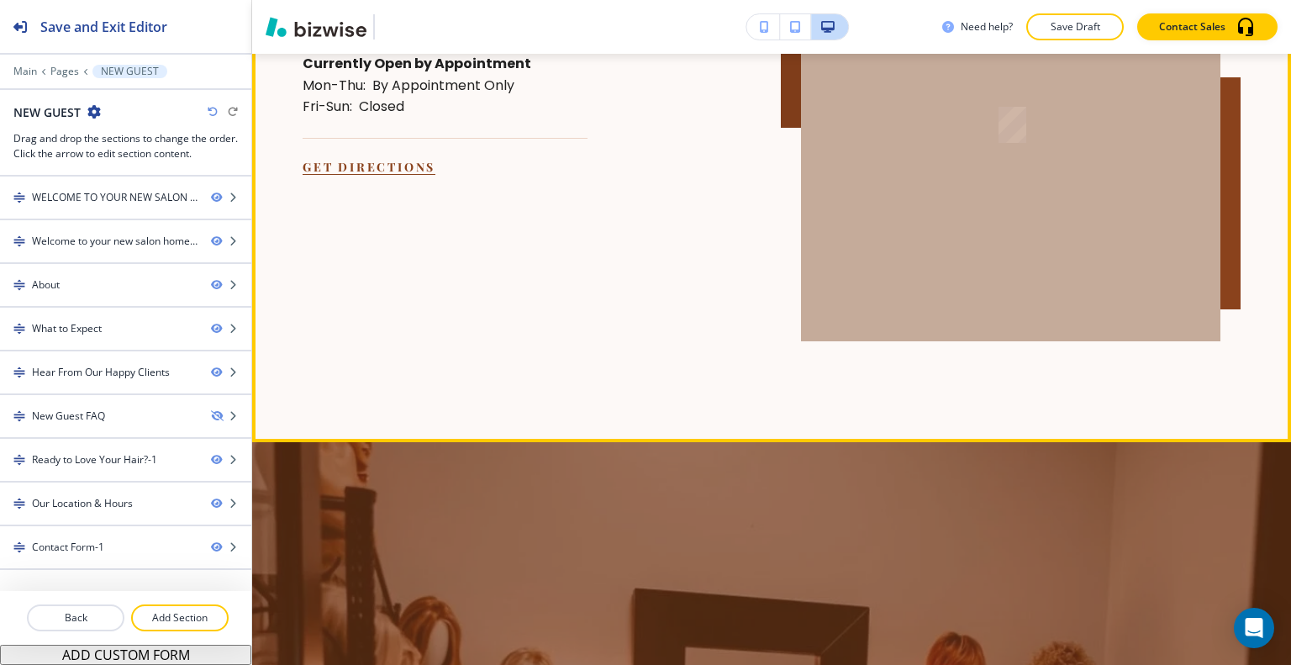
scroll to position [6042, 0]
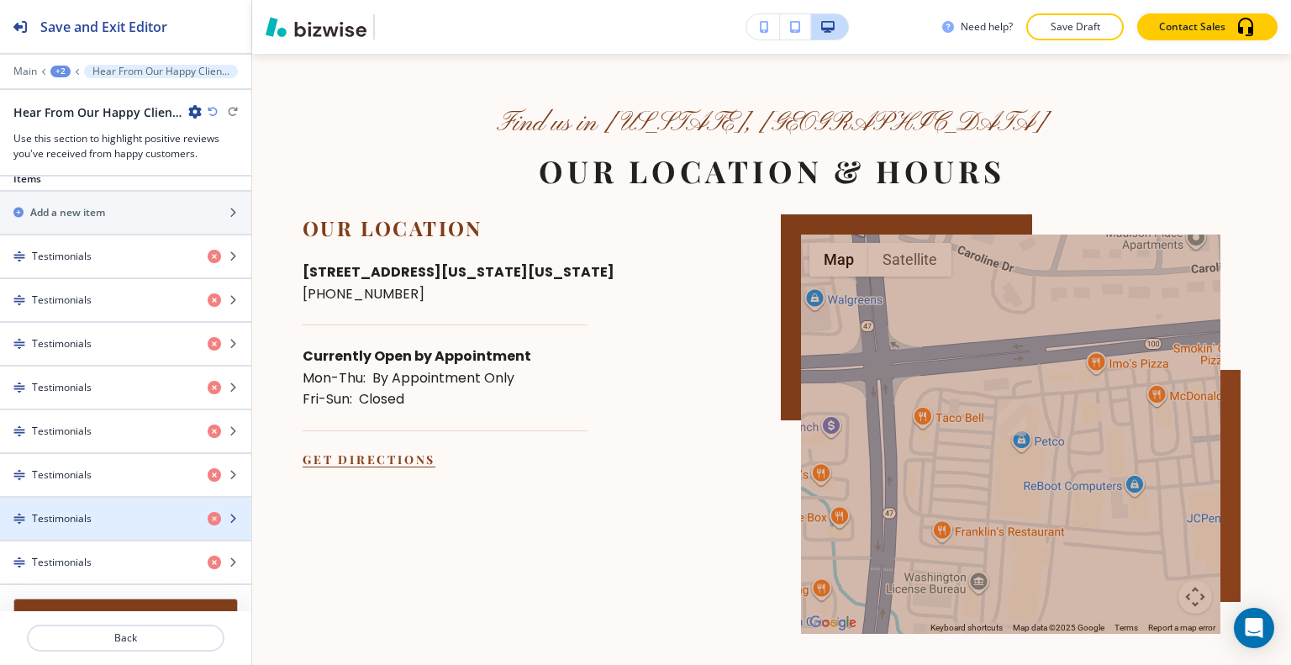
scroll to position [756, 0]
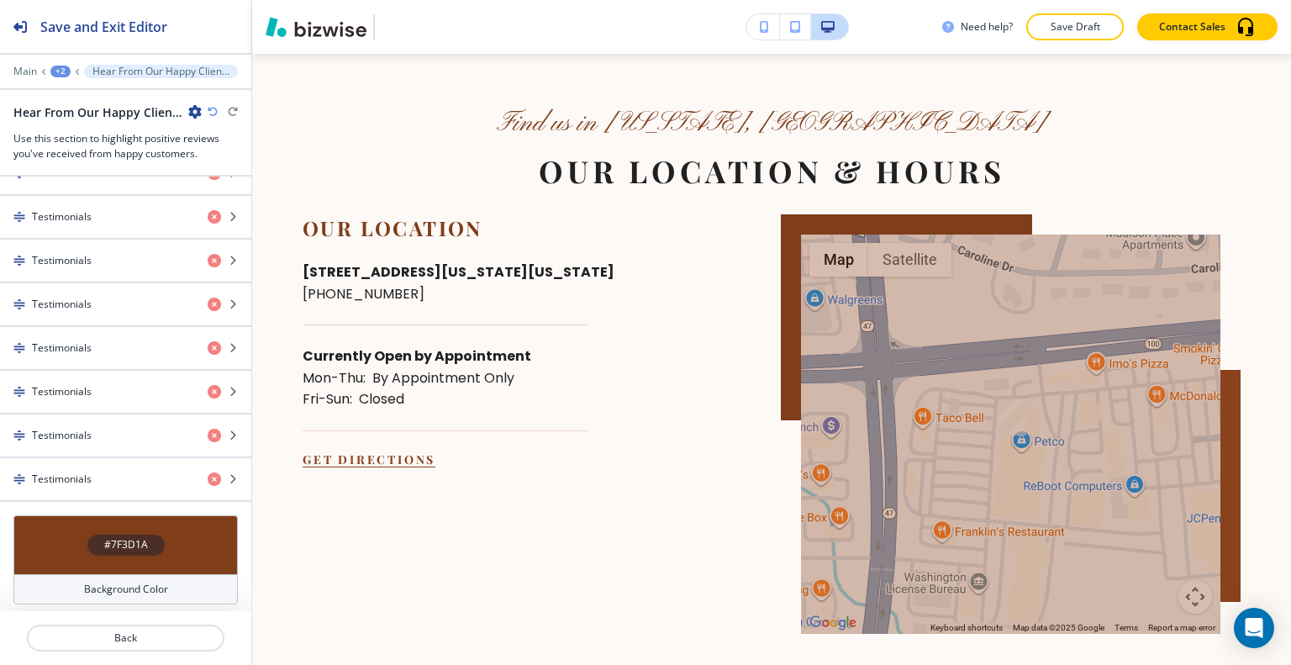
click at [61, 507] on div "Items Add a new item Testimonials Testimonials Testimonials Testimonials Testim…" at bounding box center [125, 301] width 251 height 427
click at [62, 525] on div "#7F3D1A" at bounding box center [125, 544] width 224 height 59
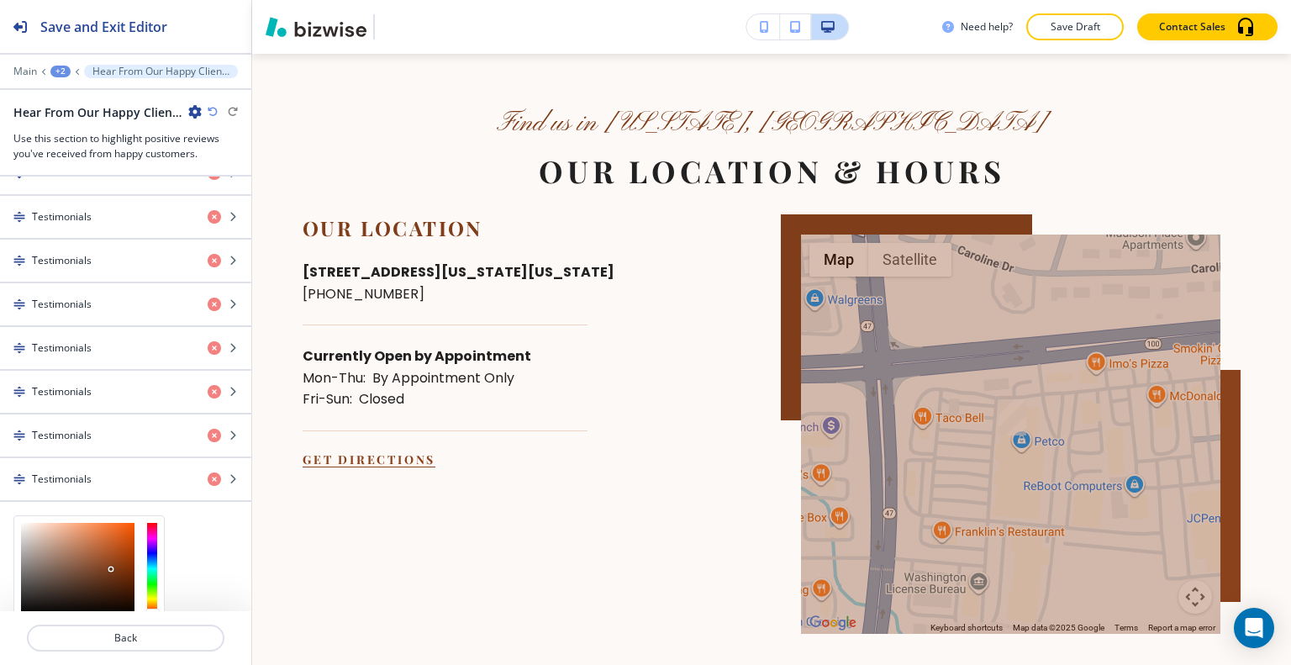
scroll to position [891, 0]
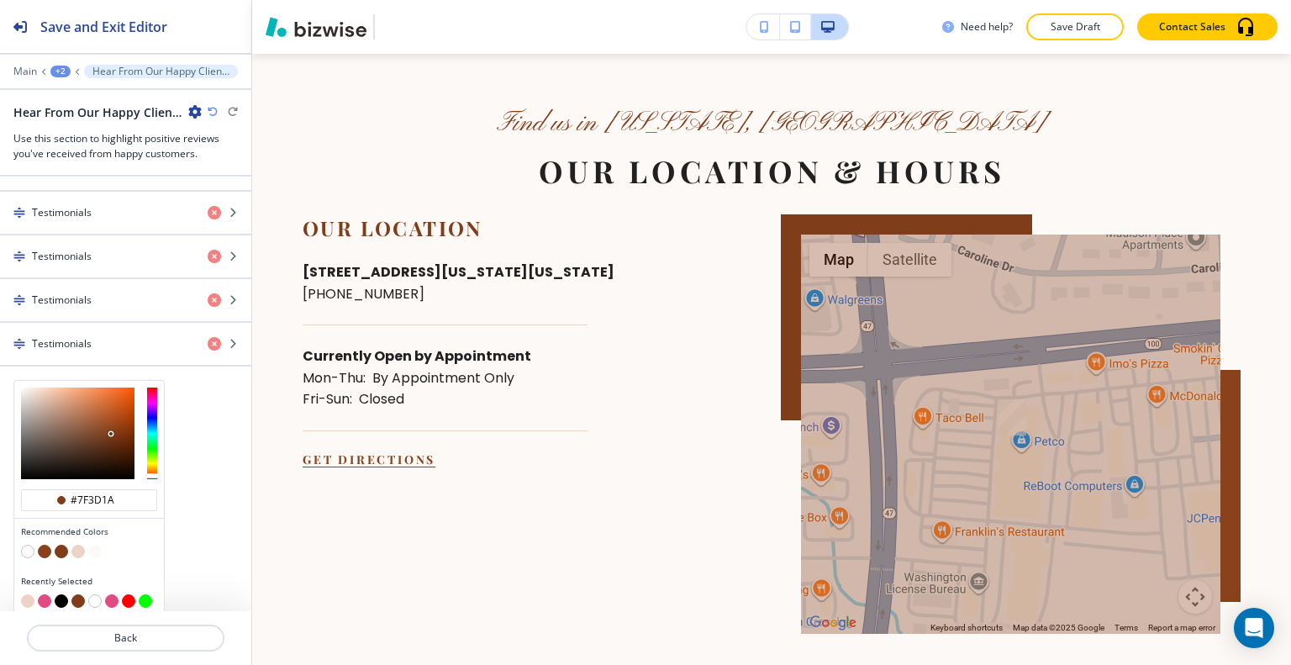
click at [79, 545] on button "button" at bounding box center [77, 551] width 13 height 13
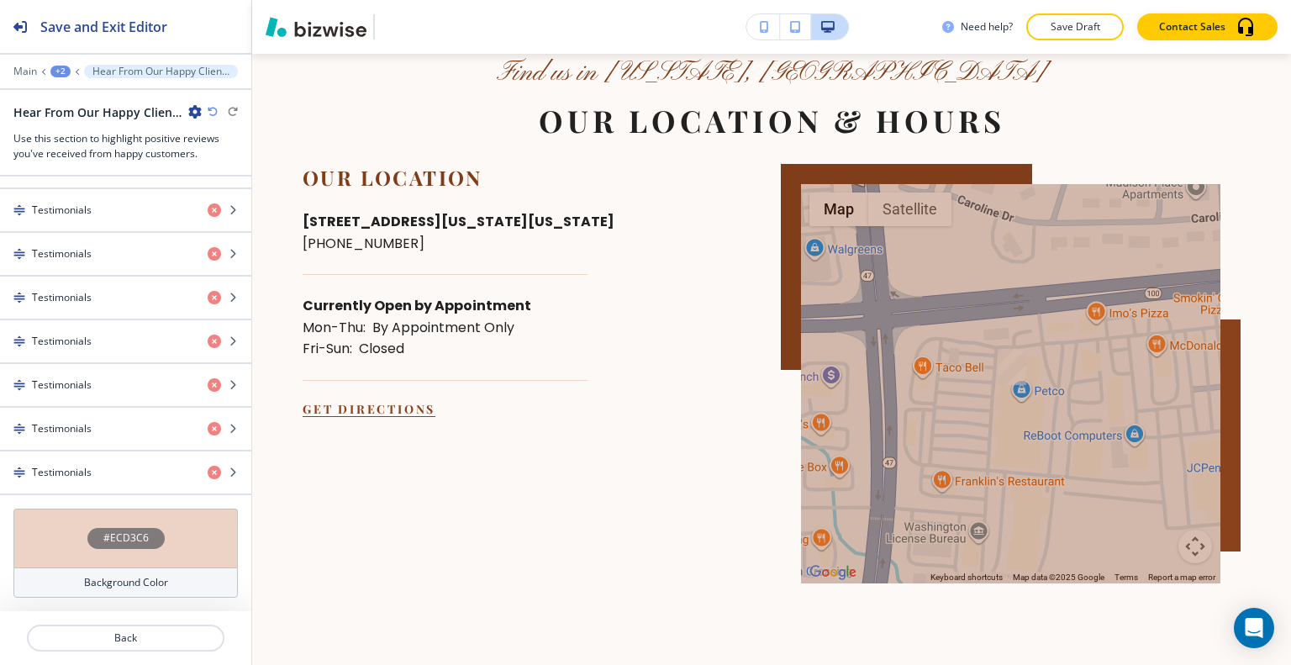
scroll to position [756, 0]
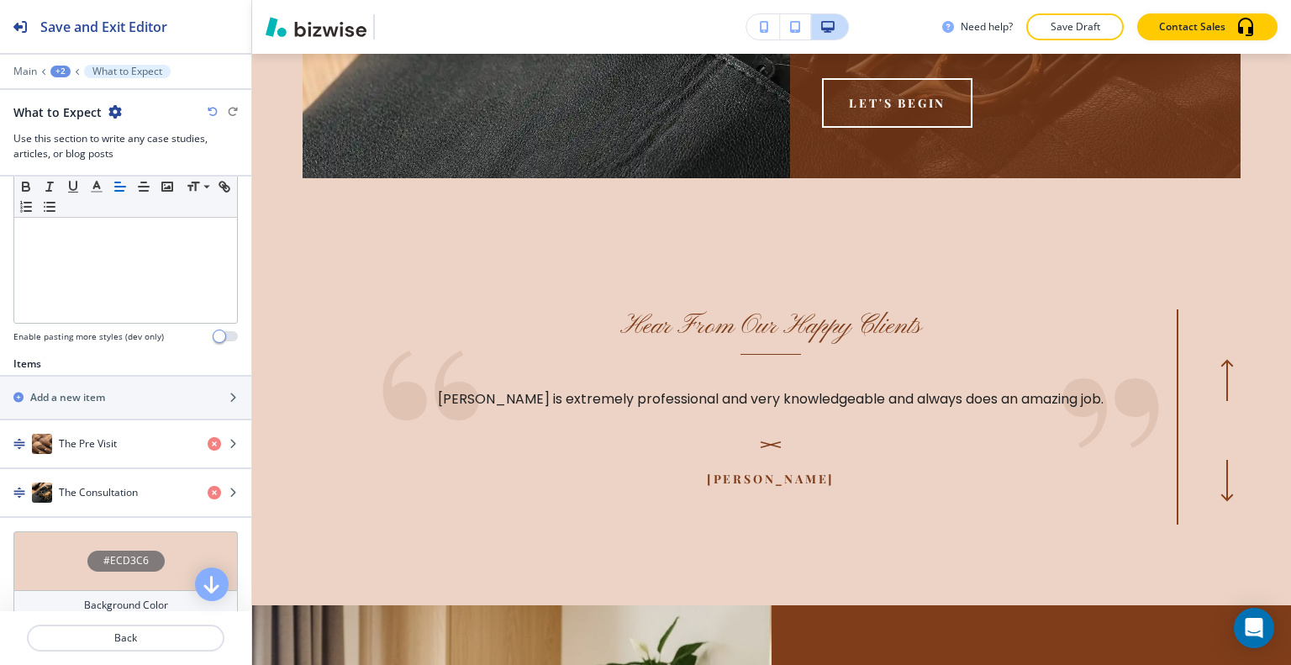
click at [78, 548] on div "#ECD3C6" at bounding box center [125, 560] width 224 height 59
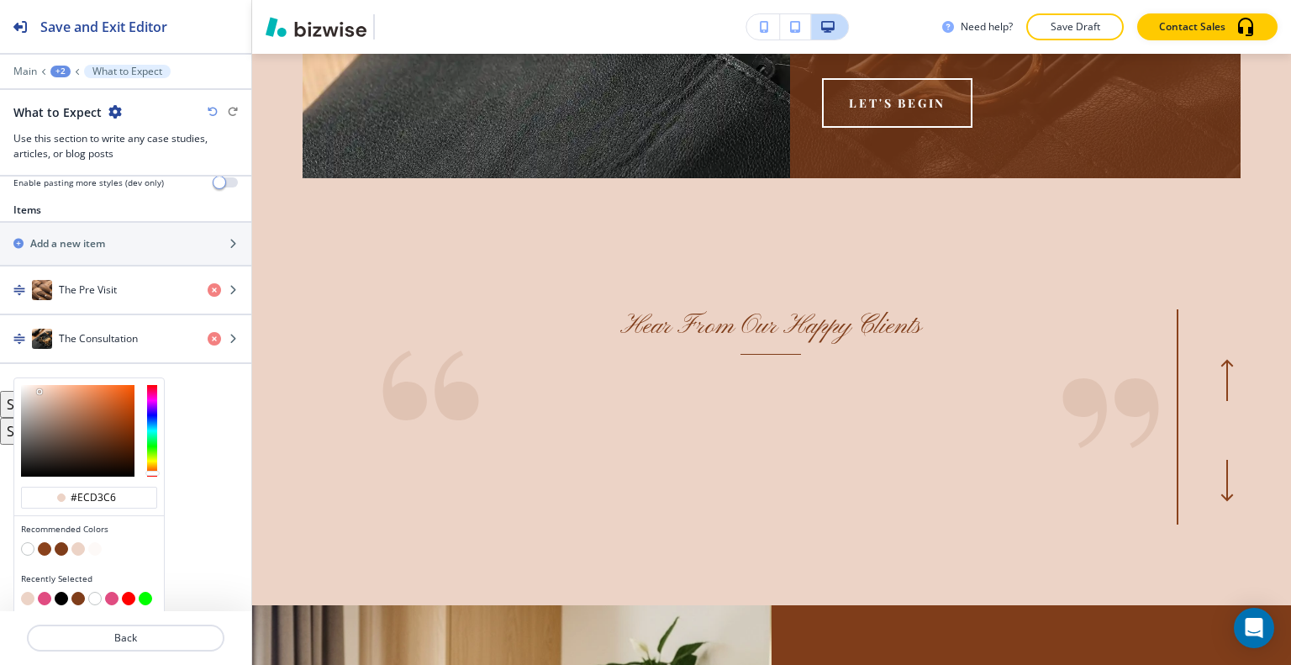
click at [44, 542] on button "button" at bounding box center [44, 548] width 13 height 13
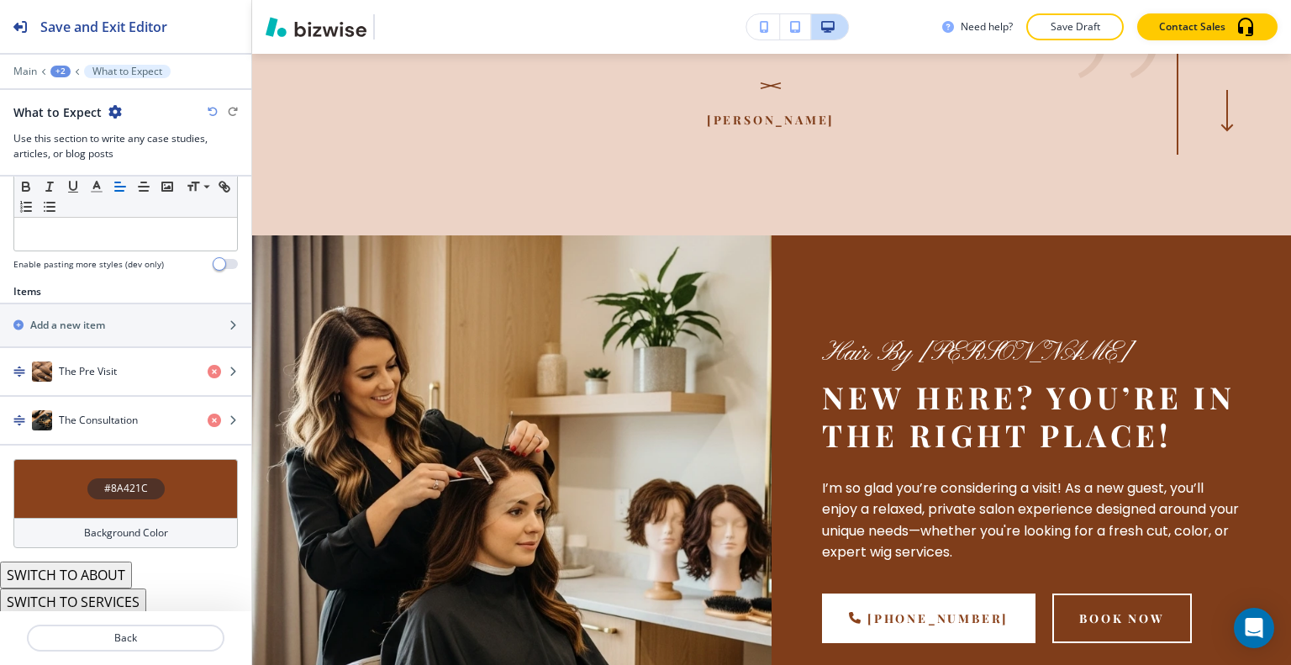
scroll to position [4675, 0]
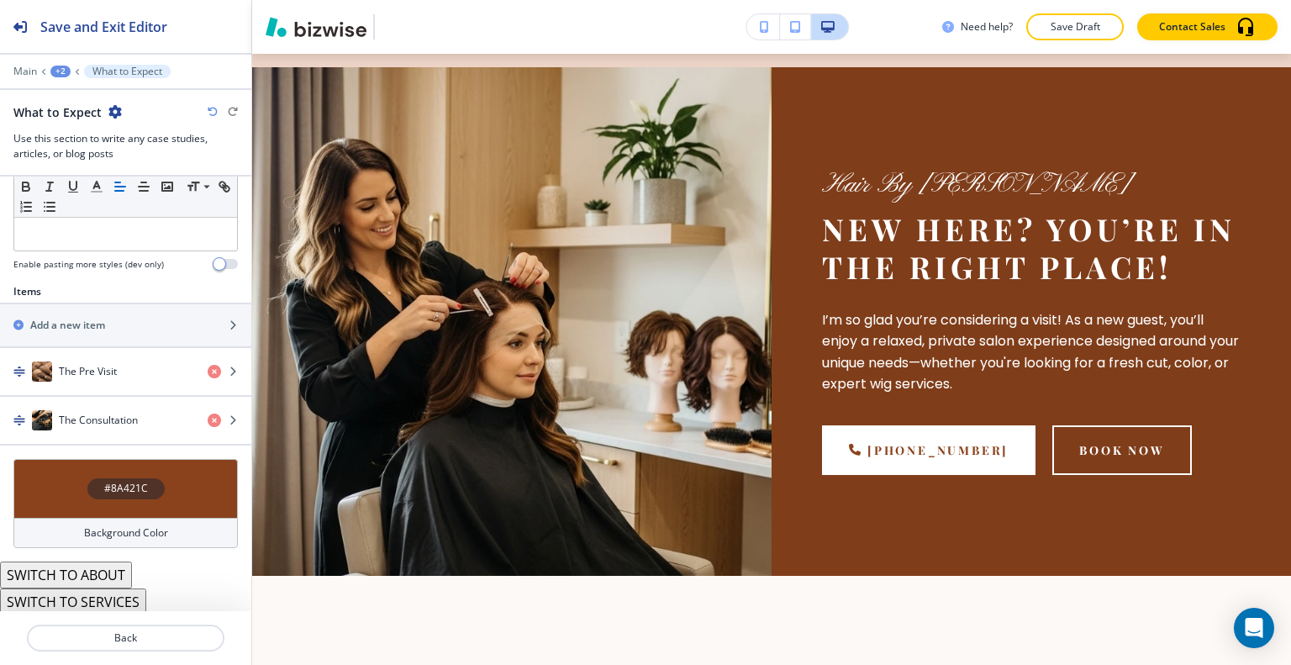
click at [213, 112] on icon "button" at bounding box center [213, 112] width 10 height 10
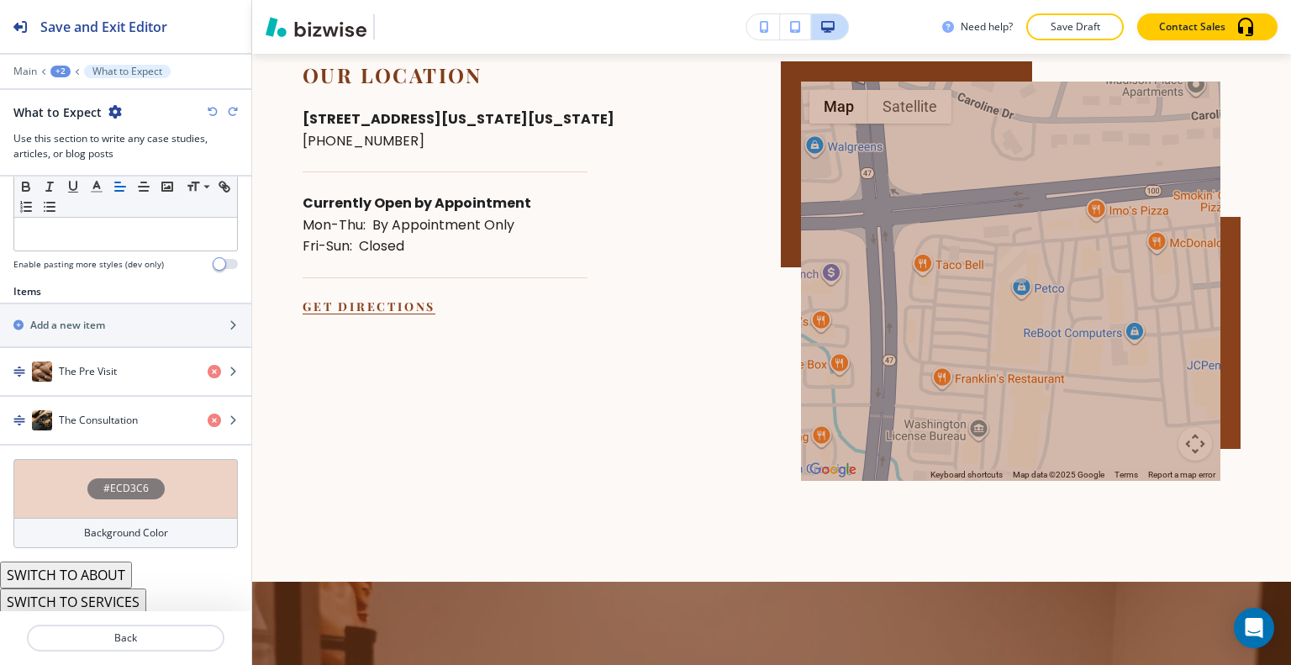
scroll to position [5180, 0]
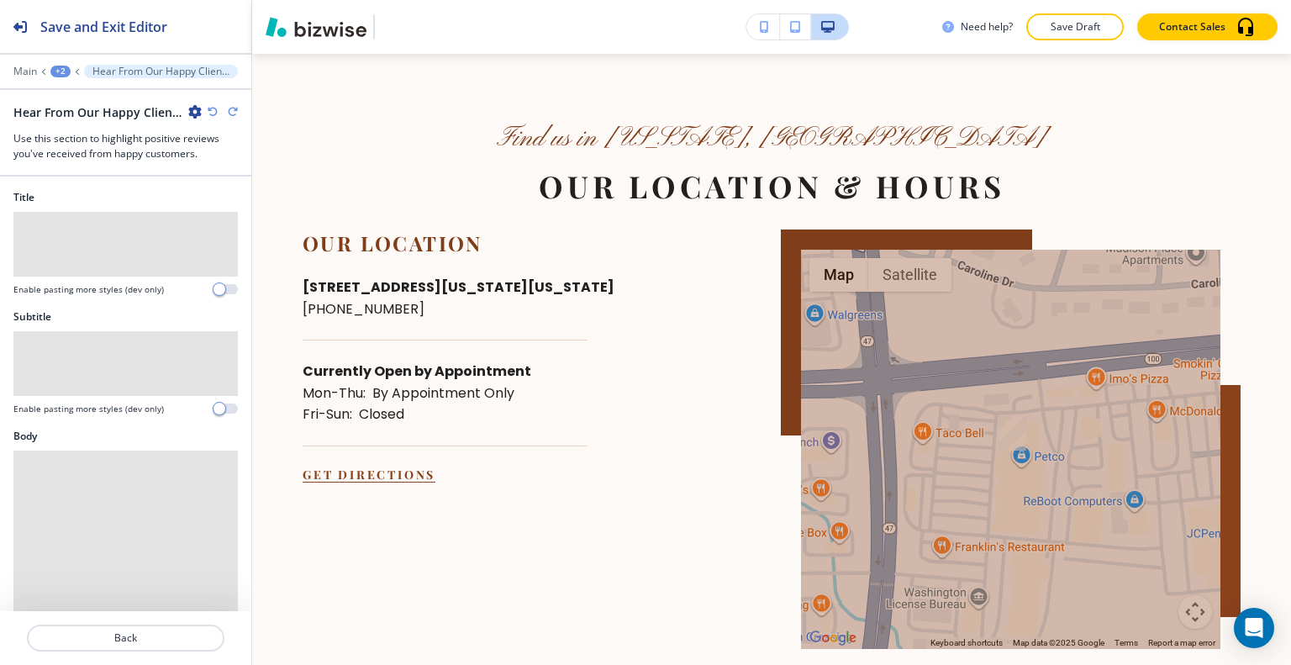
scroll to position [5195, 0]
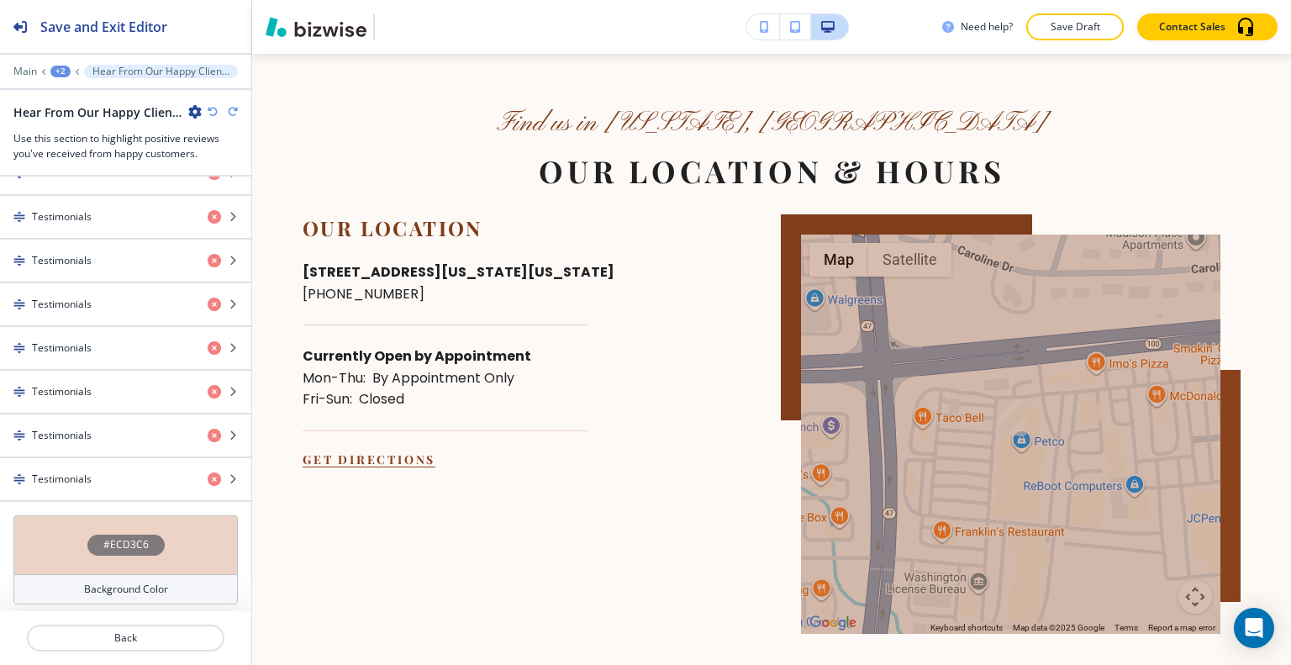
click at [54, 532] on div "#ECD3C6" at bounding box center [125, 544] width 224 height 59
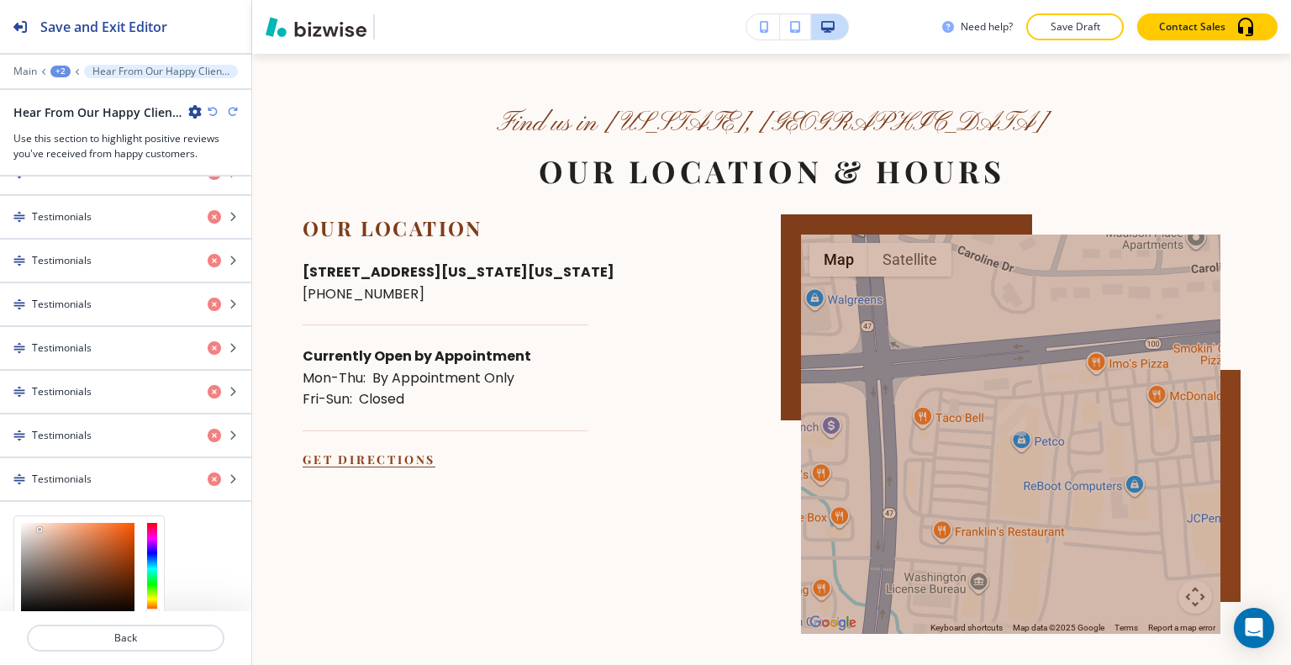
scroll to position [891, 0]
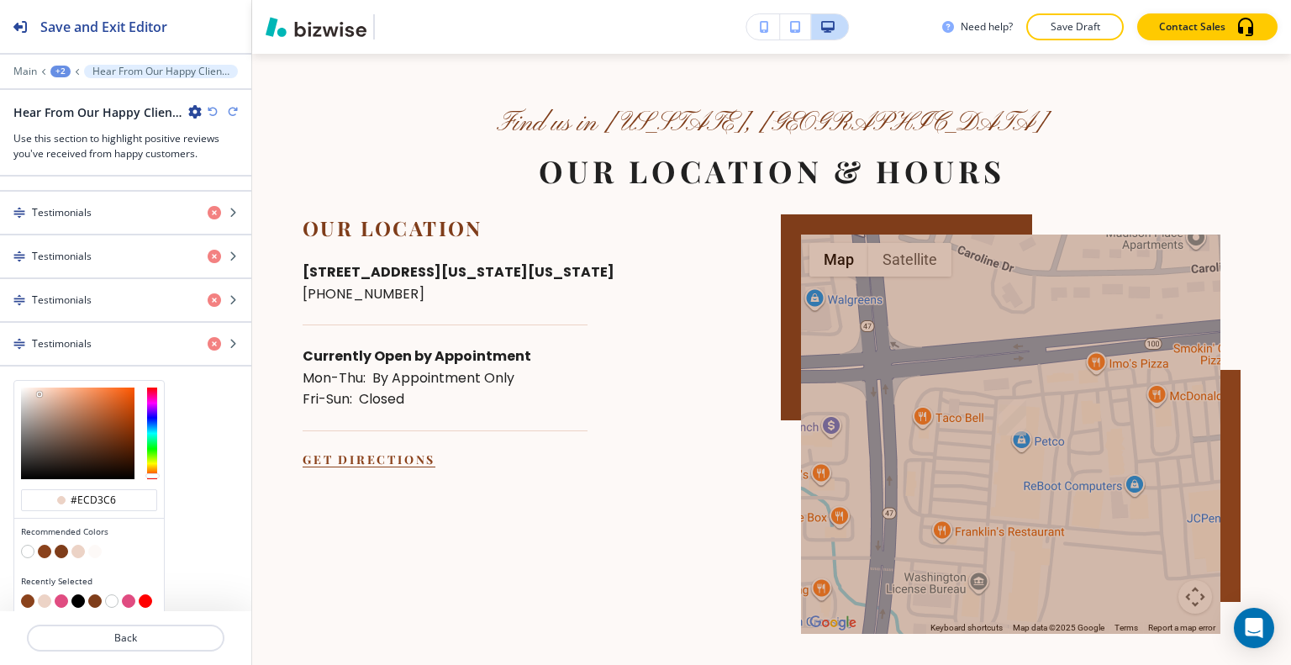
click at [51, 545] on div at bounding box center [89, 553] width 136 height 17
click at [76, 594] on button "button" at bounding box center [77, 600] width 13 height 13
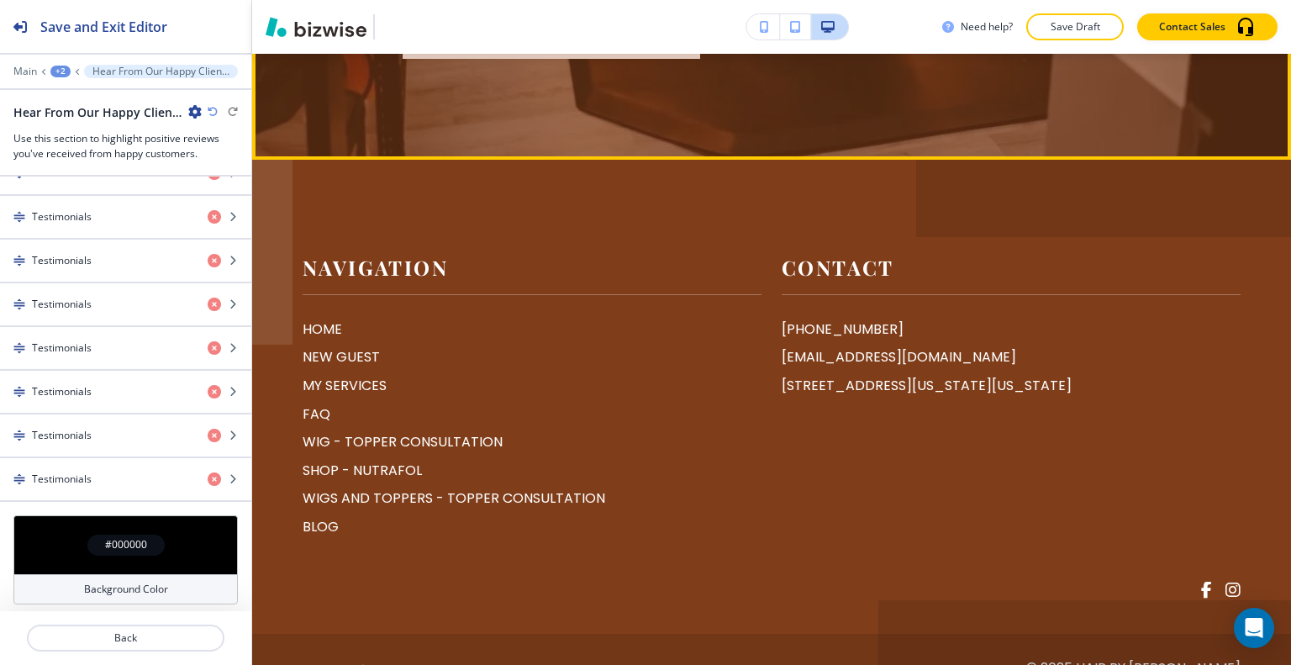
scroll to position [6876, 0]
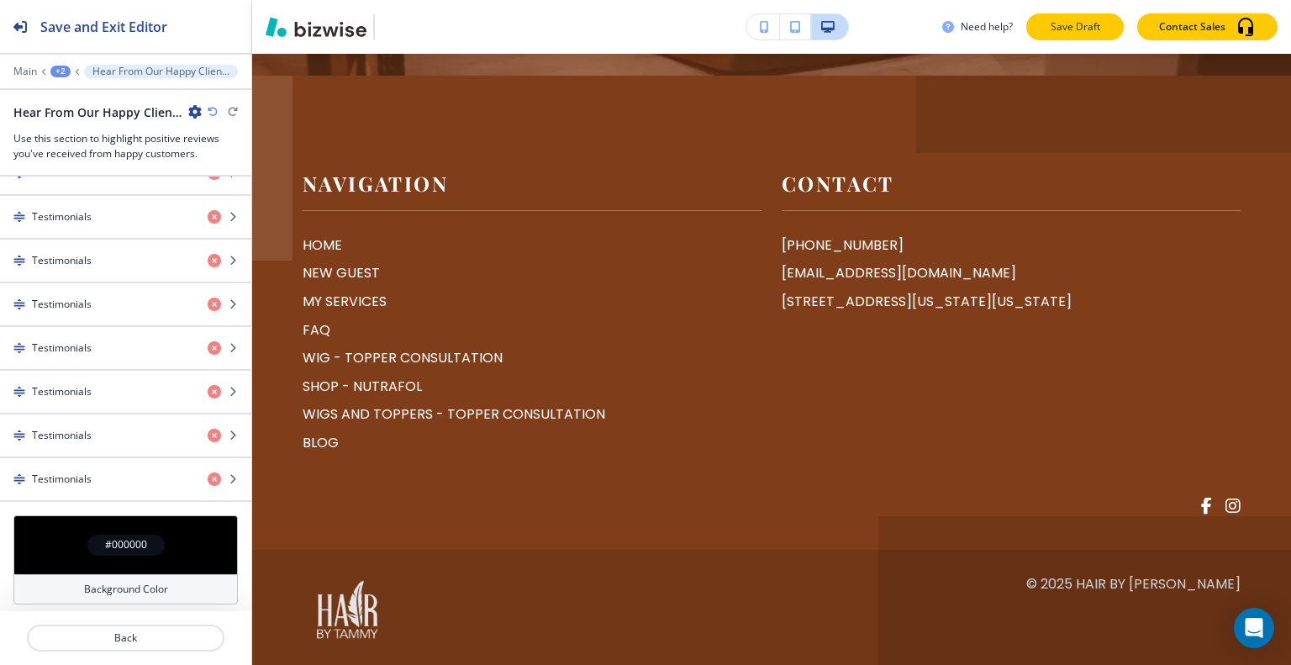
click at [1083, 27] on p "Save Draft" at bounding box center [1075, 26] width 54 height 15
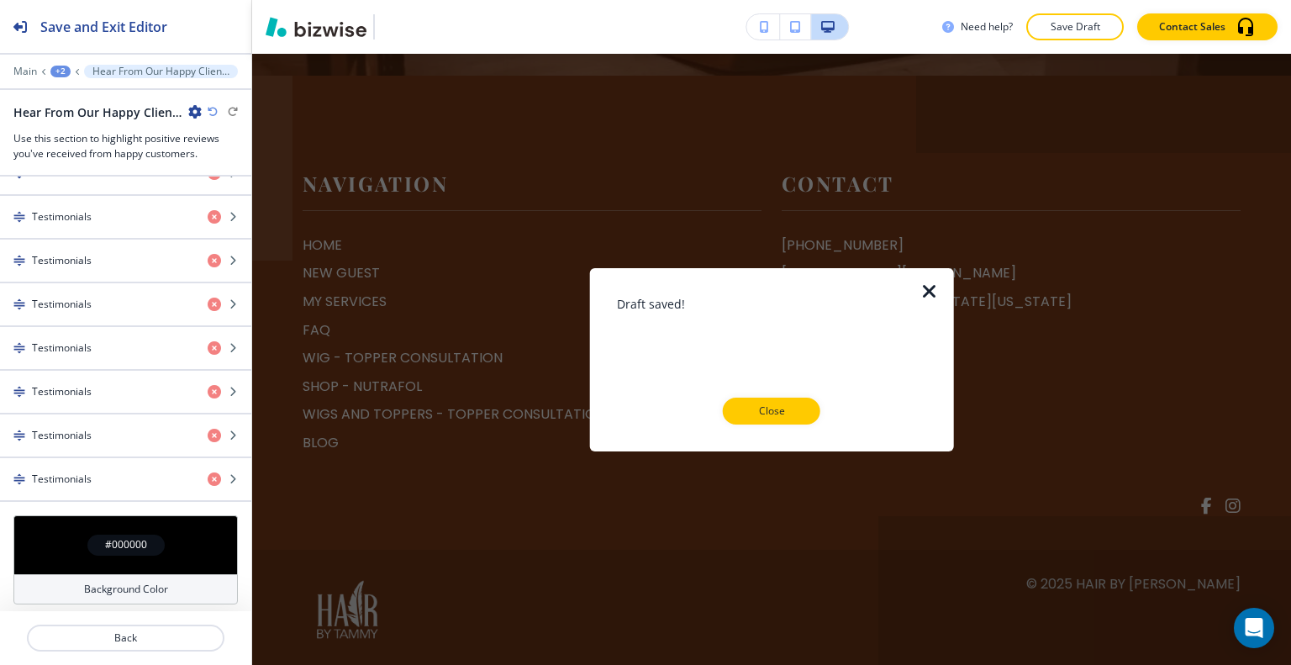
click at [803, 398] on button "Close" at bounding box center [772, 411] width 98 height 27
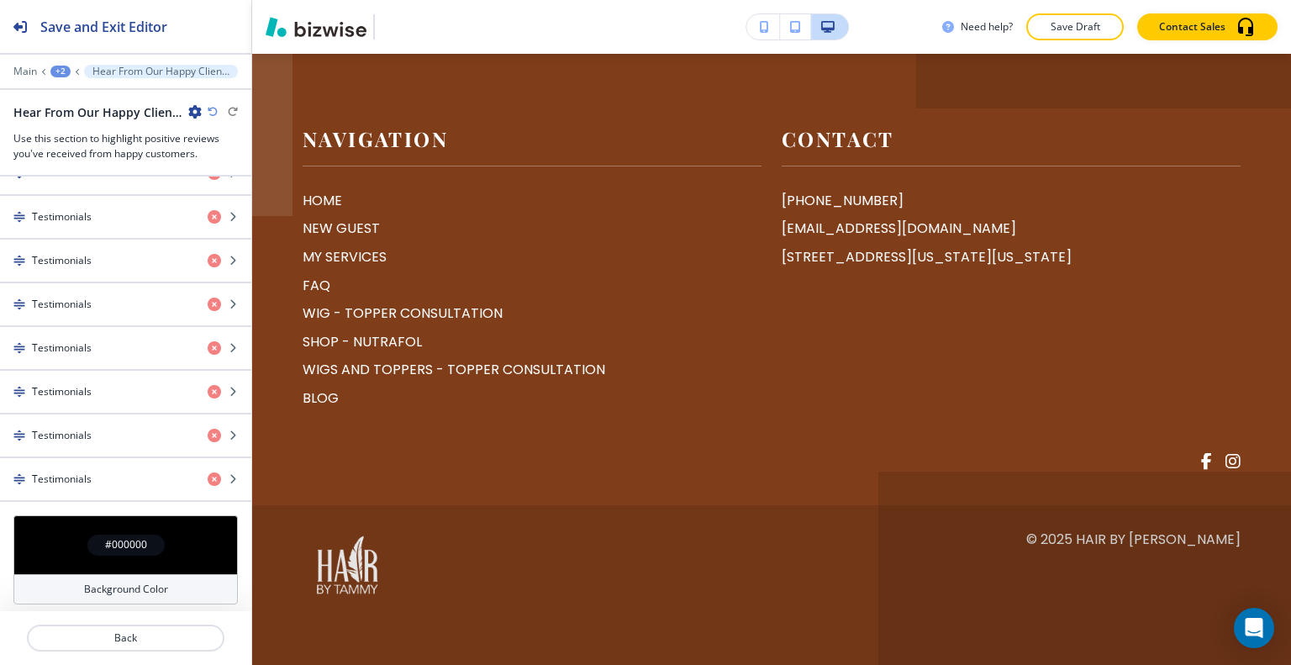
scroll to position [0, 0]
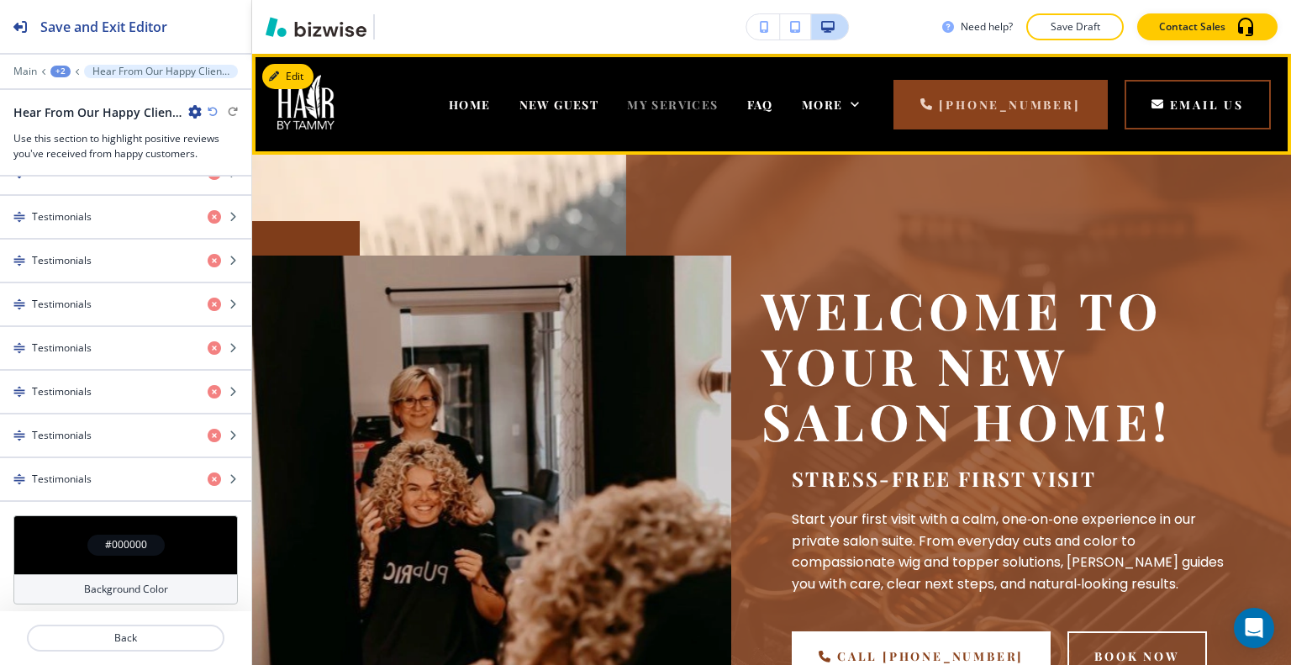
click at [718, 97] on span "MY SERVICES" at bounding box center [672, 105] width 91 height 16
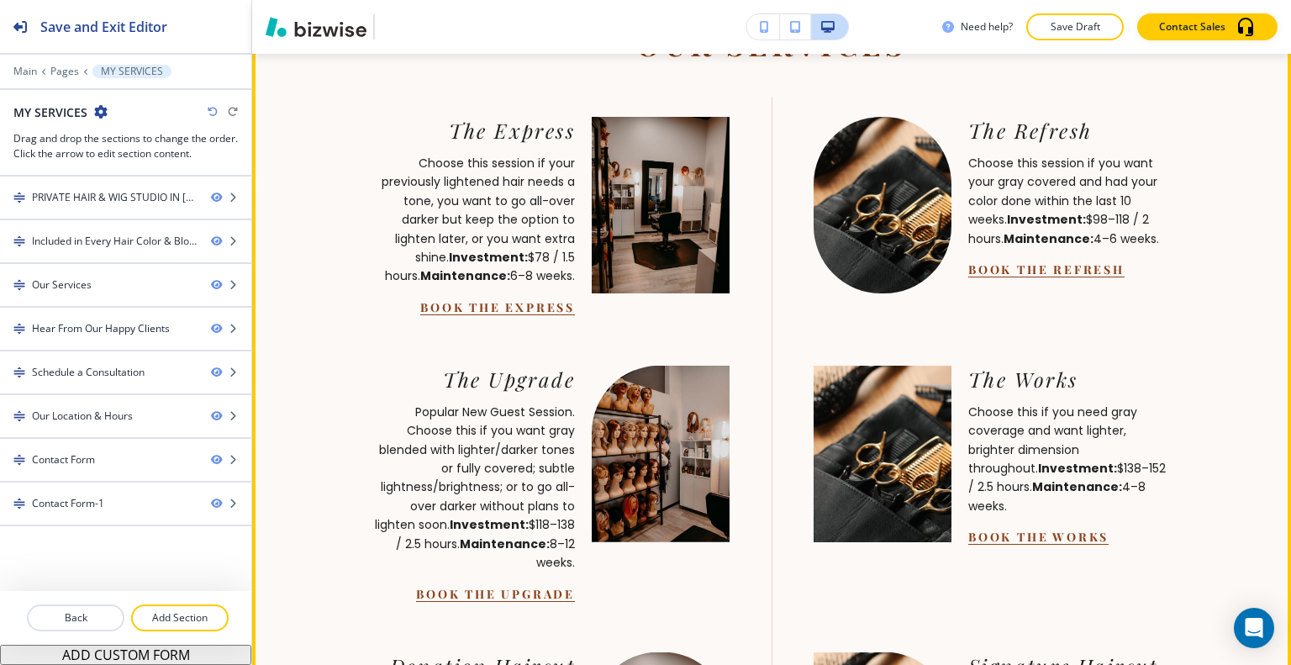
scroll to position [1849, 0]
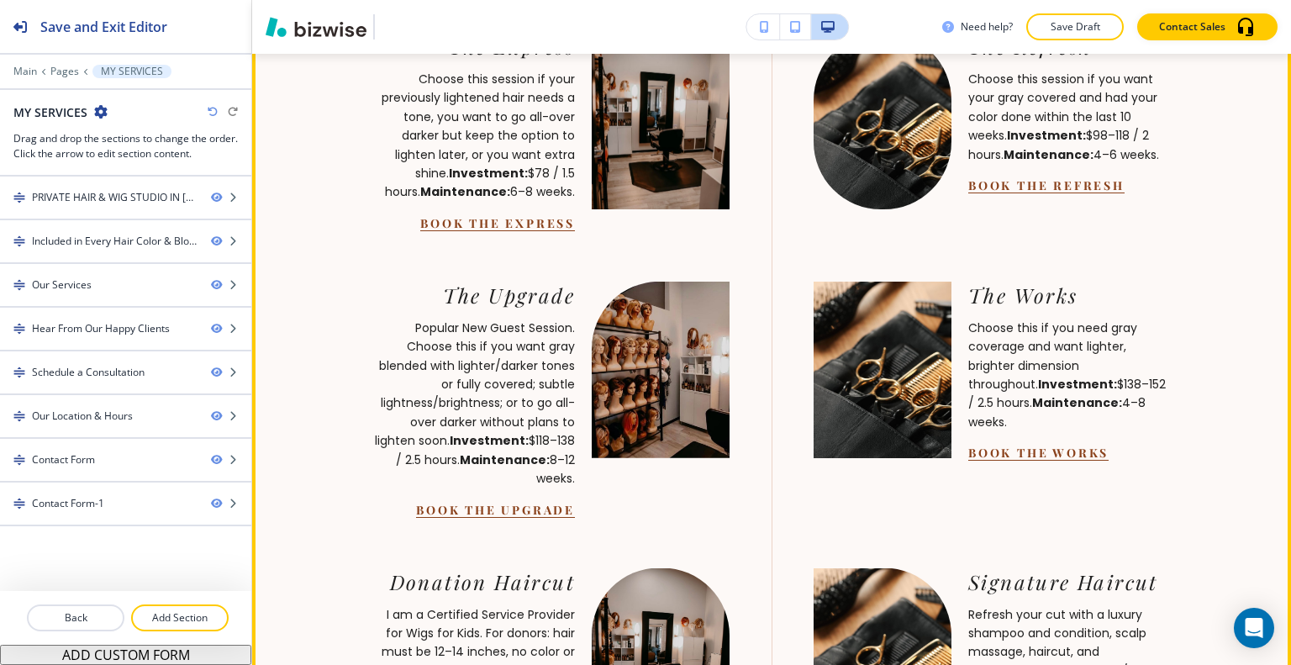
click at [517, 231] on link "Book The Express" at bounding box center [497, 223] width 155 height 16
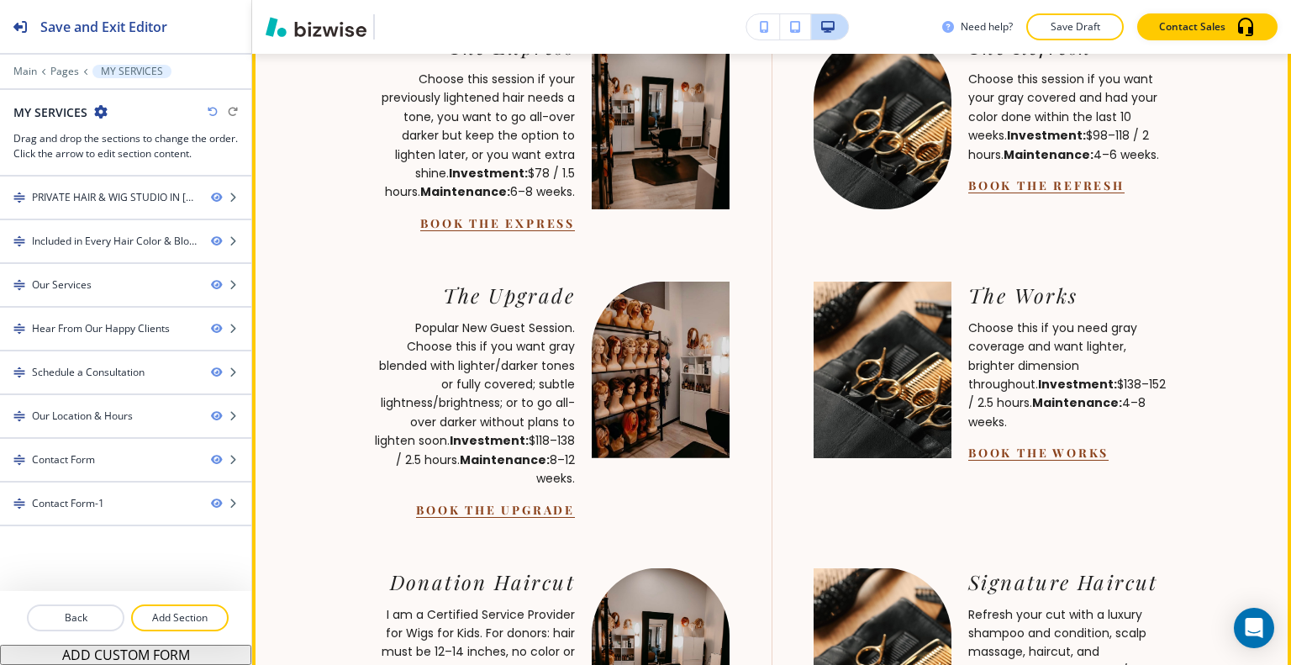
click at [1012, 193] on link "Book The Refresh" at bounding box center [1046, 185] width 156 height 16
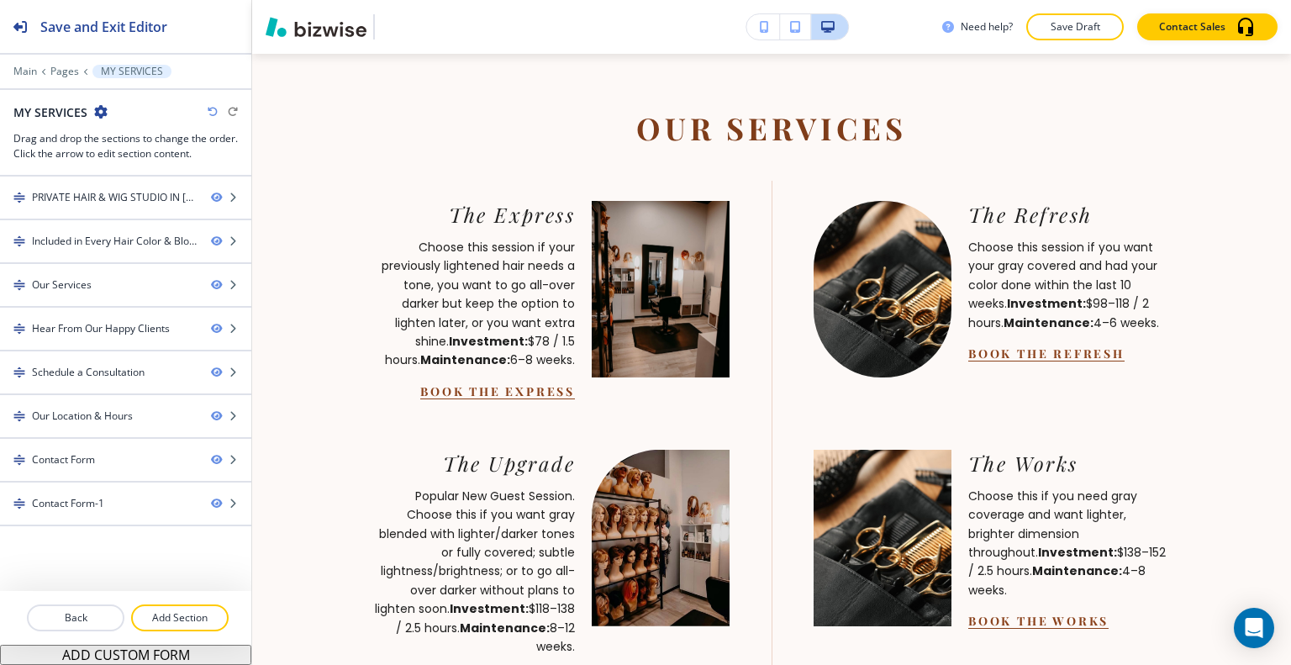
drag, startPoint x: 303, startPoint y: 88, endPoint x: 293, endPoint y: 98, distance: 14.3
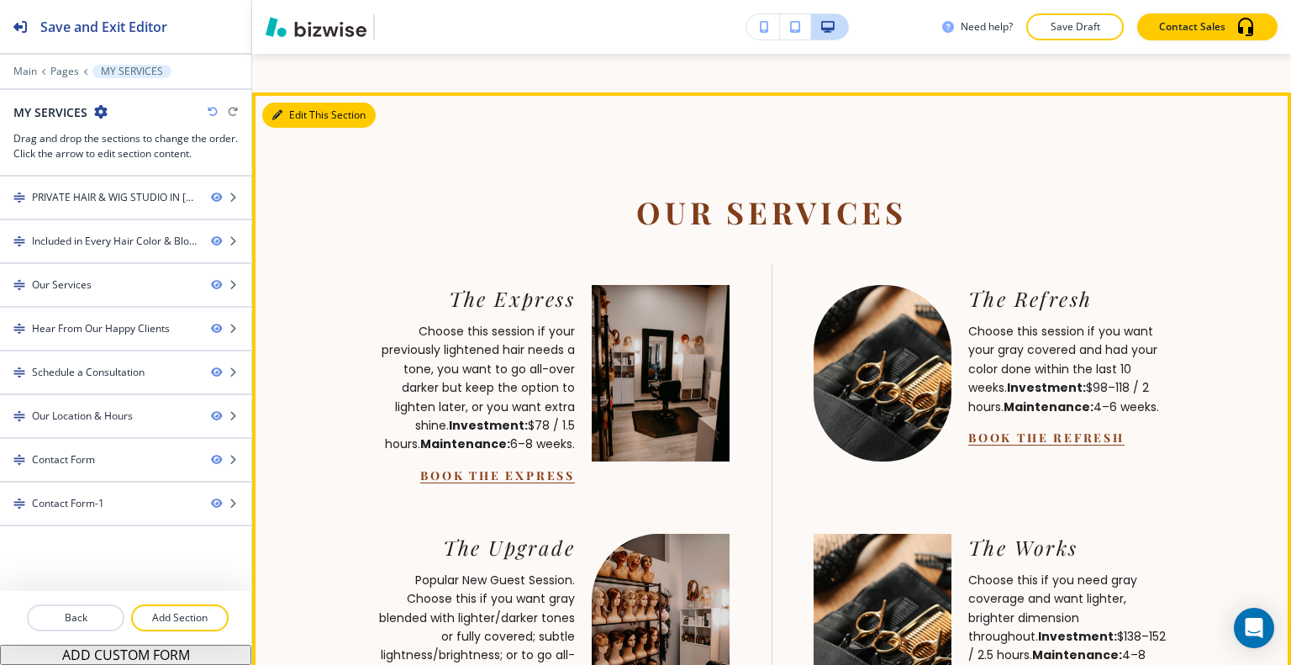
click at [299, 128] on button "Edit This Section" at bounding box center [318, 115] width 113 height 25
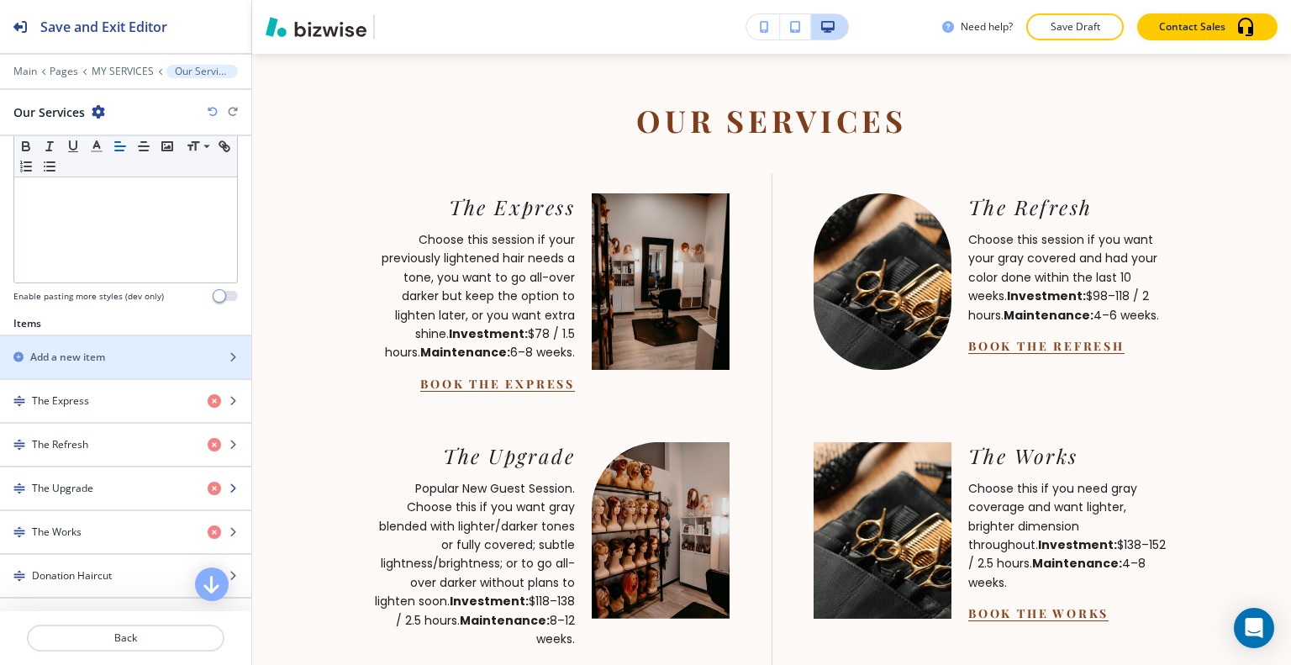
scroll to position [588, 0]
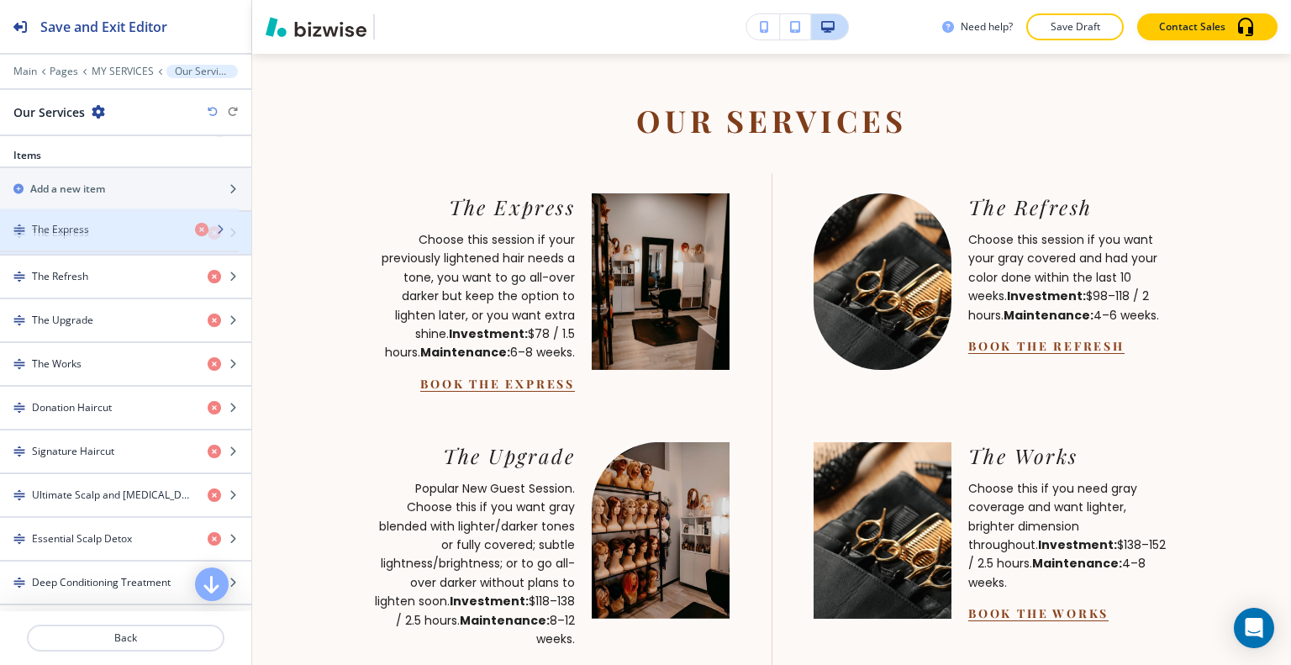
click at [100, 248] on div "button" at bounding box center [125, 246] width 251 height 13
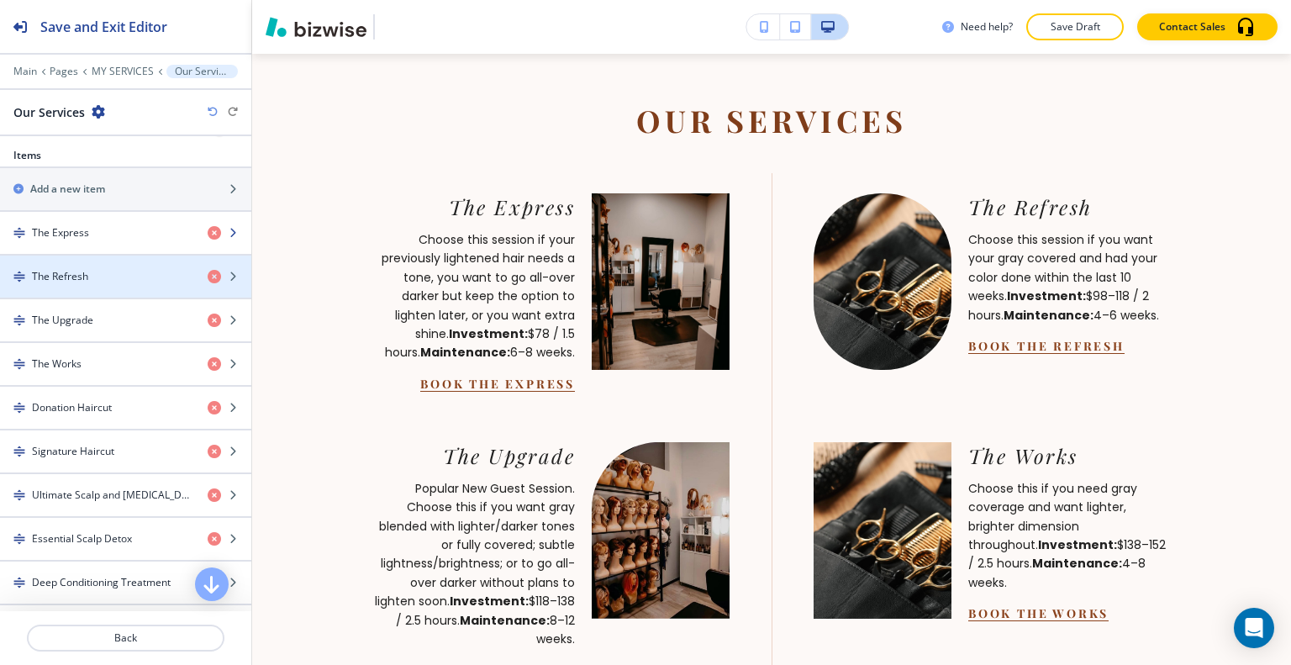
click at [98, 248] on div "button" at bounding box center [125, 246] width 251 height 13
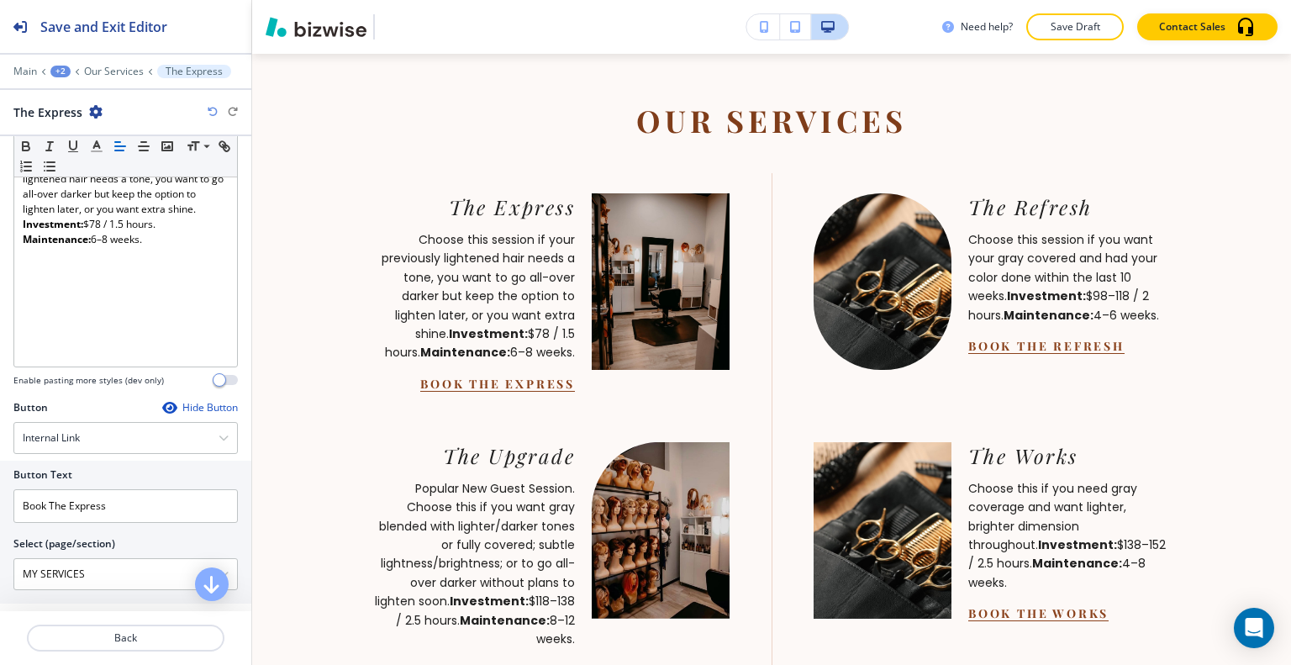
scroll to position [420, 0]
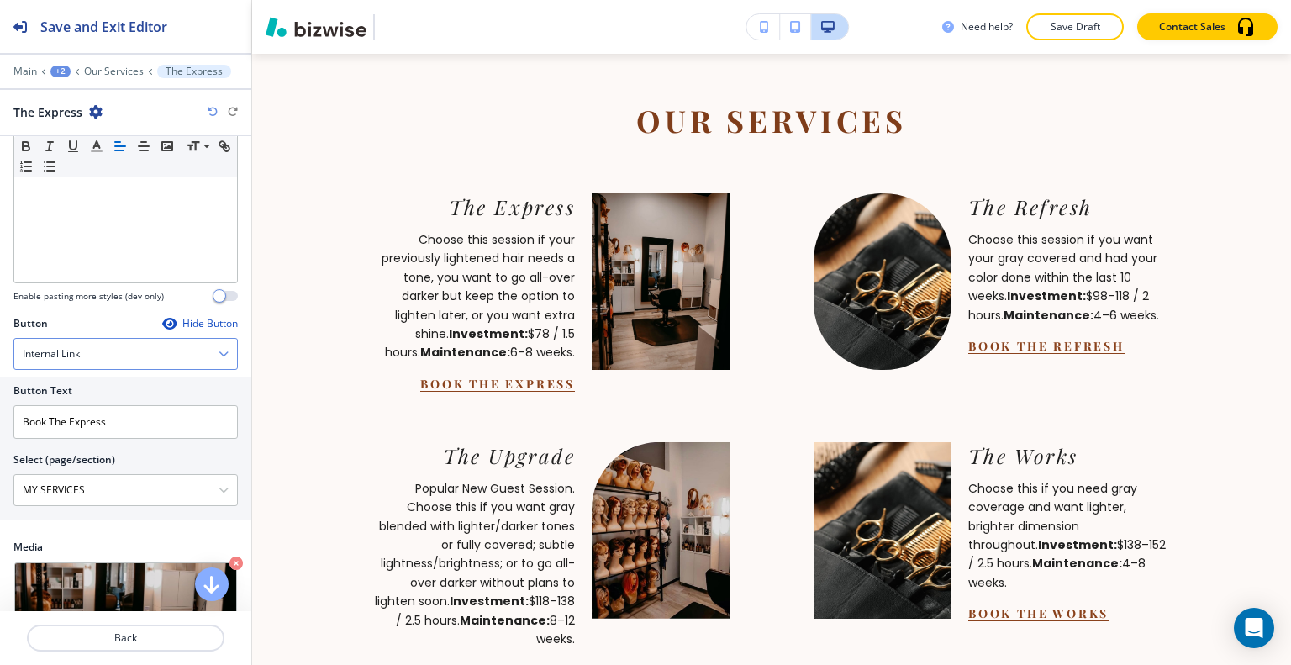
click at [140, 353] on div "Internal Link" at bounding box center [125, 354] width 223 height 30
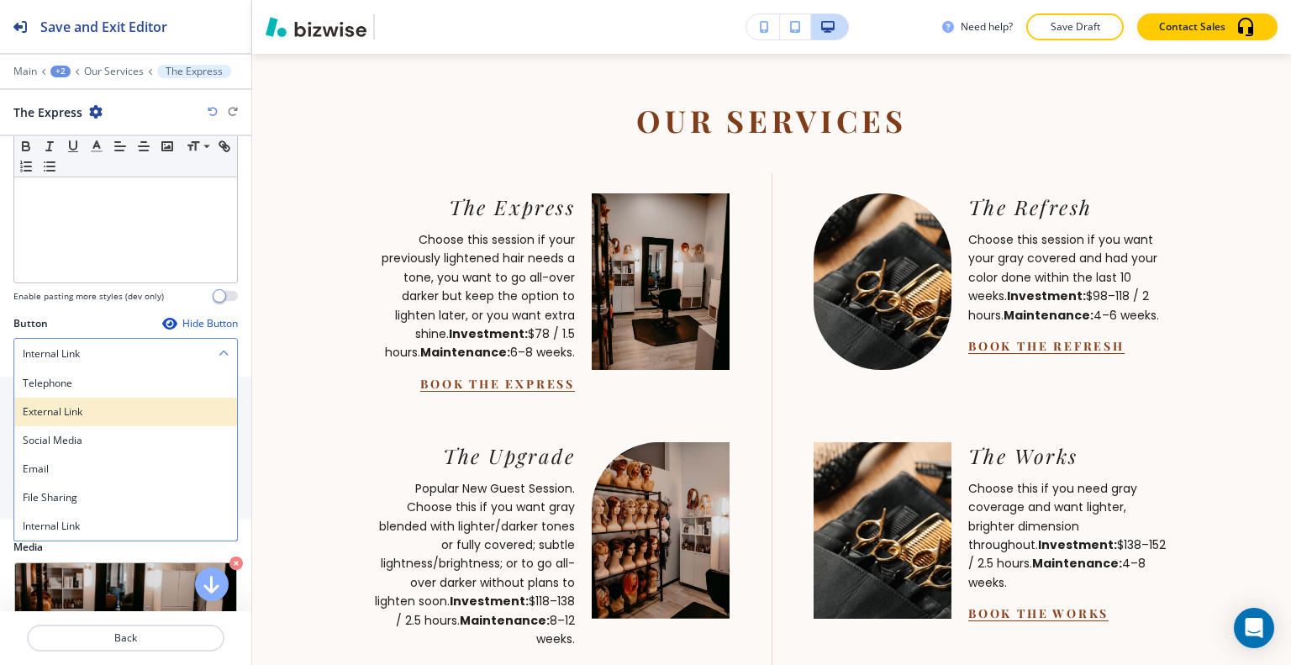
click at [109, 404] on h4 "External Link" at bounding box center [126, 411] width 206 height 15
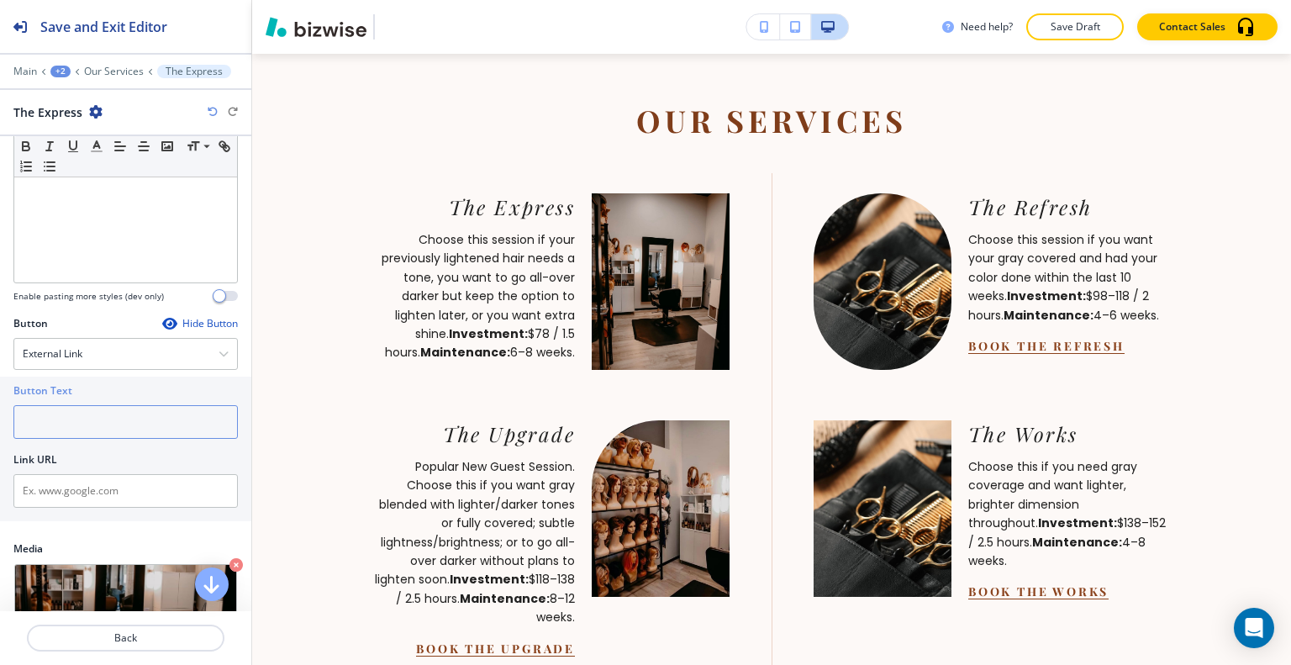
click at [121, 413] on input "text" at bounding box center [125, 422] width 224 height 34
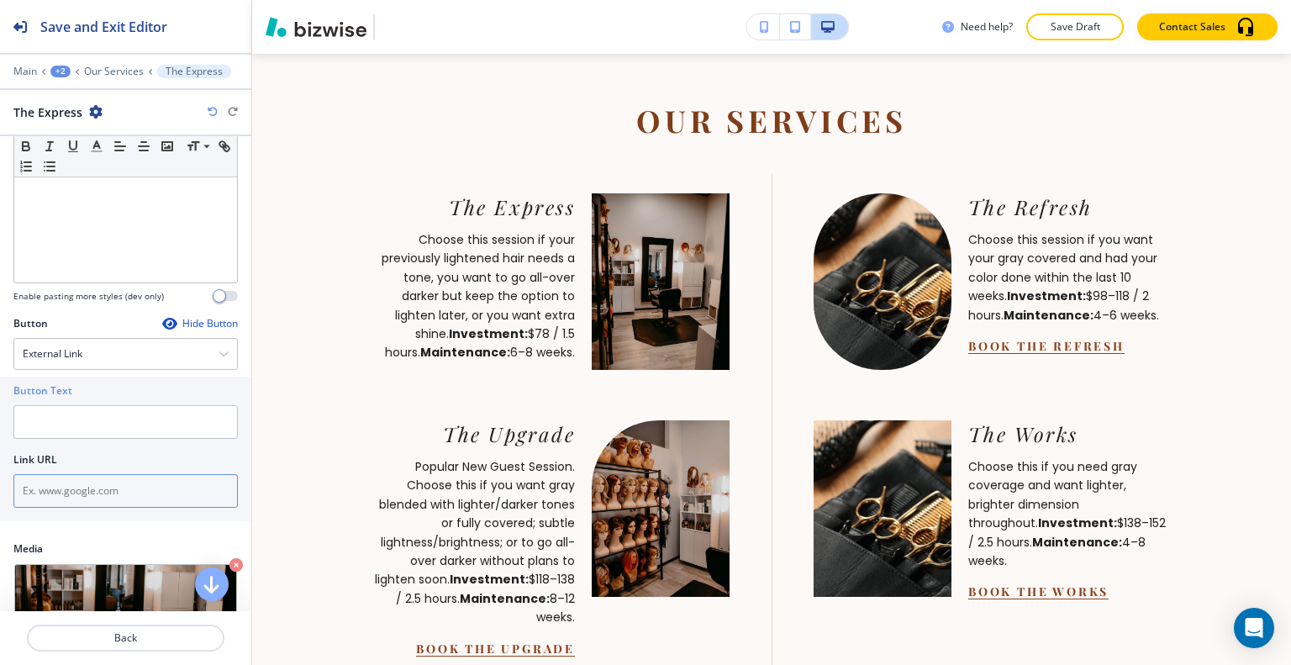
click at [112, 483] on input "text" at bounding box center [125, 491] width 224 height 34
paste input "https://hairbytammygrim.glossgenius.com/services"
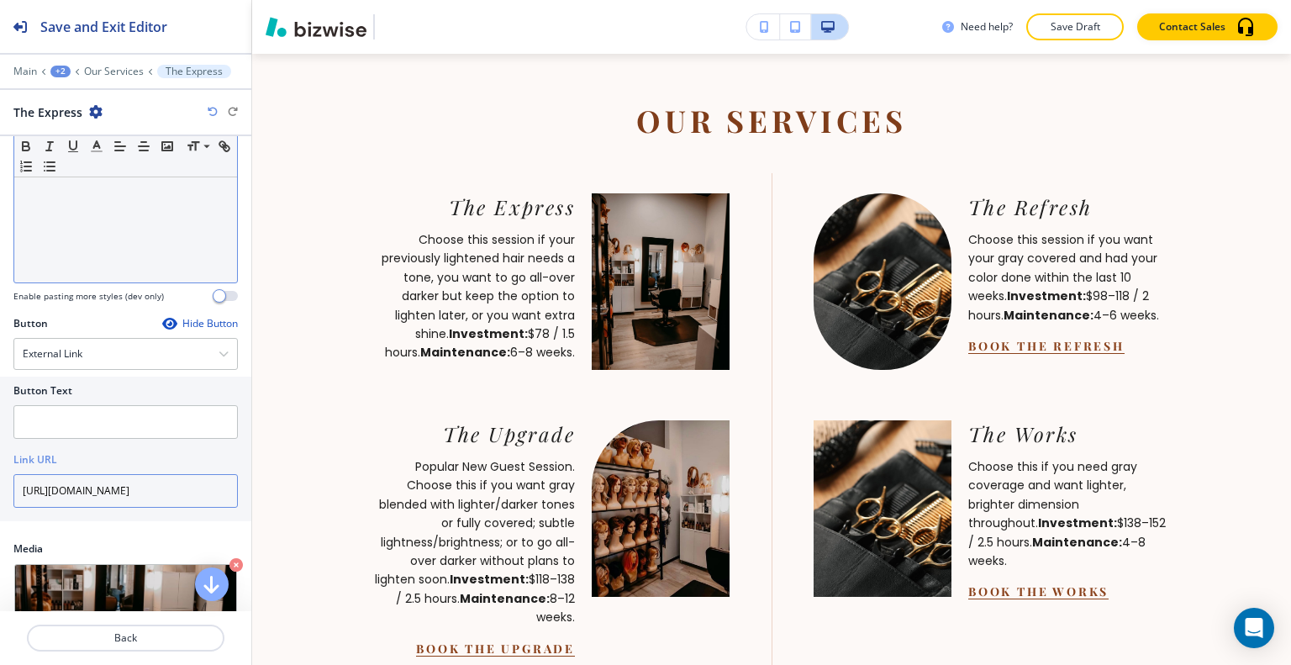
scroll to position [0, 46]
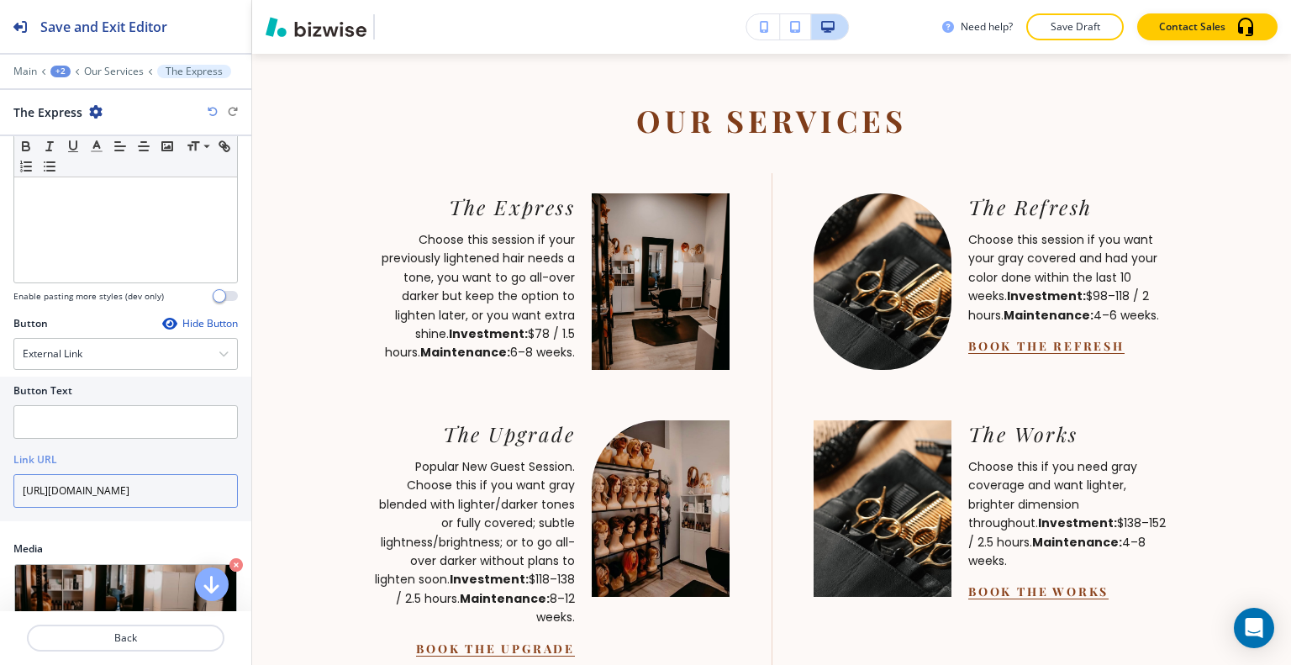
type input "https://hairbytammygrim.glossgenius.com/services"
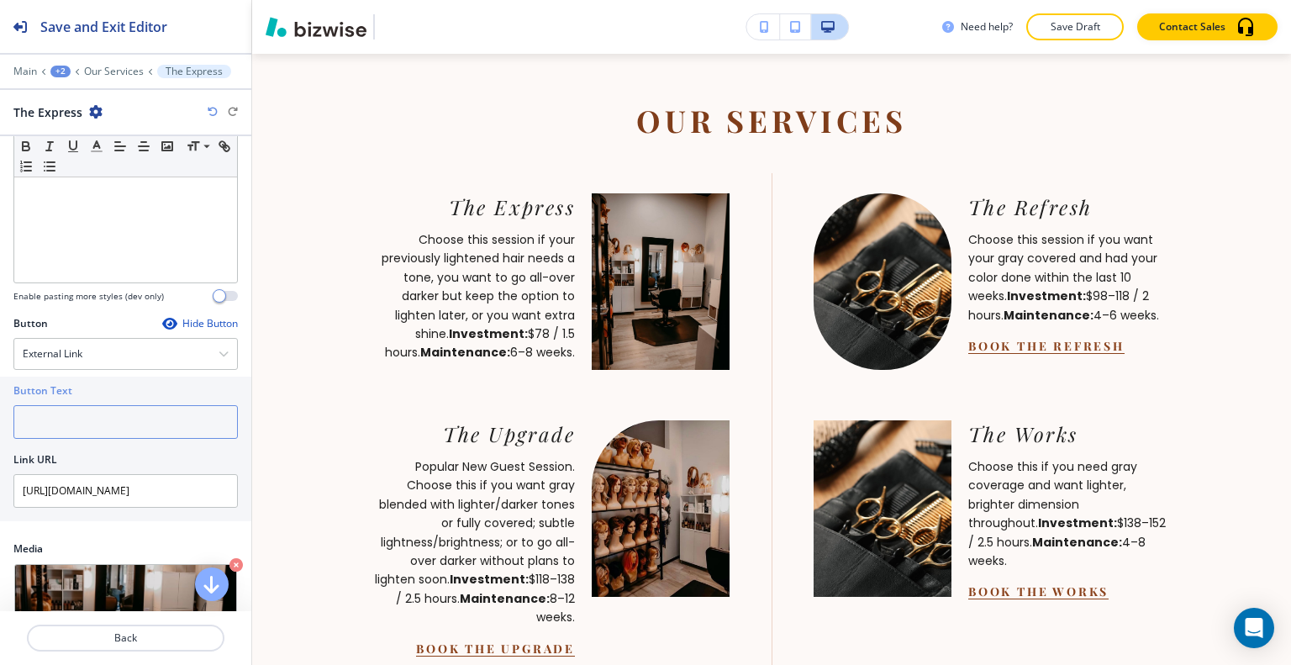
paste input "Book The Express"
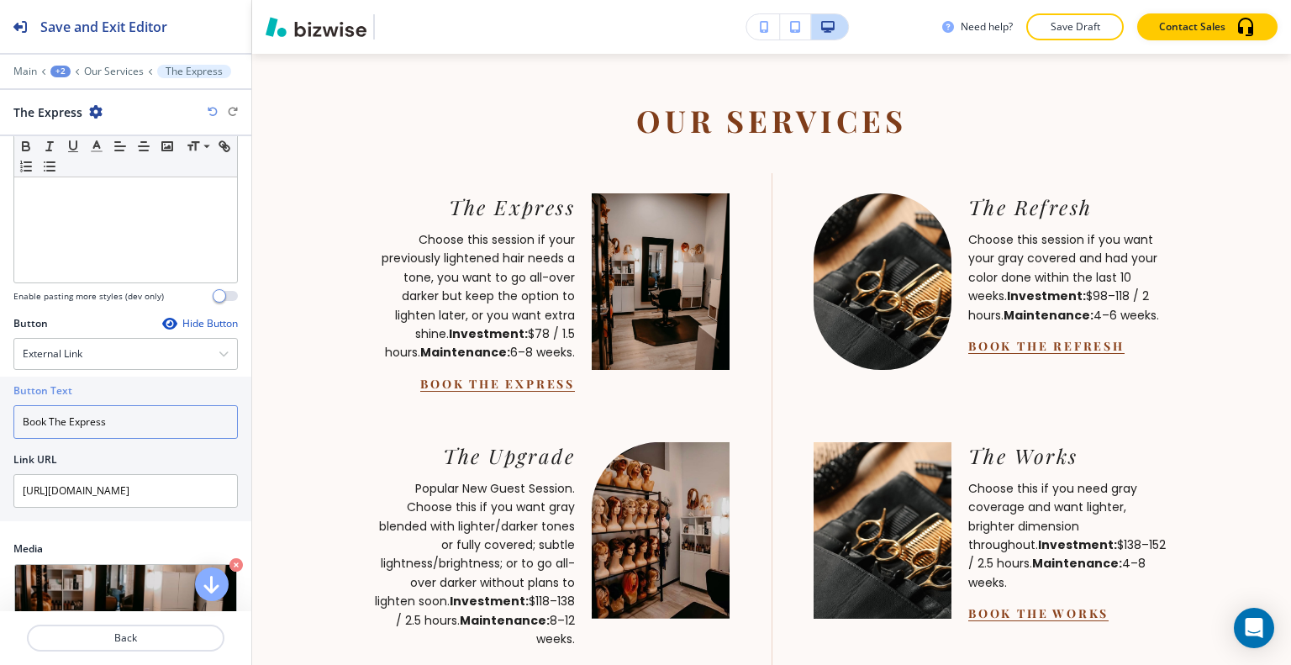
type input "Book The Express"
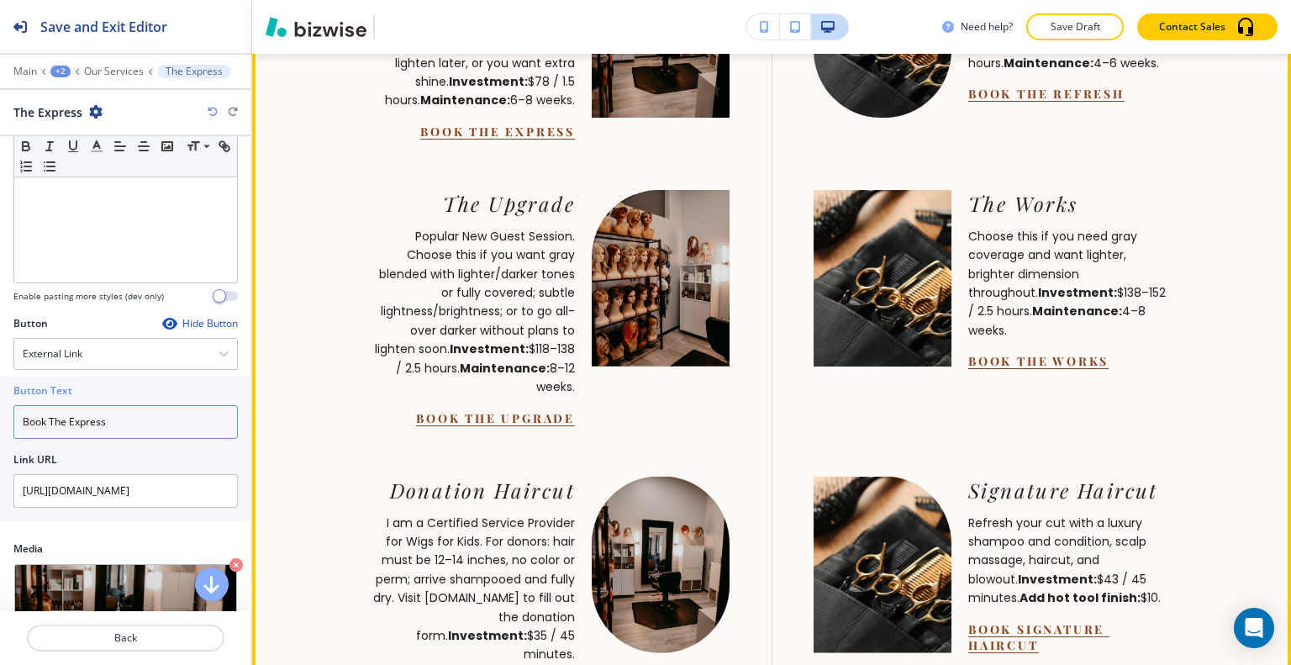
scroll to position [2277, 0]
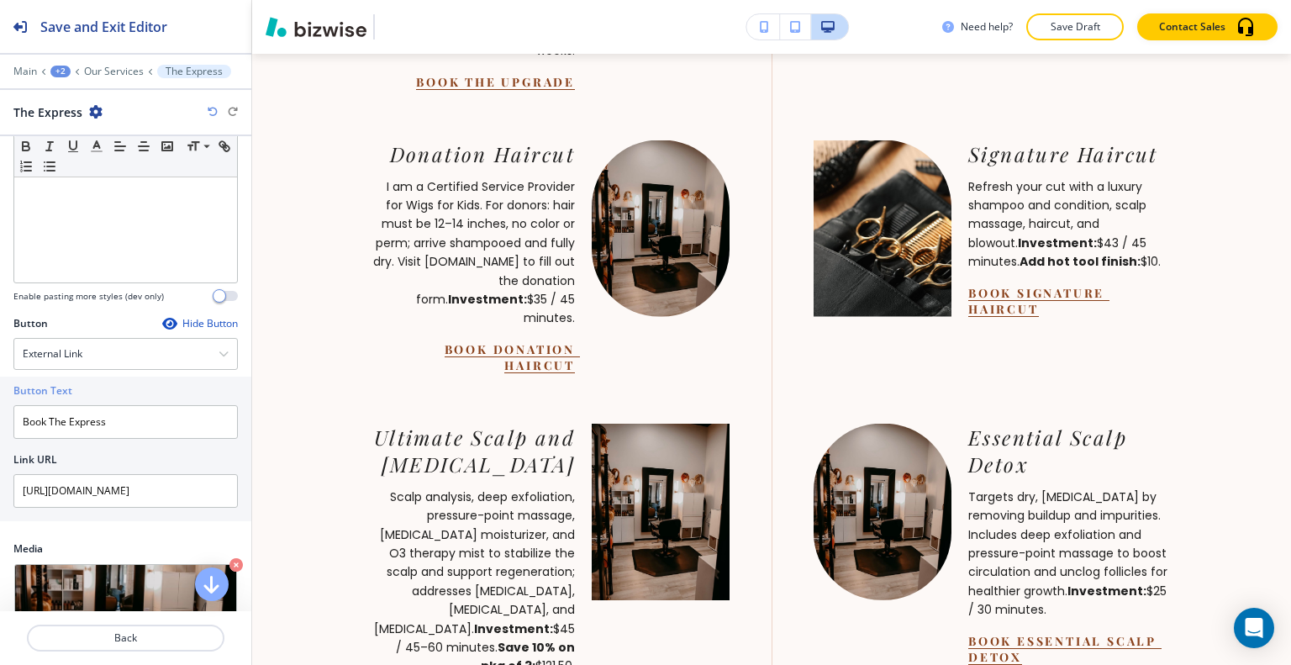
drag, startPoint x: 164, startPoint y: 32, endPoint x: 302, endPoint y: 43, distance: 138.3
click at [165, 32] on h2 "Save and Exit Editor" at bounding box center [103, 27] width 127 height 20
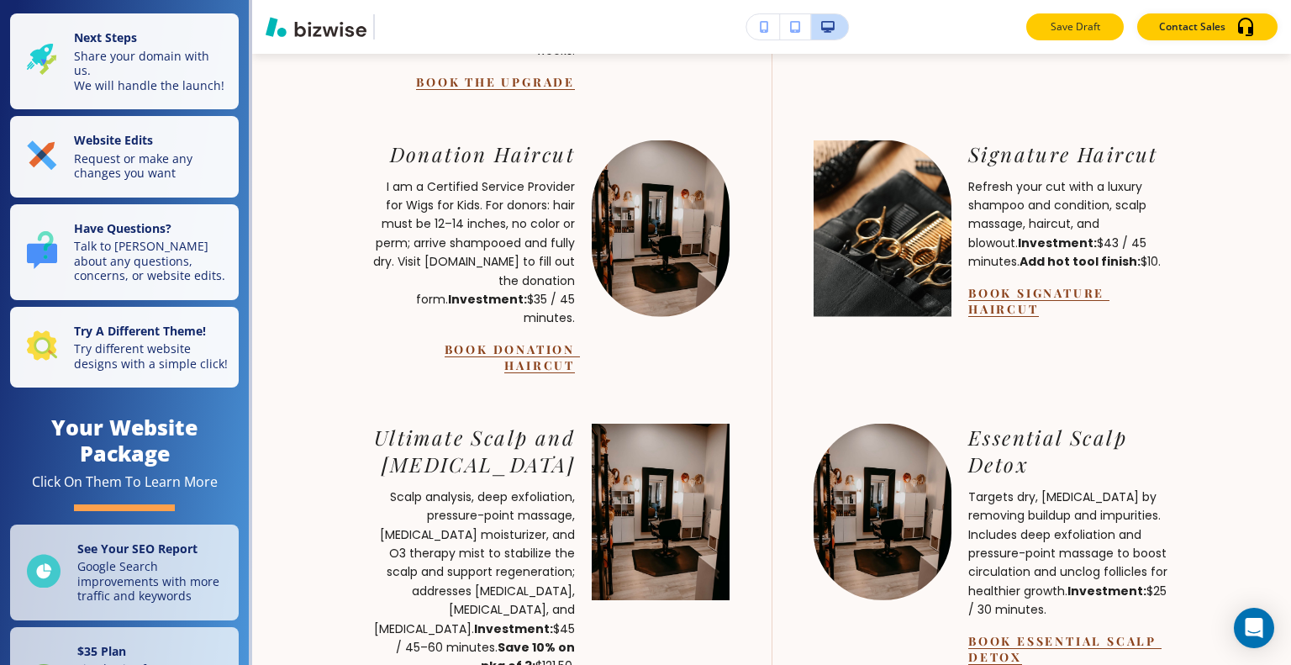
click at [1038, 28] on button "Save Draft" at bounding box center [1075, 26] width 98 height 27
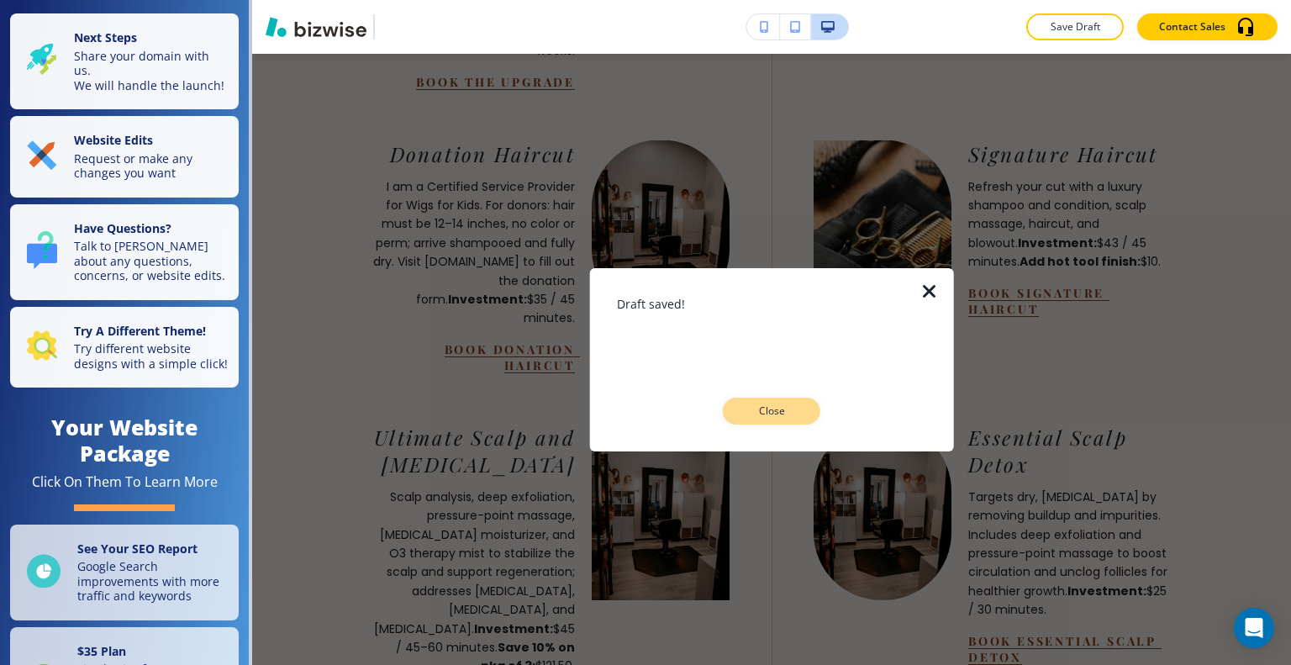
click at [788, 407] on p "Close" at bounding box center [772, 410] width 54 height 15
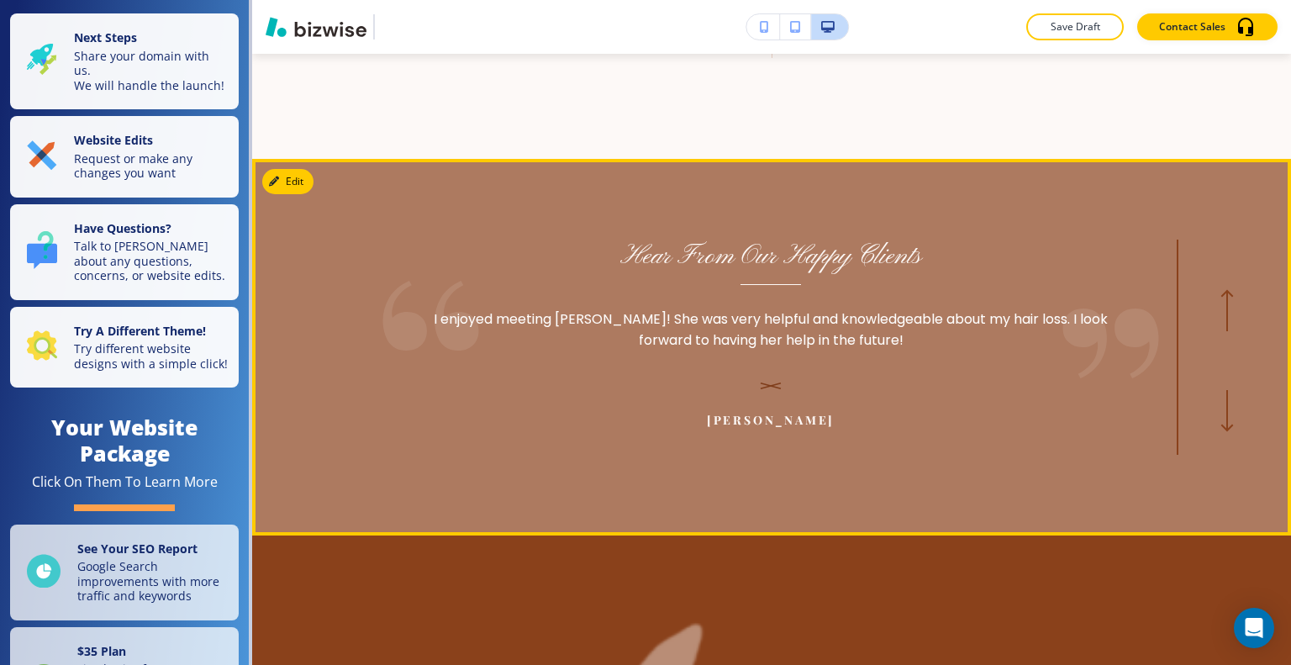
scroll to position [4210, 0]
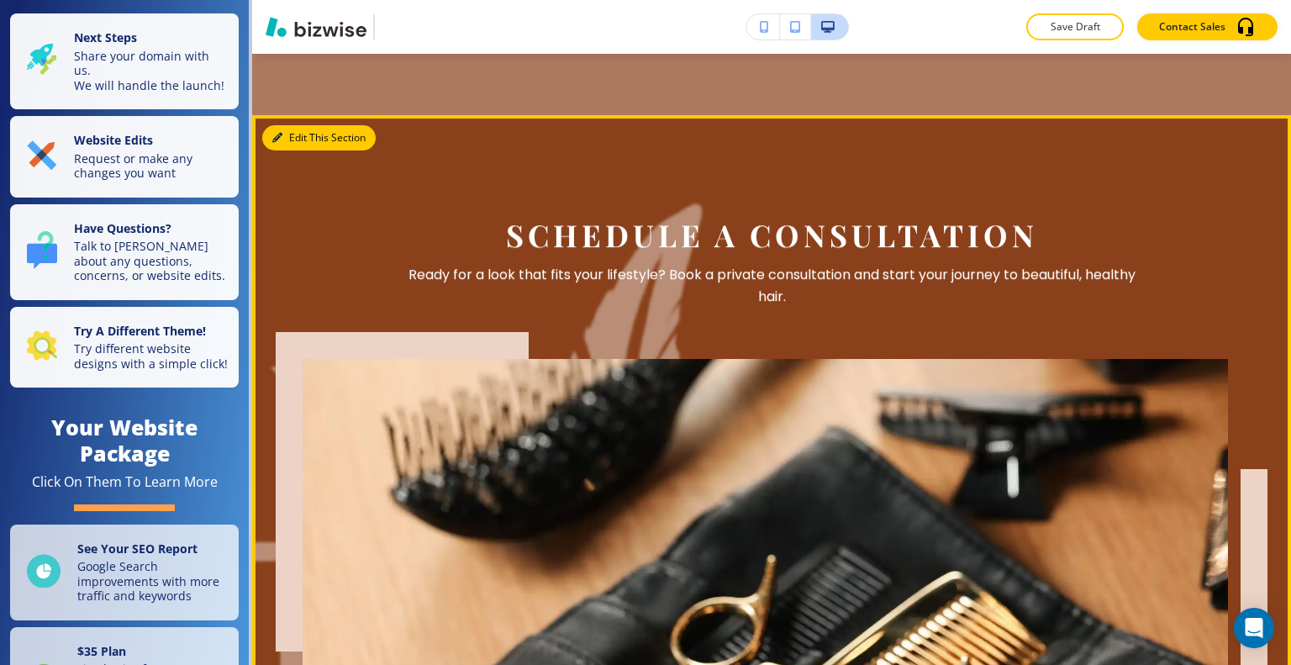
drag, startPoint x: 303, startPoint y: 142, endPoint x: 282, endPoint y: 137, distance: 21.6
click at [303, 142] on button "Edit This Section" at bounding box center [318, 137] width 113 height 25
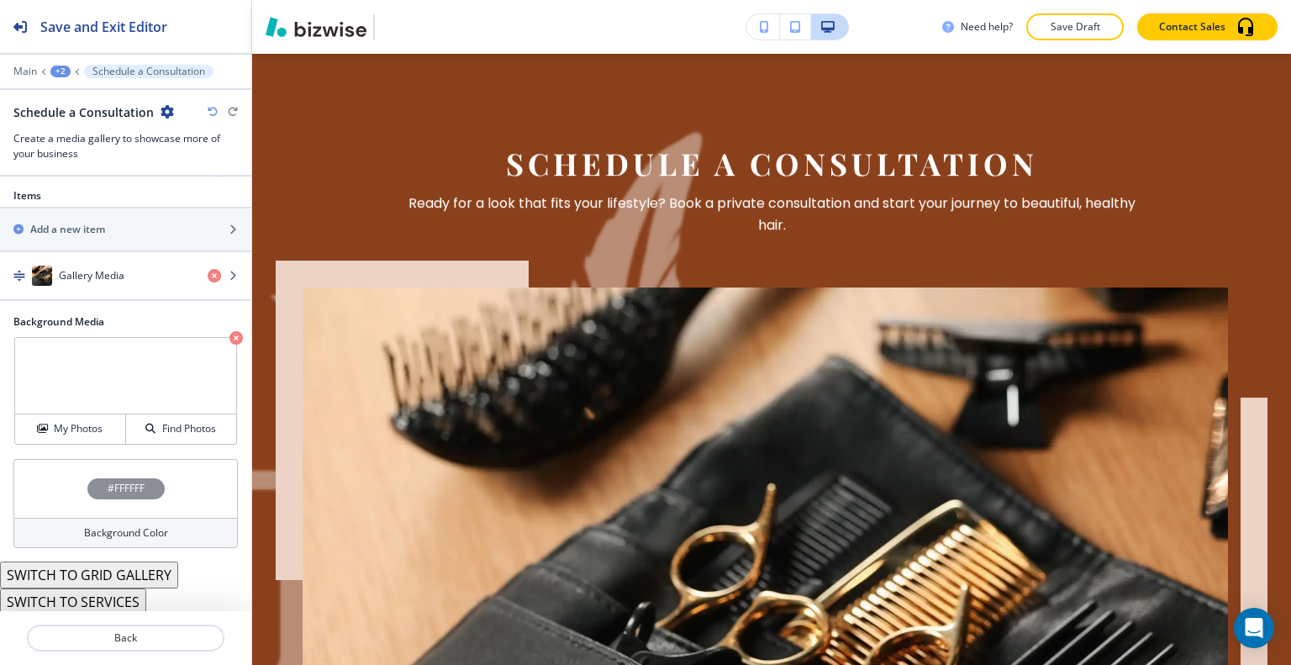
scroll to position [697, 0]
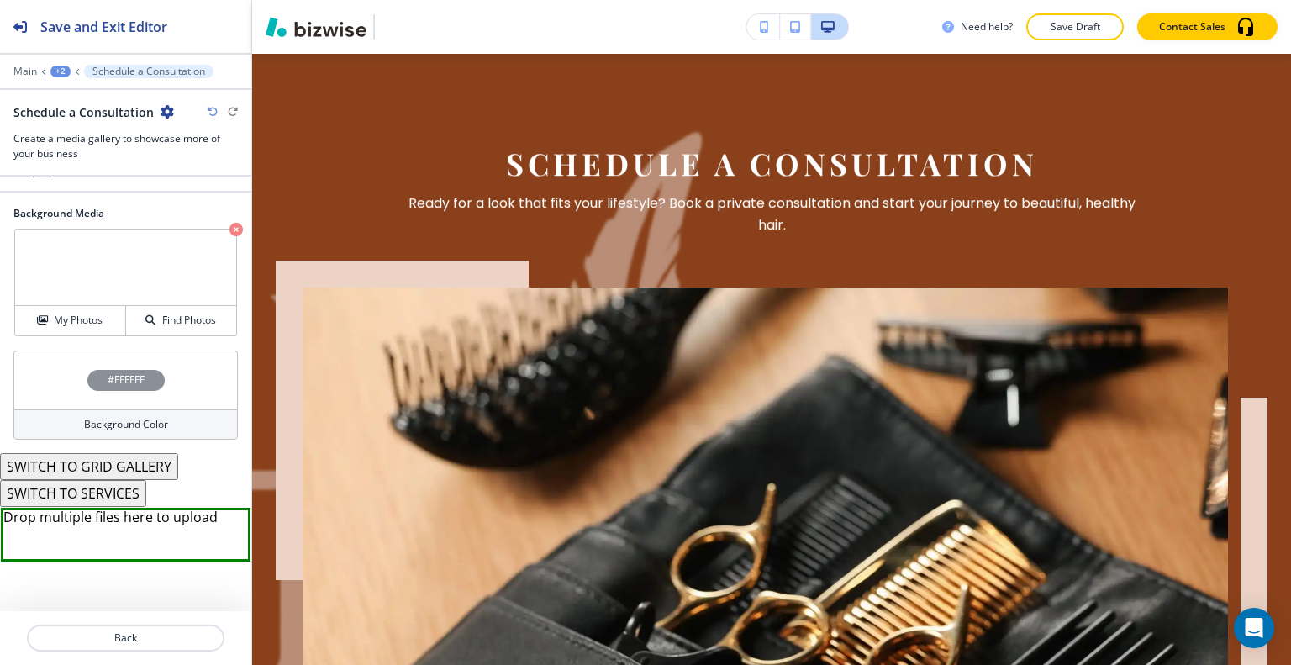
click at [78, 467] on button "SWITCH TO GRID GALLERY" at bounding box center [89, 466] width 178 height 27
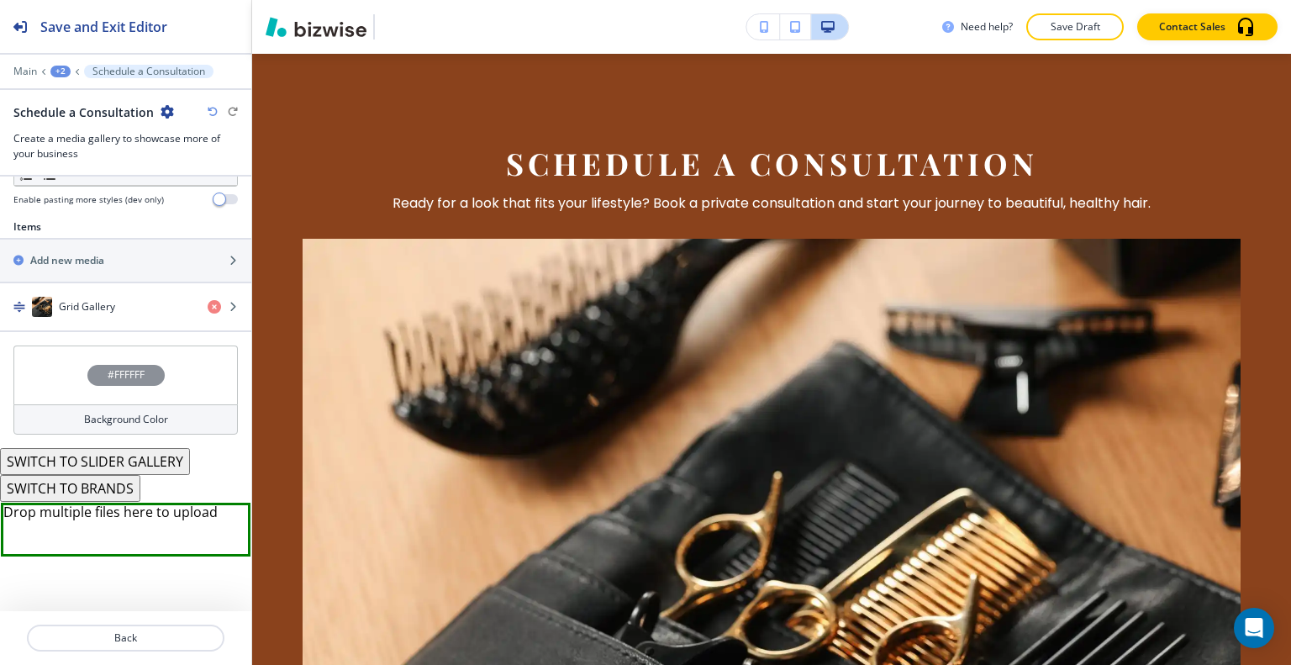
scroll to position [553, 0]
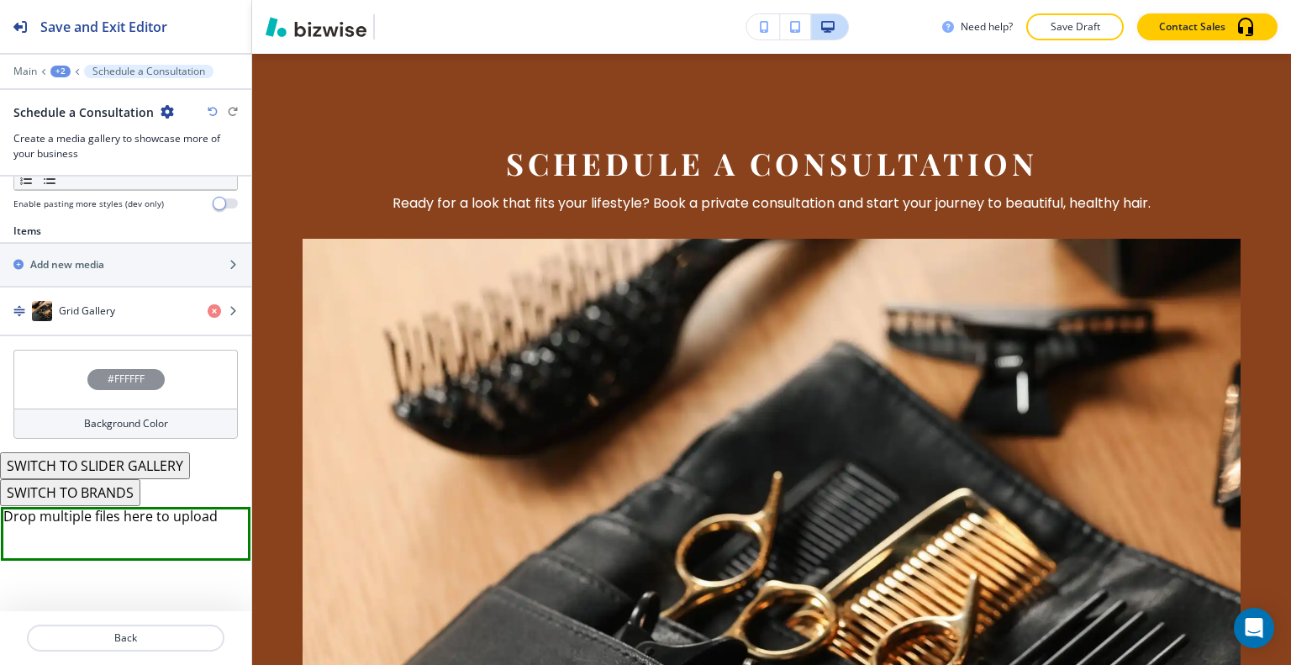
click at [76, 496] on button "SWITCH TO BRANDS" at bounding box center [70, 492] width 140 height 27
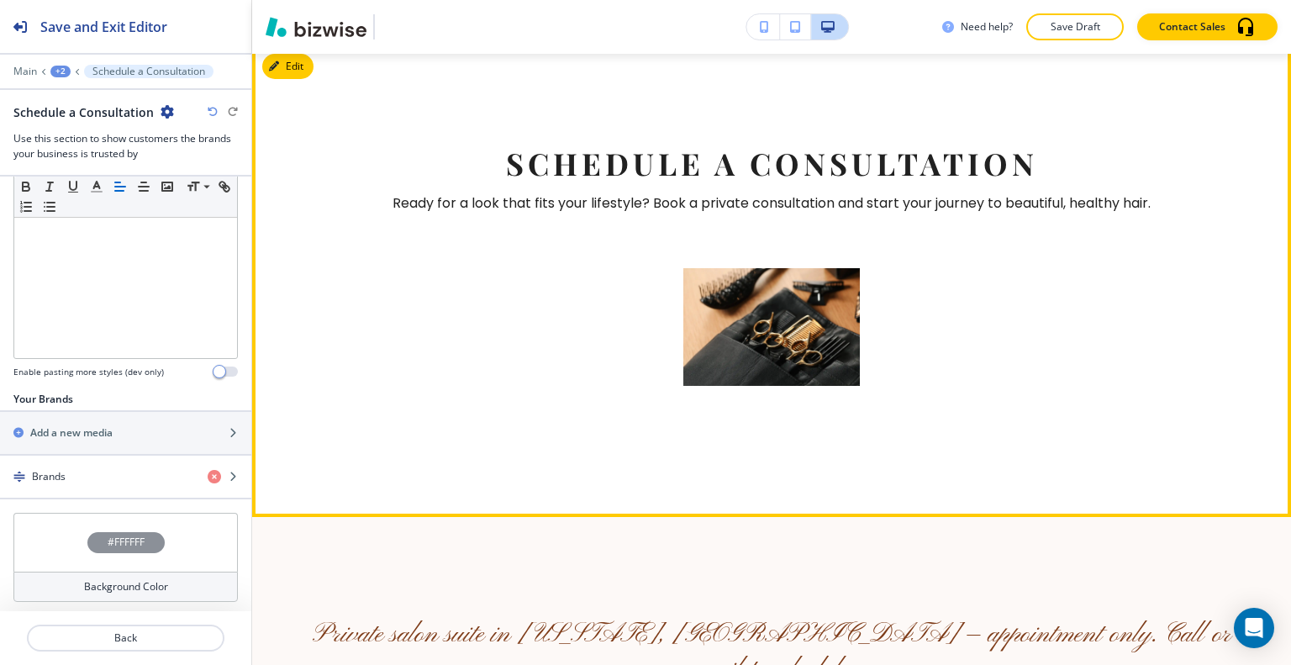
scroll to position [4114, 0]
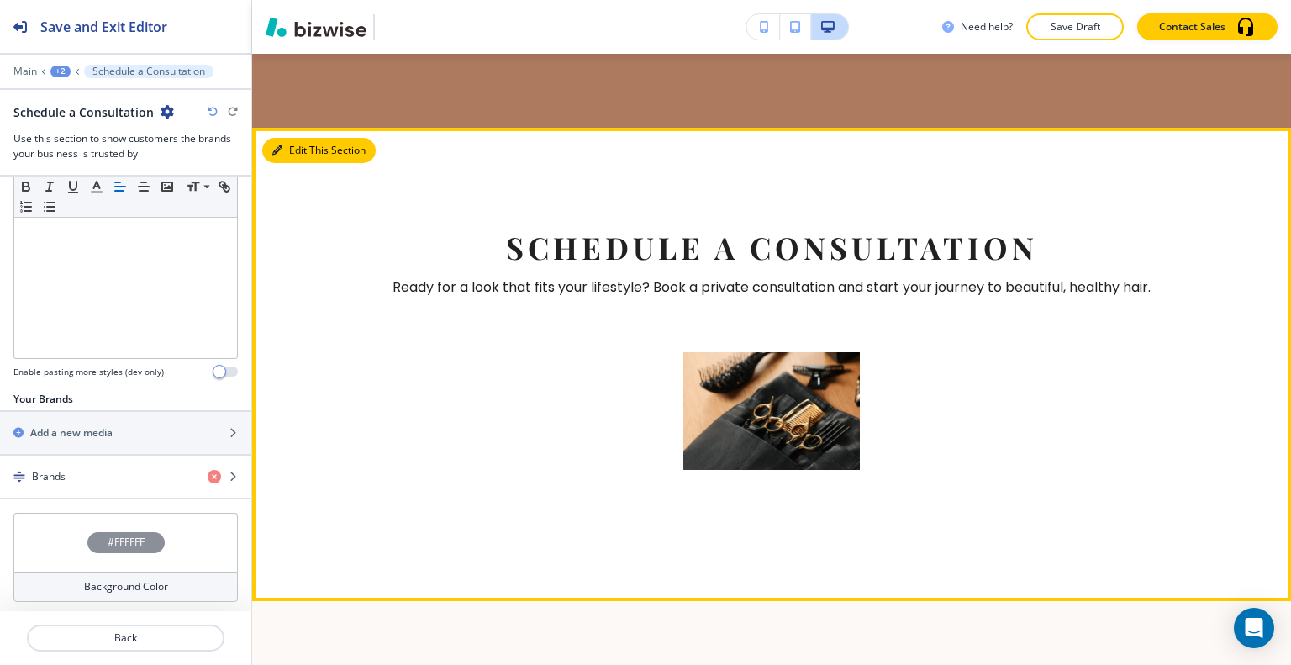
click at [298, 161] on button "Edit This Section" at bounding box center [318, 150] width 113 height 25
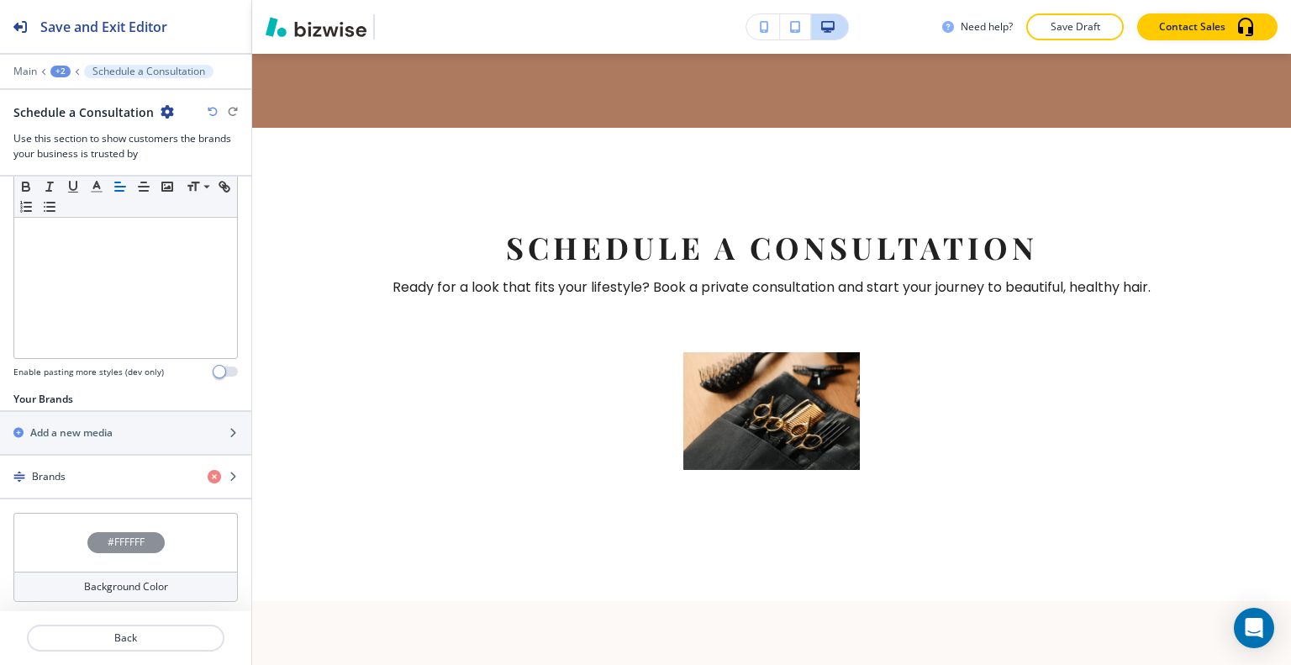
click at [164, 118] on div "Schedule a Consultation" at bounding box center [93, 112] width 161 height 18
click at [164, 113] on icon "button" at bounding box center [167, 111] width 13 height 13
click at [200, 206] on button "Delete Section" at bounding box center [211, 199] width 108 height 30
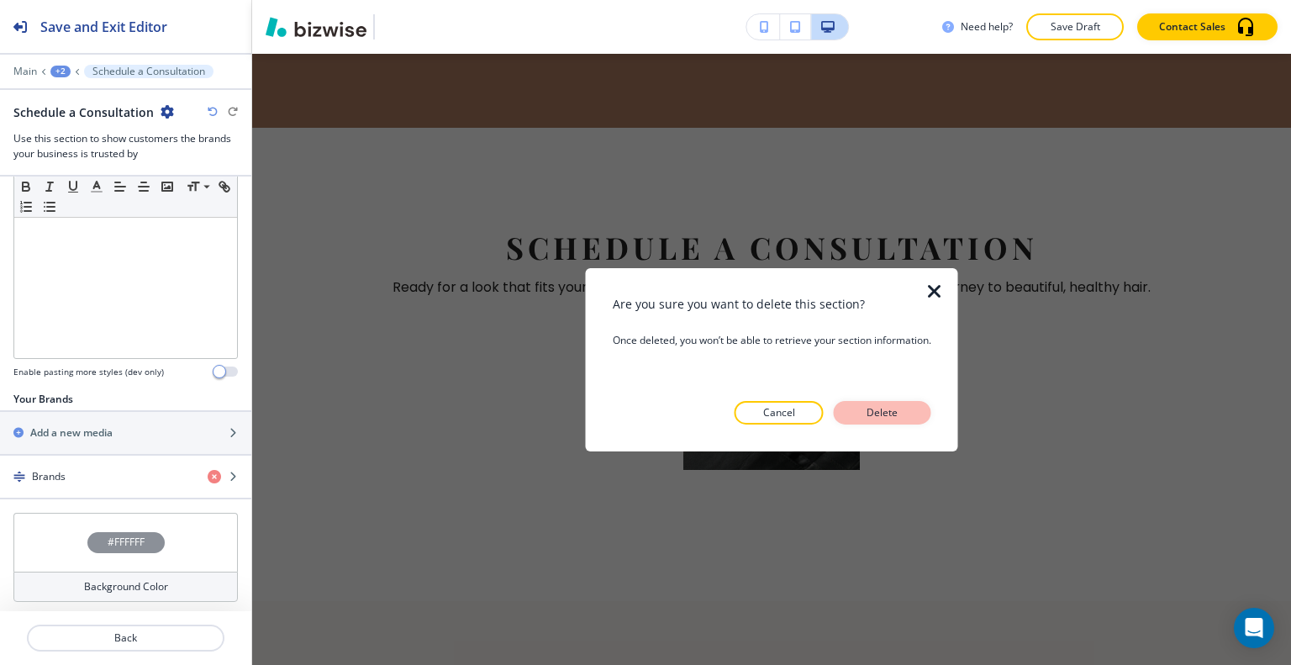
click at [903, 411] on p "Delete" at bounding box center [882, 412] width 40 height 15
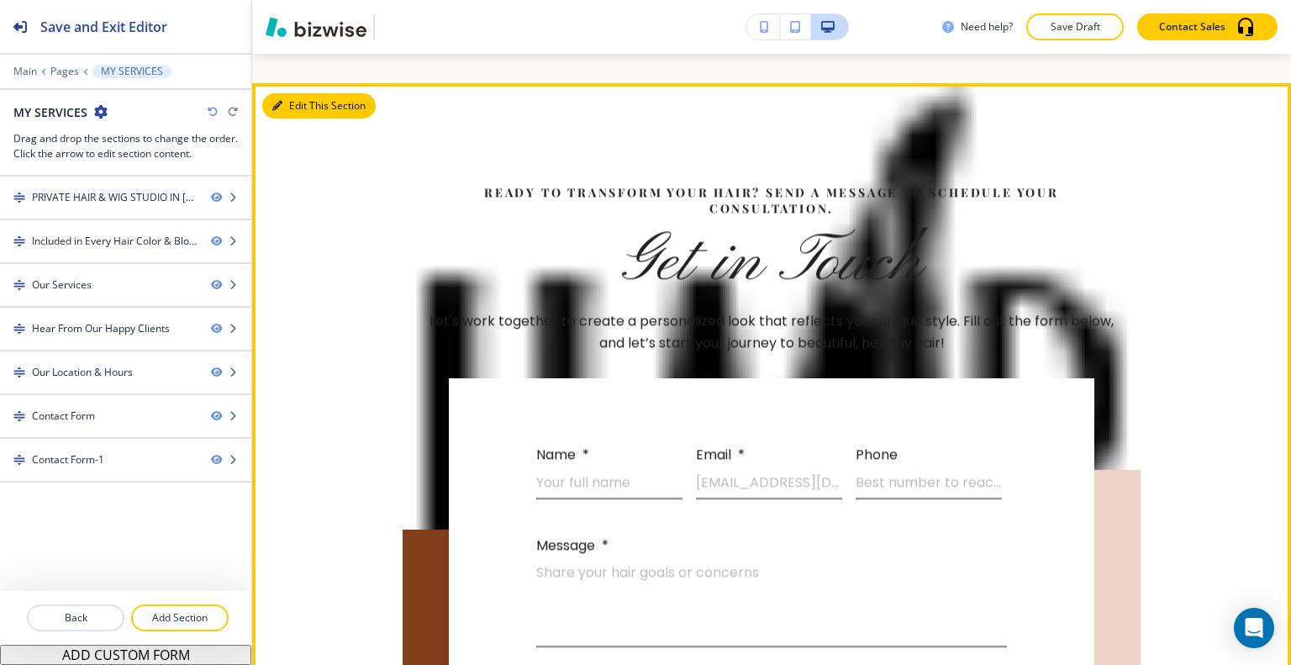
click at [302, 93] on button "Edit This Section" at bounding box center [318, 105] width 113 height 25
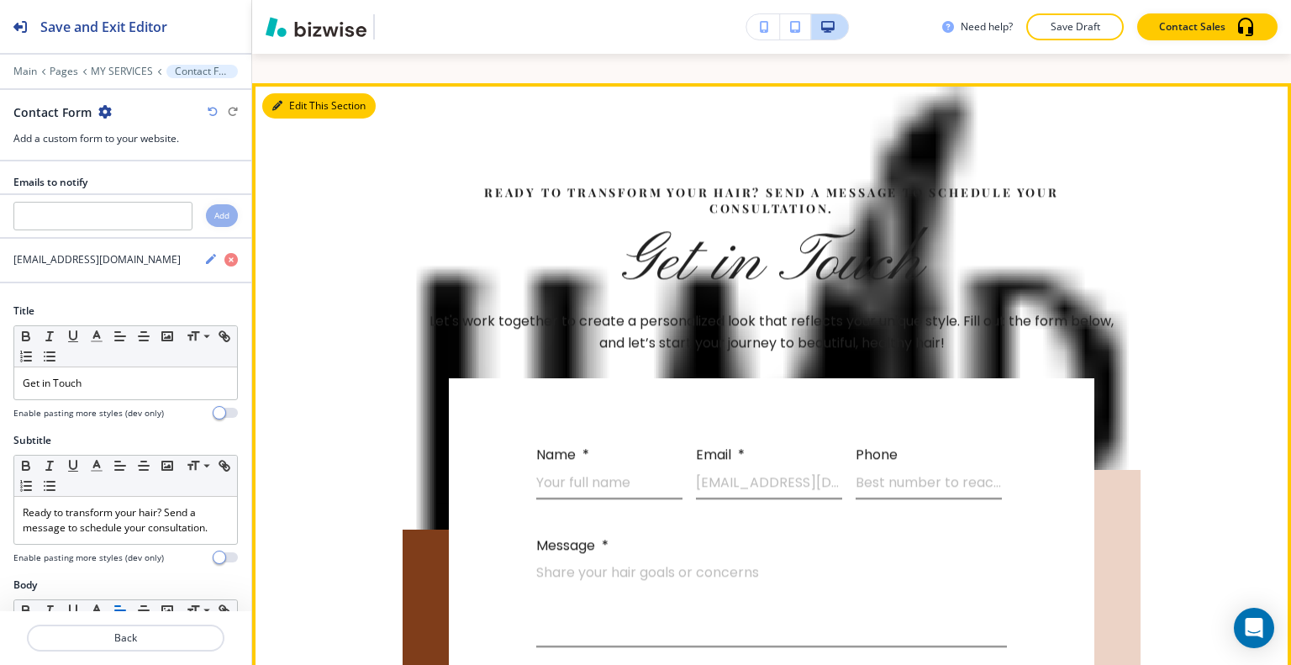
scroll to position [4921, 0]
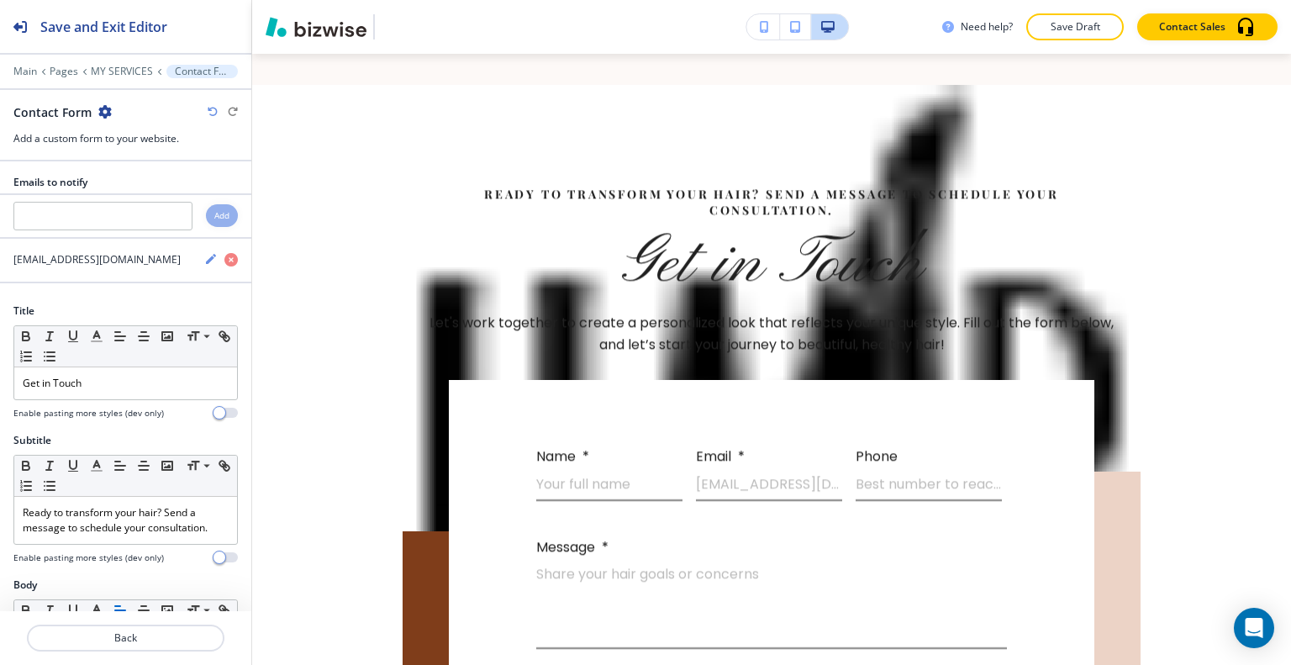
click at [100, 115] on icon "button" at bounding box center [104, 111] width 13 height 13
click at [138, 204] on p "Delete Section" at bounding box center [151, 199] width 86 height 15
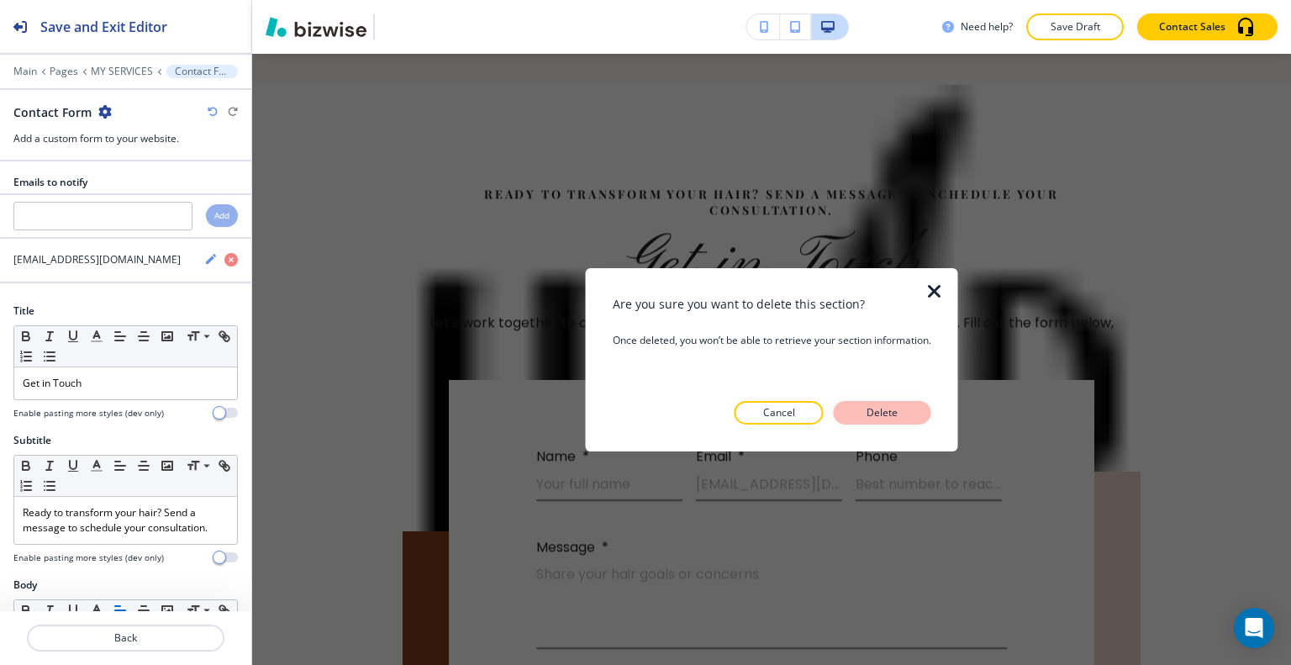
click at [915, 412] on button "Delete" at bounding box center [883, 413] width 98 height 24
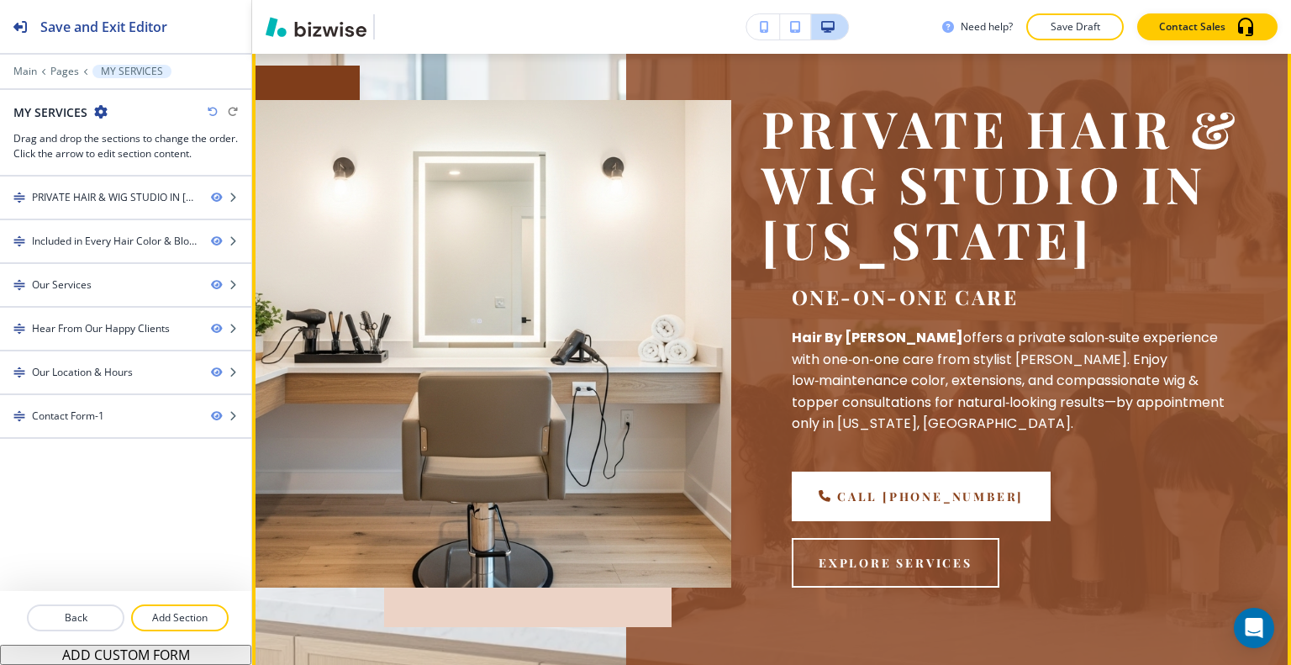
scroll to position [0, 0]
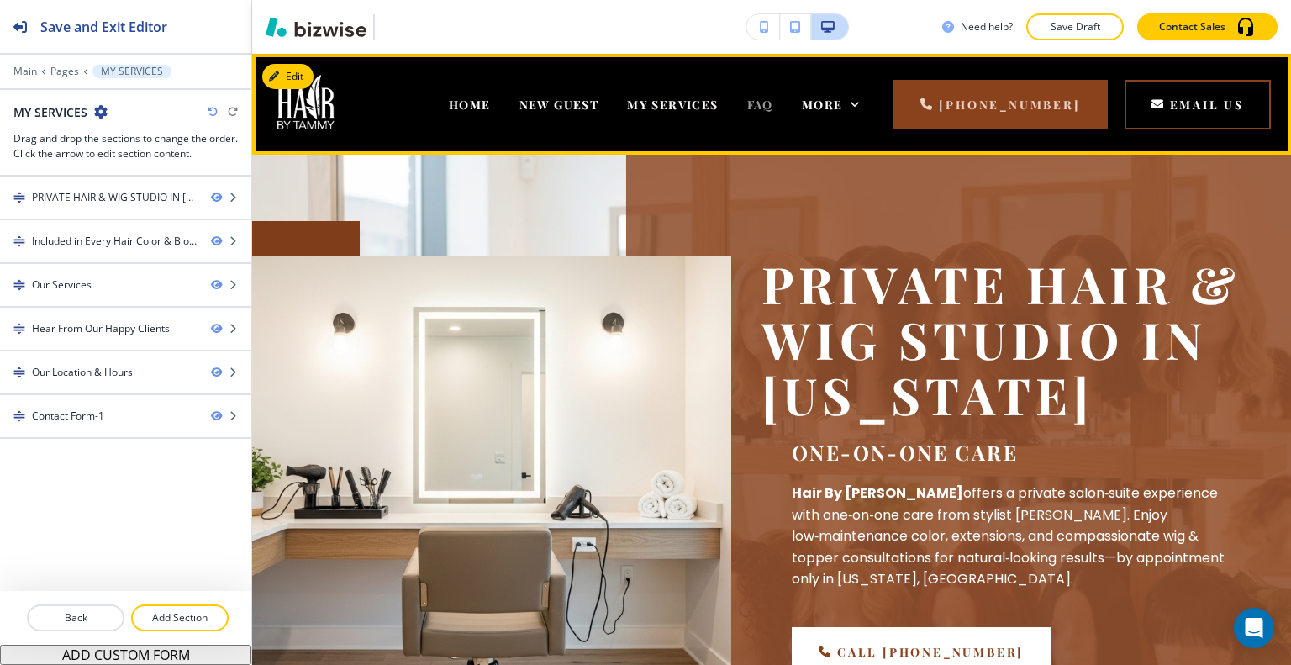
click at [773, 100] on span "FAQ" at bounding box center [760, 105] width 26 height 16
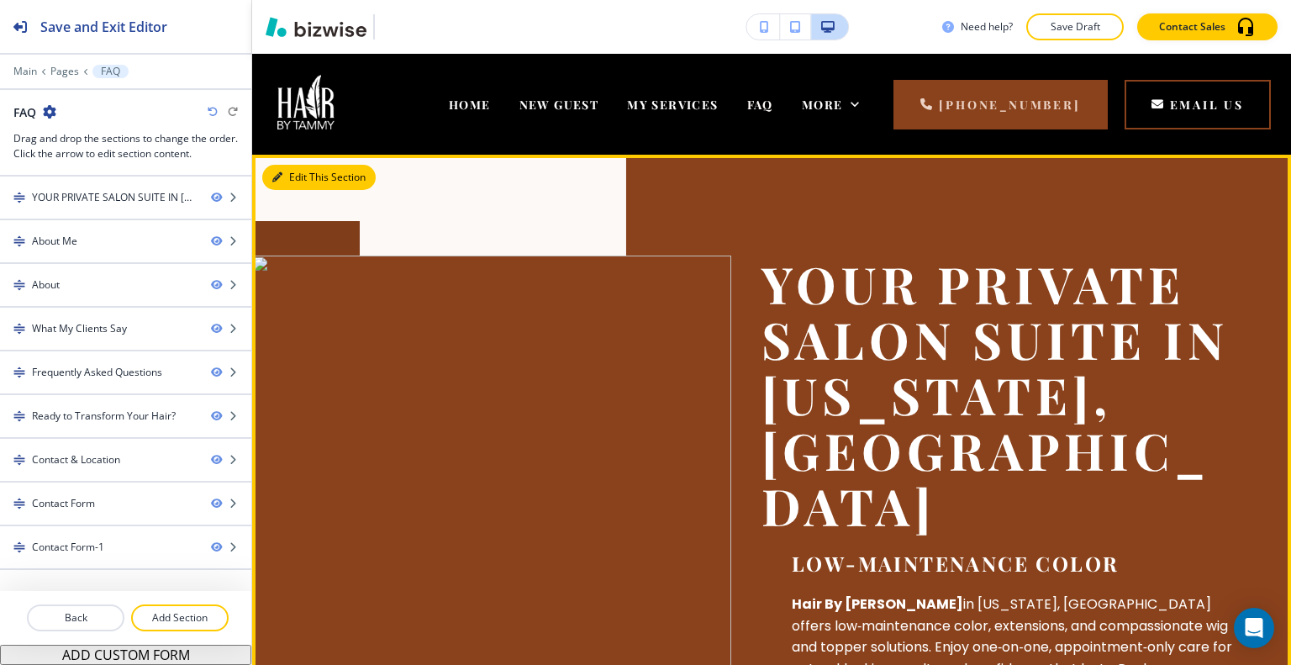
click at [309, 177] on button "Edit This Section" at bounding box center [318, 177] width 113 height 25
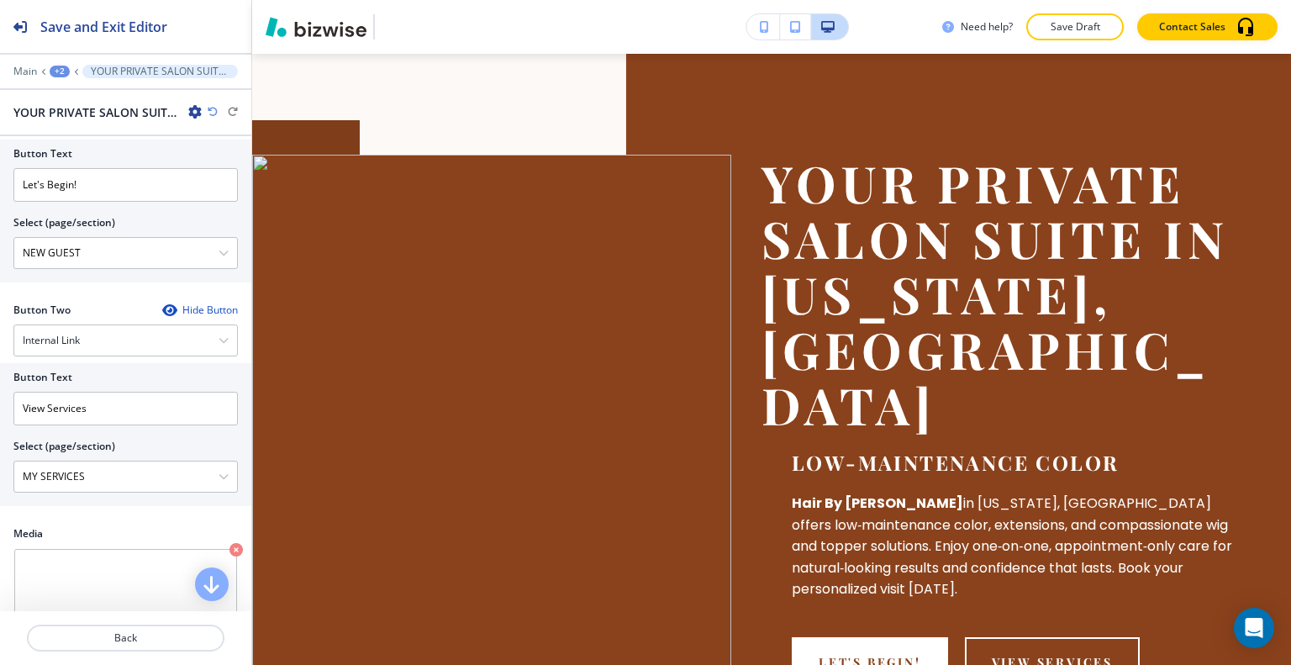
scroll to position [925, 0]
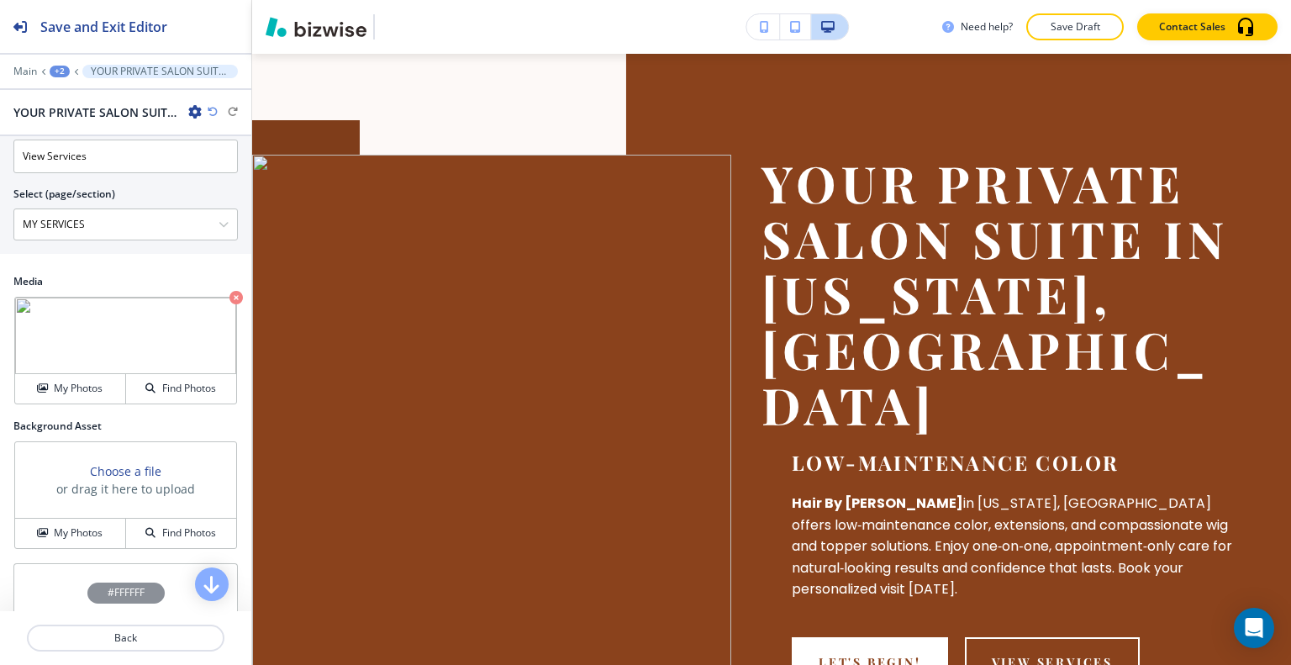
click at [83, 407] on div "Media My Photos Find Photos" at bounding box center [125, 346] width 251 height 145
click at [84, 391] on h4 "My Photos" at bounding box center [78, 388] width 49 height 15
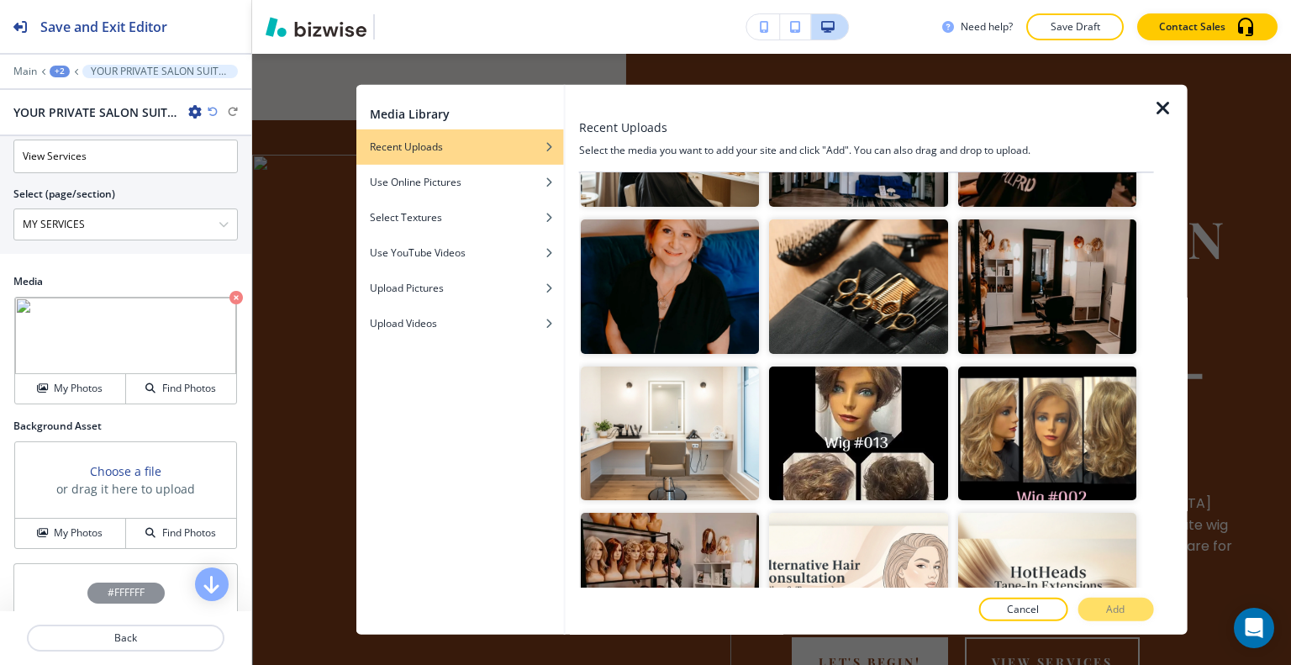
scroll to position [1849, 0]
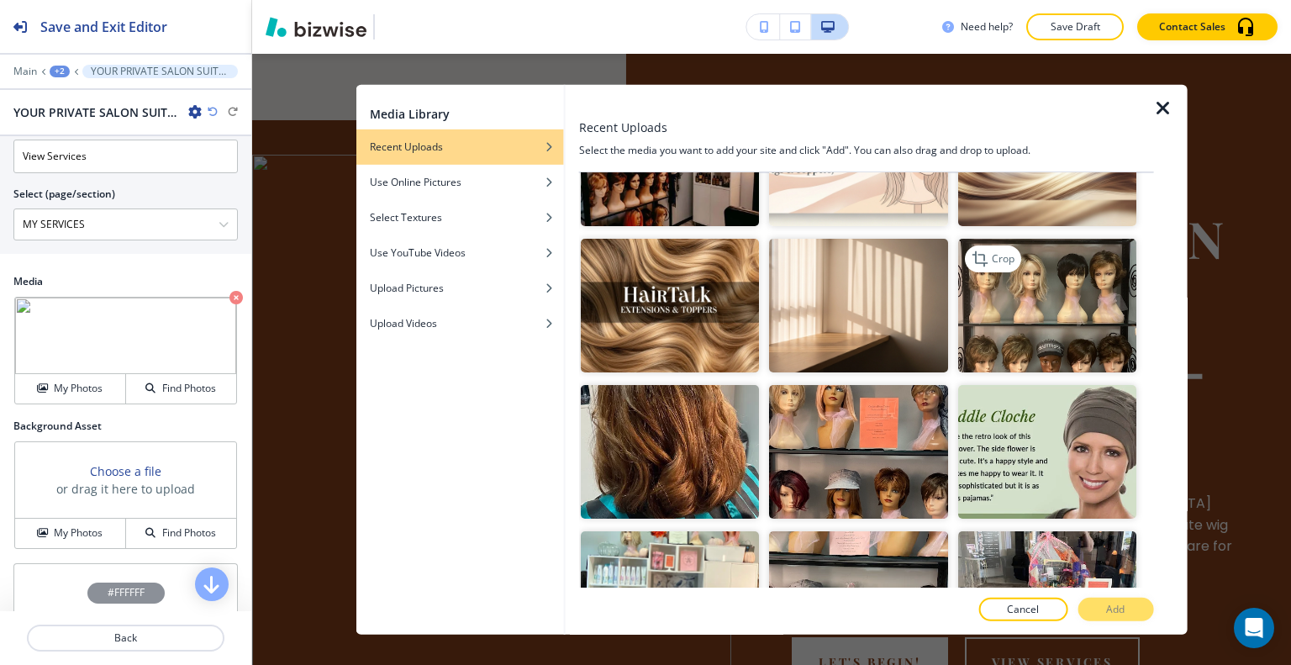
click at [1069, 298] on img "button" at bounding box center [1046, 306] width 178 height 134
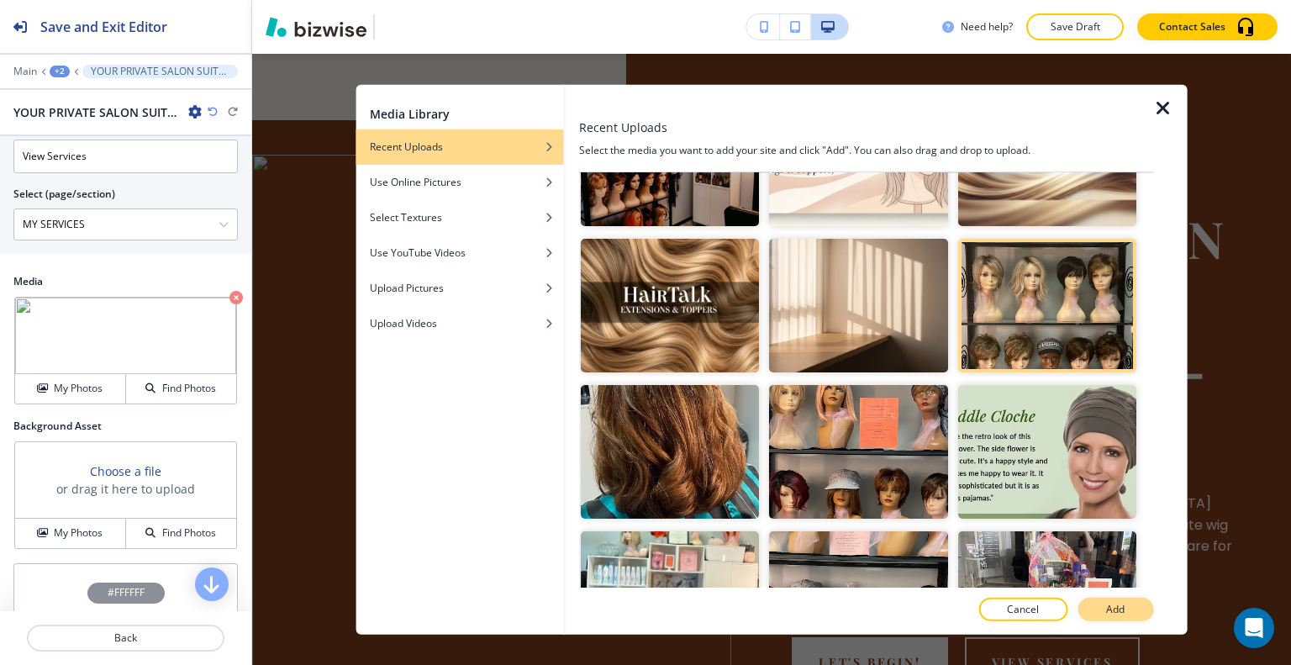
click at [1120, 604] on p "Add" at bounding box center [1115, 609] width 18 height 15
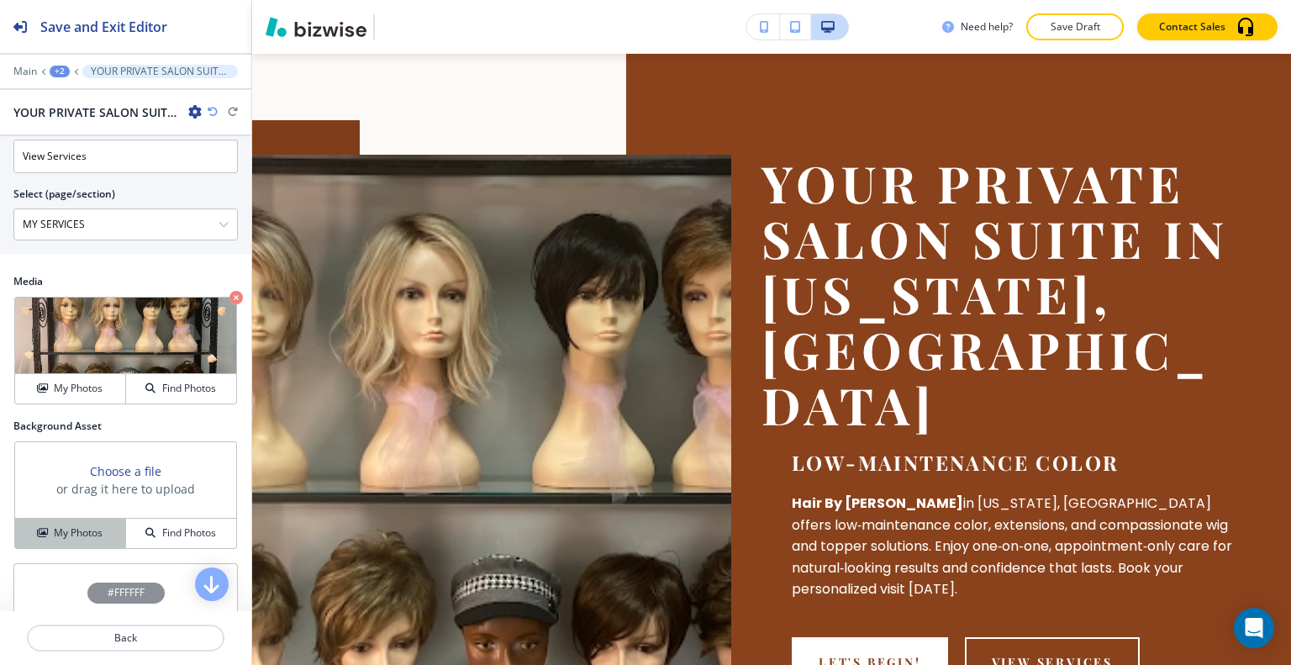
click at [69, 527] on h4 "My Photos" at bounding box center [78, 532] width 49 height 15
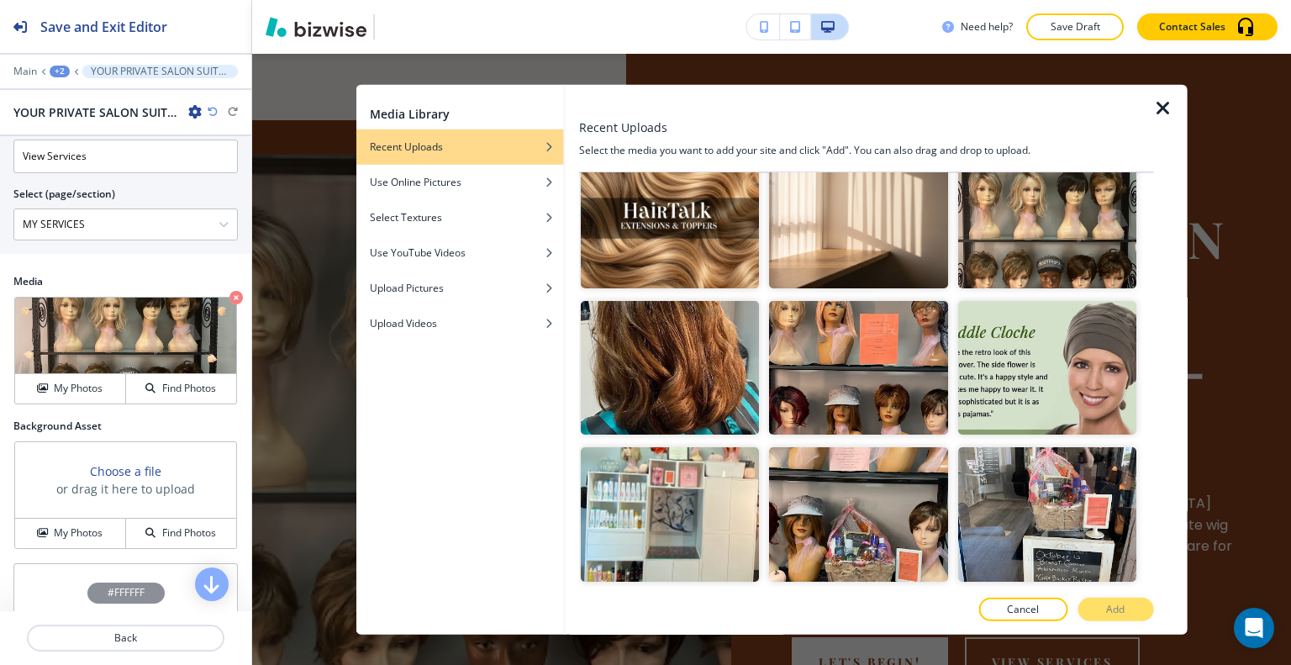
scroll to position [2270, 0]
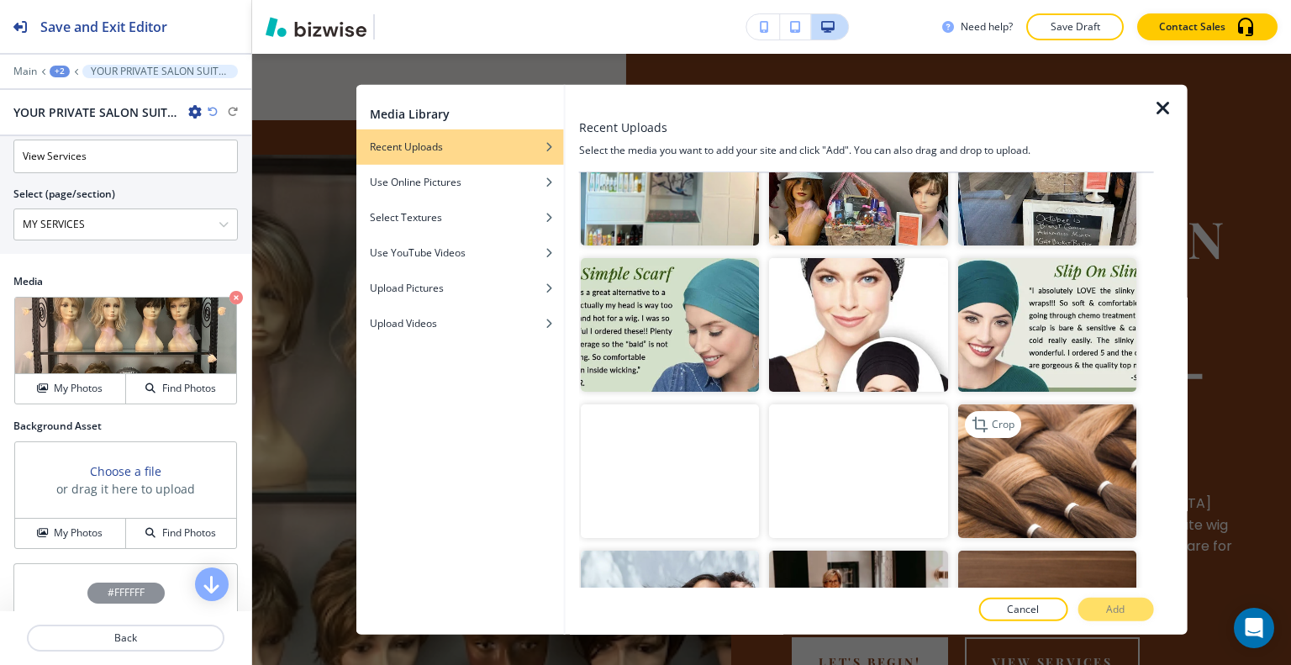
click at [1081, 457] on img "button" at bounding box center [1046, 471] width 178 height 134
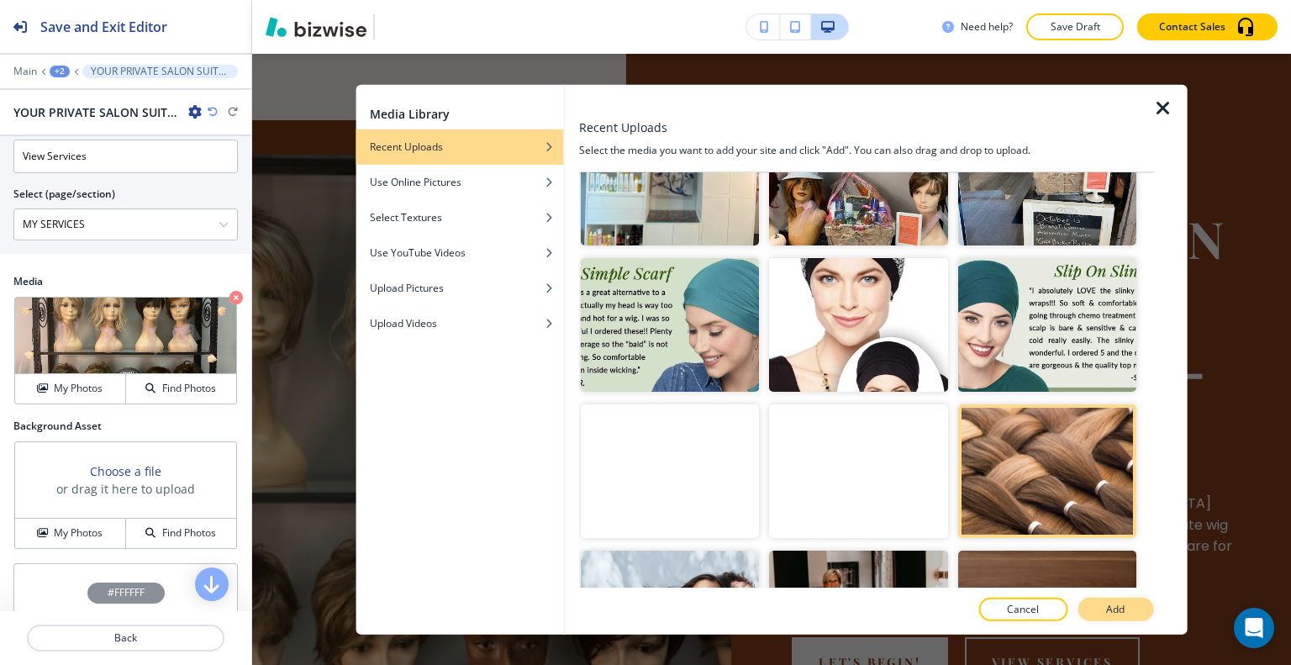
click at [1119, 604] on p "Add" at bounding box center [1115, 609] width 18 height 15
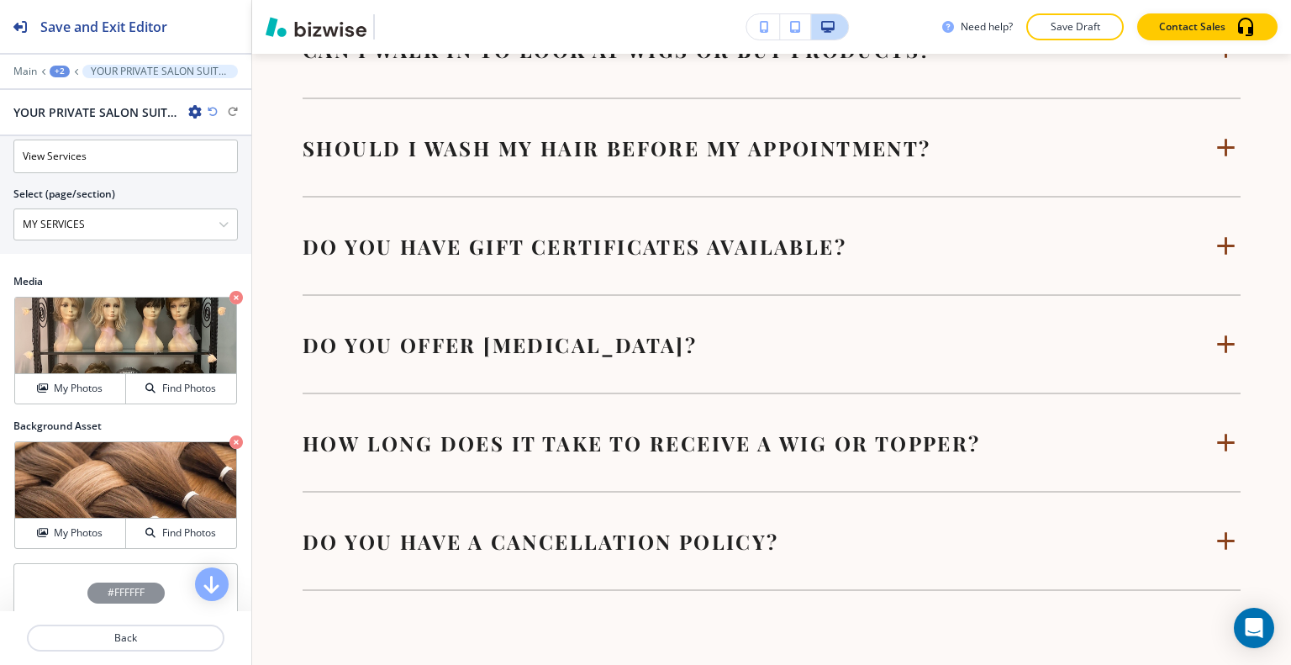
scroll to position [5649, 0]
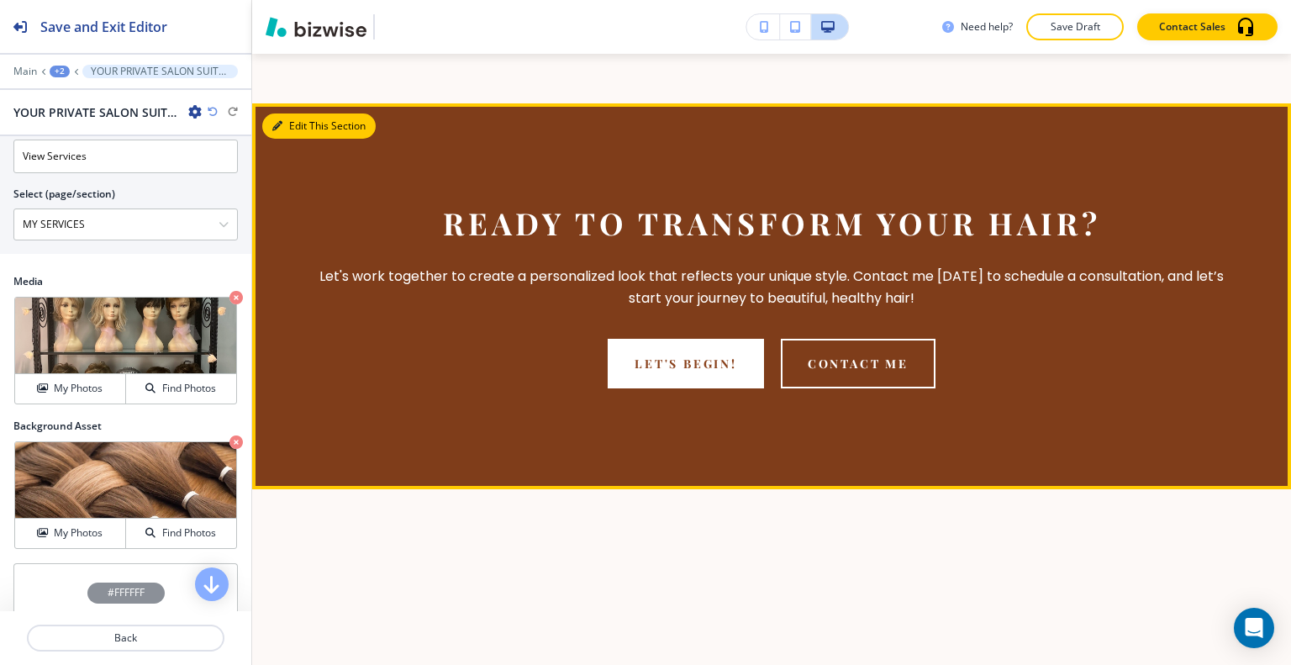
click at [303, 113] on button "Edit This Section" at bounding box center [318, 125] width 113 height 25
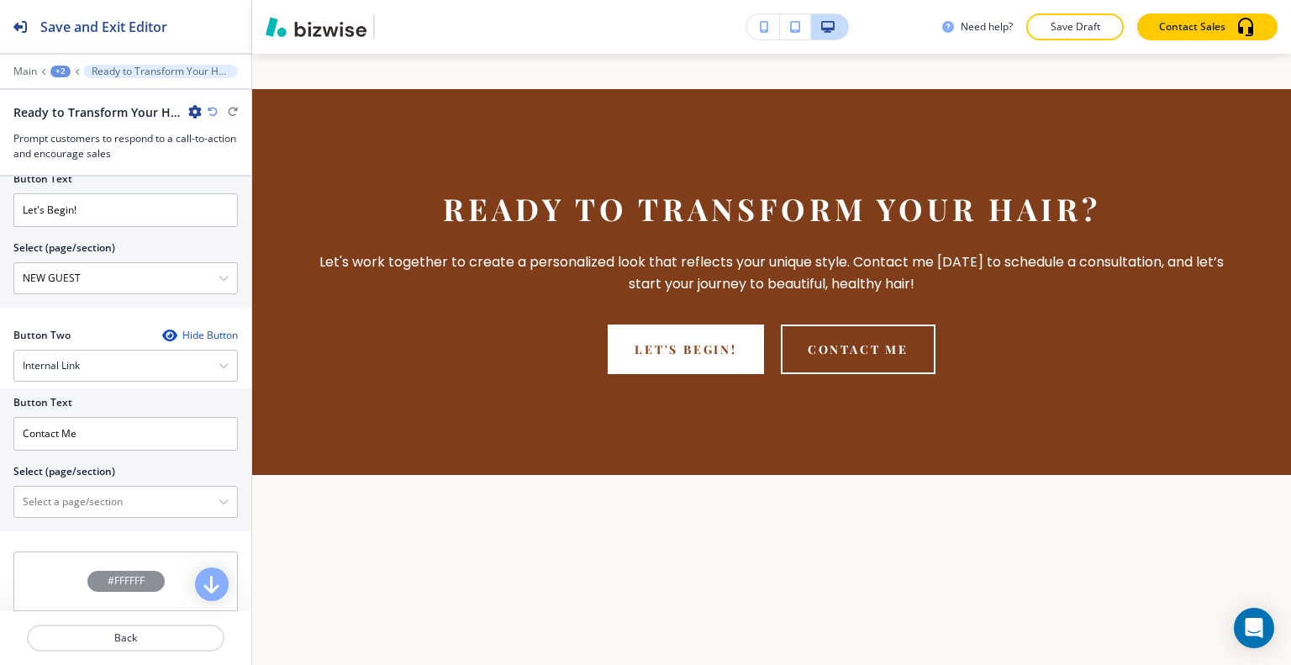
scroll to position [908, 0]
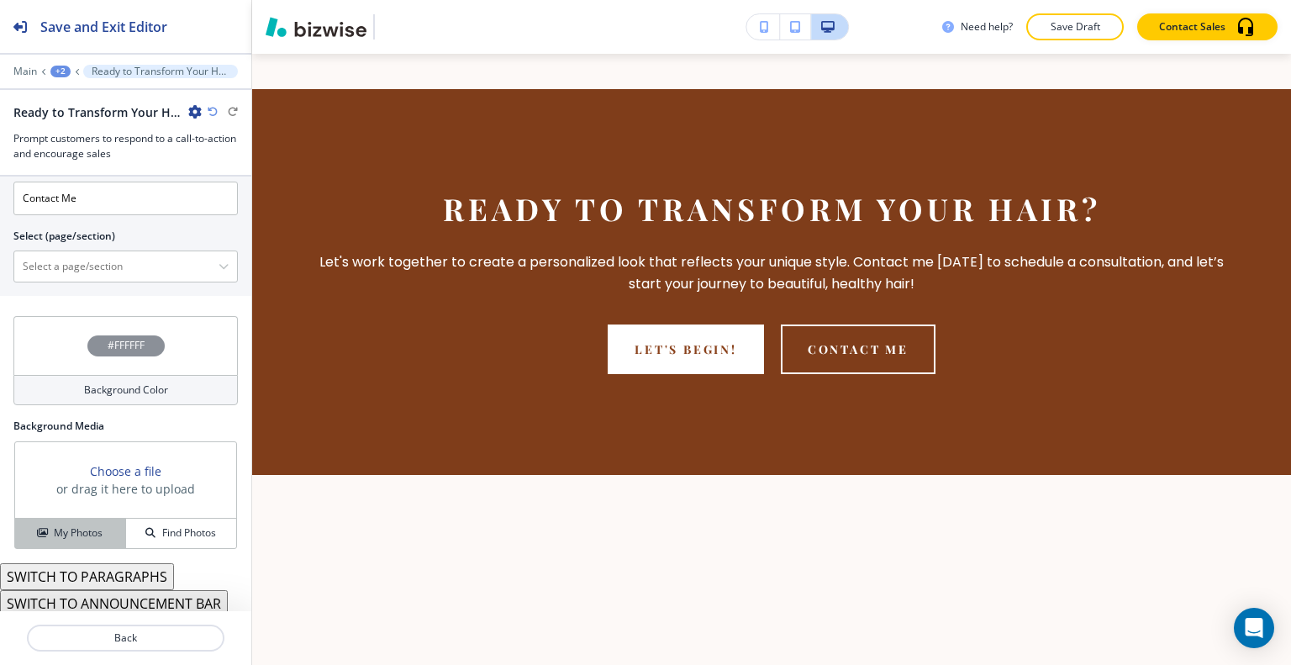
click at [94, 538] on button "My Photos" at bounding box center [70, 533] width 111 height 29
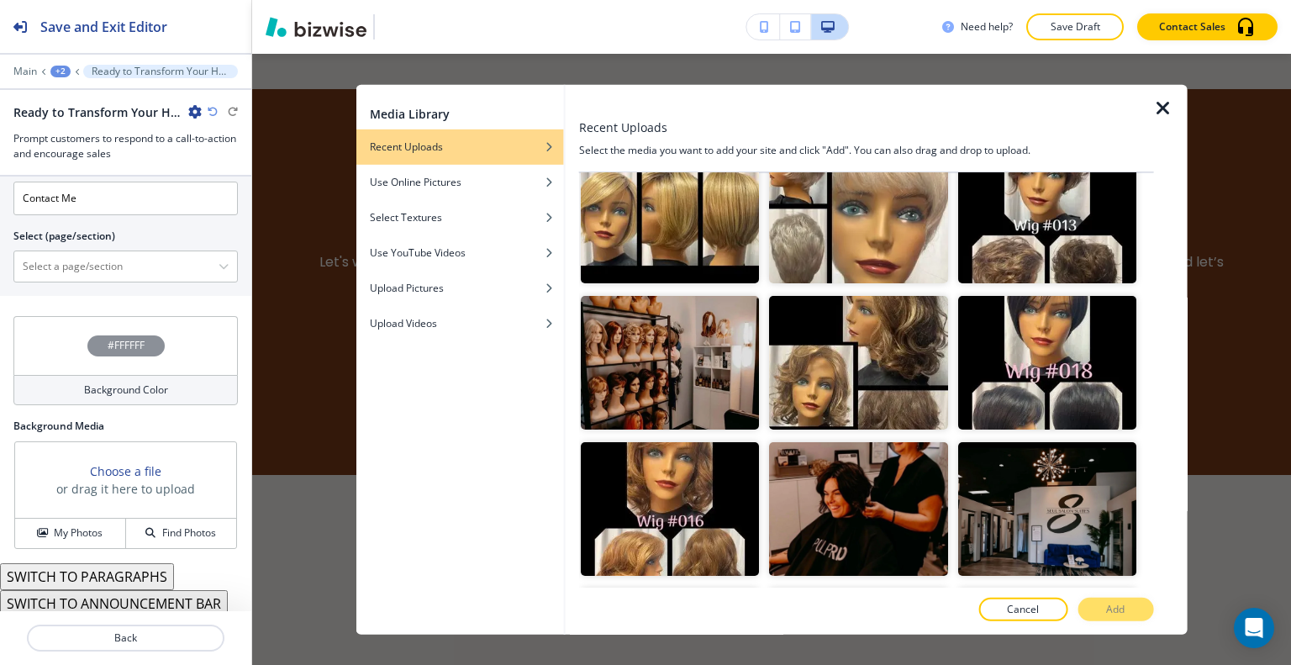
scroll to position [3194, 0]
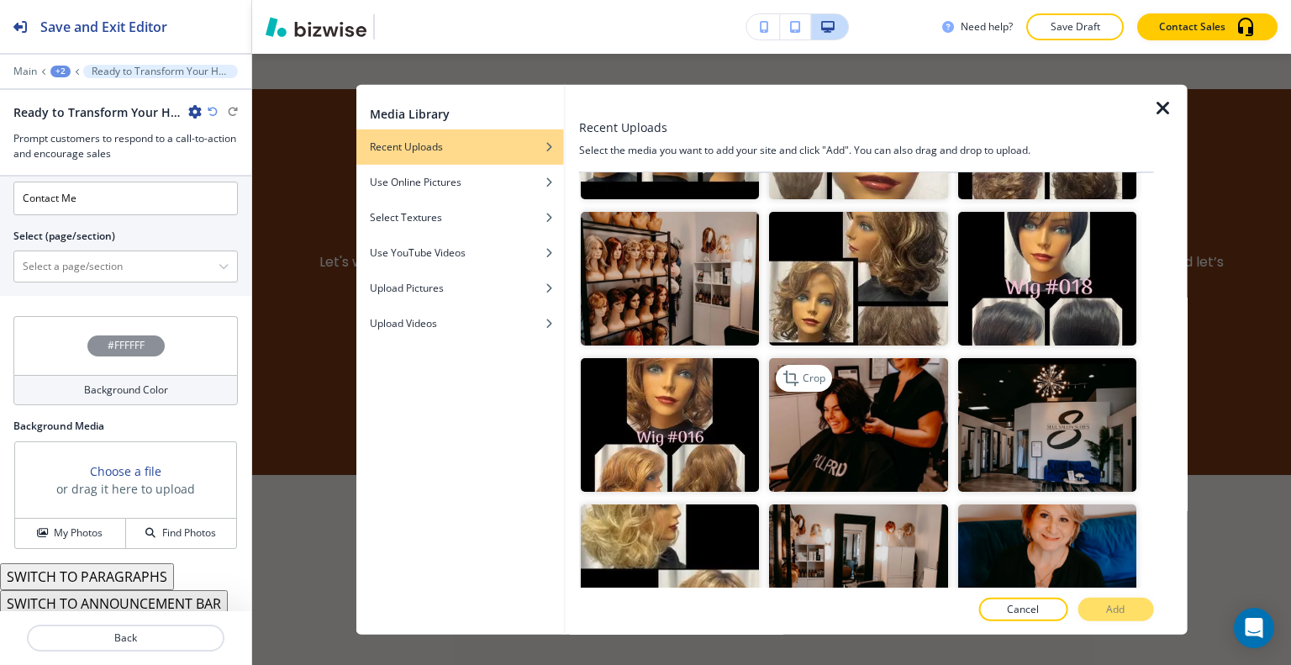
click at [883, 377] on img "button" at bounding box center [858, 425] width 178 height 134
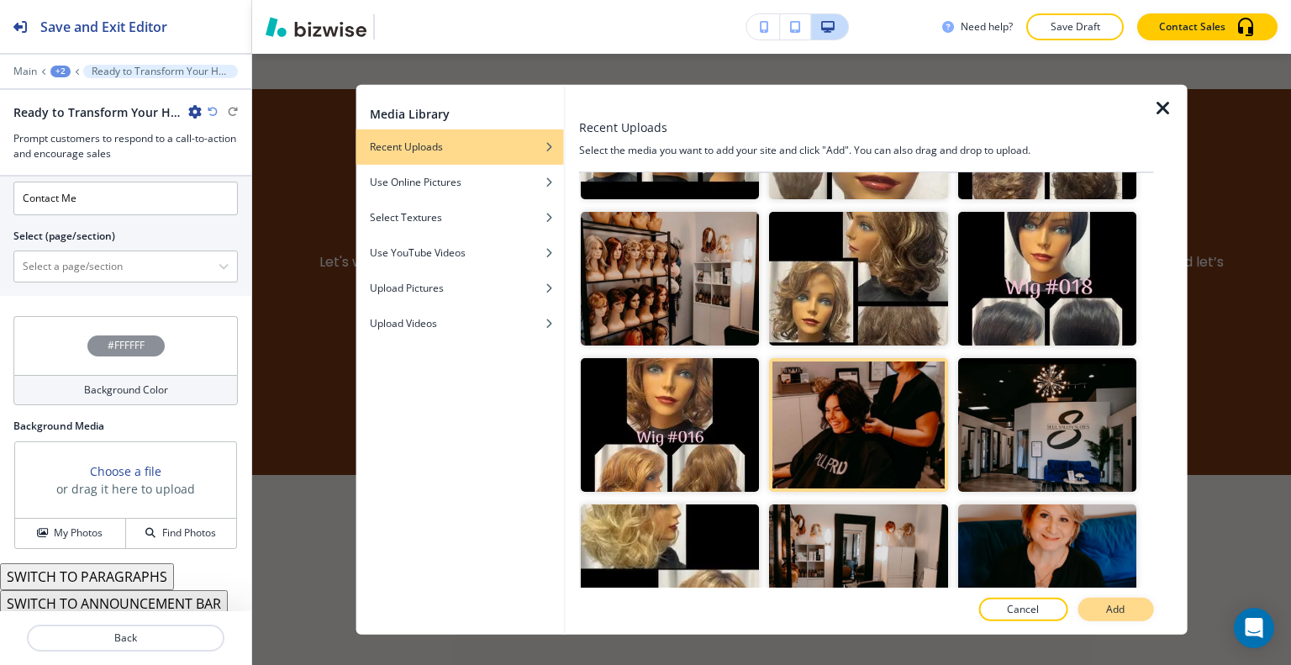
click at [1141, 612] on button "Add" at bounding box center [1116, 610] width 76 height 24
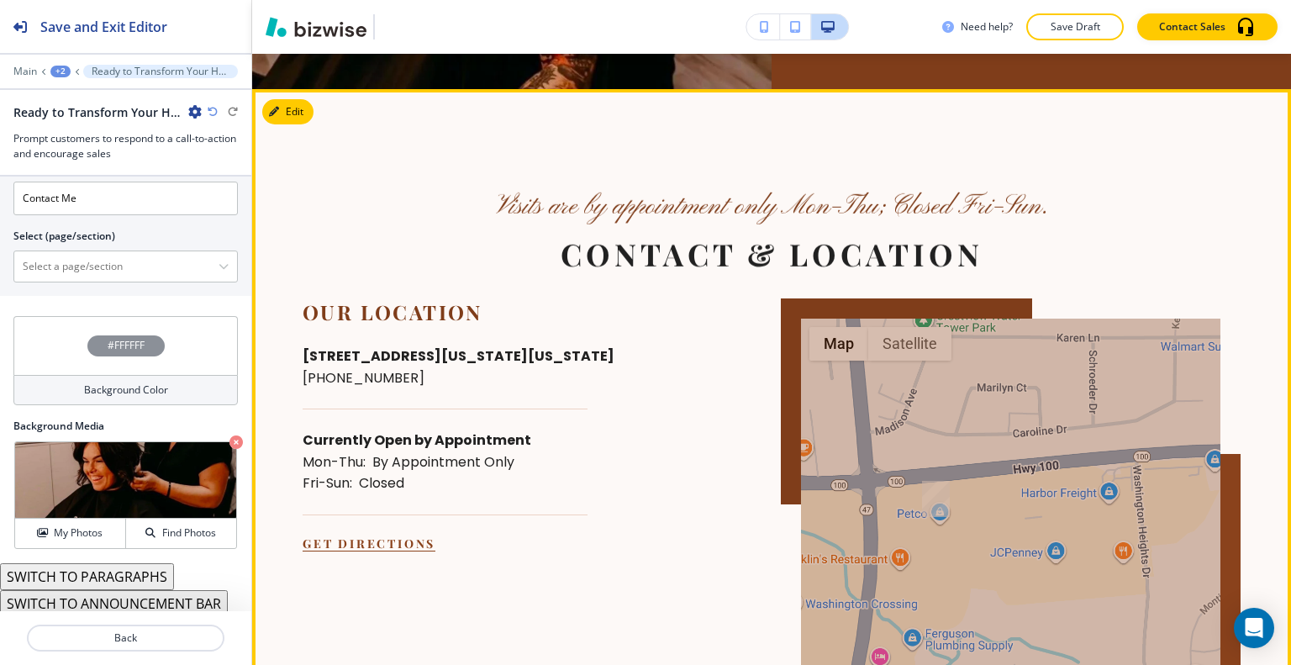
scroll to position [6840, 0]
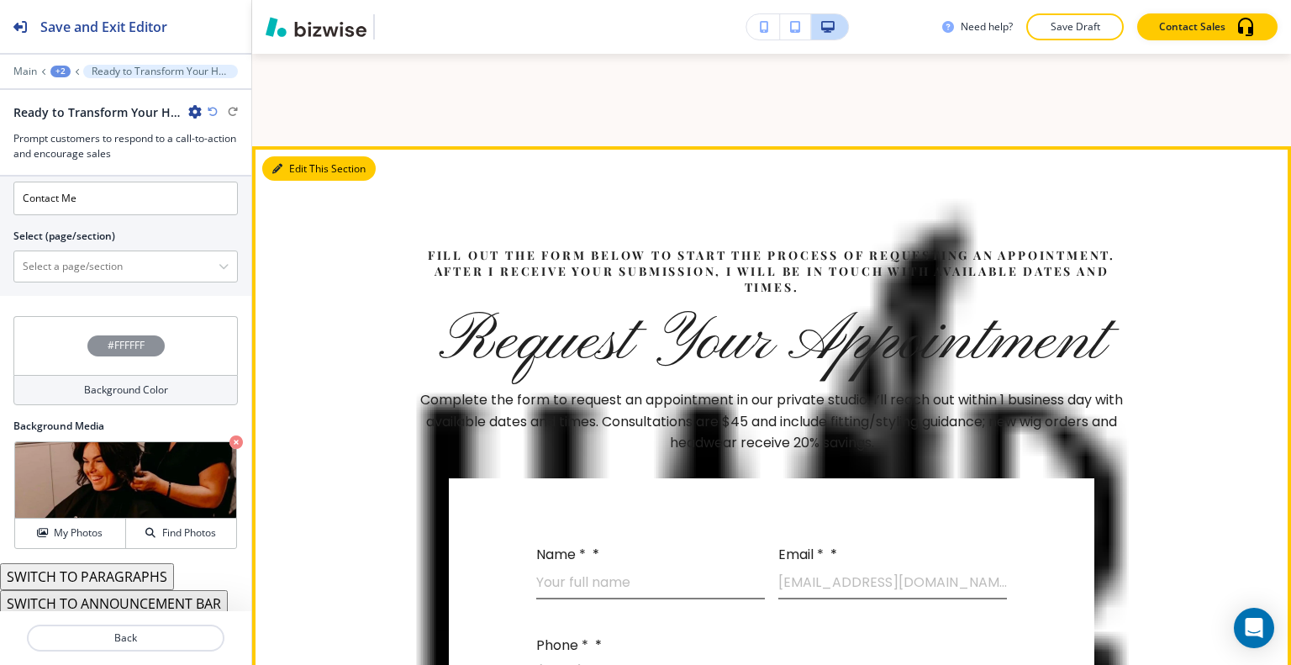
click at [293, 156] on button "Edit This Section" at bounding box center [318, 168] width 113 height 25
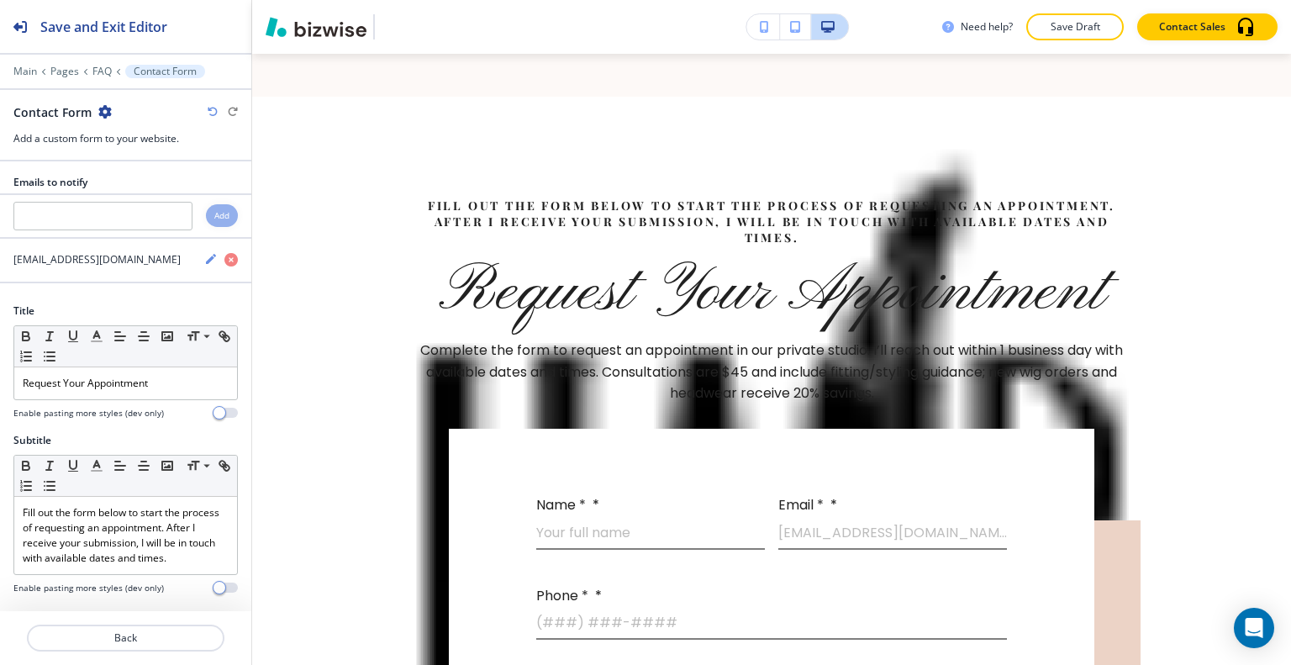
click at [111, 114] on div "Contact Form" at bounding box center [125, 112] width 224 height 18
click at [104, 111] on icon "button" at bounding box center [104, 111] width 13 height 13
click at [127, 198] on p "Delete Section" at bounding box center [151, 199] width 86 height 15
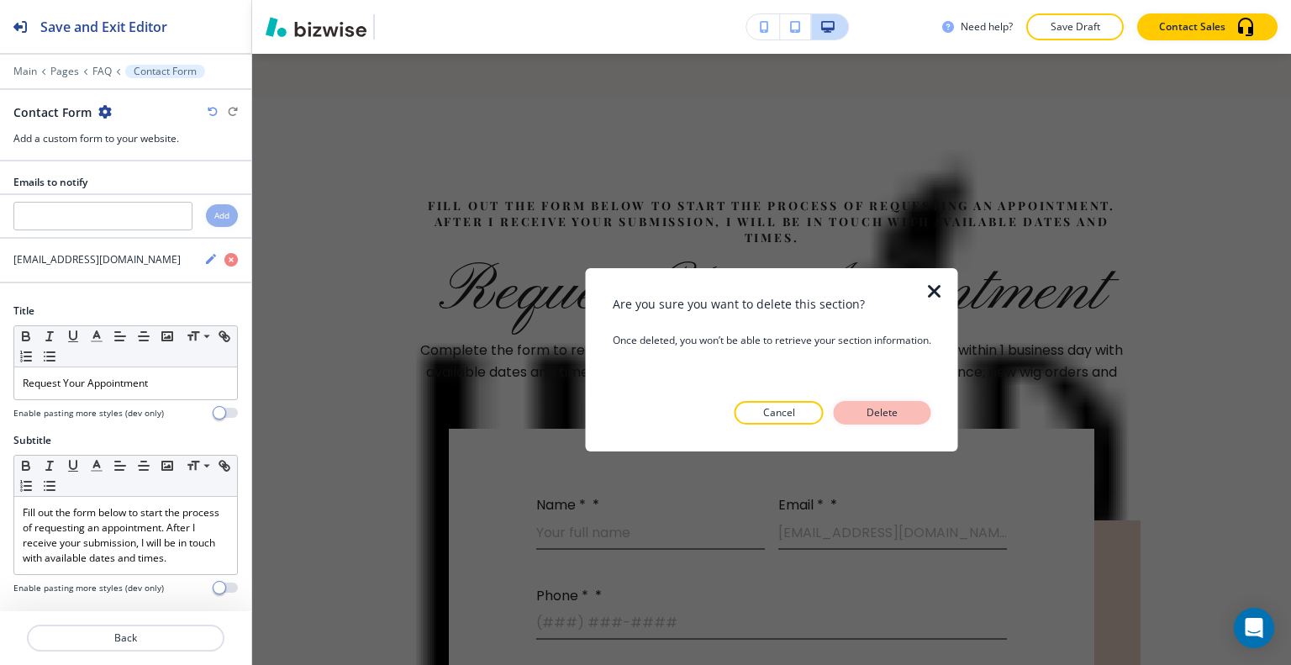
click at [851, 410] on button "Delete" at bounding box center [883, 413] width 98 height 24
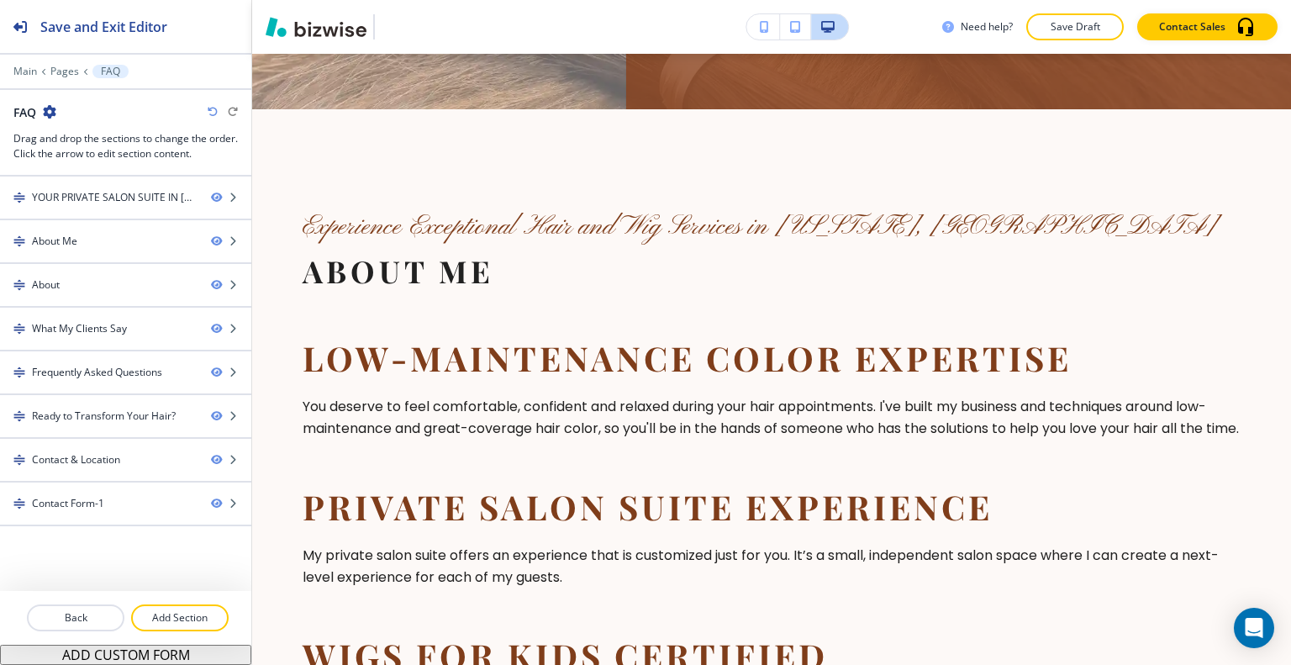
scroll to position [246, 0]
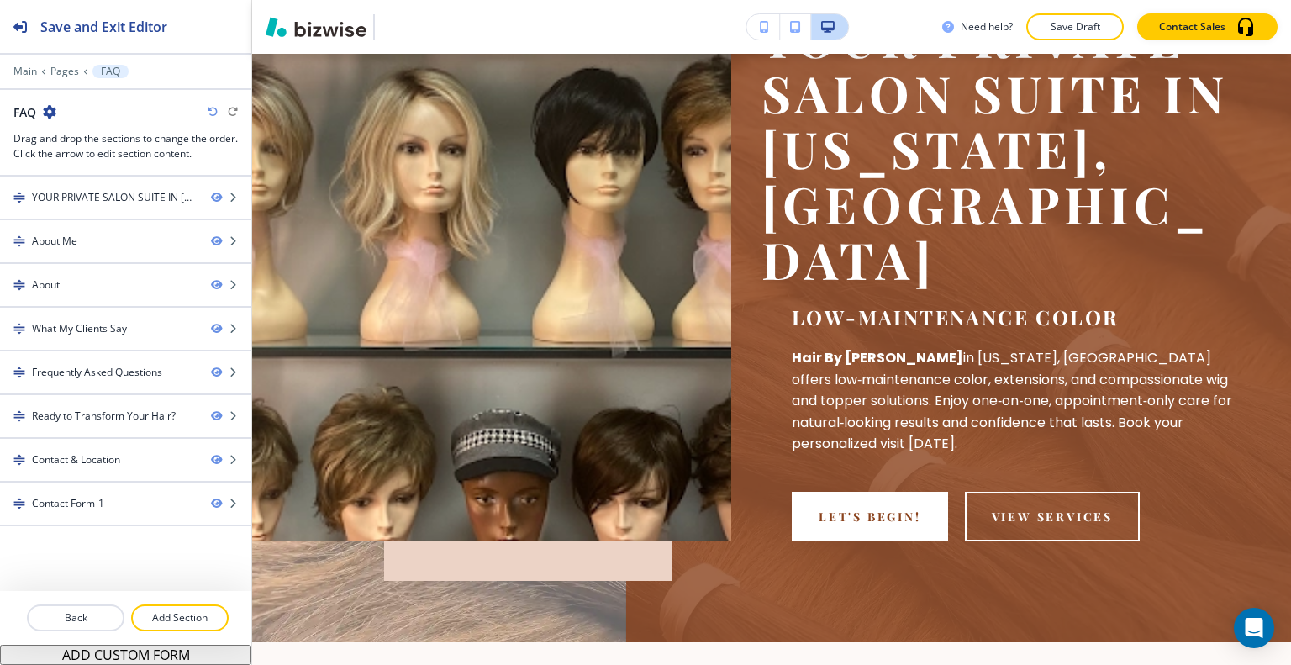
click at [1089, 42] on div "Need help? Save Draft Contact Sales" at bounding box center [771, 27] width 1039 height 54
click at [1090, 26] on p "Save Draft" at bounding box center [1075, 26] width 54 height 15
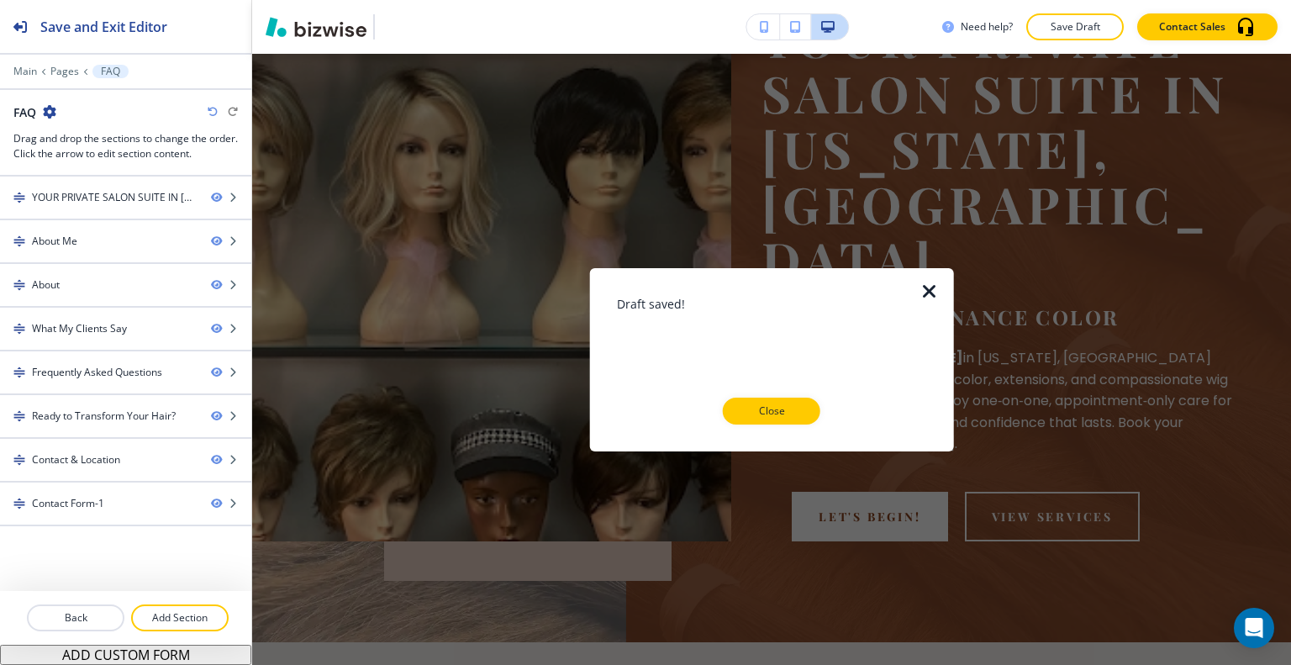
click at [788, 411] on p "Close" at bounding box center [772, 410] width 54 height 15
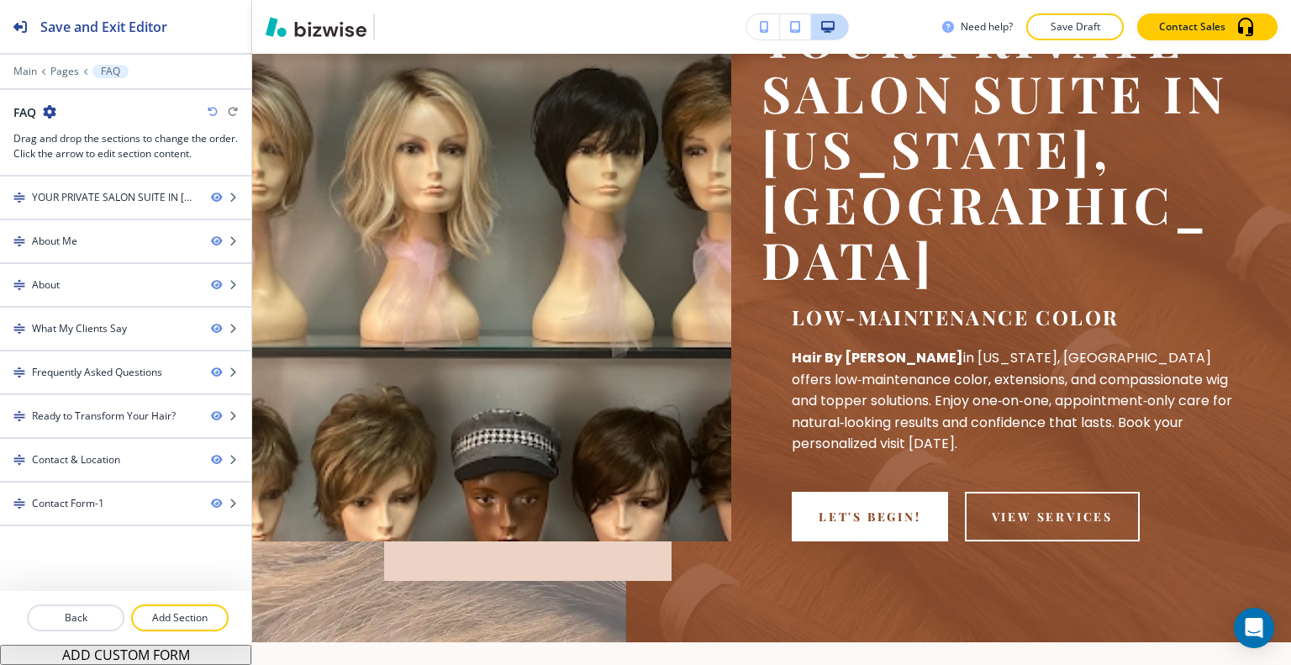
click at [1057, 36] on button "Save Draft" at bounding box center [1075, 26] width 98 height 27
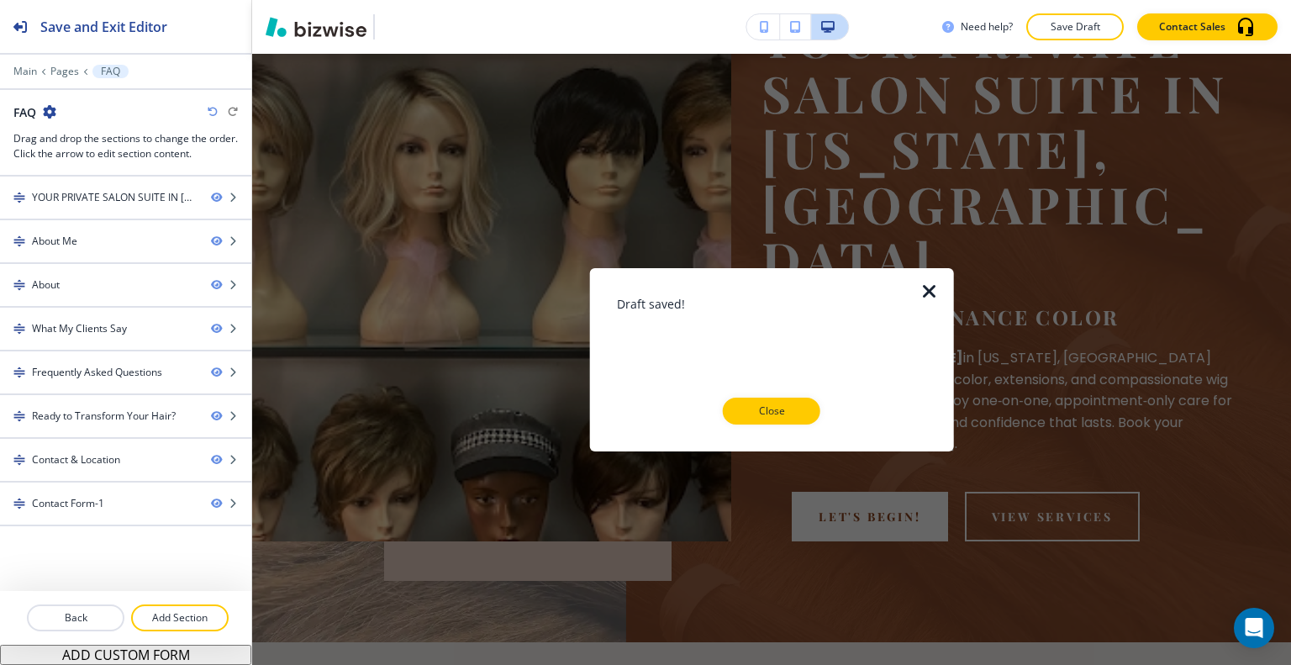
click at [763, 419] on button "Close" at bounding box center [772, 411] width 98 height 27
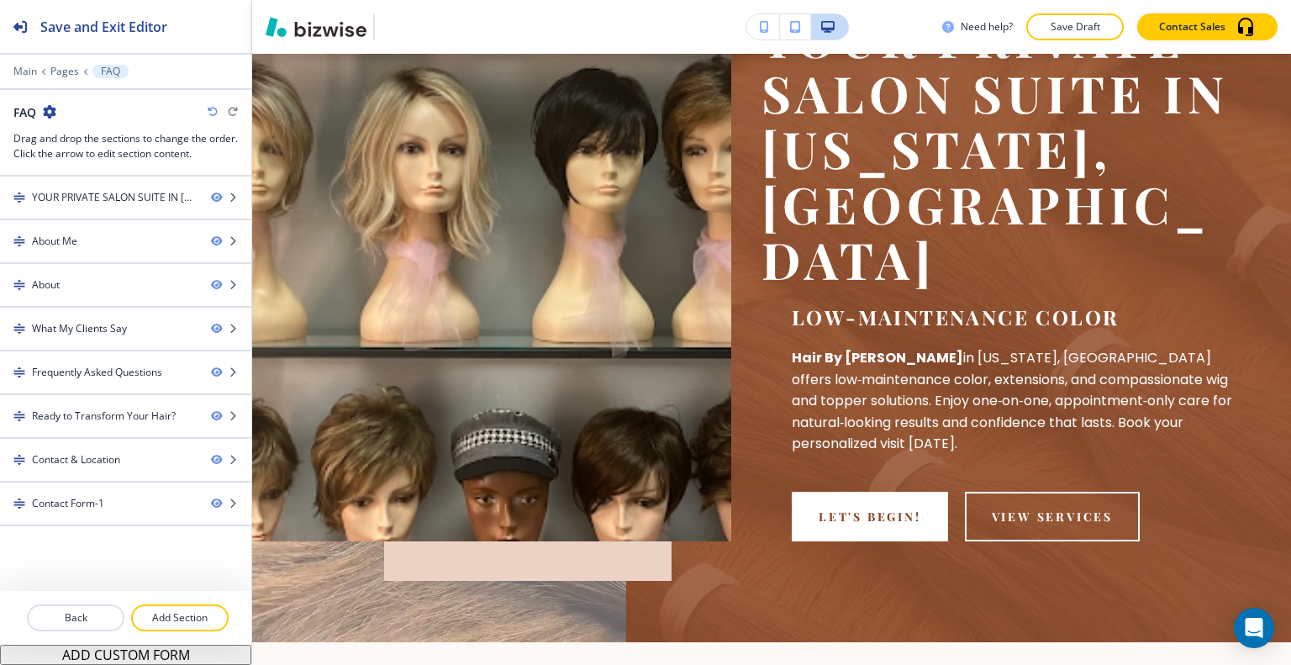
click at [1062, 13] on div "Need help? Save Draft Contact Sales" at bounding box center [771, 27] width 1039 height 54
click at [1062, 22] on p "Save Draft" at bounding box center [1075, 26] width 54 height 15
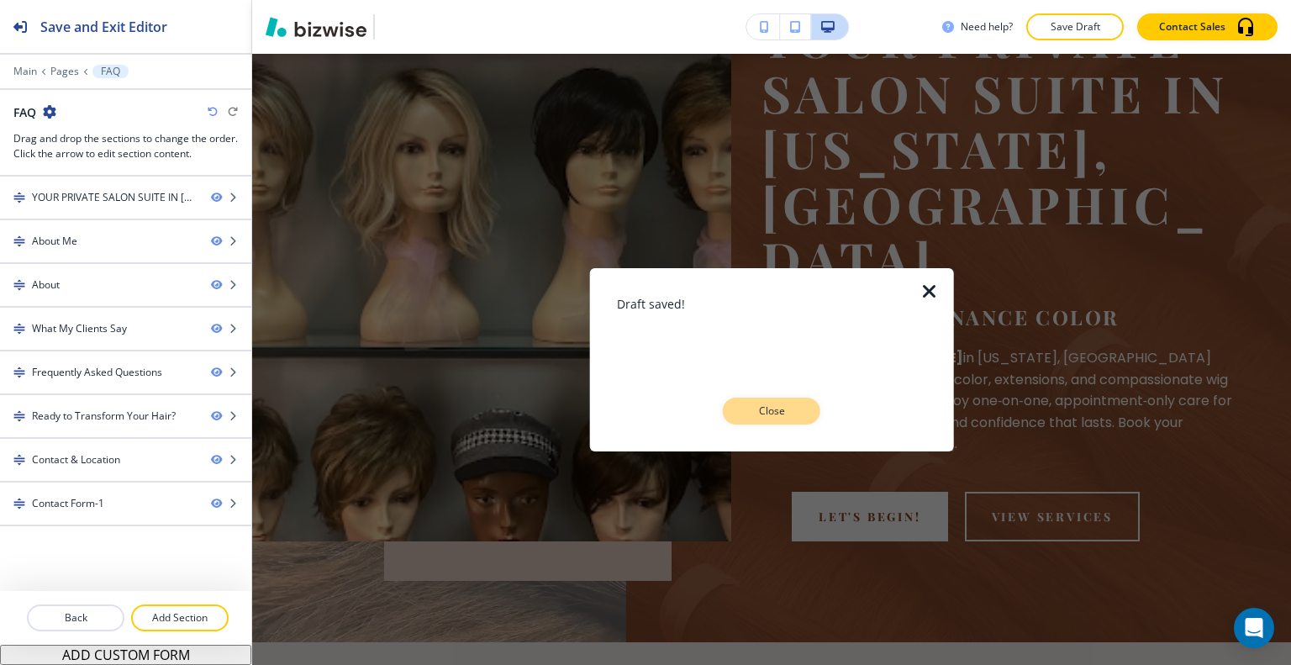
click at [793, 411] on p "Close" at bounding box center [772, 410] width 54 height 15
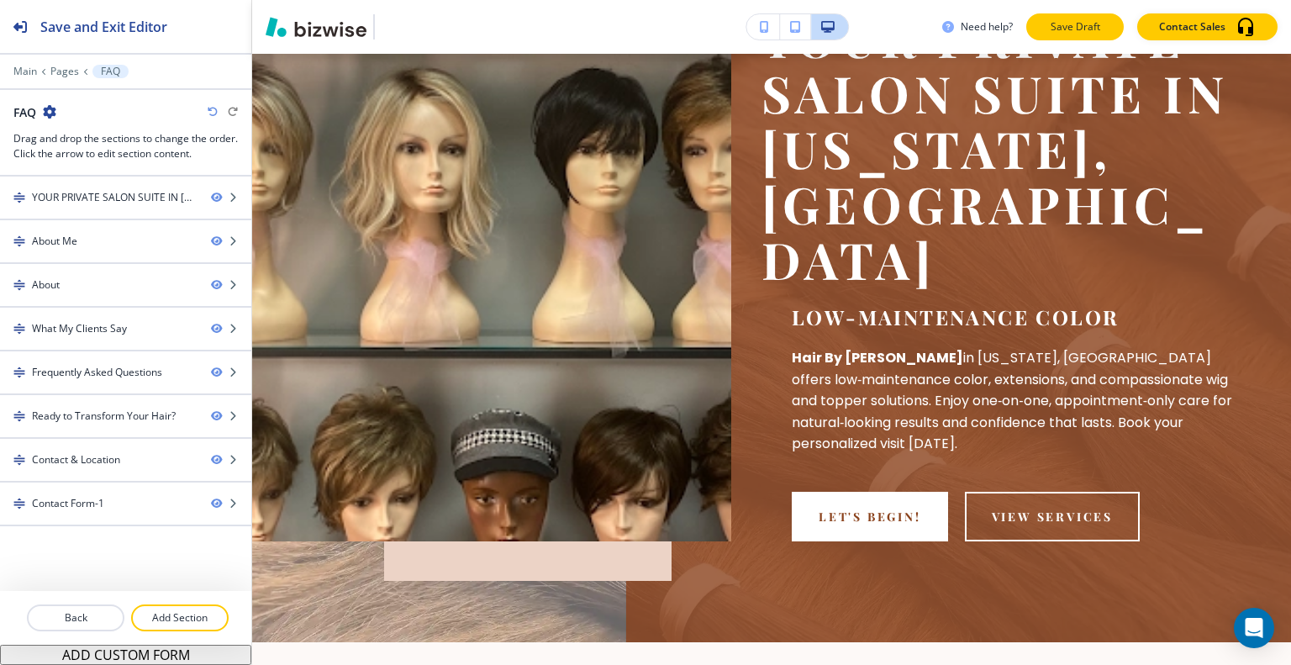
click at [1080, 28] on p "Save Draft" at bounding box center [1075, 26] width 54 height 15
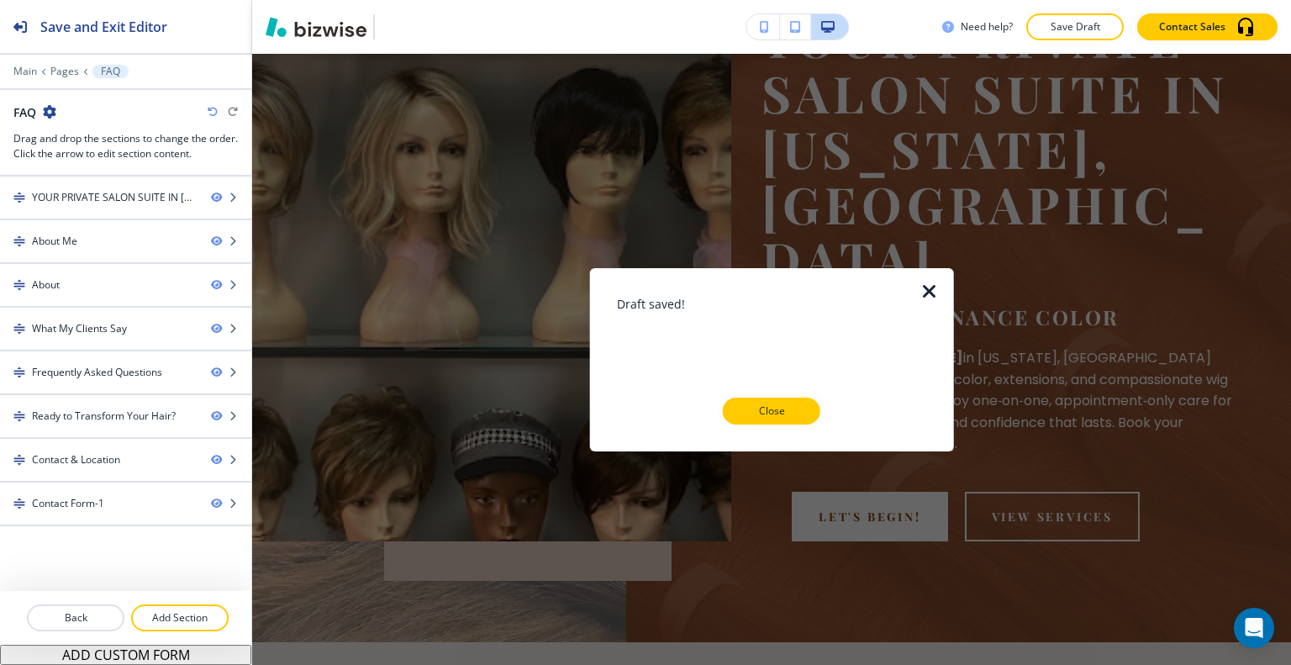
click at [793, 396] on div "Draft saved! Close" at bounding box center [772, 358] width 310 height 129
click at [793, 414] on p "Close" at bounding box center [772, 410] width 54 height 15
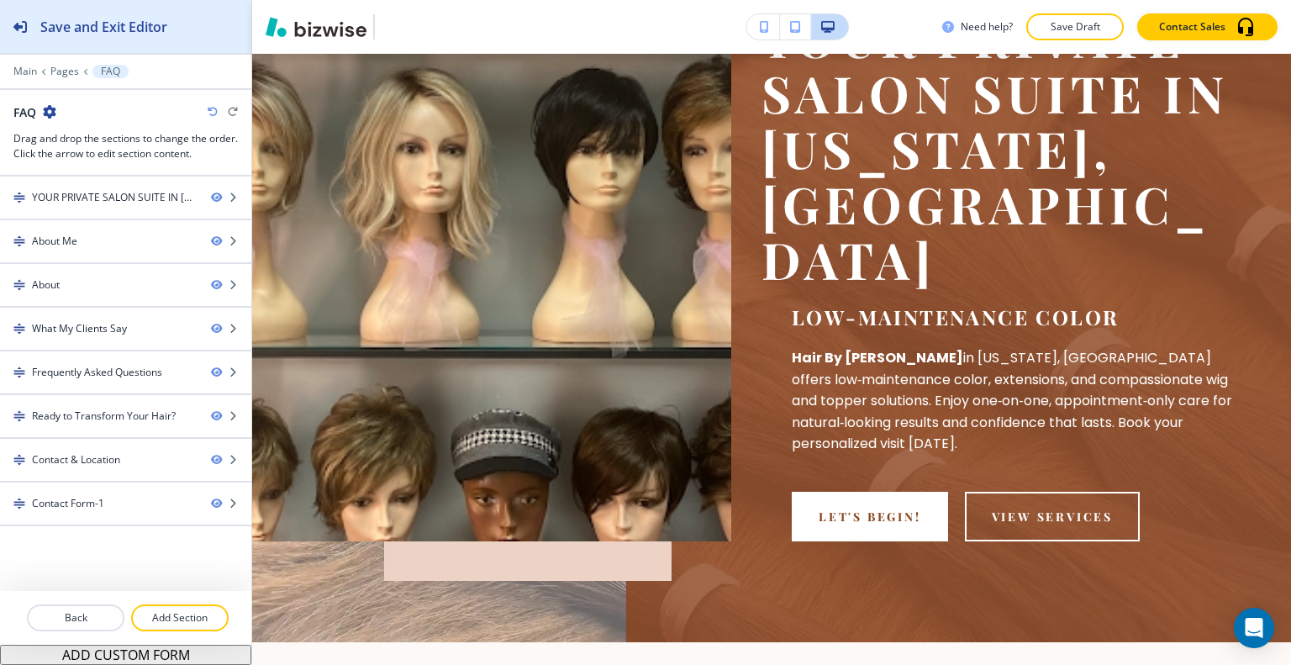
drag, startPoint x: 131, startPoint y: 31, endPoint x: 219, endPoint y: 32, distance: 88.3
click at [132, 32] on h2 "Save and Exit Editor" at bounding box center [103, 27] width 127 height 20
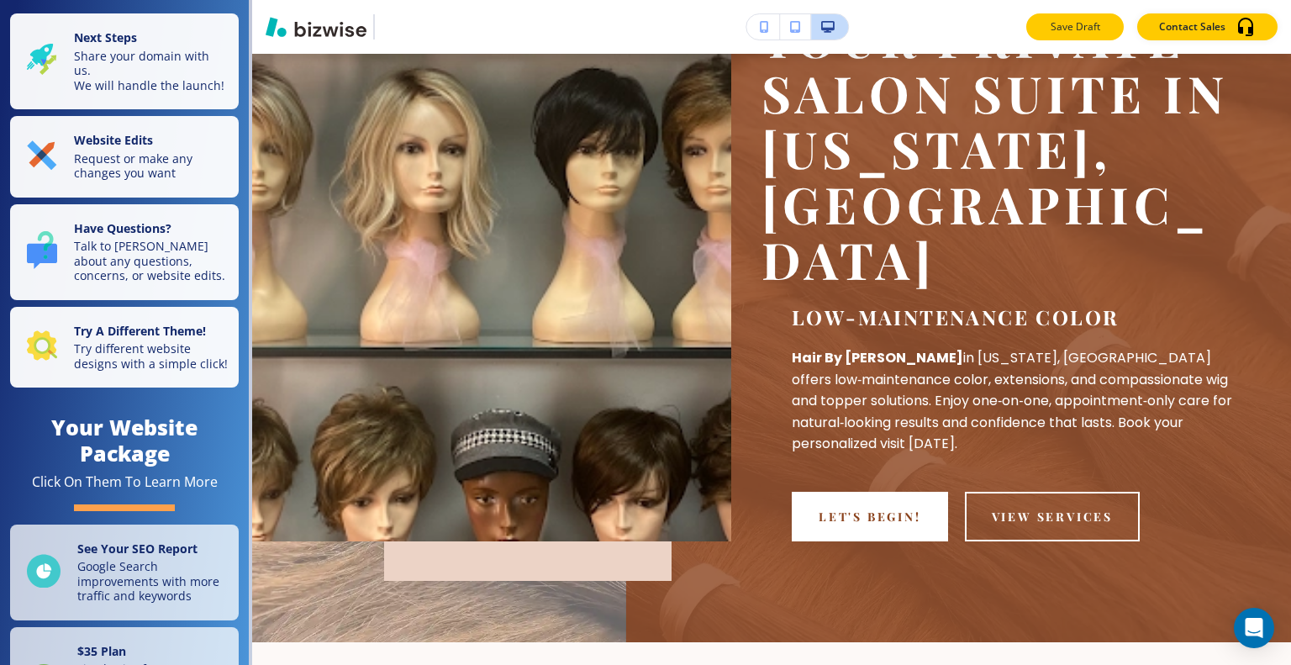
click at [1105, 22] on button "Save Draft" at bounding box center [1075, 26] width 98 height 27
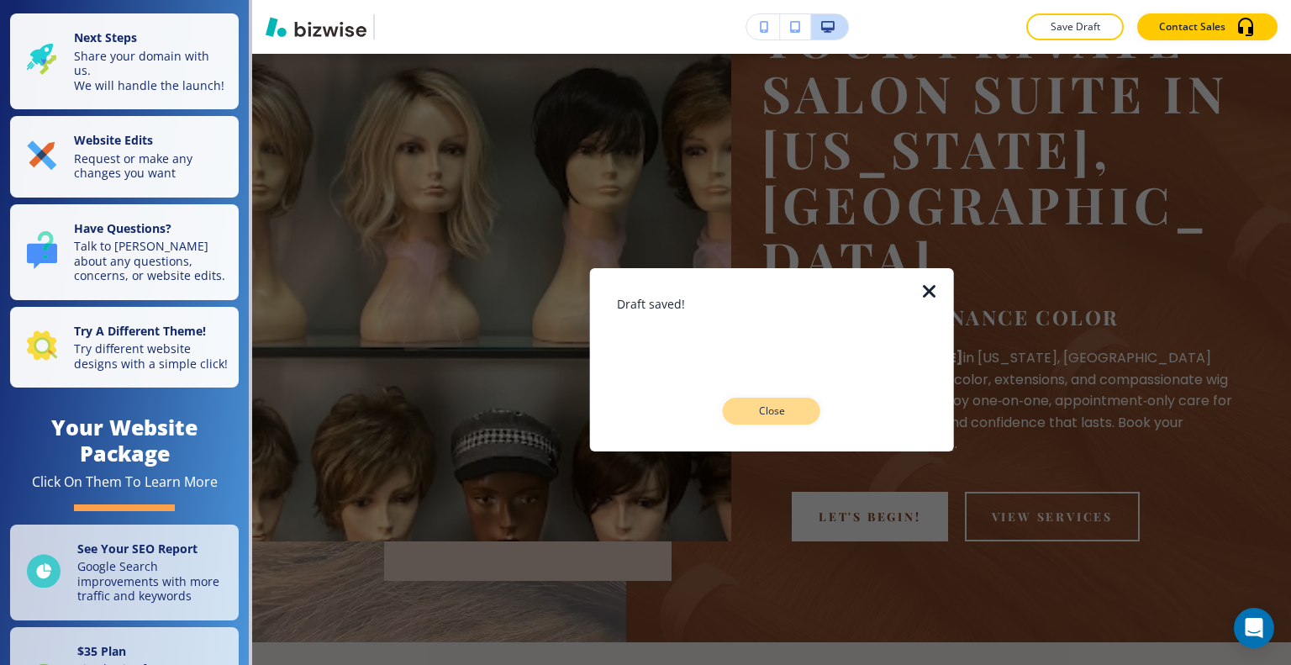
click at [763, 409] on p "Close" at bounding box center [772, 410] width 54 height 15
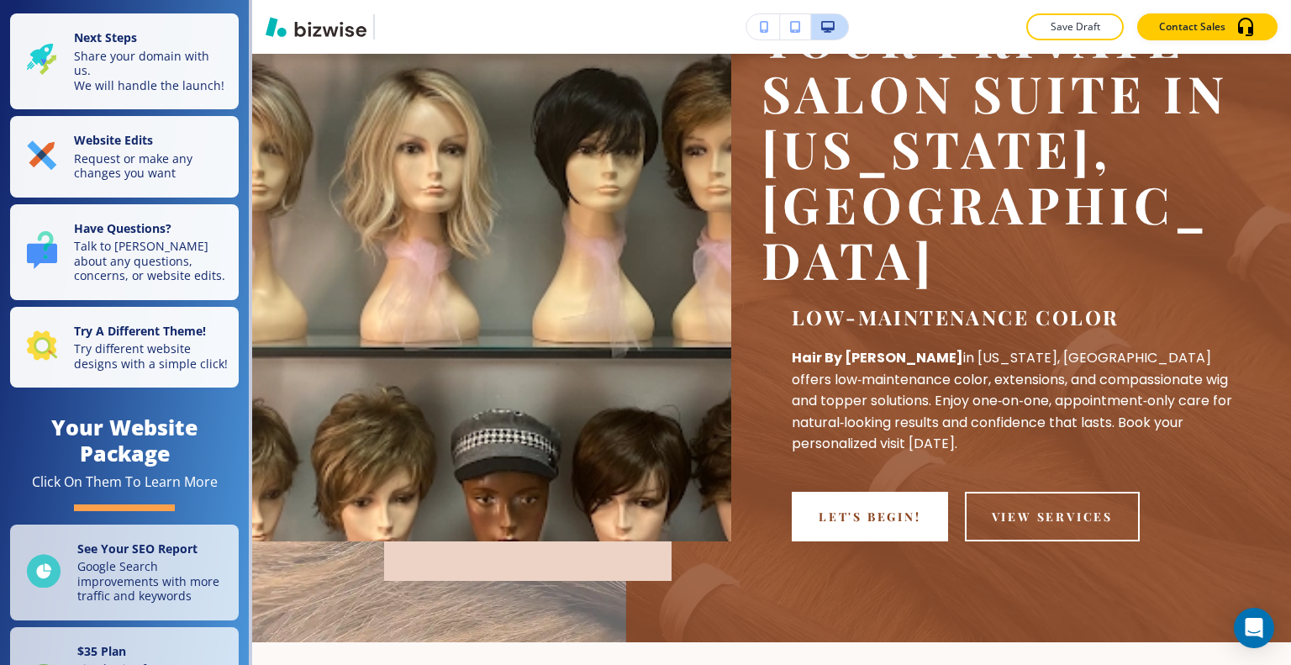
click at [1057, 46] on div "Save Draft Contact Sales" at bounding box center [771, 27] width 1039 height 54
click at [1067, 29] on p "Save Draft" at bounding box center [1075, 26] width 54 height 15
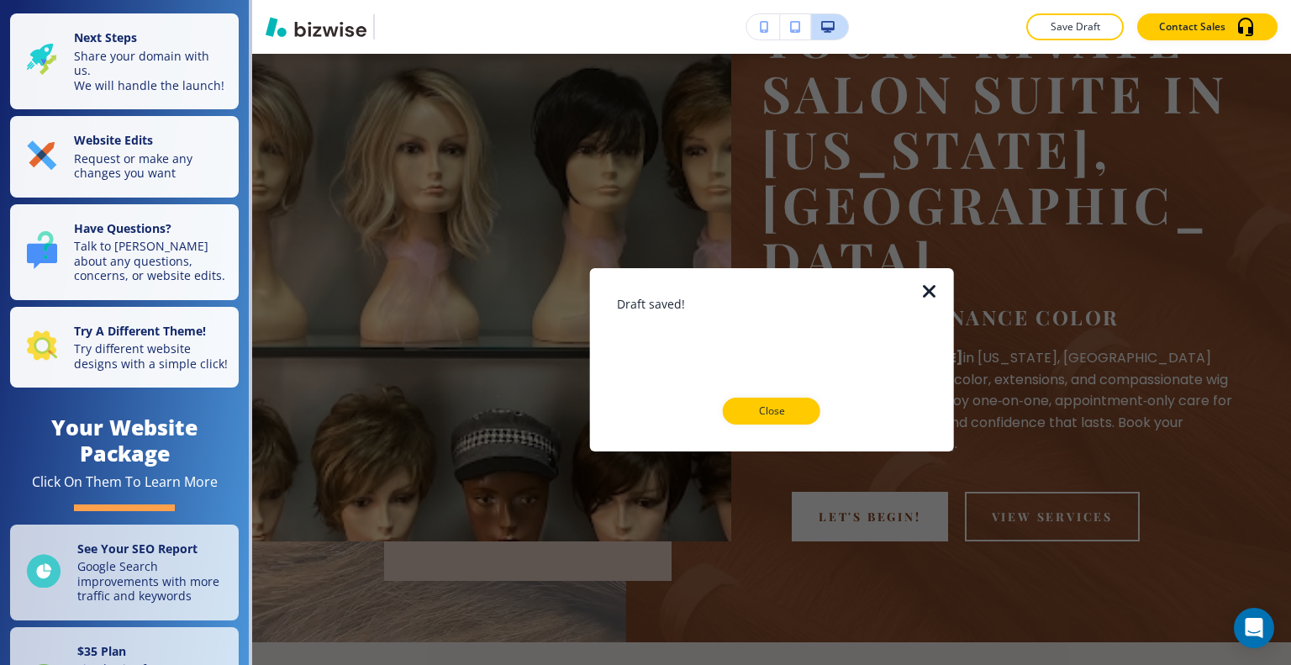
click at [783, 403] on p "Close" at bounding box center [772, 410] width 54 height 15
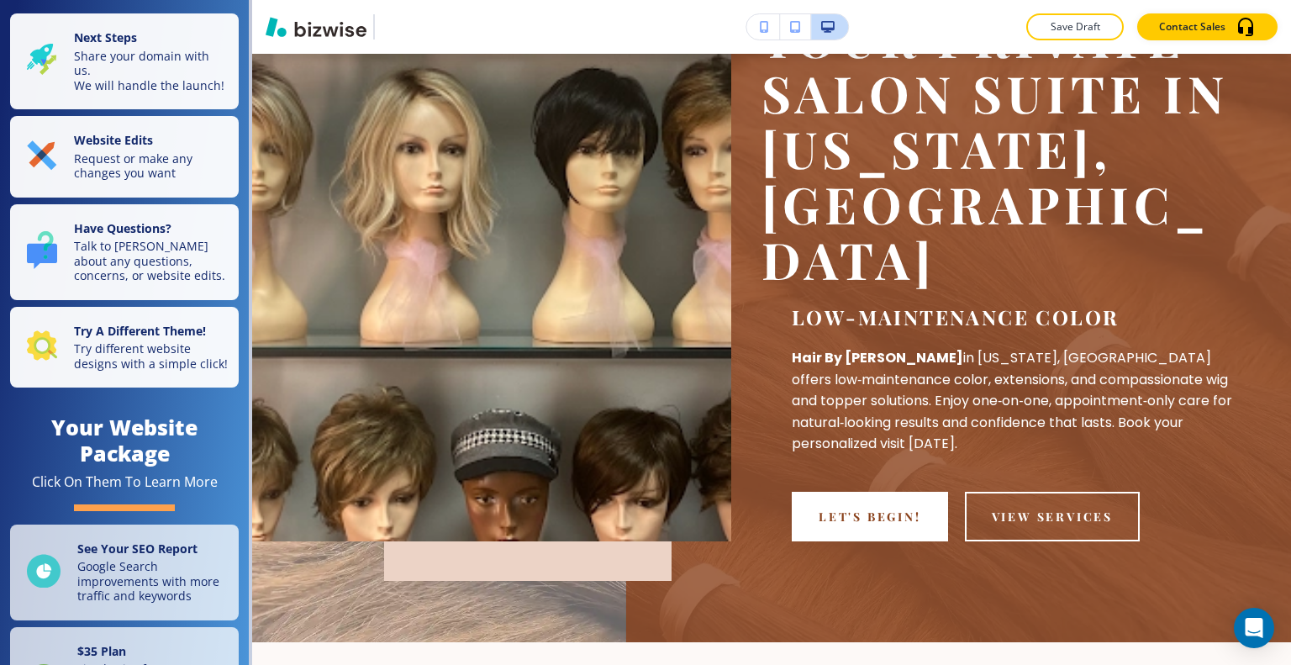
click at [1079, 28] on p "Save Draft" at bounding box center [1075, 26] width 54 height 15
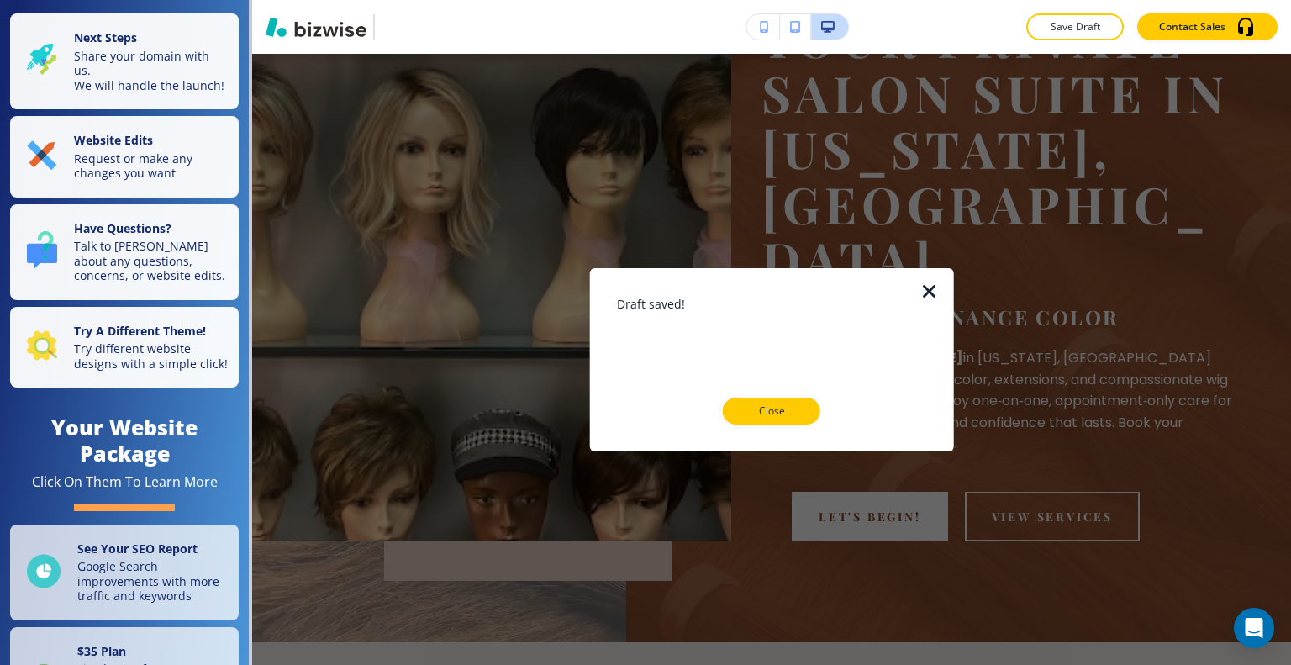
click at [764, 403] on p "Close" at bounding box center [772, 410] width 54 height 15
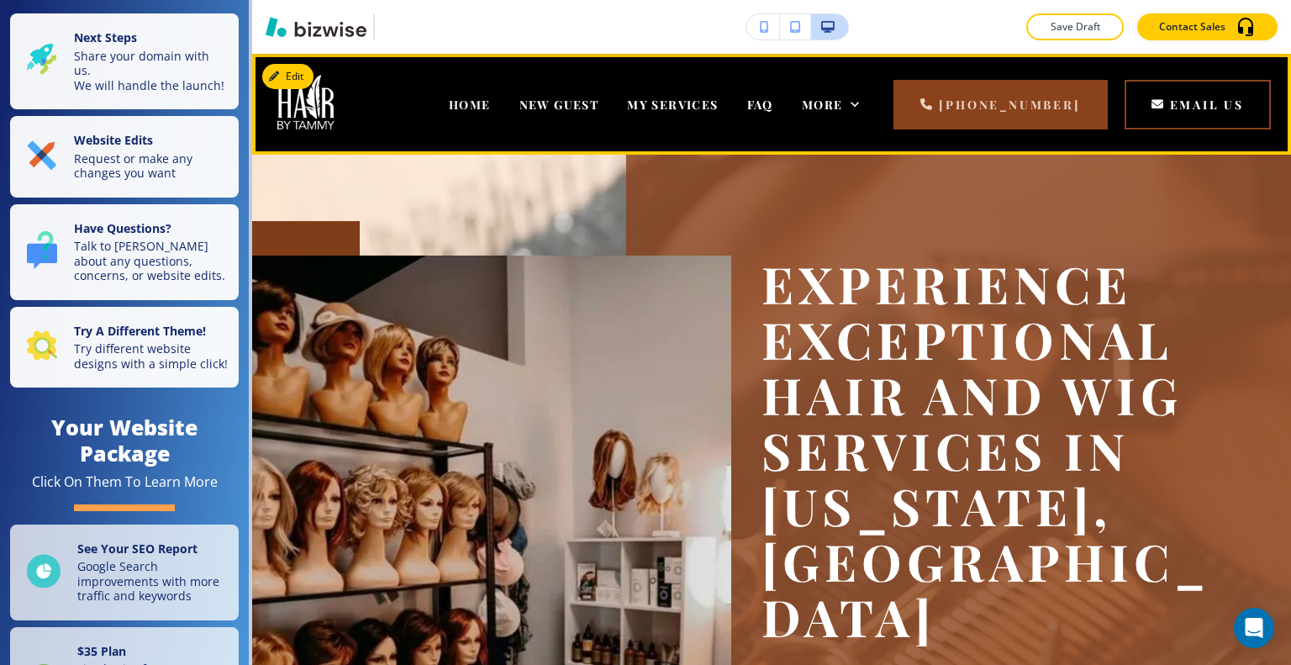
click at [783, 92] on div "FAQ" at bounding box center [760, 104] width 55 height 67
click at [773, 105] on span "FAQ" at bounding box center [760, 105] width 26 height 16
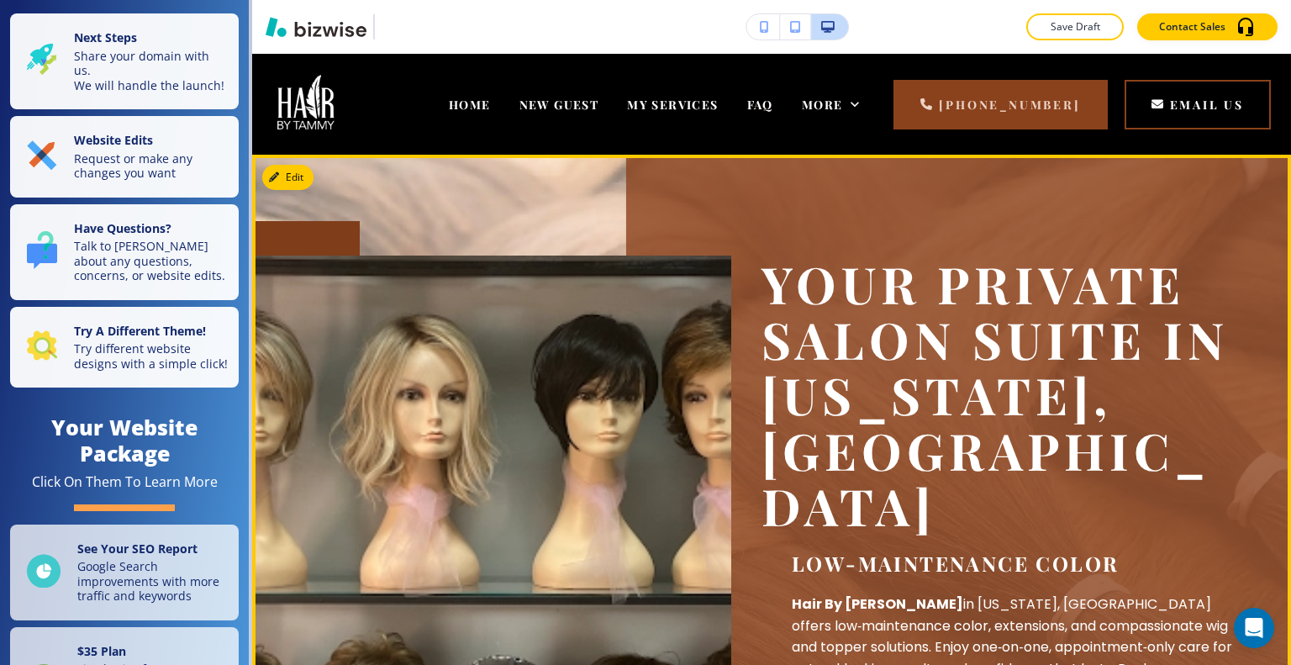
scroll to position [420, 0]
